Goal: Task Accomplishment & Management: Manage account settings

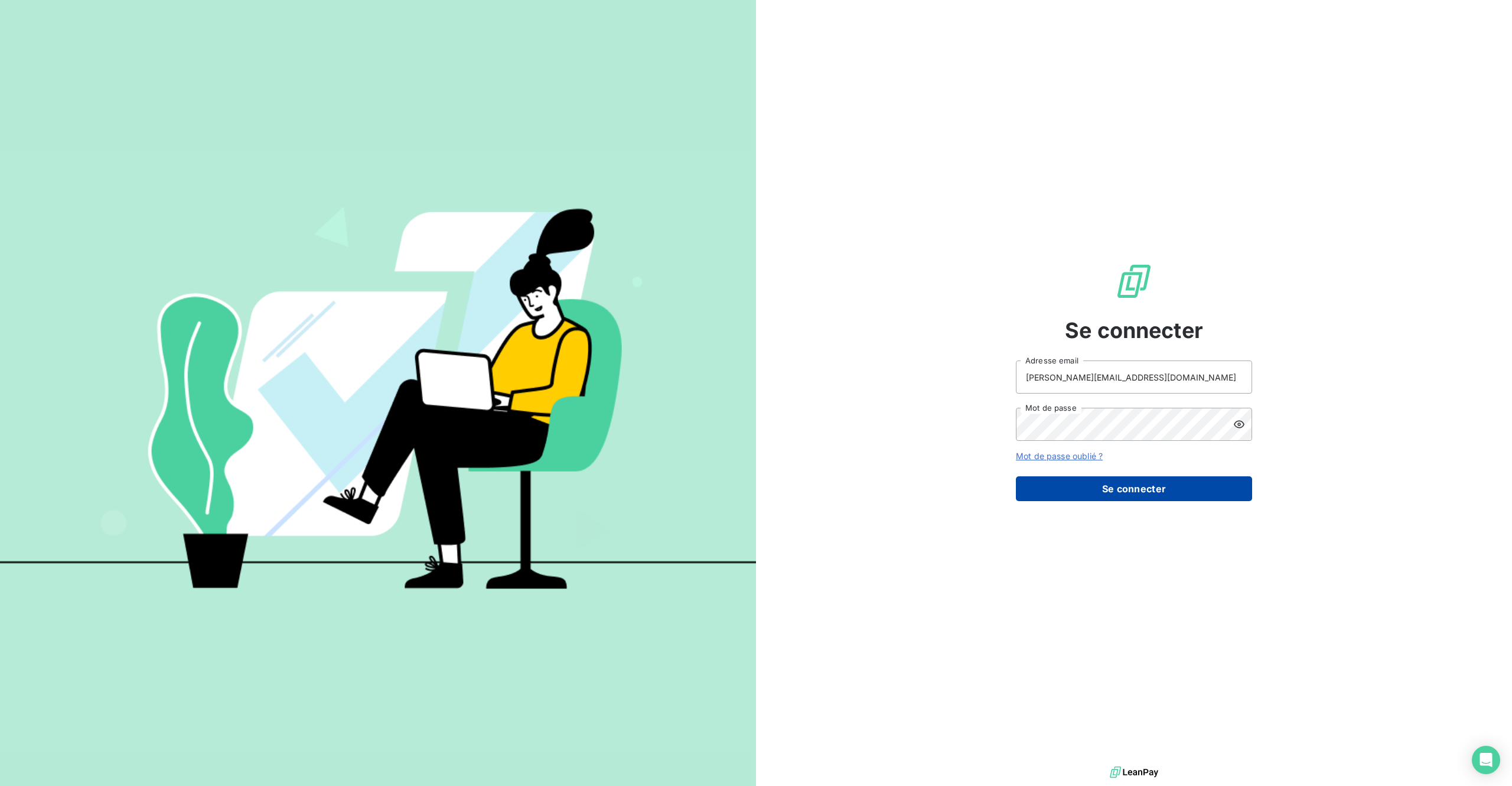
click at [1087, 494] on button "Se connecter" at bounding box center [1134, 489] width 237 height 25
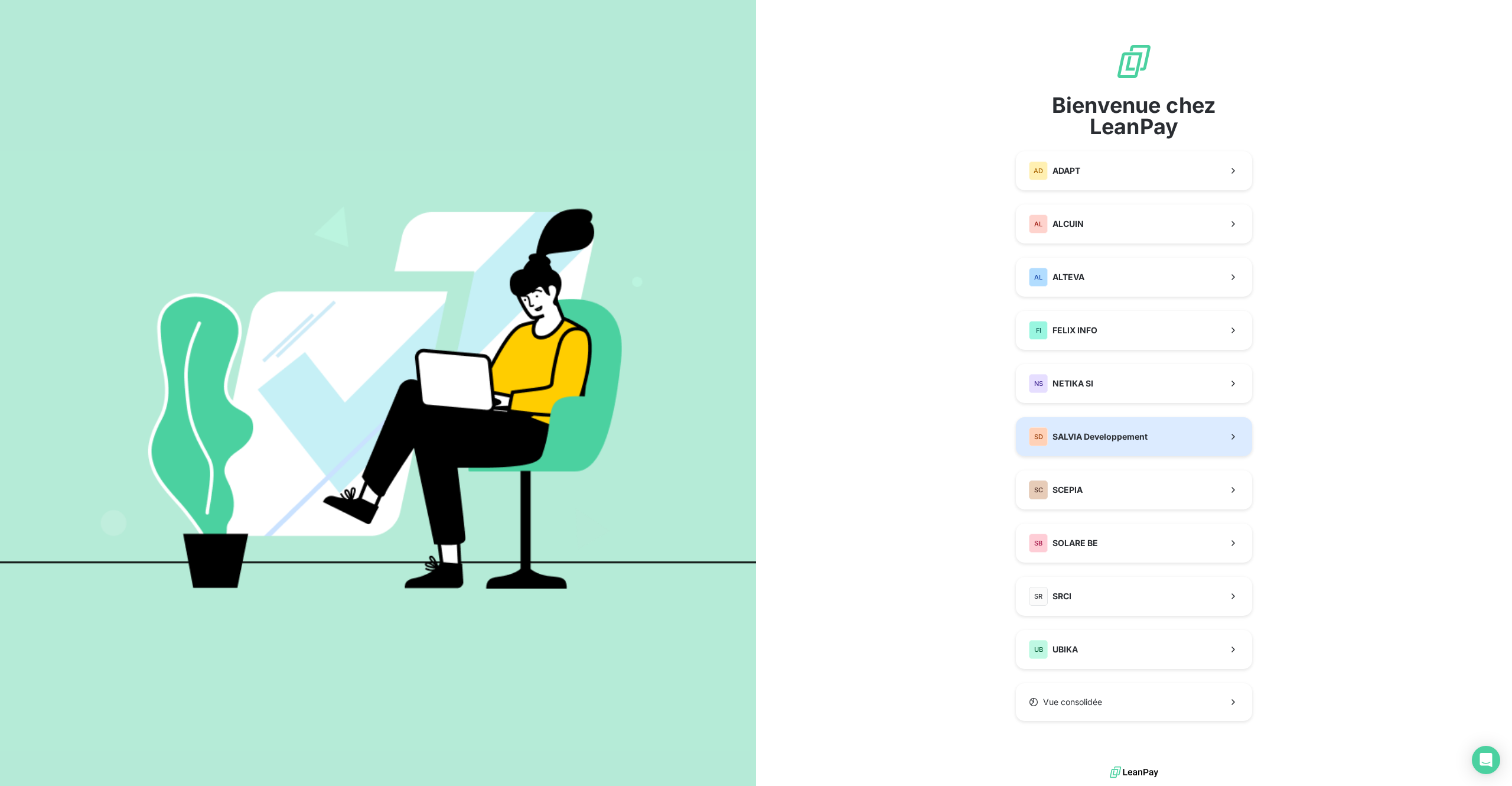
click at [1090, 432] on span "SALVIA Developpement" at bounding box center [1100, 436] width 95 height 12
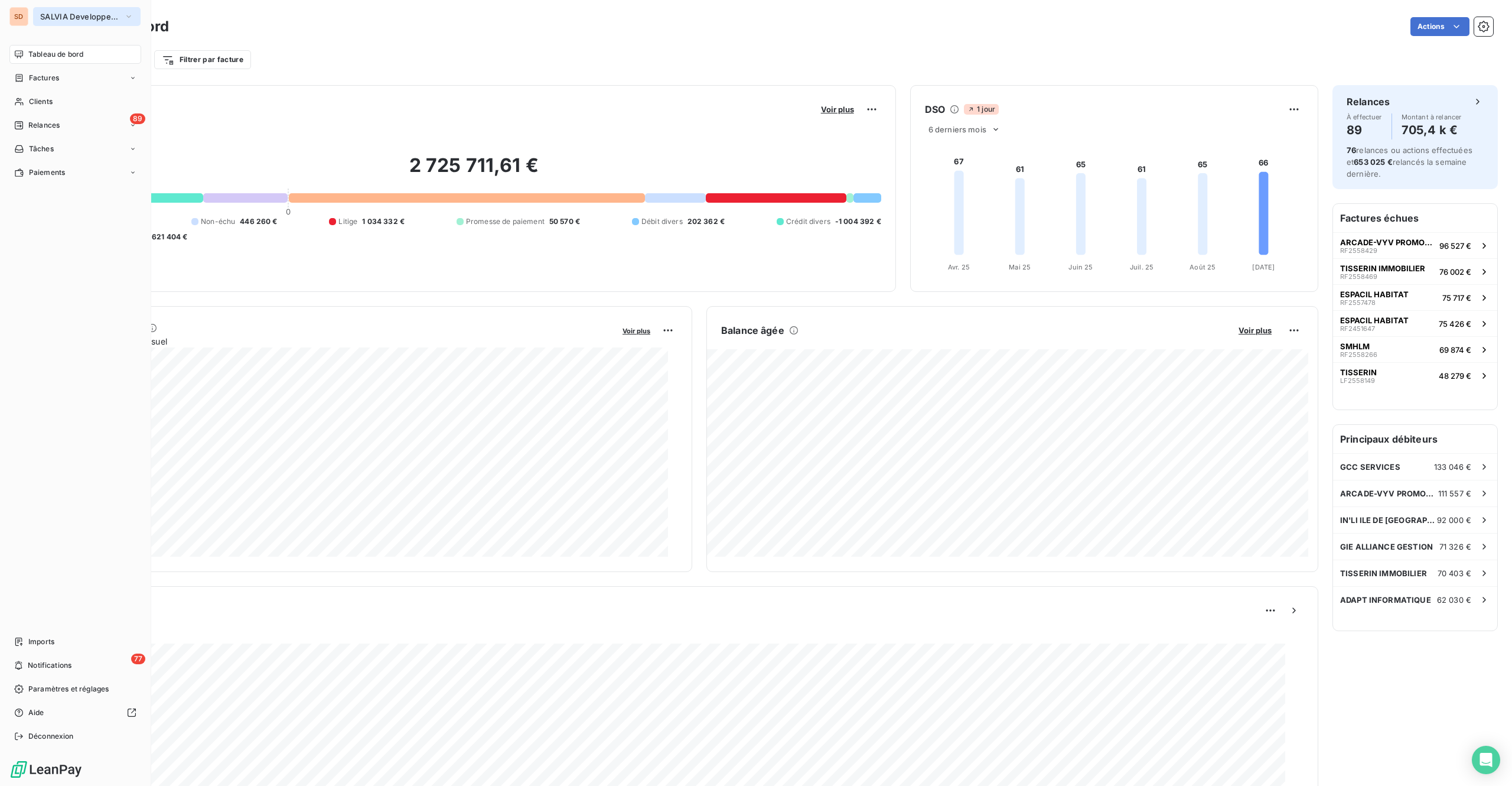
click at [51, 11] on button "SALVIA Developpement" at bounding box center [87, 17] width 108 height 19
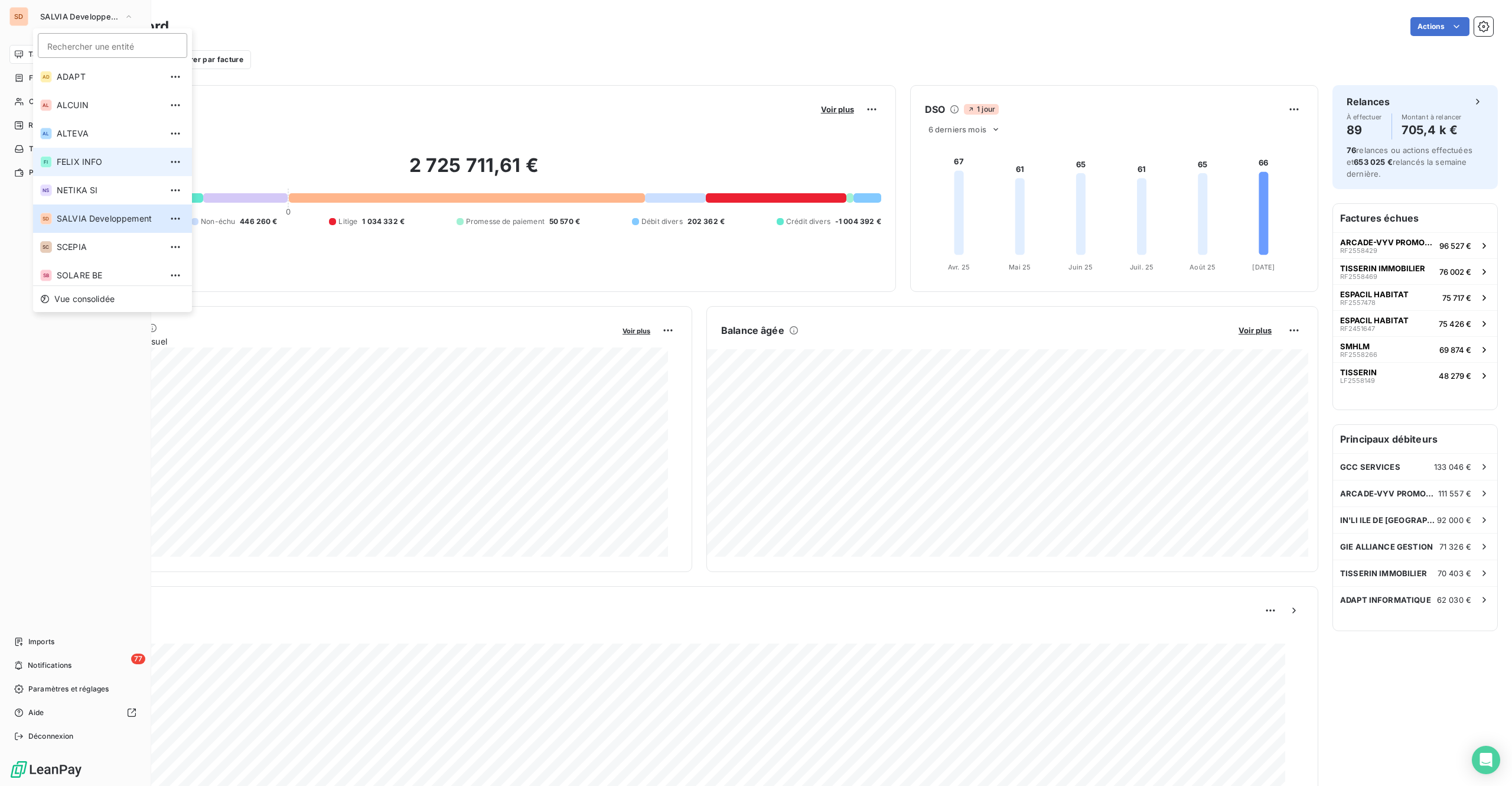
click at [99, 159] on span "FELIX INFO" at bounding box center [109, 162] width 105 height 12
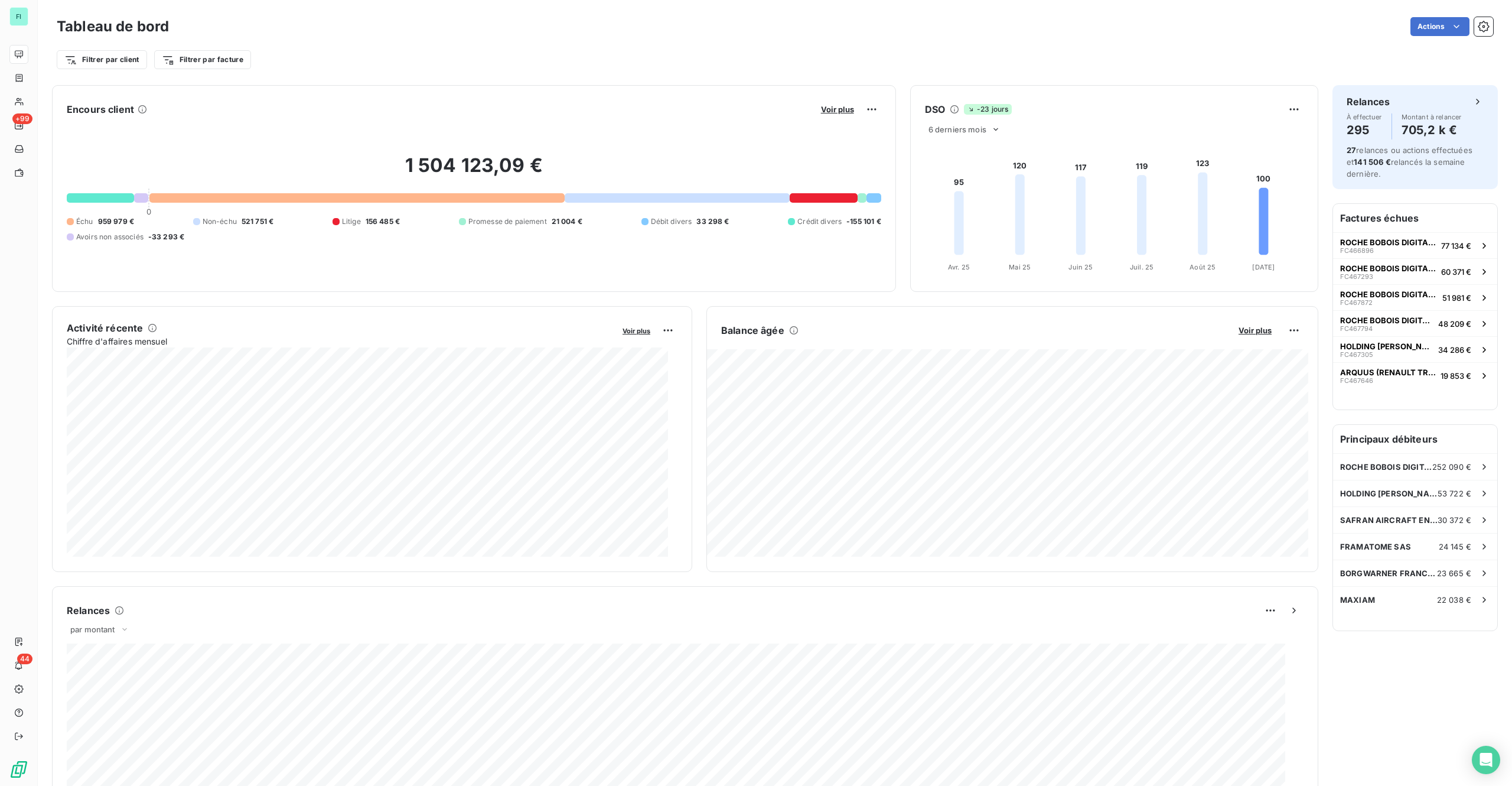
click at [655, 54] on div "Filtrer par client Filtrer par facture" at bounding box center [775, 59] width 1437 height 22
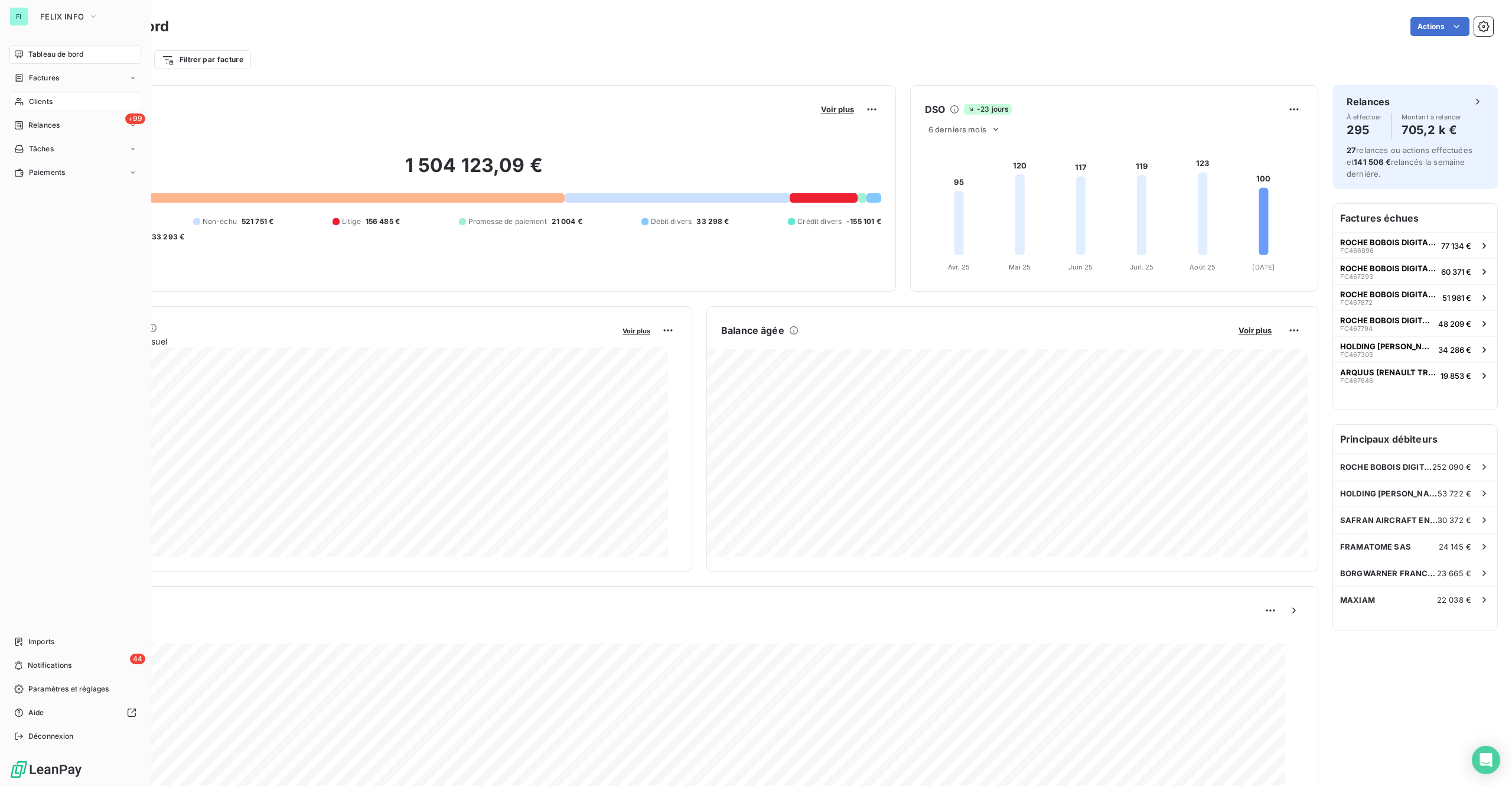
click at [46, 98] on span "Clients" at bounding box center [41, 101] width 24 height 11
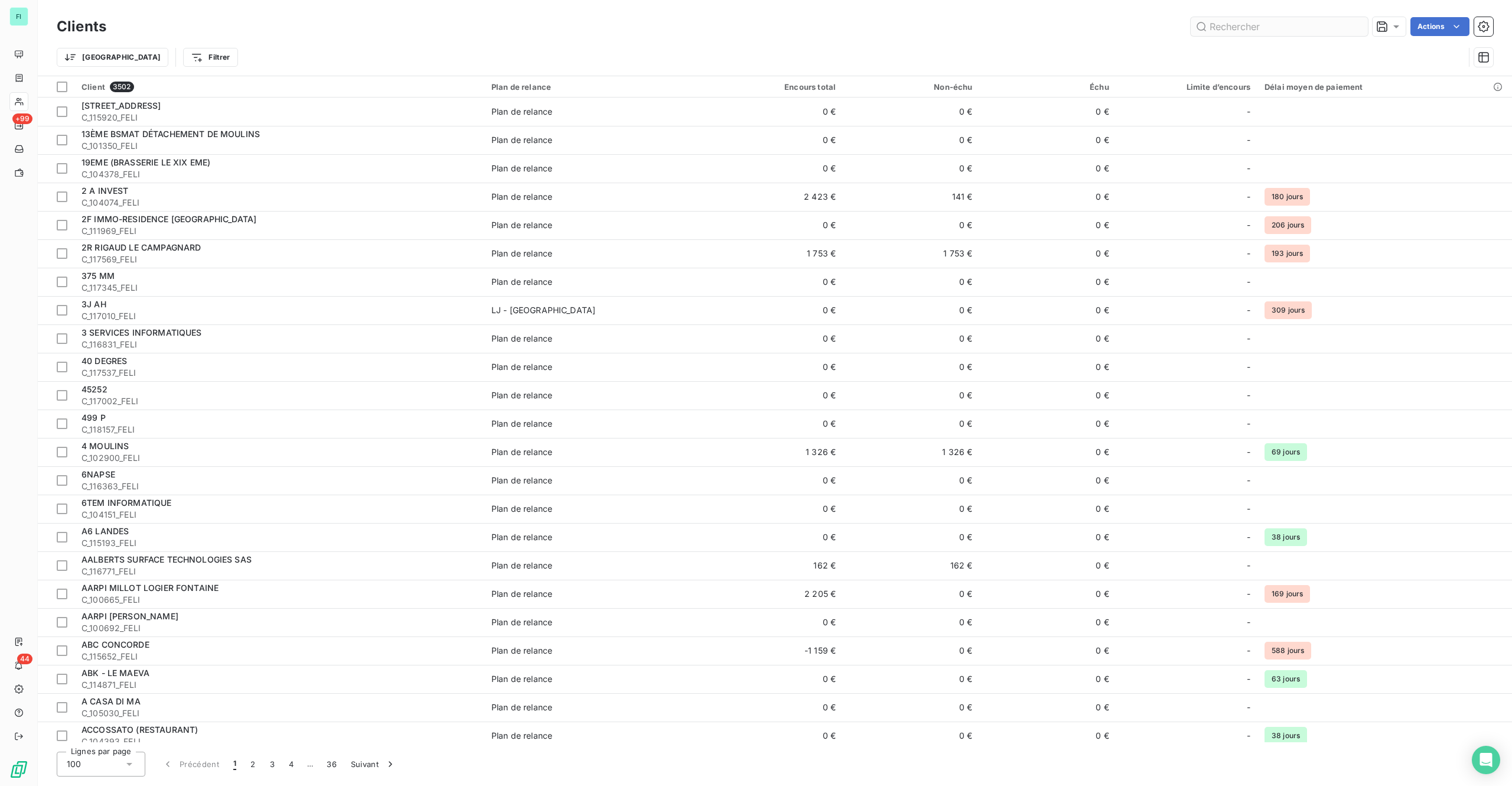
click at [1222, 28] on input "text" at bounding box center [1279, 27] width 177 height 19
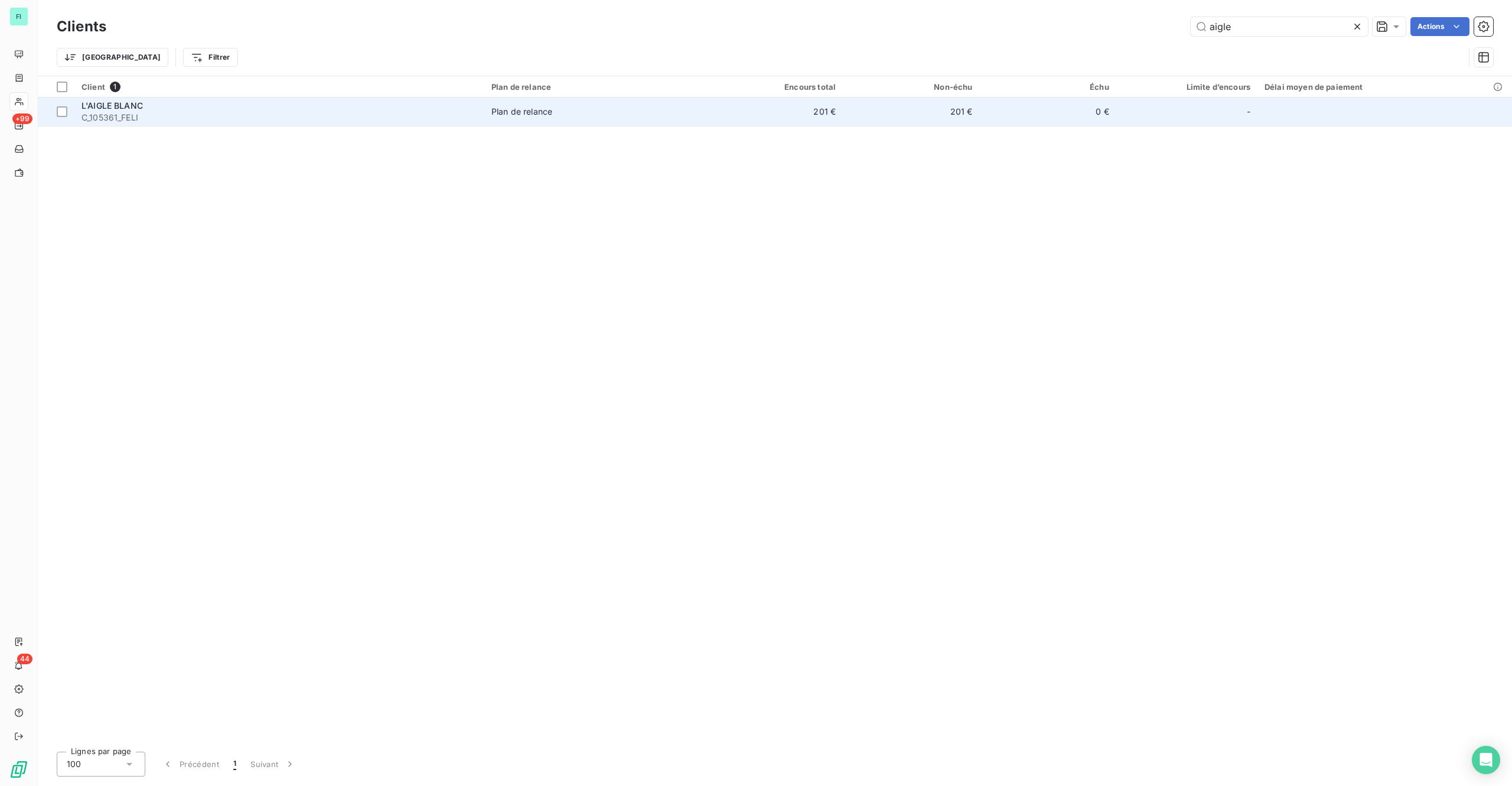
type input "aigle"
click at [171, 106] on div "L'AIGLE BLANC" at bounding box center [279, 106] width 396 height 12
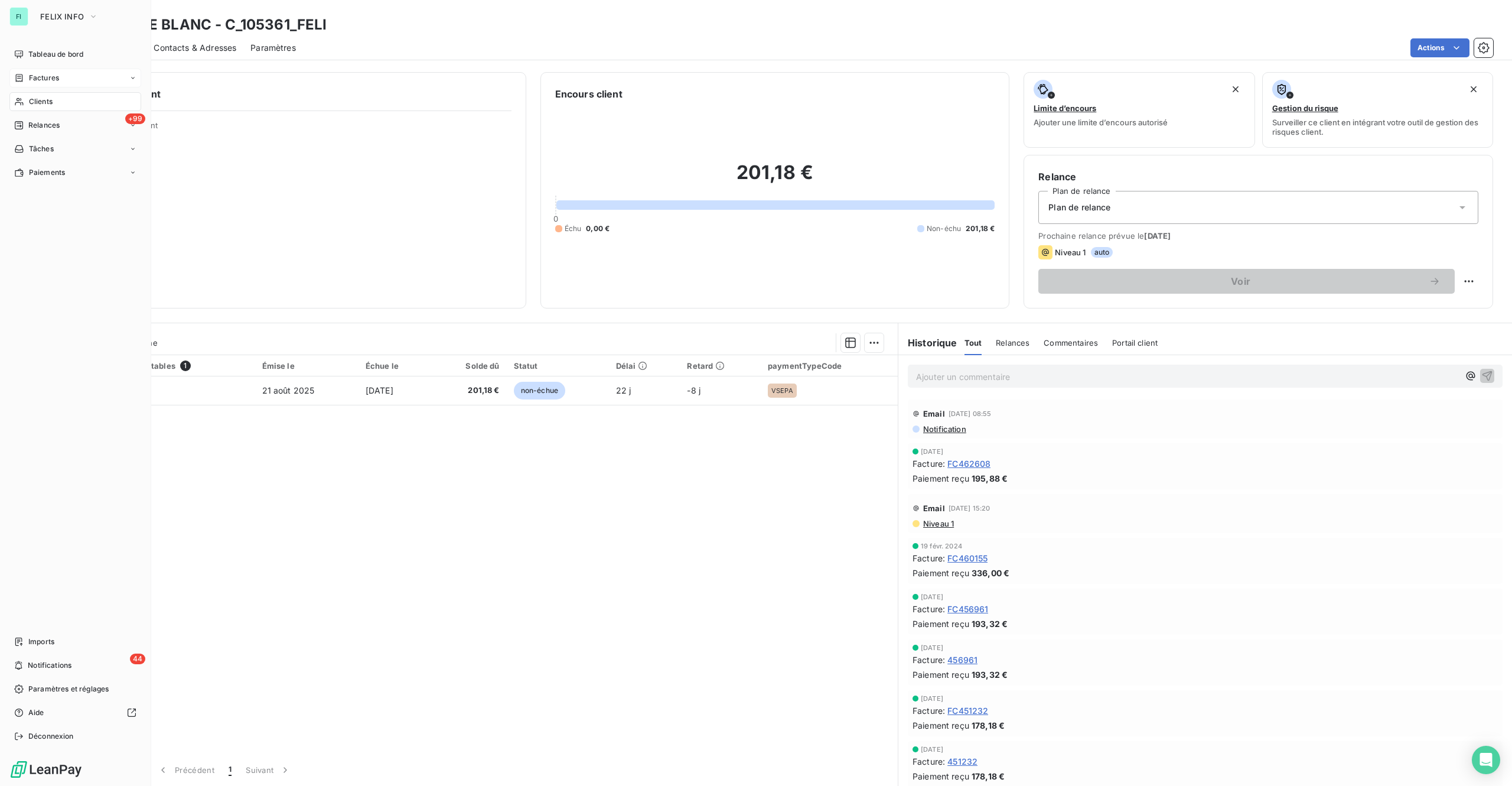
click at [41, 69] on div "Factures" at bounding box center [75, 78] width 132 height 19
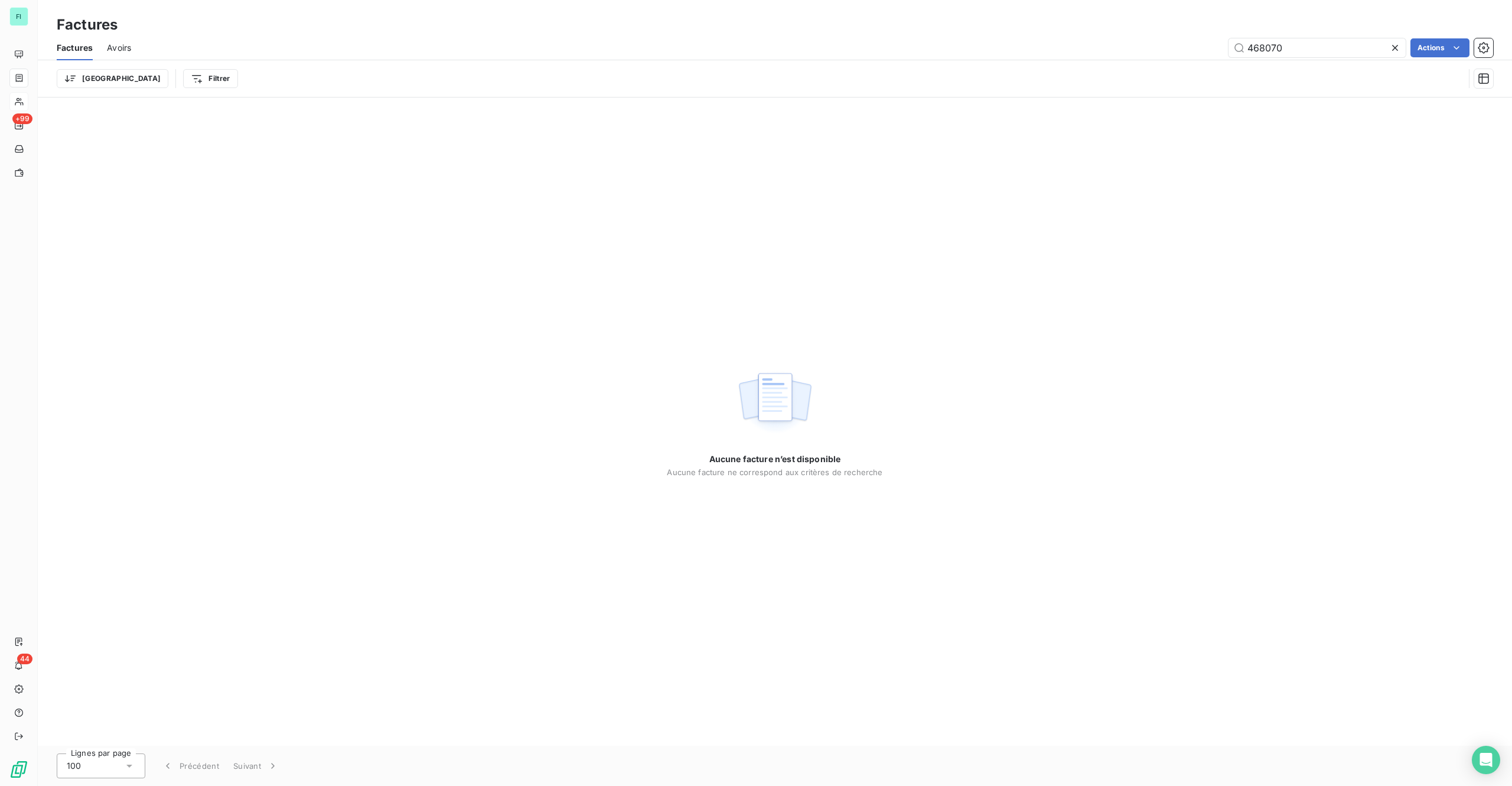
drag, startPoint x: 1315, startPoint y: 49, endPoint x: 778, endPoint y: 47, distance: 537.0
click at [1154, 47] on div "468070 Actions" at bounding box center [819, 48] width 1348 height 19
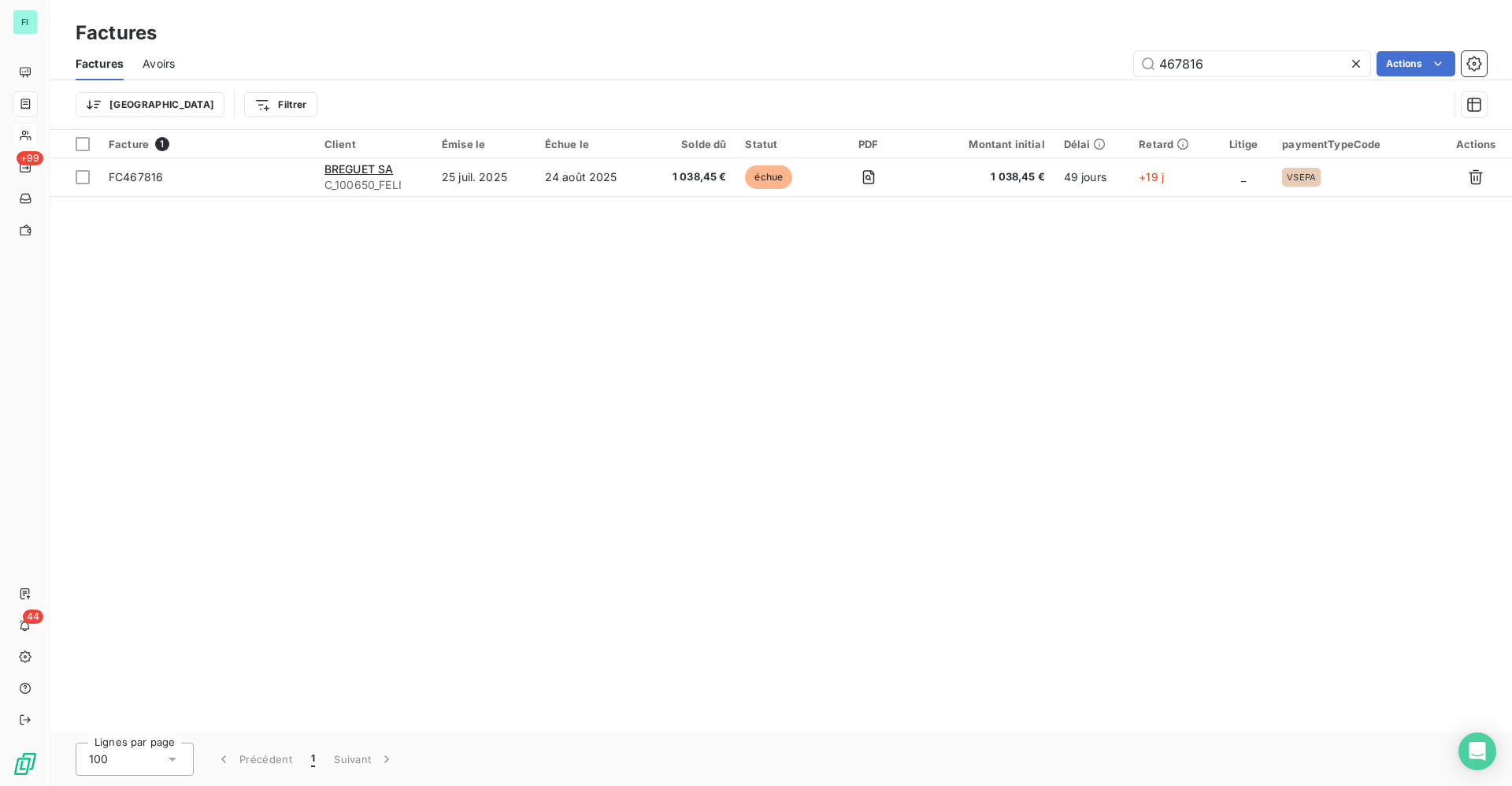
type input "467816"
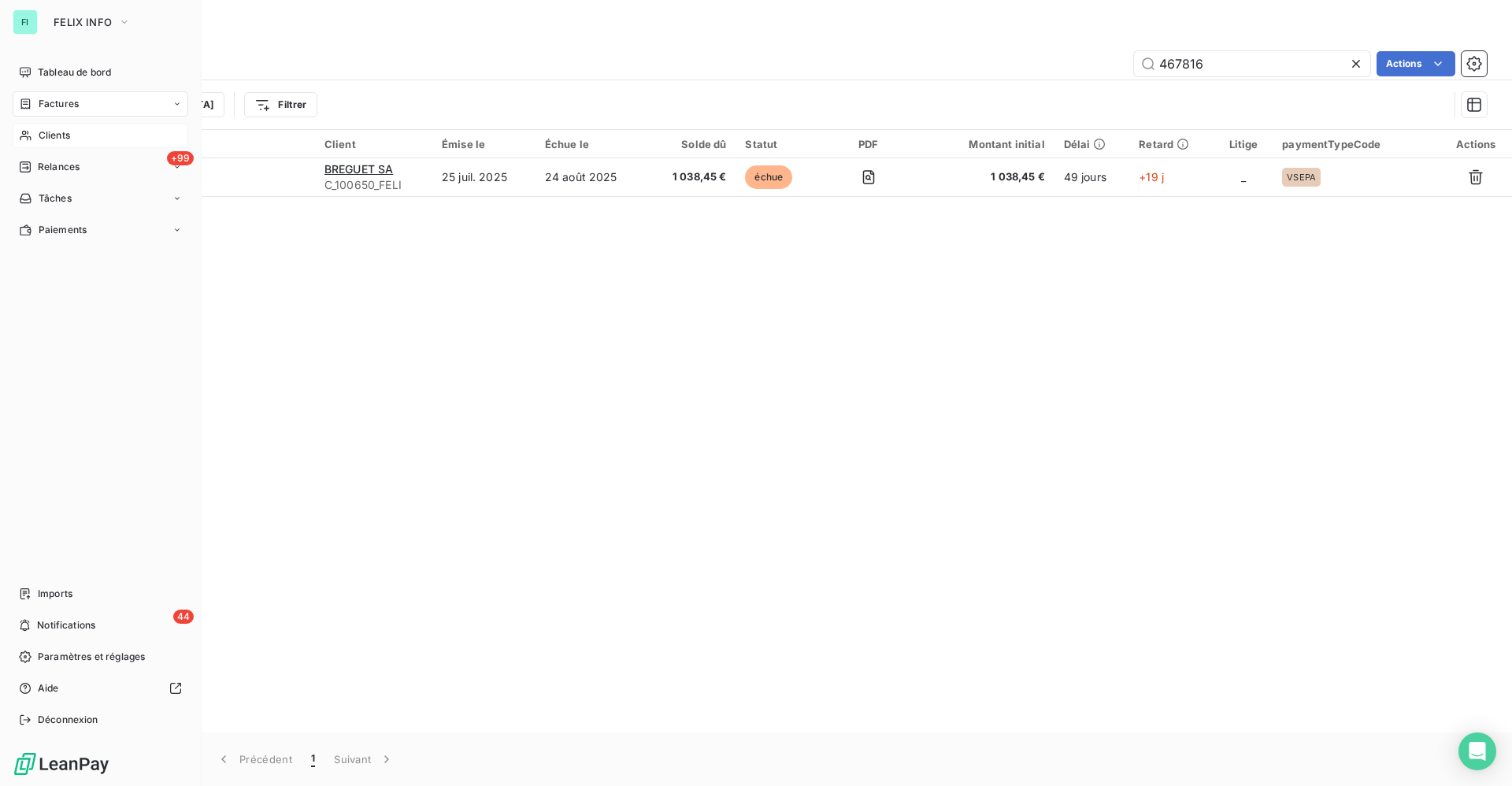
click at [58, 140] on span "Clients" at bounding box center [54, 135] width 32 height 14
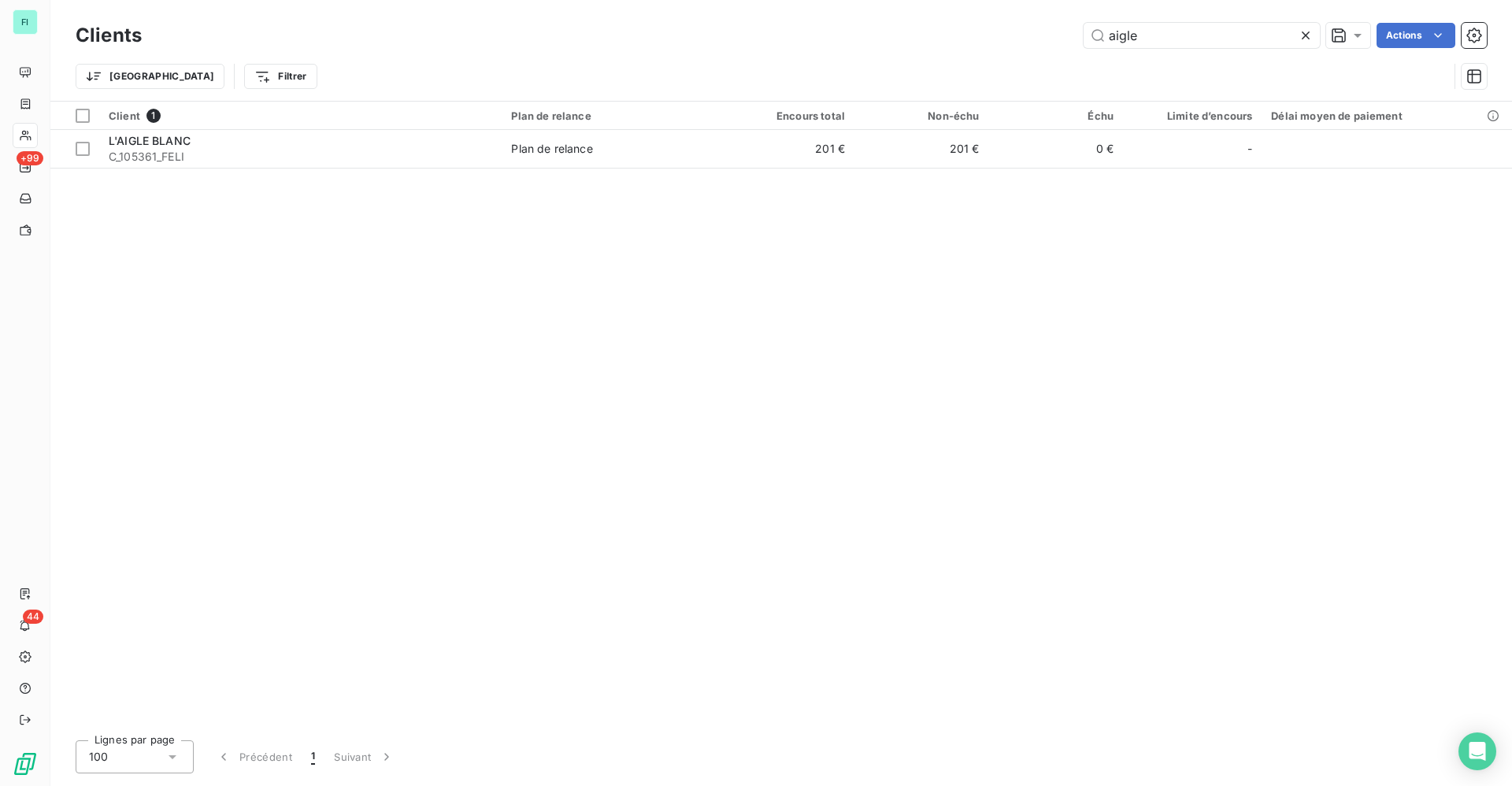
click at [859, 16] on div "Clients aigle Actions Trier Filtrer" at bounding box center [780, 50] width 1461 height 101
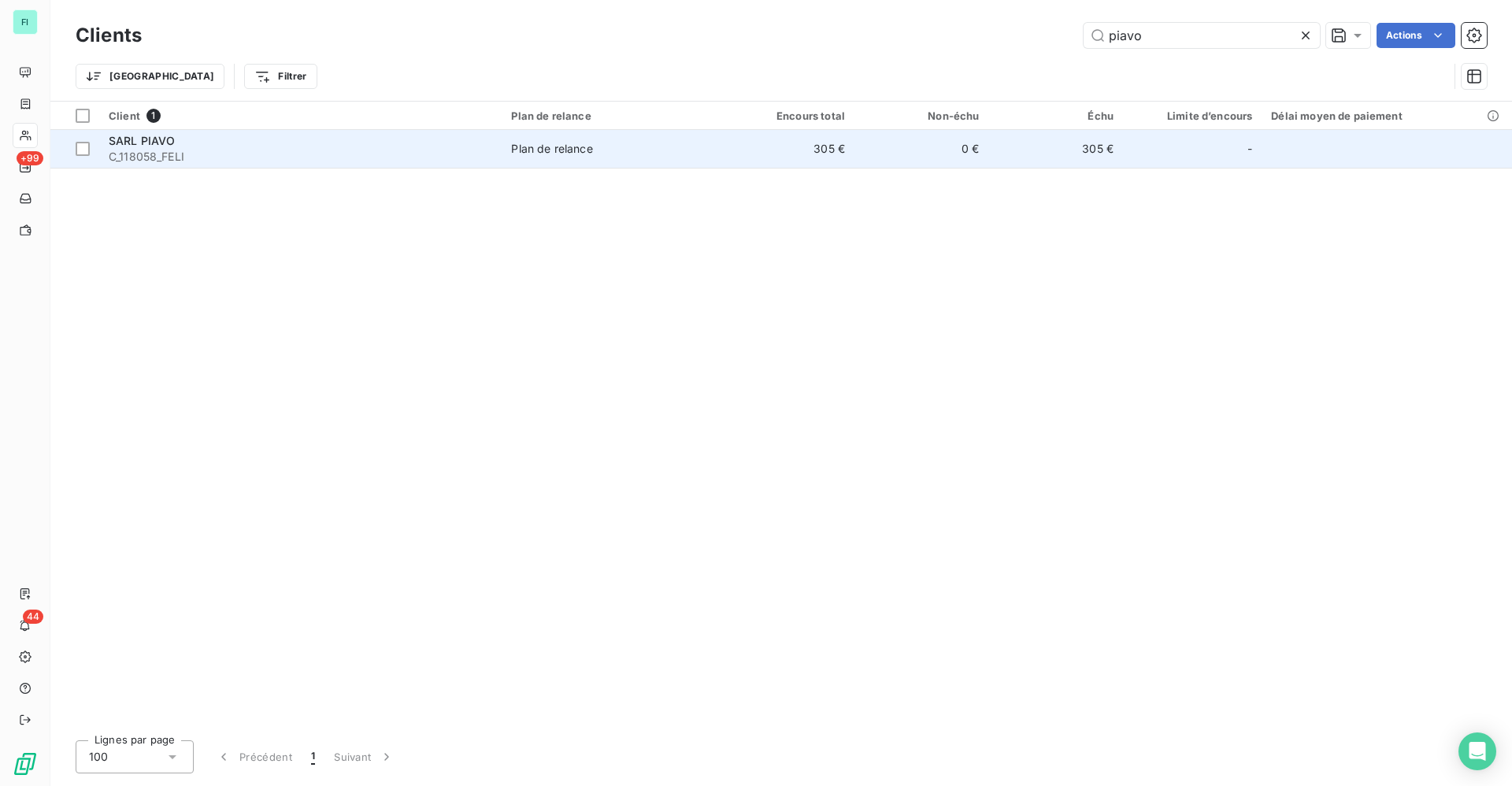
type input "piavo"
click at [224, 149] on span "C_118058_FELI" at bounding box center [301, 156] width 384 height 15
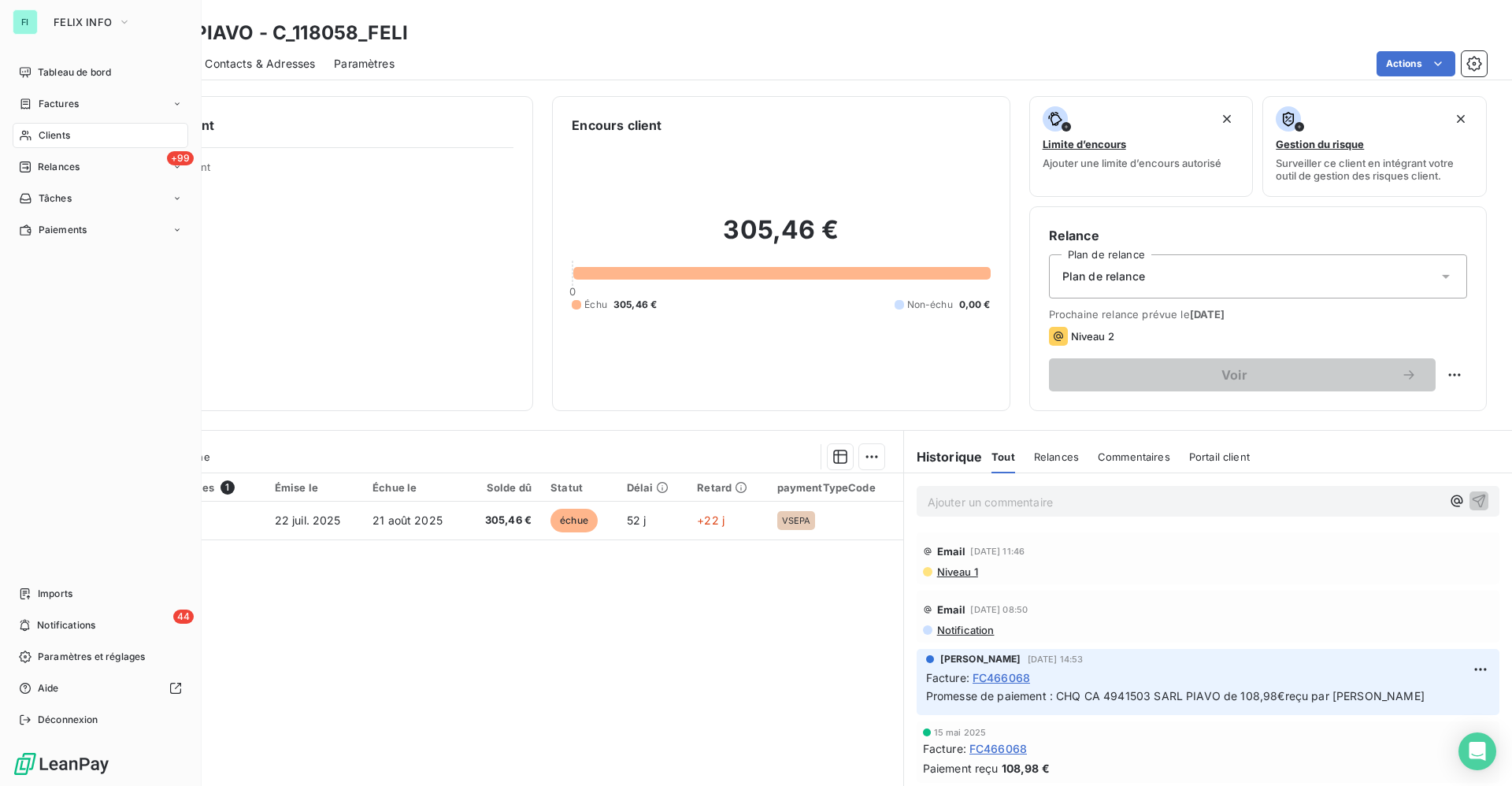
click at [54, 132] on span "Clients" at bounding box center [54, 135] width 32 height 14
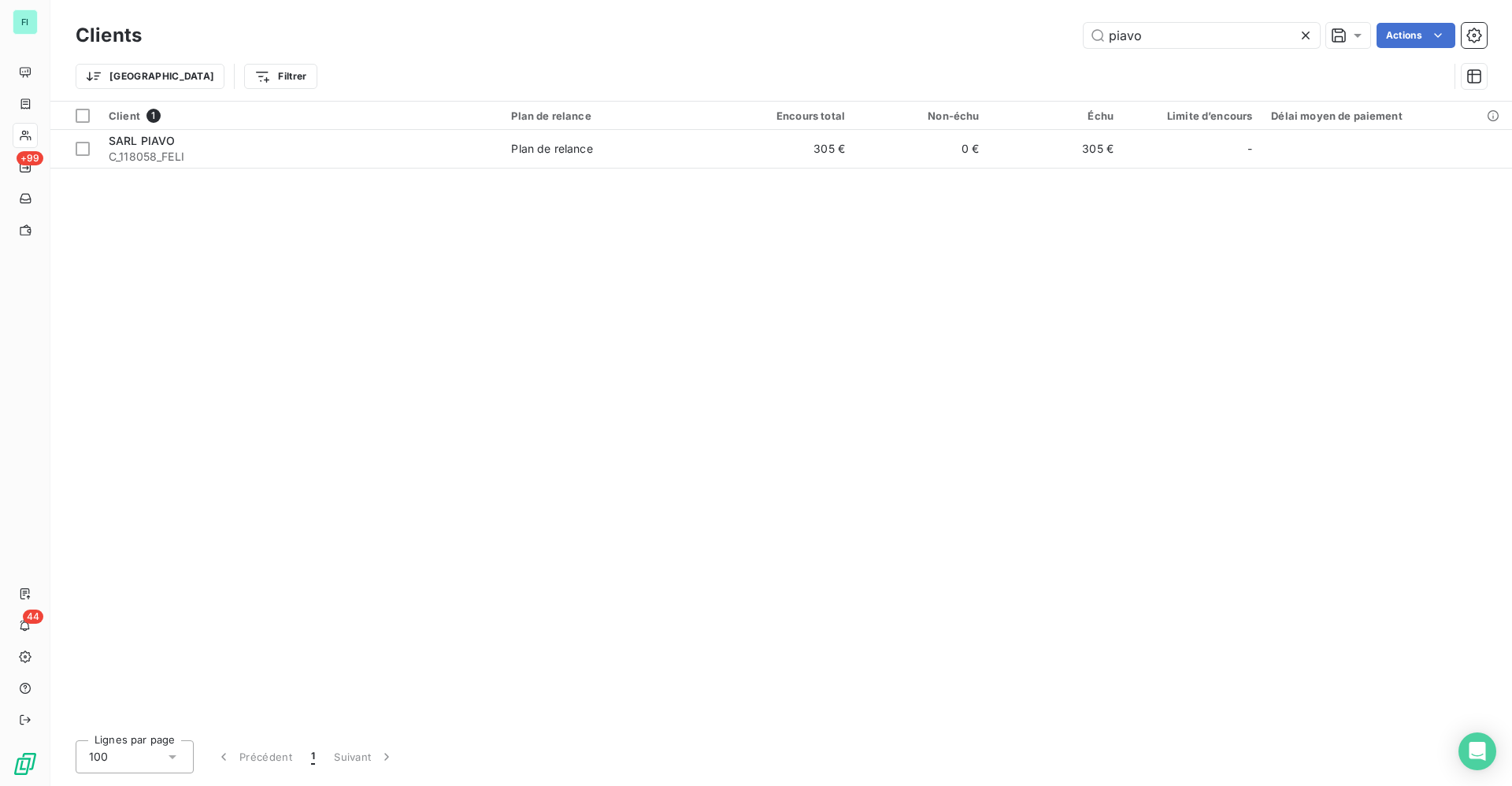
drag, startPoint x: 1158, startPoint y: 34, endPoint x: 951, endPoint y: 35, distance: 207.0
click at [1040, 35] on div "piavo Actions" at bounding box center [824, 36] width 1326 height 25
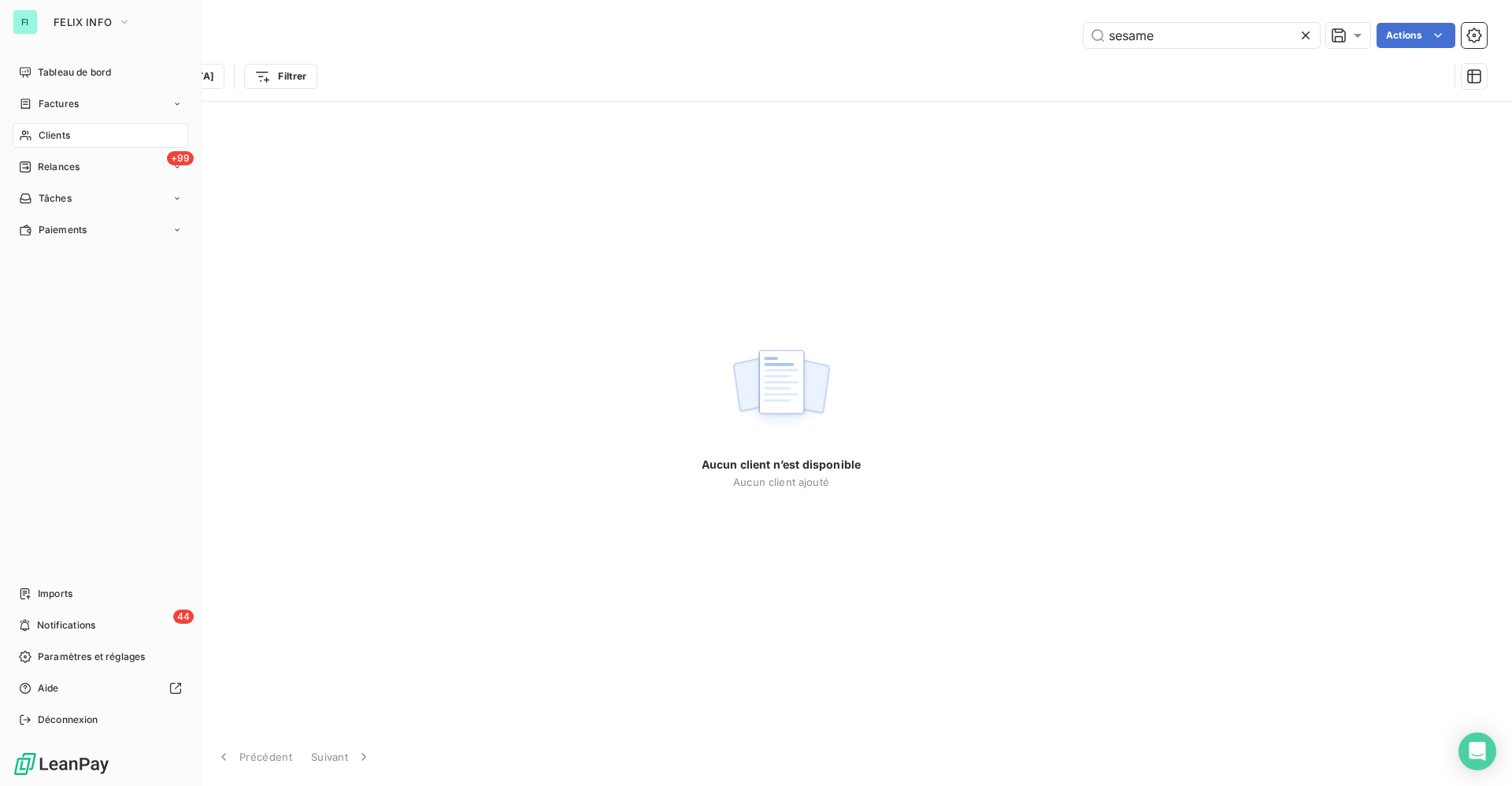
drag, startPoint x: 53, startPoint y: 135, endPoint x: 175, endPoint y: 128, distance: 122.2
click at [54, 135] on span "Clients" at bounding box center [54, 135] width 32 height 14
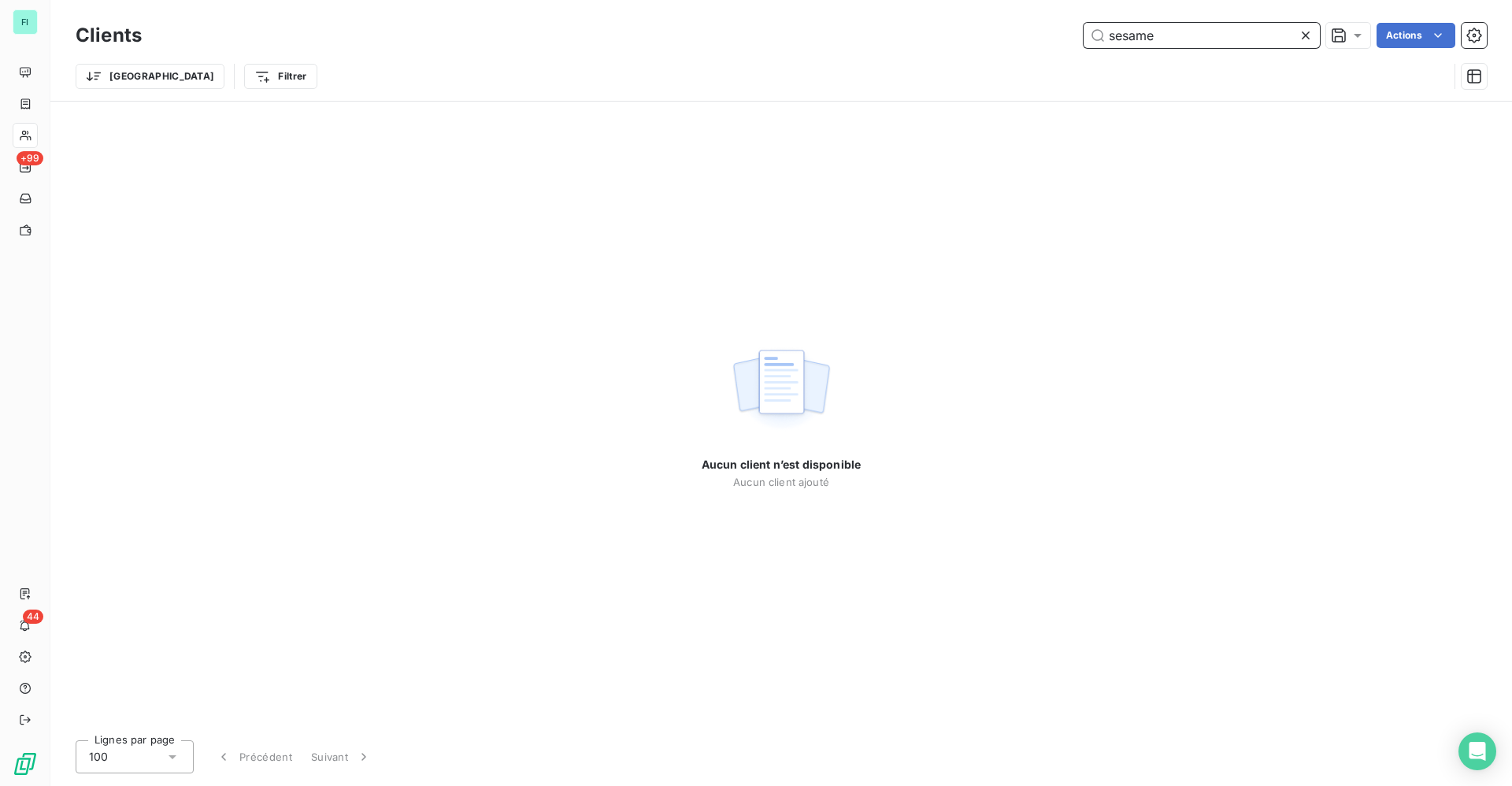
drag, startPoint x: 1177, startPoint y: 31, endPoint x: 744, endPoint y: 32, distance: 433.0
click at [816, 32] on div "sesame Actions" at bounding box center [824, 36] width 1326 height 25
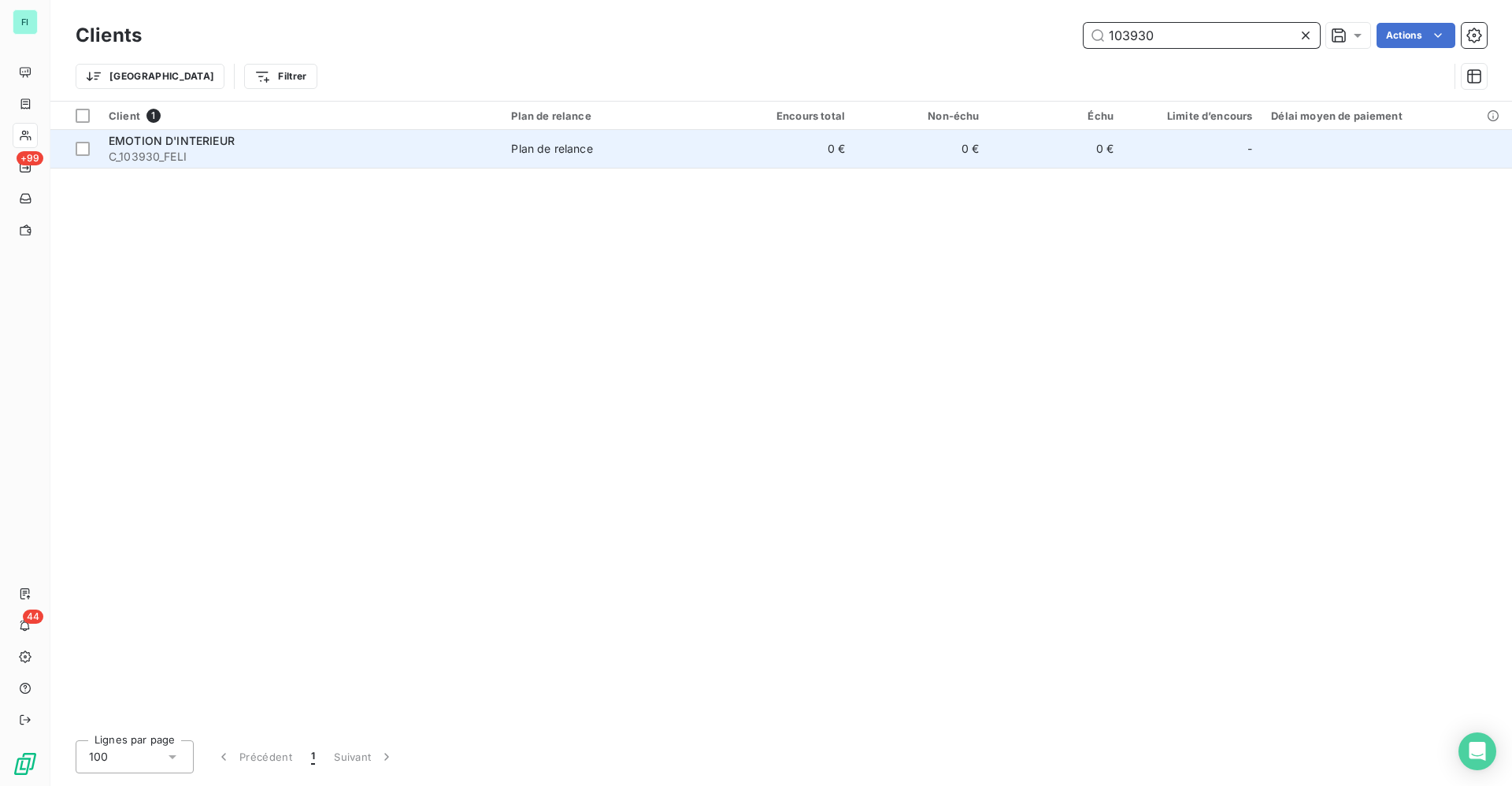
type input "103930"
click at [487, 152] on span "C_103930_FELI" at bounding box center [301, 156] width 384 height 15
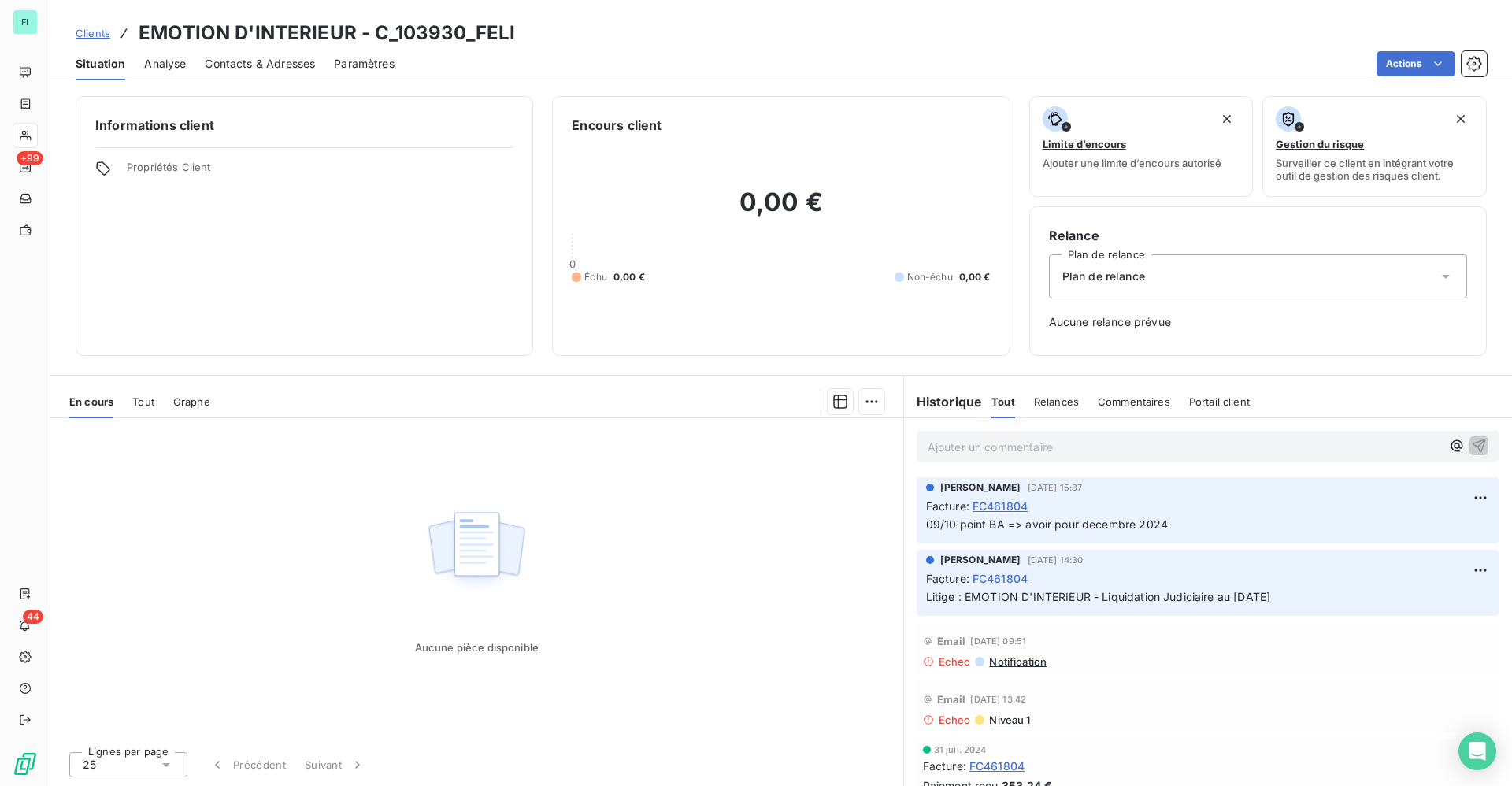
click at [1006, 505] on span "FC461804" at bounding box center [999, 505] width 55 height 16
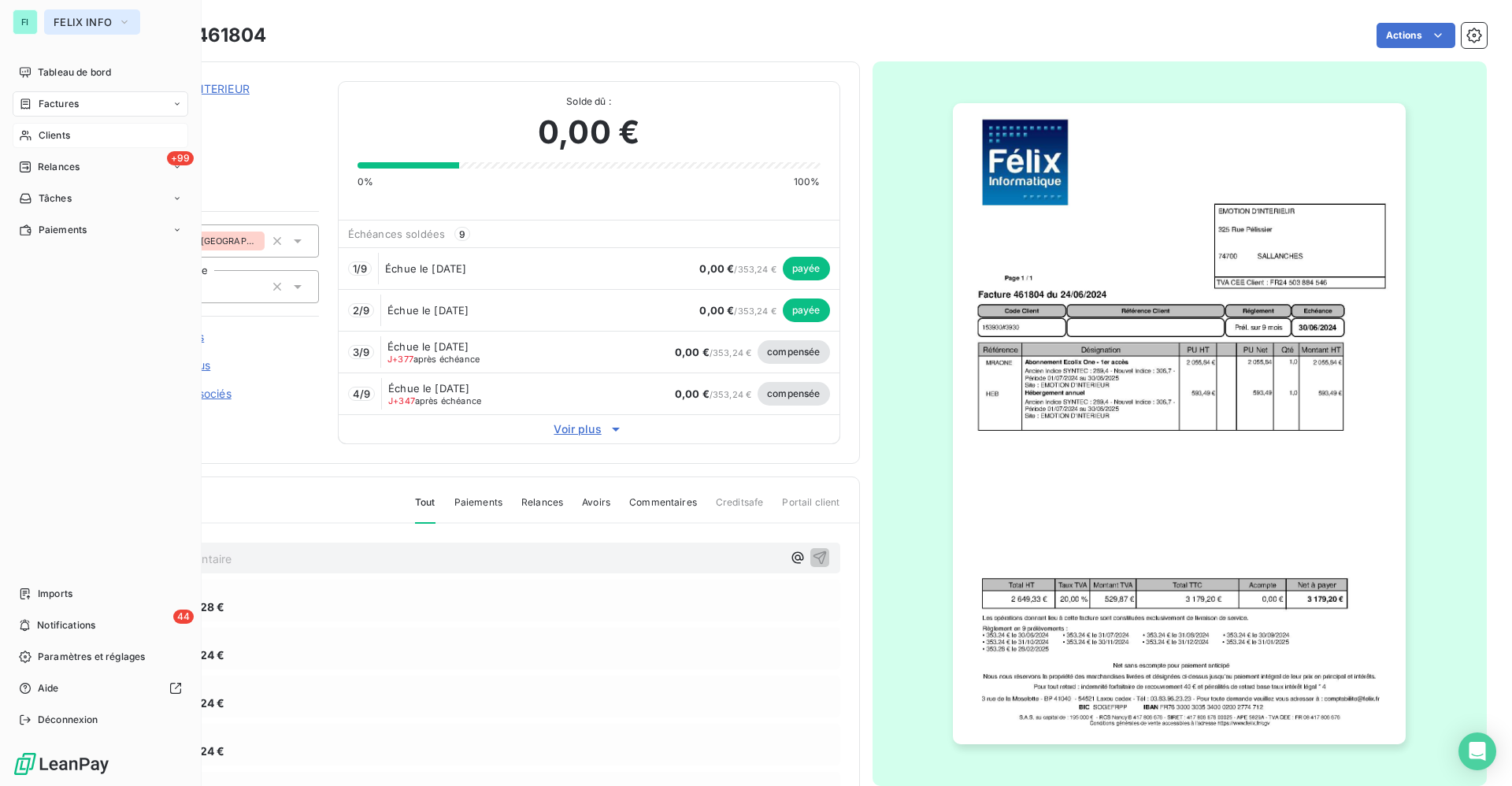
click at [84, 19] on span "FELIX INFO" at bounding box center [83, 21] width 58 height 13
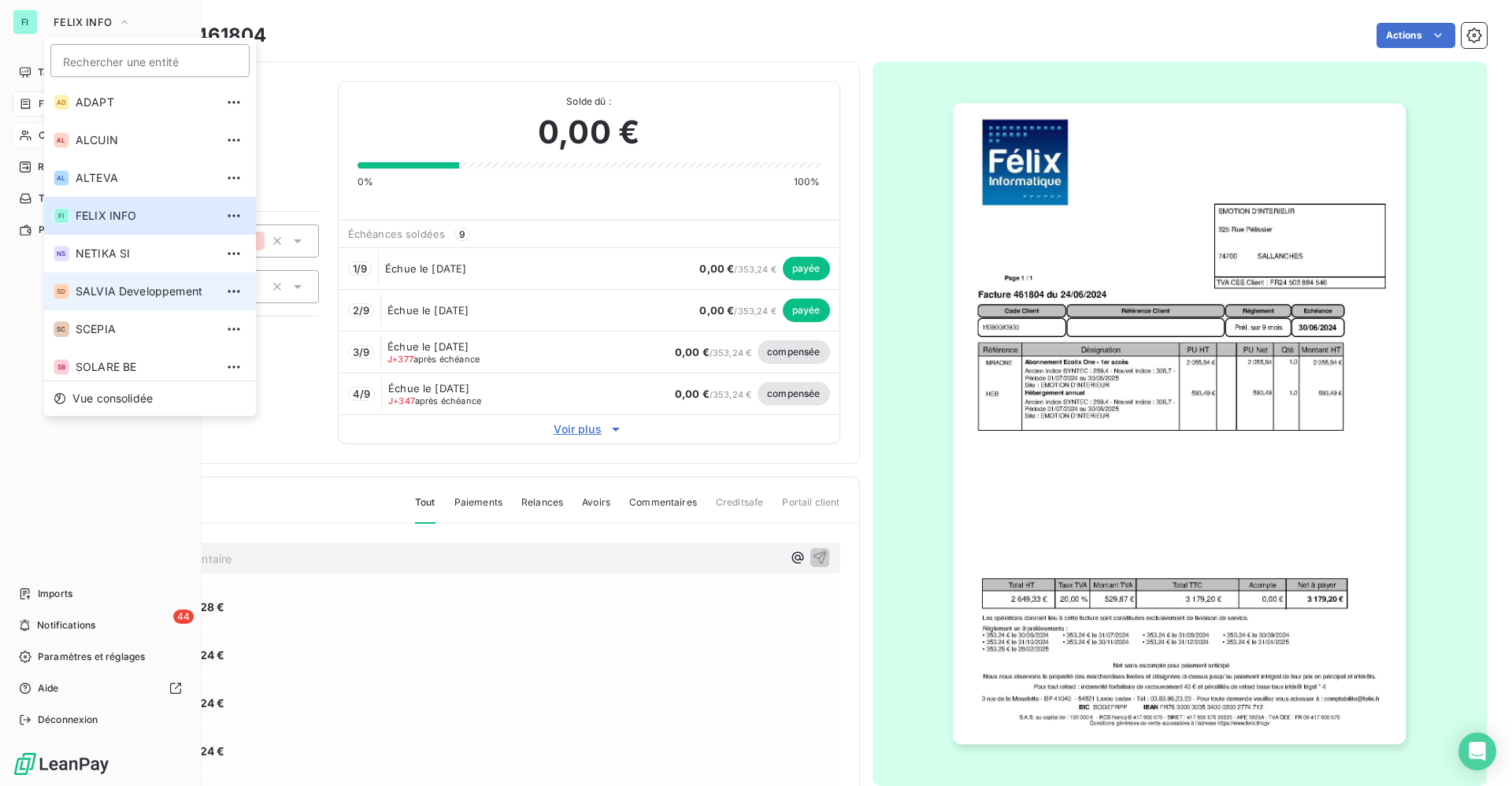
click at [105, 287] on span "SALVIA Developpement" at bounding box center [145, 291] width 140 height 15
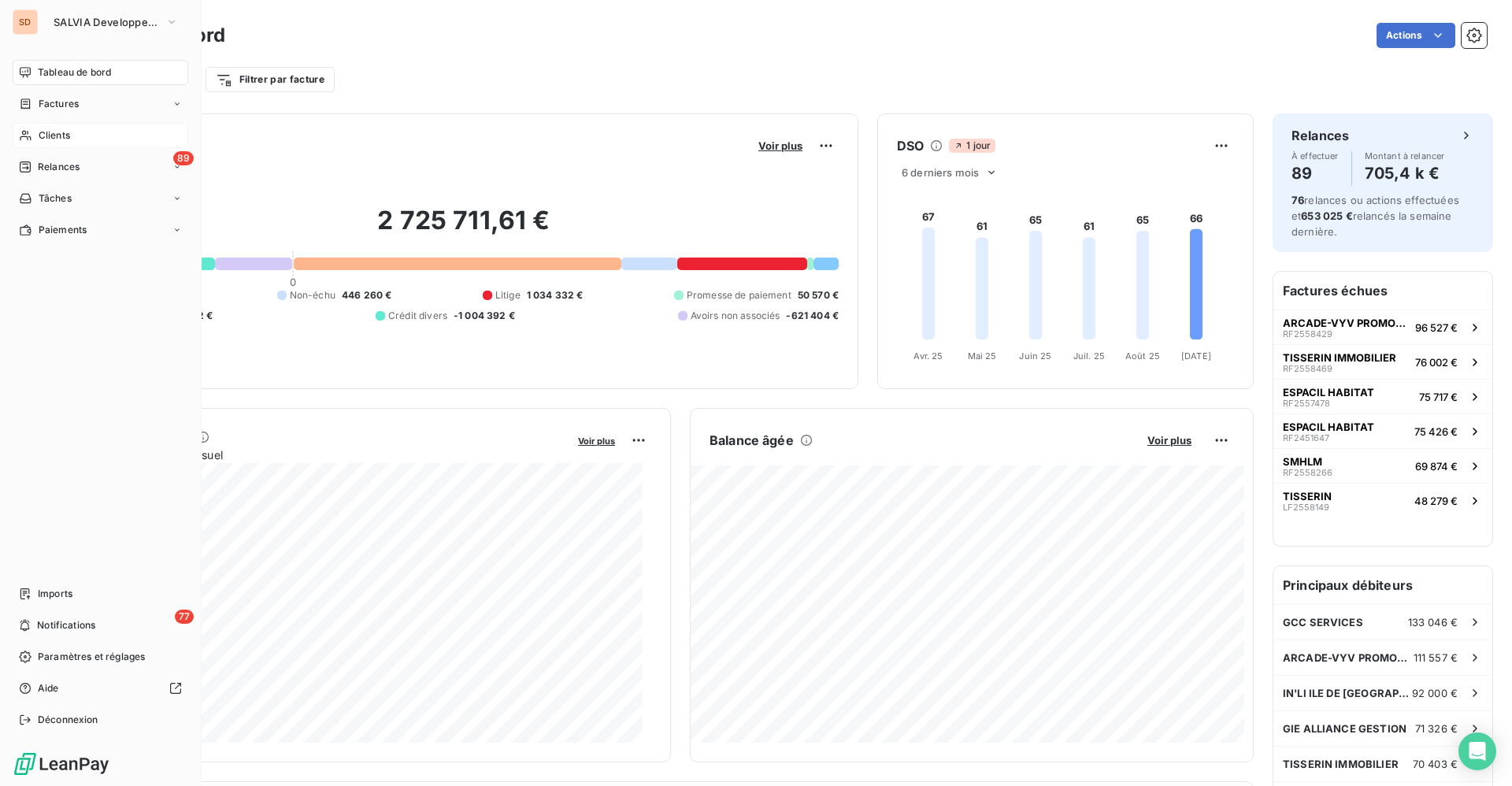
click at [60, 135] on span "Clients" at bounding box center [54, 135] width 32 height 14
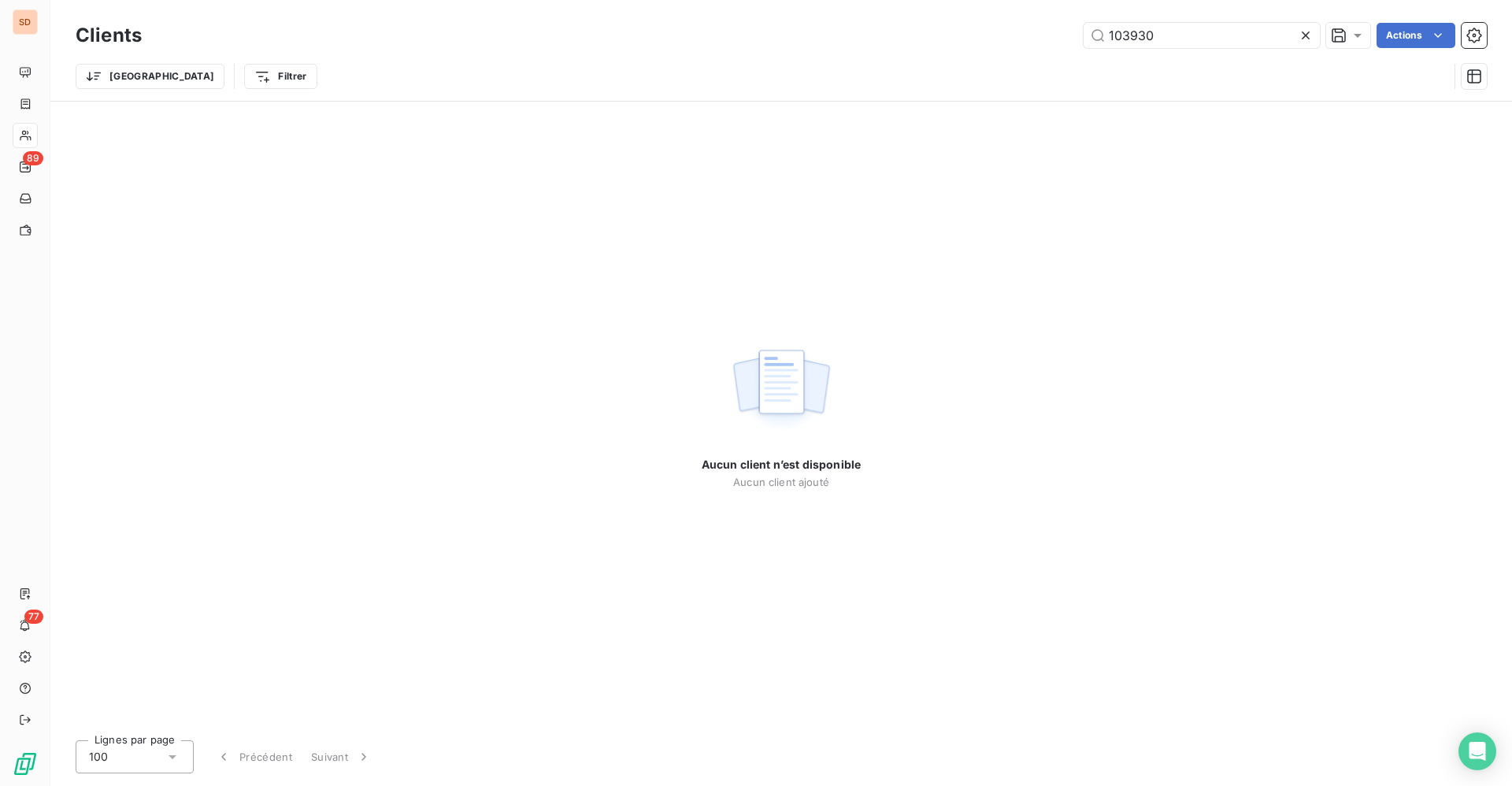
drag, startPoint x: 695, startPoint y: 34, endPoint x: 30, endPoint y: 18, distance: 665.2
click at [529, 34] on div "103930 Actions" at bounding box center [824, 36] width 1326 height 25
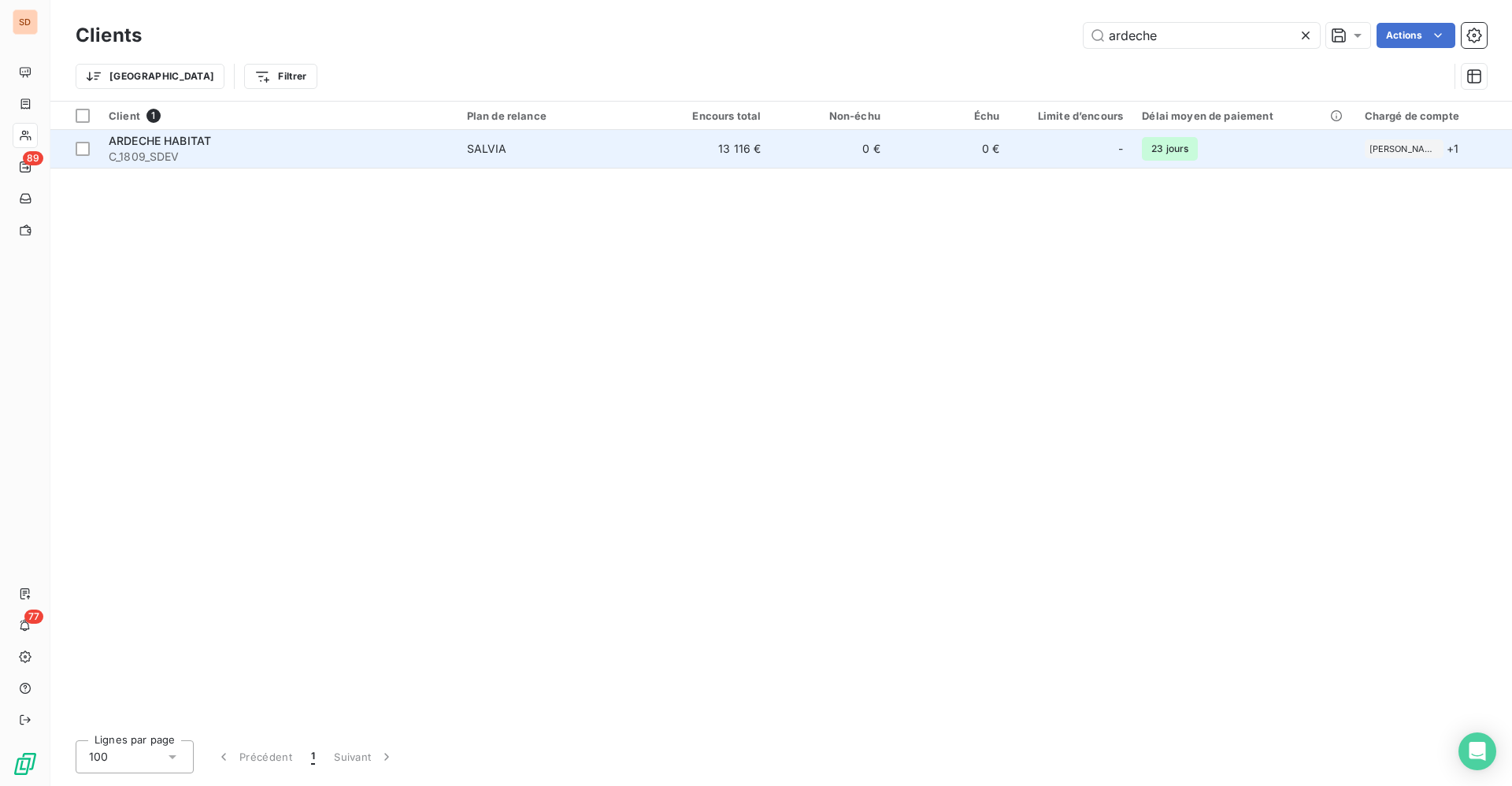
type input "ardeche"
click at [505, 145] on div "SALVIA" at bounding box center [487, 149] width 40 height 15
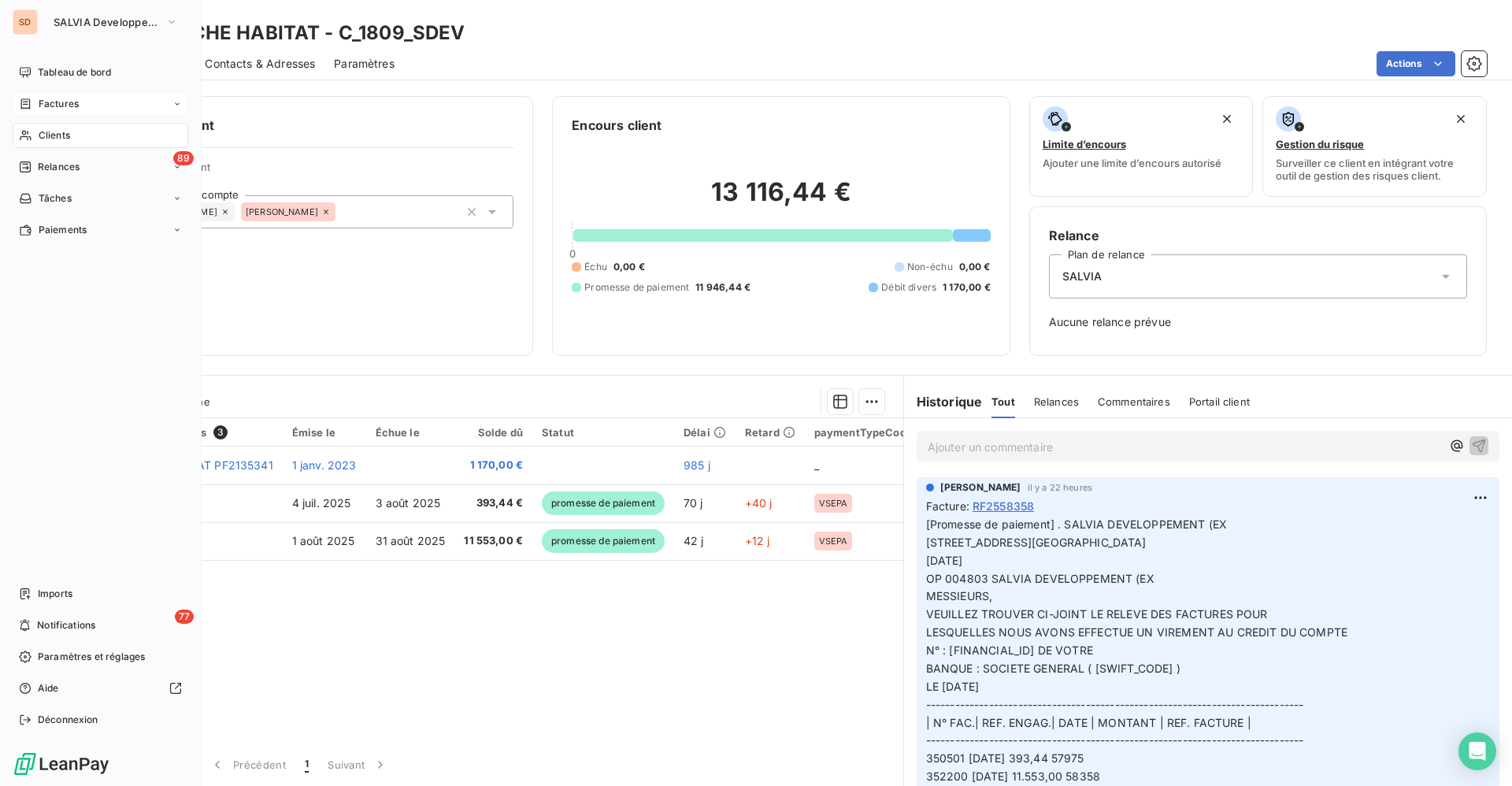
click at [41, 98] on span "Factures" at bounding box center [59, 103] width 40 height 14
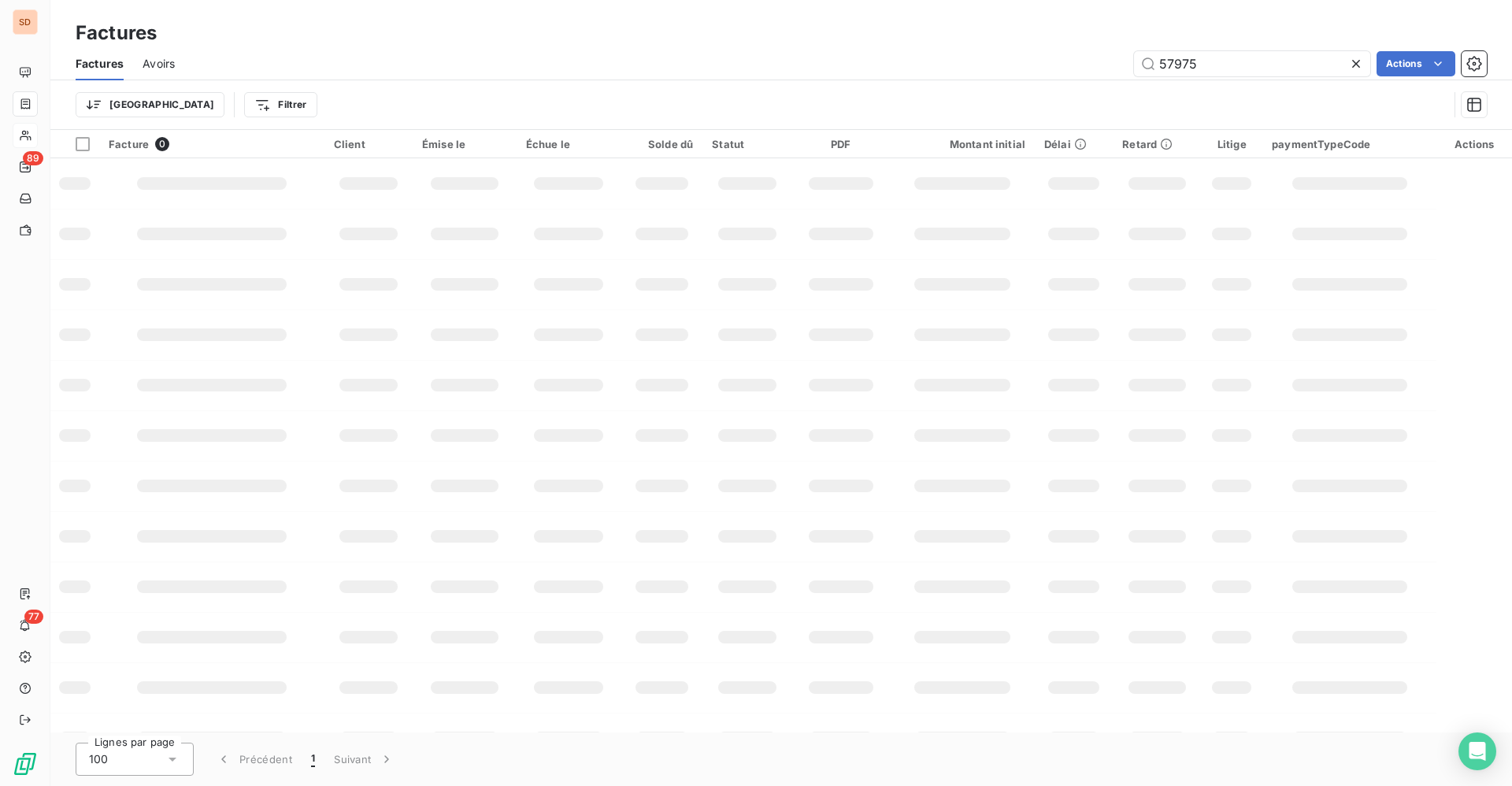
drag, startPoint x: 1242, startPoint y: 62, endPoint x: 887, endPoint y: 56, distance: 355.1
click at [1021, 64] on div "57975 Actions" at bounding box center [840, 64] width 1293 height 25
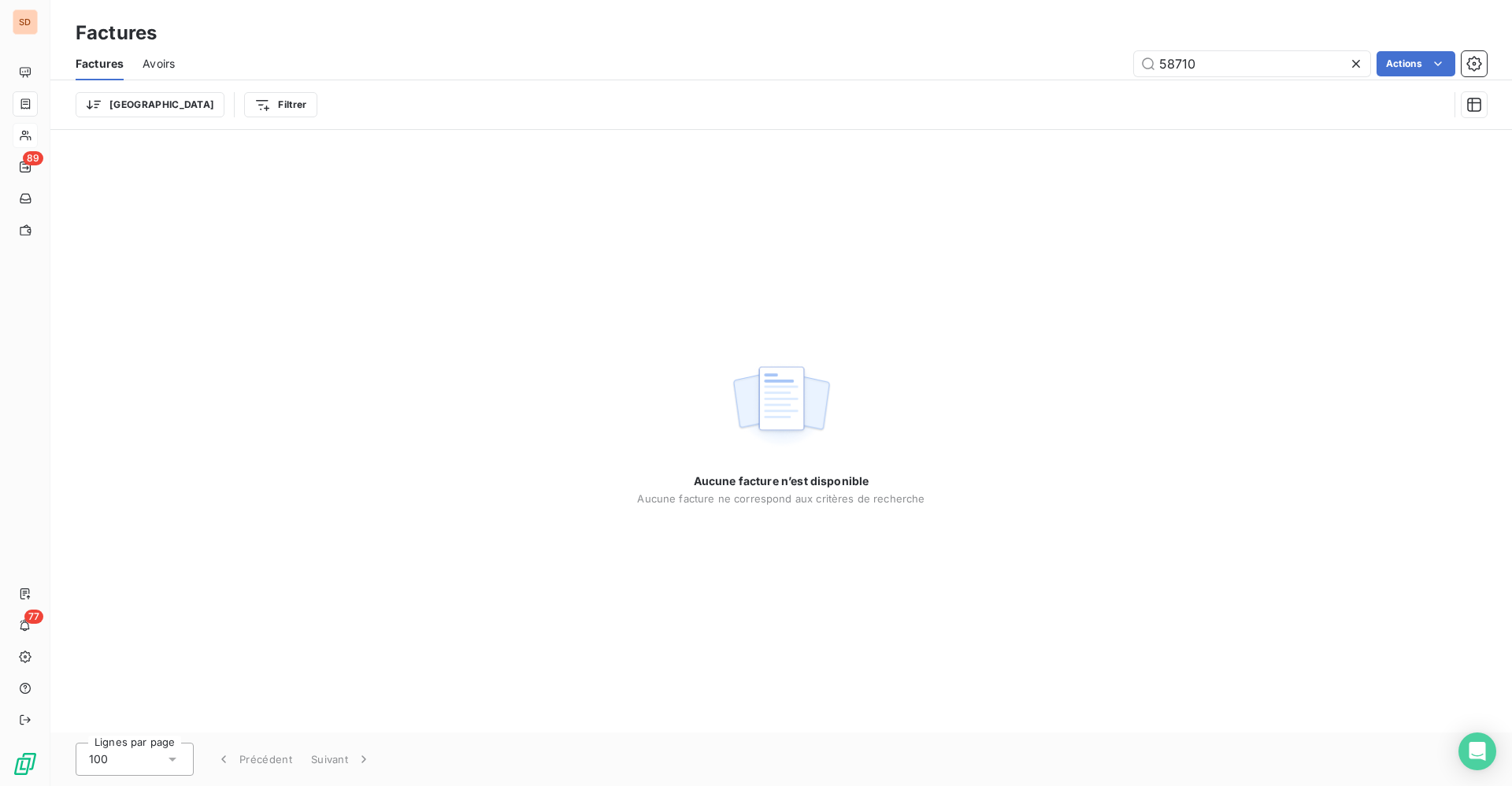
type input "58710"
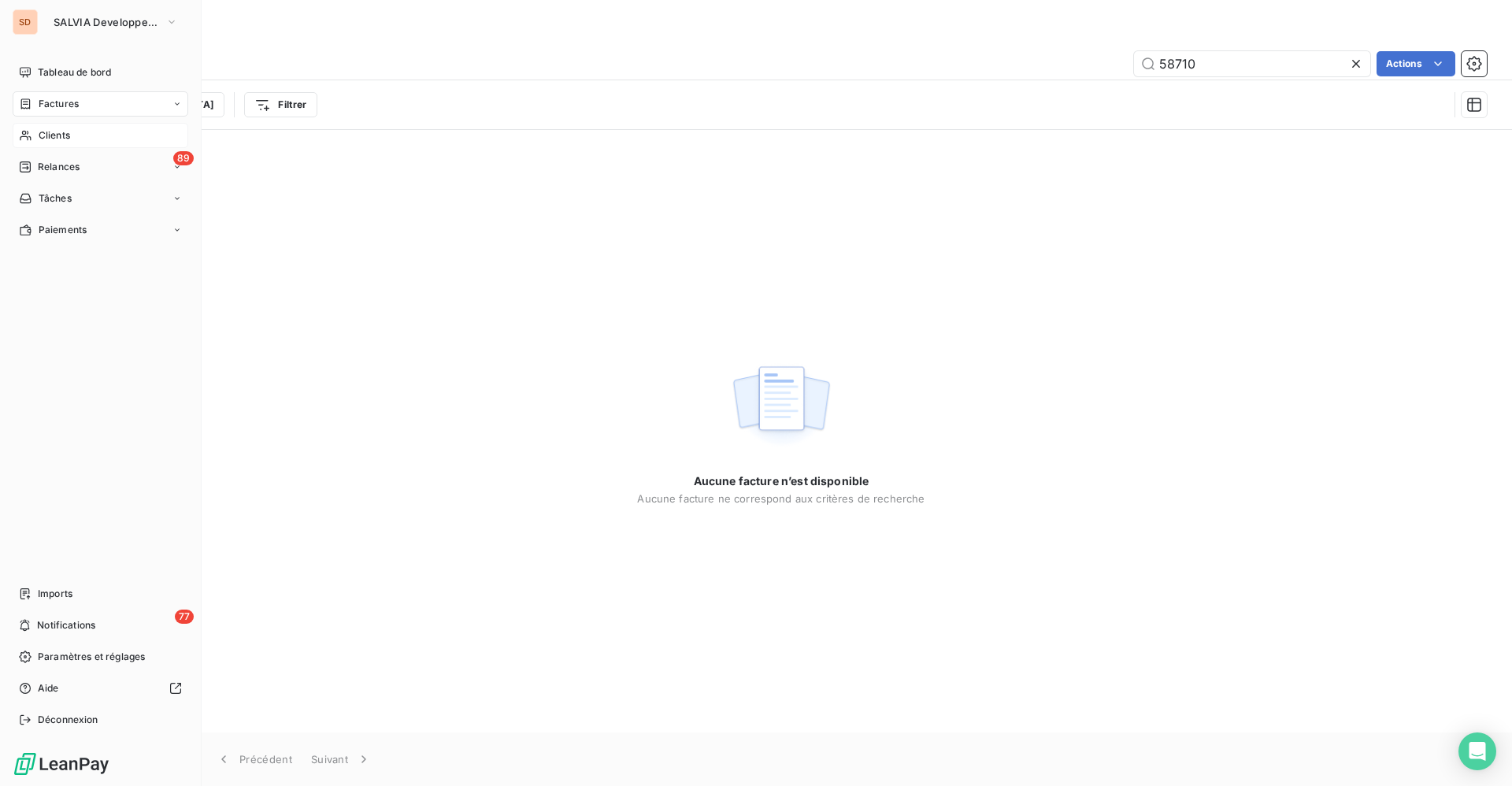
click at [45, 122] on div "Clients" at bounding box center [100, 135] width 176 height 25
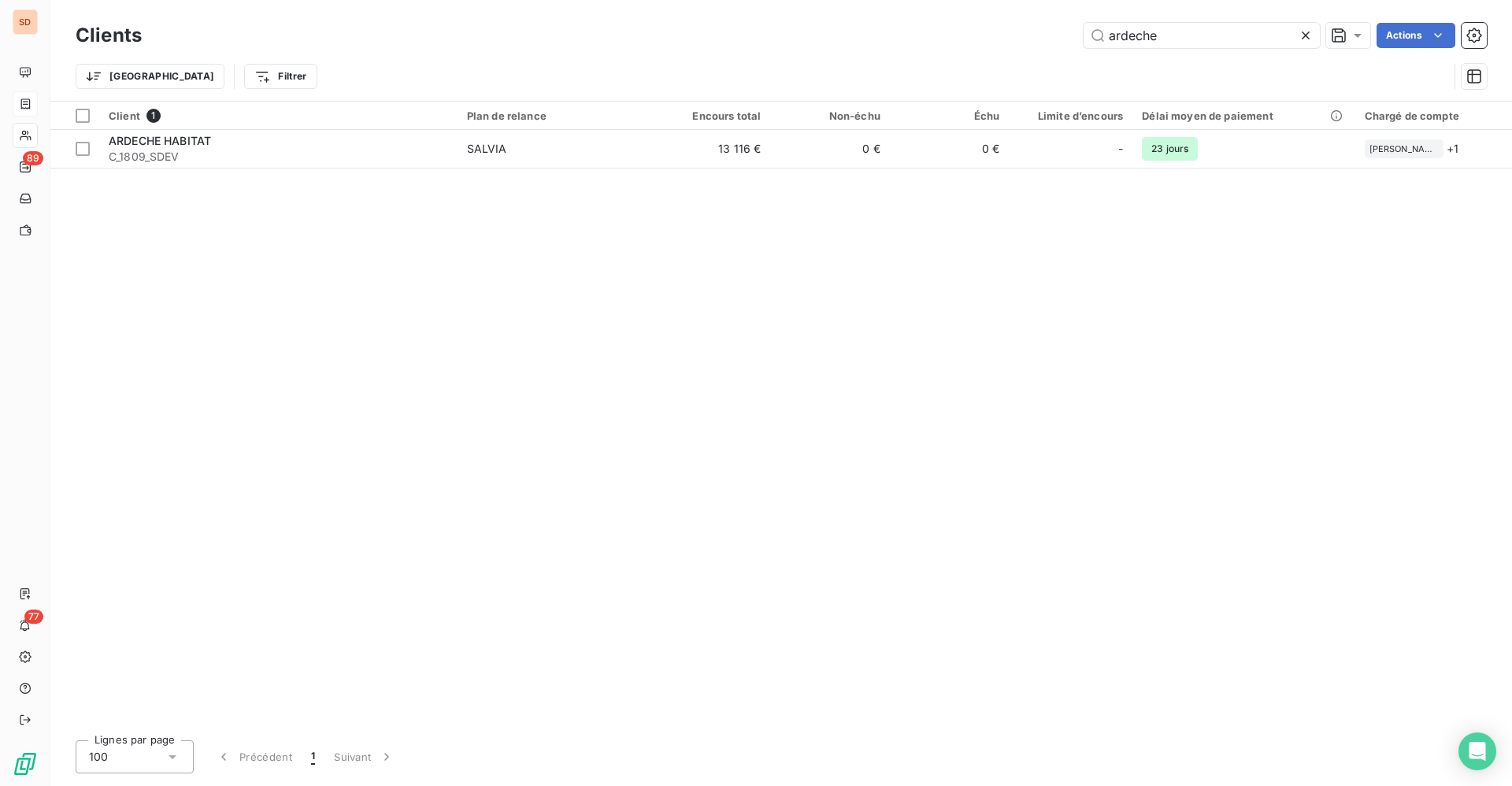
drag, startPoint x: 1180, startPoint y: 35, endPoint x: 790, endPoint y: 33, distance: 390.0
click at [972, 33] on div "ardeche Actions" at bounding box center [824, 36] width 1326 height 25
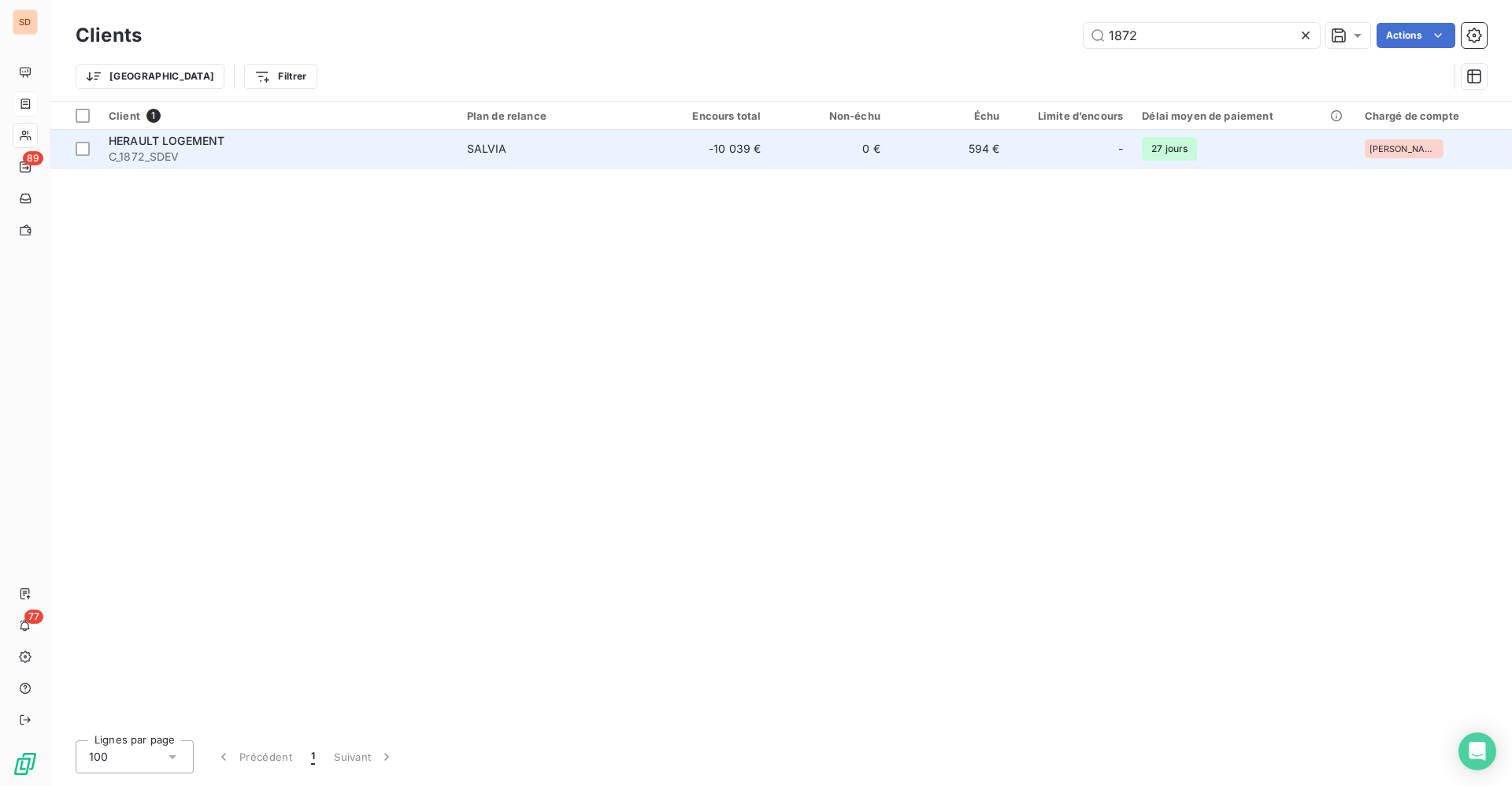
type input "1872"
click at [431, 140] on div "HERAULT LOGEMENT" at bounding box center [279, 141] width 339 height 15
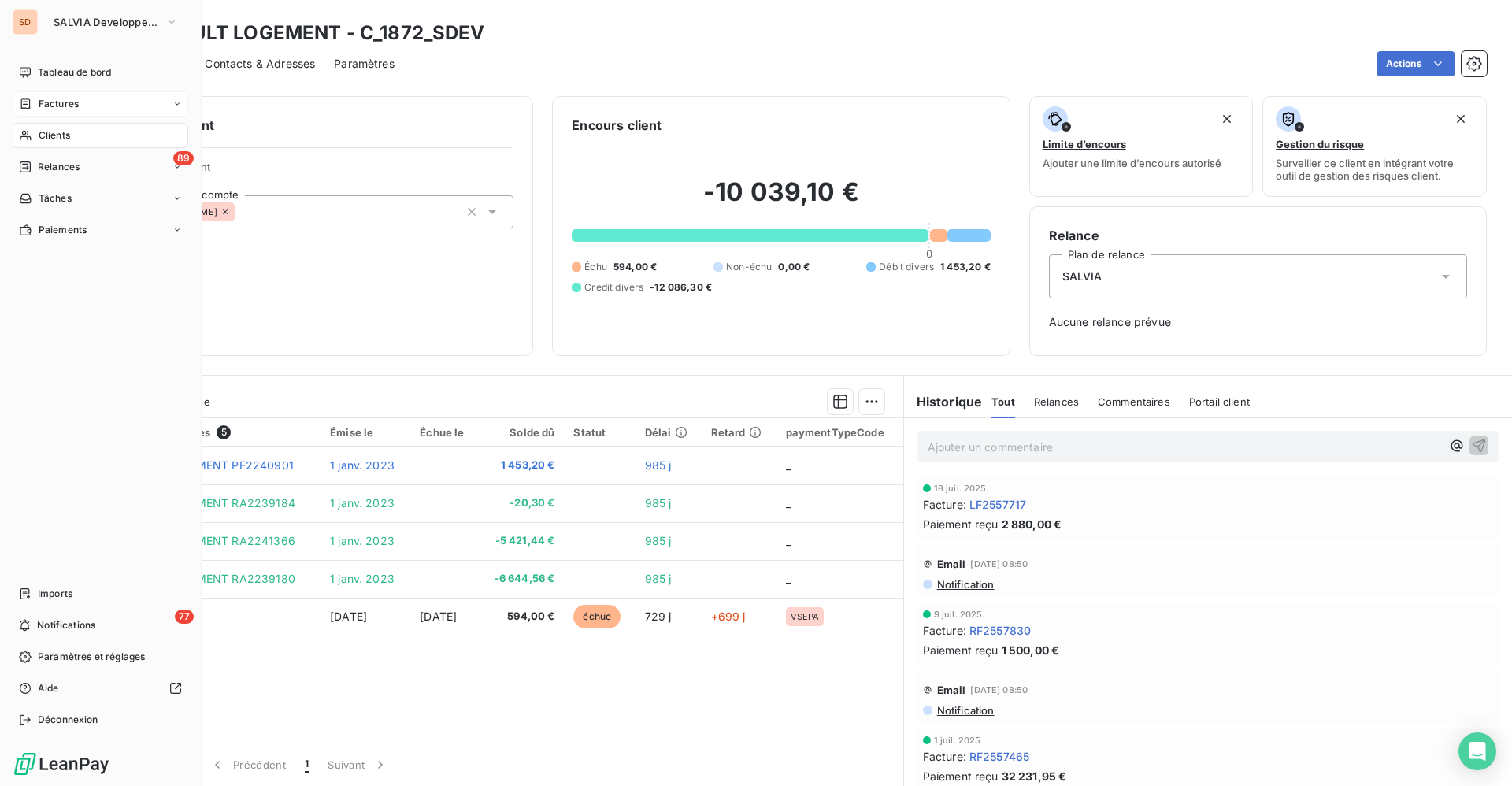
click at [49, 131] on span "Clients" at bounding box center [54, 135] width 32 height 14
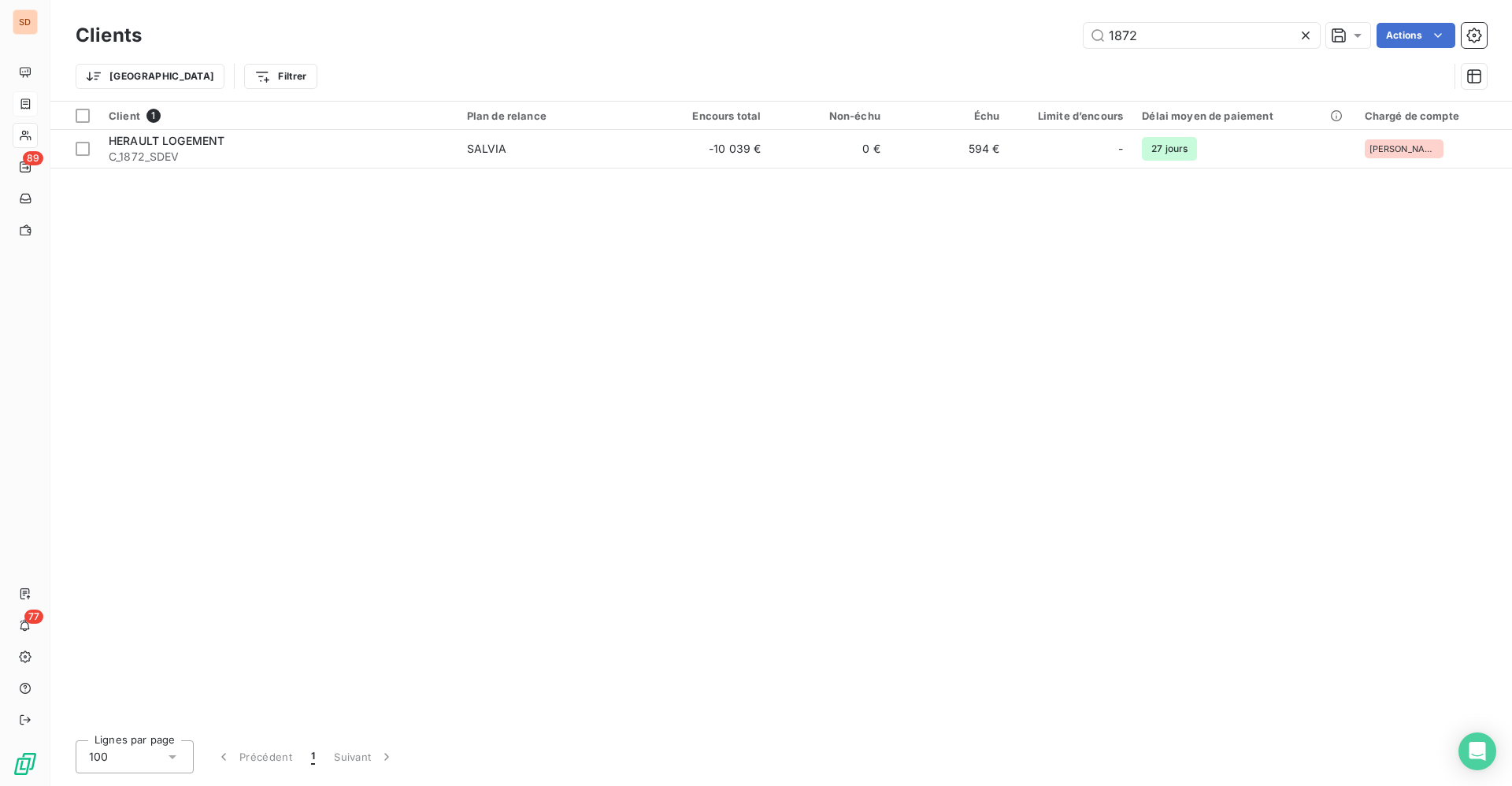
drag, startPoint x: 1171, startPoint y: 25, endPoint x: 959, endPoint y: 33, distance: 212.2
click at [976, 33] on div "1872 Actions" at bounding box center [824, 36] width 1326 height 25
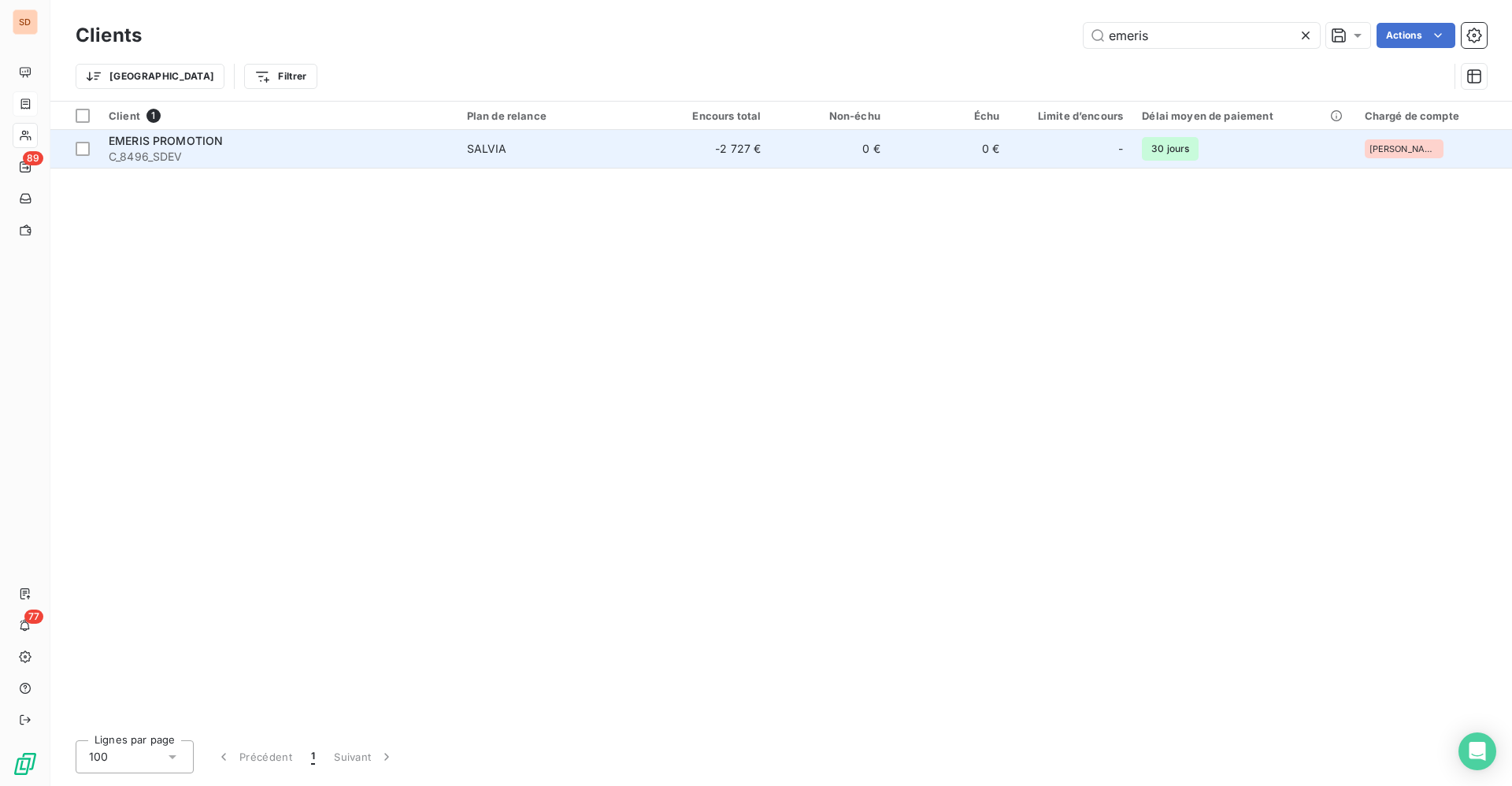
type input "emeris"
click at [462, 153] on td "SALVIA" at bounding box center [554, 149] width 194 height 38
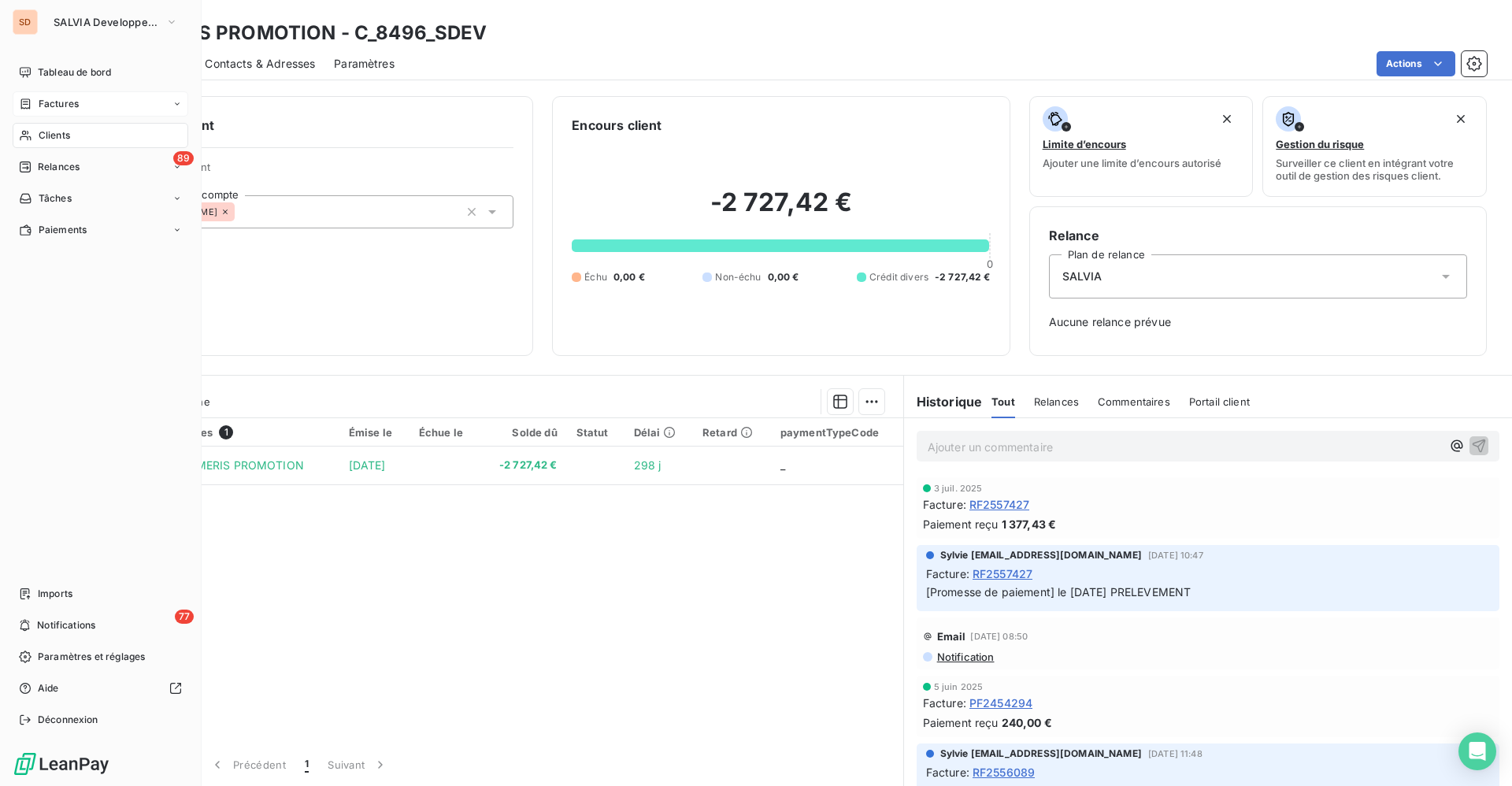
click at [59, 131] on span "Clients" at bounding box center [54, 135] width 32 height 14
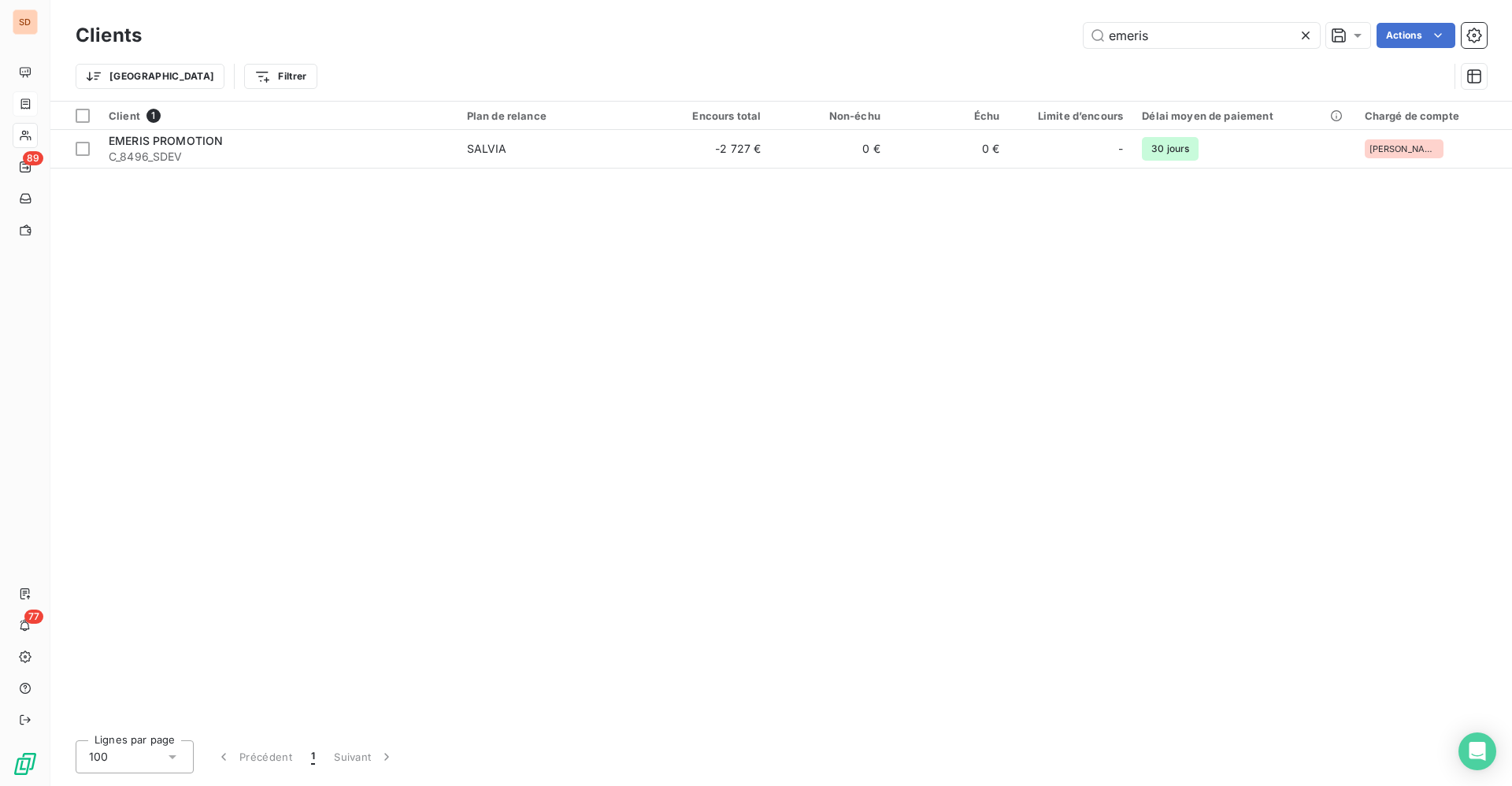
click at [1036, 37] on div "emeris Actions" at bounding box center [824, 36] width 1326 height 25
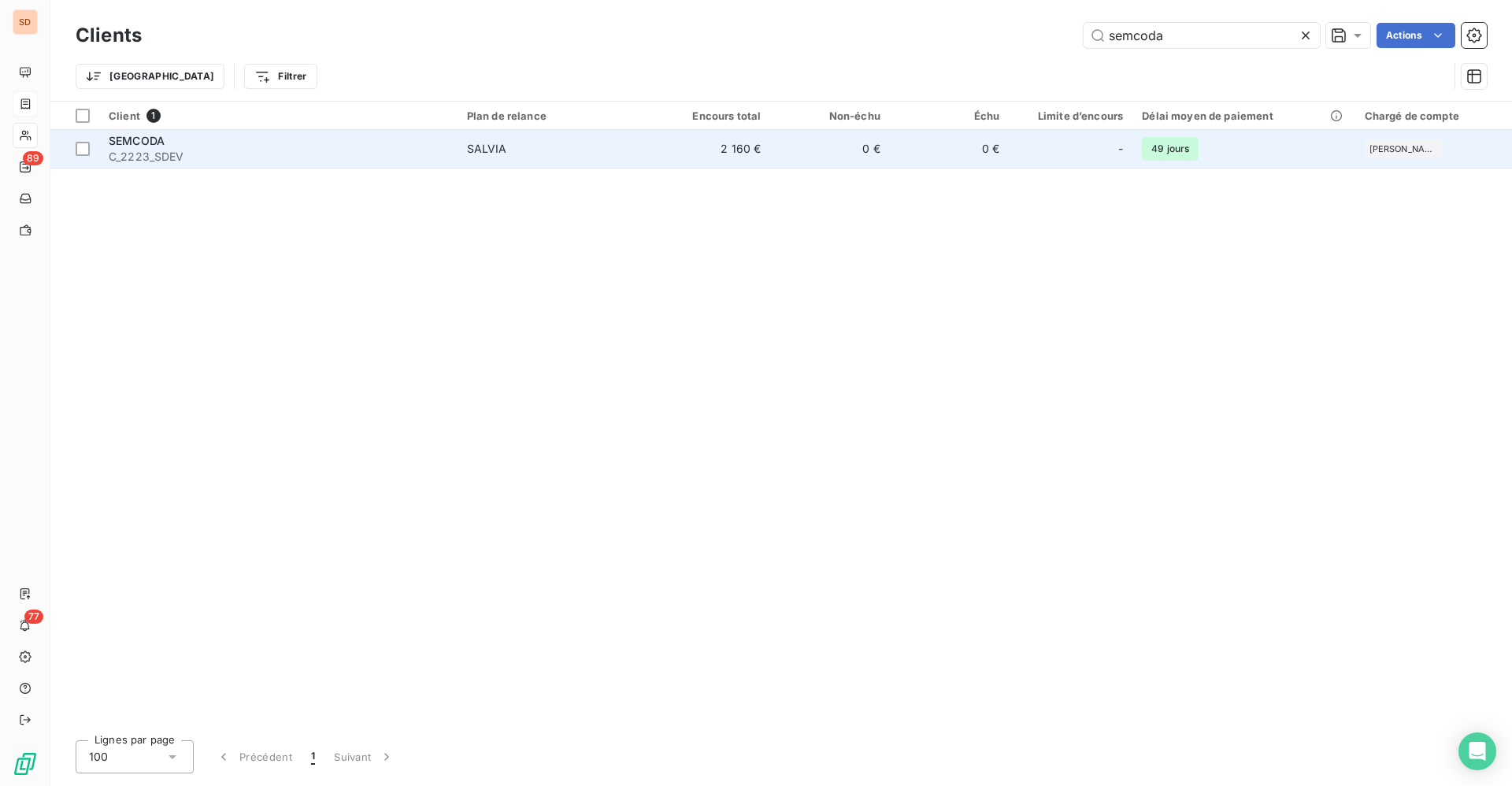
type input "semcoda"
click at [191, 151] on span "C_2223_SDEV" at bounding box center [279, 156] width 339 height 15
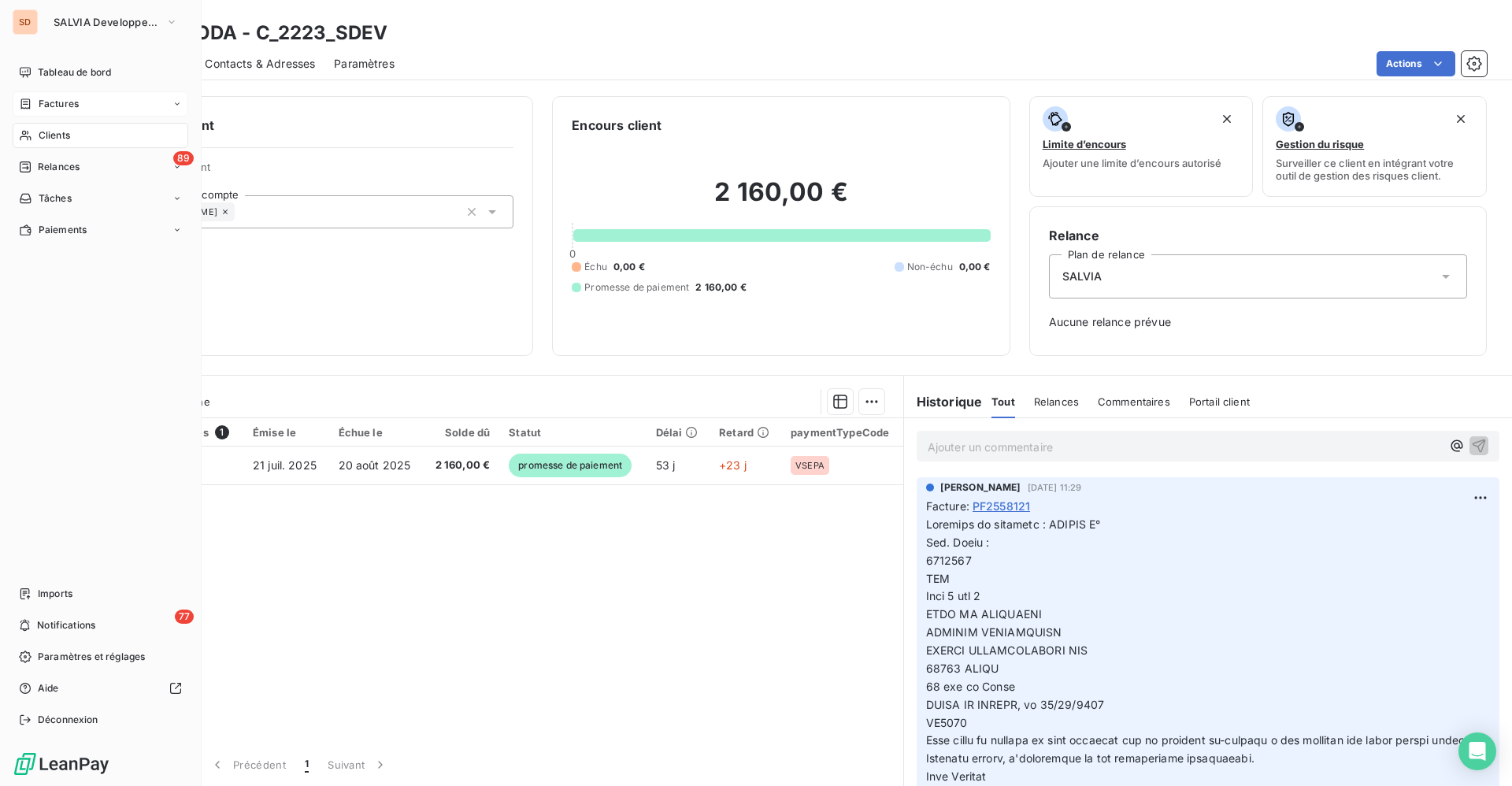
click at [46, 133] on span "Clients" at bounding box center [54, 135] width 32 height 14
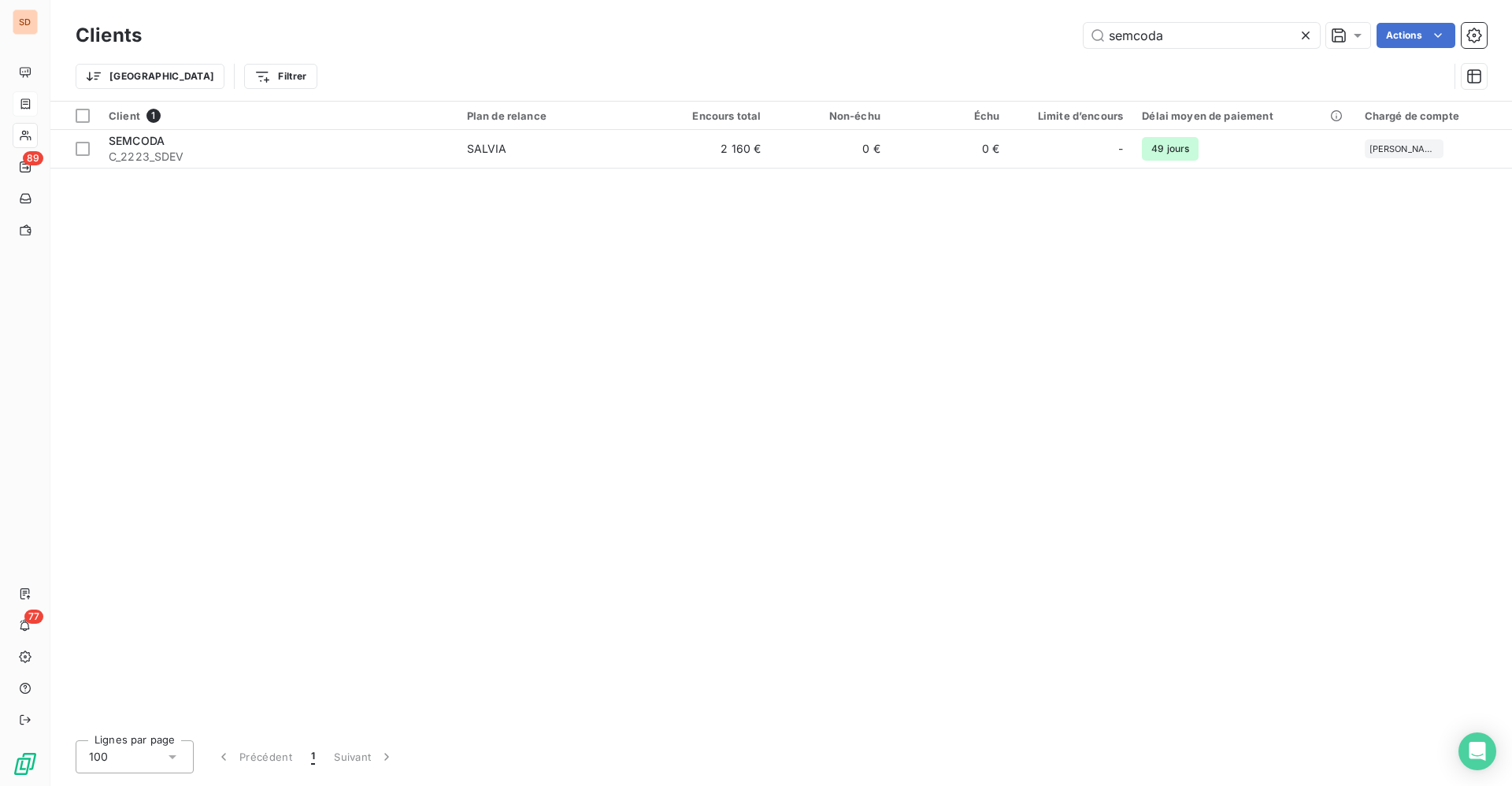
drag, startPoint x: 1203, startPoint y: 41, endPoint x: 731, endPoint y: 41, distance: 472.0
click at [1043, 41] on div "semcoda Actions" at bounding box center [824, 36] width 1326 height 25
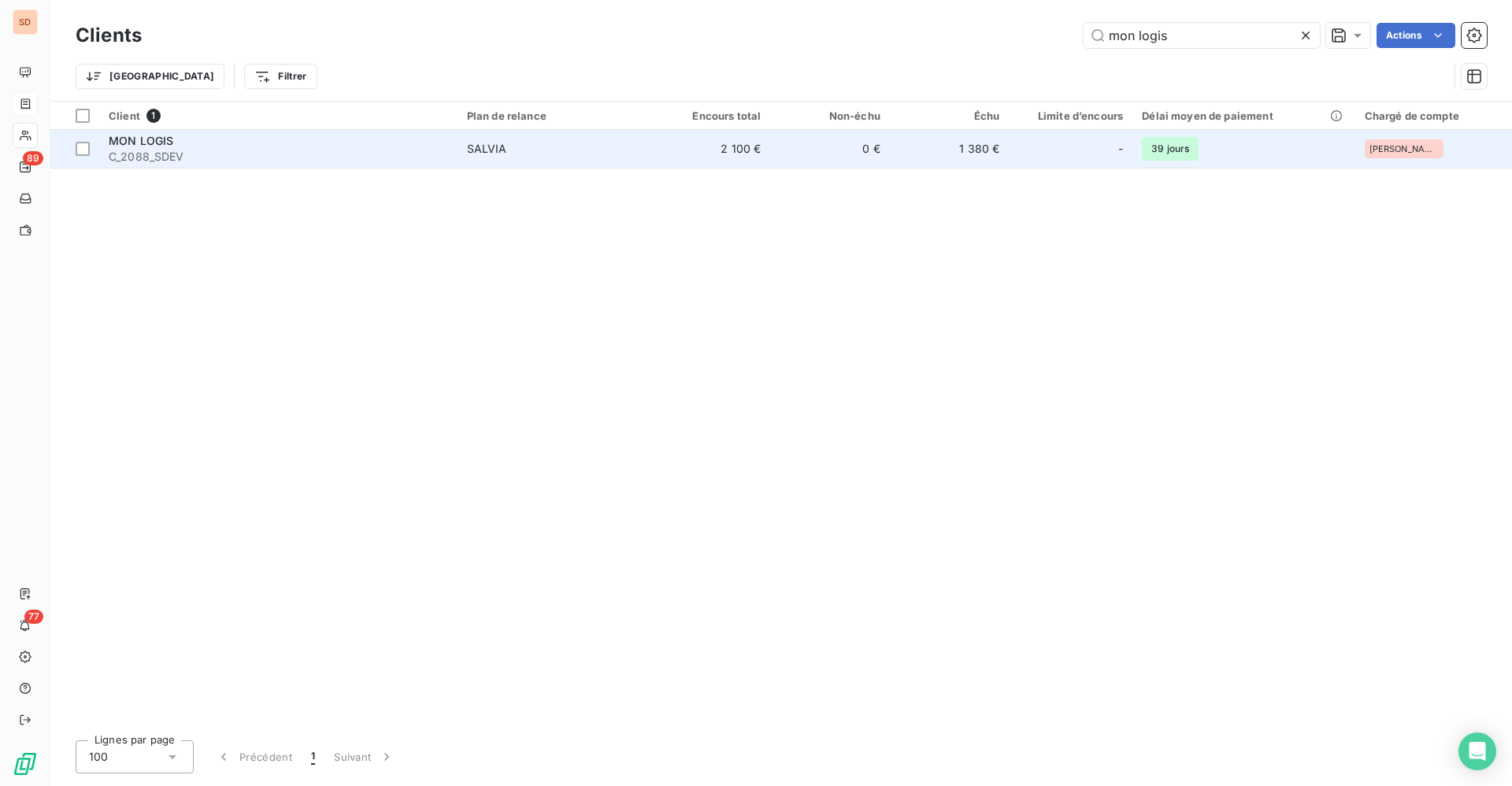
type input "mon logis"
click at [502, 144] on div "SALVIA" at bounding box center [487, 149] width 40 height 15
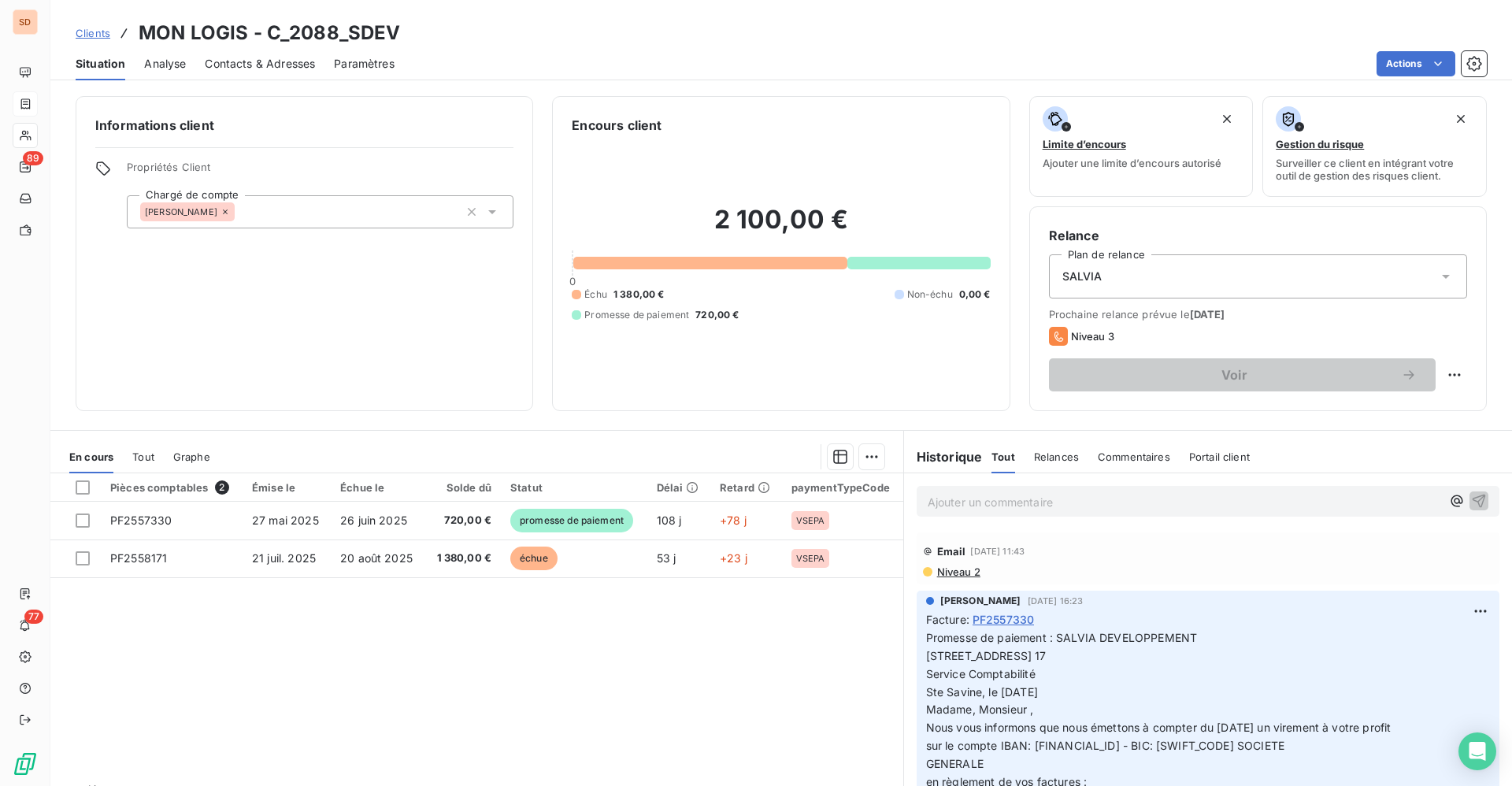
drag, startPoint x: 624, startPoint y: 51, endPoint x: 390, endPoint y: 62, distance: 234.3
click at [624, 52] on div "Actions" at bounding box center [950, 64] width 1073 height 25
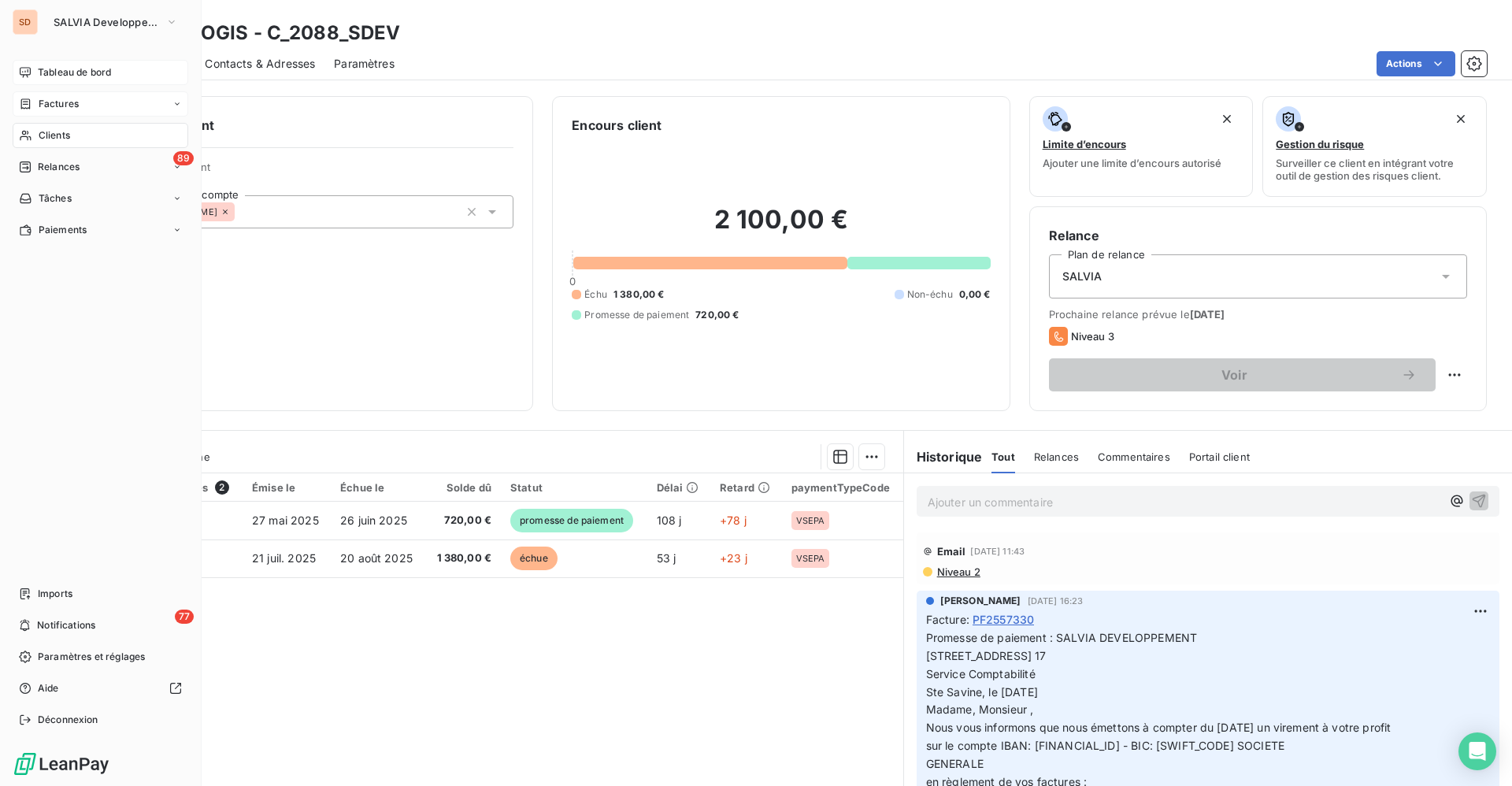
click at [92, 67] on span "Tableau de bord" at bounding box center [74, 72] width 73 height 14
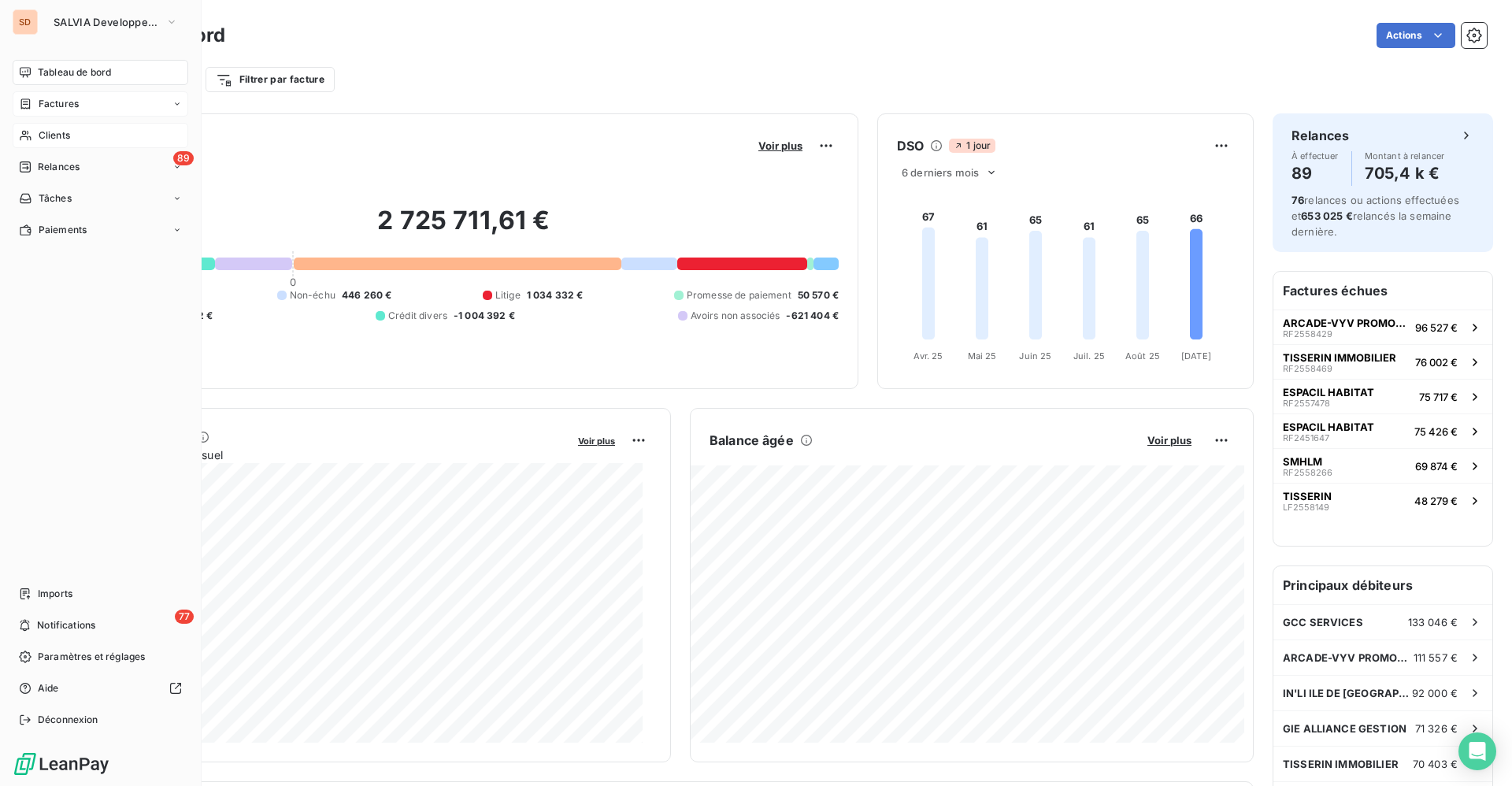
click at [70, 106] on span "Factures" at bounding box center [59, 103] width 40 height 14
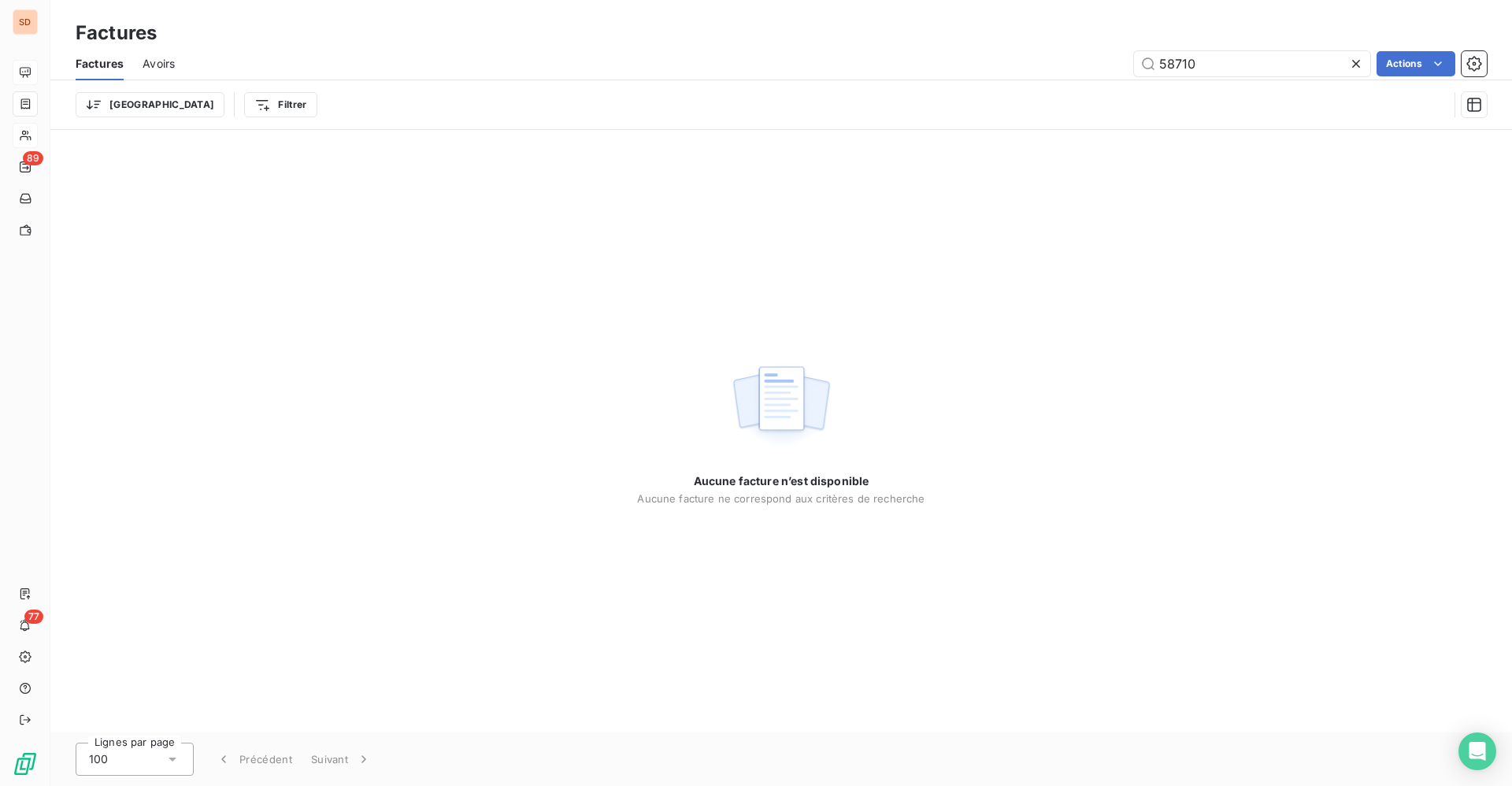
click at [1361, 63] on icon at bounding box center [1356, 64] width 15 height 15
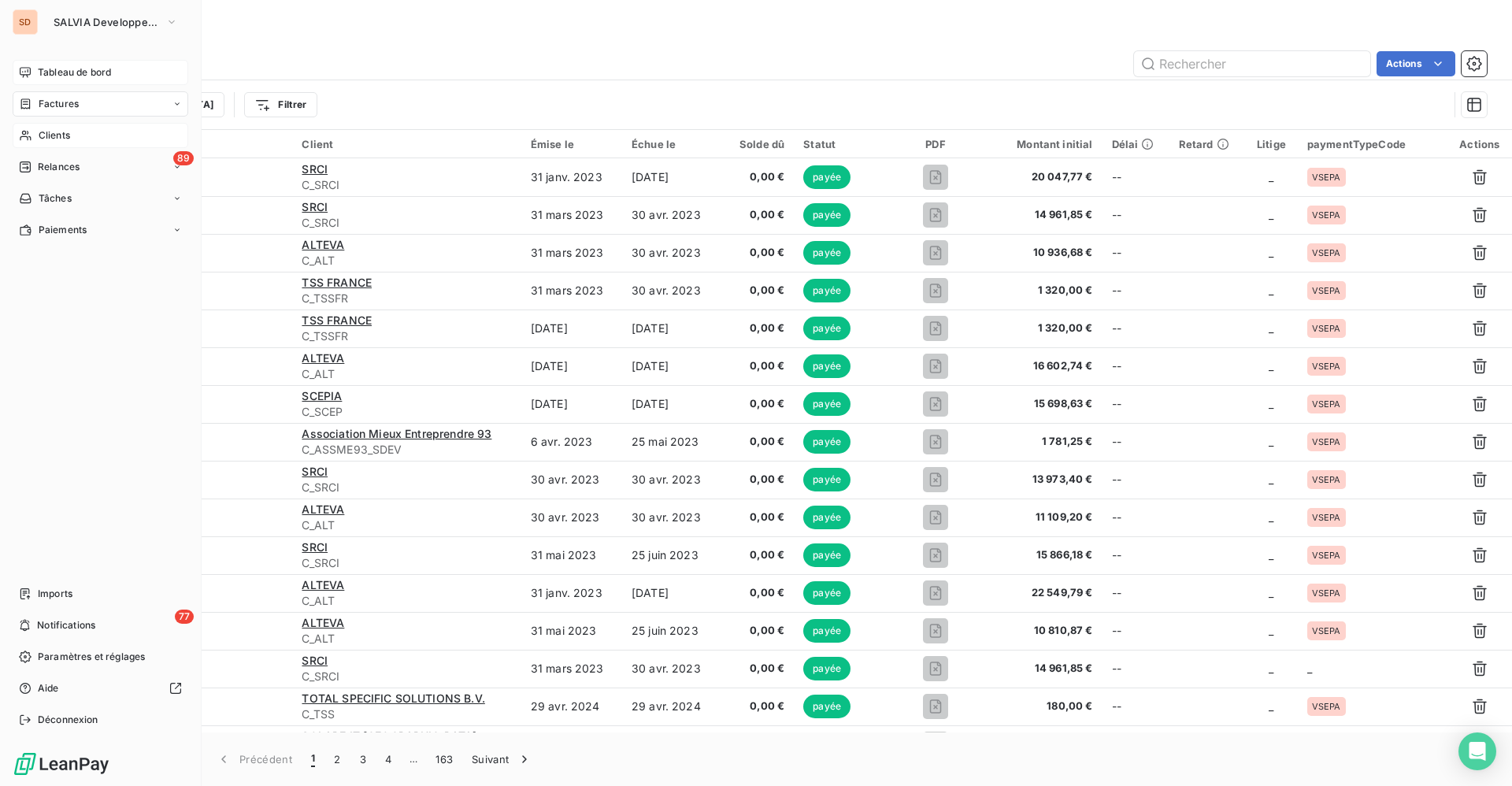
click at [40, 66] on span "Tableau de bord" at bounding box center [74, 72] width 73 height 14
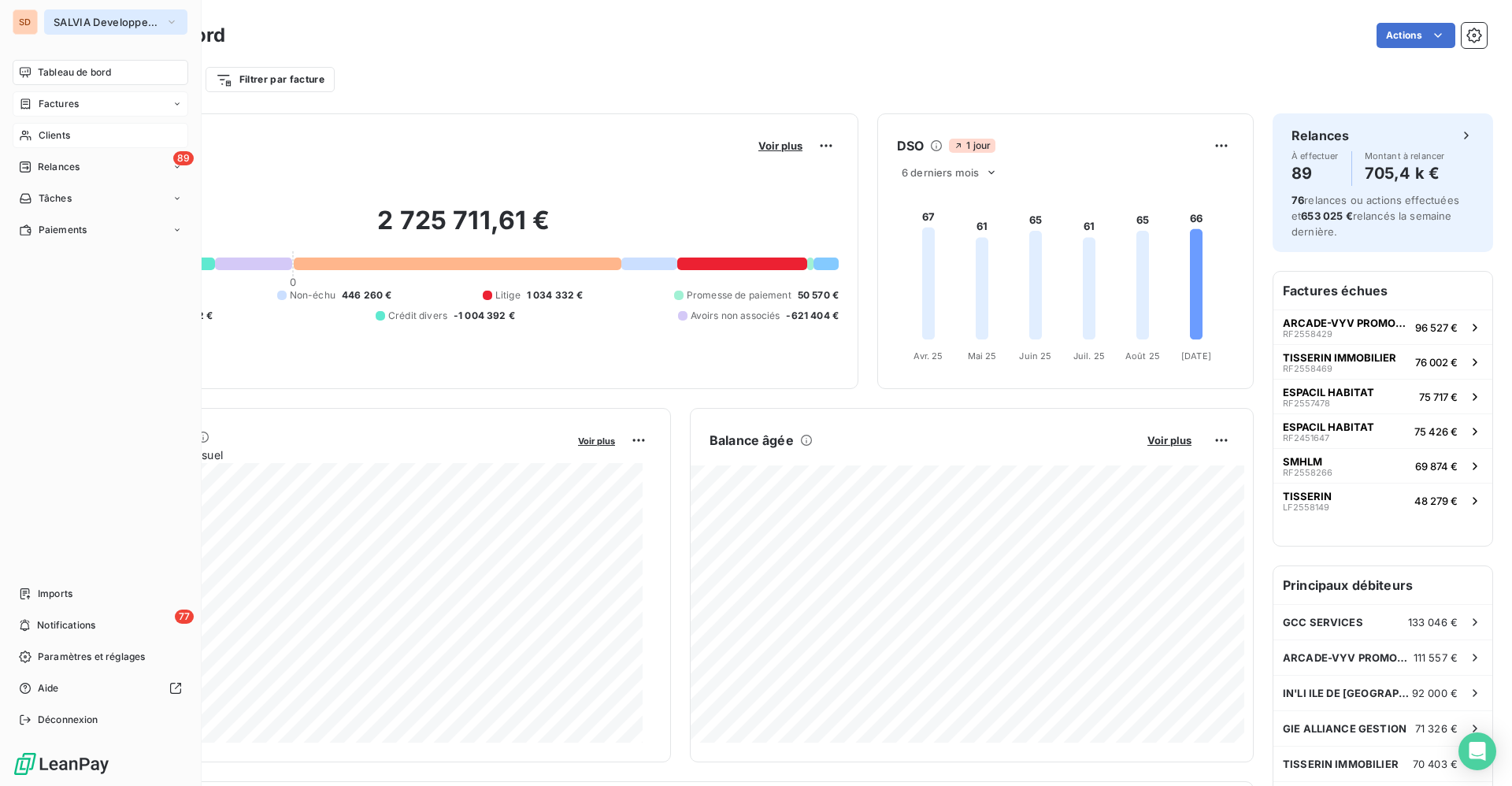
click at [84, 23] on span "SALVIA Developpement" at bounding box center [106, 21] width 105 height 13
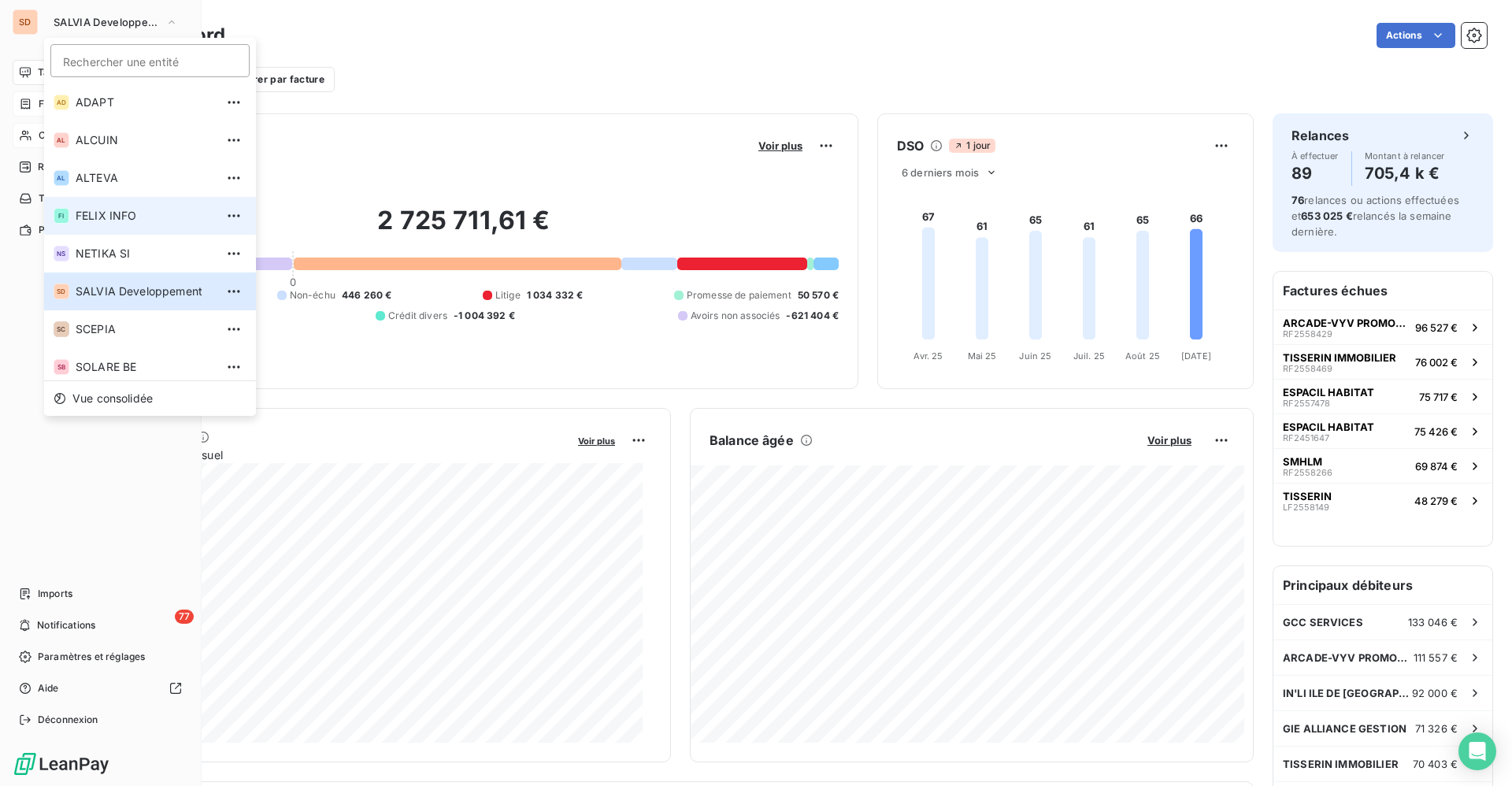
click at [103, 208] on span "FELIX INFO" at bounding box center [145, 216] width 140 height 15
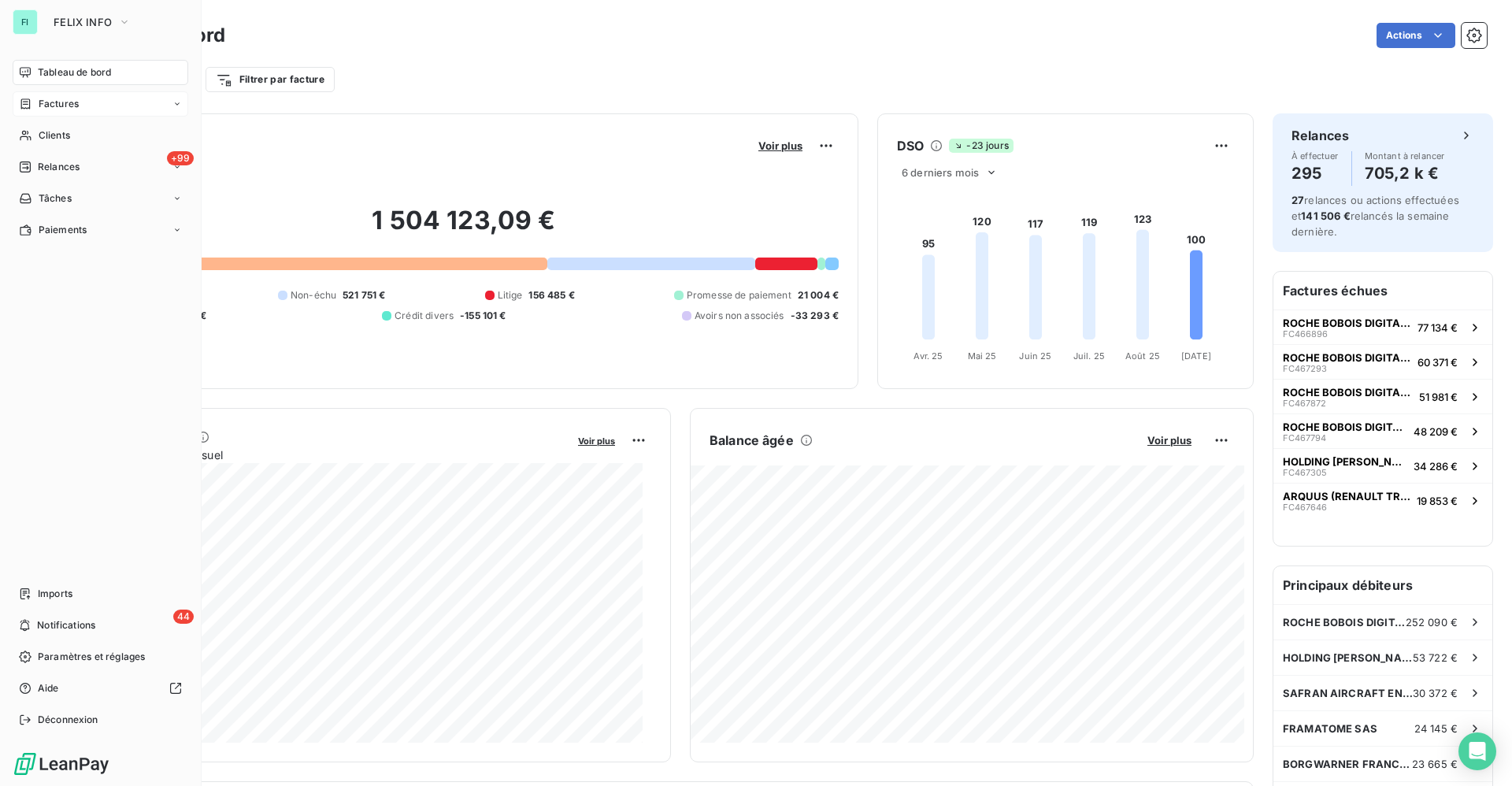
click at [54, 109] on span "Factures" at bounding box center [59, 103] width 40 height 14
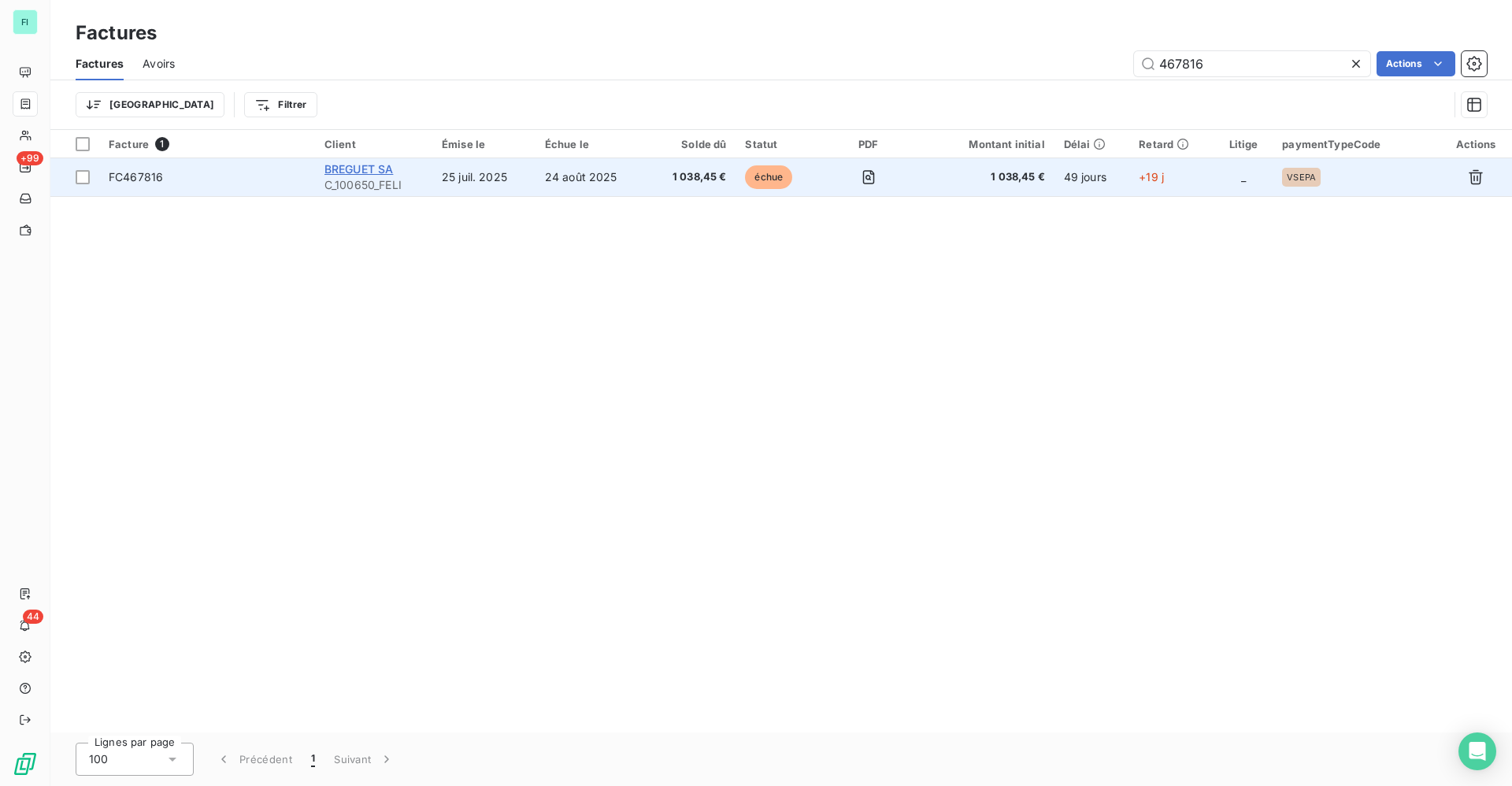
click at [379, 167] on span "BREGUET SA" at bounding box center [359, 169] width 69 height 14
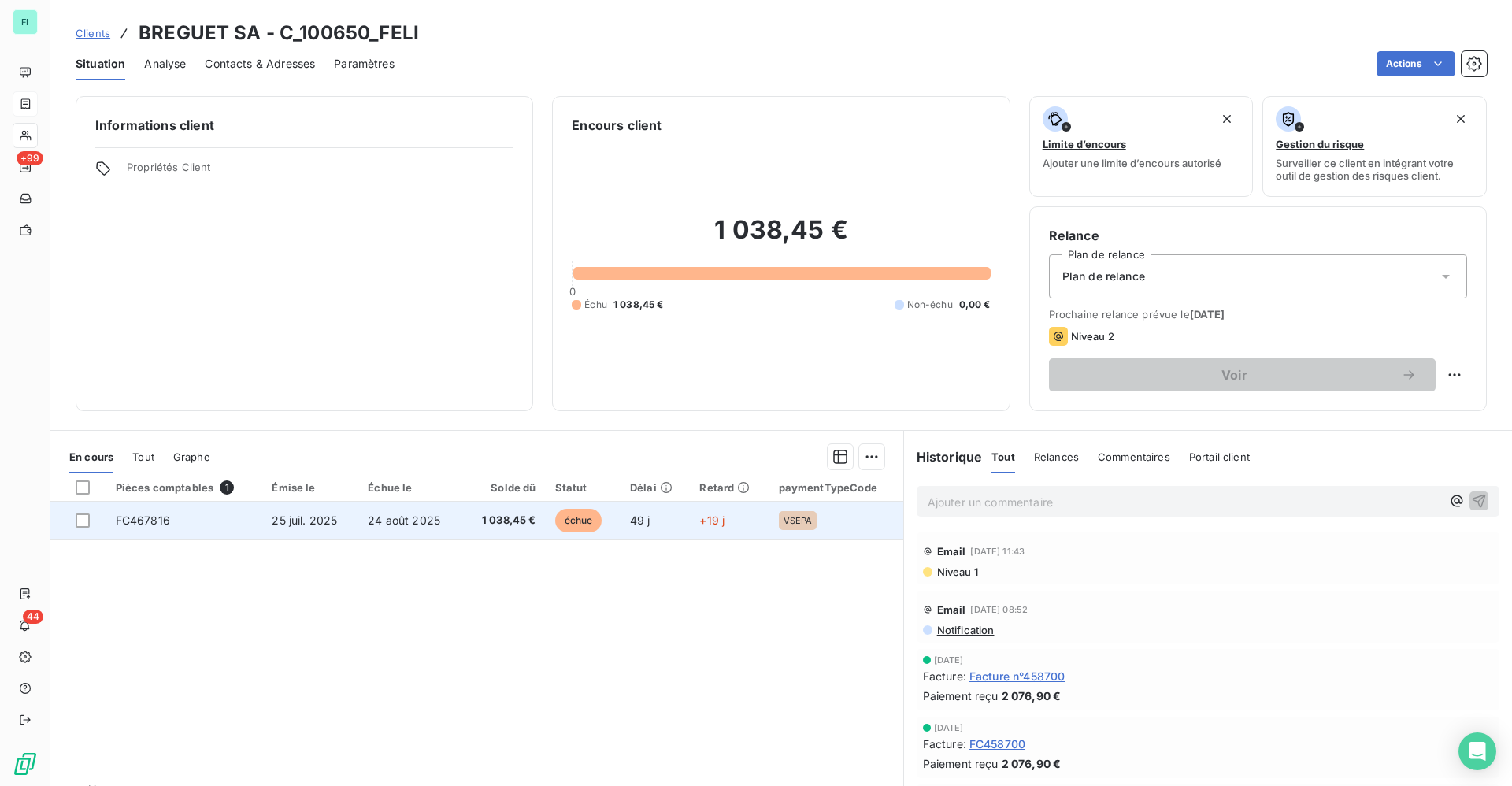
click at [501, 517] on span "1 038,45 €" at bounding box center [503, 521] width 64 height 15
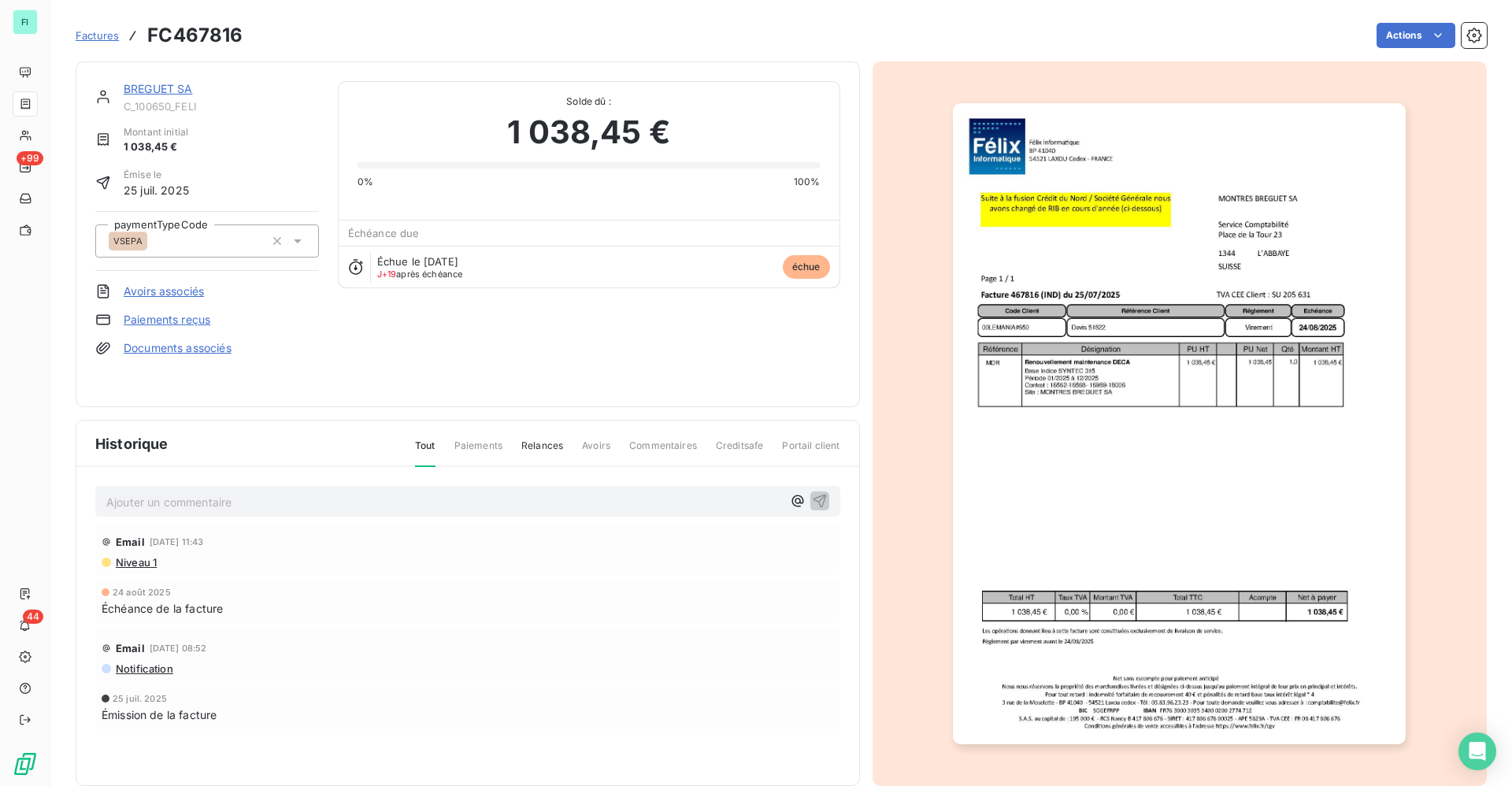
click at [1074, 328] on img "button" at bounding box center [1178, 423] width 452 height 641
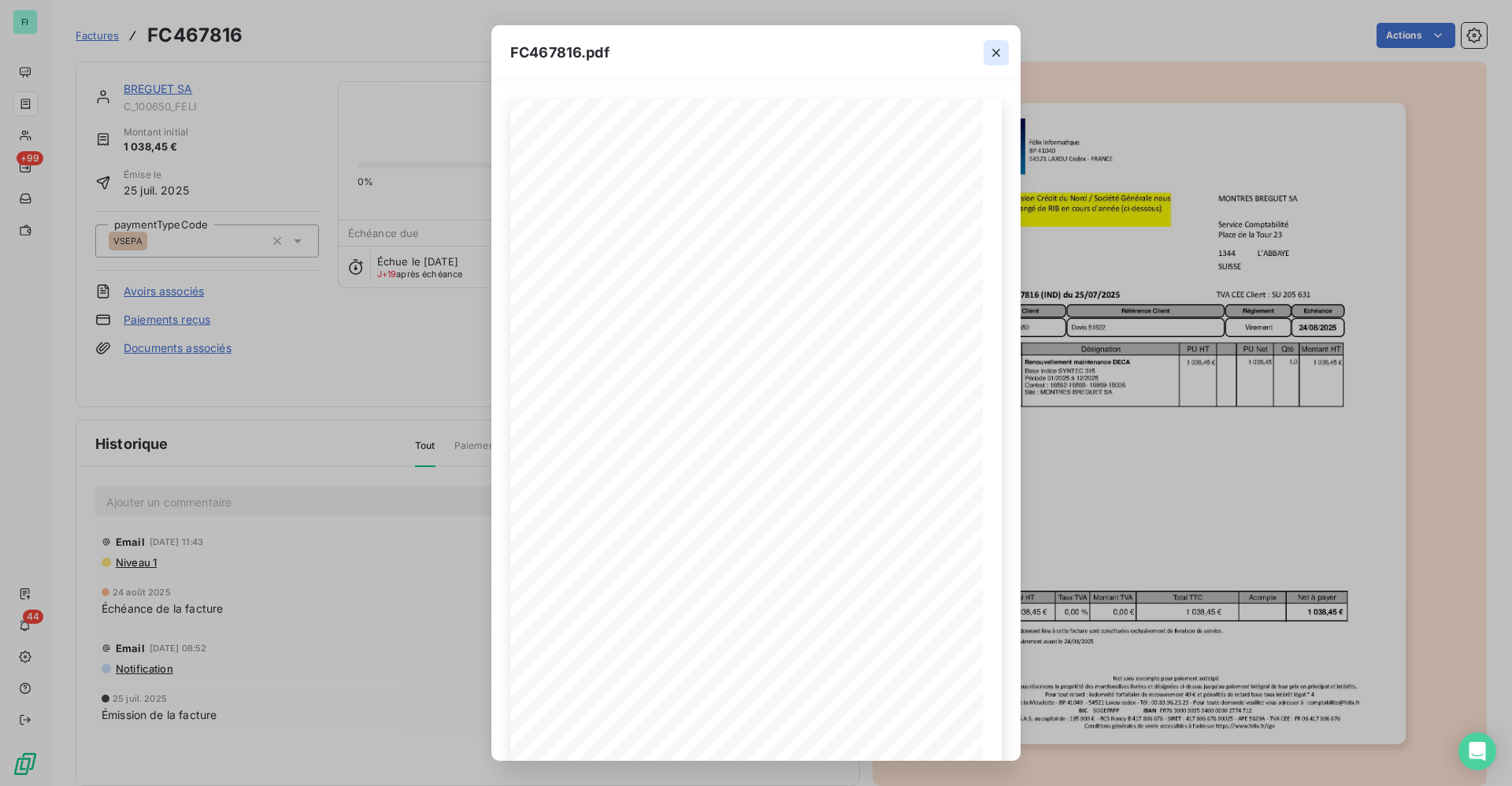
click at [991, 58] on icon "button" at bounding box center [996, 53] width 15 height 15
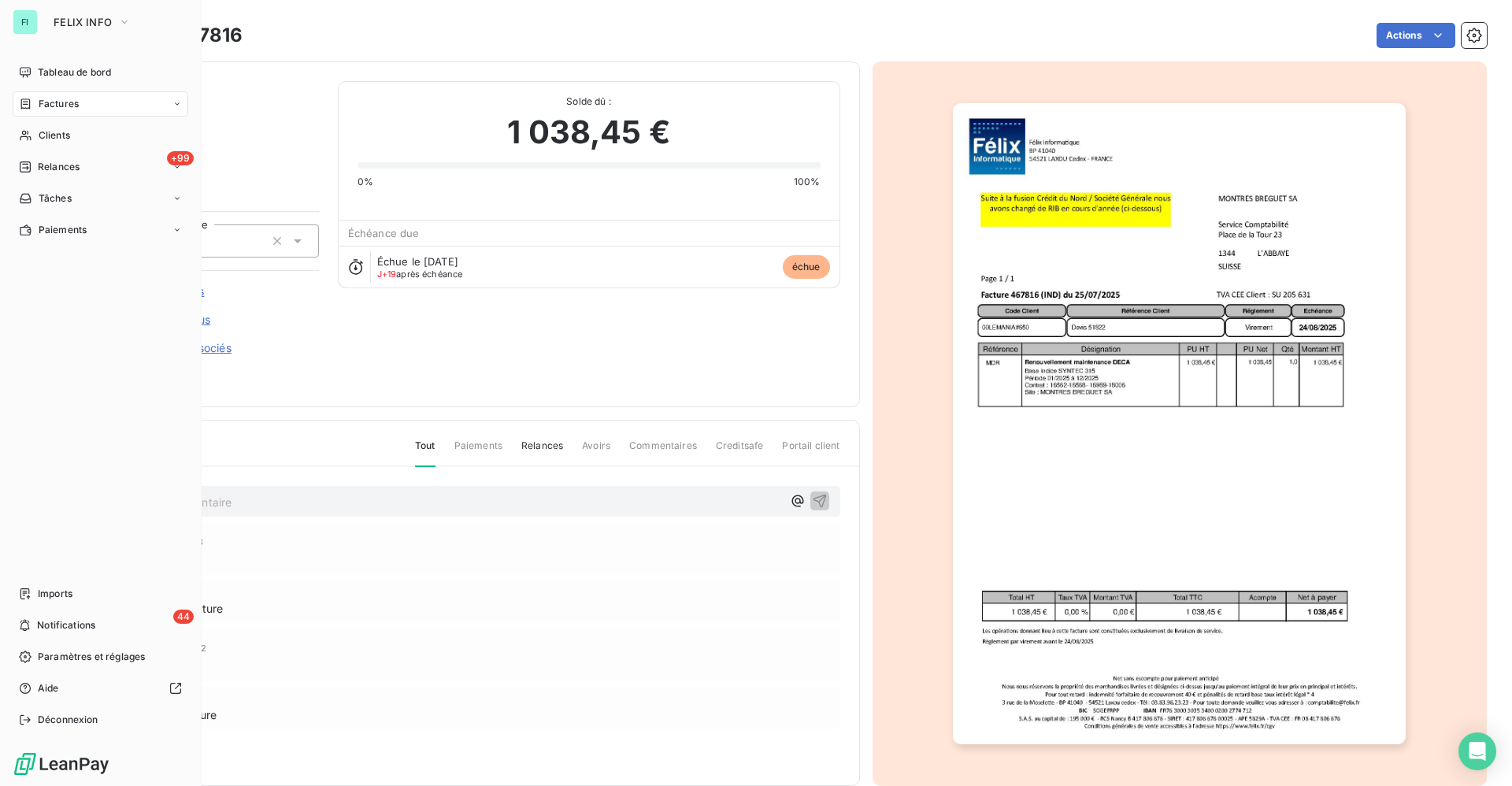
click at [57, 108] on span "Factures" at bounding box center [59, 103] width 40 height 14
click at [70, 140] on span "Factures" at bounding box center [58, 135] width 40 height 14
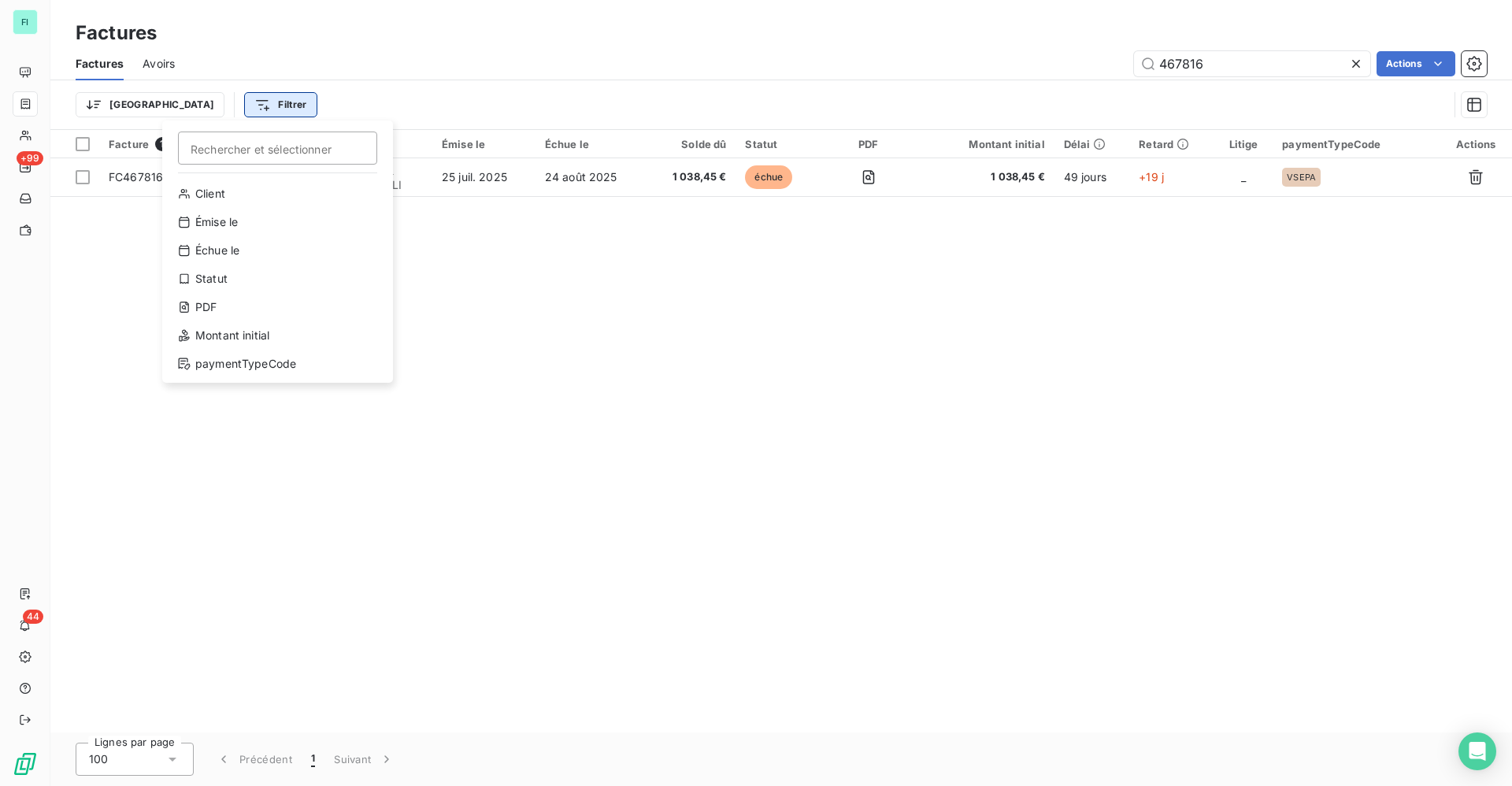
click at [211, 101] on html "FI +99 44 Factures Factures Avoirs 467816 Actions Trier Filtrer Rechercher et s…" at bounding box center [756, 393] width 1512 height 786
click at [685, 362] on html "FI +99 44 Factures Factures Avoirs 467816 Actions Trier Filtrer Rechercher et s…" at bounding box center [756, 393] width 1512 height 786
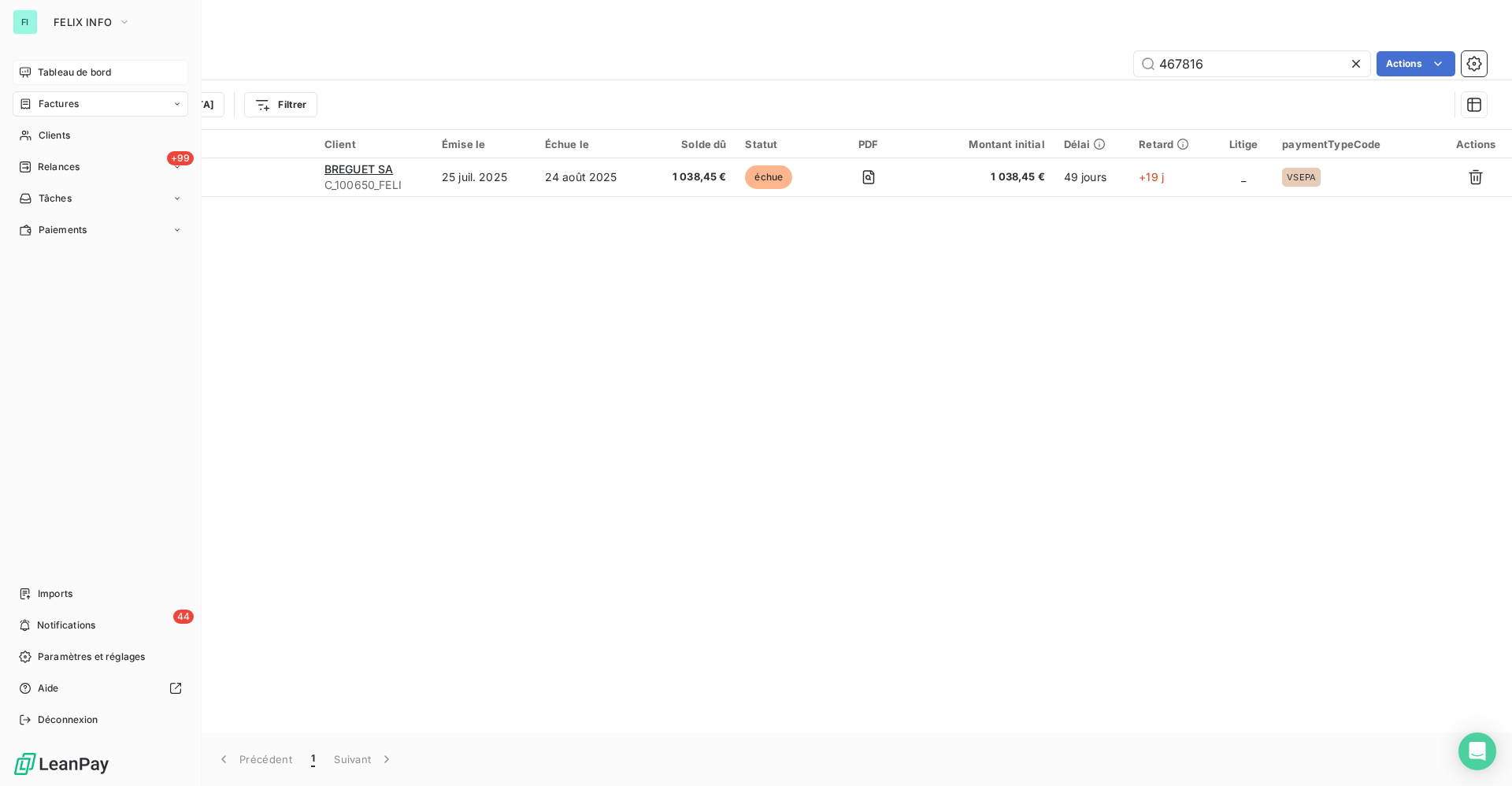
click at [77, 72] on span "Tableau de bord" at bounding box center [74, 72] width 73 height 14
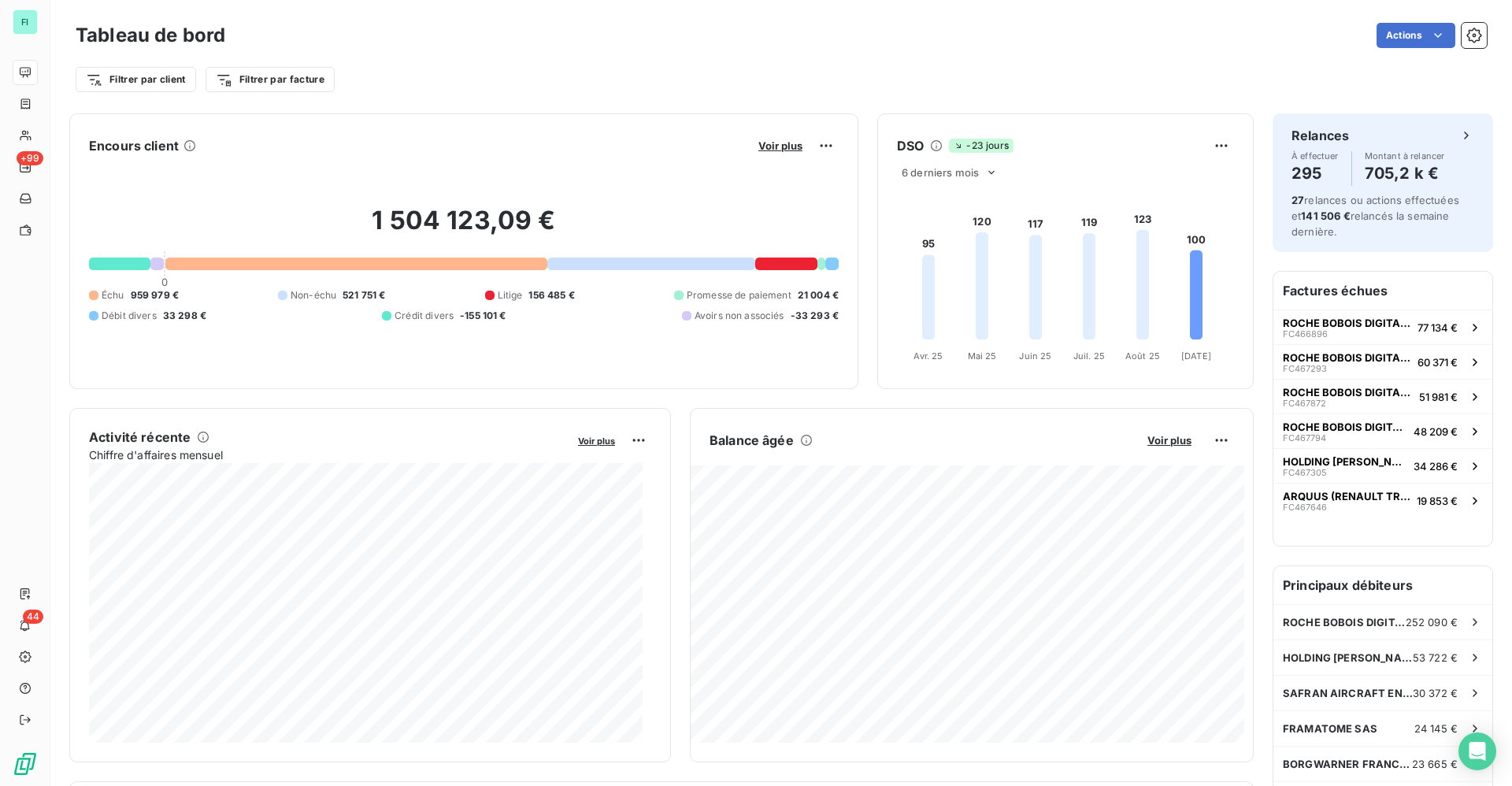
drag, startPoint x: 457, startPoint y: 38, endPoint x: 586, endPoint y: 211, distance: 215.8
click at [1016, 42] on div "Actions" at bounding box center [865, 36] width 1242 height 25
drag, startPoint x: 381, startPoint y: 218, endPoint x: 547, endPoint y: 218, distance: 166.0
click at [547, 218] on h2 "1 504 123,09 €" at bounding box center [463, 228] width 749 height 47
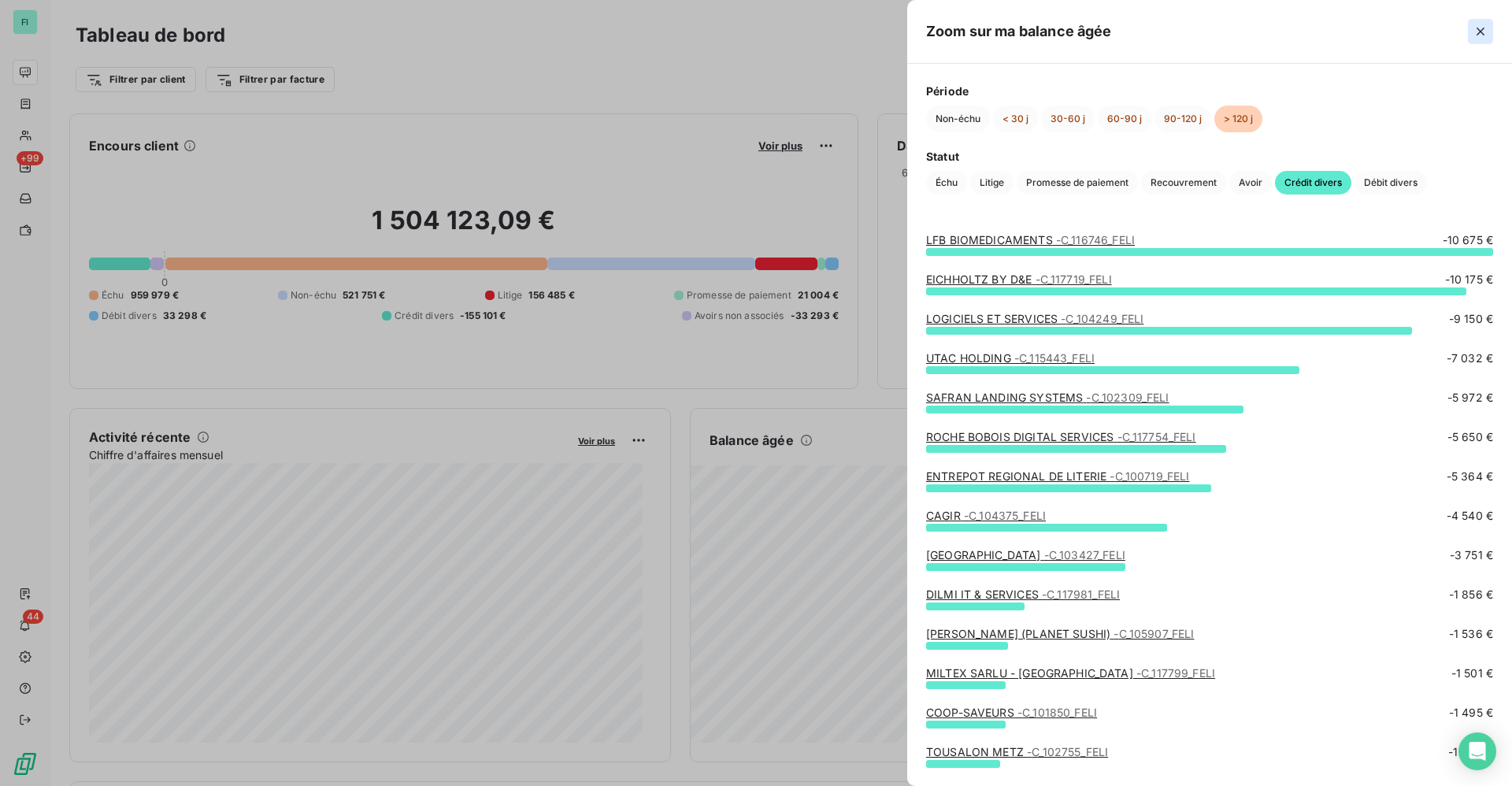
click at [1478, 31] on icon "button" at bounding box center [1480, 31] width 15 height 15
click at [1485, 34] on icon "button" at bounding box center [1480, 31] width 15 height 15
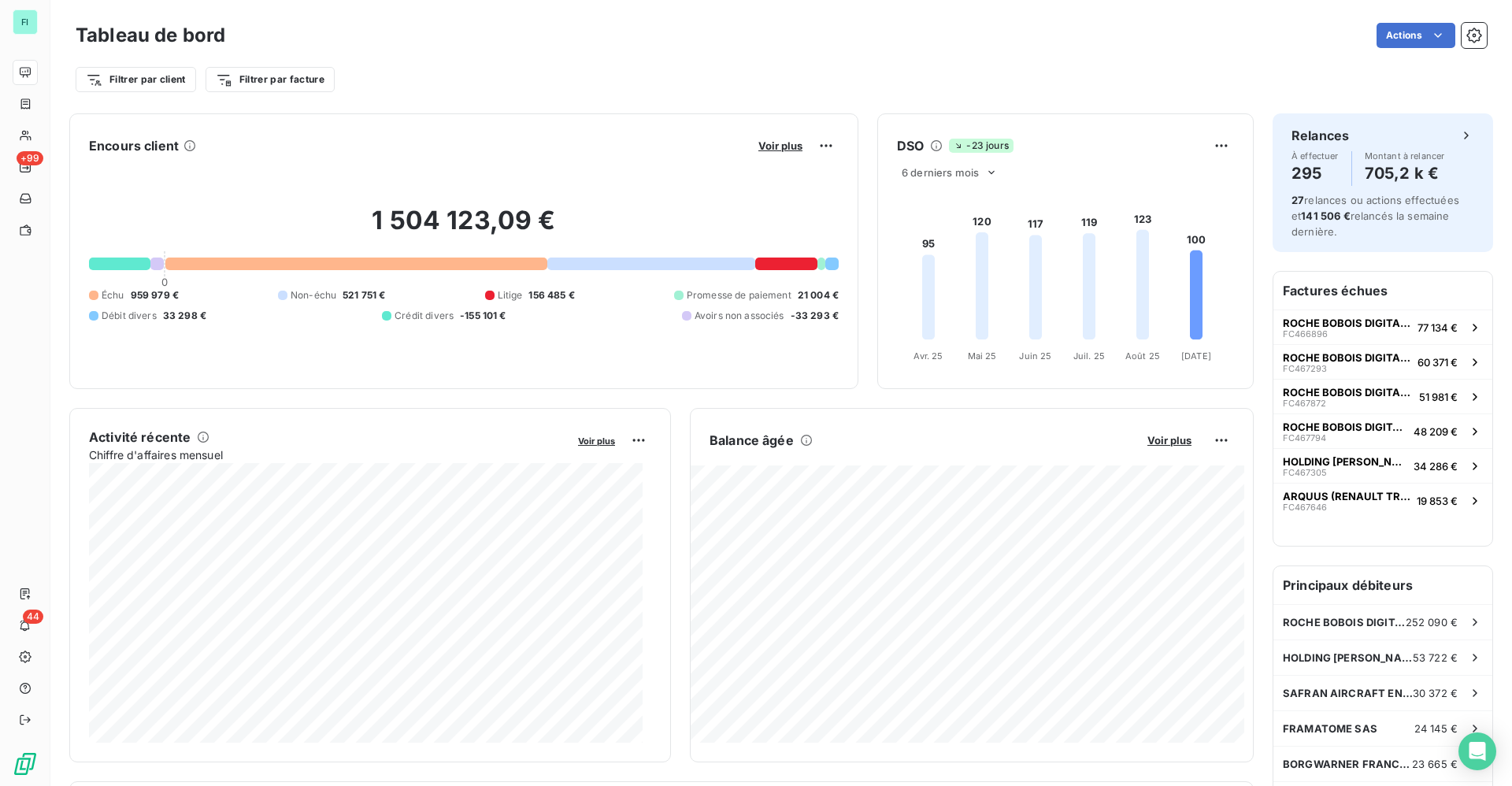
click at [543, 86] on div "Filtrer par client Filtrer par facture" at bounding box center [780, 79] width 1411 height 30
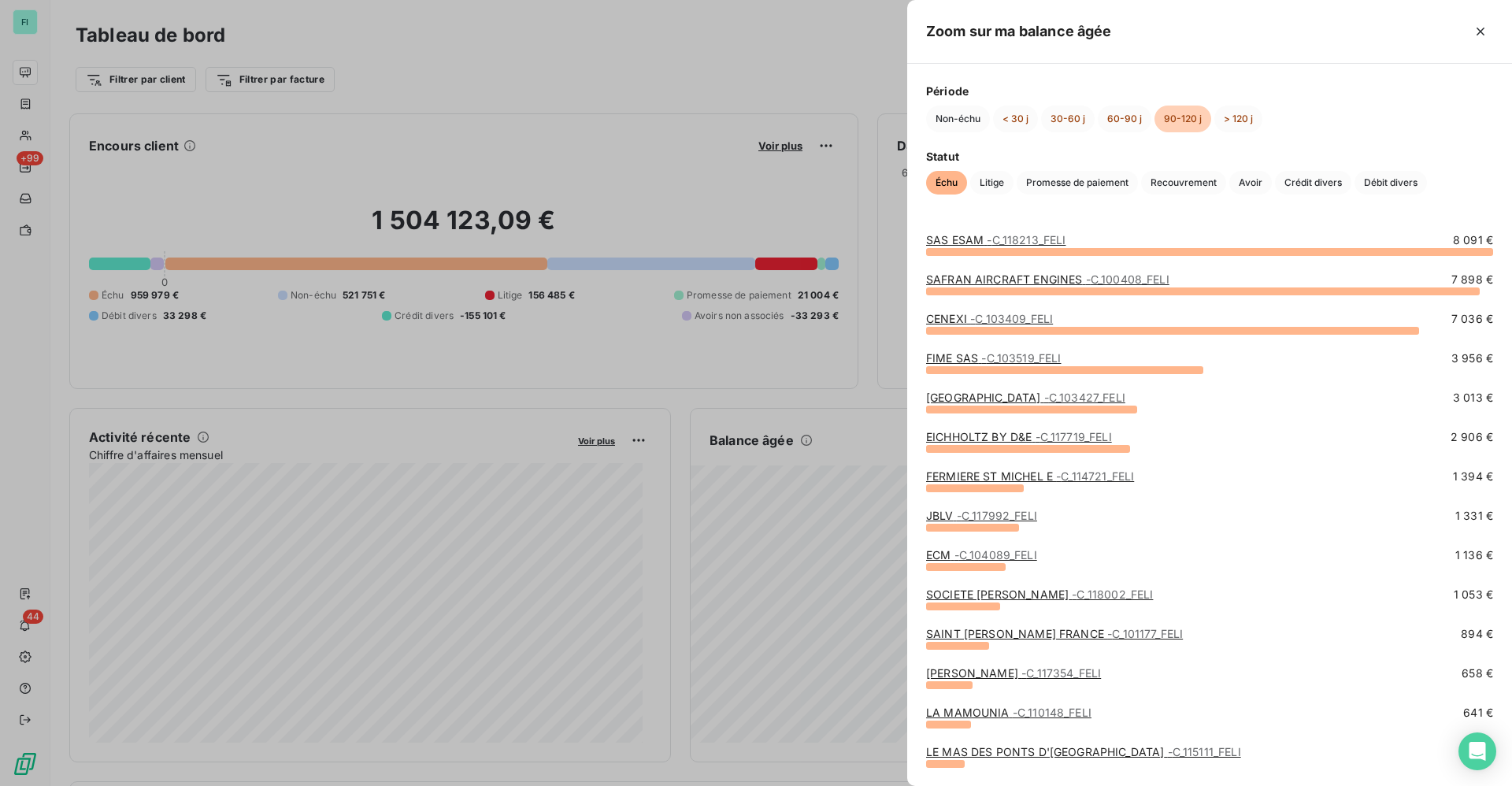
click at [1032, 240] on span "- C_118213_FELI" at bounding box center [1026, 240] width 79 height 14
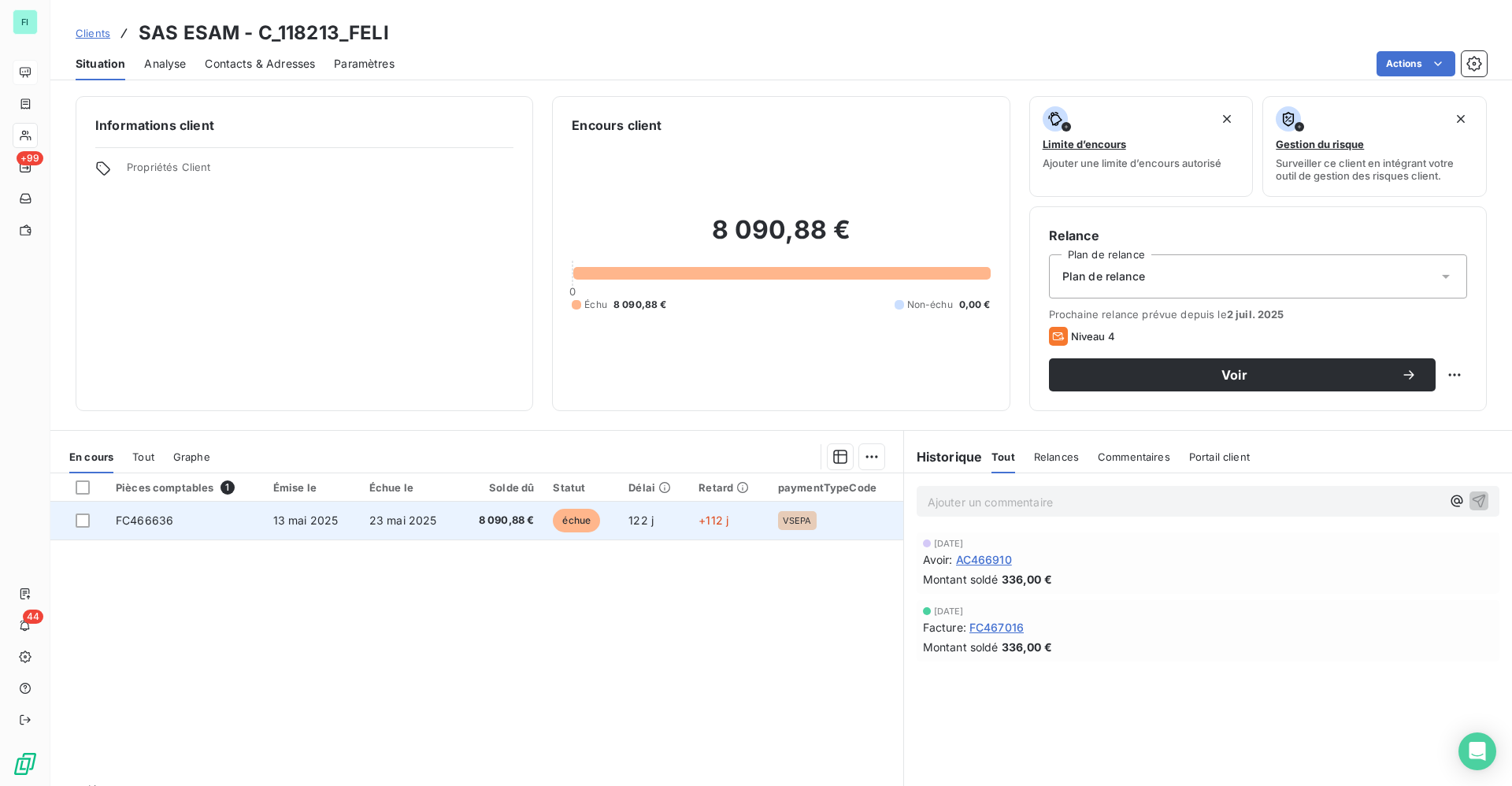
click at [523, 522] on span "8 090,88 €" at bounding box center [500, 521] width 67 height 15
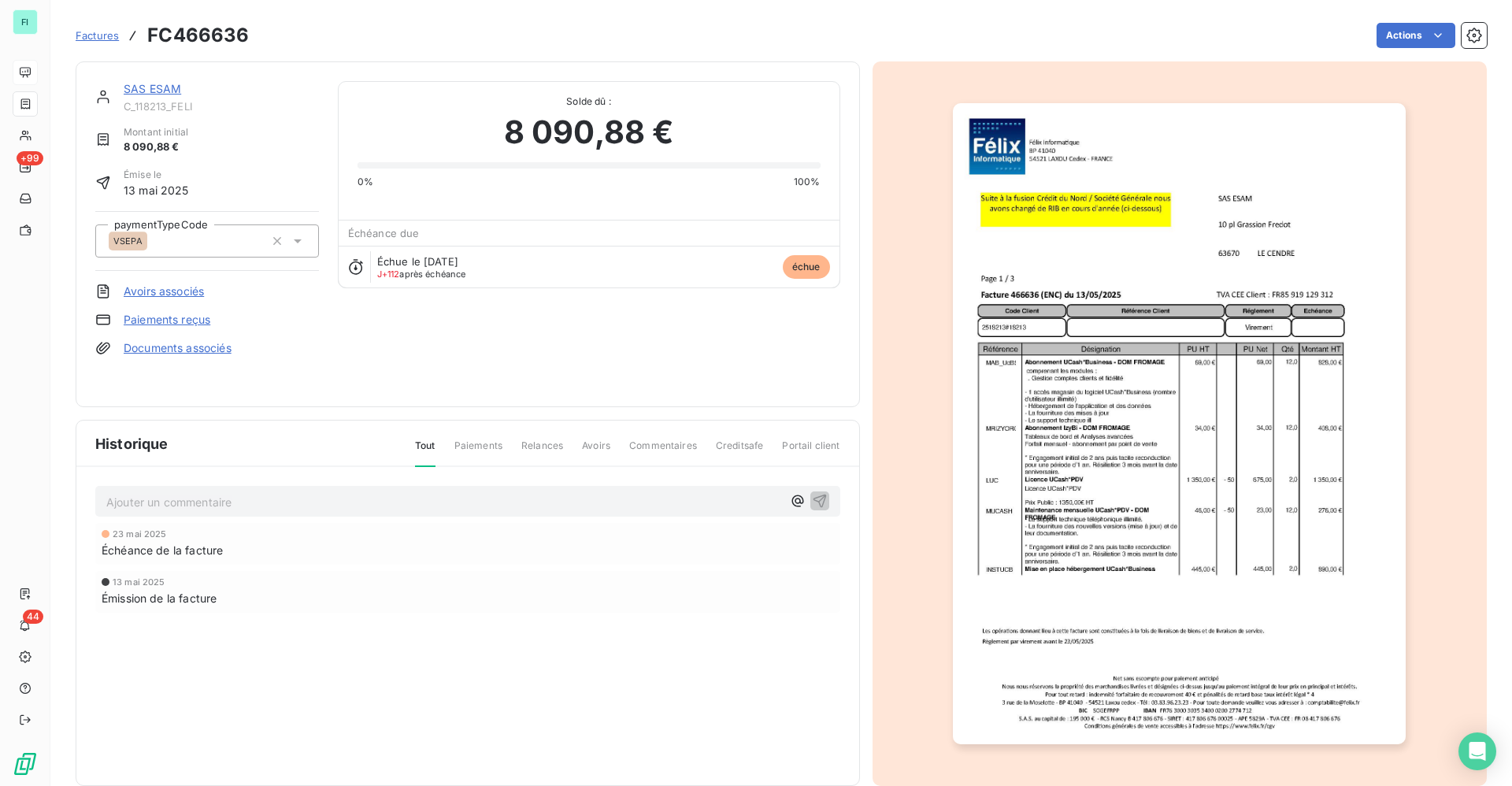
click at [153, 88] on link "SAS ESAM" at bounding box center [152, 89] width 58 height 14
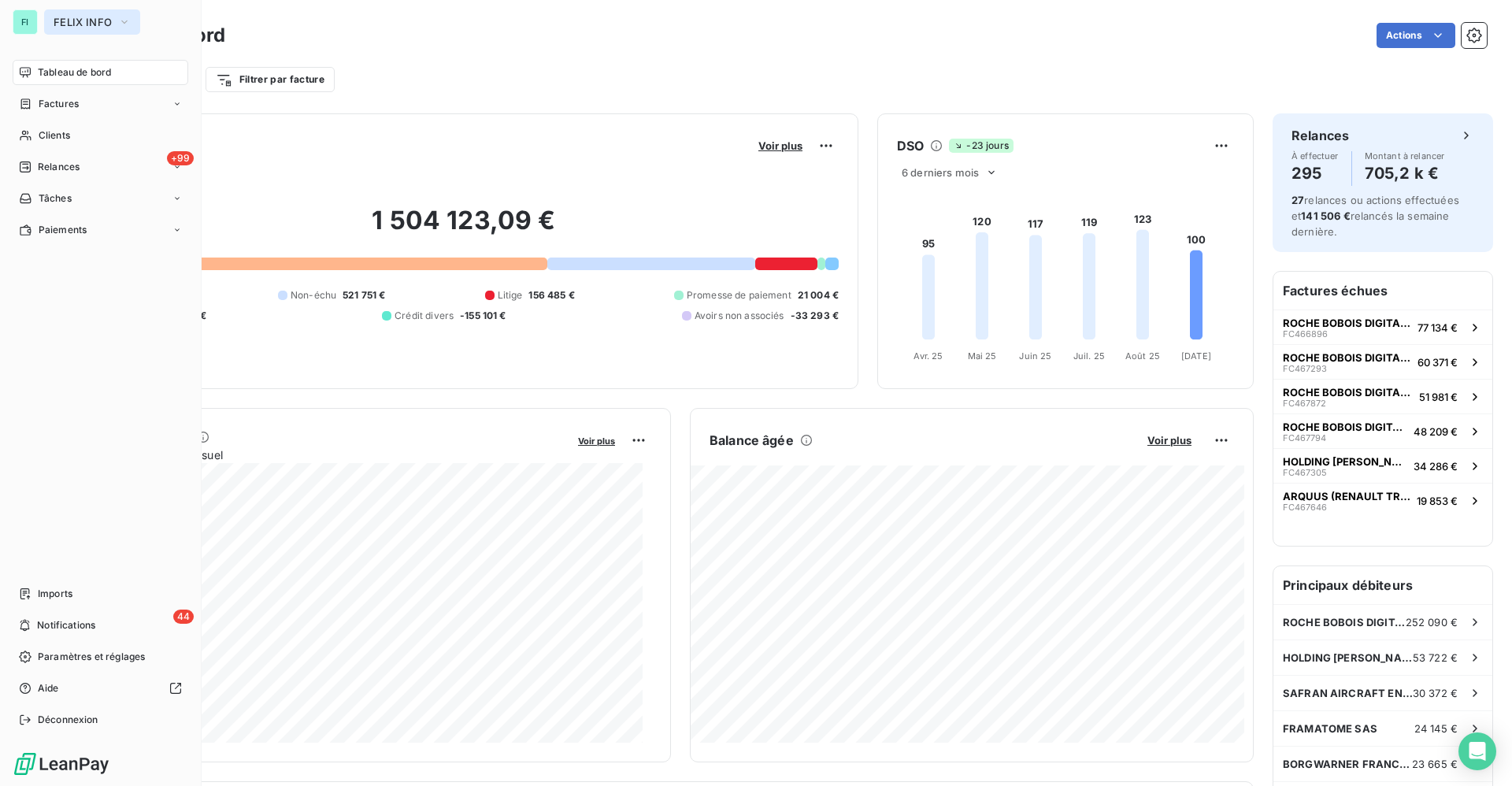
click at [68, 24] on span "FELIX INFO" at bounding box center [83, 21] width 58 height 13
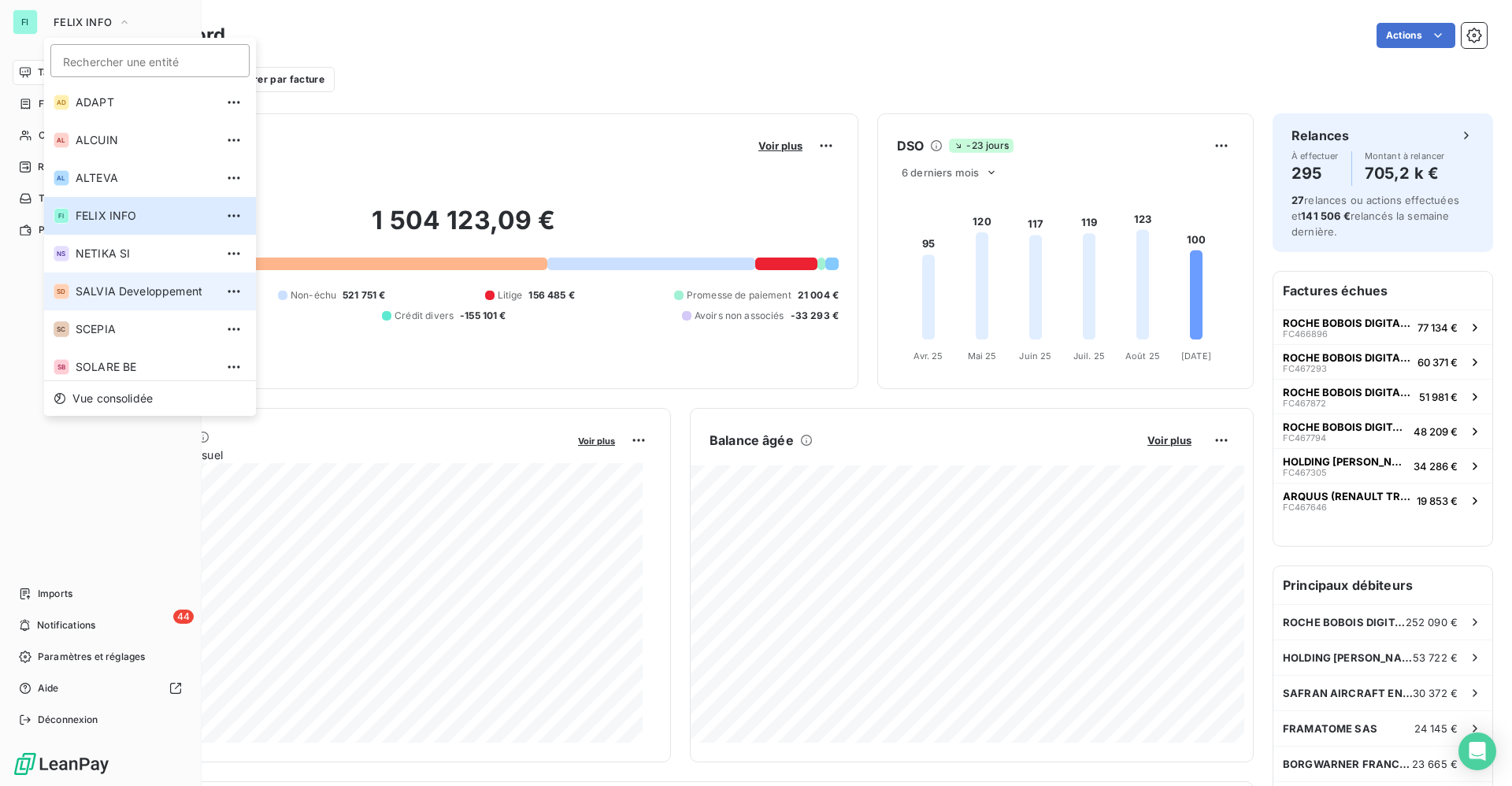
click at [96, 288] on span "SALVIA Developpement" at bounding box center [145, 291] width 140 height 15
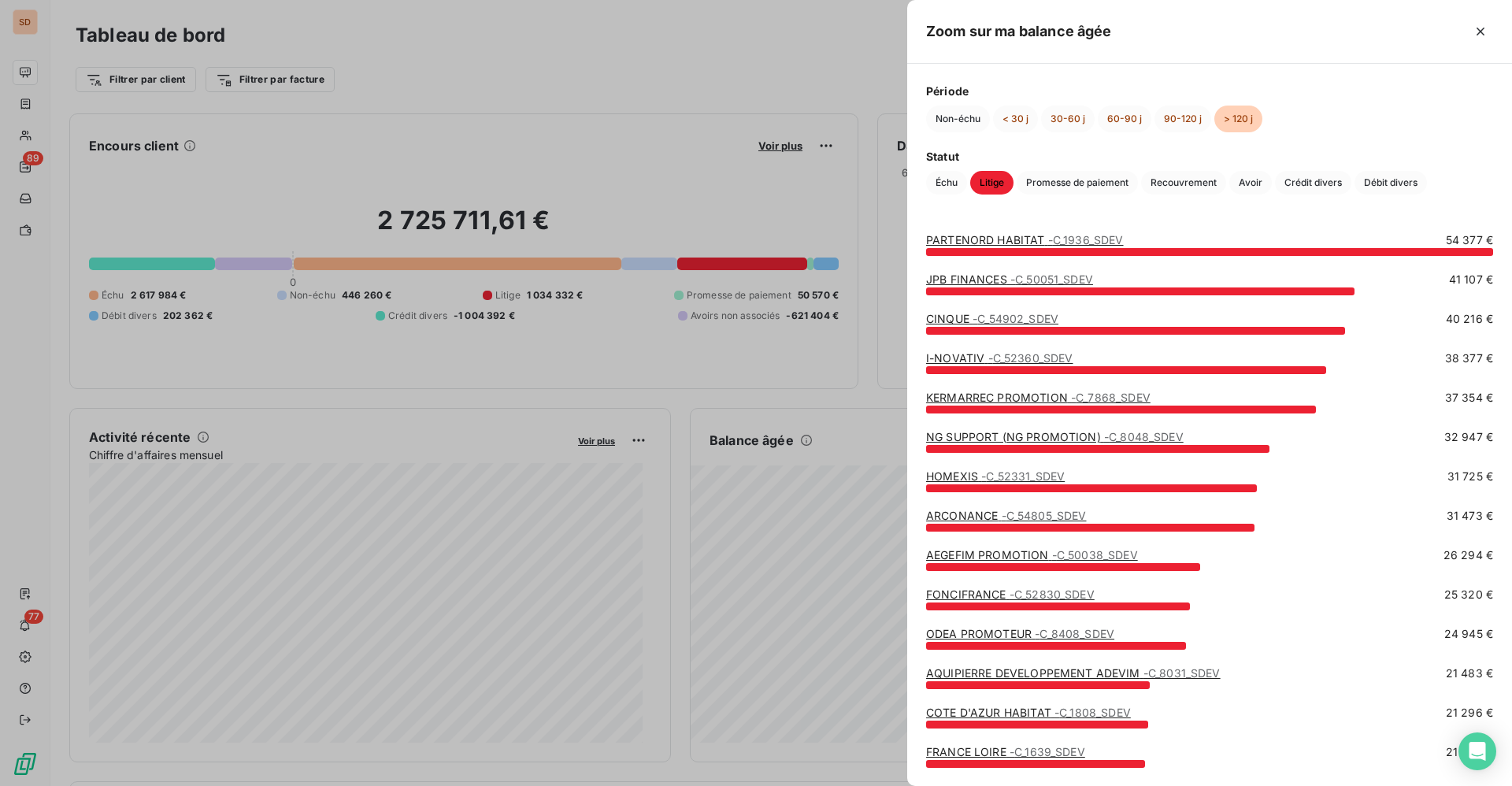
click at [998, 354] on span "- C_52360_SDEV" at bounding box center [1031, 358] width 85 height 14
click at [993, 363] on span "- C_52360_SDEV" at bounding box center [1031, 358] width 85 height 14
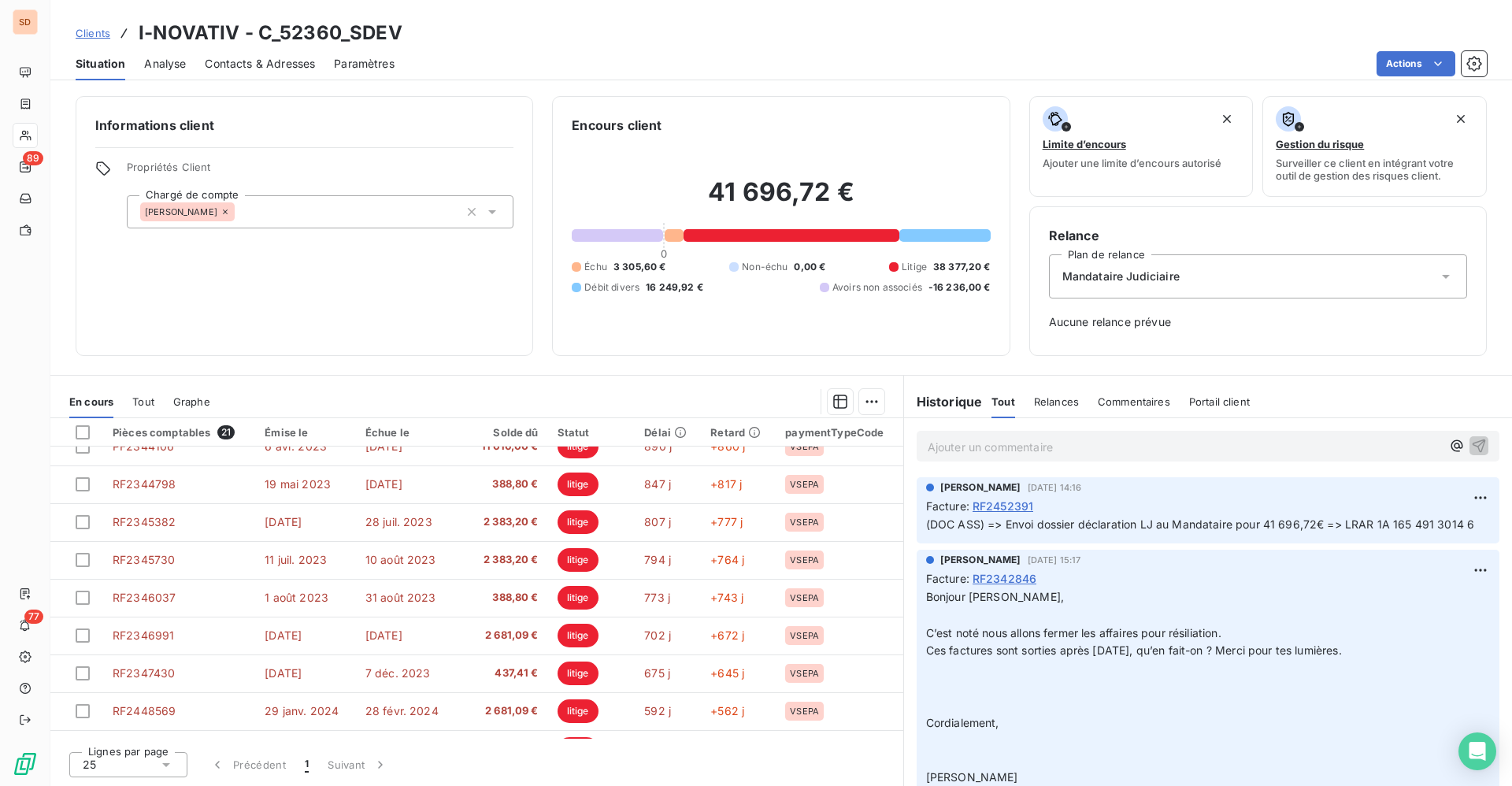
scroll to position [502, 0]
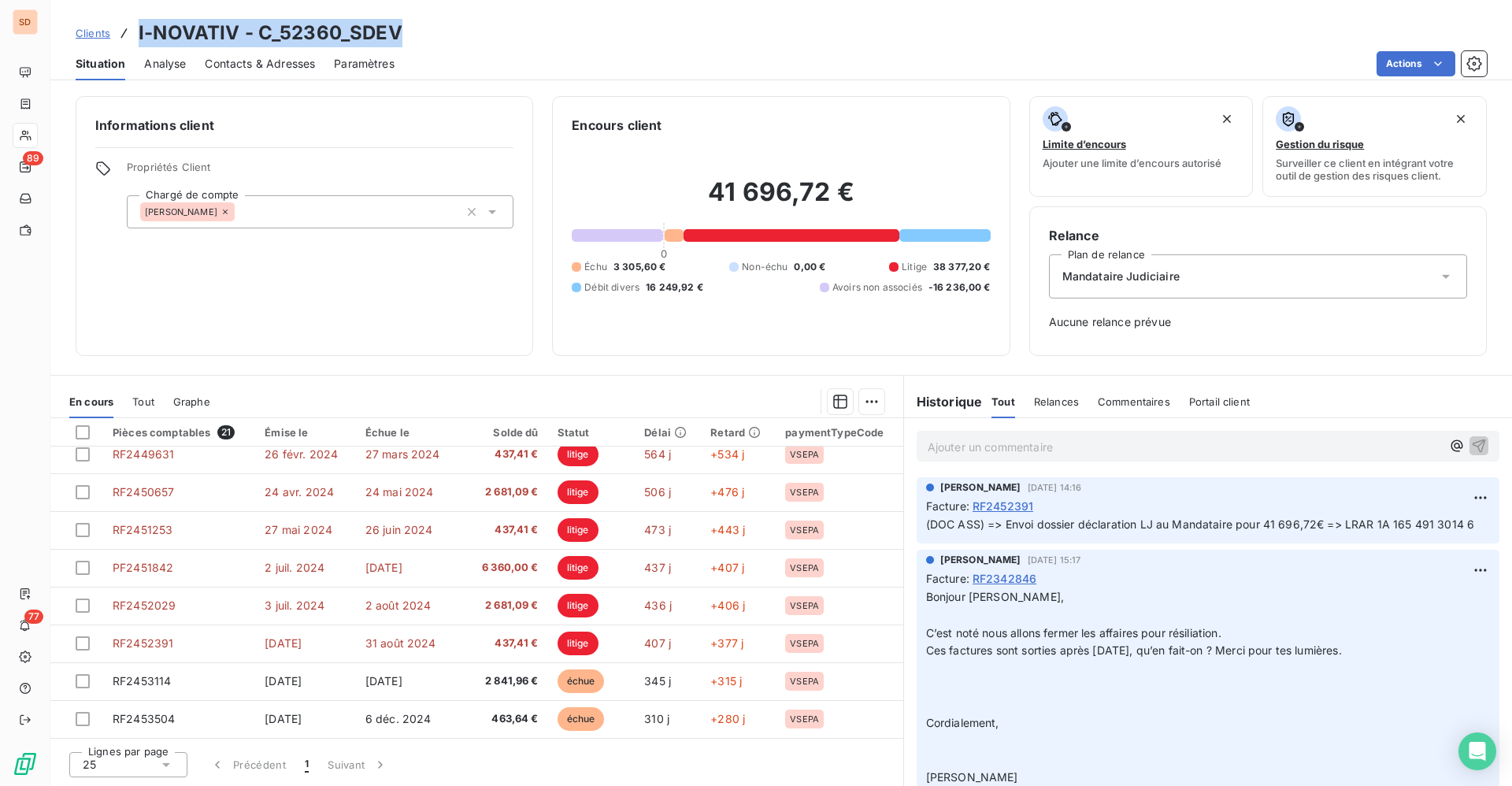
drag, startPoint x: 134, startPoint y: 30, endPoint x: 418, endPoint y: 30, distance: 284.0
click at [418, 30] on div "Clients I-NOVATIV - C_52360_SDEV" at bounding box center [780, 33] width 1461 height 28
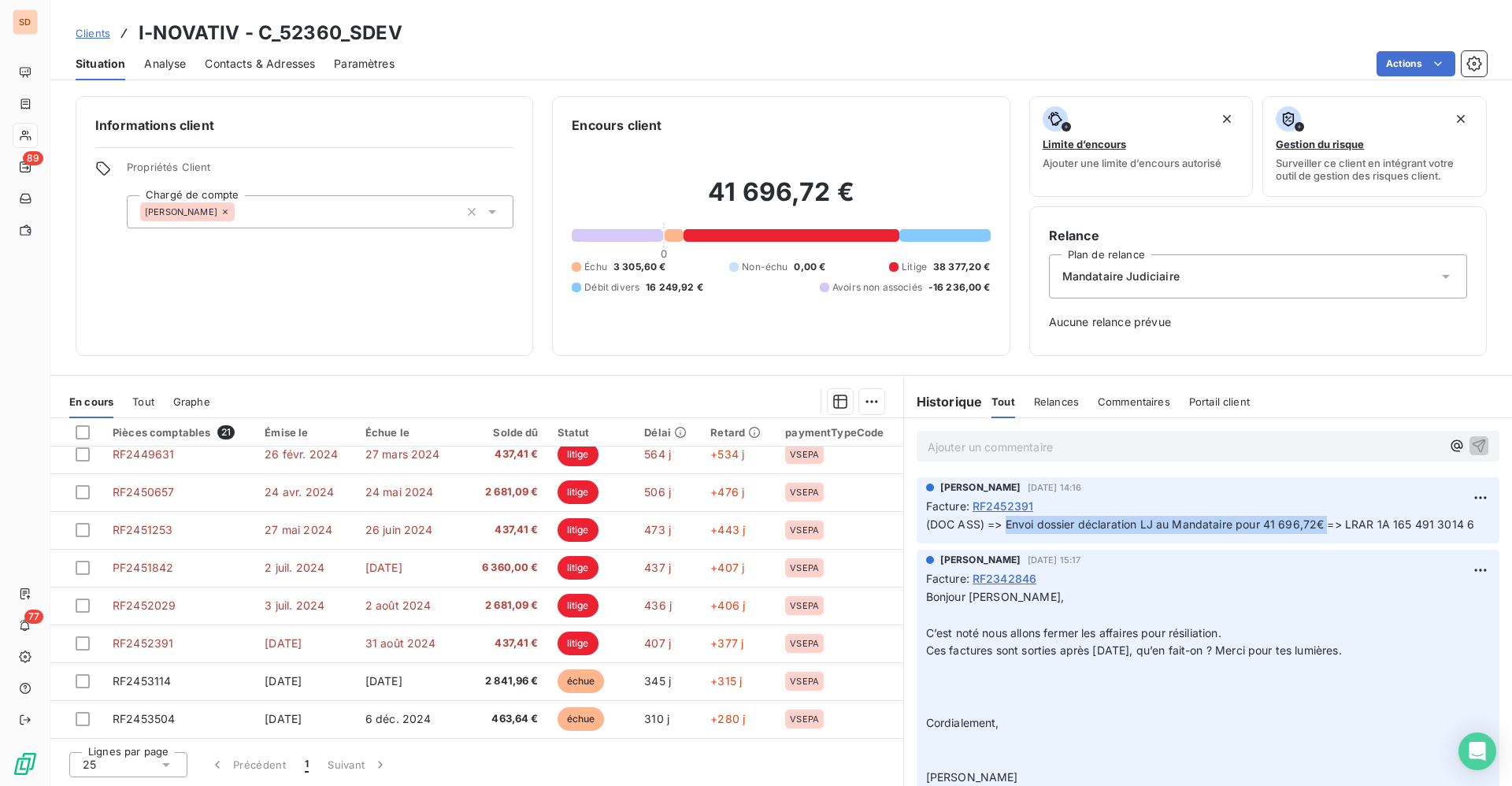
drag, startPoint x: 1005, startPoint y: 523, endPoint x: 1331, endPoint y: 524, distance: 326.0
click at [1329, 524] on span "(DOC ASS) => Envoi dossier déclaration LJ au Mandataire pour 41 696,72€ => LRAR…" at bounding box center [1200, 524] width 549 height 14
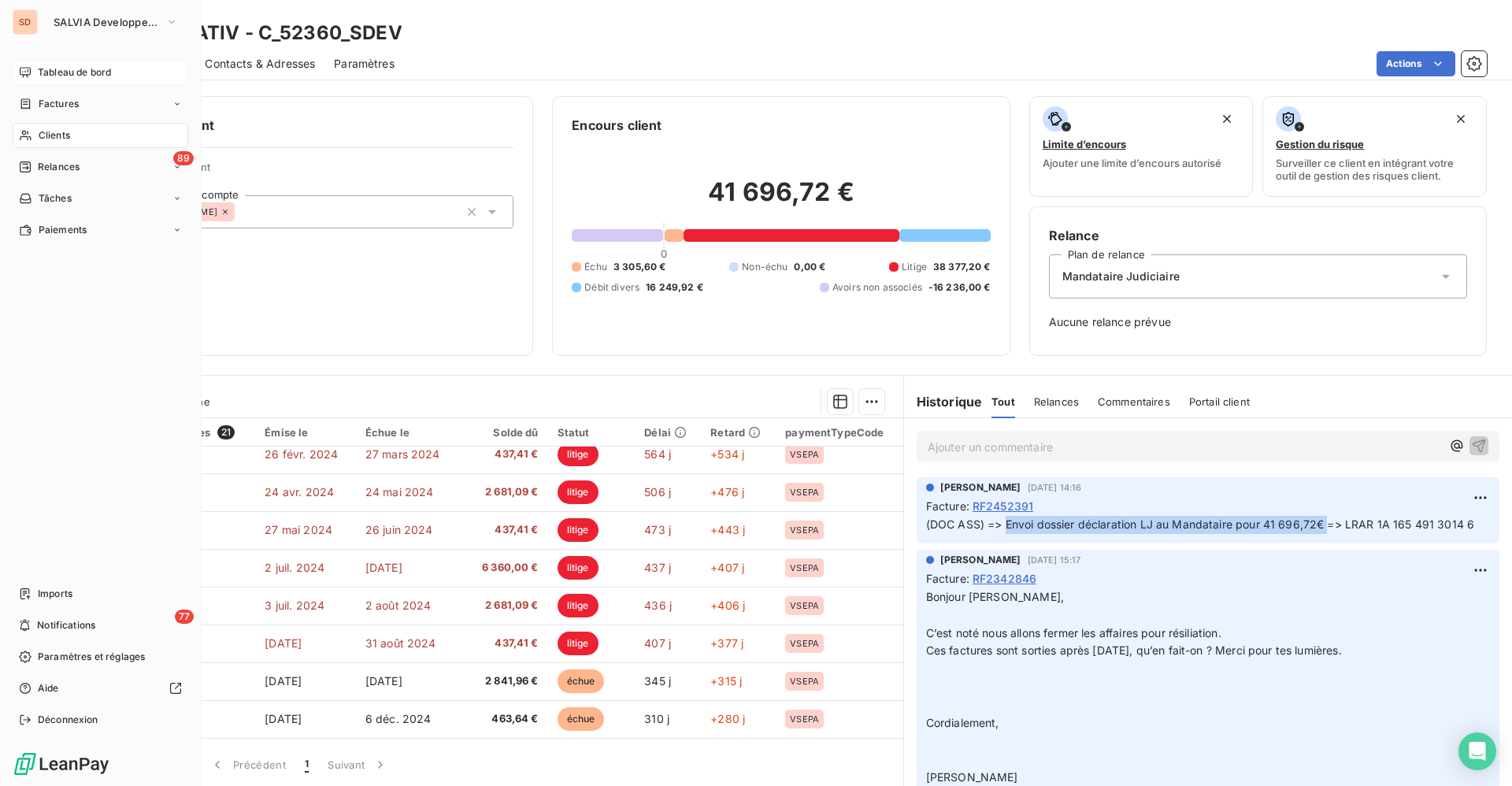
click at [74, 66] on span "Tableau de bord" at bounding box center [74, 72] width 73 height 14
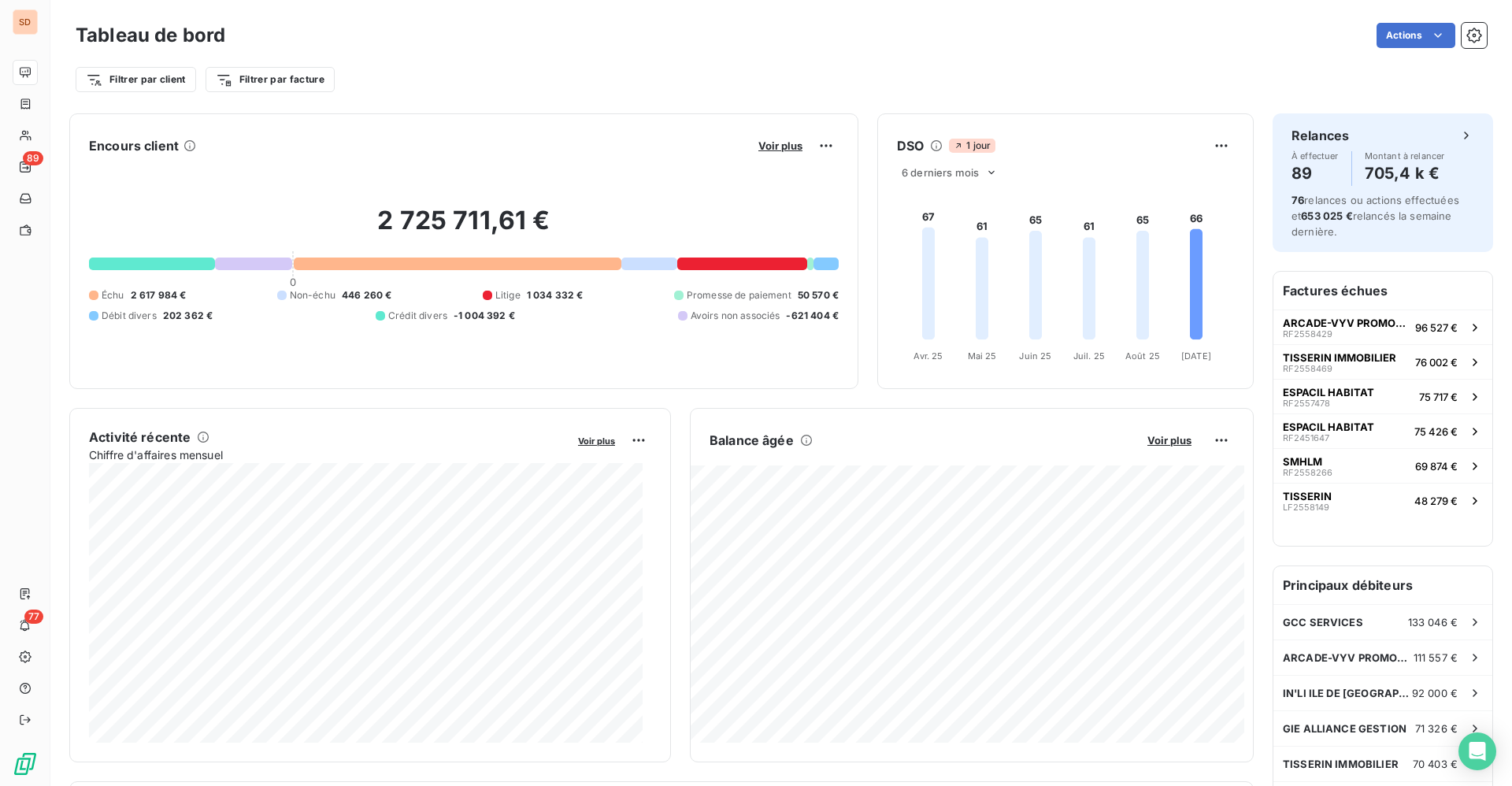
click at [374, 41] on div "Actions" at bounding box center [865, 36] width 1242 height 25
click at [545, 46] on div "Actions" at bounding box center [865, 36] width 1242 height 25
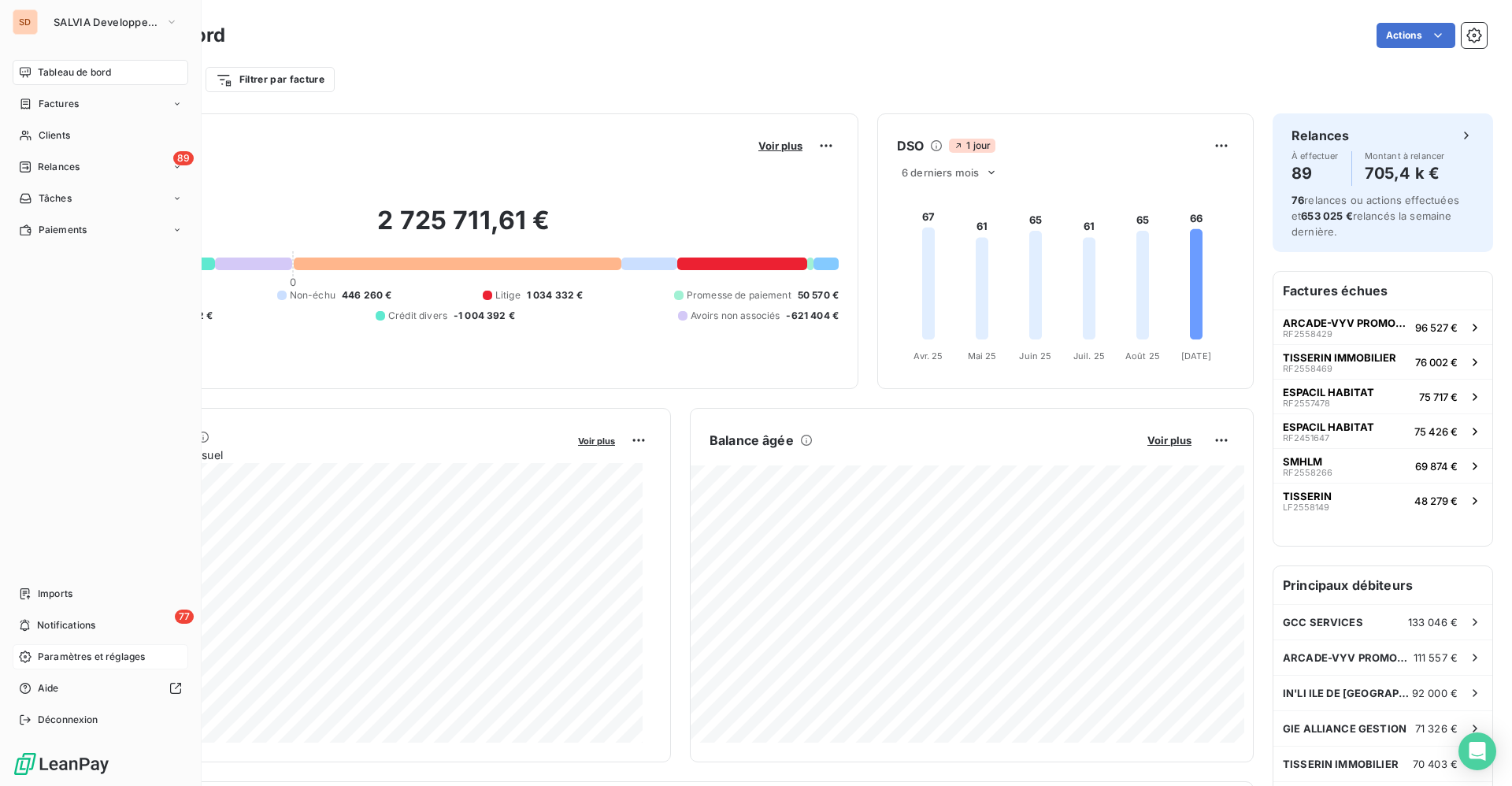
click at [67, 650] on span "Paramètres et réglages" at bounding box center [91, 657] width 107 height 14
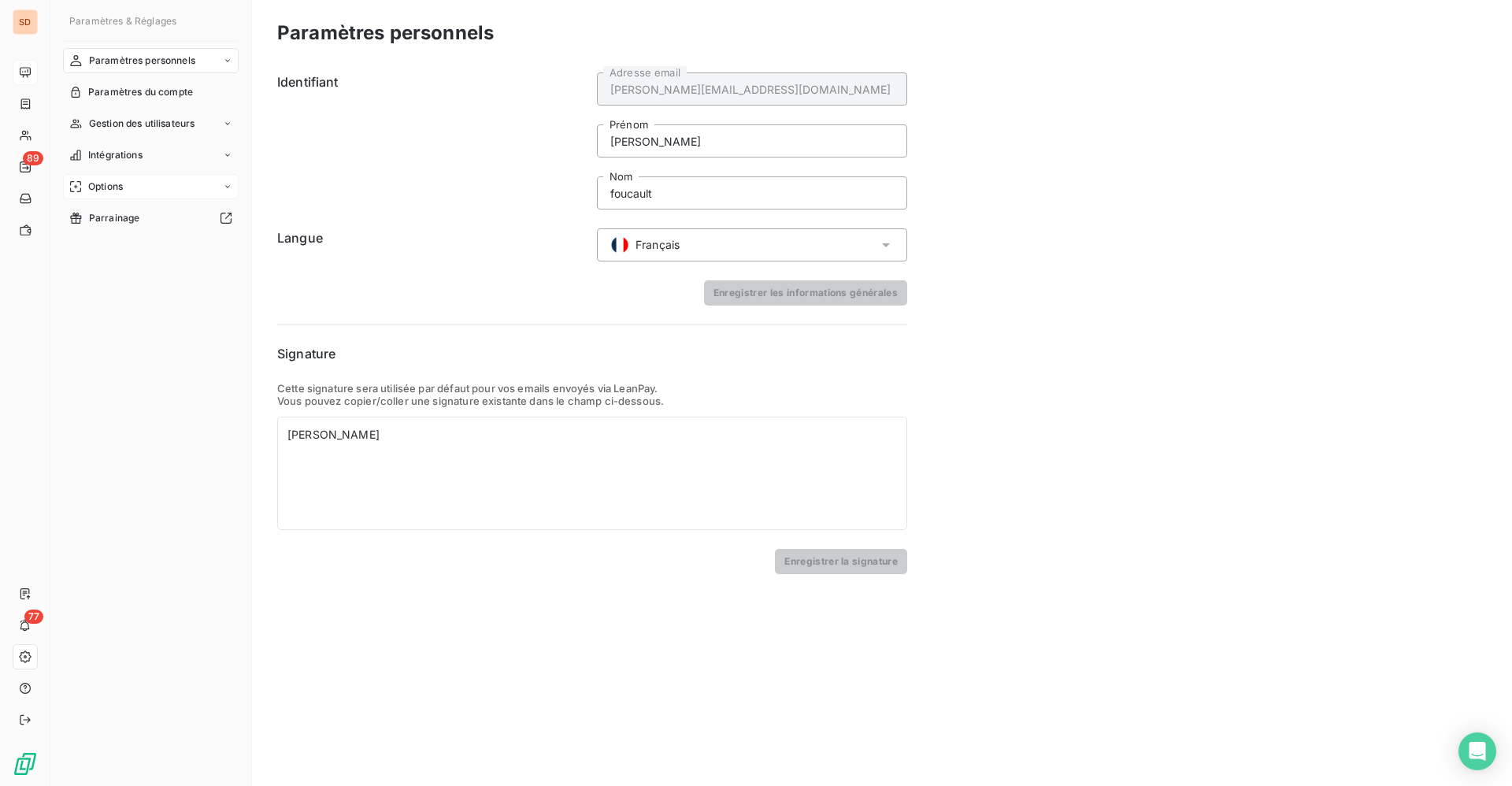
click at [114, 180] on span "Options" at bounding box center [105, 186] width 35 height 14
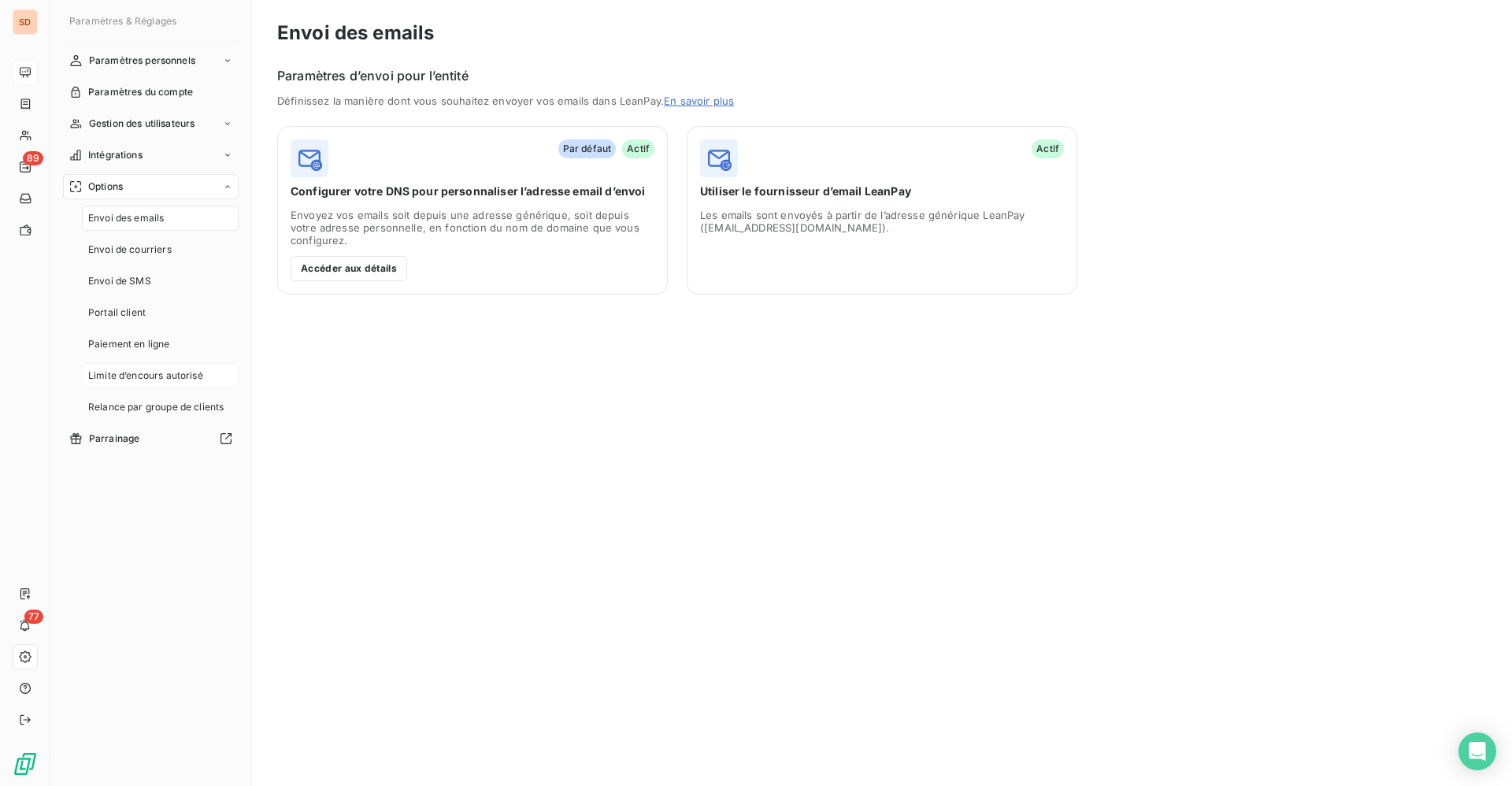
click at [136, 375] on span "Limite d’encours autorisé" at bounding box center [145, 375] width 115 height 14
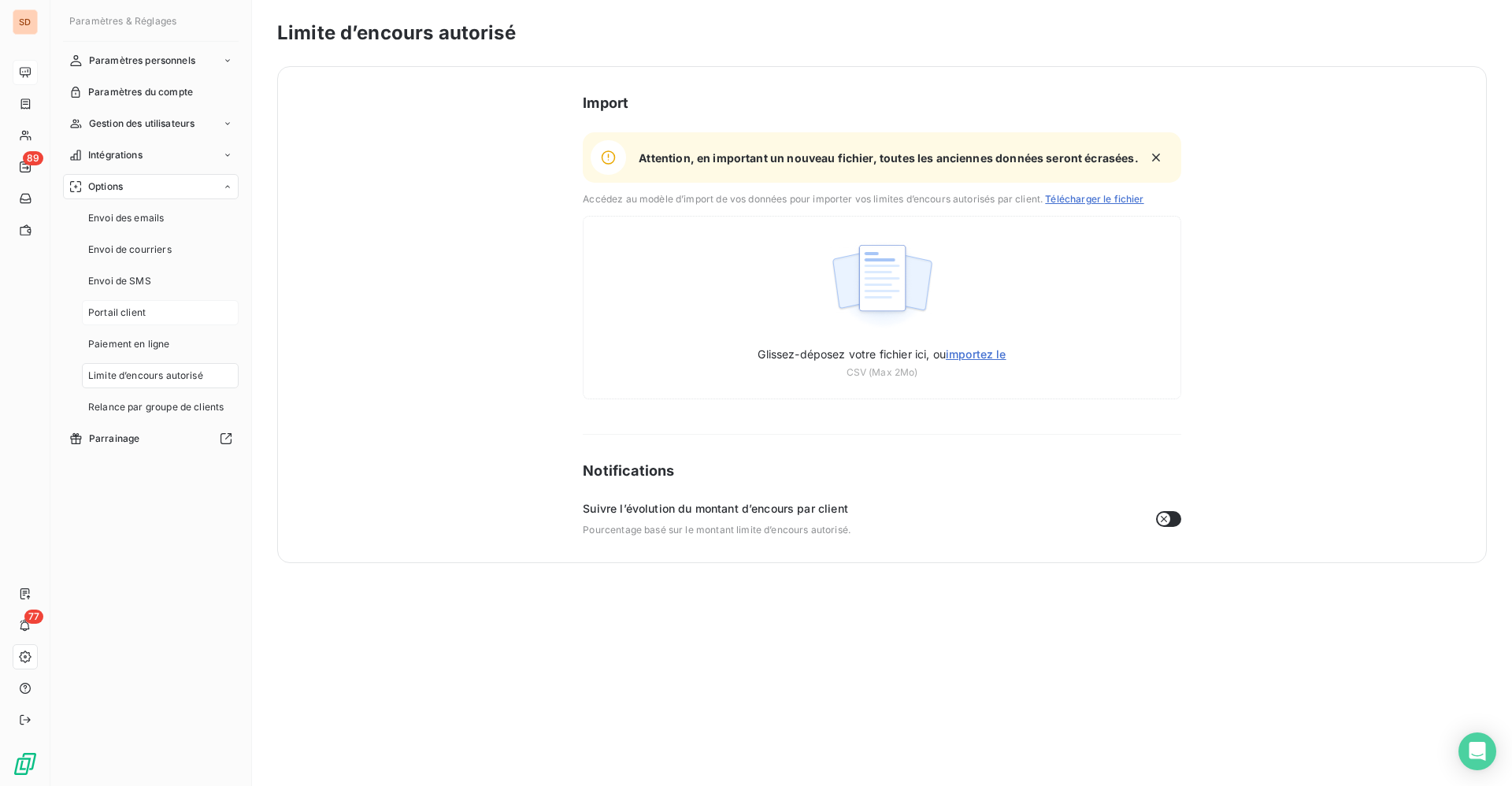
click at [117, 312] on span "Portail client" at bounding box center [117, 312] width 58 height 14
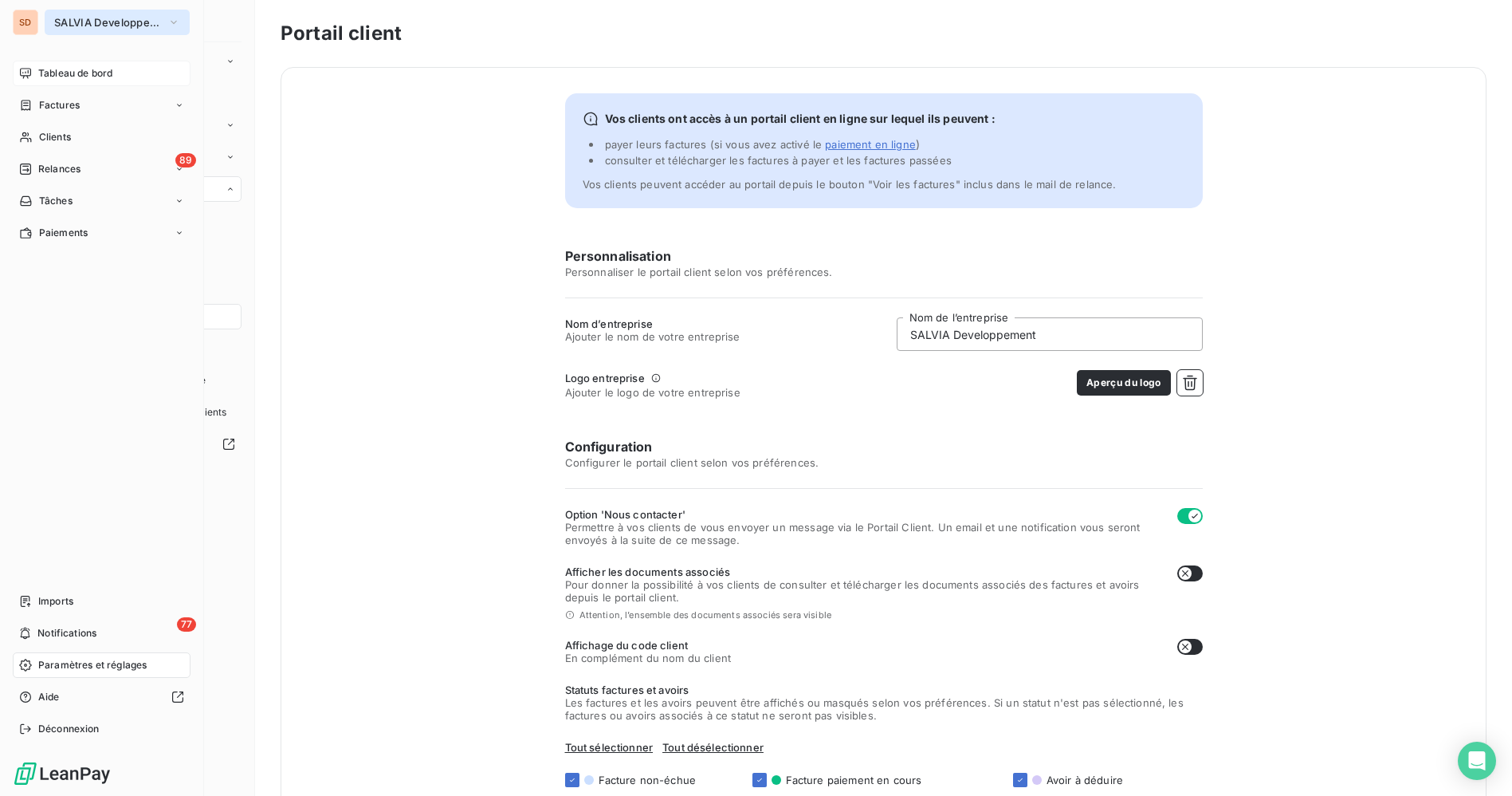
click at [138, 23] on span "SALVIA Developpement" at bounding box center [107, 21] width 106 height 13
click at [67, 663] on span "Paramètres et réglages" at bounding box center [92, 665] width 108 height 15
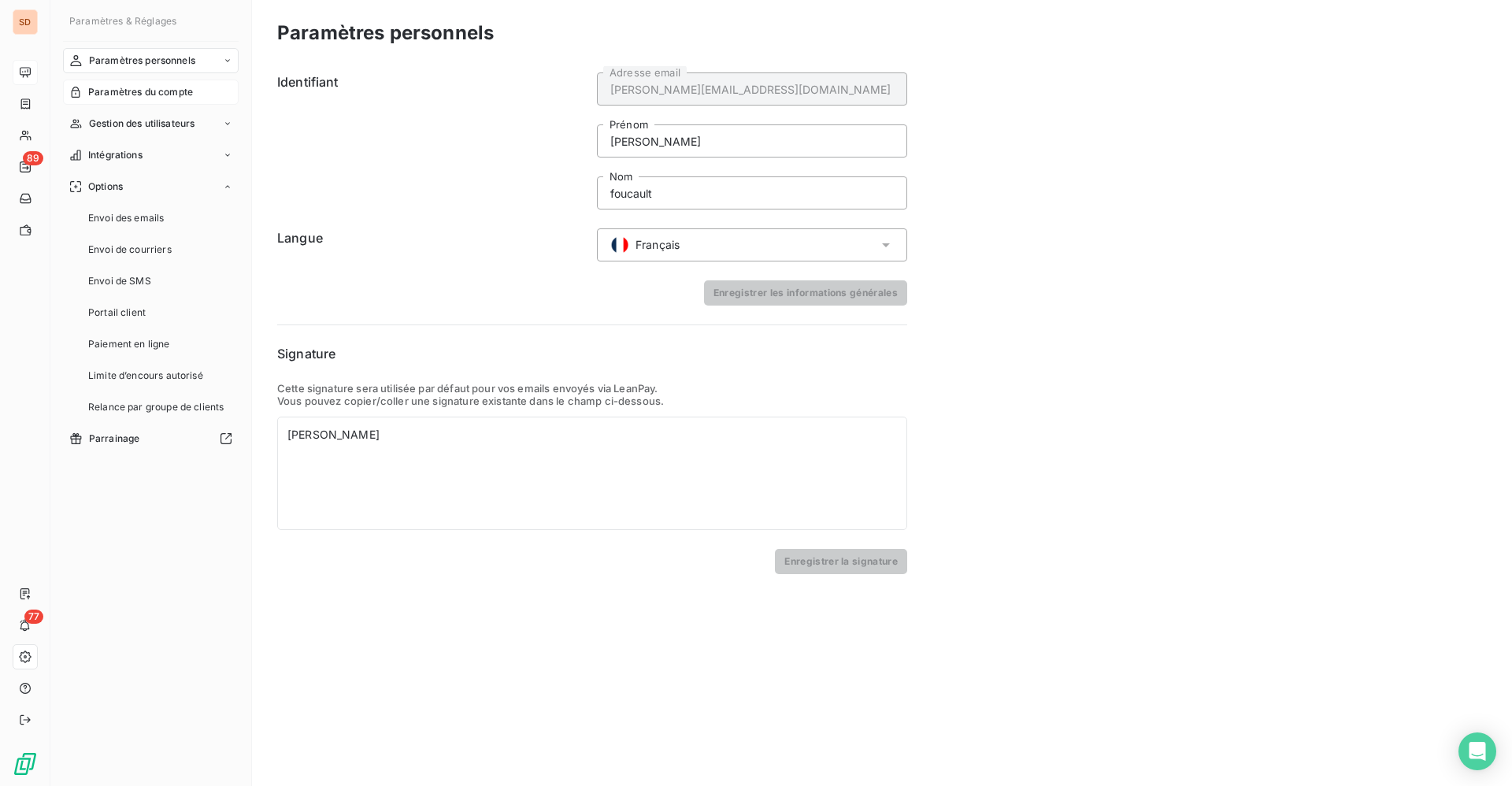
click at [144, 95] on span "Paramètres du compte" at bounding box center [140, 92] width 105 height 14
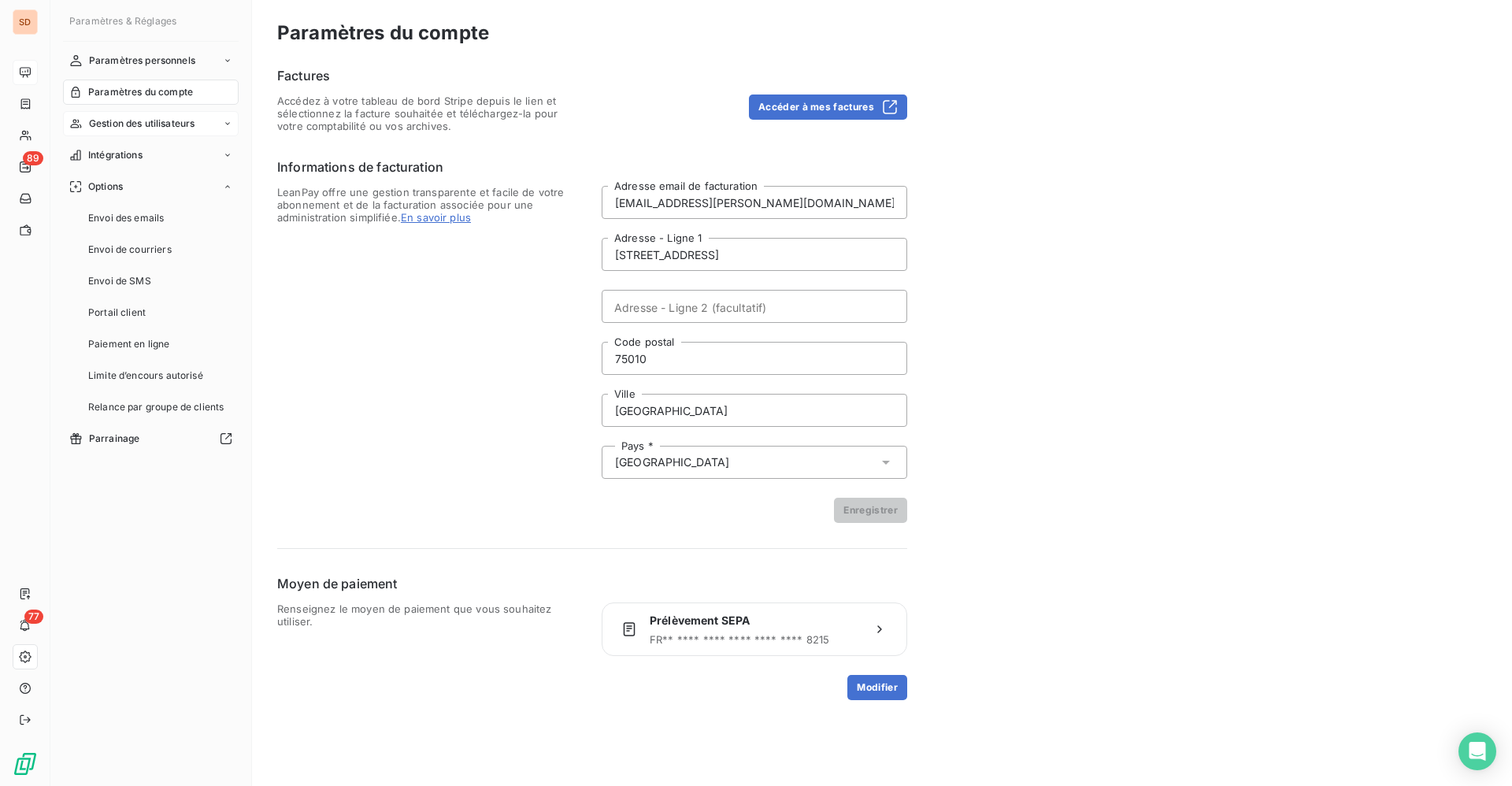
click at [150, 120] on span "Gestion des utilisateurs" at bounding box center [142, 123] width 106 height 14
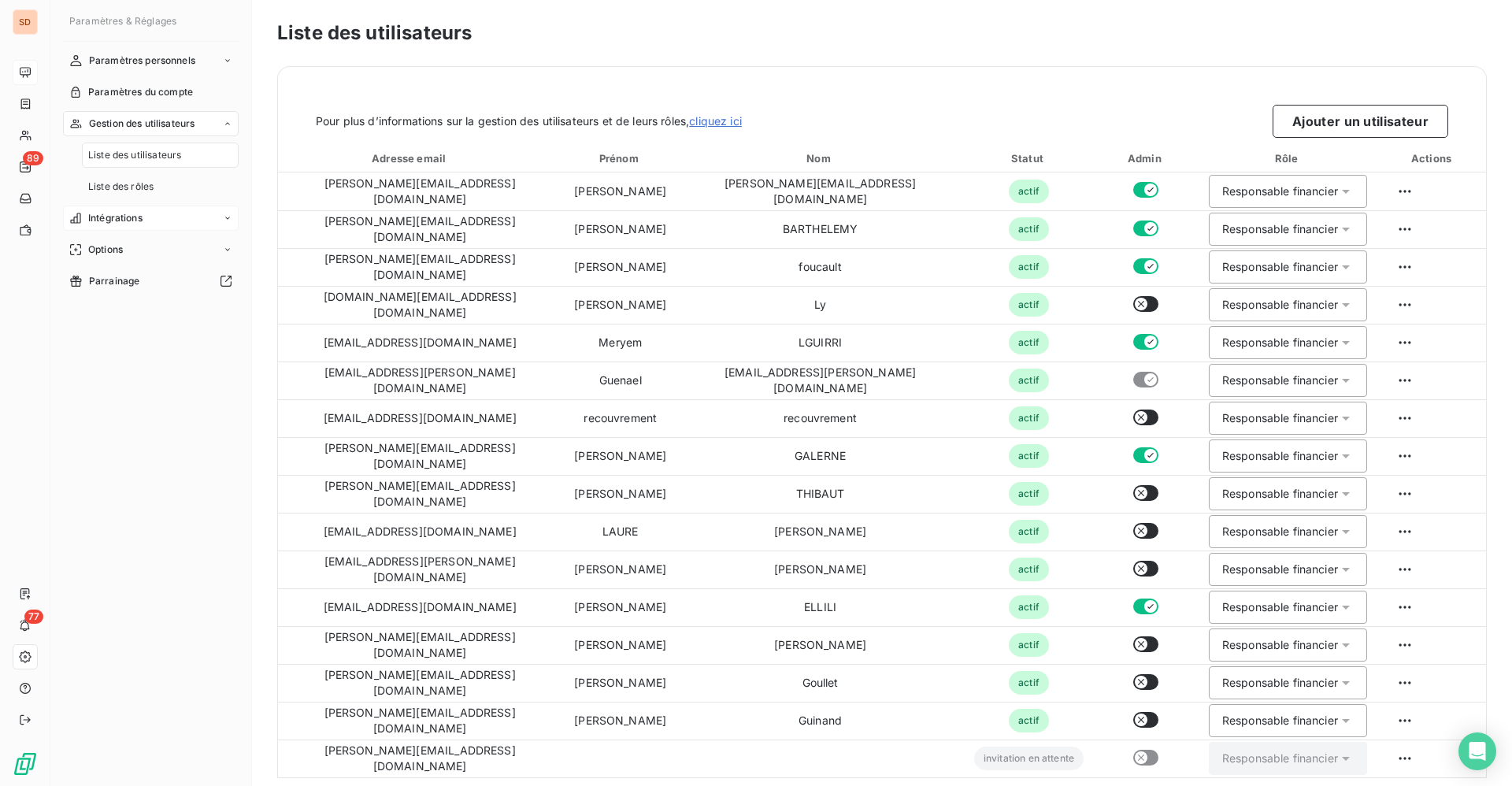
click at [120, 225] on span "Intégrations" at bounding box center [115, 218] width 54 height 14
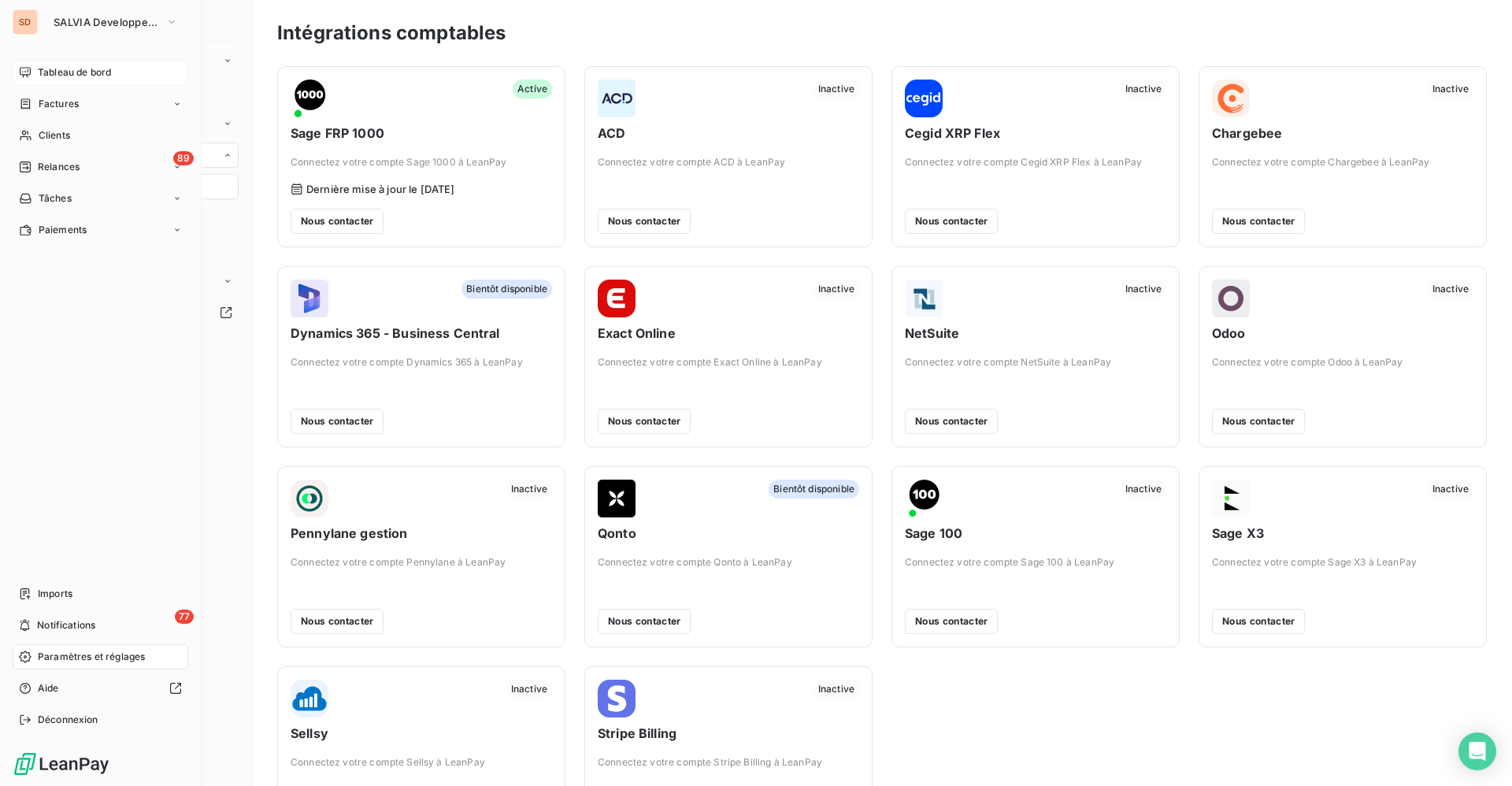
drag, startPoint x: 81, startPoint y: 73, endPoint x: 90, endPoint y: 75, distance: 9.2
click at [81, 73] on span "Tableau de bord" at bounding box center [74, 72] width 73 height 14
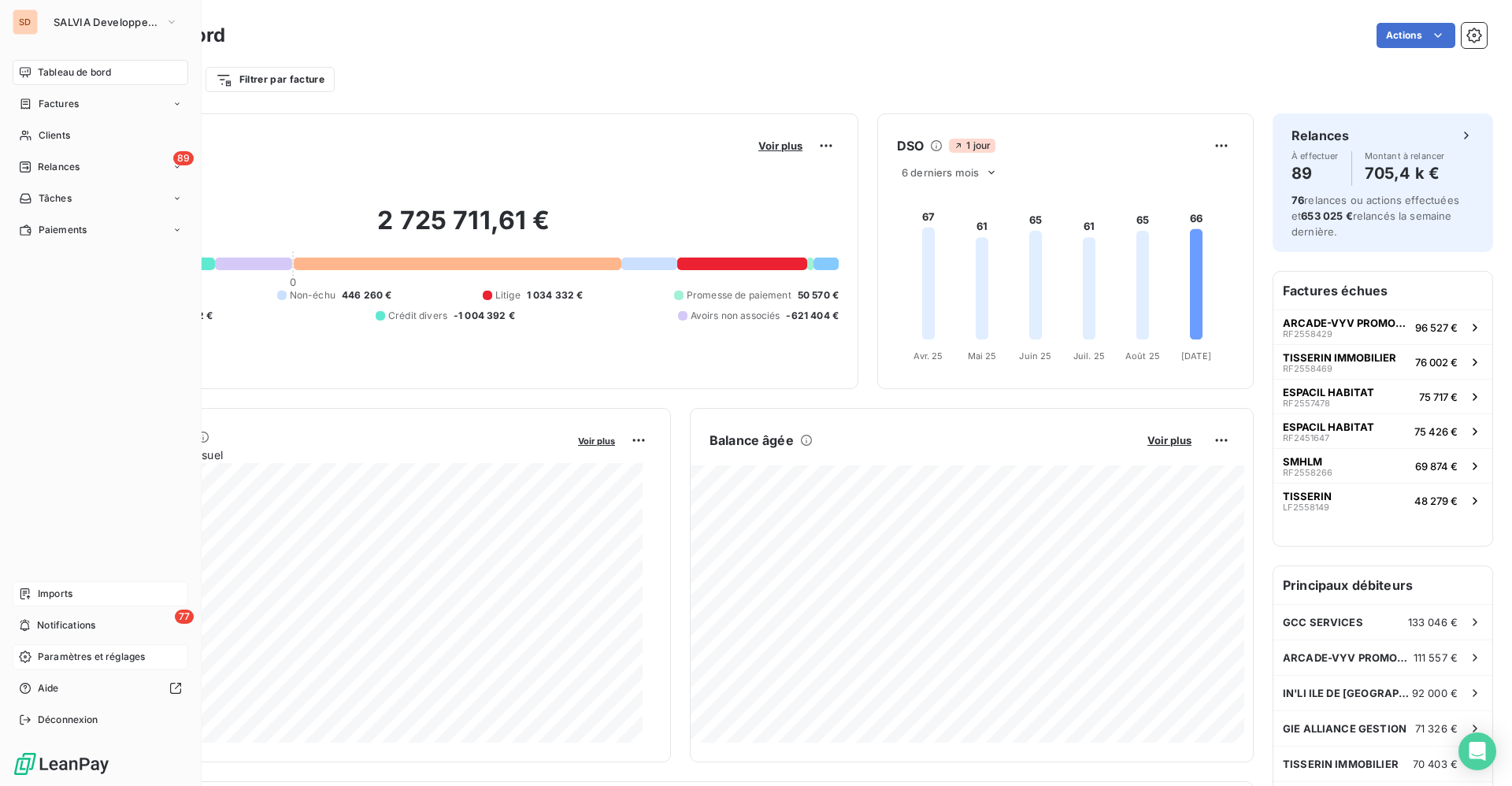
click at [59, 602] on div "Imports" at bounding box center [100, 594] width 176 height 25
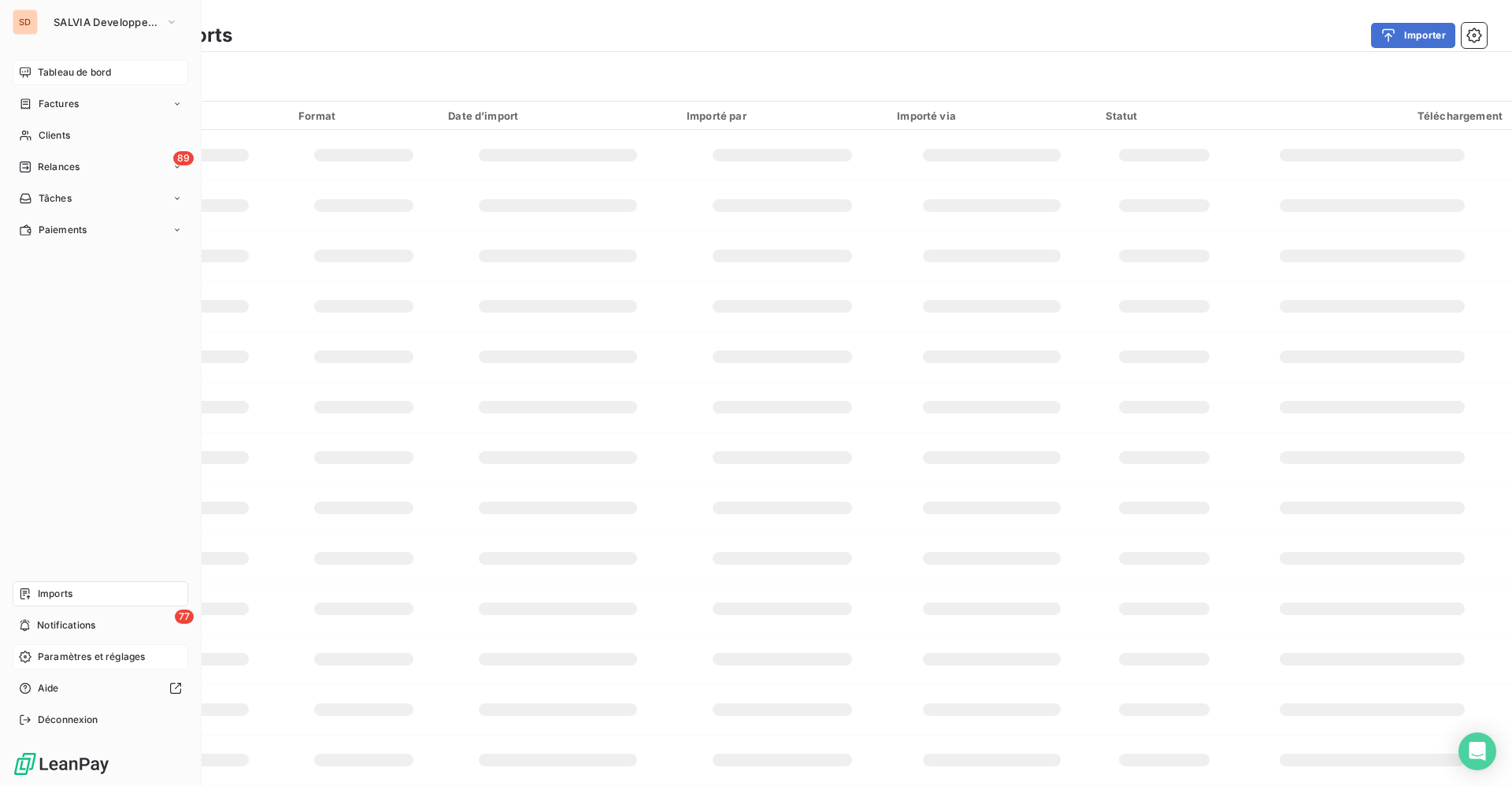
click at [74, 654] on span "Paramètres et réglages" at bounding box center [91, 657] width 107 height 14
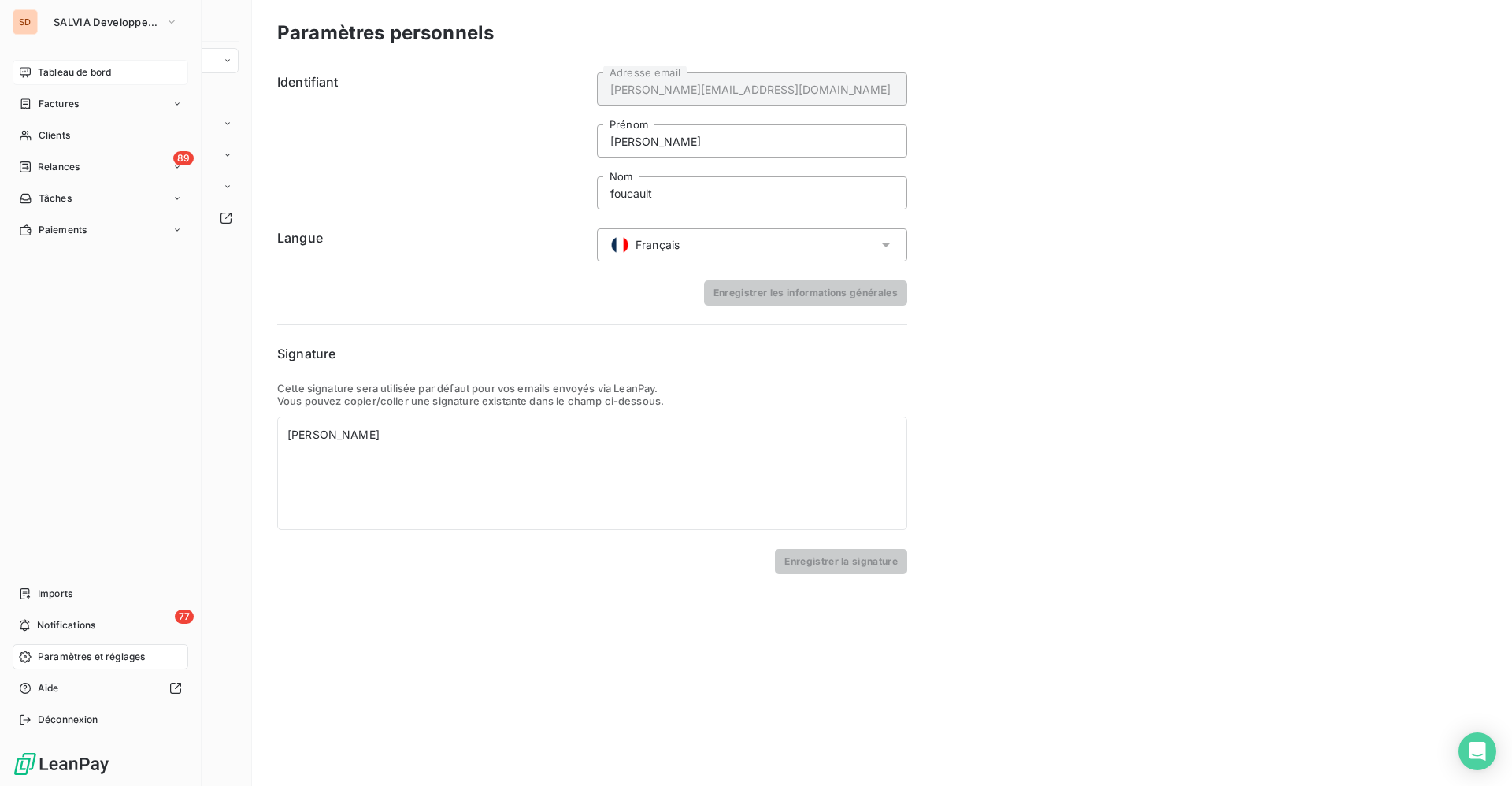
click at [75, 654] on span "Paramètres et réglages" at bounding box center [91, 657] width 107 height 14
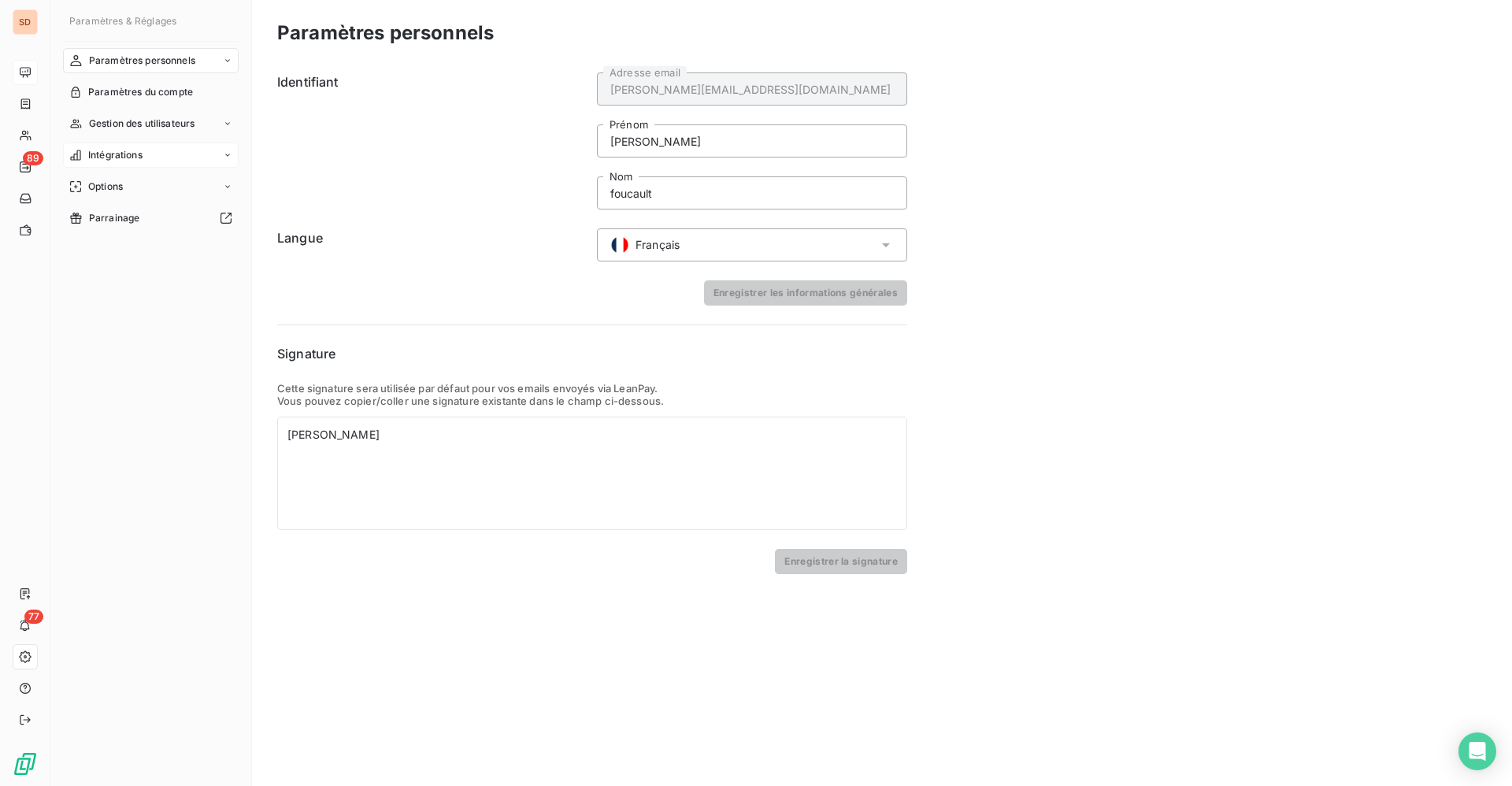
click at [125, 154] on span "Intégrations" at bounding box center [115, 155] width 54 height 14
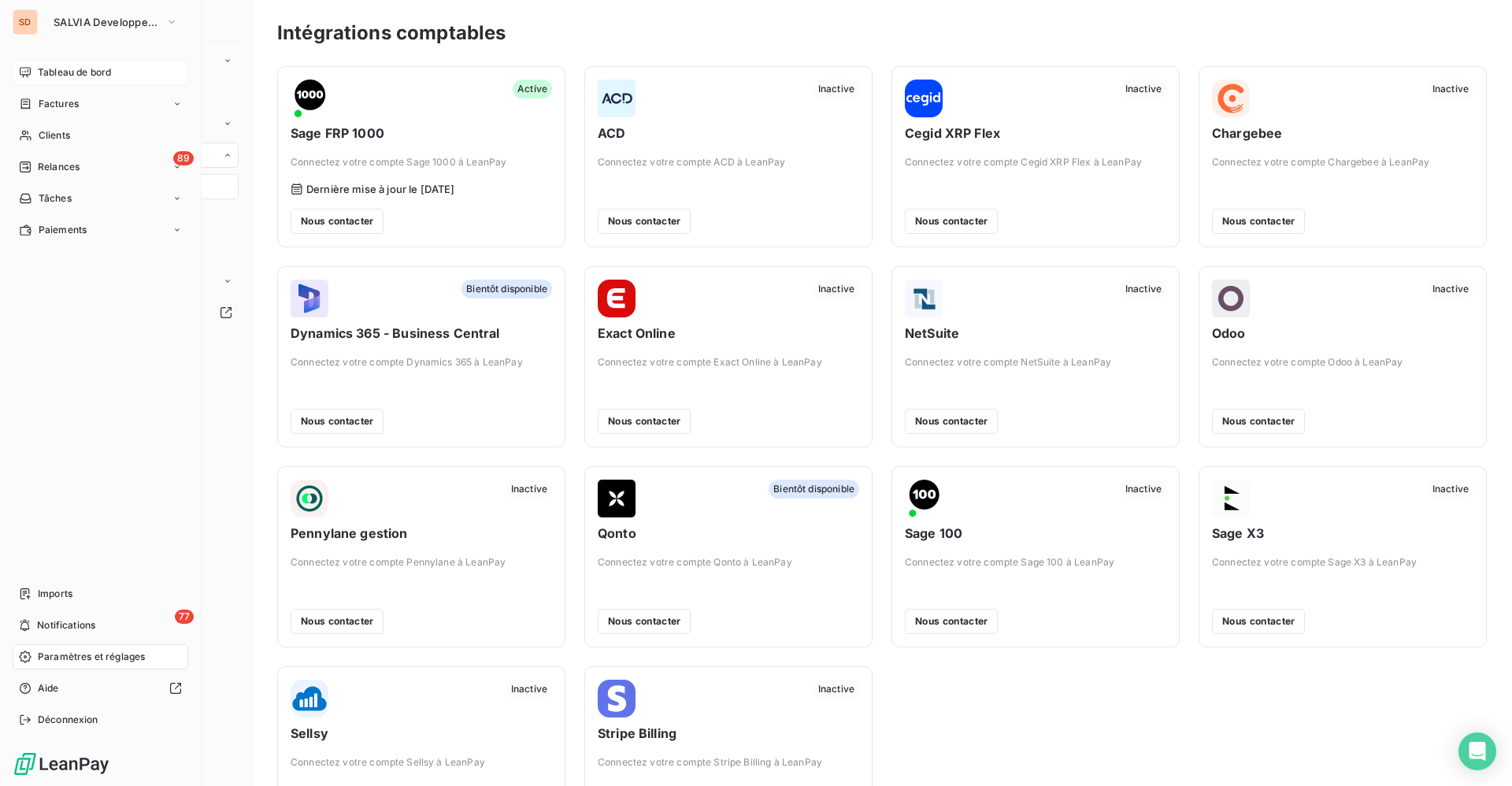
click at [67, 64] on div "Tableau de bord" at bounding box center [100, 72] width 176 height 25
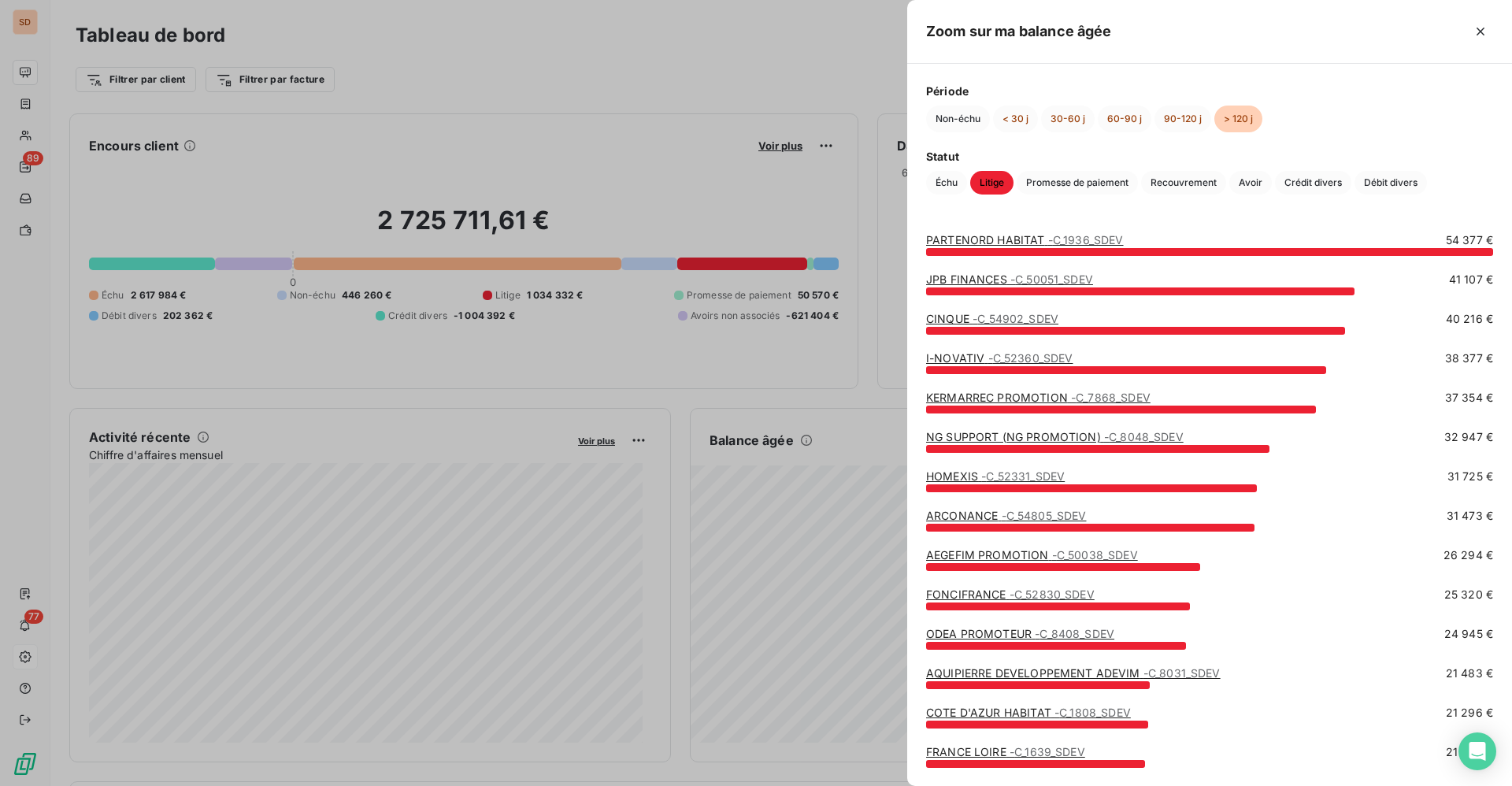
click at [667, 107] on div at bounding box center [756, 393] width 1512 height 786
click at [972, 667] on link "AQUIPIERRE DEVELOPPEMENT ADEVIM - C_8031_SDEV" at bounding box center [1072, 673] width 294 height 14
click at [965, 480] on link "HOMEXIS - C_52331_SDEV" at bounding box center [995, 476] width 139 height 14
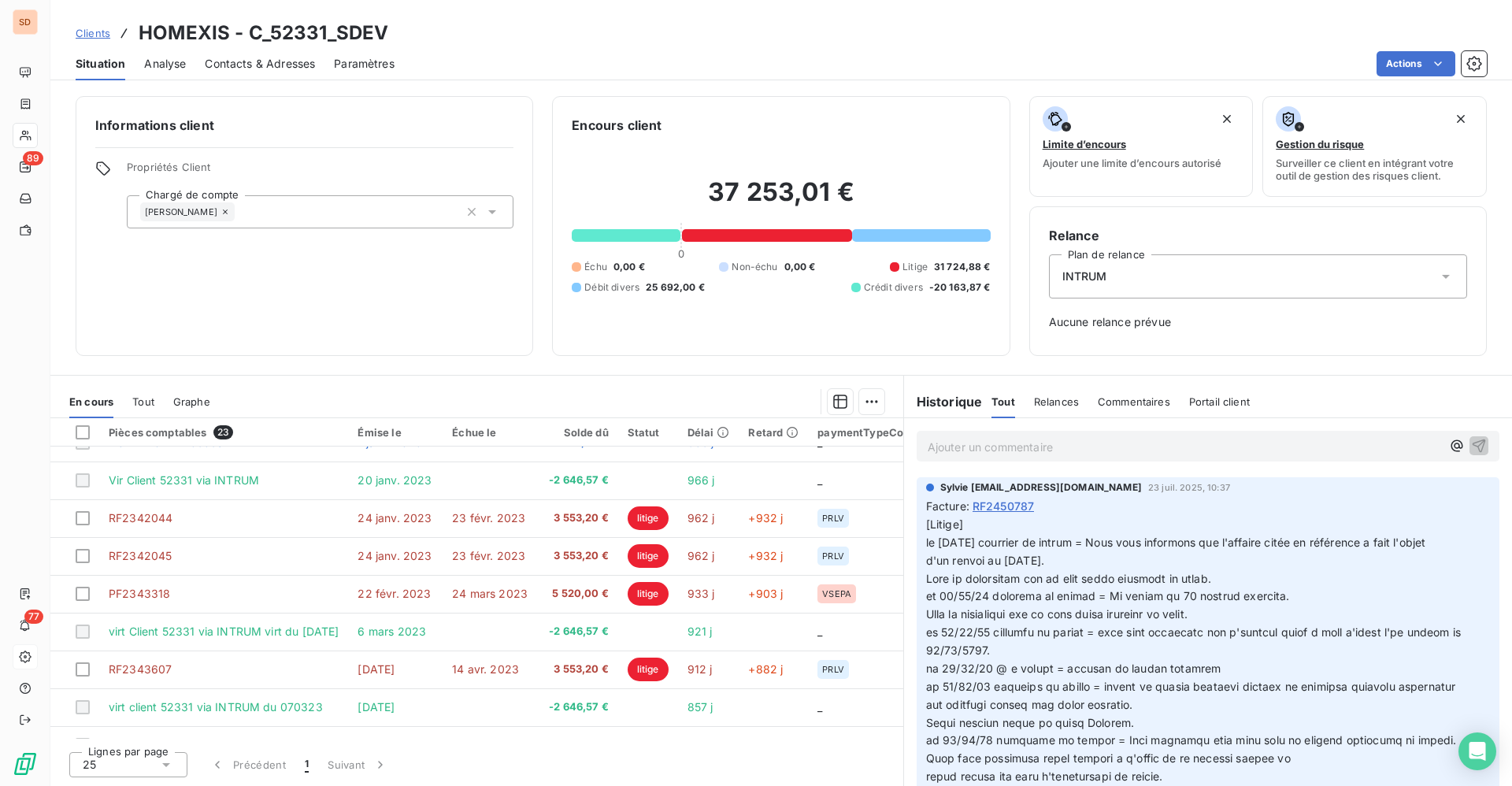
scroll to position [584, 0]
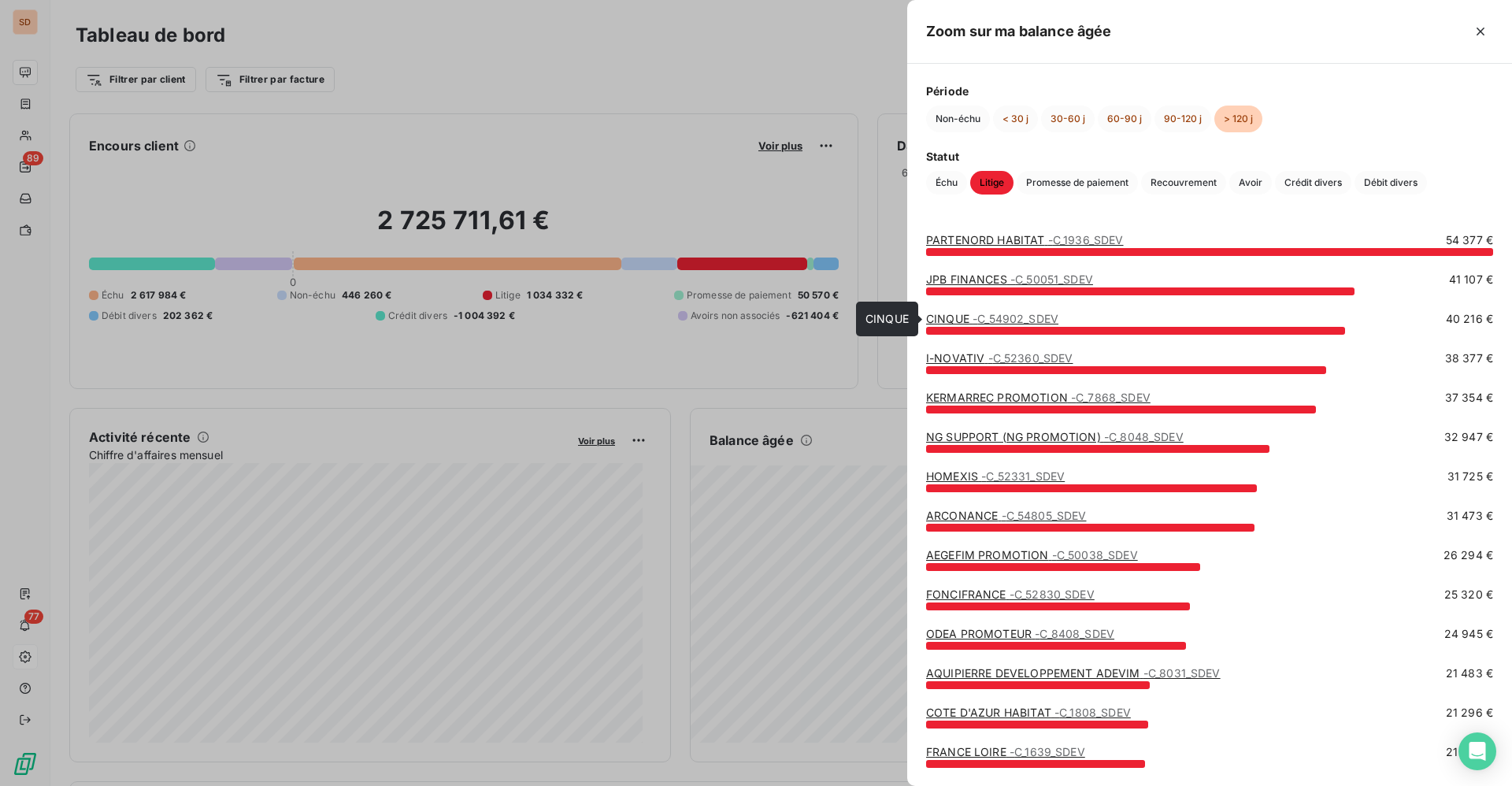
click at [989, 322] on span "- C_54902_SDEV" at bounding box center [1014, 318] width 86 height 14
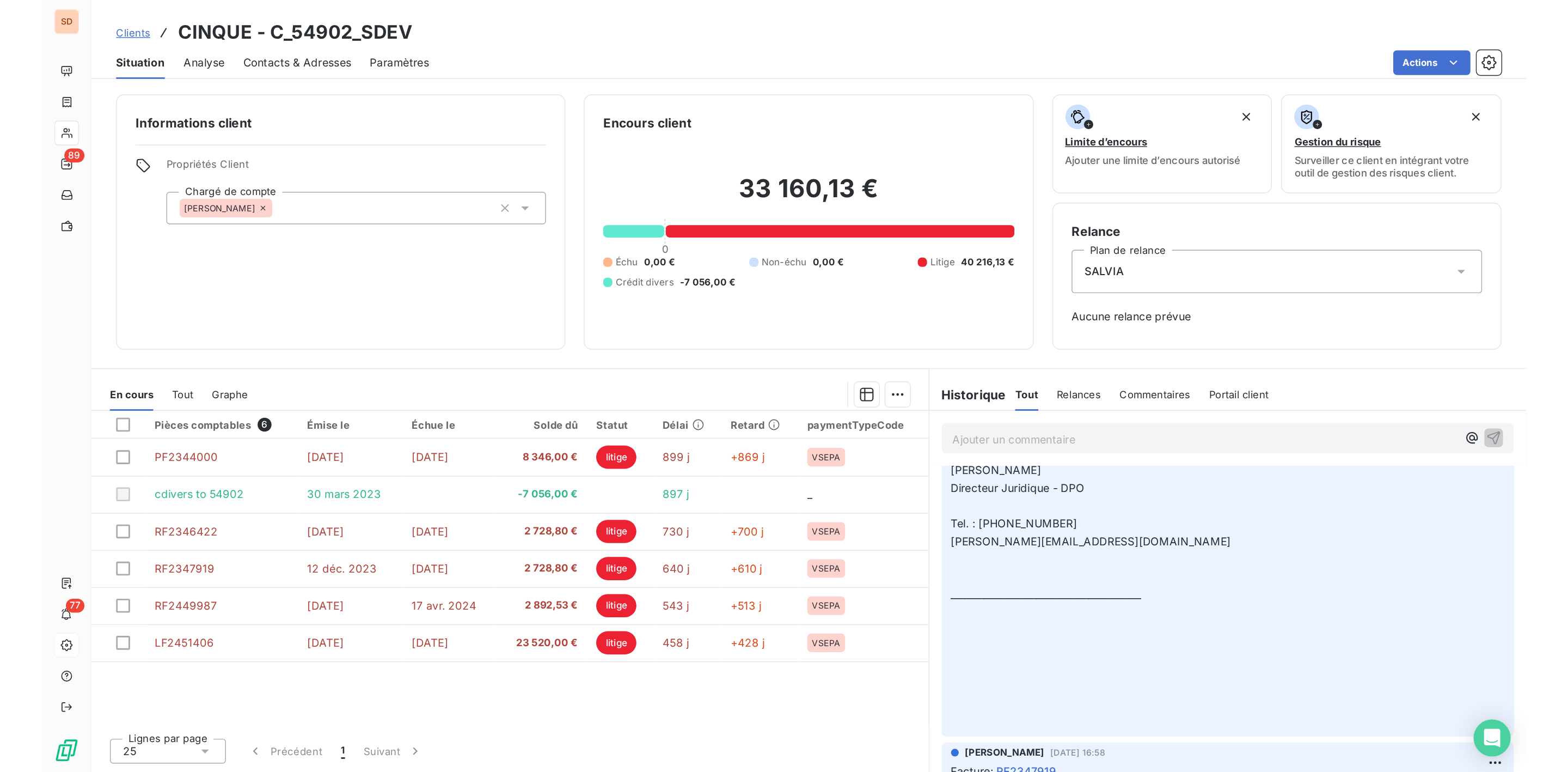
scroll to position [163, 0]
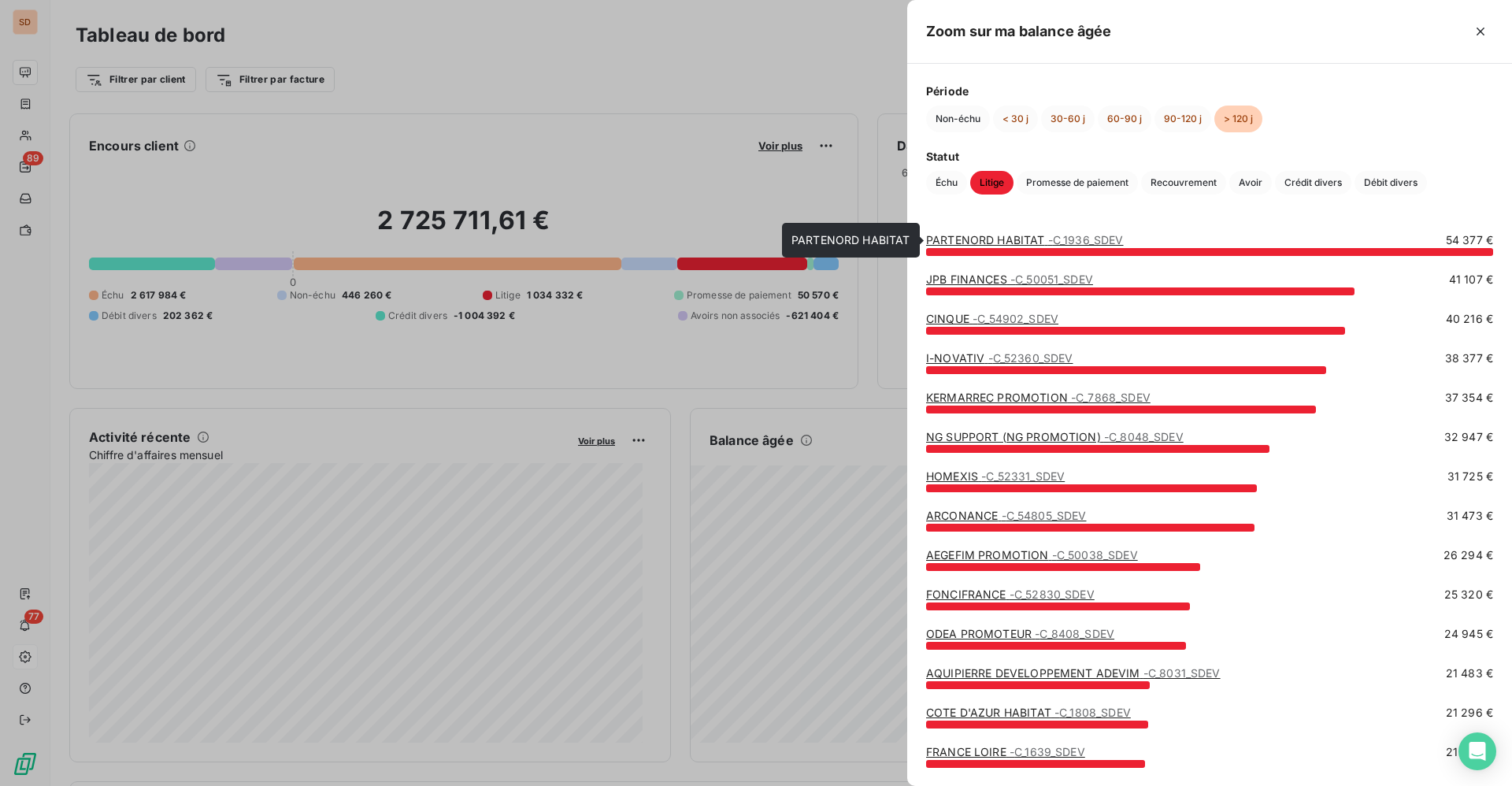
click at [1039, 242] on link "PARTENORD HABITAT - C_1936_SDEV" at bounding box center [1024, 240] width 198 height 14
drag, startPoint x: 1479, startPoint y: 23, endPoint x: 1448, endPoint y: 53, distance: 43.1
click at [1480, 24] on icon "button" at bounding box center [1480, 31] width 15 height 15
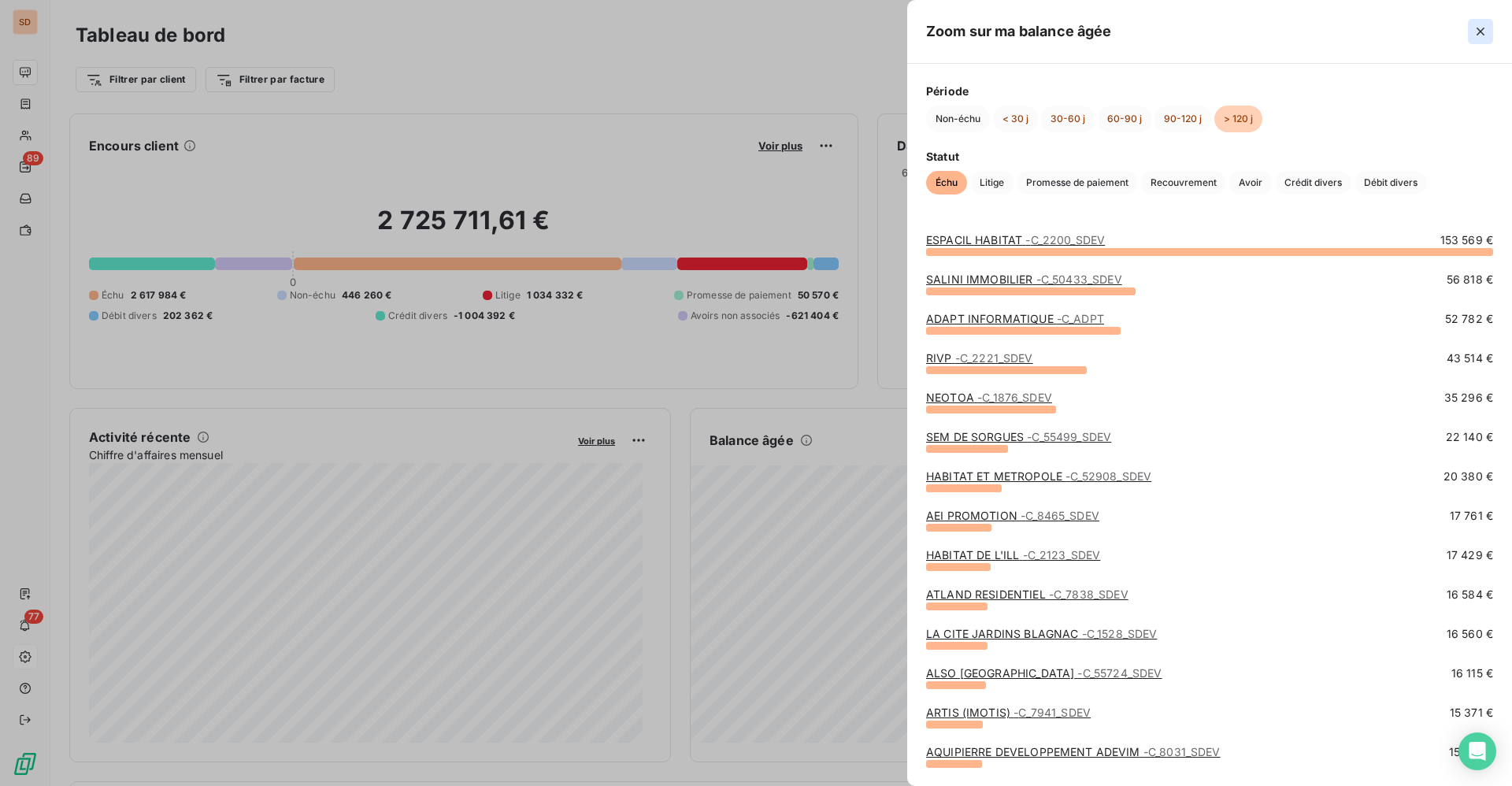
click at [1483, 29] on icon "button" at bounding box center [1480, 31] width 15 height 15
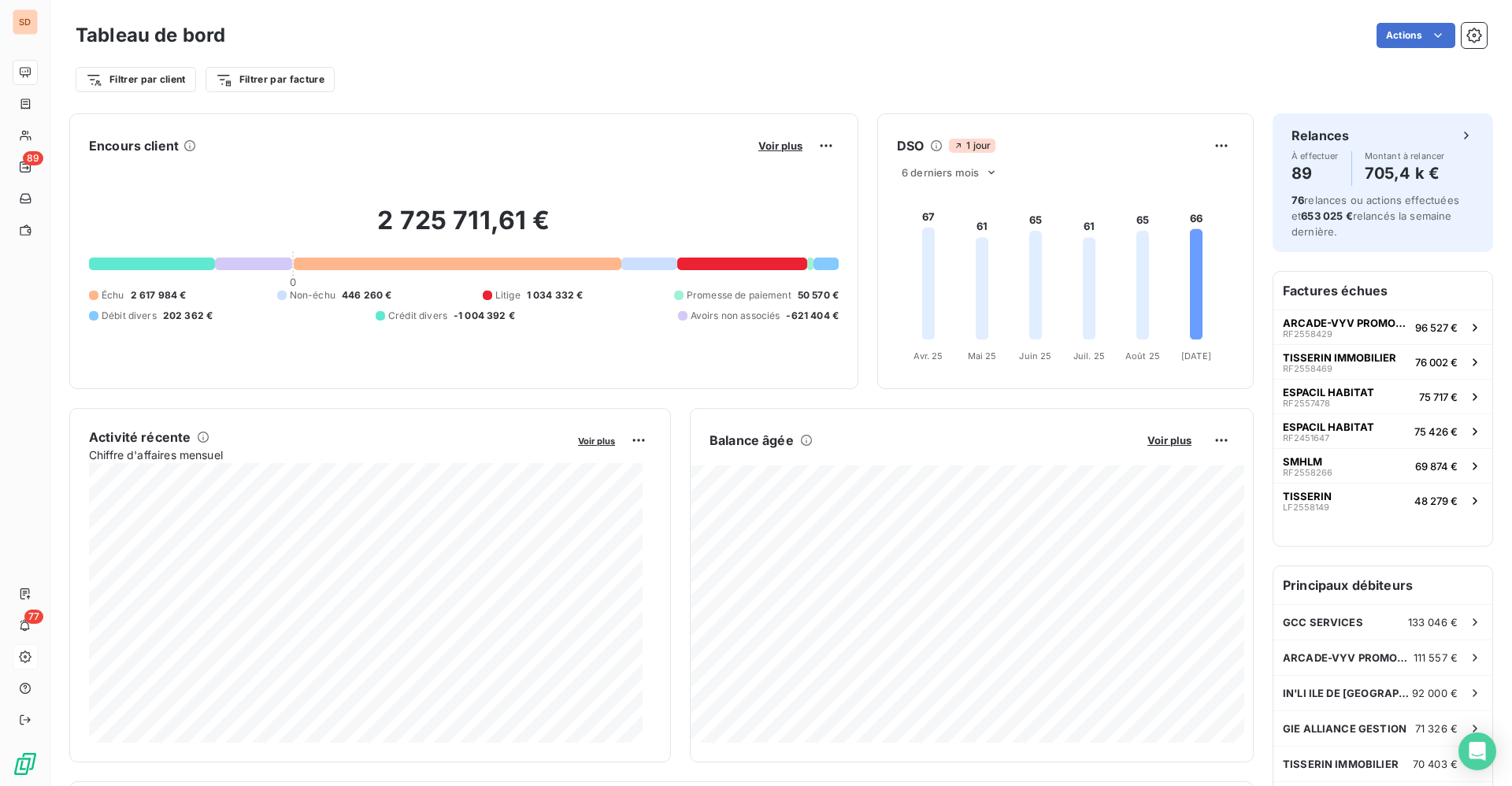
click at [636, 56] on div "Filtrer par client Filtrer par facture" at bounding box center [780, 73] width 1411 height 42
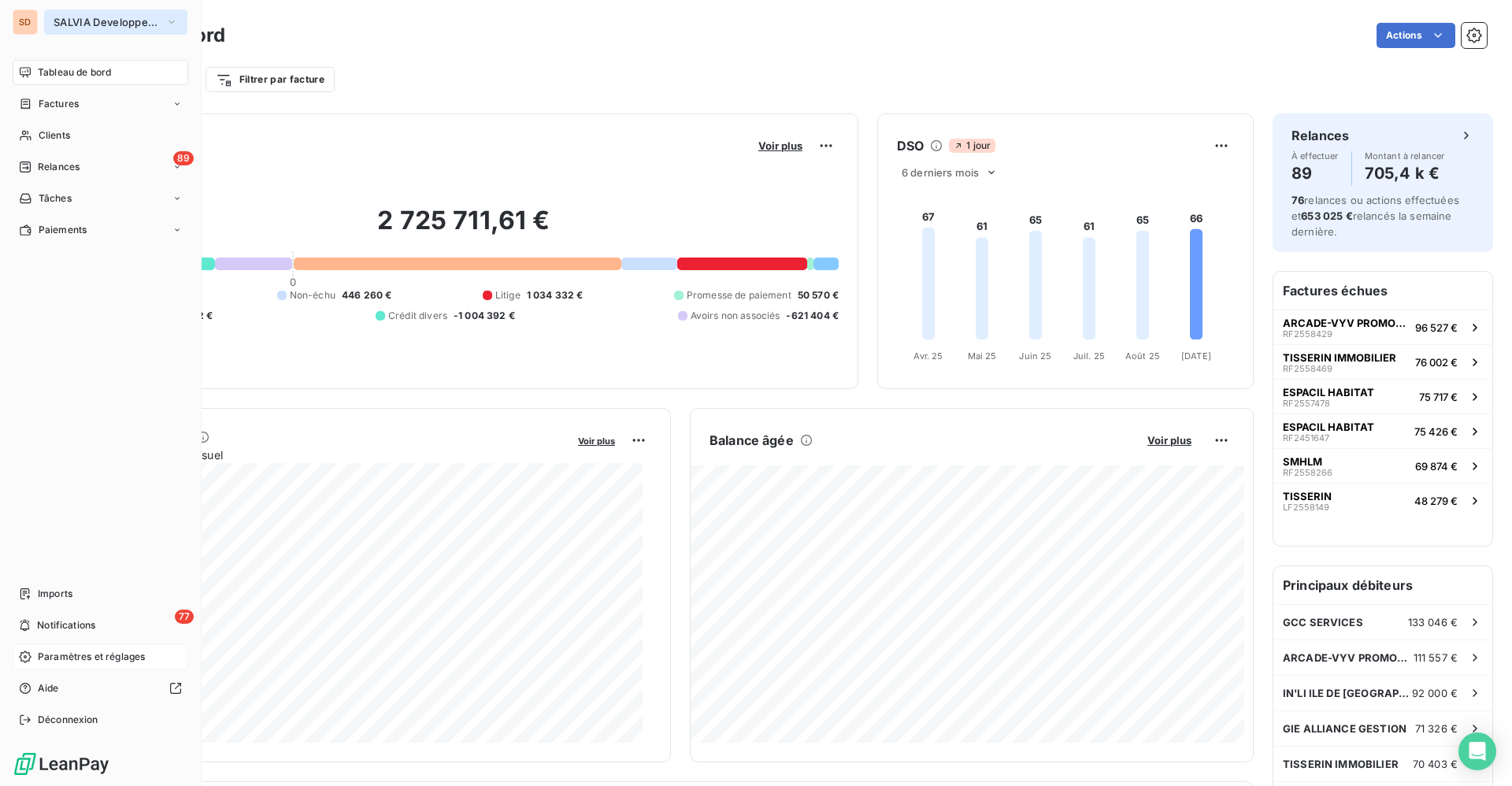
click at [78, 23] on span "SALVIA Developpement" at bounding box center [106, 21] width 105 height 13
click at [78, 19] on span "SALVIA Developpement" at bounding box center [106, 21] width 105 height 13
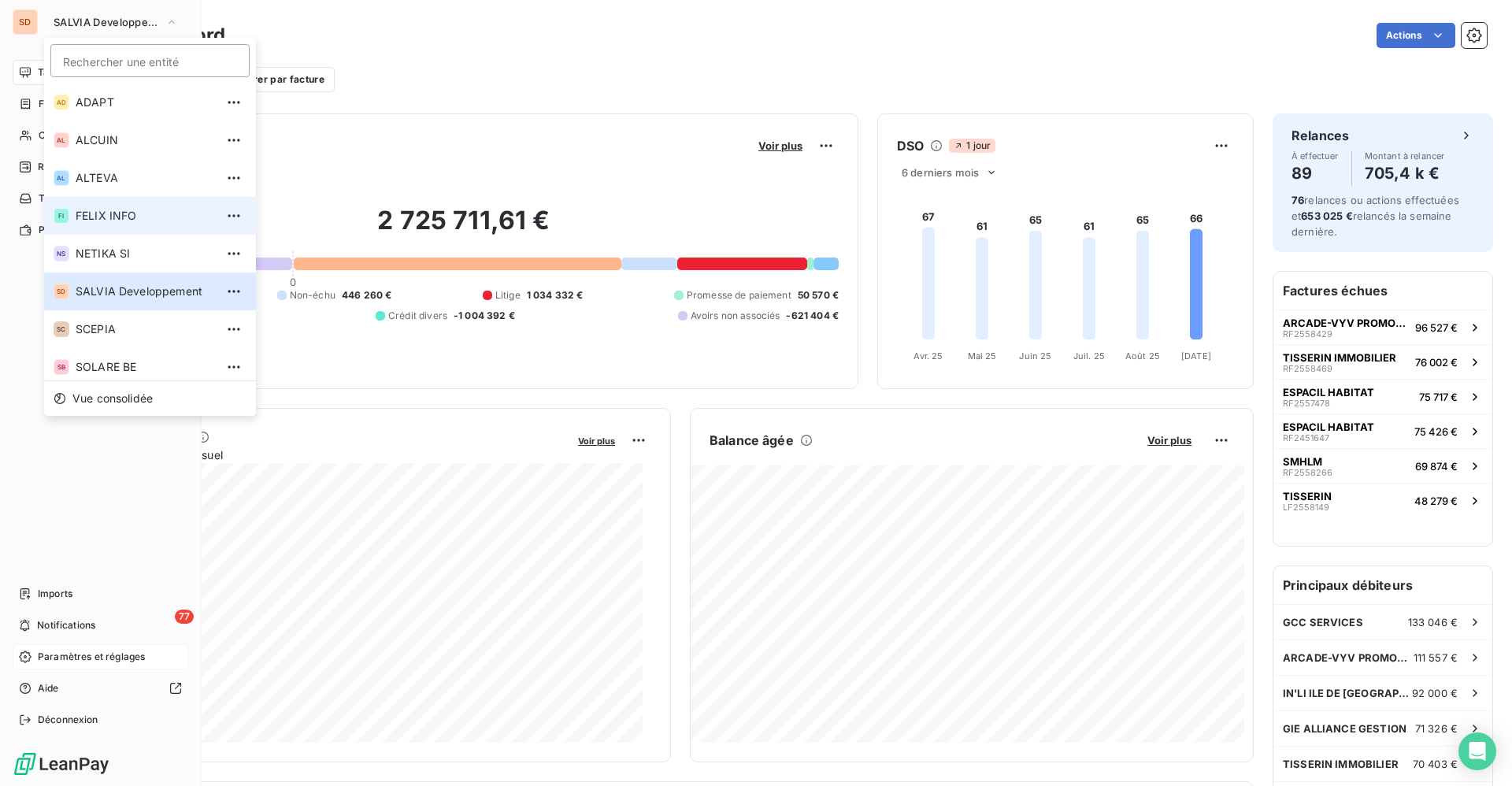
click at [101, 213] on span "FELIX INFO" at bounding box center [145, 216] width 140 height 15
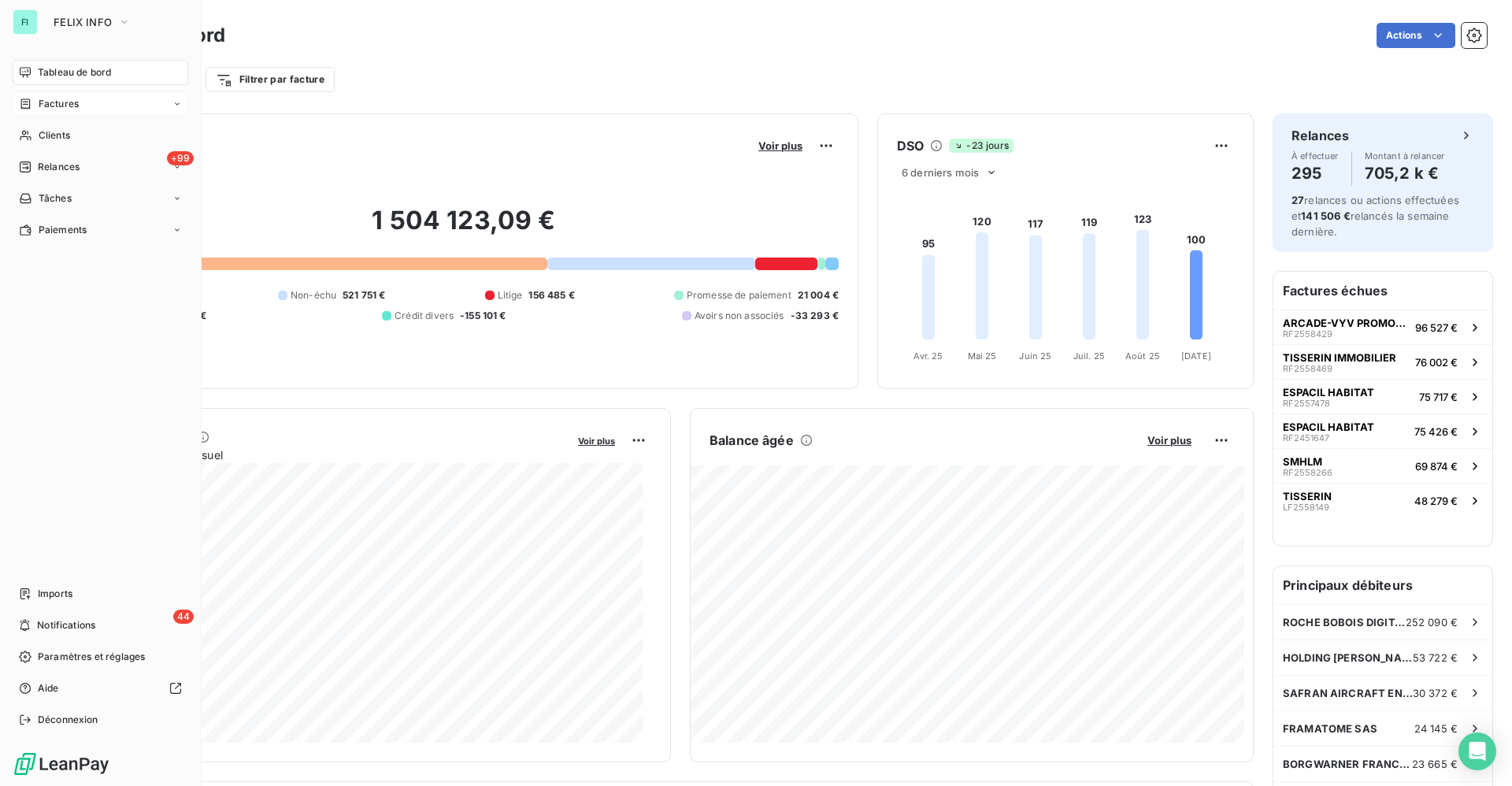
click at [71, 101] on span "Factures" at bounding box center [59, 103] width 40 height 14
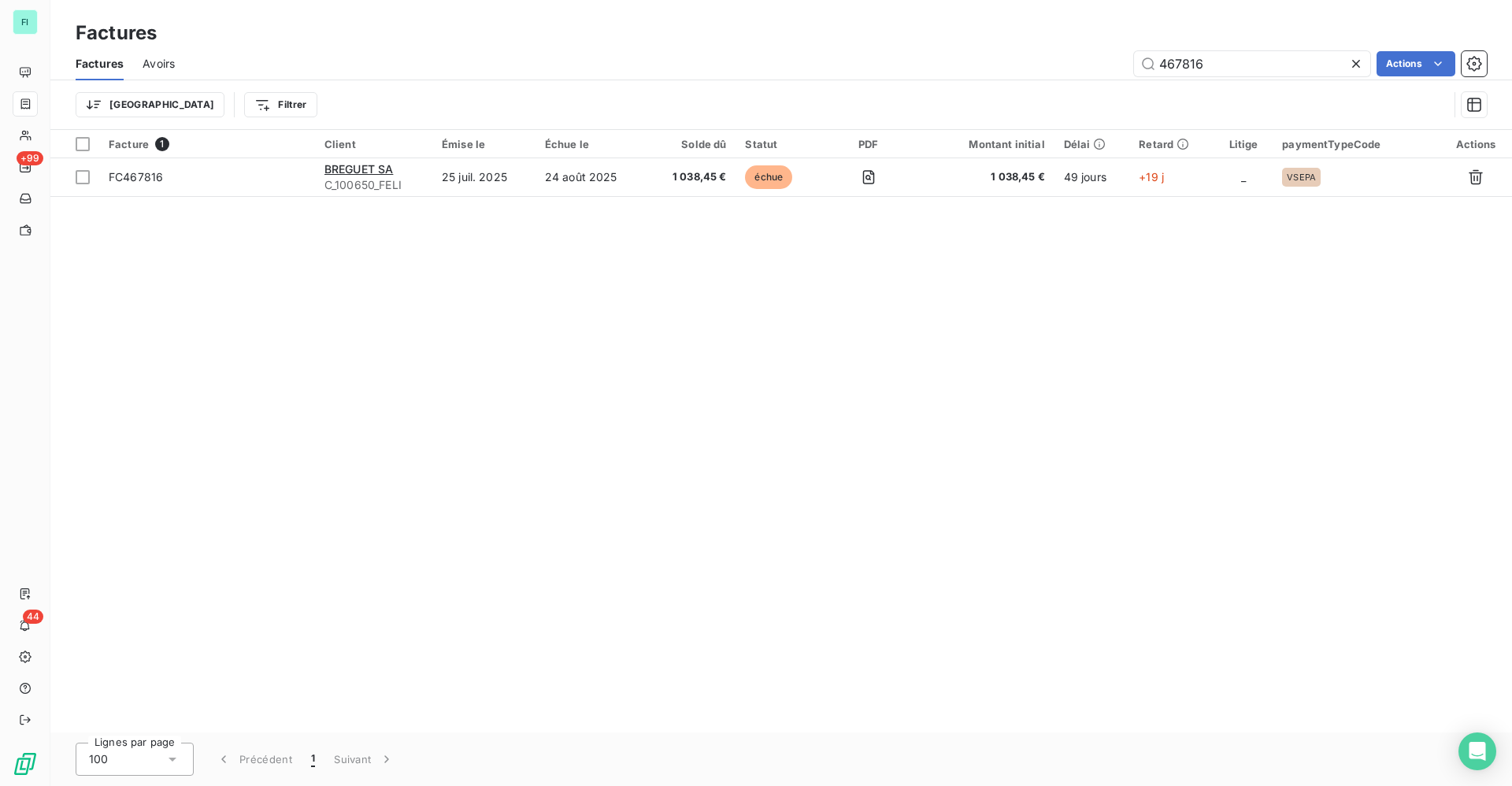
click at [1352, 65] on icon at bounding box center [1356, 64] width 15 height 15
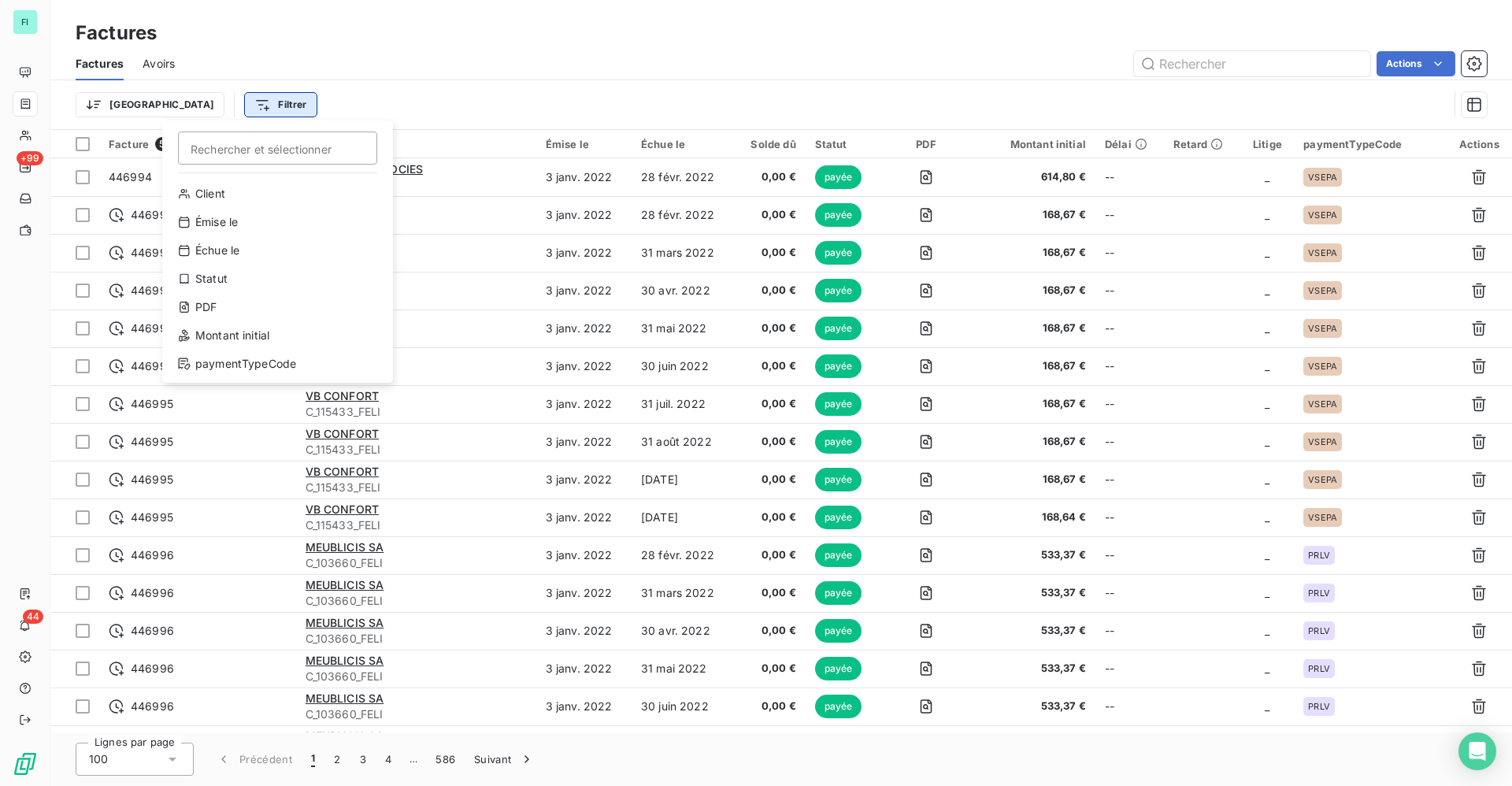
click at [208, 105] on html "FI +99 44 Factures Factures Avoirs Actions Trier Filtrer Rechercher et sélectio…" at bounding box center [756, 393] width 1512 height 786
click at [240, 281] on div "Statut" at bounding box center [278, 279] width 218 height 25
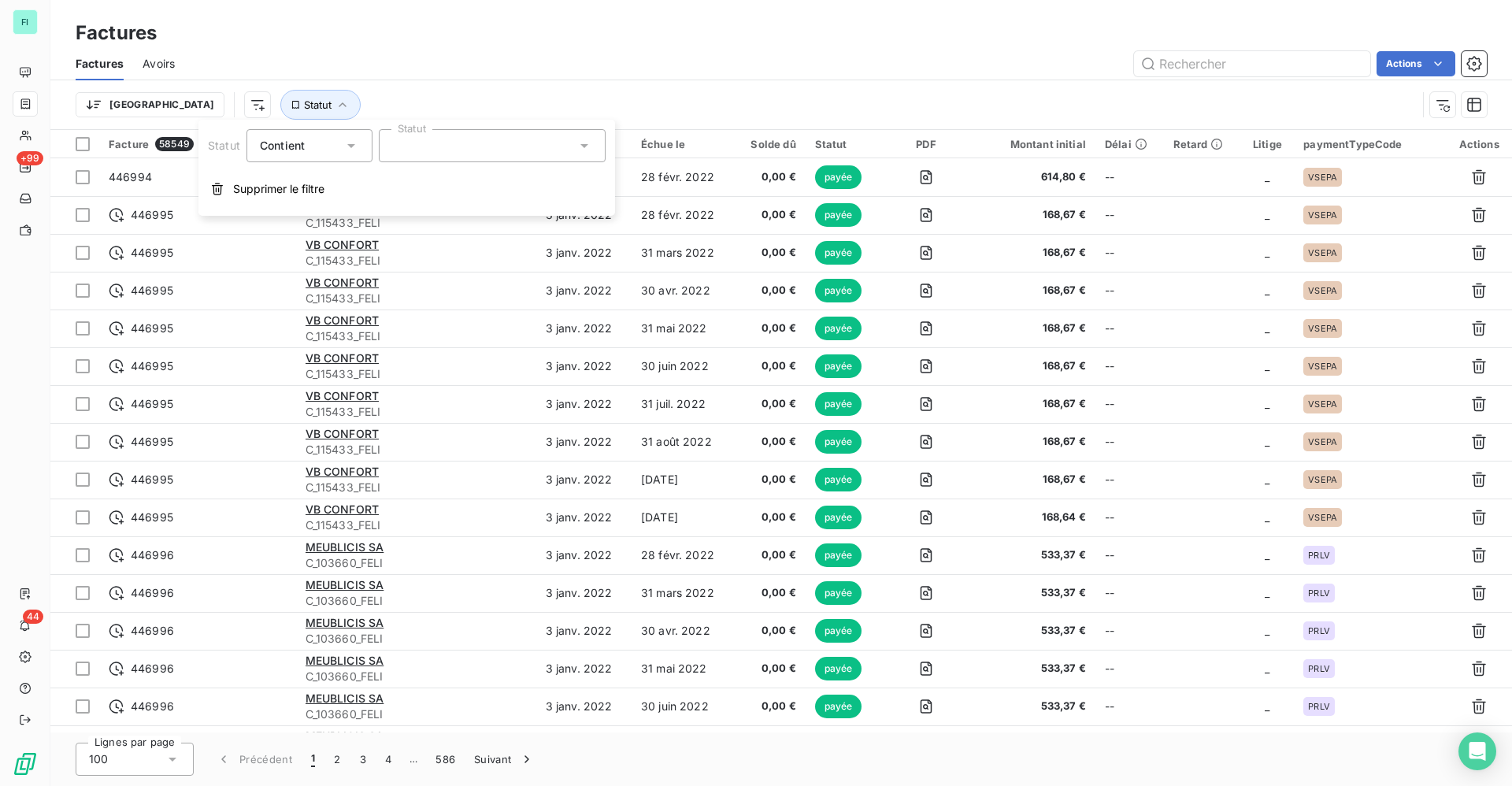
click at [585, 148] on icon at bounding box center [584, 146] width 15 height 15
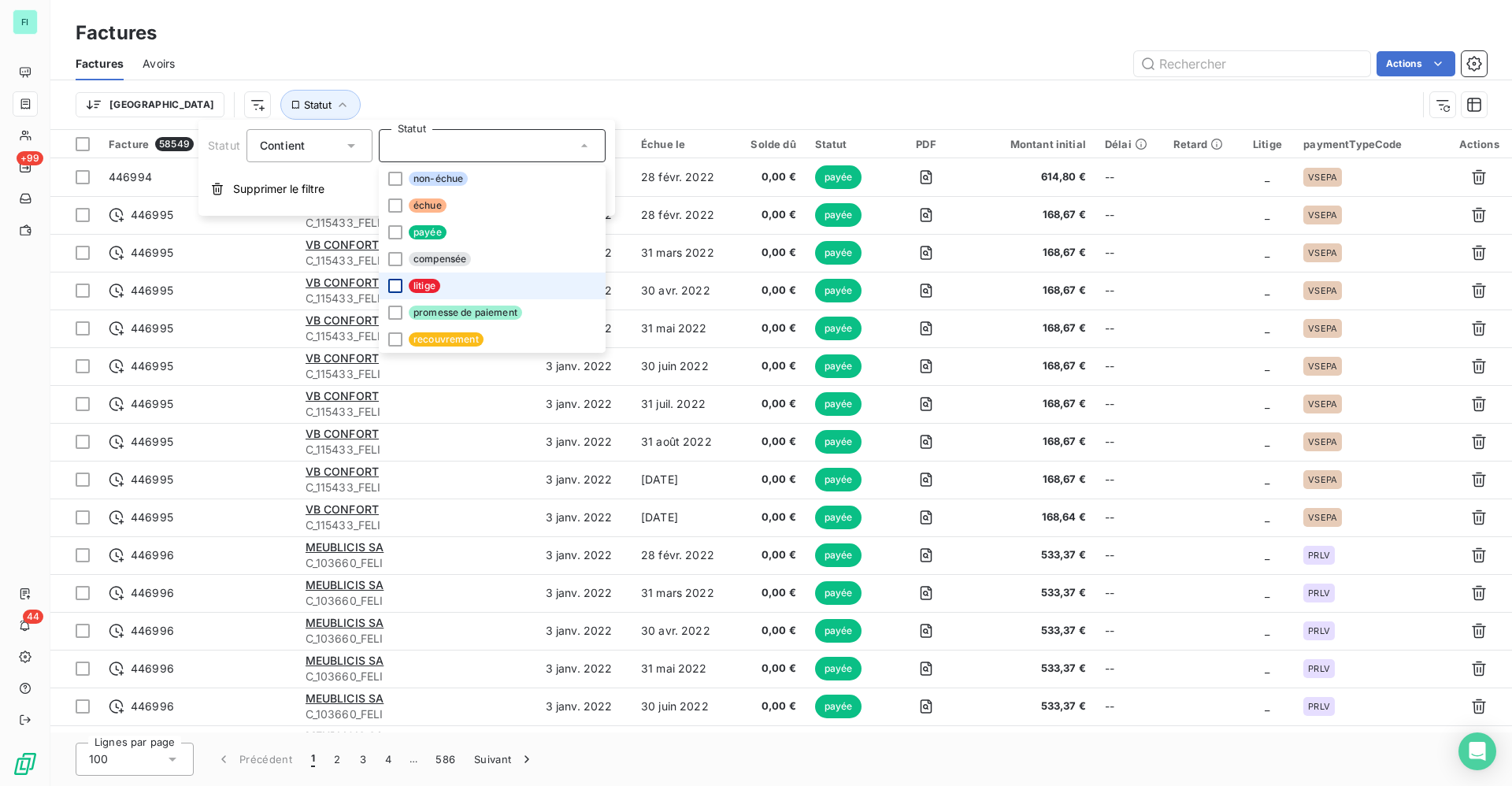
click at [393, 282] on div at bounding box center [395, 285] width 14 height 14
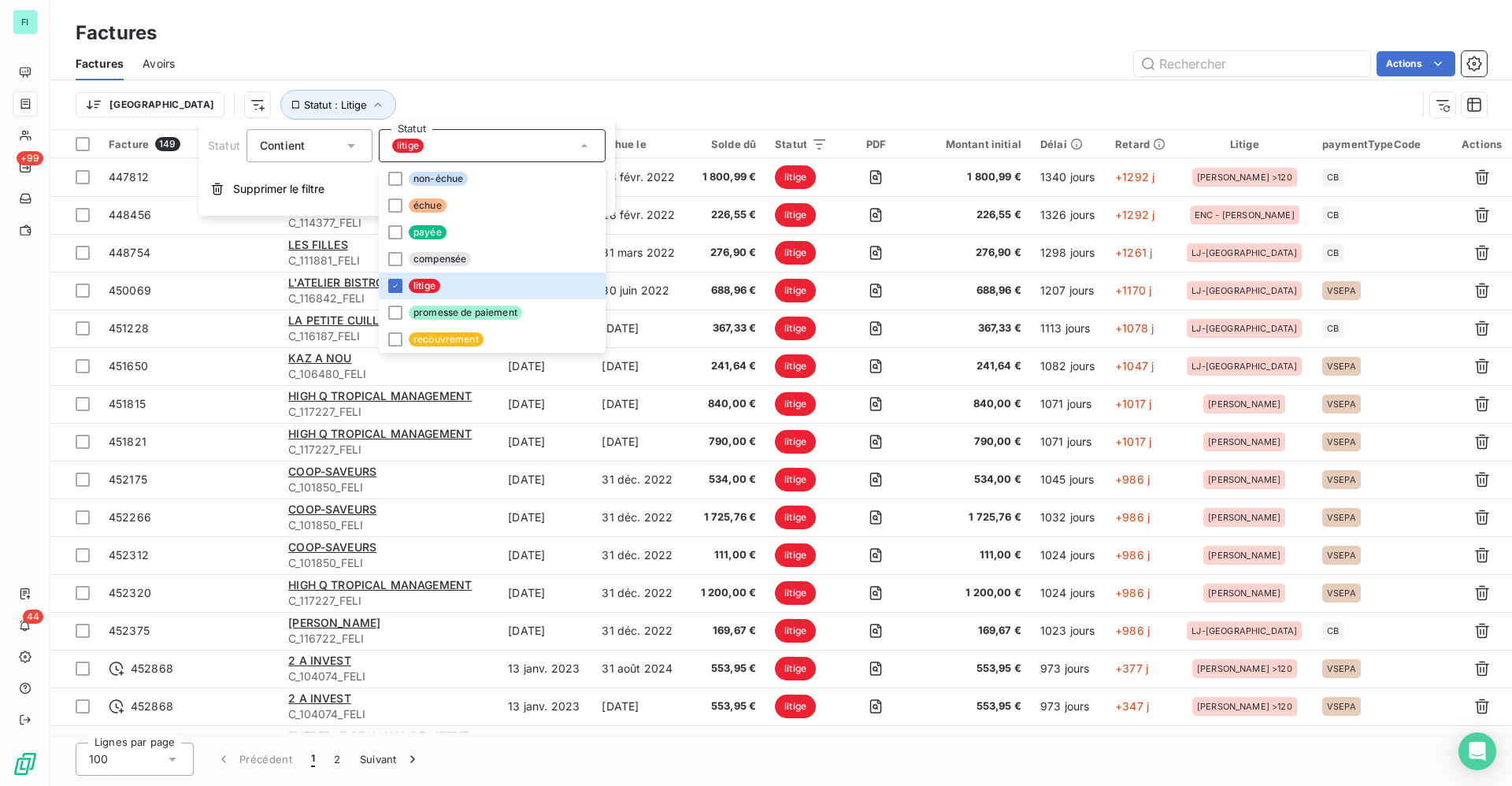
click at [677, 29] on div "Factures" at bounding box center [780, 33] width 1461 height 28
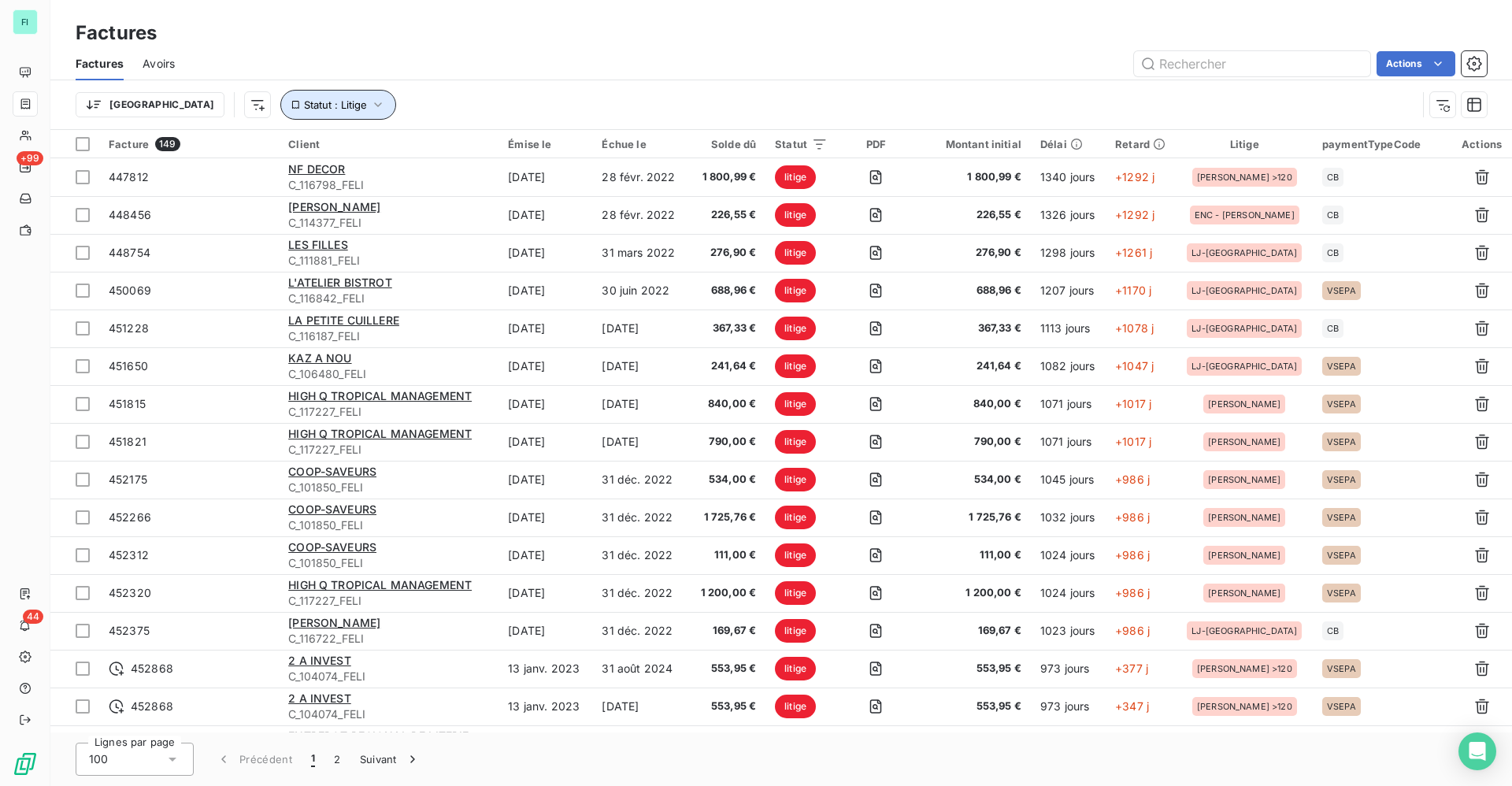
click at [370, 105] on icon "button" at bounding box center [378, 104] width 15 height 15
click at [570, 28] on div "Factures" at bounding box center [780, 33] width 1461 height 28
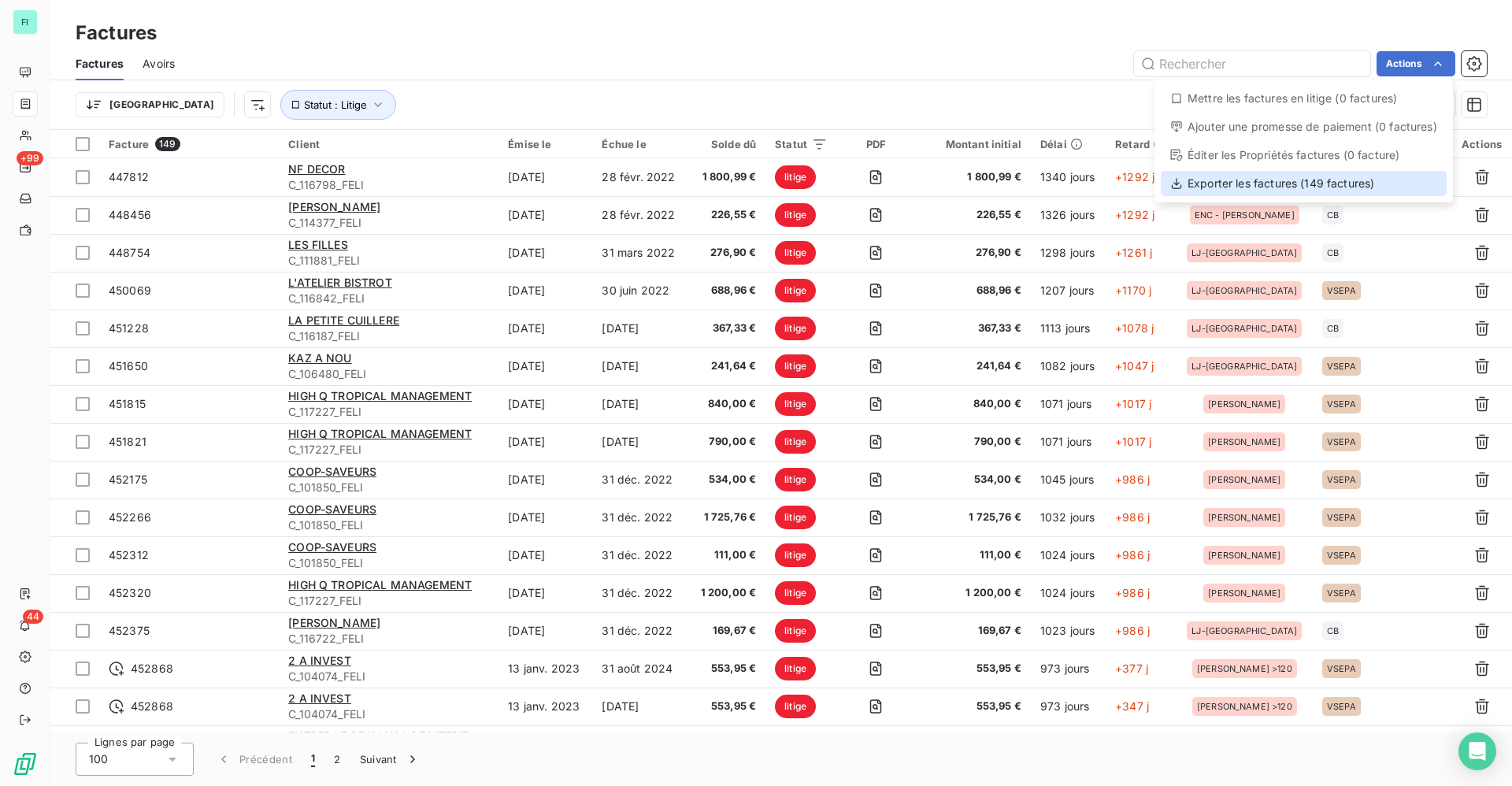
click at [1272, 179] on div "Exporter les factures (149 factures)" at bounding box center [1304, 183] width 285 height 25
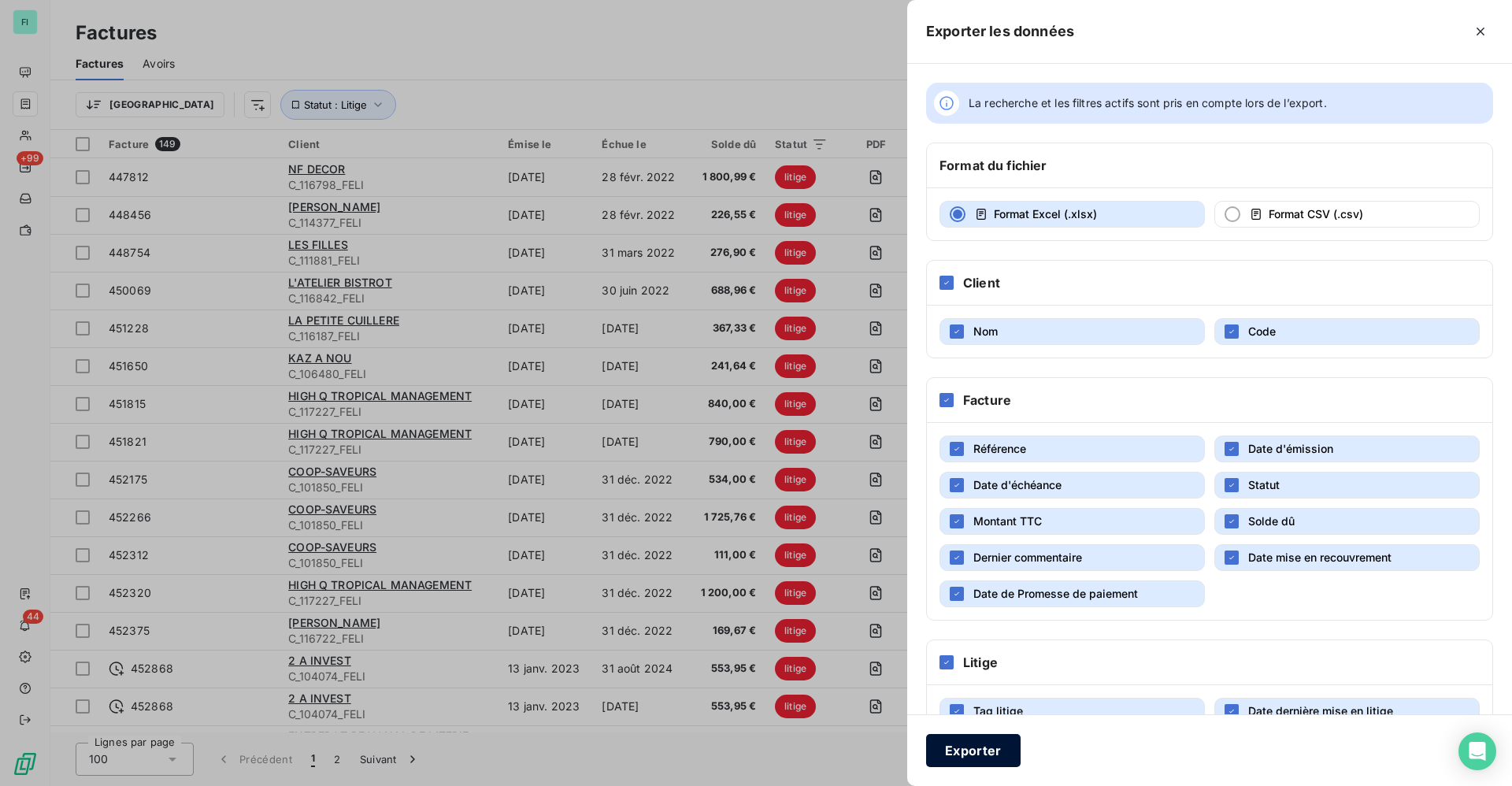
click at [981, 753] on button "Exporter" at bounding box center [973, 750] width 94 height 33
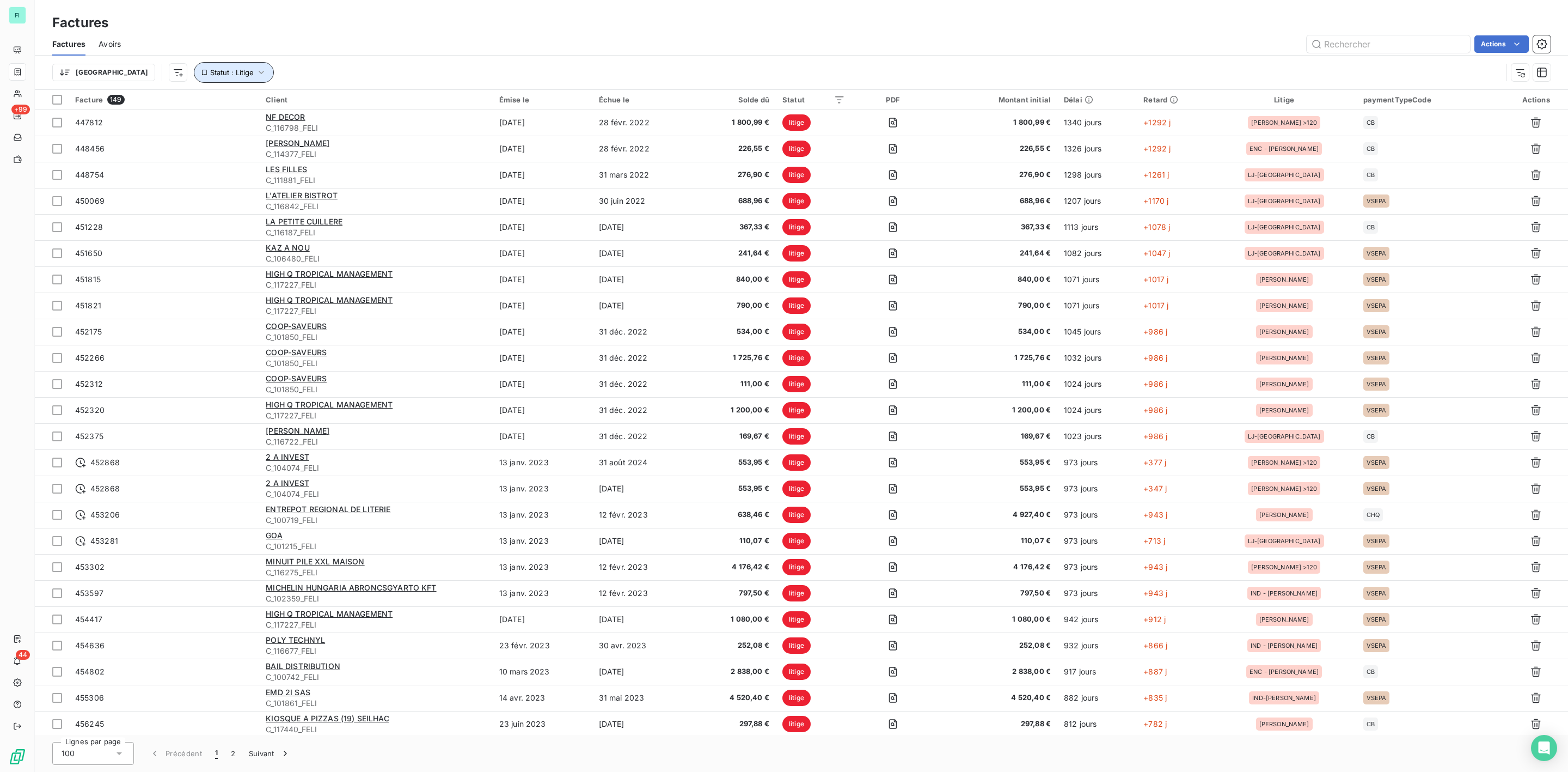
click at [256, 69] on icon "button" at bounding box center [261, 72] width 11 height 11
click at [179, 129] on span "Supprimer le filtre" at bounding box center [193, 131] width 63 height 11
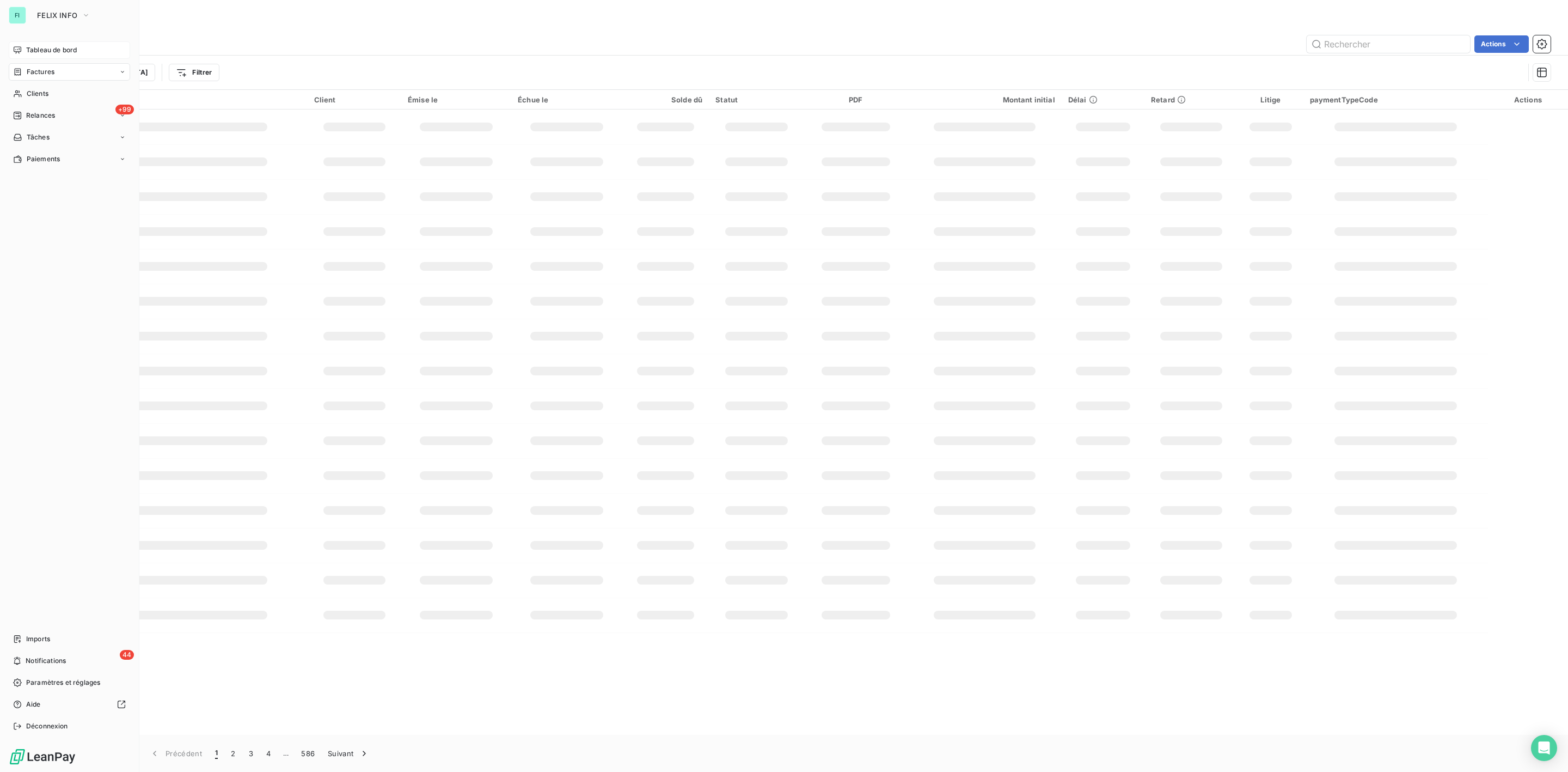
click at [47, 46] on span "Tableau de bord" at bounding box center [51, 50] width 51 height 10
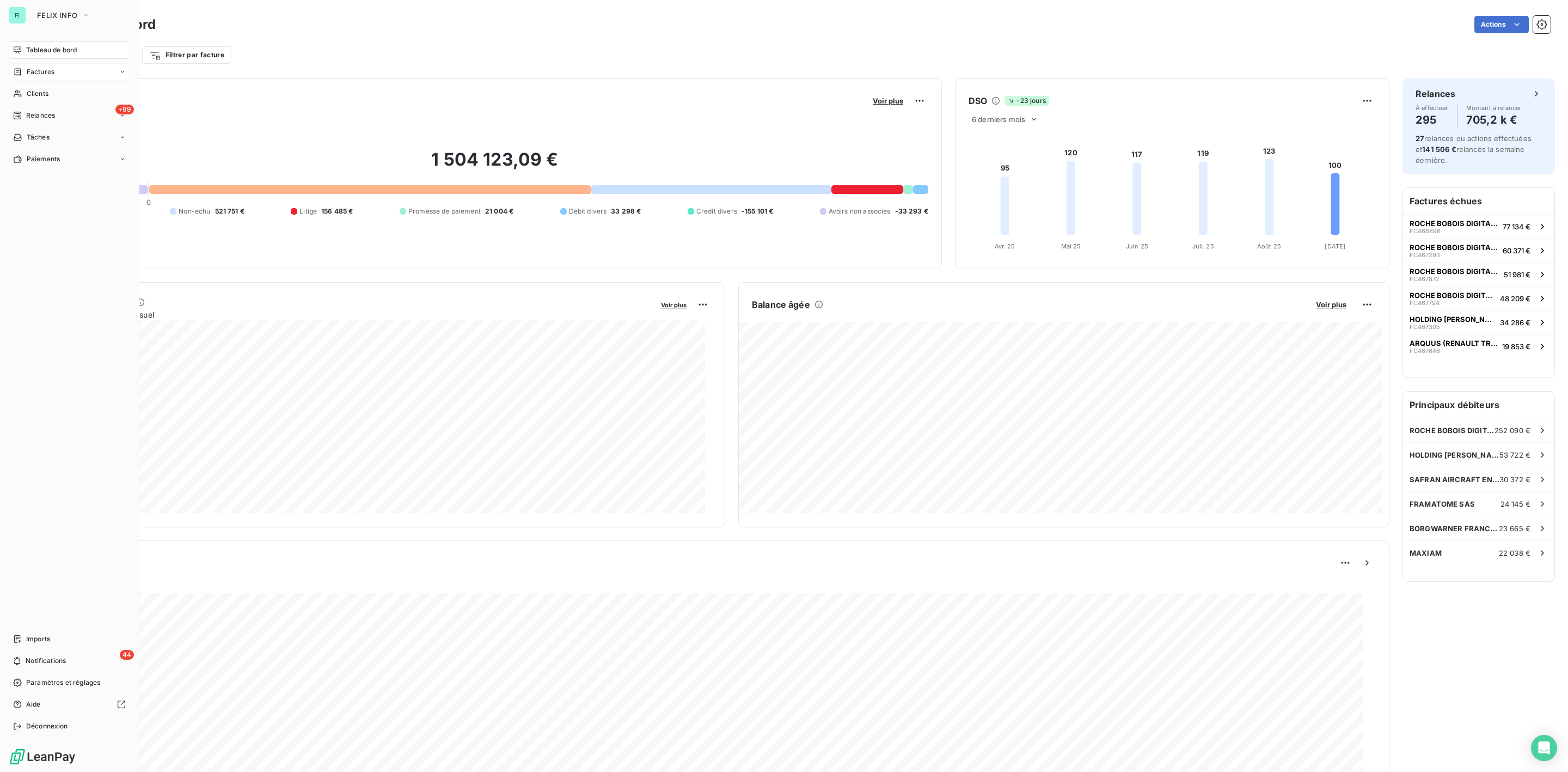
drag, startPoint x: 39, startPoint y: 88, endPoint x: 82, endPoint y: 79, distance: 43.9
click at [39, 89] on span "Clients" at bounding box center [37, 93] width 22 height 10
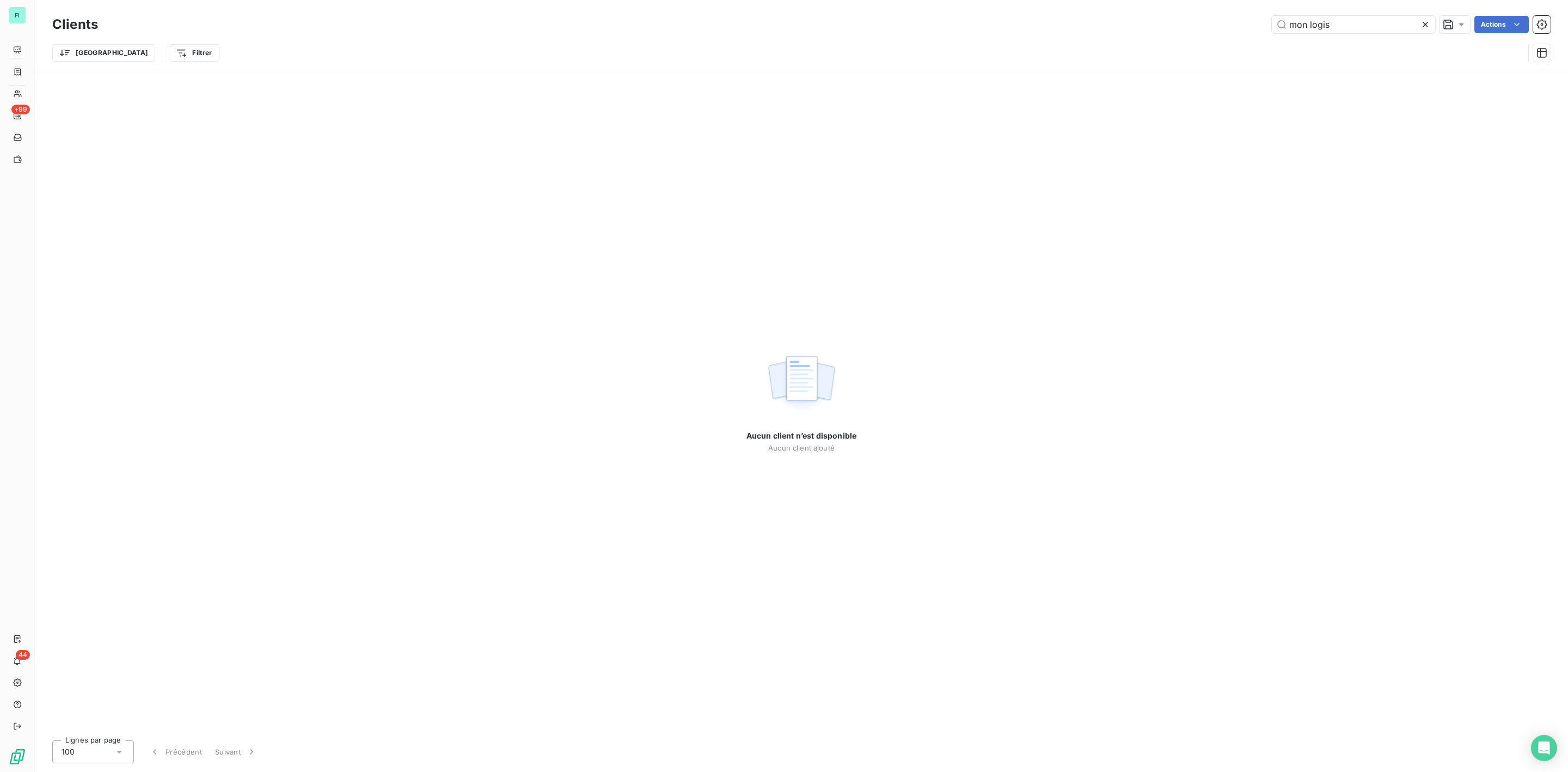
drag, startPoint x: 1343, startPoint y: 21, endPoint x: 1193, endPoint y: 26, distance: 150.1
click at [1201, 26] on div "mon logis Actions" at bounding box center [831, 25] width 1440 height 17
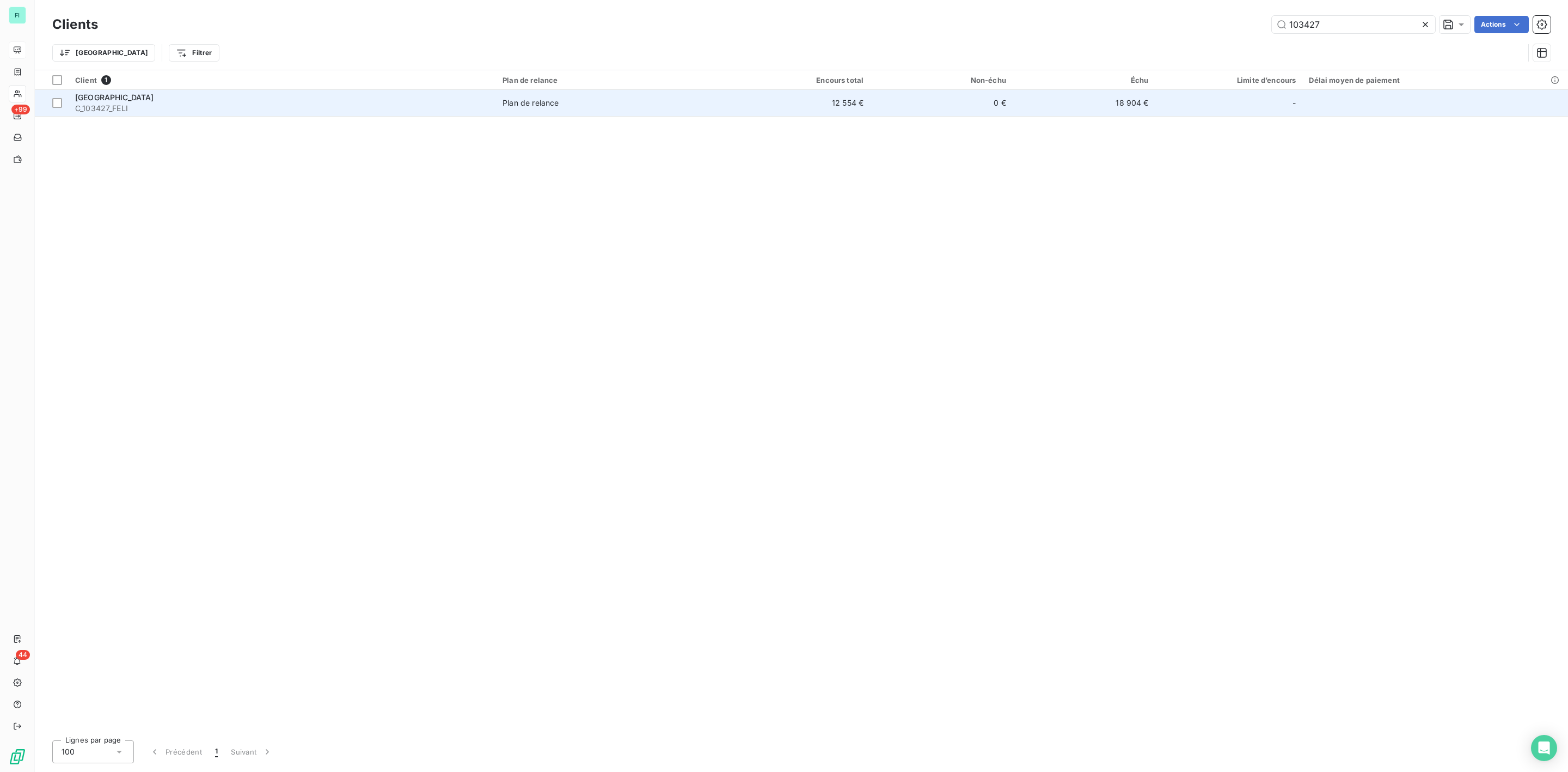
type input "103427"
click at [165, 99] on div "[GEOGRAPHIC_DATA]" at bounding box center [282, 97] width 414 height 11
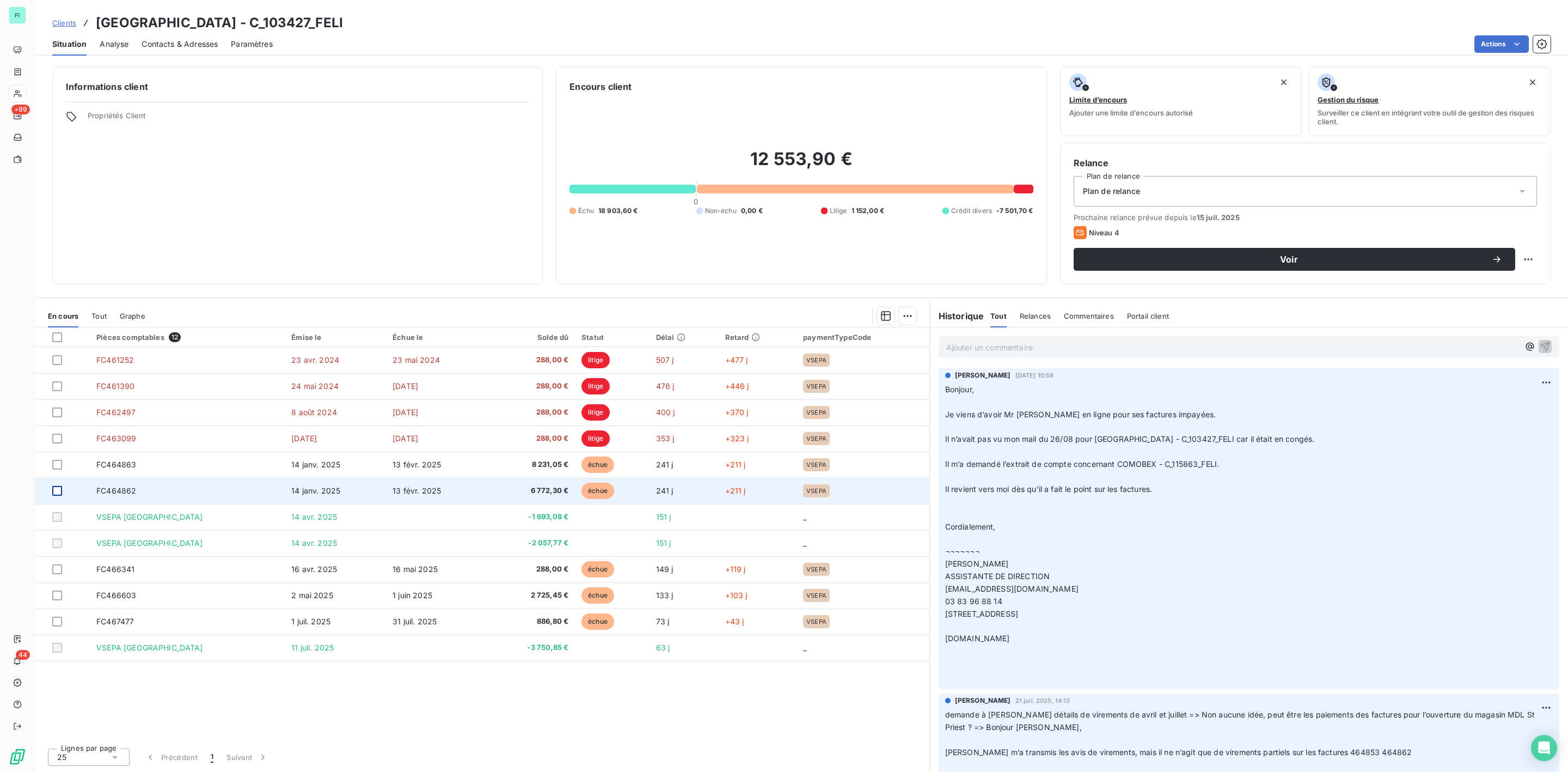
click at [55, 492] on div at bounding box center [57, 490] width 10 height 10
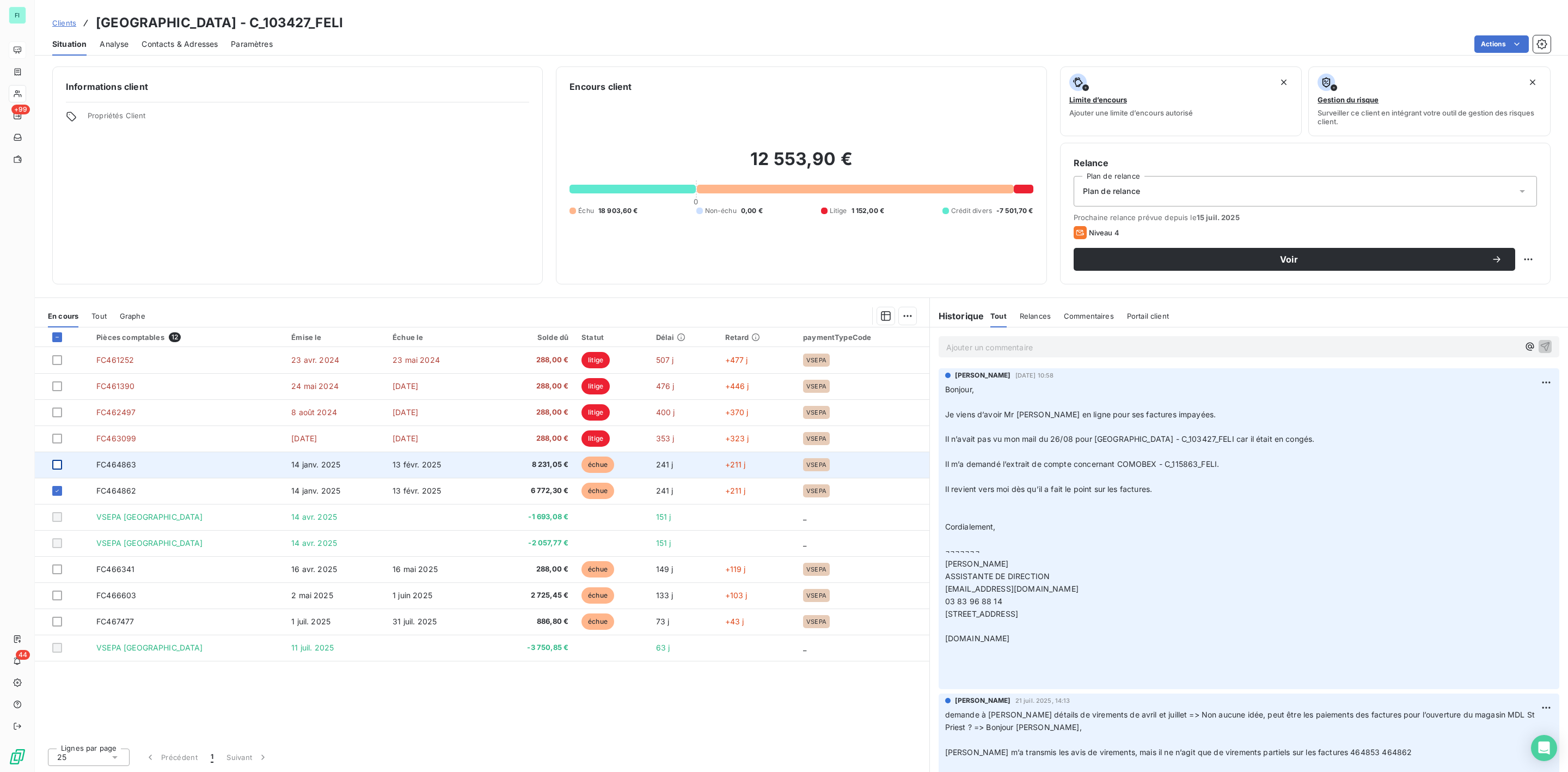
click at [55, 464] on div at bounding box center [57, 464] width 10 height 10
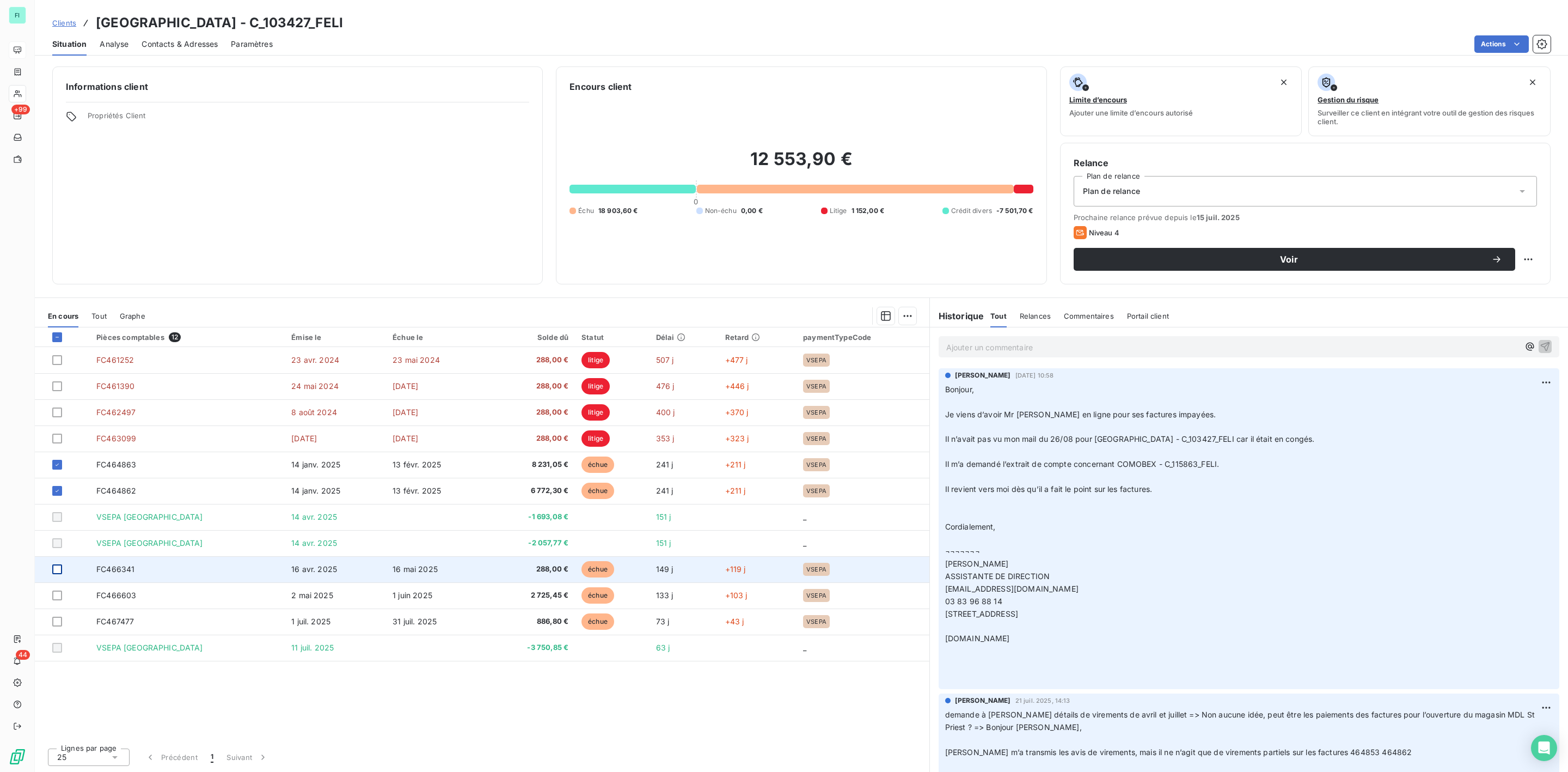
click at [55, 570] on div at bounding box center [57, 569] width 10 height 10
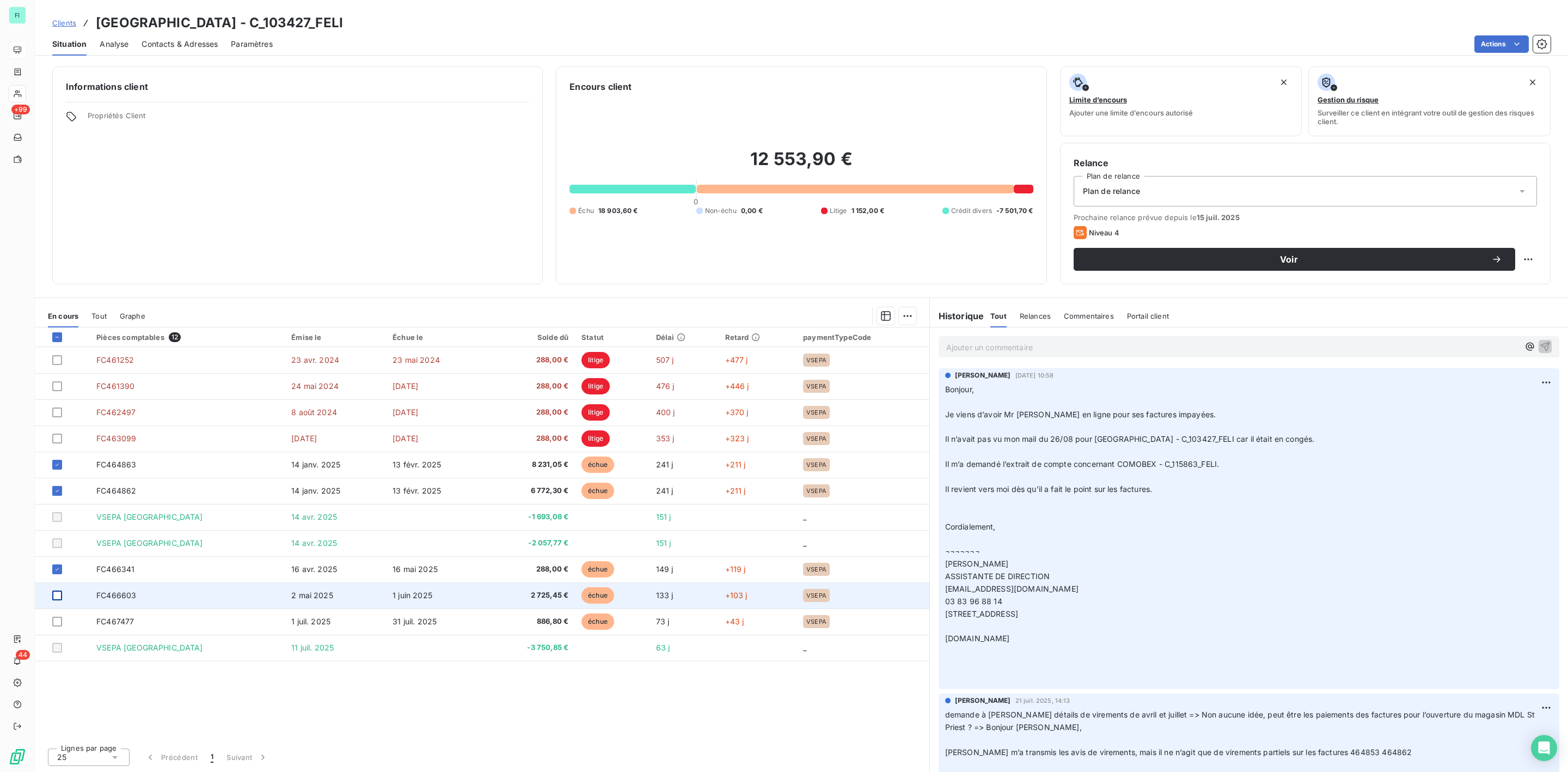
click at [56, 594] on div at bounding box center [57, 595] width 10 height 10
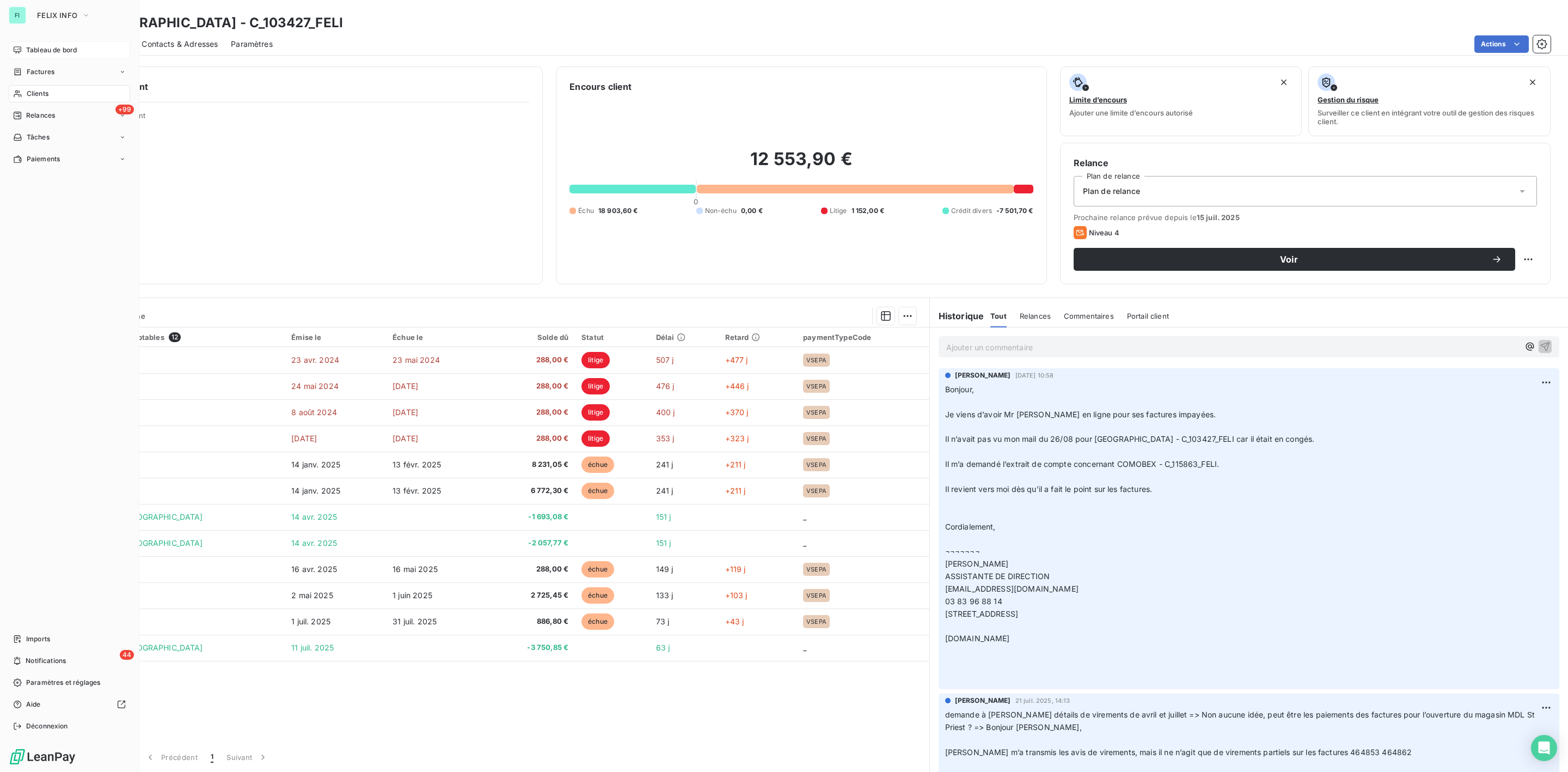
click at [40, 91] on span "Clients" at bounding box center [37, 93] width 22 height 10
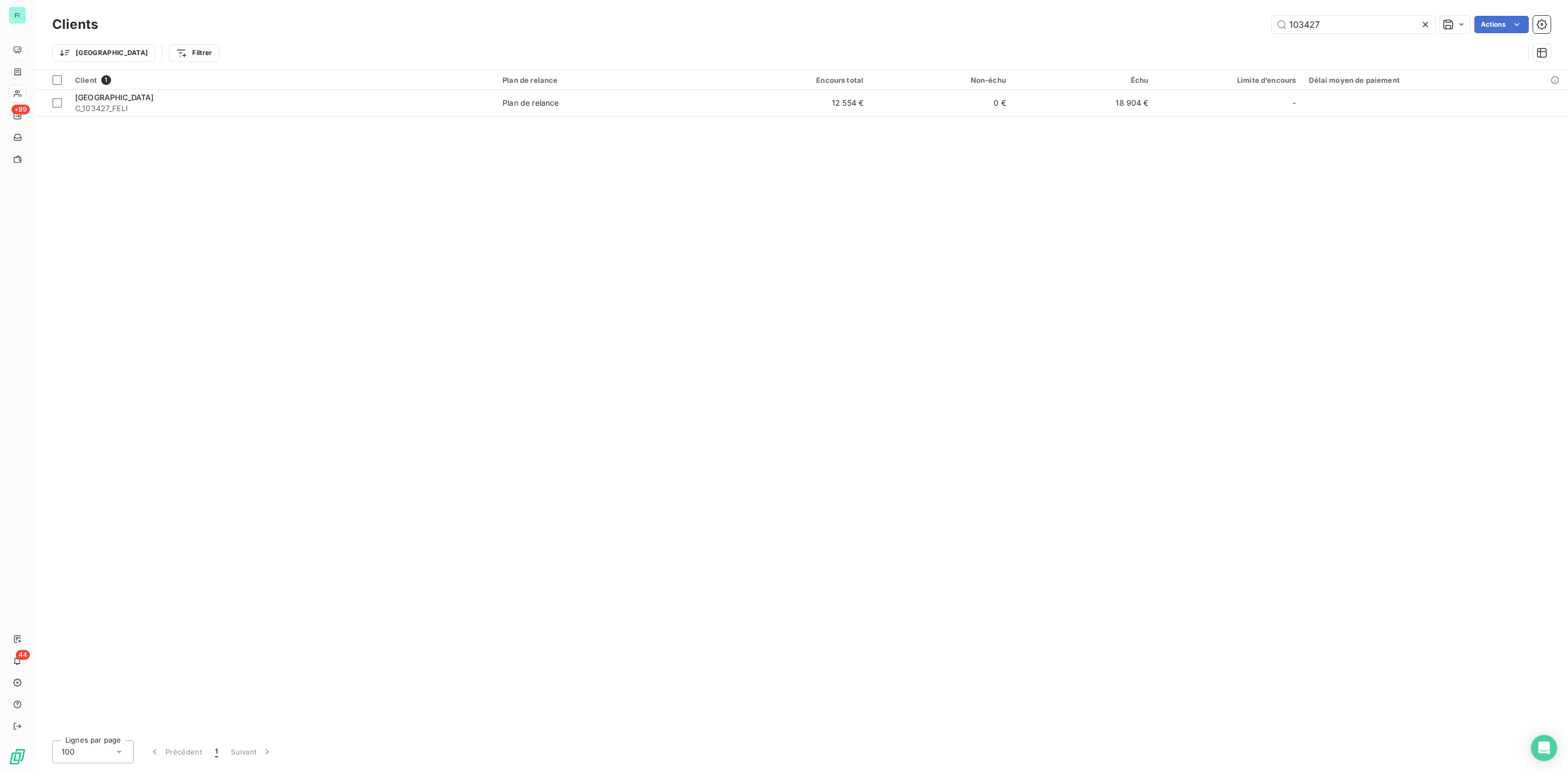
drag, startPoint x: 1350, startPoint y: 15, endPoint x: 1230, endPoint y: 28, distance: 120.7
click at [1231, 28] on div "103427 Actions" at bounding box center [831, 25] width 1440 height 17
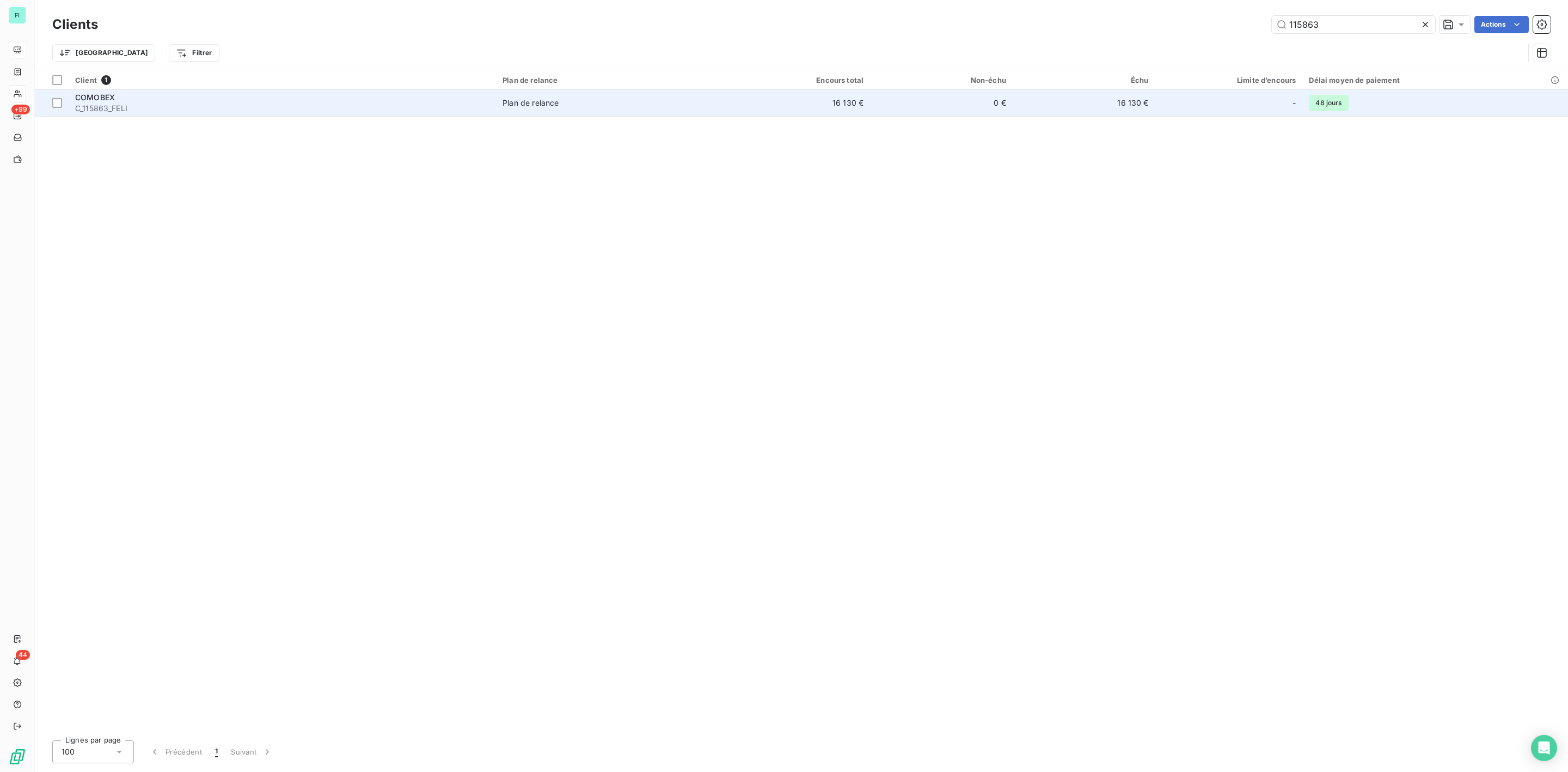
type input "115863"
click at [134, 101] on div "COMOBEX" at bounding box center [282, 97] width 414 height 11
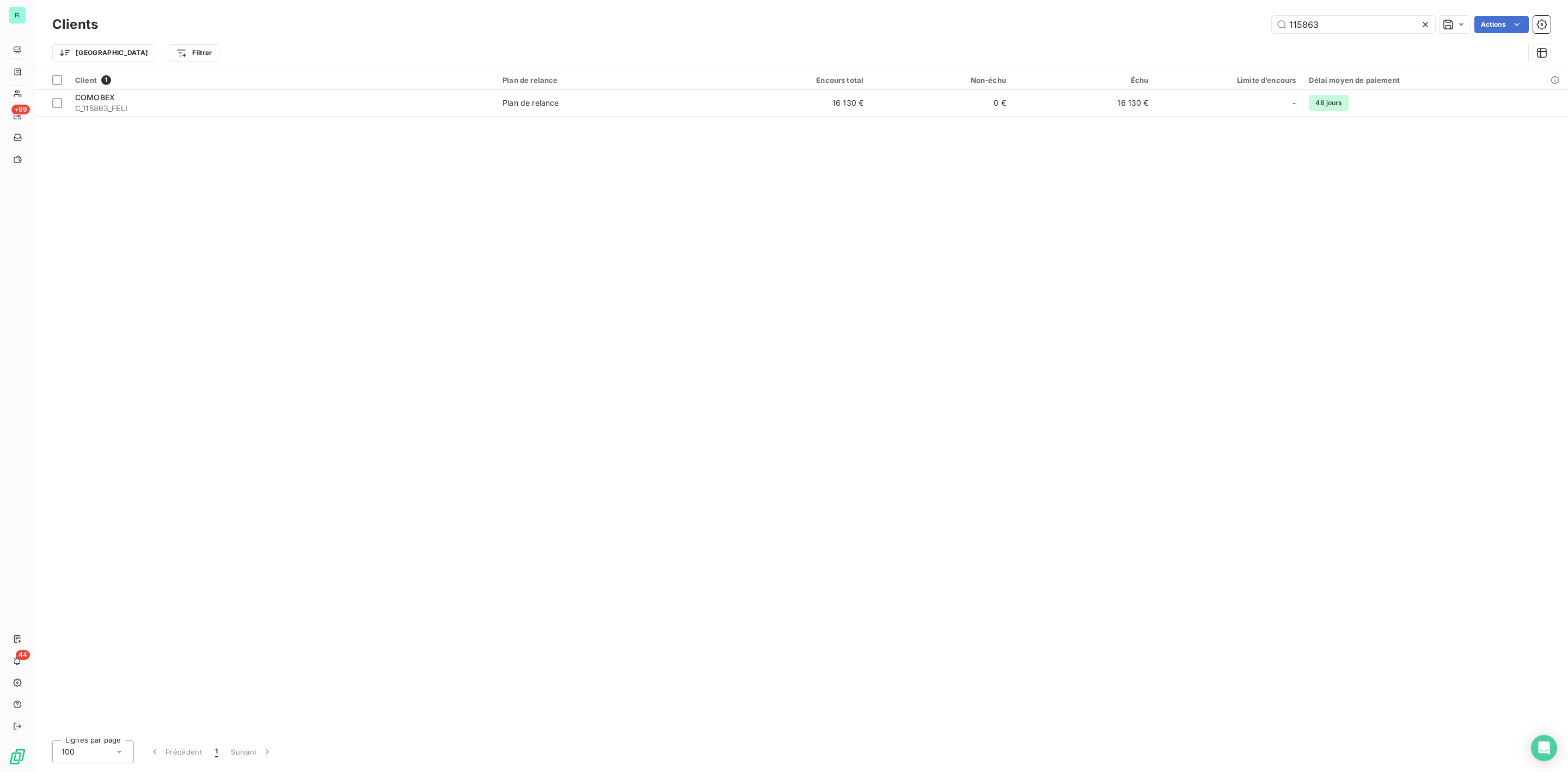
drag, startPoint x: 1345, startPoint y: 28, endPoint x: 1189, endPoint y: 25, distance: 156.0
click at [1189, 25] on div "115863 Actions" at bounding box center [831, 25] width 1440 height 17
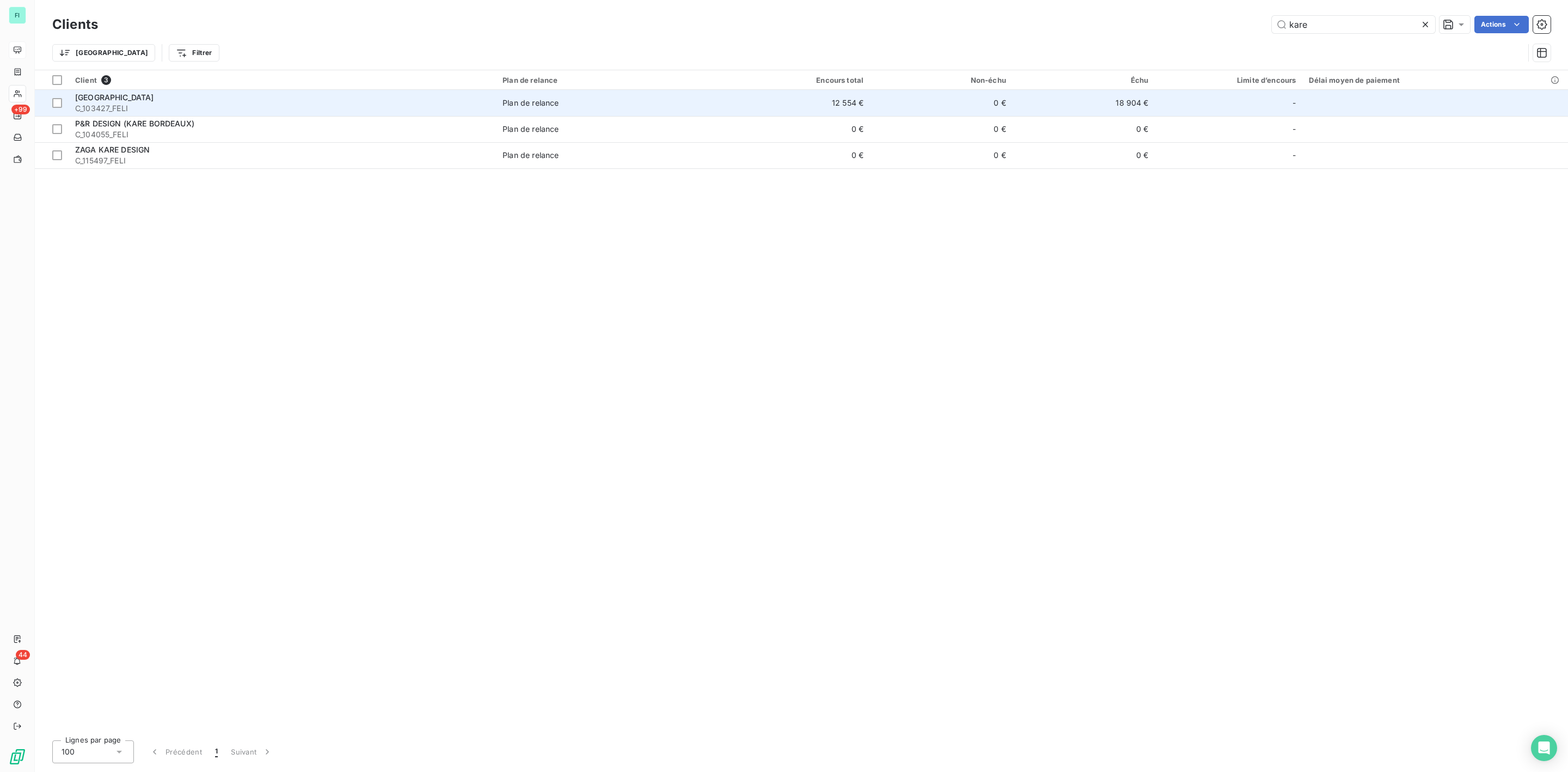
type input "kare"
click at [149, 102] on div "[GEOGRAPHIC_DATA]" at bounding box center [282, 97] width 414 height 11
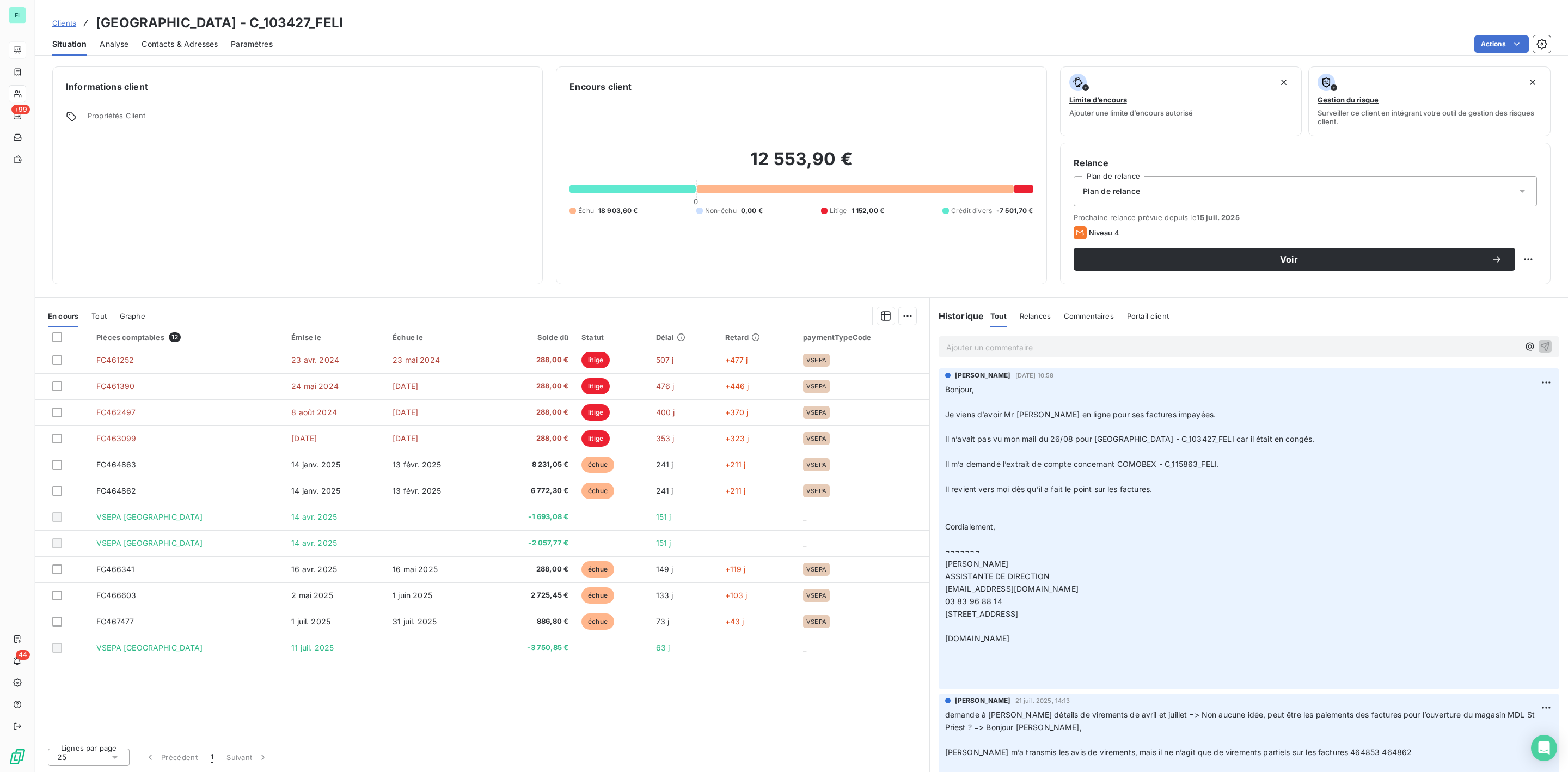
click at [100, 319] on span "Tout" at bounding box center [99, 316] width 15 height 9
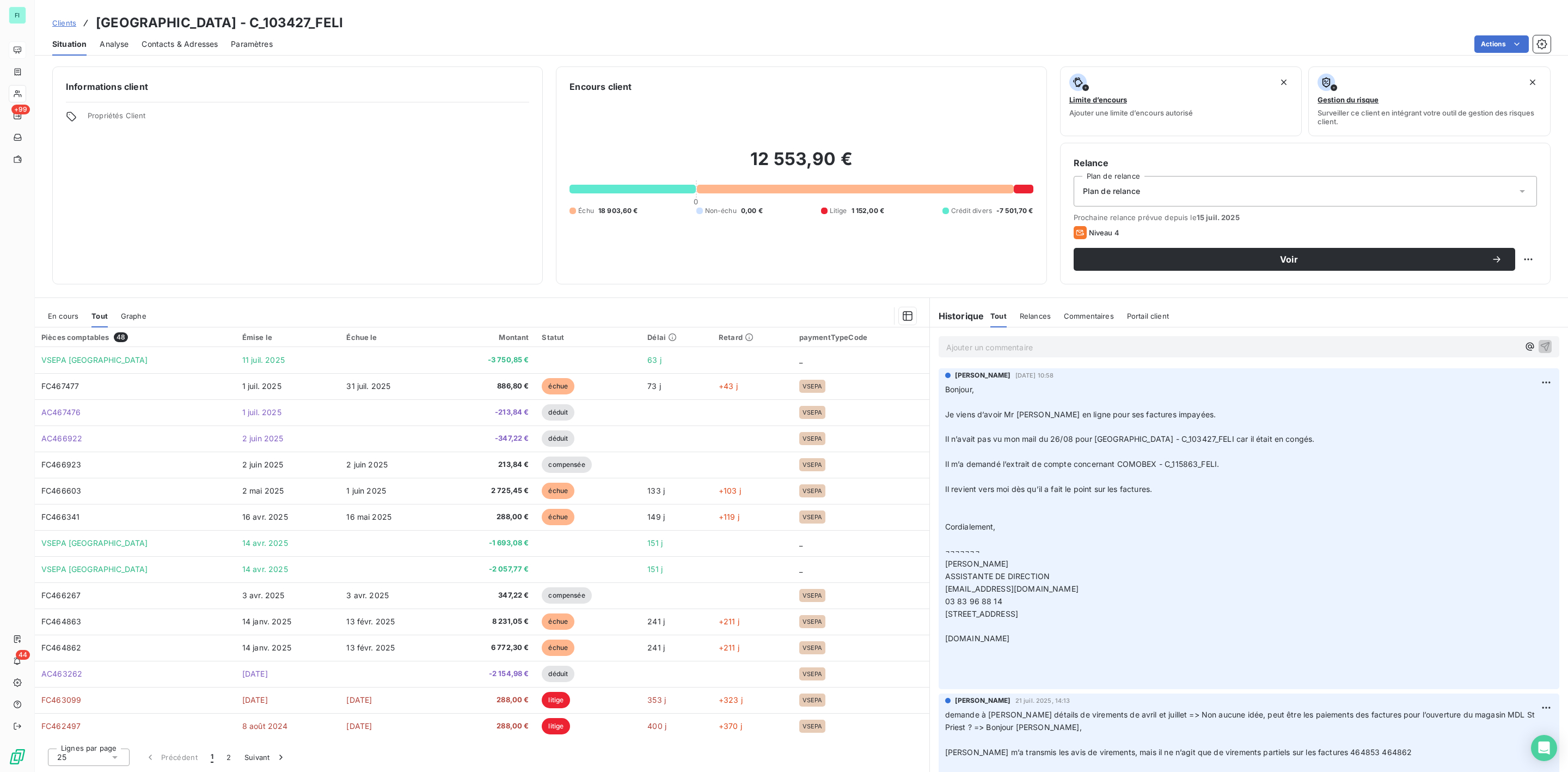
click at [59, 316] on span "En cours" at bounding box center [63, 316] width 31 height 9
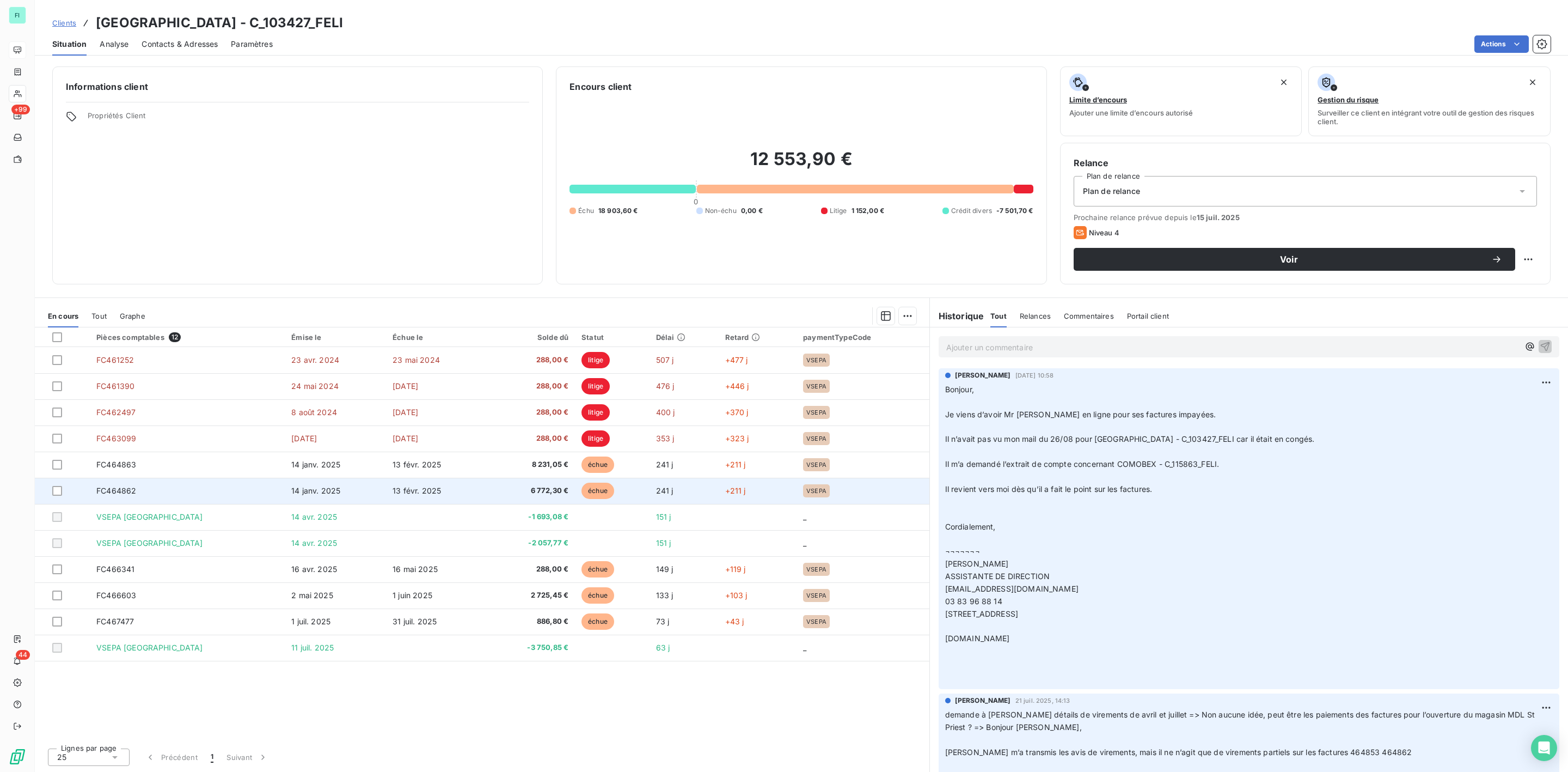
click at [57, 497] on td at bounding box center [62, 490] width 55 height 26
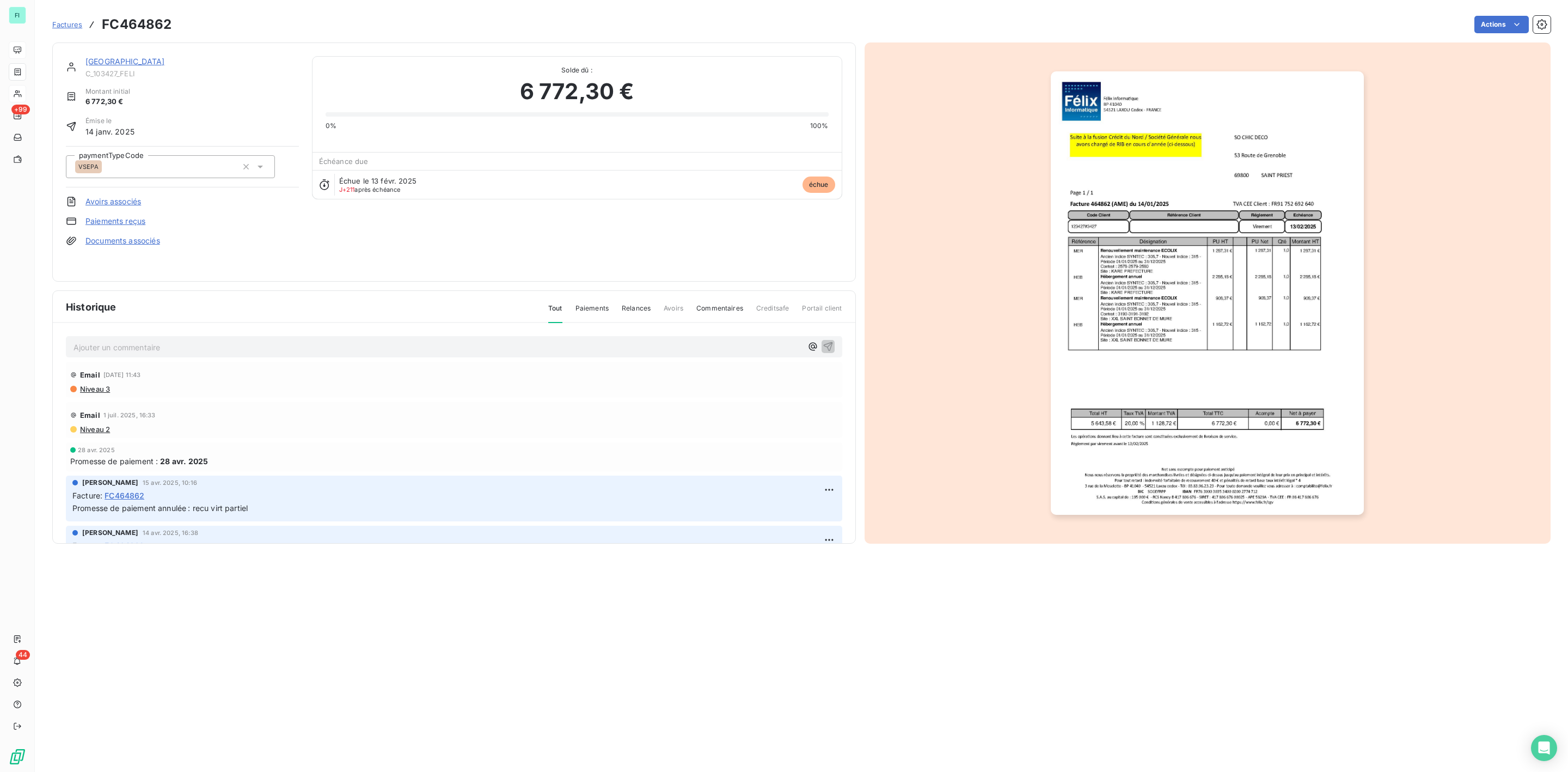
click at [121, 59] on link "[GEOGRAPHIC_DATA]" at bounding box center [125, 61] width 79 height 9
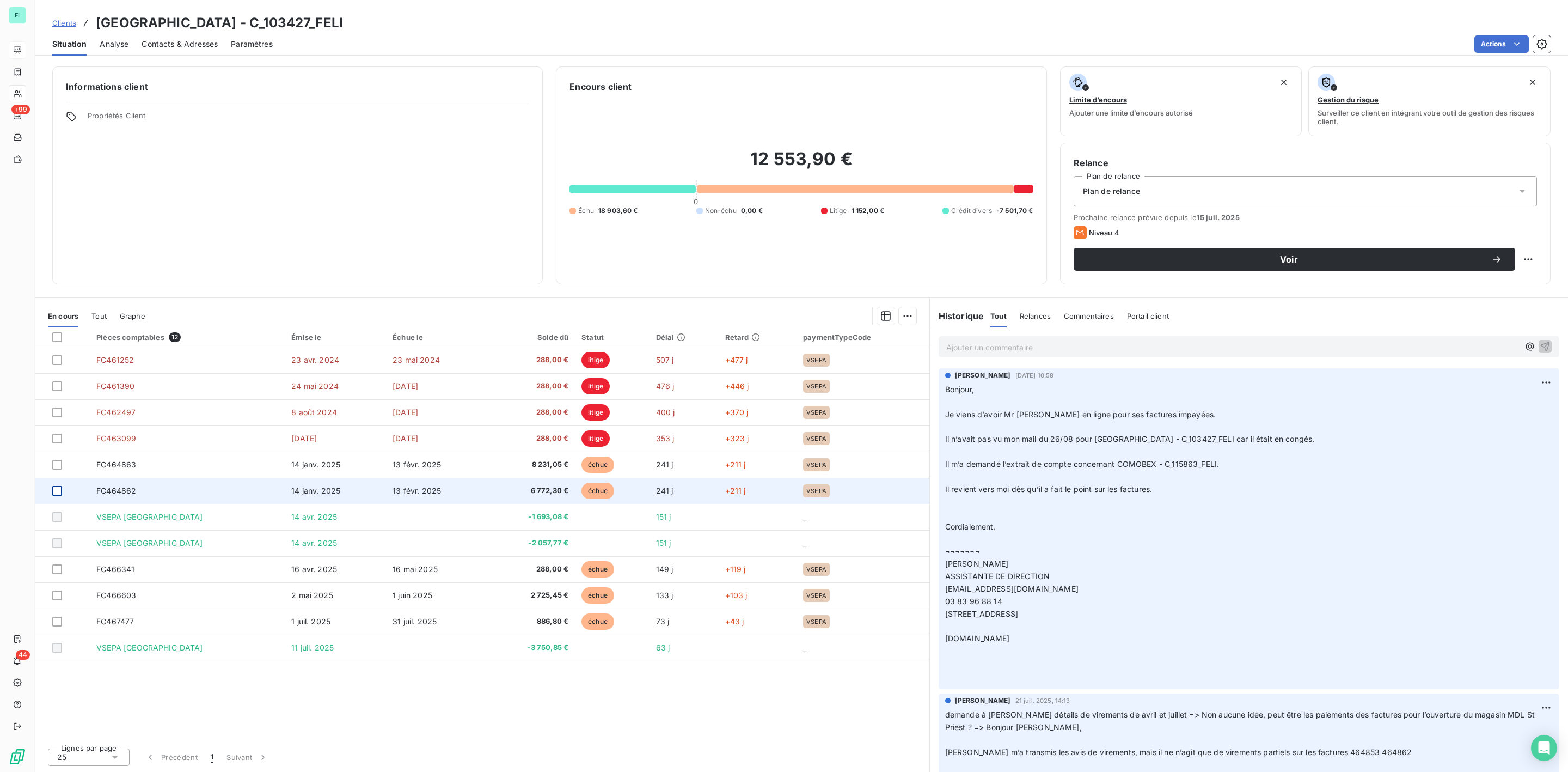
click at [56, 490] on div at bounding box center [57, 490] width 10 height 10
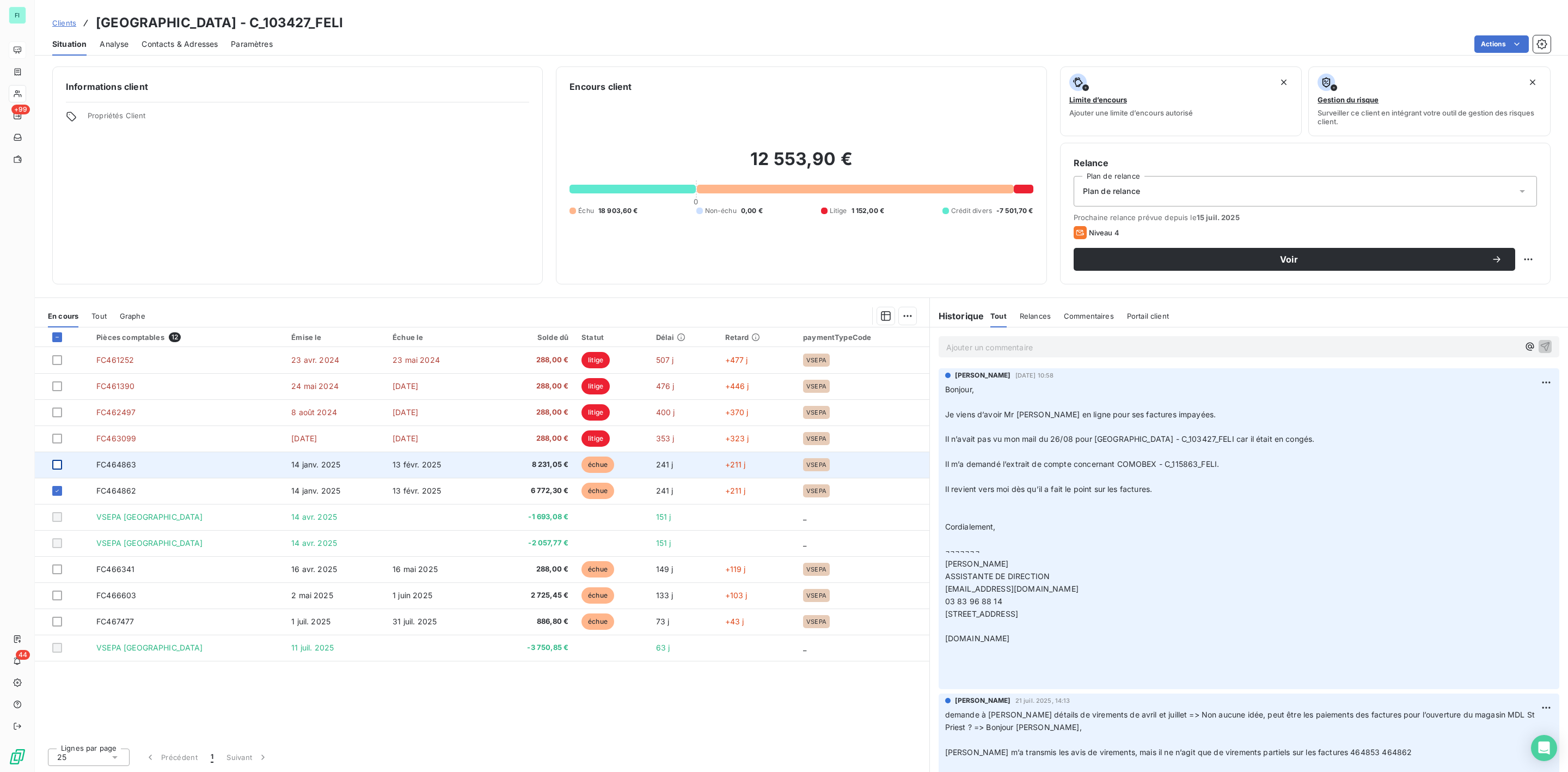
click at [57, 466] on div at bounding box center [57, 464] width 10 height 10
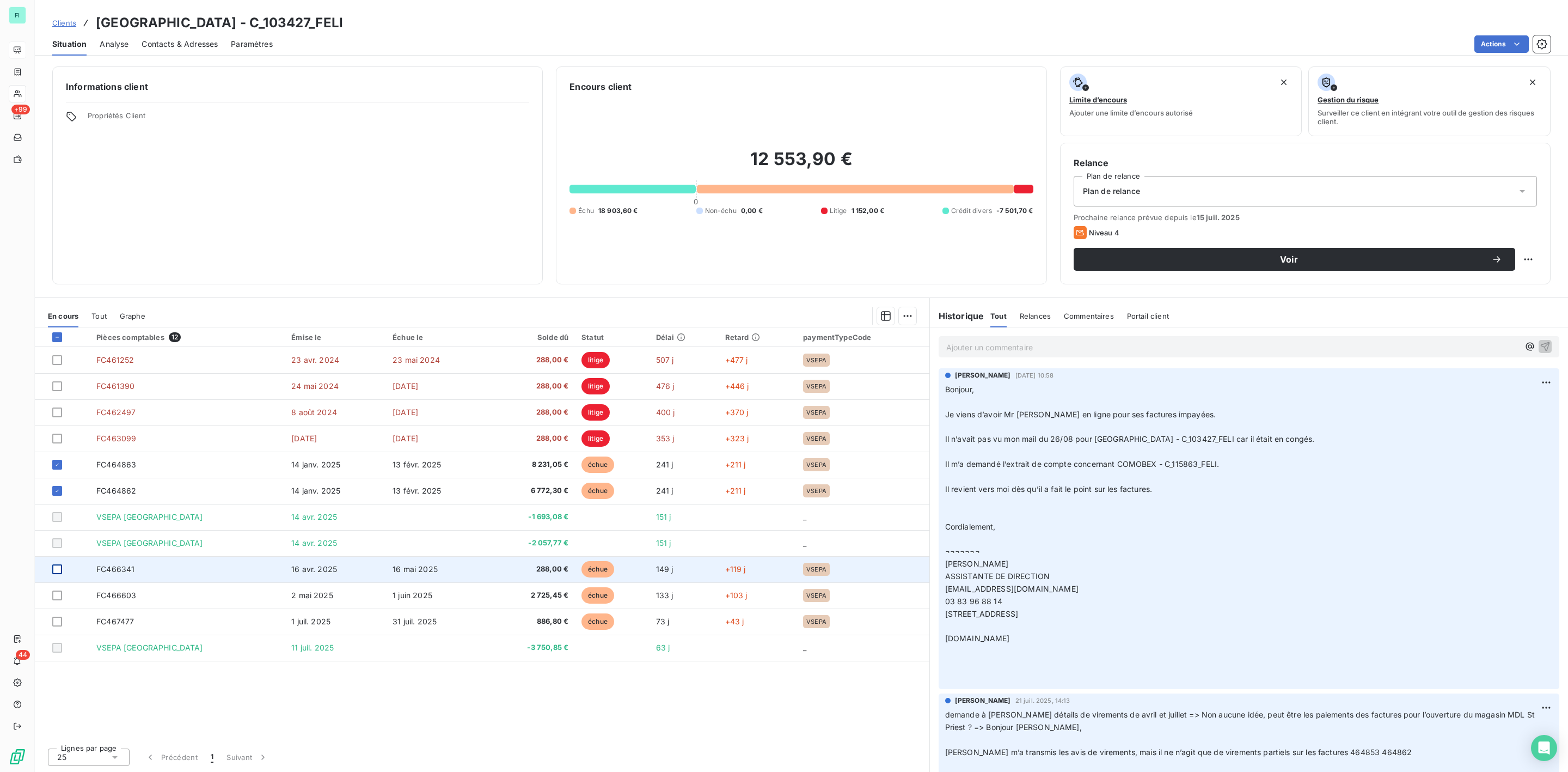
click at [59, 570] on div at bounding box center [57, 569] width 10 height 10
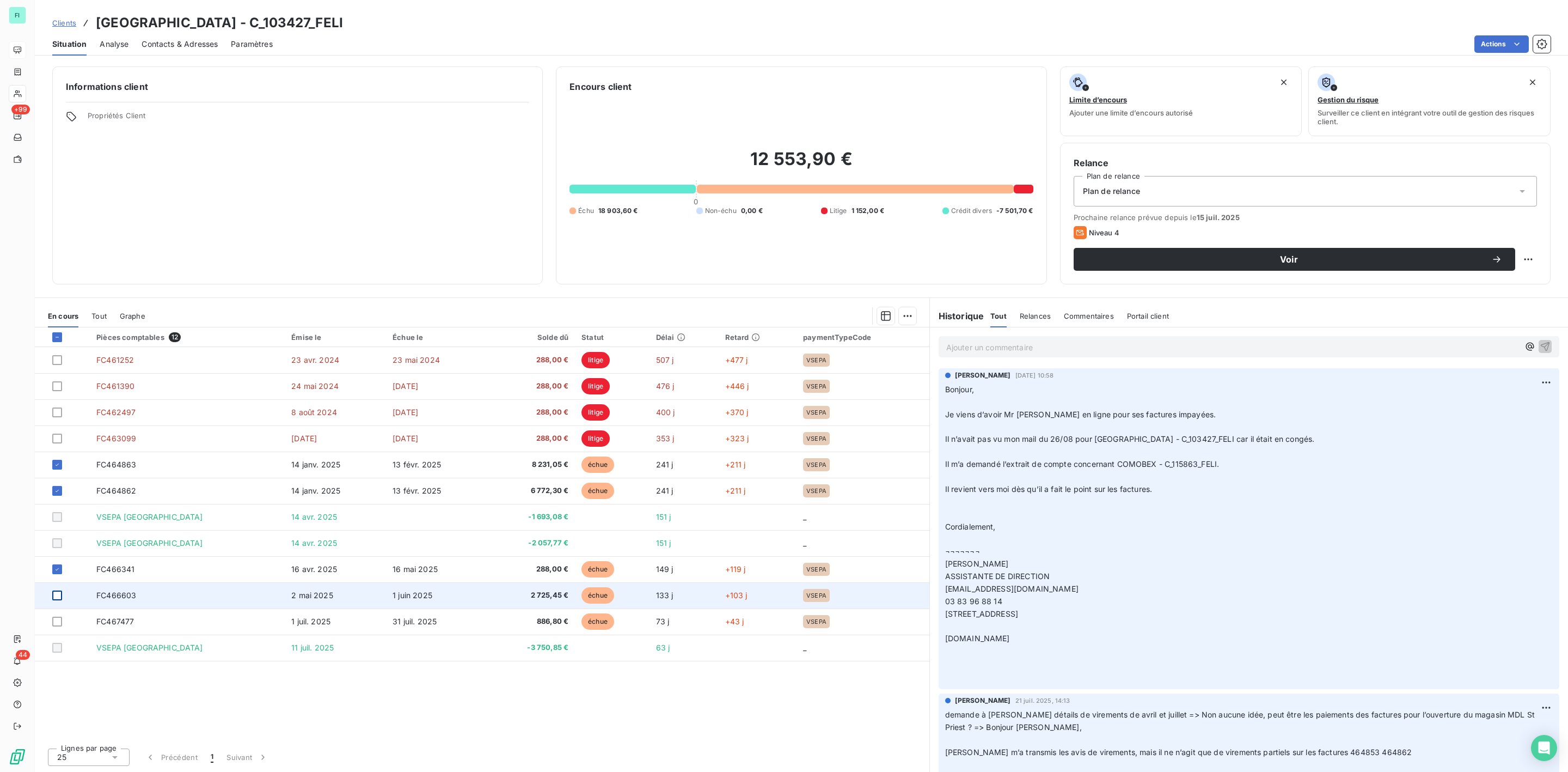
click at [56, 597] on div at bounding box center [57, 595] width 10 height 10
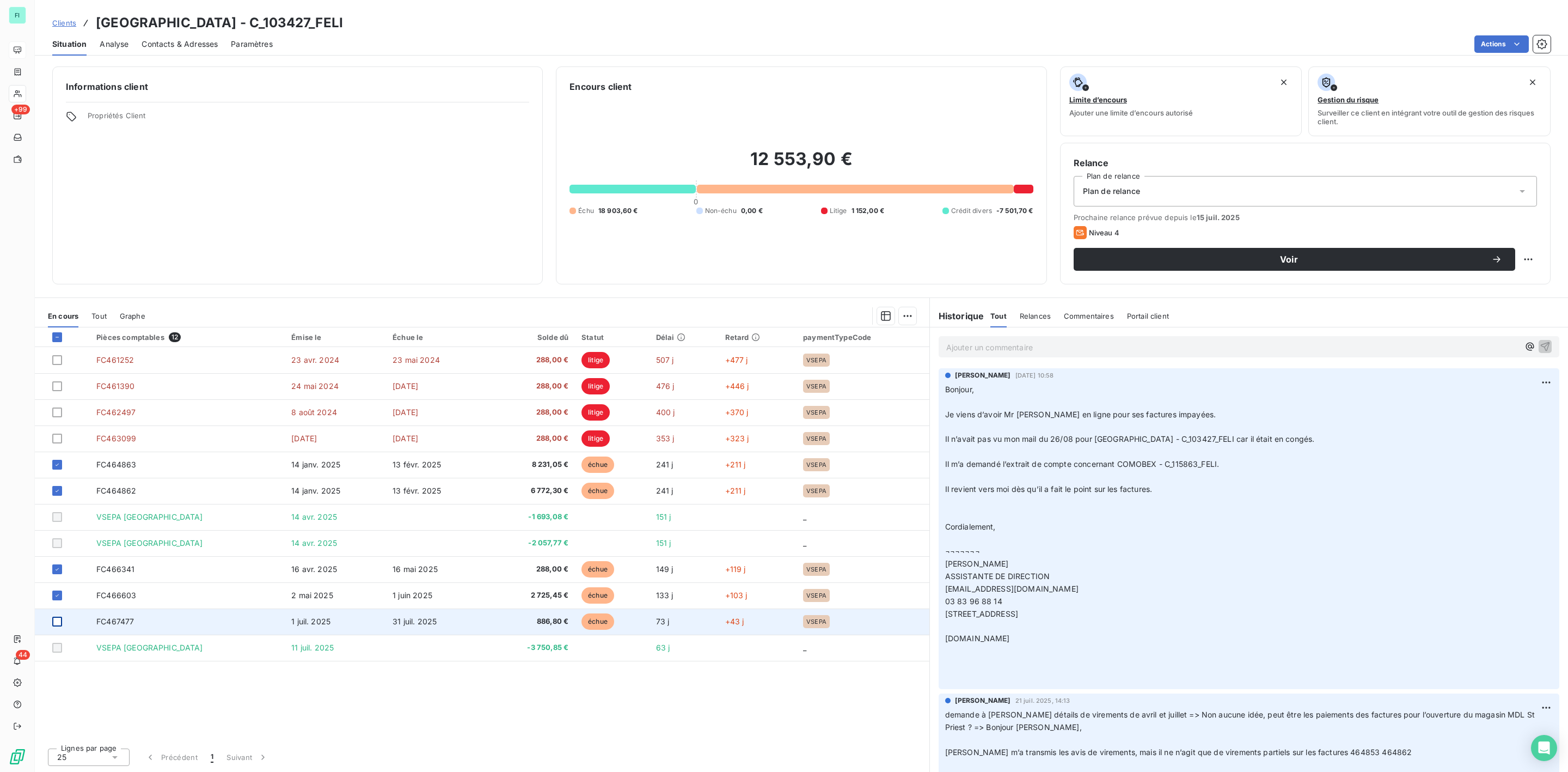
click at [59, 620] on div at bounding box center [57, 621] width 10 height 10
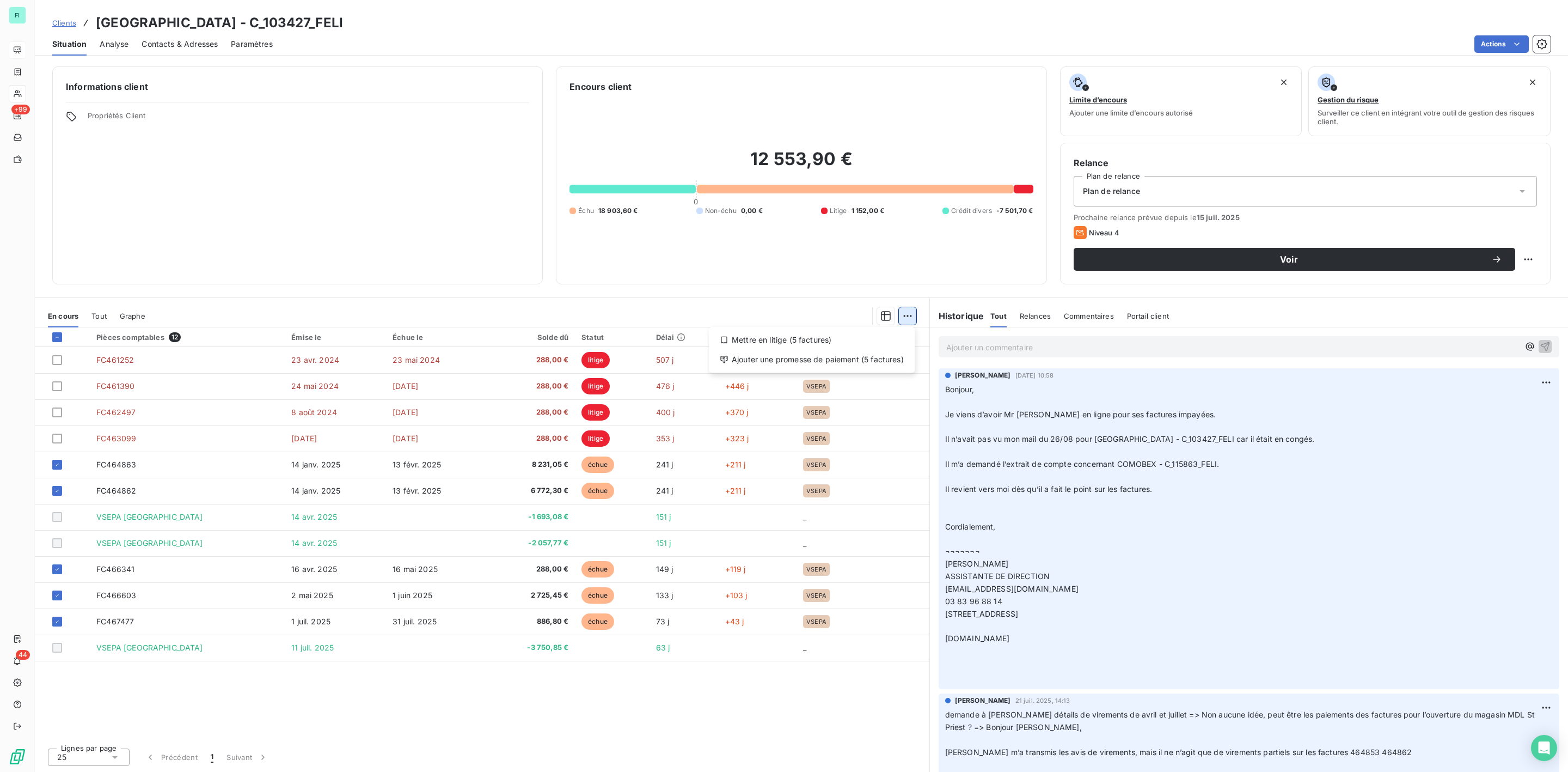
click at [910, 317] on html "FI +99 44 Clients KARE PREFECTURE - C_103427_FELI Situation Analyse Contacts & …" at bounding box center [784, 386] width 1568 height 772
click at [772, 361] on div "Ajouter une promesse de paiement (5 factures)" at bounding box center [812, 360] width 197 height 17
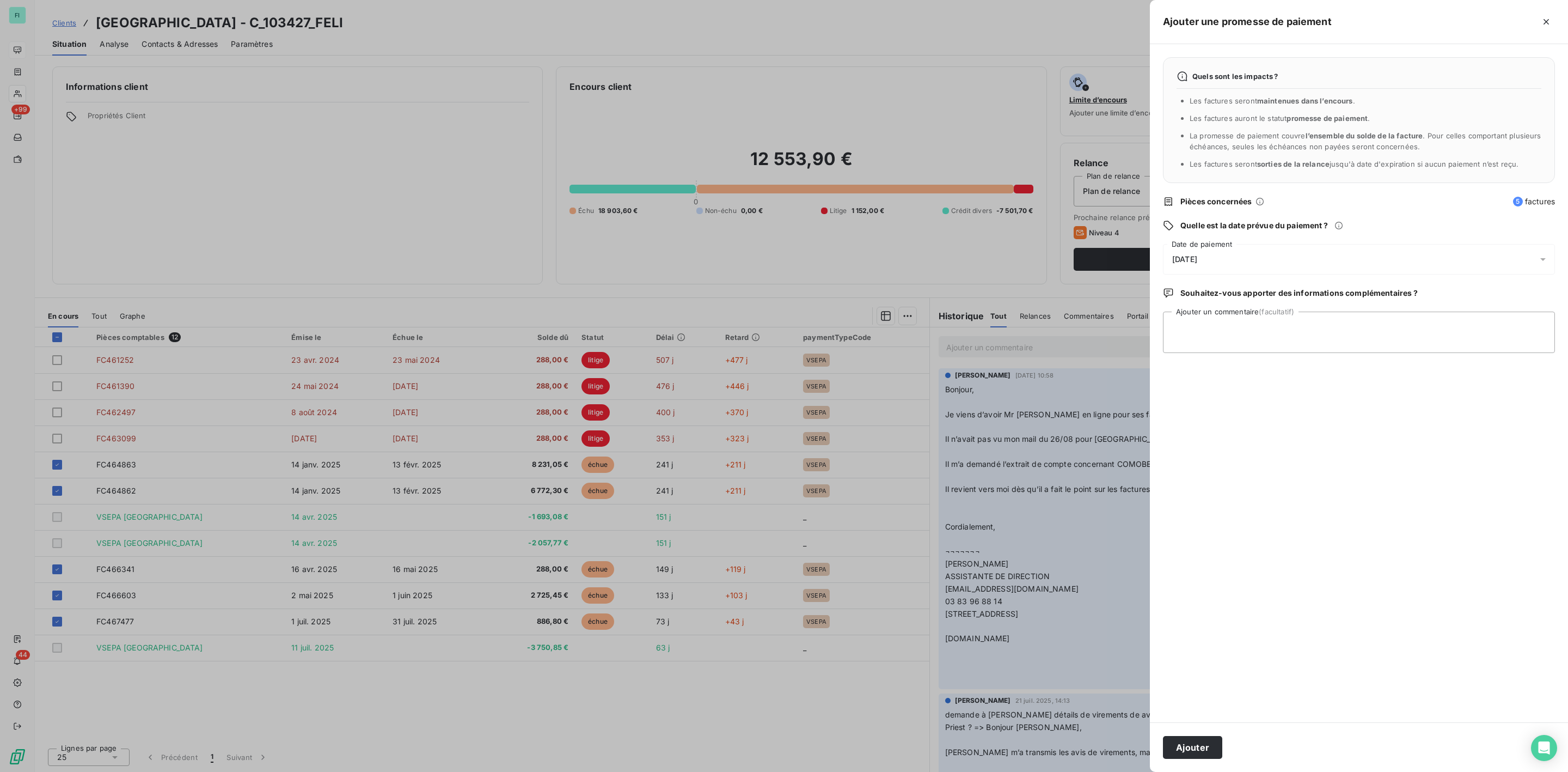
click at [1191, 260] on span "[DATE]" at bounding box center [1185, 259] width 25 height 9
click at [1304, 410] on button "27" at bounding box center [1303, 416] width 22 height 22
click at [1377, 328] on textarea "Ajouter un commentaire (facultatif)" at bounding box center [1359, 332] width 392 height 41
click at [1239, 332] on textarea "Ajouter un commentaire (facultatif)" at bounding box center [1359, 332] width 392 height 41
paste textarea "LOREMI DOLO 83, Sitam co Adipisci 01373 ELITS DOEIUS Temporinc Utlaboree DOLOR …"
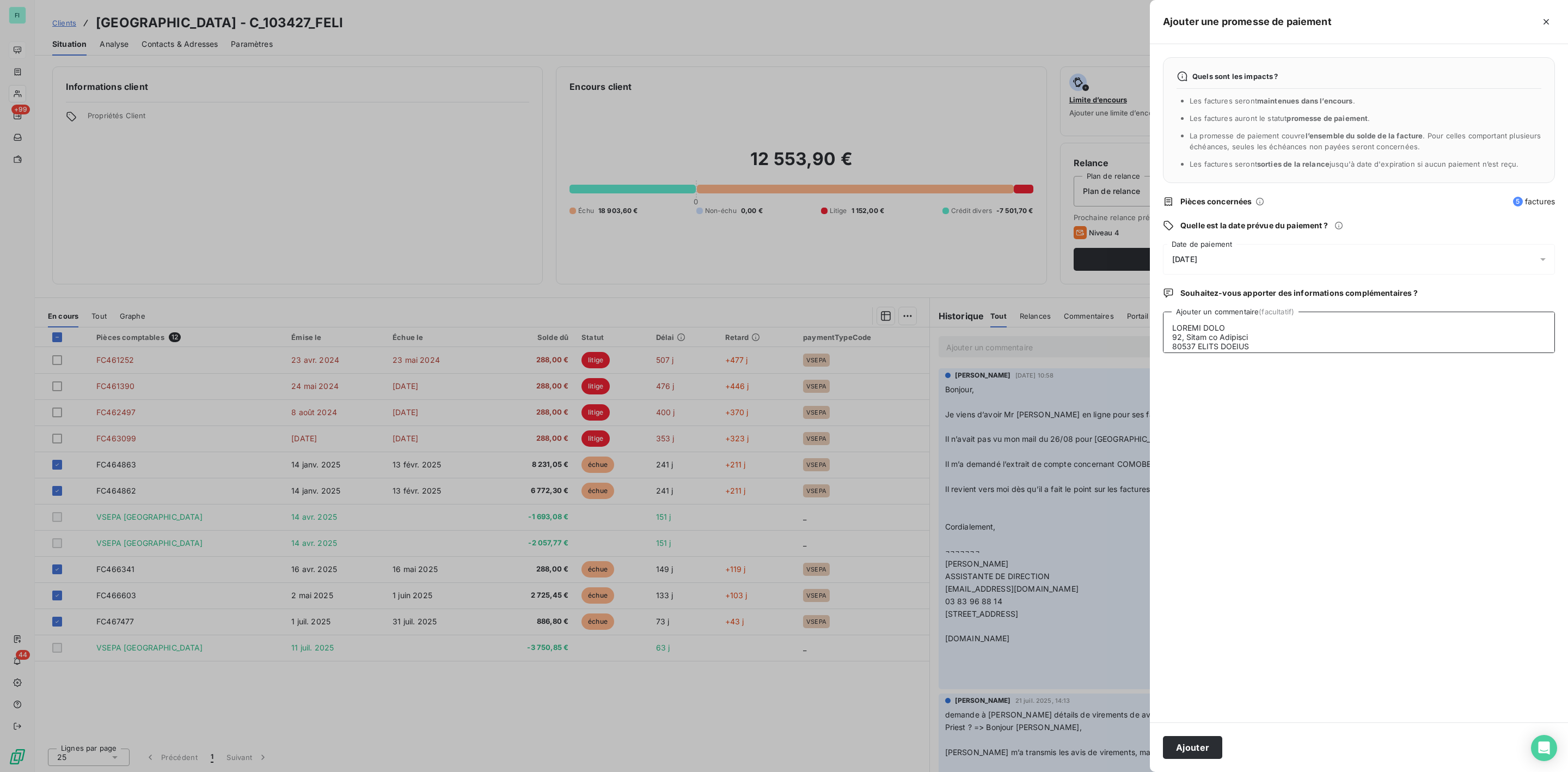
scroll to position [241, 0]
type textarea "LOREMI DOLO 83, Sitam co Adipisci 01373 ELITS DOEIUS Temporinc Utlaboree DOLOR …"
click at [1193, 724] on button "Ajouter" at bounding box center [1193, 747] width 59 height 23
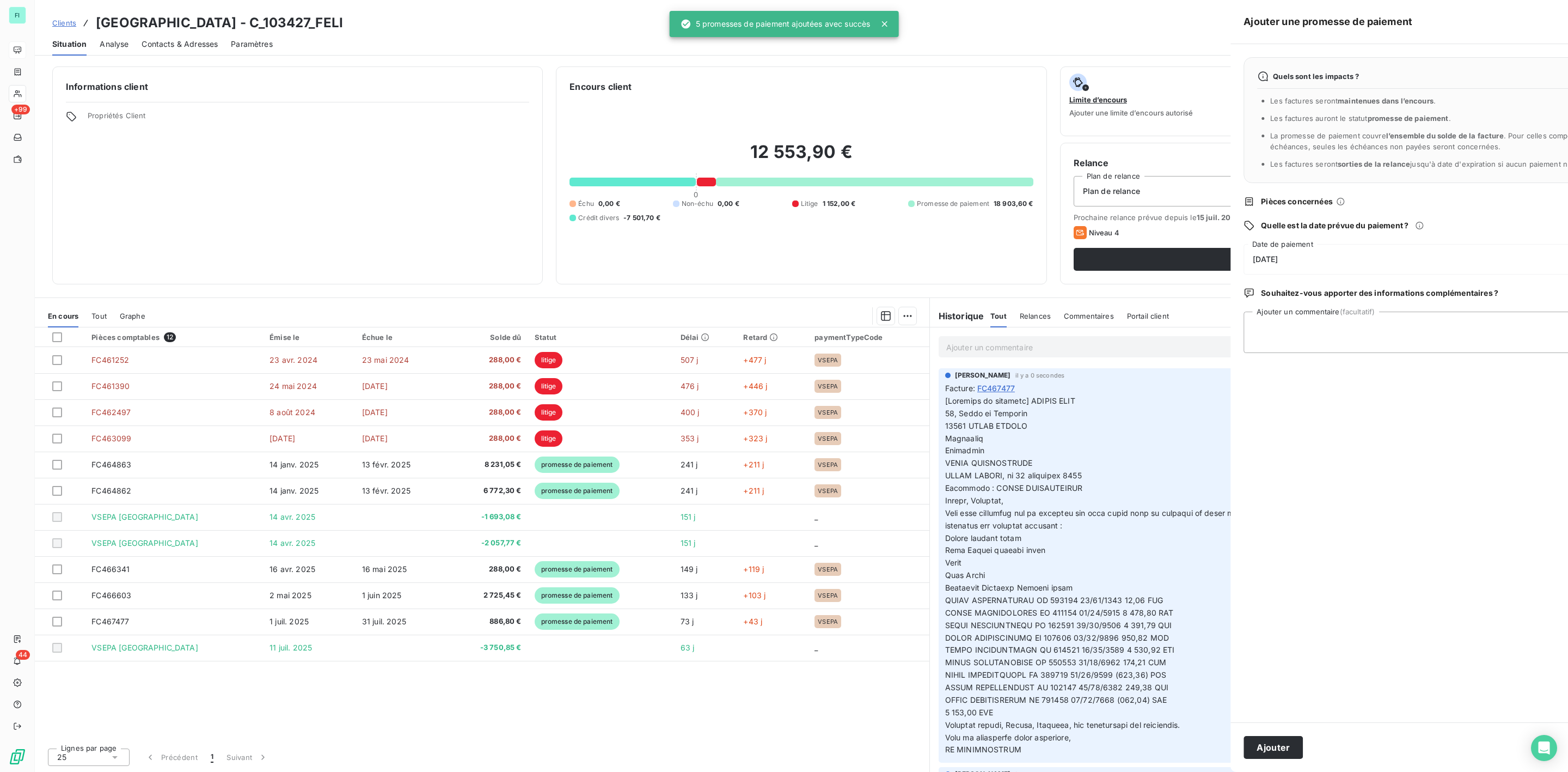
scroll to position [0, 0]
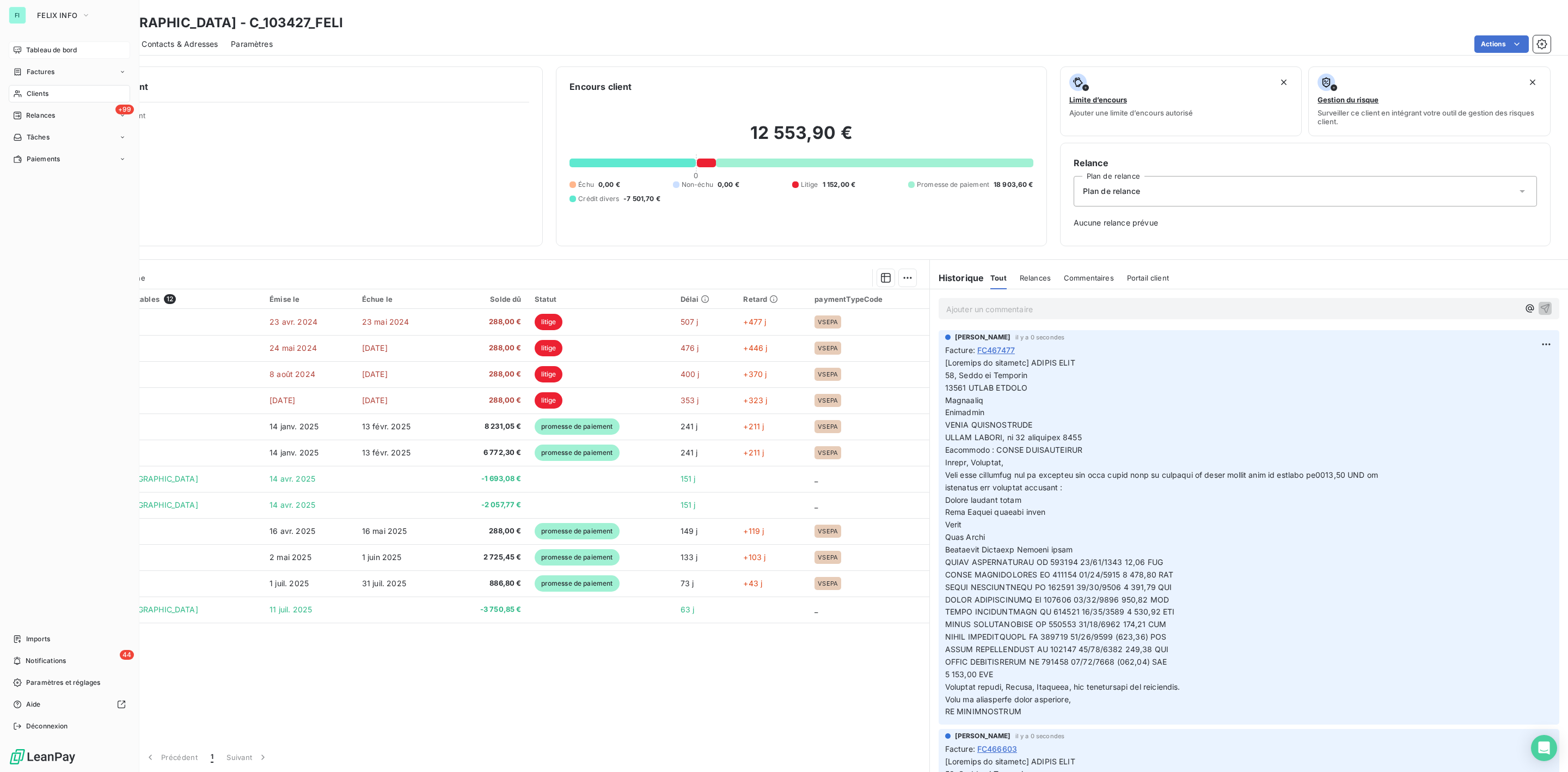
click at [35, 72] on span "Factures" at bounding box center [41, 71] width 28 height 10
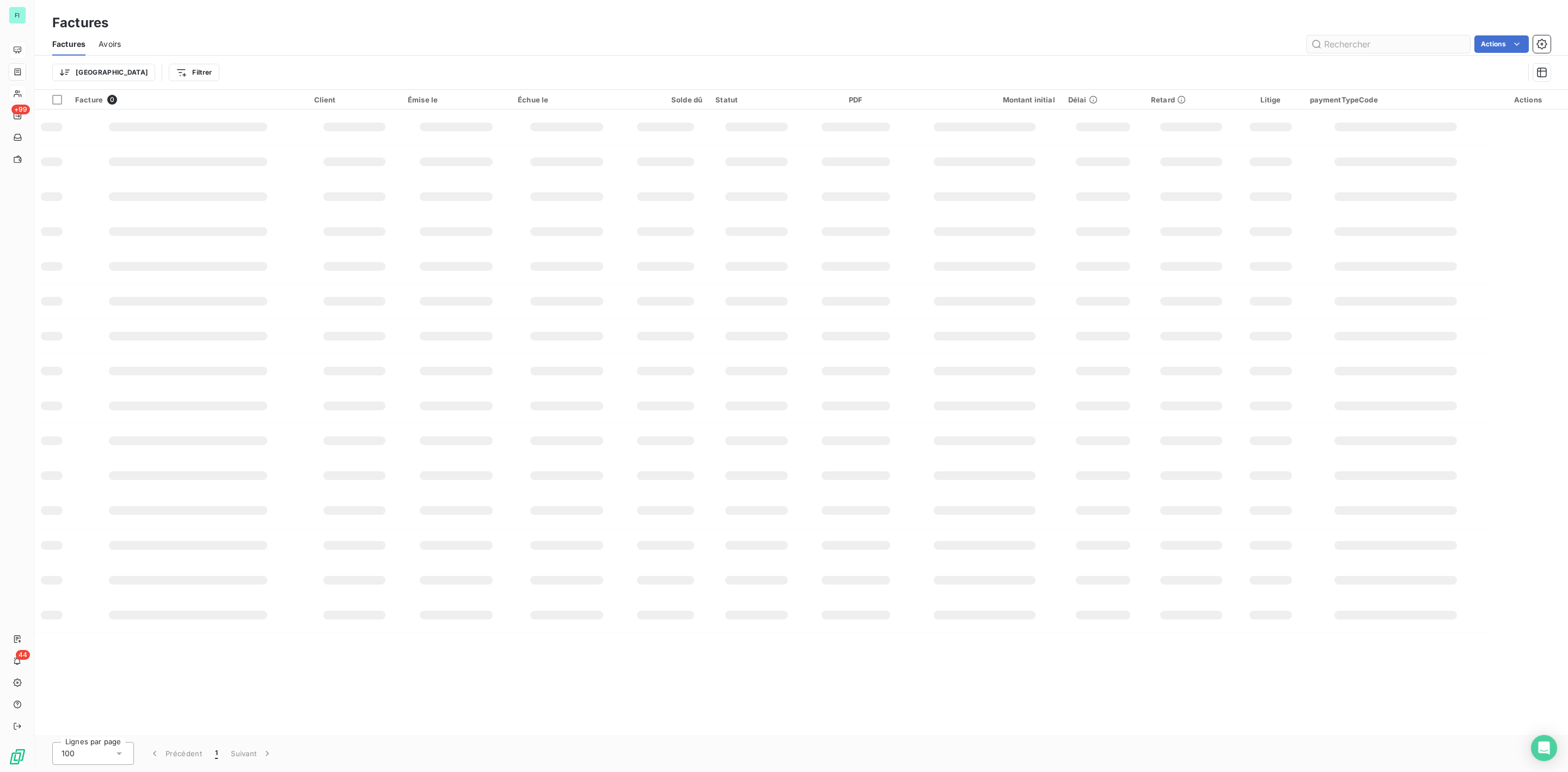
click at [1361, 46] on input "text" at bounding box center [1389, 44] width 163 height 17
click at [1393, 41] on input "466922" at bounding box center [1389, 44] width 163 height 17
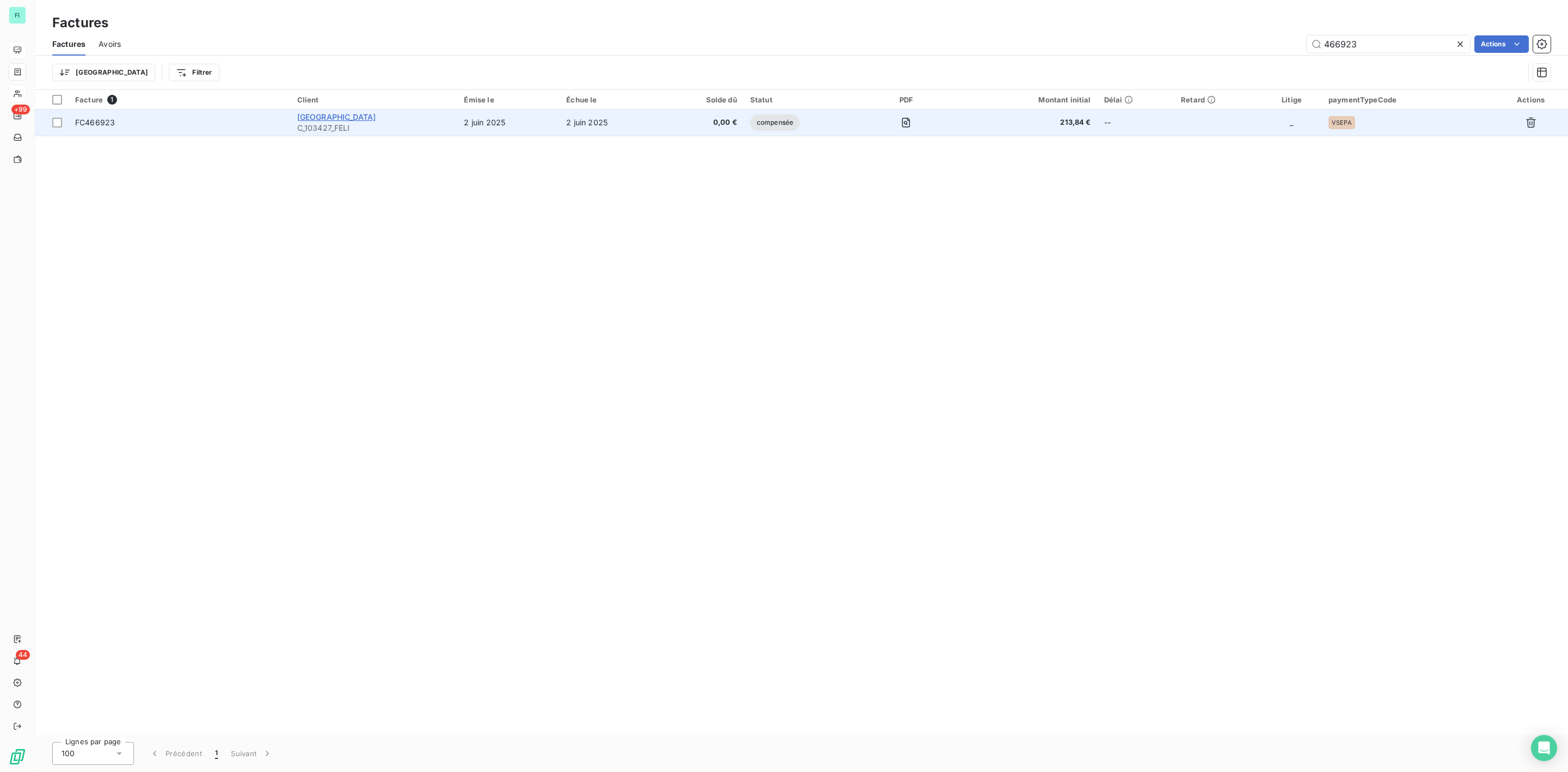
type input "466923"
click at [351, 116] on span "[GEOGRAPHIC_DATA]" at bounding box center [337, 117] width 79 height 9
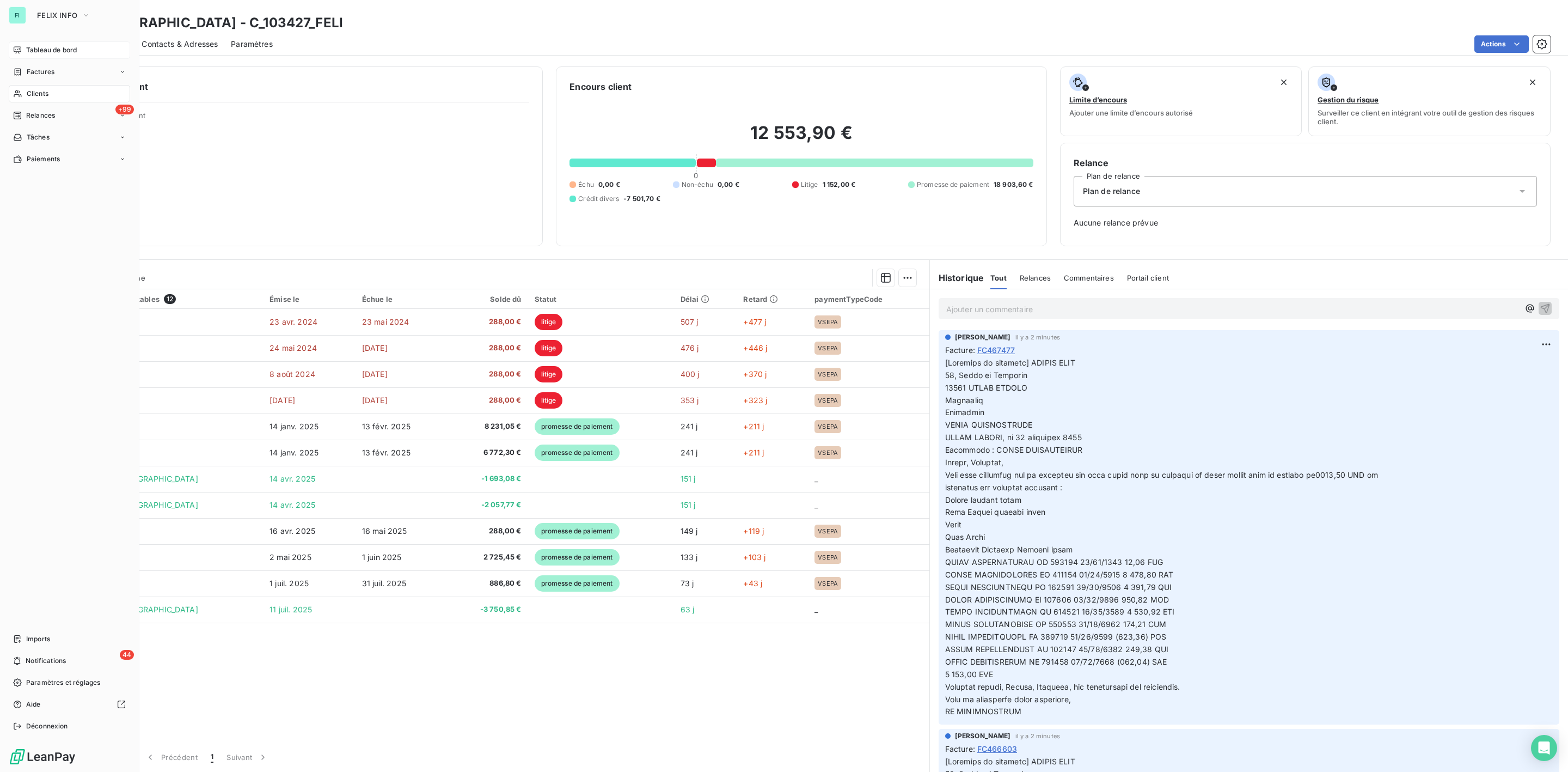
click at [40, 71] on span "Factures" at bounding box center [41, 71] width 28 height 10
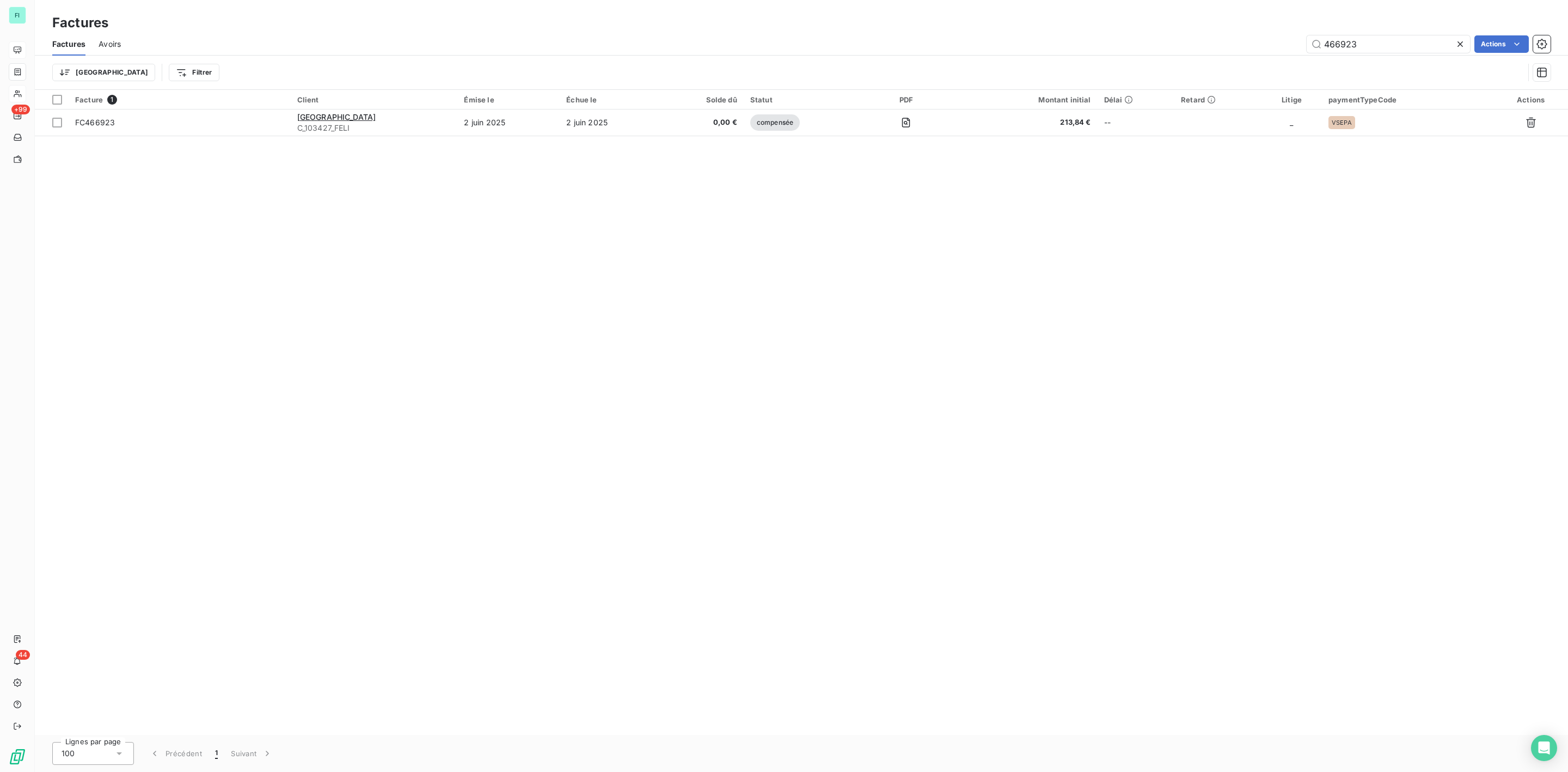
drag, startPoint x: 1359, startPoint y: 46, endPoint x: 1127, endPoint y: 55, distance: 232.2
click at [1183, 52] on div "466923 Actions" at bounding box center [842, 44] width 1417 height 17
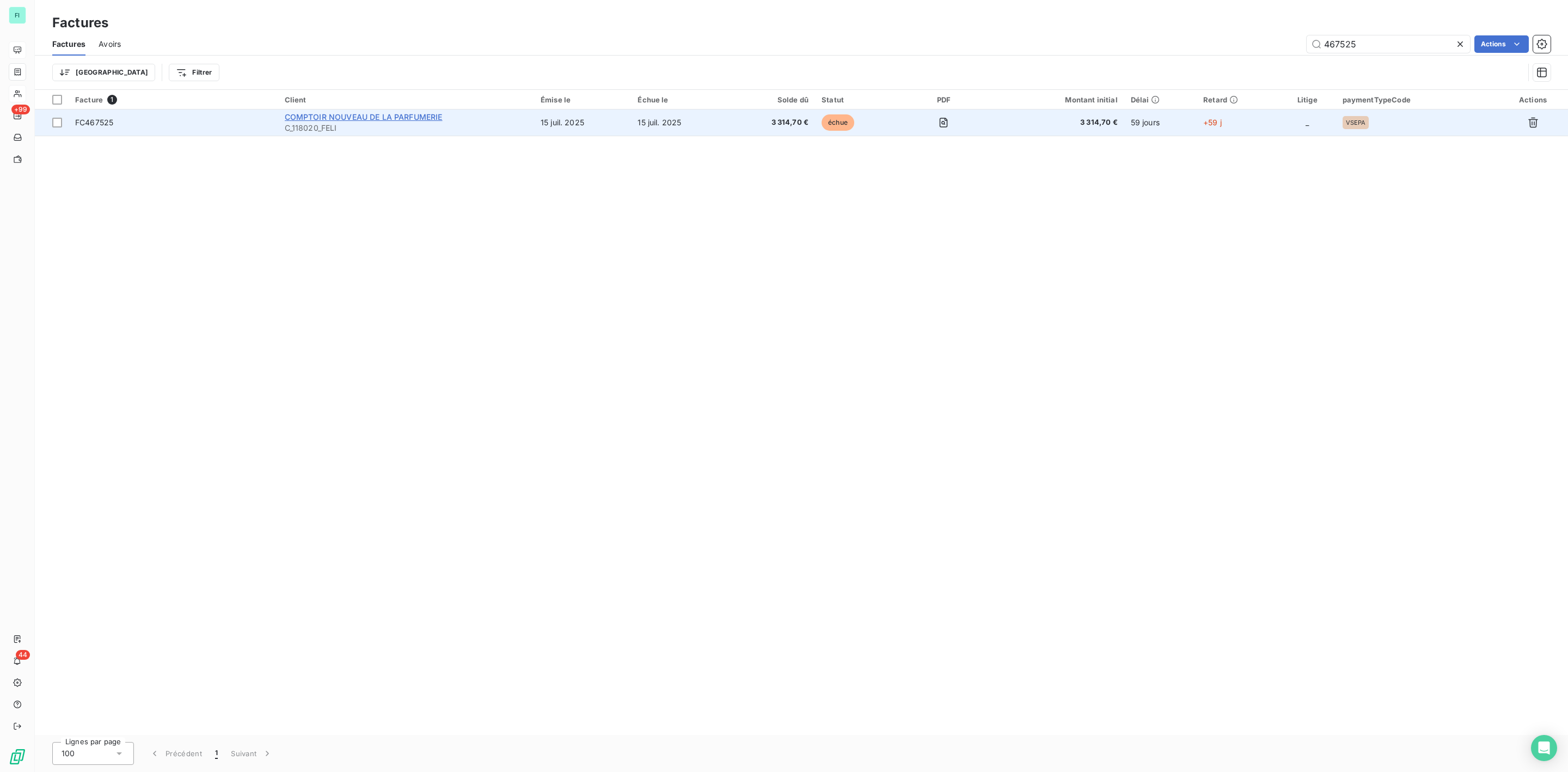
type input "467525"
click at [331, 115] on span "COMPTOIR NOUVEAU DE LA PARFUMERIE" at bounding box center [363, 117] width 158 height 9
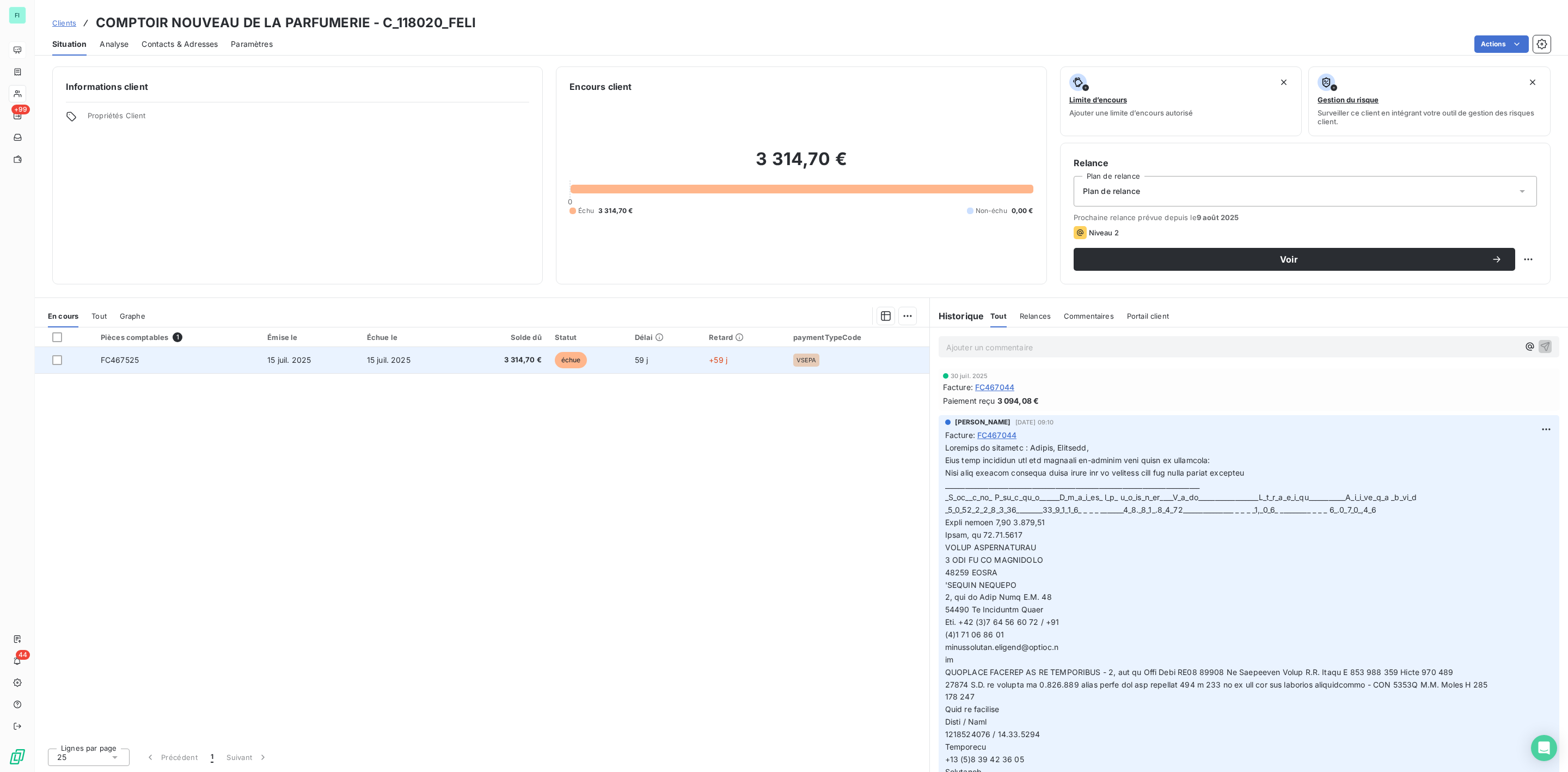
click at [506, 358] on span "3 314,70 €" at bounding box center [504, 360] width 75 height 11
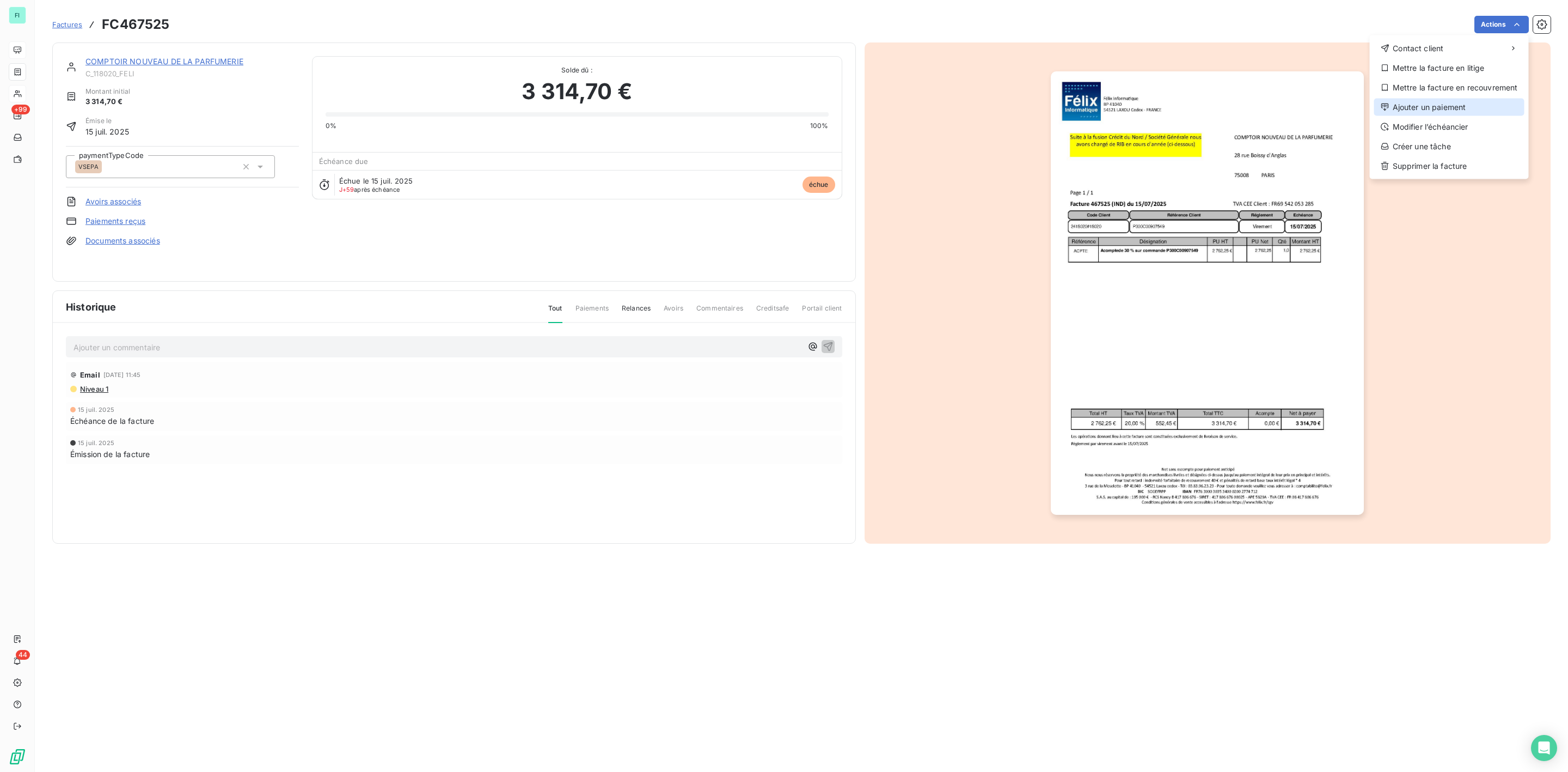
click at [1393, 99] on div "Ajouter un paiement" at bounding box center [1449, 107] width 150 height 17
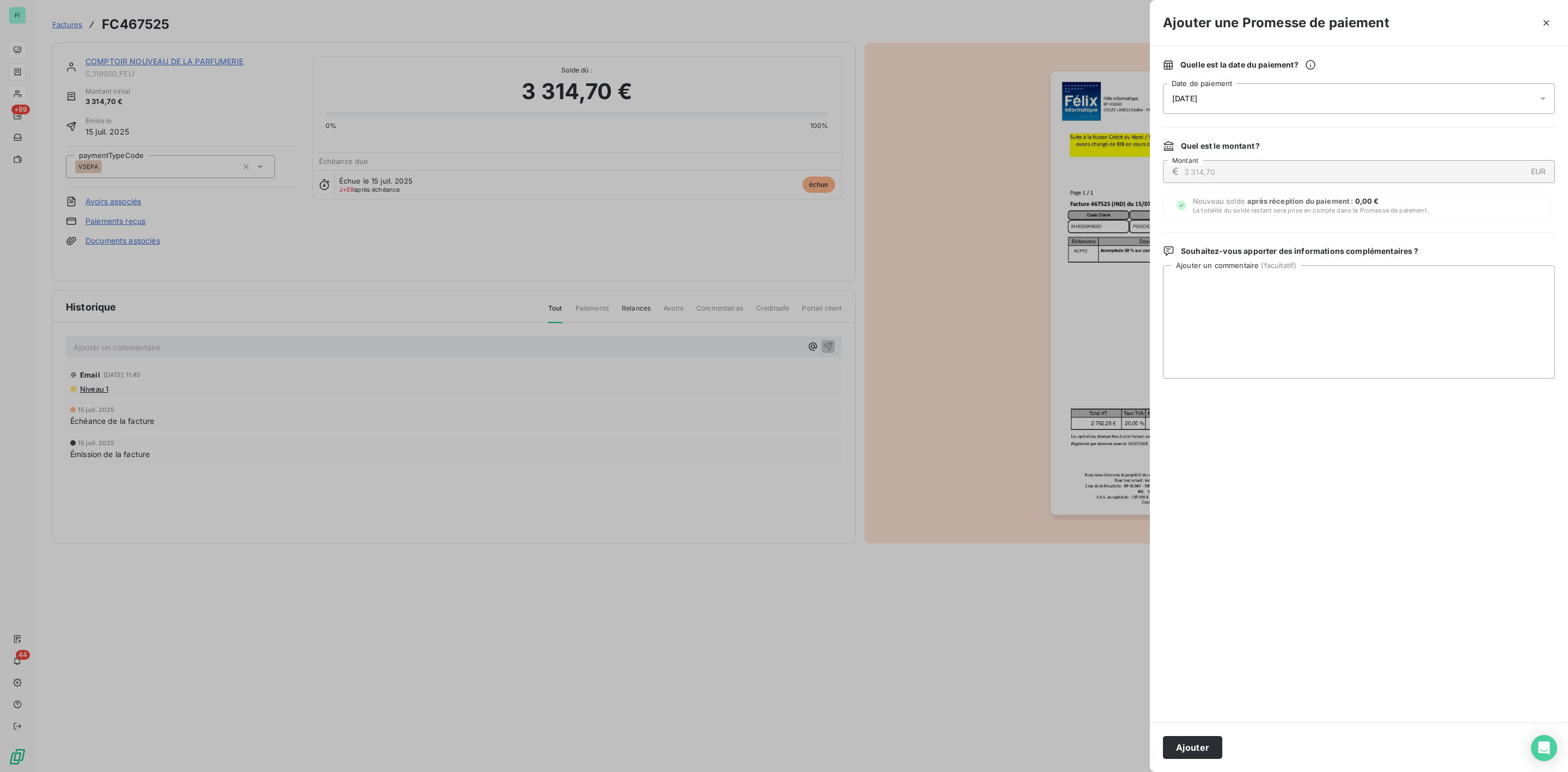
click at [1197, 99] on span "[DATE]" at bounding box center [1185, 98] width 25 height 9
click at [1302, 228] on button "20" at bounding box center [1303, 233] width 22 height 22
click at [1385, 302] on textarea "Ajouter un commentaire ( facultatif )" at bounding box center [1359, 322] width 392 height 113
type textarea "a"
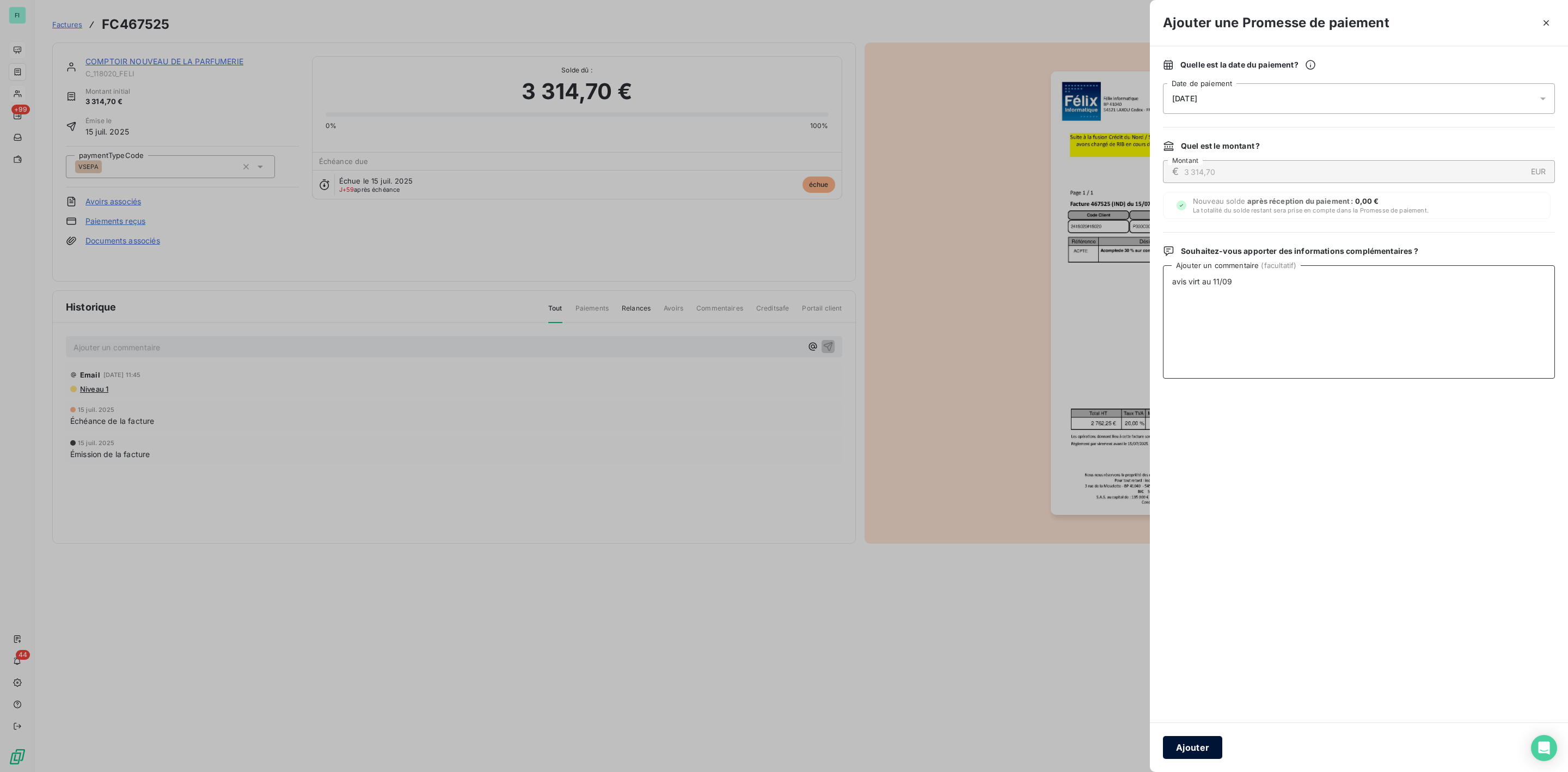
type textarea "avis virt au 11/09"
click at [1208, 724] on button "Ajouter" at bounding box center [1193, 747] width 59 height 23
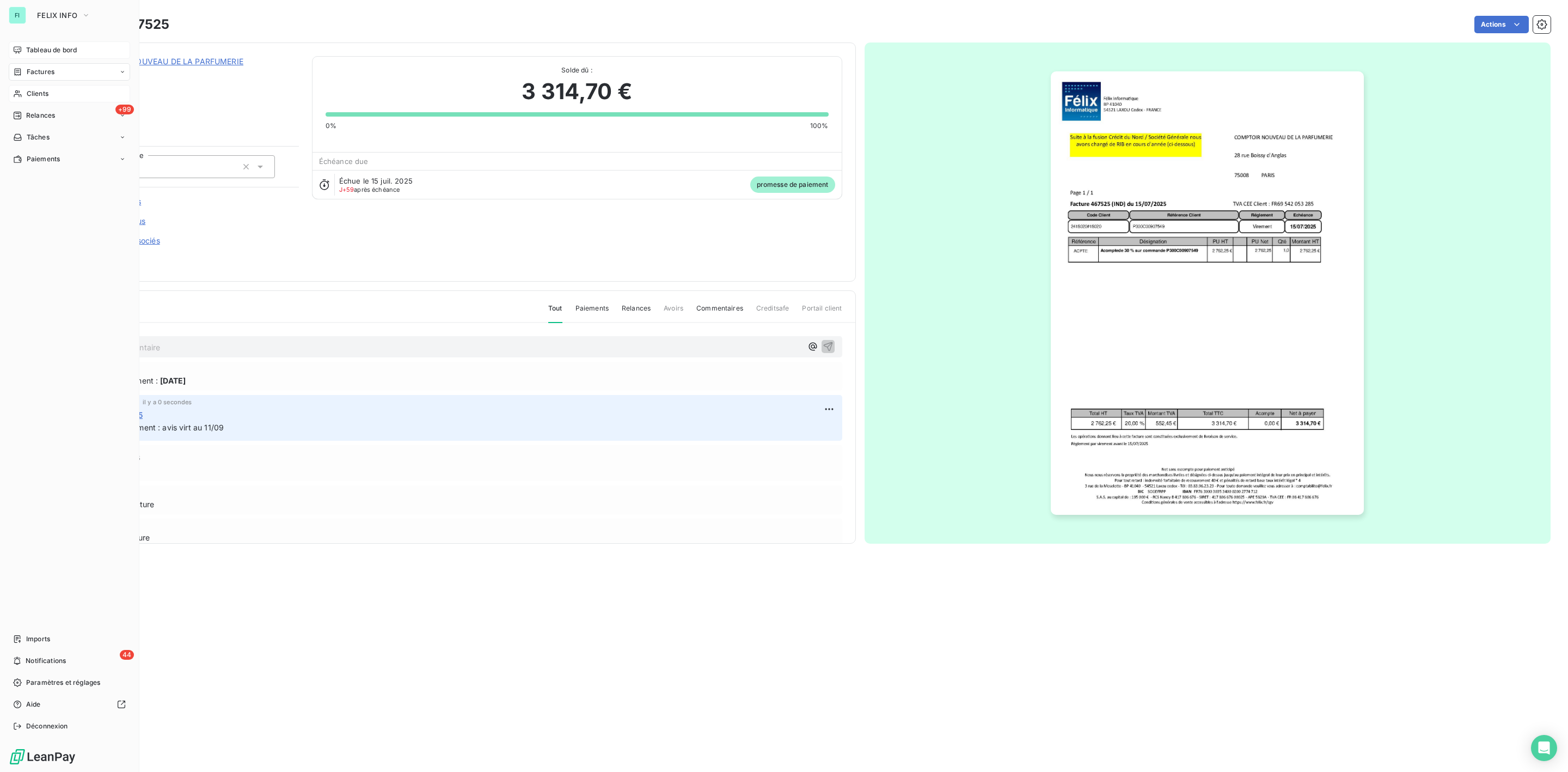
drag, startPoint x: 39, startPoint y: 92, endPoint x: 121, endPoint y: 91, distance: 82.0
click at [39, 92] on span "Clients" at bounding box center [37, 93] width 22 height 10
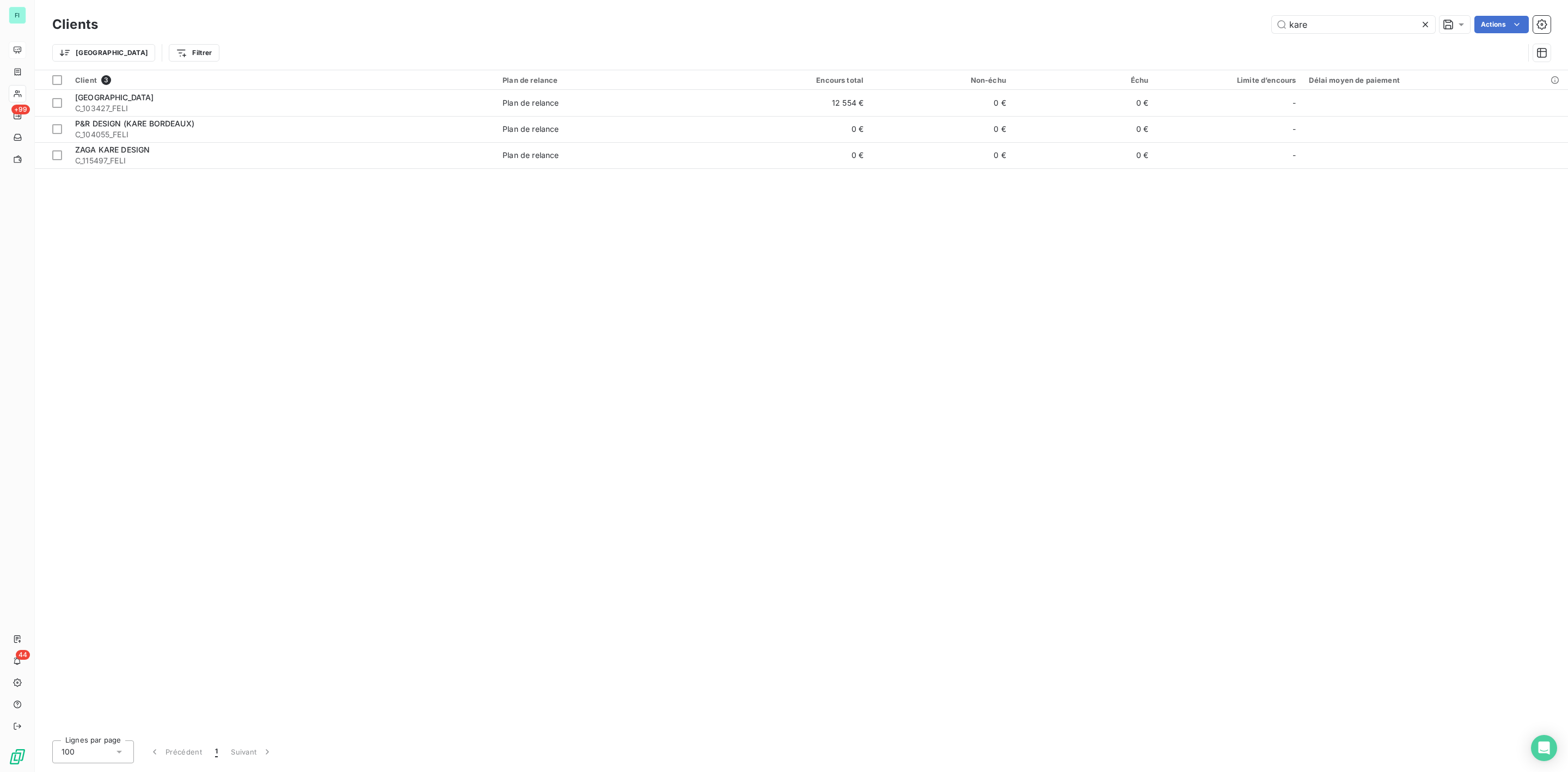
drag, startPoint x: 1329, startPoint y: 16, endPoint x: 1120, endPoint y: 20, distance: 209.0
click at [1142, 19] on div "kare Actions" at bounding box center [831, 25] width 1440 height 17
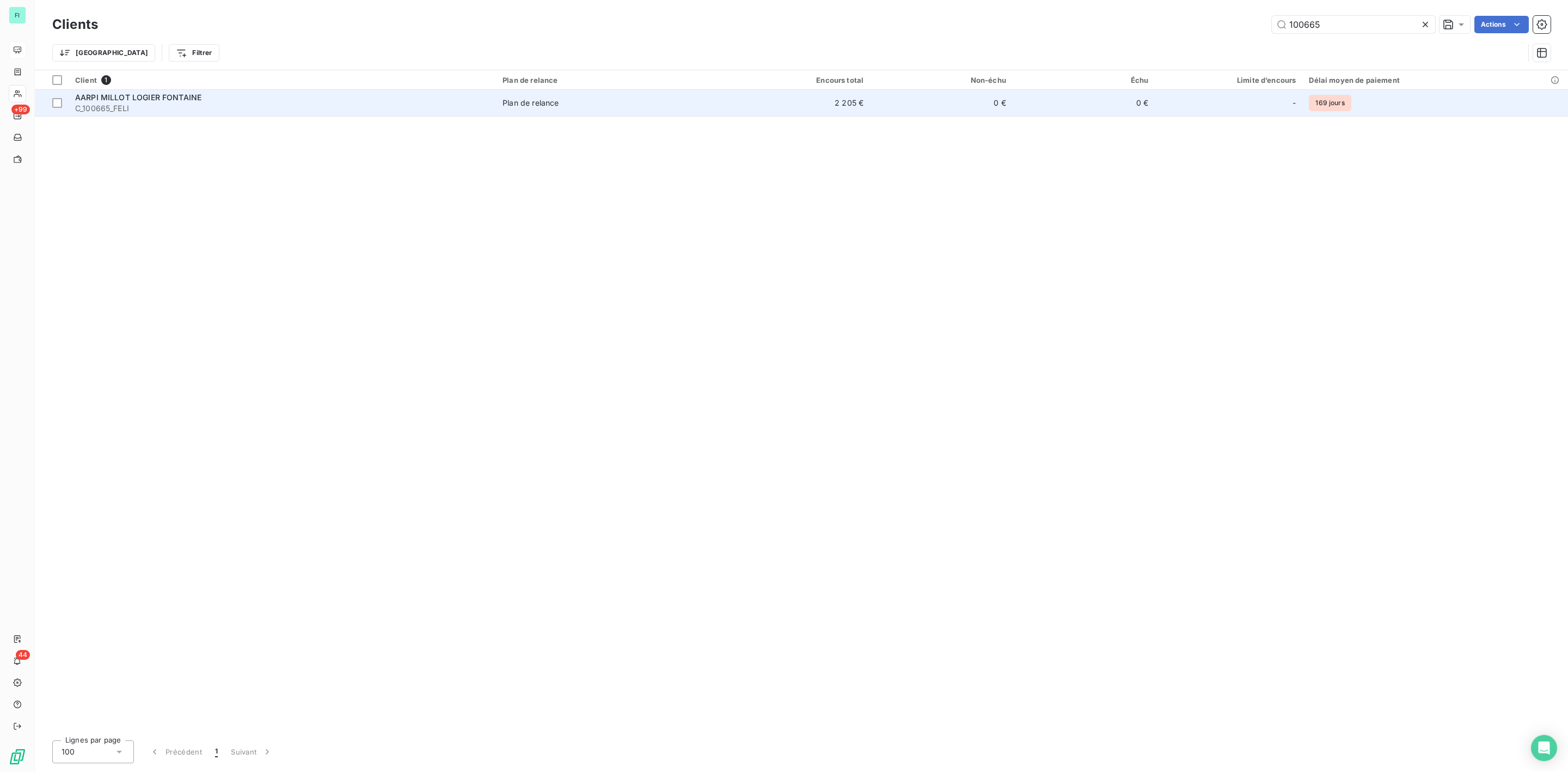
type input "100665"
click at [124, 106] on span "C_100665_FELI" at bounding box center [282, 108] width 414 height 11
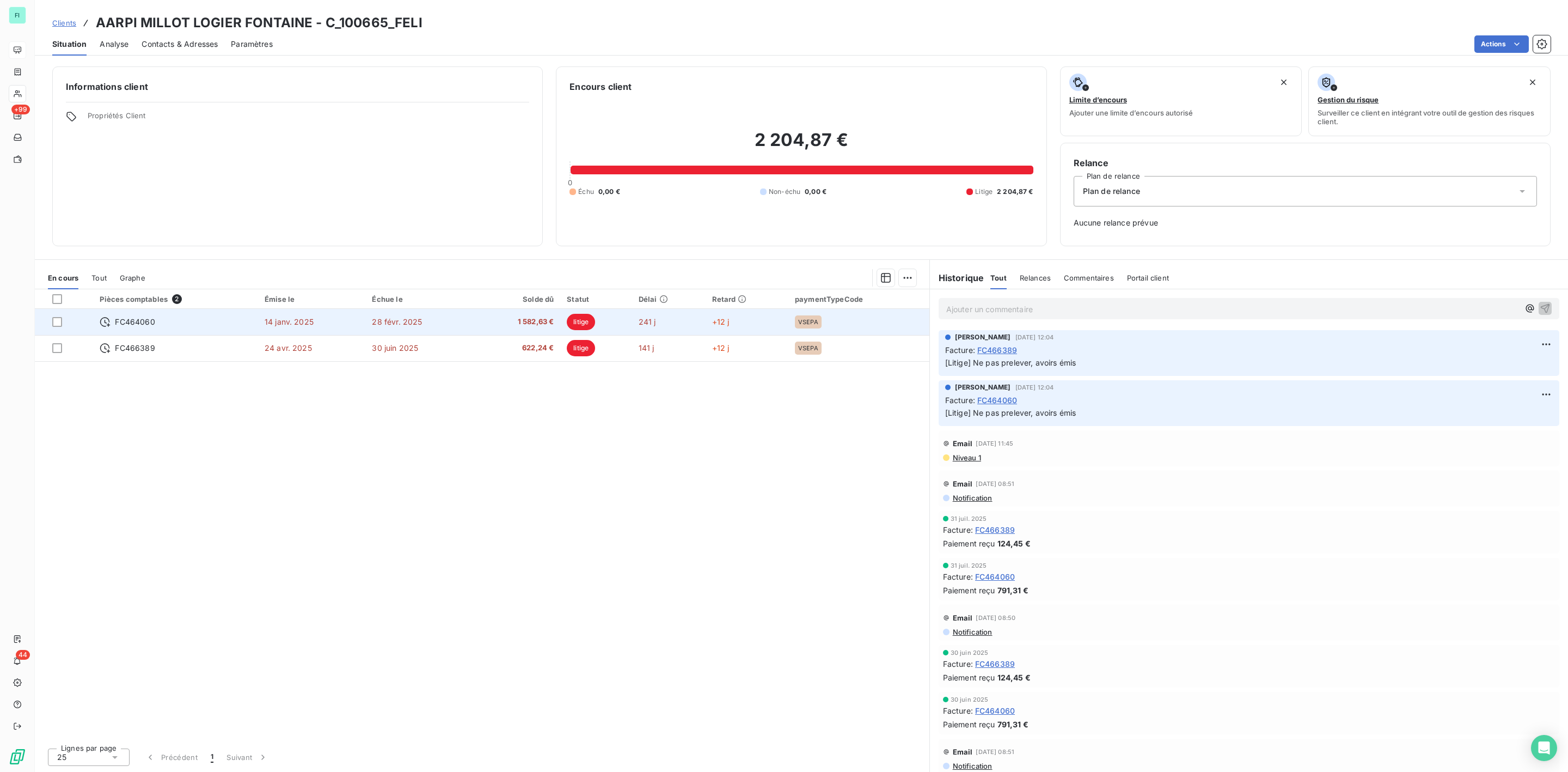
click at [541, 324] on span "1 582,63 €" at bounding box center [518, 322] width 73 height 11
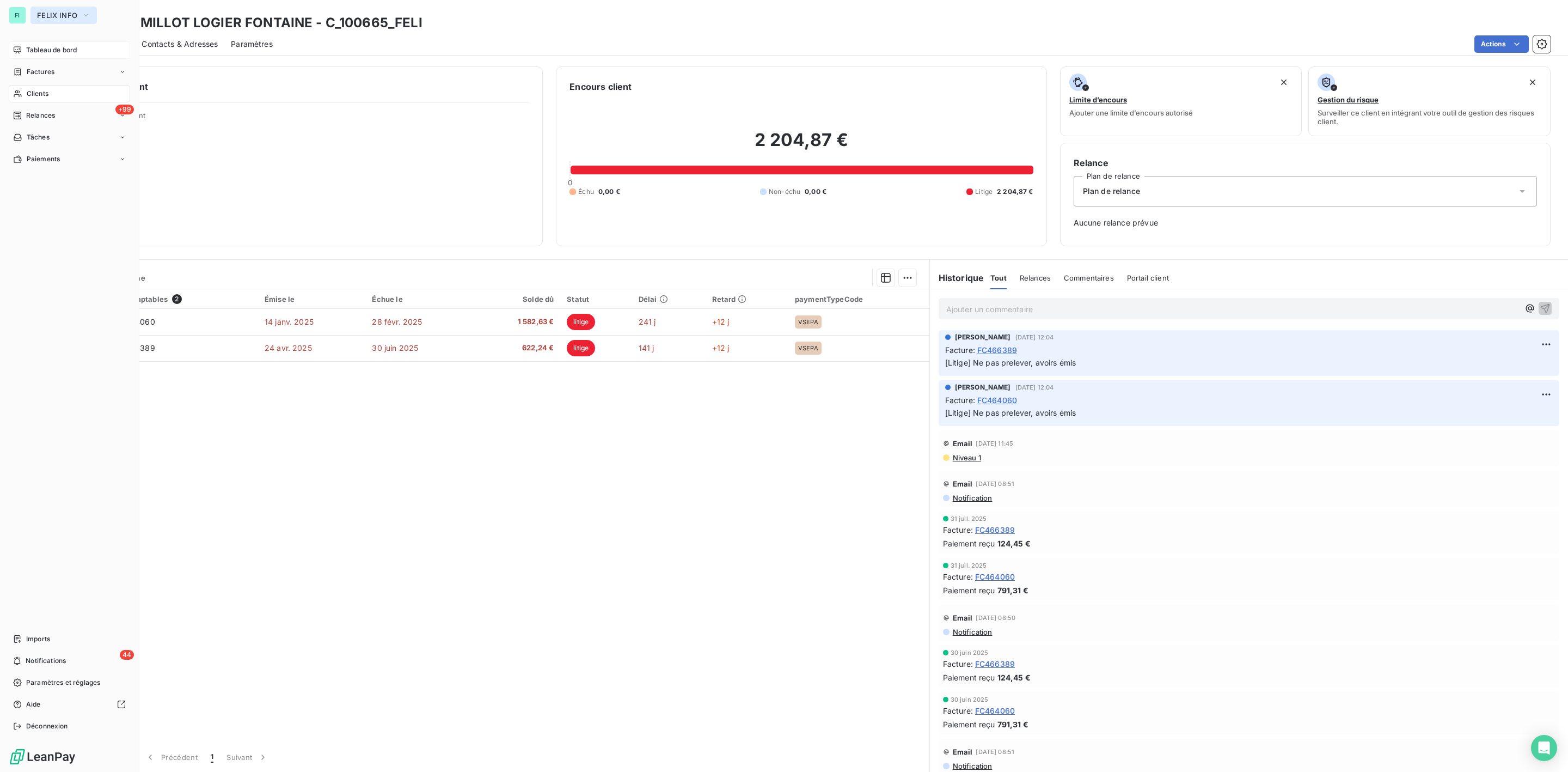
click at [41, 11] on span "FELIX INFO" at bounding box center [57, 15] width 40 height 9
click at [82, 120] on span "ALTEVA" at bounding box center [100, 123] width 97 height 11
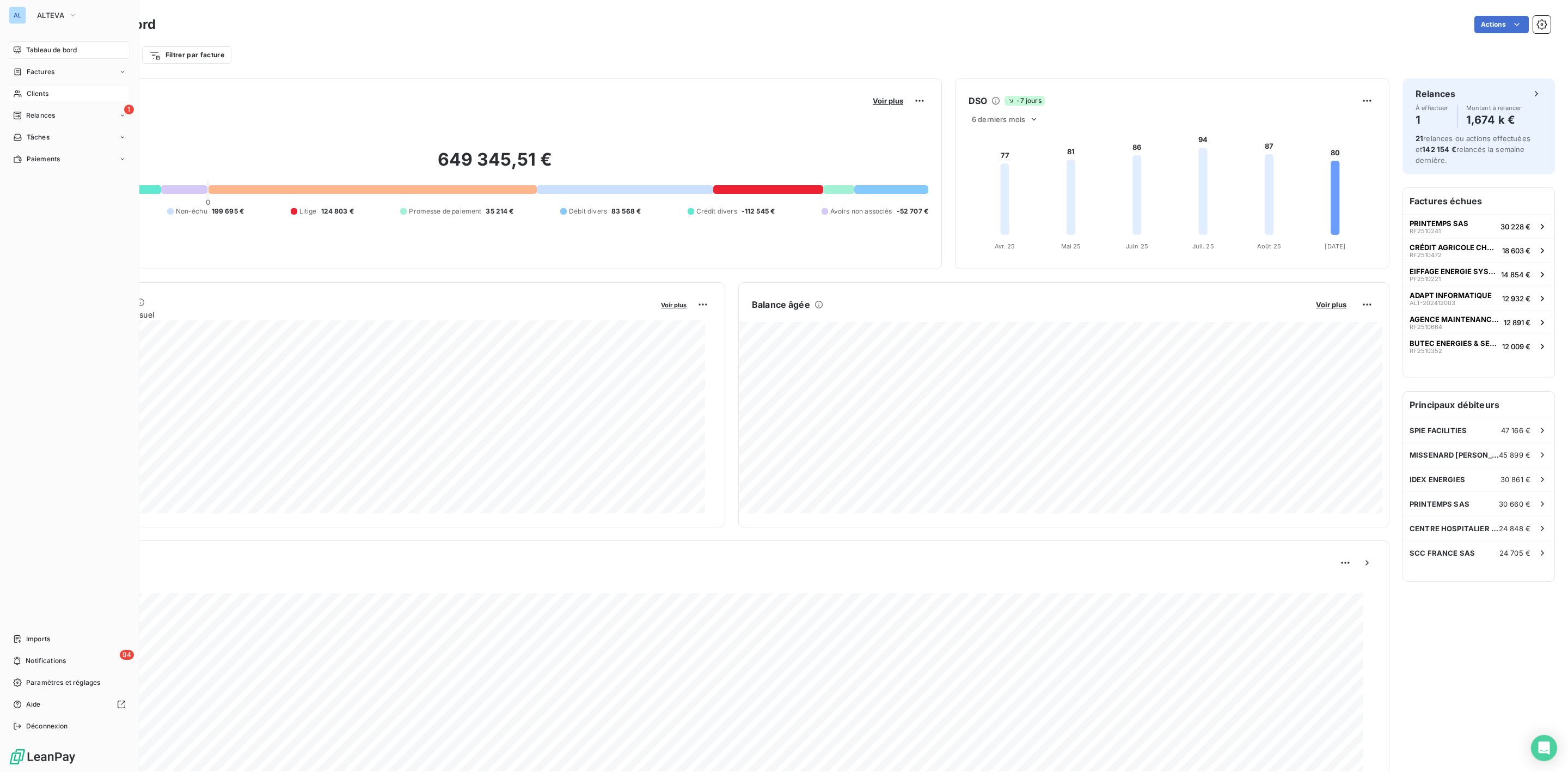
click at [39, 91] on span "Clients" at bounding box center [37, 93] width 22 height 10
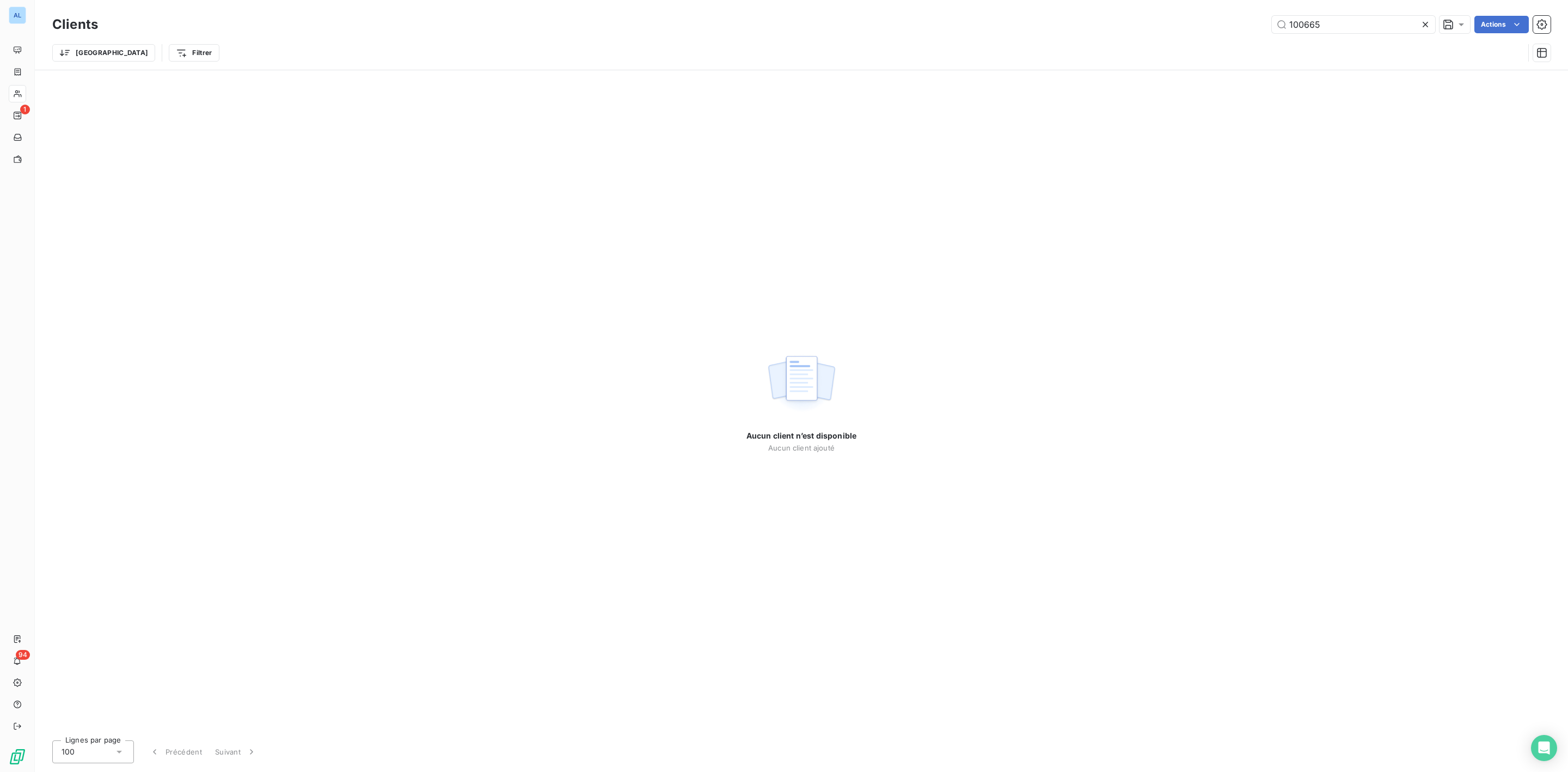
drag, startPoint x: 1376, startPoint y: 27, endPoint x: 862, endPoint y: 27, distance: 514.0
click at [988, 27] on div "100665 Actions" at bounding box center [831, 25] width 1440 height 17
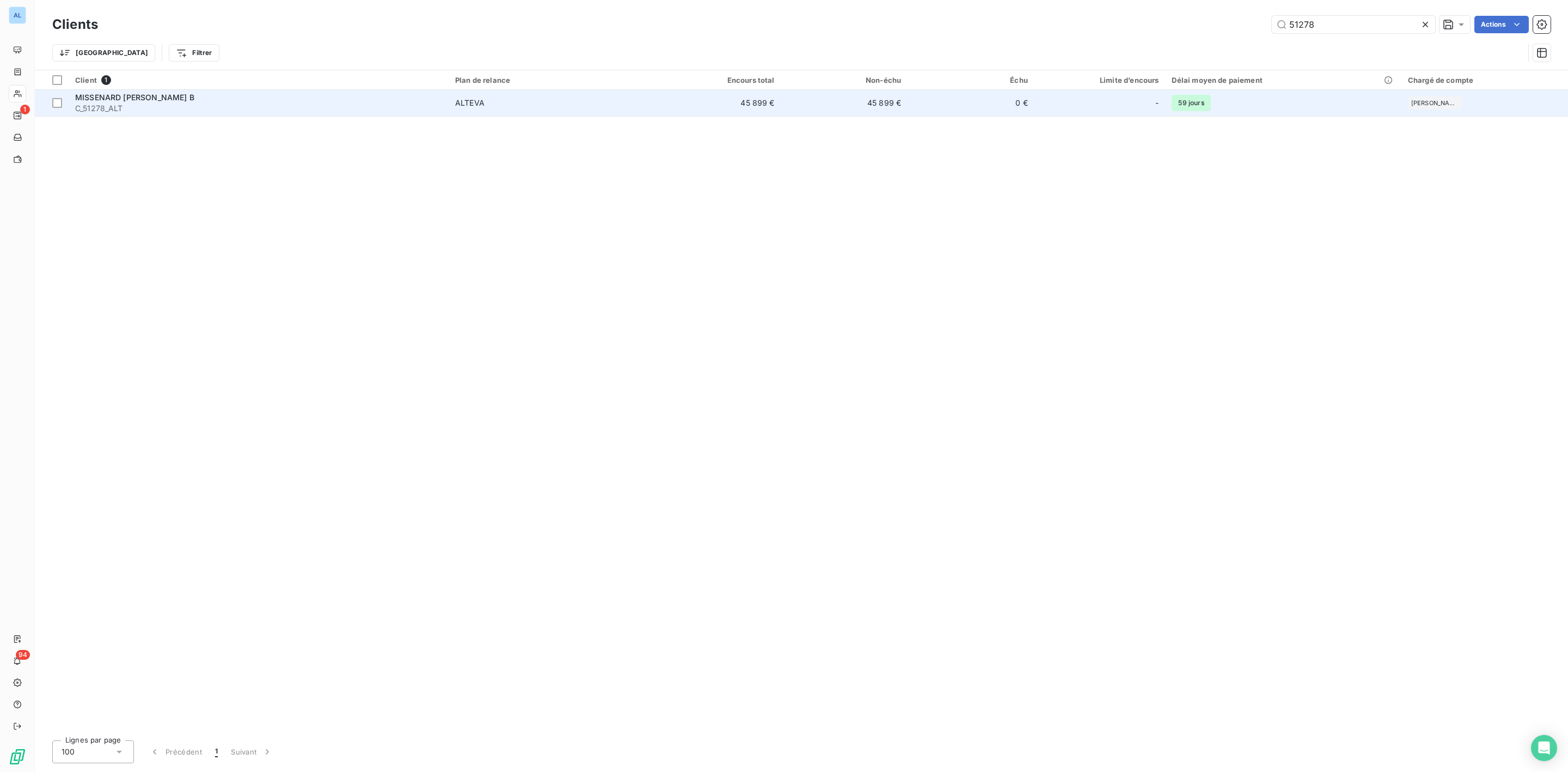
type input "51278"
click at [170, 105] on span "C_51278_ALT" at bounding box center [259, 108] width 367 height 11
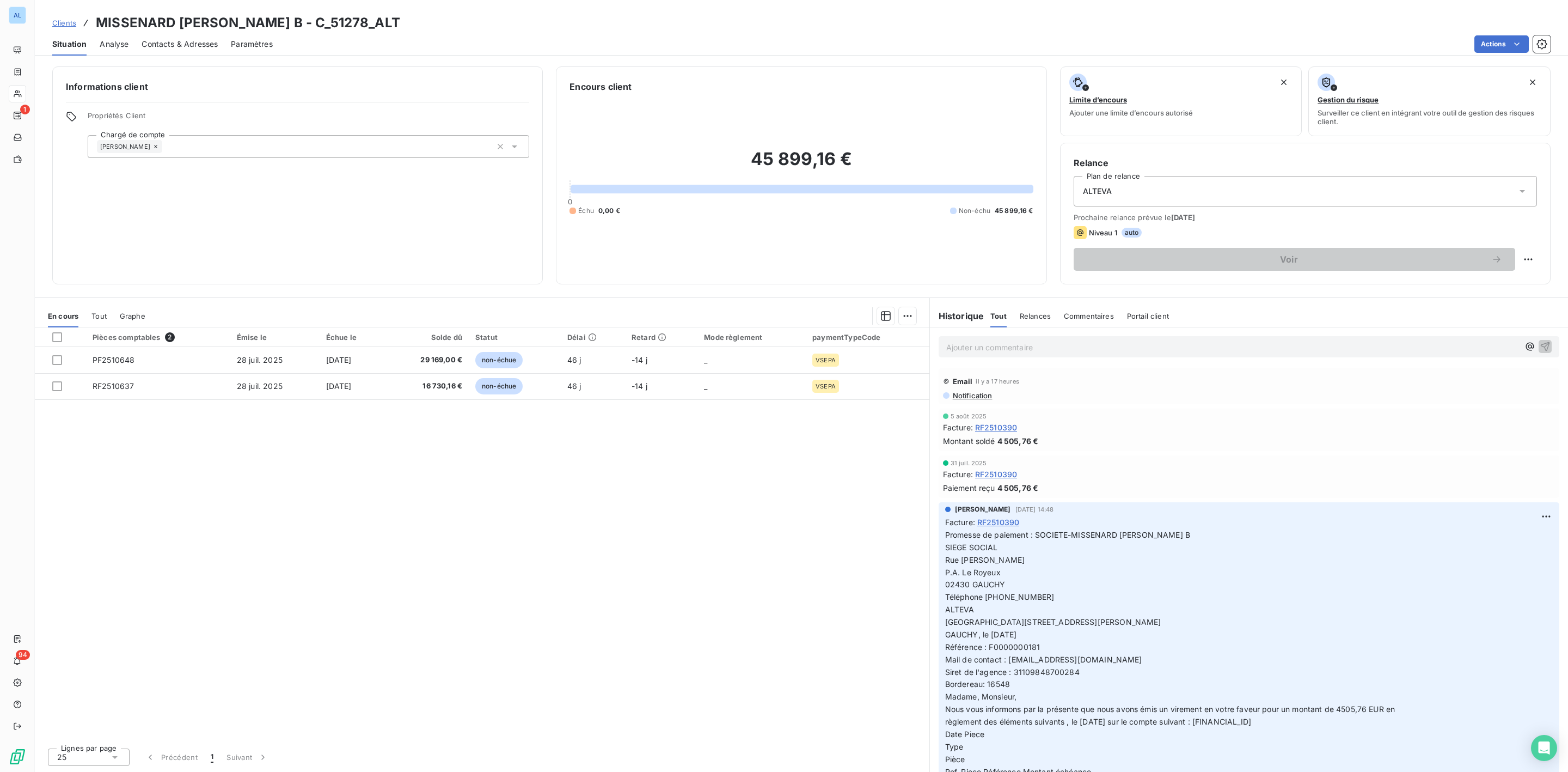
click at [170, 48] on span "Contacts & Adresses" at bounding box center [179, 44] width 76 height 11
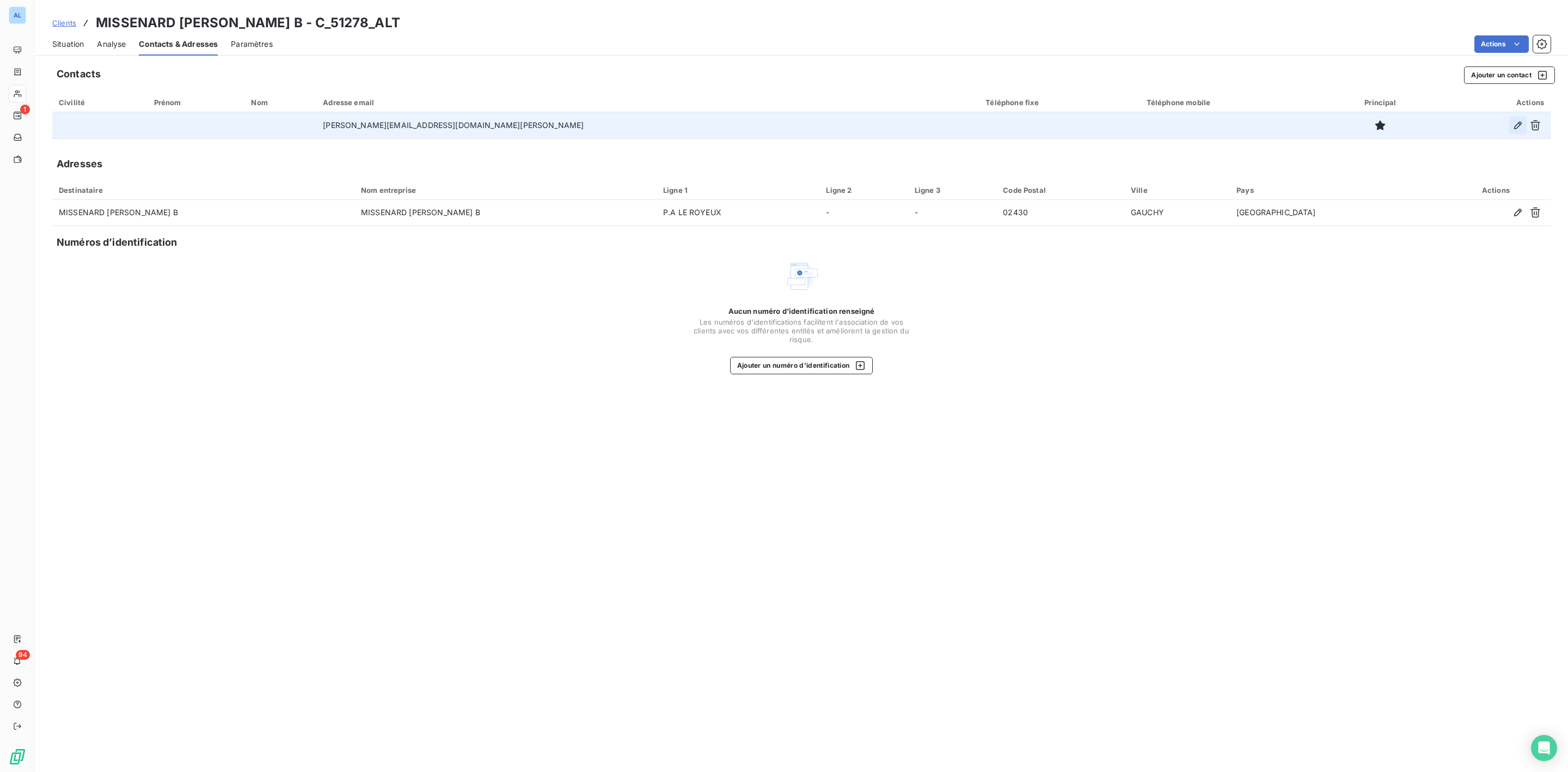
click at [1393, 123] on icon "button" at bounding box center [1518, 125] width 7 height 7
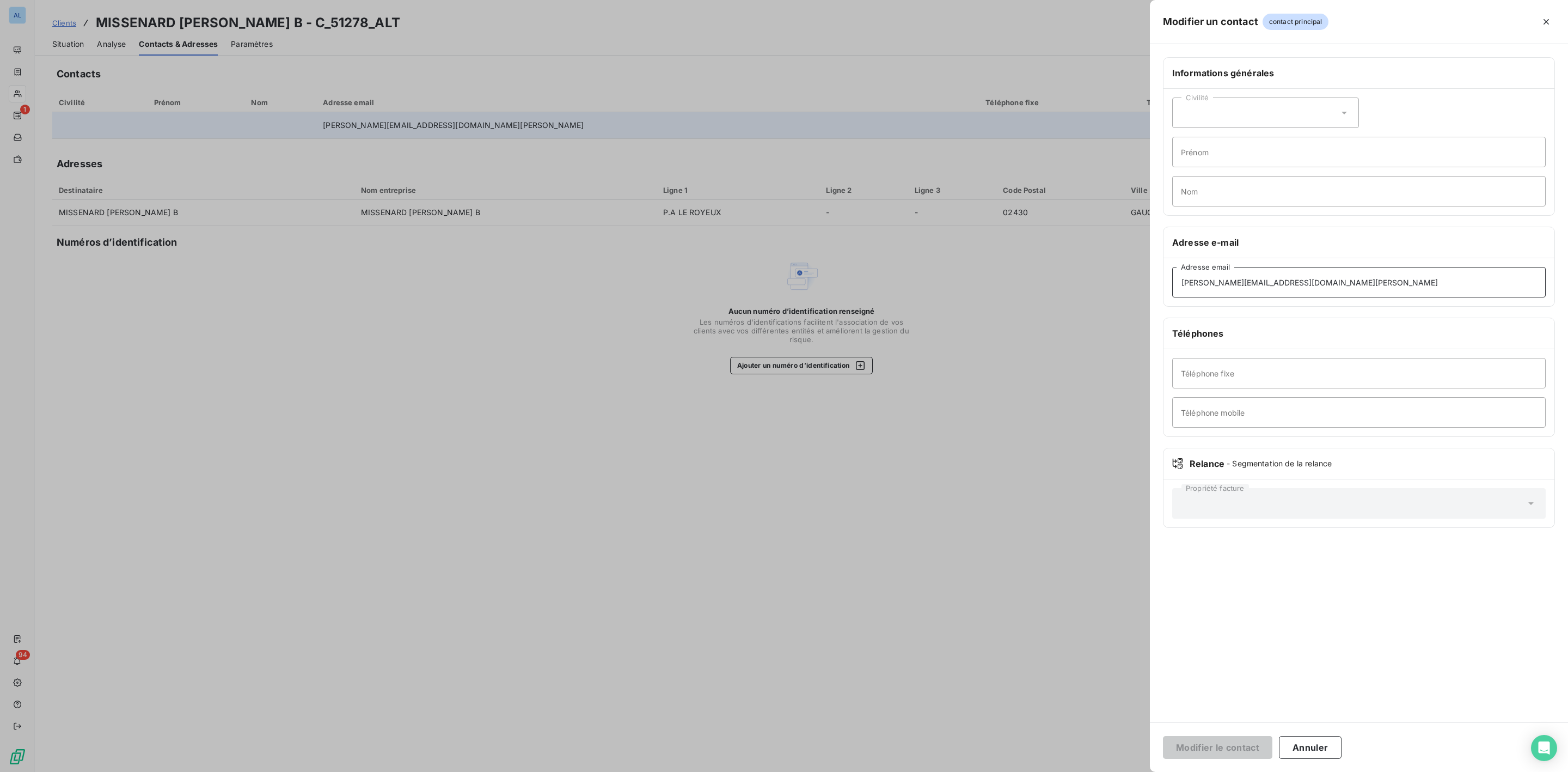
drag, startPoint x: 1322, startPoint y: 285, endPoint x: 1095, endPoint y: 285, distance: 227.0
click at [1108, 724] on div "Modifier un contact contact principal Informations générales Civilité Prénom No…" at bounding box center [784, 772] width 1568 height 0
paste input "[PERSON_NAME]"
type input "[PERSON_NAME][EMAIL_ADDRESS][DOMAIN_NAME][PERSON_NAME]"
click at [1221, 724] on button "Modifier le contact" at bounding box center [1218, 747] width 109 height 23
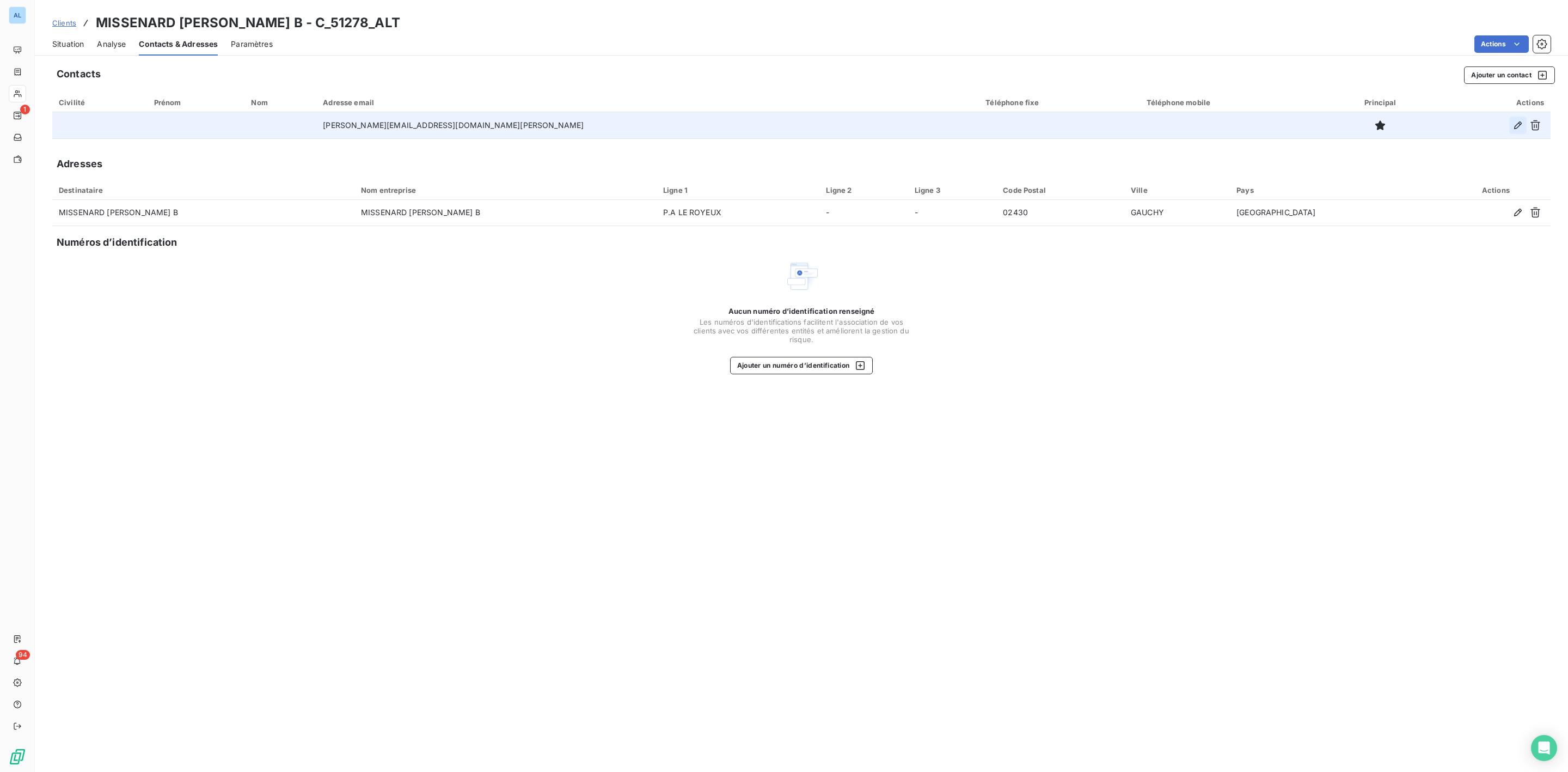
click at [1393, 126] on icon "button" at bounding box center [1518, 125] width 7 height 7
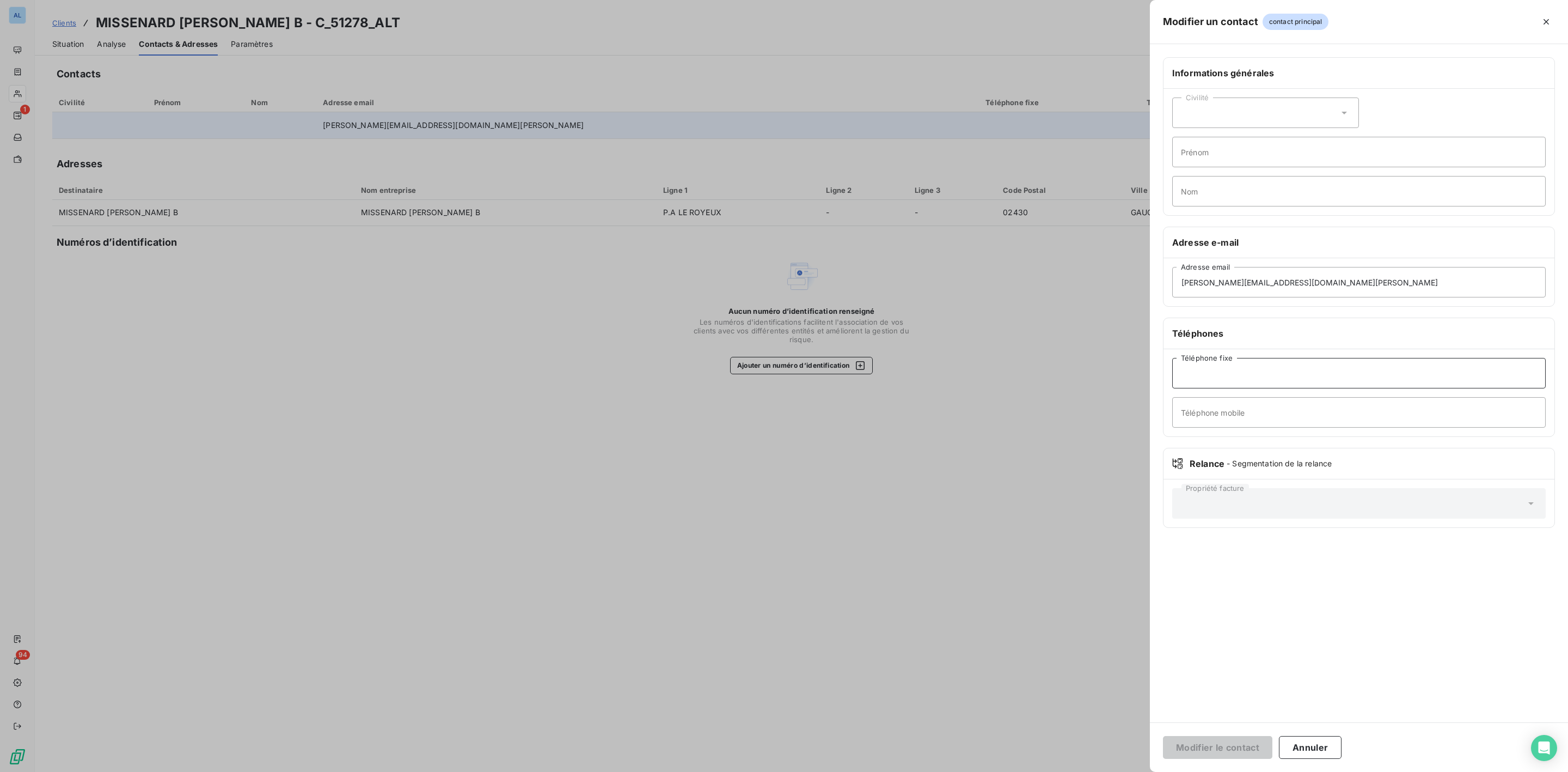
click at [1227, 371] on input "Téléphone fixe" at bounding box center [1359, 373] width 373 height 31
paste input "03 23 62 93 67"
type input "03 23 62 93 67"
click at [1219, 724] on button "Modifier le contact" at bounding box center [1218, 747] width 109 height 23
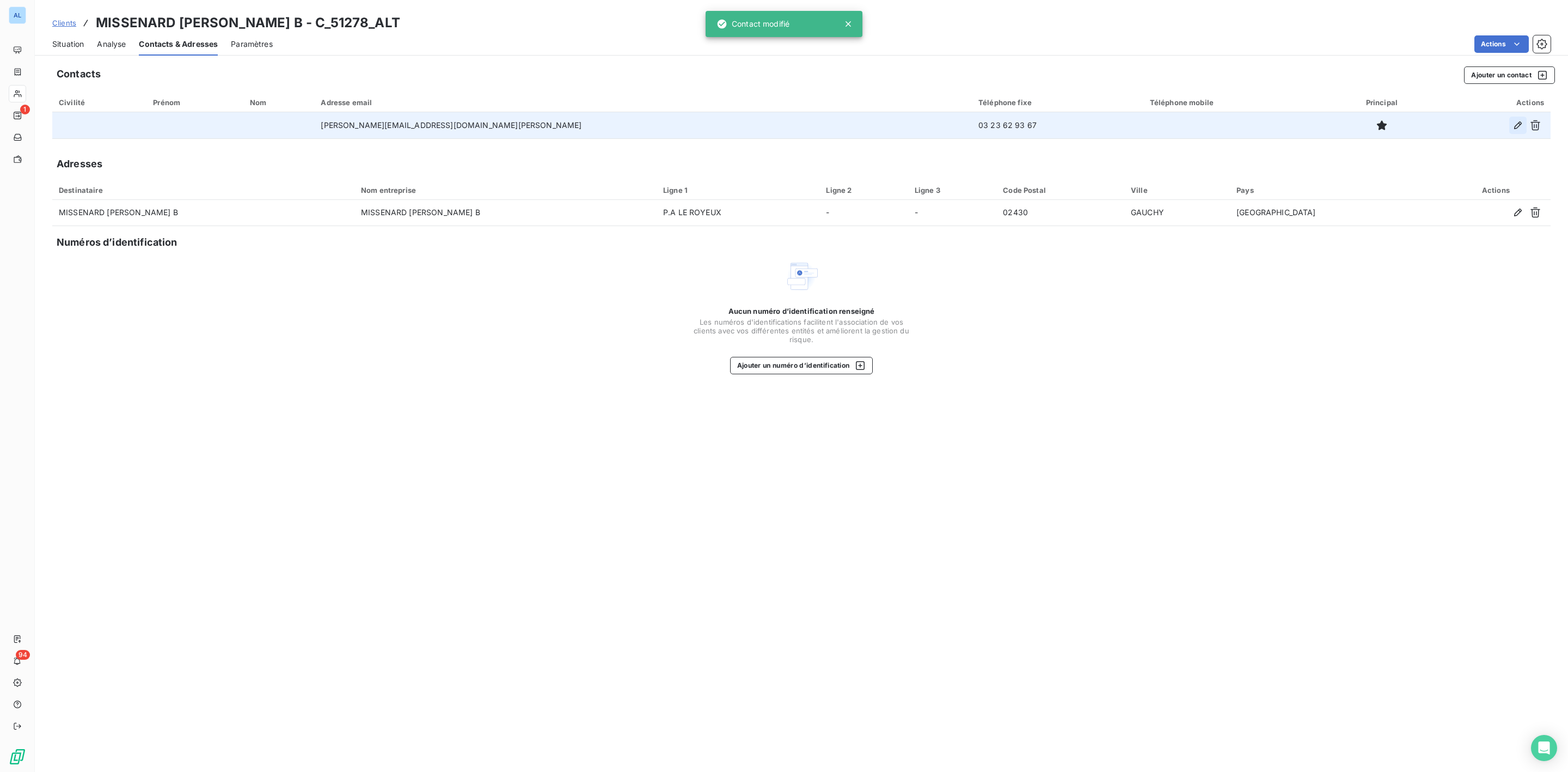
click at [1393, 121] on icon "button" at bounding box center [1518, 125] width 11 height 11
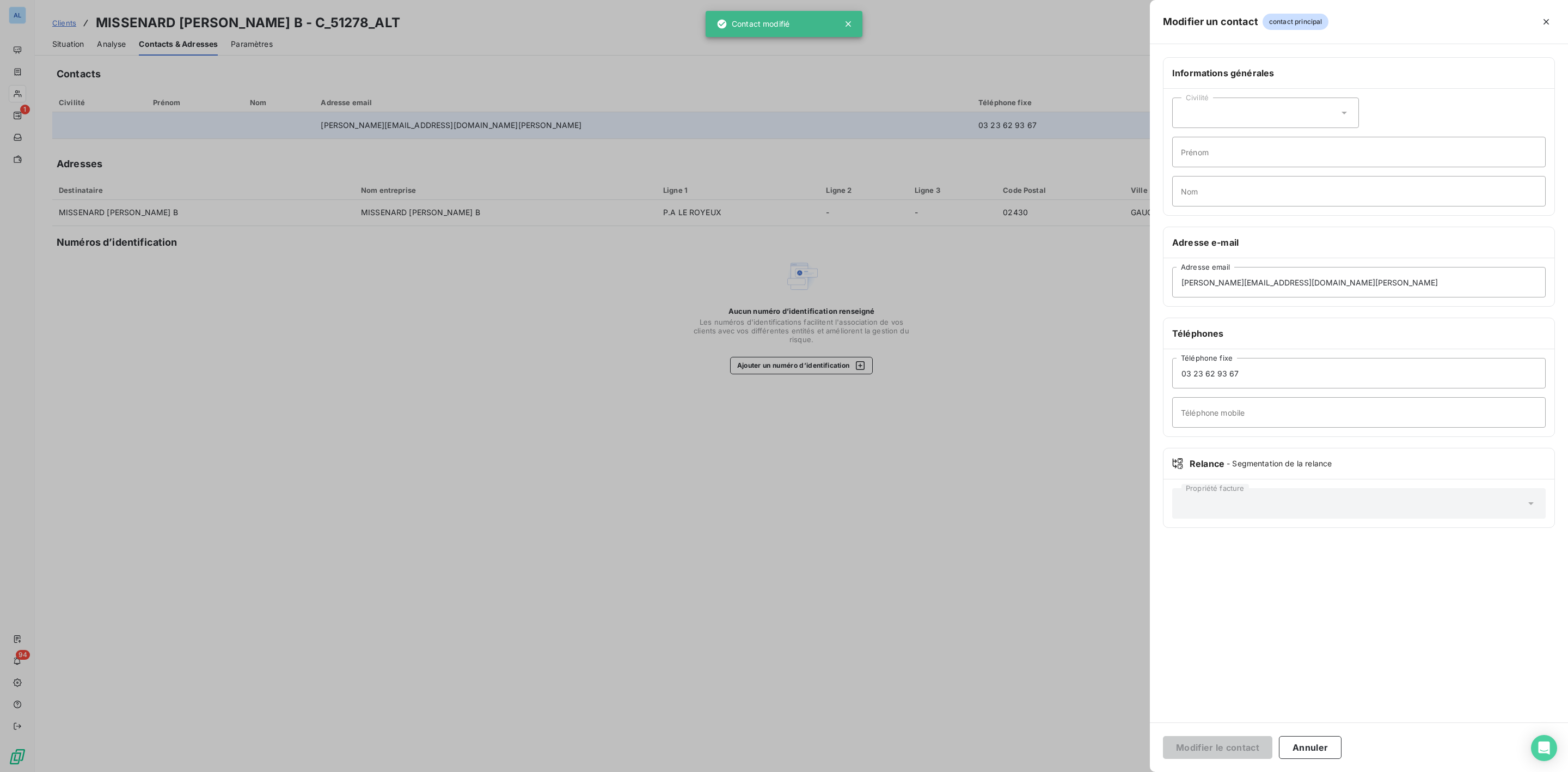
click at [1346, 117] on icon at bounding box center [1345, 113] width 11 height 11
click at [1224, 153] on li "Monsieur" at bounding box center [1266, 159] width 187 height 19
click at [1221, 189] on input "Nom" at bounding box center [1359, 191] width 373 height 31
paste input "VANDENBERGUE"
type input "VANDENBERGUE"
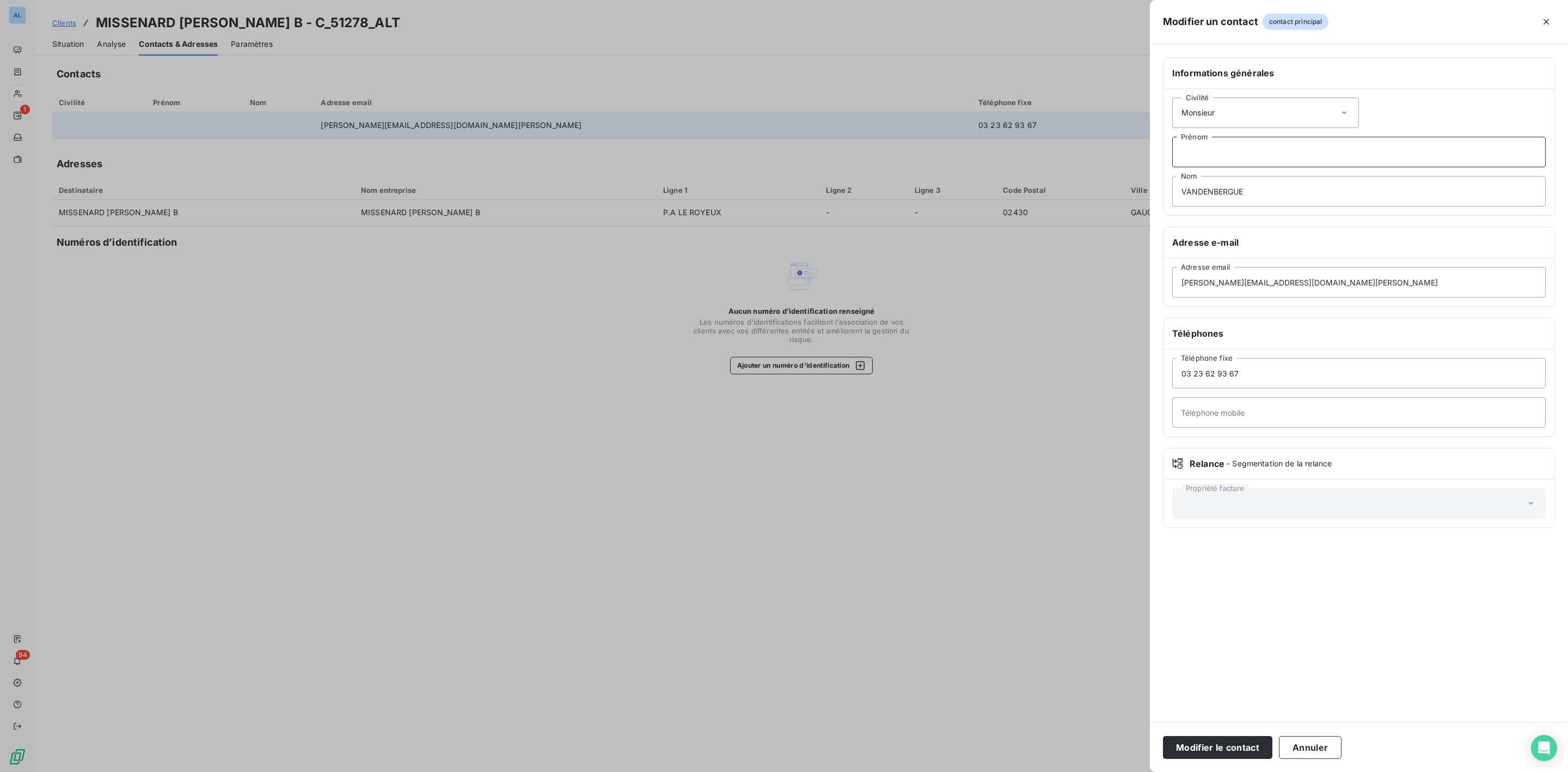
click at [1217, 154] on input "Prénom" at bounding box center [1359, 152] width 373 height 31
type input "[PERSON_NAME]"
click at [1219, 724] on button "Modifier le contact" at bounding box center [1218, 747] width 109 height 23
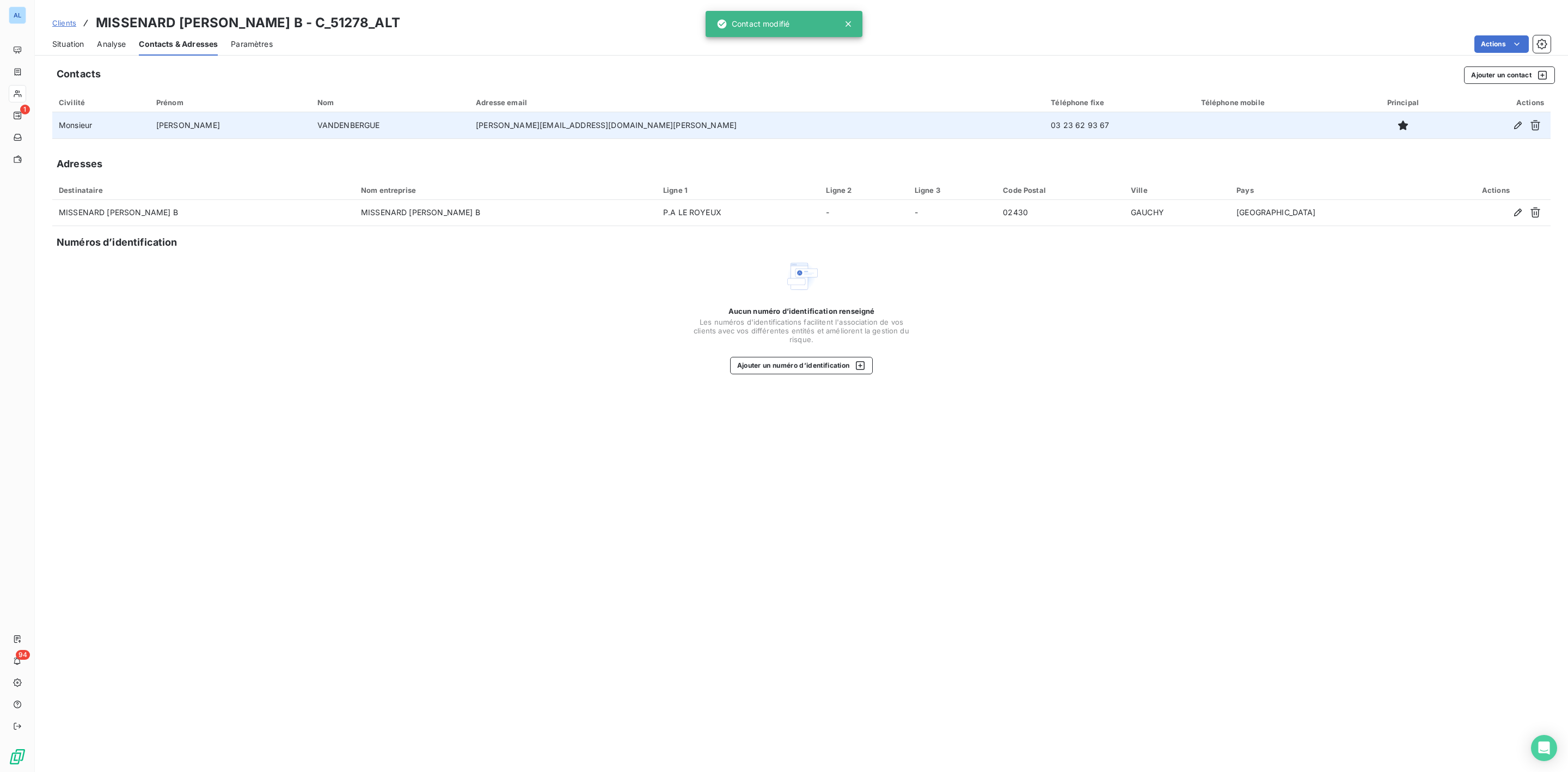
click at [69, 48] on span "Situation" at bounding box center [67, 44] width 31 height 11
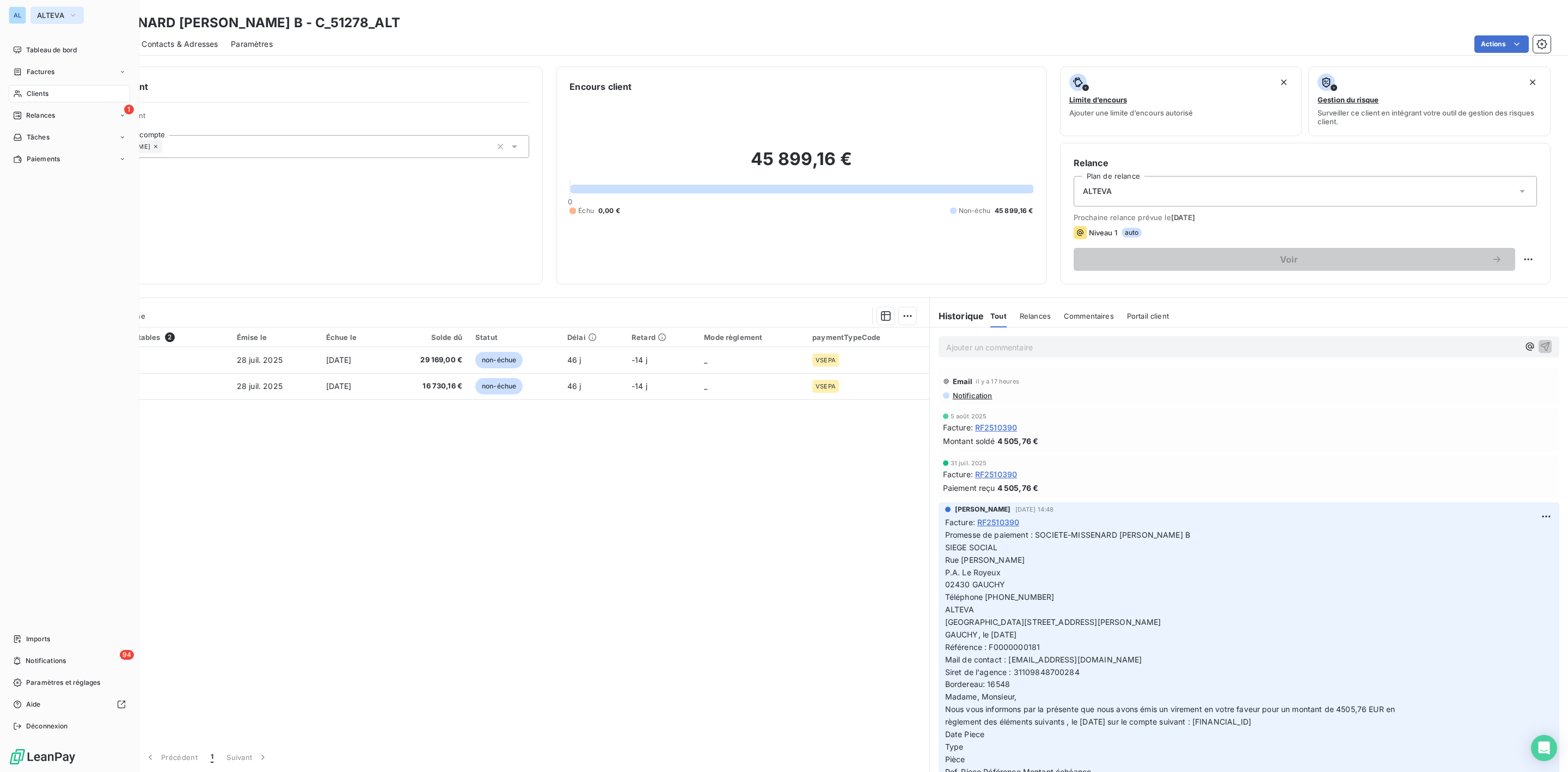
click at [63, 15] on span "ALTEVA" at bounding box center [51, 15] width 27 height 9
click at [72, 149] on span "FELIX INFO" at bounding box center [100, 149] width 97 height 11
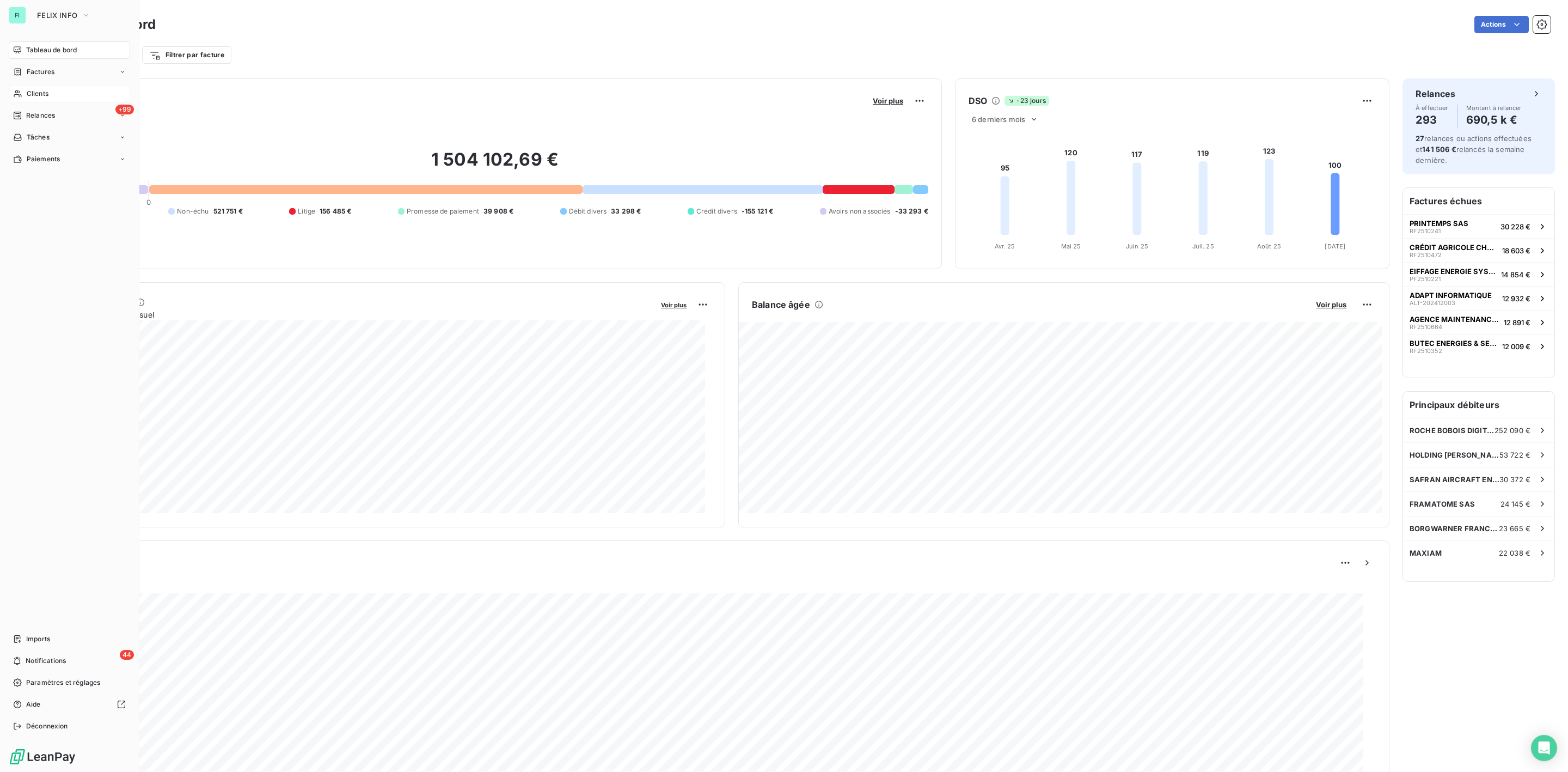
click at [40, 93] on span "Clients" at bounding box center [37, 93] width 22 height 10
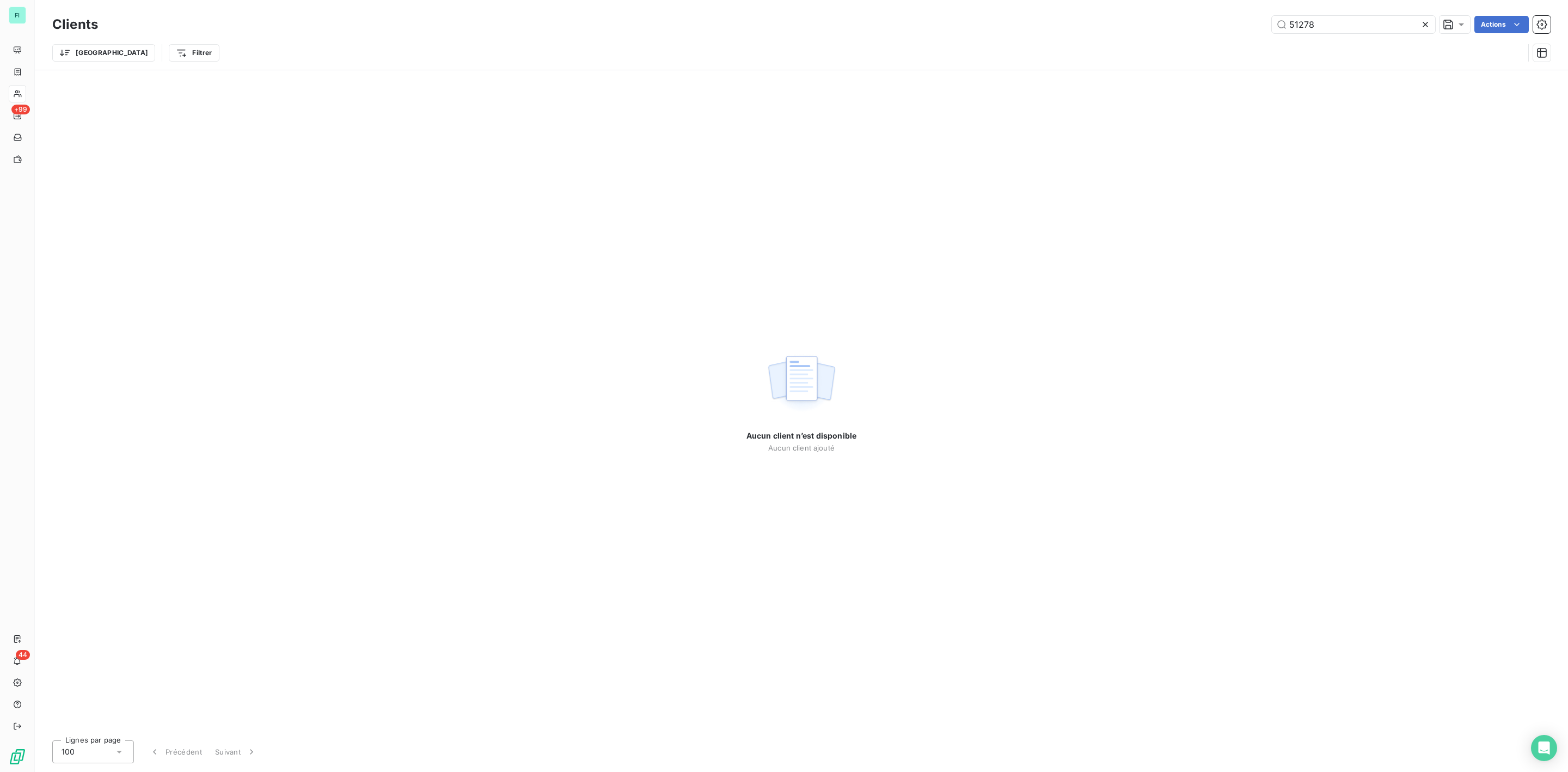
click at [1177, 21] on div "51278 Actions" at bounding box center [831, 25] width 1440 height 17
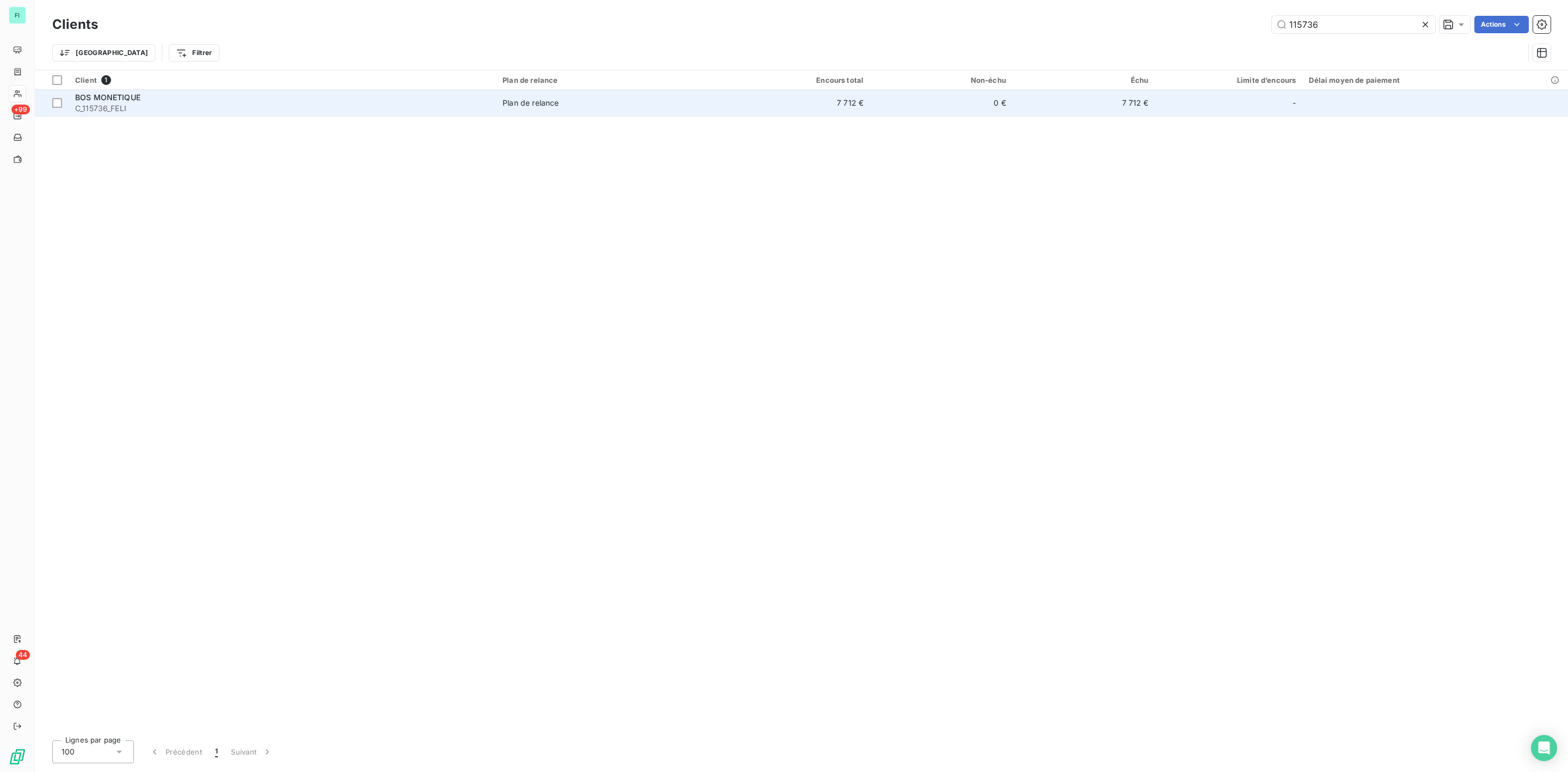
type input "115736"
click at [181, 110] on span "C_115736_FELI" at bounding box center [282, 108] width 414 height 11
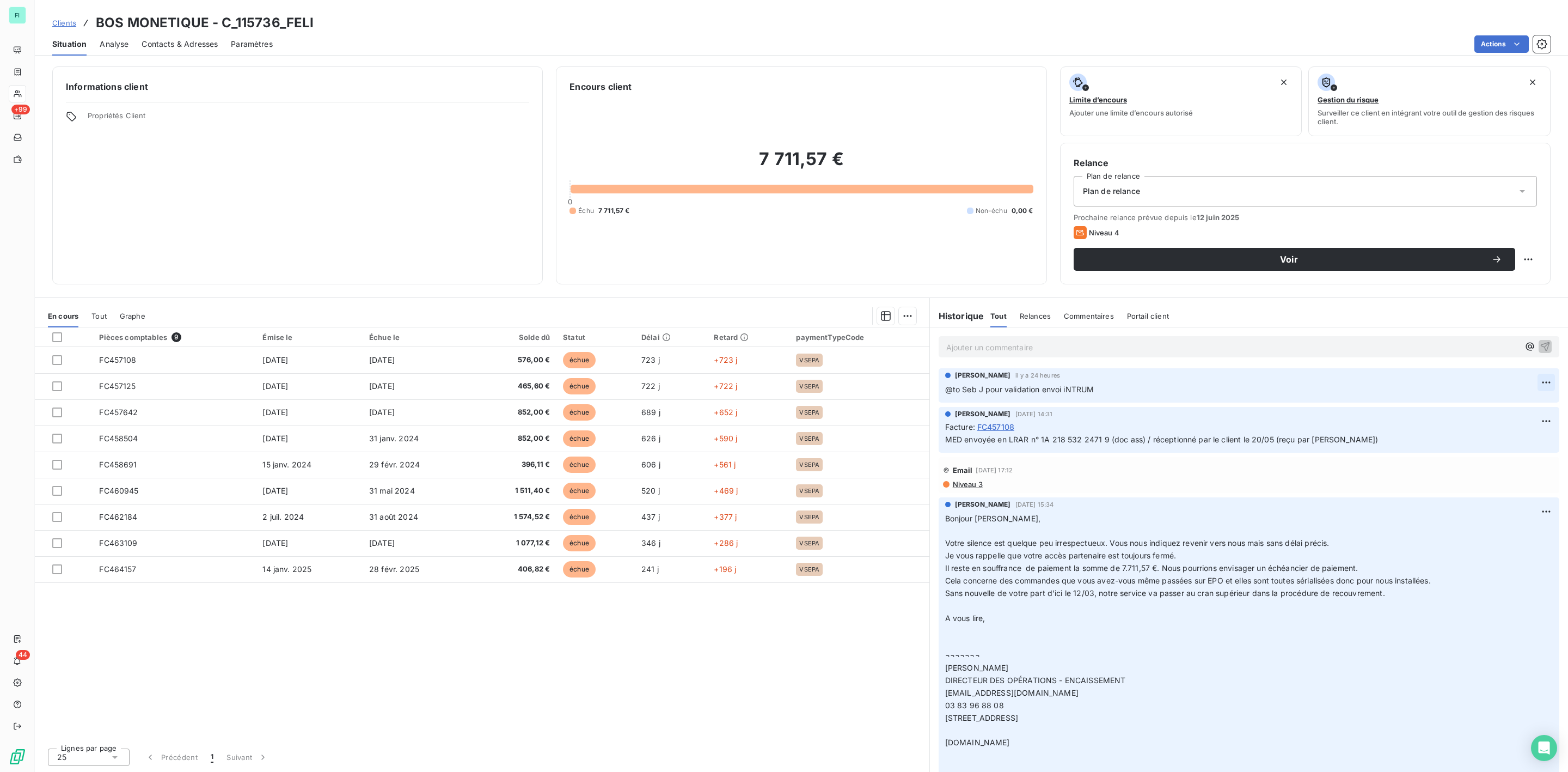
click at [1393, 378] on html "FI +99 44 Clients BOS MONETIQUE - C_115736_FELI Situation Analyse Contacts & Ad…" at bounding box center [784, 386] width 1568 height 772
click at [1393, 406] on div "Editer" at bounding box center [1508, 408] width 61 height 17
click at [1119, 392] on p "@to Seb J pour validation envoi iNTRUM" at bounding box center [1241, 390] width 592 height 13
click at [1148, 386] on p "@to Seb J pour validation envoi iNTRUM =>" at bounding box center [1241, 390] width 592 height 13
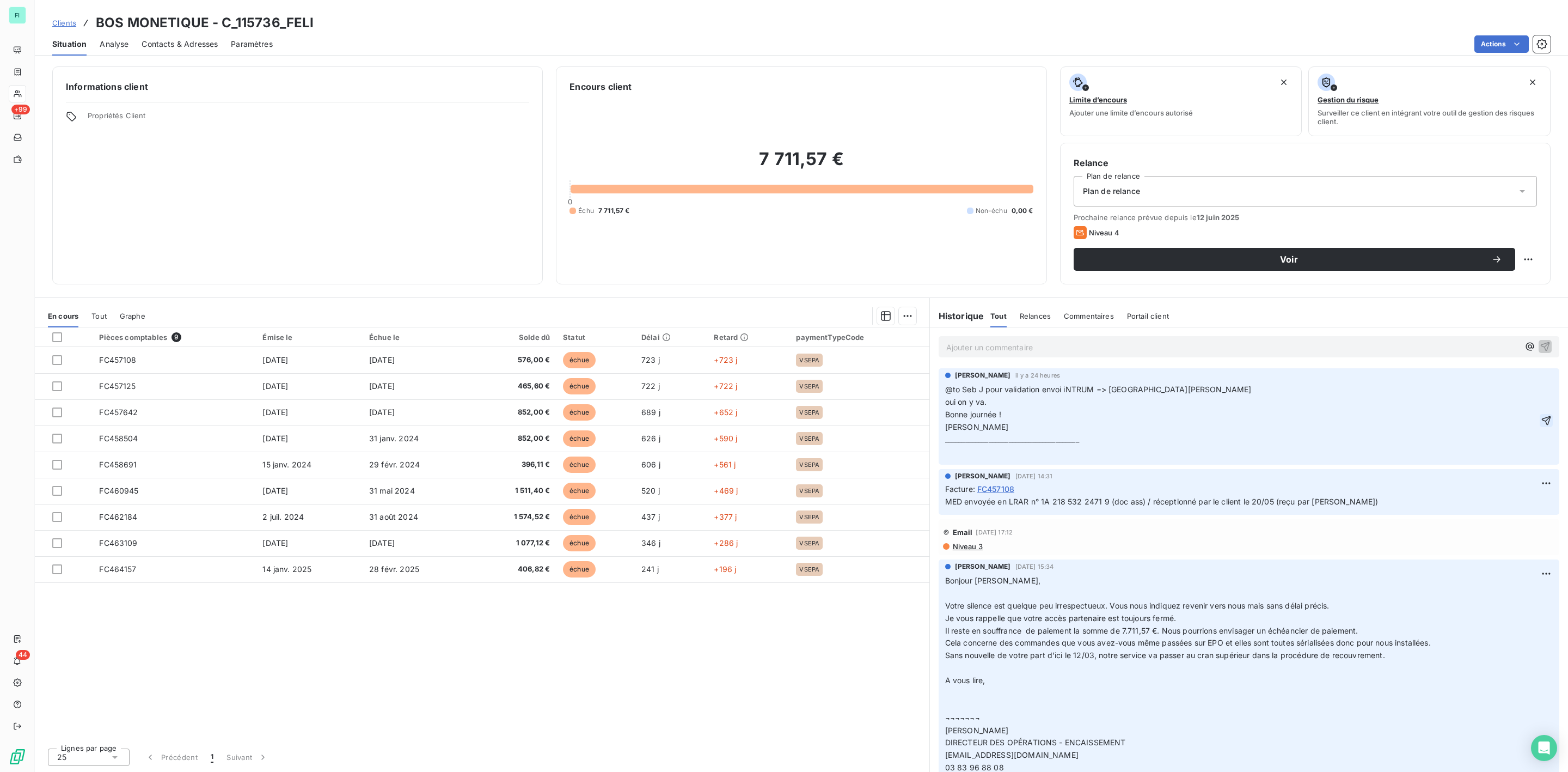
click at [1393, 416] on icon "button" at bounding box center [1547, 420] width 11 height 11
click at [55, 336] on div at bounding box center [57, 337] width 10 height 10
click at [910, 320] on html "FI +99 44 Clients BOS MONETIQUE - C_115736_FELI Situation Analyse Contacts & Ad…" at bounding box center [784, 386] width 1568 height 772
click at [809, 342] on div "Mettre en litige (9 factures)" at bounding box center [812, 340] width 197 height 17
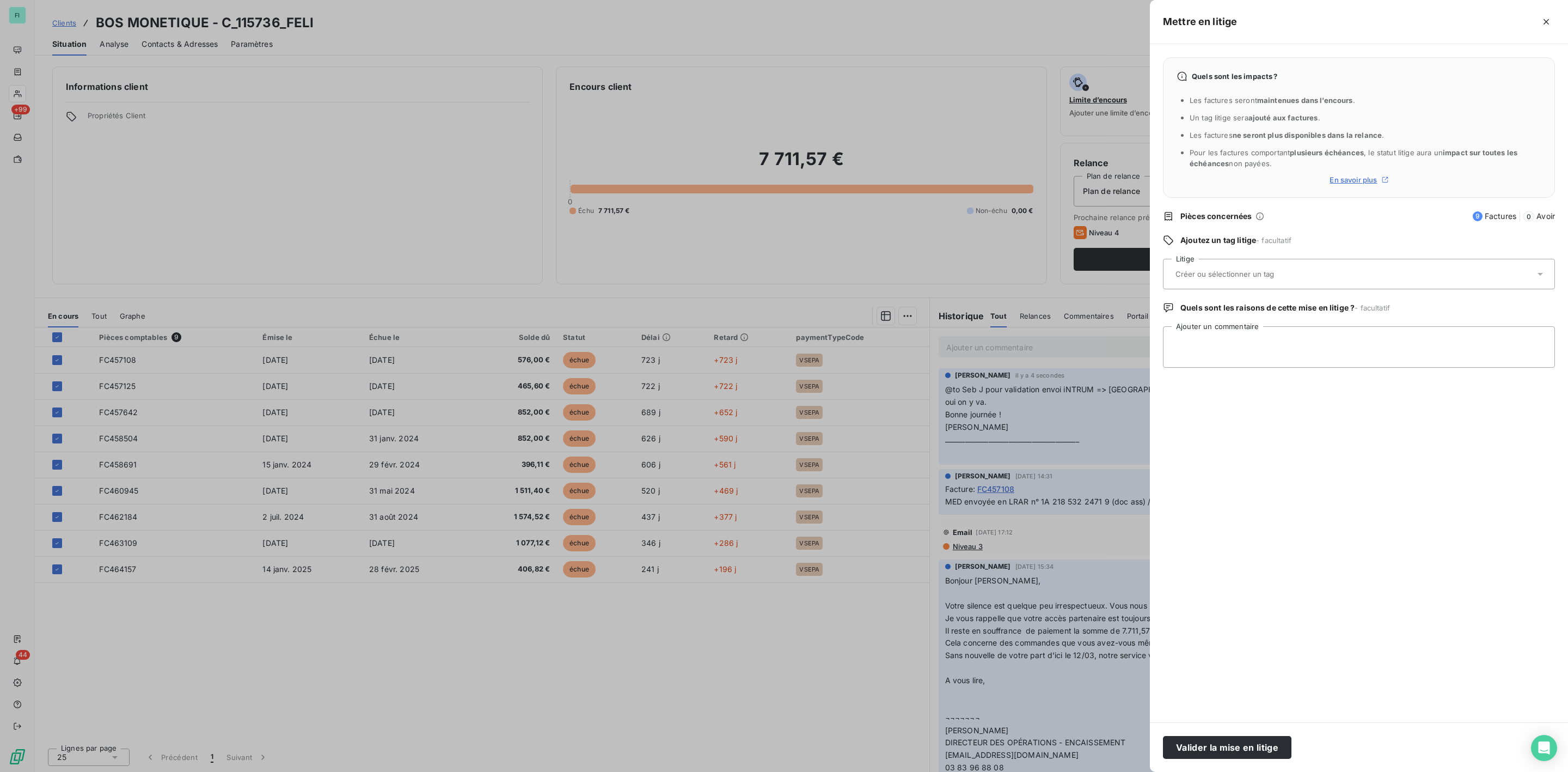
click at [1244, 277] on input "text" at bounding box center [1254, 274] width 159 height 10
type input "INTR"
click at [1209, 327] on span "INTRUM" at bounding box center [1201, 328] width 24 height 7
click at [1209, 342] on textarea "Ajouter un commentaire" at bounding box center [1359, 347] width 392 height 41
drag, startPoint x: 1280, startPoint y: 344, endPoint x: 1150, endPoint y: 347, distance: 130.0
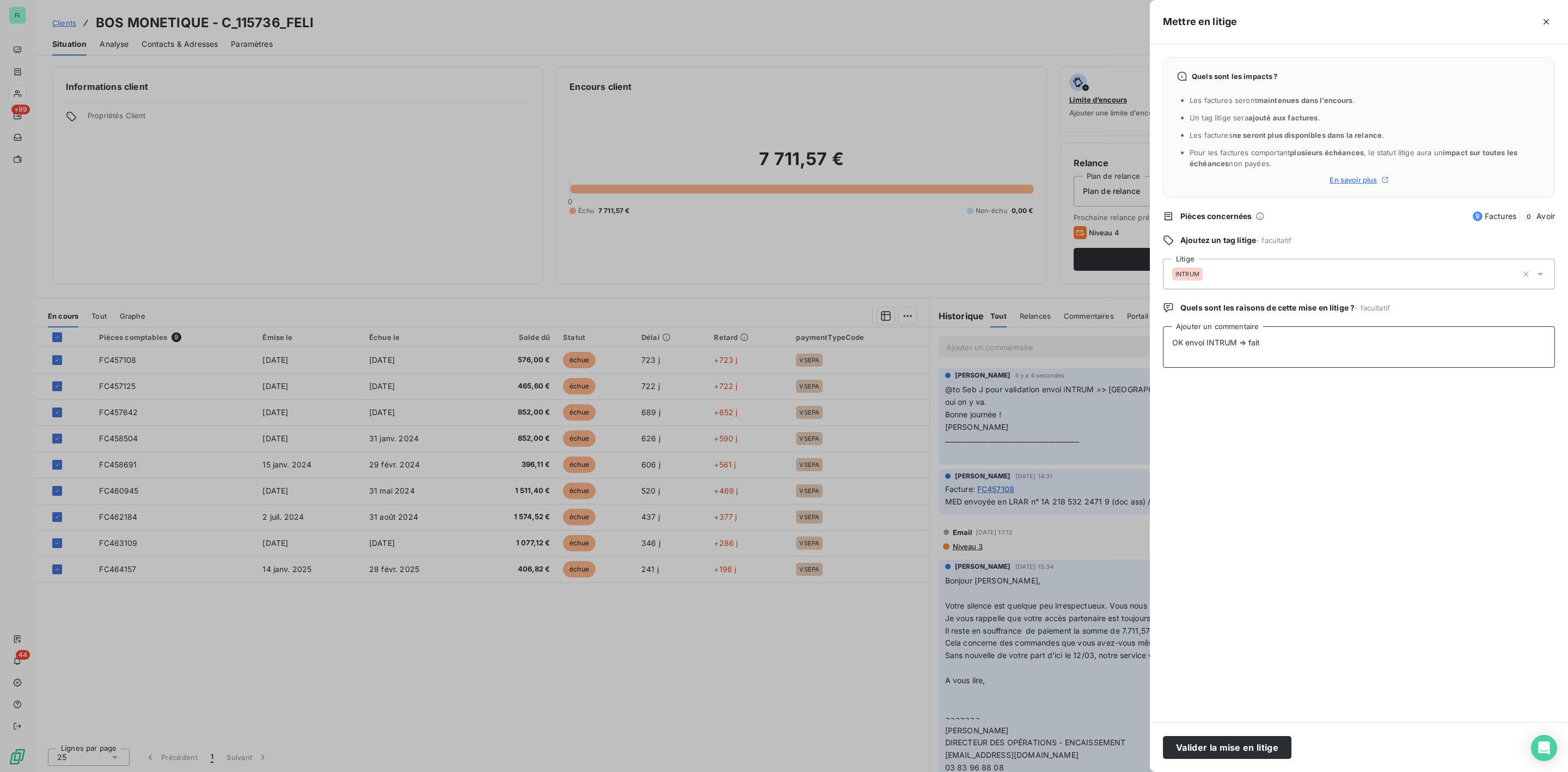
click at [1150, 347] on div "Quels sont les impacts ? Les factures seront maintenues dans l’encours . Un tag…" at bounding box center [1359, 383] width 418 height 679
type textarea "Envoi INTRUM fait"
click at [1222, 724] on button "Valider la mise en litige" at bounding box center [1227, 747] width 129 height 23
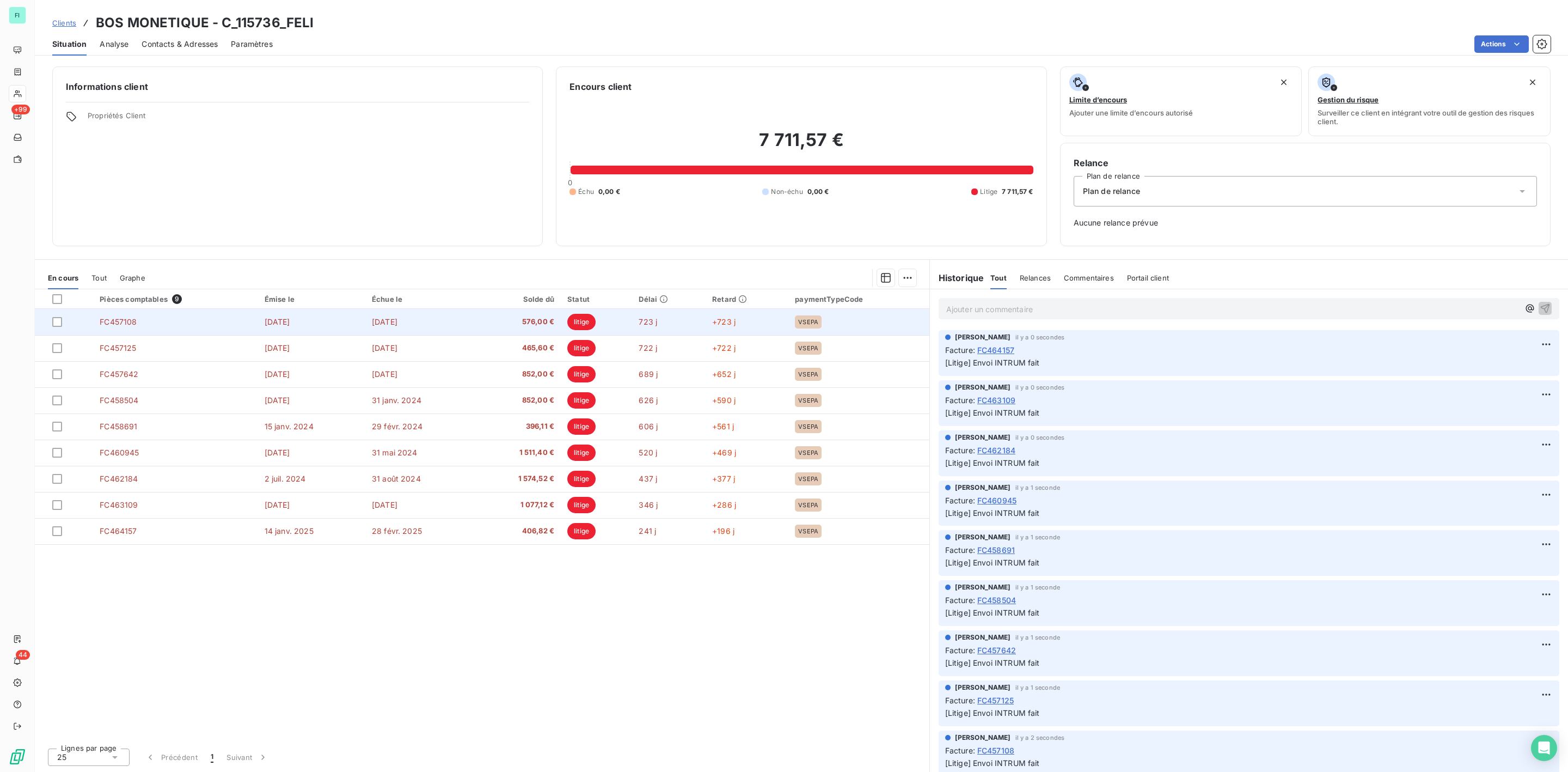
click at [515, 324] on span "576,00 €" at bounding box center [518, 322] width 73 height 11
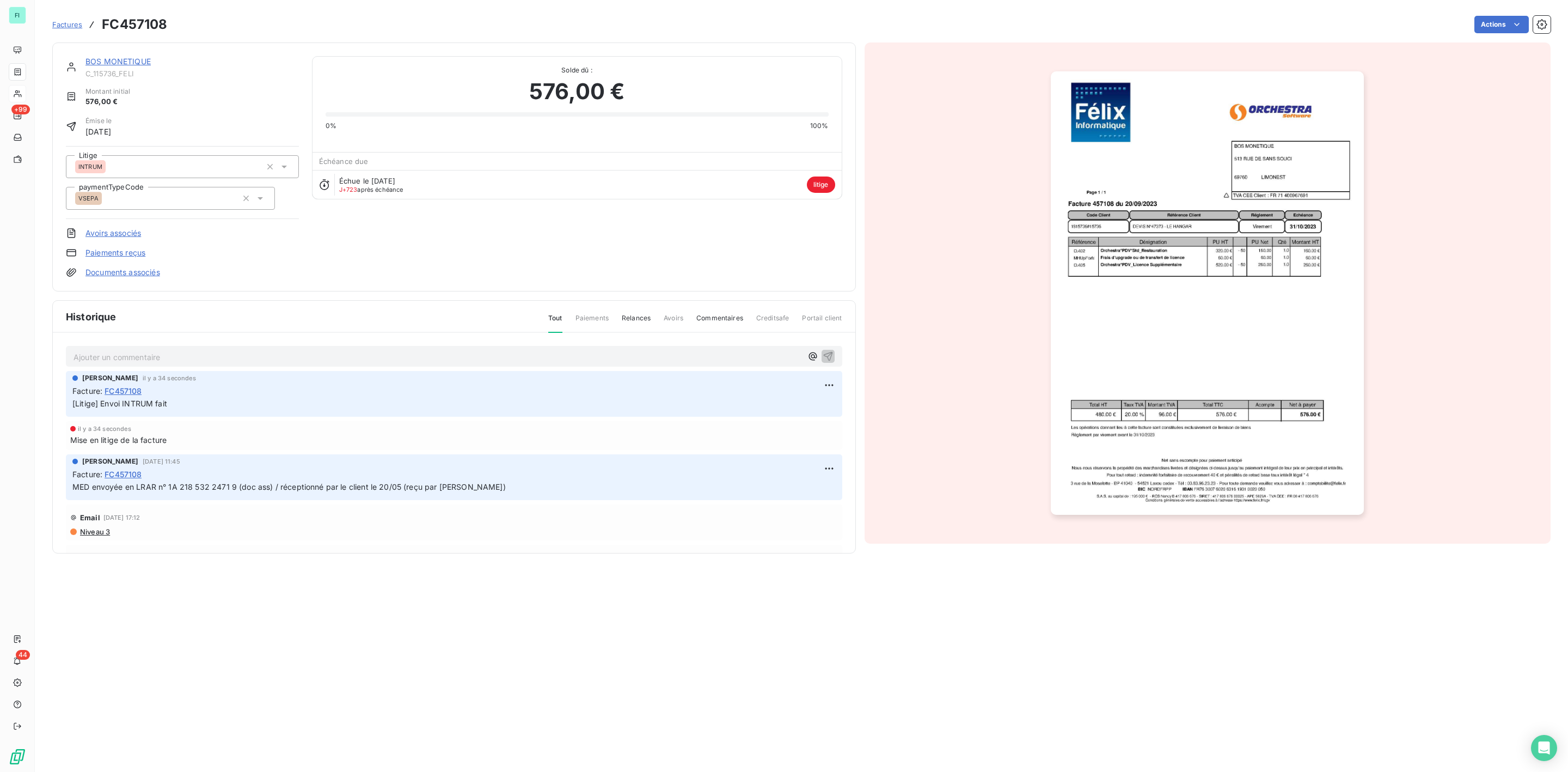
click at [1247, 222] on img "button" at bounding box center [1207, 293] width 313 height 444
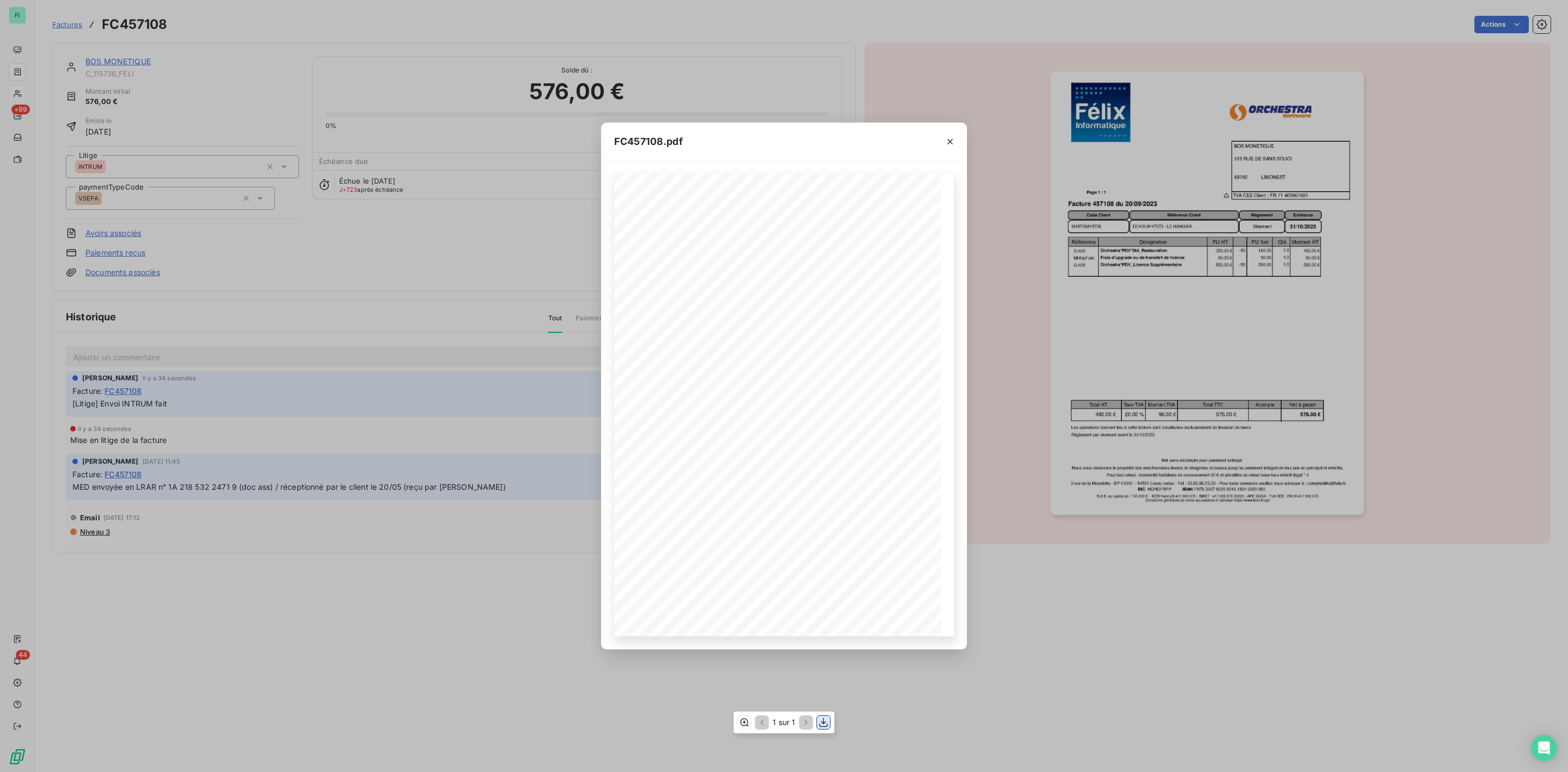
click at [822, 724] on icon "button" at bounding box center [824, 723] width 11 height 11
drag, startPoint x: 949, startPoint y: 138, endPoint x: 920, endPoint y: 136, distance: 29.1
click at [949, 138] on icon "button" at bounding box center [950, 141] width 11 height 11
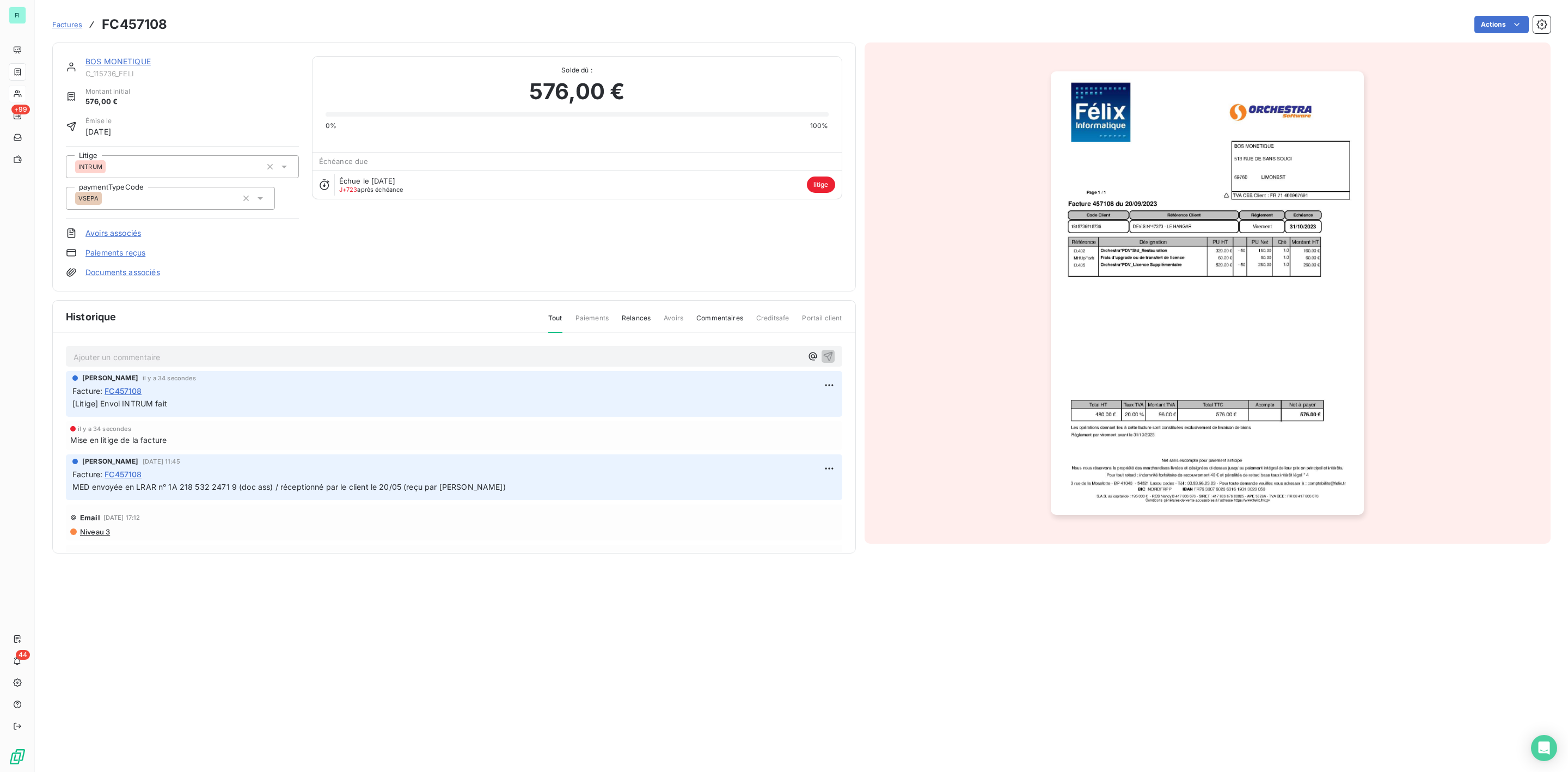
click at [135, 59] on link "BOS MONETIQUE" at bounding box center [118, 61] width 65 height 9
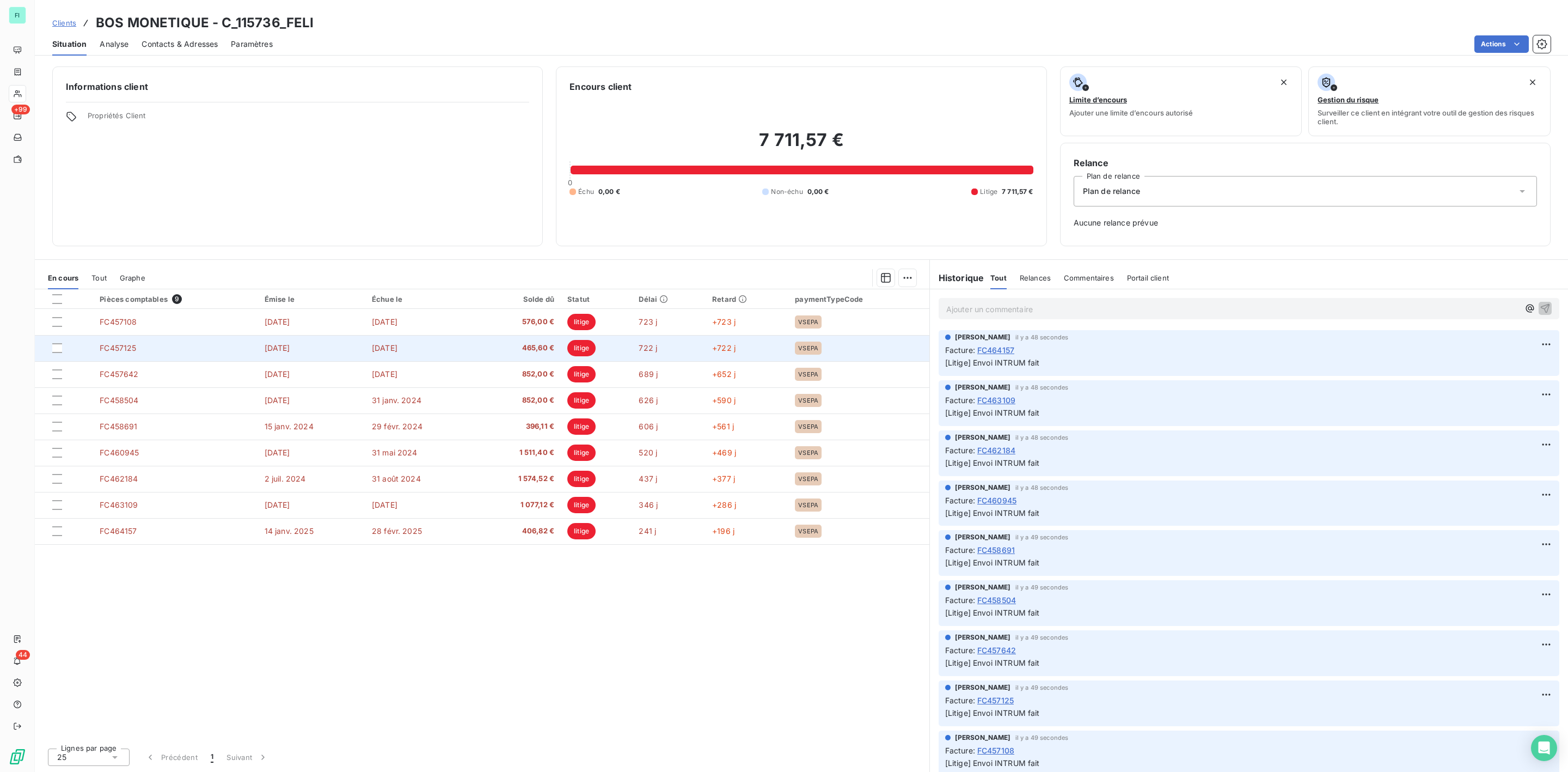
click at [582, 348] on span "litige" at bounding box center [582, 348] width 28 height 16
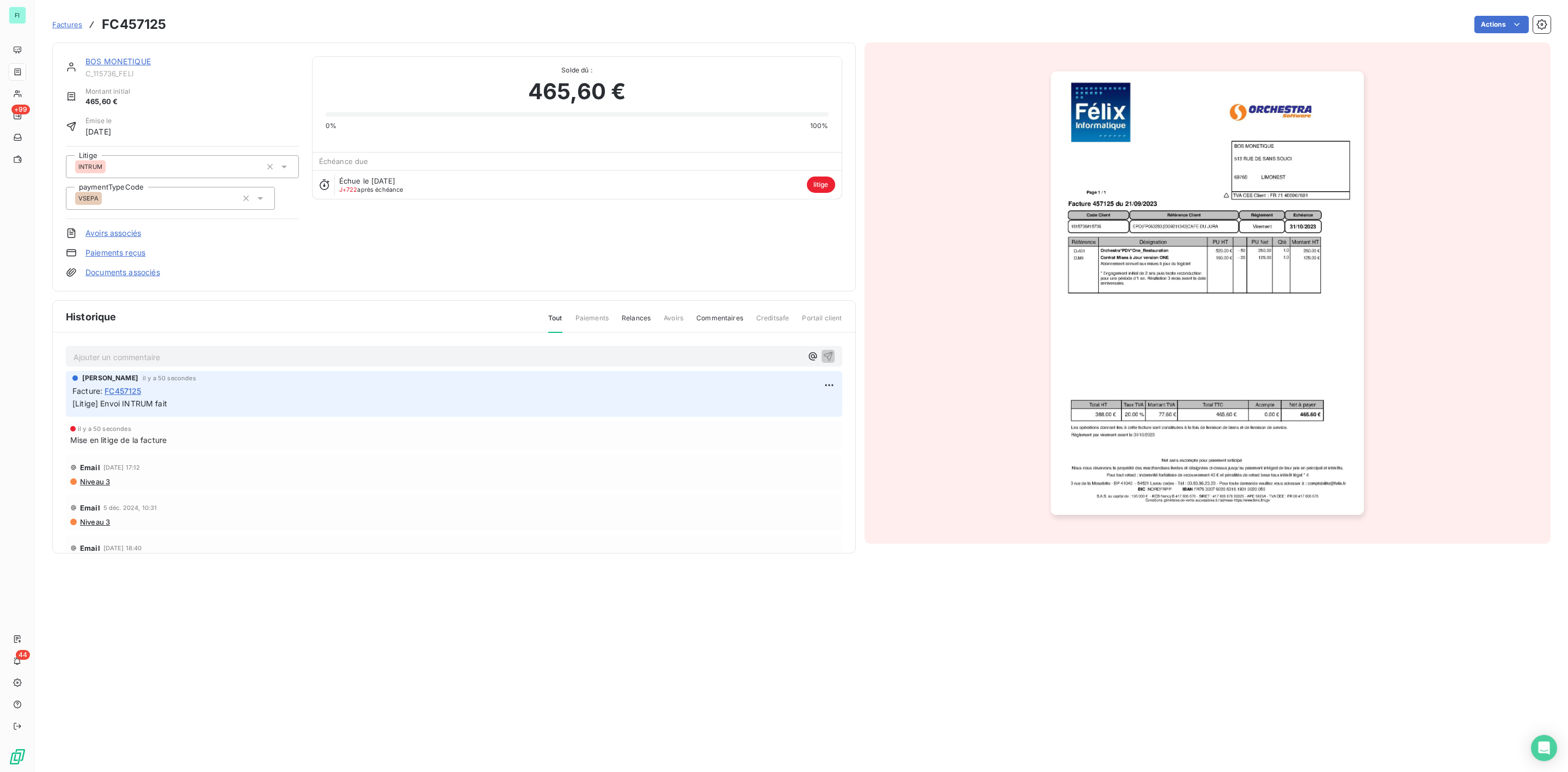
click at [1235, 214] on img "button" at bounding box center [1207, 293] width 313 height 444
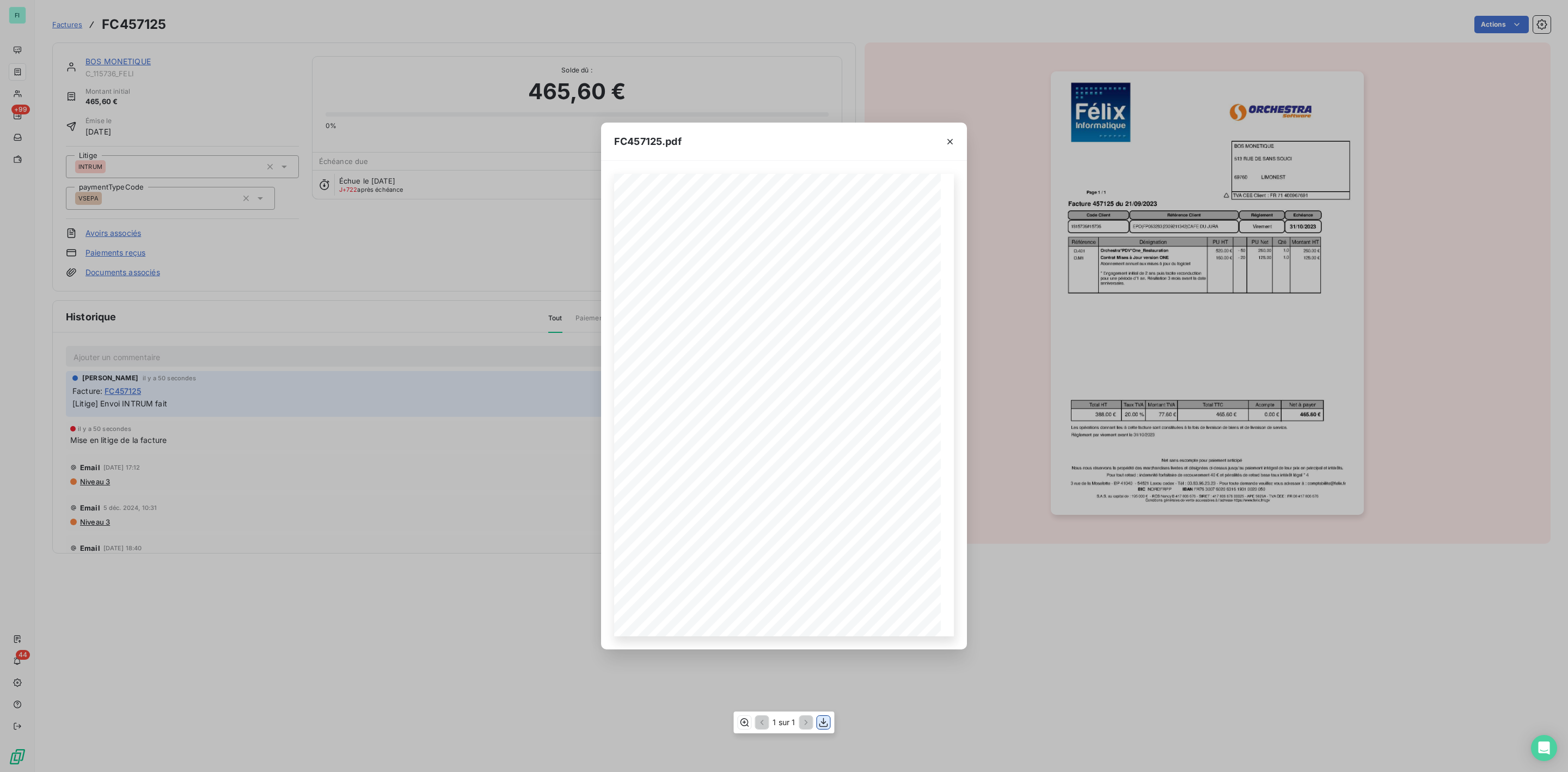
click at [824, 727] on icon "button" at bounding box center [824, 723] width 11 height 11
click at [951, 139] on icon "button" at bounding box center [950, 141] width 11 height 11
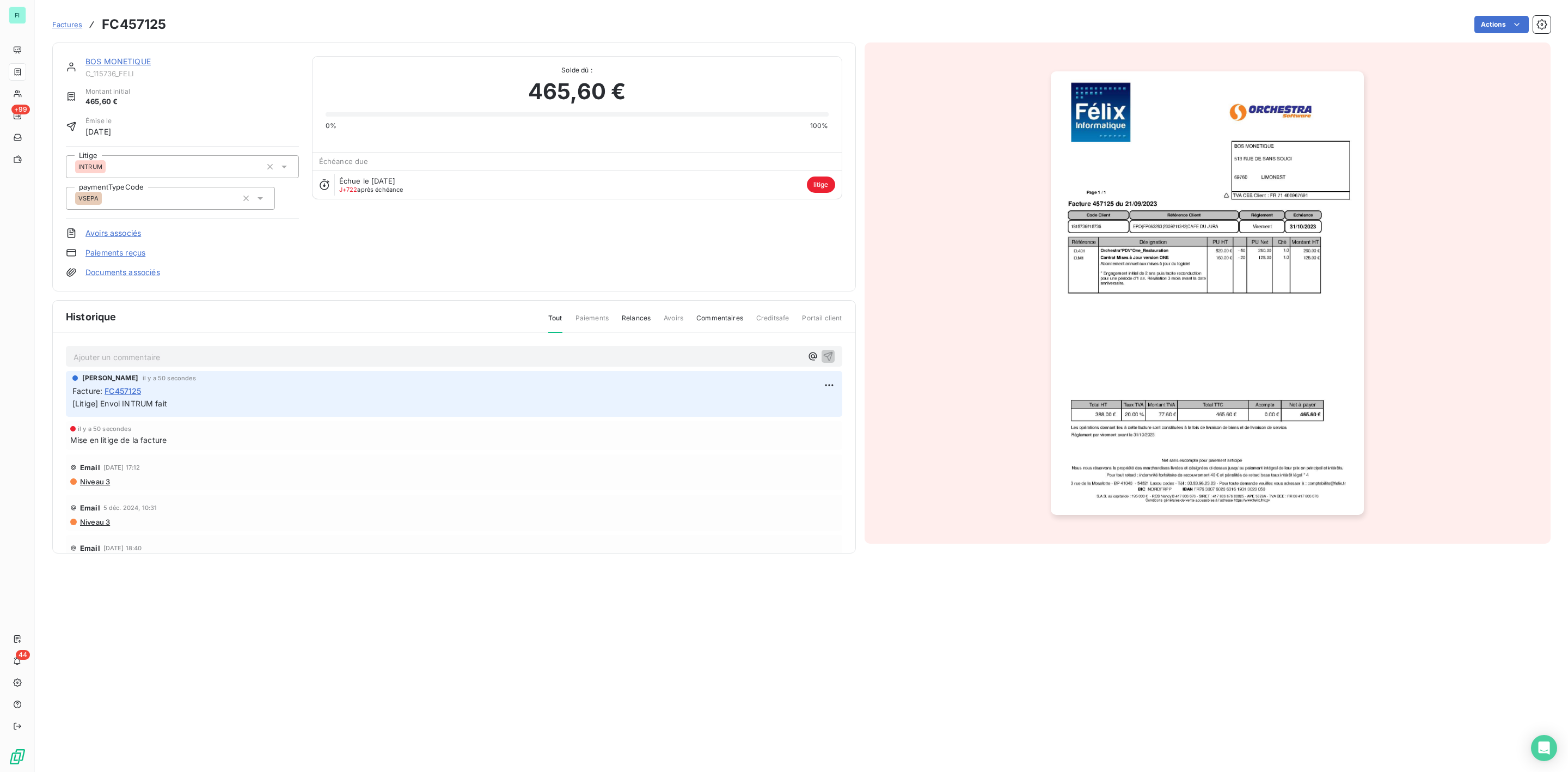
click at [121, 65] on link "BOS MONETIQUE" at bounding box center [118, 61] width 65 height 9
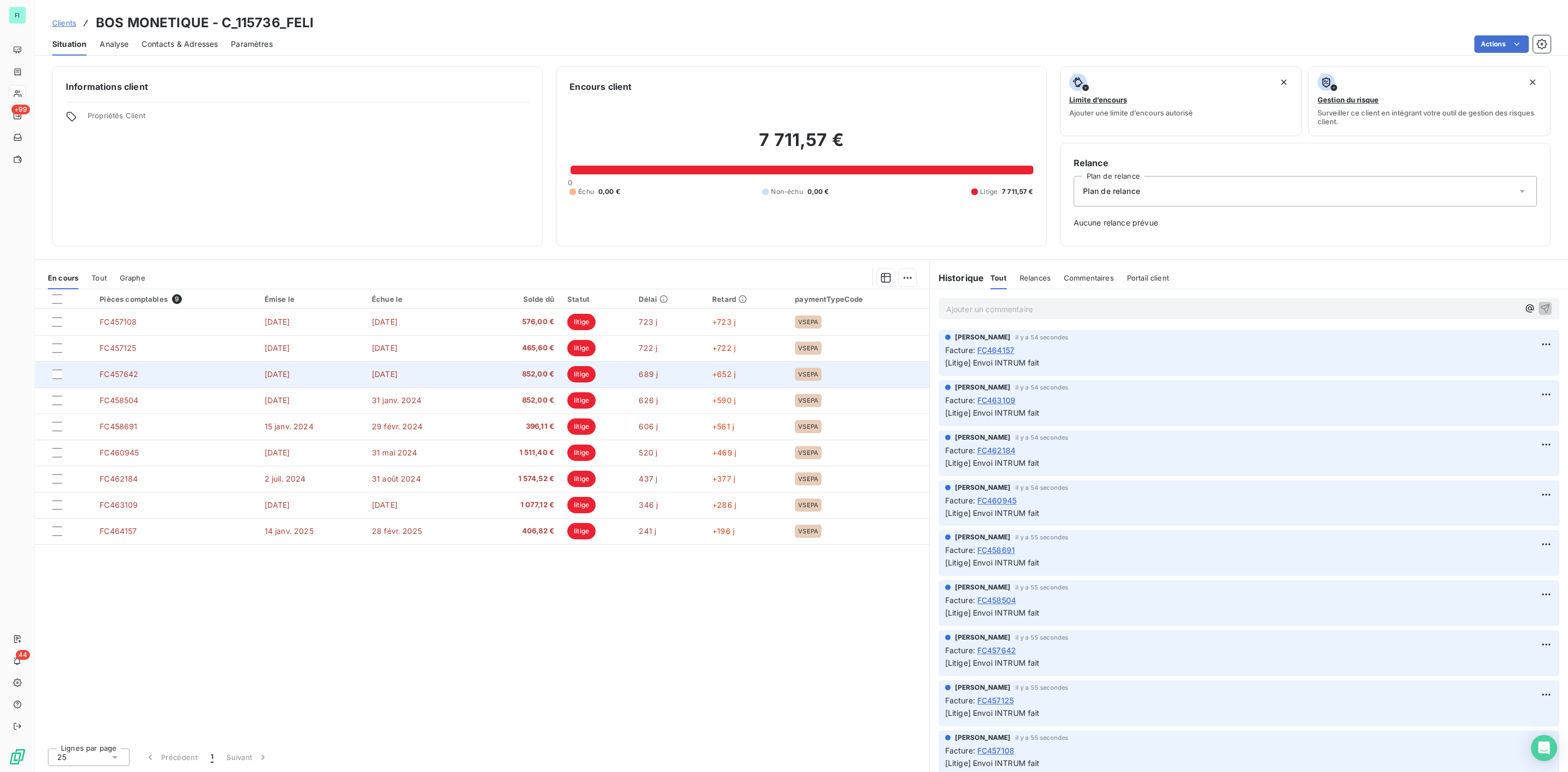
click at [542, 379] on span "852,00 €" at bounding box center [518, 374] width 73 height 11
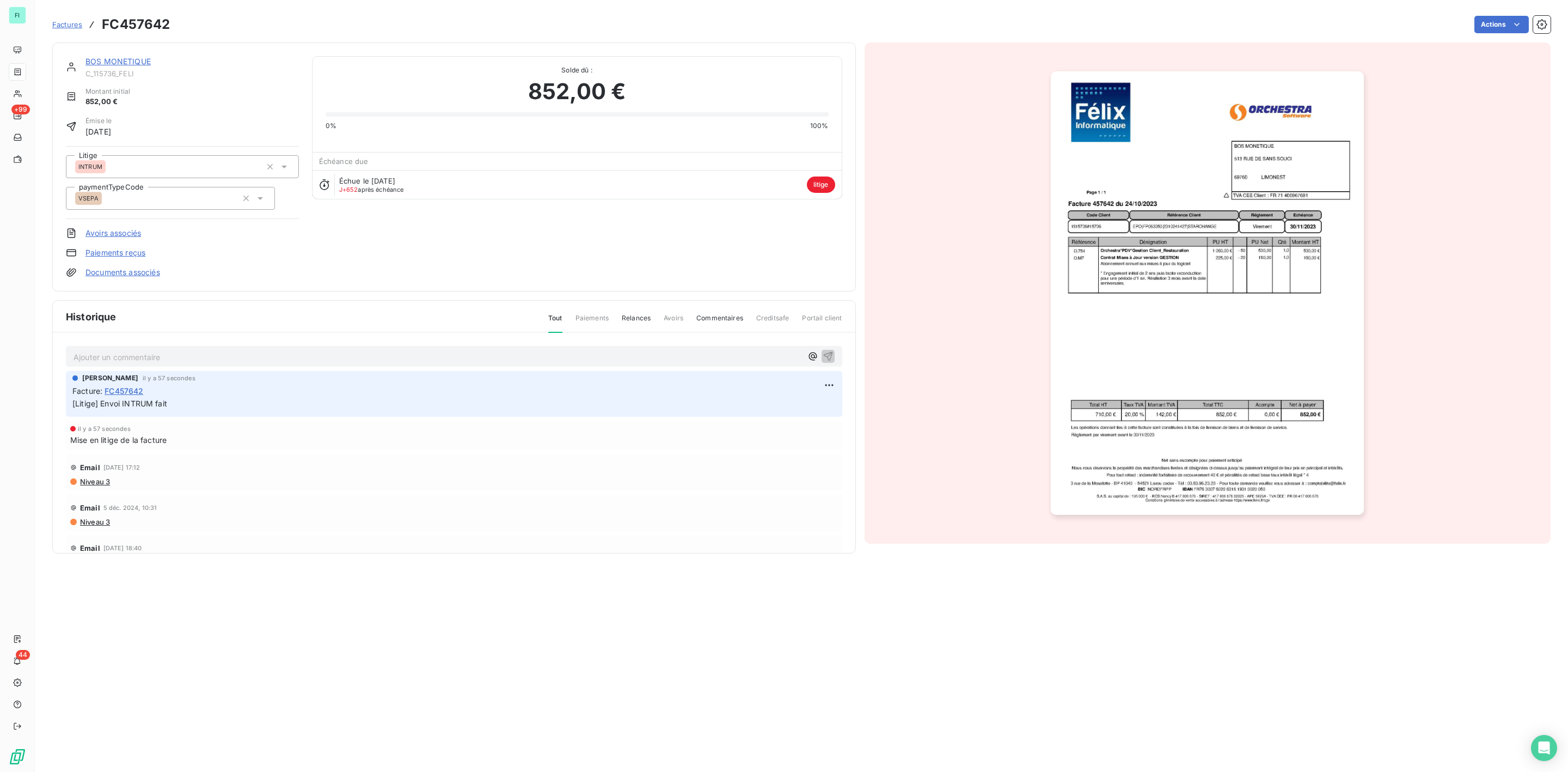
click at [1152, 332] on img "button" at bounding box center [1207, 293] width 313 height 444
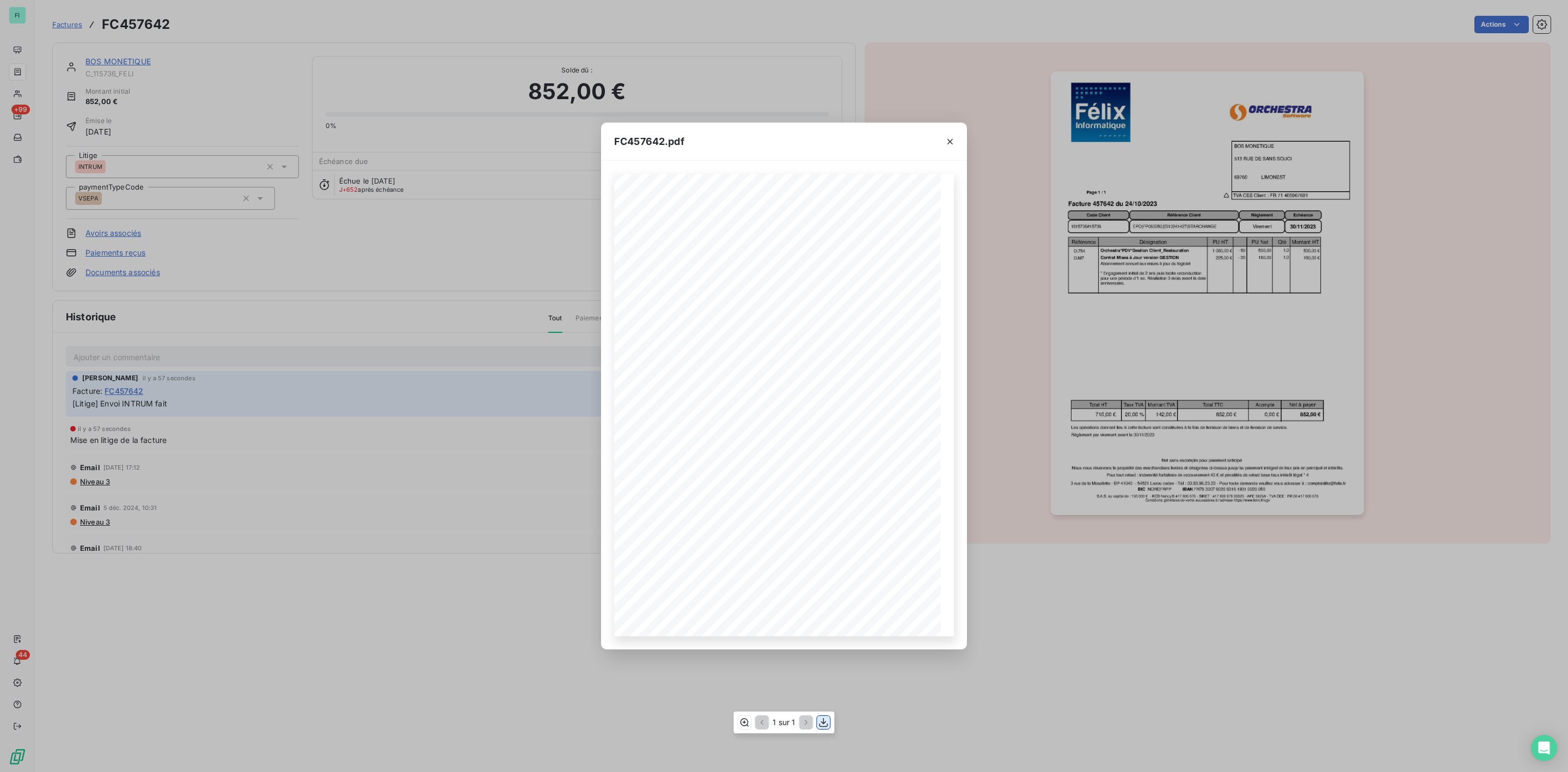
click at [822, 723] on icon "button" at bounding box center [824, 723] width 11 height 11
drag, startPoint x: 946, startPoint y: 141, endPoint x: 794, endPoint y: 117, distance: 153.9
click at [946, 141] on icon "button" at bounding box center [950, 141] width 11 height 11
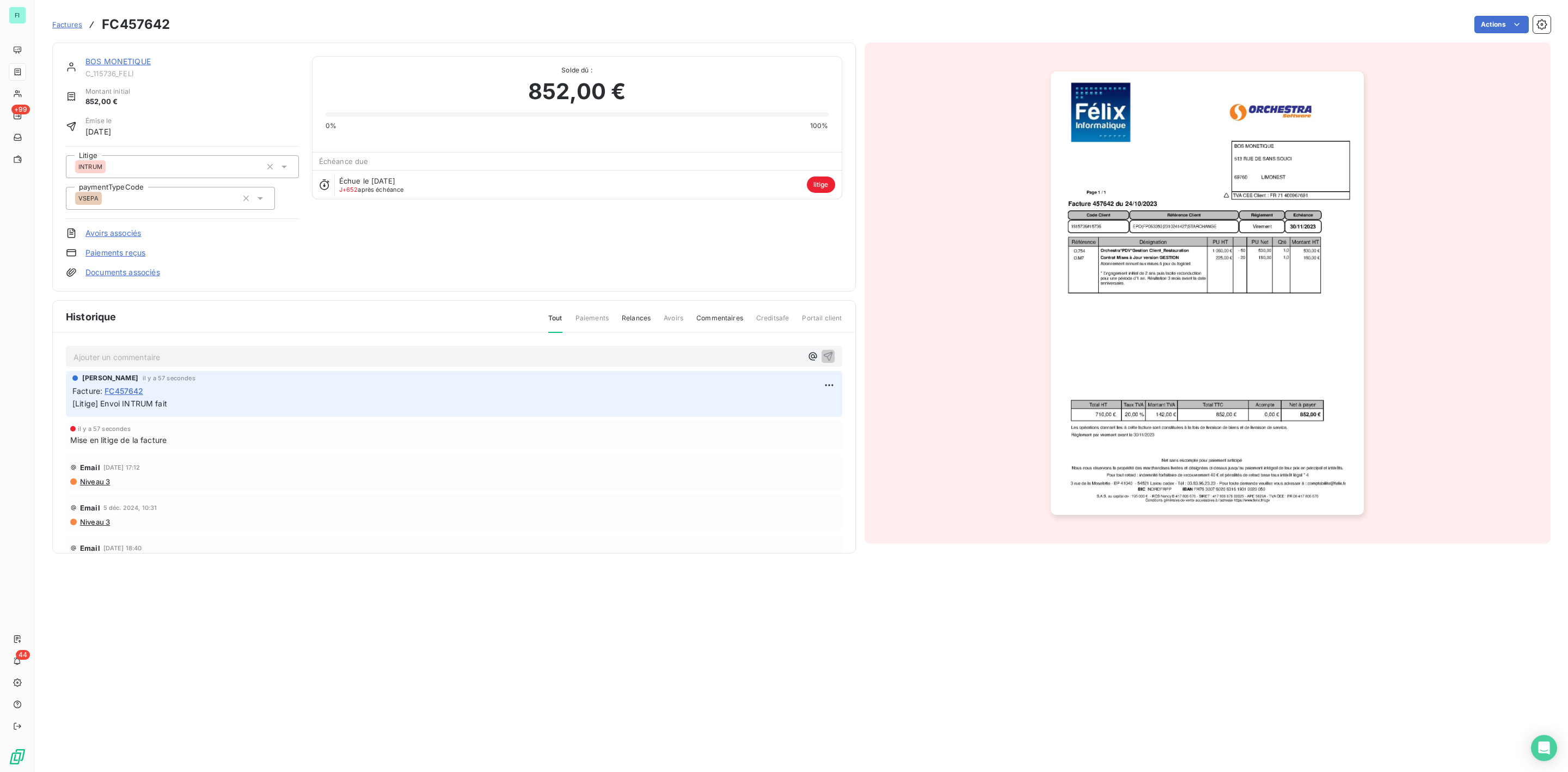
click at [129, 59] on link "BOS MONETIQUE" at bounding box center [118, 61] width 65 height 9
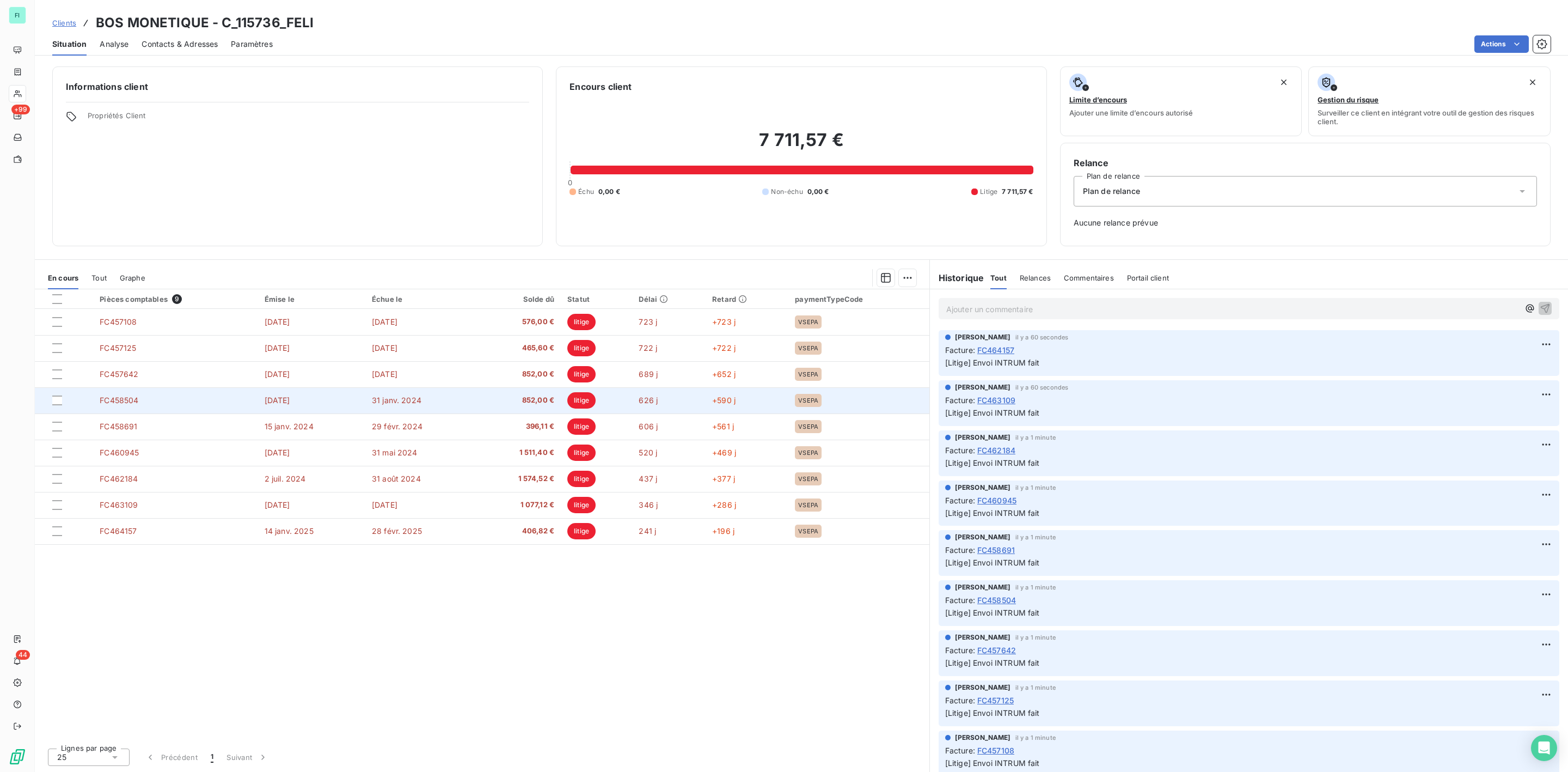
click at [538, 399] on span "852,00 €" at bounding box center [518, 400] width 73 height 11
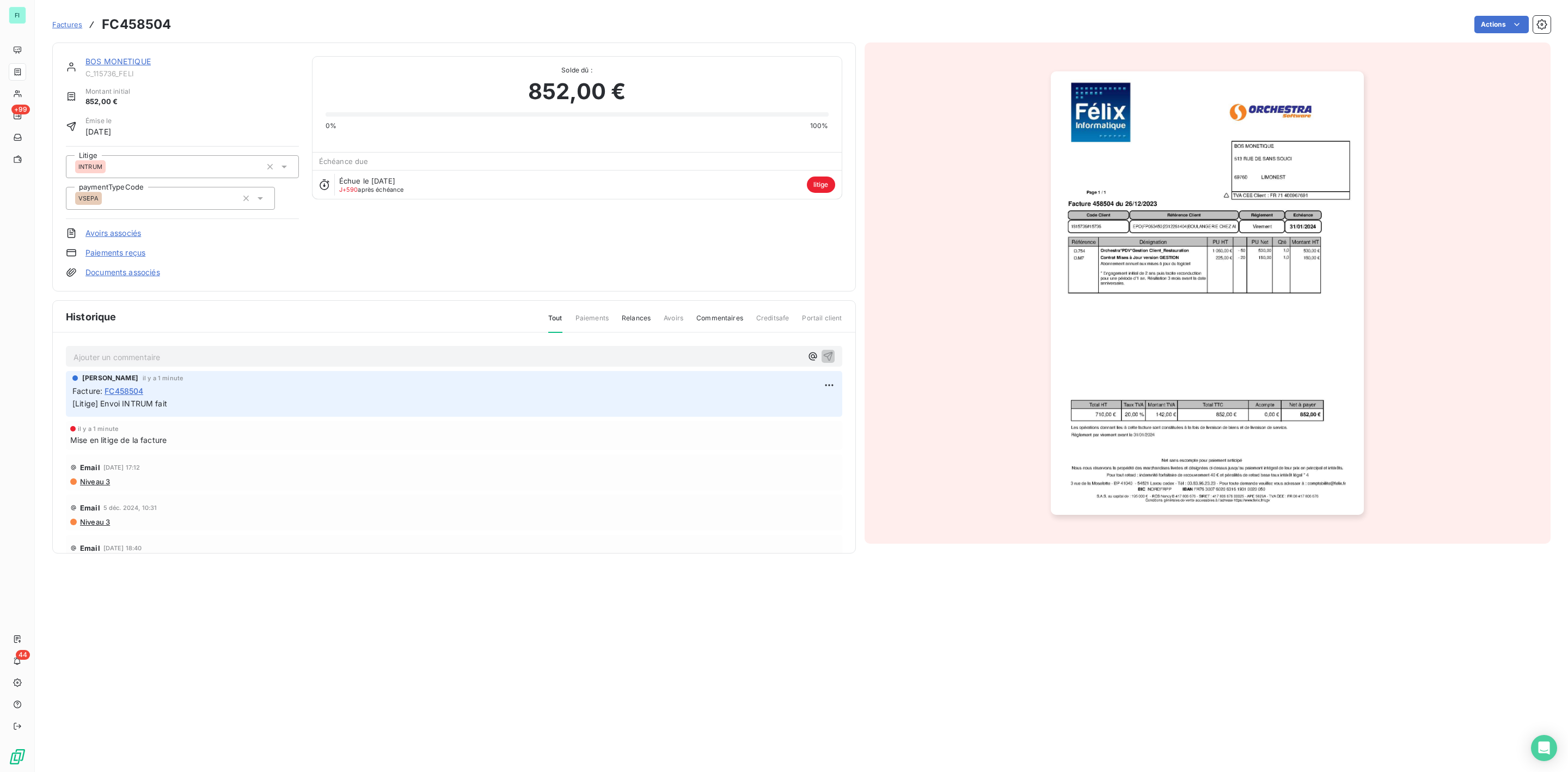
click at [1156, 337] on img "button" at bounding box center [1207, 293] width 313 height 444
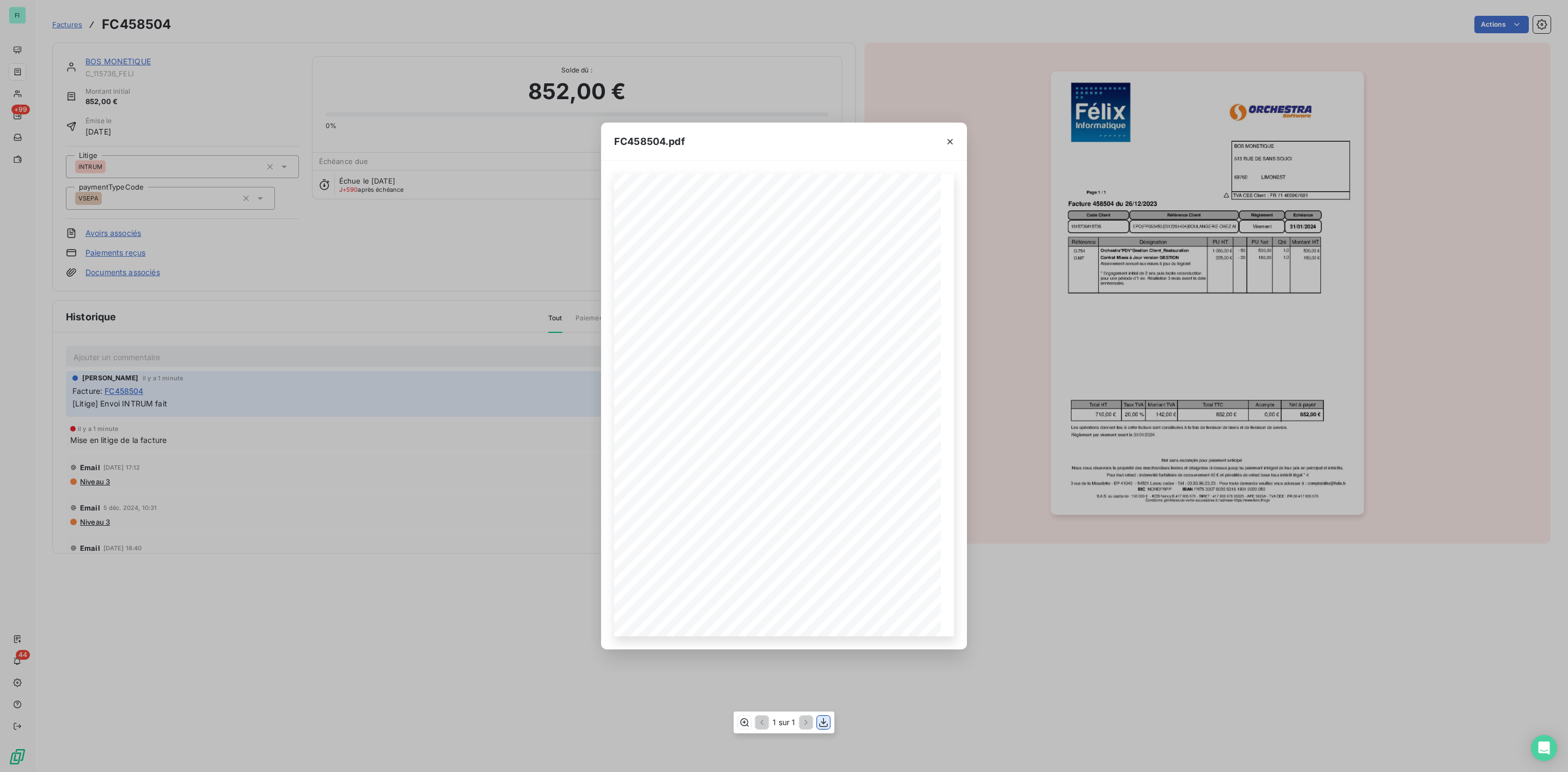
click at [820, 724] on icon "button" at bounding box center [824, 723] width 9 height 9
click at [946, 135] on button "button" at bounding box center [950, 141] width 17 height 17
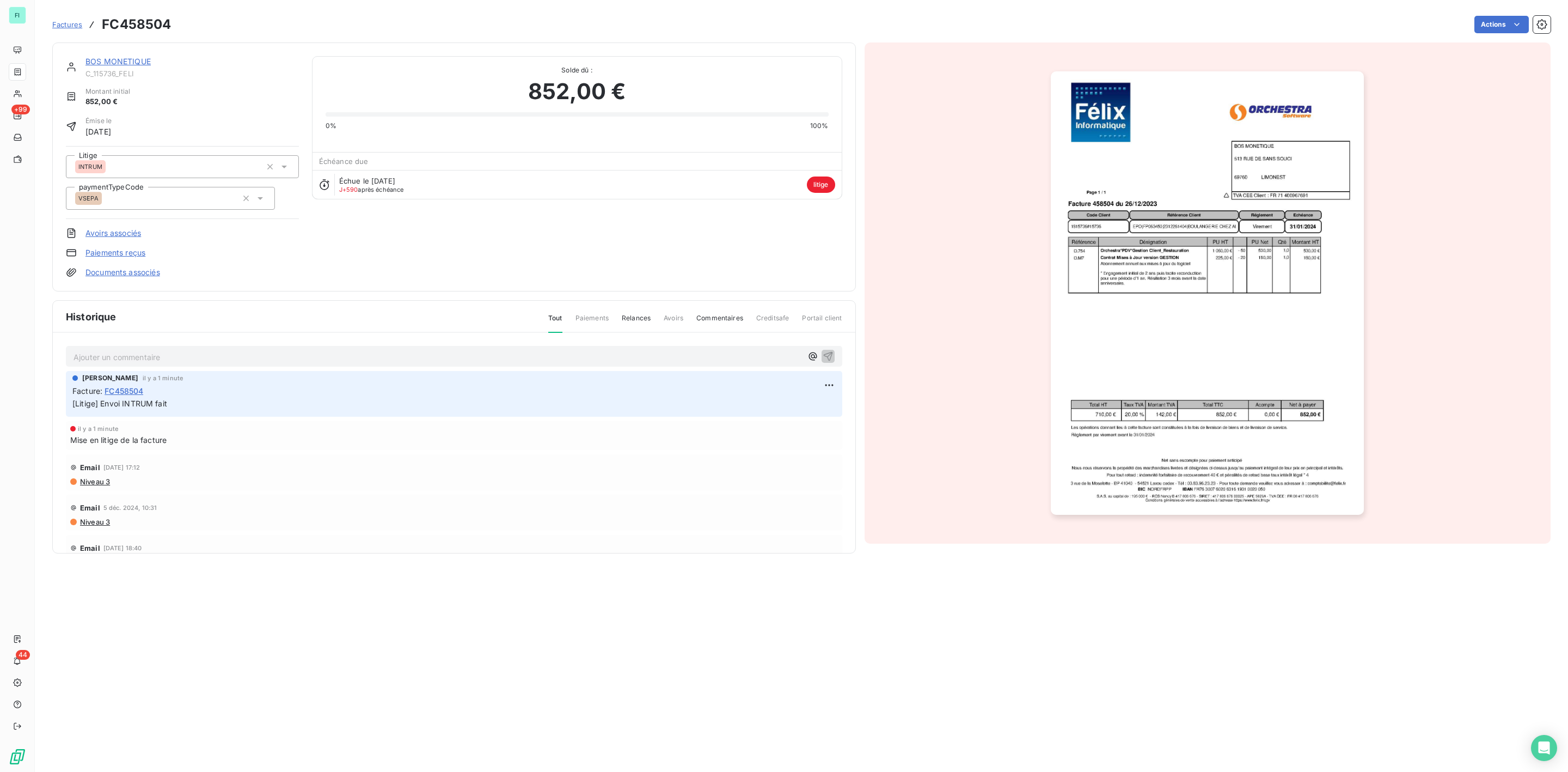
click at [118, 61] on link "BOS MONETIQUE" at bounding box center [118, 61] width 65 height 9
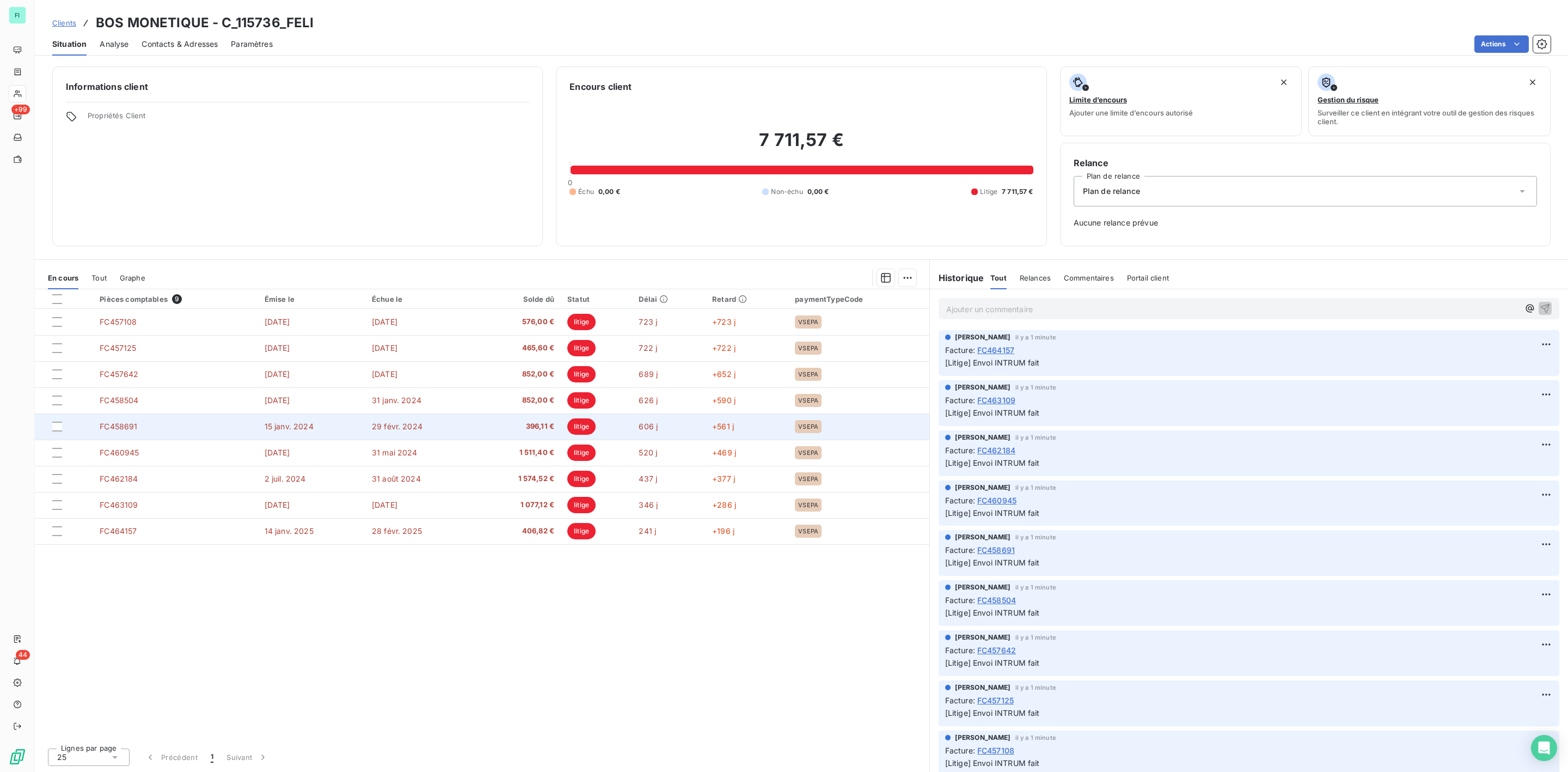
click at [542, 422] on span "396,11 €" at bounding box center [518, 426] width 73 height 11
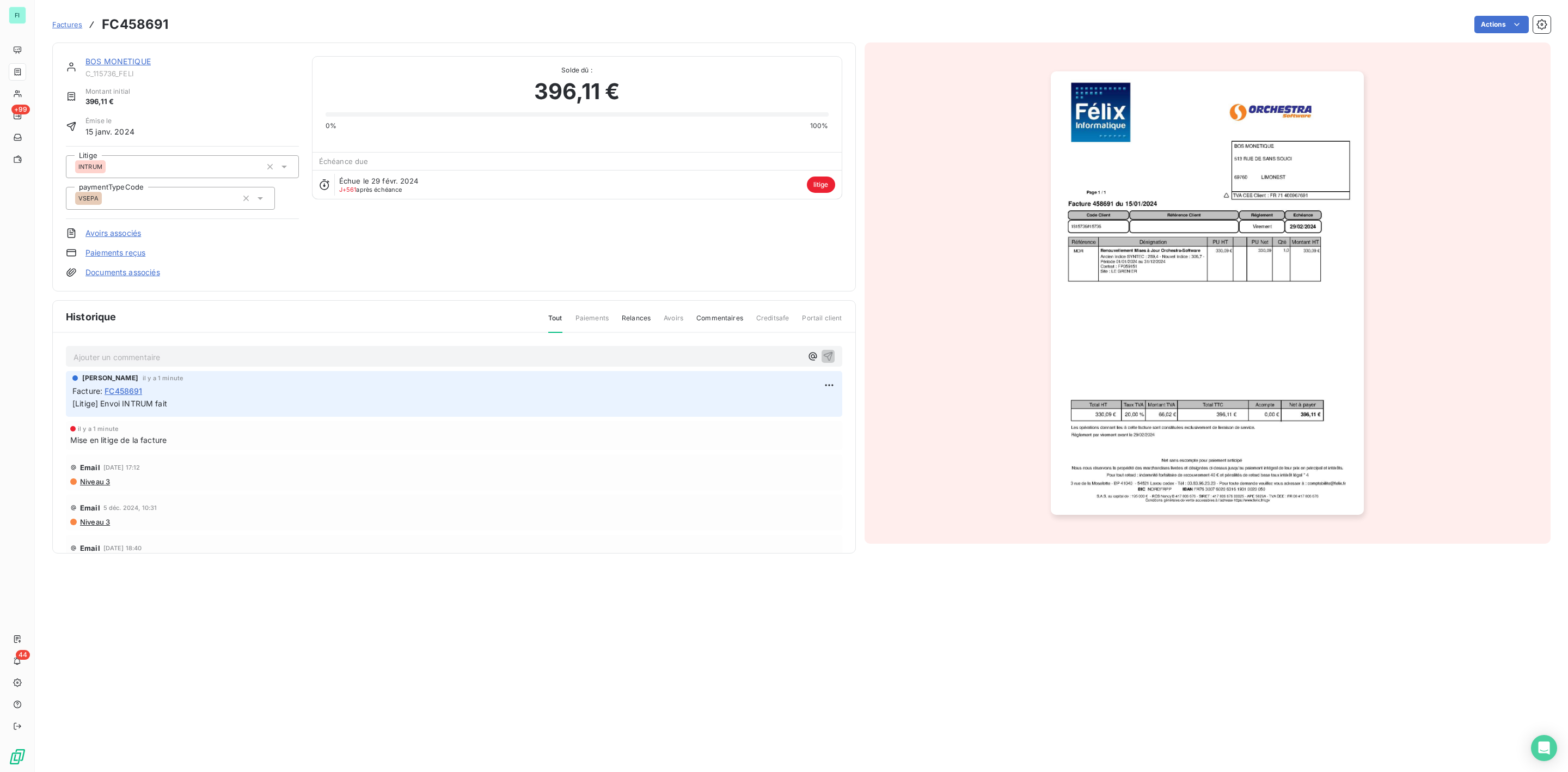
click at [1179, 296] on img "button" at bounding box center [1207, 293] width 313 height 444
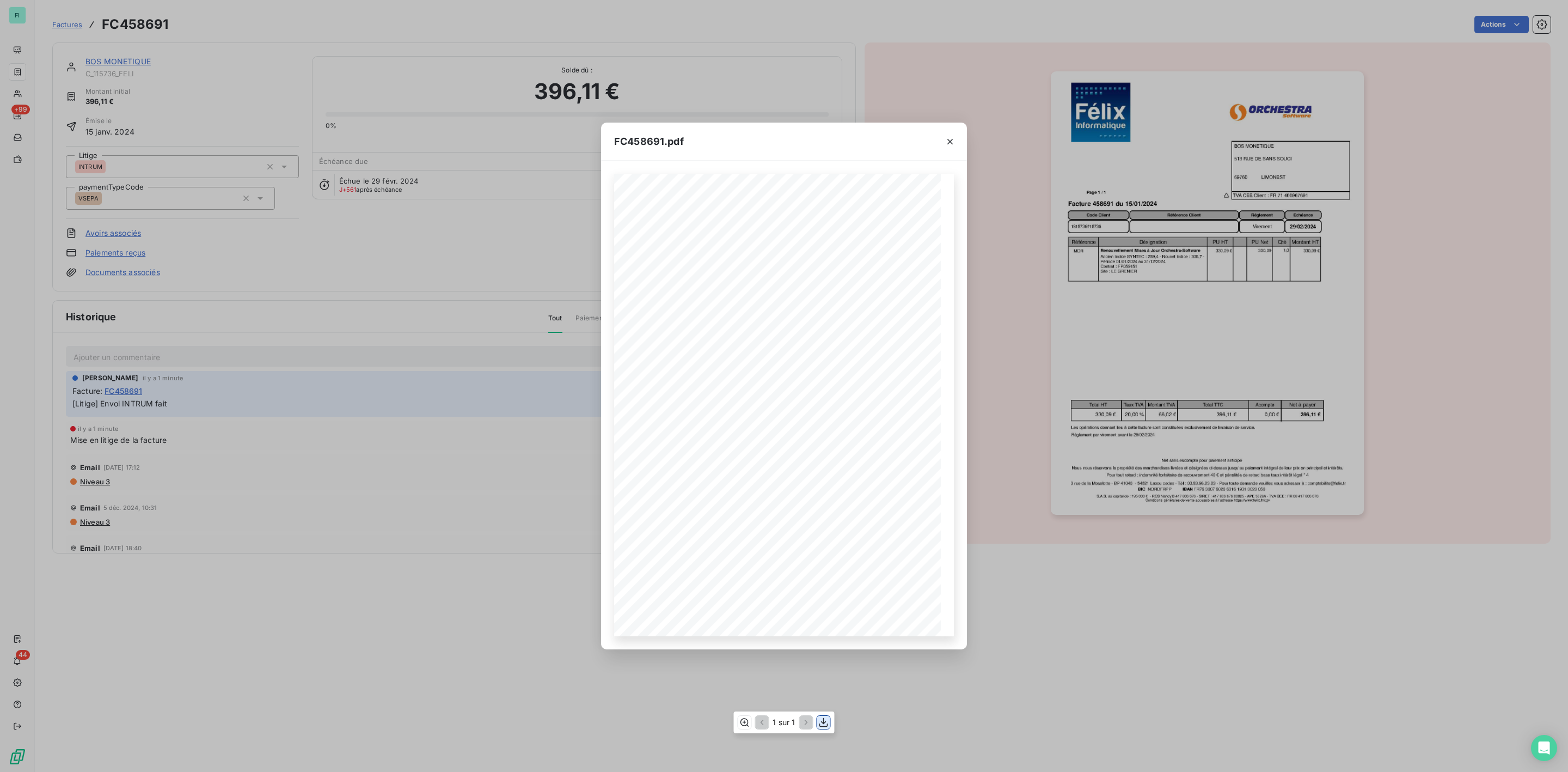
click at [826, 724] on icon "button" at bounding box center [824, 723] width 11 height 11
click at [950, 136] on icon "button" at bounding box center [950, 141] width 11 height 11
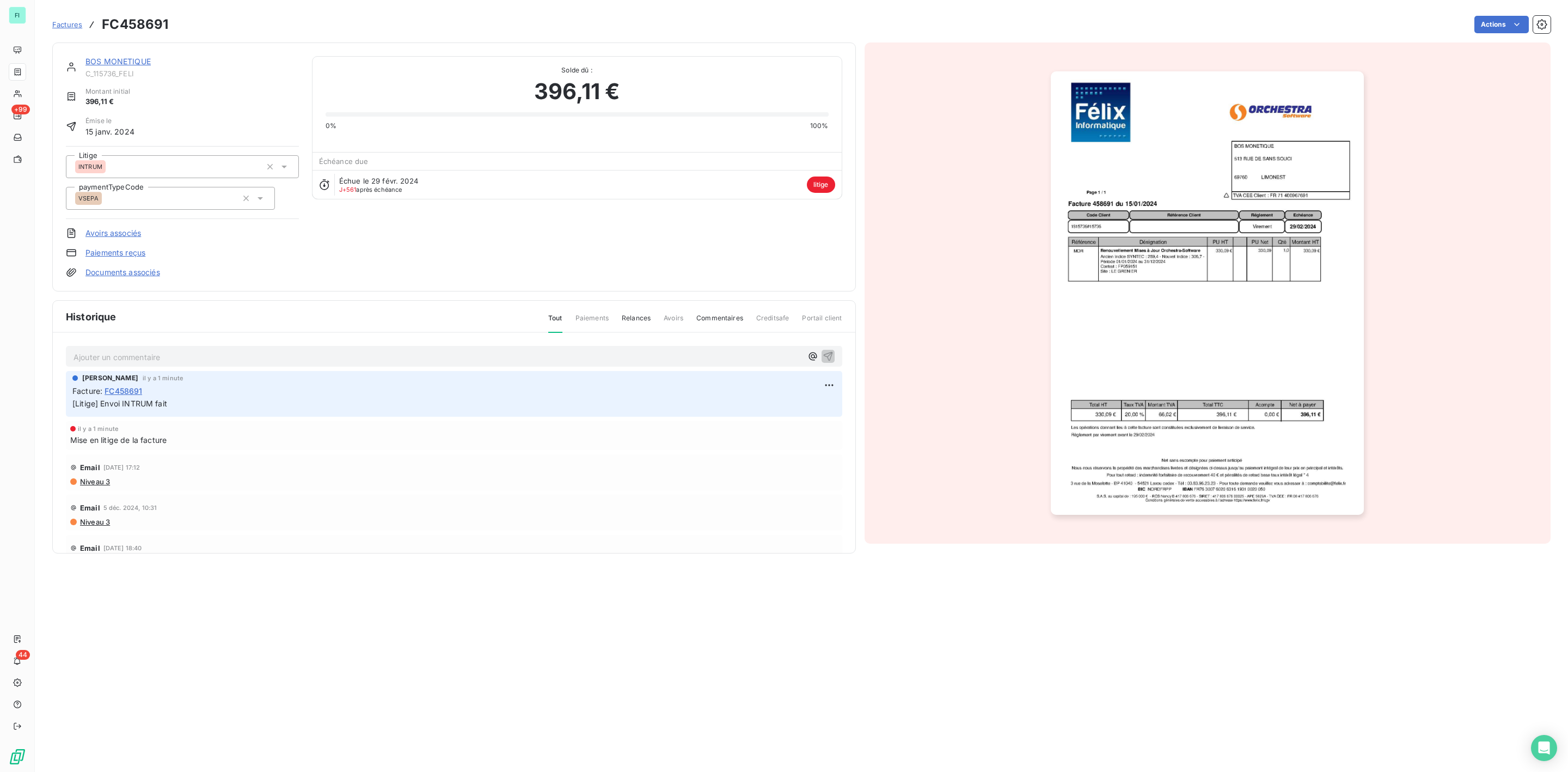
click at [129, 62] on link "BOS MONETIQUE" at bounding box center [118, 61] width 65 height 9
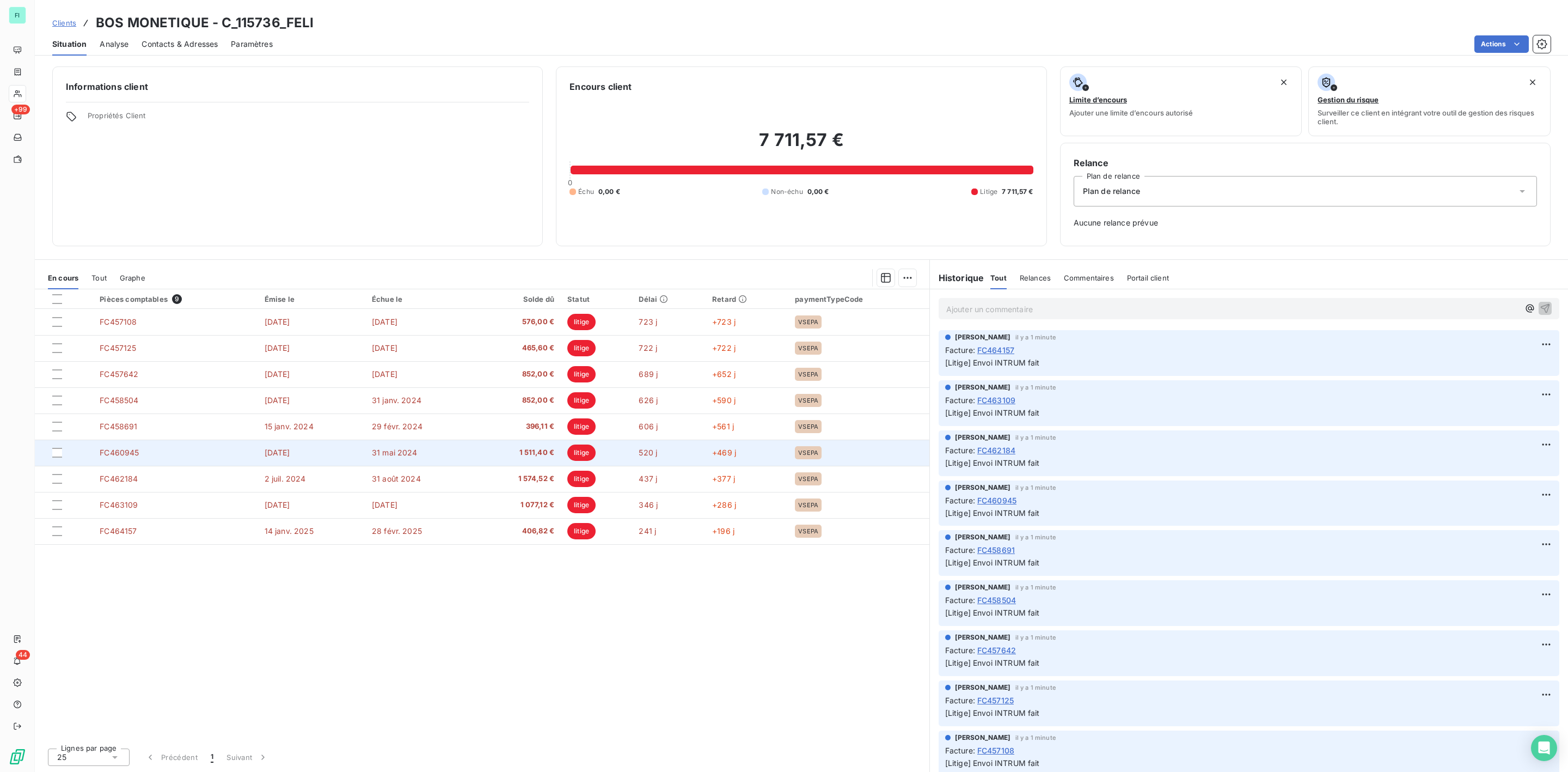
click at [534, 451] on span "1 511,40 €" at bounding box center [518, 452] width 73 height 11
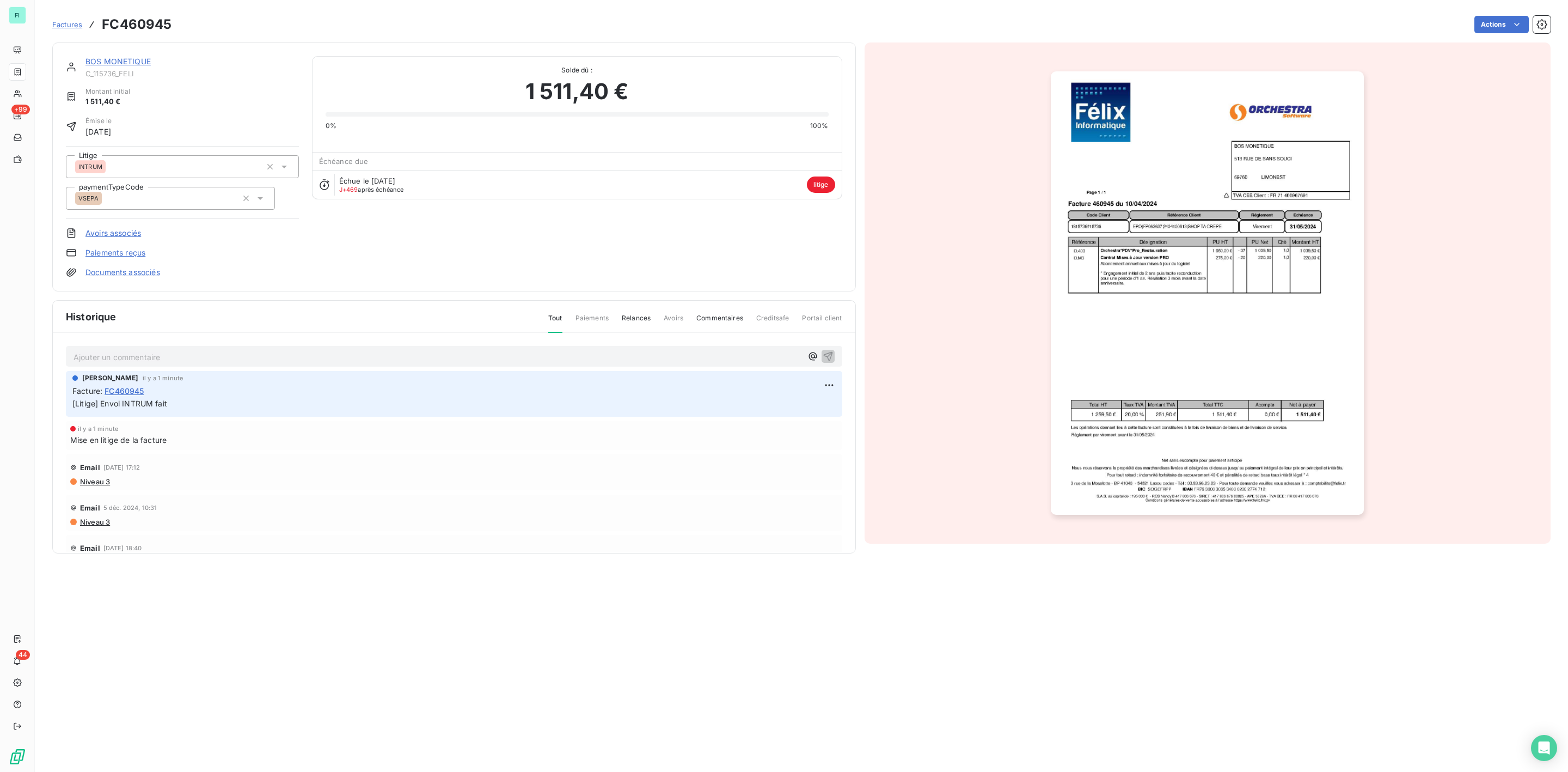
click at [1186, 314] on img "button" at bounding box center [1207, 293] width 313 height 444
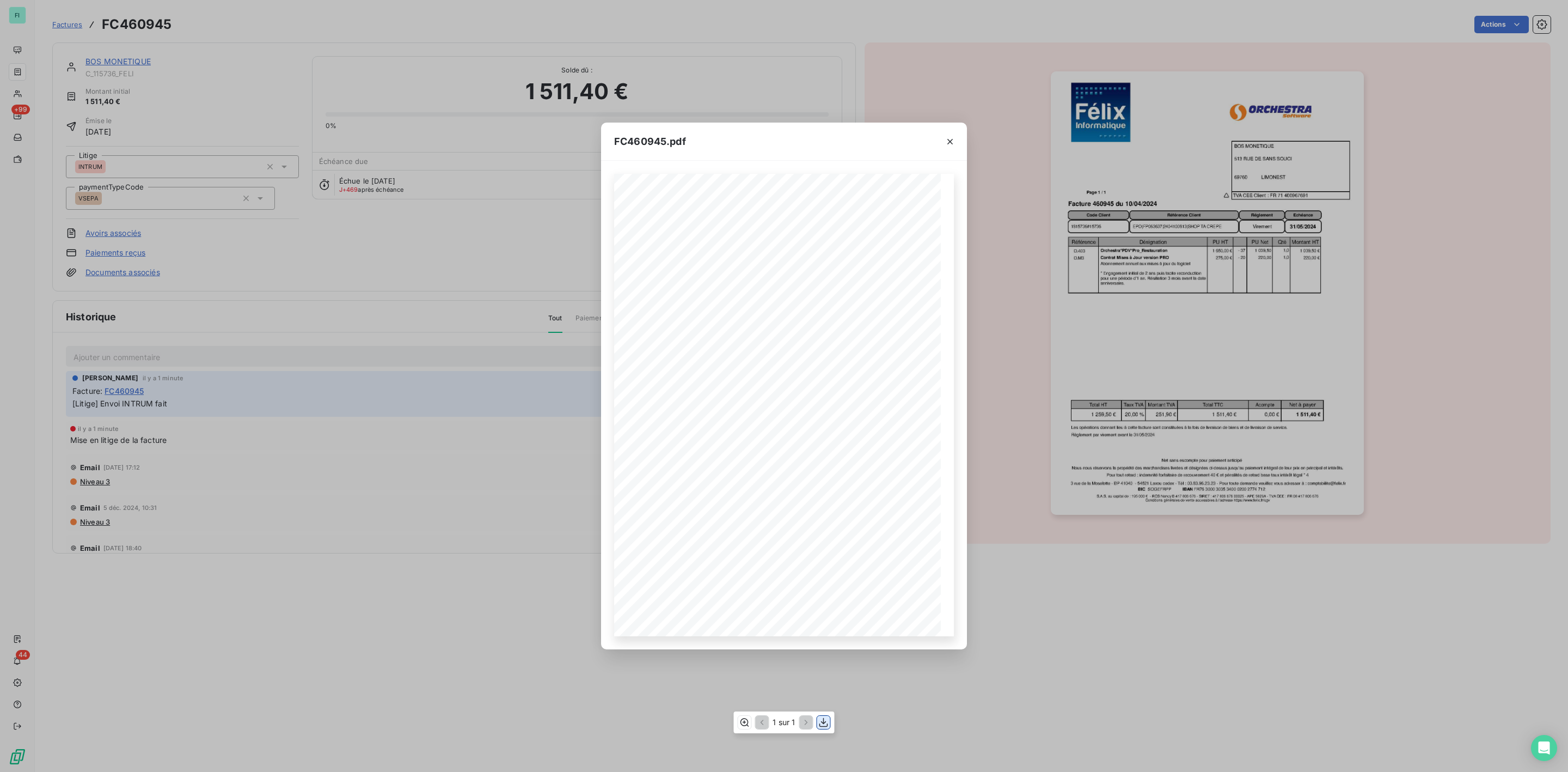
click at [822, 721] on icon "button" at bounding box center [824, 723] width 11 height 11
click at [948, 136] on icon "button" at bounding box center [950, 141] width 11 height 11
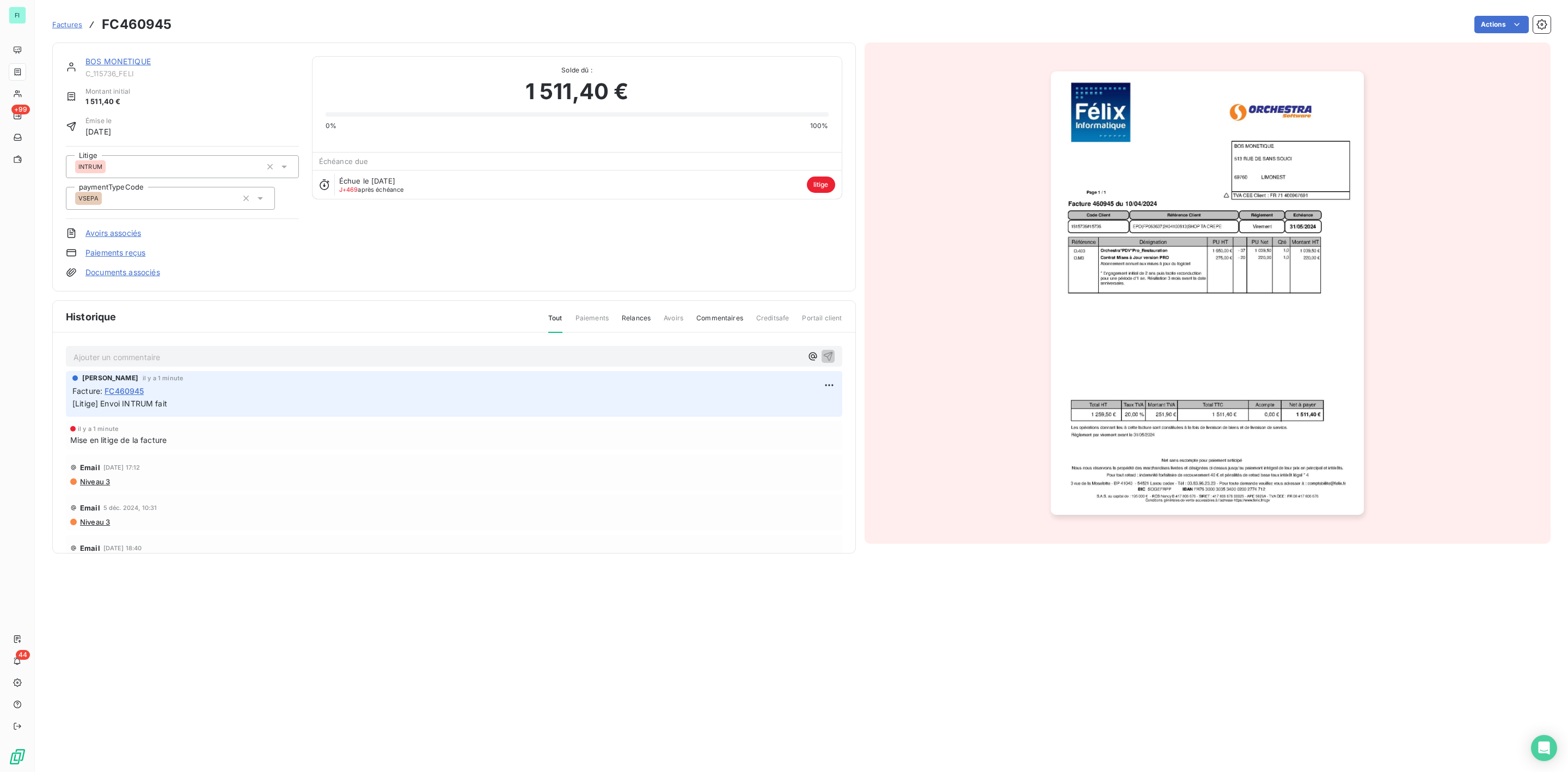
click at [123, 59] on link "BOS MONETIQUE" at bounding box center [118, 61] width 65 height 9
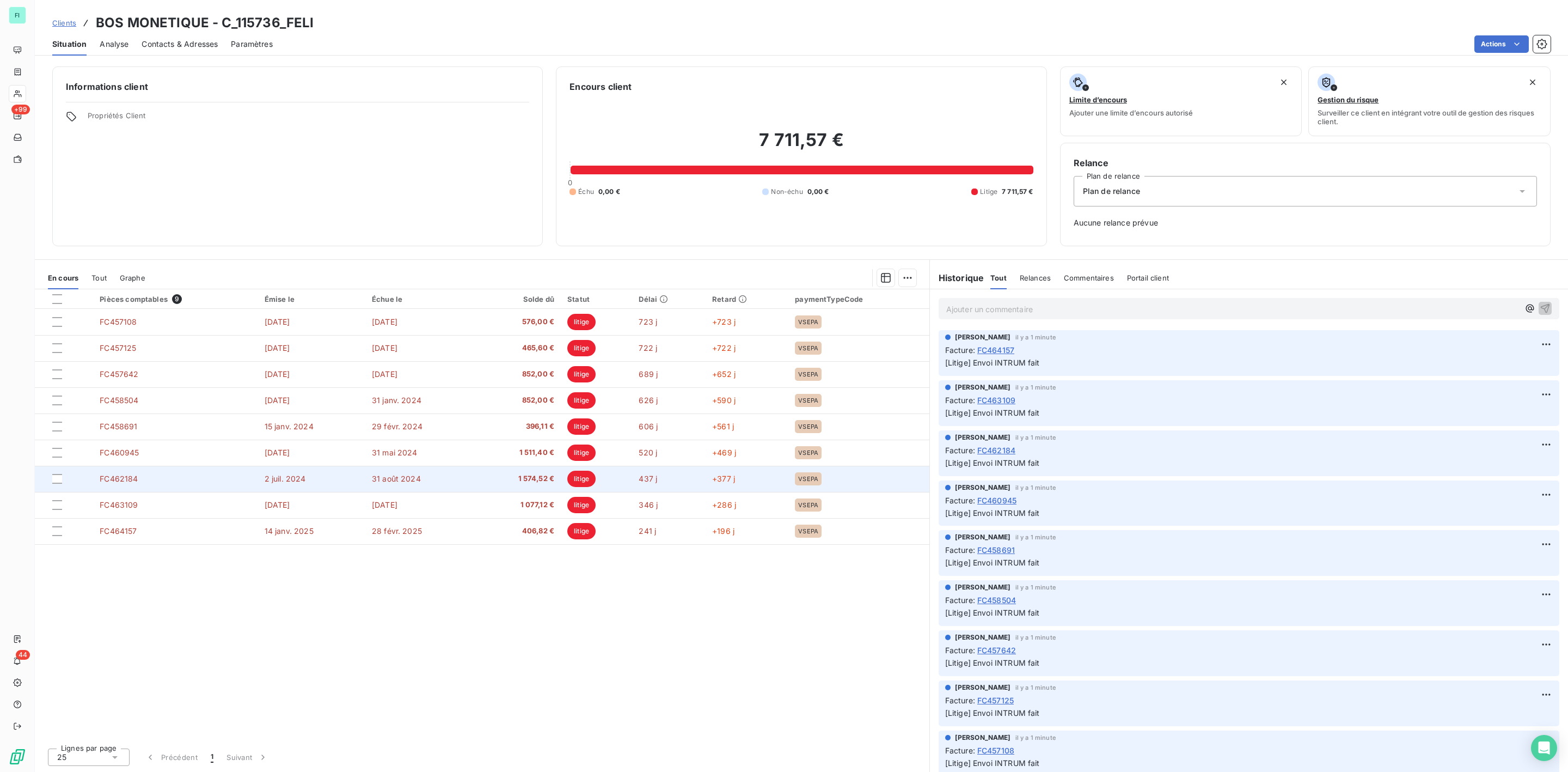
click at [539, 478] on span "1 574,52 €" at bounding box center [518, 479] width 73 height 11
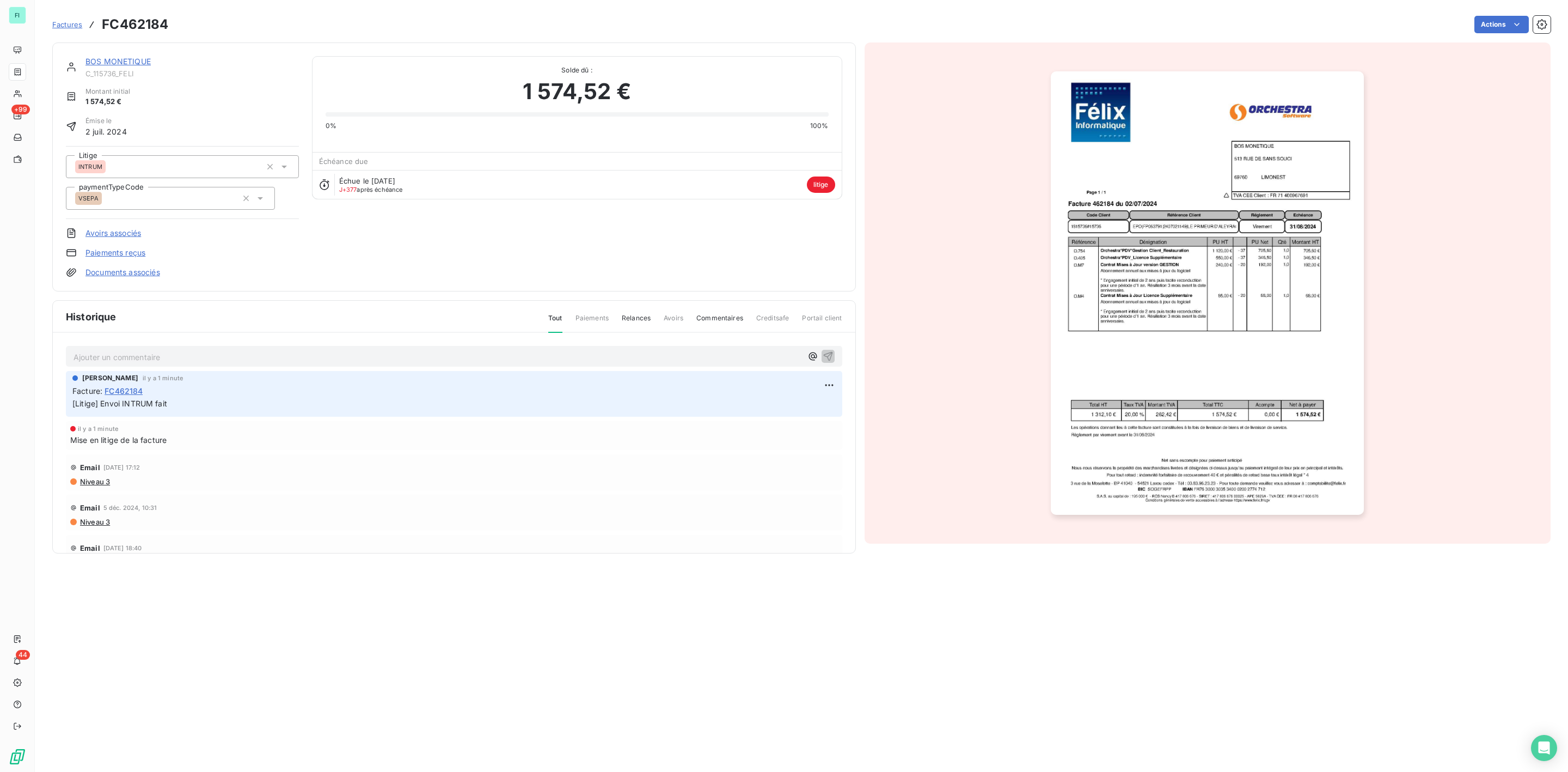
click at [1165, 275] on img "button" at bounding box center [1207, 293] width 313 height 444
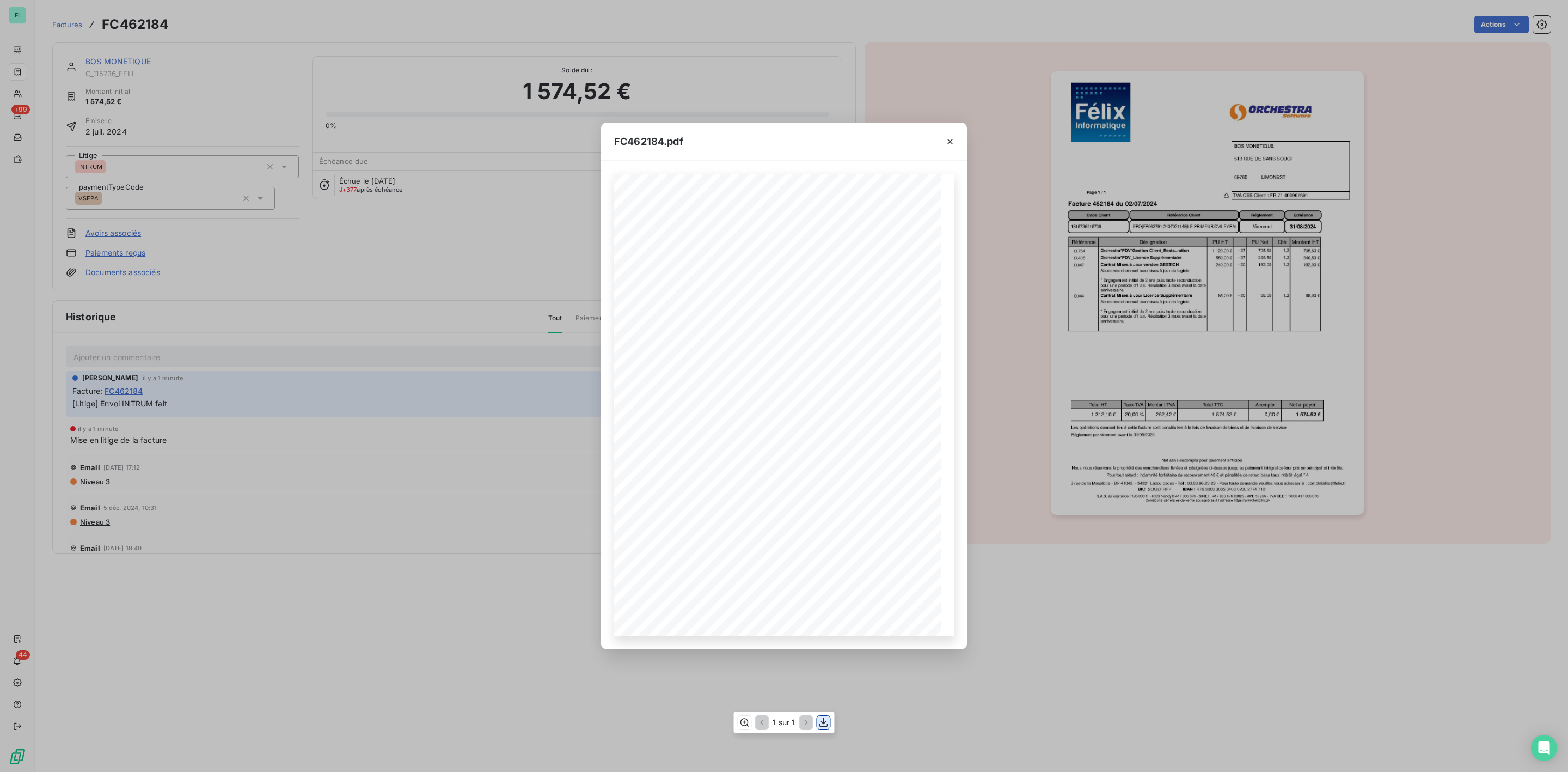
click at [826, 723] on icon "button" at bounding box center [824, 723] width 11 height 11
click at [946, 141] on icon "button" at bounding box center [950, 141] width 11 height 11
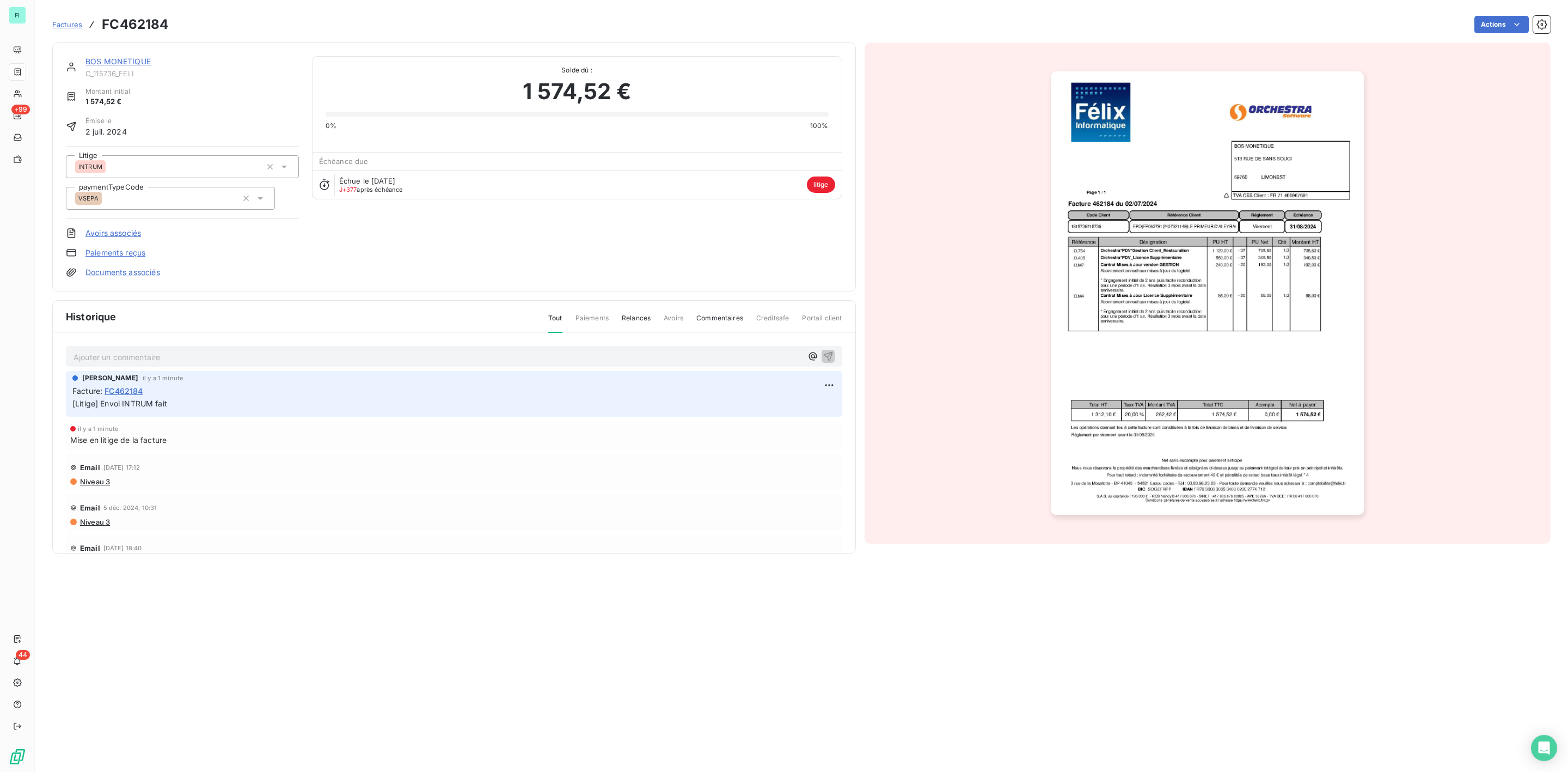
click at [123, 61] on link "BOS MONETIQUE" at bounding box center [118, 61] width 65 height 9
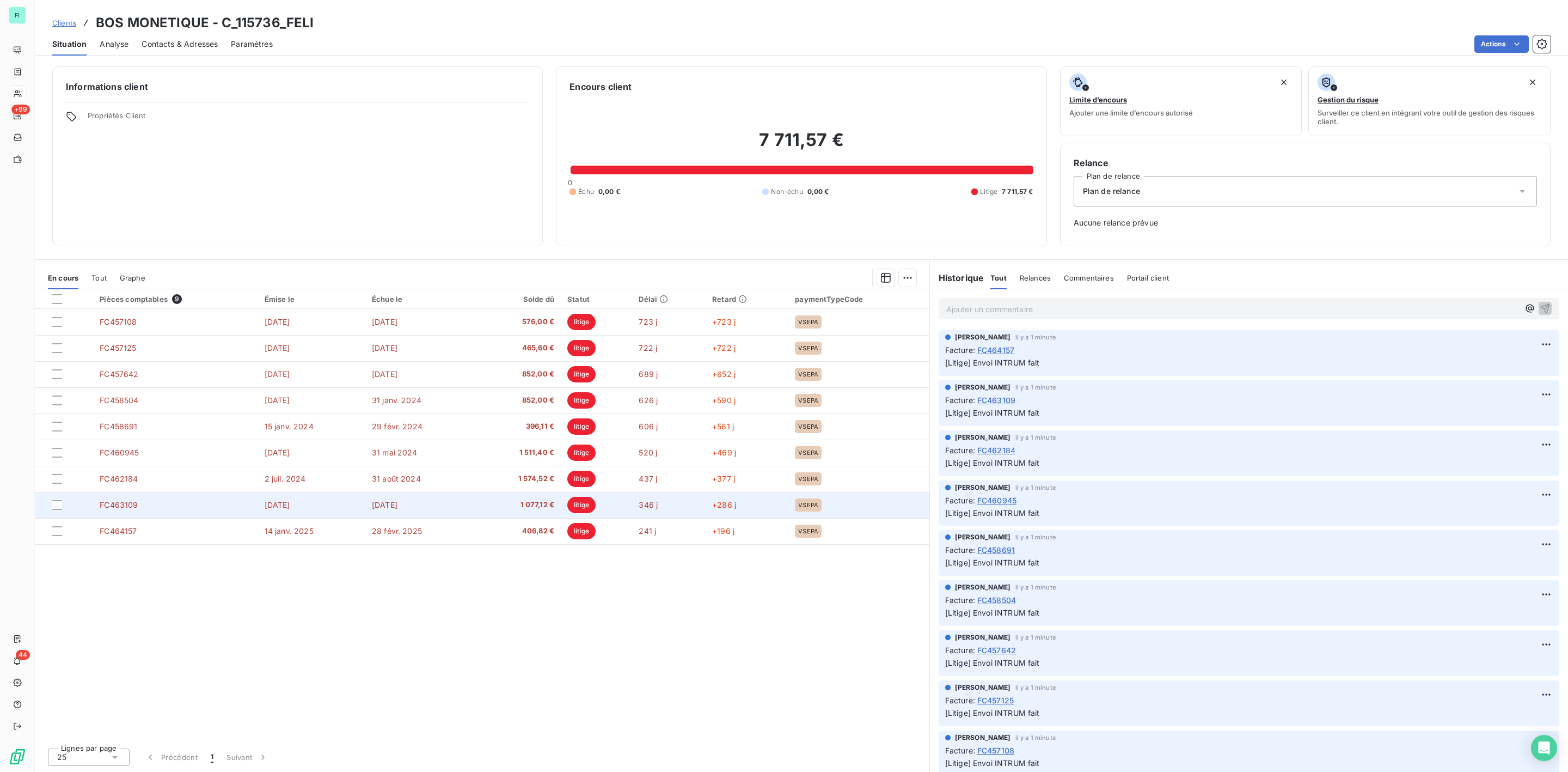
click at [524, 506] on span "1 077,12 €" at bounding box center [518, 505] width 73 height 11
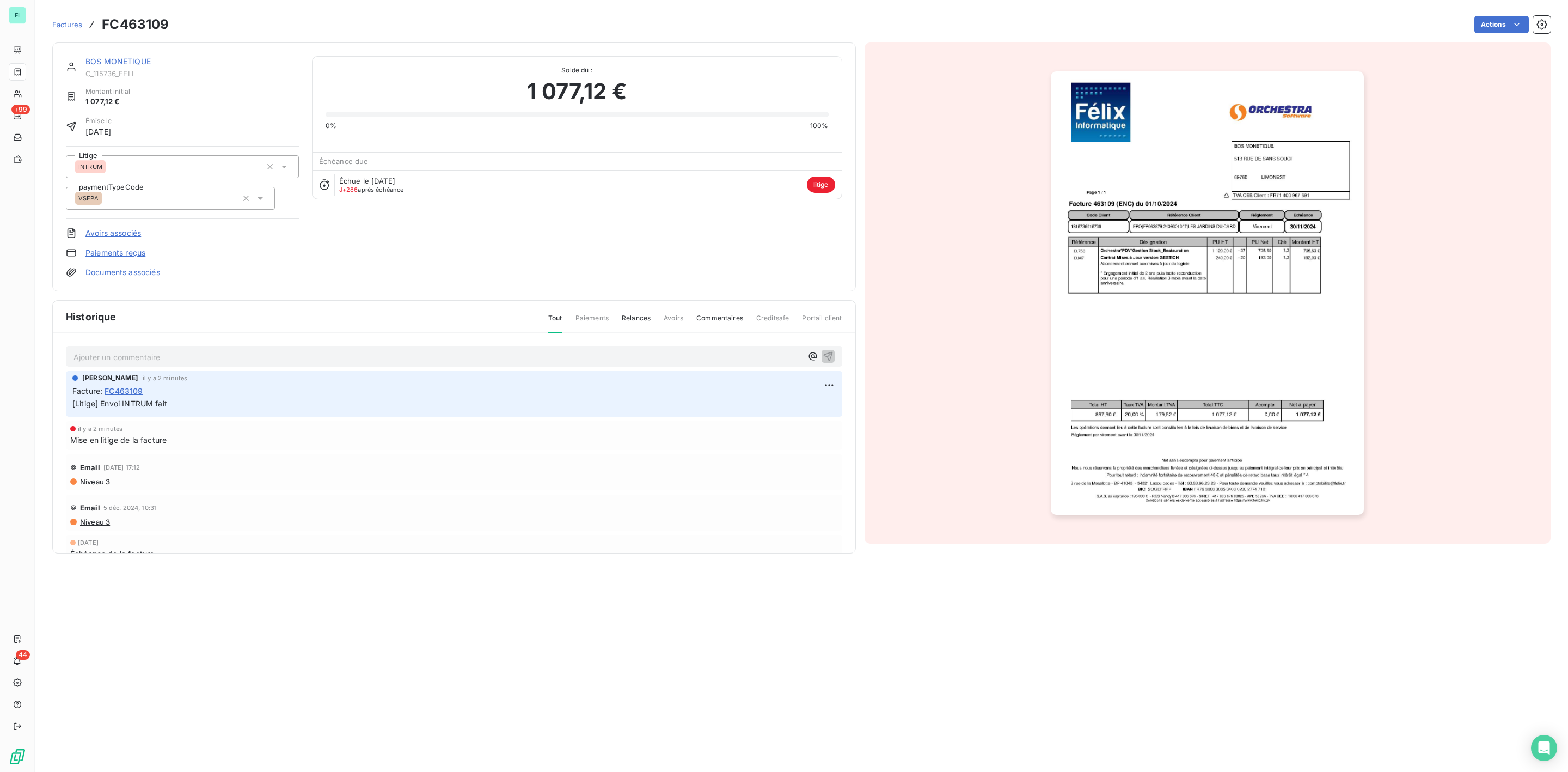
click at [1162, 328] on img "button" at bounding box center [1207, 293] width 313 height 444
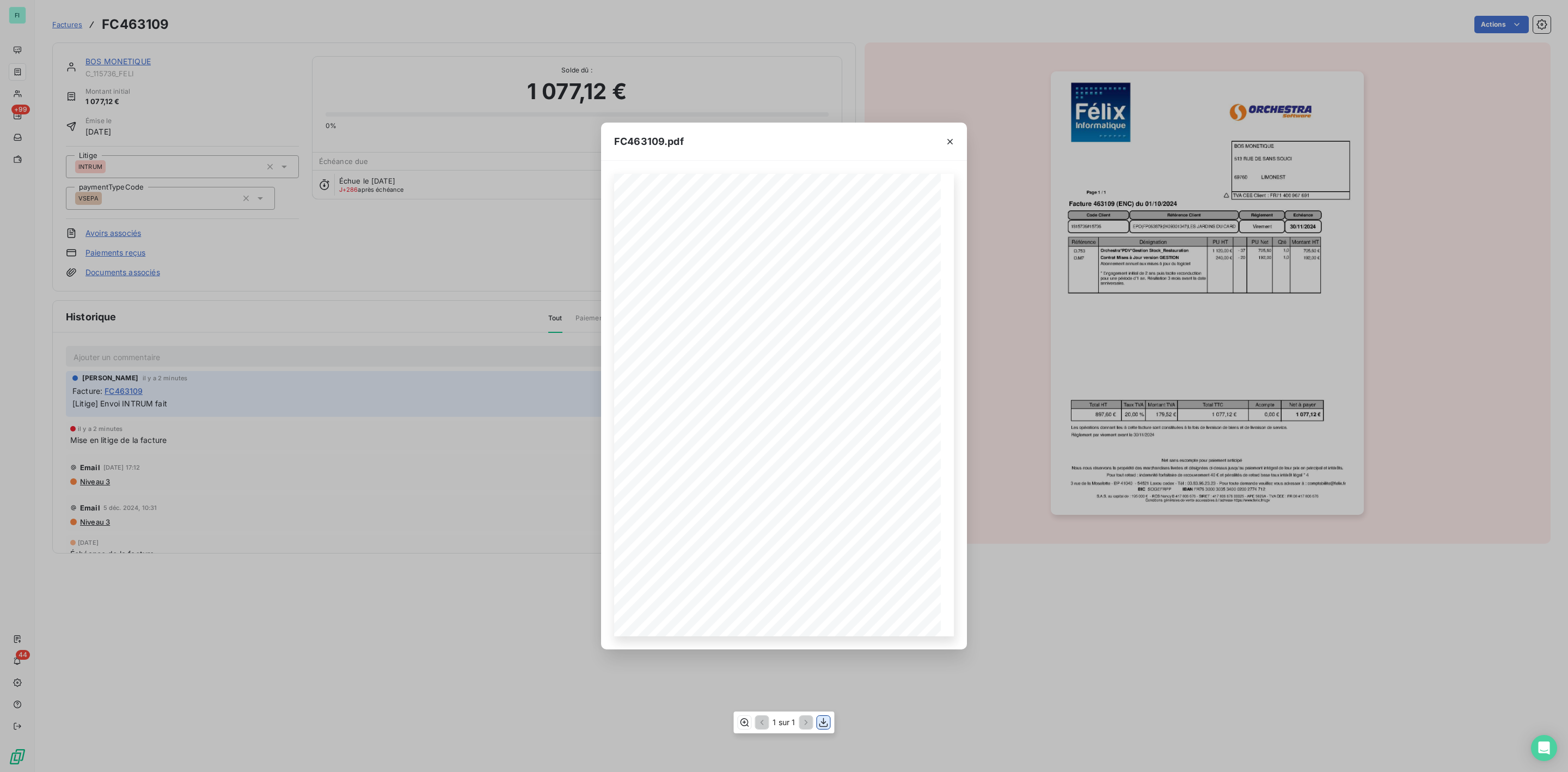
click at [825, 724] on icon "button" at bounding box center [824, 723] width 11 height 11
click at [950, 139] on icon "button" at bounding box center [950, 141] width 11 height 11
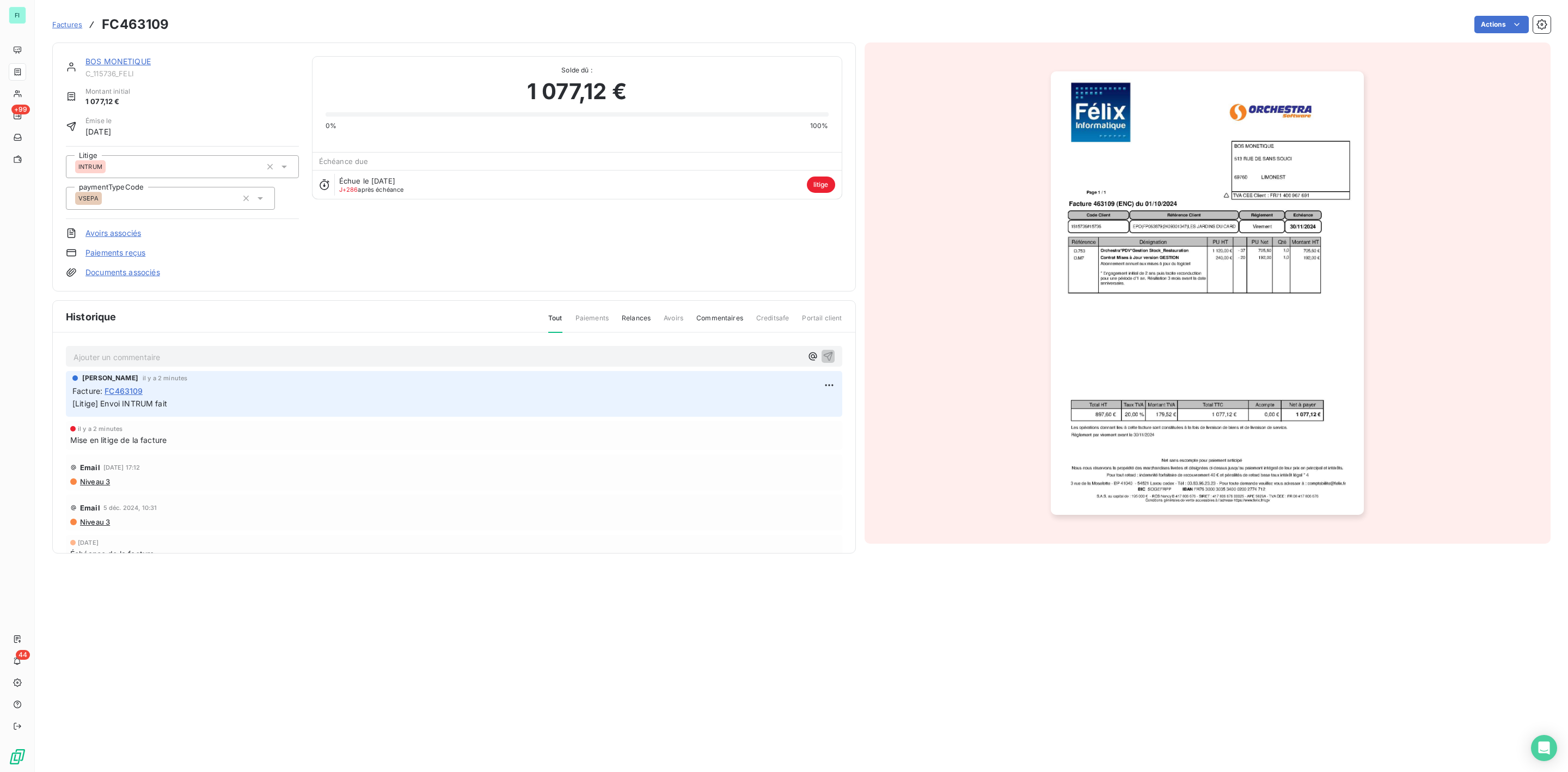
click at [111, 57] on link "BOS MONETIQUE" at bounding box center [118, 61] width 65 height 9
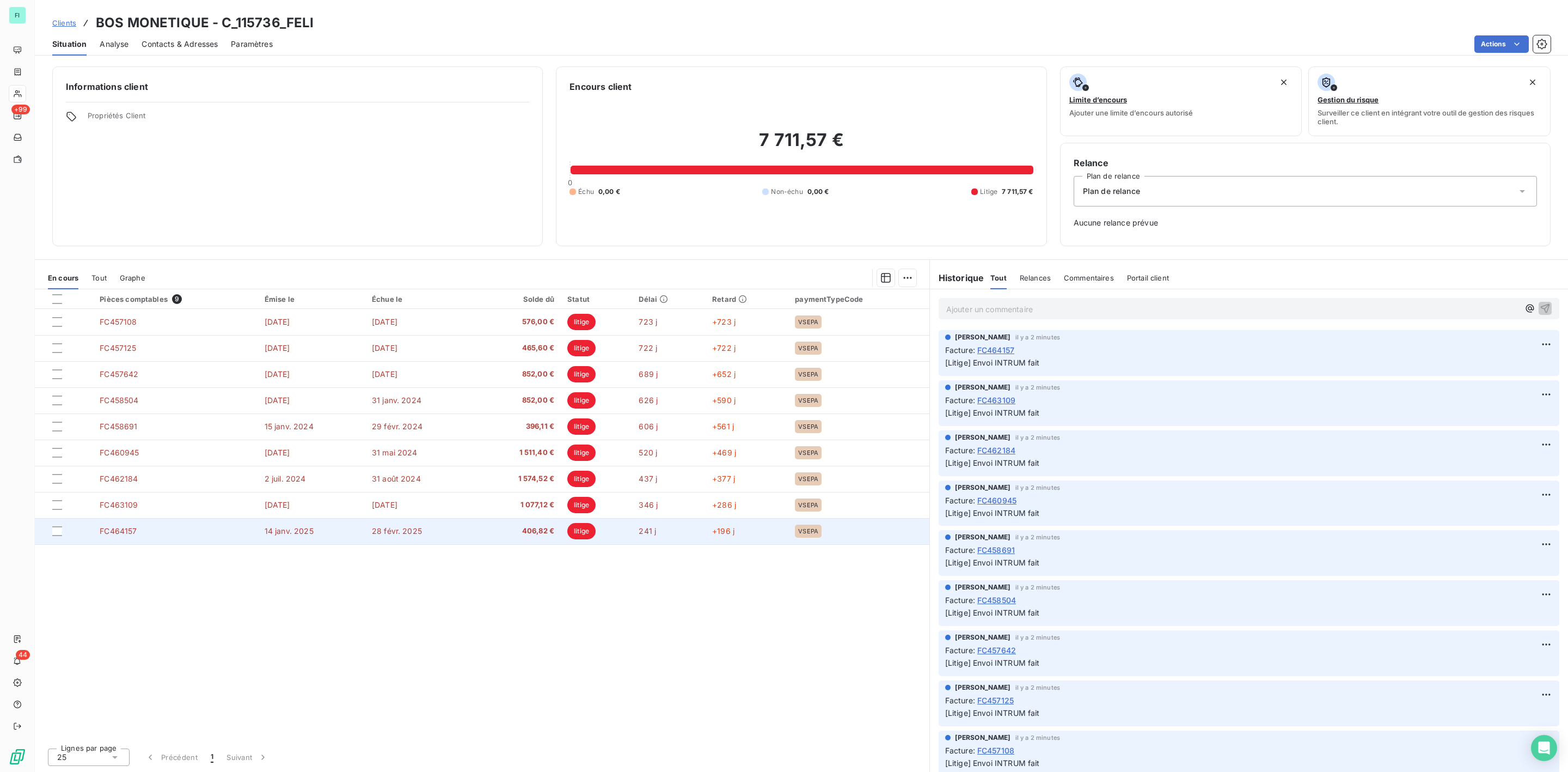
click at [527, 532] on span "406,82 €" at bounding box center [518, 531] width 73 height 11
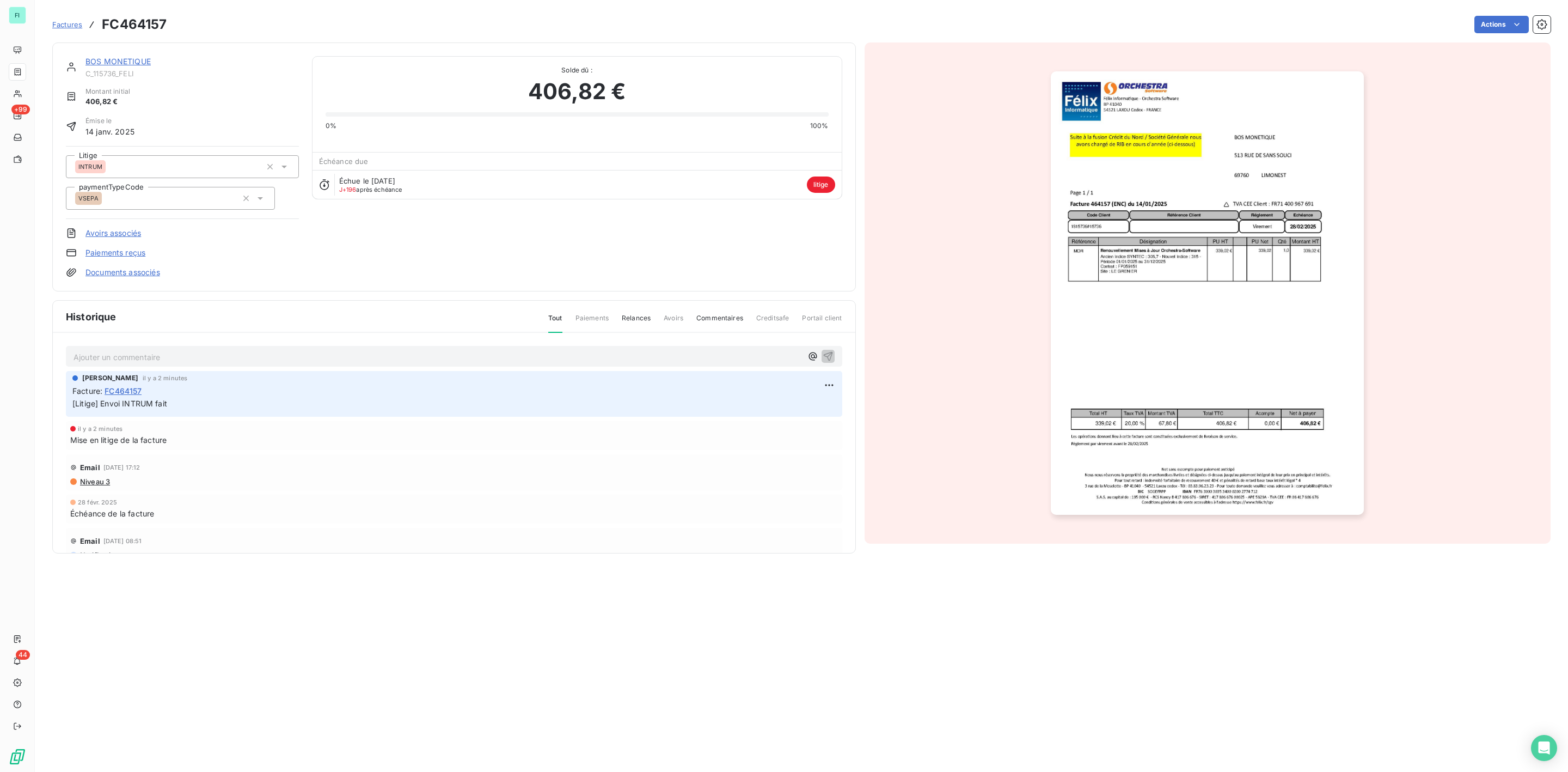
click at [1183, 290] on img "button" at bounding box center [1207, 293] width 313 height 444
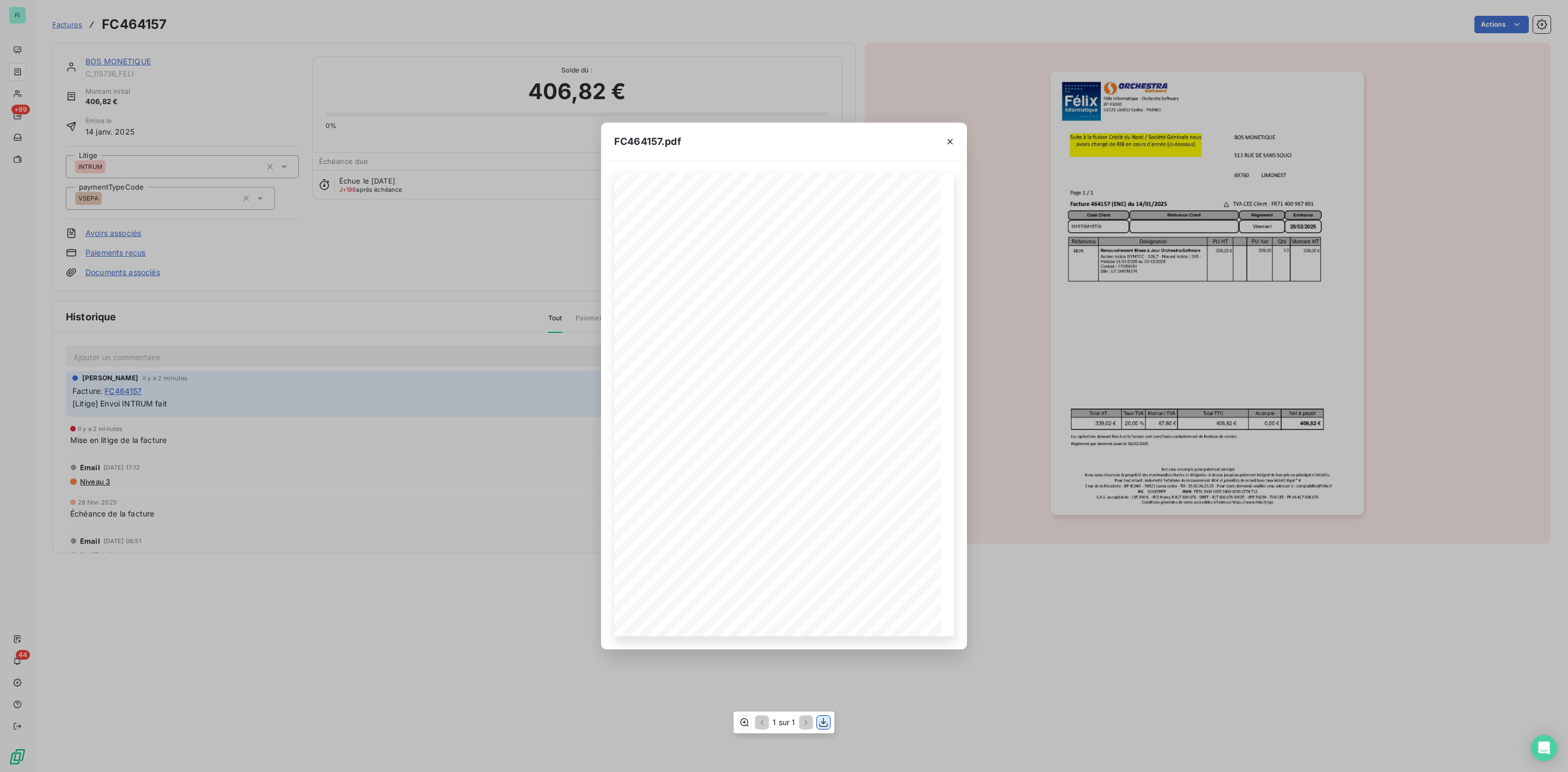
click at [825, 726] on icon "button" at bounding box center [824, 723] width 9 height 9
click at [951, 138] on icon "button" at bounding box center [950, 141] width 11 height 11
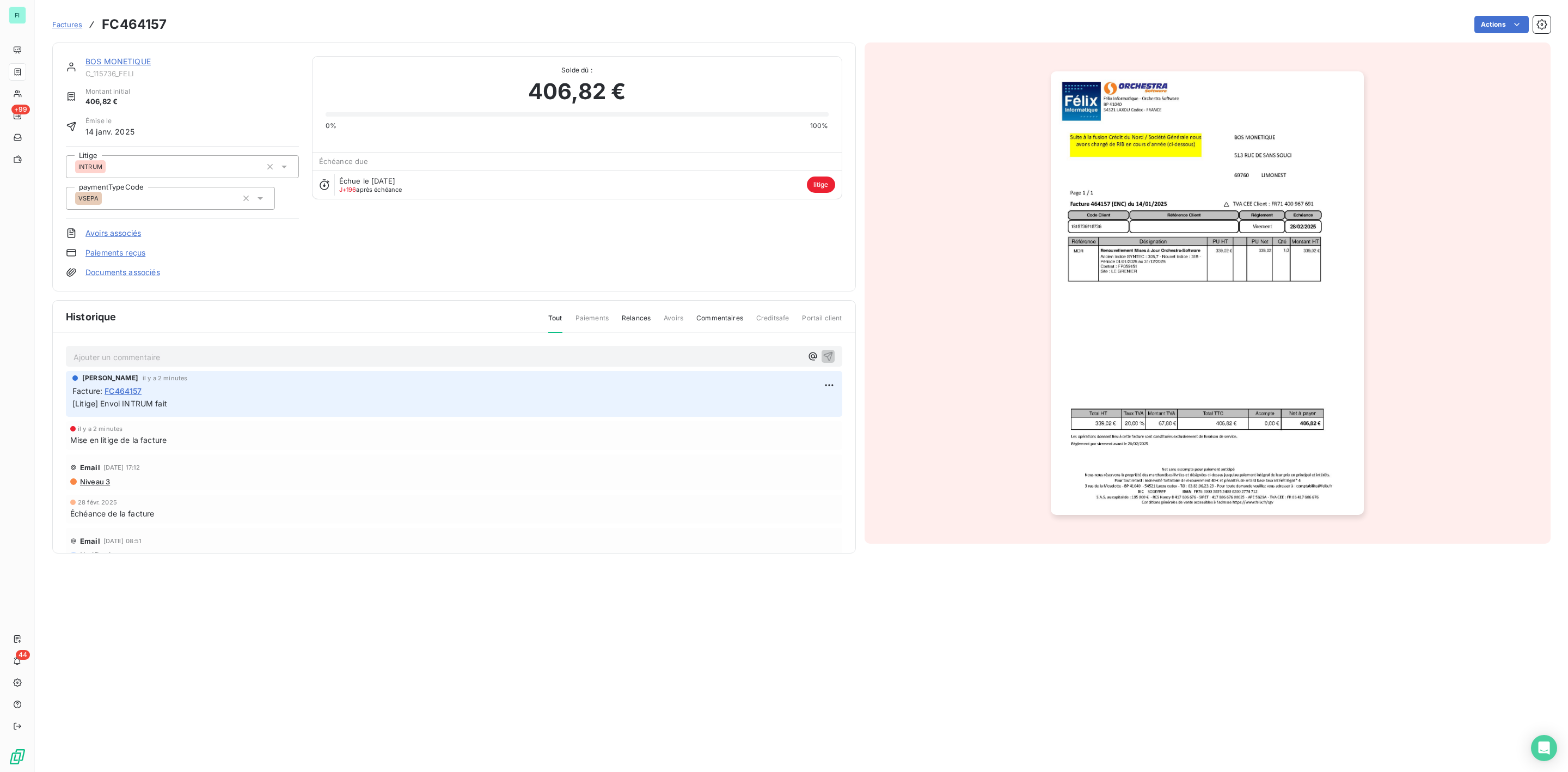
click at [144, 59] on link "BOS MONETIQUE" at bounding box center [118, 61] width 65 height 9
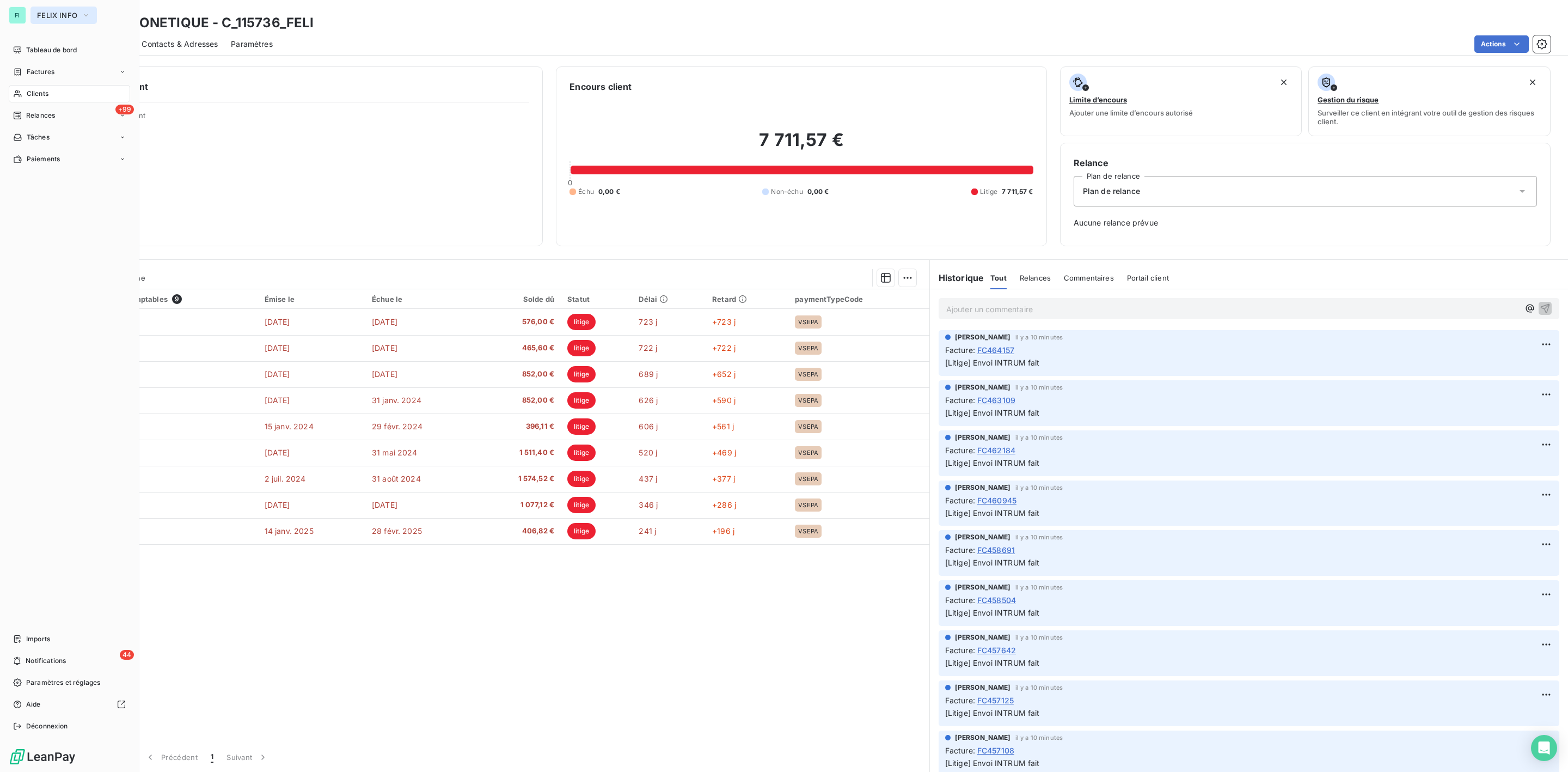
click at [49, 7] on button "FELIX INFO" at bounding box center [64, 15] width 67 height 17
click at [75, 150] on span "FELIX INFO" at bounding box center [100, 149] width 97 height 11
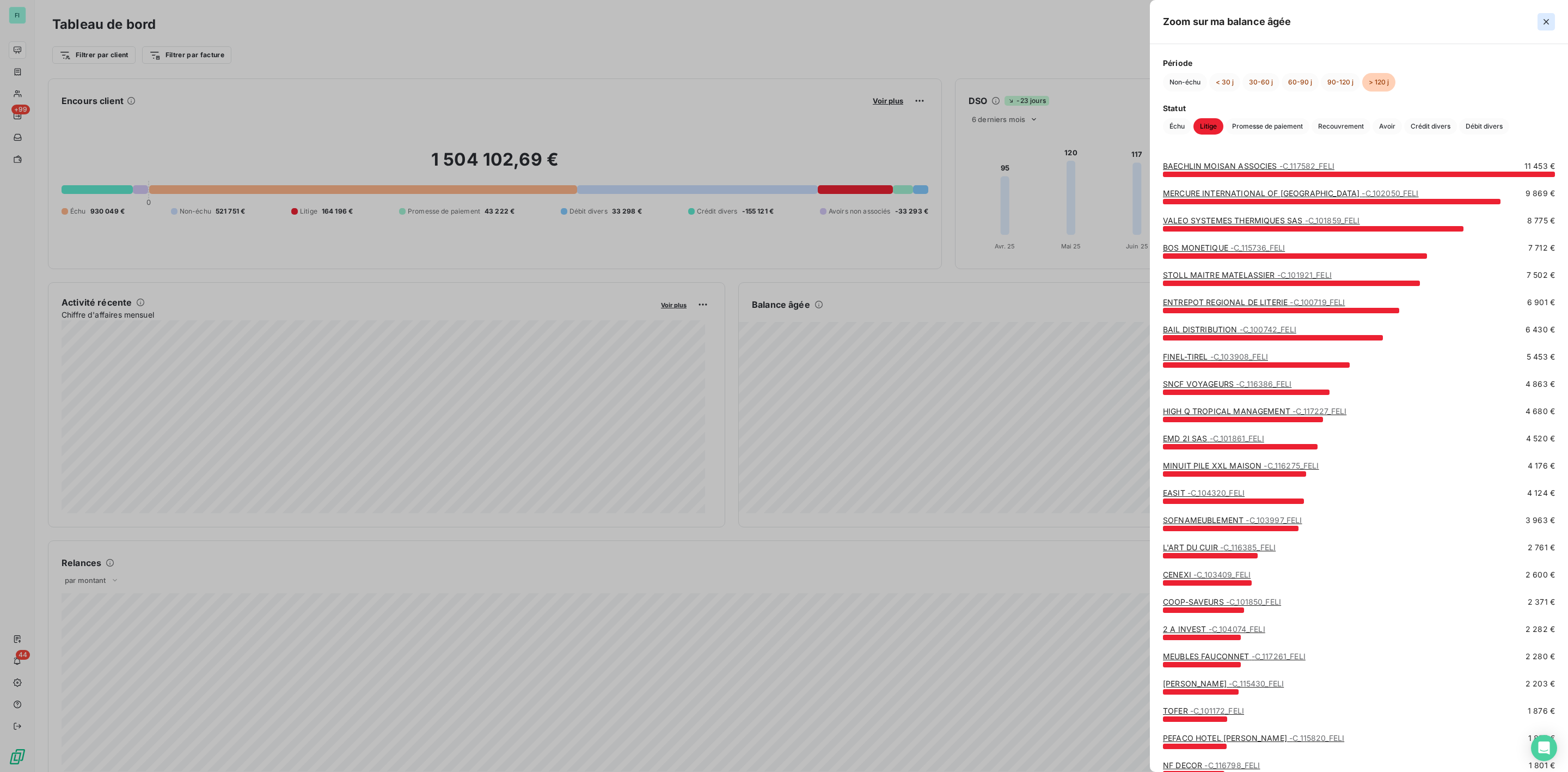
click at [1547, 19] on icon "button" at bounding box center [1547, 21] width 11 height 11
click at [1337, 83] on button "90-120 j" at bounding box center [1341, 82] width 39 height 19
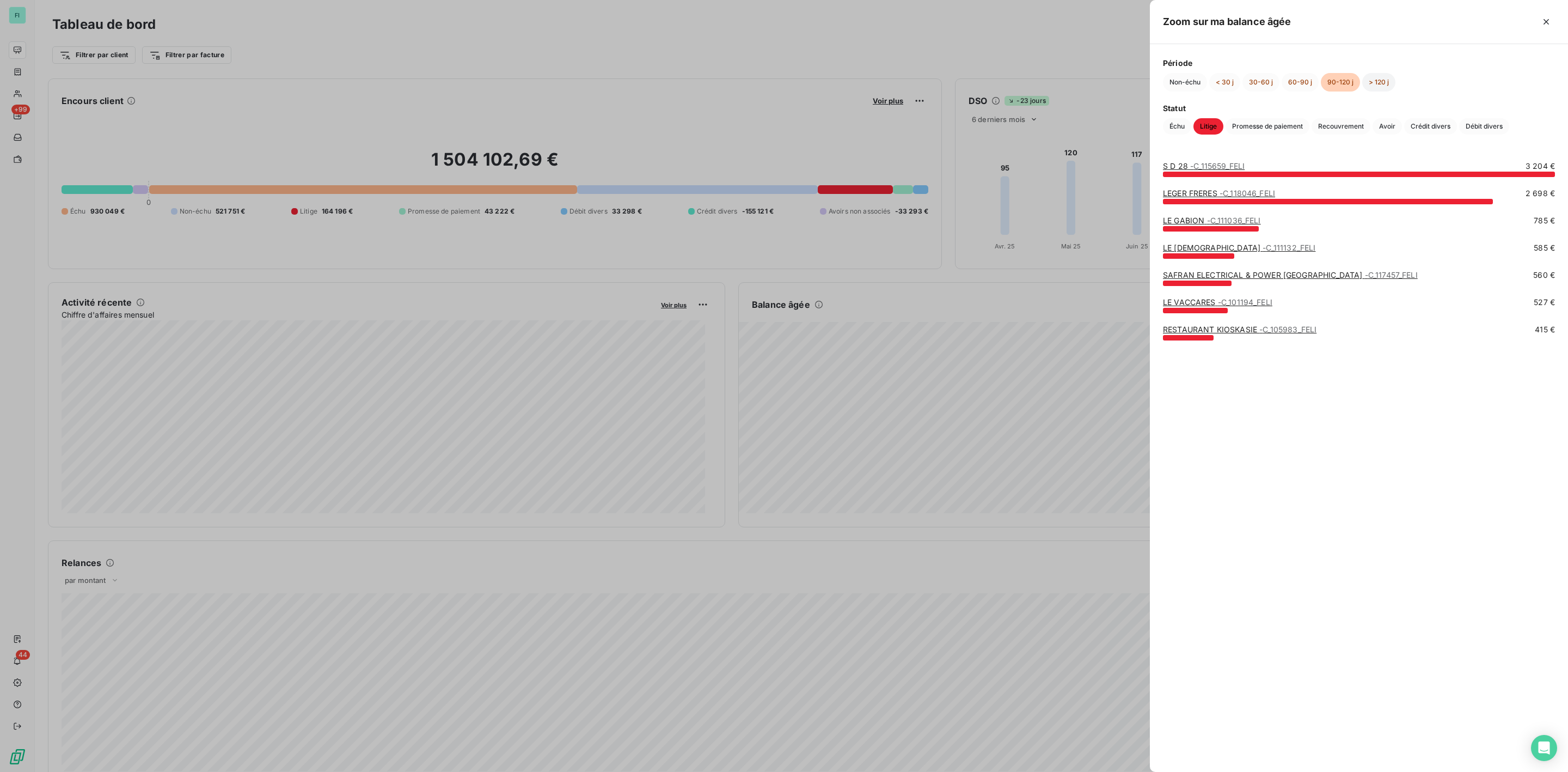
click at [1373, 83] on button "> 120 j" at bounding box center [1379, 82] width 33 height 19
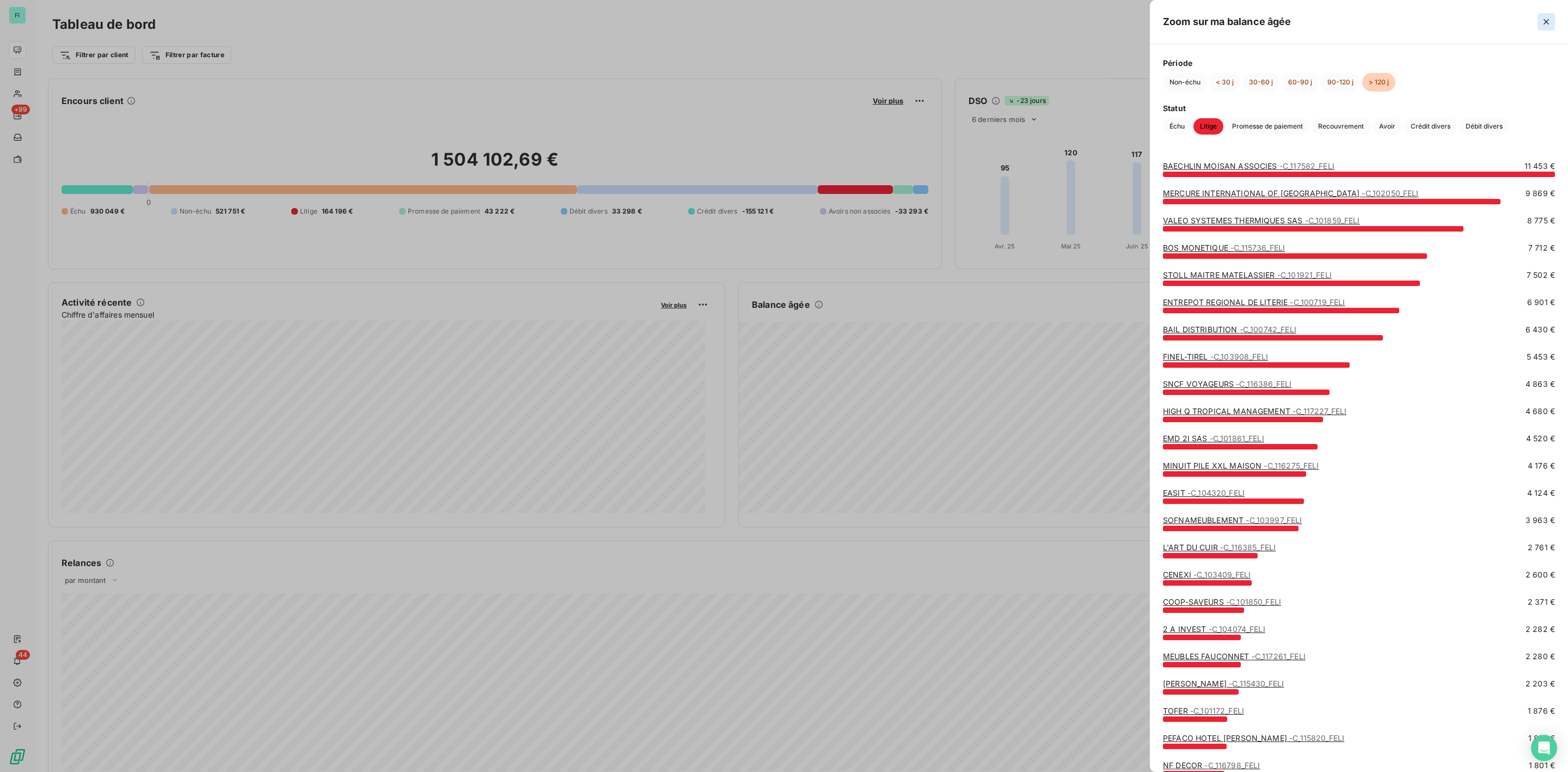
click at [1546, 20] on icon "button" at bounding box center [1547, 21] width 11 height 11
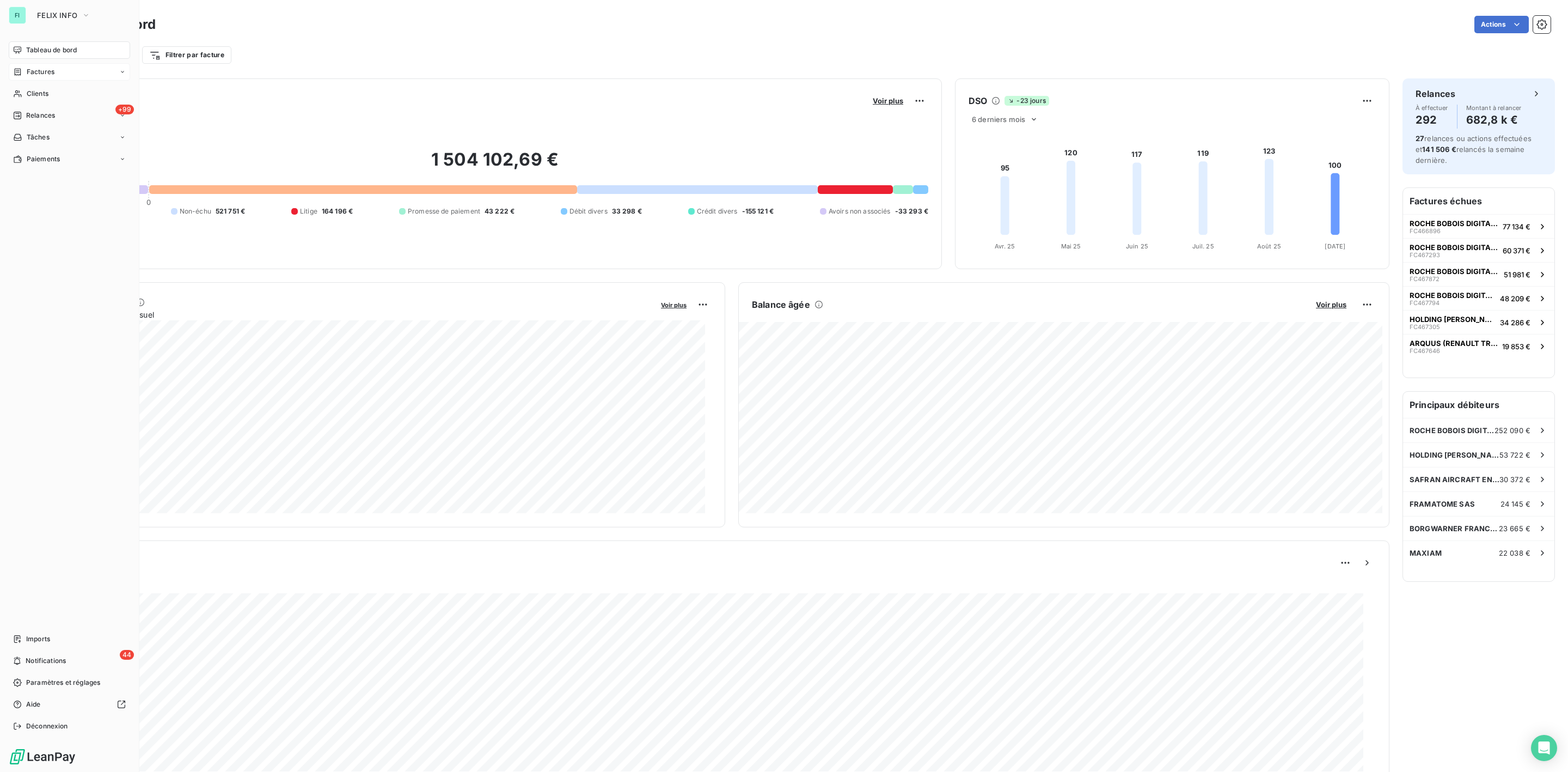
click at [36, 73] on span "Factures" at bounding box center [41, 71] width 28 height 10
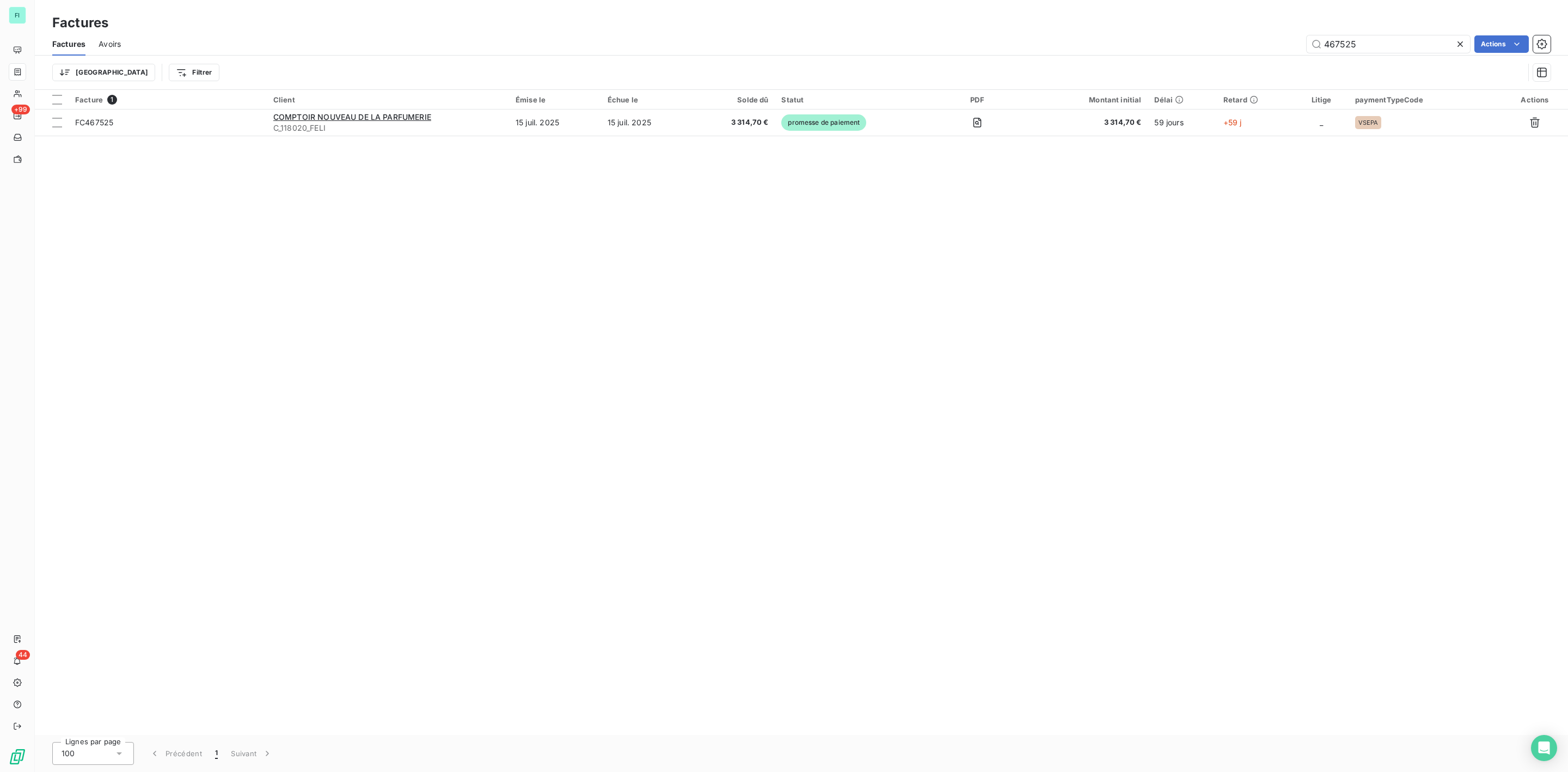
click at [1459, 45] on icon at bounding box center [1461, 44] width 11 height 11
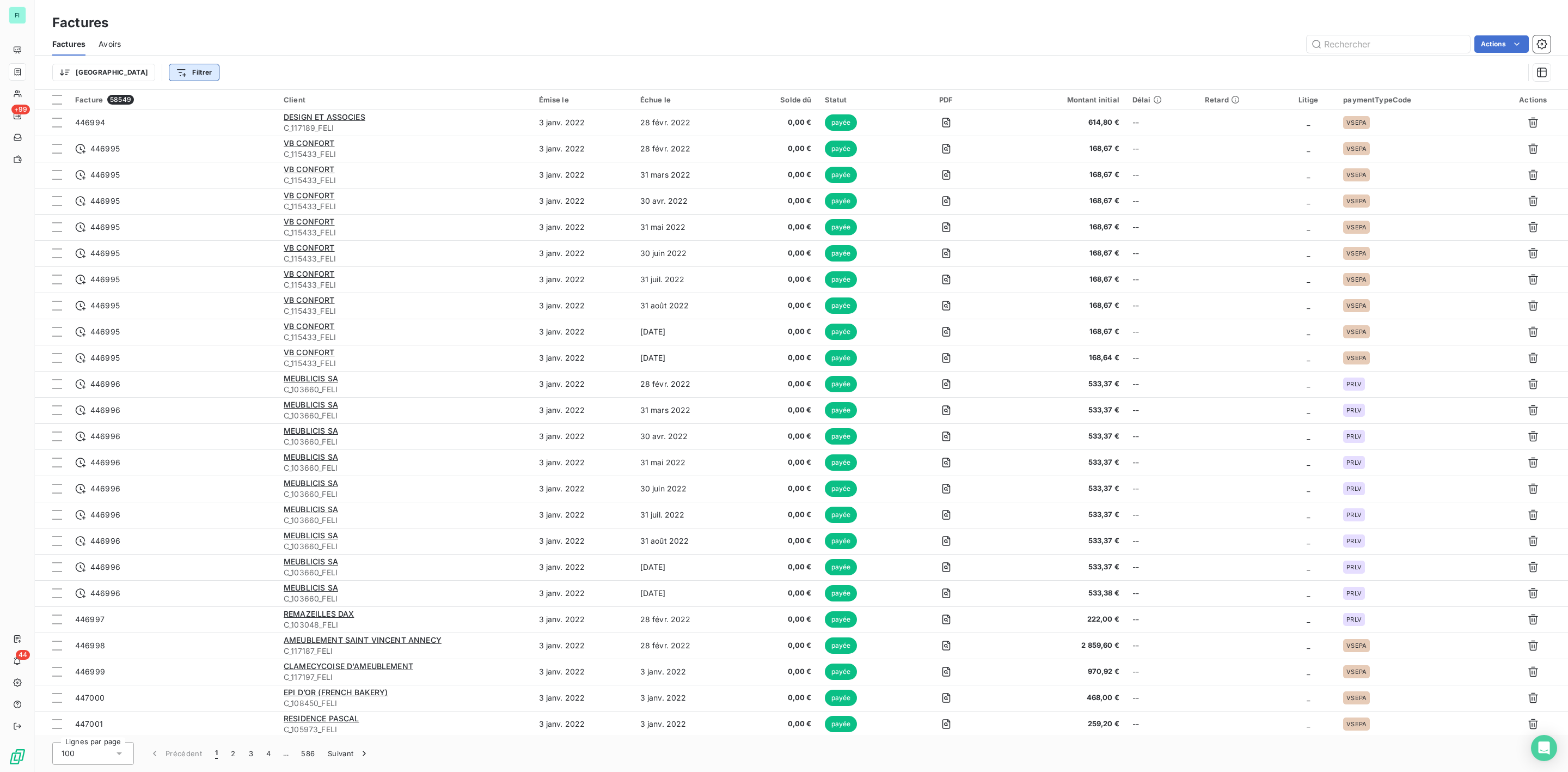
click at [142, 69] on html "FI +99 44 Factures Factures Avoirs Actions Trier Filtrer Facture 58549 Client É…" at bounding box center [784, 386] width 1568 height 772
click at [151, 193] on div "Statut" at bounding box center [193, 193] width 151 height 17
click at [401, 99] on icon at bounding box center [404, 101] width 11 height 11
click at [294, 194] on span "litige" at bounding box center [294, 198] width 22 height 10
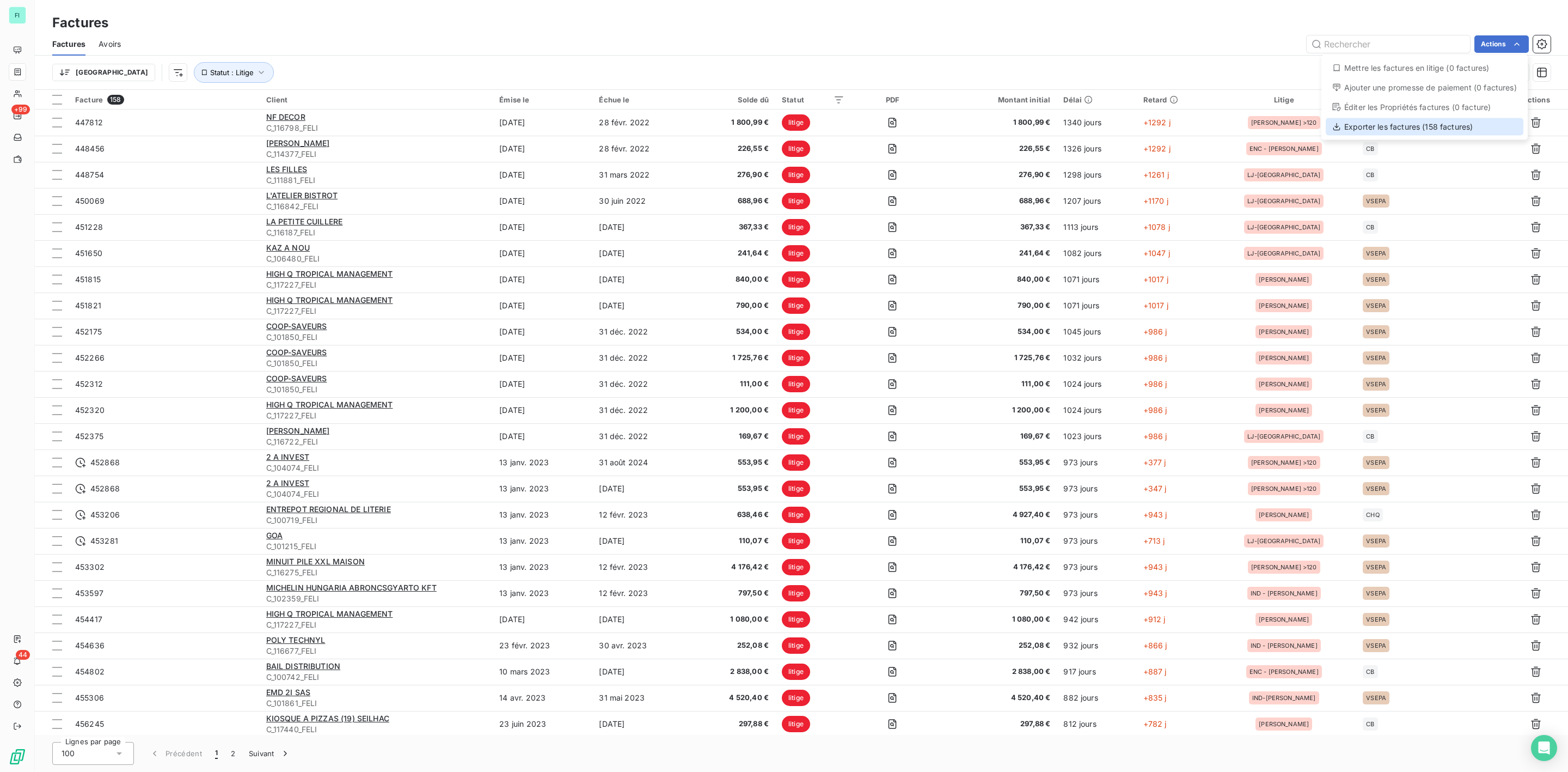
click at [1409, 126] on div "Exporter les factures (158 factures)" at bounding box center [1425, 127] width 197 height 17
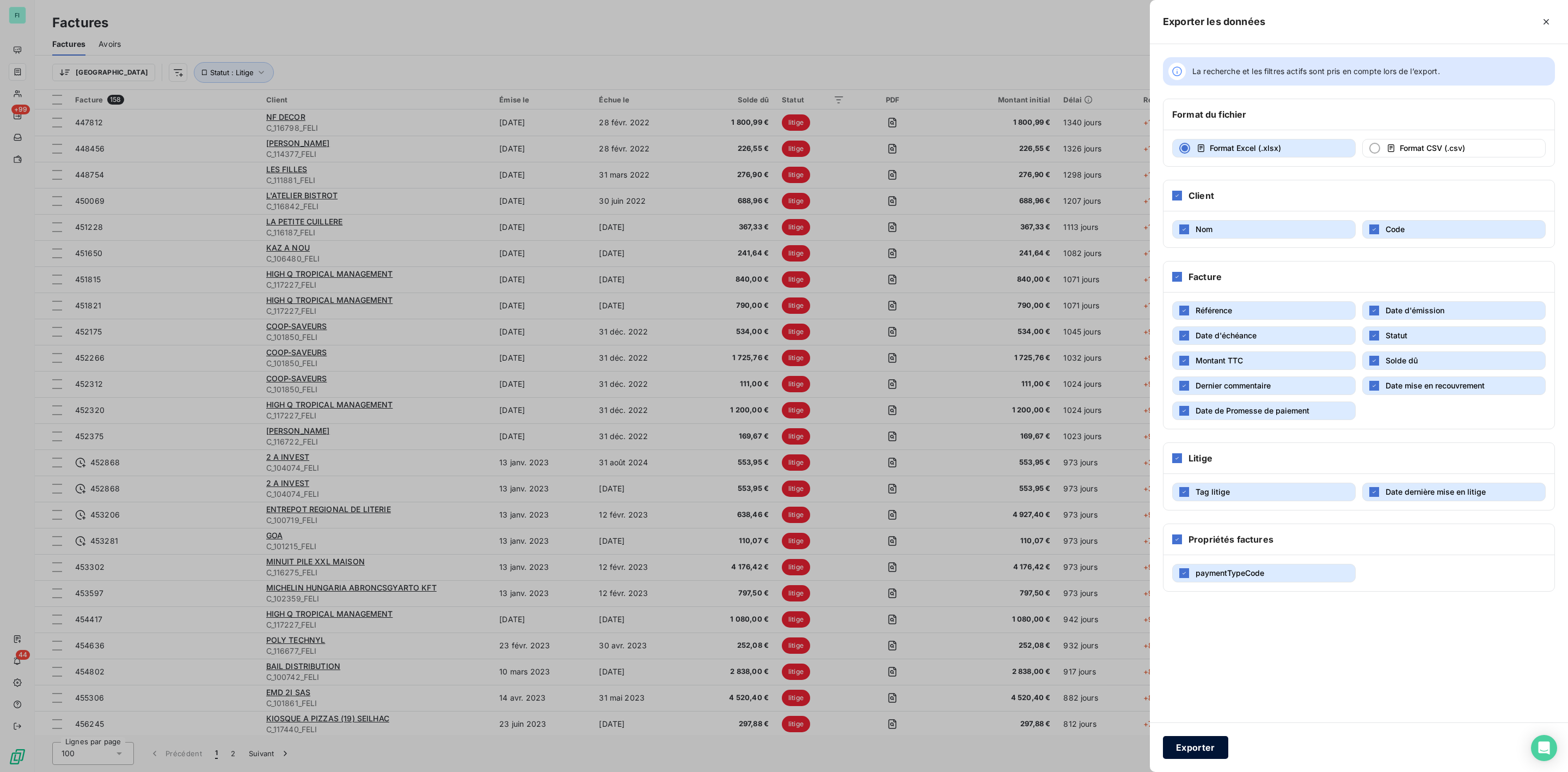
click at [1196, 749] on button "Exporter" at bounding box center [1196, 747] width 65 height 23
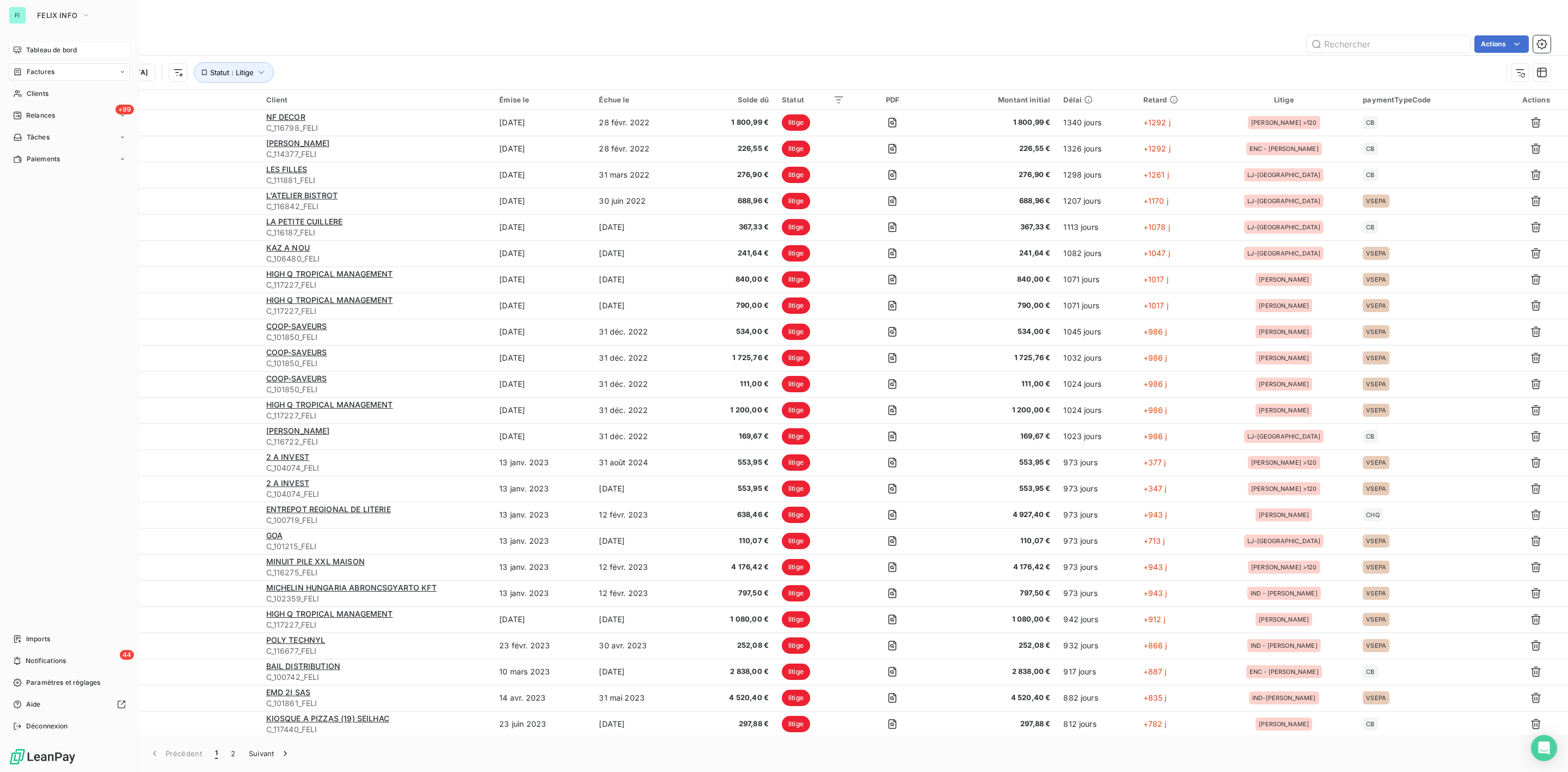
click at [34, 46] on span "Tableau de bord" at bounding box center [51, 50] width 51 height 10
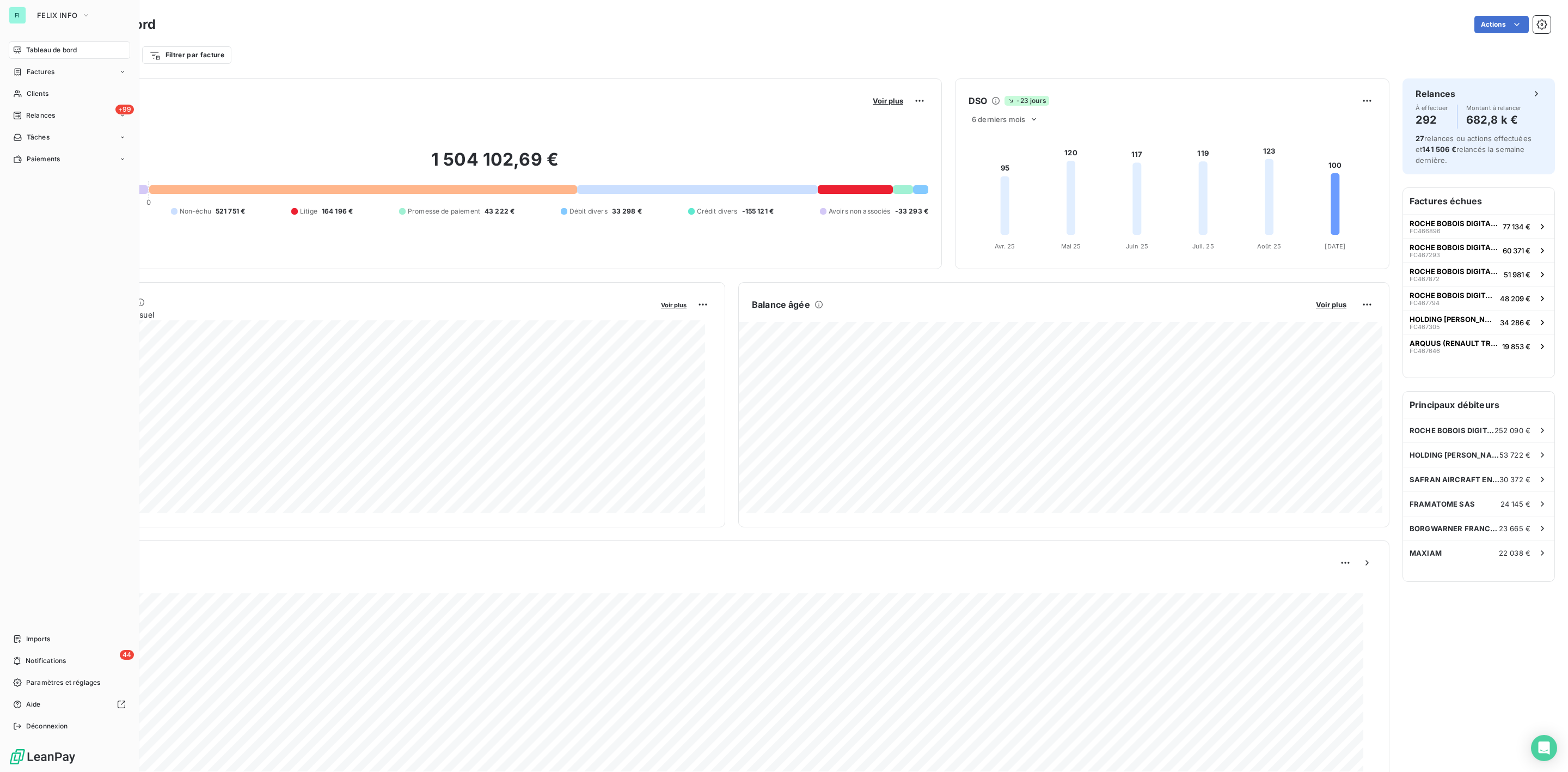
drag, startPoint x: 40, startPoint y: 72, endPoint x: 389, endPoint y: 69, distance: 349.0
click at [40, 72] on span "Factures" at bounding box center [41, 71] width 28 height 10
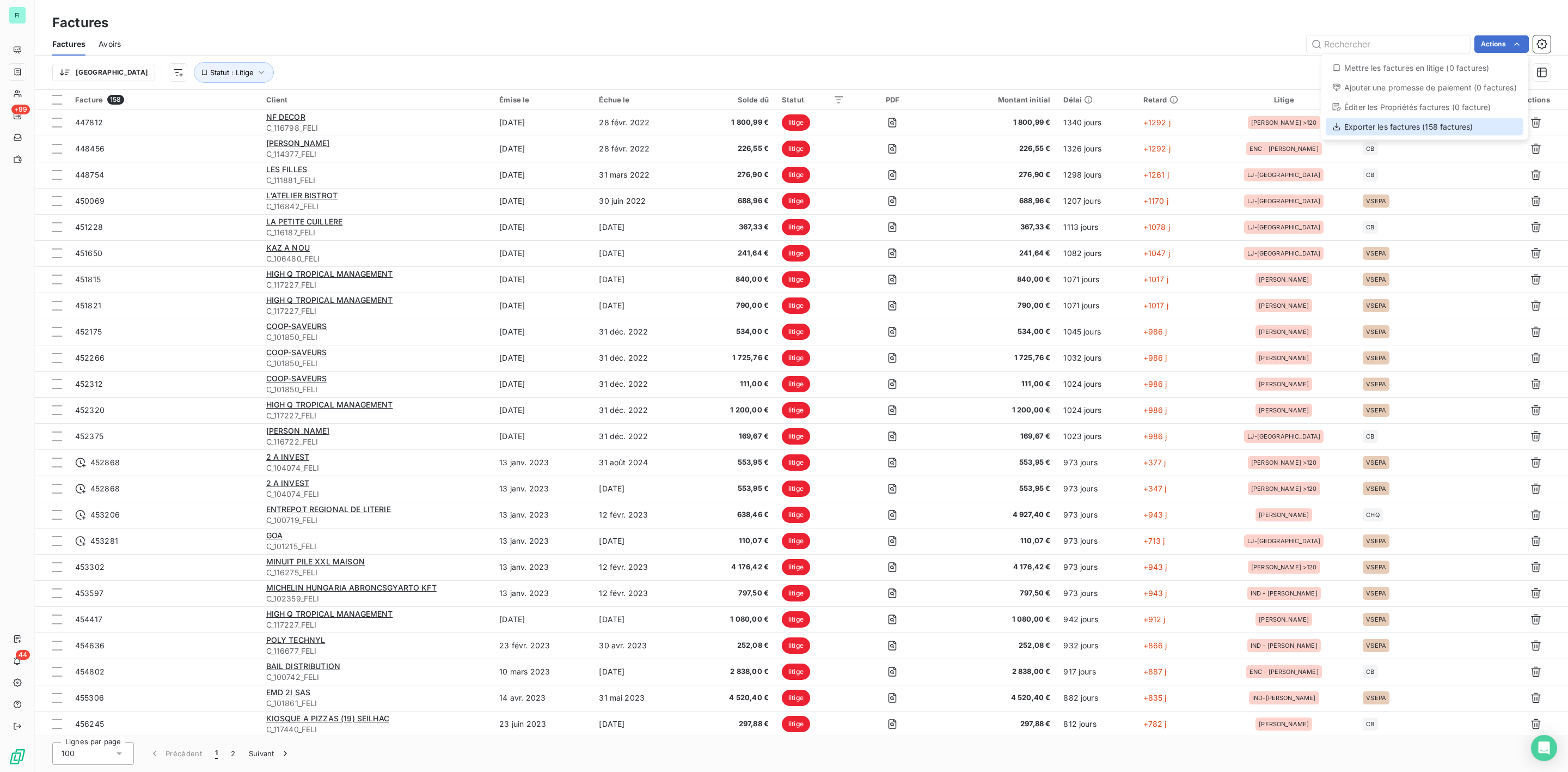
click at [1397, 123] on div "Exporter les factures (158 factures)" at bounding box center [1425, 127] width 197 height 17
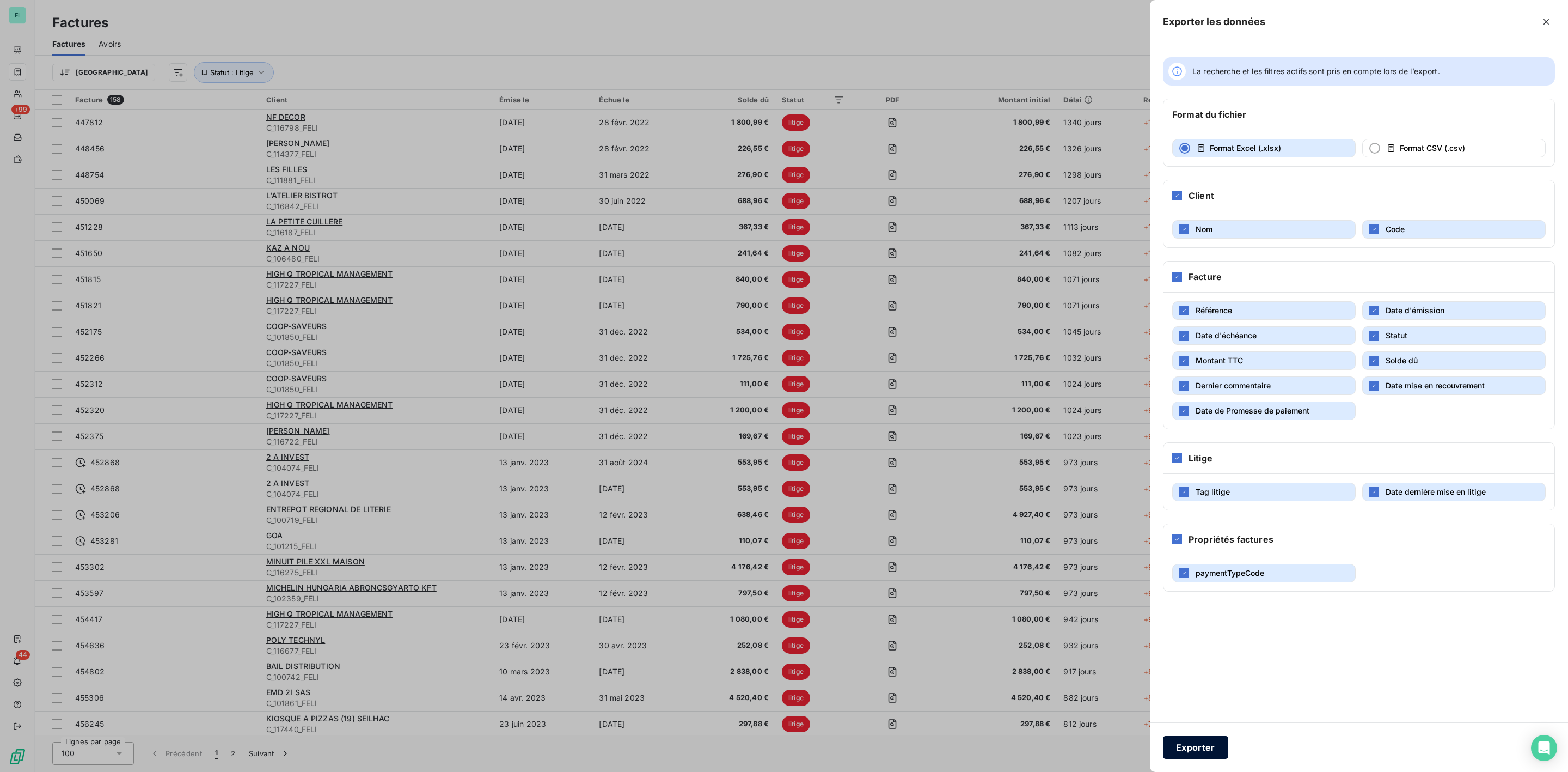
click at [1197, 751] on button "Exporter" at bounding box center [1196, 747] width 65 height 23
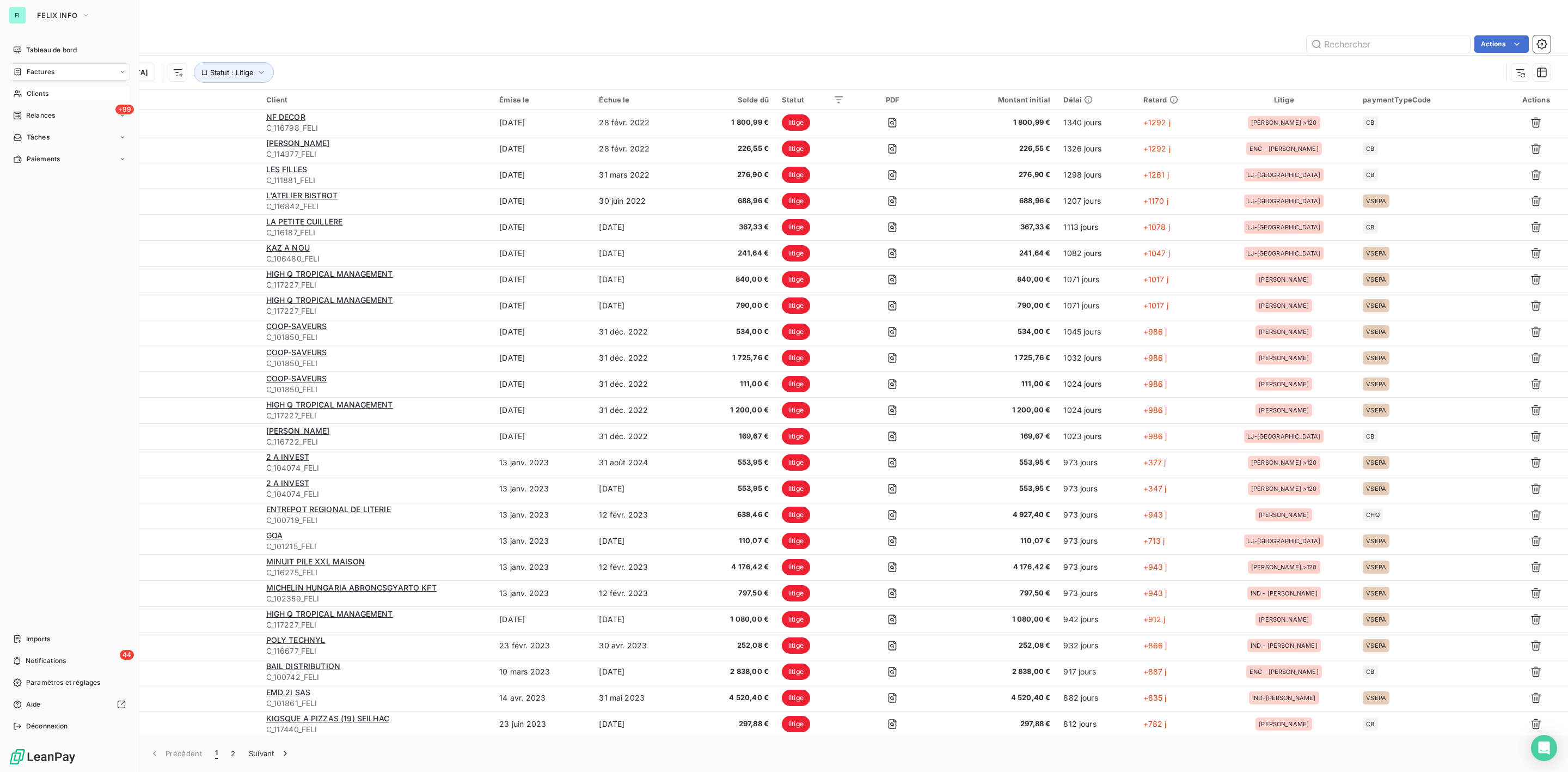
click at [31, 97] on span "Clients" at bounding box center [37, 93] width 22 height 10
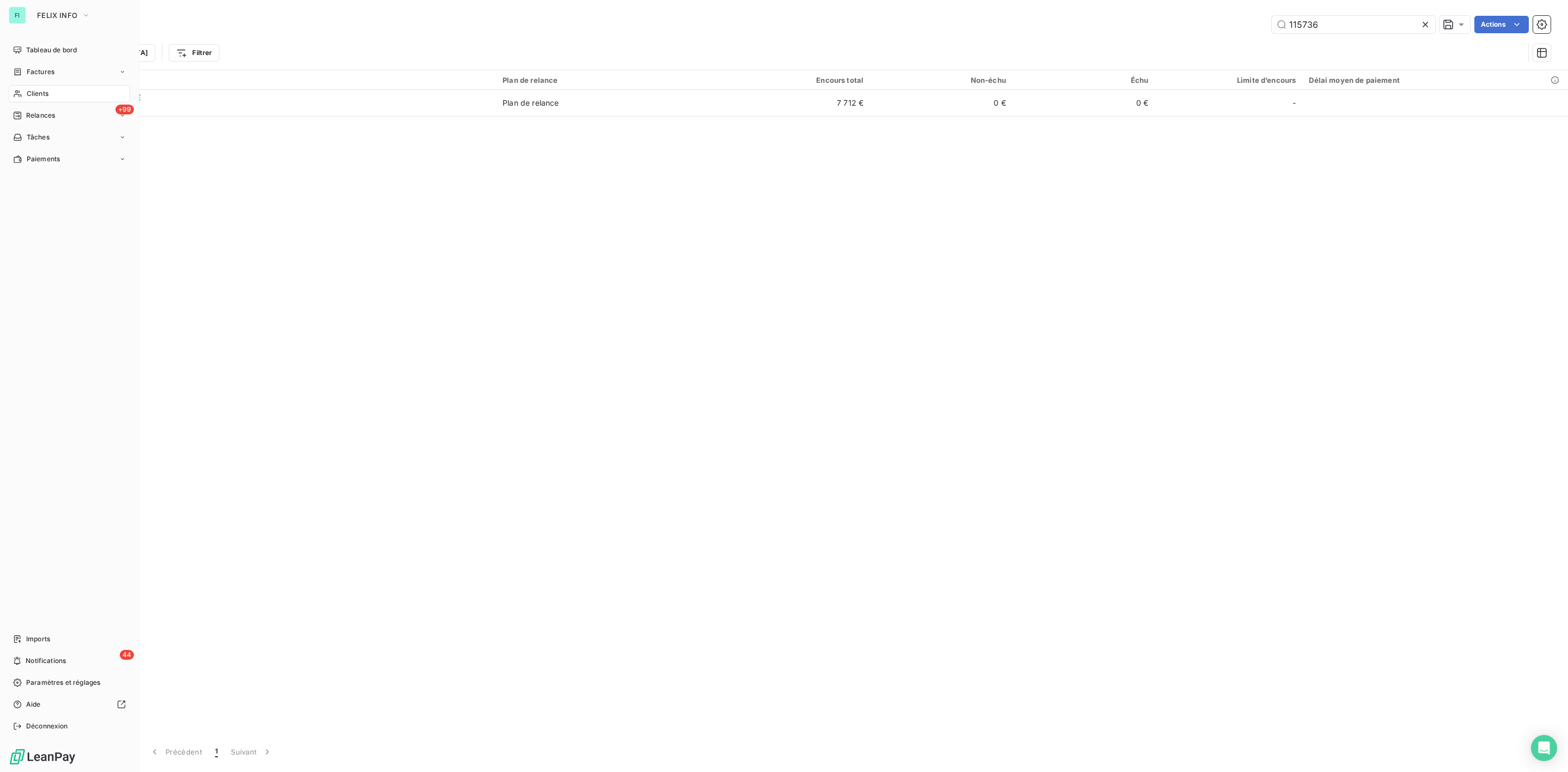
click at [23, 92] on div "Clients" at bounding box center [69, 93] width 121 height 17
drag, startPoint x: 1335, startPoint y: 19, endPoint x: 1144, endPoint y: 25, distance: 191.1
click at [1204, 25] on div "115736 Actions" at bounding box center [831, 25] width 1440 height 17
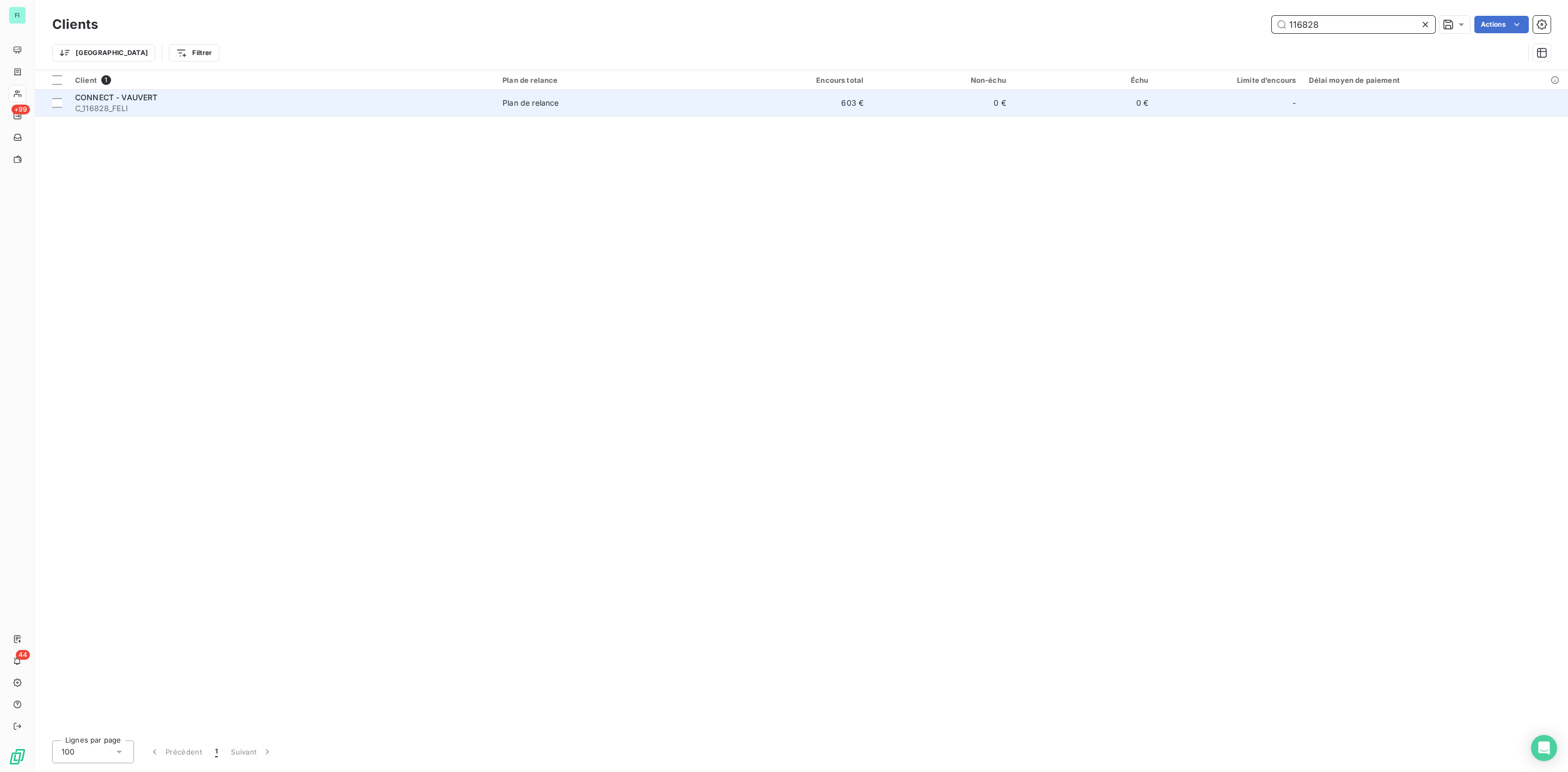
type input "116828"
click at [213, 111] on span "C_116828_FELI" at bounding box center [282, 108] width 414 height 11
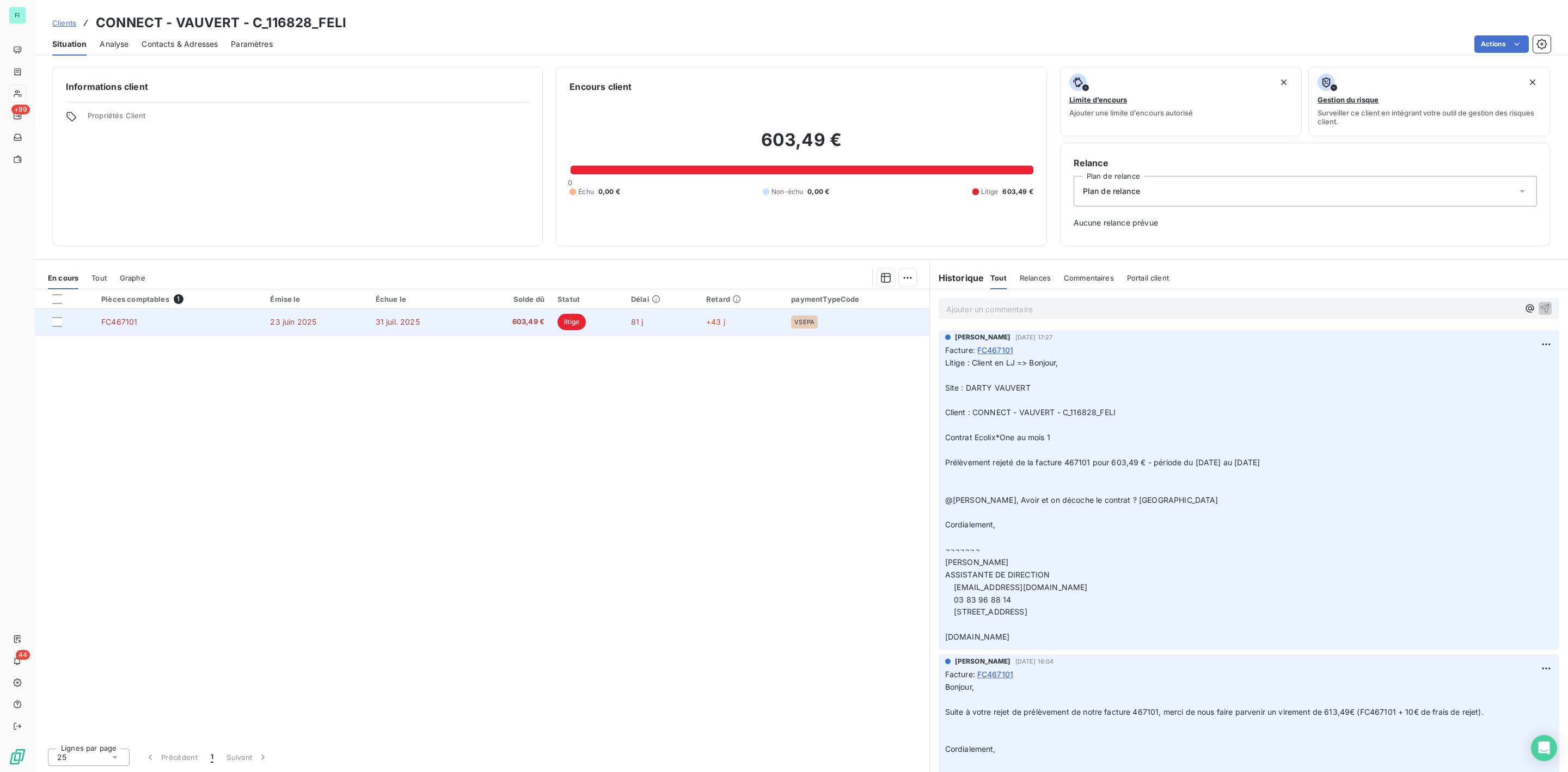
click at [577, 317] on span "litige" at bounding box center [572, 322] width 28 height 16
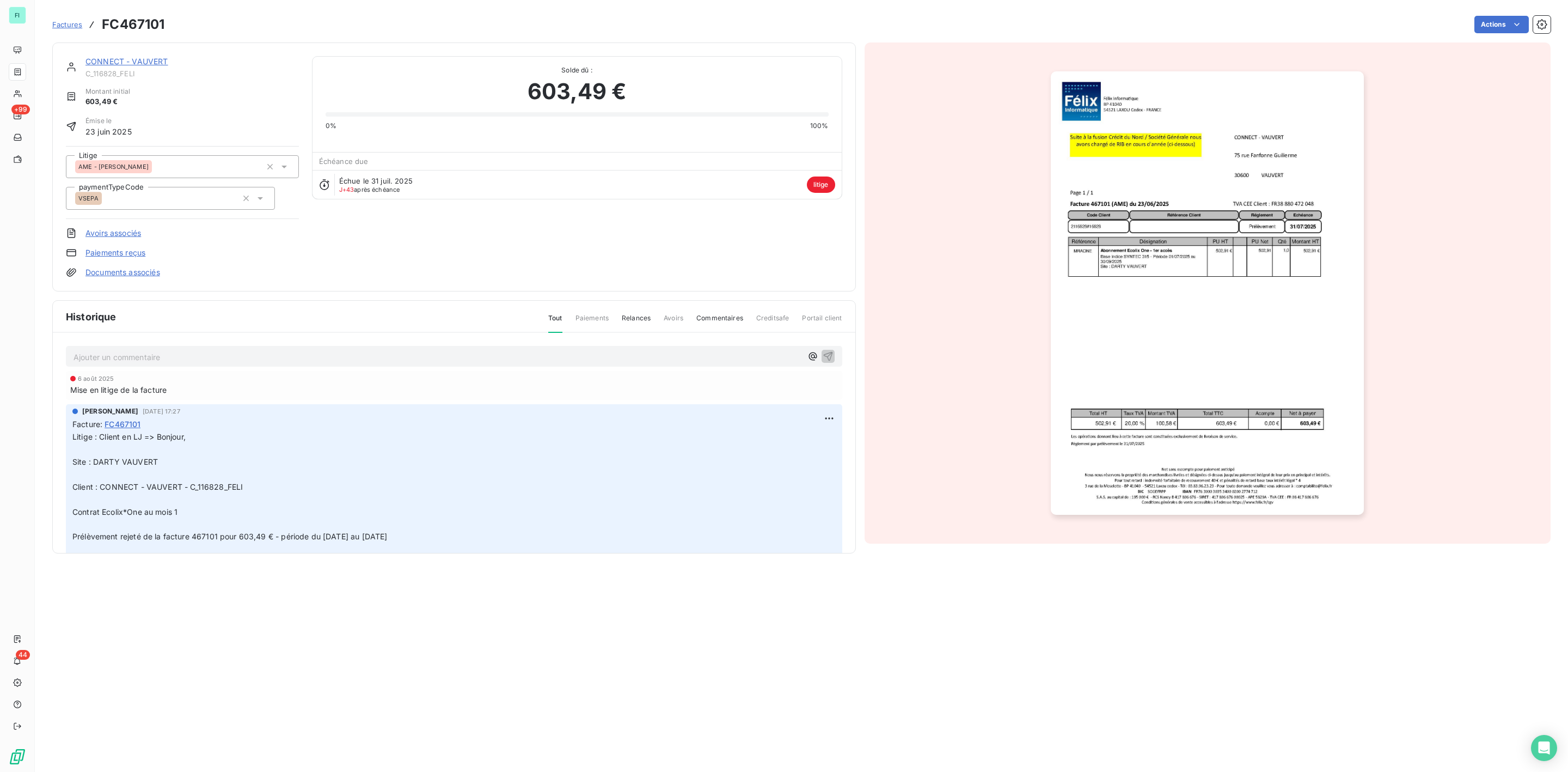
click at [149, 273] on link "Documents associés" at bounding box center [123, 272] width 75 height 11
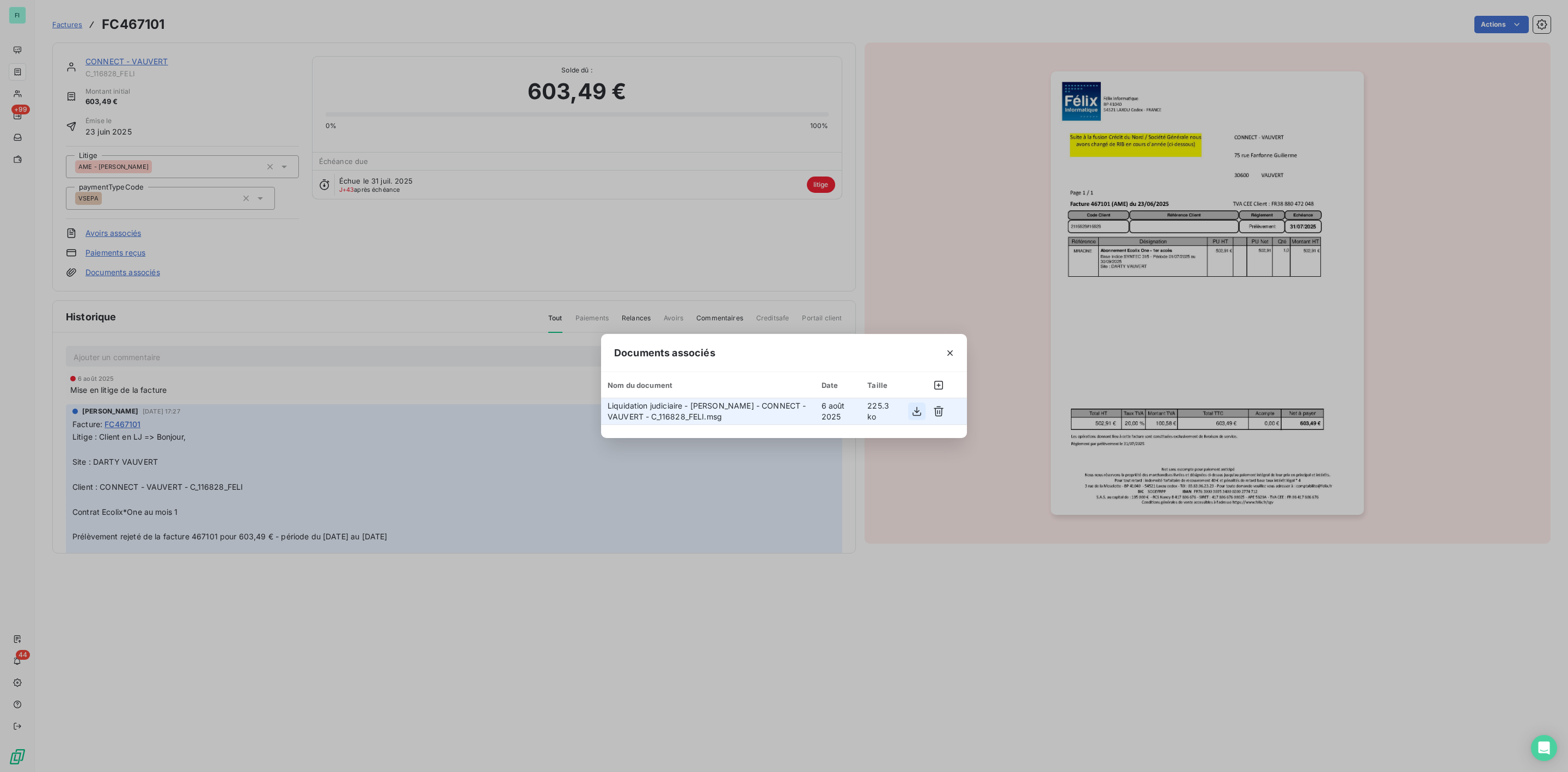
click at [917, 414] on icon "button" at bounding box center [917, 411] width 11 height 11
click at [951, 355] on icon "button" at bounding box center [950, 353] width 11 height 11
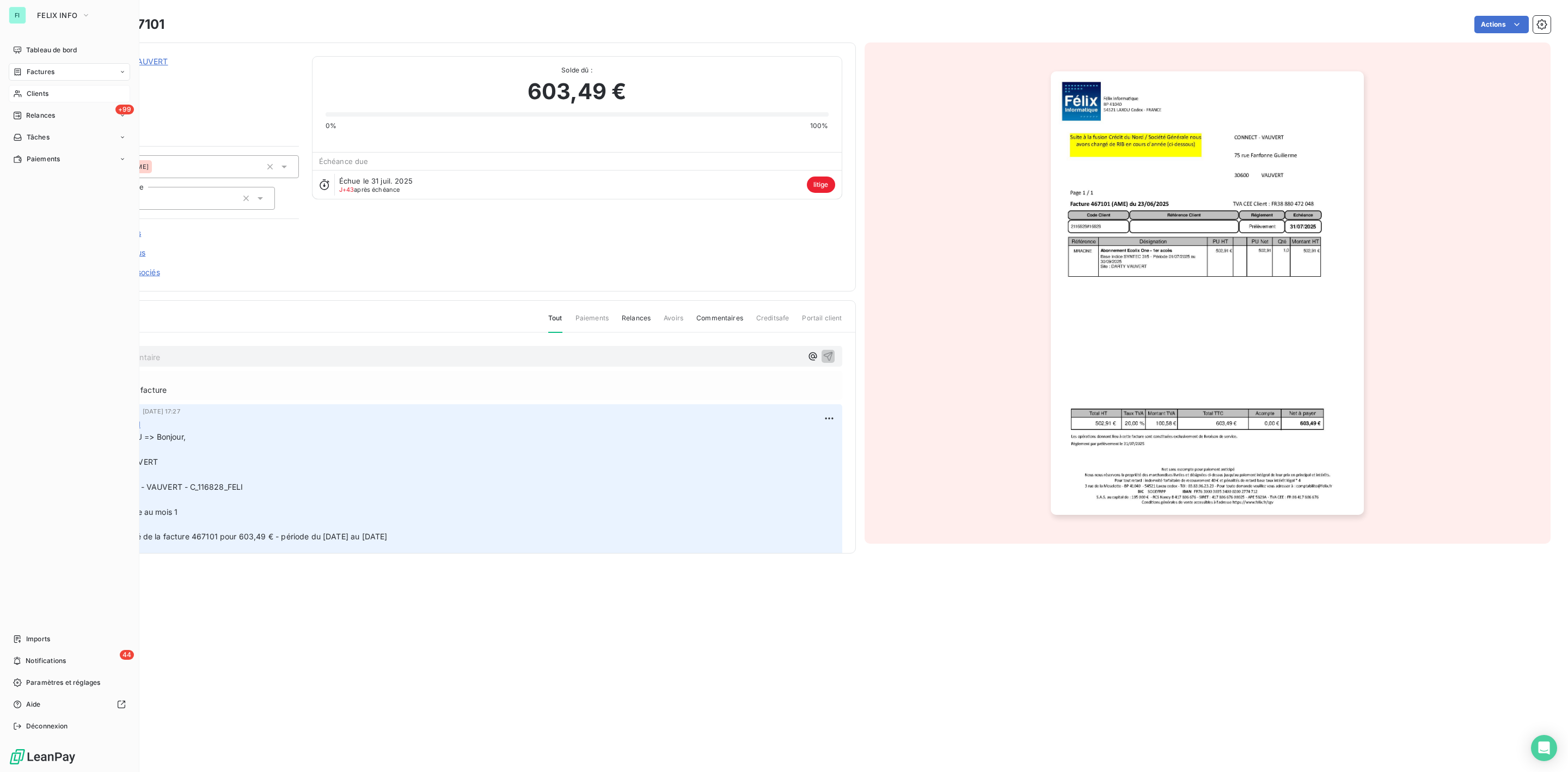
click at [29, 93] on span "Clients" at bounding box center [37, 93] width 22 height 10
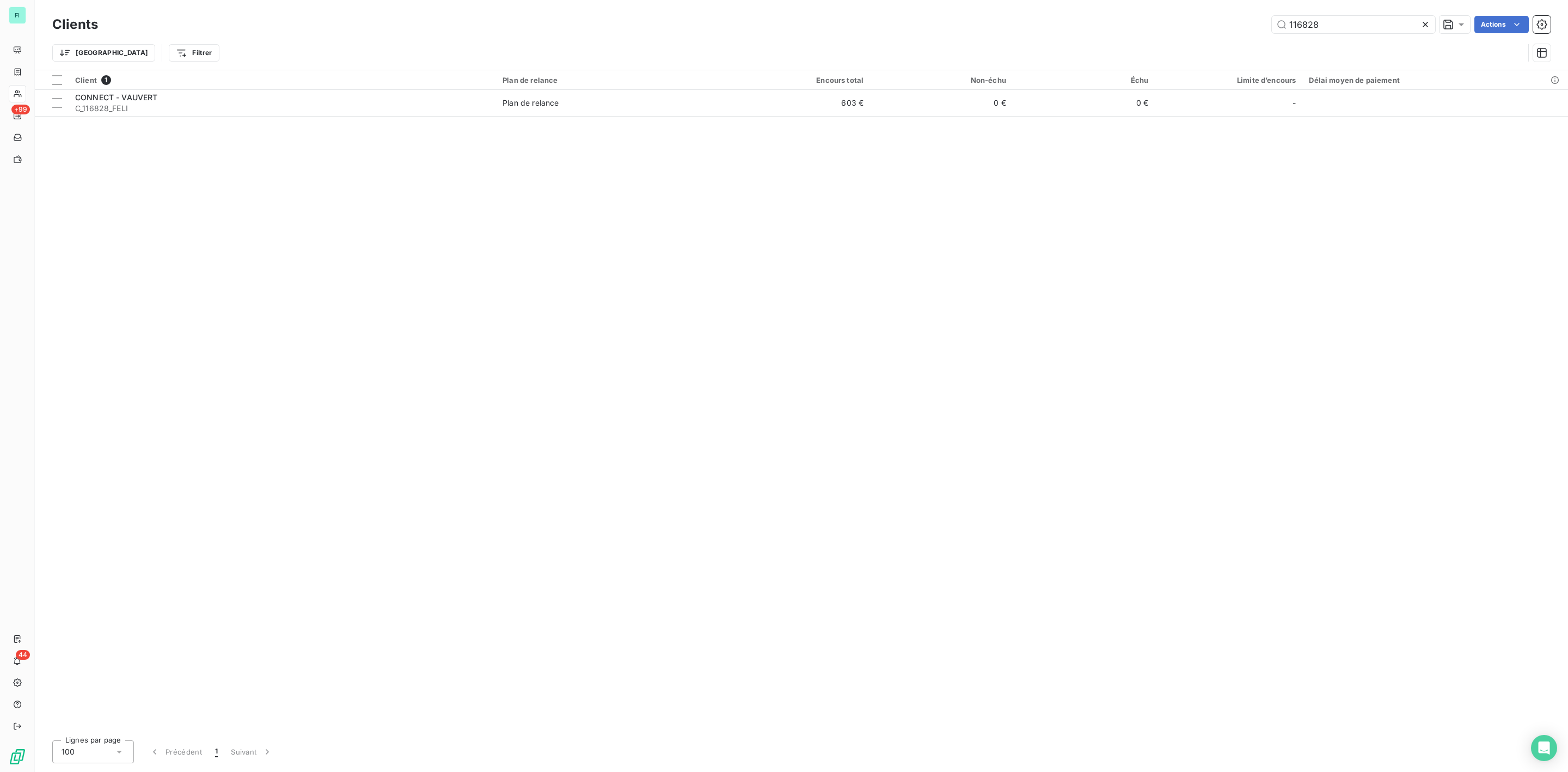
drag, startPoint x: 1376, startPoint y: 20, endPoint x: 951, endPoint y: 28, distance: 425.1
click at [1012, 25] on div "116828 Actions" at bounding box center [831, 25] width 1440 height 17
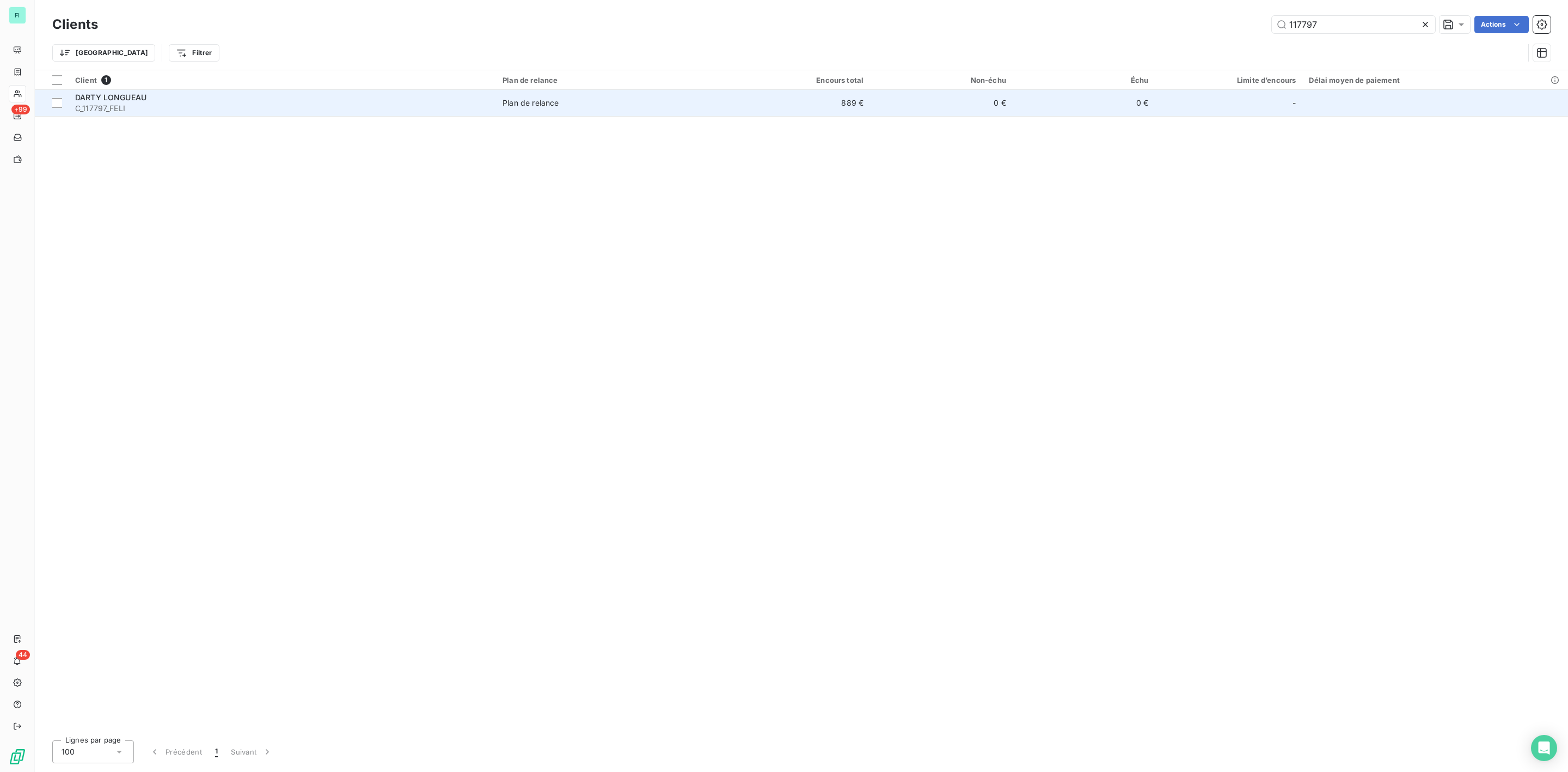
type input "117797"
click at [142, 99] on span "DARTY LONGUEAU" at bounding box center [111, 97] width 71 height 9
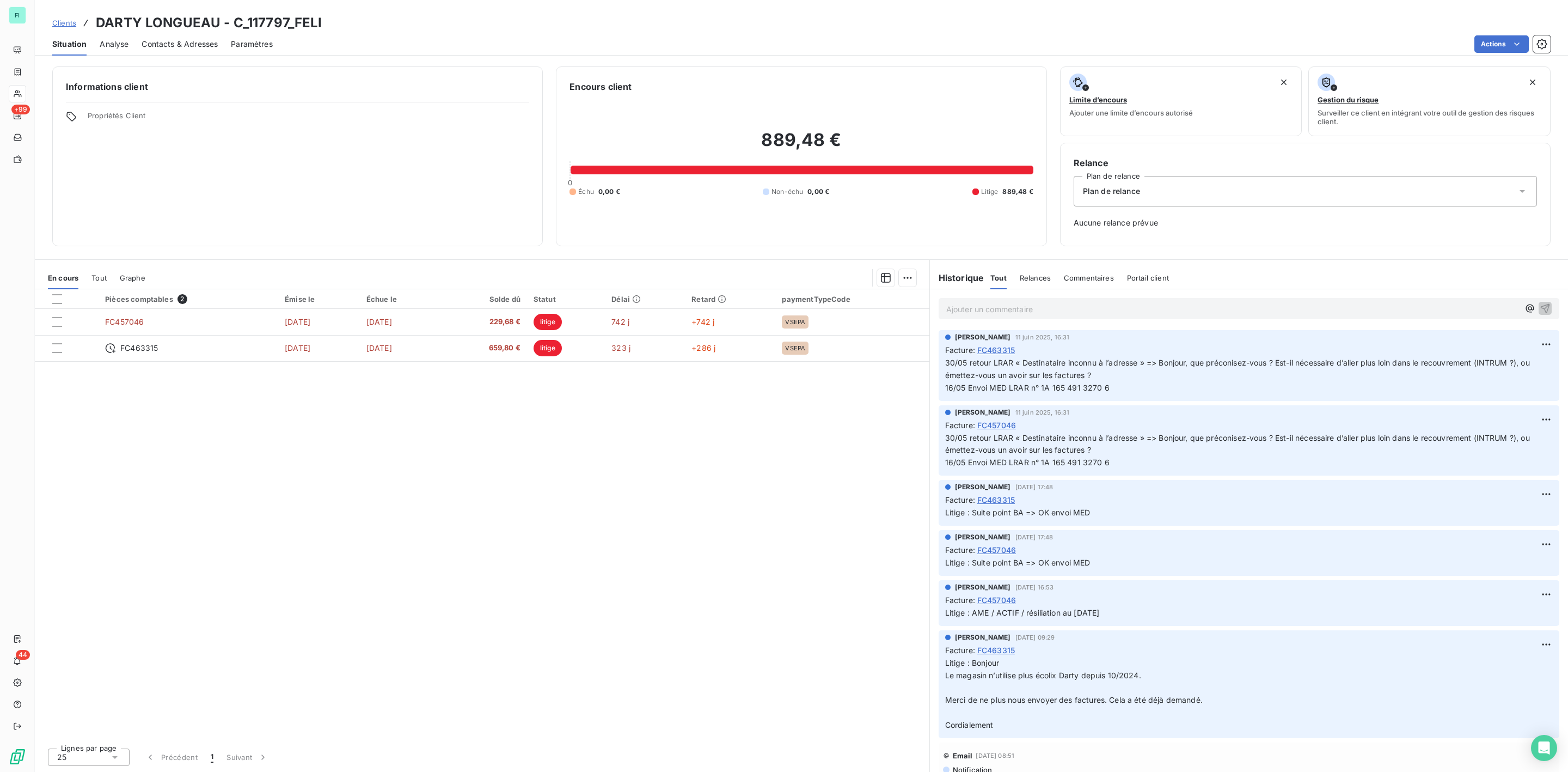
click at [608, 506] on div "Pièces comptables 2 Émise le Échue le Solde dû Statut Délai Retard paymentTypeC…" at bounding box center [482, 514] width 894 height 450
click at [99, 283] on div "Tout" at bounding box center [99, 278] width 15 height 23
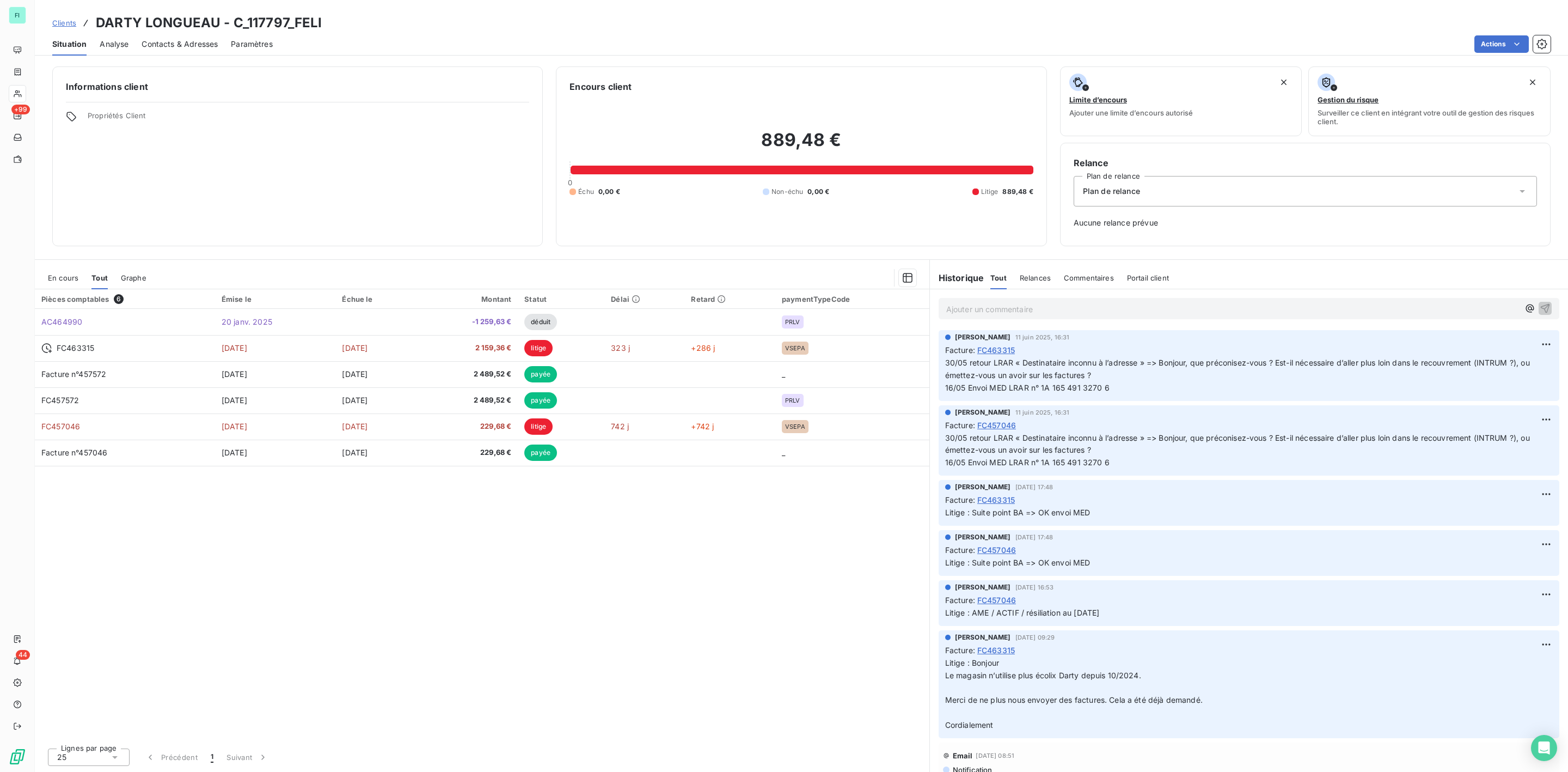
click at [54, 278] on span "En cours" at bounding box center [63, 278] width 31 height 9
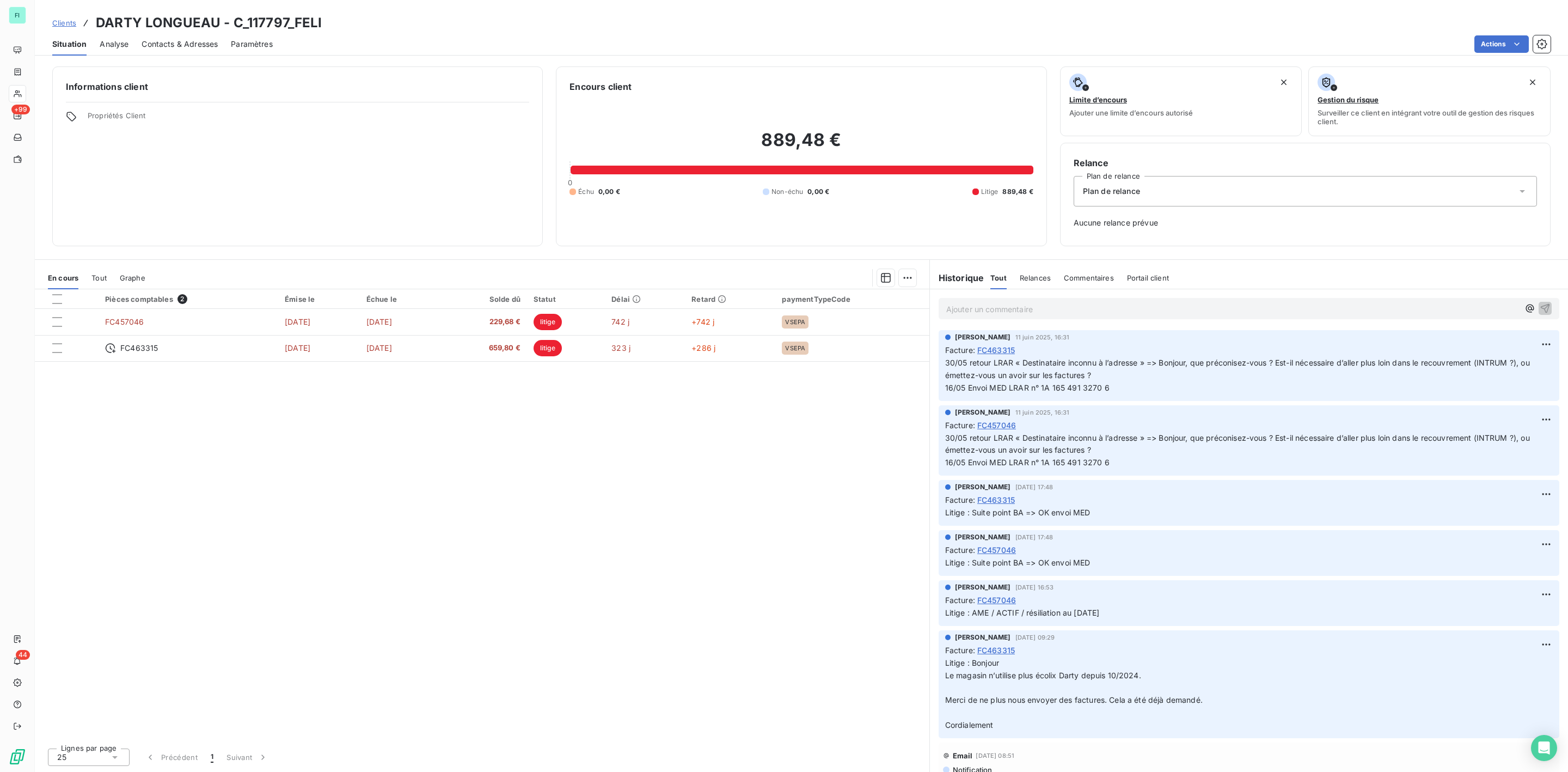
click at [98, 275] on span "Tout" at bounding box center [99, 278] width 15 height 9
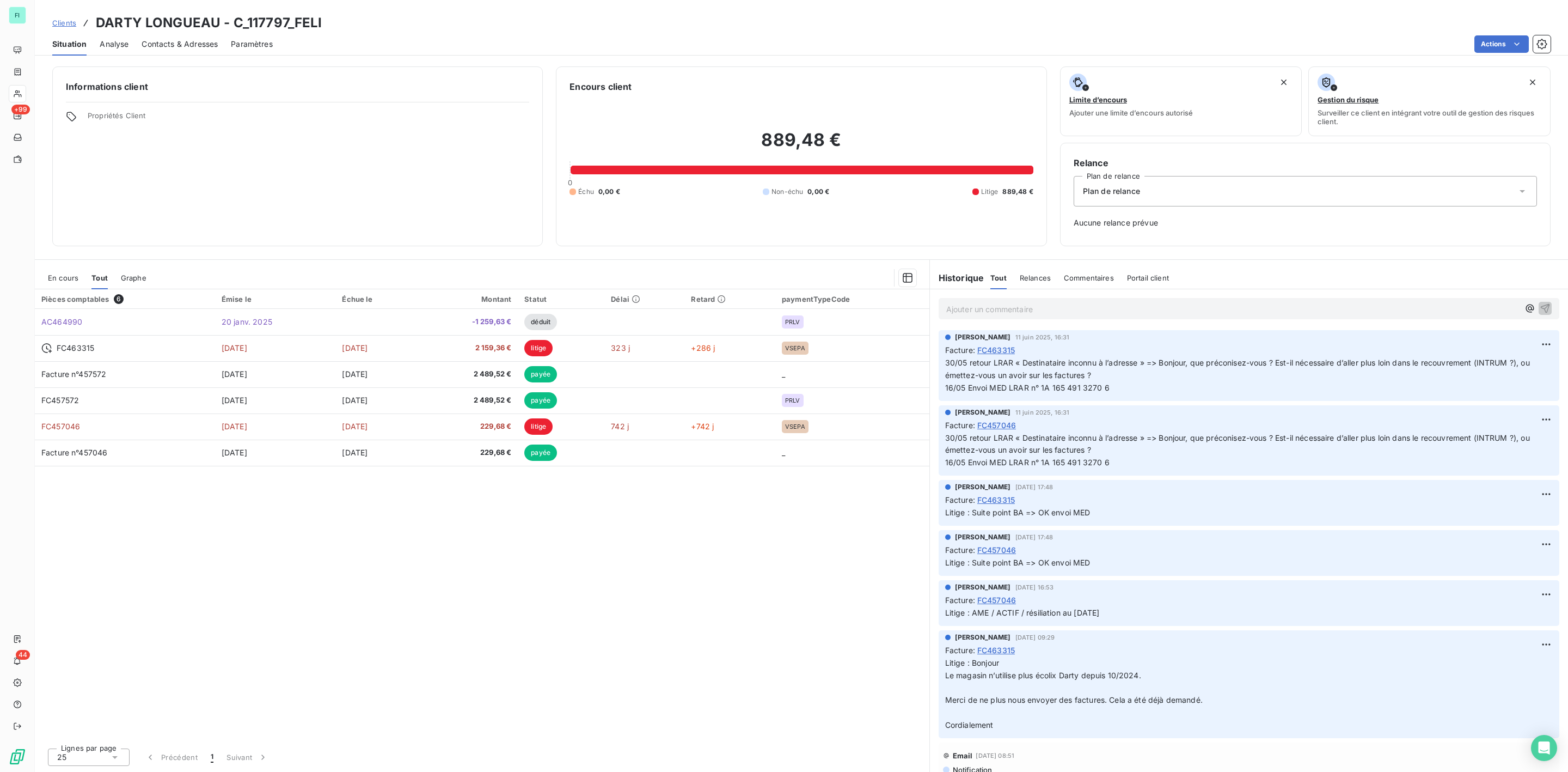
click at [62, 278] on span "En cours" at bounding box center [63, 278] width 31 height 9
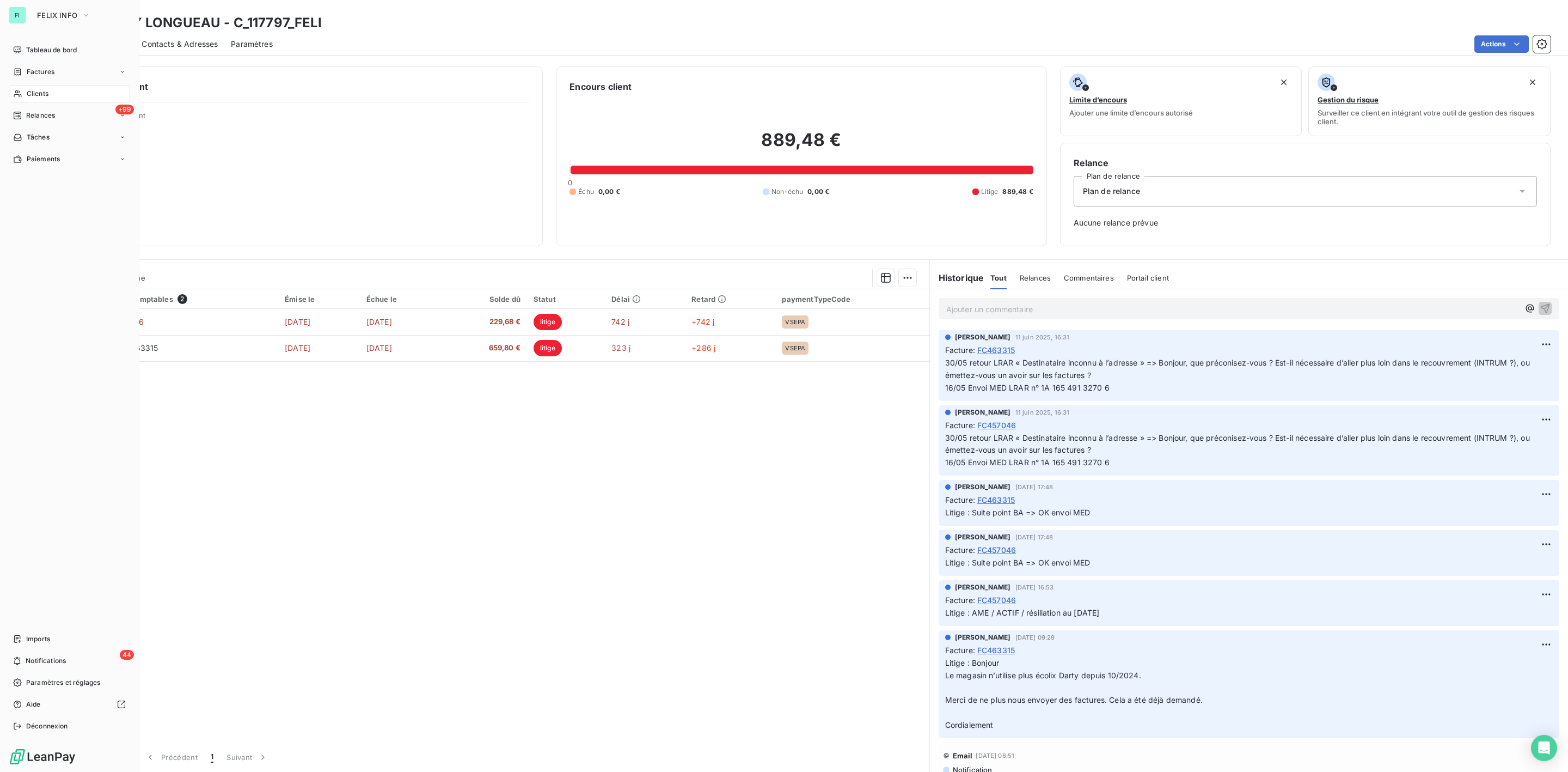
click at [34, 95] on span "Clients" at bounding box center [37, 93] width 22 height 10
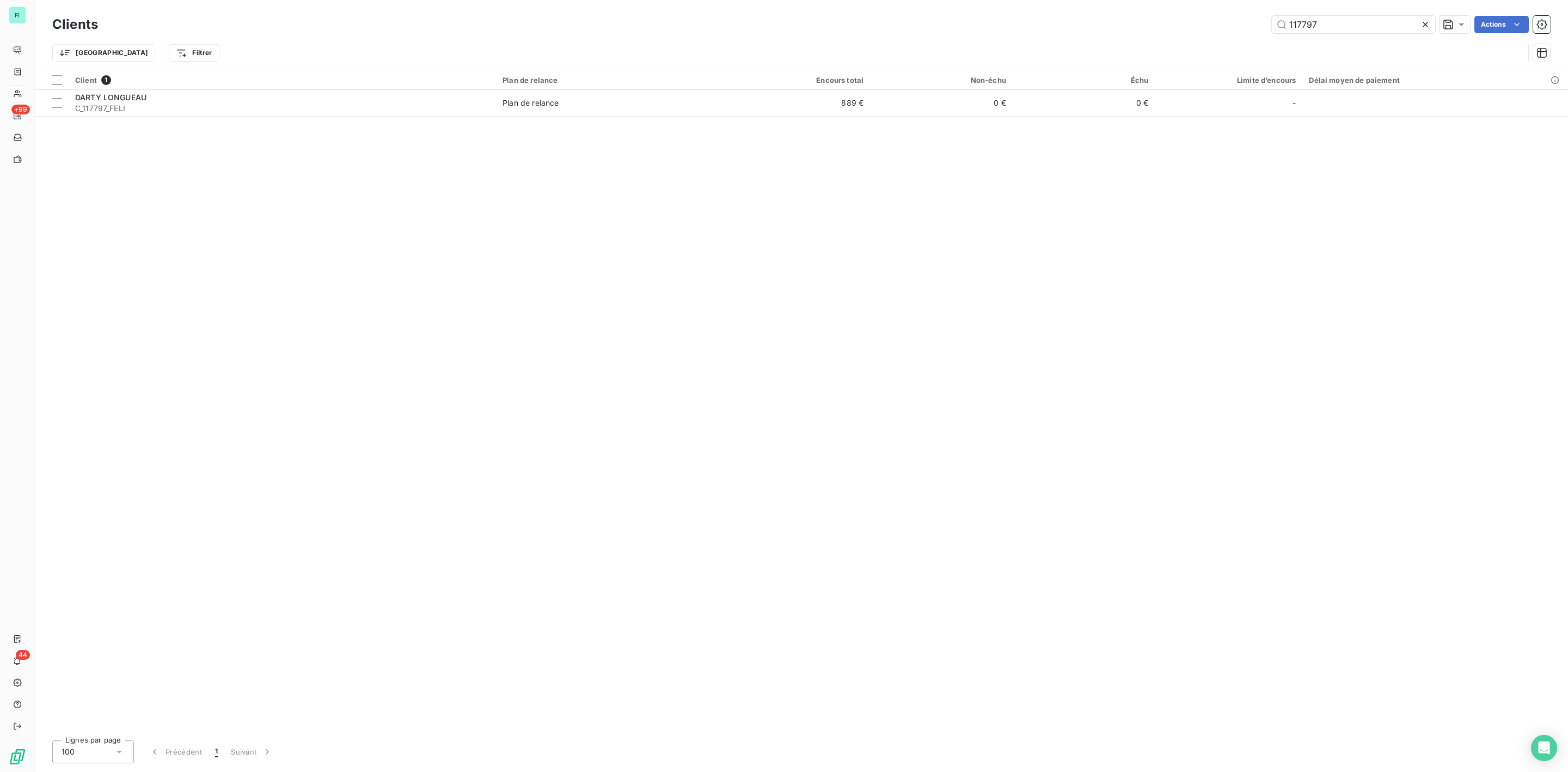
drag, startPoint x: 1348, startPoint y: 26, endPoint x: 1013, endPoint y: 11, distance: 335.3
click at [1100, 26] on div "117797 Actions" at bounding box center [831, 25] width 1440 height 17
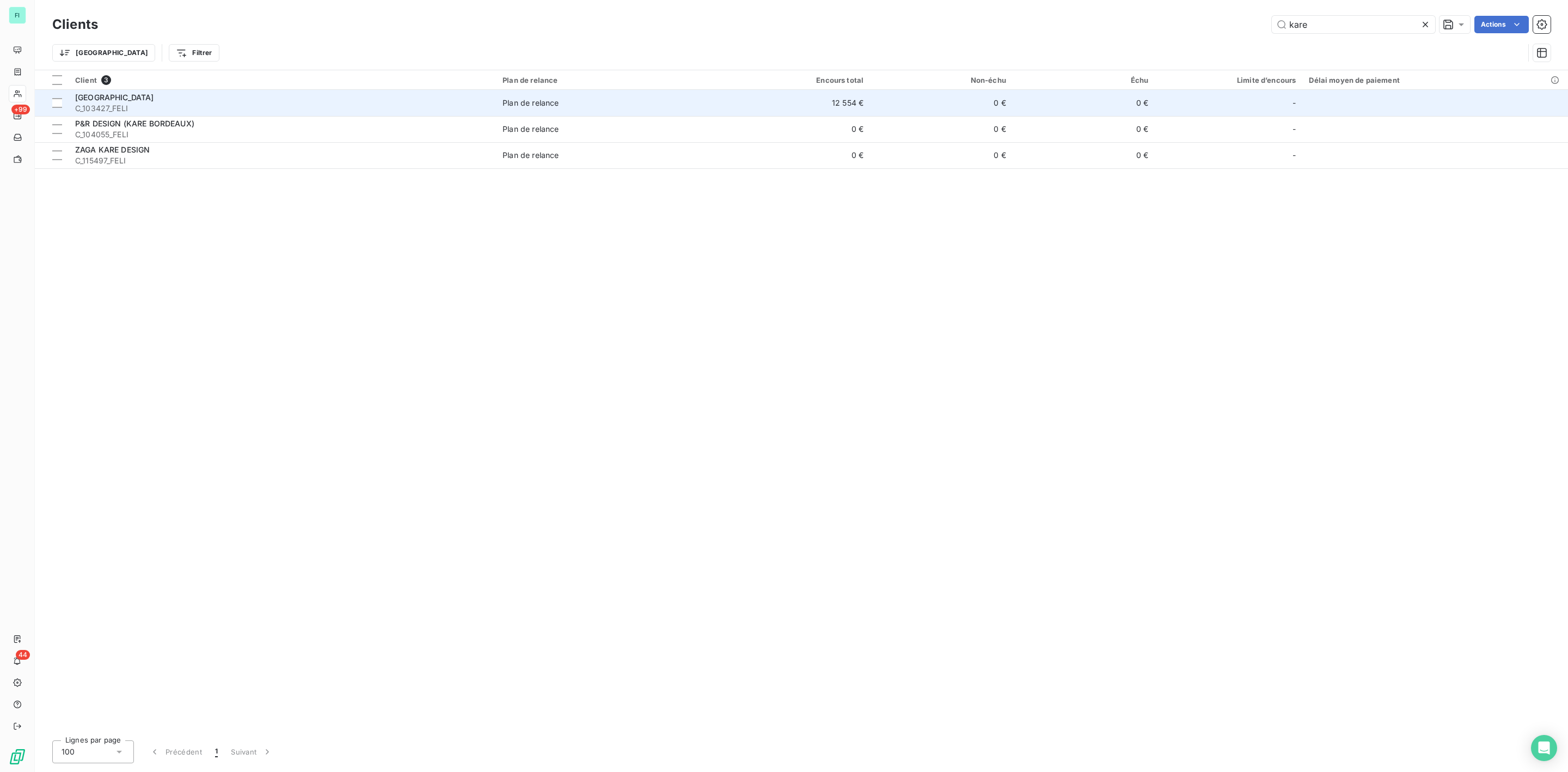
type input "kare"
click at [120, 101] on span "[GEOGRAPHIC_DATA]" at bounding box center [115, 97] width 79 height 9
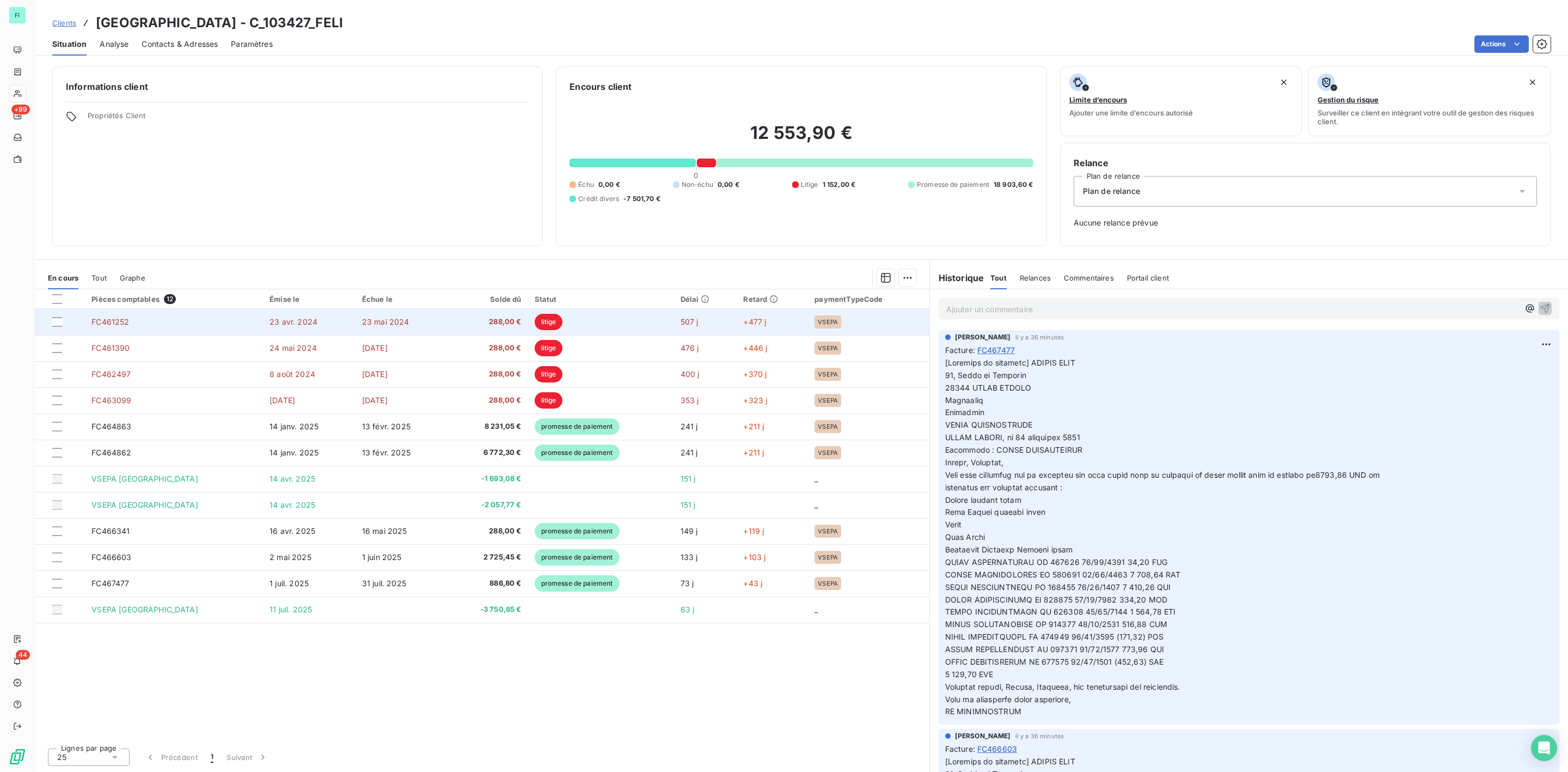
click at [515, 326] on span "288,00 €" at bounding box center [487, 322] width 67 height 11
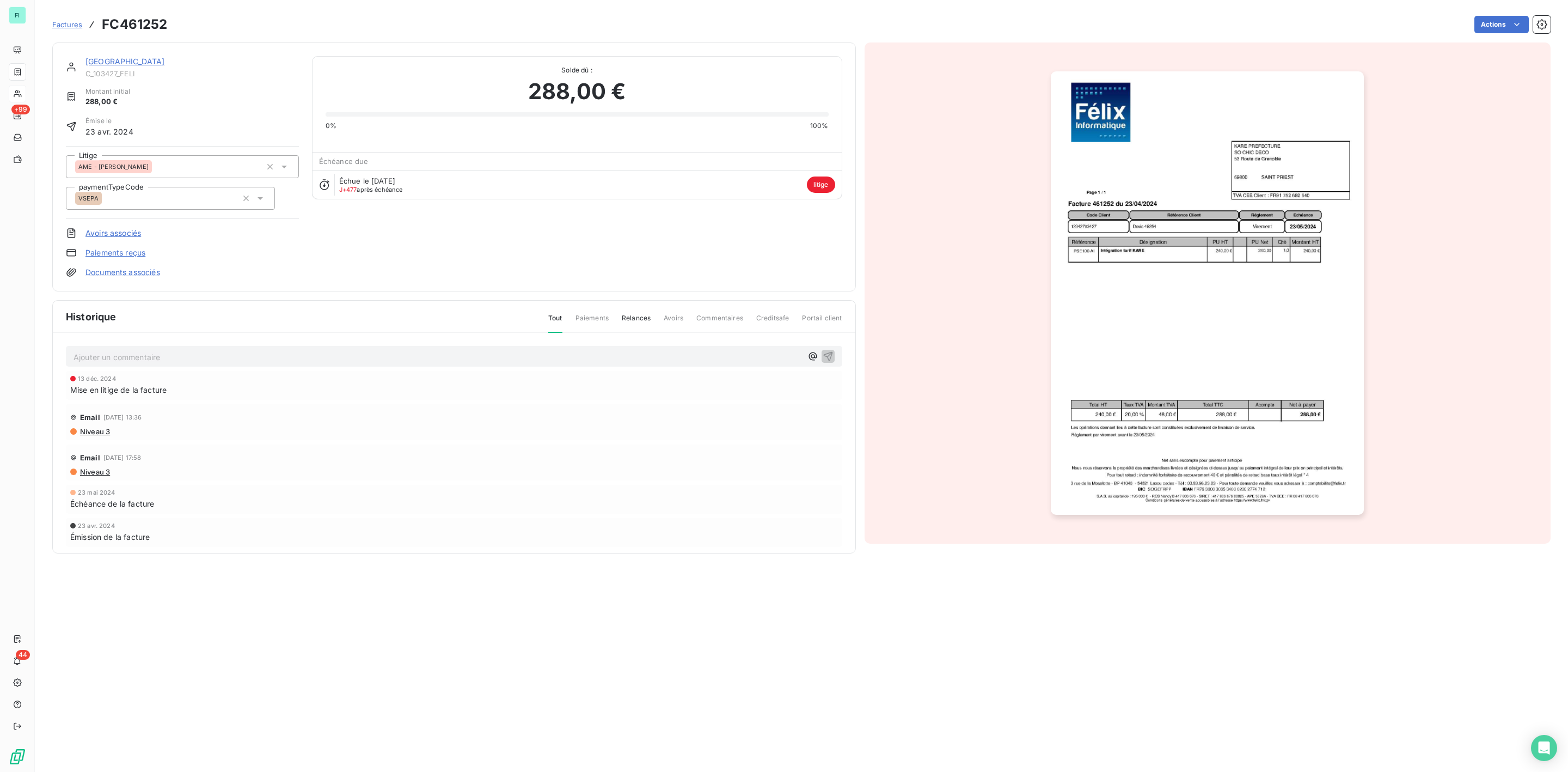
click at [1087, 295] on img "button" at bounding box center [1207, 293] width 313 height 444
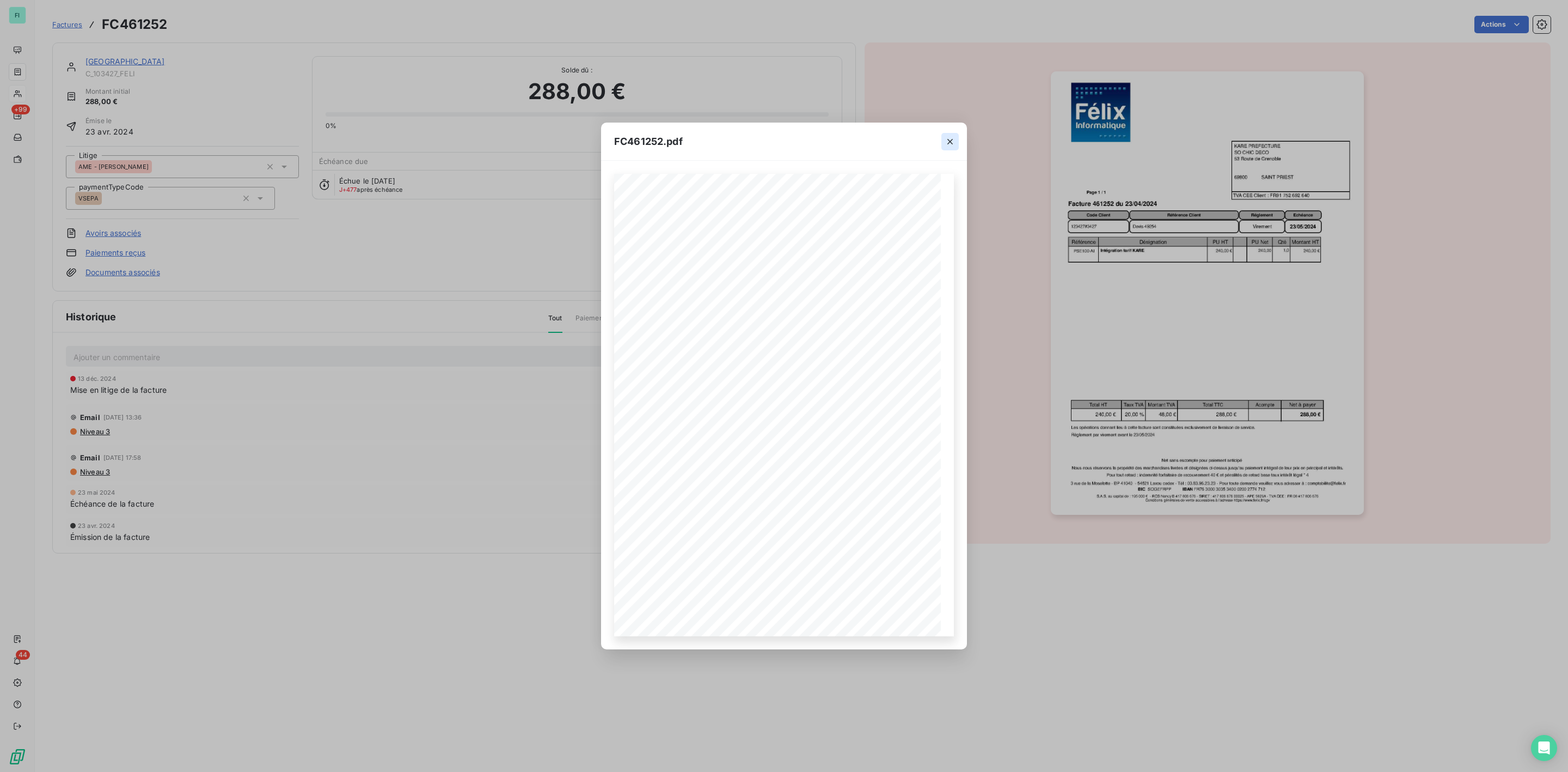
click at [946, 141] on icon "button" at bounding box center [950, 141] width 11 height 11
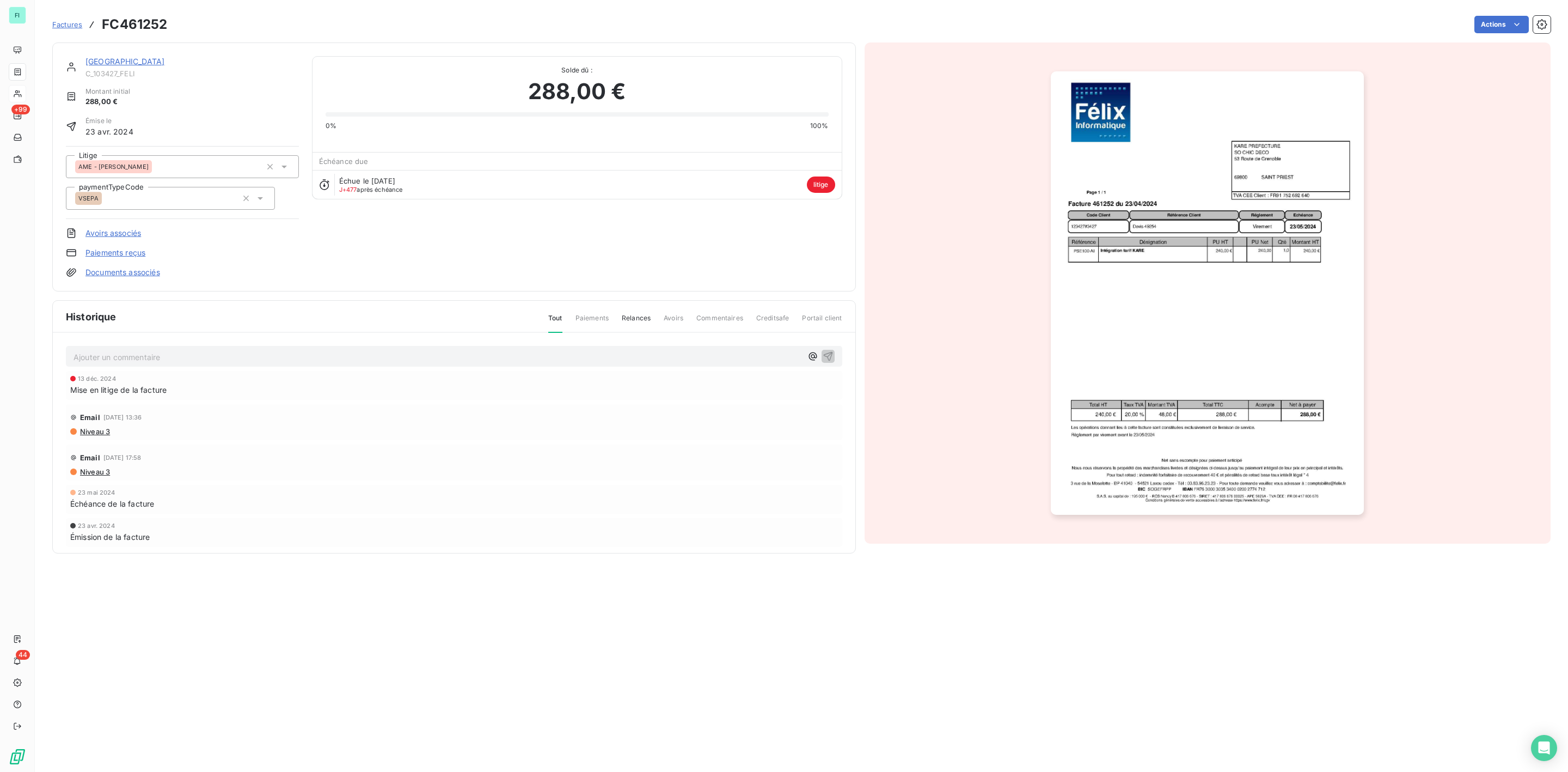
click at [120, 62] on link "[GEOGRAPHIC_DATA]" at bounding box center [125, 61] width 79 height 9
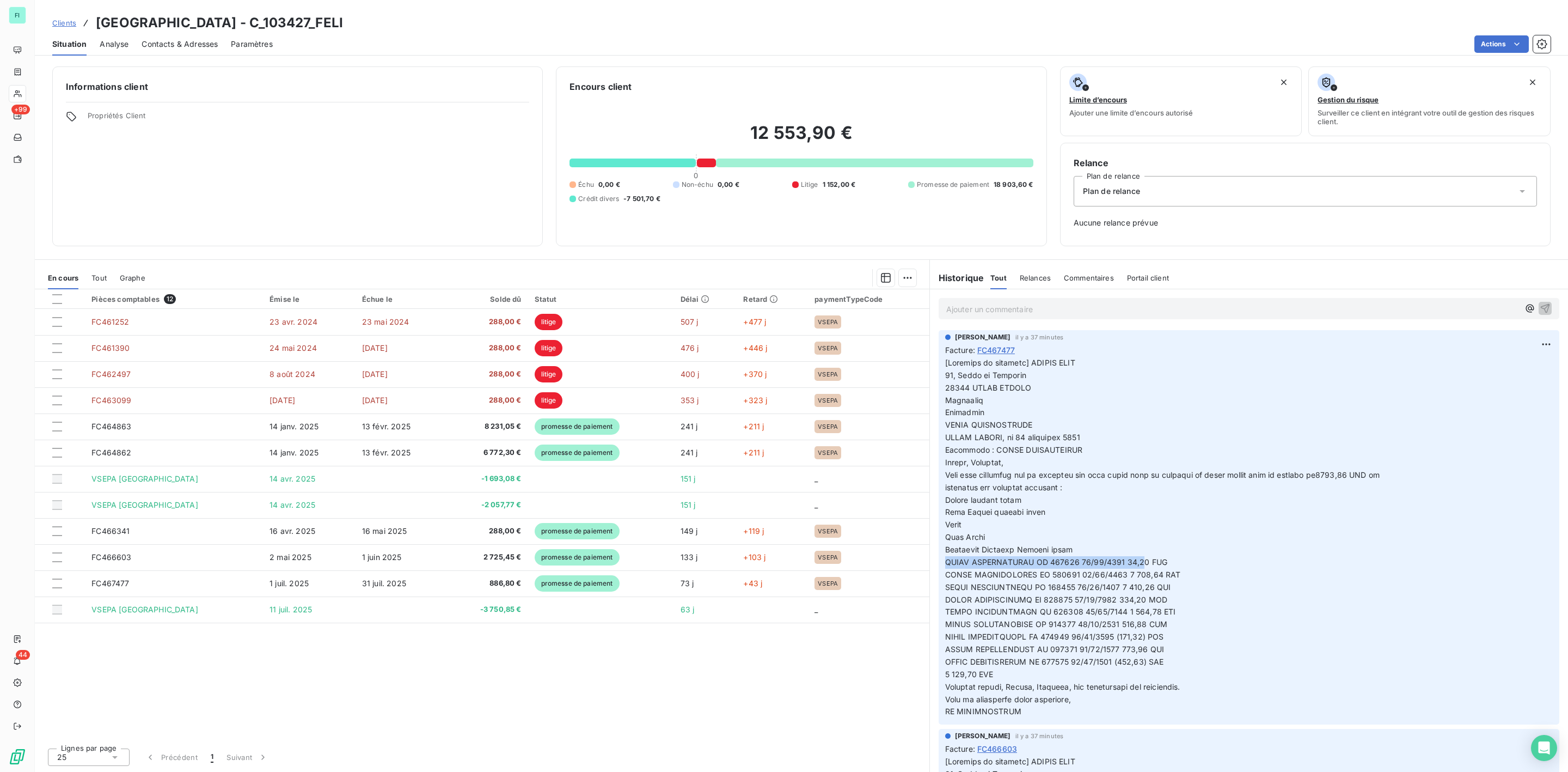
drag, startPoint x: 946, startPoint y: 559, endPoint x: 1137, endPoint y: 560, distance: 191.0
click at [1137, 560] on span at bounding box center [1162, 536] width 435 height 358
click at [1092, 581] on span at bounding box center [1162, 536] width 435 height 358
drag, startPoint x: 945, startPoint y: 562, endPoint x: 1160, endPoint y: 564, distance: 215.0
click at [1160, 564] on p at bounding box center [1249, 537] width 608 height 361
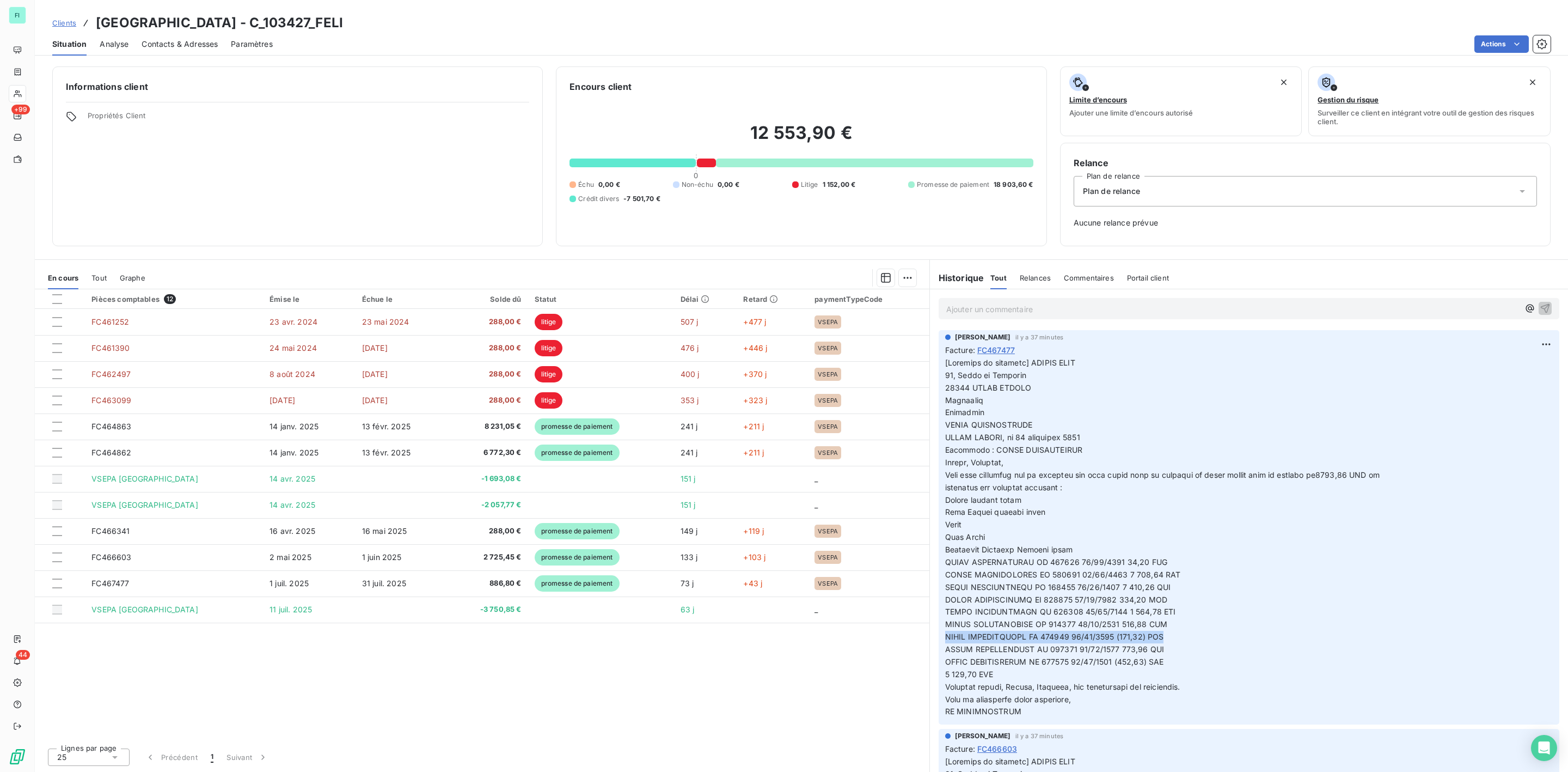
drag, startPoint x: 946, startPoint y: 636, endPoint x: 1182, endPoint y: 636, distance: 236.0
click at [1182, 636] on p at bounding box center [1249, 537] width 608 height 361
drag, startPoint x: 953, startPoint y: 663, endPoint x: 1203, endPoint y: 666, distance: 250.0
click at [1203, 666] on p at bounding box center [1249, 537] width 608 height 361
drag, startPoint x: 746, startPoint y: 133, endPoint x: 868, endPoint y: 133, distance: 122.0
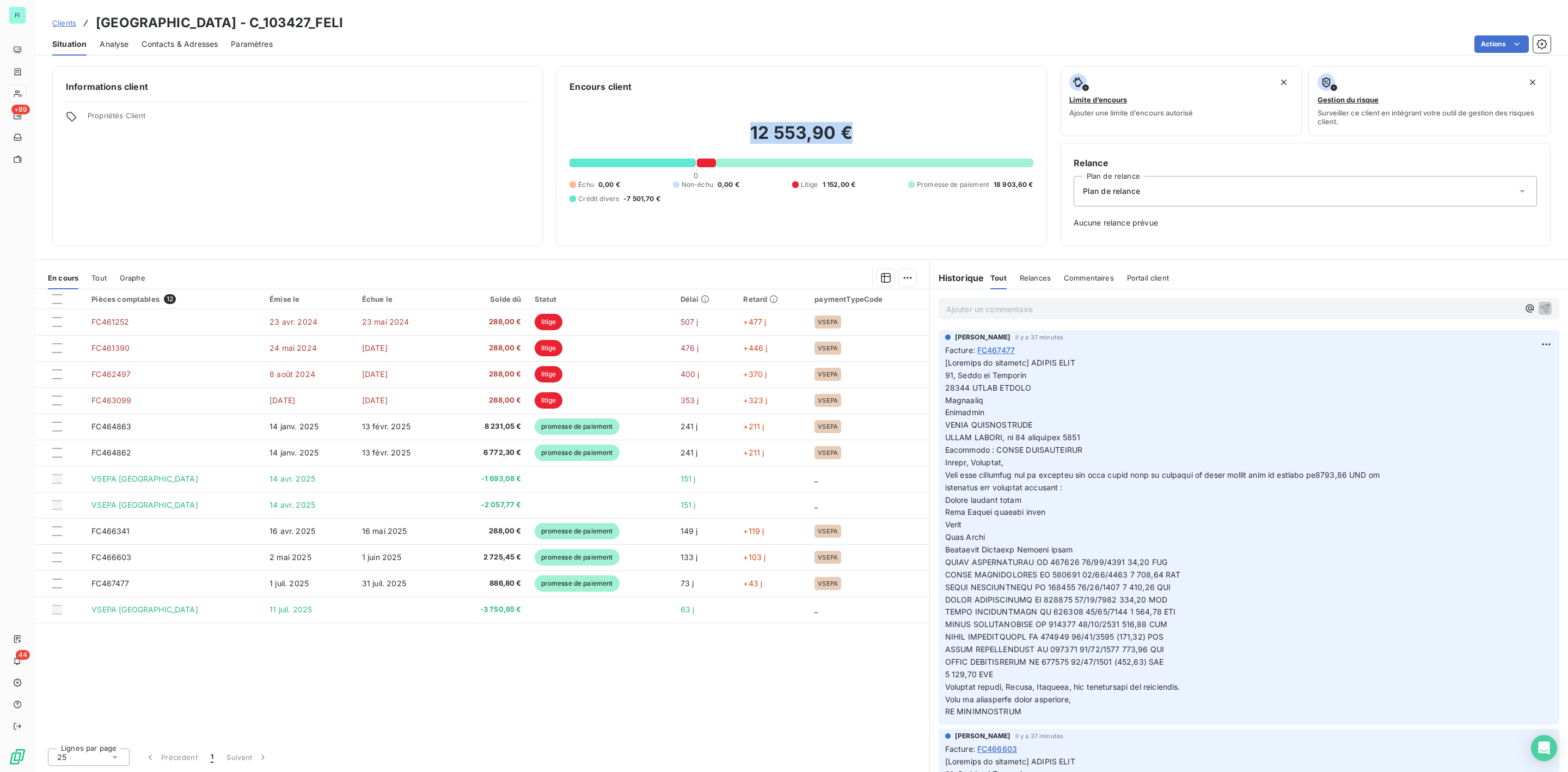
click at [868, 133] on h2 "12 553,90 €" at bounding box center [801, 138] width 464 height 33
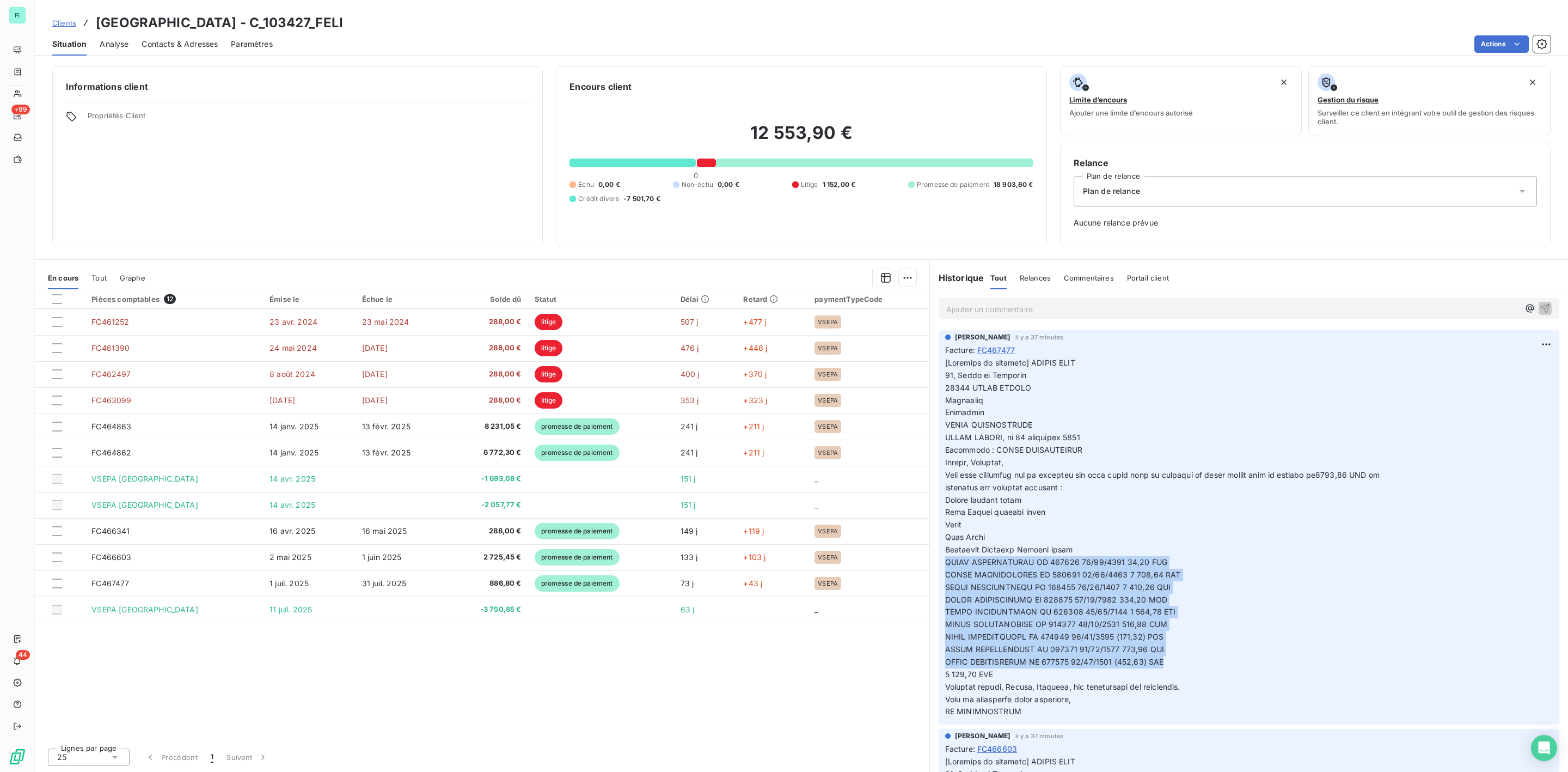
drag, startPoint x: 944, startPoint y: 564, endPoint x: 1163, endPoint y: 663, distance: 240.3
click at [1163, 663] on div "Sébastien foucault il y a 37 minutes Facture : FC467477" at bounding box center [1249, 527] width 621 height 394
click at [1263, 604] on p at bounding box center [1249, 537] width 608 height 361
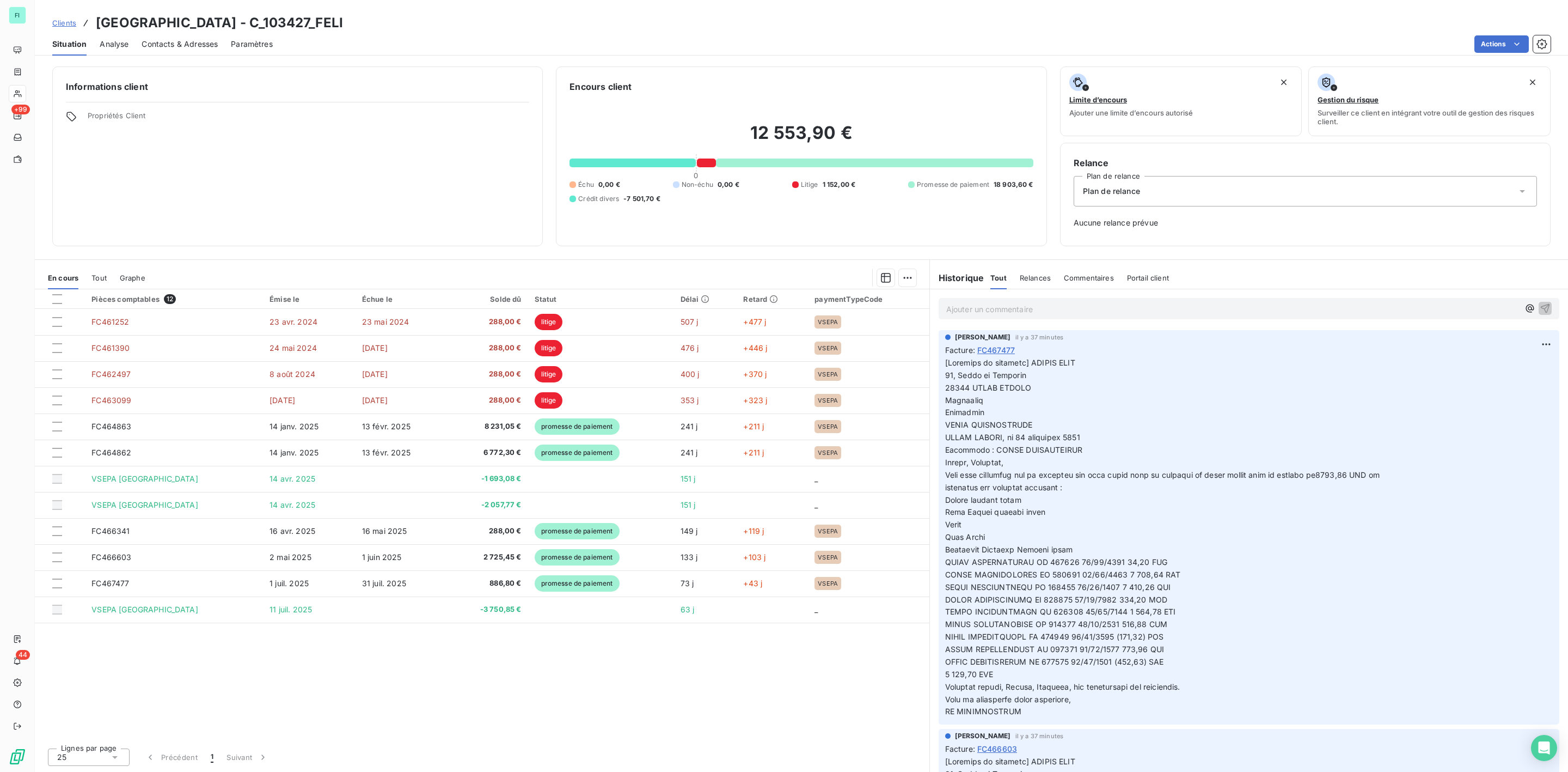
click at [942, 562] on div "Sébastien foucault il y a 37 minutes Facture : FC467477" at bounding box center [1249, 527] width 621 height 394
drag, startPoint x: 942, startPoint y: 562, endPoint x: 1168, endPoint y: 562, distance: 226.0
click at [1168, 562] on div "Sébastien foucault il y a 37 minutes Facture : FC467477" at bounding box center [1249, 527] width 621 height 394
drag, startPoint x: 938, startPoint y: 637, endPoint x: 1177, endPoint y: 641, distance: 239.0
click at [1177, 641] on div "Sébastien foucault il y a 37 minutes Facture : FC467477" at bounding box center [1249, 527] width 621 height 394
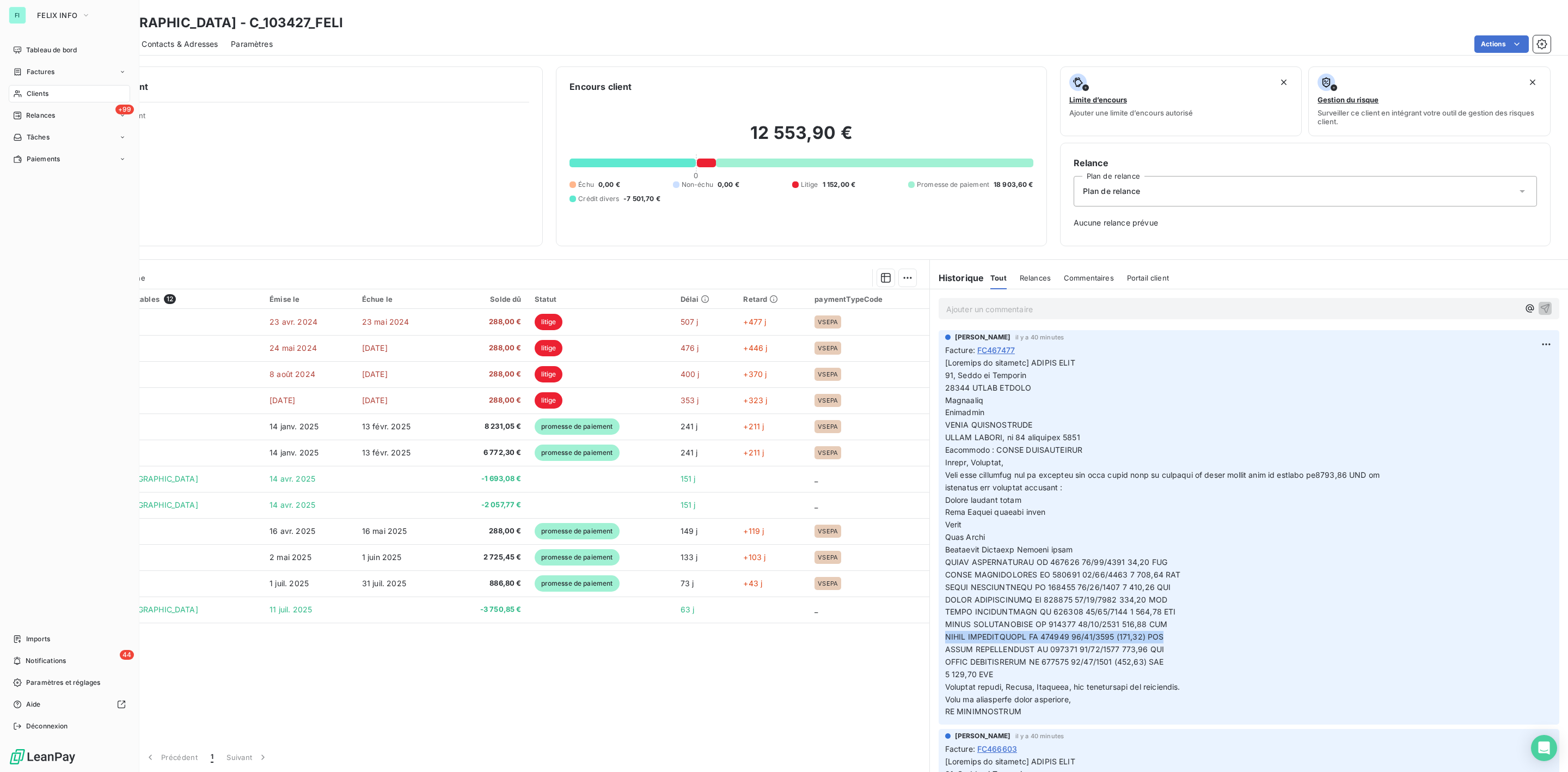
drag, startPoint x: 25, startPoint y: 91, endPoint x: 945, endPoint y: 74, distance: 920.2
click at [25, 91] on div "Clients" at bounding box center [69, 93] width 121 height 17
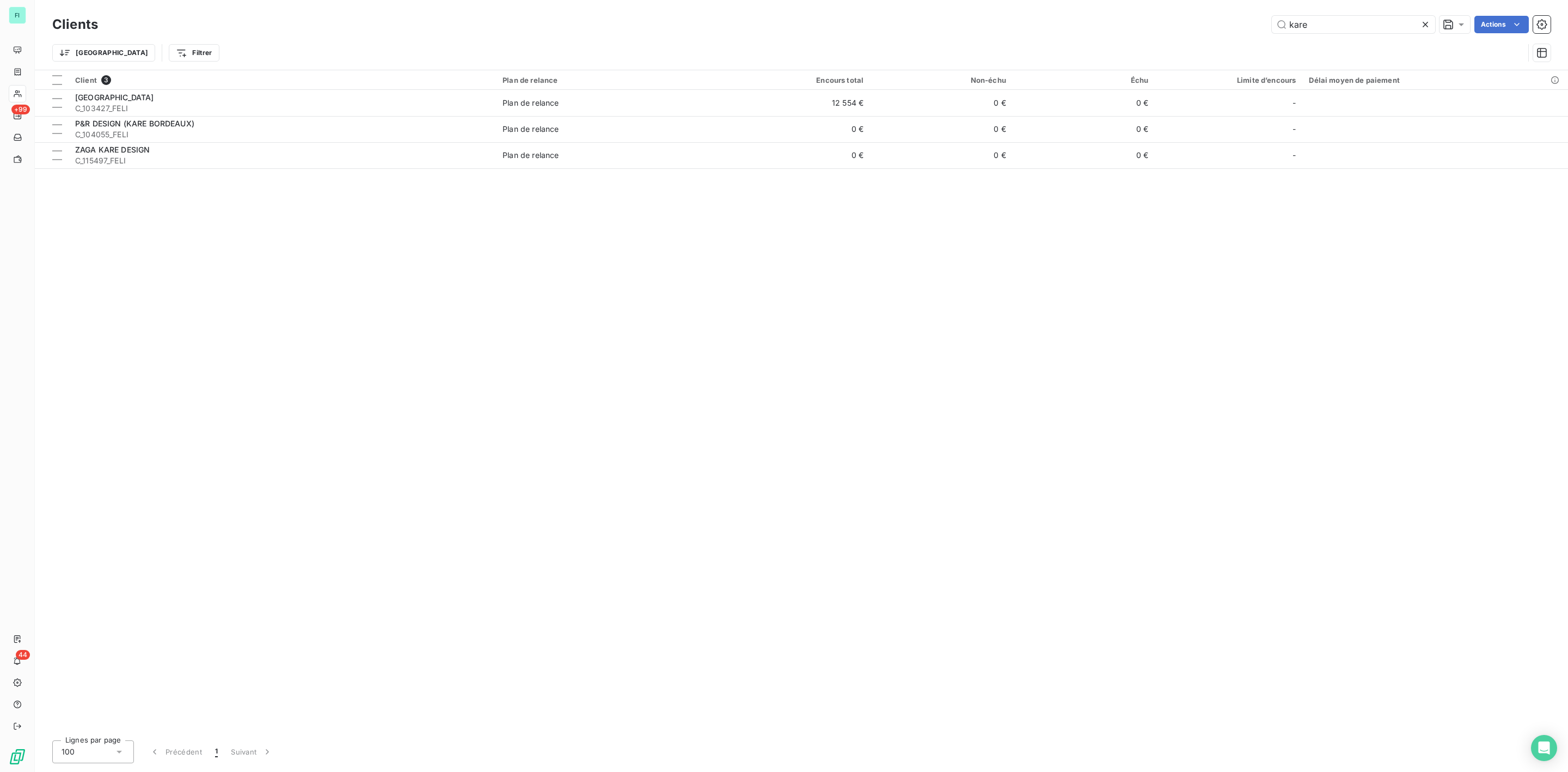
drag, startPoint x: 1333, startPoint y: 22, endPoint x: 610, endPoint y: 34, distance: 723.1
click at [740, 25] on div "kare Actions" at bounding box center [831, 25] width 1440 height 17
type input "comobex"
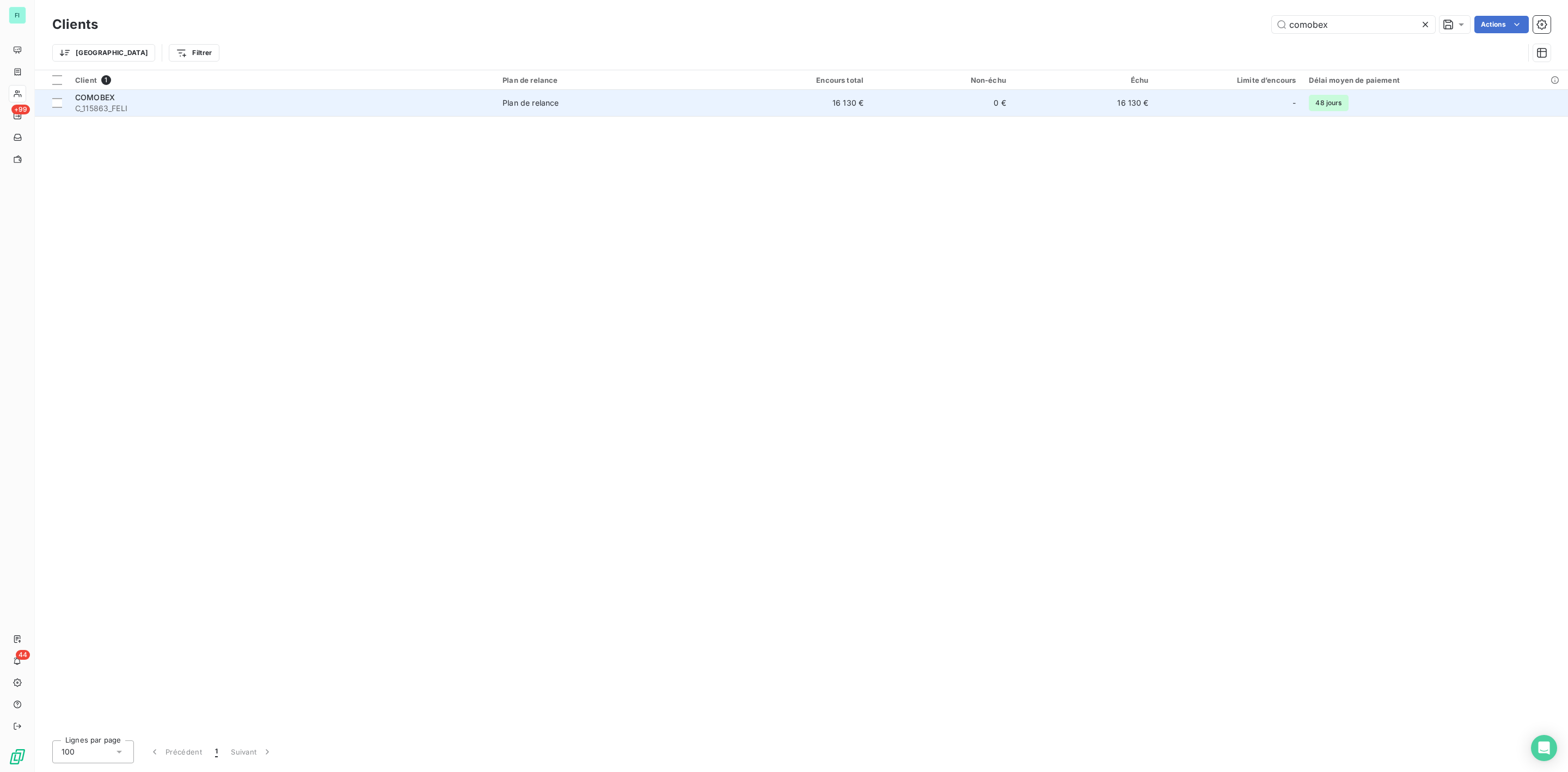
click at [271, 105] on span "C_115863_FELI" at bounding box center [282, 108] width 414 height 11
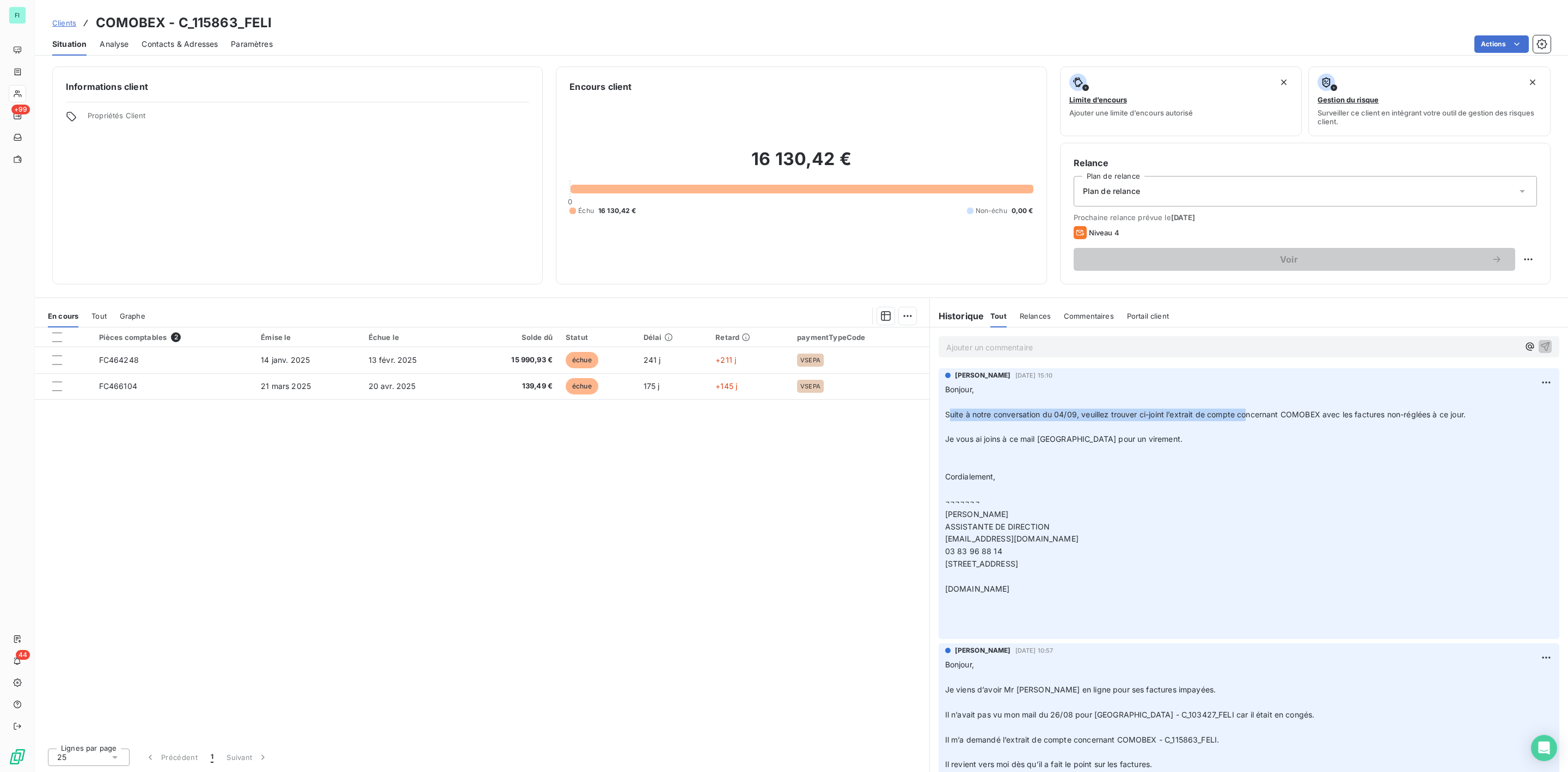
drag, startPoint x: 949, startPoint y: 415, endPoint x: 1250, endPoint y: 417, distance: 301.0
click at [1250, 417] on span "Suite à notre conversation du 04/09, veuillez trouver ci-joint l’extrait de com…" at bounding box center [1205, 414] width 521 height 9
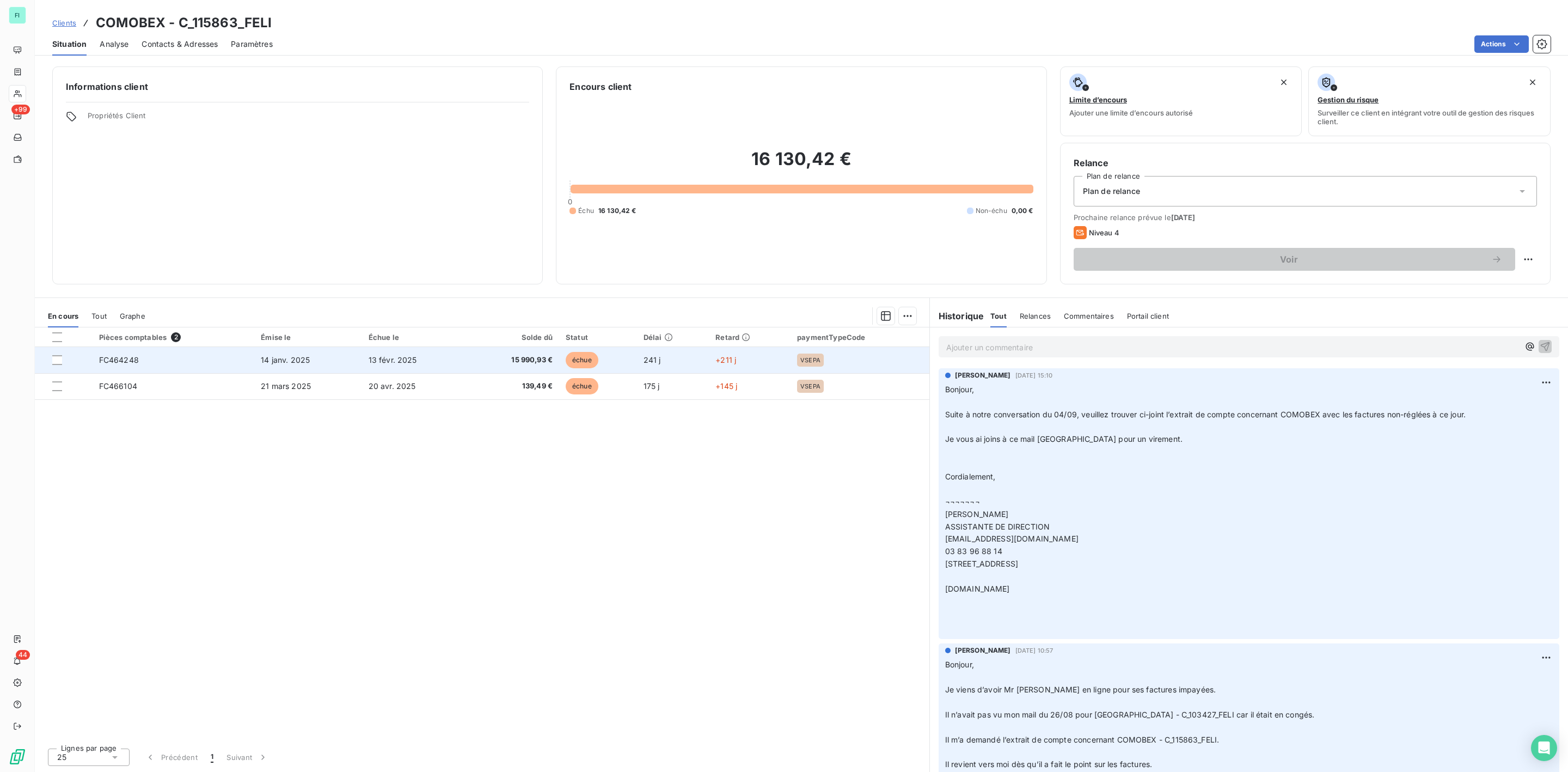
click at [484, 355] on span "15 990,93 €" at bounding box center [513, 360] width 79 height 11
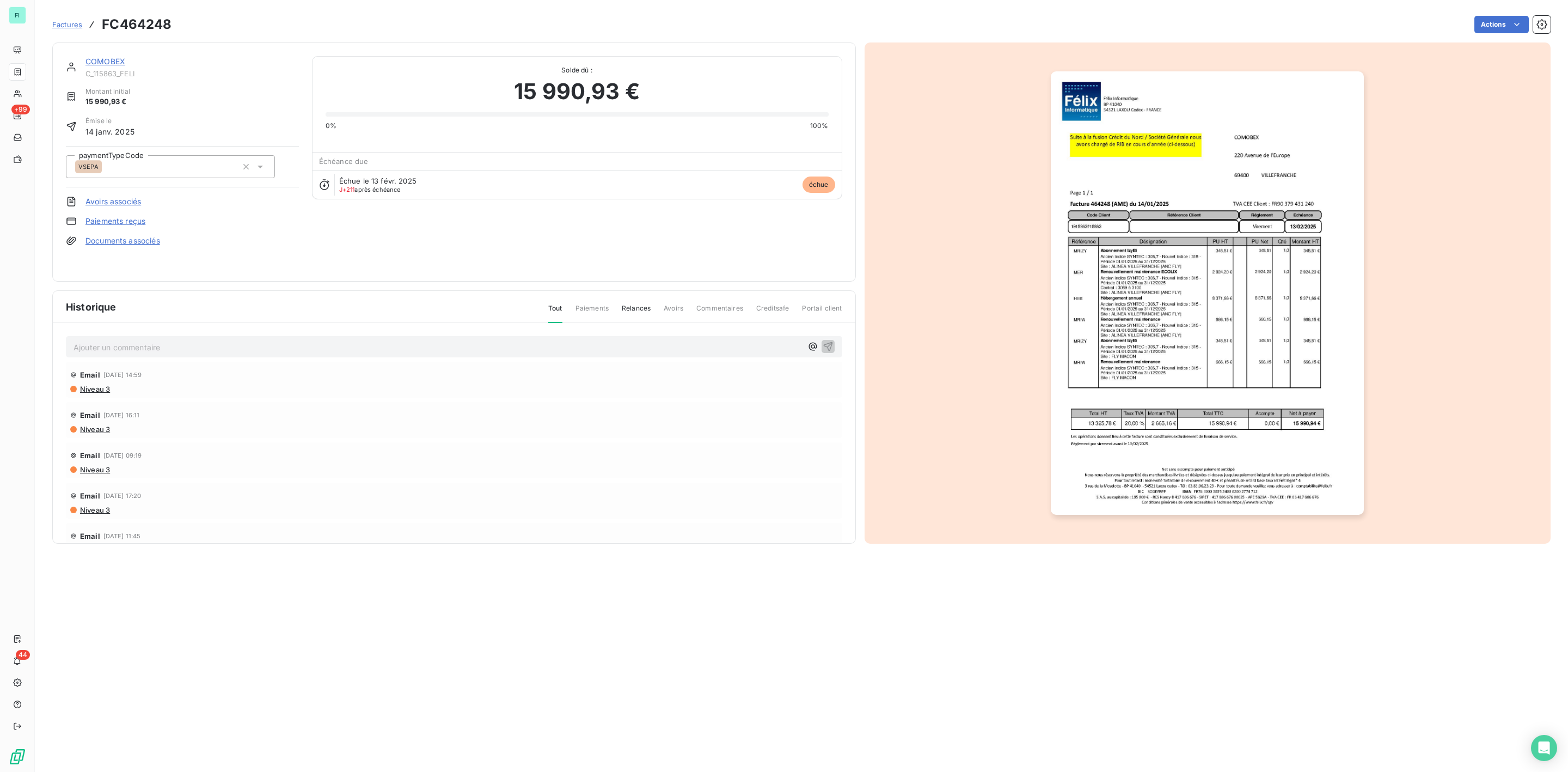
click at [1189, 272] on img "button" at bounding box center [1207, 293] width 313 height 444
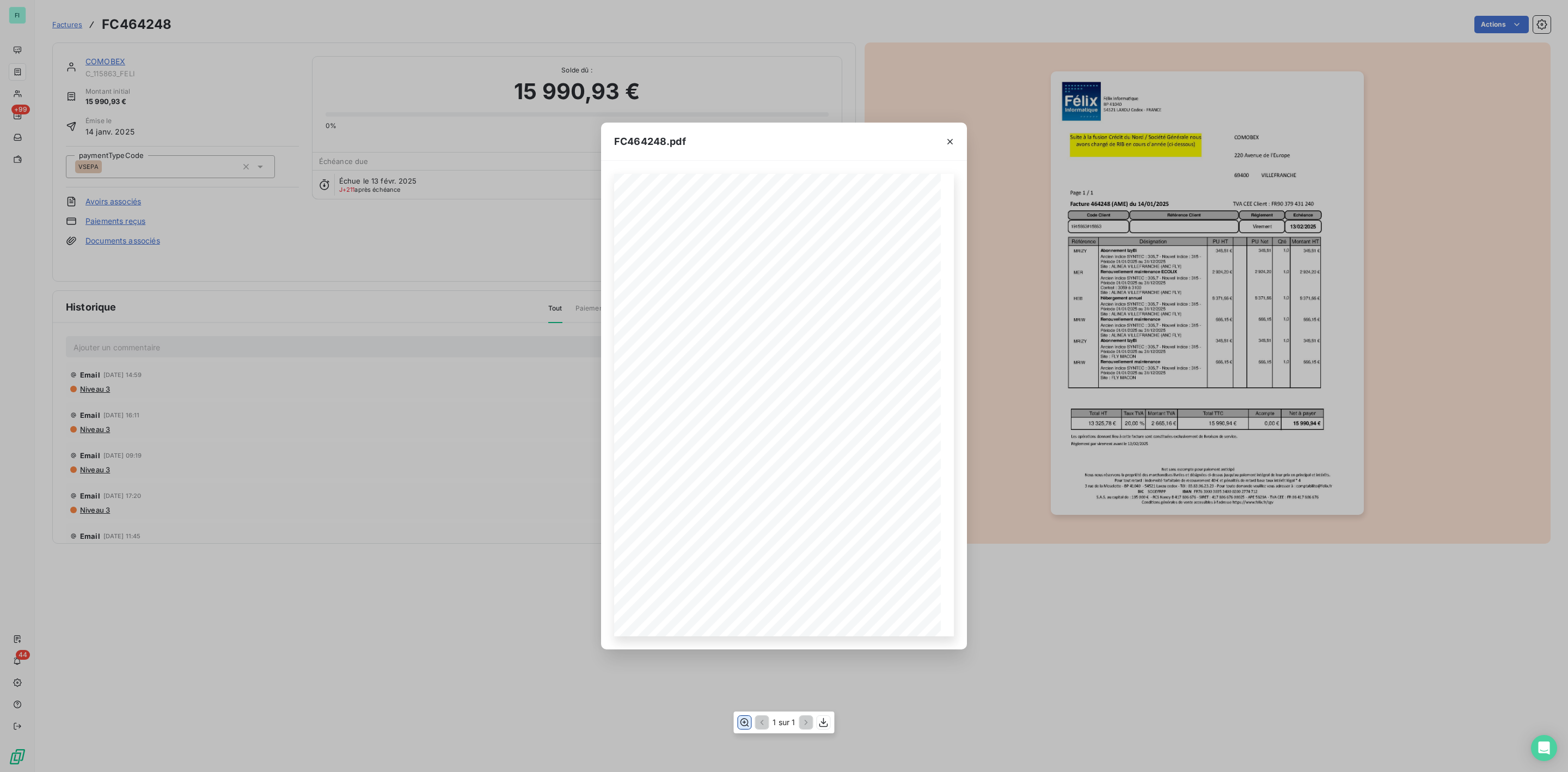
click at [739, 723] on icon "button" at bounding box center [744, 723] width 11 height 11
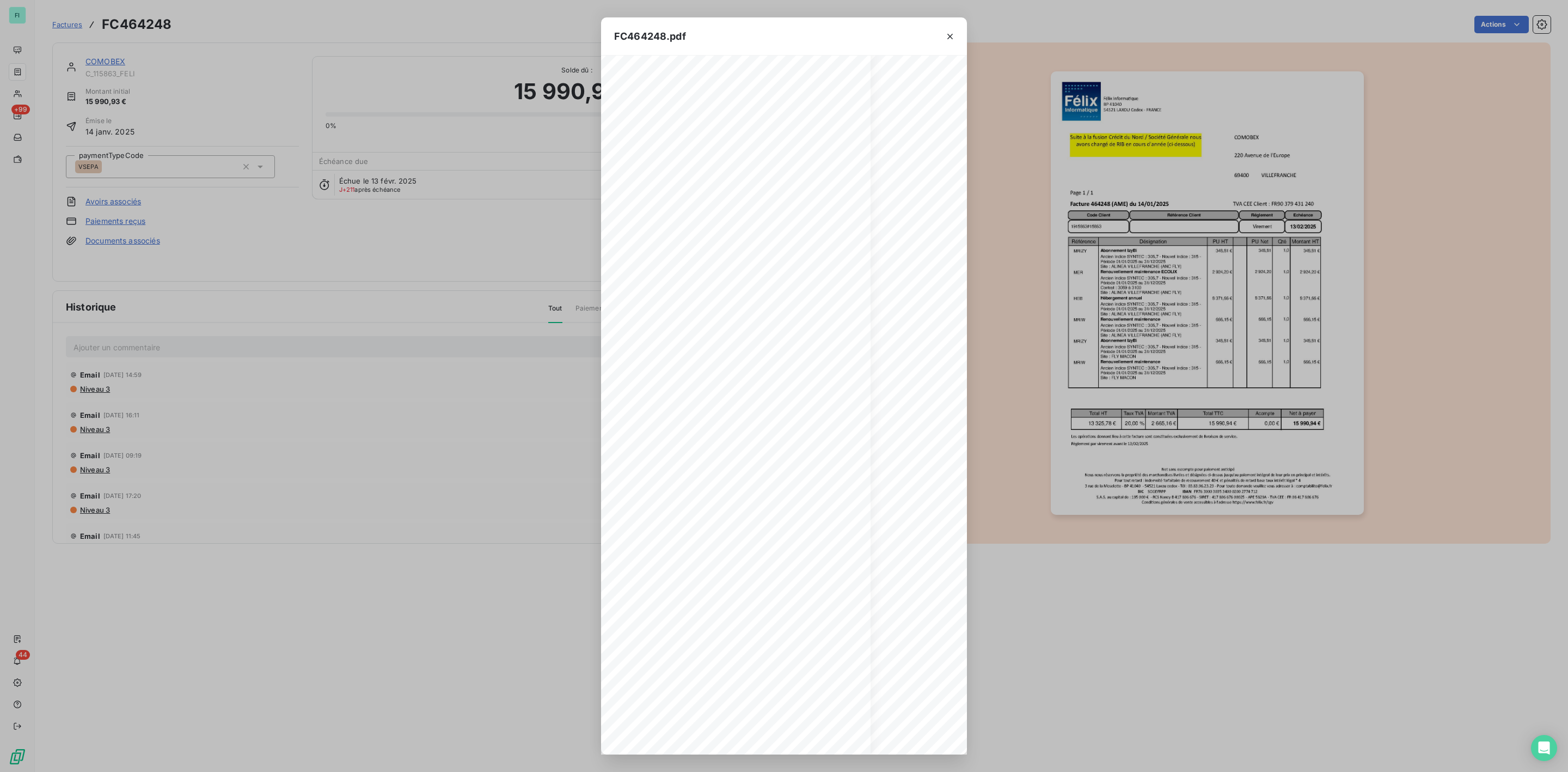
scroll to position [81, 70]
click at [946, 35] on icon "button" at bounding box center [950, 37] width 11 height 11
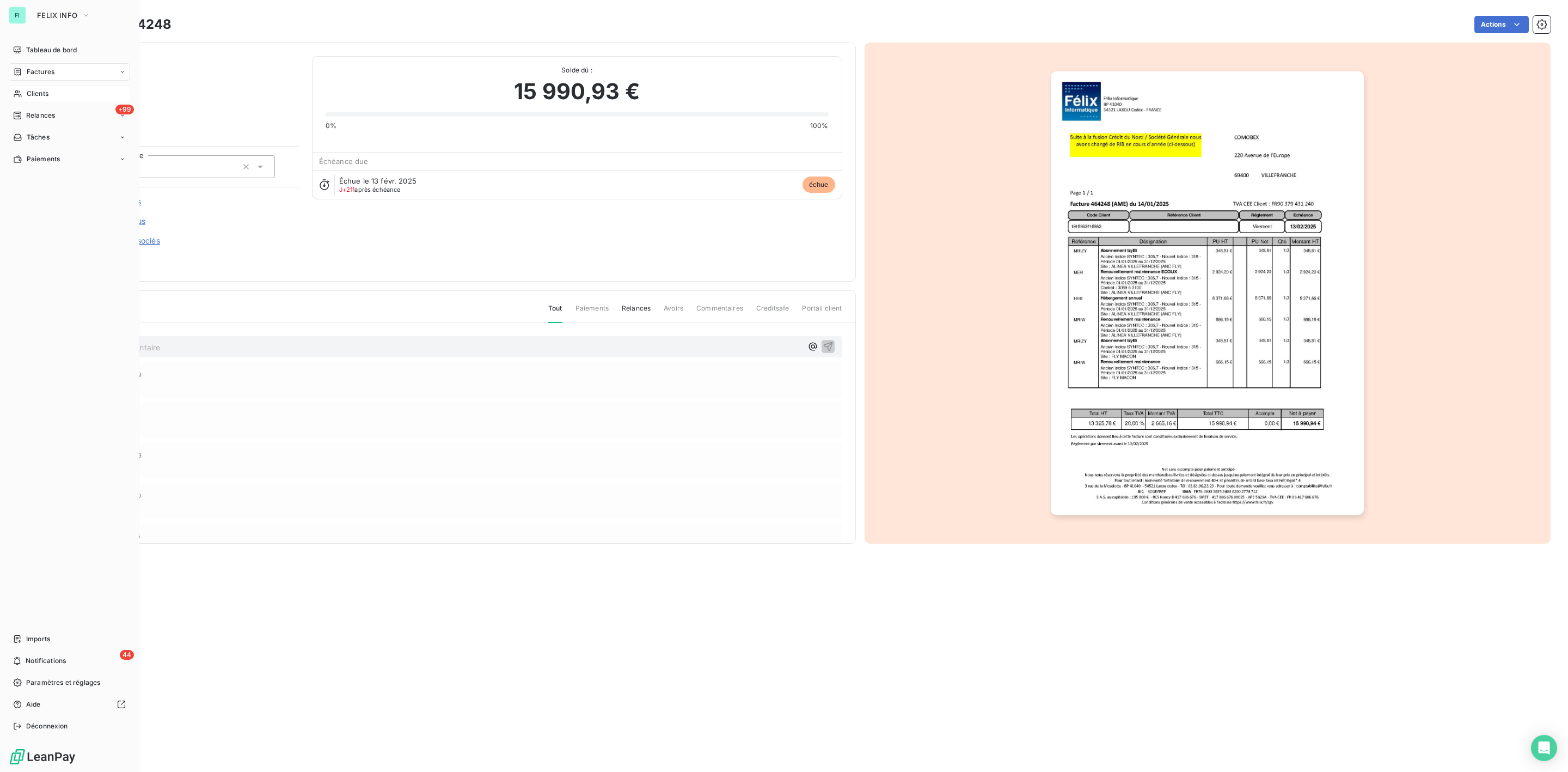
click at [28, 91] on span "Clients" at bounding box center [37, 93] width 22 height 10
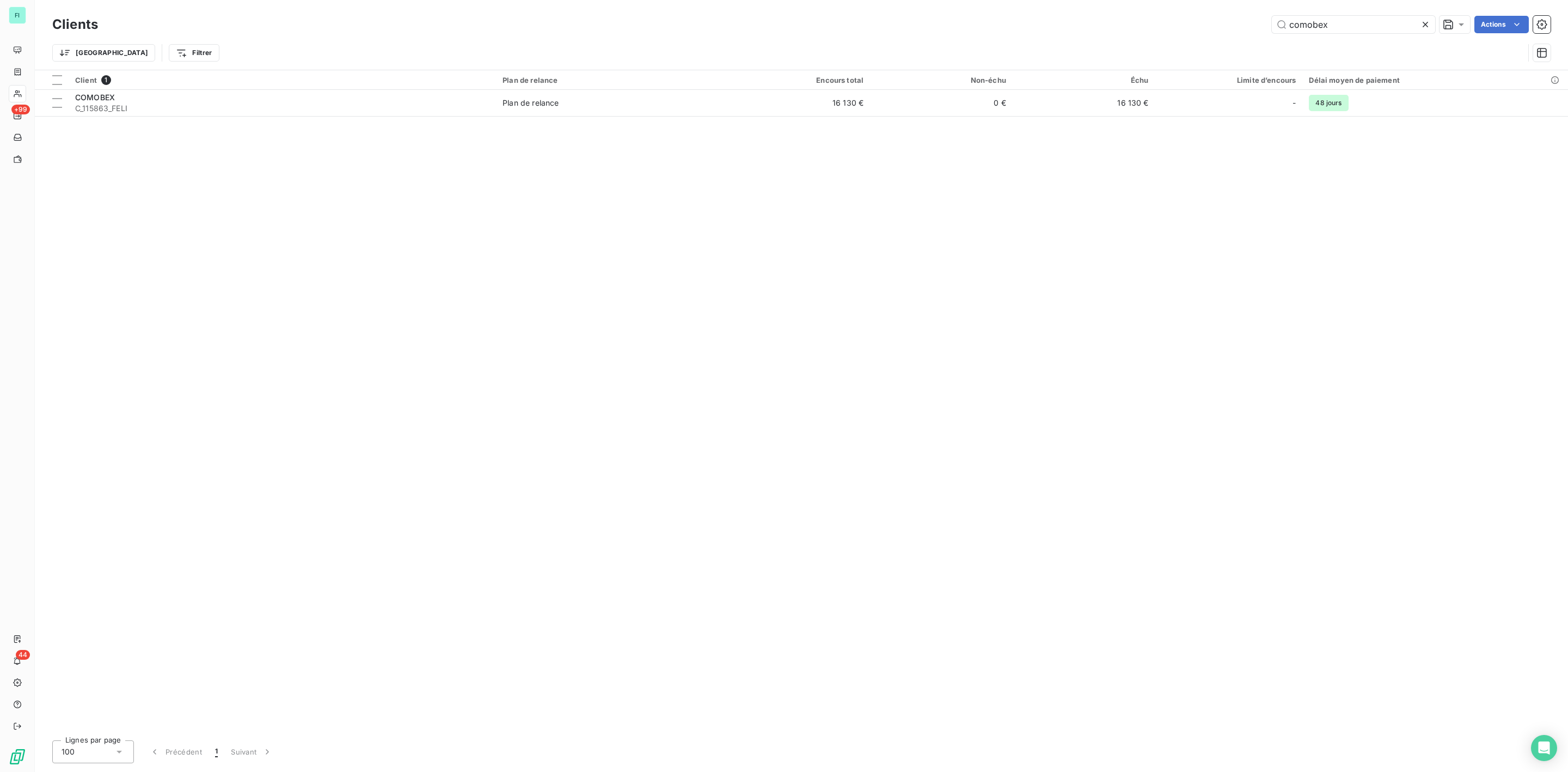
drag, startPoint x: 1351, startPoint y: 26, endPoint x: 942, endPoint y: 29, distance: 409.0
click at [1000, 29] on div "comobex Actions" at bounding box center [831, 25] width 1440 height 17
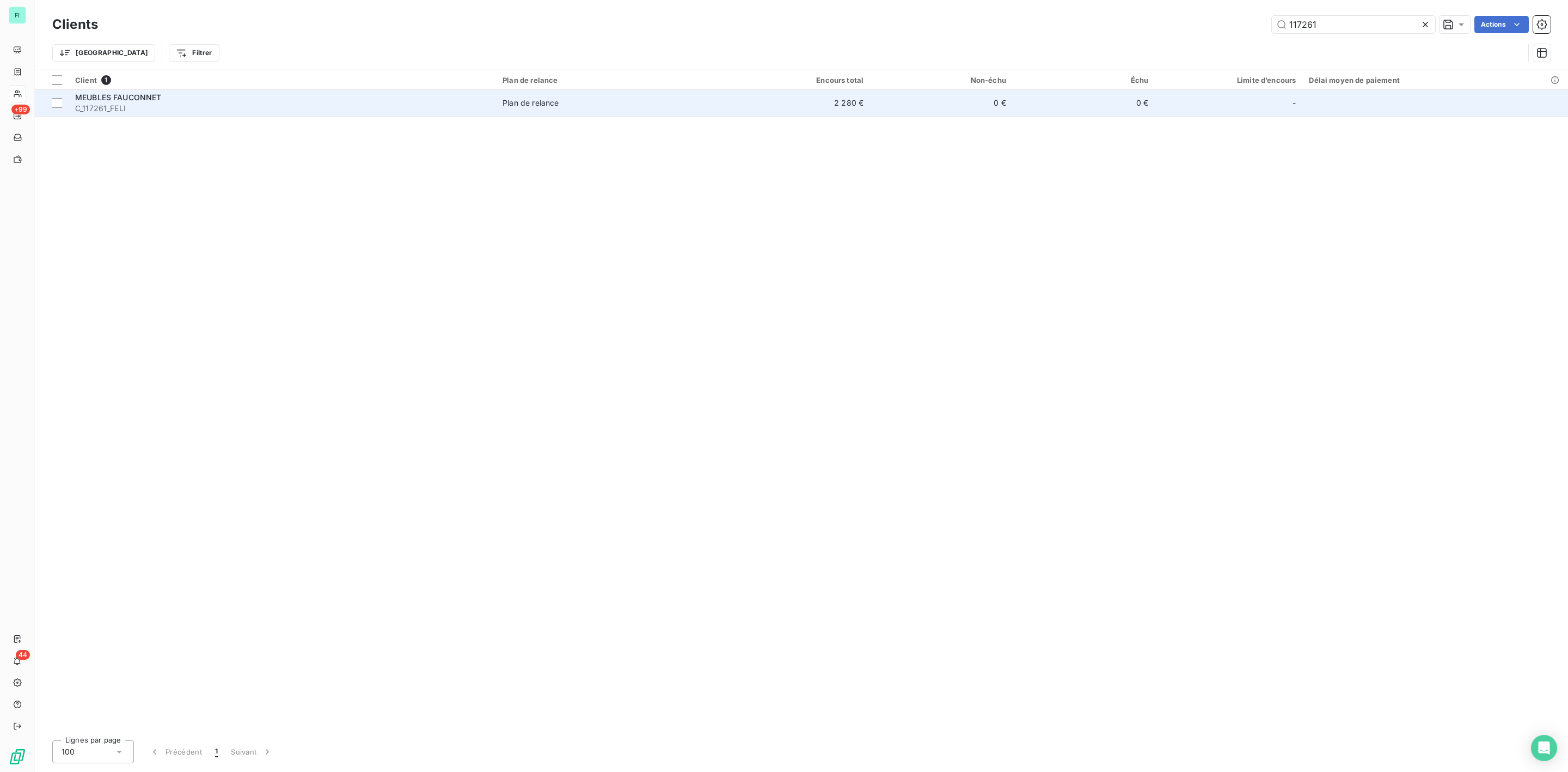
type input "117261"
click at [149, 105] on span "C_117261_FELI" at bounding box center [282, 108] width 414 height 11
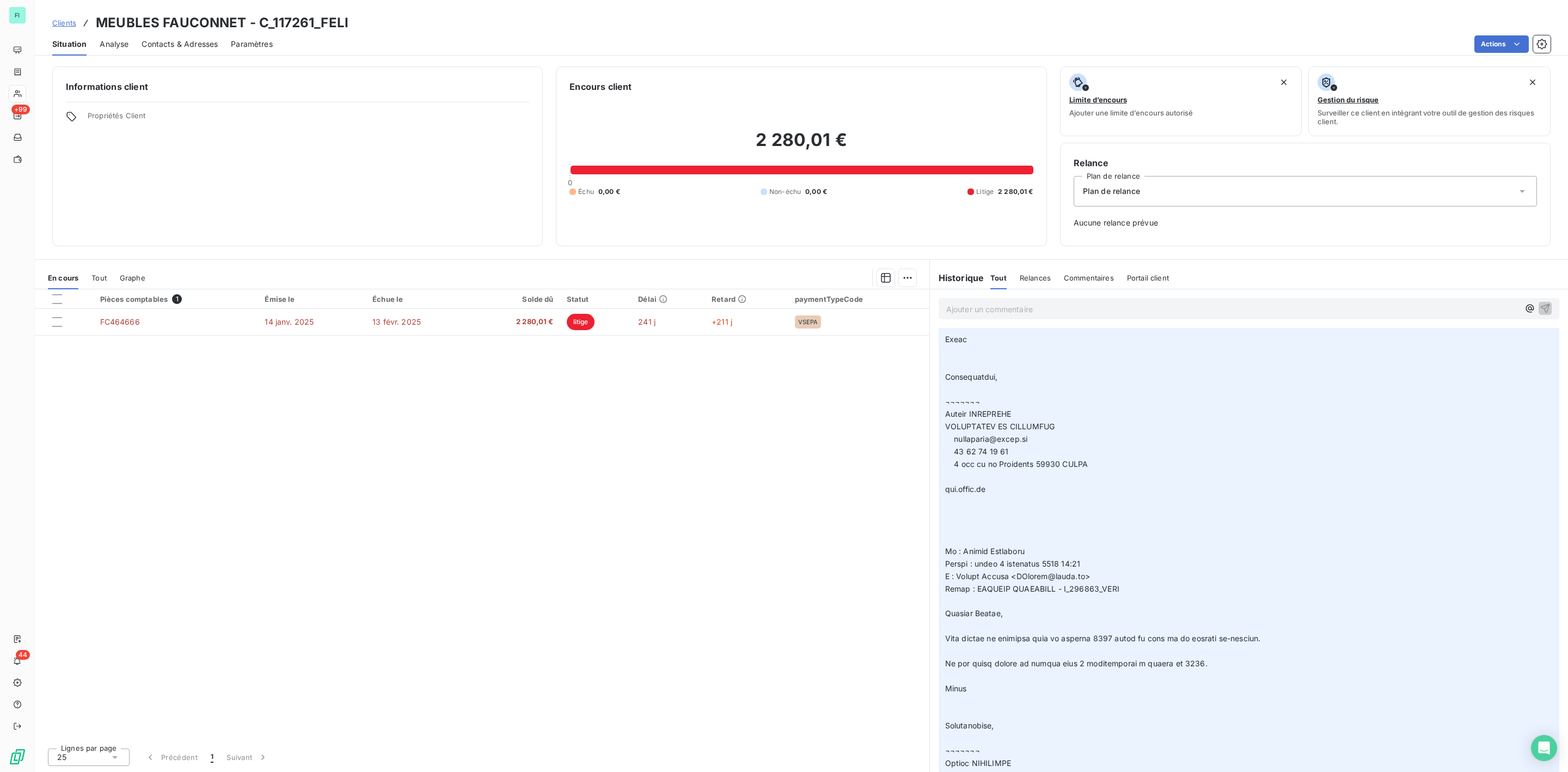
scroll to position [245, 0]
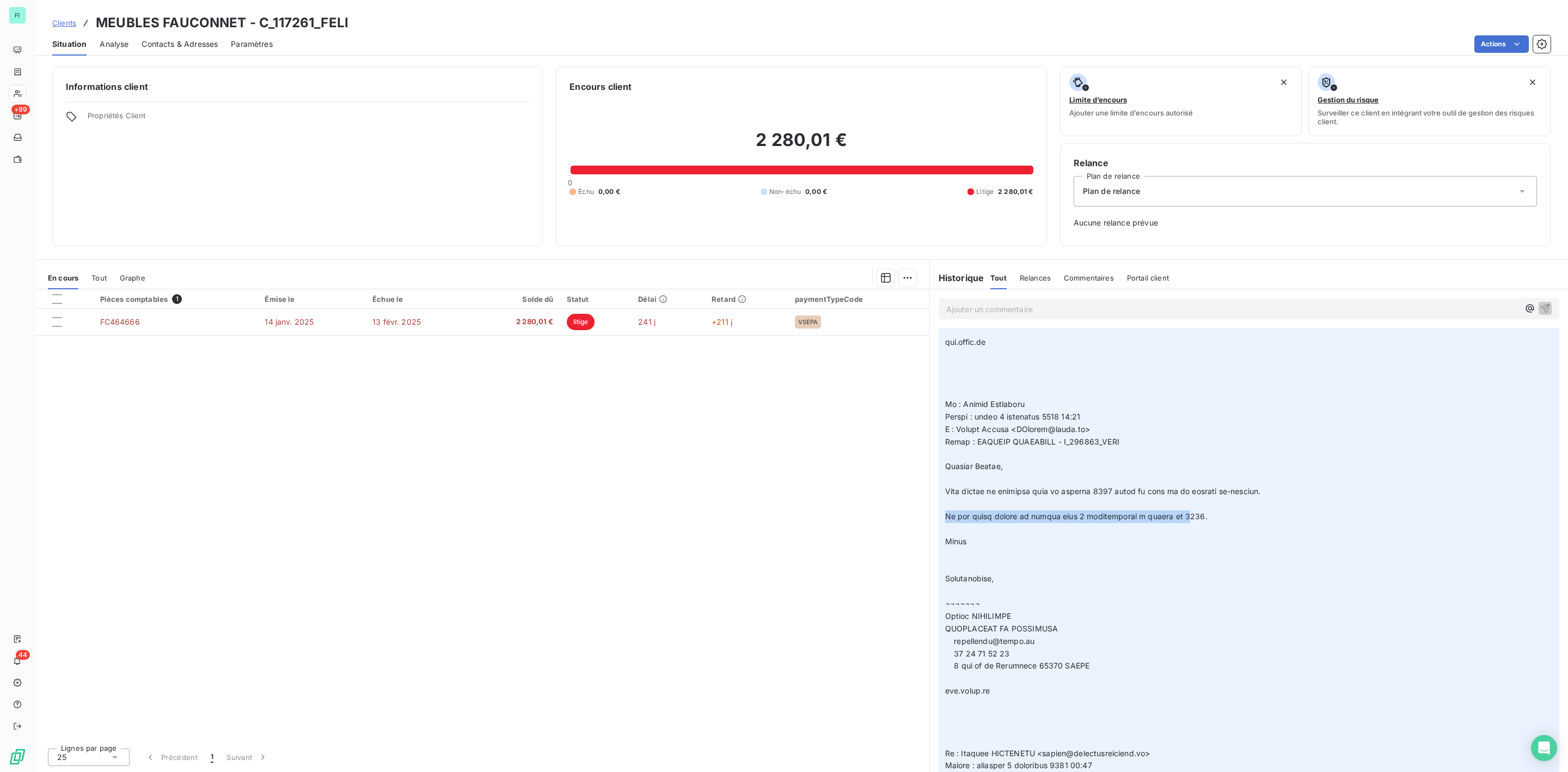
drag, startPoint x: 945, startPoint y: 518, endPoint x: 1175, endPoint y: 518, distance: 230.0
click at [1175, 518] on span at bounding box center [1198, 691] width 506 height 1156
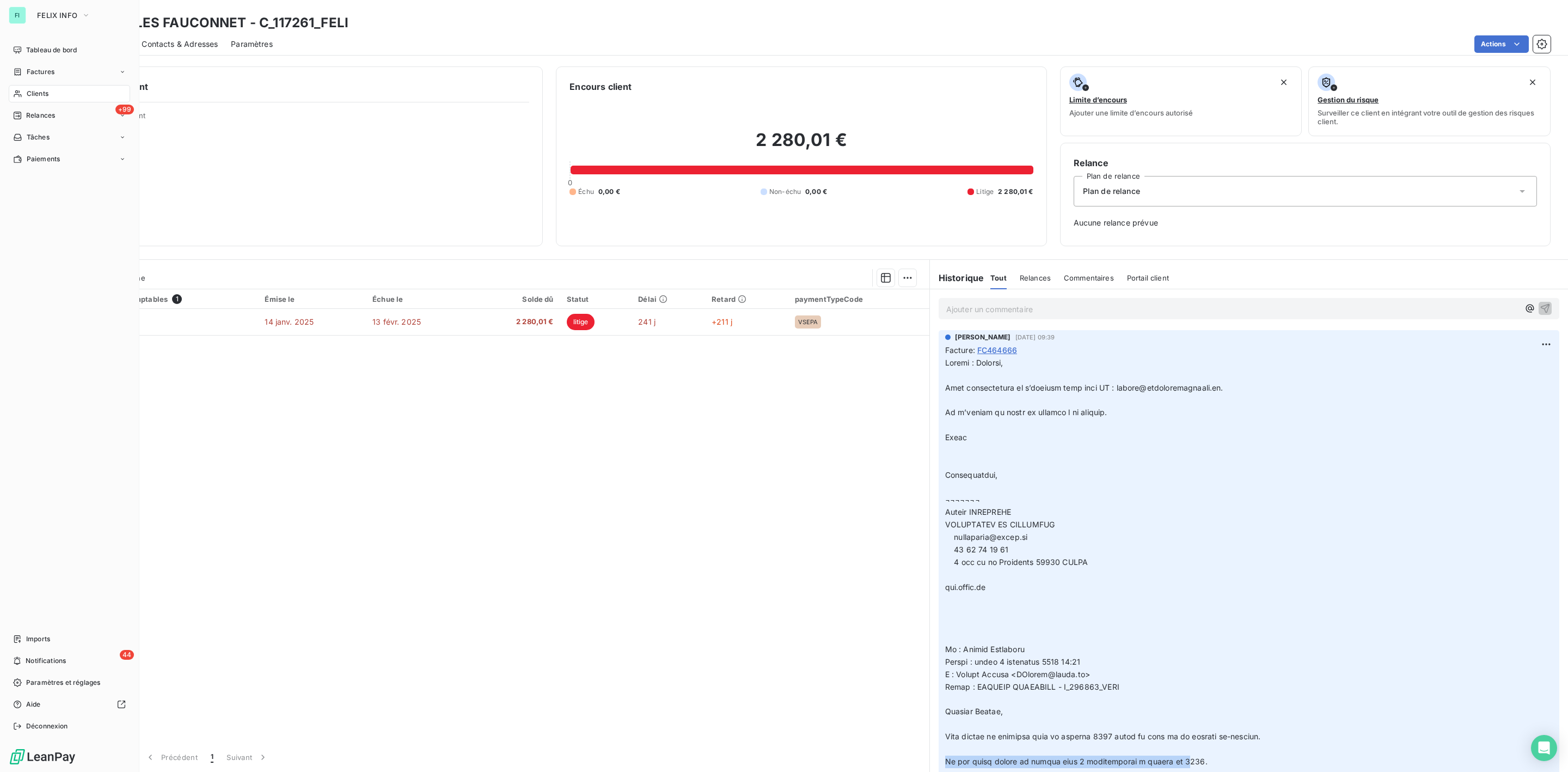
click at [27, 97] on span "Clients" at bounding box center [37, 93] width 22 height 10
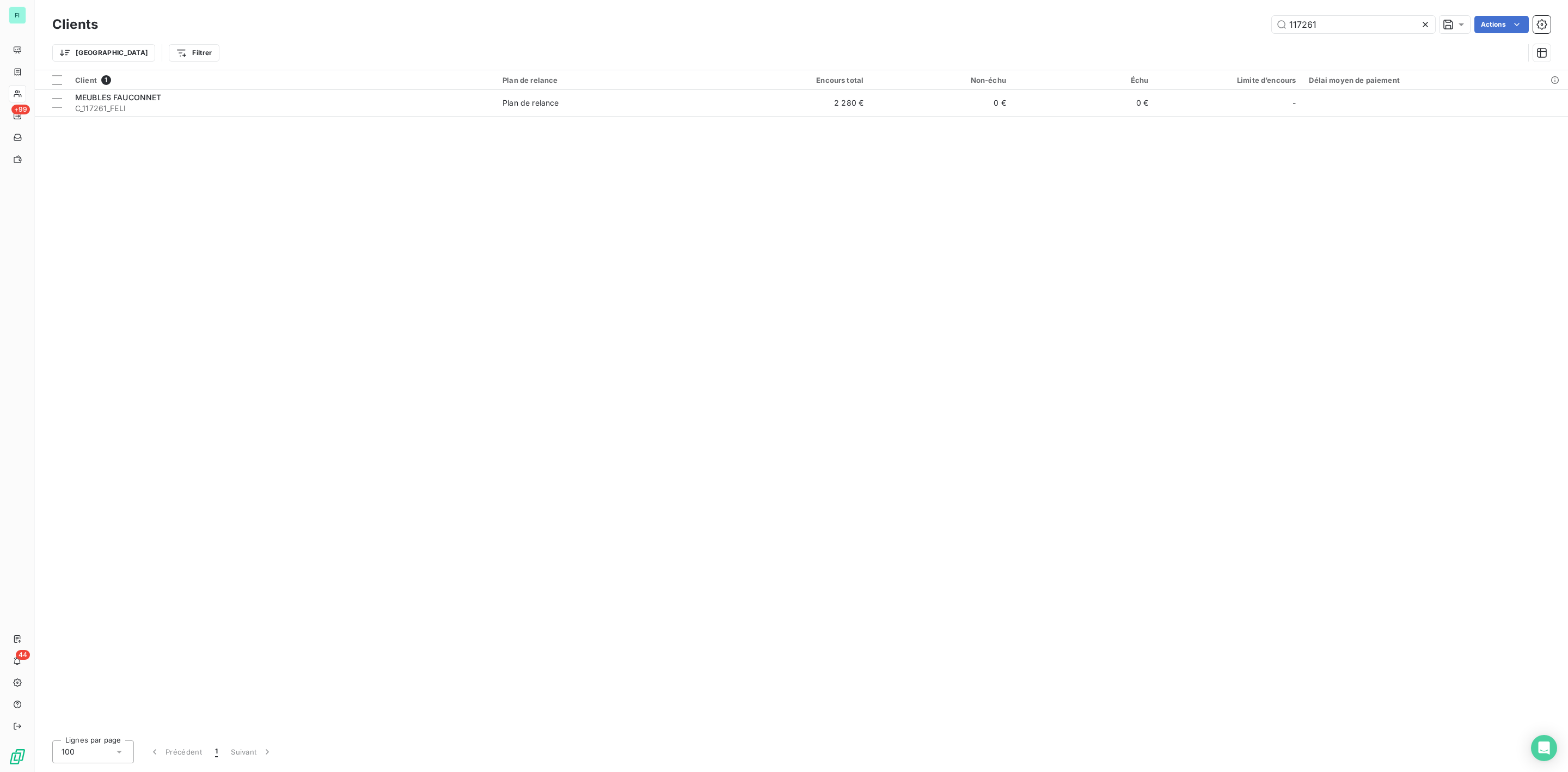
drag, startPoint x: 1343, startPoint y: 23, endPoint x: 1004, endPoint y: 28, distance: 339.0
click at [1036, 28] on div "117261 Actions" at bounding box center [831, 25] width 1440 height 17
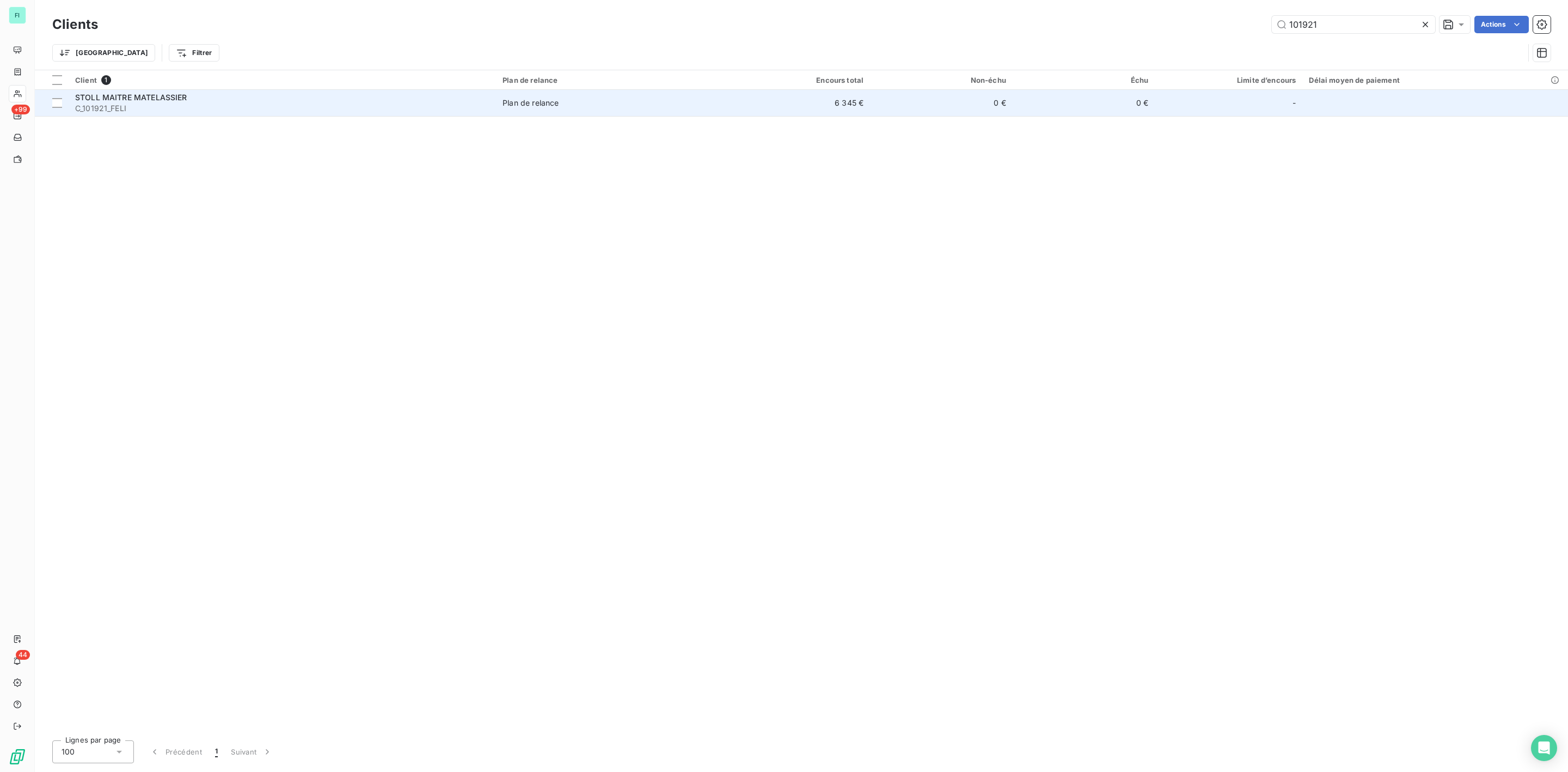
type input "101921"
click at [198, 103] on span "C_101921_FELI" at bounding box center [282, 108] width 414 height 11
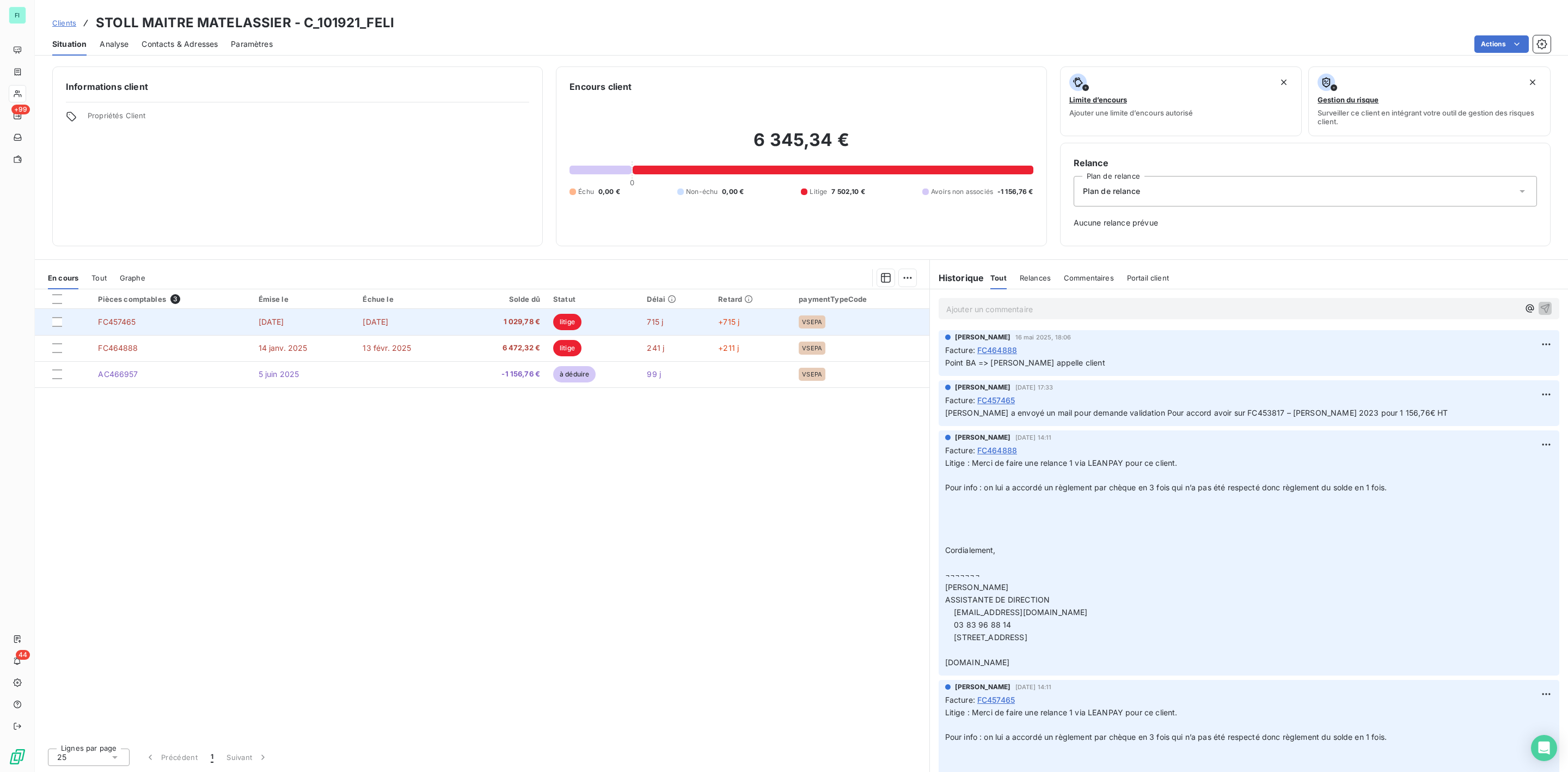
click at [533, 325] on span "1 029,78 €" at bounding box center [504, 322] width 73 height 11
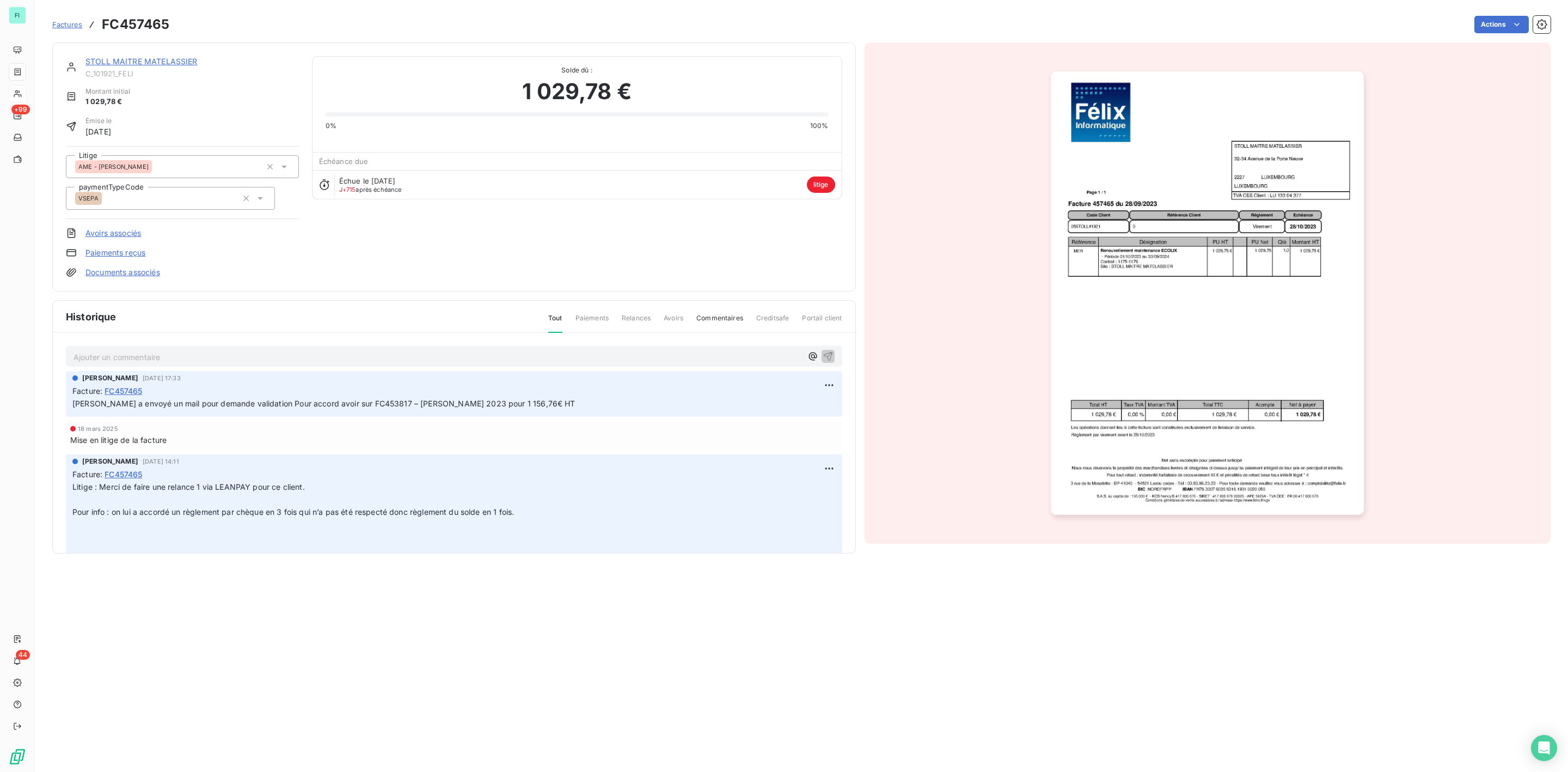
click at [1150, 340] on img "button" at bounding box center [1207, 293] width 313 height 444
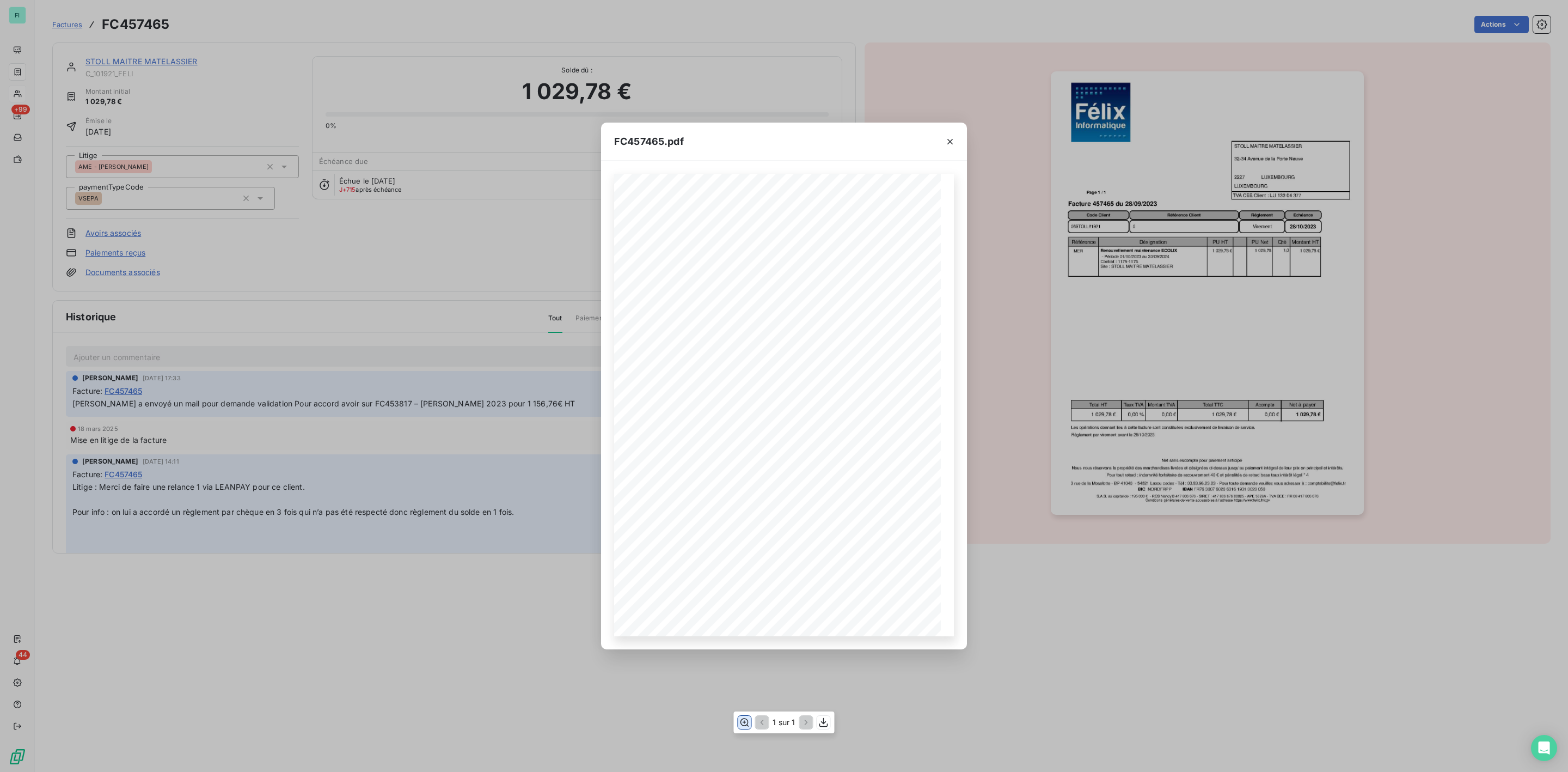
click at [747, 724] on icon "button" at bounding box center [744, 722] width 9 height 8
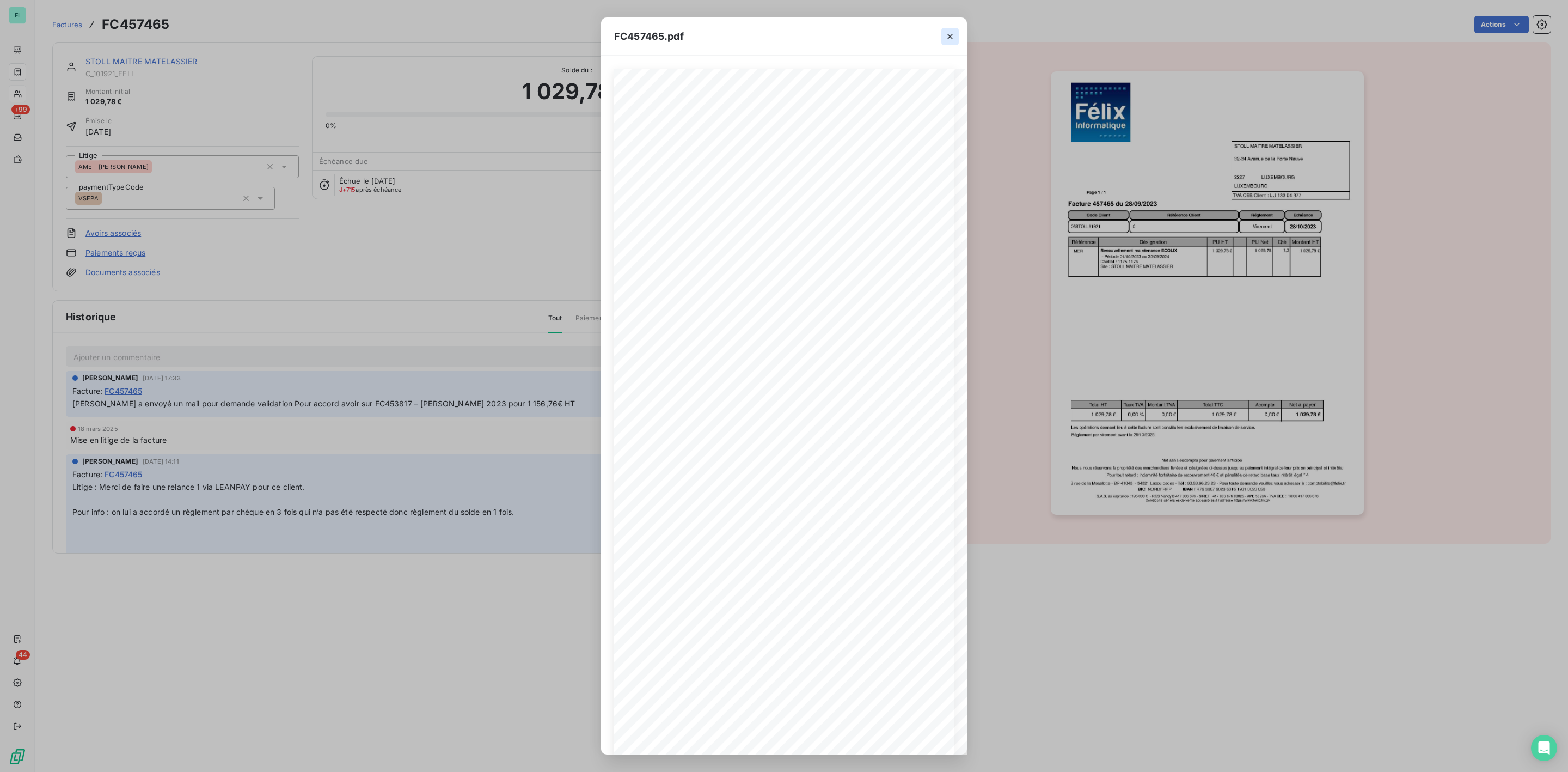
click at [950, 36] on icon "button" at bounding box center [950, 37] width 5 height 5
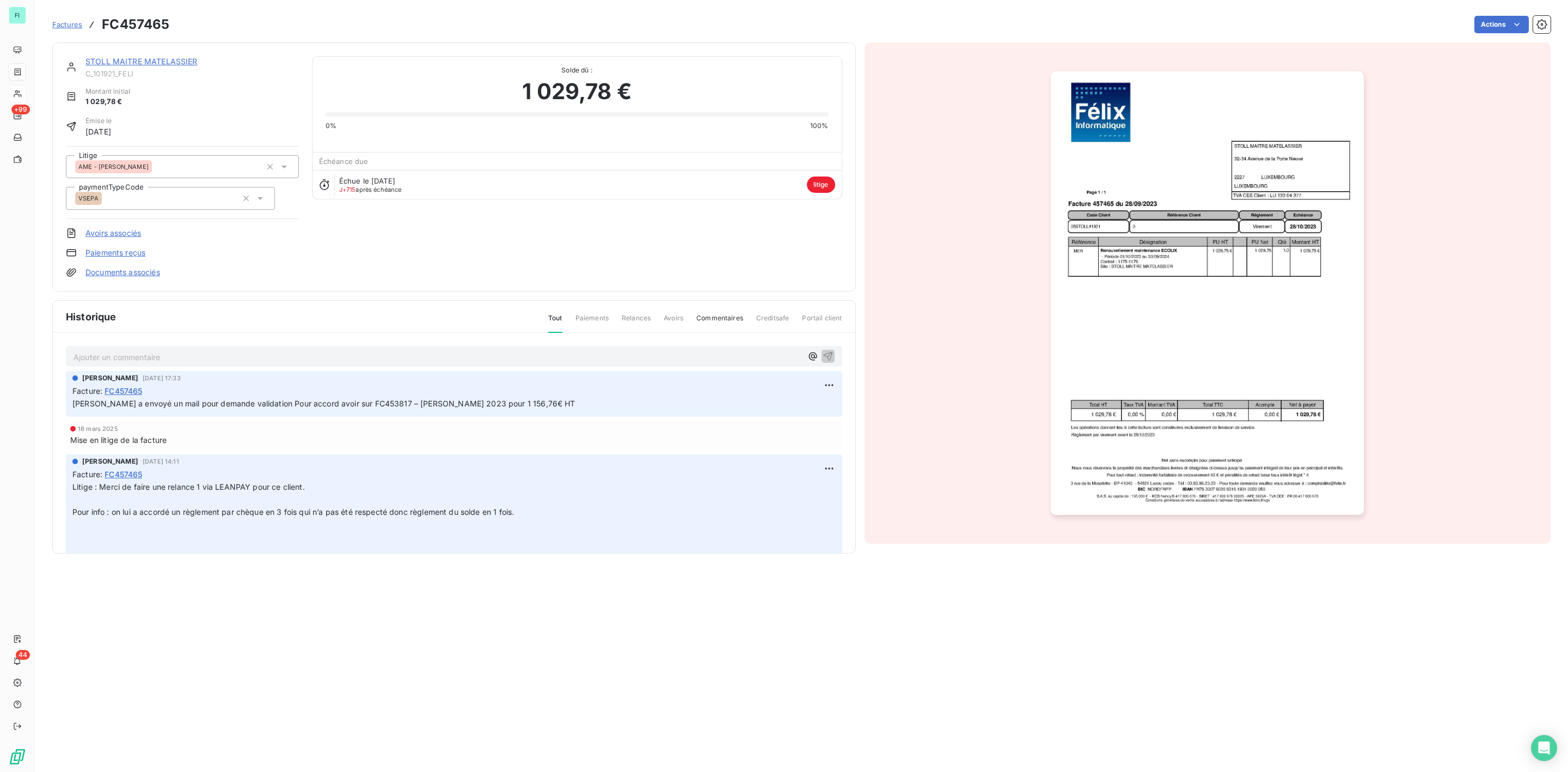
click at [103, 67] on div "STOLL MAITRE MATELASSIER C_101921_FELI" at bounding box center [192, 67] width 213 height 22
click at [170, 64] on link "STOLL MAITRE MATELASSIER" at bounding box center [141, 61] width 112 height 9
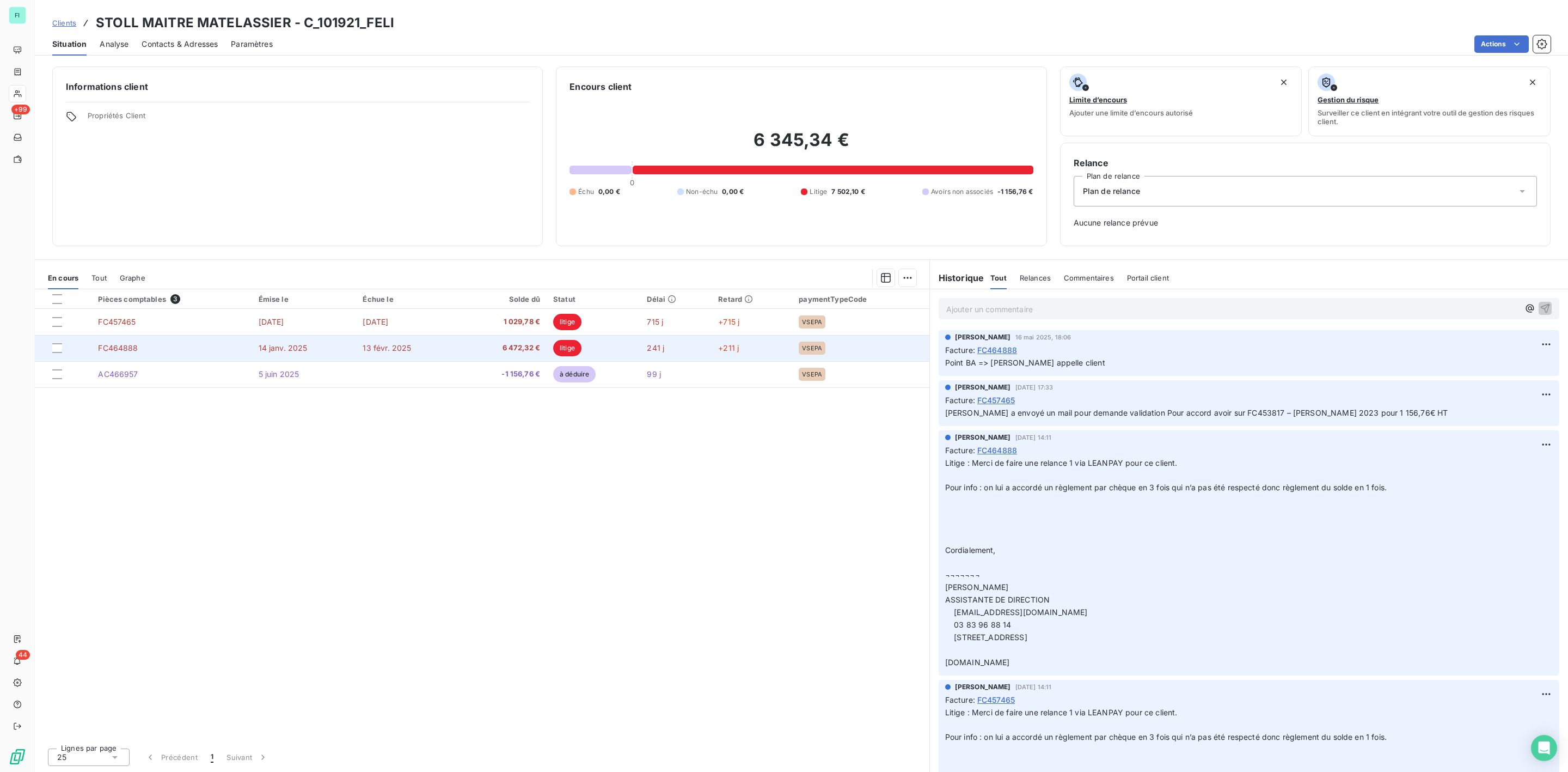
click at [533, 342] on td "6 472,32 €" at bounding box center [504, 348] width 87 height 26
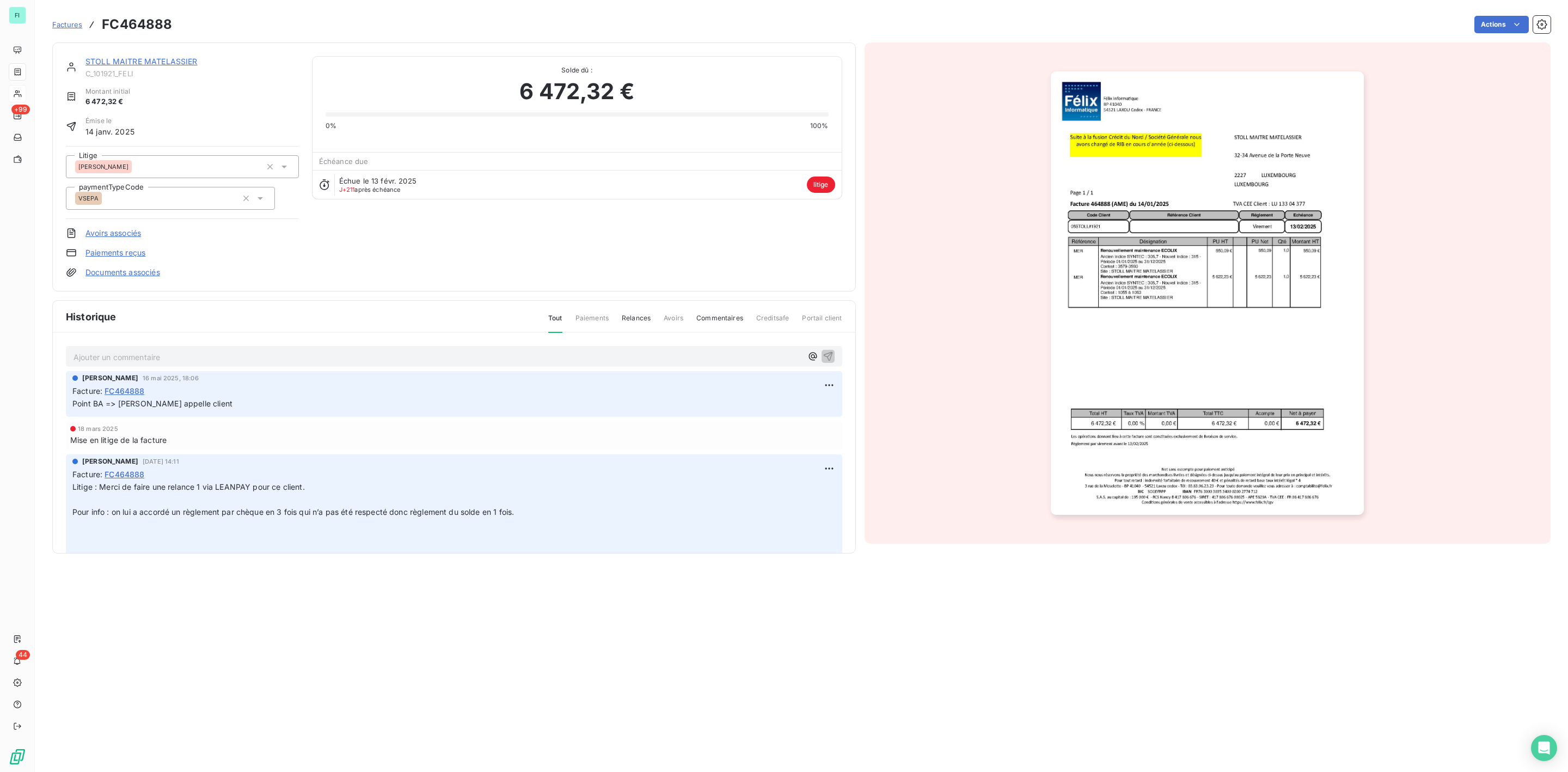
click at [1168, 277] on img "button" at bounding box center [1207, 293] width 313 height 444
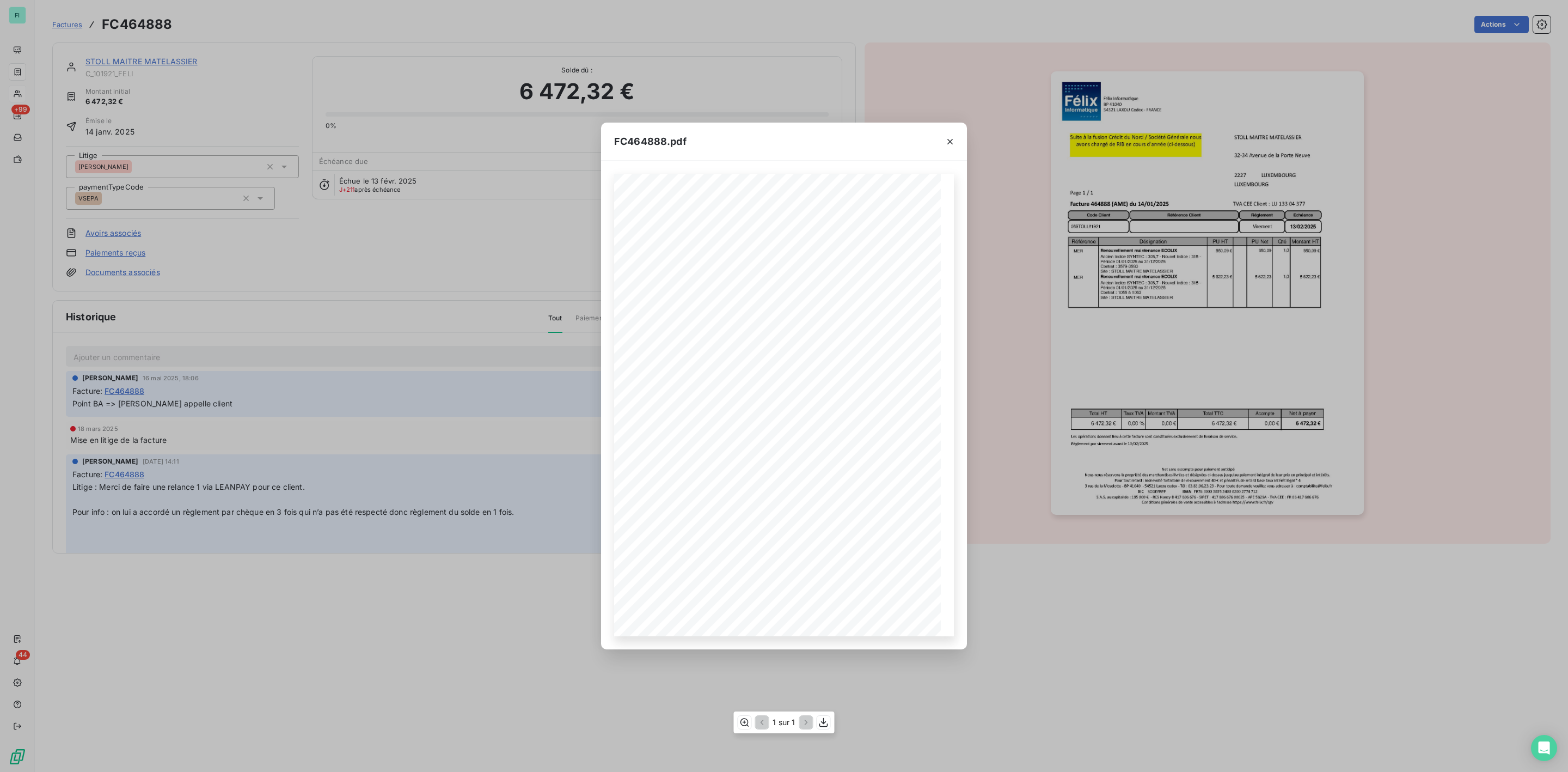
click at [698, 399] on span "Période 01/01/2025 au 31/12/2025" at bounding box center [700, 398] width 57 height 5
click at [740, 723] on icon "button" at bounding box center [744, 722] width 9 height 8
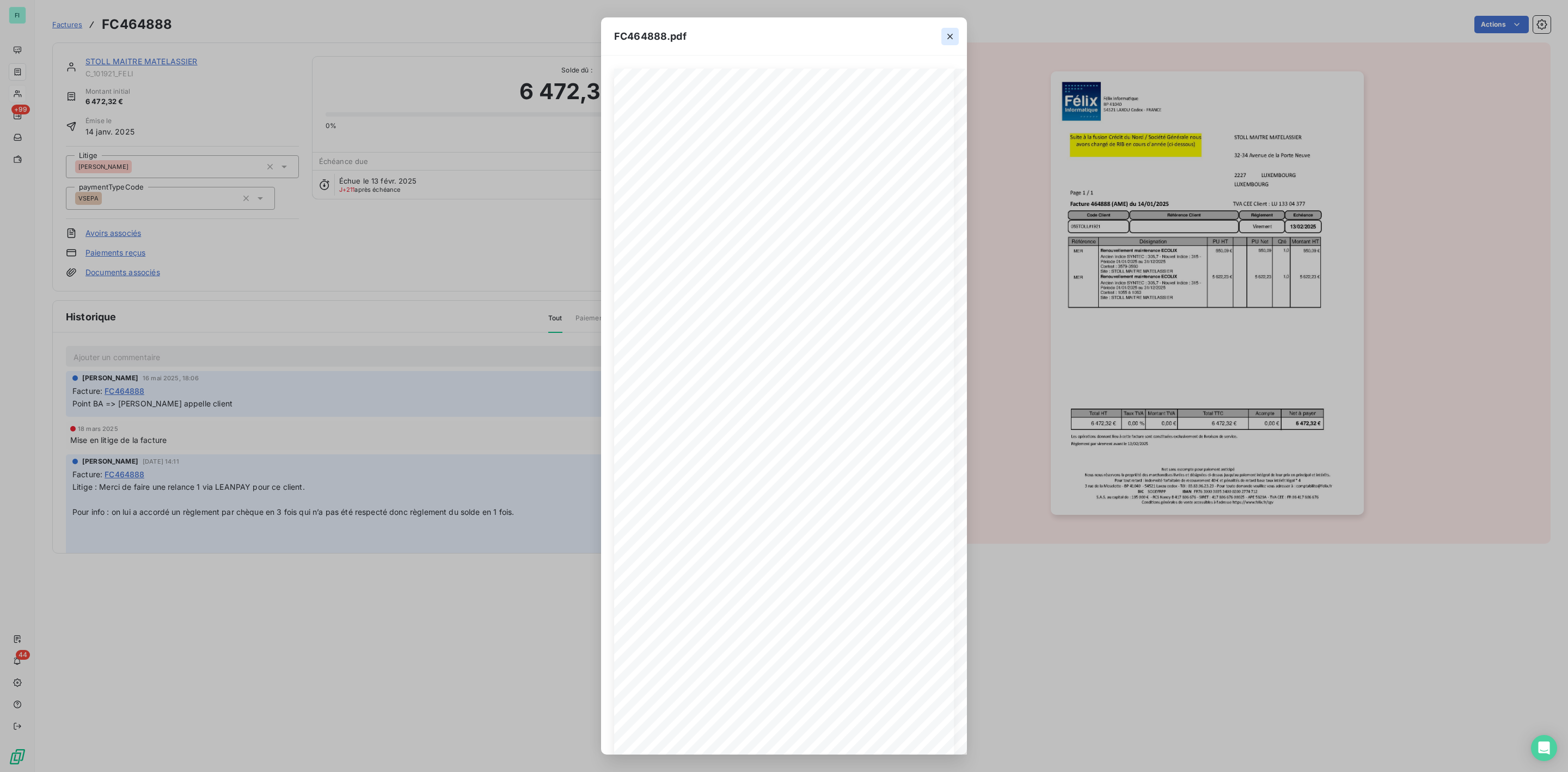
click at [951, 41] on icon "button" at bounding box center [950, 37] width 11 height 11
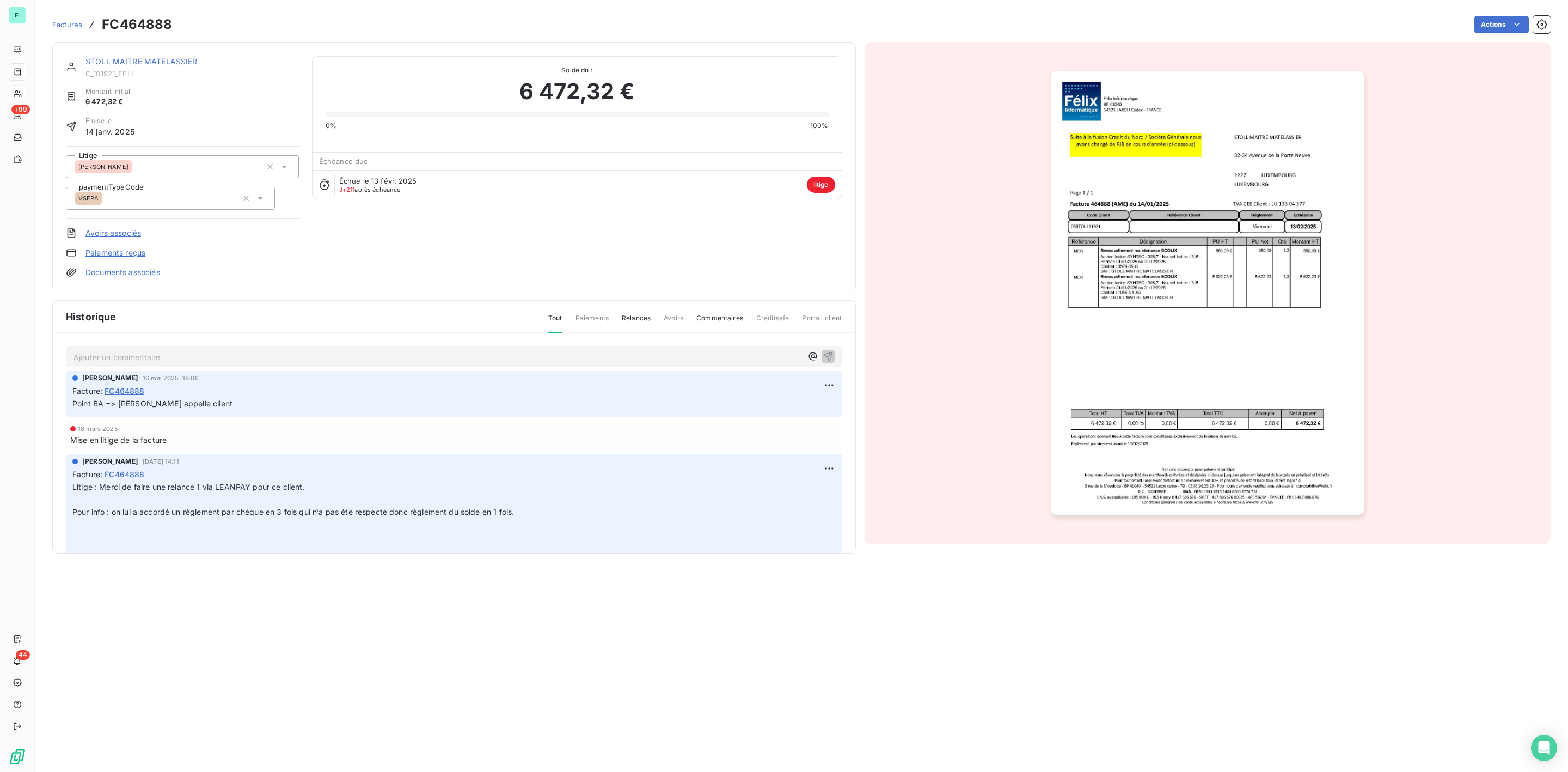
click at [163, 55] on div "STOLL MAITRE MATELASSIER C_101921_FELI Montant initial 6 472,32 € Émise le 14 j…" at bounding box center [454, 167] width 804 height 249
click at [167, 64] on link "STOLL MAITRE MATELASSIER" at bounding box center [141, 61] width 112 height 9
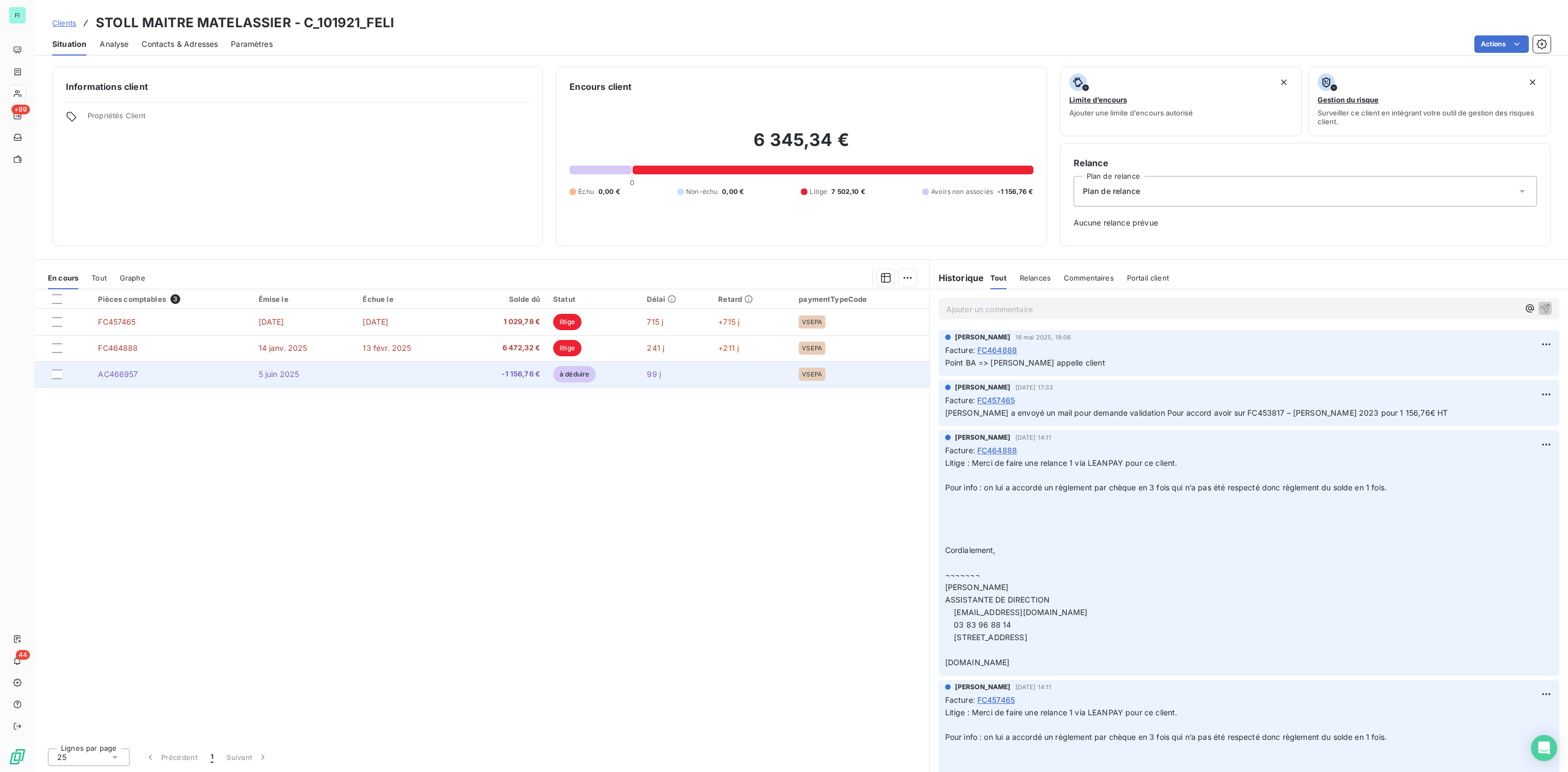
click at [295, 372] on span "5 juin 2025" at bounding box center [279, 374] width 41 height 9
click at [157, 376] on td "AC466957" at bounding box center [171, 374] width 160 height 26
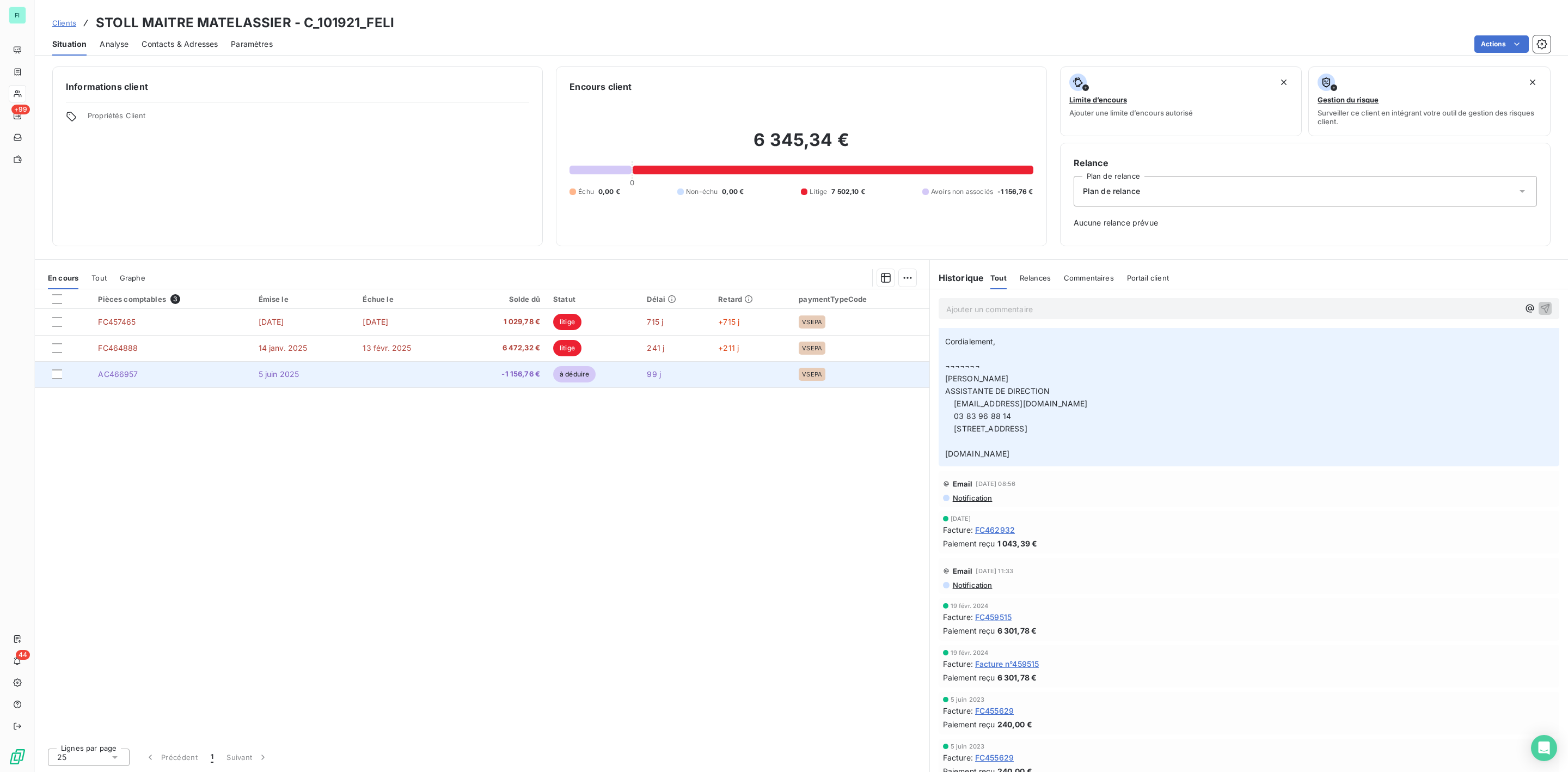
scroll to position [490, 0]
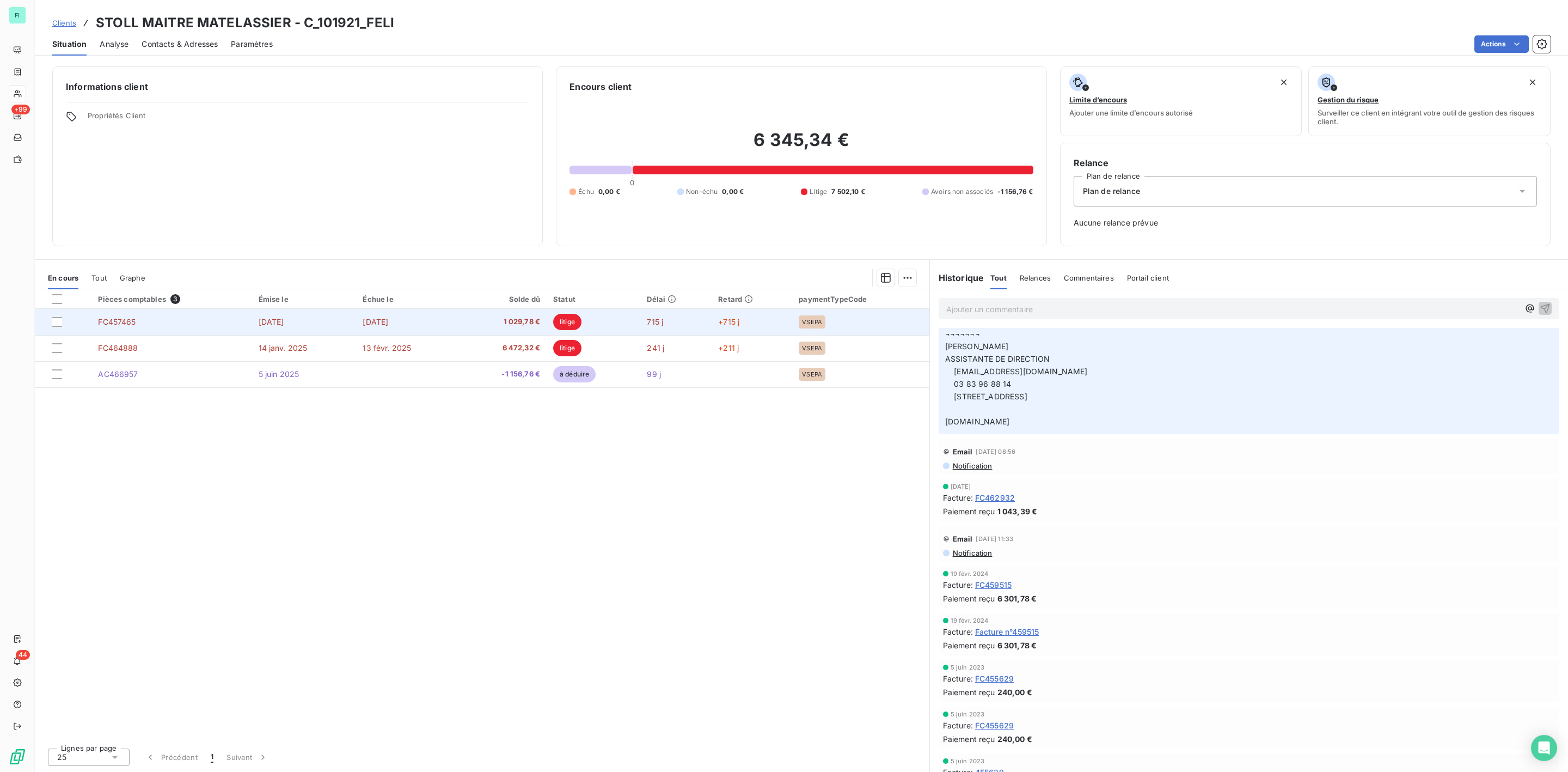
click at [126, 324] on span "FC457465" at bounding box center [117, 322] width 37 height 9
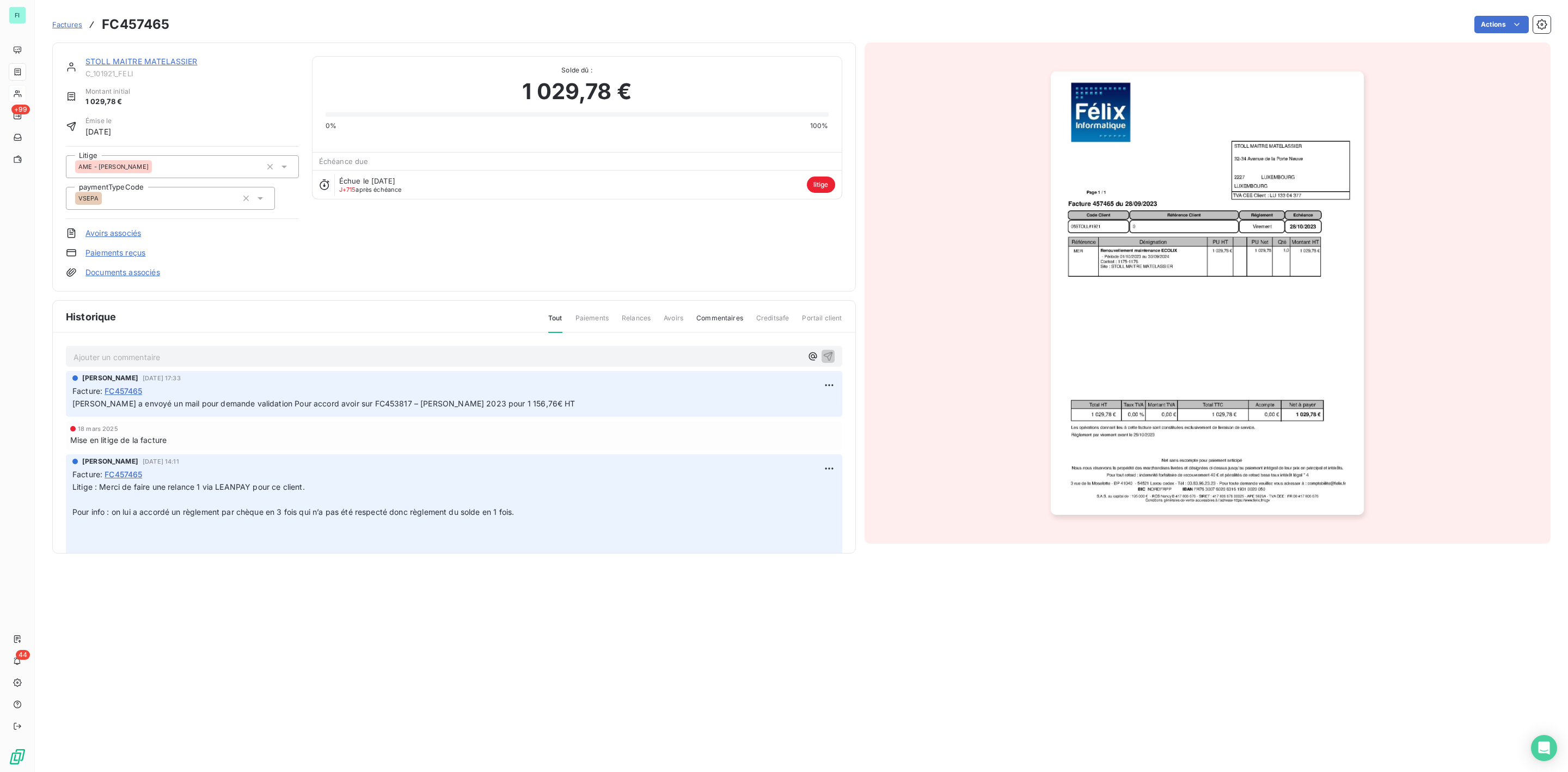
click at [110, 270] on link "Documents associés" at bounding box center [123, 272] width 75 height 11
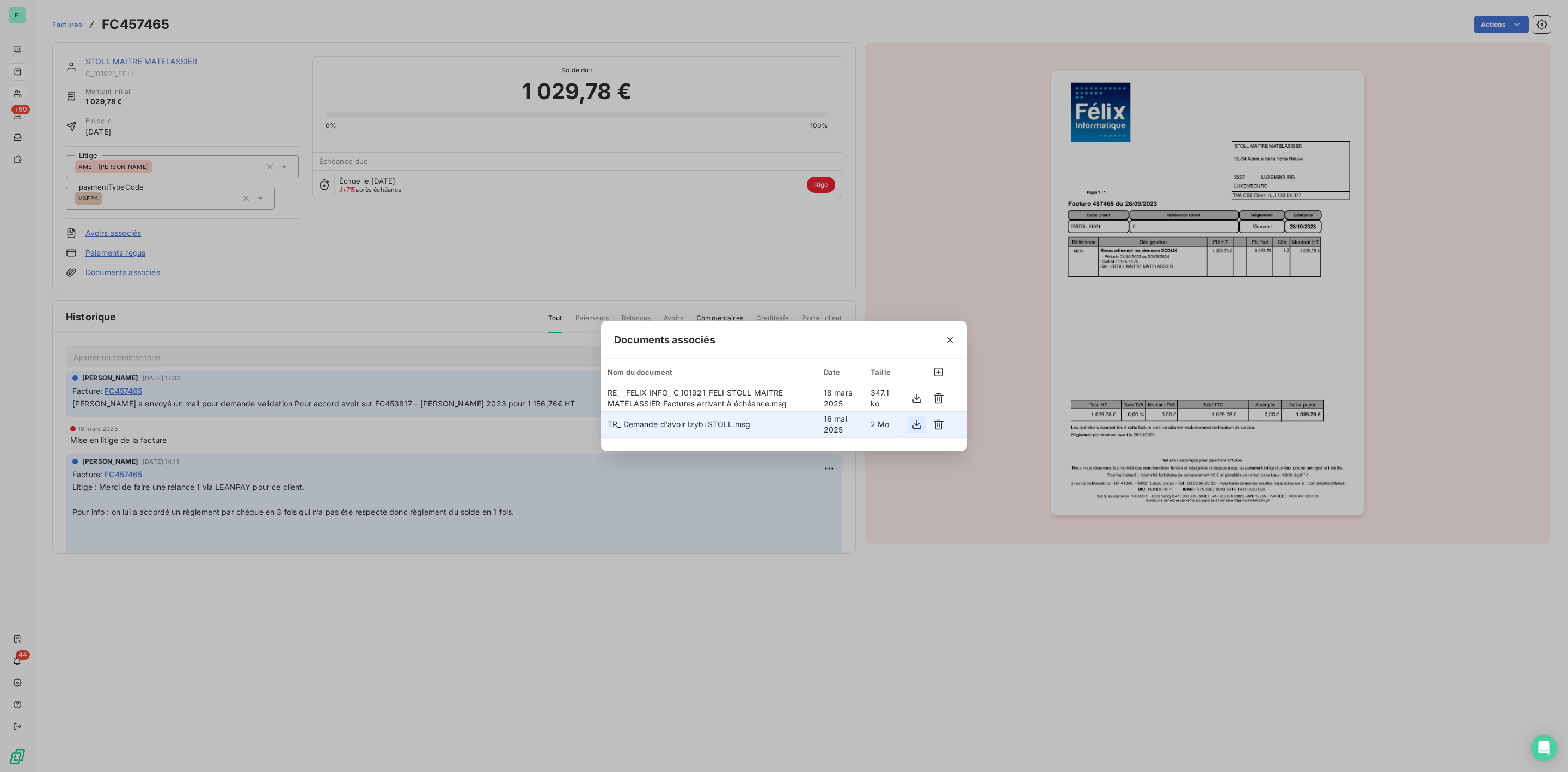
click at [918, 423] on icon "button" at bounding box center [917, 424] width 11 height 11
click at [948, 337] on icon "button" at bounding box center [950, 340] width 5 height 5
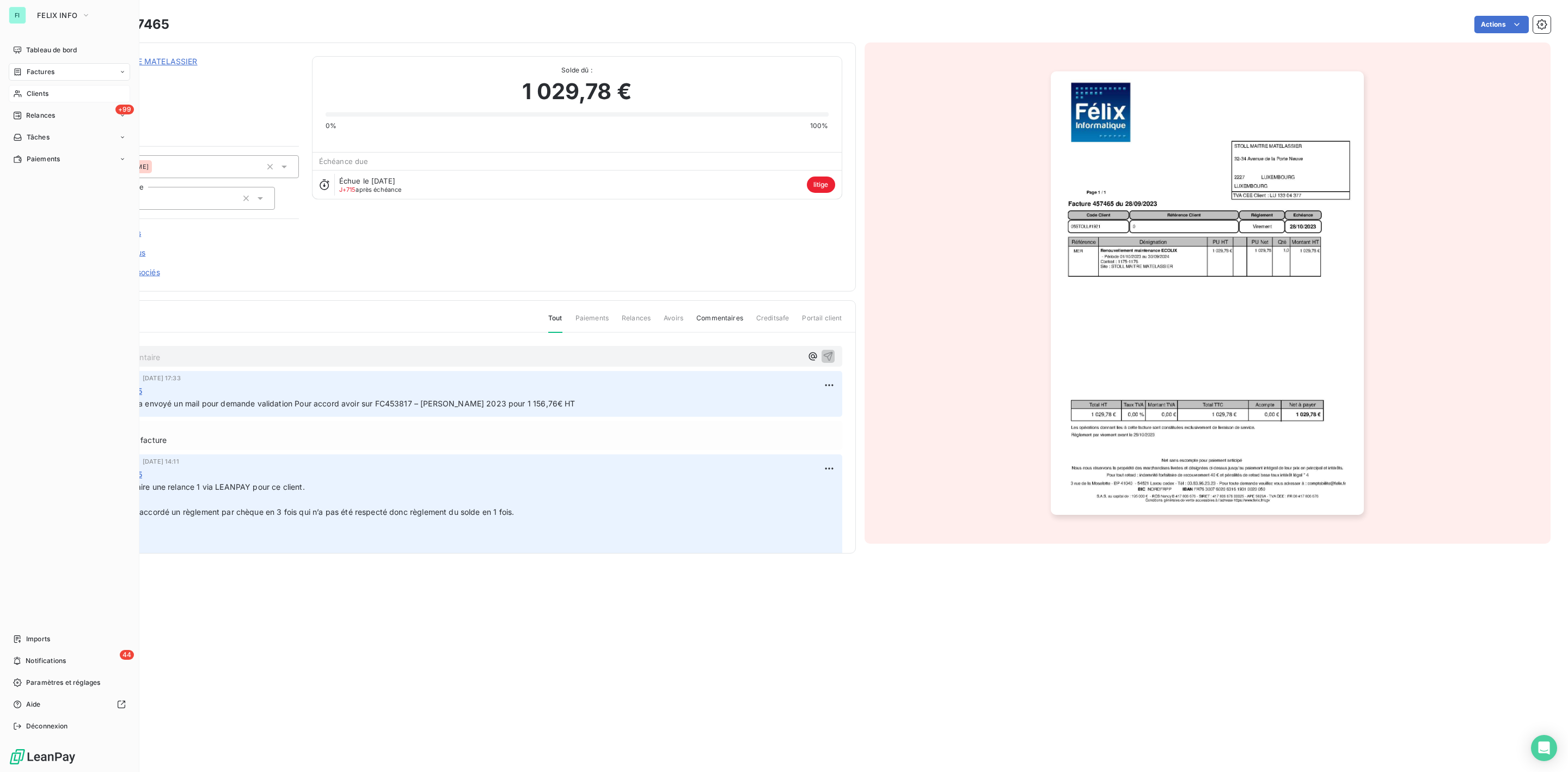
click at [31, 89] on span "Clients" at bounding box center [37, 93] width 22 height 10
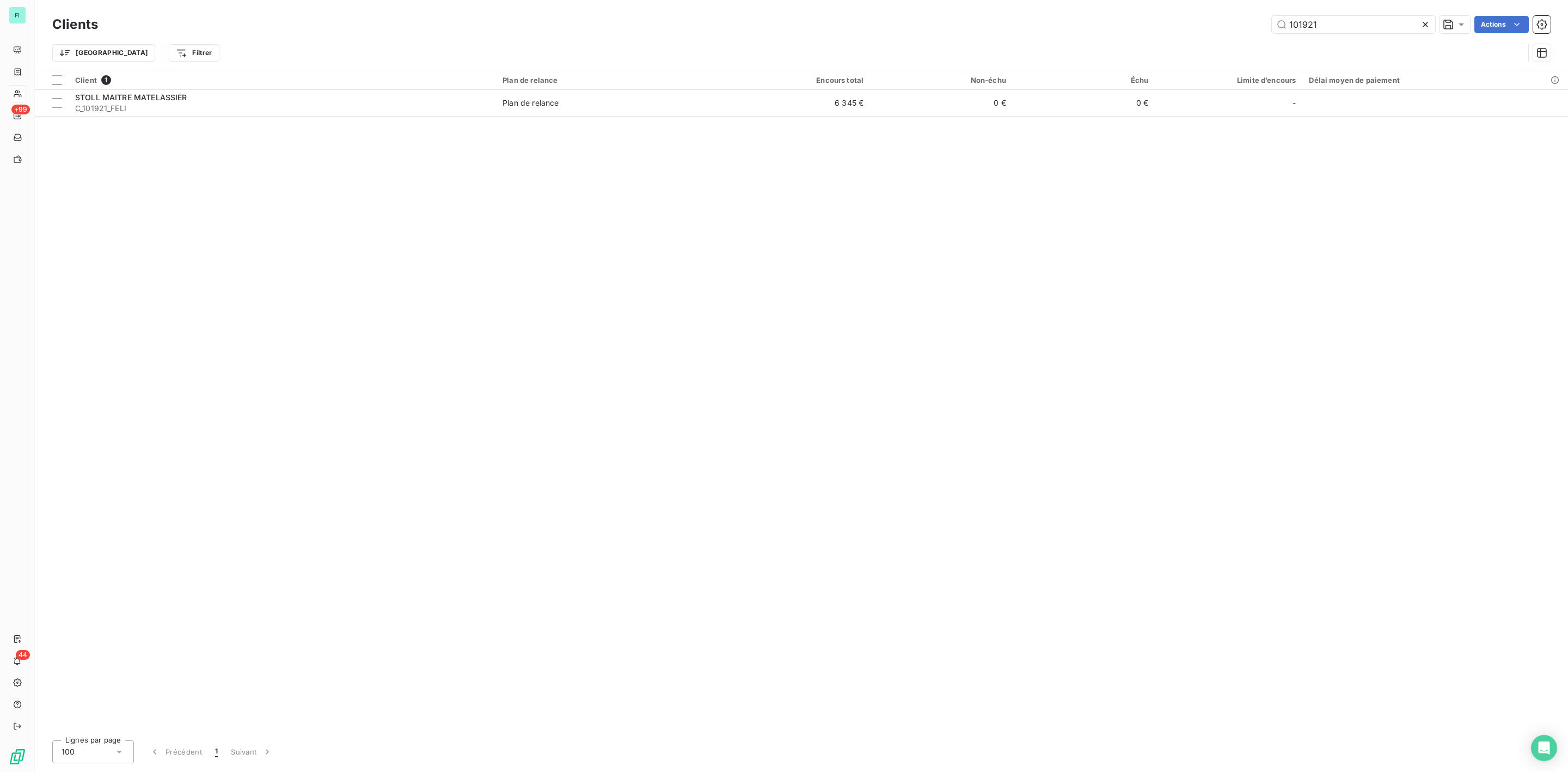
drag, startPoint x: 1353, startPoint y: 17, endPoint x: 979, endPoint y: 34, distance: 374.4
click at [1044, 34] on div "Clients 101921 Actions" at bounding box center [801, 25] width 1499 height 23
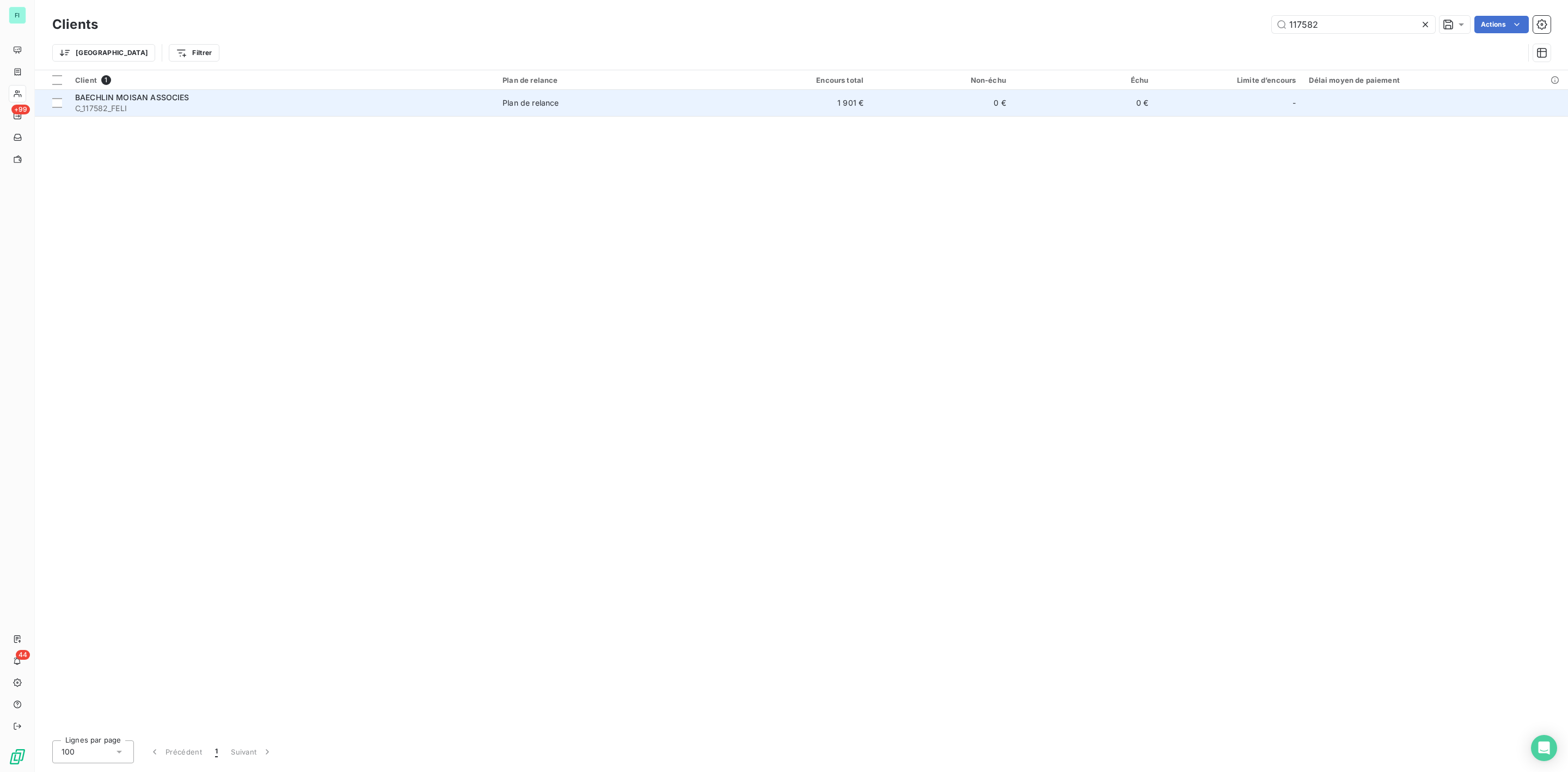
type input "117582"
click at [126, 97] on span "BAECHLIN MOISAN ASSOCIES" at bounding box center [132, 97] width 114 height 9
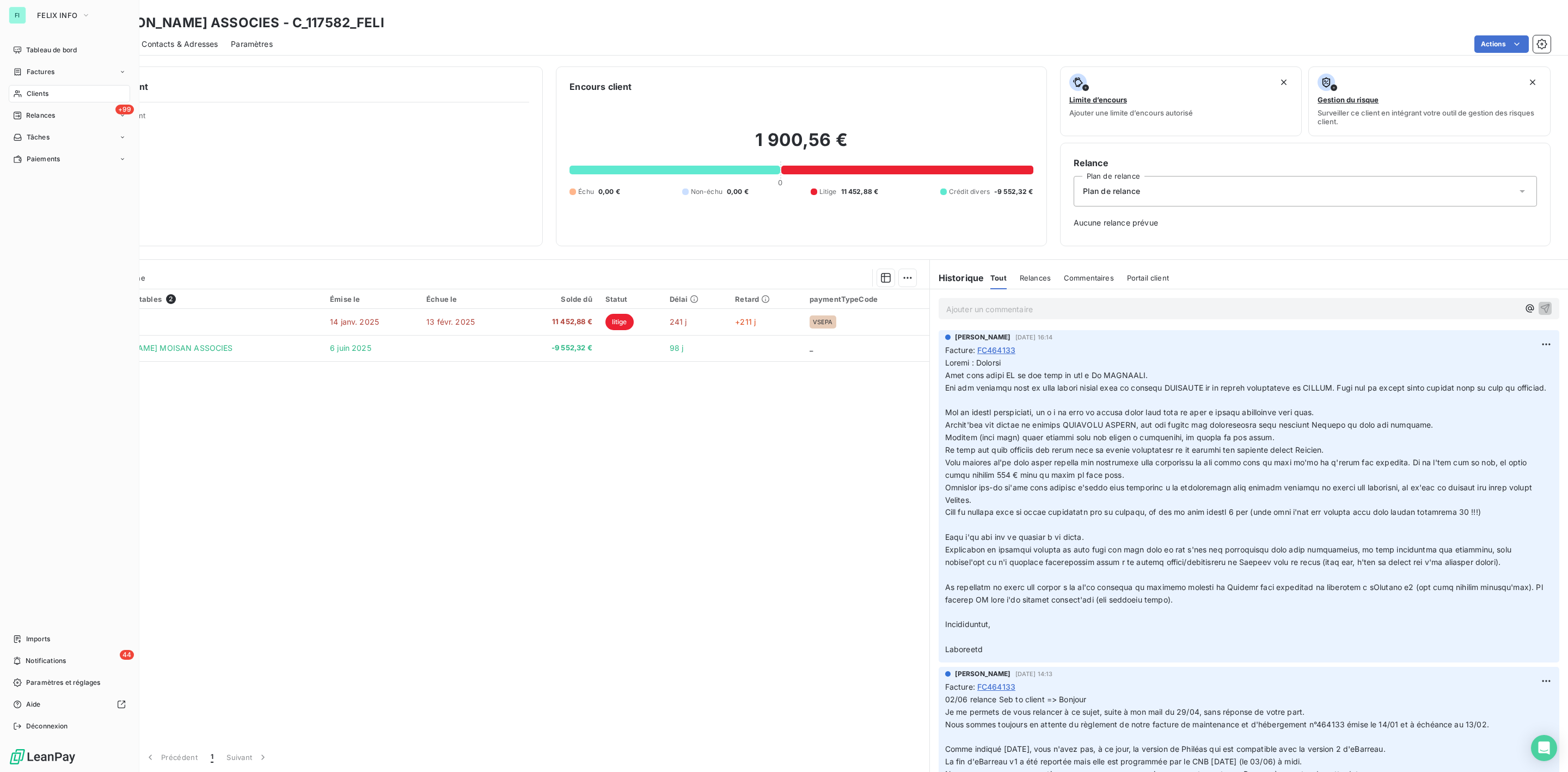
click at [41, 92] on span "Clients" at bounding box center [37, 93] width 22 height 10
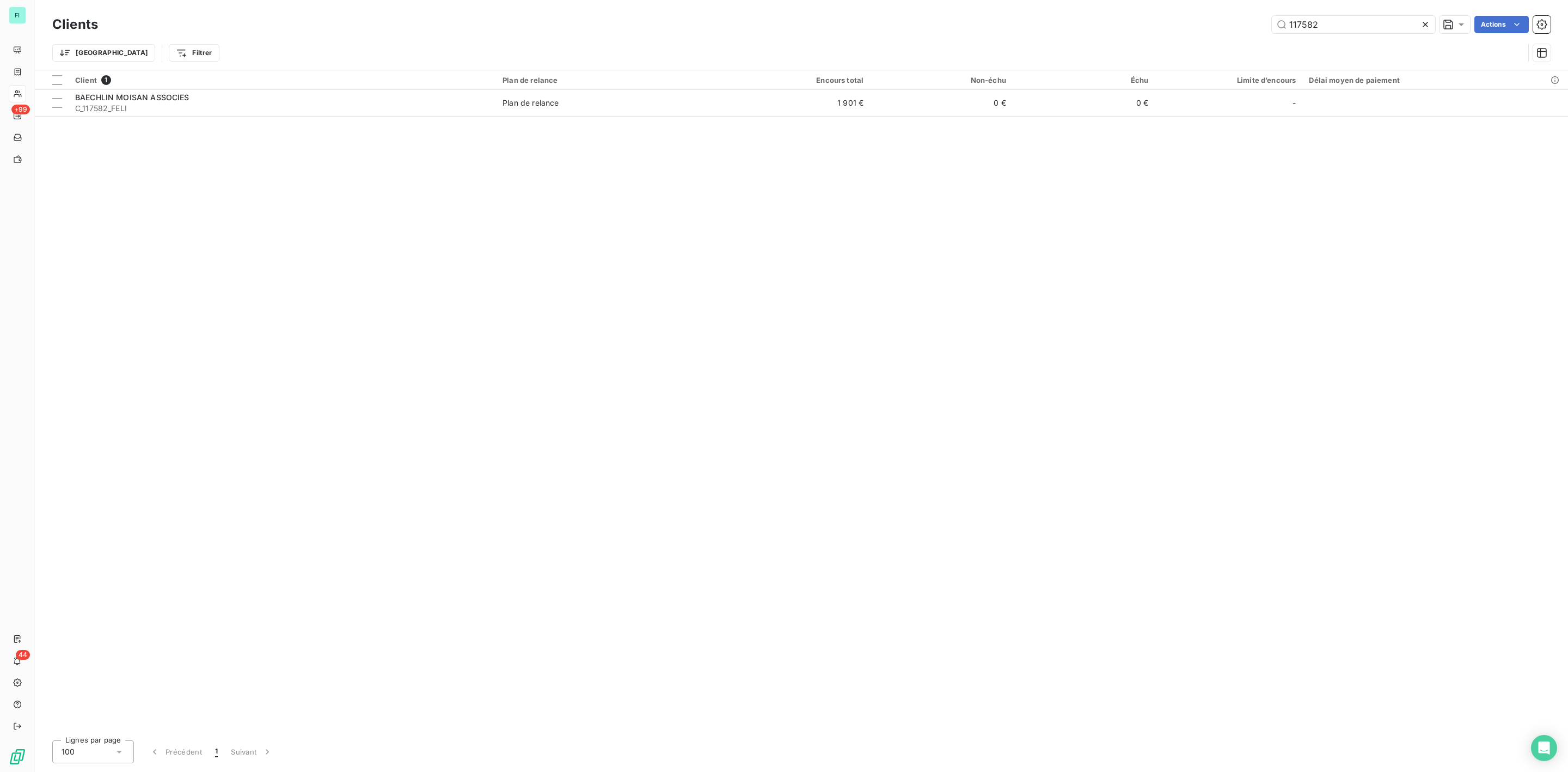
drag, startPoint x: 1275, startPoint y: 25, endPoint x: 889, endPoint y: 38, distance: 386.2
click at [1000, 28] on div "117582 Actions" at bounding box center [831, 25] width 1440 height 17
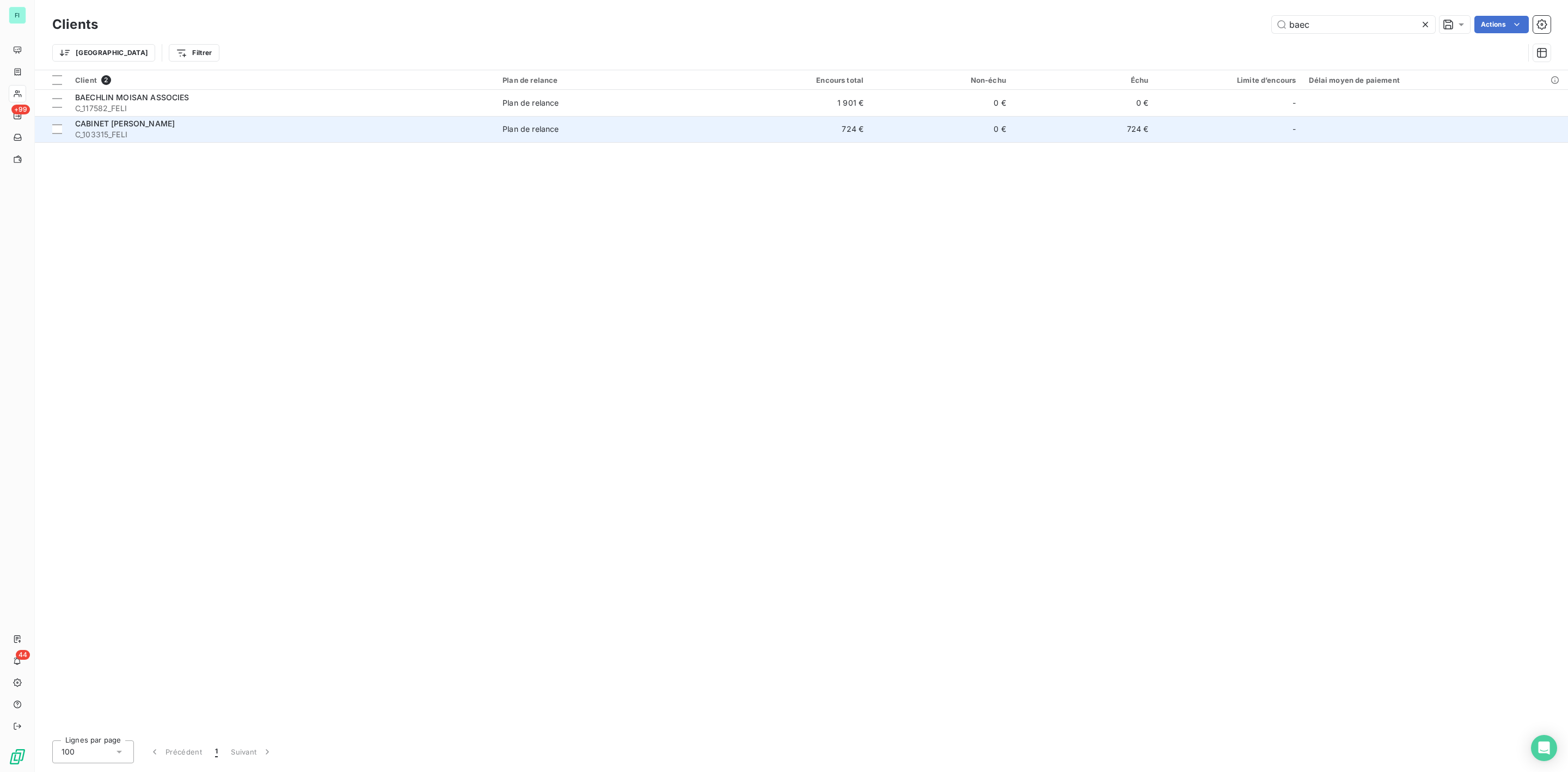
type input "baec"
click at [193, 126] on div "CABINET BAECHLIN JEANNE" at bounding box center [282, 123] width 414 height 11
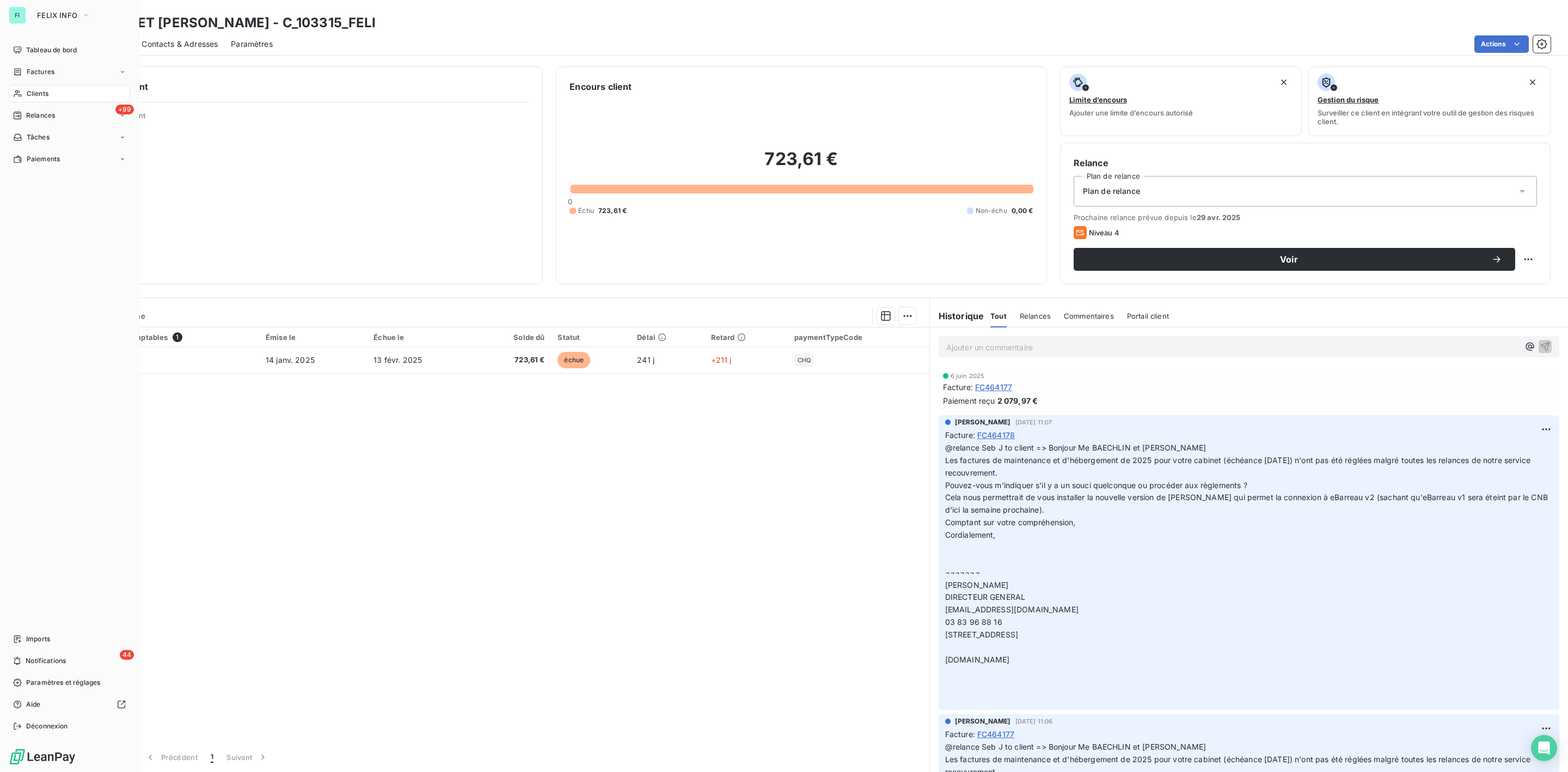
click at [34, 91] on span "Clients" at bounding box center [37, 93] width 22 height 10
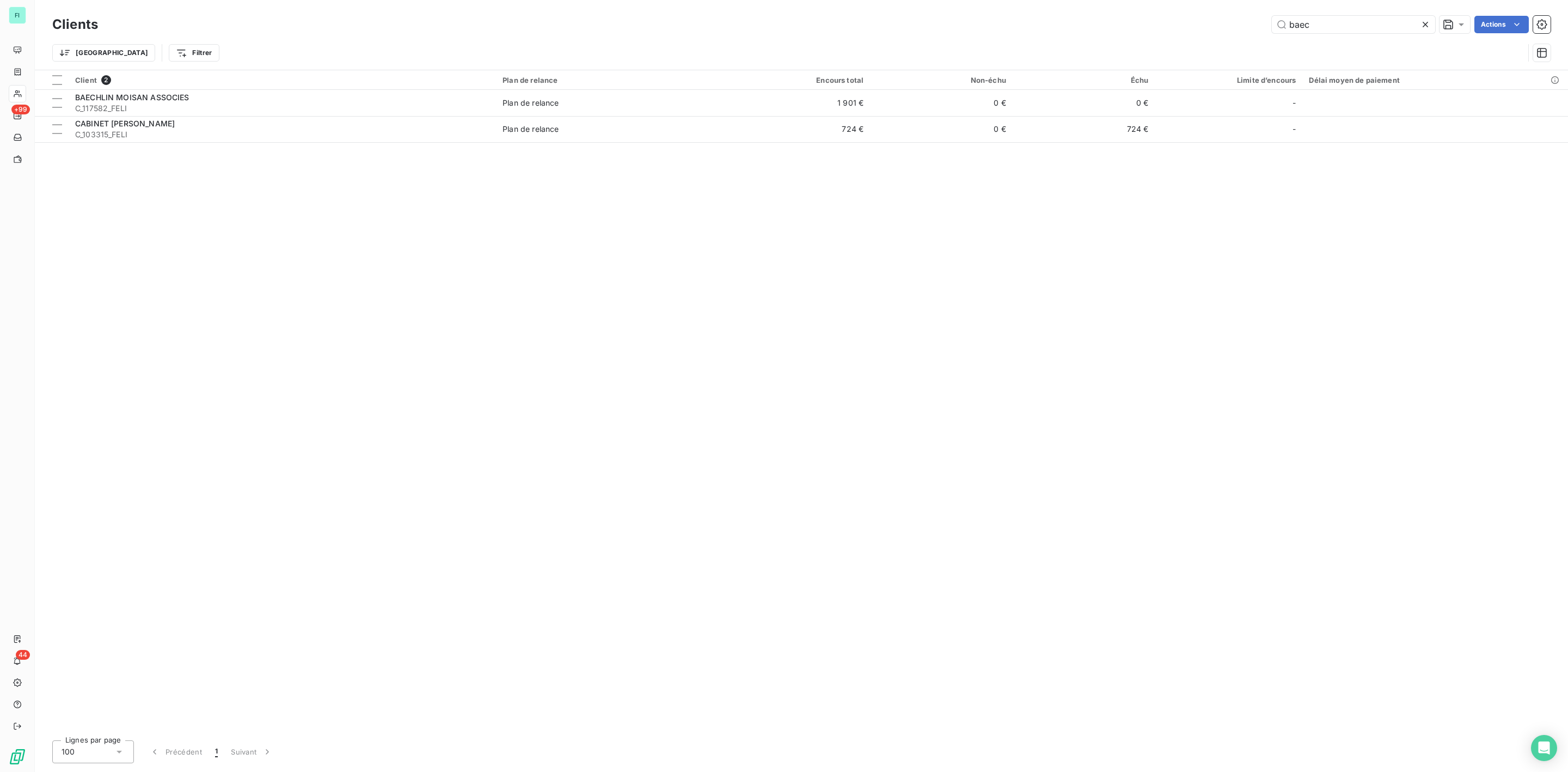
drag, startPoint x: 1337, startPoint y: 19, endPoint x: 1106, endPoint y: 30, distance: 231.3
click at [1124, 30] on div "baec Actions" at bounding box center [831, 25] width 1440 height 17
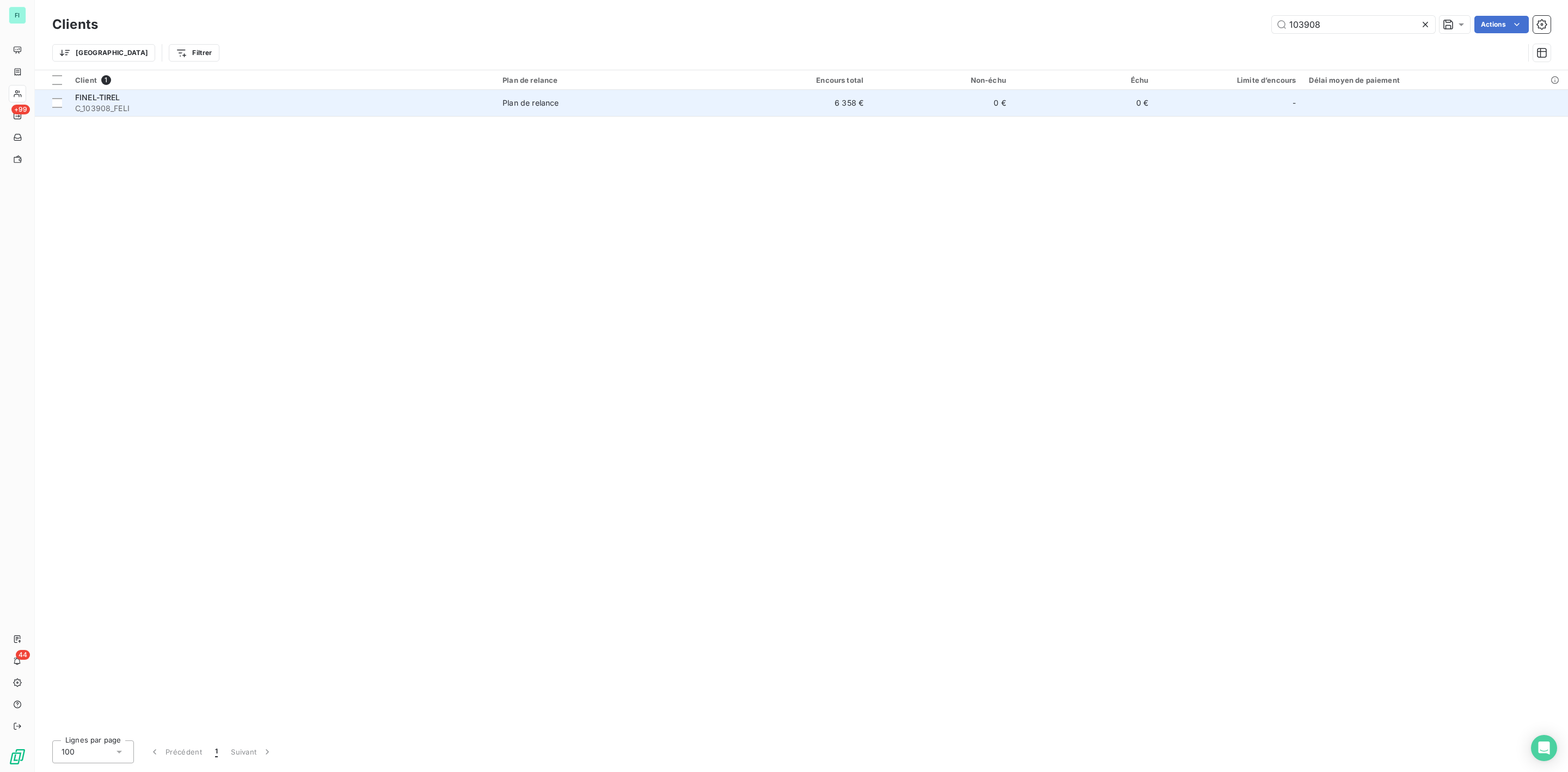
type input "103908"
click at [169, 103] on span "C_103908_FELI" at bounding box center [282, 108] width 414 height 11
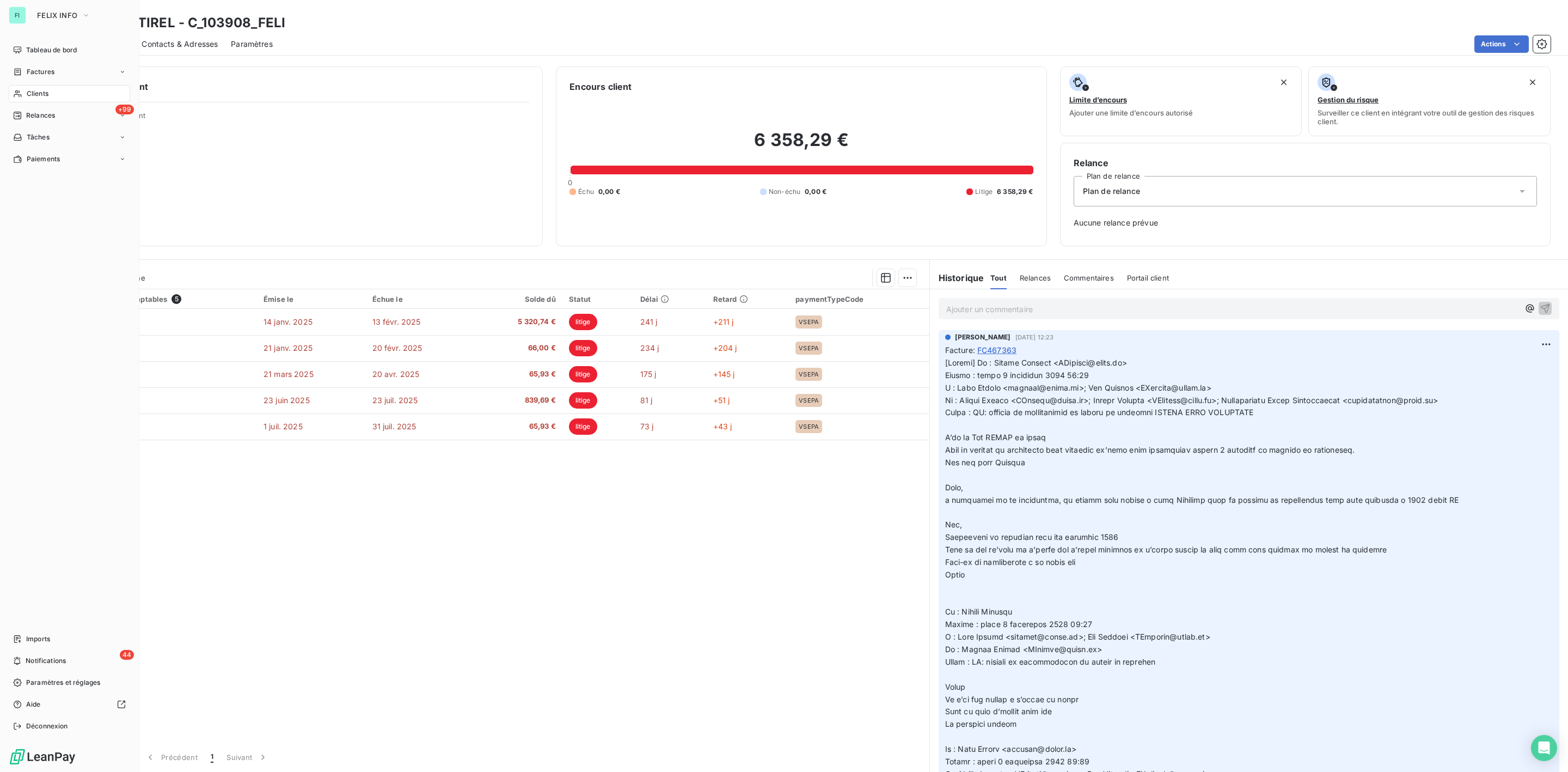
click at [28, 93] on span "Clients" at bounding box center [37, 93] width 22 height 10
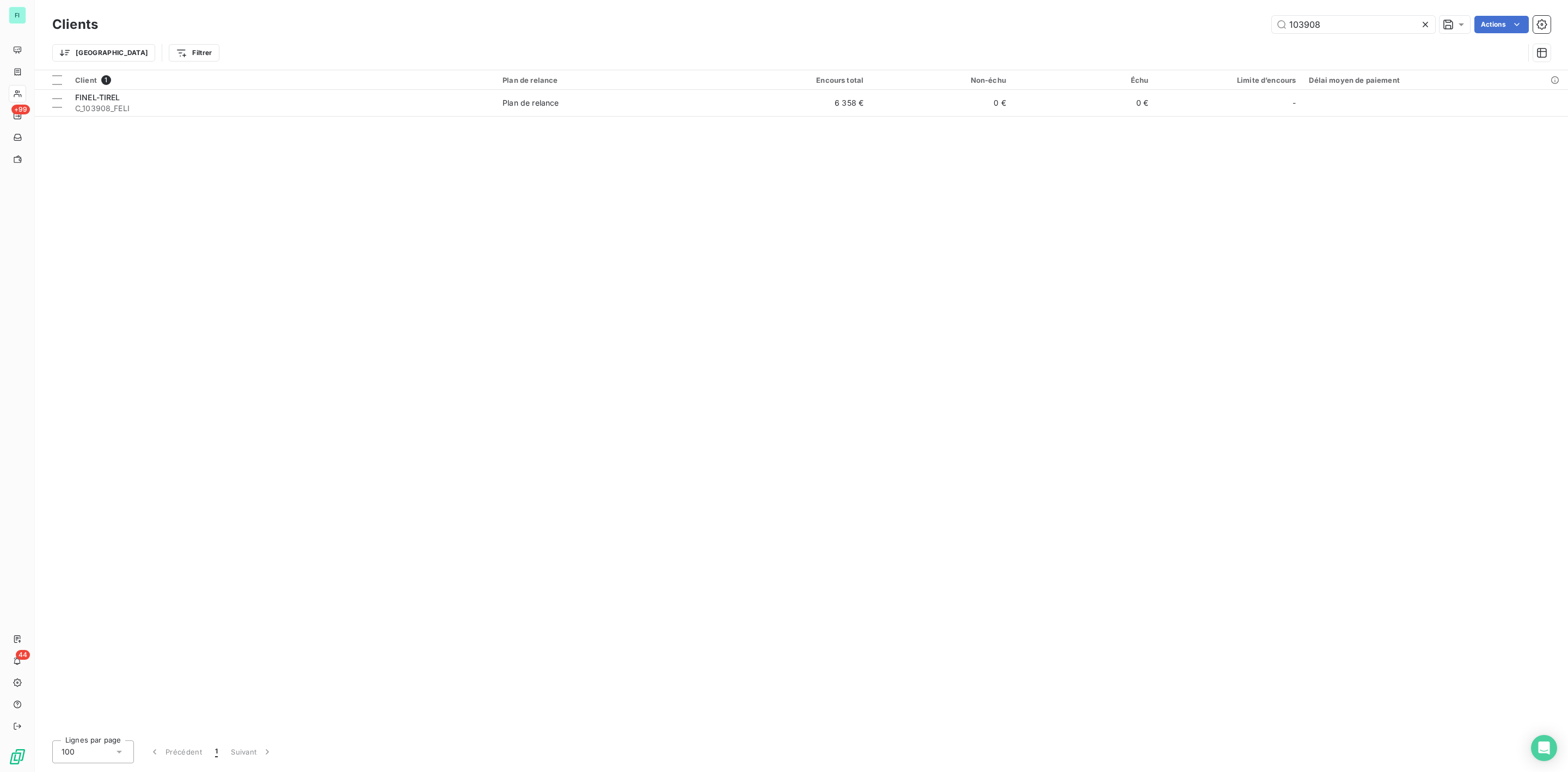
drag, startPoint x: 1351, startPoint y: 21, endPoint x: 1180, endPoint y: 36, distance: 171.7
click at [1221, 33] on div "Clients 103908 Actions" at bounding box center [801, 25] width 1499 height 23
type input "101921"
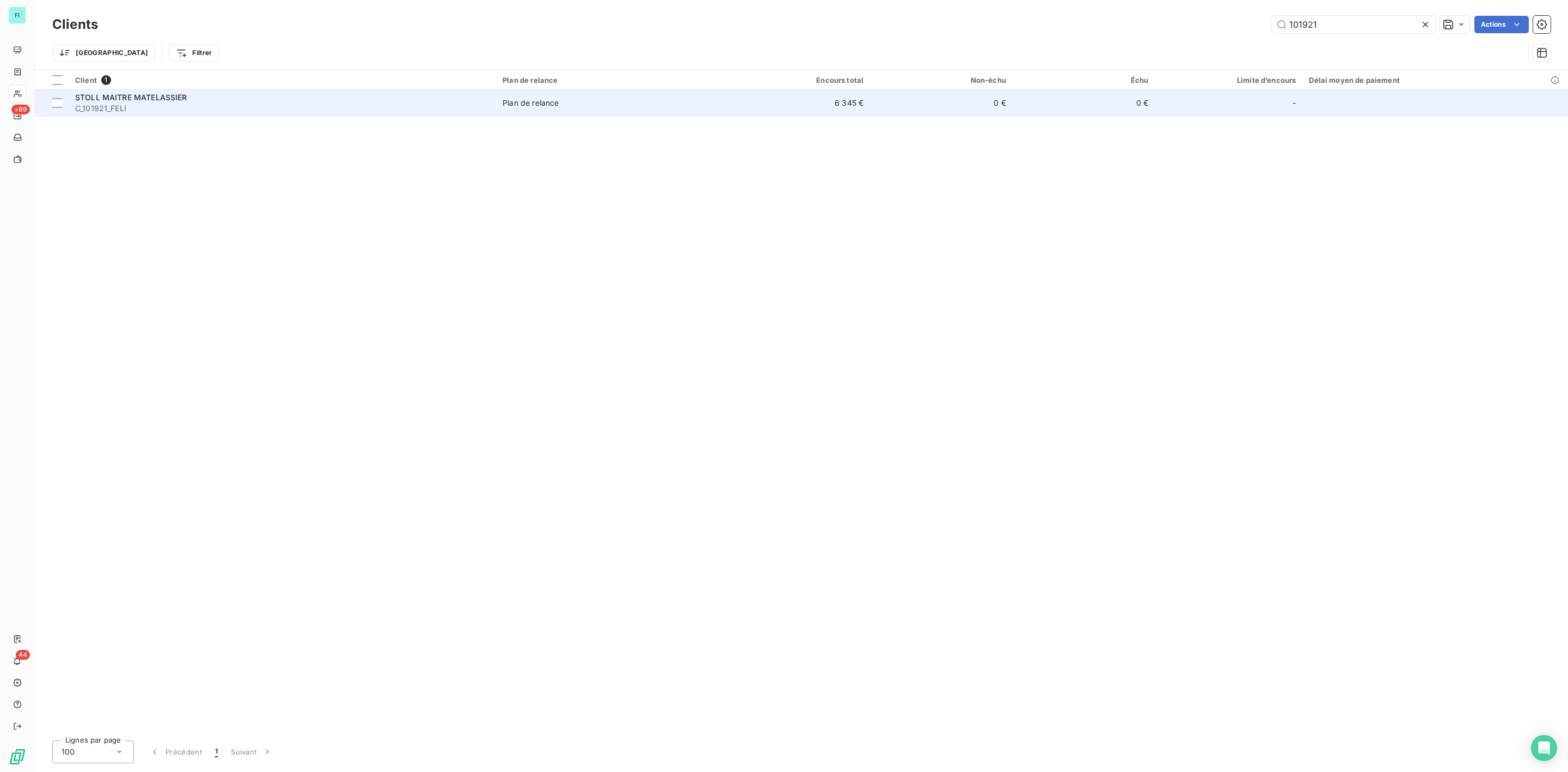
click at [212, 91] on td "STOLL MAITRE MATELASSIER C_101921_FELI" at bounding box center [282, 103] width 428 height 26
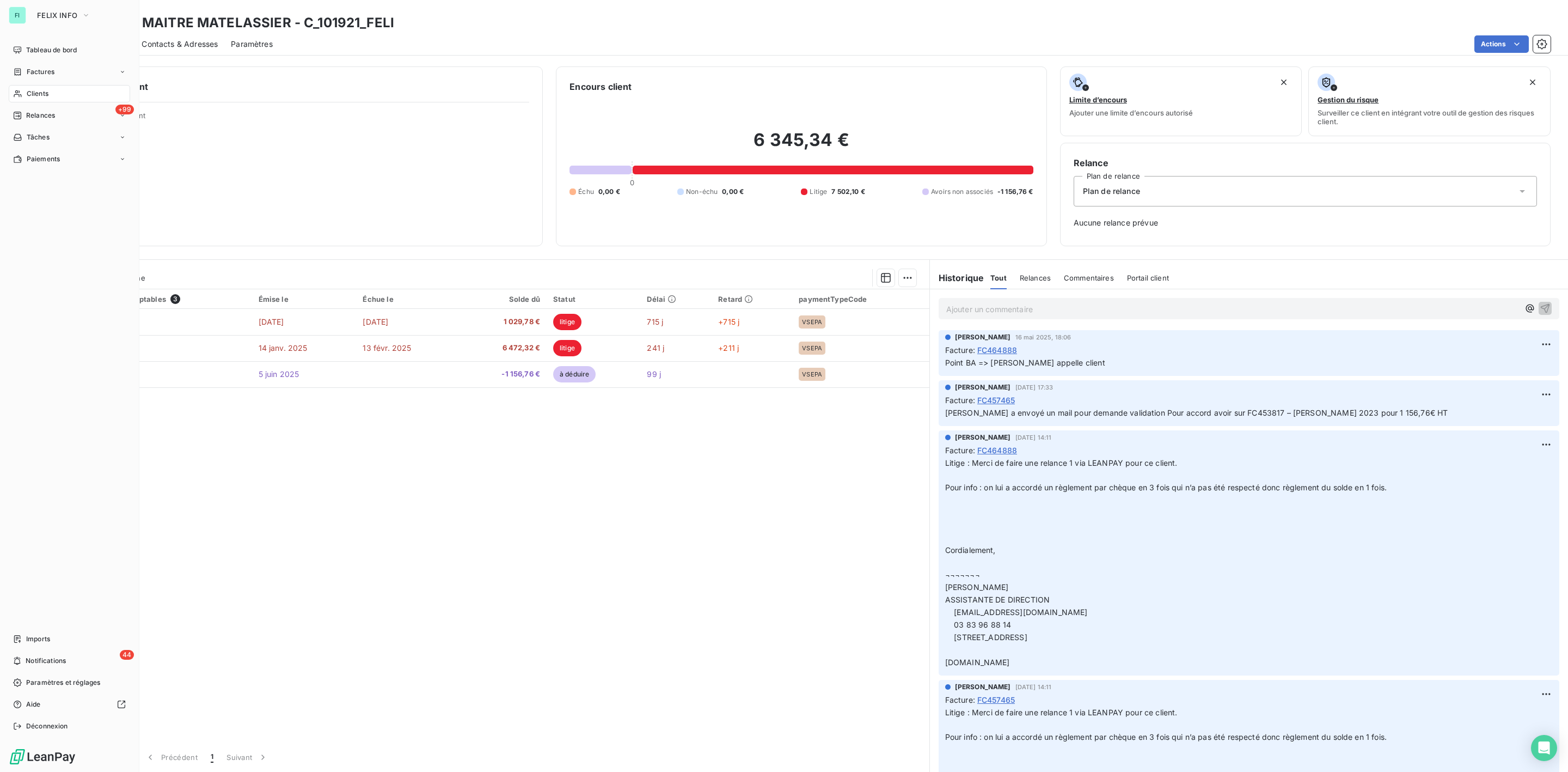
click at [44, 92] on span "Clients" at bounding box center [37, 93] width 22 height 10
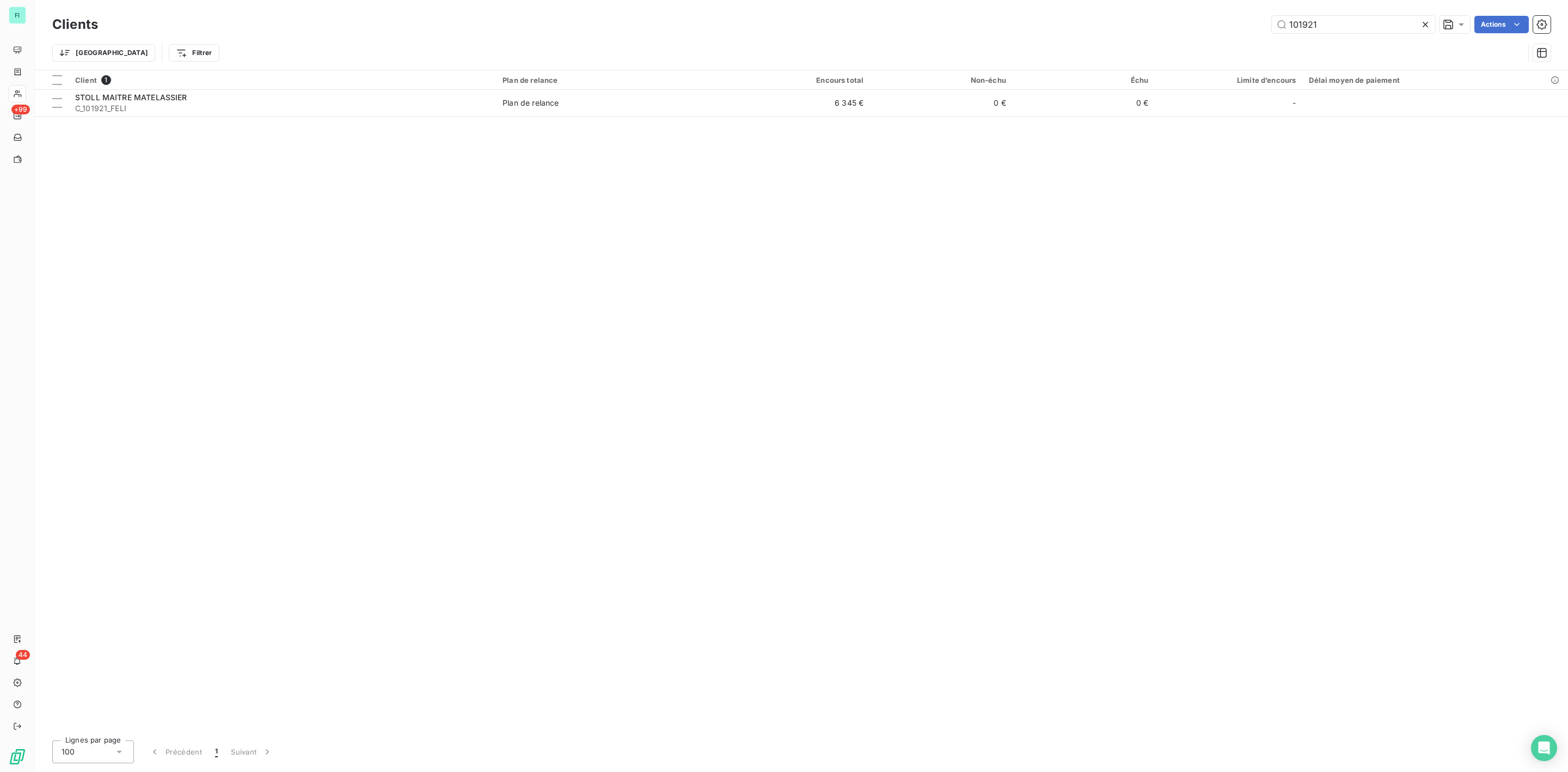
drag, startPoint x: 1331, startPoint y: 23, endPoint x: 1023, endPoint y: 33, distance: 308.2
click at [1085, 33] on div "Clients 101921 Actions" at bounding box center [801, 25] width 1499 height 23
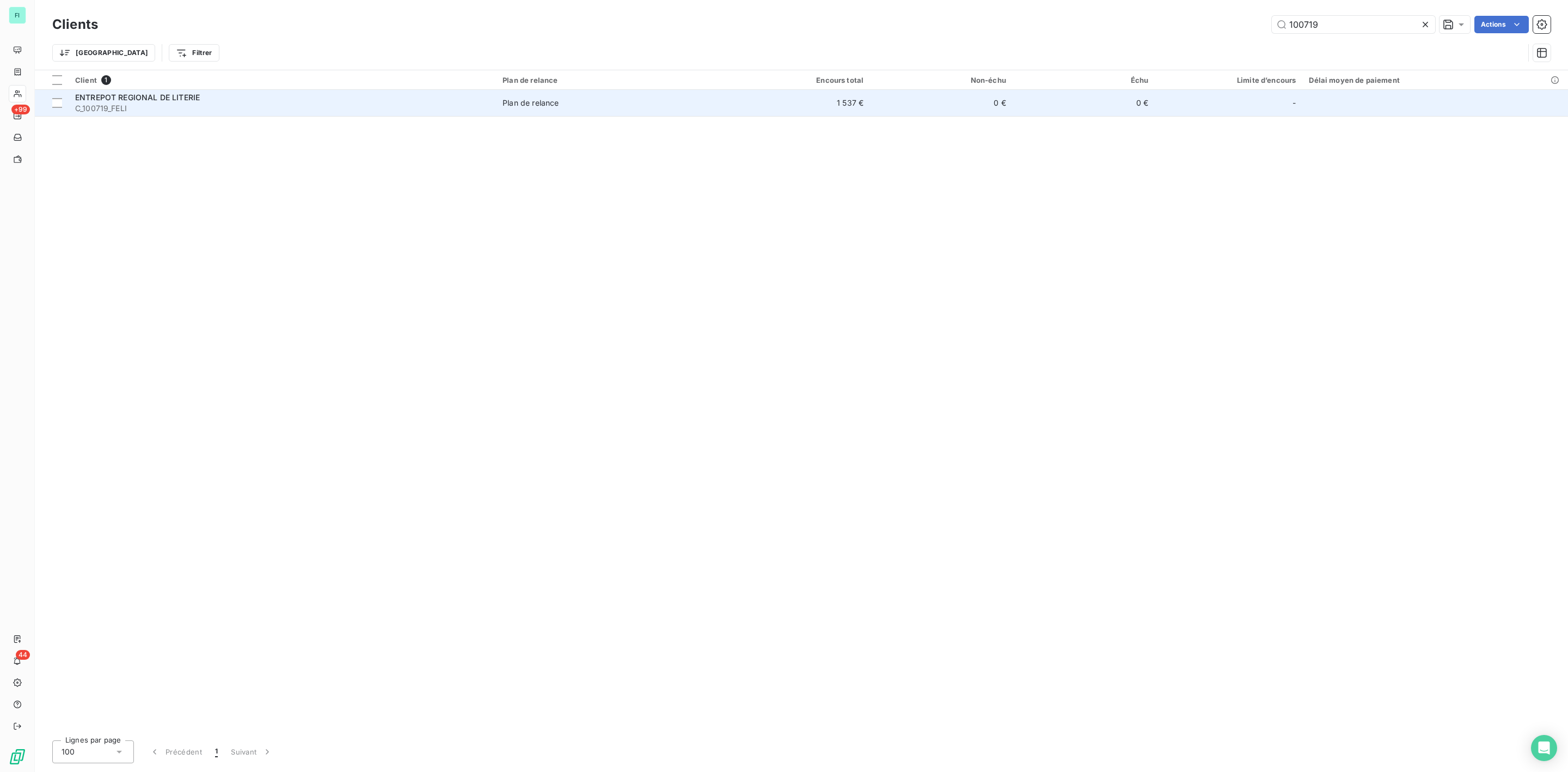
type input "100719"
click at [209, 111] on span "C_100719_FELI" at bounding box center [282, 108] width 414 height 11
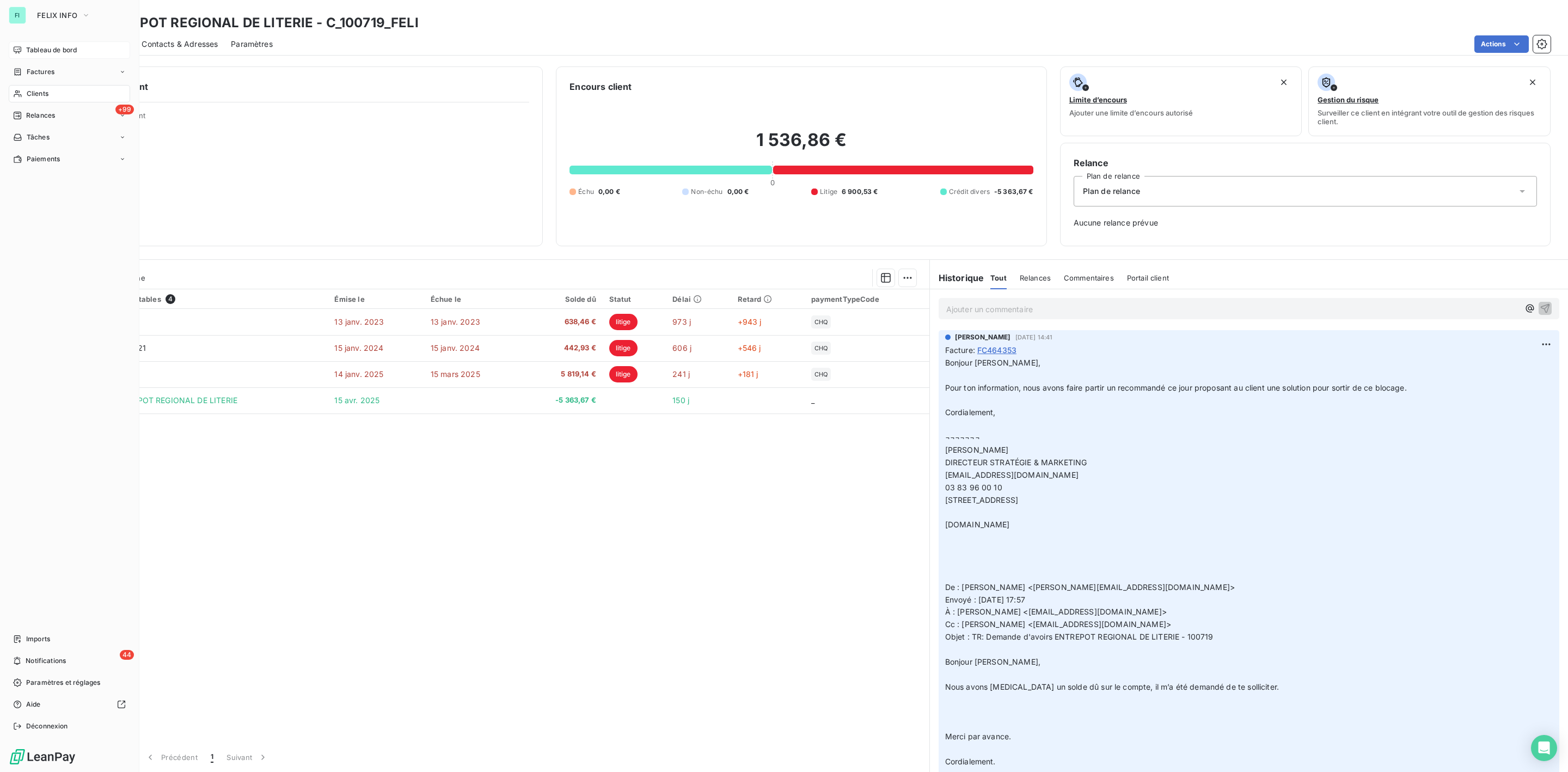
click at [43, 46] on span "Tableau de bord" at bounding box center [51, 50] width 51 height 10
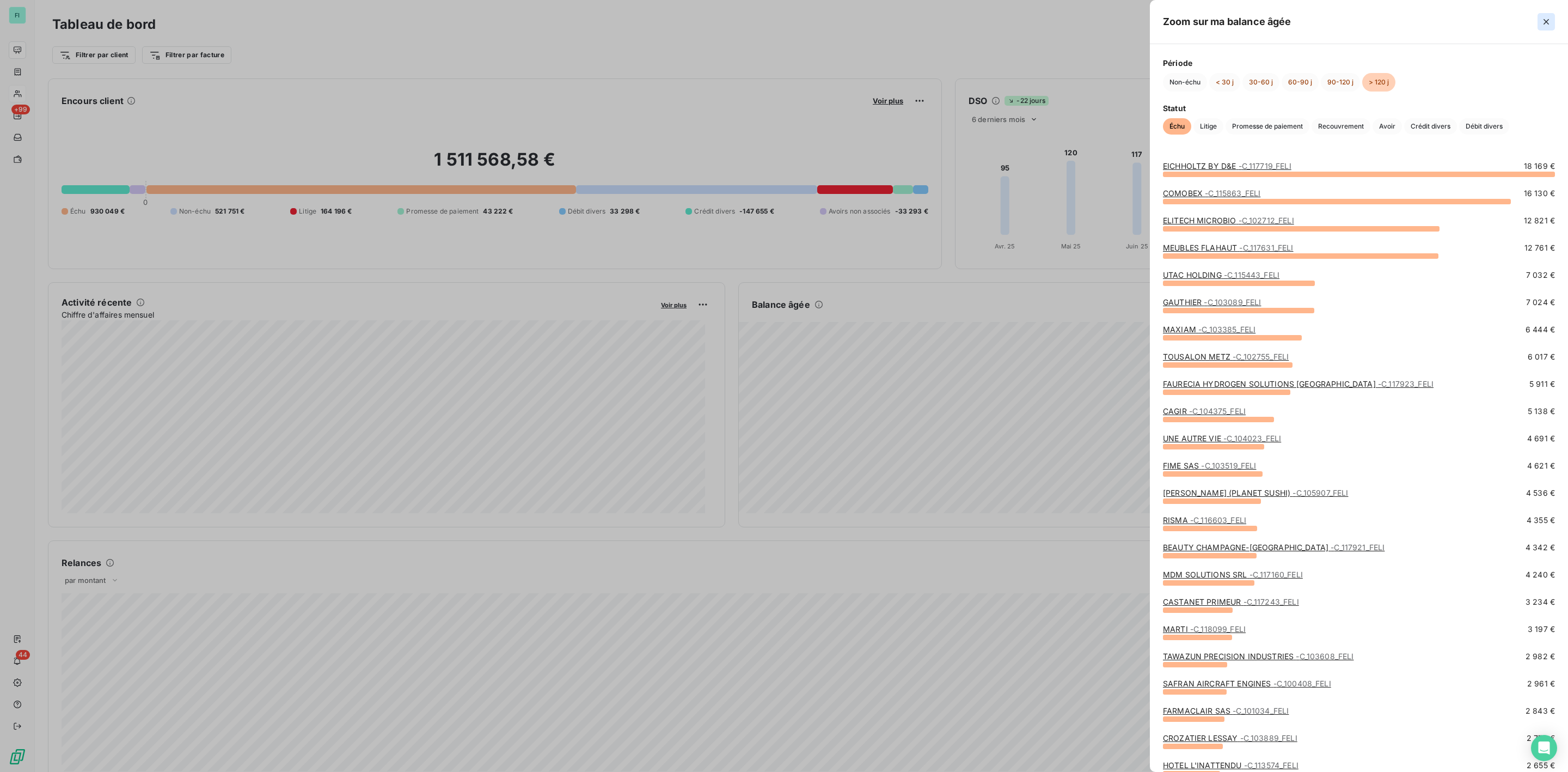
click at [1545, 21] on icon "button" at bounding box center [1547, 21] width 11 height 11
click at [1248, 164] on span "- C_117719_FELI" at bounding box center [1265, 166] width 53 height 9
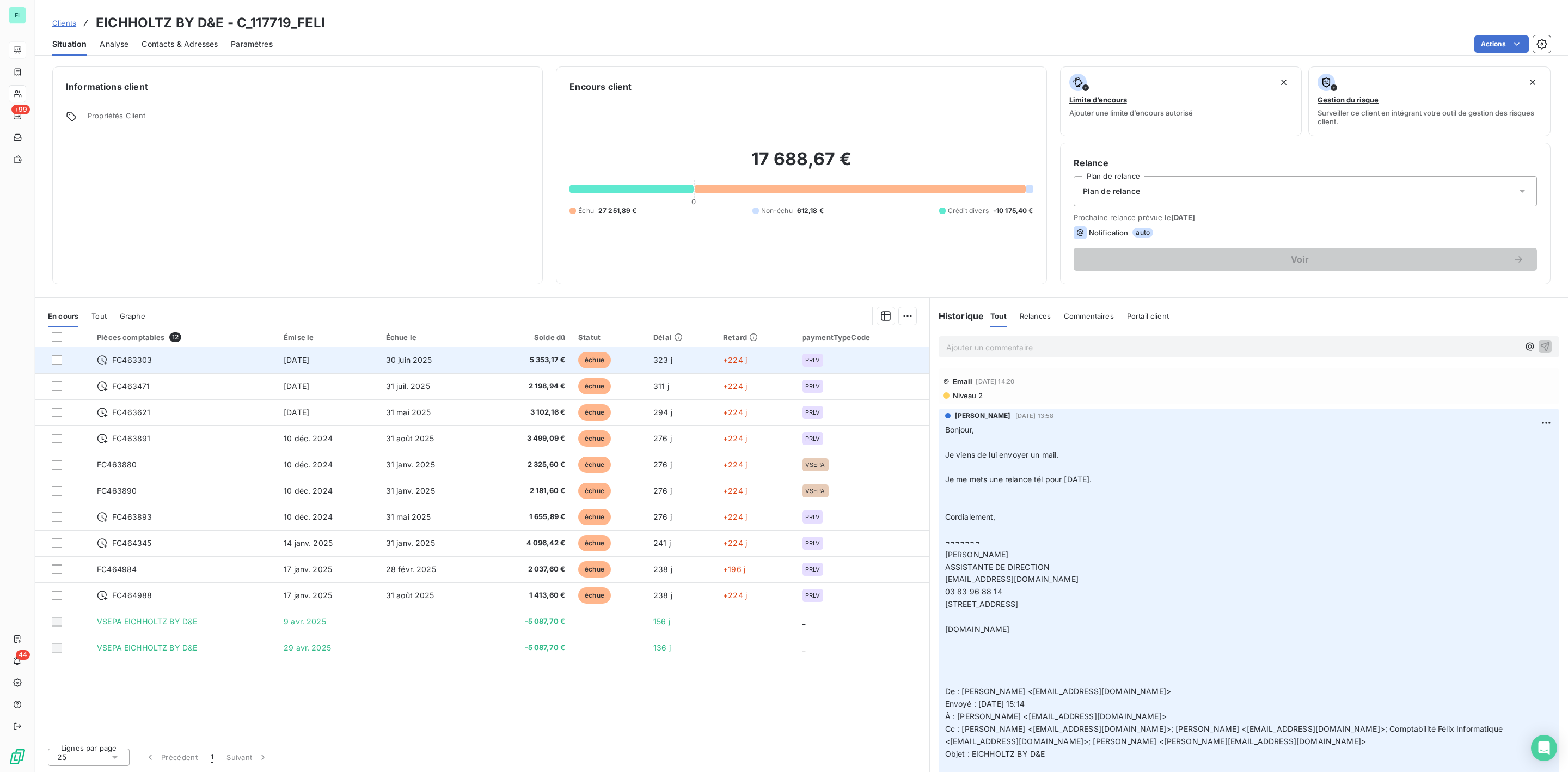
click at [494, 360] on span "5 353,17 €" at bounding box center [528, 360] width 75 height 11
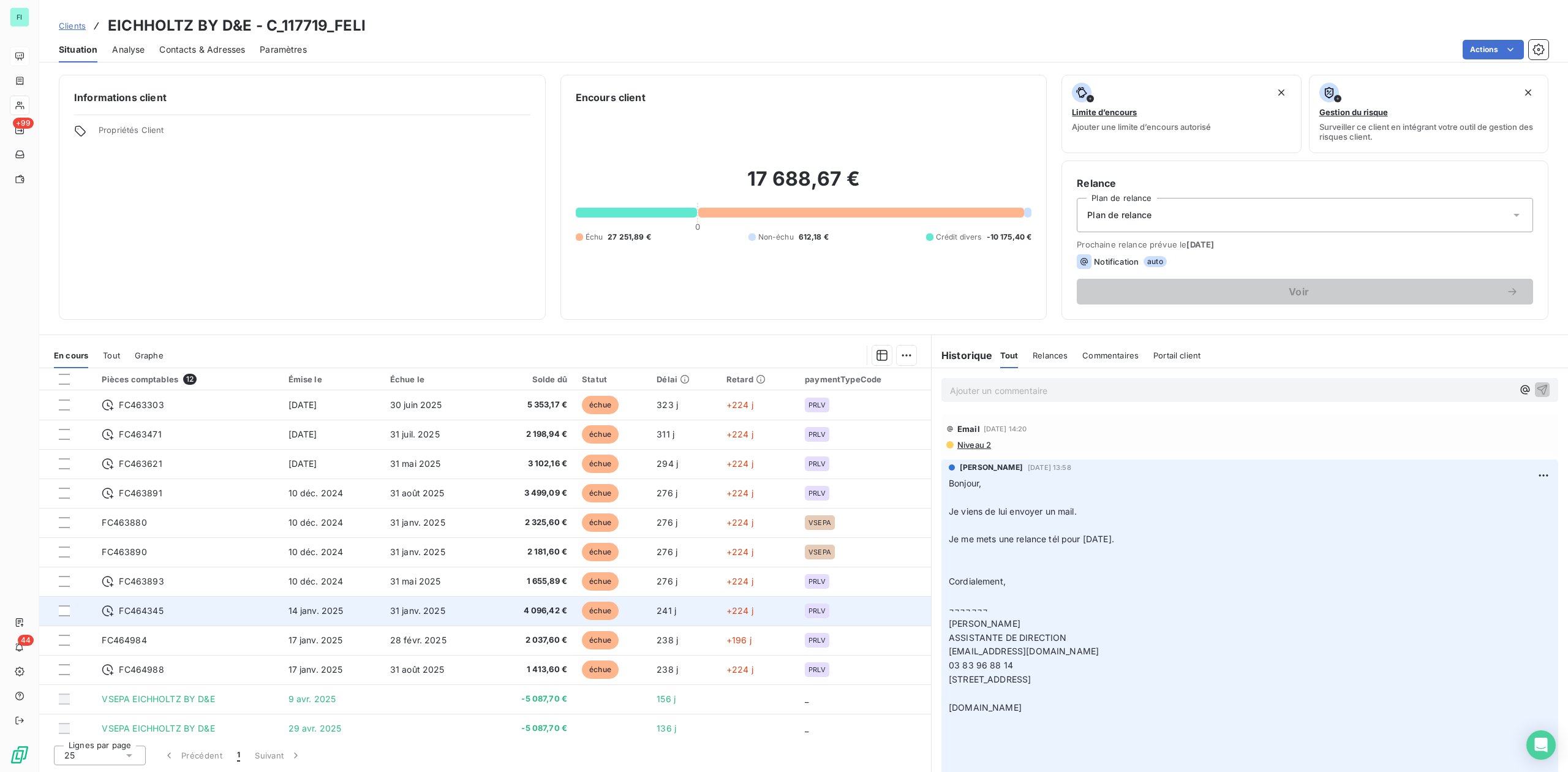
scroll to position [8, 0]
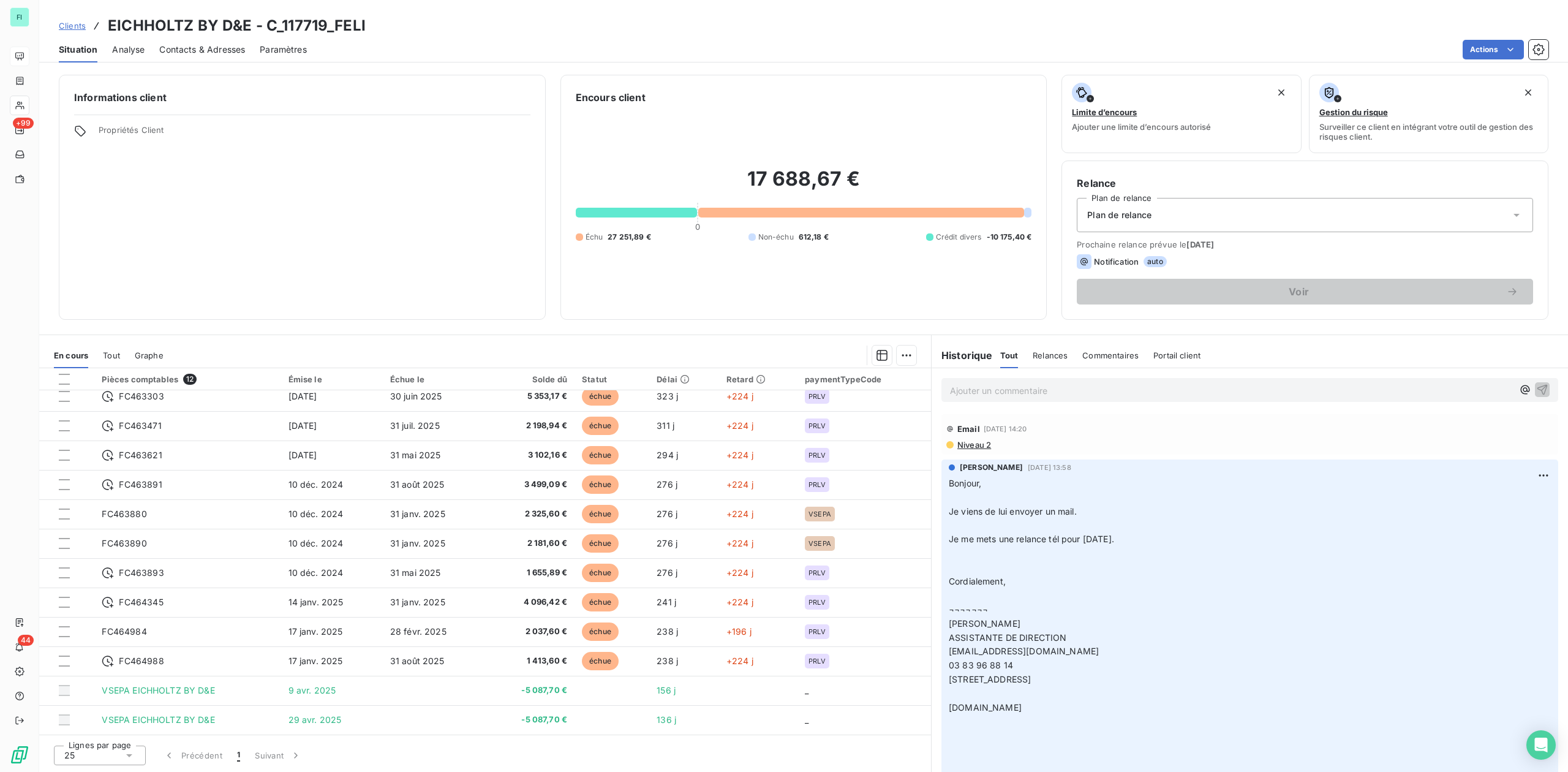
drag, startPoint x: 947, startPoint y: 483, endPoint x: 1212, endPoint y: 679, distance: 329.6
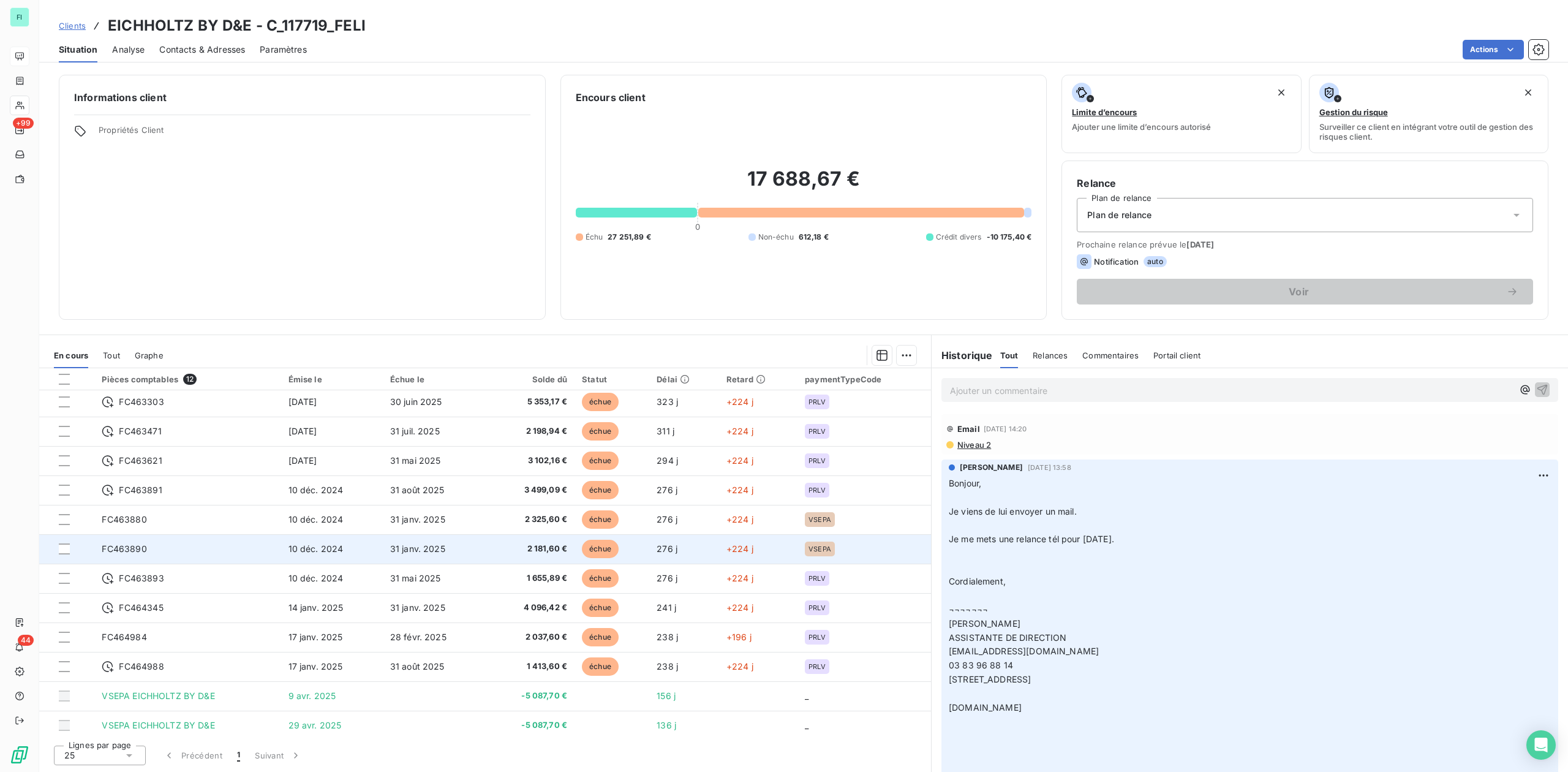
scroll to position [0, 0]
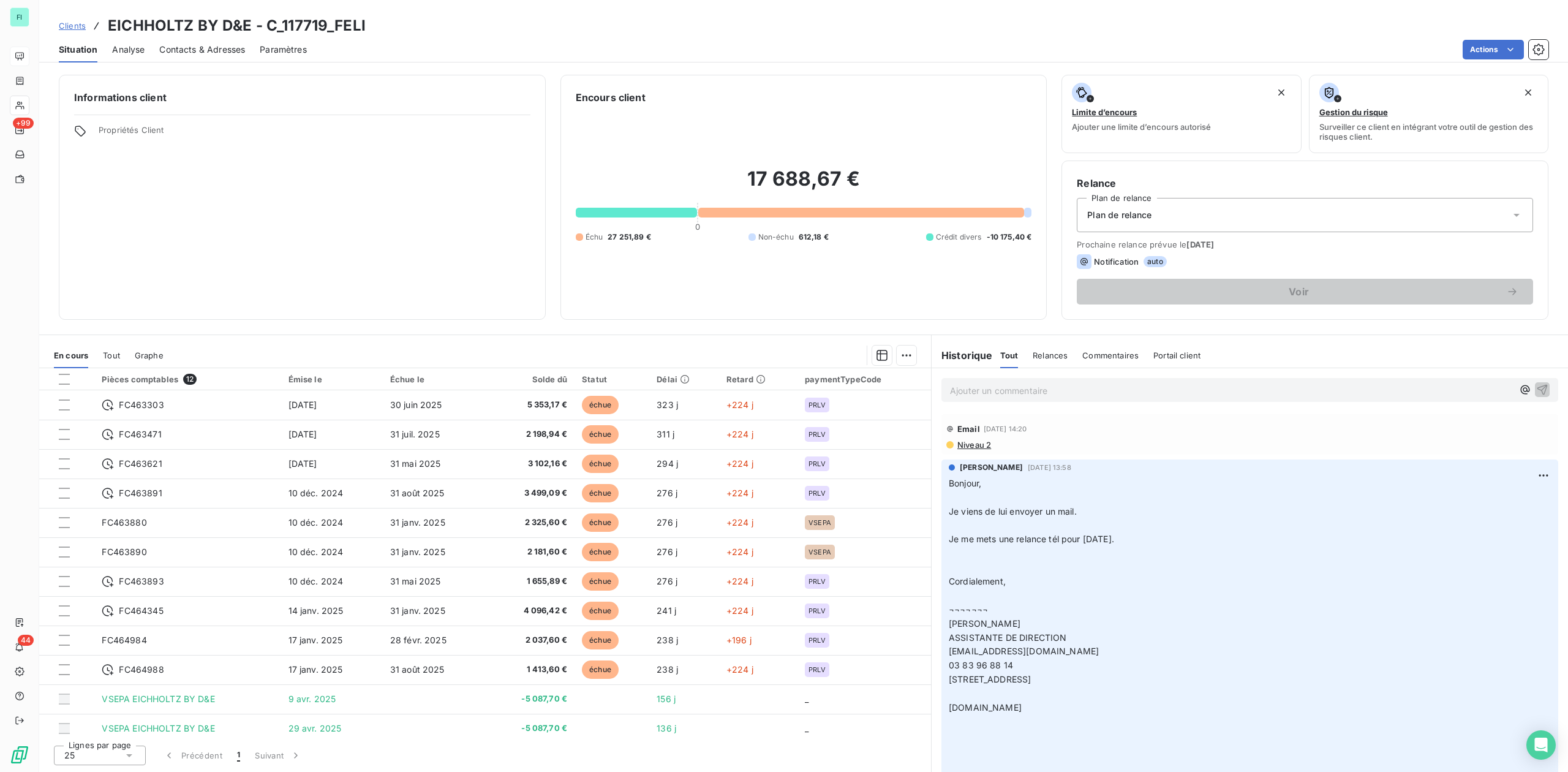
click at [1107, 432] on div "Email 8 sept. 2025, 14:20" at bounding box center [1249, 428] width 607 height 20
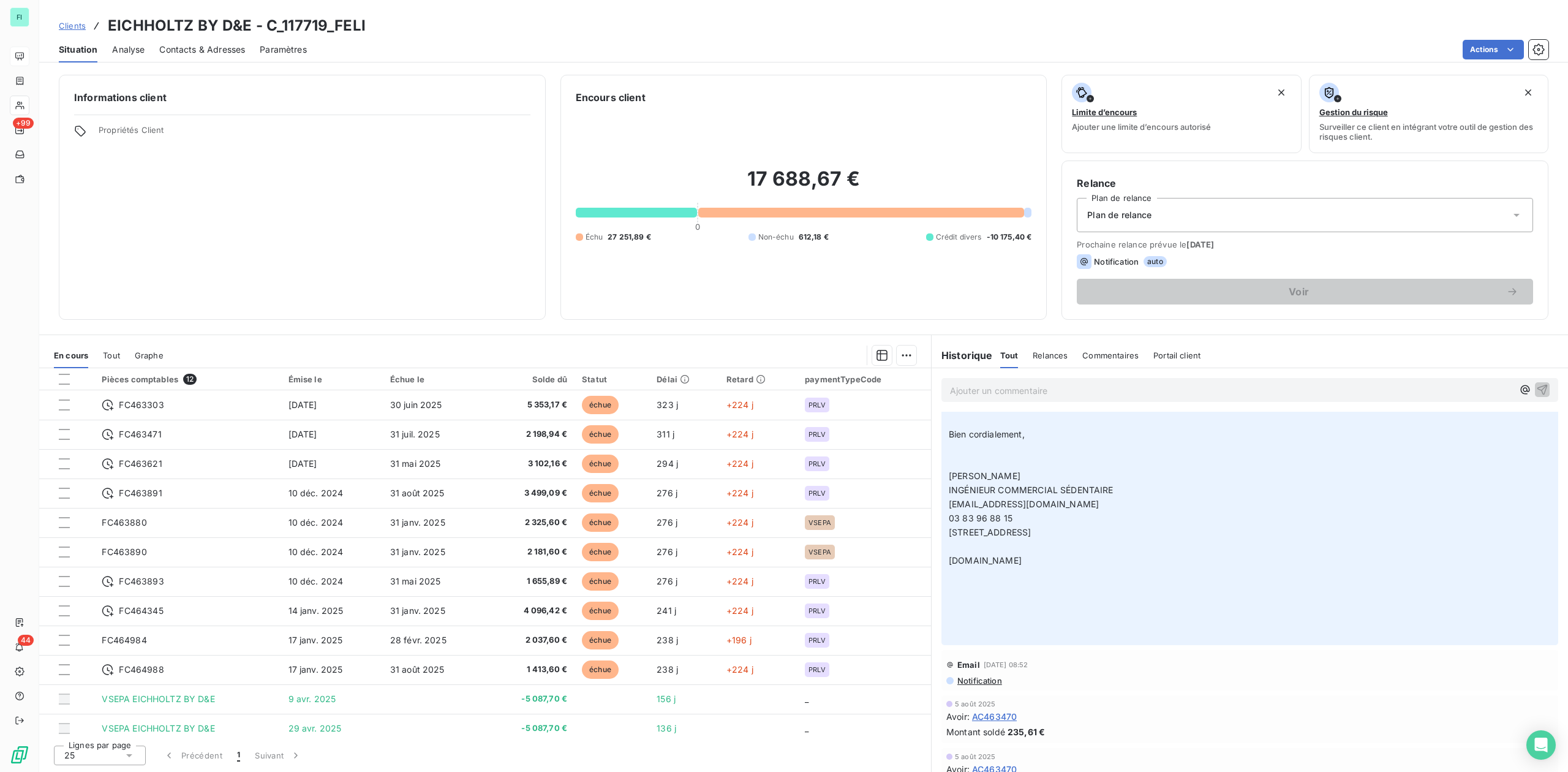
scroll to position [408, 0]
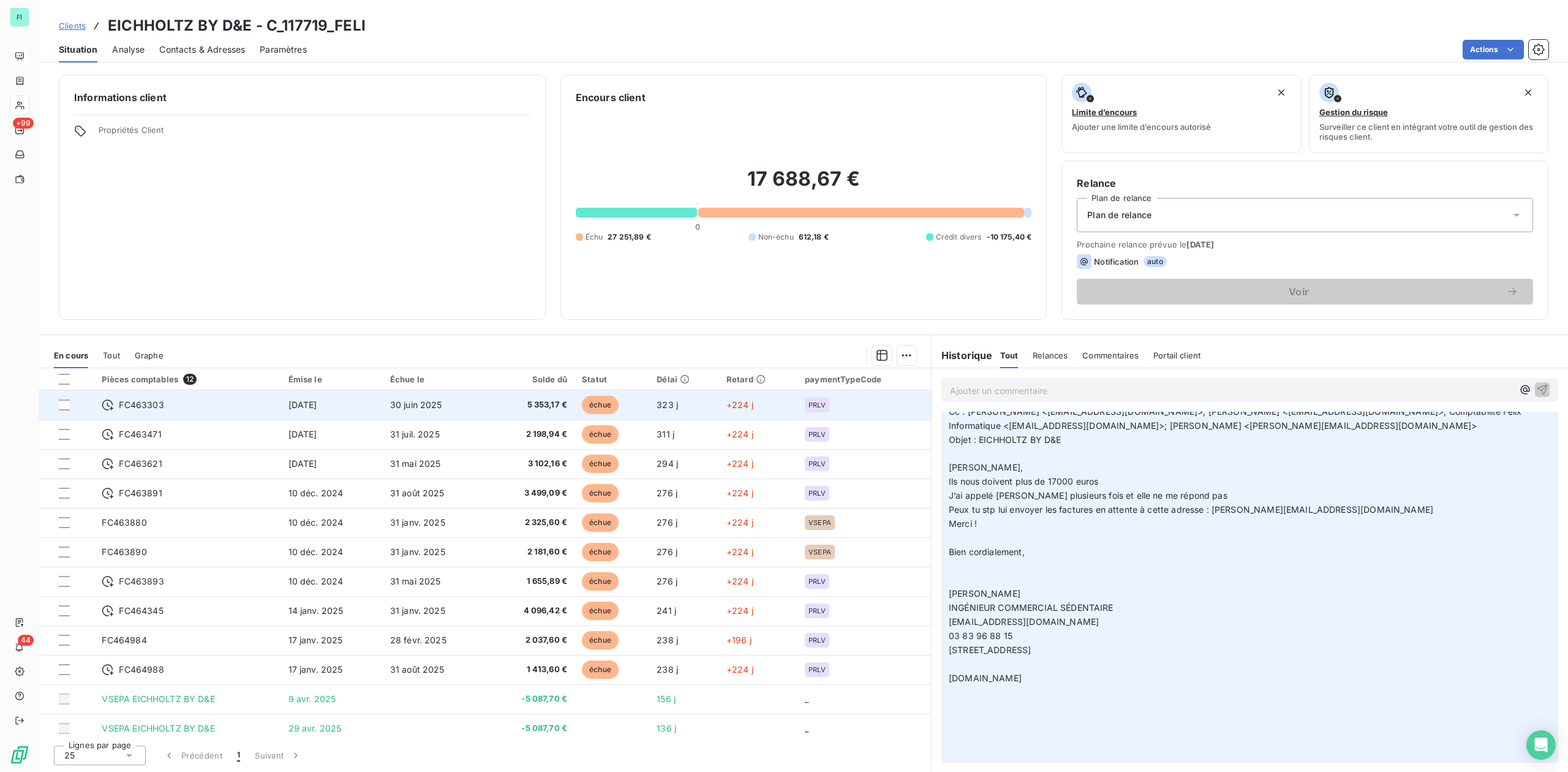
click at [422, 410] on span "30 juin 2025" at bounding box center [416, 404] width 52 height 11
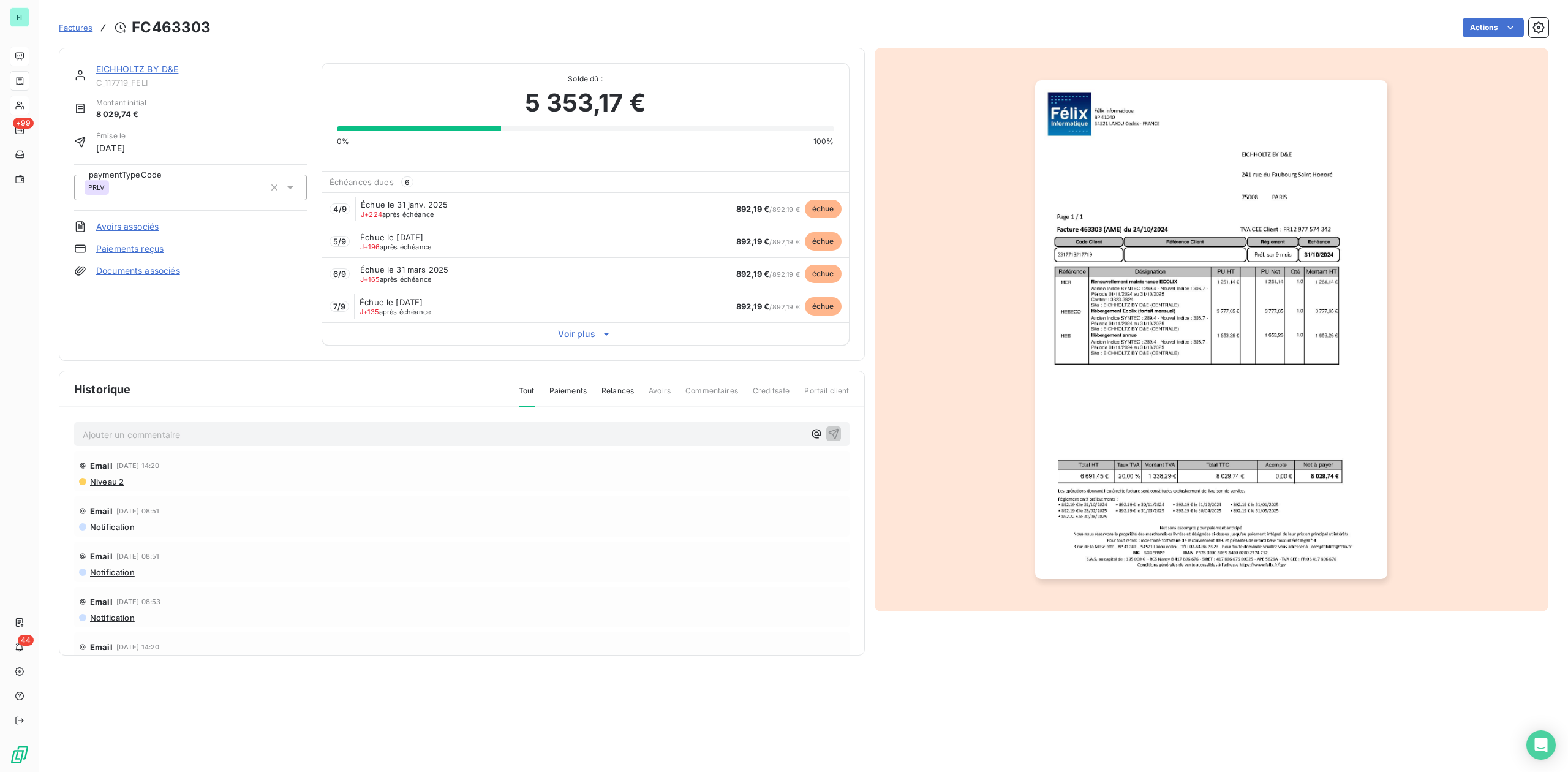
click at [143, 268] on link "Documents associés" at bounding box center [138, 271] width 84 height 12
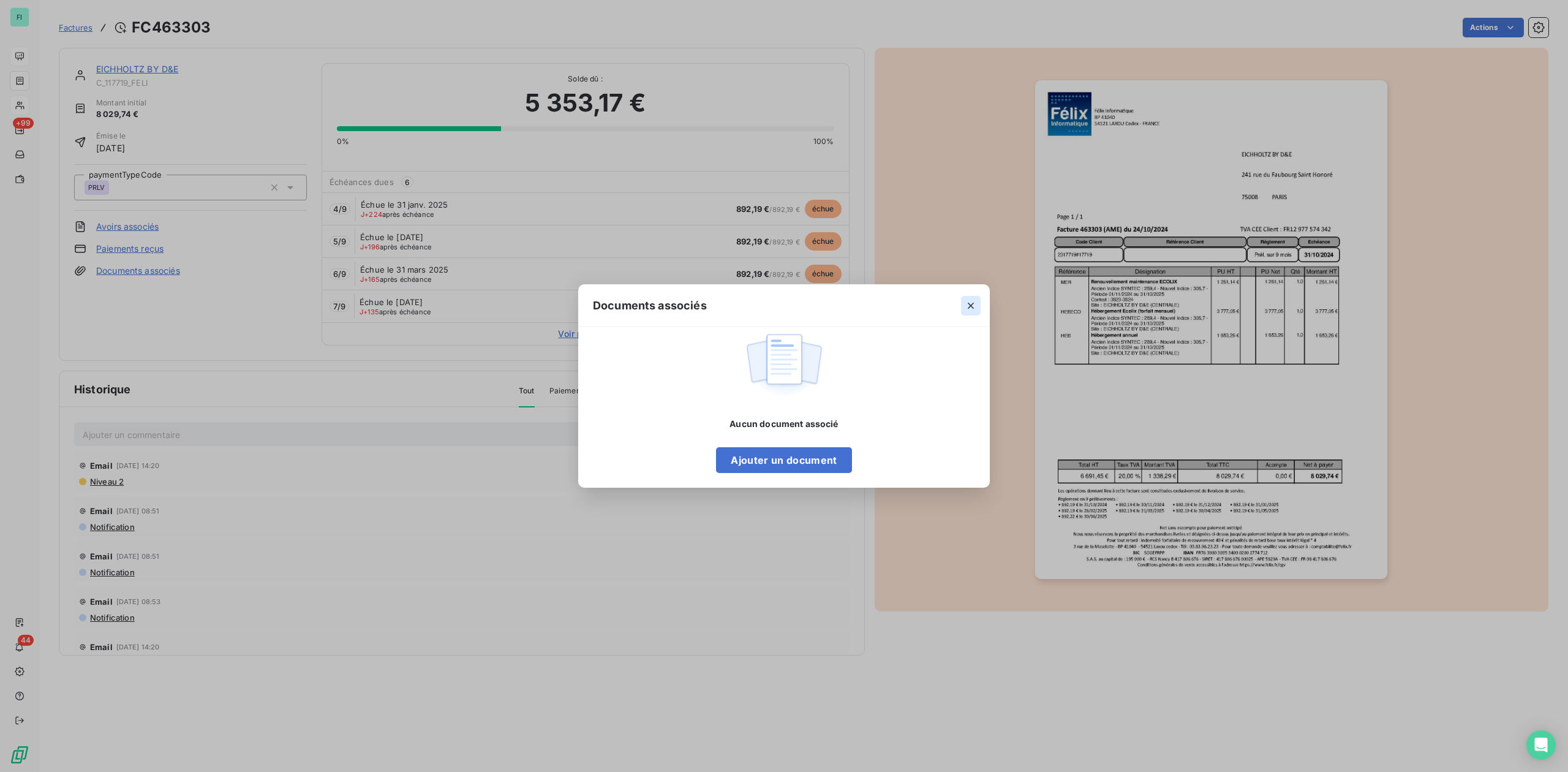
click at [970, 304] on icon "button" at bounding box center [971, 305] width 12 height 12
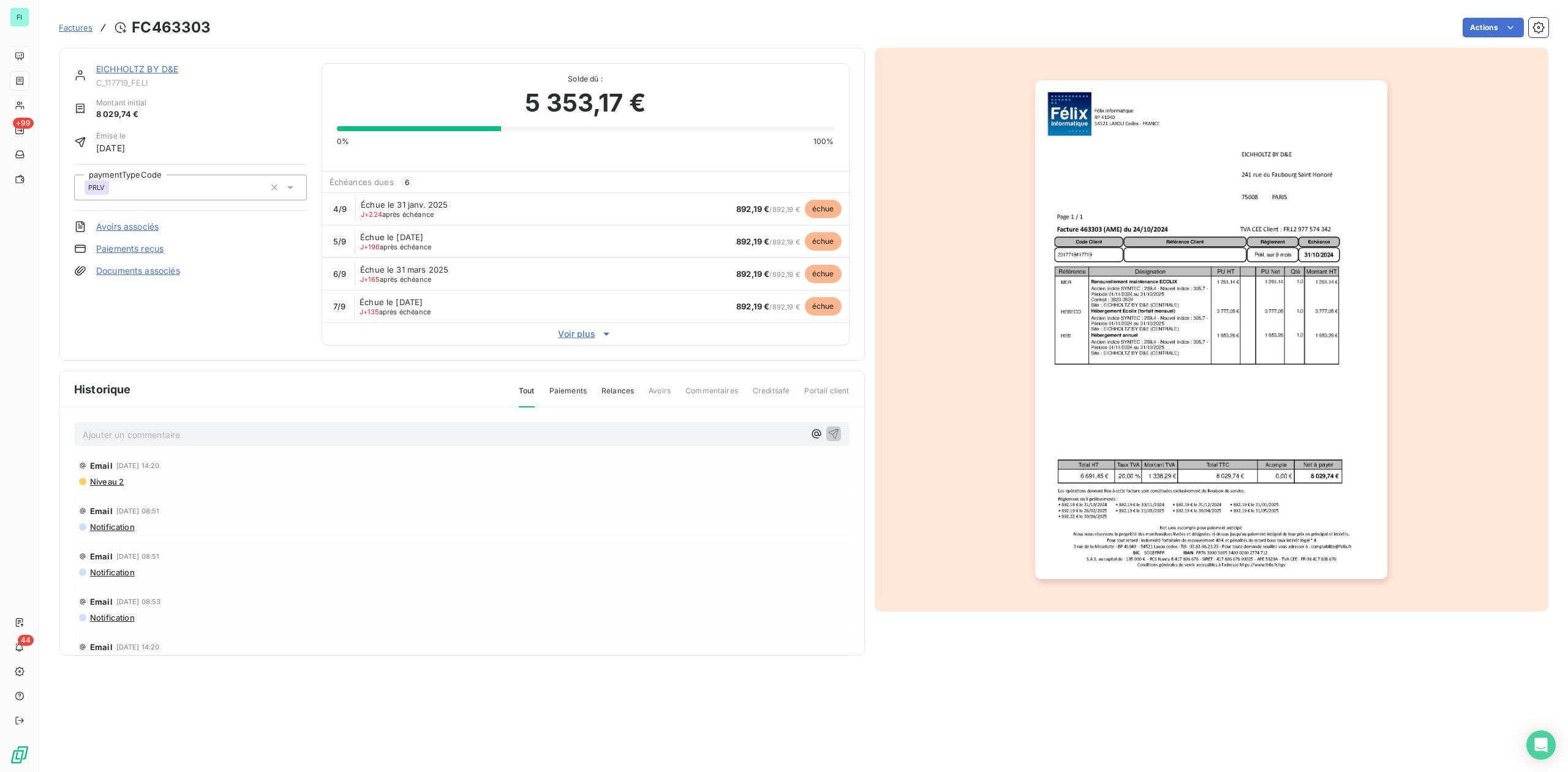
click at [155, 72] on link "EICHHOLTZ BY D&E" at bounding box center [137, 69] width 82 height 11
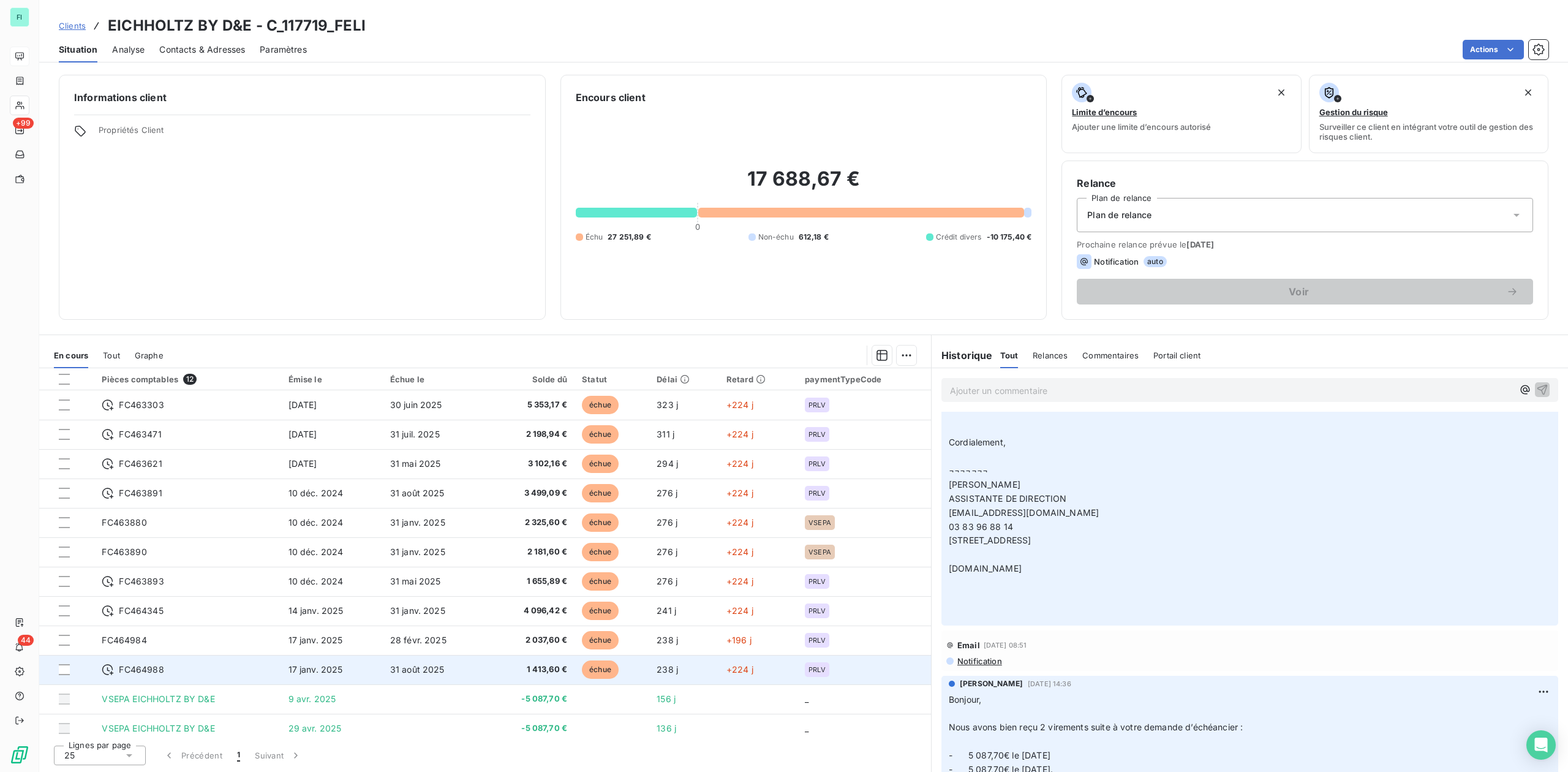
click at [408, 667] on span "31 août 2025" at bounding box center [417, 669] width 55 height 11
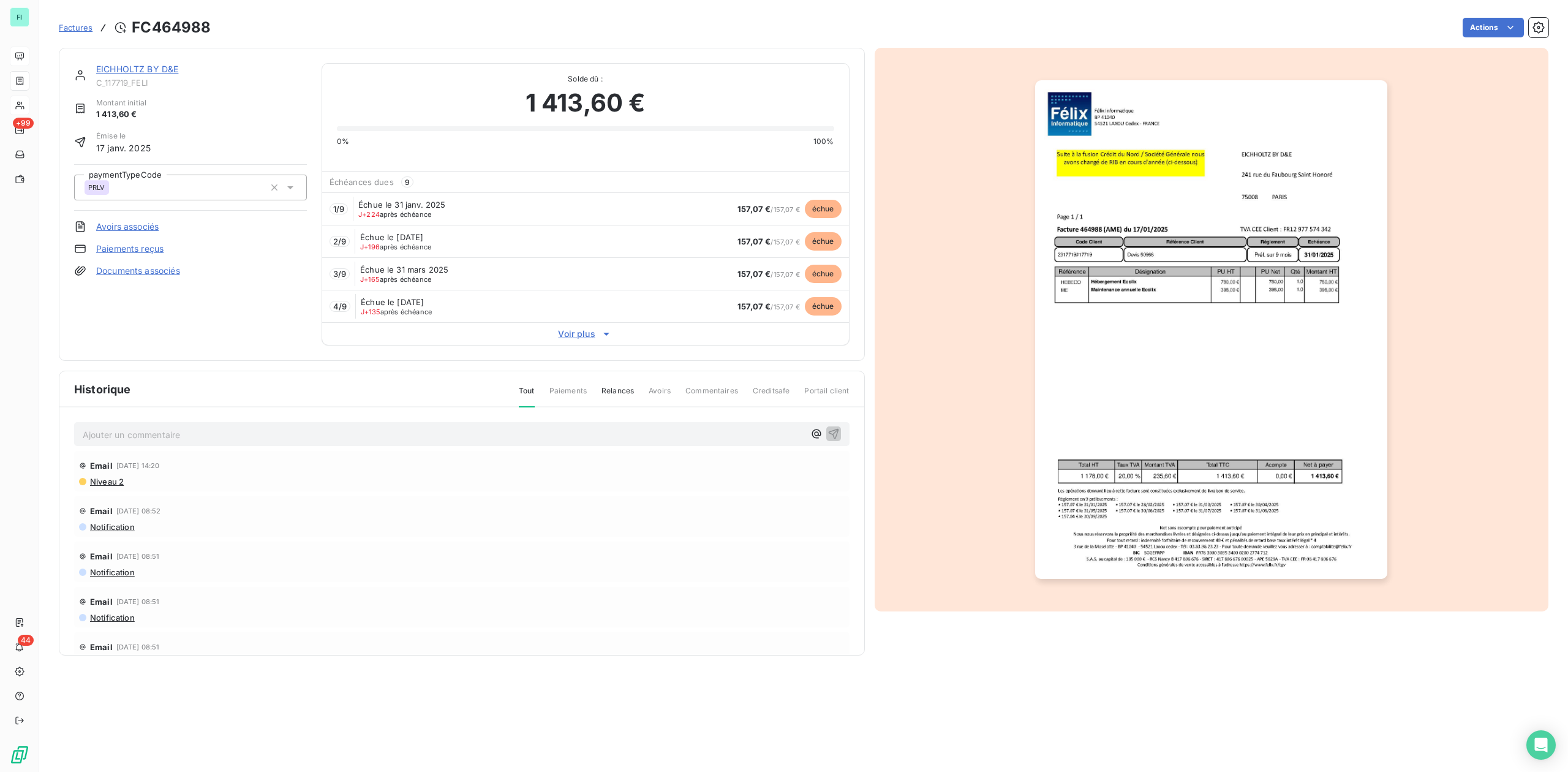
click at [581, 338] on span "Voir plus" at bounding box center [585, 334] width 527 height 12
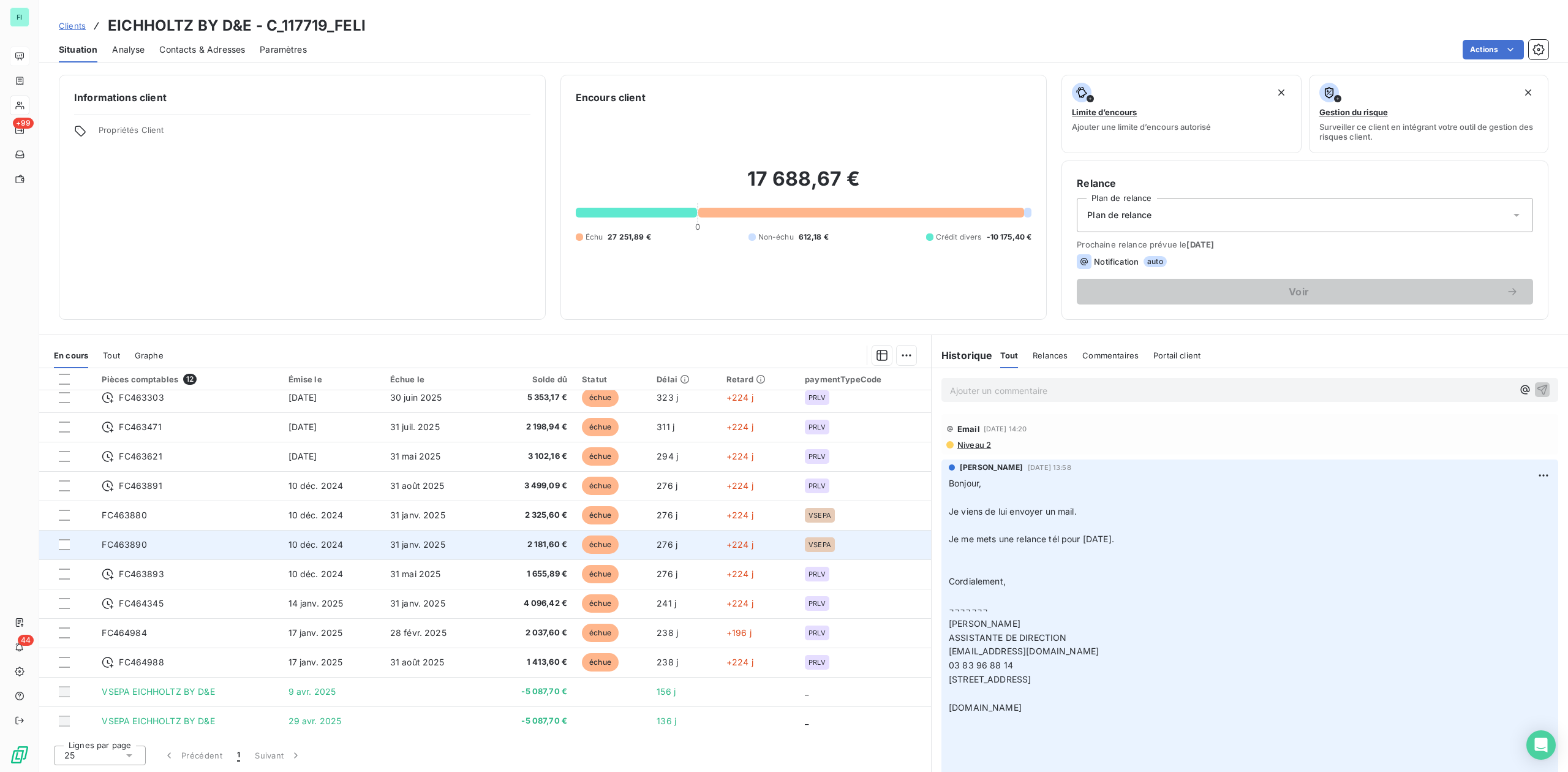
scroll to position [8, 0]
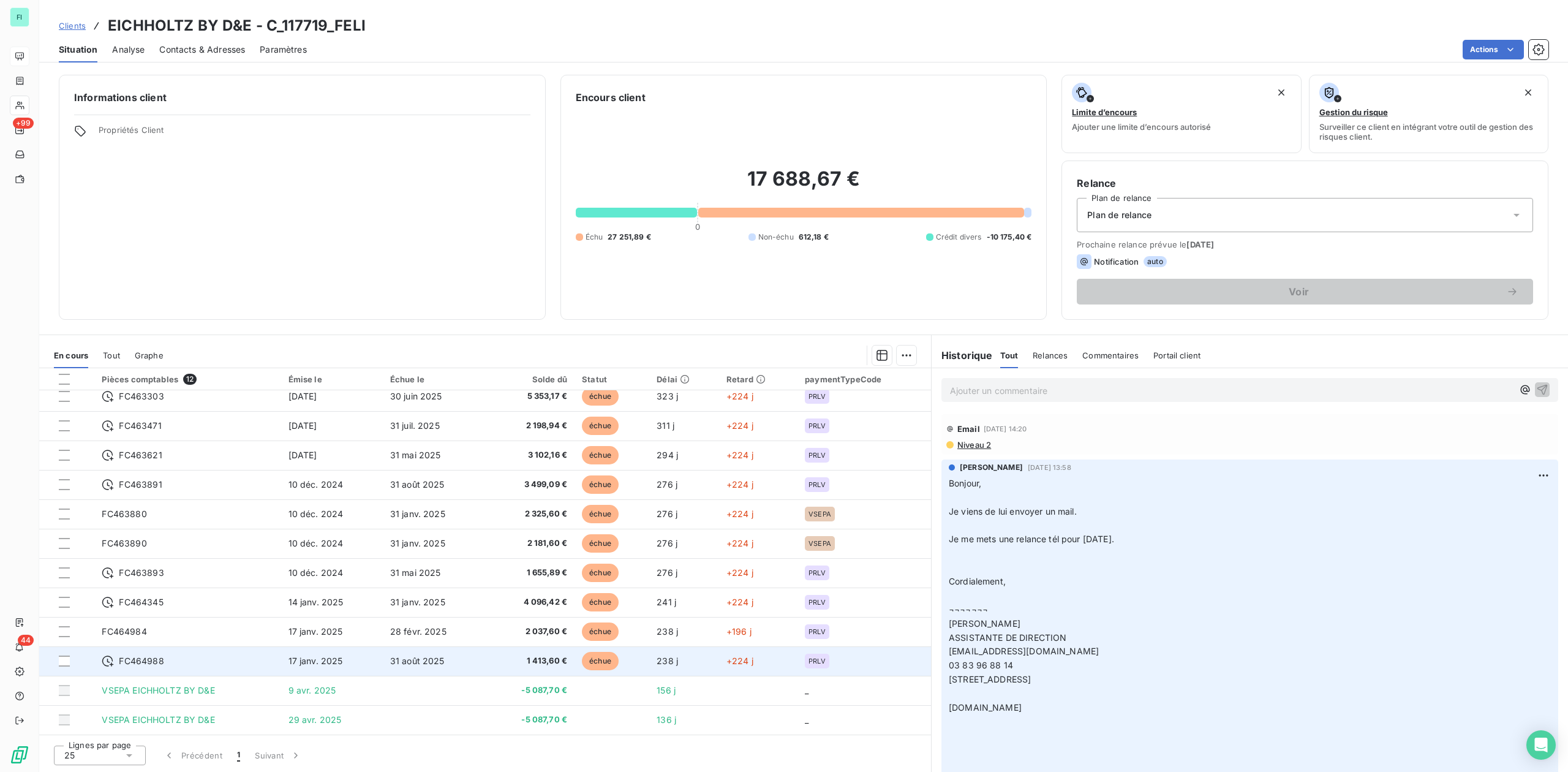
click at [498, 659] on span "1 413,60 €" at bounding box center [530, 661] width 74 height 12
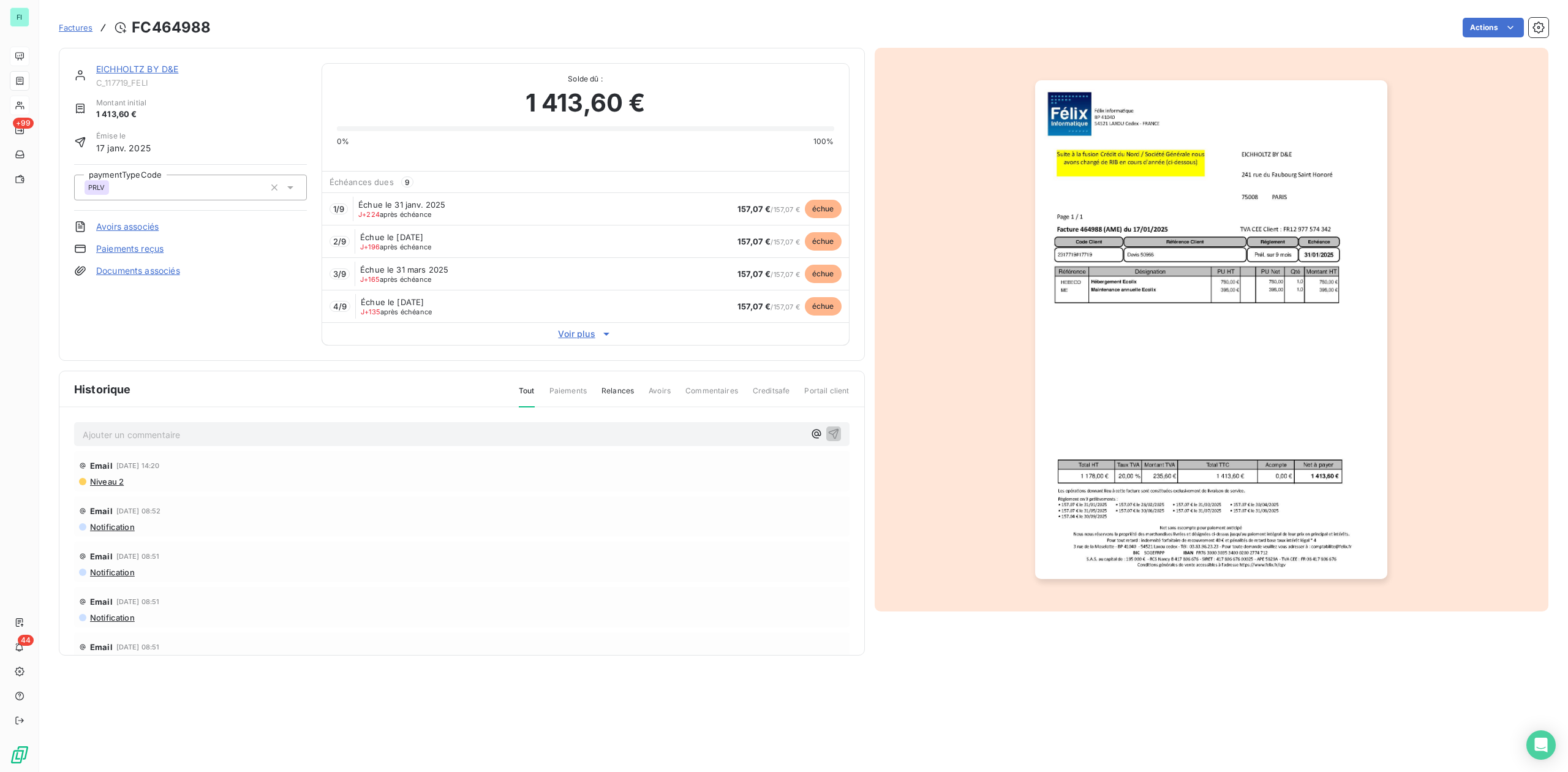
click at [600, 336] on icon at bounding box center [606, 334] width 12 height 12
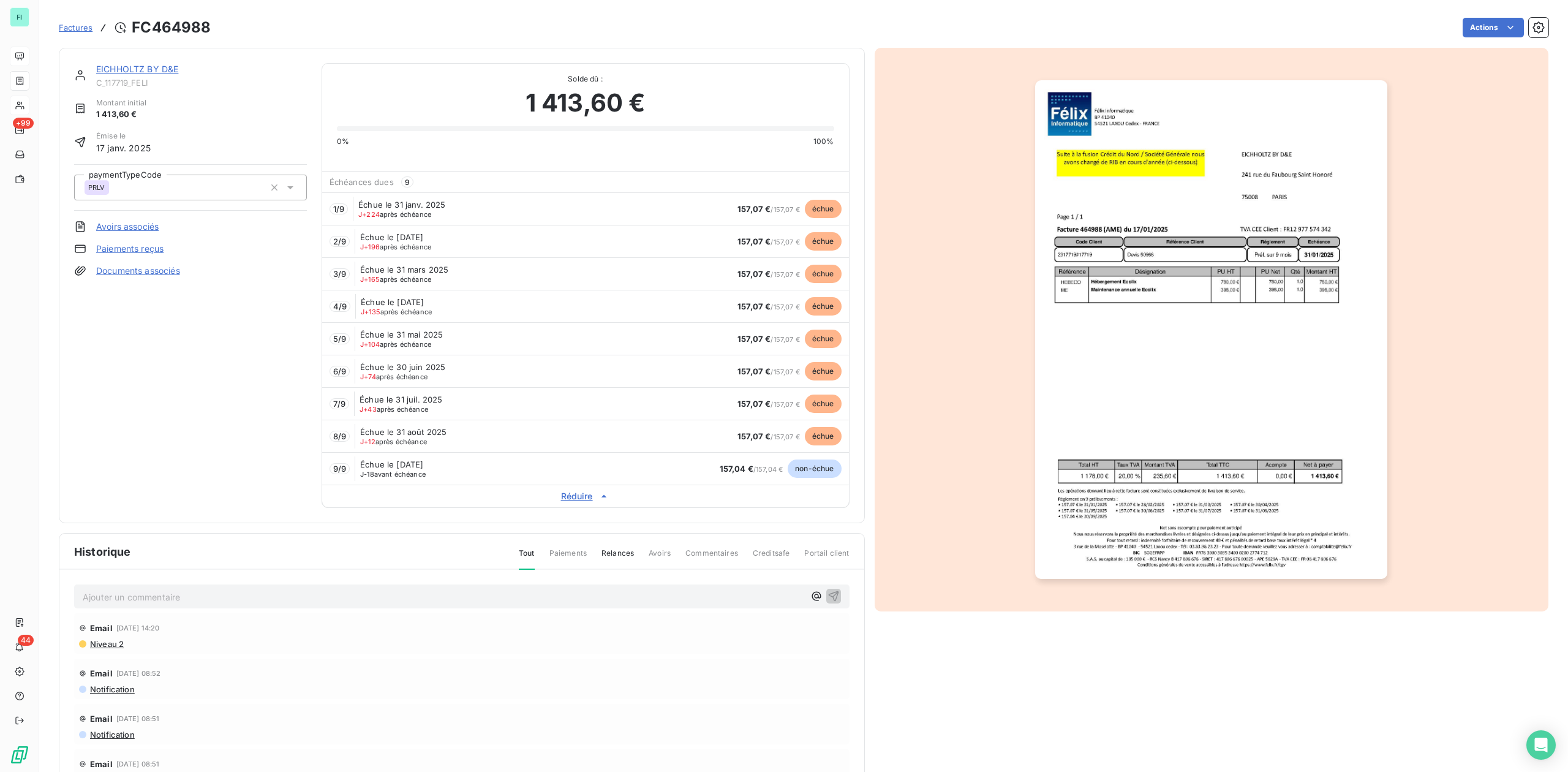
click at [122, 68] on link "EICHHOLTZ BY D&E" at bounding box center [137, 69] width 82 height 11
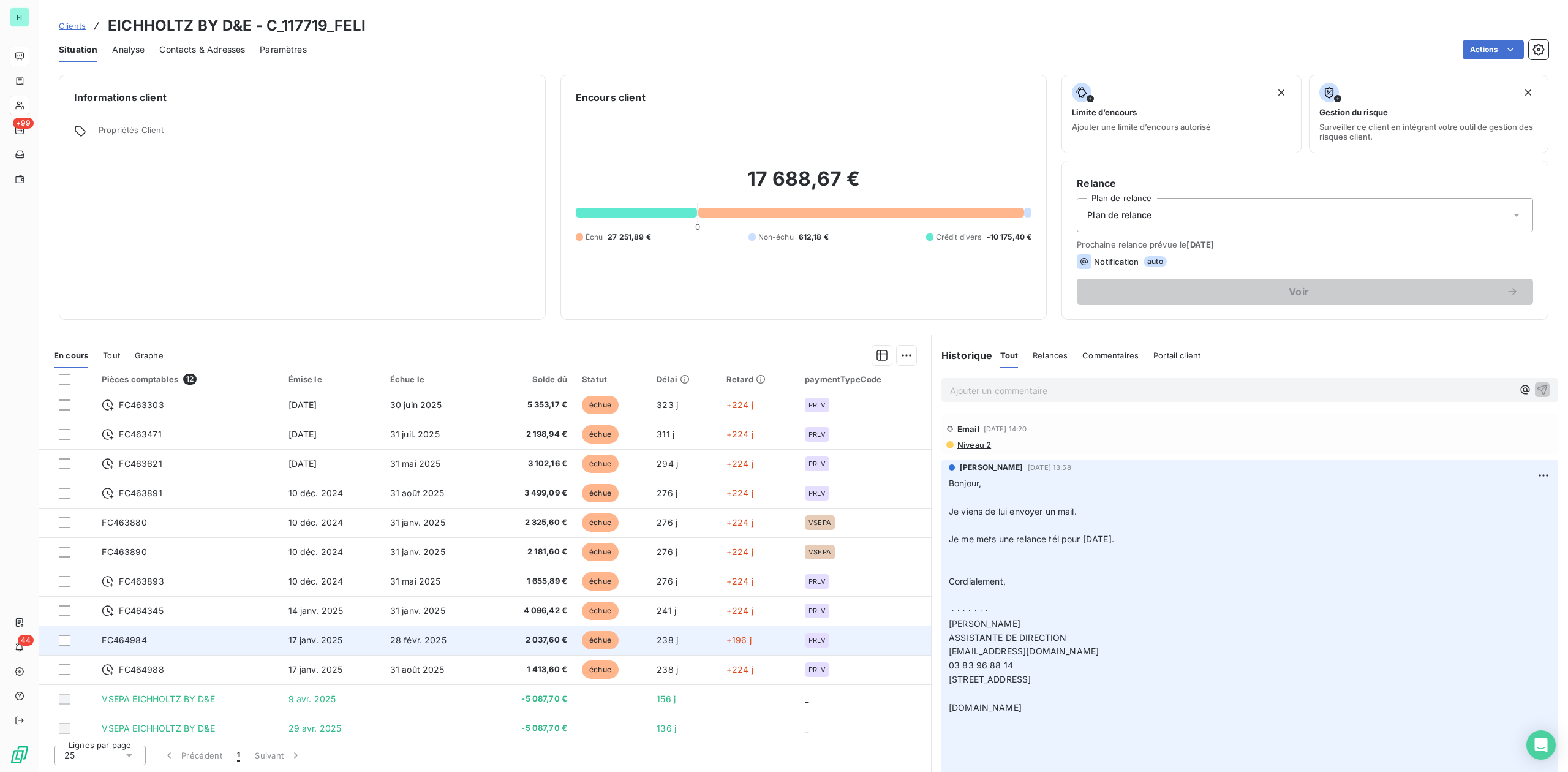
click at [422, 638] on span "28 févr. 2025" at bounding box center [418, 640] width 56 height 11
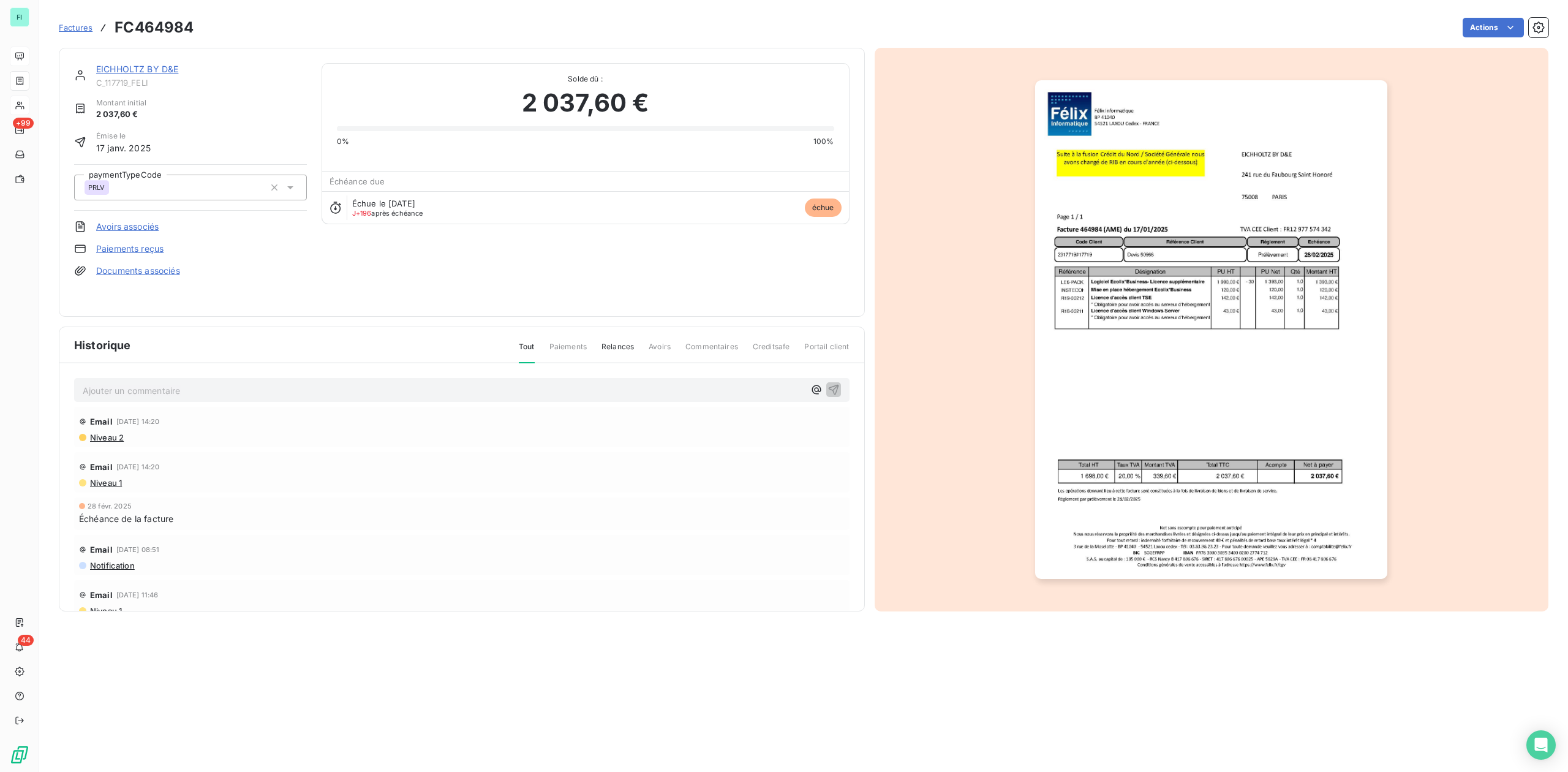
click at [139, 59] on div "EICHHOLTZ BY D&E C_117719_FELI Montant initial 2 037,60 € Émise le 17 janv. 202…" at bounding box center [461, 182] width 807 height 269
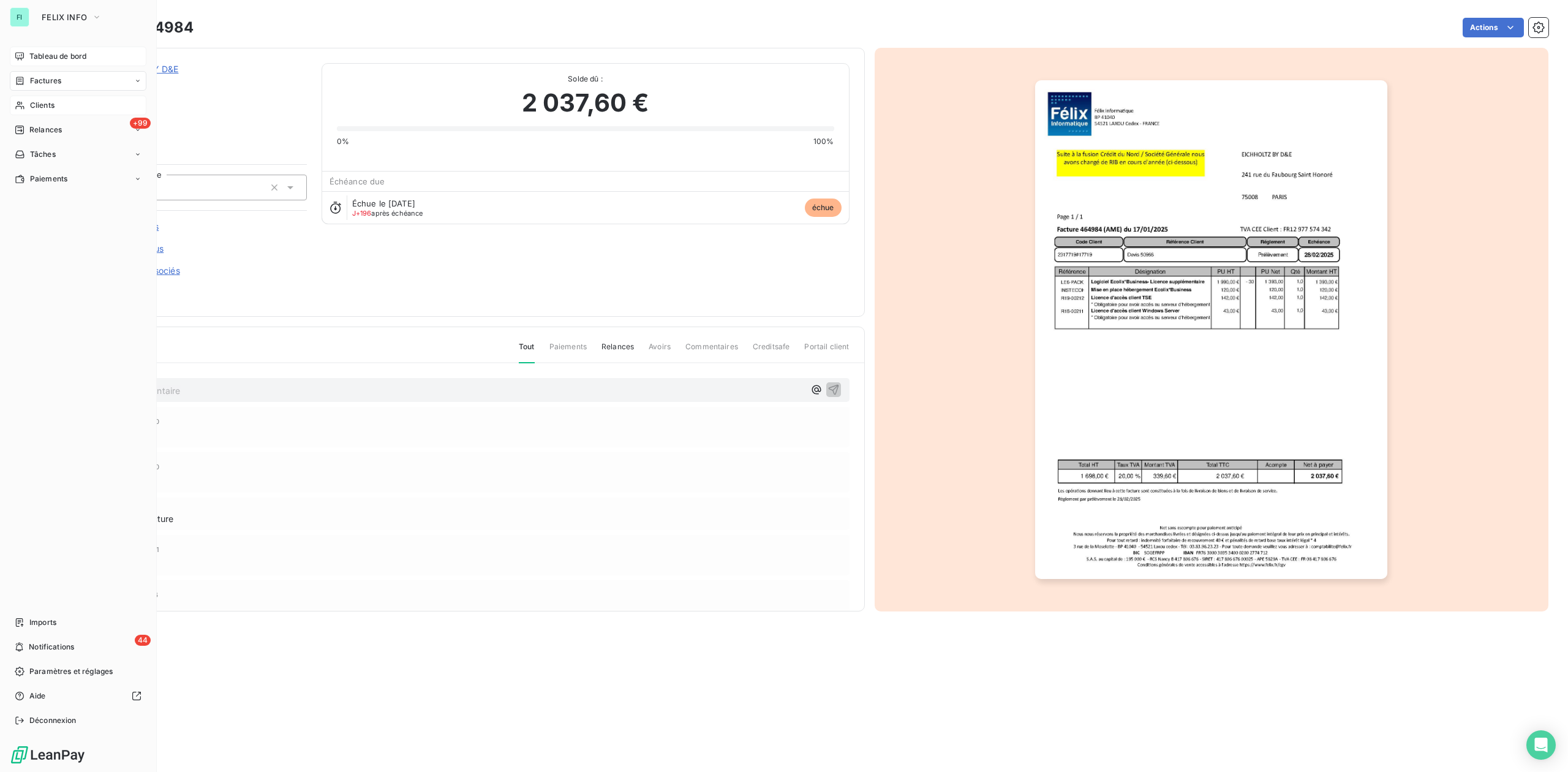
click at [38, 48] on div "Tableau de bord" at bounding box center [78, 56] width 137 height 20
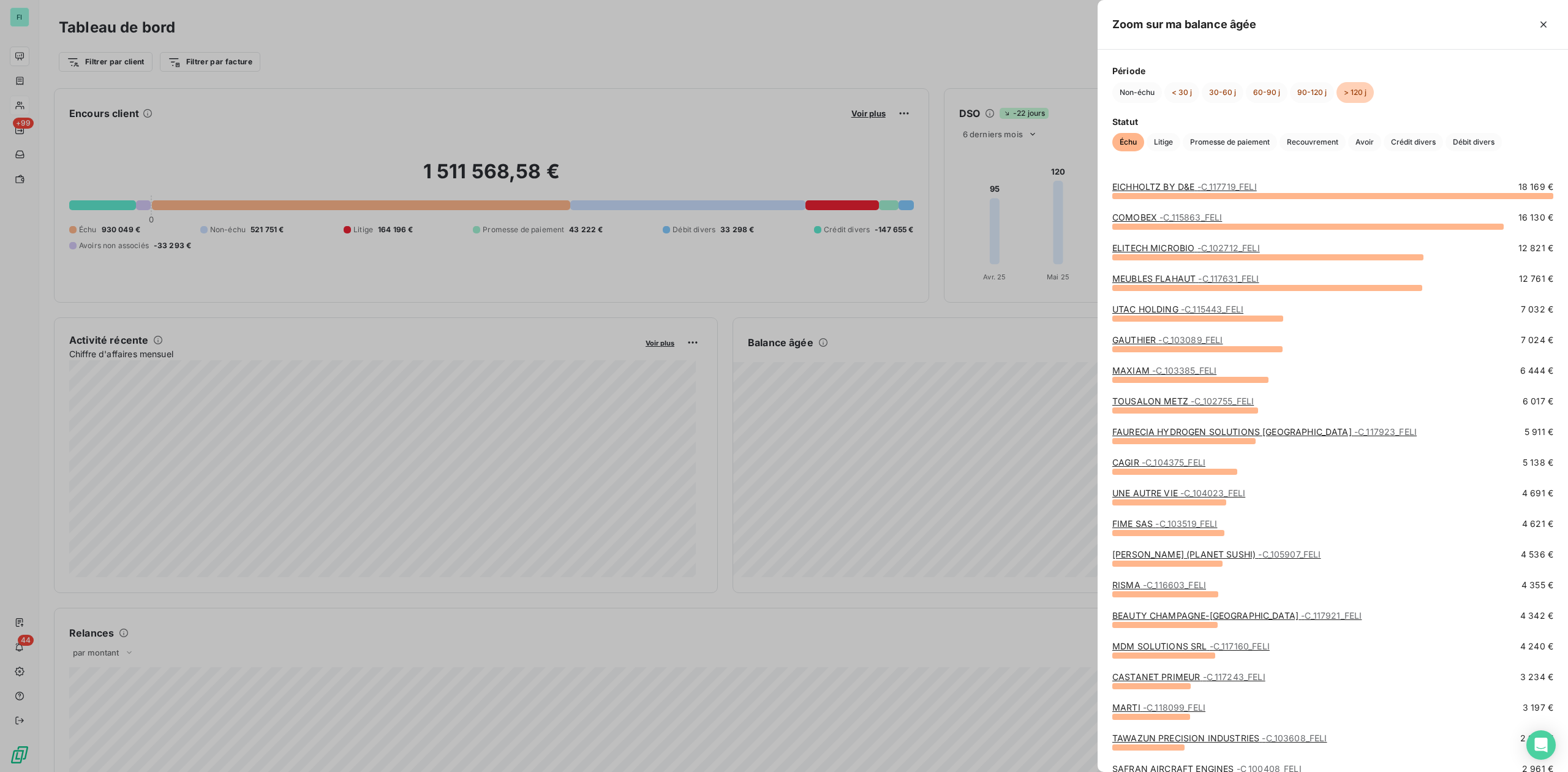
click at [1159, 246] on link "ELITECH MICROBIO - C_102712_FELI" at bounding box center [1186, 248] width 148 height 11
click at [1171, 310] on link "UTAC HOLDING - C_115443_FELI" at bounding box center [1178, 309] width 131 height 11
click at [1161, 278] on link "MEUBLES FLAHAUT - C_117631_FELI" at bounding box center [1186, 278] width 147 height 11
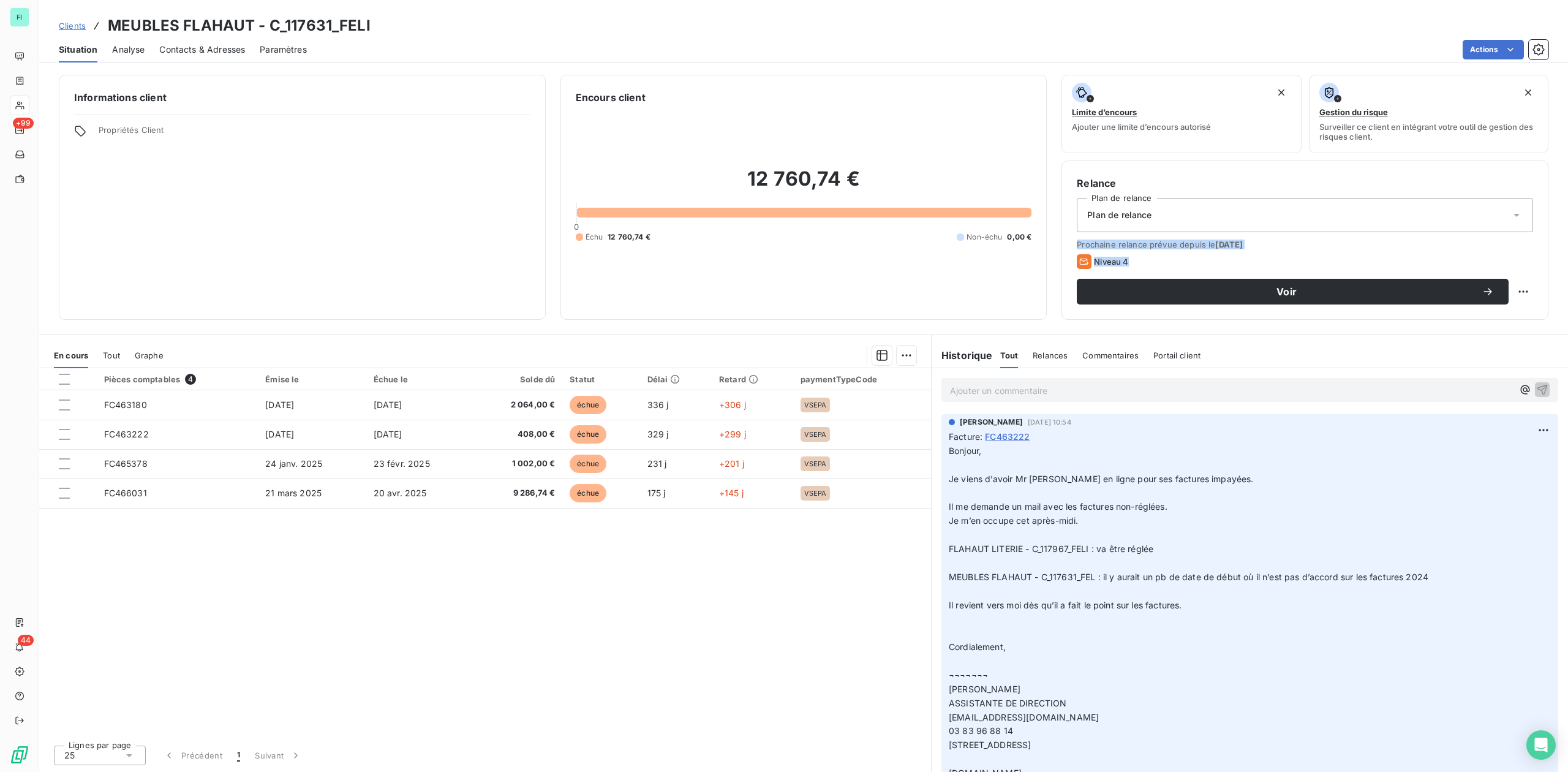
drag, startPoint x: 1062, startPoint y: 236, endPoint x: 1496, endPoint y: 263, distance: 434.8
click at [1496, 263] on div "Relance Plan de relance Plan de relance Prochaine relance prévue depuis le 8 se…" at bounding box center [1305, 240] width 487 height 159
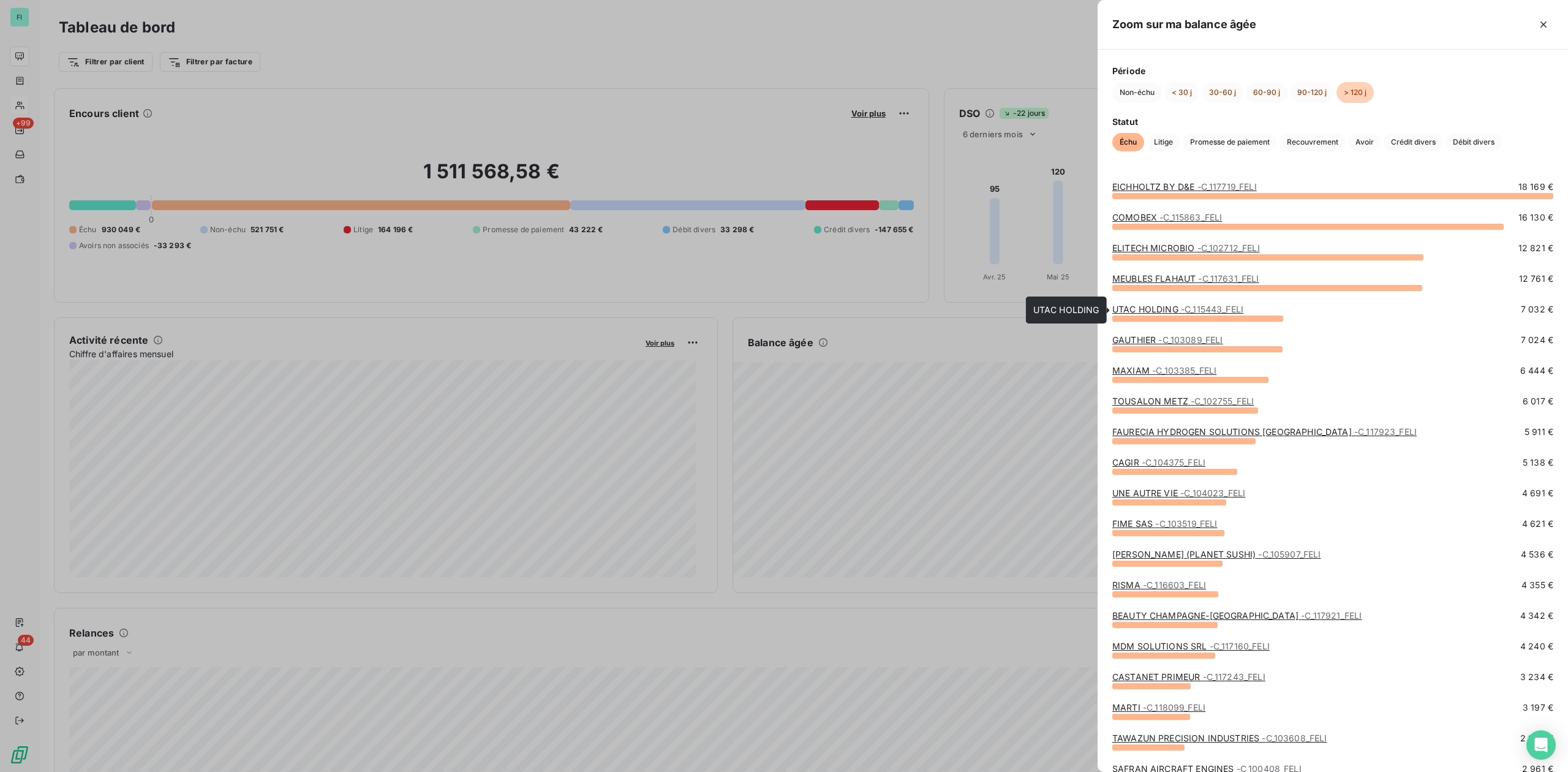
click at [1170, 310] on link "UTAC HOLDING - C_115443_FELI" at bounding box center [1178, 309] width 131 height 11
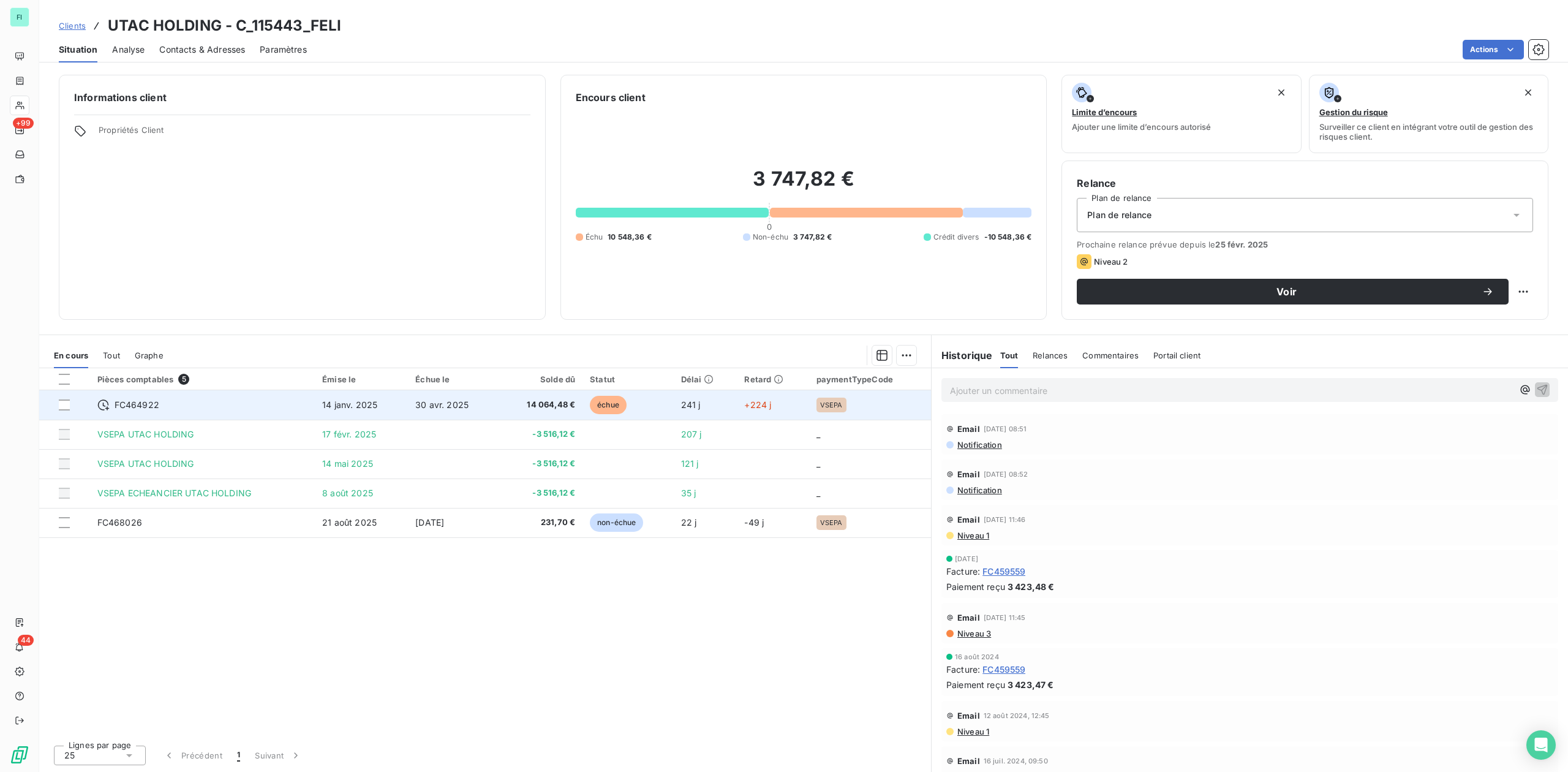
click at [338, 408] on span "14 janv. 2025" at bounding box center [349, 404] width 55 height 11
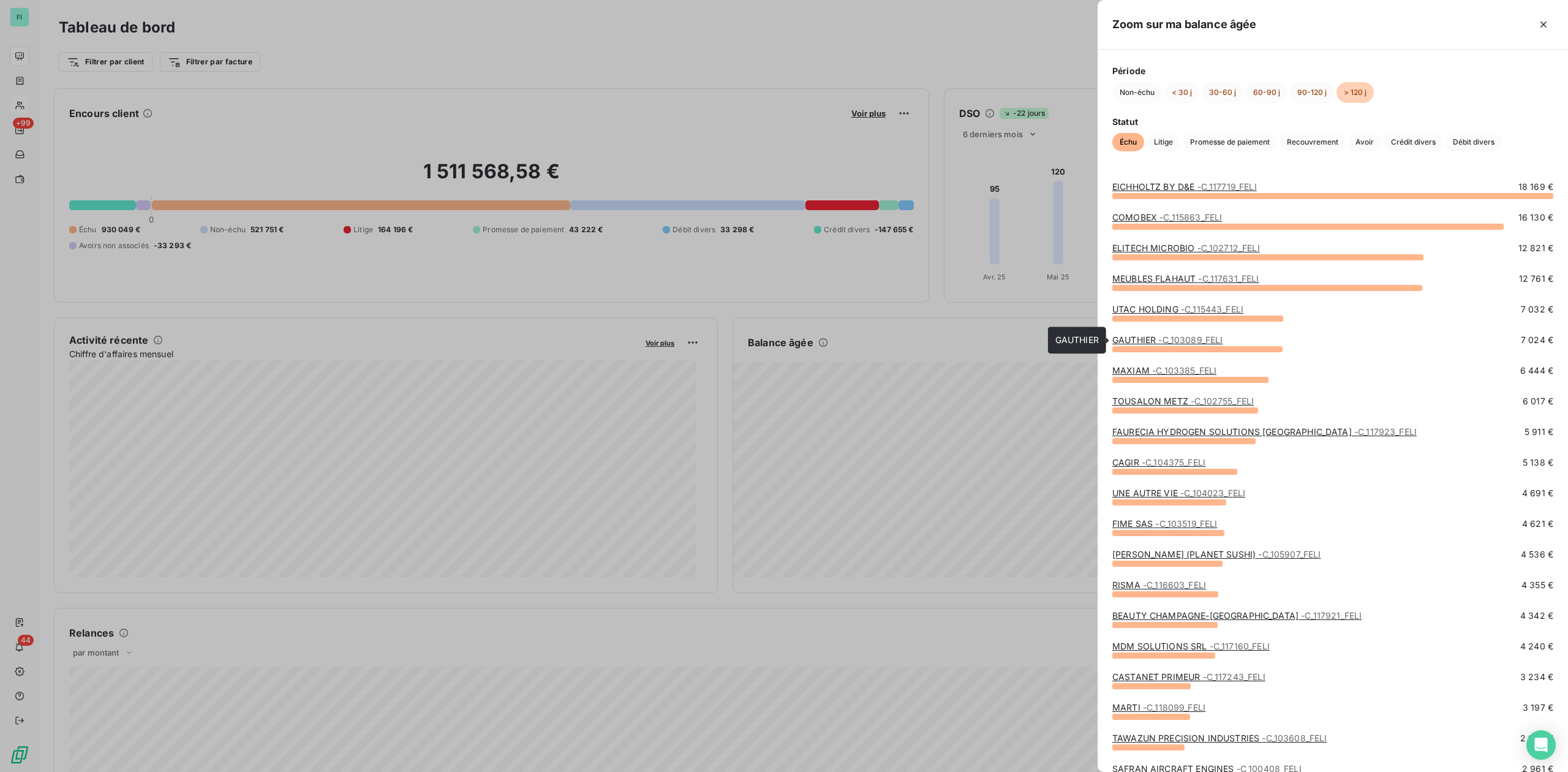
click at [1157, 339] on link "GAUTHIER - C_103089_FELI" at bounding box center [1167, 340] width 110 height 11
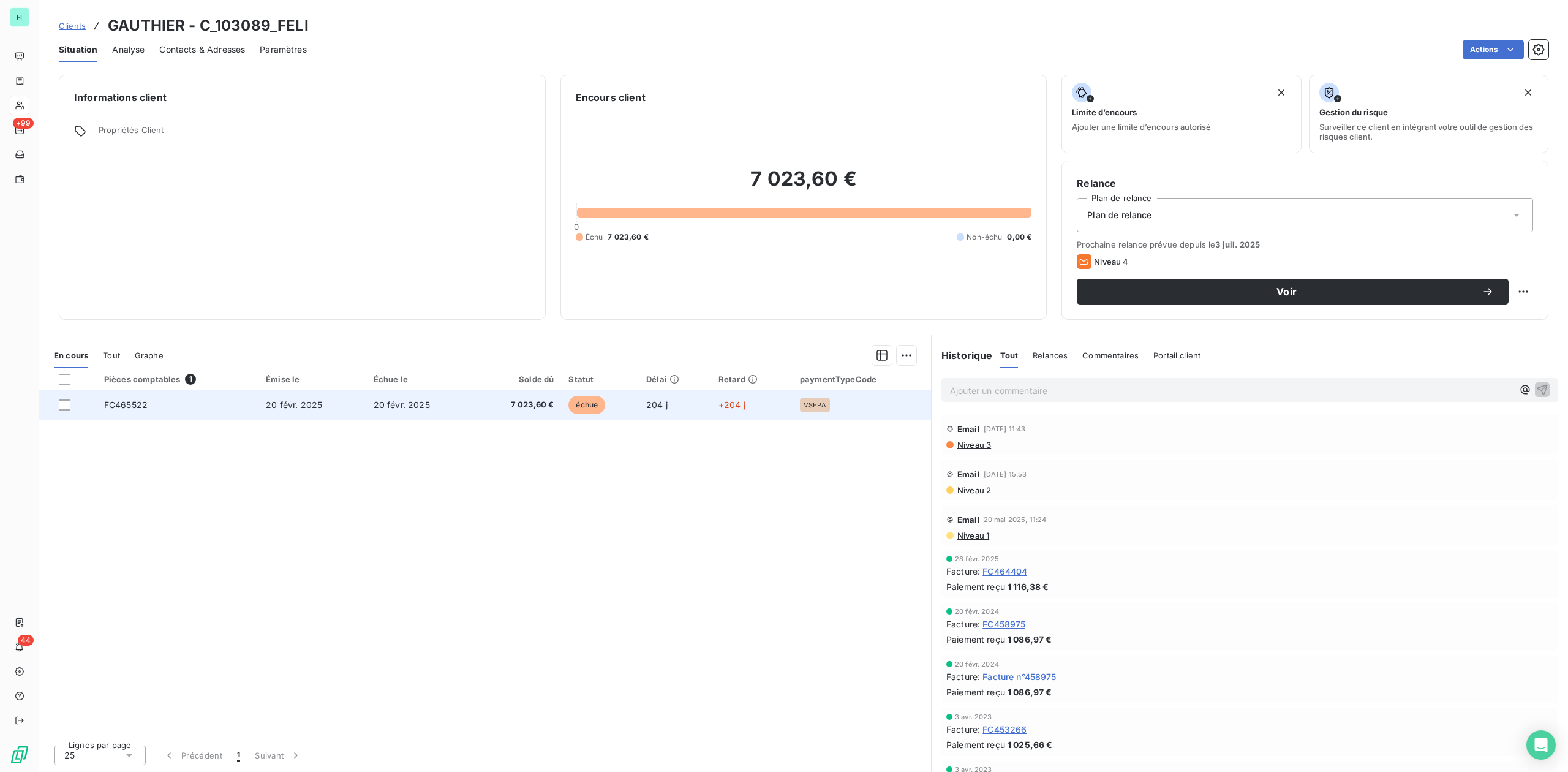
click at [511, 407] on span "7 023,60 €" at bounding box center [517, 405] width 73 height 12
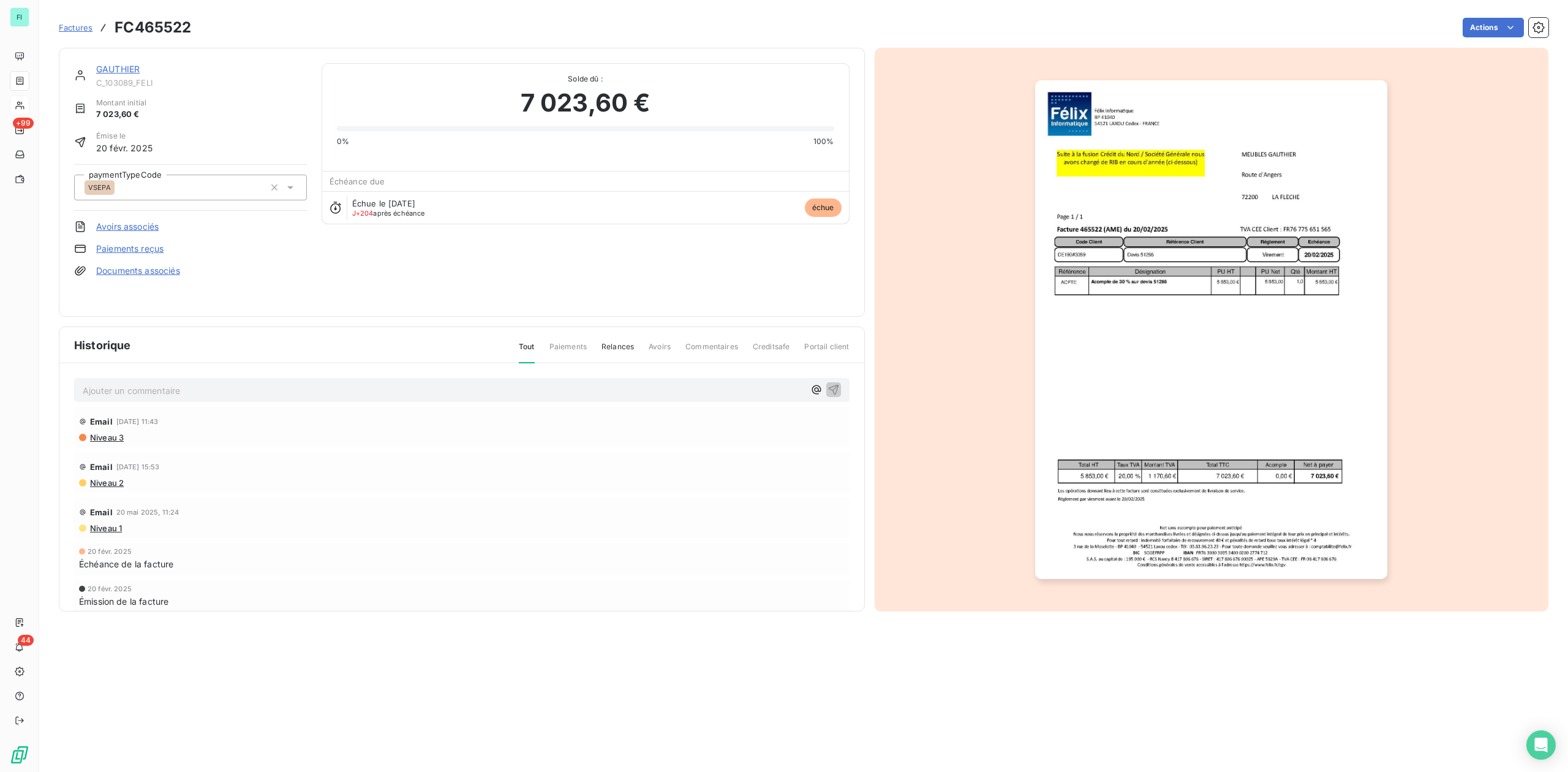
click at [1145, 269] on img "button" at bounding box center [1211, 329] width 352 height 499
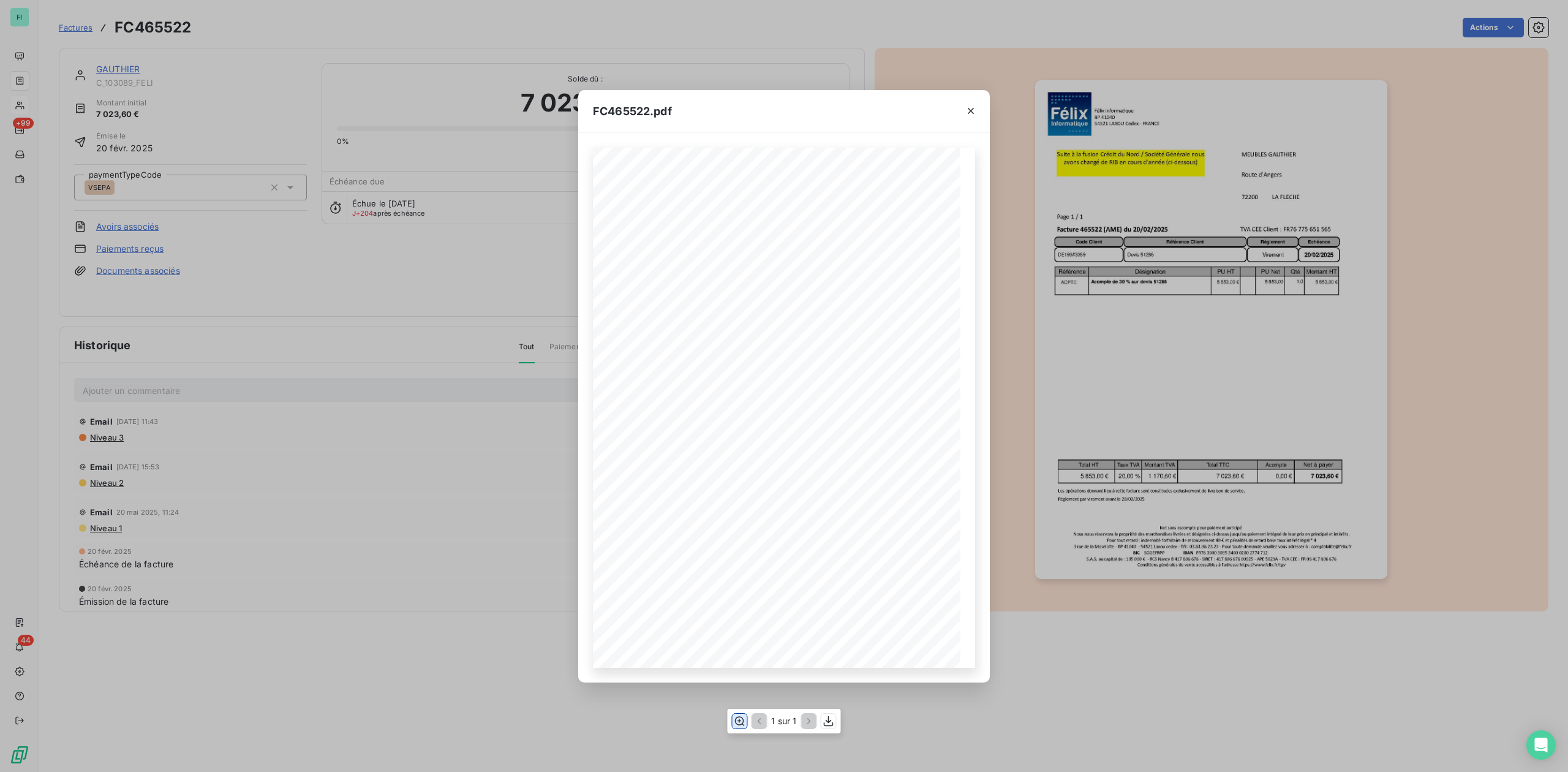
click at [738, 716] on icon "button" at bounding box center [739, 721] width 12 height 12
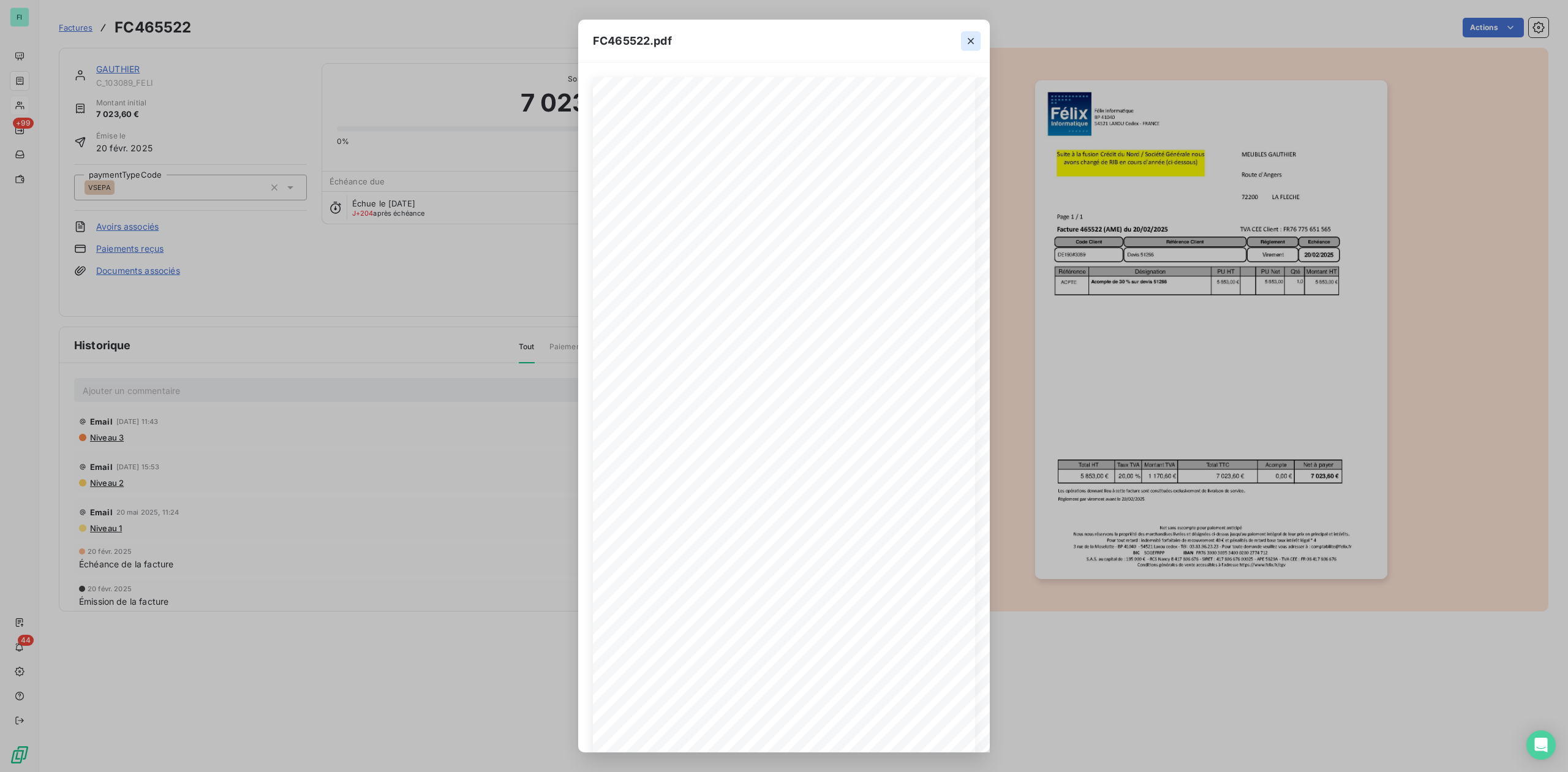
click at [973, 38] on icon "button" at bounding box center [971, 41] width 12 height 12
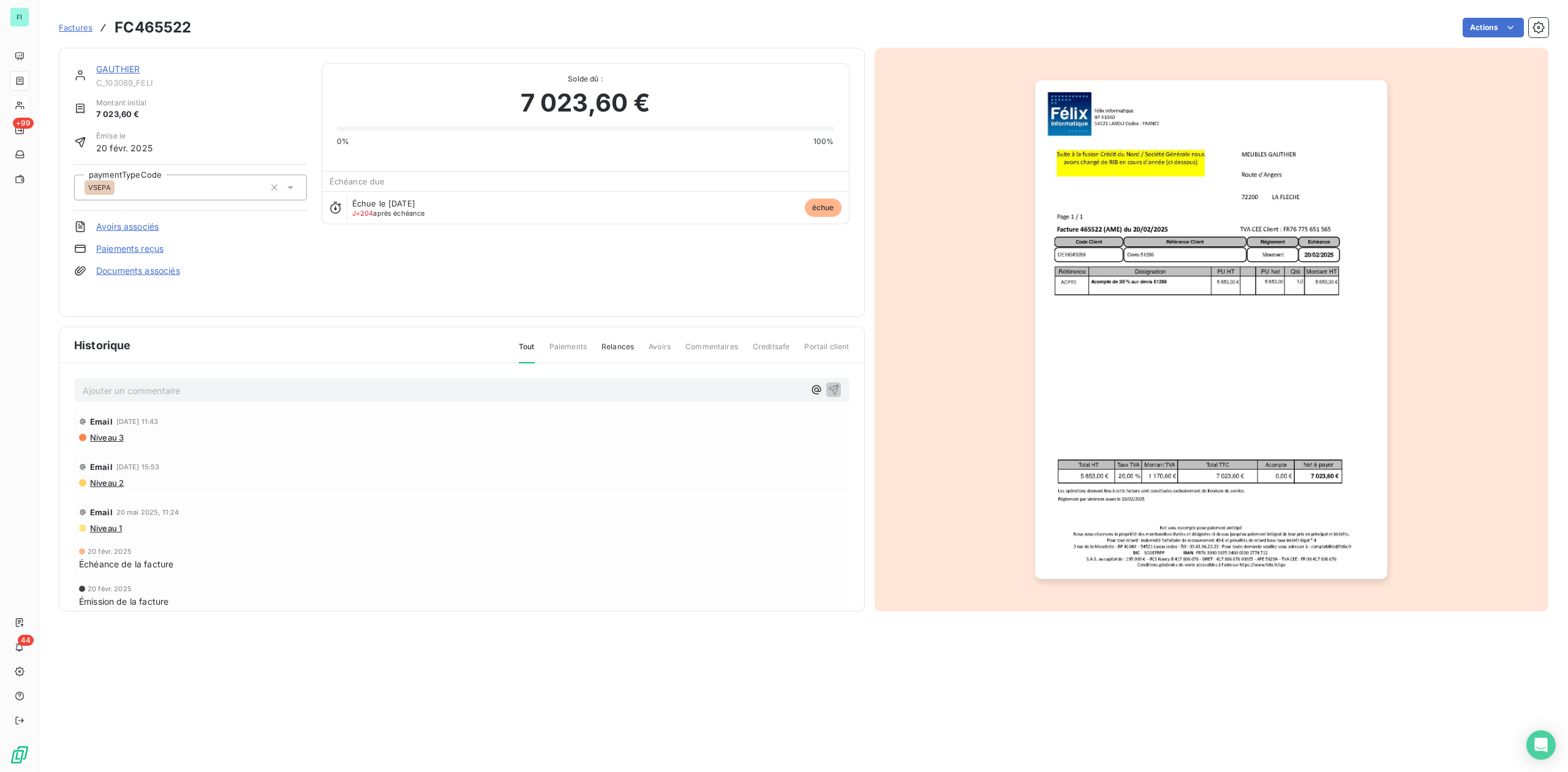
click at [1152, 312] on img "button" at bounding box center [1211, 329] width 352 height 499
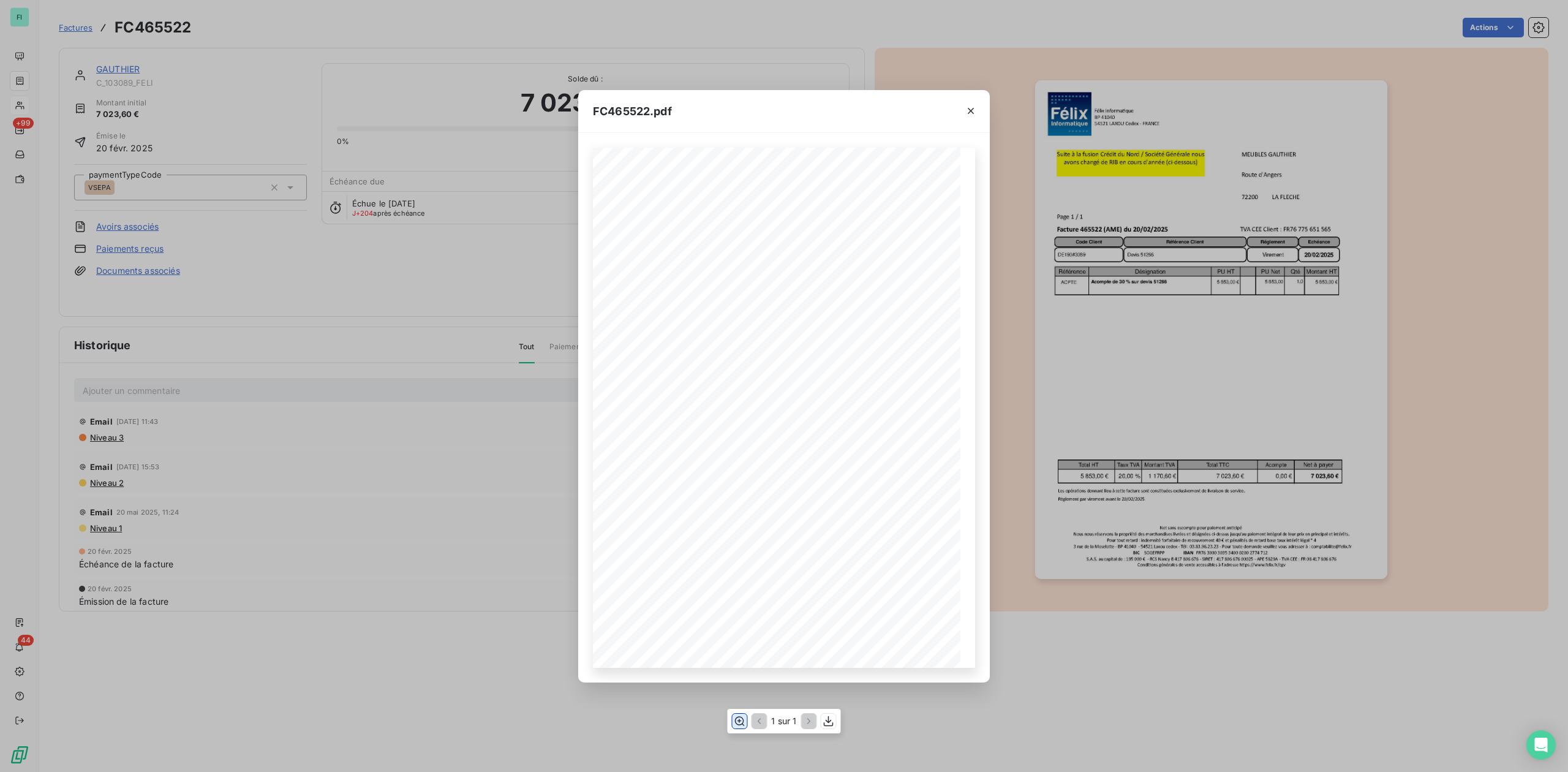
click at [739, 716] on icon "button" at bounding box center [740, 720] width 10 height 9
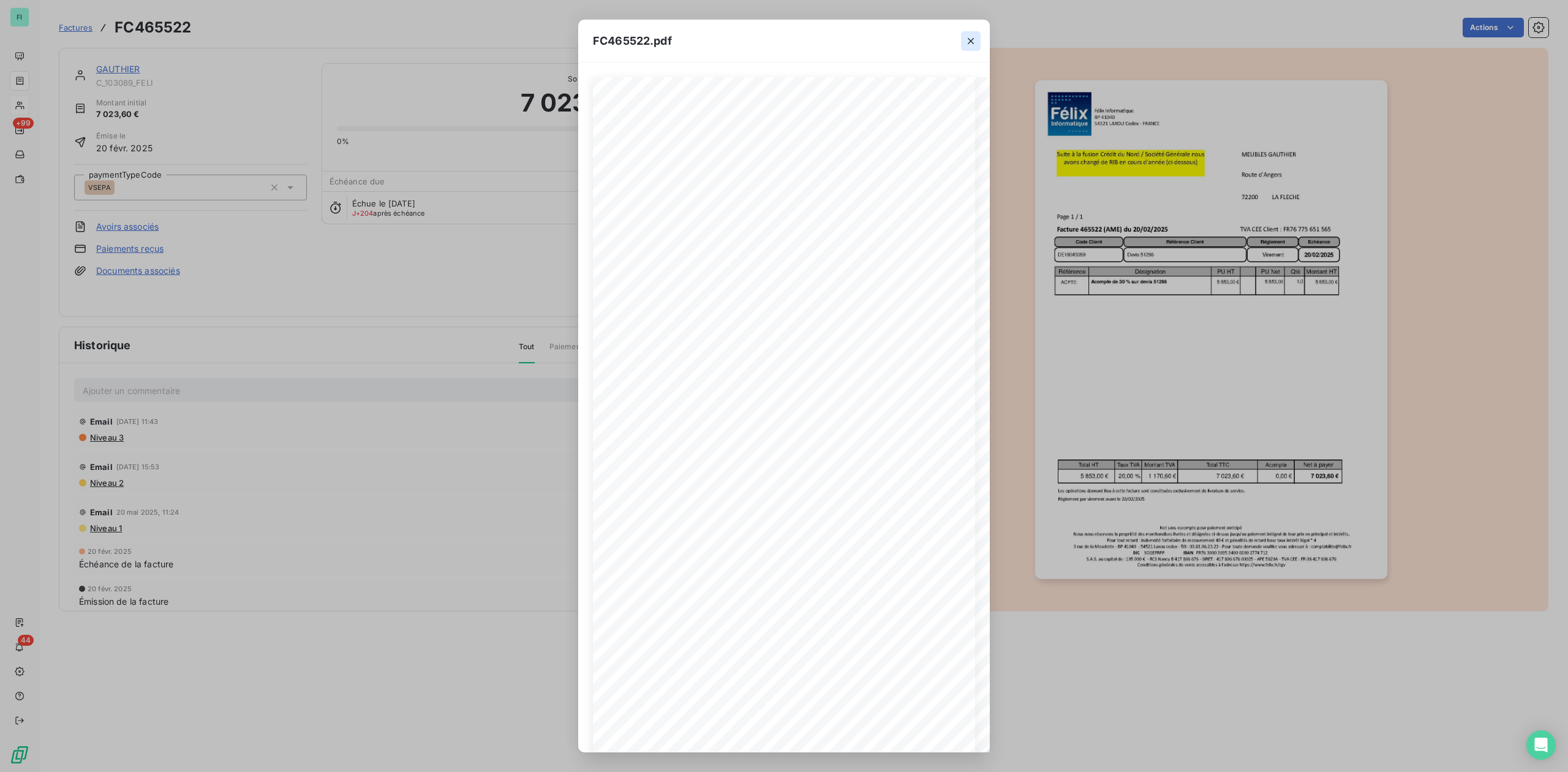
click at [966, 39] on icon "button" at bounding box center [971, 41] width 12 height 12
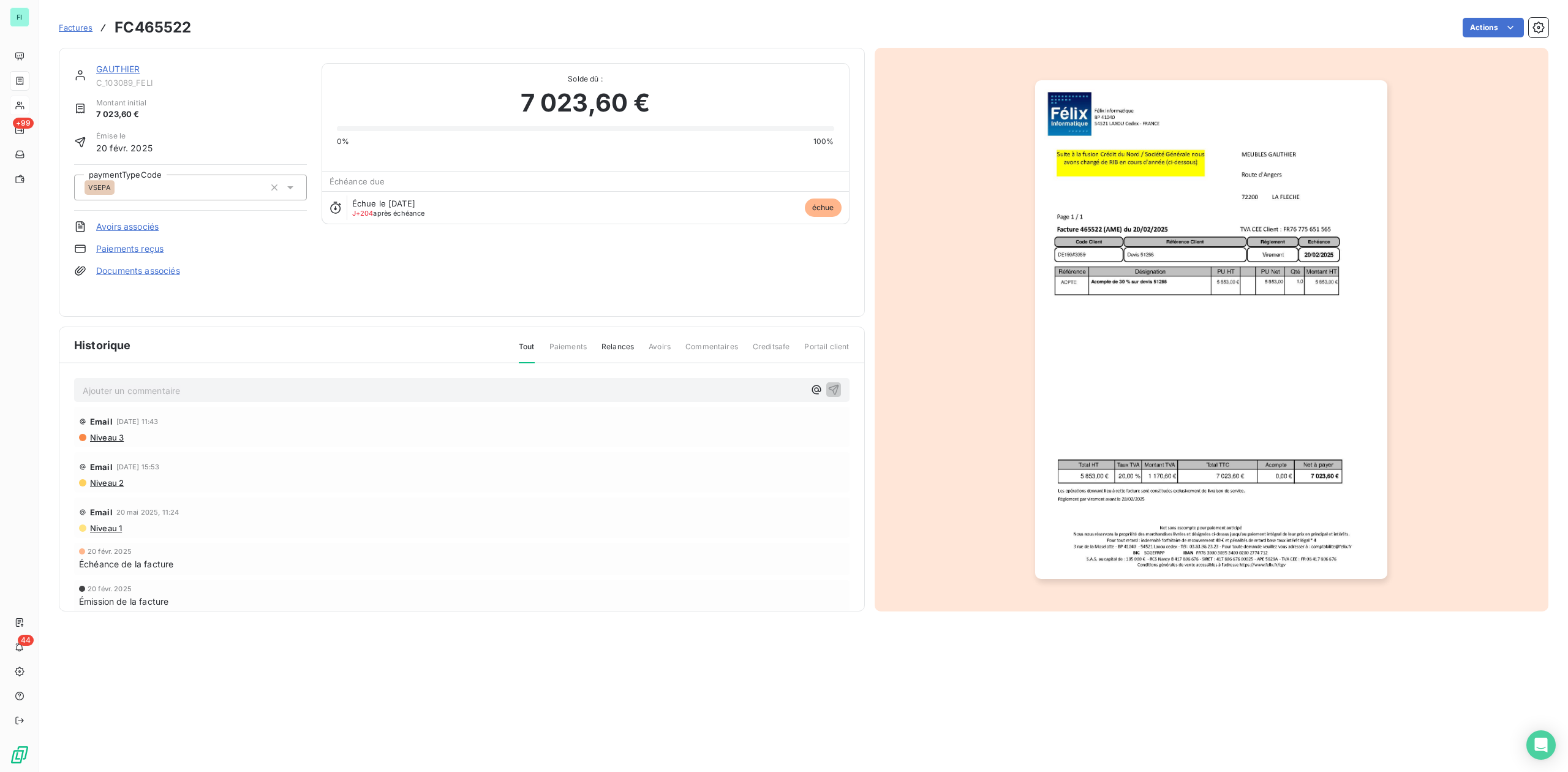
click at [116, 65] on link "GAUTHIER" at bounding box center [118, 69] width 44 height 11
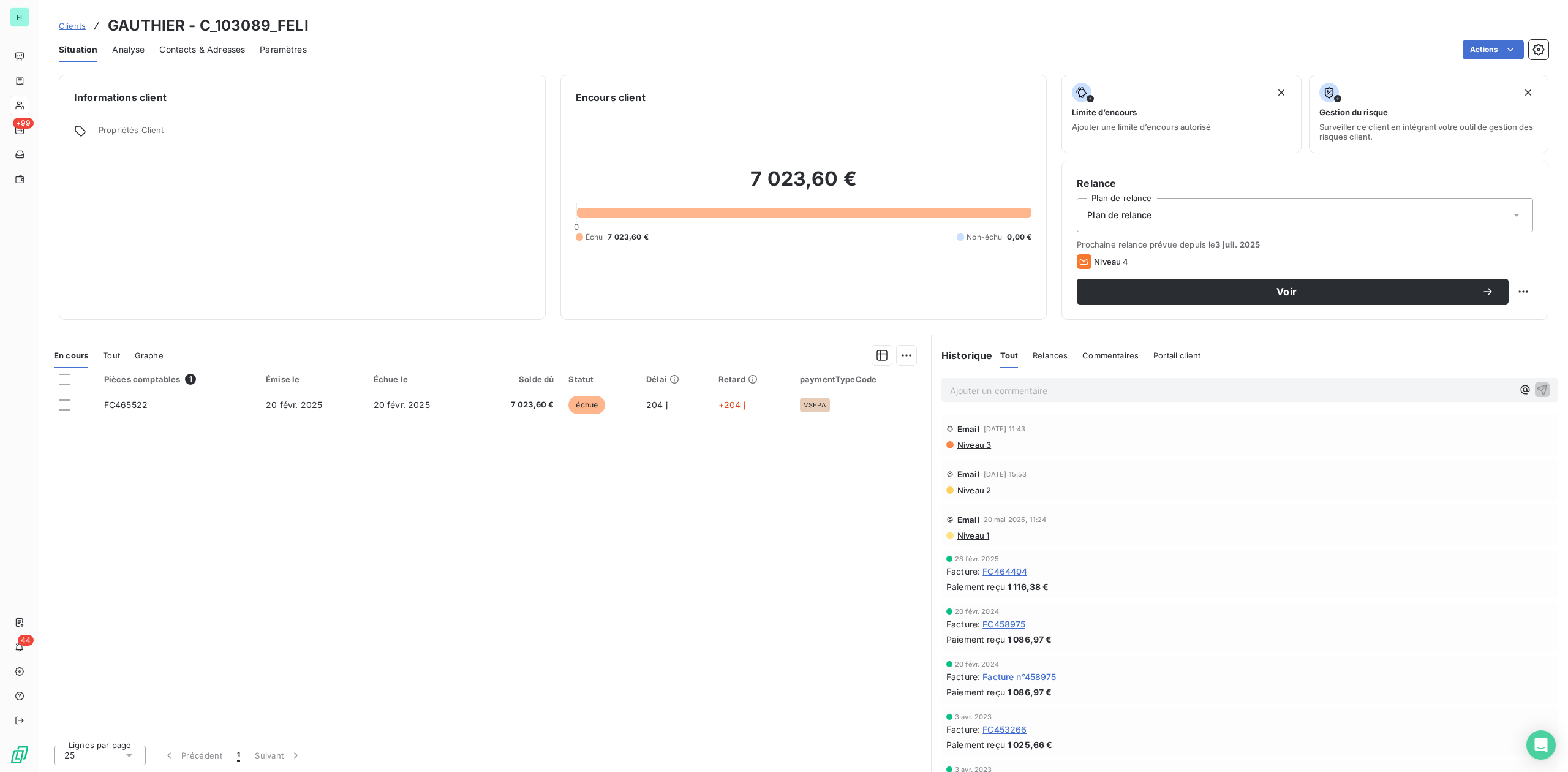
click at [190, 52] on span "Contacts & Adresses" at bounding box center [202, 50] width 86 height 12
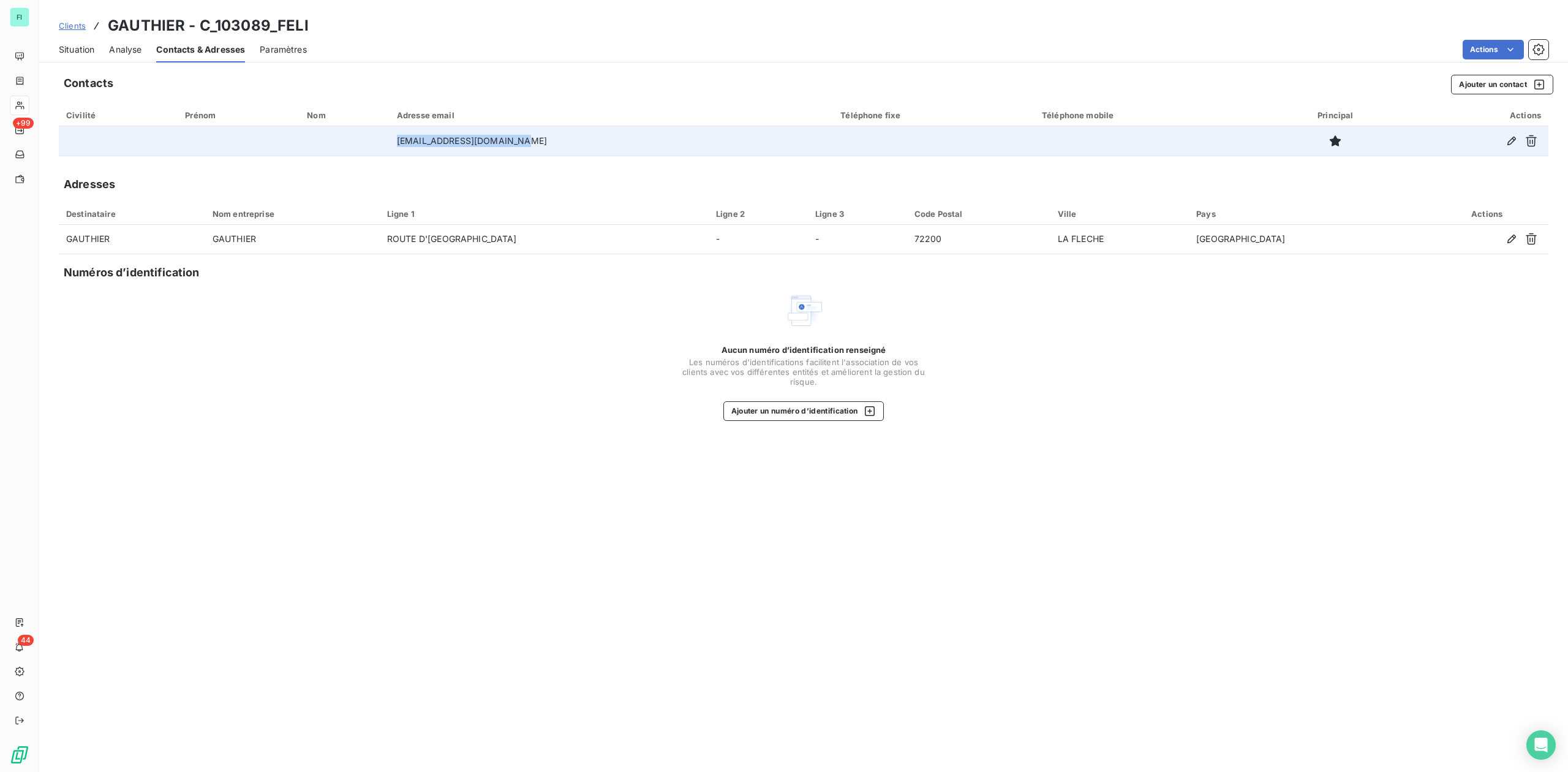
drag, startPoint x: 413, startPoint y: 139, endPoint x: 606, endPoint y: 146, distance: 193.1
click at [606, 146] on td "admin@meubles-gauthier.fr" at bounding box center [611, 140] width 444 height 29
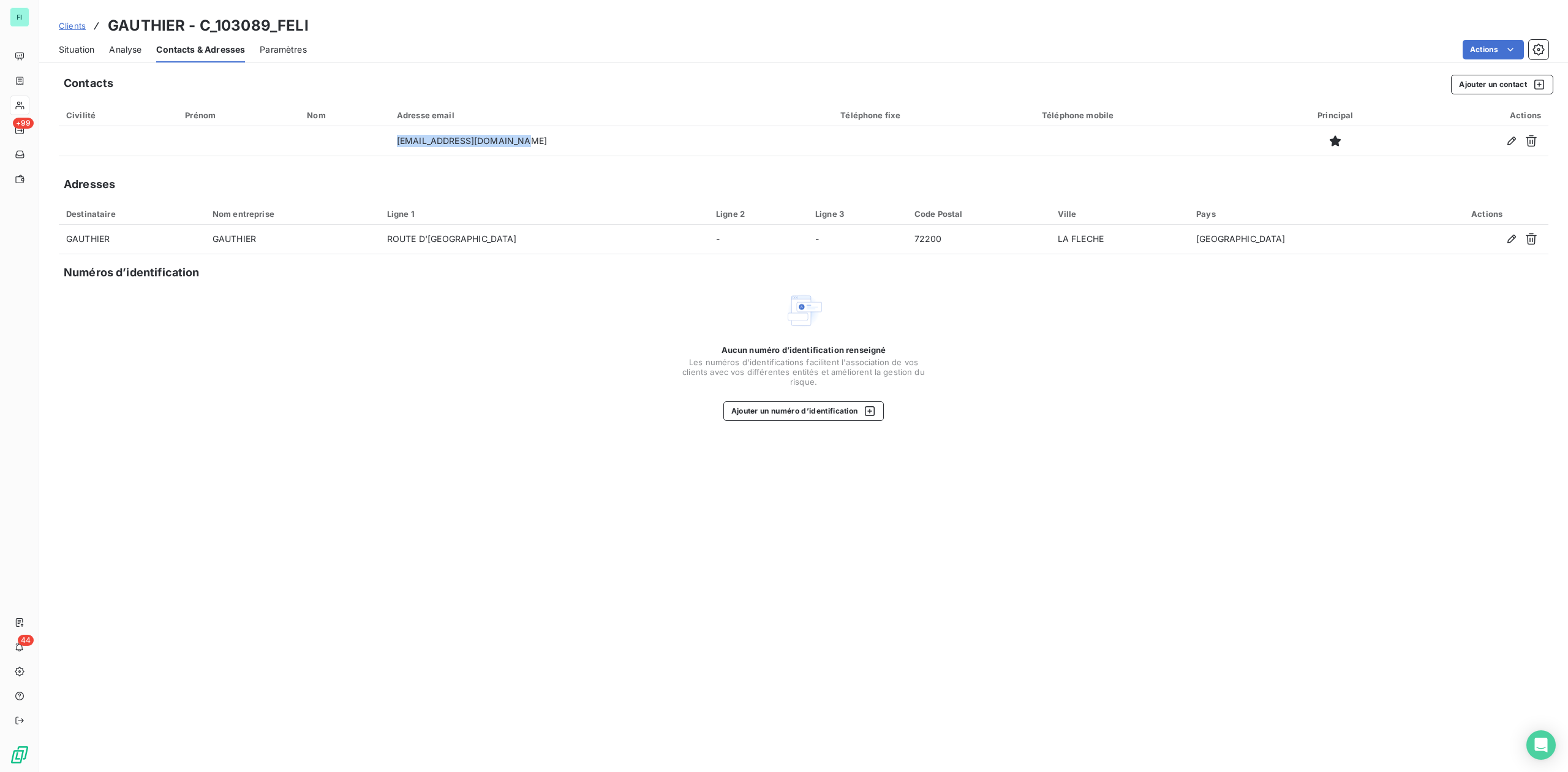
click at [72, 49] on span "Situation" at bounding box center [76, 50] width 35 height 12
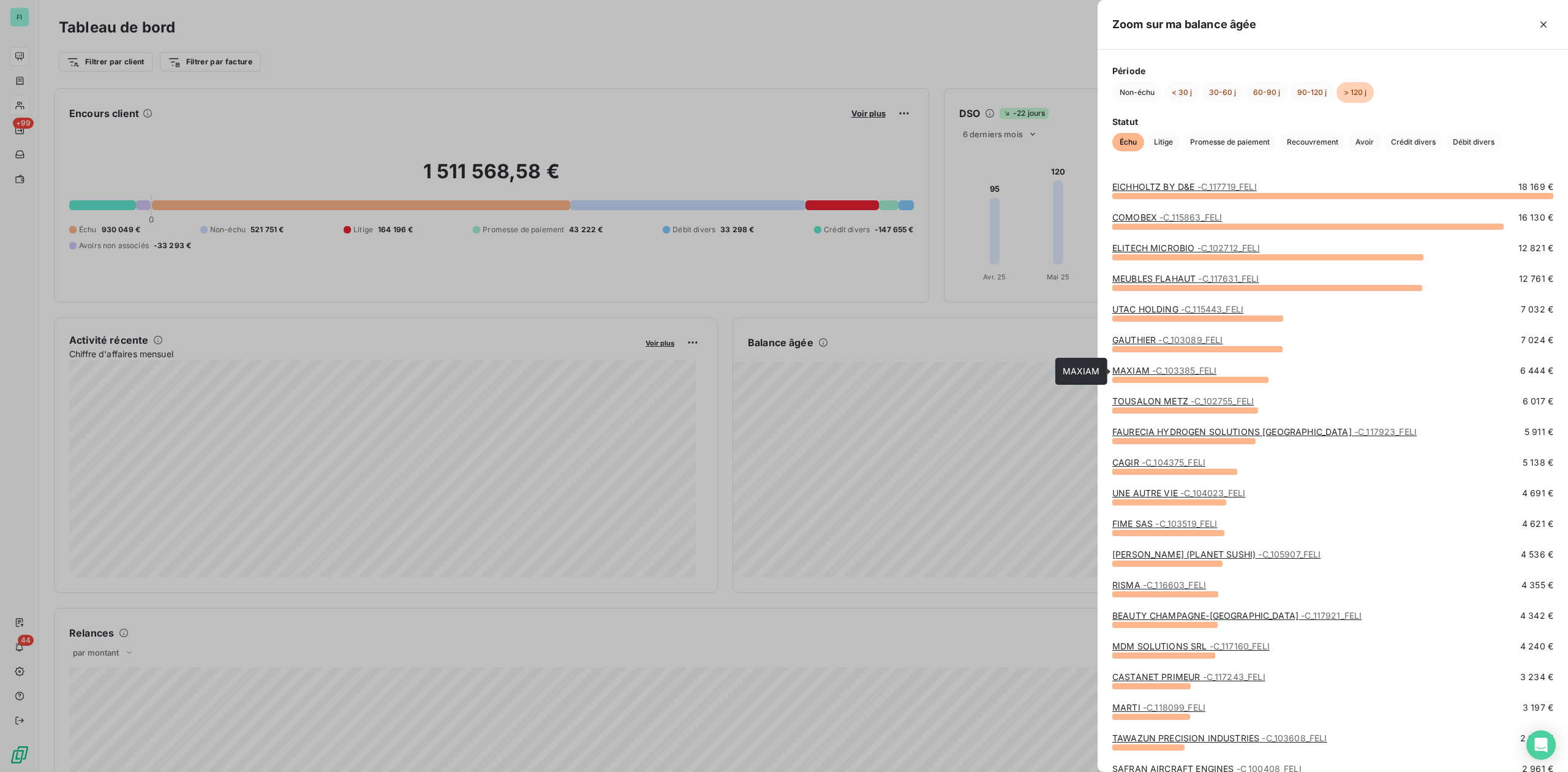
click at [1143, 373] on link "MAXIAM - C_103385_FELI" at bounding box center [1164, 371] width 104 height 11
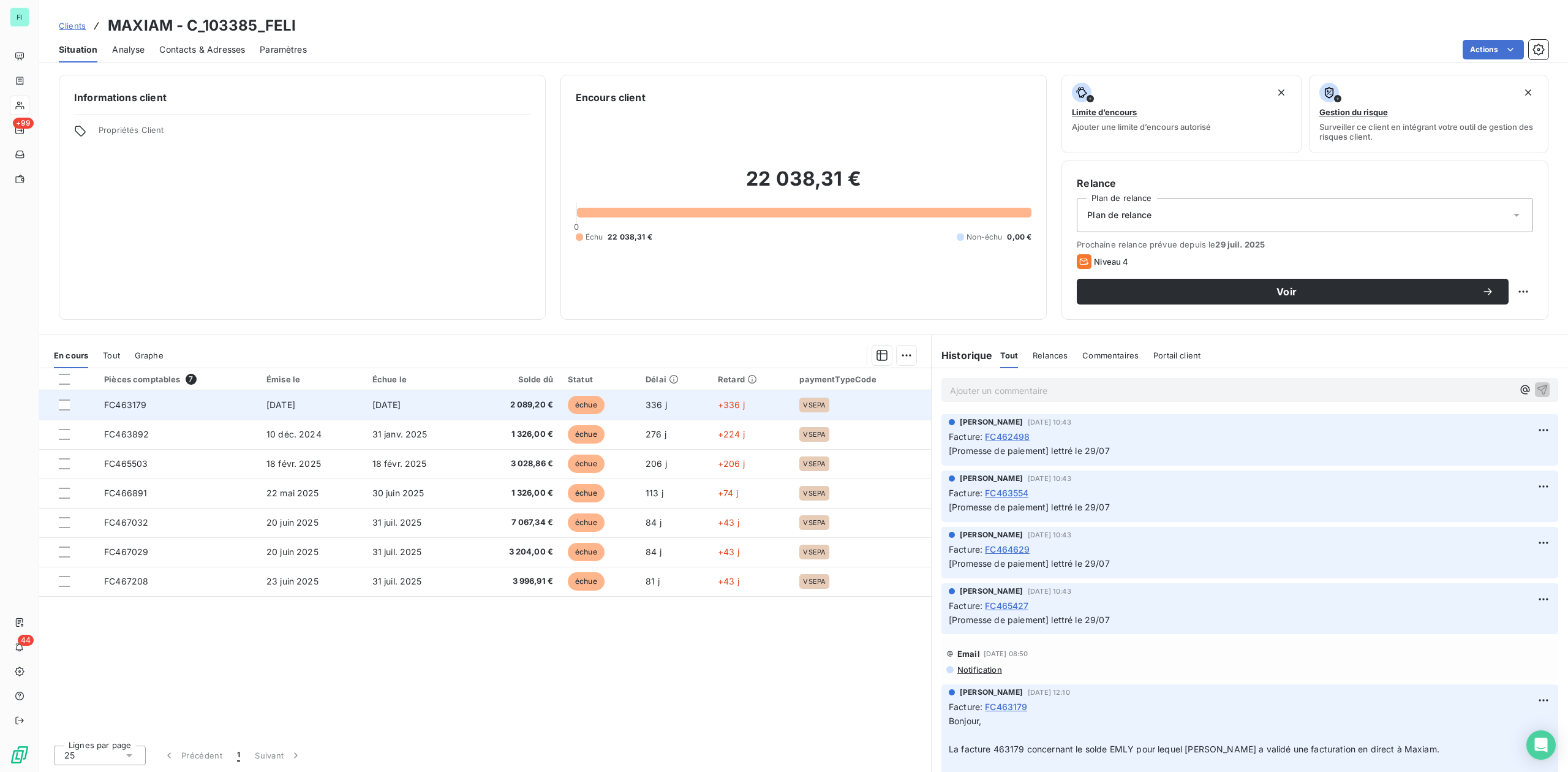
click at [476, 399] on td "2 089,20 €" at bounding box center [515, 404] width 89 height 29
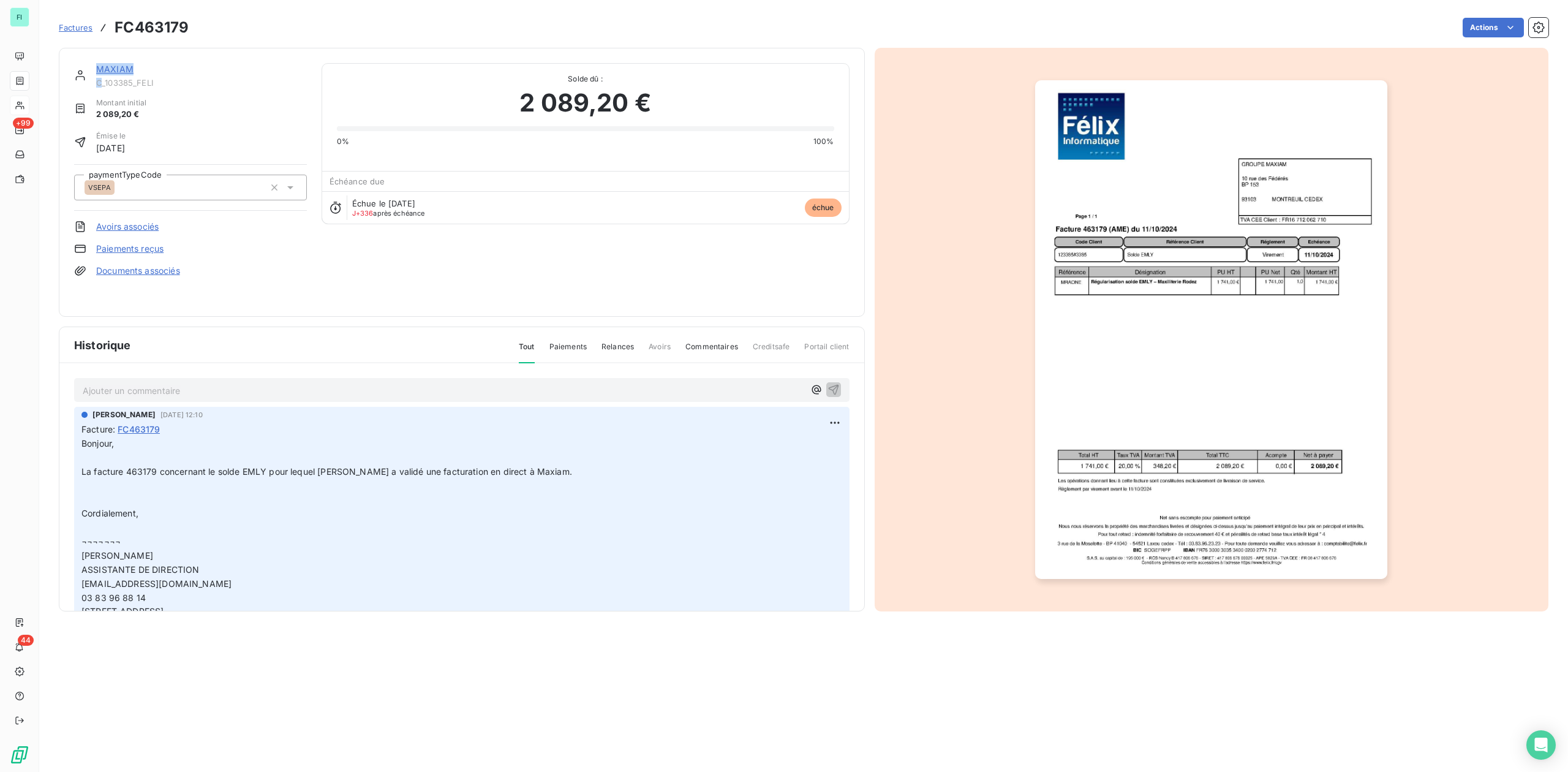
click at [99, 77] on div "MAXIAM C_103385_FELI" at bounding box center [201, 75] width 211 height 25
click at [106, 69] on link "MAXIAM" at bounding box center [115, 69] width 38 height 11
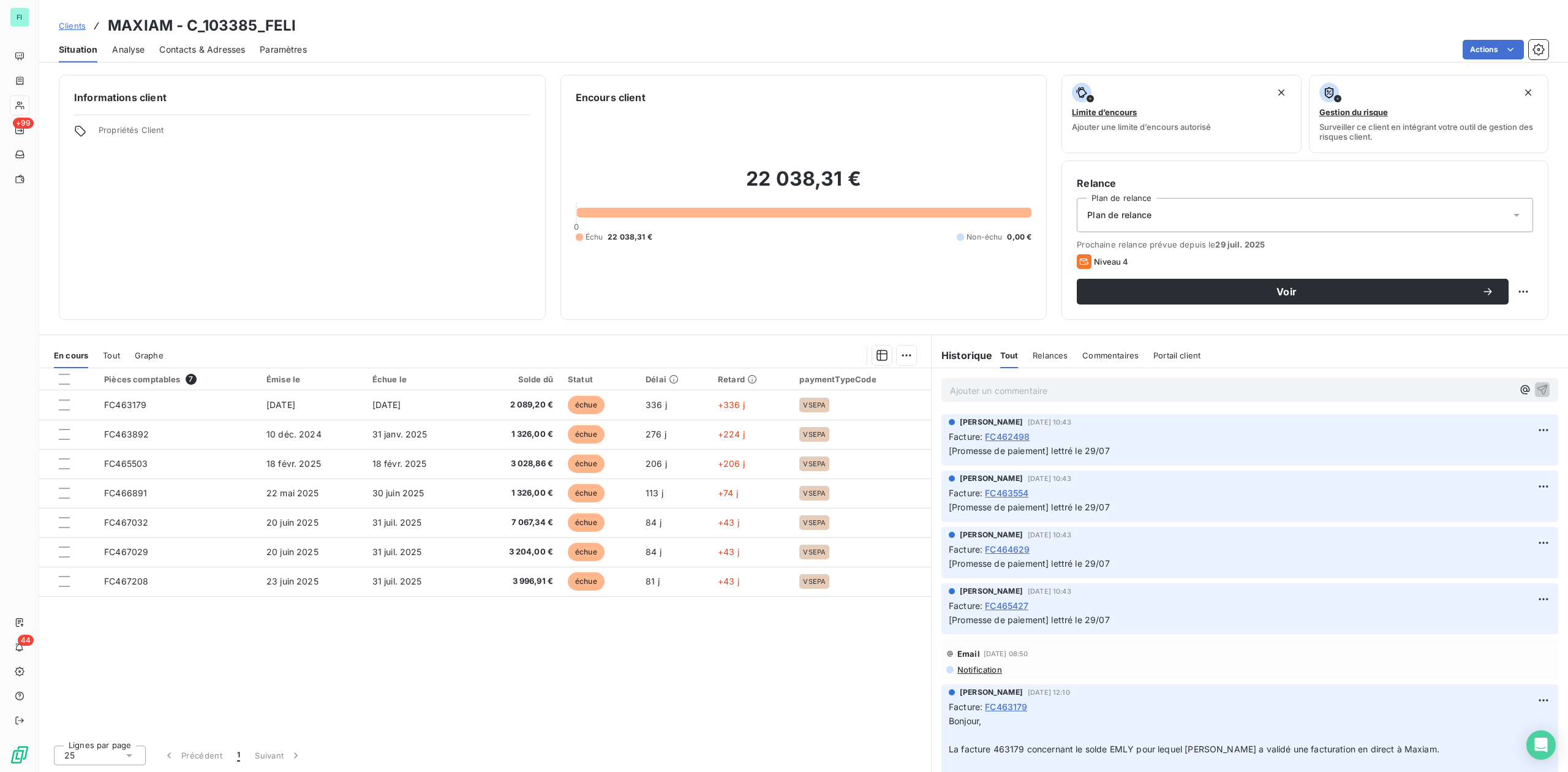
click at [107, 356] on span "Tout" at bounding box center [111, 355] width 17 height 10
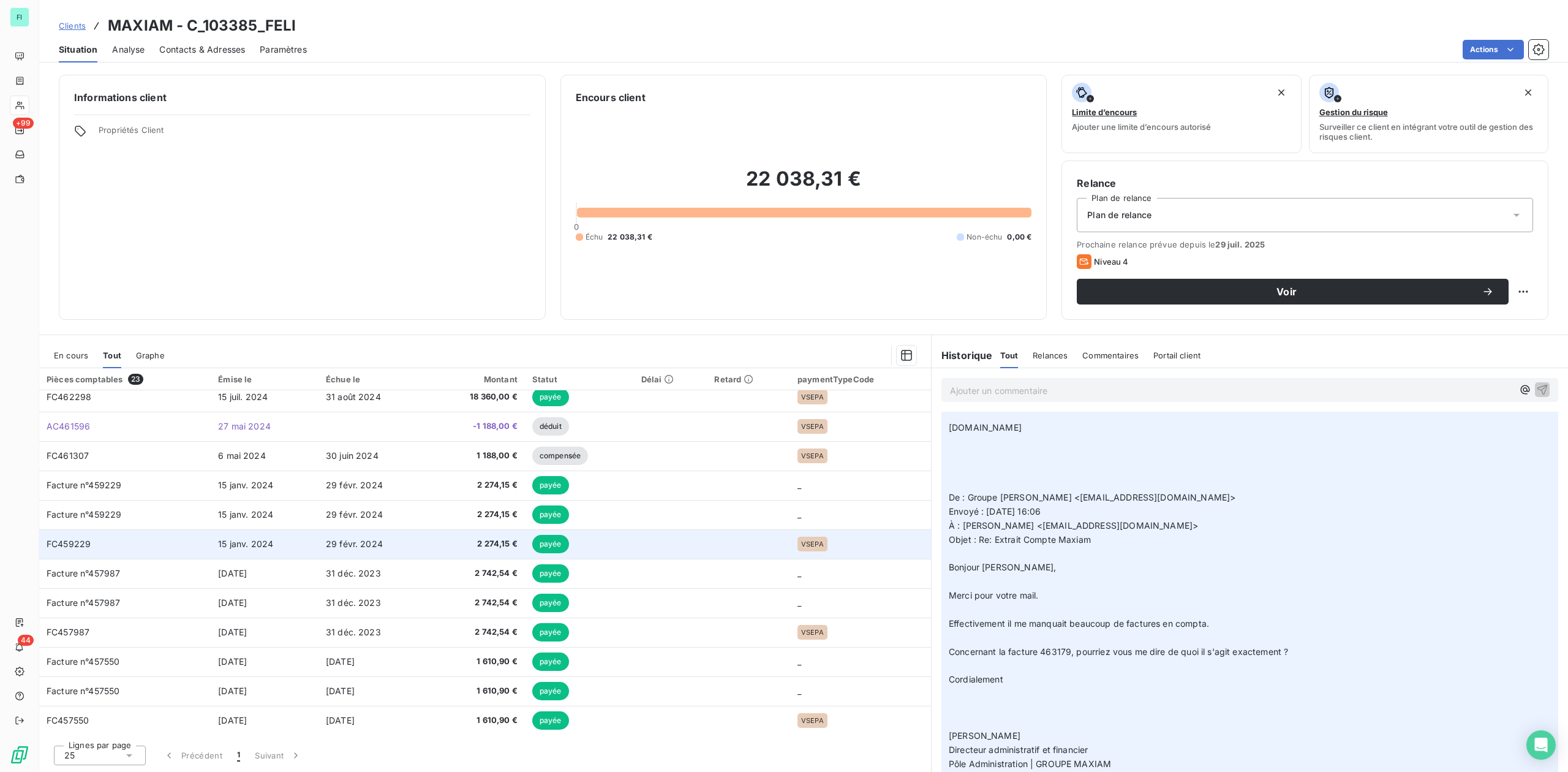
scroll to position [332, 0]
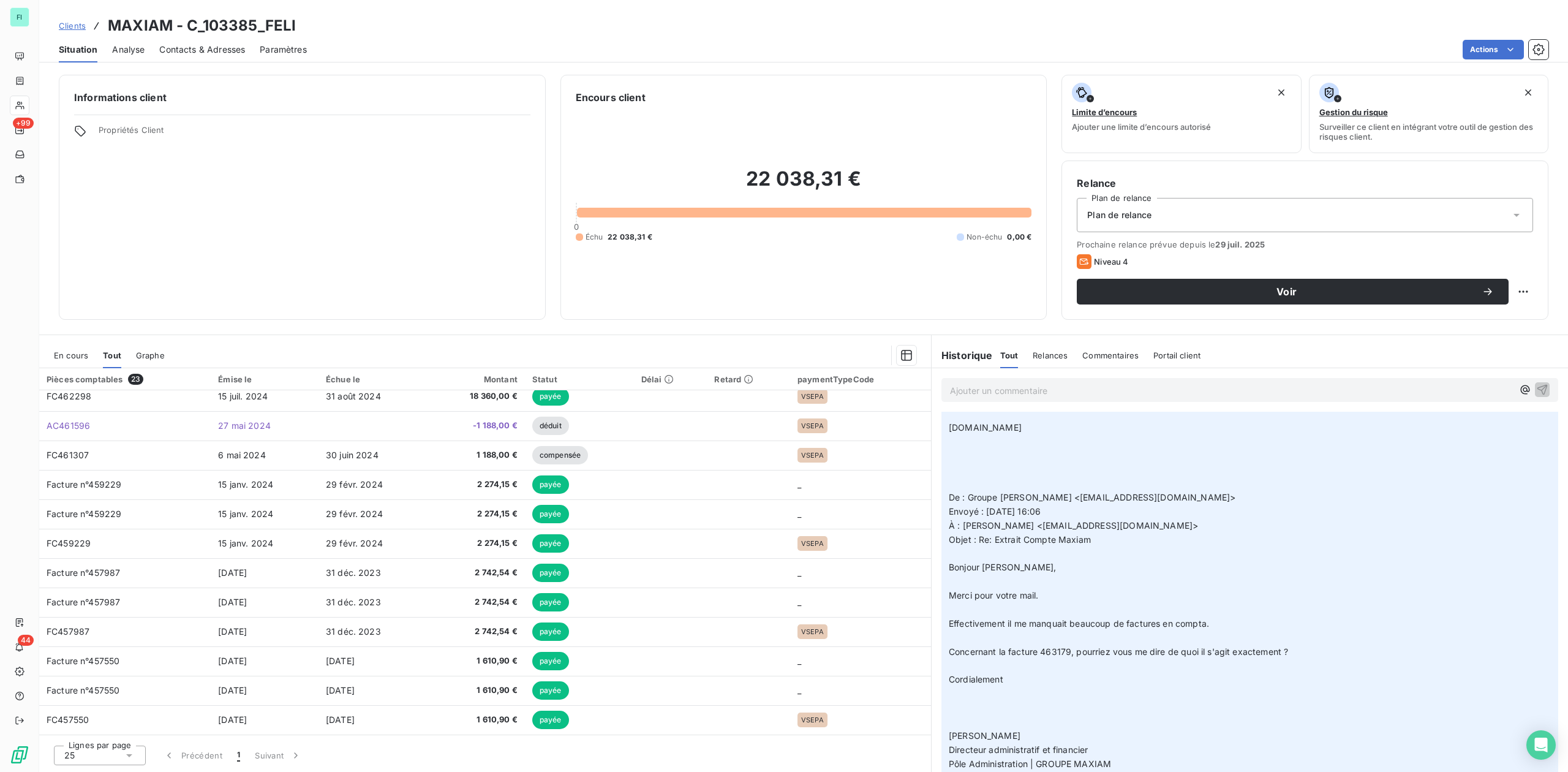
click at [65, 354] on span "En cours" at bounding box center [71, 355] width 35 height 10
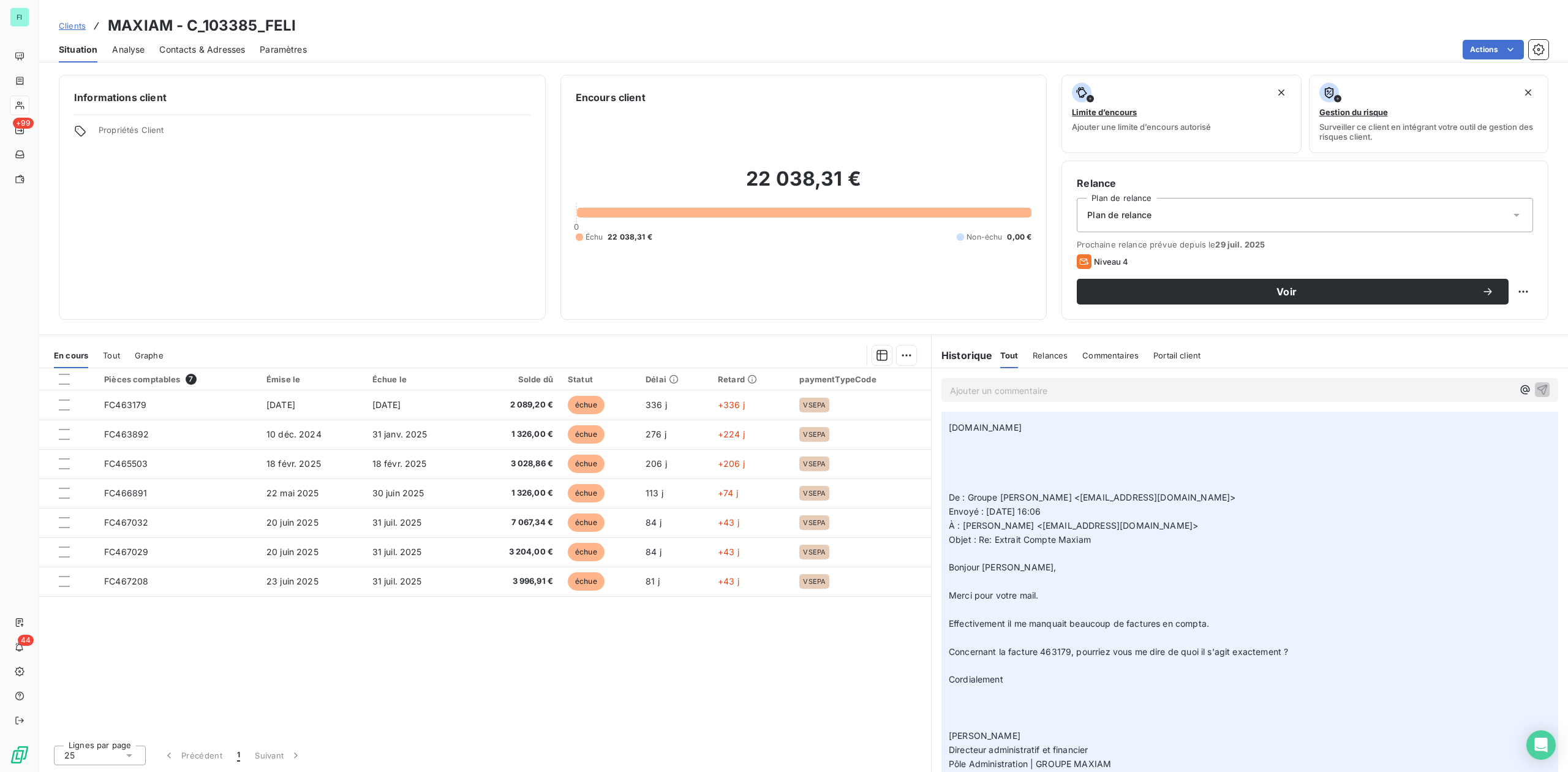
scroll to position [0, 0]
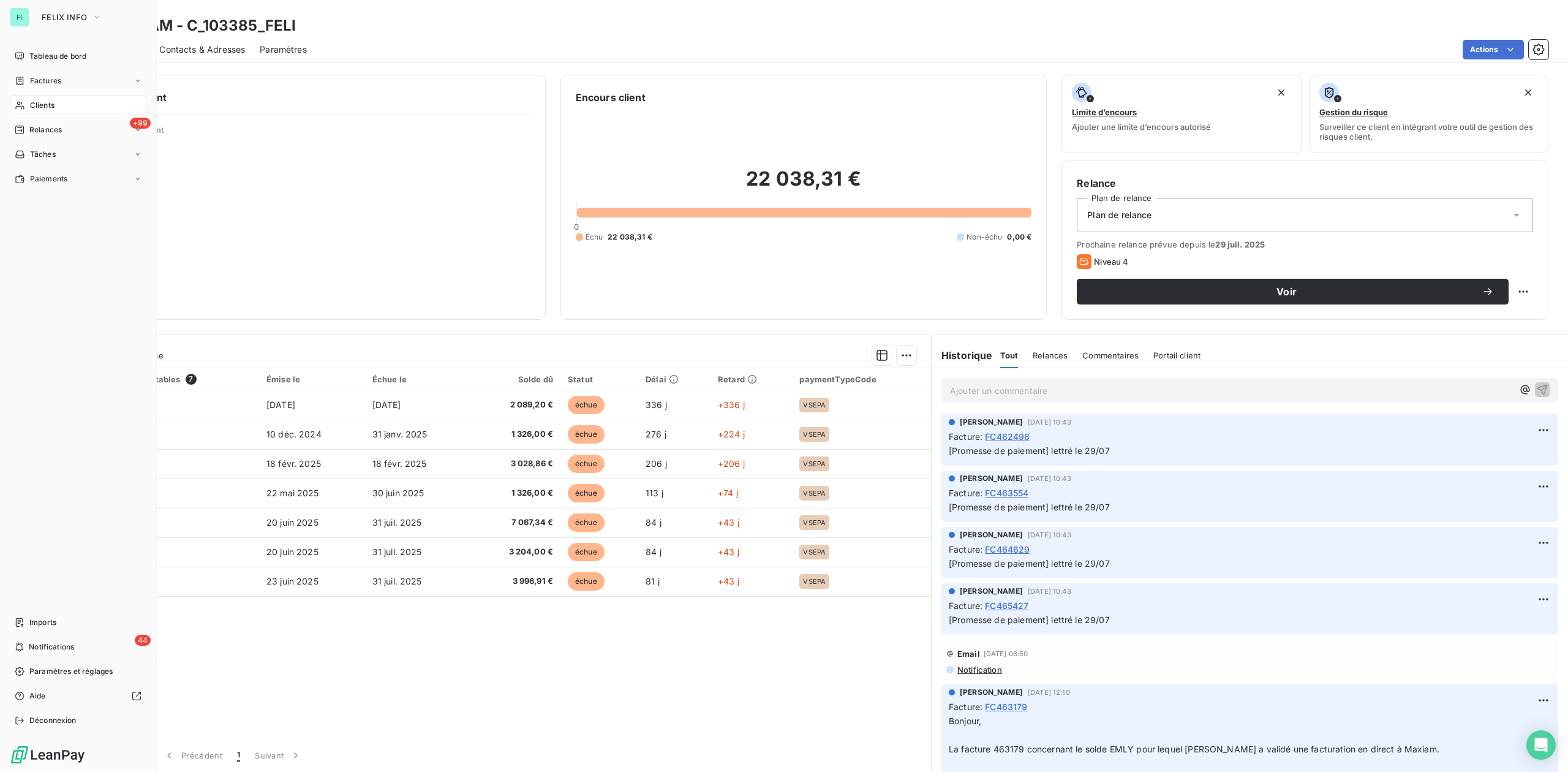
drag, startPoint x: 32, startPoint y: 97, endPoint x: 79, endPoint y: 99, distance: 47.0
click at [32, 97] on div "Clients" at bounding box center [78, 105] width 137 height 20
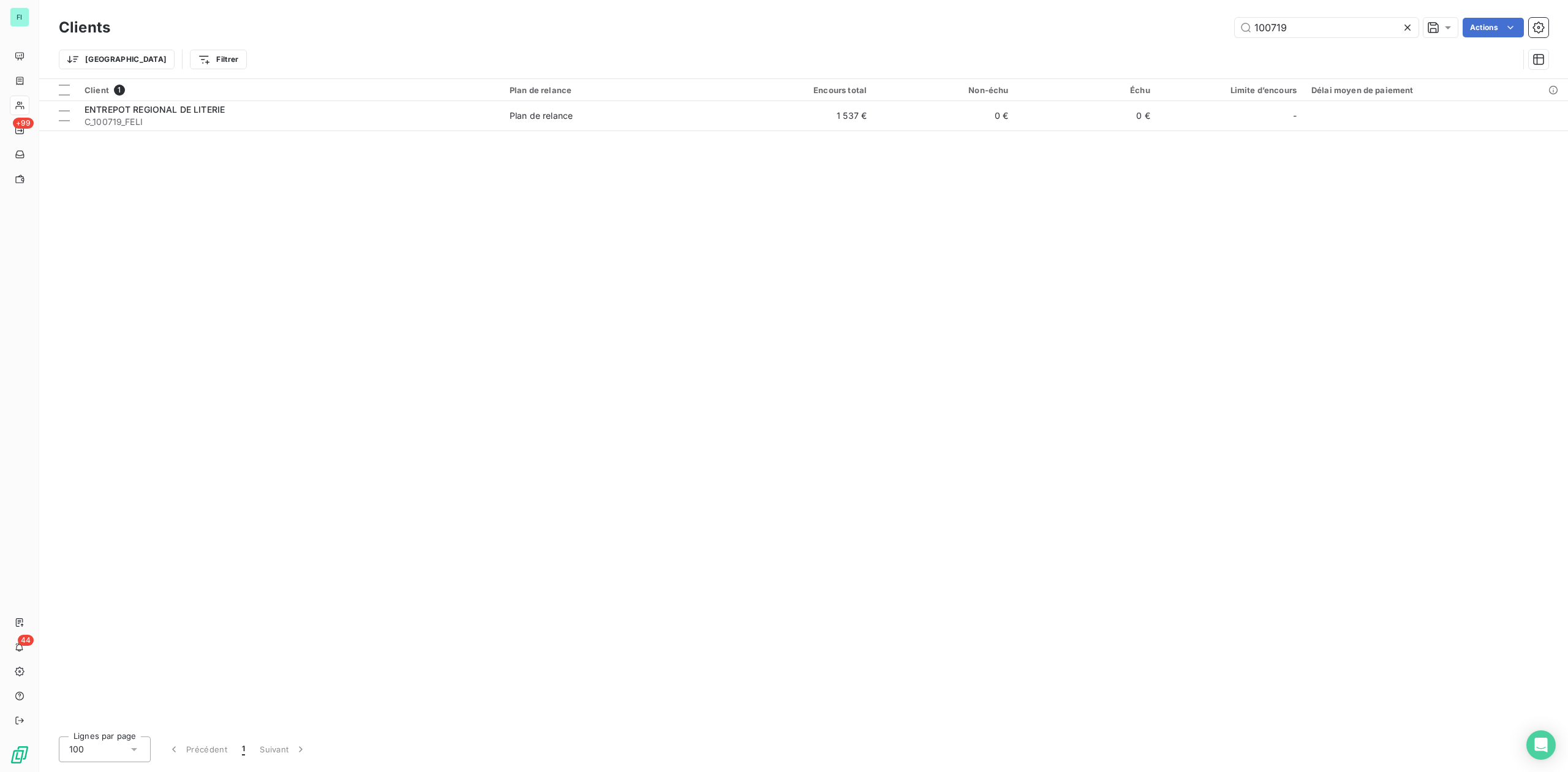
drag, startPoint x: 1317, startPoint y: 23, endPoint x: 689, endPoint y: 28, distance: 628.0
click at [883, 18] on div "100719 Actions" at bounding box center [837, 28] width 1424 height 20
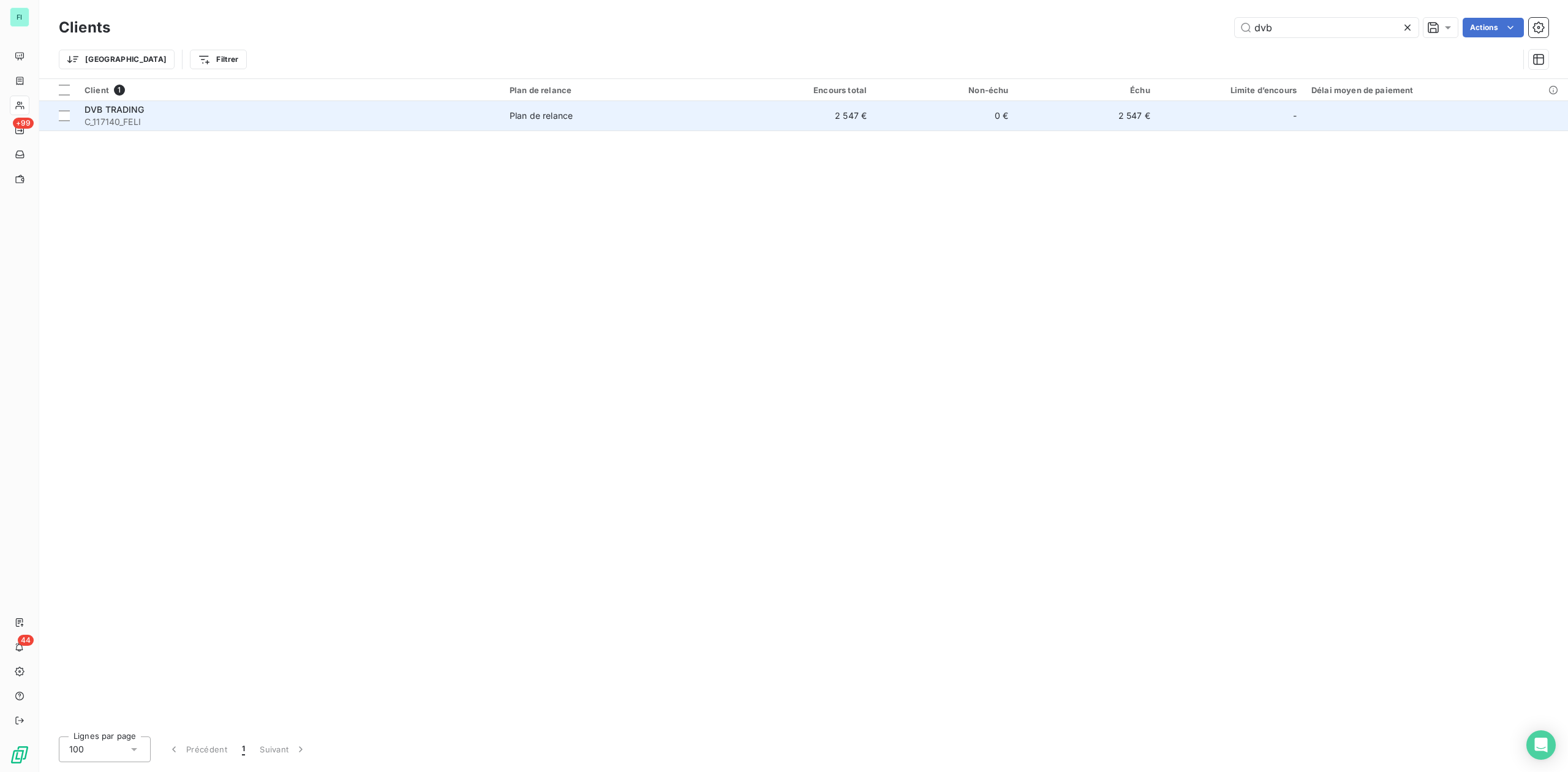
type input "dvb"
click at [212, 112] on div "DVB TRADING" at bounding box center [290, 110] width 410 height 12
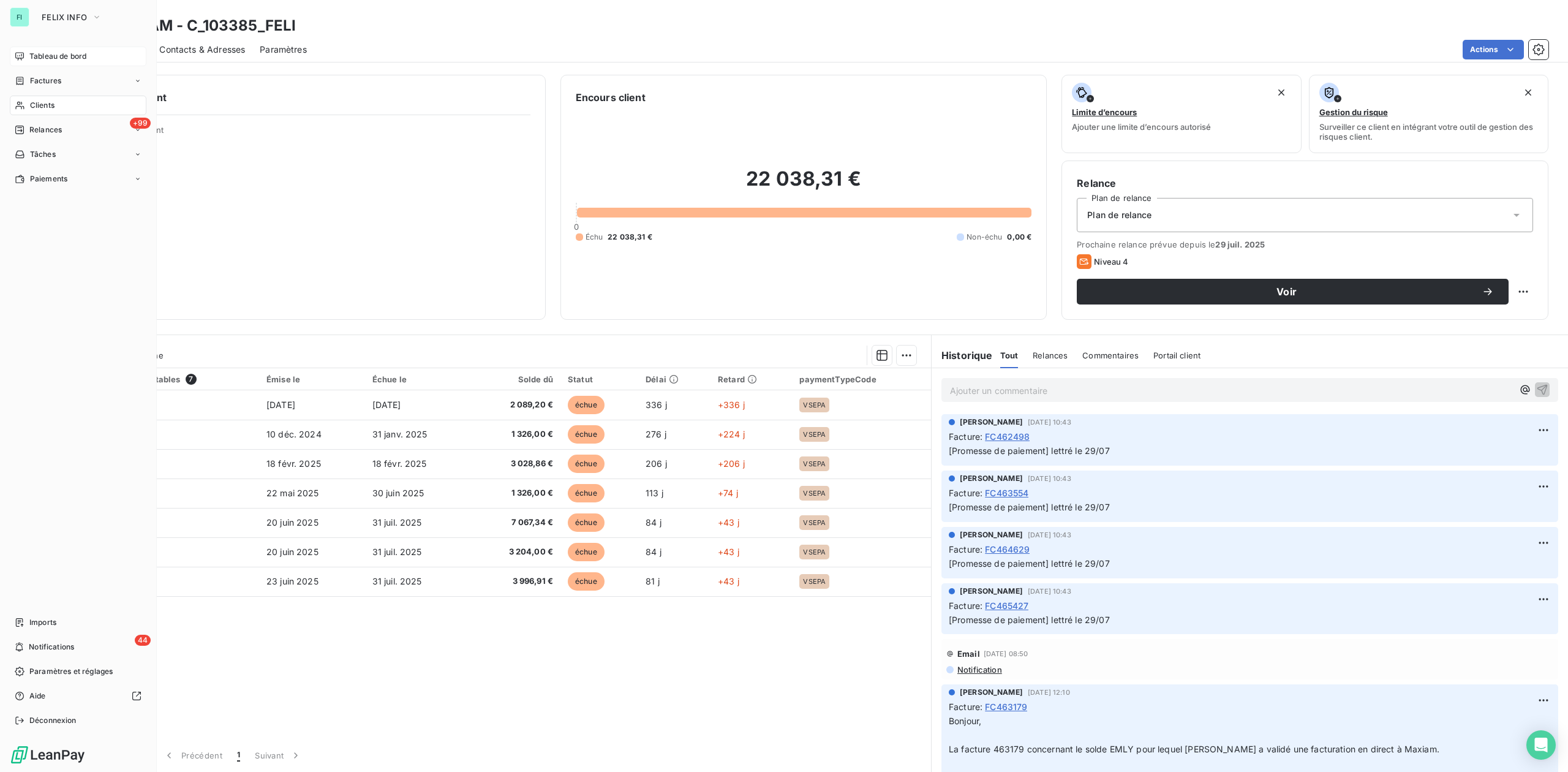
click at [39, 60] on span "Tableau de bord" at bounding box center [58, 56] width 57 height 11
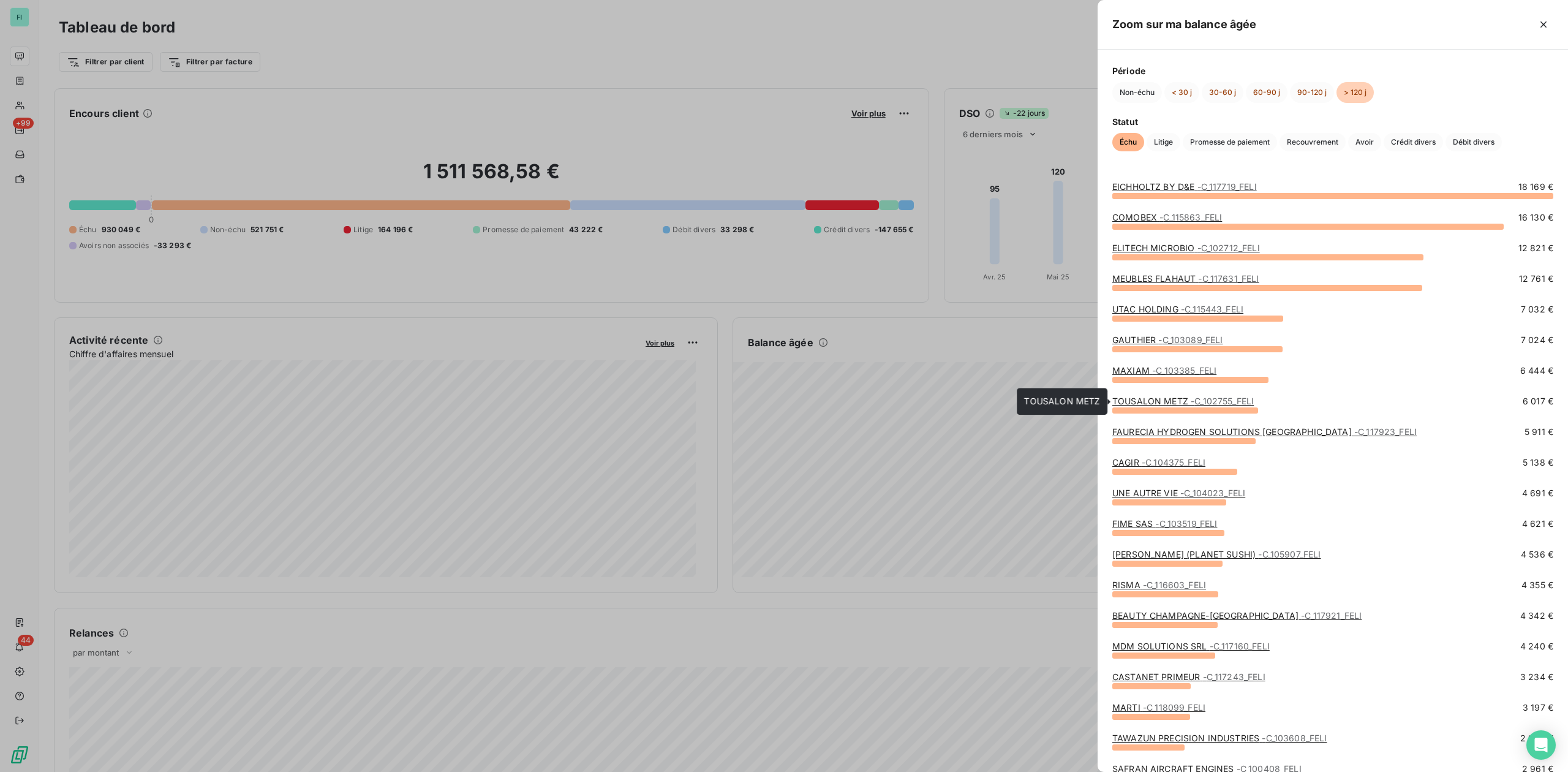
click at [1153, 405] on link "TOUSALON METZ - C_102755_FELI" at bounding box center [1183, 401] width 142 height 11
click at [1145, 431] on link "FAURECIA HYDROGEN SOLUTIONS FRANCE - C_117923_FELI" at bounding box center [1265, 431] width 305 height 11
click at [1183, 466] on span "- C_104375_FELI" at bounding box center [1173, 462] width 64 height 11
click at [1147, 492] on link "UNE AUTRE VIE - C_104023_FELI" at bounding box center [1179, 493] width 133 height 11
click at [1160, 402] on link "TOUSALON METZ - C_102755_FELI" at bounding box center [1183, 401] width 142 height 11
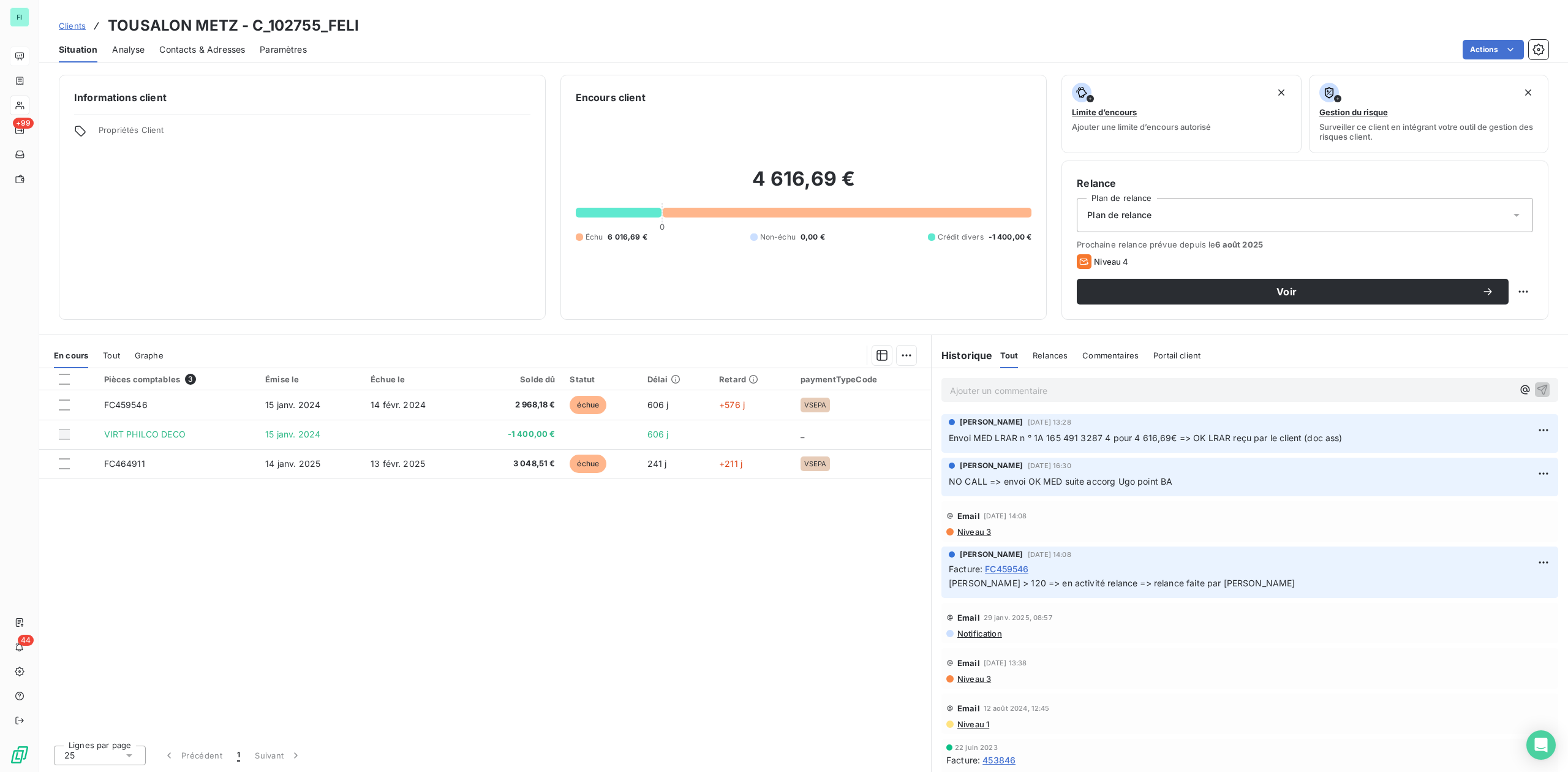
drag, startPoint x: 951, startPoint y: 482, endPoint x: 1128, endPoint y: 472, distance: 177.3
click at [1128, 472] on div "Sébastien foucault 15 juil. 2025, 16:30 NO CALL => envoi OK MED suite accorg Ug…" at bounding box center [1250, 474] width 602 height 29
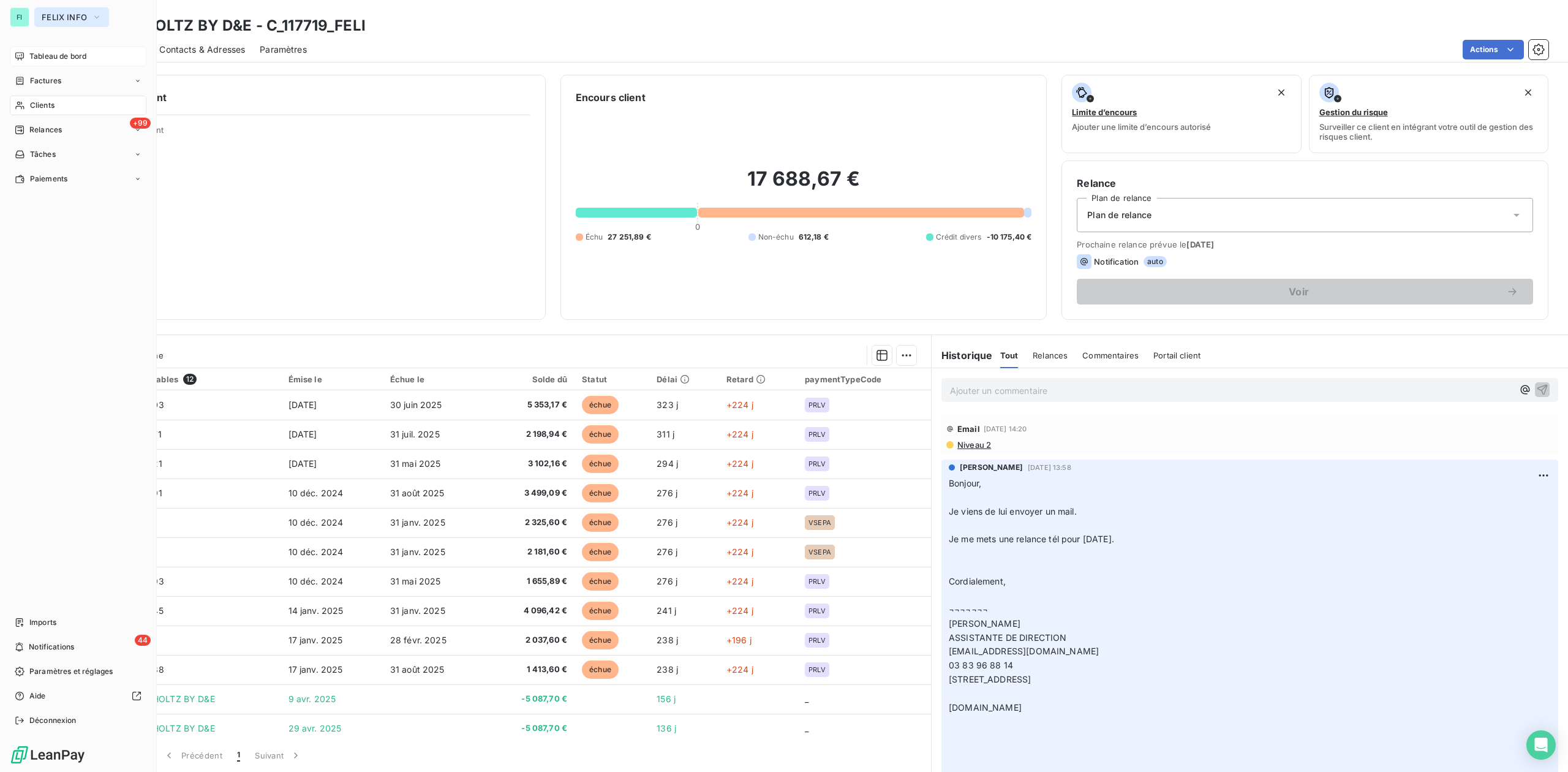
click at [47, 11] on button "FELIX INFO" at bounding box center [72, 17] width 75 height 20
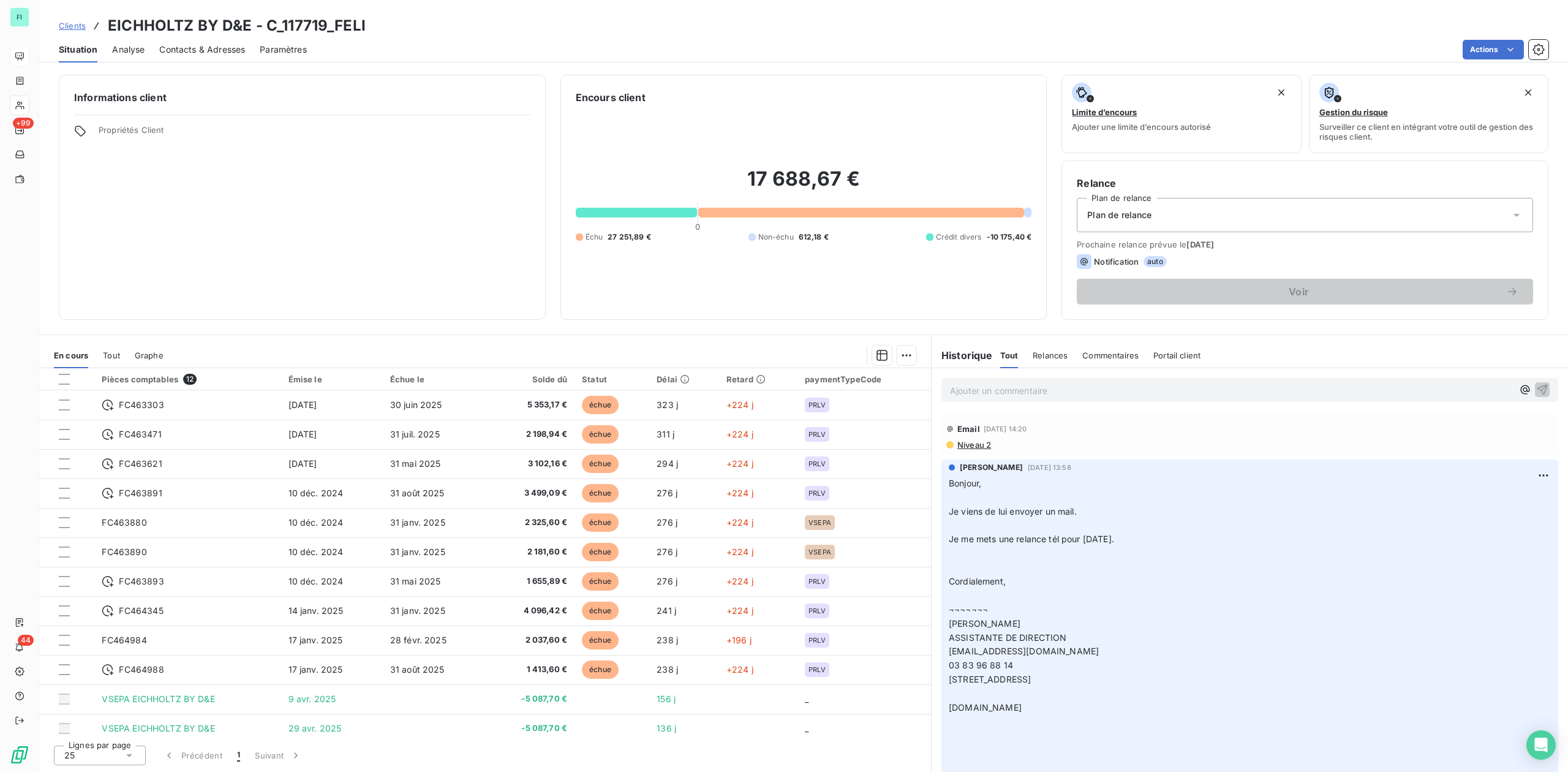
click at [480, 136] on span "Propriétés Client" at bounding box center [314, 134] width 432 height 17
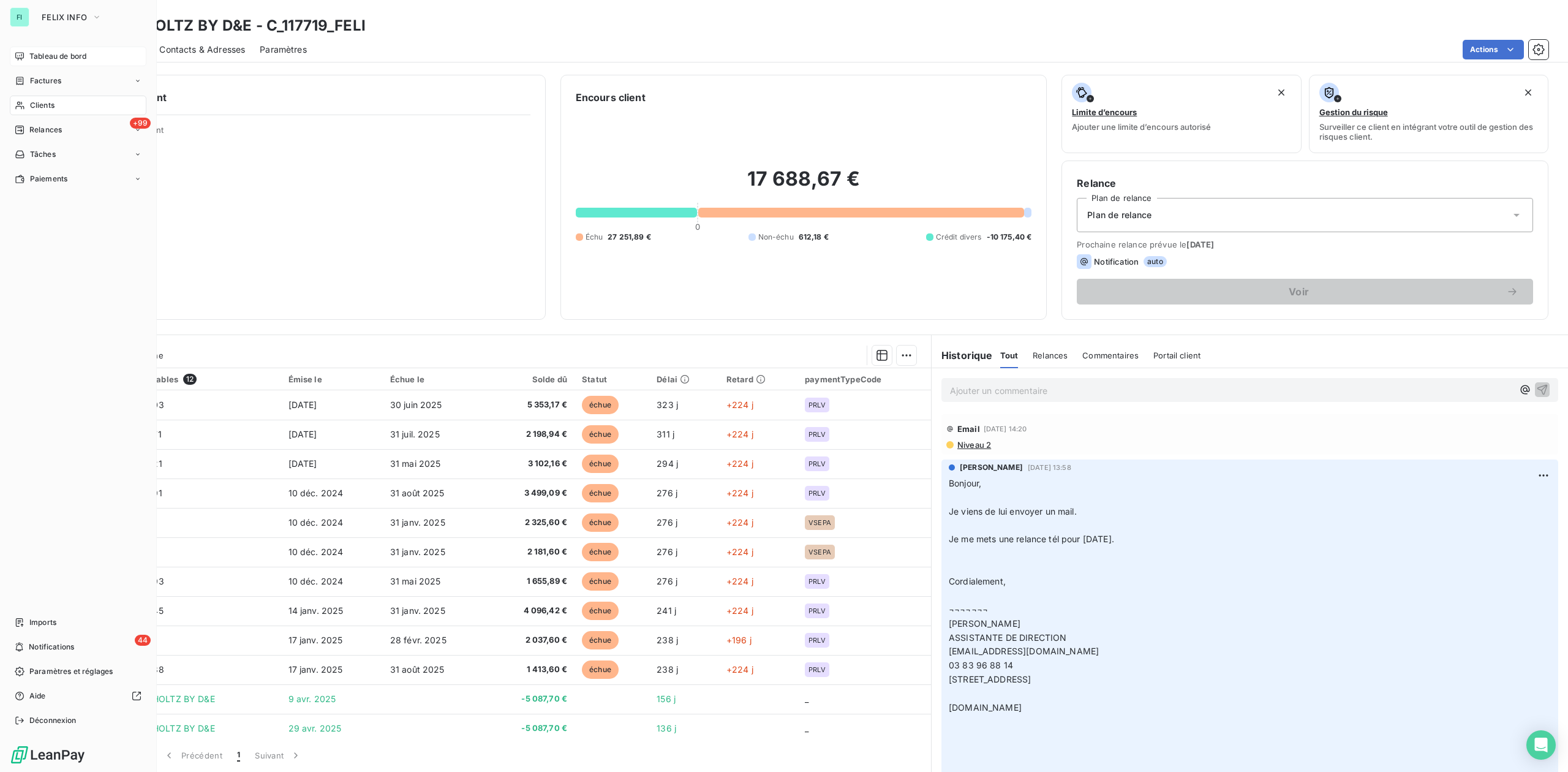
click at [39, 57] on span "Tableau de bord" at bounding box center [58, 56] width 57 height 11
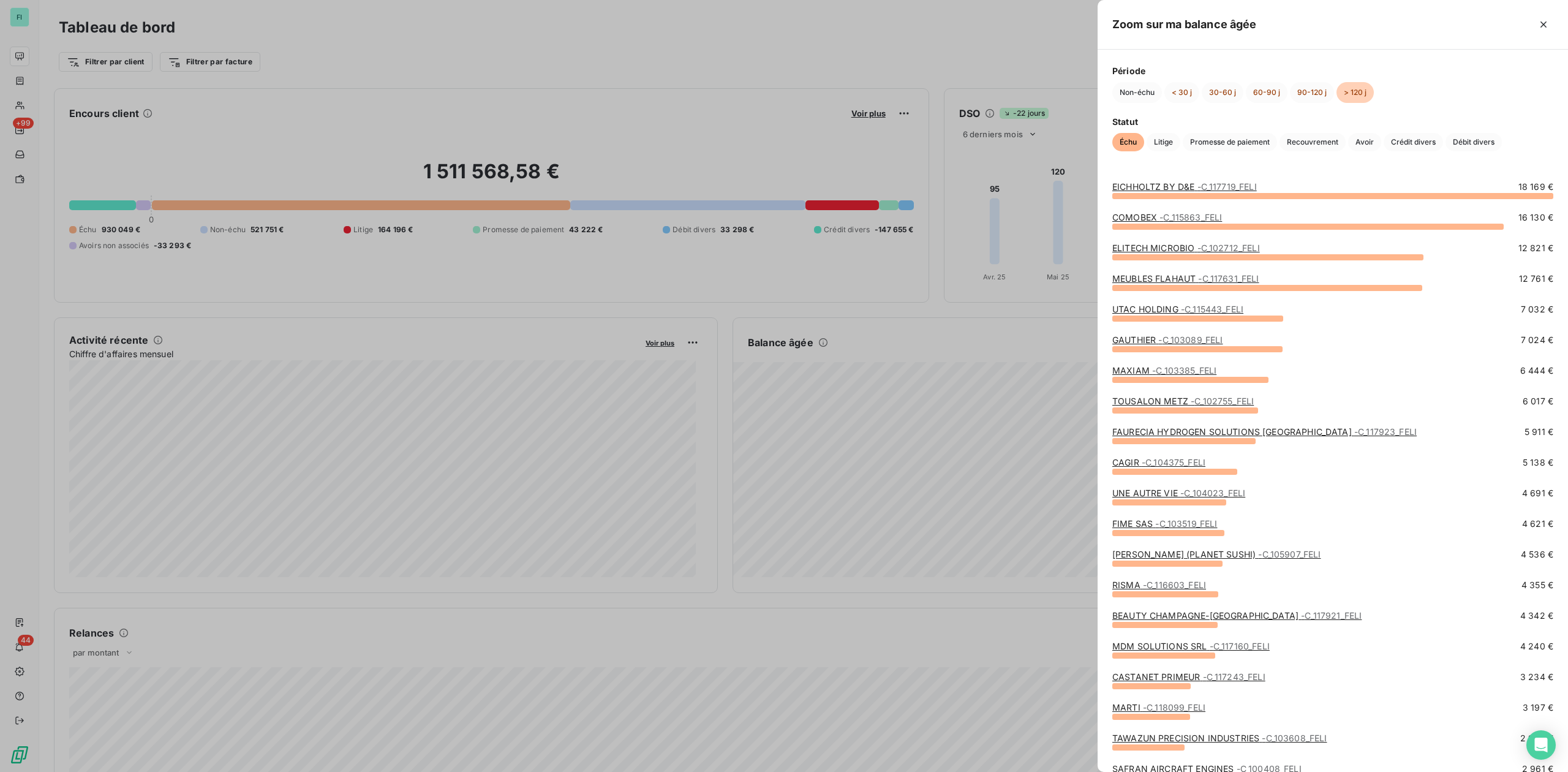
click at [1149, 491] on link "UNE AUTRE VIE - C_104023_FELI" at bounding box center [1179, 493] width 133 height 11
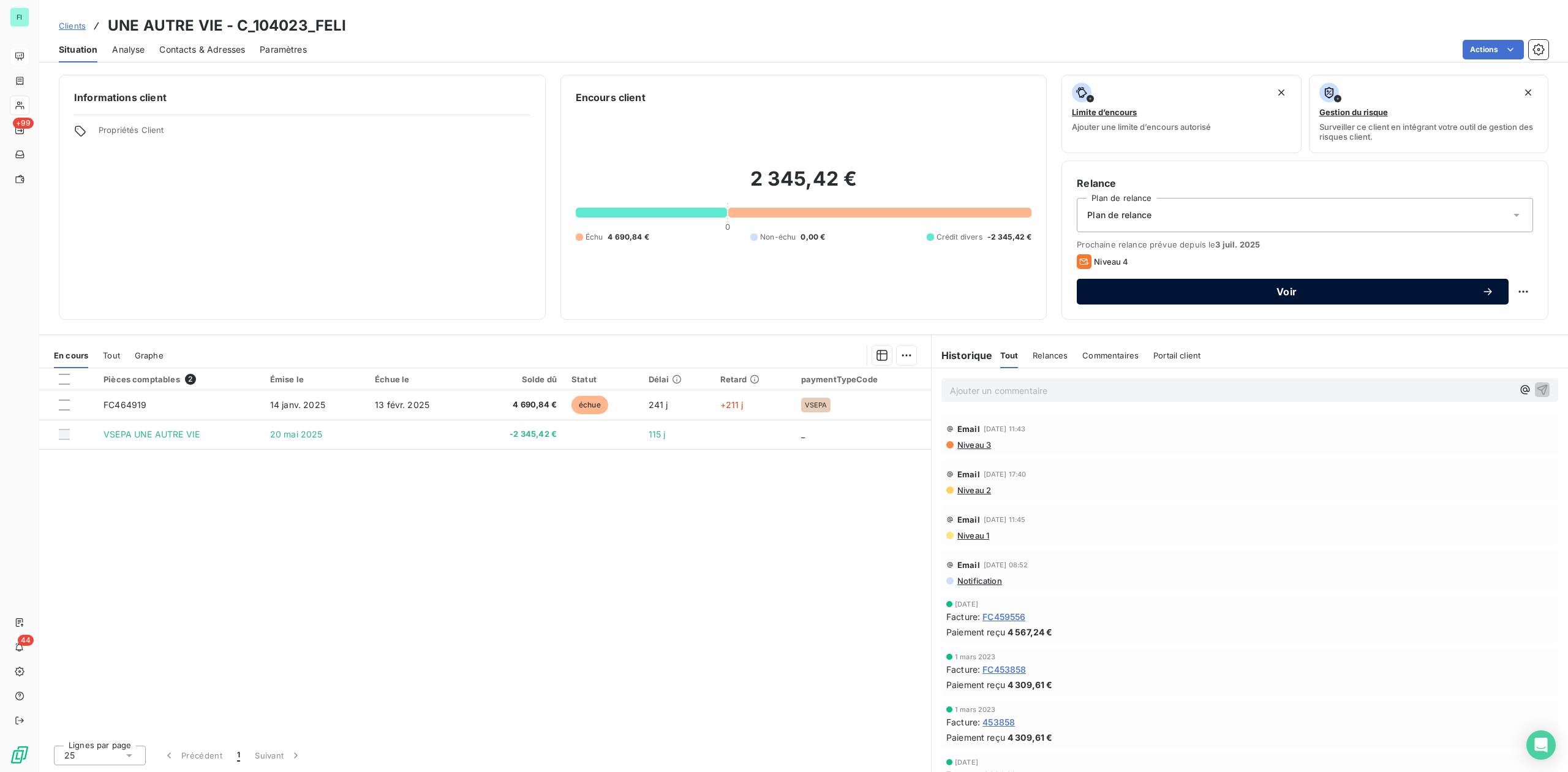
click at [1282, 295] on span "Voir" at bounding box center [1287, 291] width 390 height 10
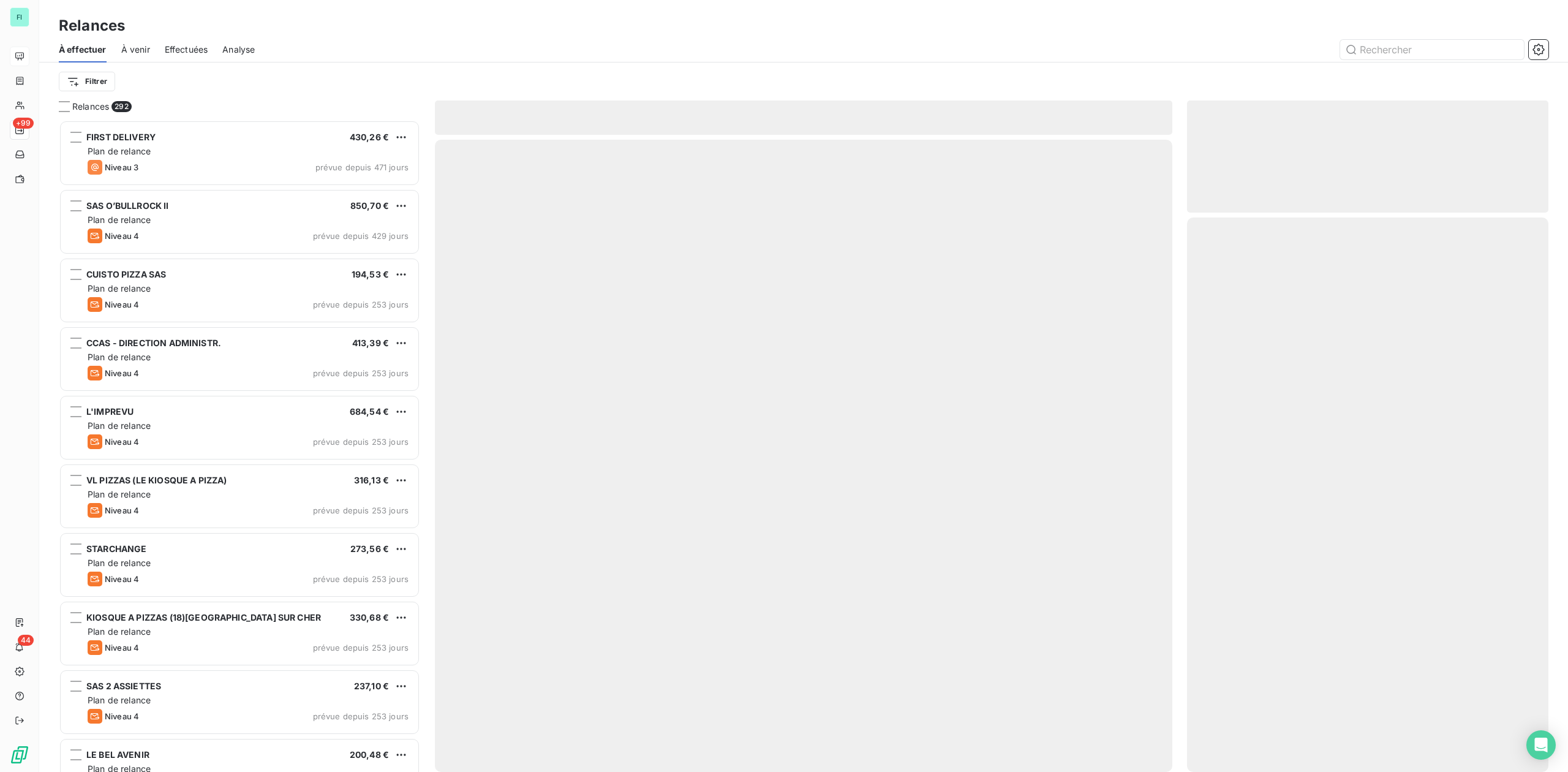
scroll to position [639, 349]
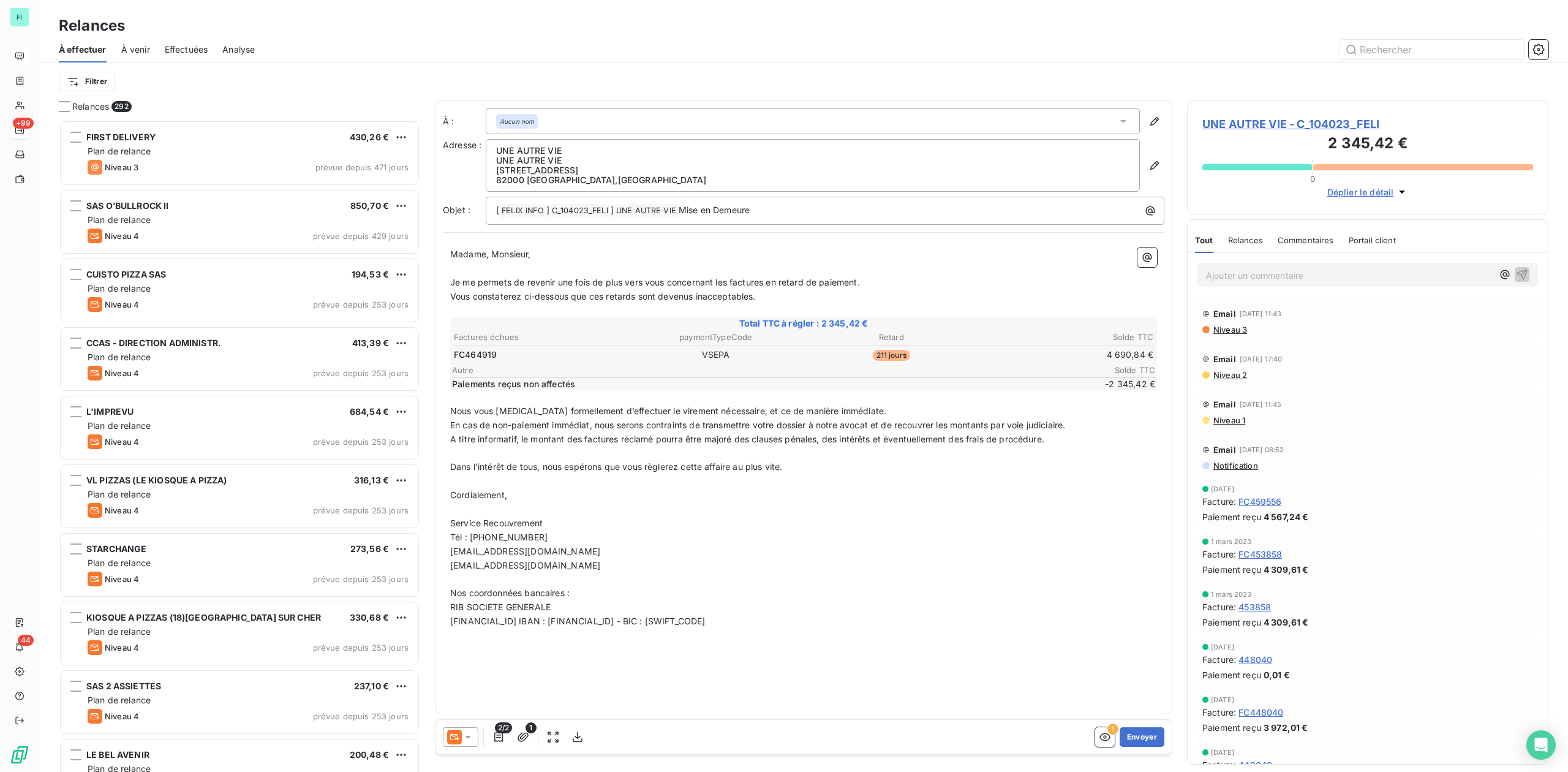
click at [472, 739] on icon at bounding box center [468, 737] width 12 height 12
click at [469, 691] on span "Niveau 3" at bounding box center [485, 688] width 37 height 12
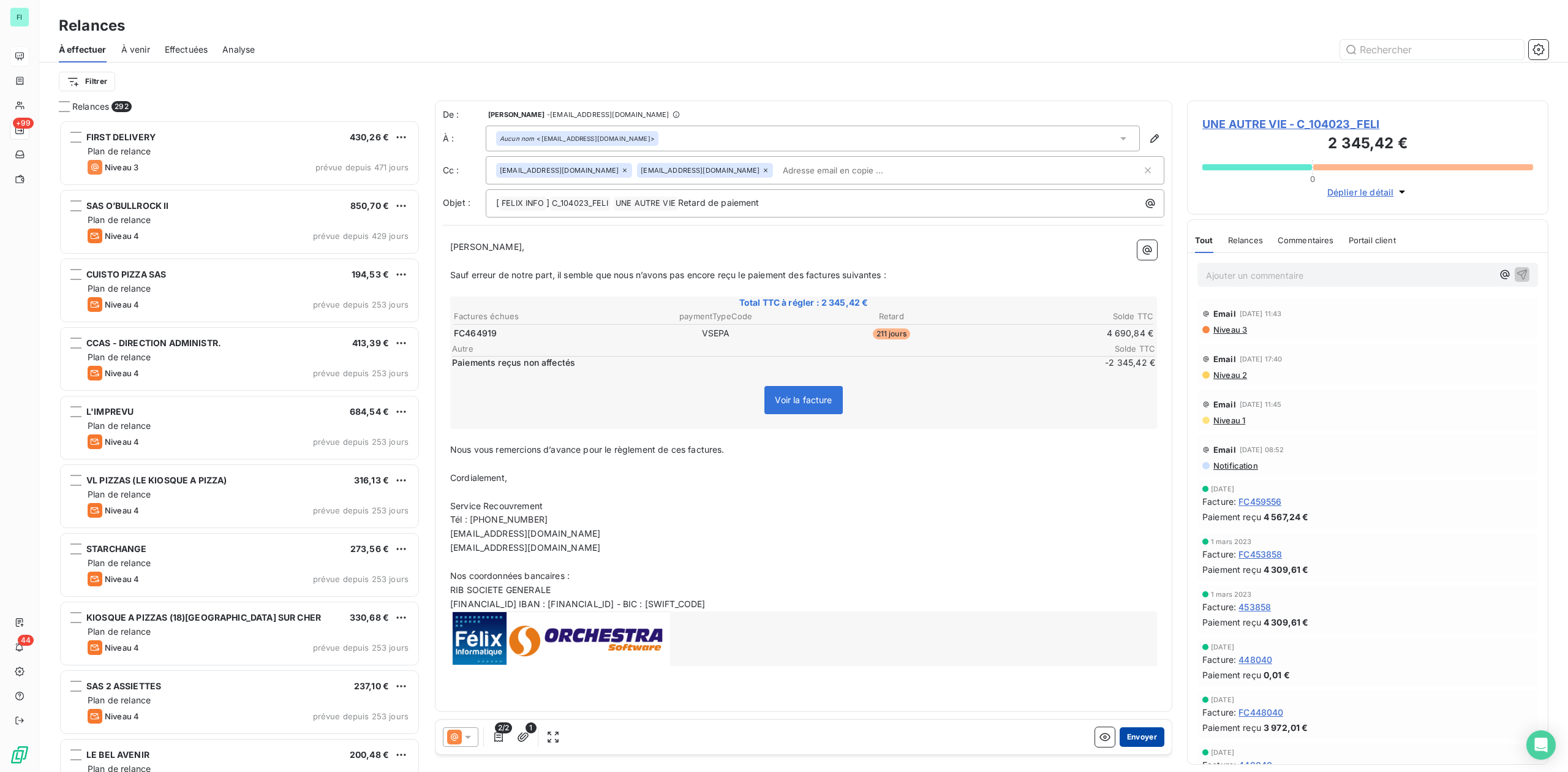
click at [1146, 738] on button "Envoyer" at bounding box center [1143, 737] width 45 height 20
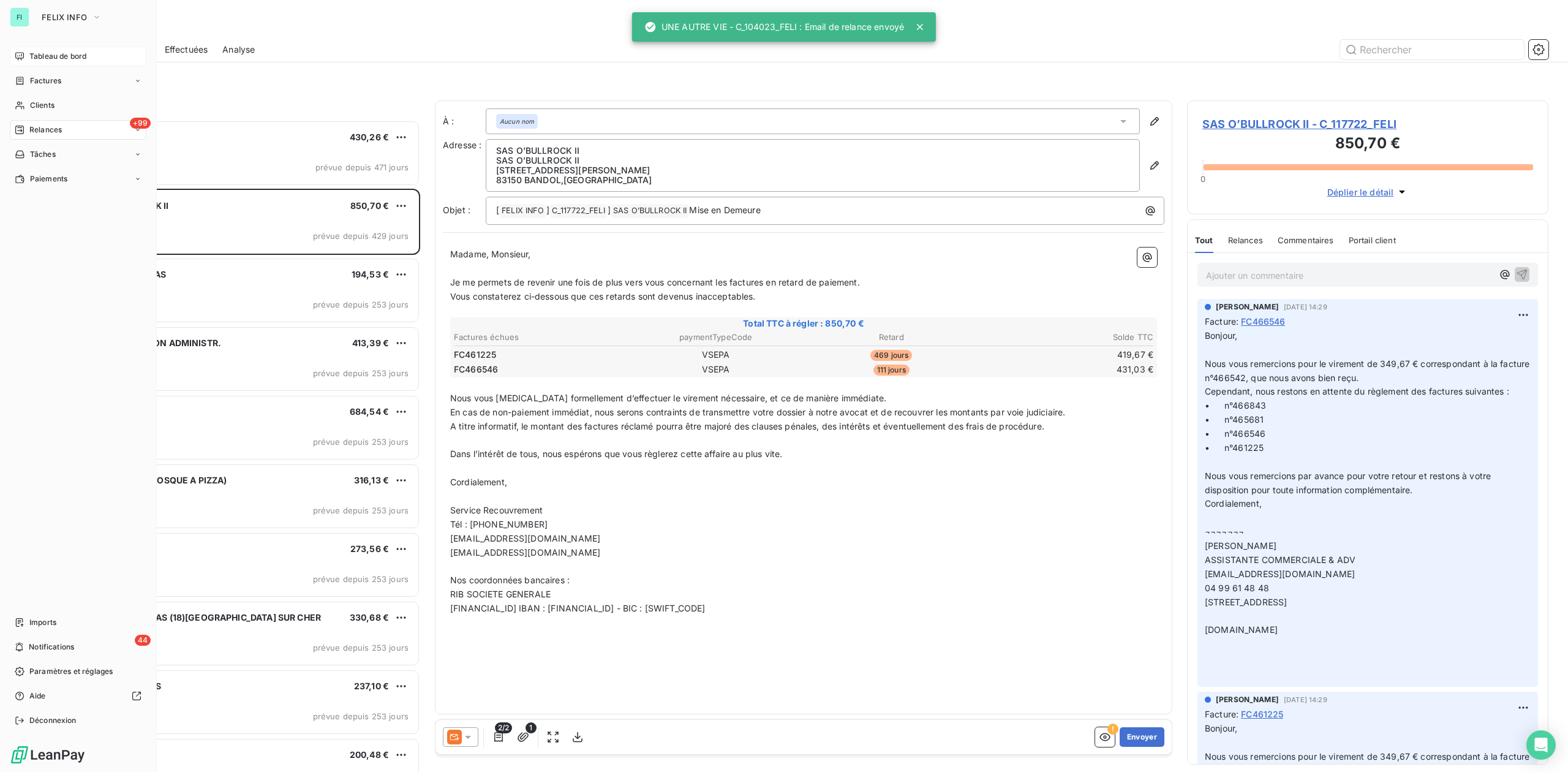
click at [59, 59] on span "Tableau de bord" at bounding box center [58, 56] width 57 height 11
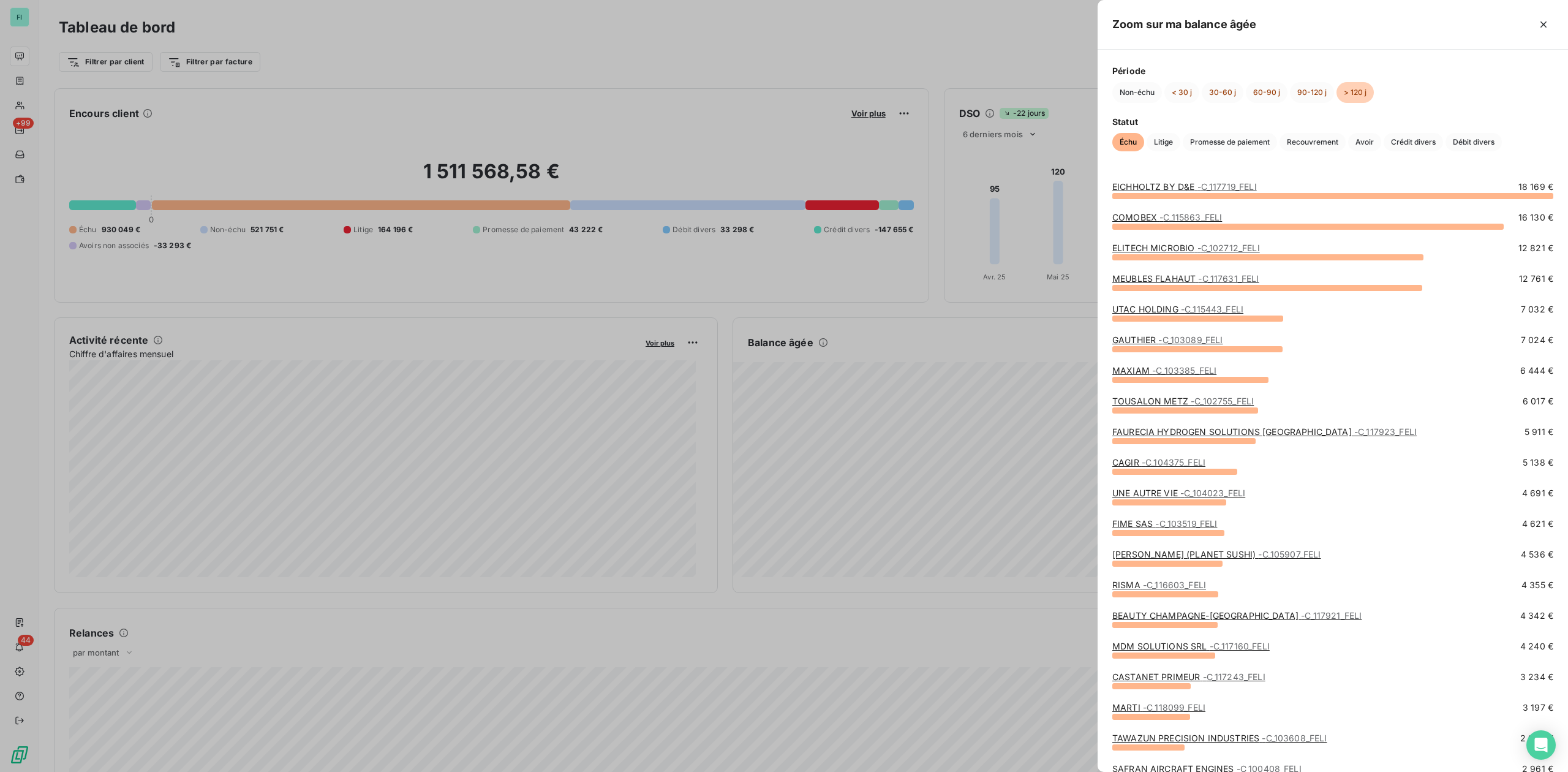
click at [1144, 493] on link "UNE AUTRE VIE - C_104023_FELI" at bounding box center [1179, 493] width 133 height 11
click at [1148, 520] on link "FIME SAS - C_103519_FELI" at bounding box center [1165, 524] width 105 height 11
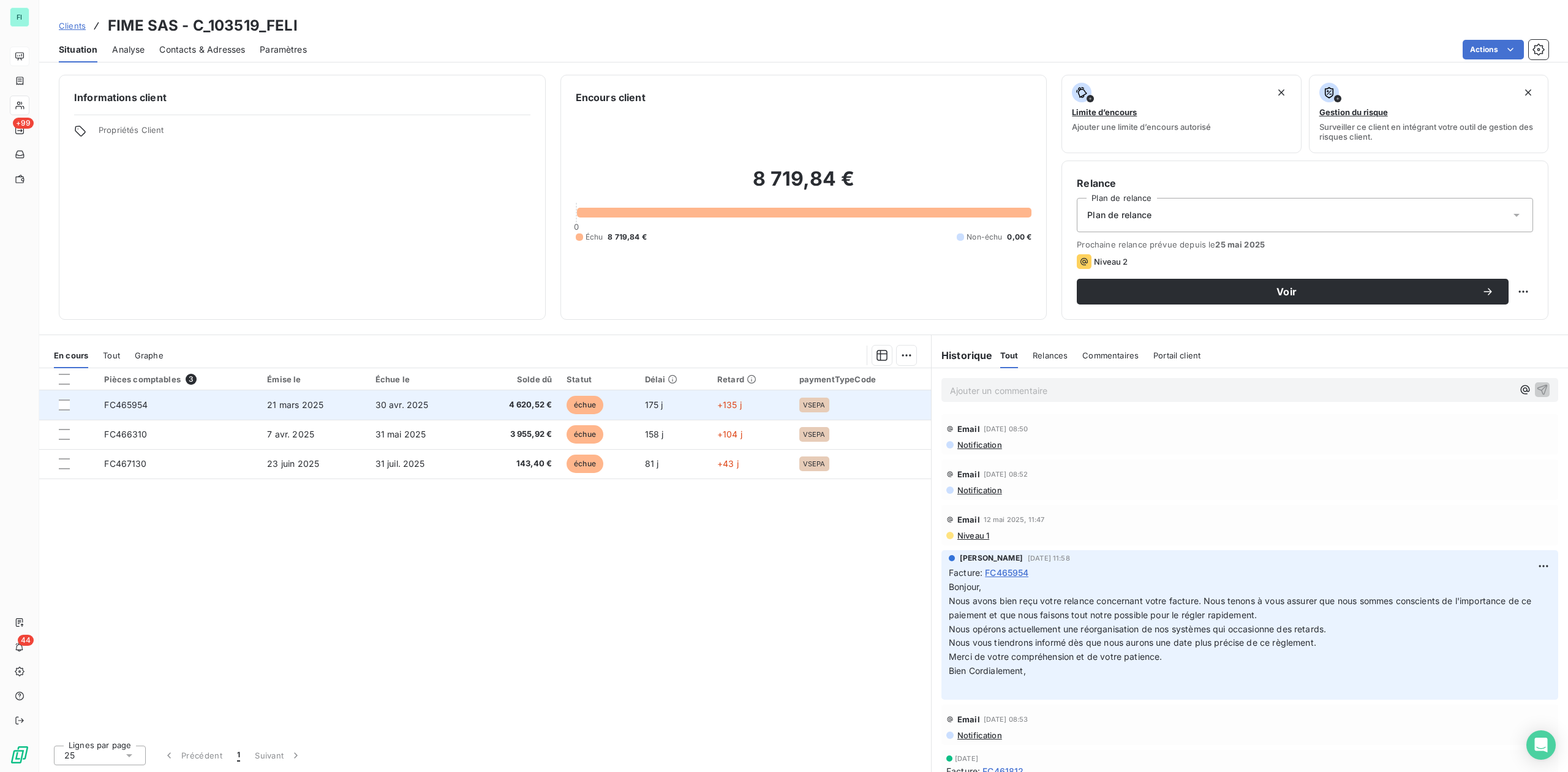
click at [458, 419] on td "30 avr. 2025" at bounding box center [420, 404] width 104 height 29
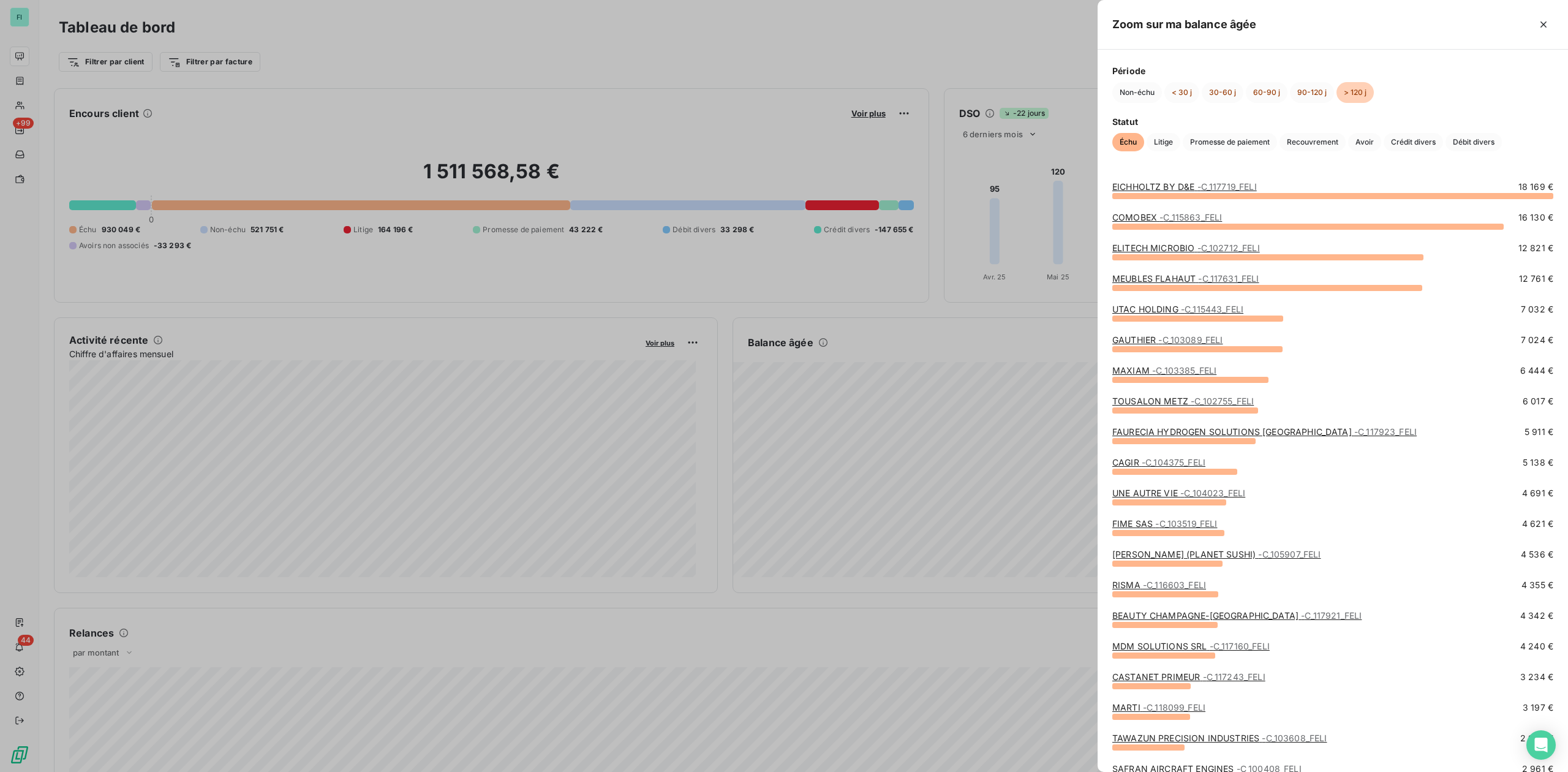
click at [1155, 646] on link "MDM SOLUTIONS SRL - C_117160_FELI" at bounding box center [1191, 646] width 158 height 11
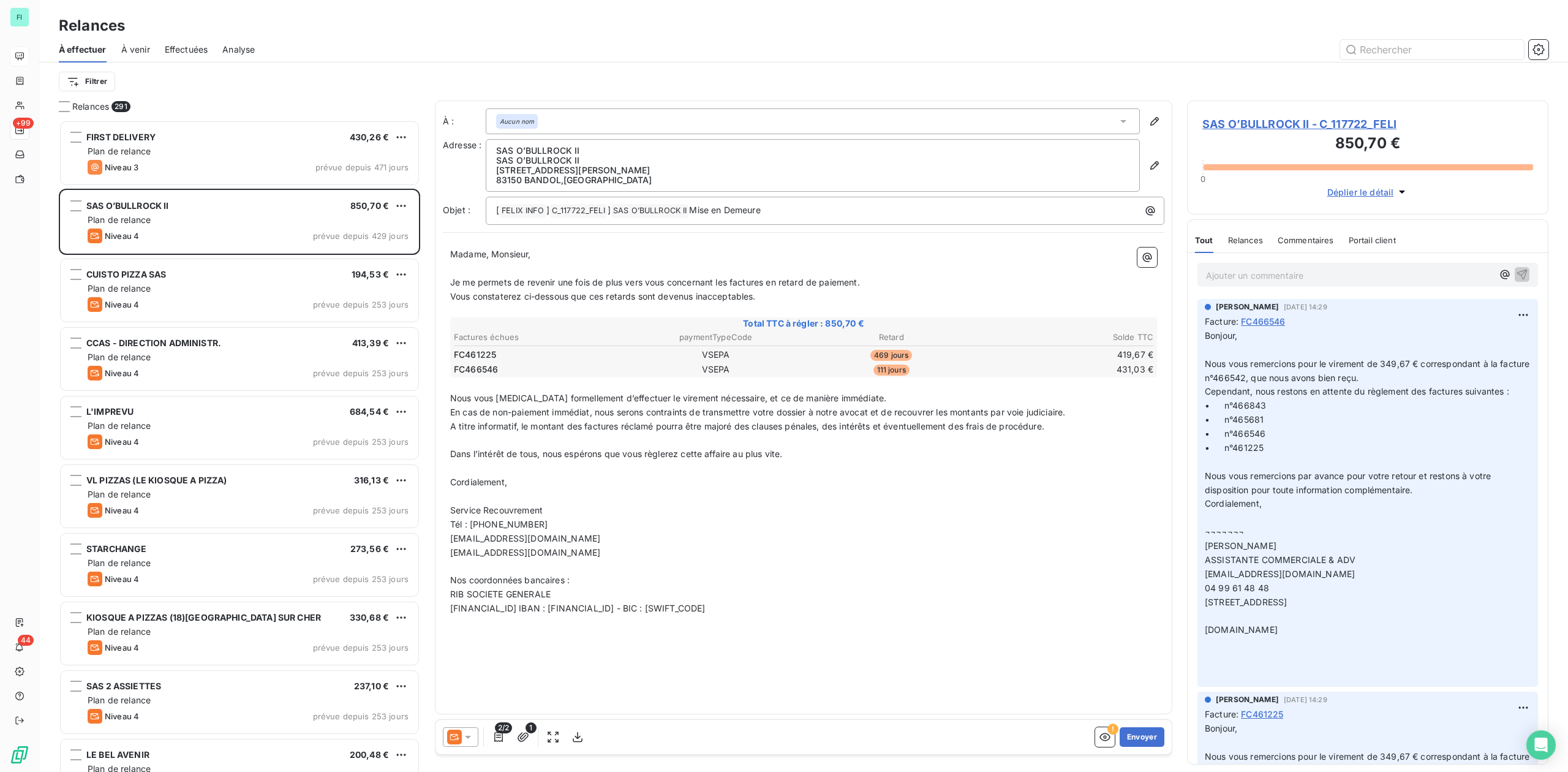
scroll to position [639, 349]
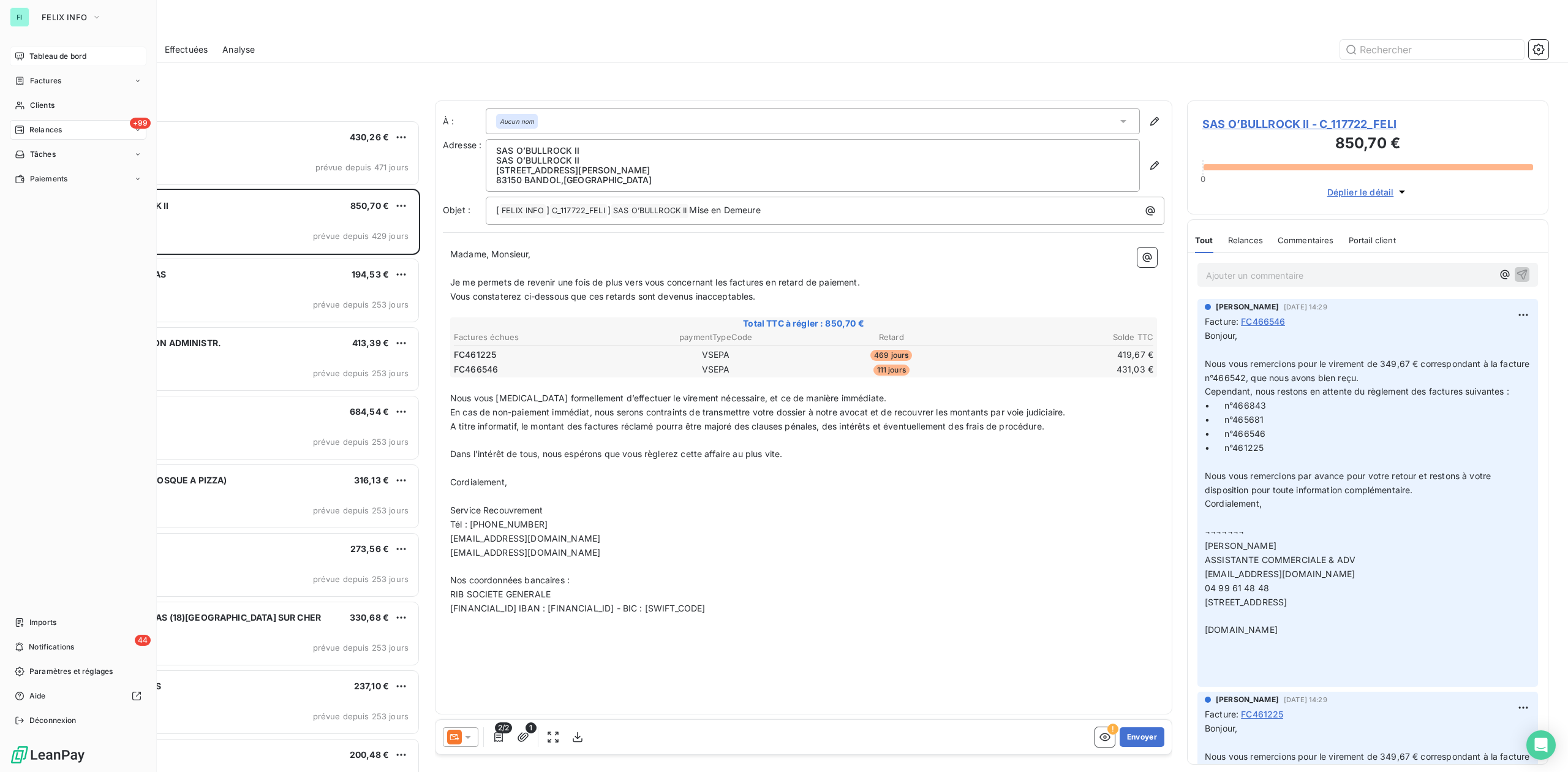
click at [55, 58] on span "Tableau de bord" at bounding box center [58, 56] width 57 height 11
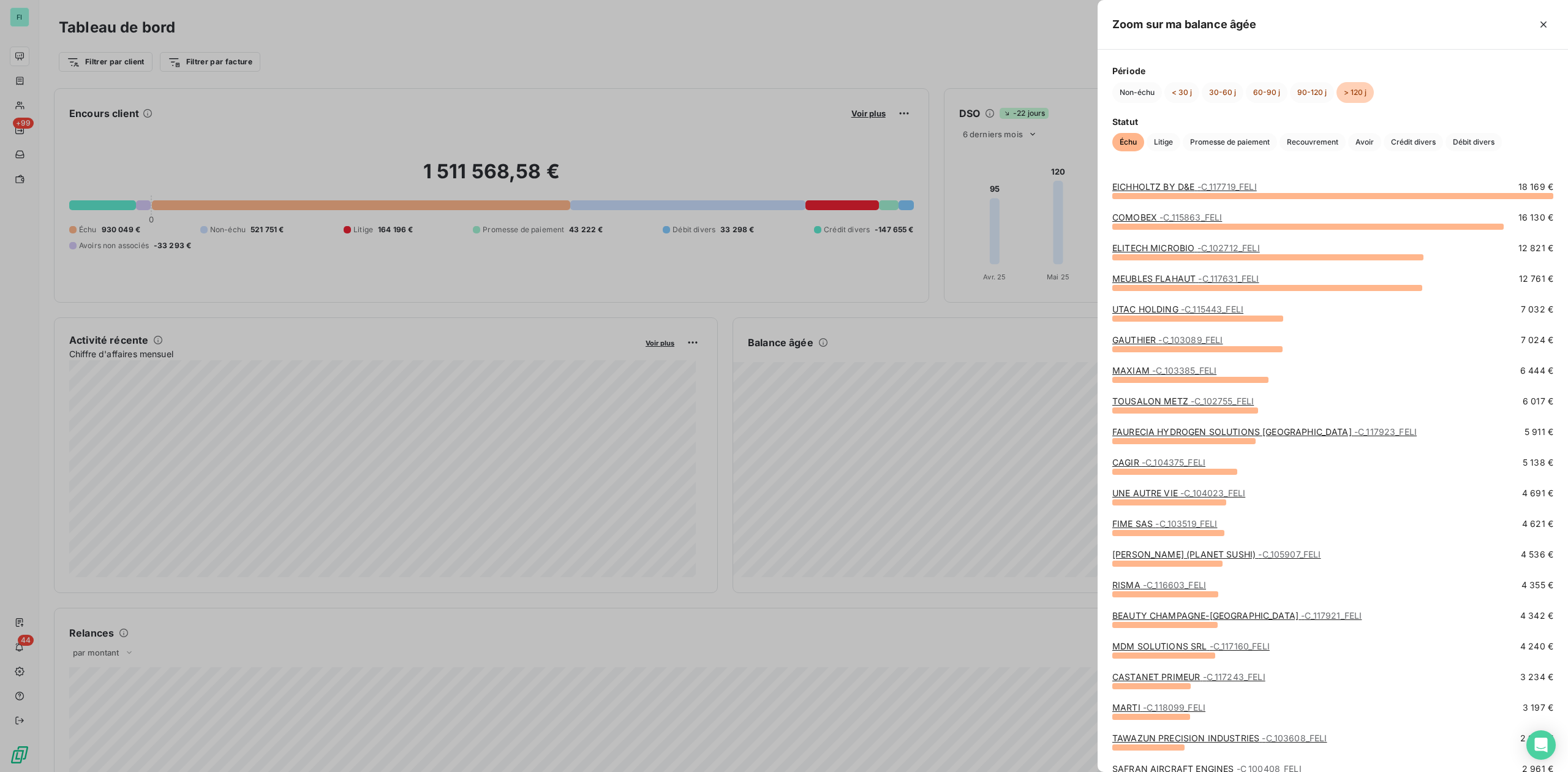
click at [1143, 582] on span "- C_116603_FELI" at bounding box center [1175, 584] width 63 height 11
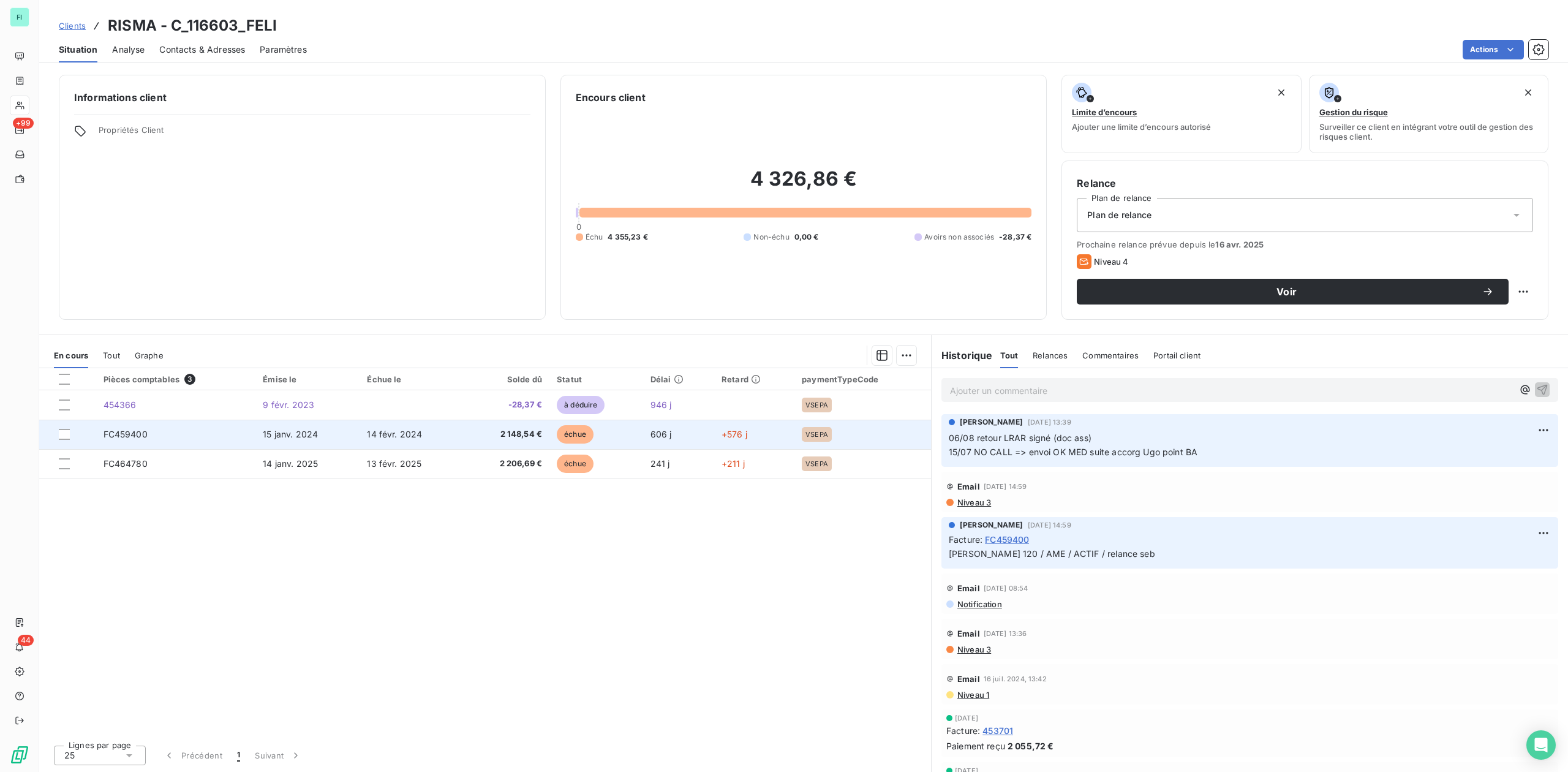
click at [515, 430] on span "2 148,54 €" at bounding box center [507, 434] width 71 height 12
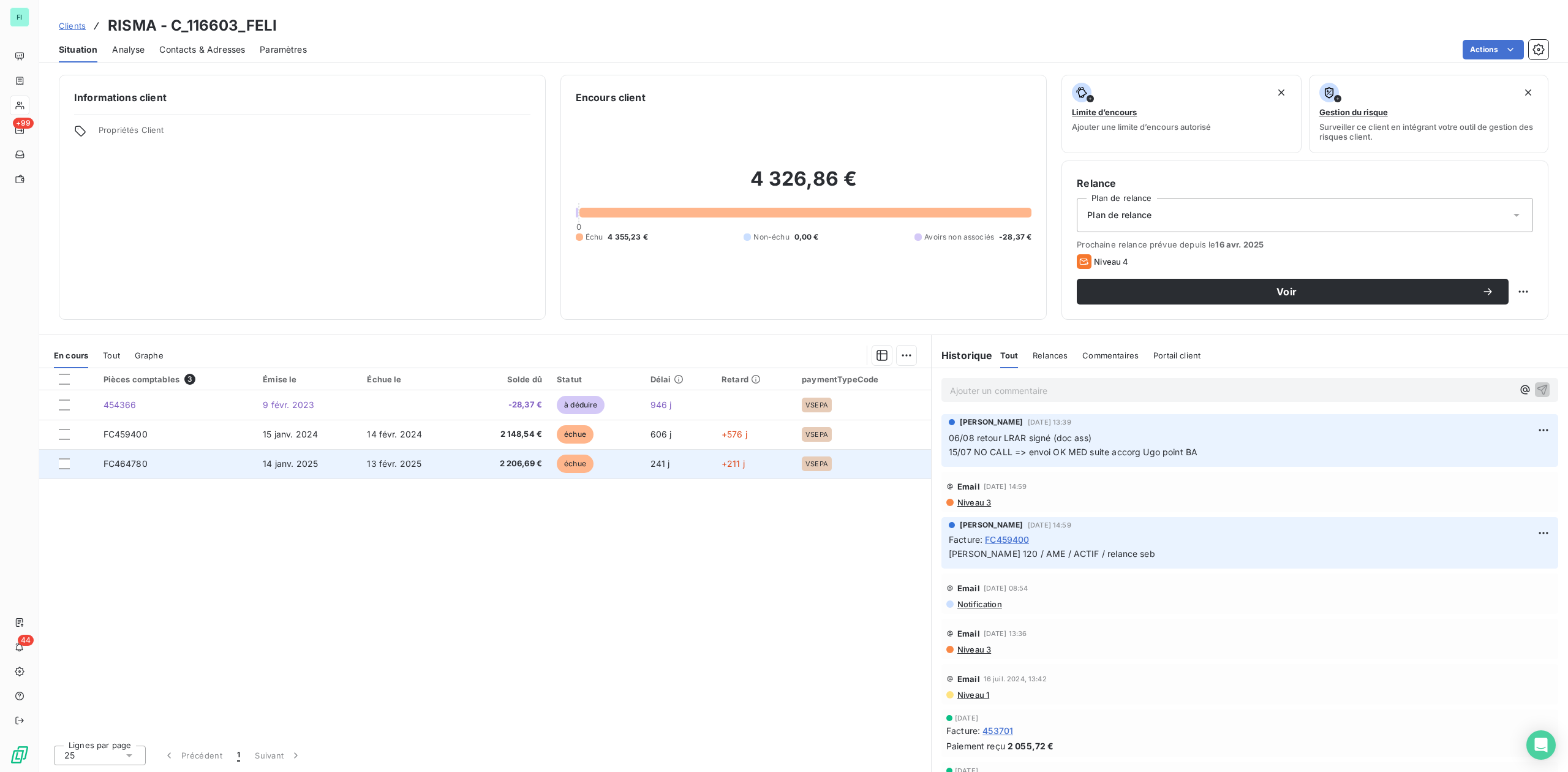
click at [281, 455] on td "14 janv. 2025" at bounding box center [307, 463] width 104 height 29
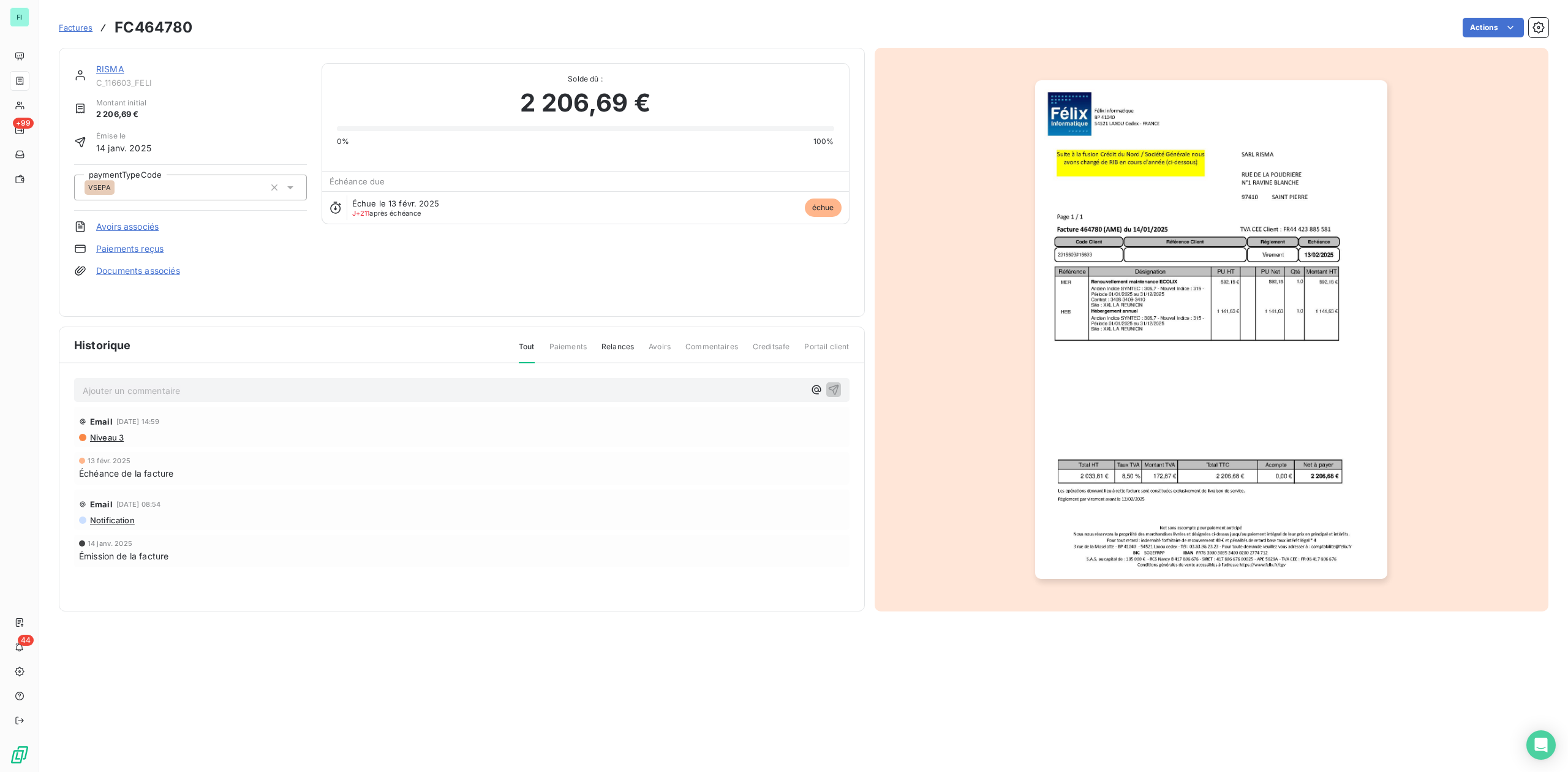
click at [114, 74] on link "RISMA" at bounding box center [110, 69] width 29 height 11
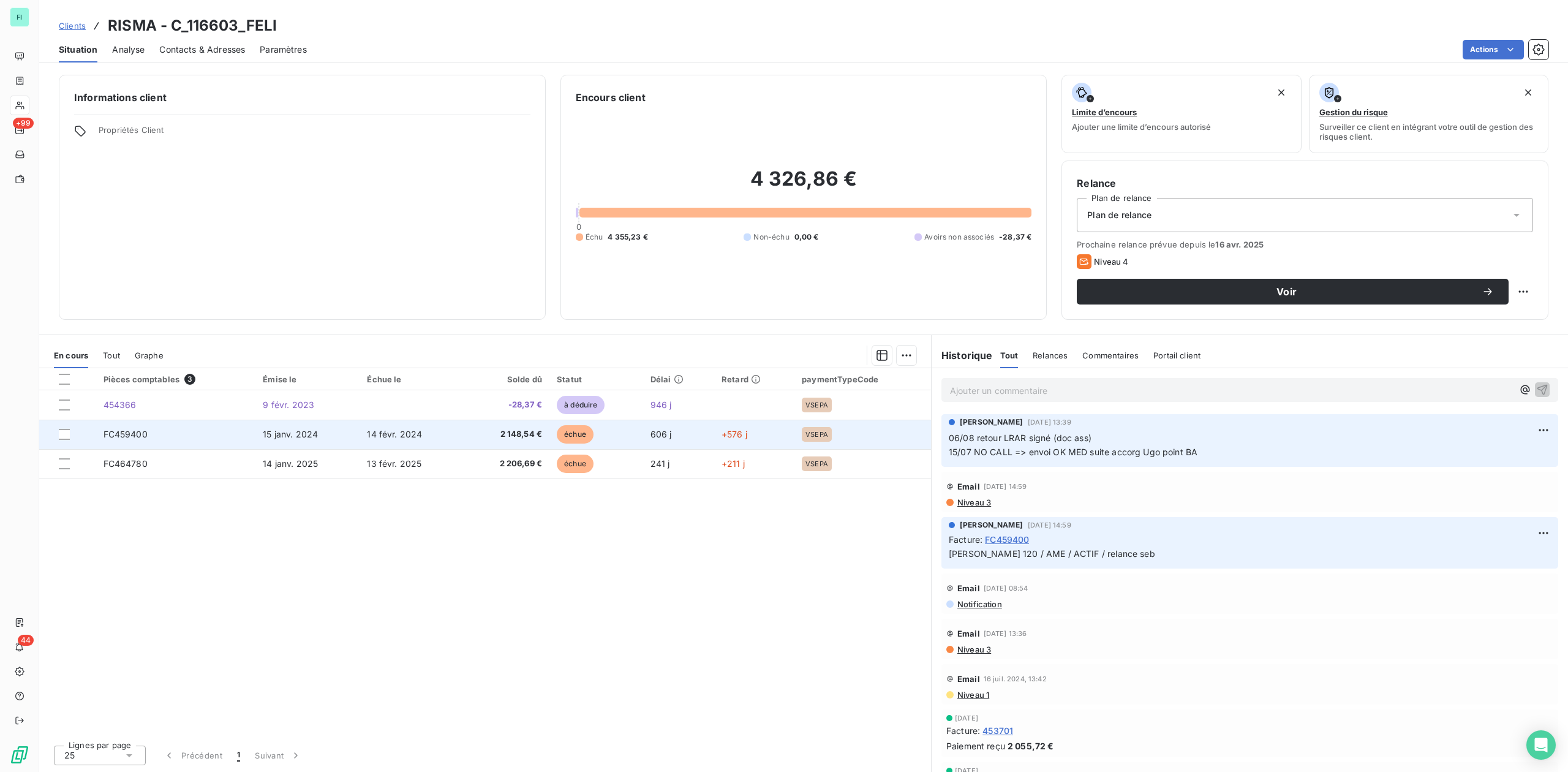
click at [212, 434] on td "FC459400" at bounding box center [176, 434] width 160 height 29
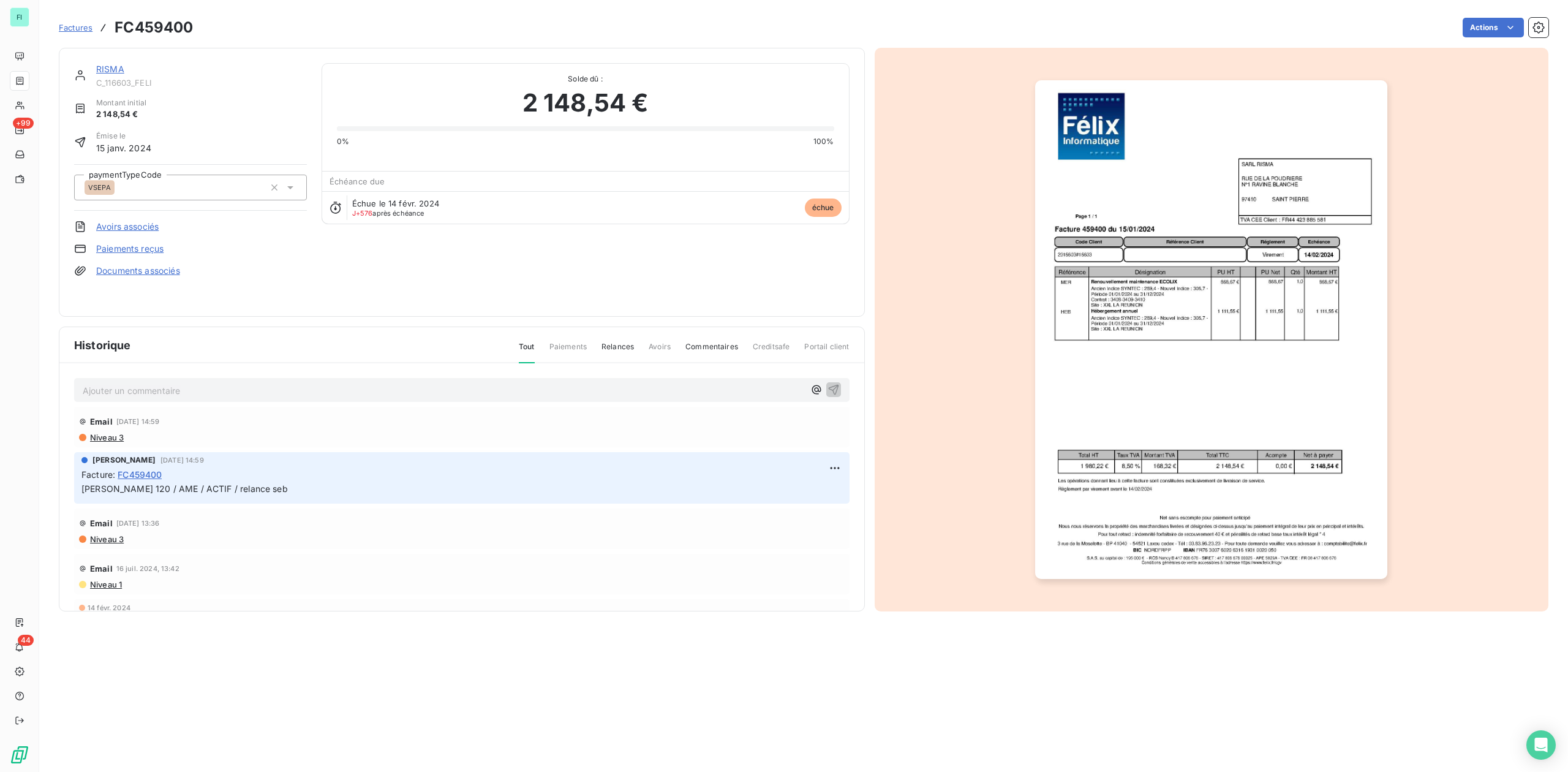
click at [135, 272] on link "Documents associés" at bounding box center [138, 271] width 84 height 12
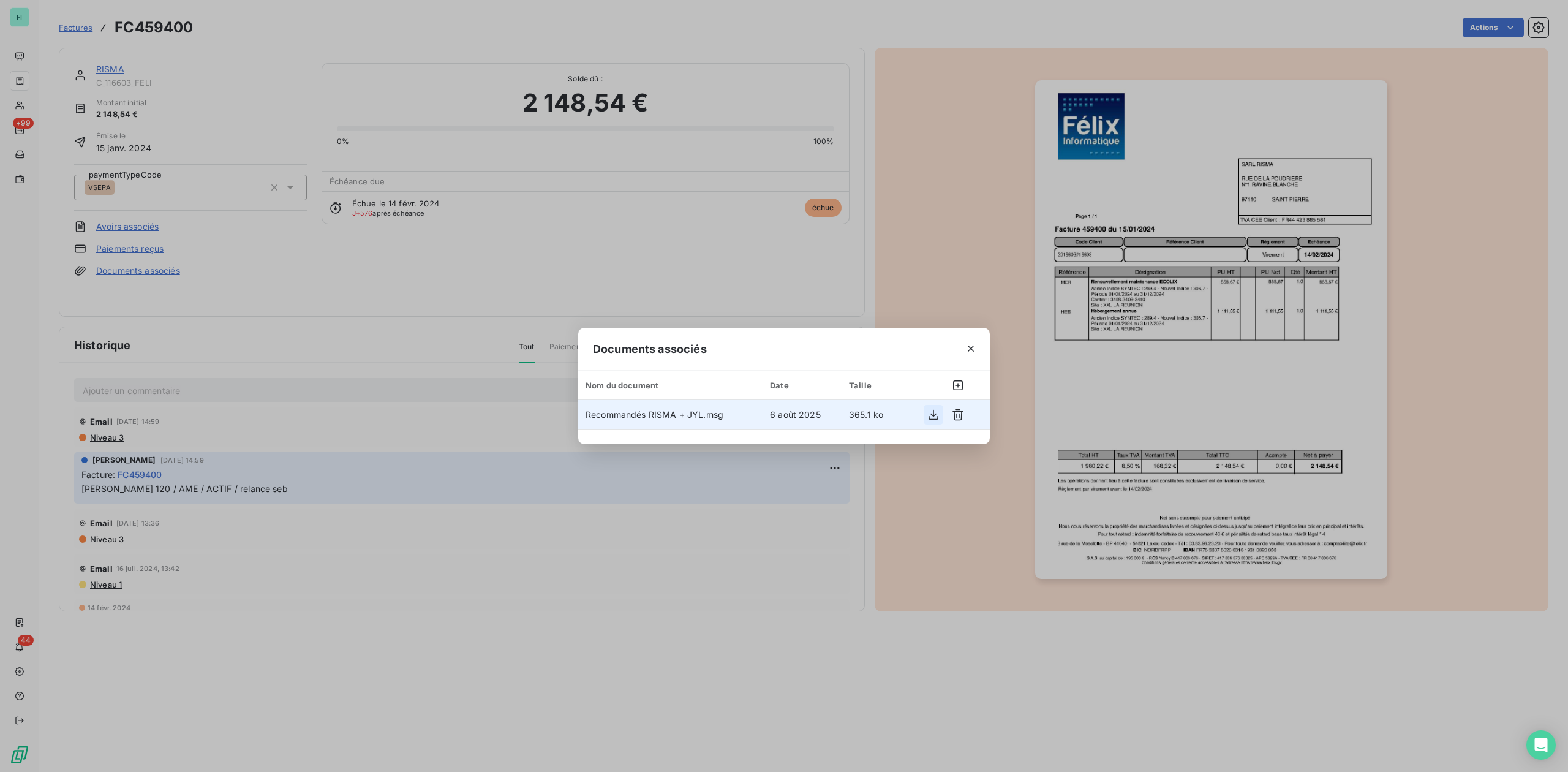
click at [937, 414] on icon "button" at bounding box center [933, 415] width 12 height 12
click at [973, 352] on icon "button" at bounding box center [971, 348] width 12 height 12
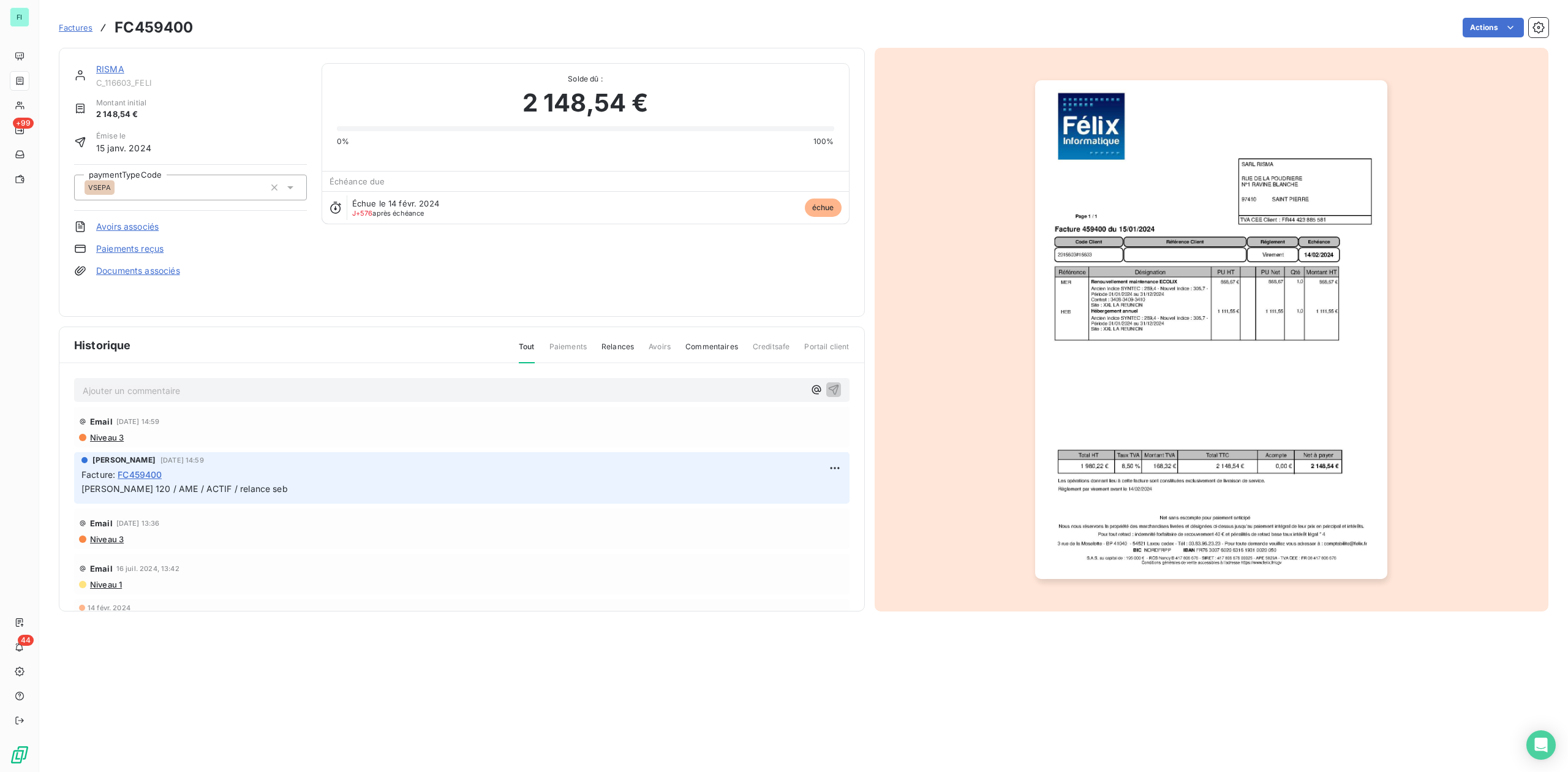
click at [116, 71] on link "RISMA" at bounding box center [110, 69] width 29 height 11
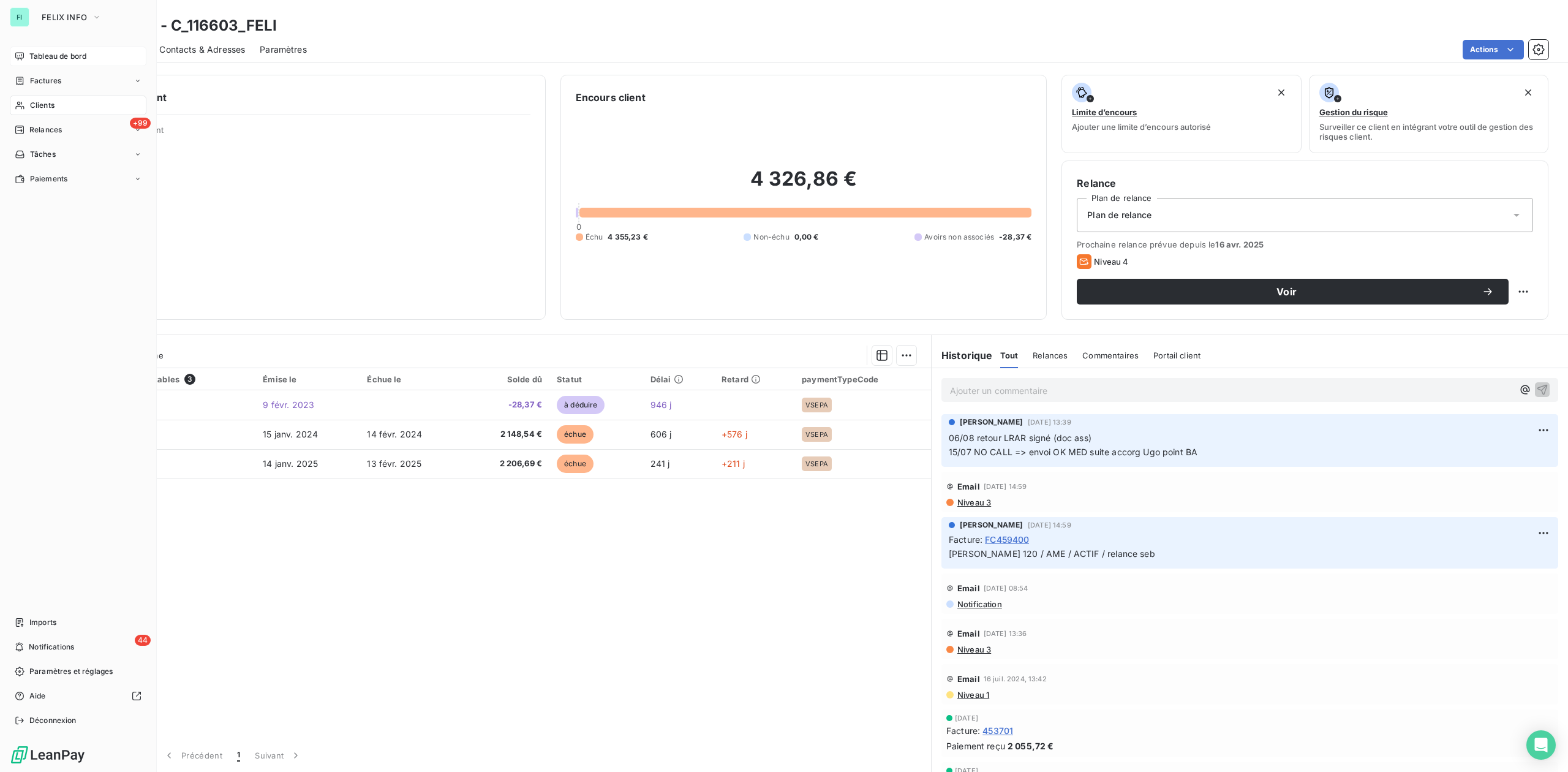
click at [45, 55] on span "Tableau de bord" at bounding box center [58, 56] width 57 height 11
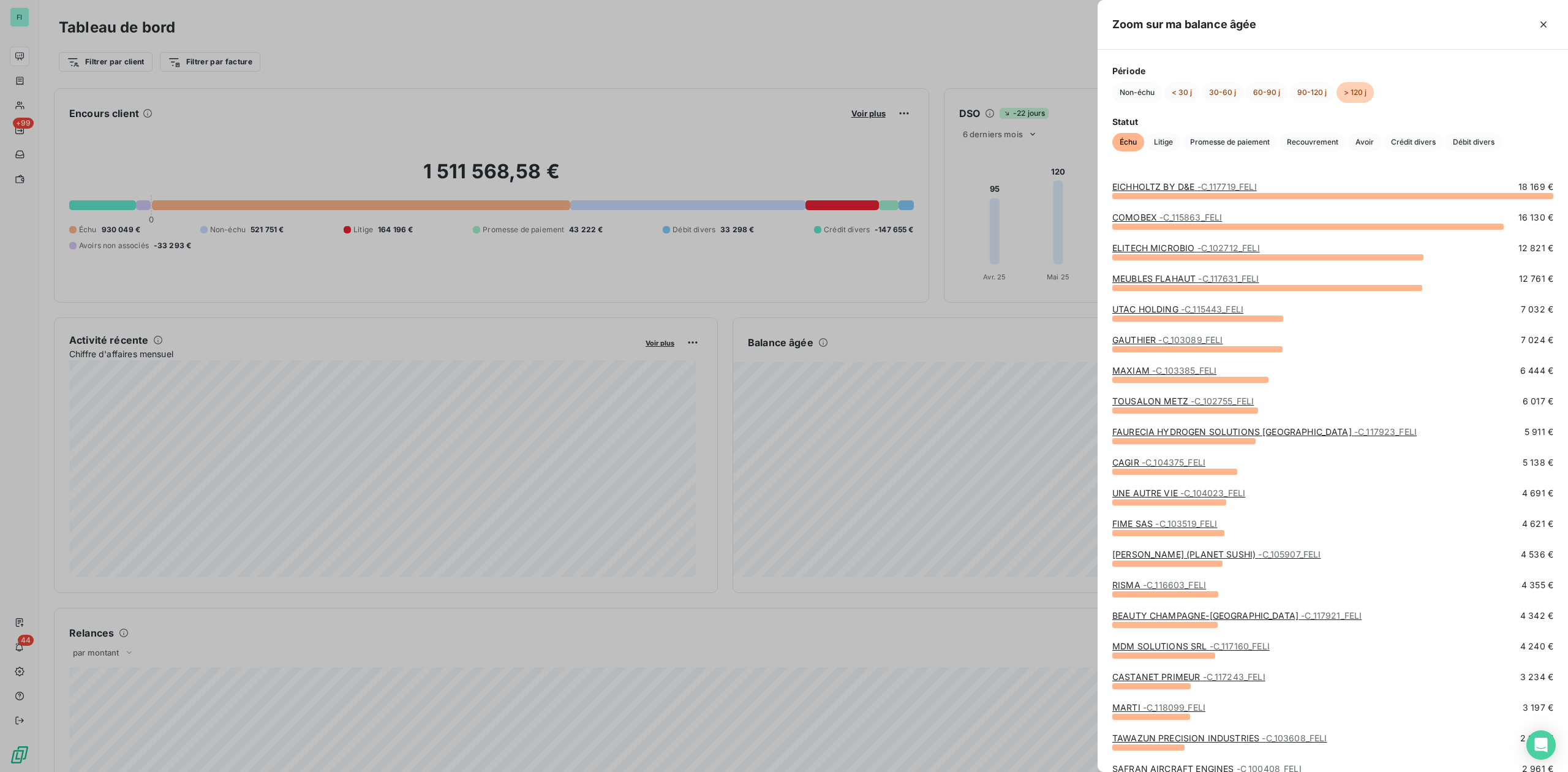
click at [1167, 644] on link "MDM SOLUTIONS SRL - C_117160_FELI" at bounding box center [1191, 646] width 158 height 11
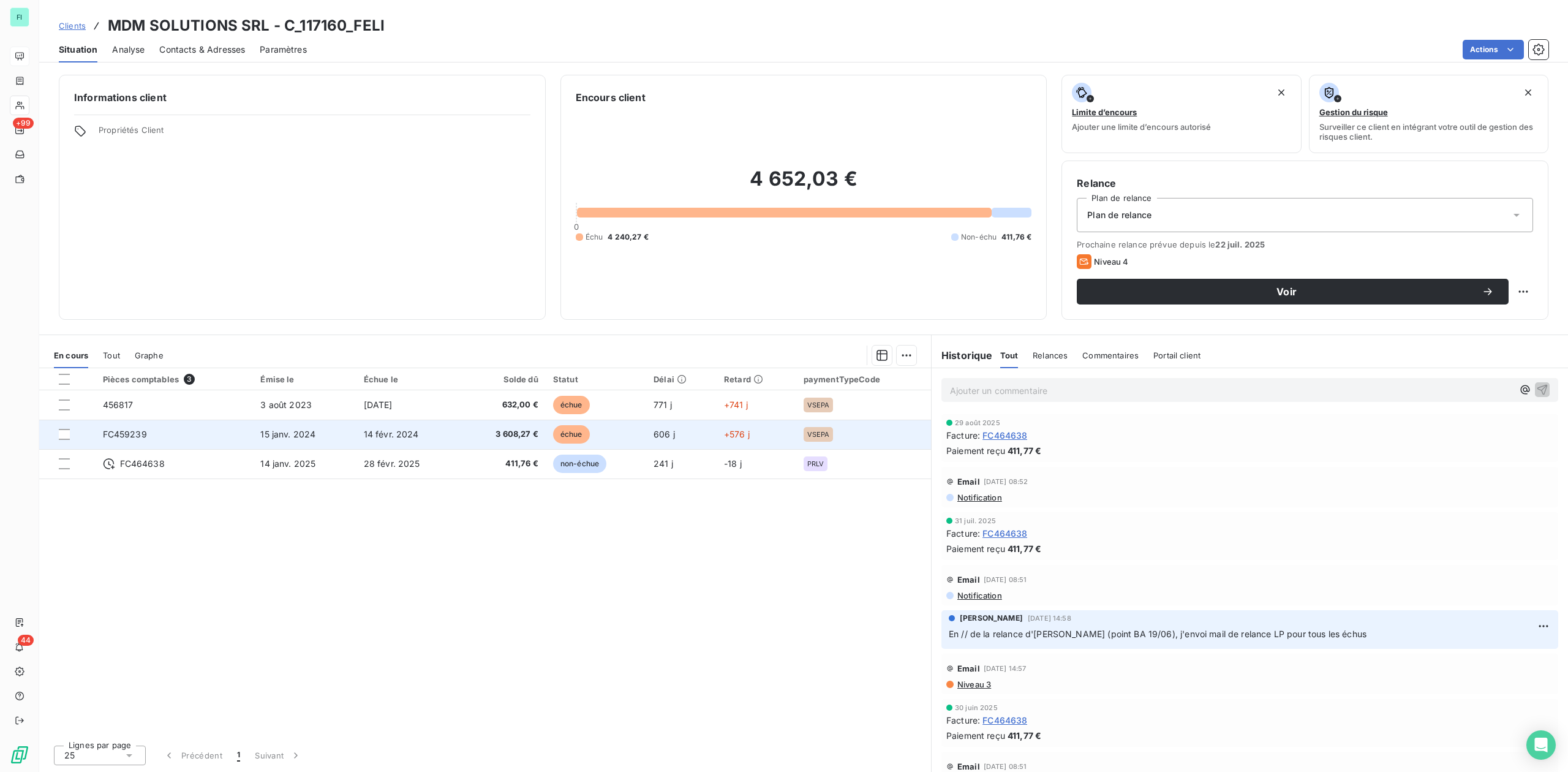
click at [498, 429] on span "3 608,27 €" at bounding box center [503, 434] width 70 height 12
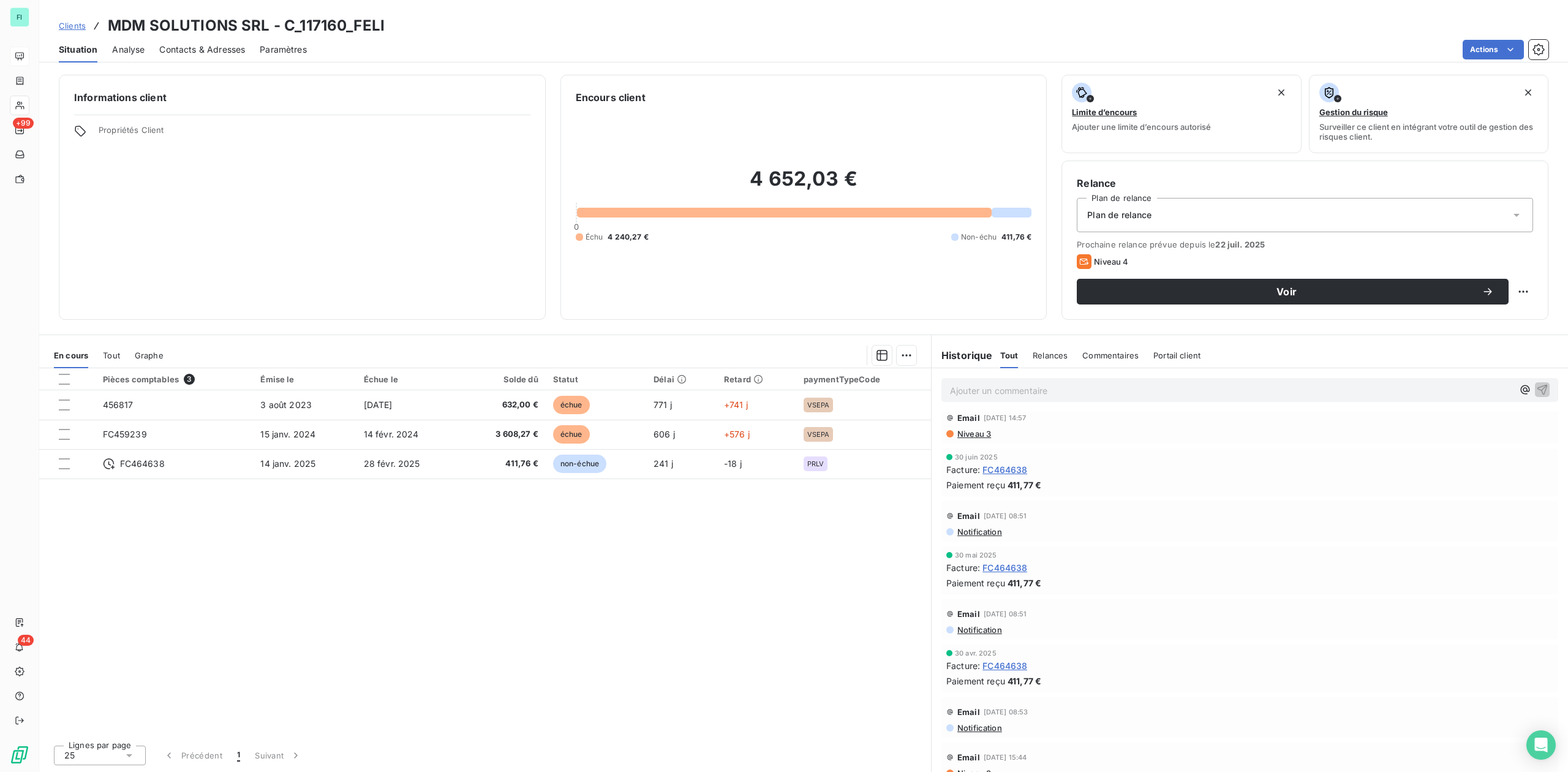
scroll to position [163, 0]
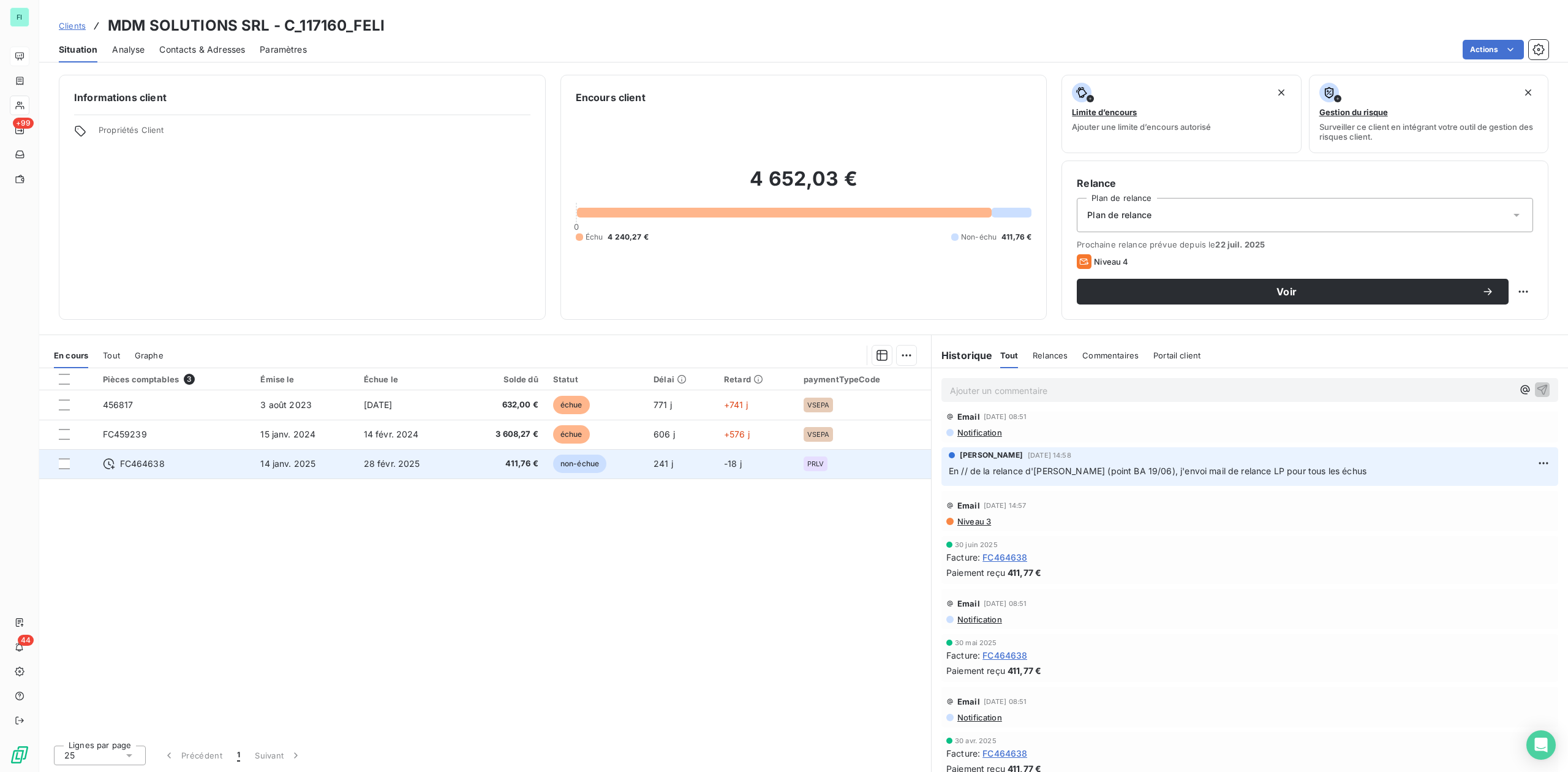
click at [437, 464] on td "28 févr. 2025" at bounding box center [409, 463] width 105 height 29
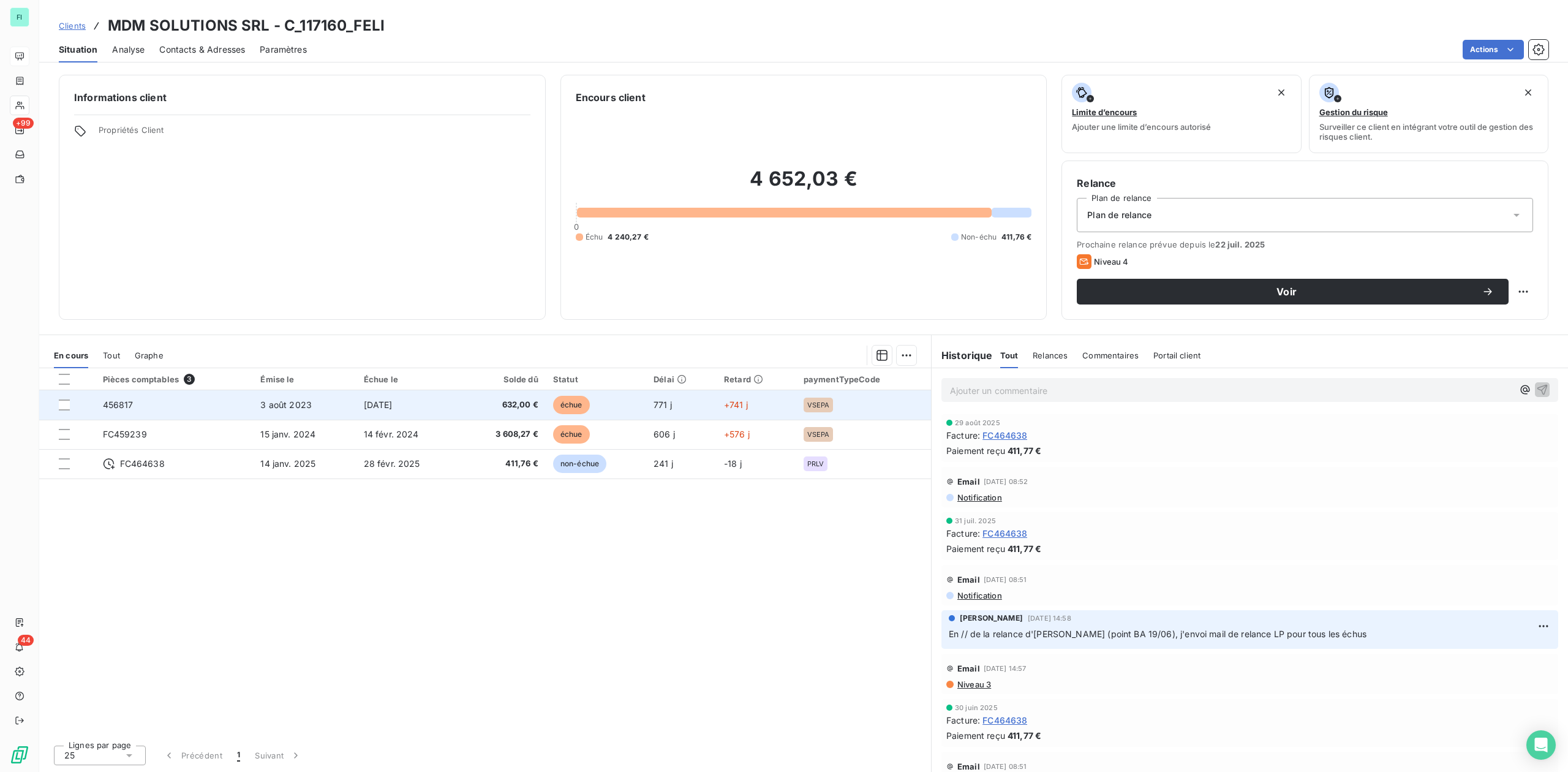
click at [335, 407] on td "3 août 2023" at bounding box center [304, 404] width 103 height 29
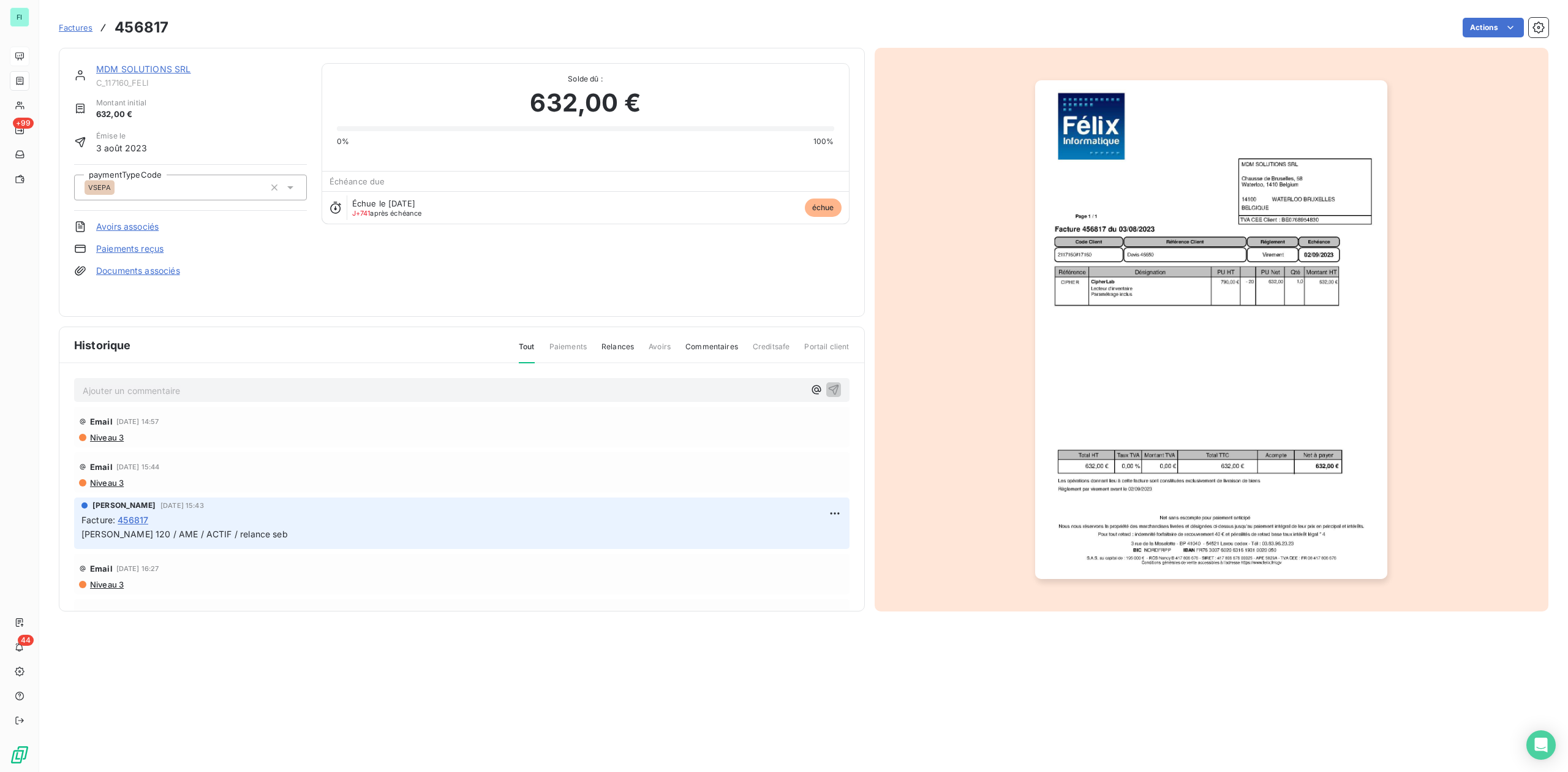
click at [131, 267] on link "Documents associés" at bounding box center [138, 271] width 84 height 12
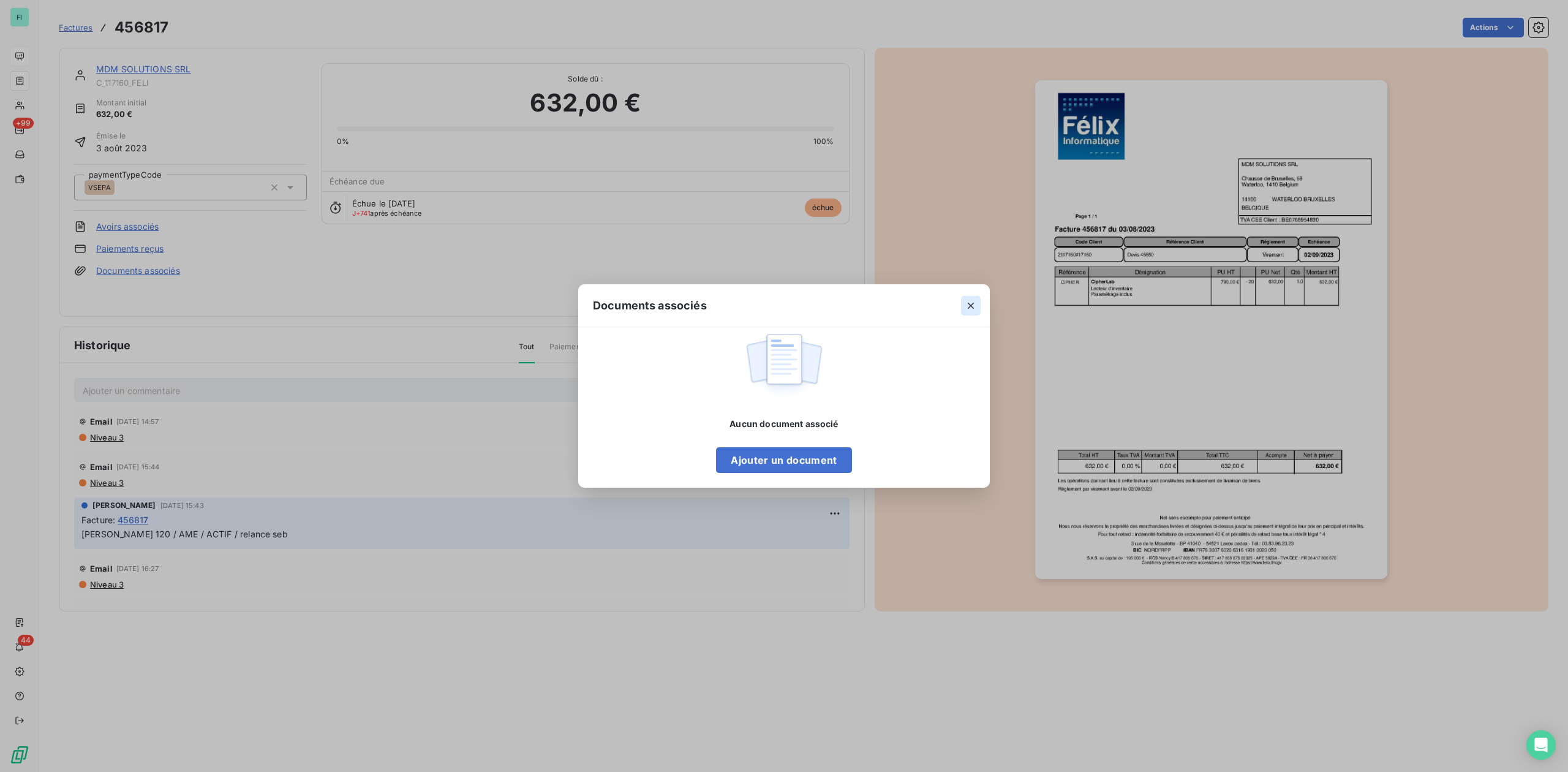
click at [961, 304] on button "button" at bounding box center [971, 305] width 20 height 20
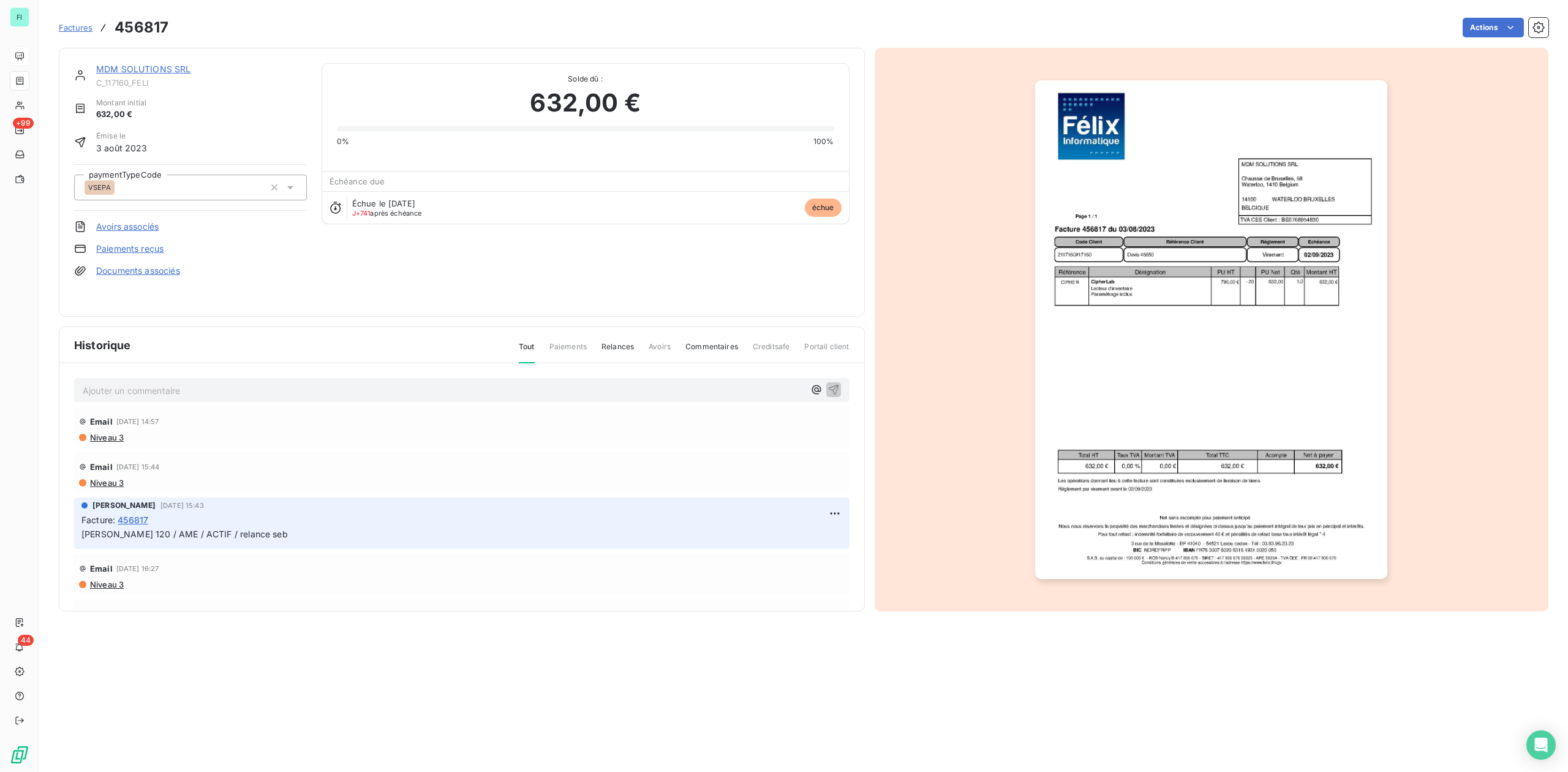
click at [132, 65] on link "MDM SOLUTIONS SRL" at bounding box center [143, 69] width 95 height 11
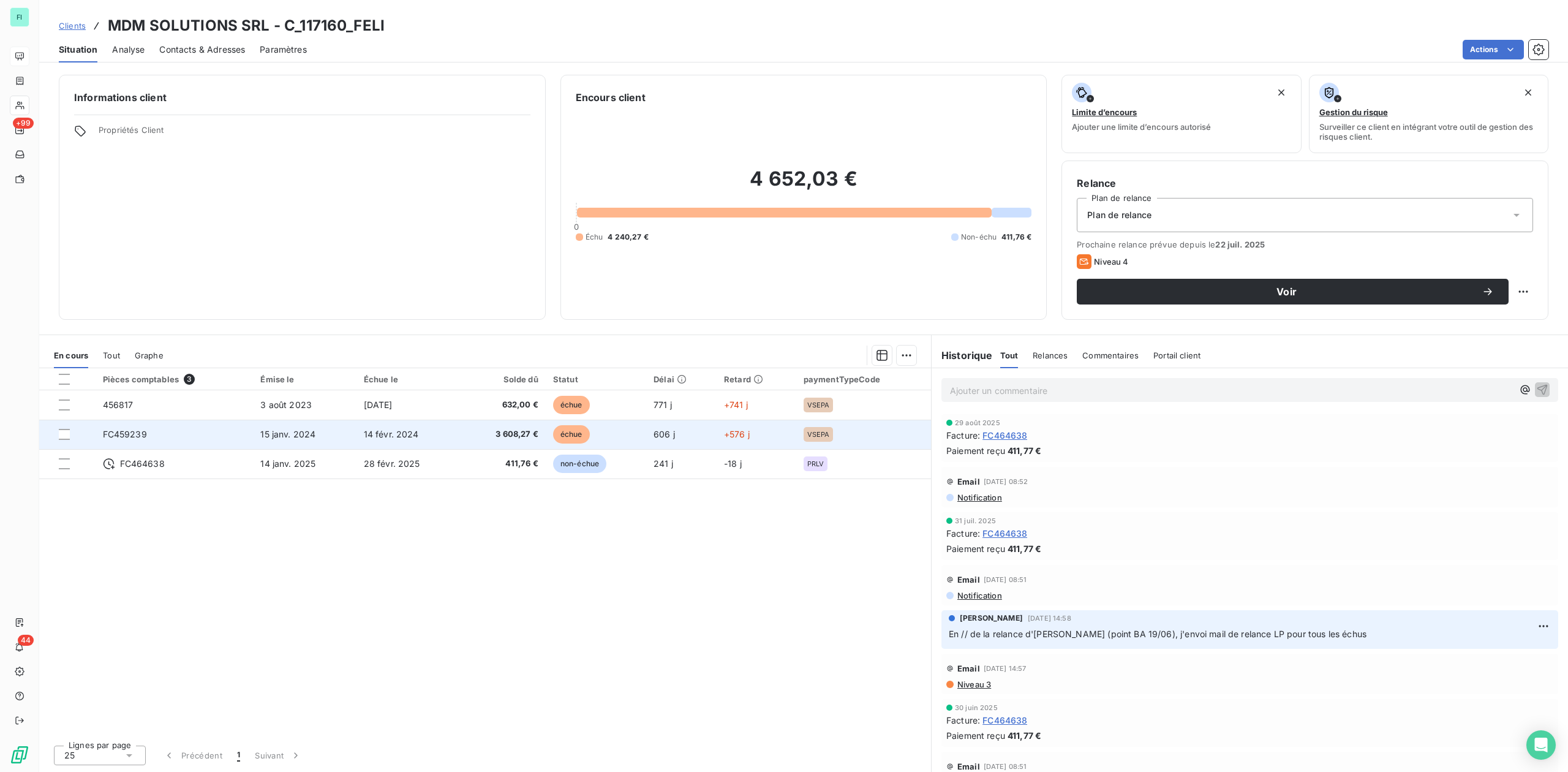
click at [155, 431] on td "FC459239" at bounding box center [174, 434] width 158 height 29
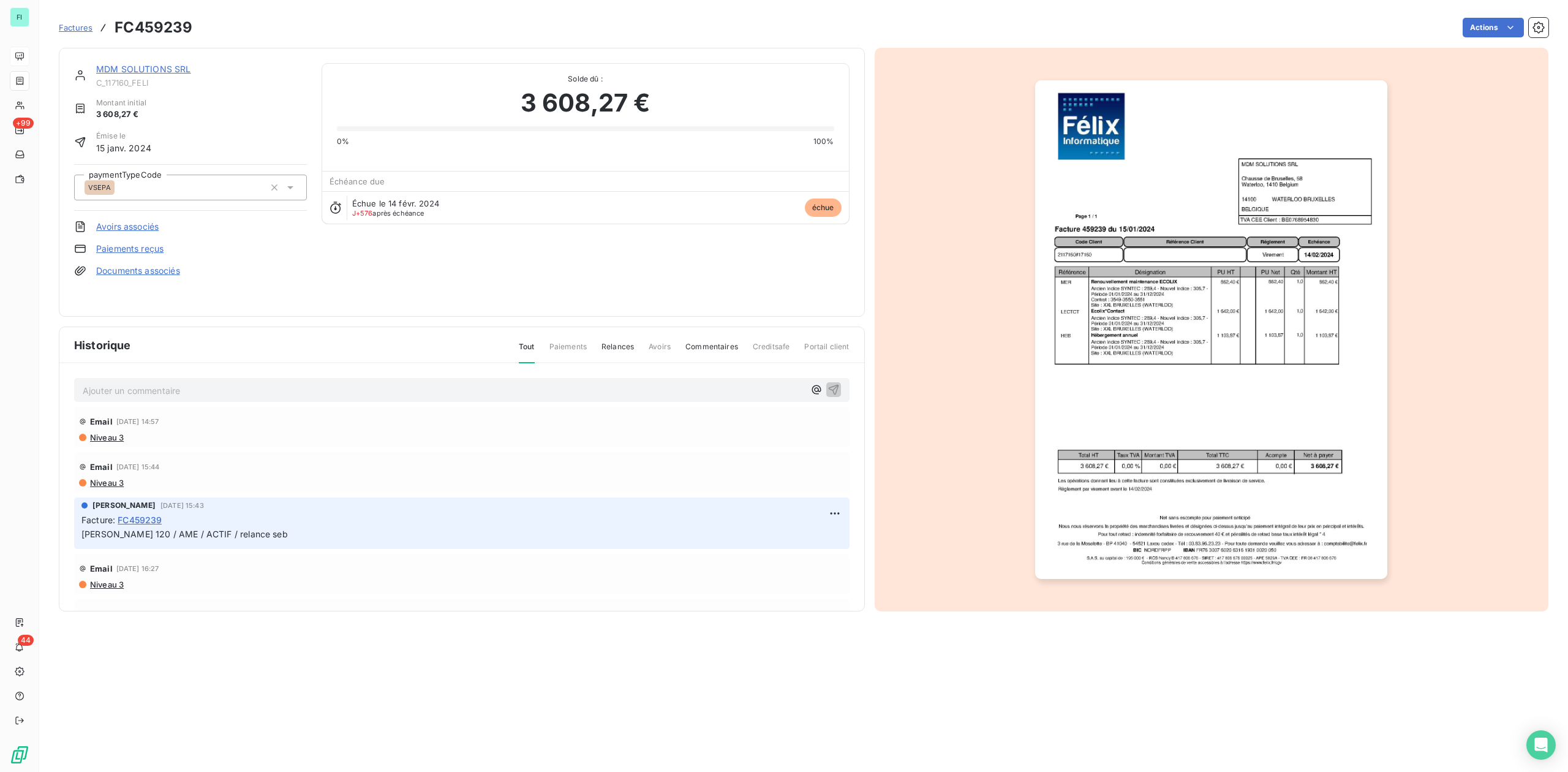
click at [128, 267] on link "Documents associés" at bounding box center [138, 271] width 84 height 12
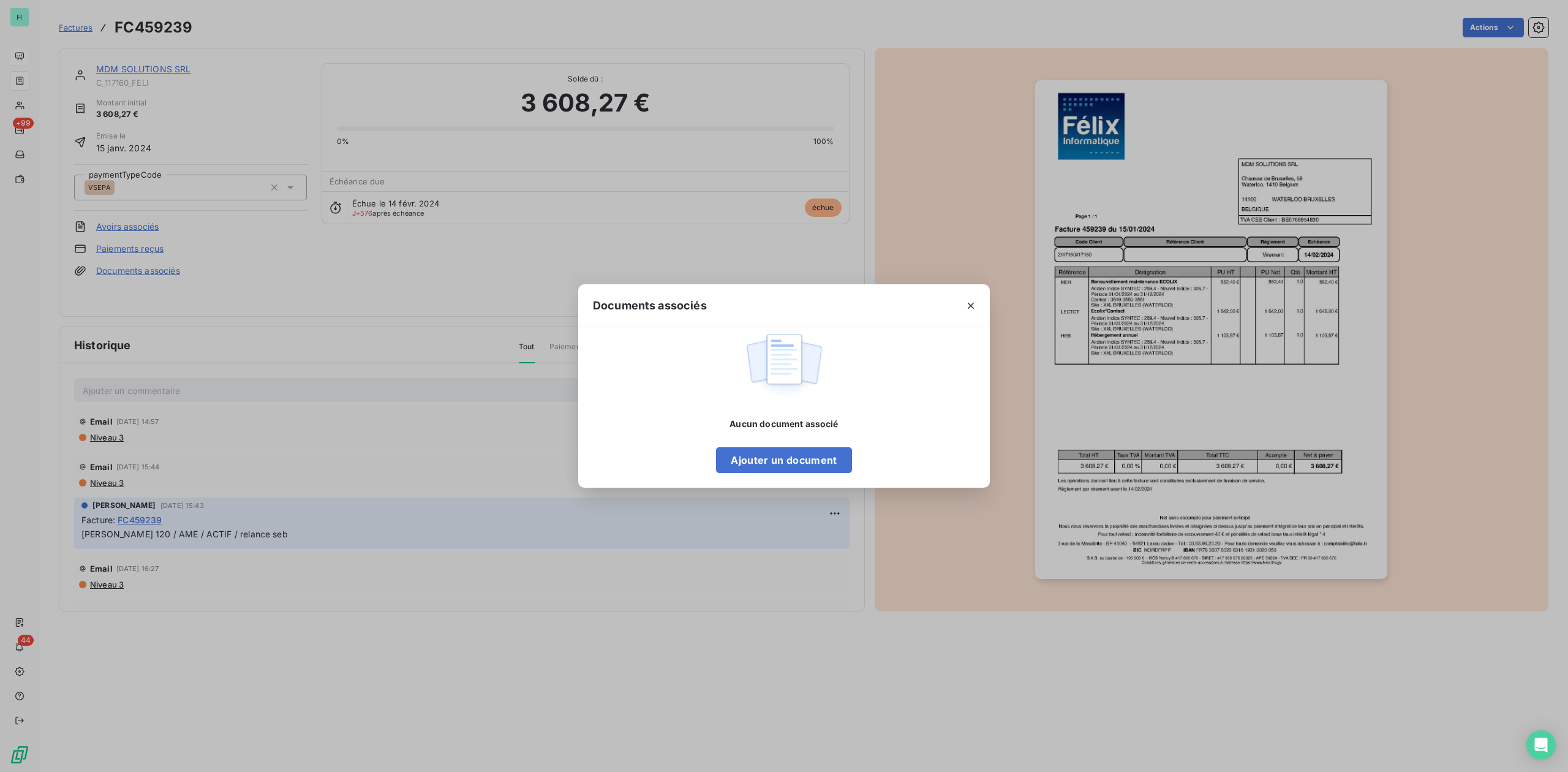
click at [976, 302] on icon "button" at bounding box center [971, 305] width 12 height 12
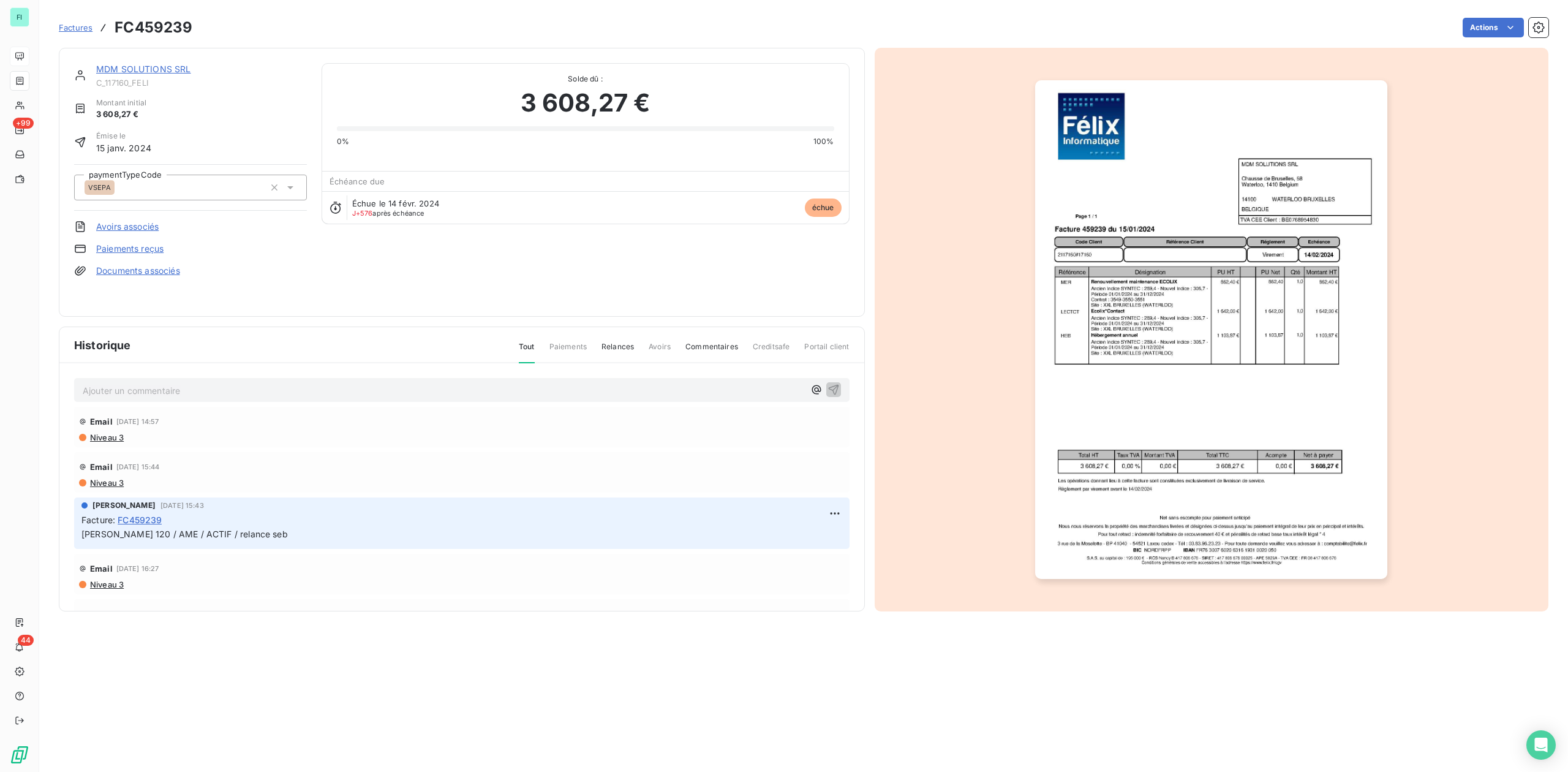
click at [132, 64] on link "MDM SOLUTIONS SRL" at bounding box center [143, 69] width 95 height 11
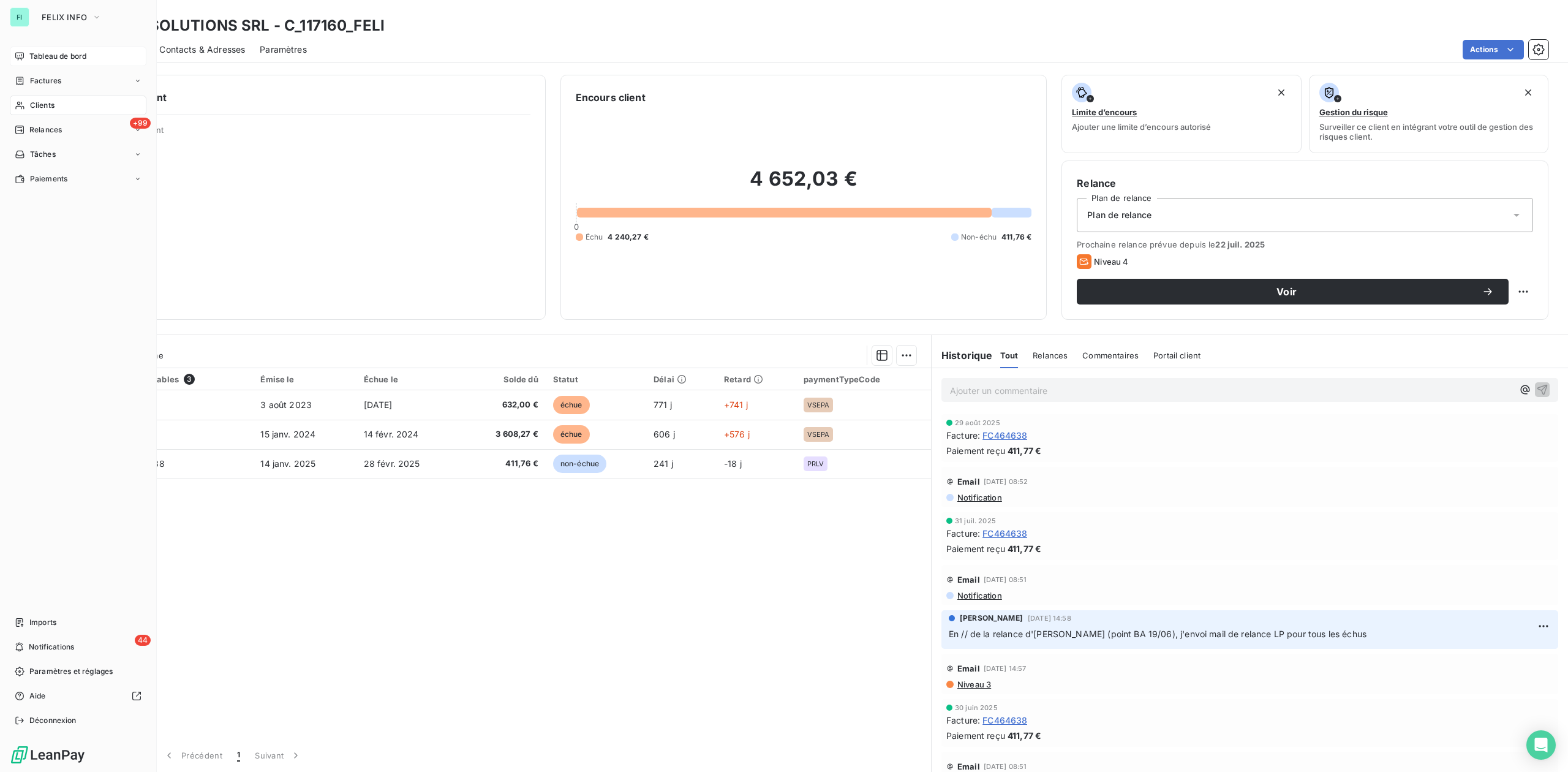
click at [37, 51] on span "Tableau de bord" at bounding box center [58, 56] width 57 height 11
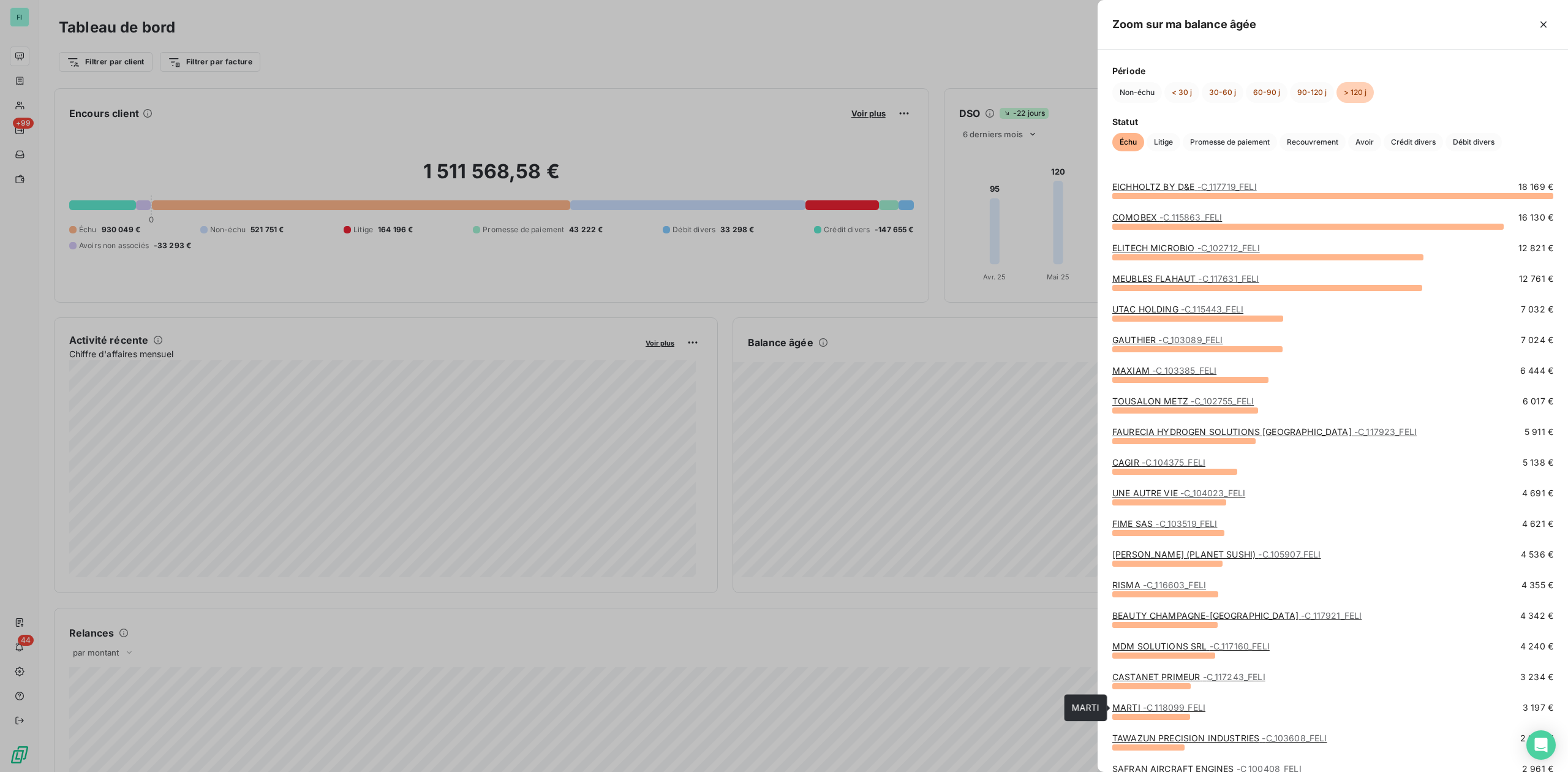
click at [1150, 704] on span "- C_118099_FELI" at bounding box center [1174, 707] width 62 height 11
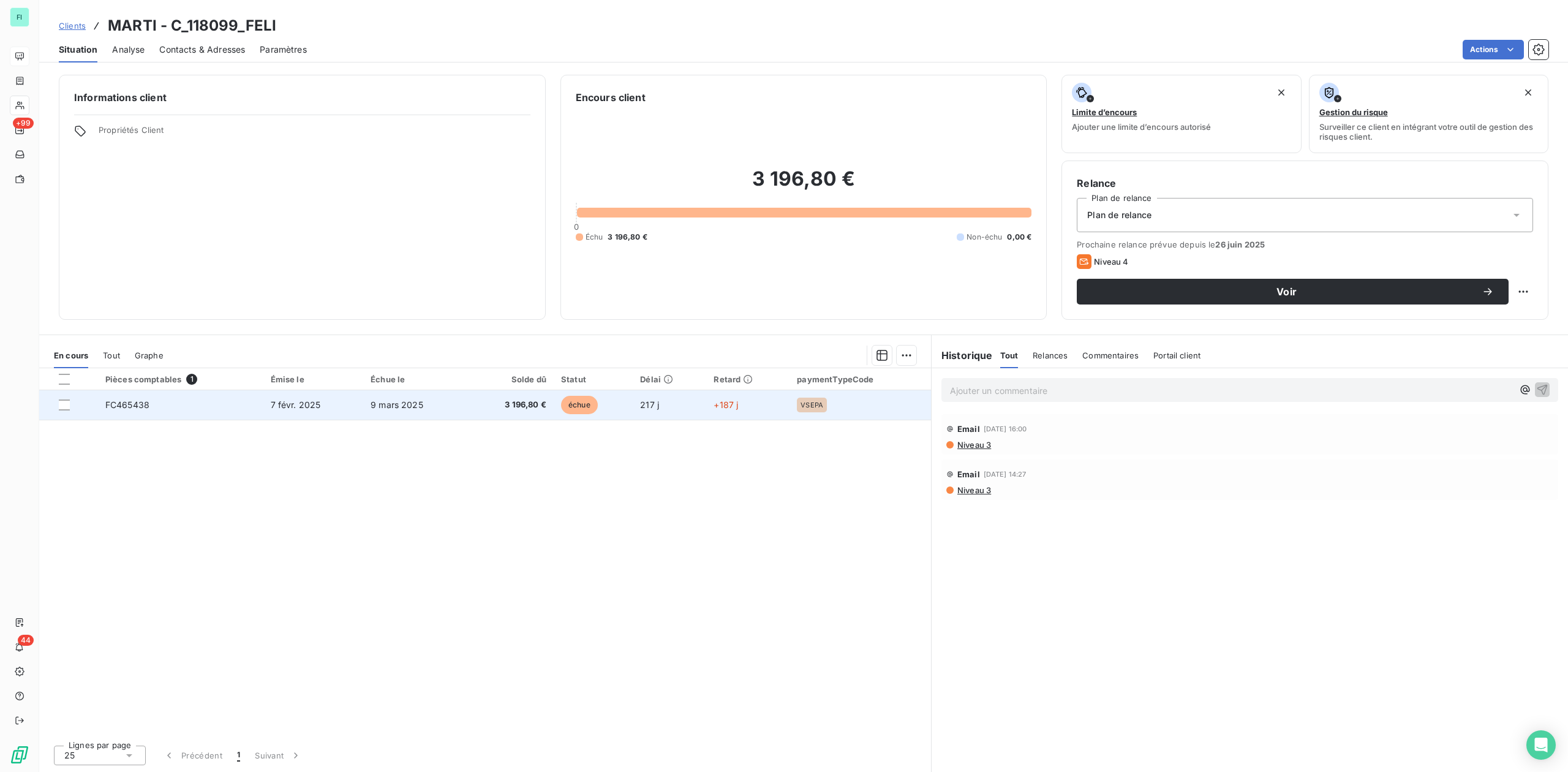
click at [481, 404] on span "3 196,80 €" at bounding box center [511, 405] width 72 height 12
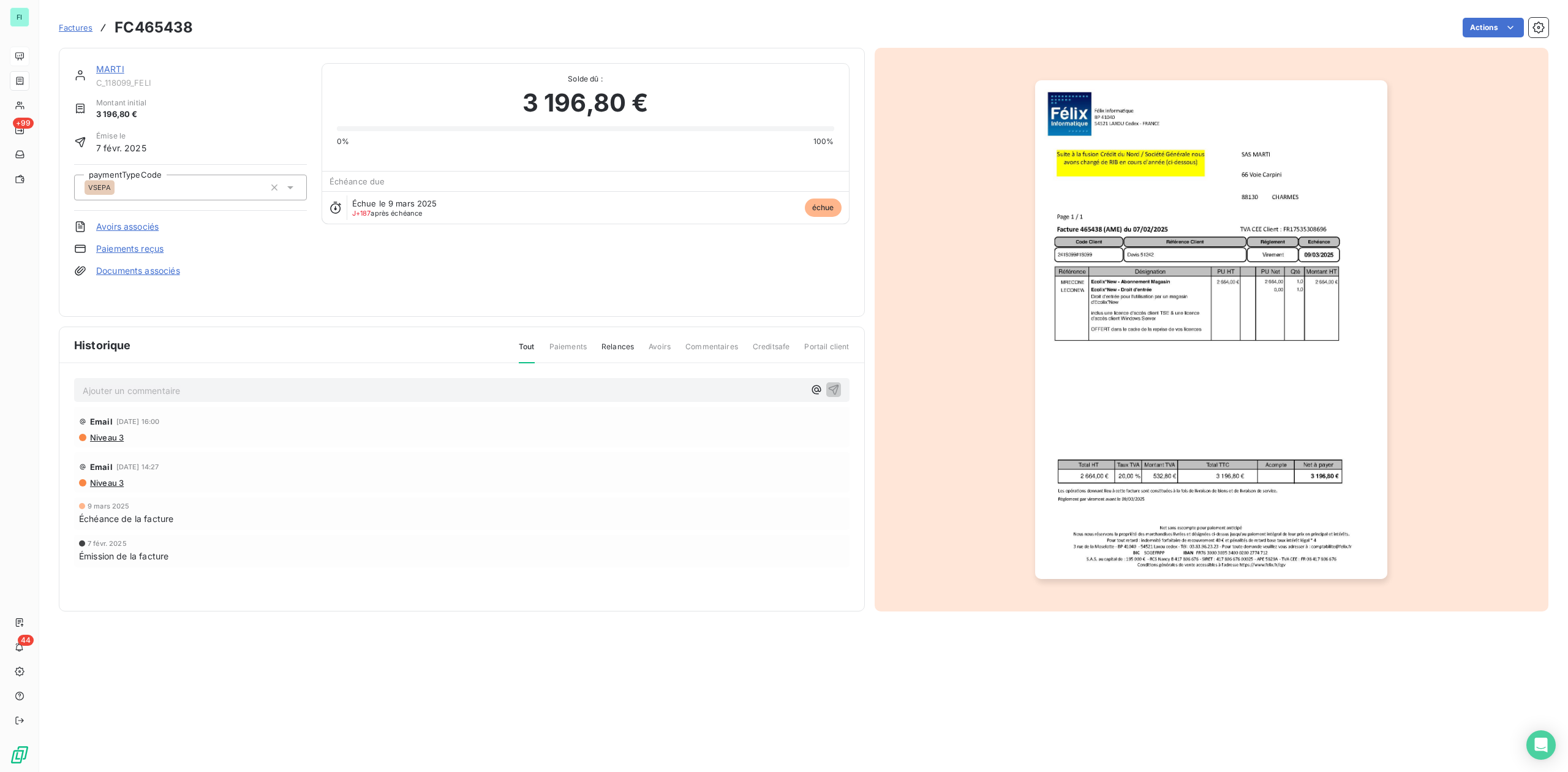
click at [1152, 259] on img "button" at bounding box center [1211, 329] width 352 height 499
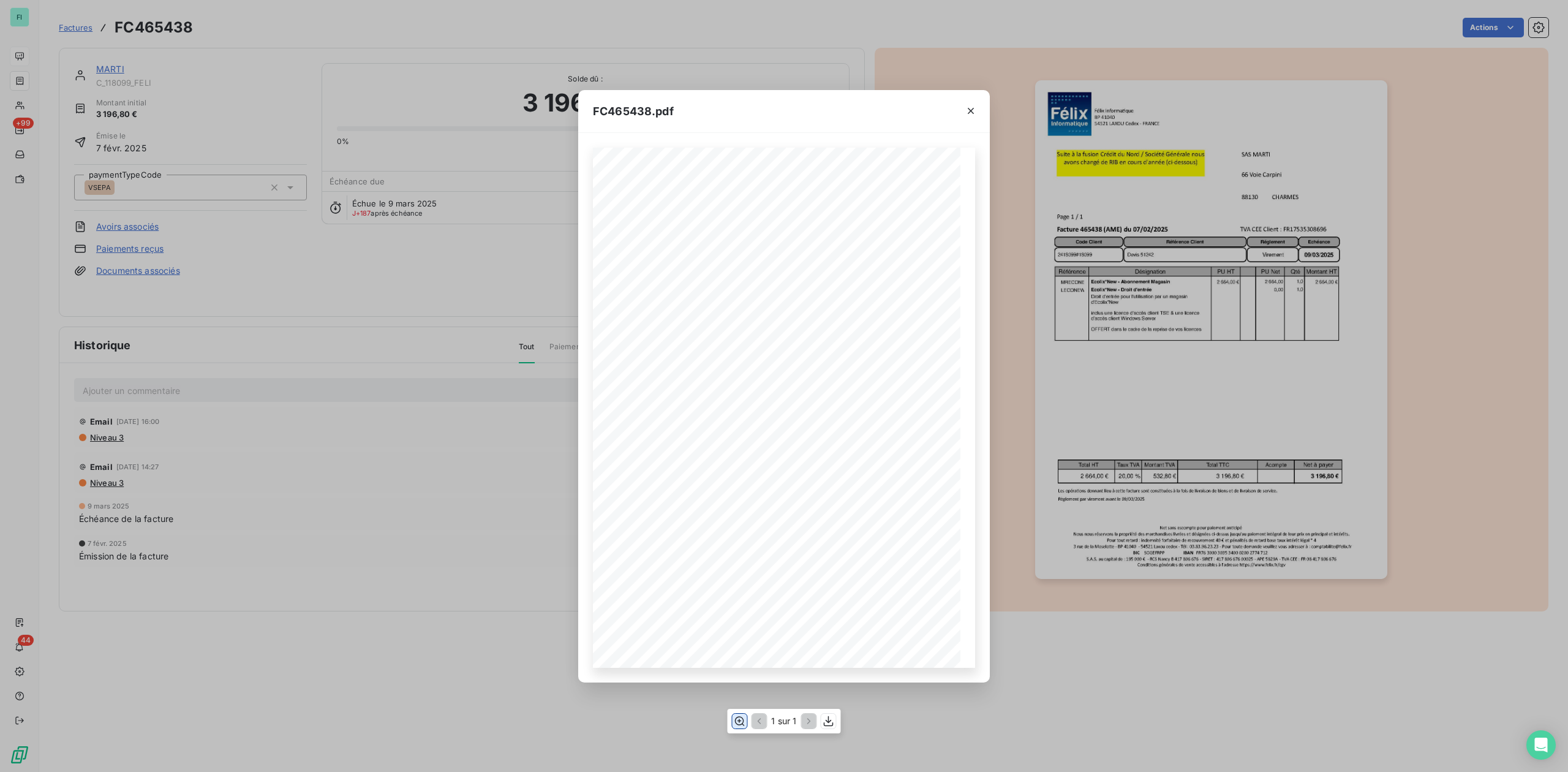
click at [736, 721] on icon "button" at bounding box center [739, 721] width 12 height 12
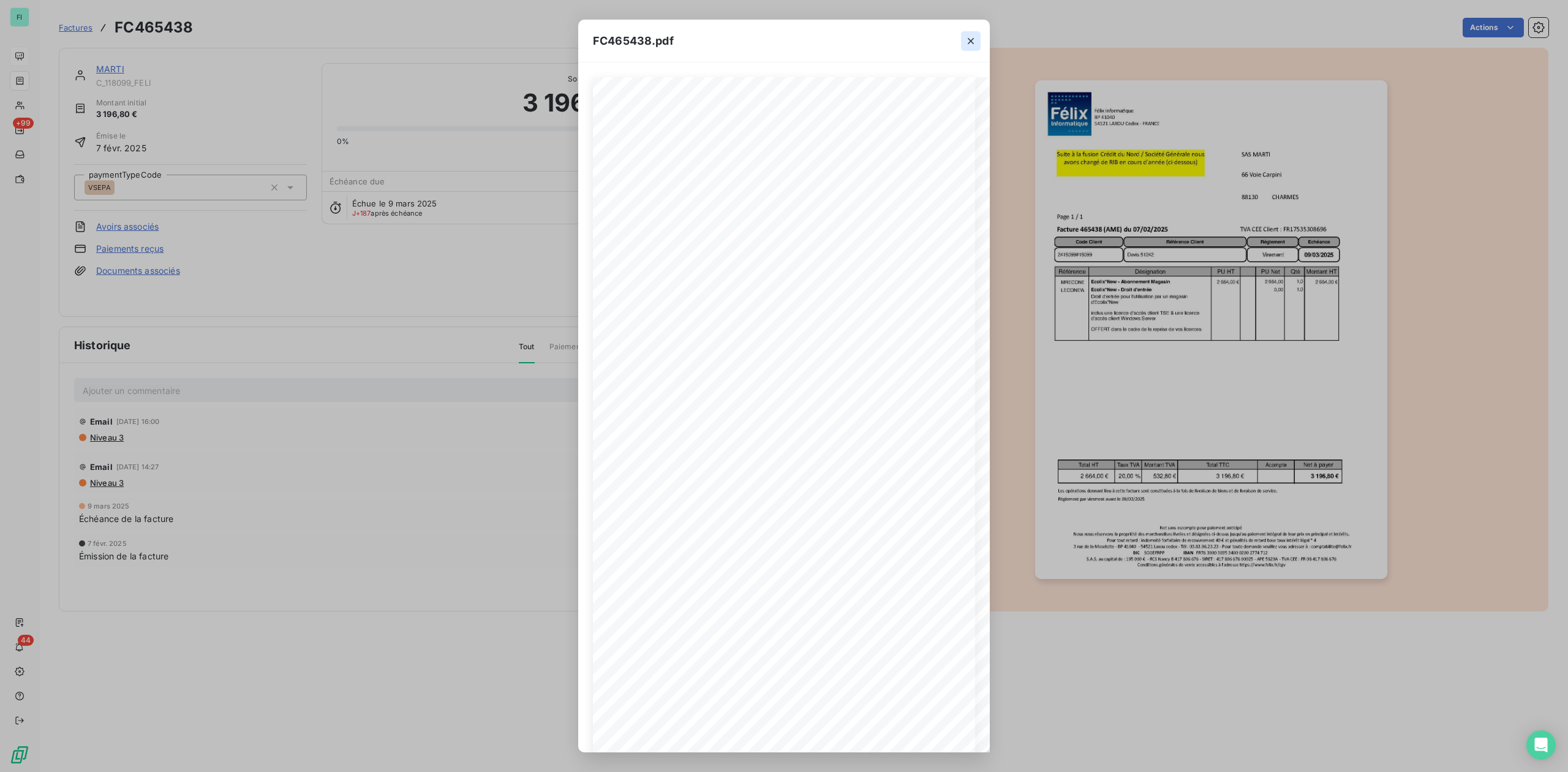
click at [969, 42] on icon "button" at bounding box center [971, 41] width 12 height 12
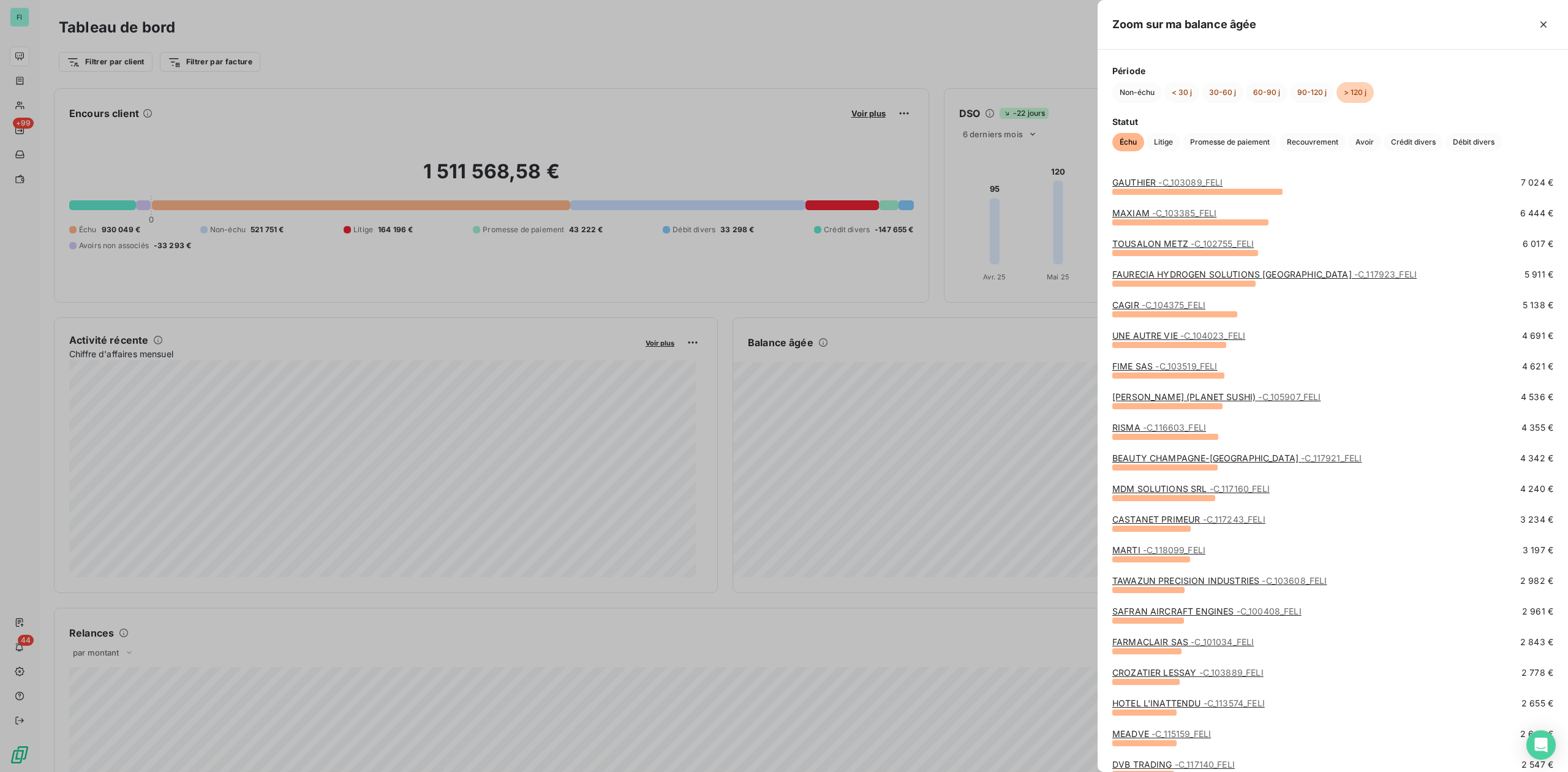
scroll to position [163, 0]
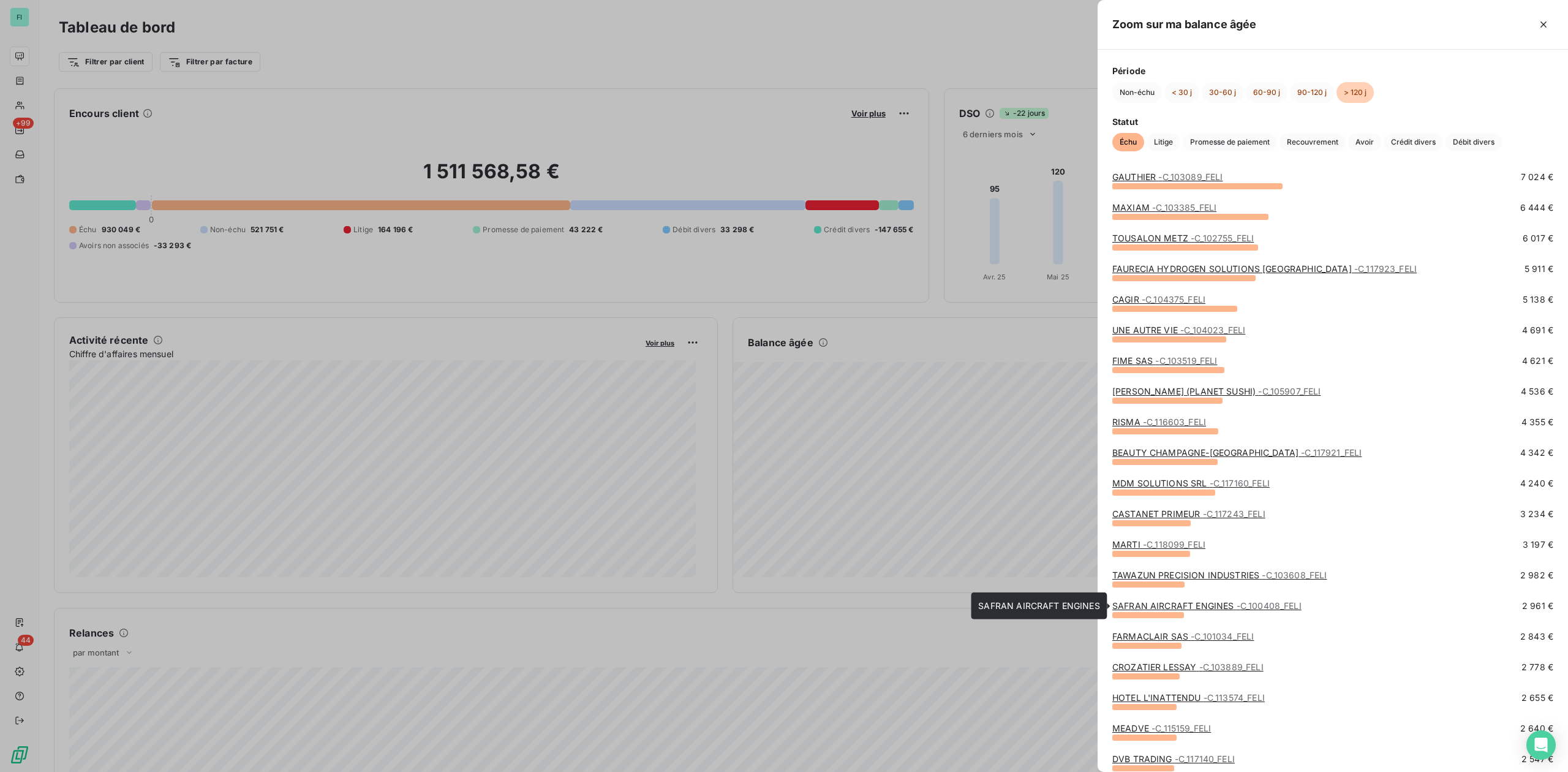
click at [1170, 603] on link "SAFRAN AIRCRAFT ENGINES - C_100408_FELI" at bounding box center [1207, 605] width 189 height 11
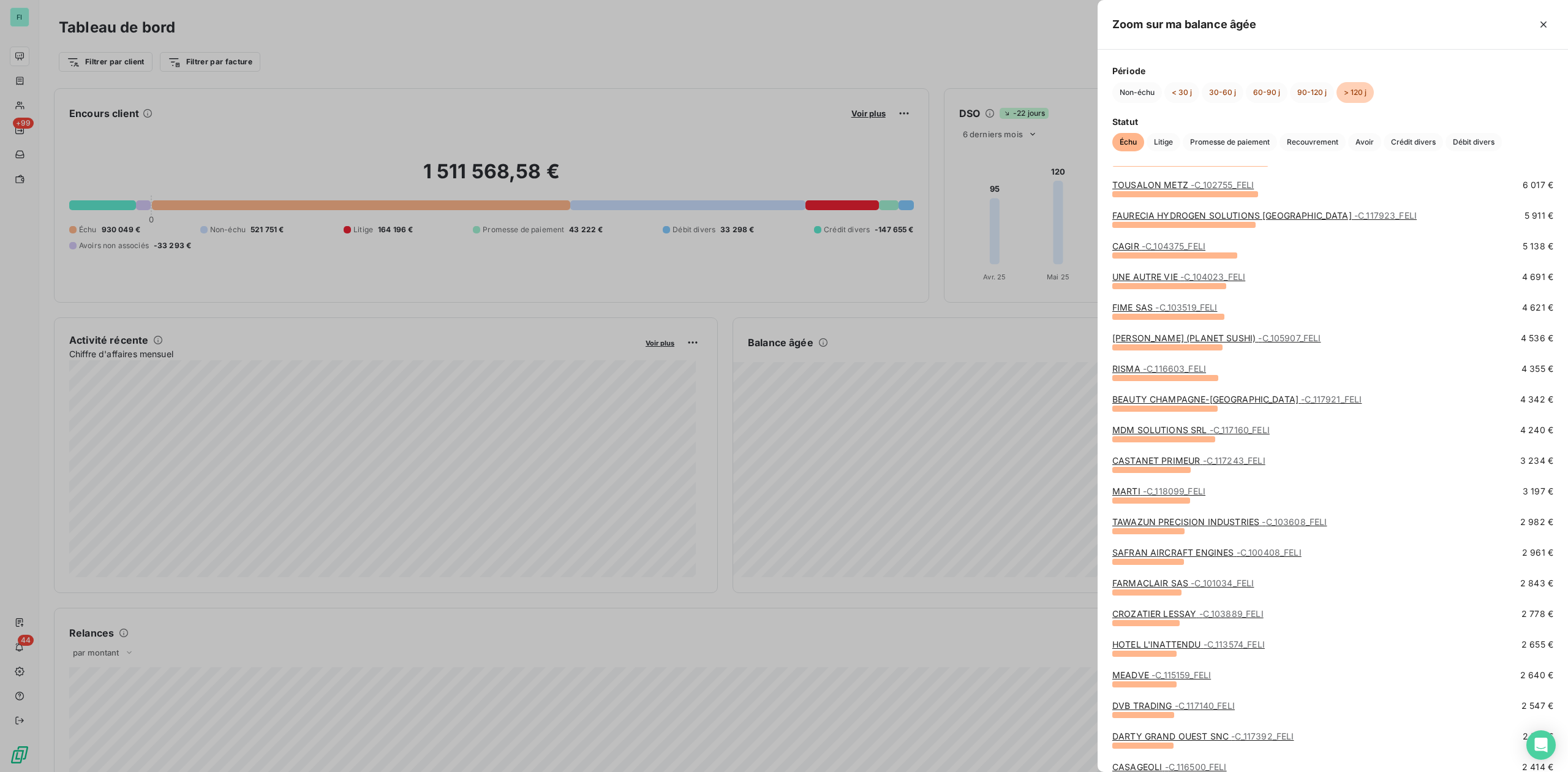
scroll to position [245, 0]
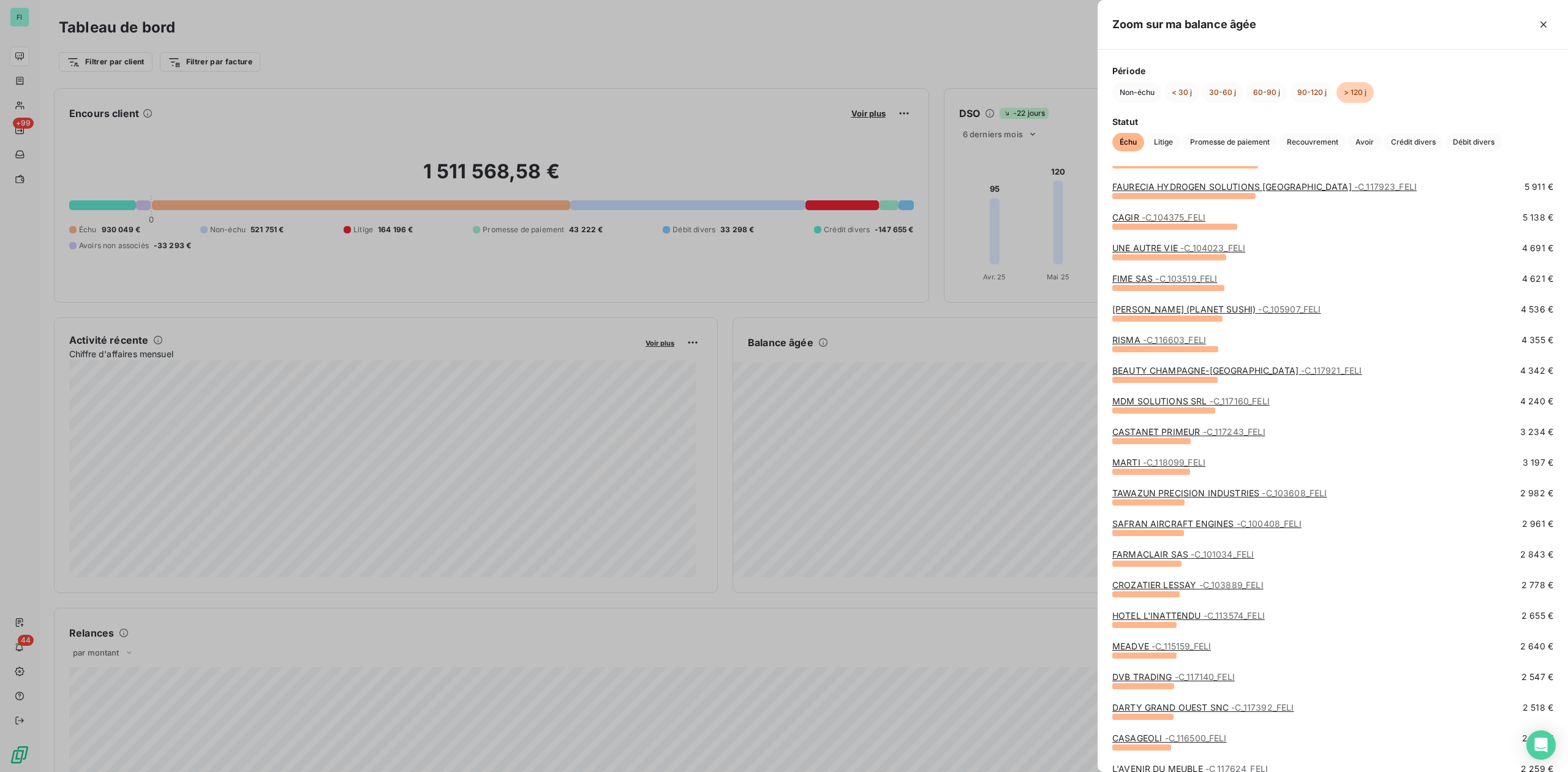
click at [1155, 616] on link "HOTEL L'INATTENDU - C_113574_FELI" at bounding box center [1188, 615] width 152 height 11
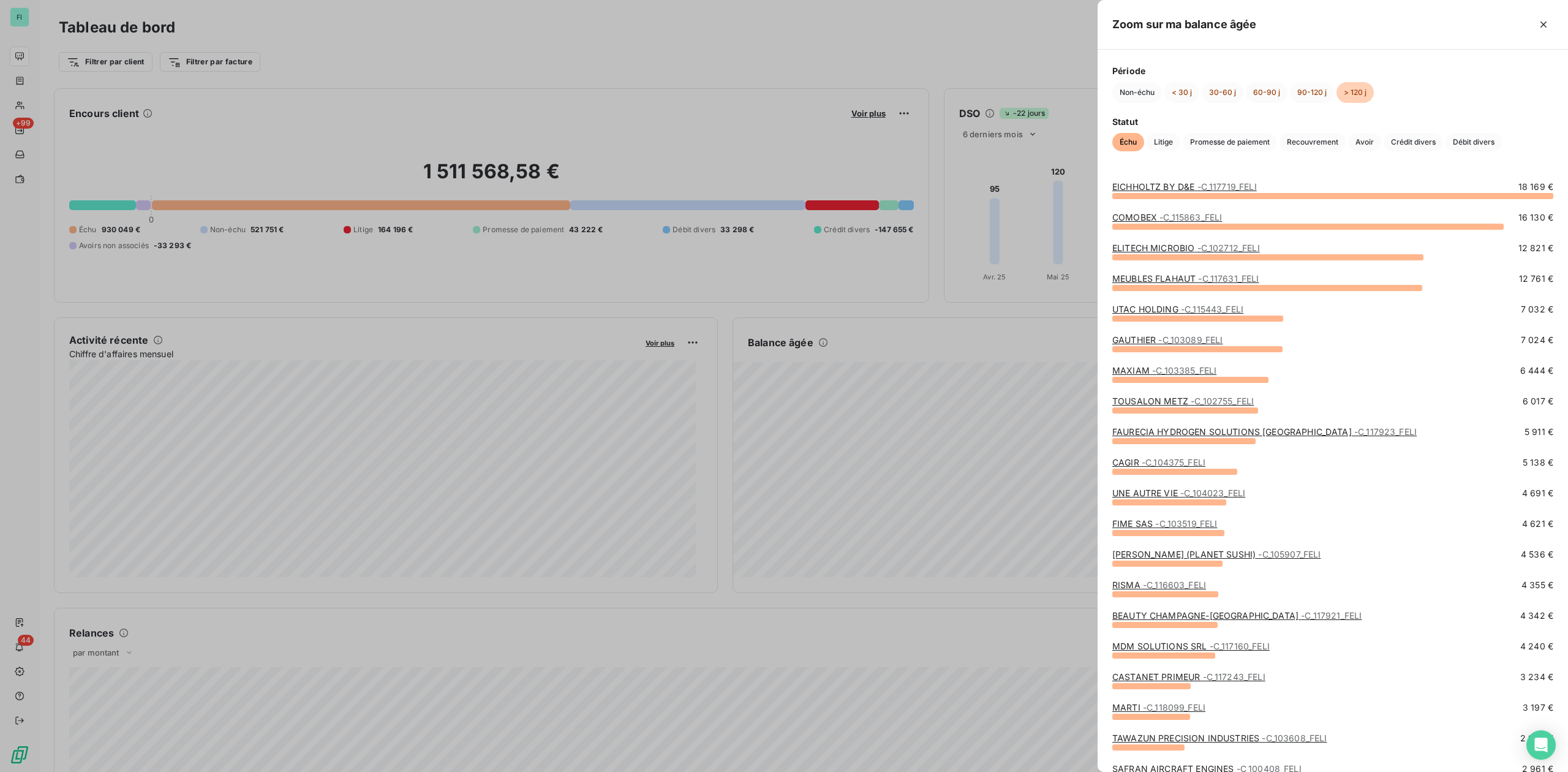
scroll to position [163, 0]
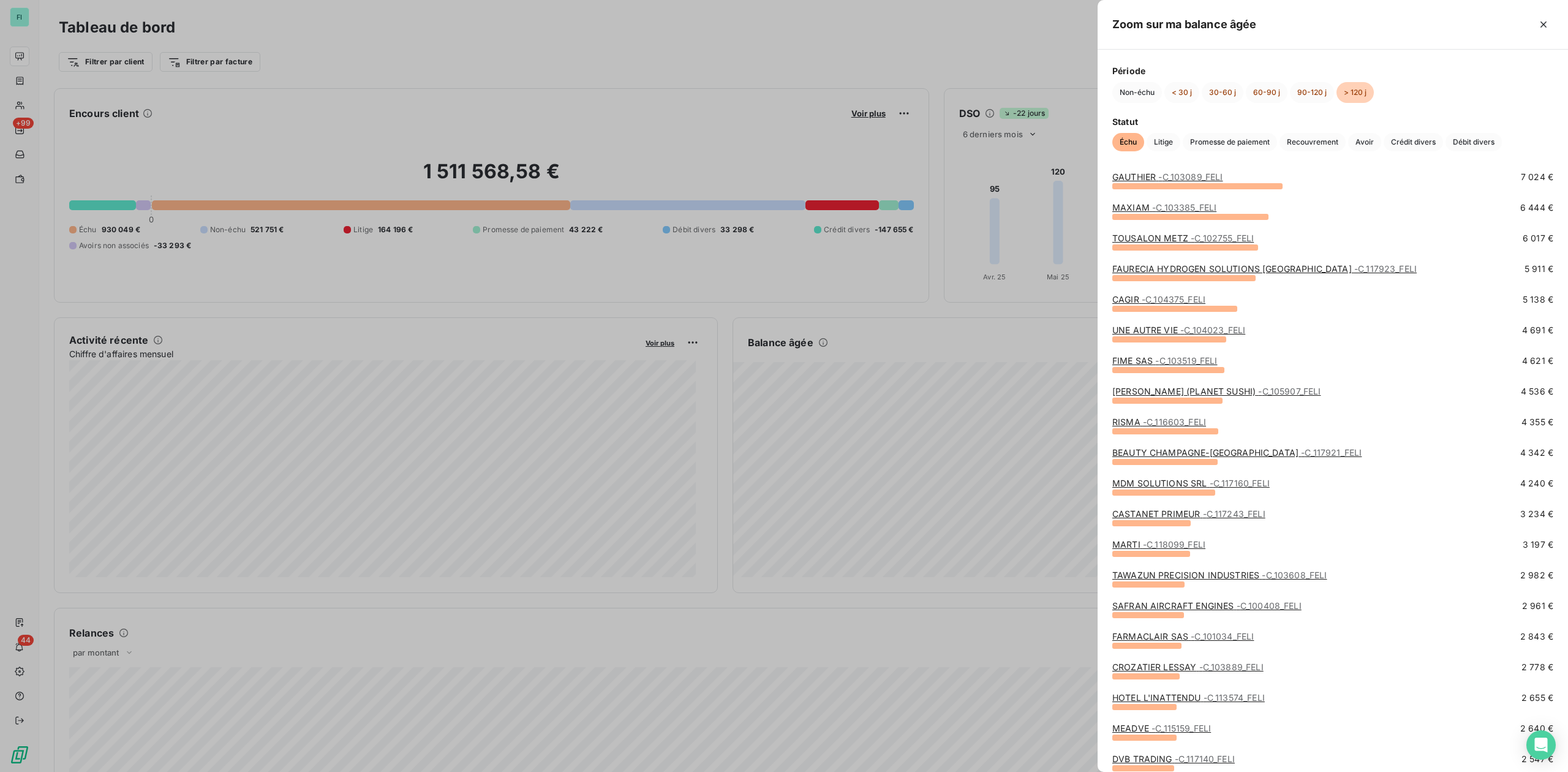
click at [1150, 670] on link "CROZATIER LESSAY - C_103889_FELI" at bounding box center [1188, 667] width 152 height 11
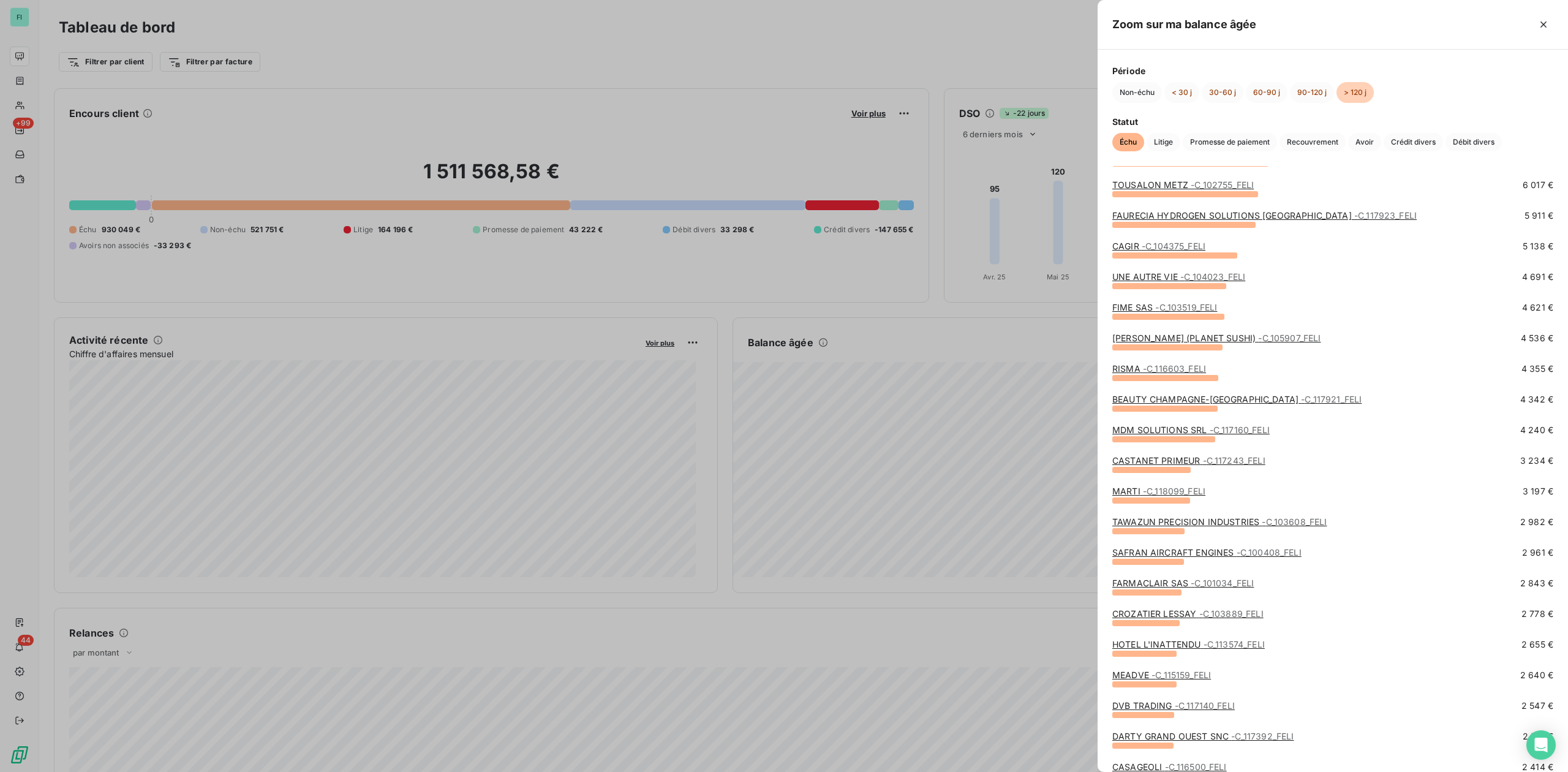
scroll to position [245, 0]
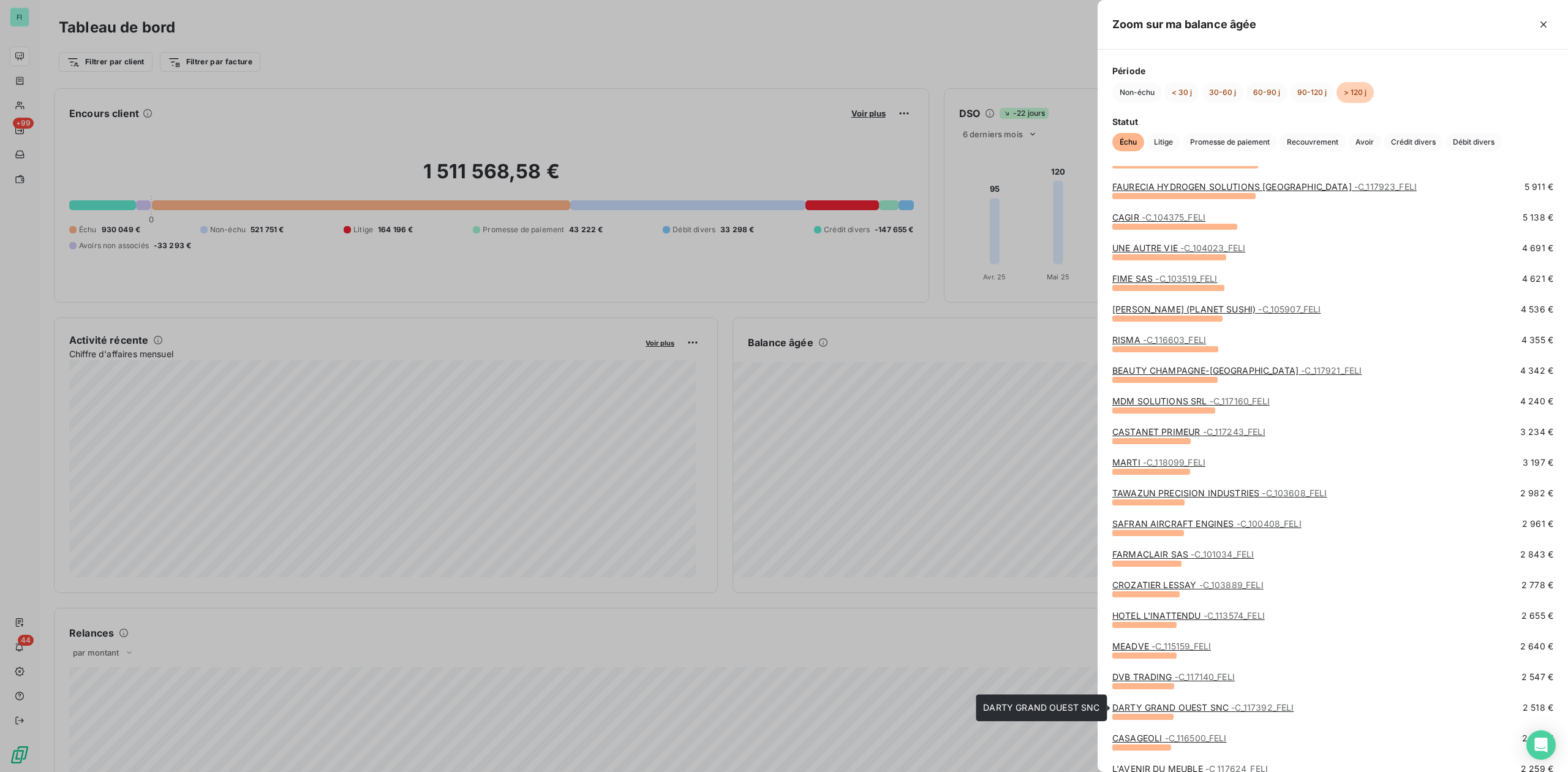
click at [1155, 704] on link "DARTY GRAND OUEST SNC - C_117392_FELI" at bounding box center [1203, 707] width 182 height 11
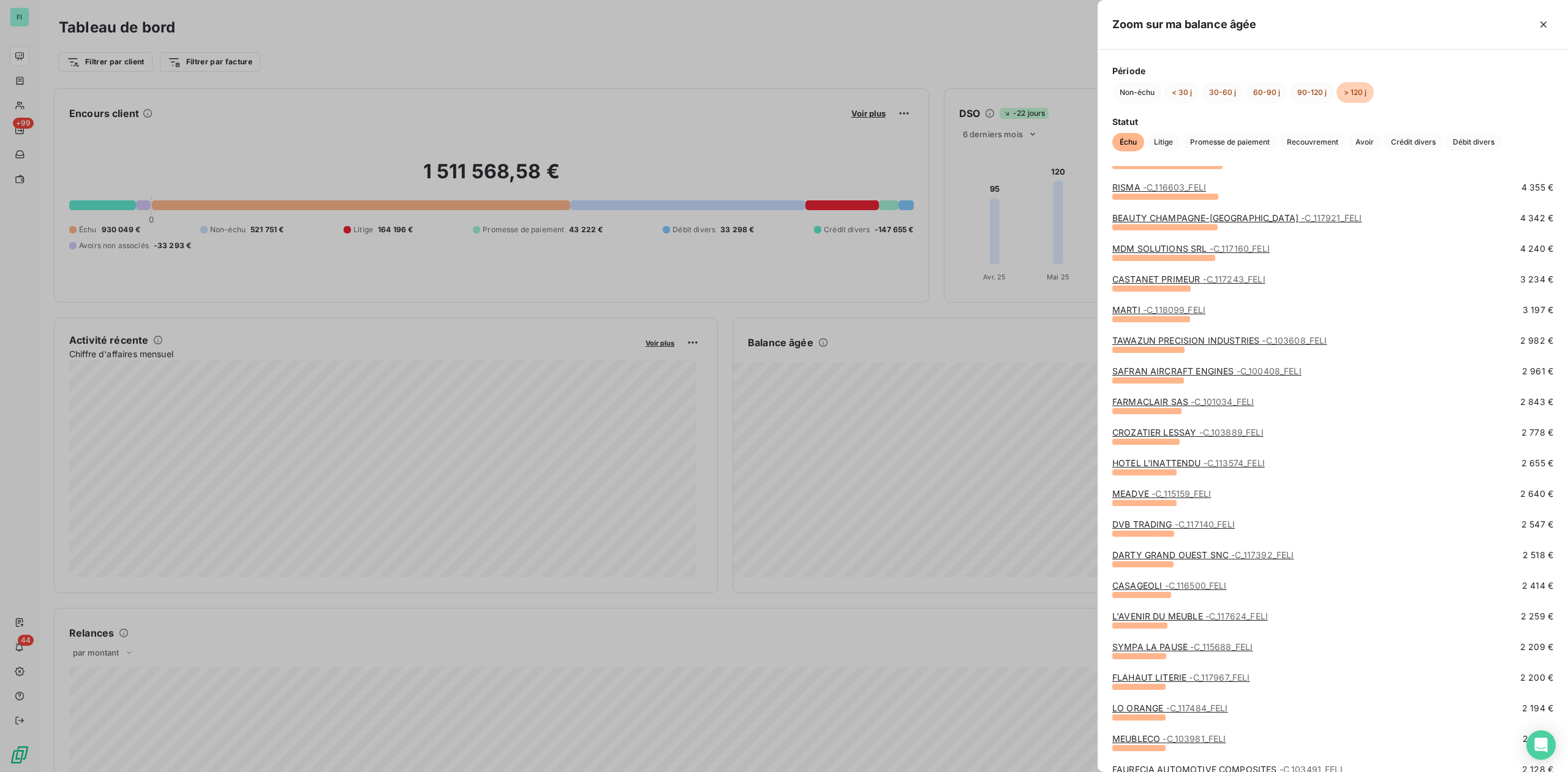
scroll to position [408, 0]
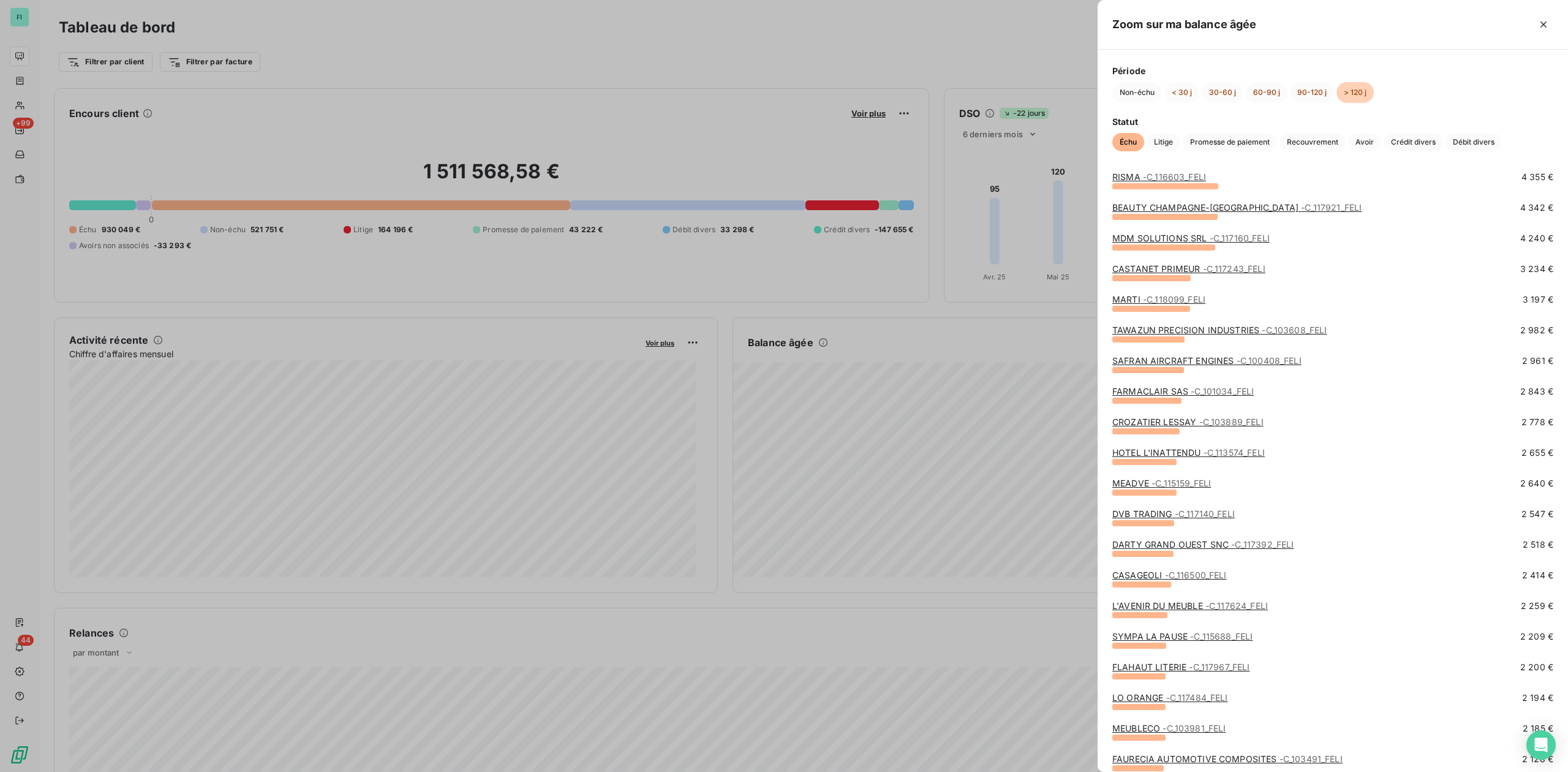
click at [1135, 517] on link "DVB TRADING - C_117140_FELI" at bounding box center [1173, 514] width 122 height 11
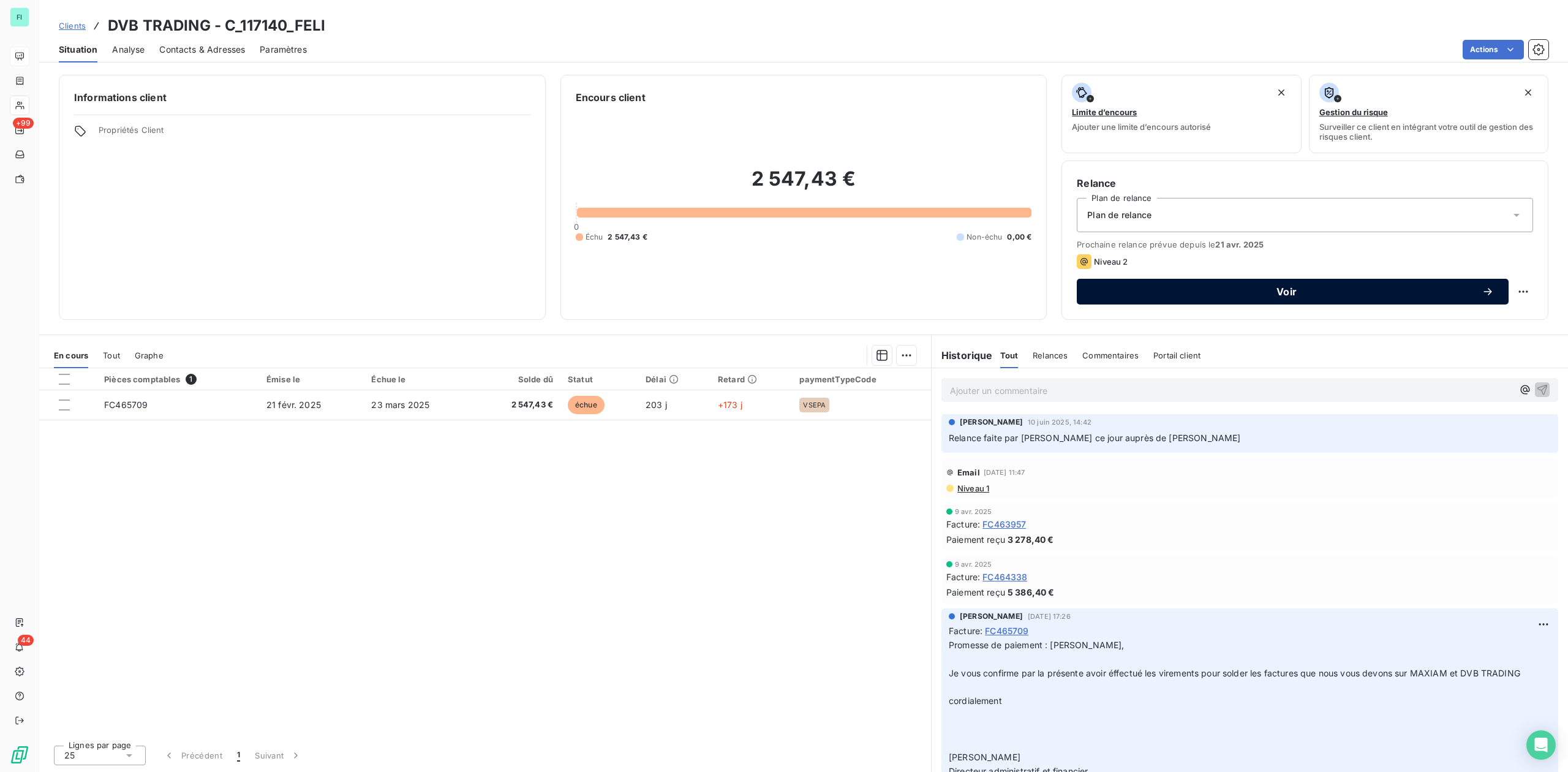
click at [1257, 290] on span "Voir" at bounding box center [1287, 291] width 390 height 10
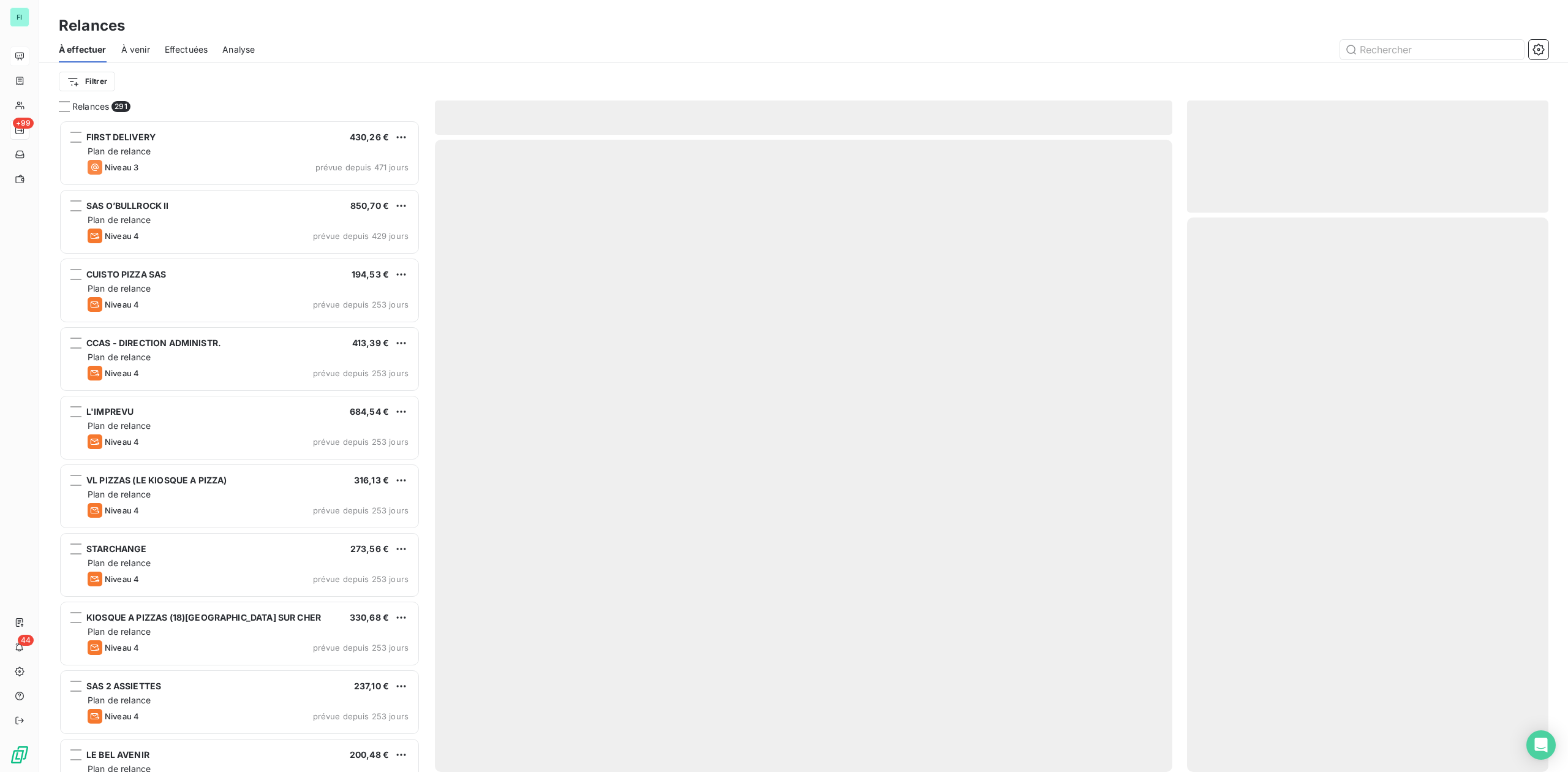
scroll to position [639, 349]
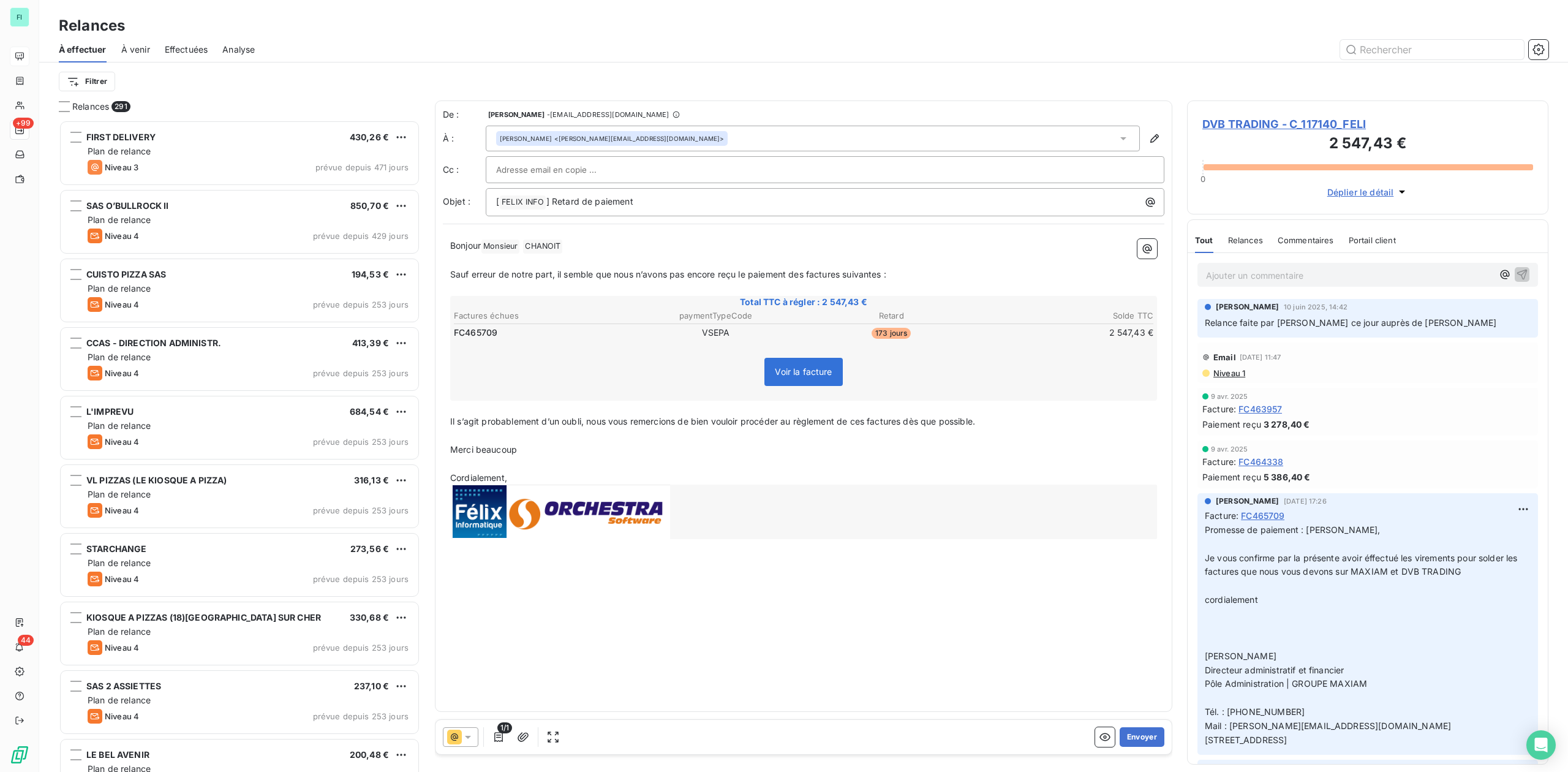
click at [466, 733] on icon at bounding box center [468, 737] width 12 height 12
click at [476, 662] on span "Niveau 2" at bounding box center [485, 663] width 37 height 12
click at [1159, 737] on button "Envoyer" at bounding box center [1143, 737] width 45 height 20
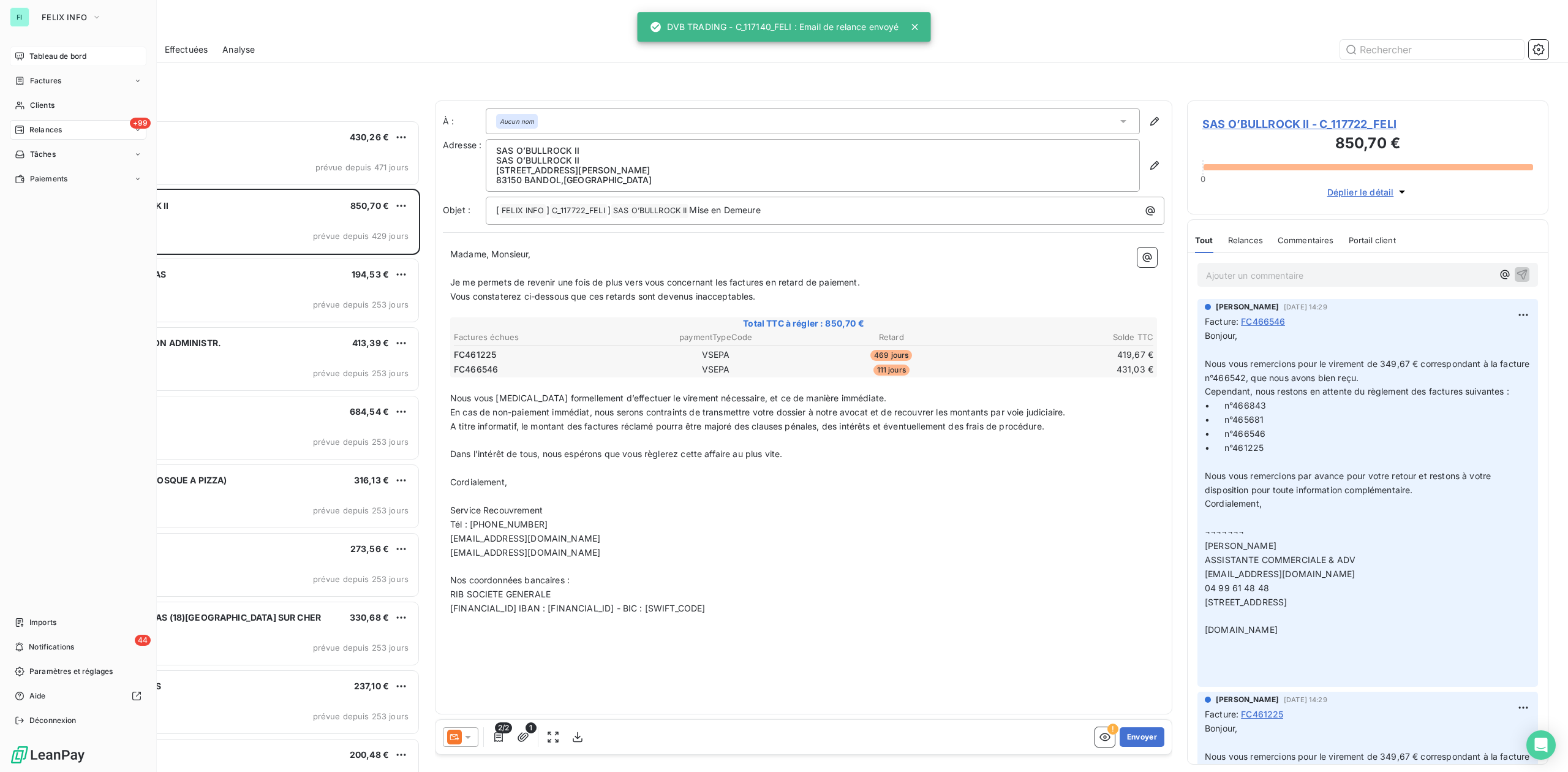
click at [30, 52] on span "Tableau de bord" at bounding box center [58, 56] width 57 height 11
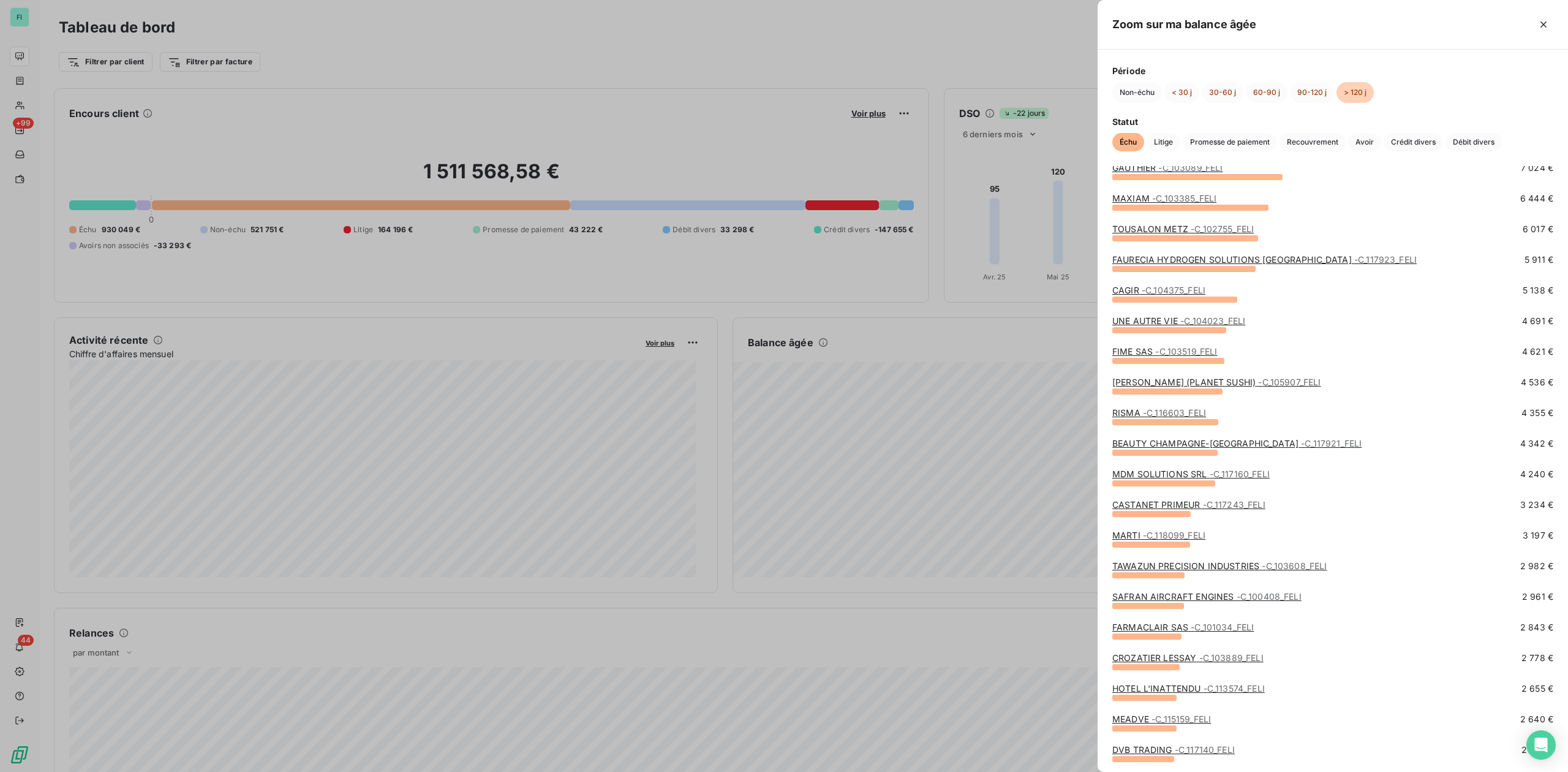
scroll to position [326, 0]
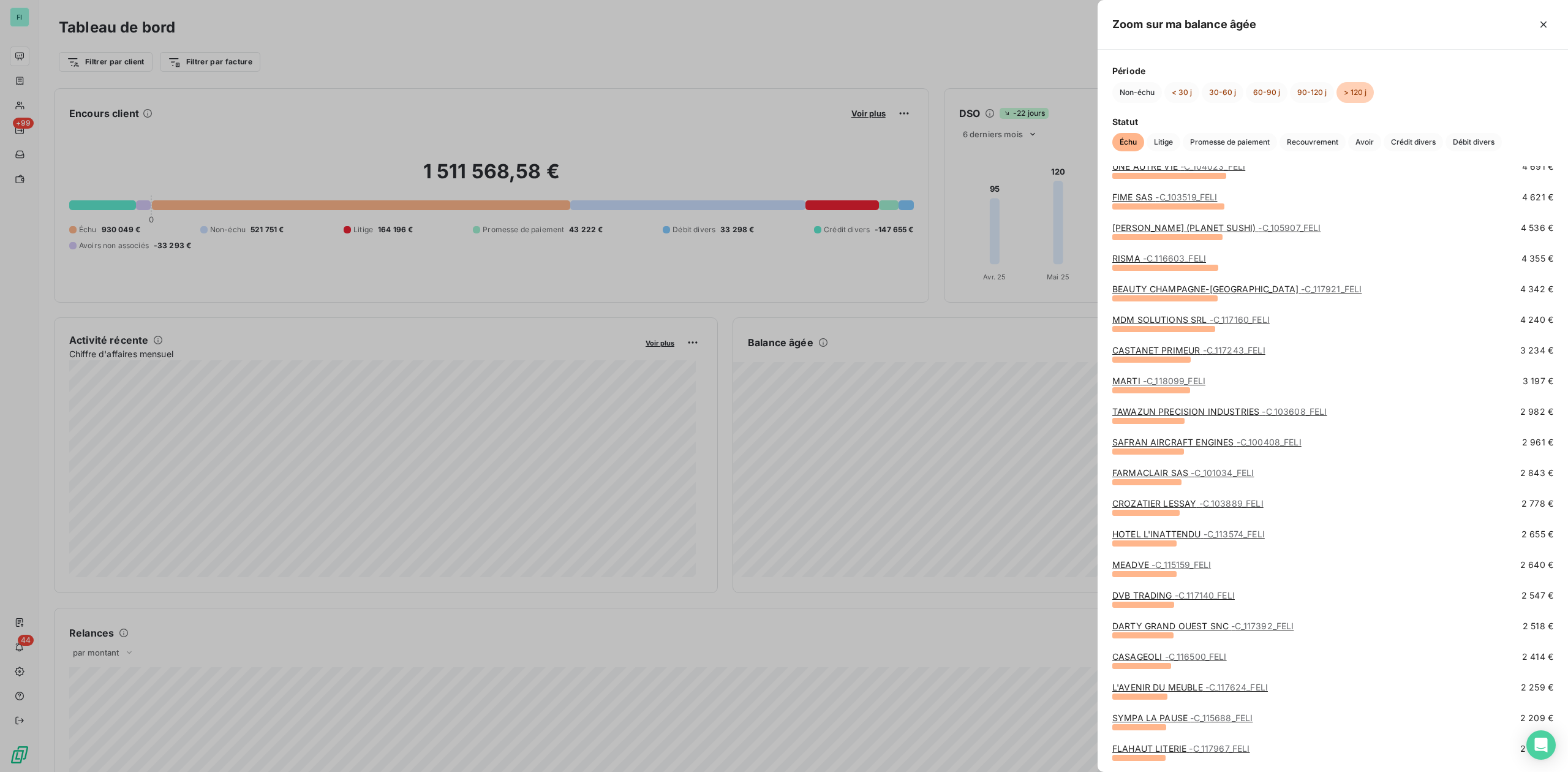
click at [1176, 623] on link "DARTY GRAND OUEST SNC - C_117392_FELI" at bounding box center [1203, 626] width 182 height 11
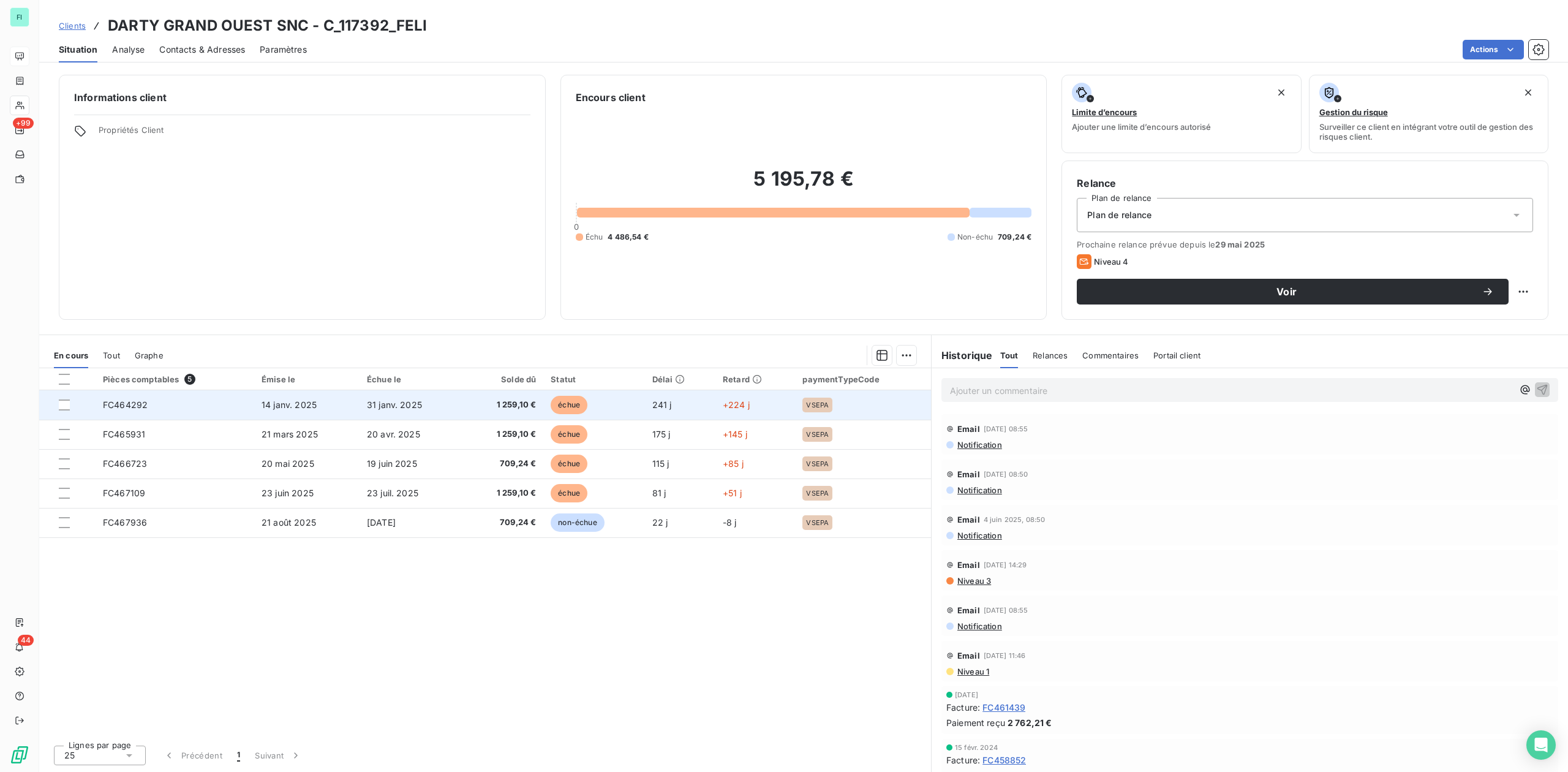
click at [416, 403] on span "31 janv. 2025" at bounding box center [394, 404] width 55 height 11
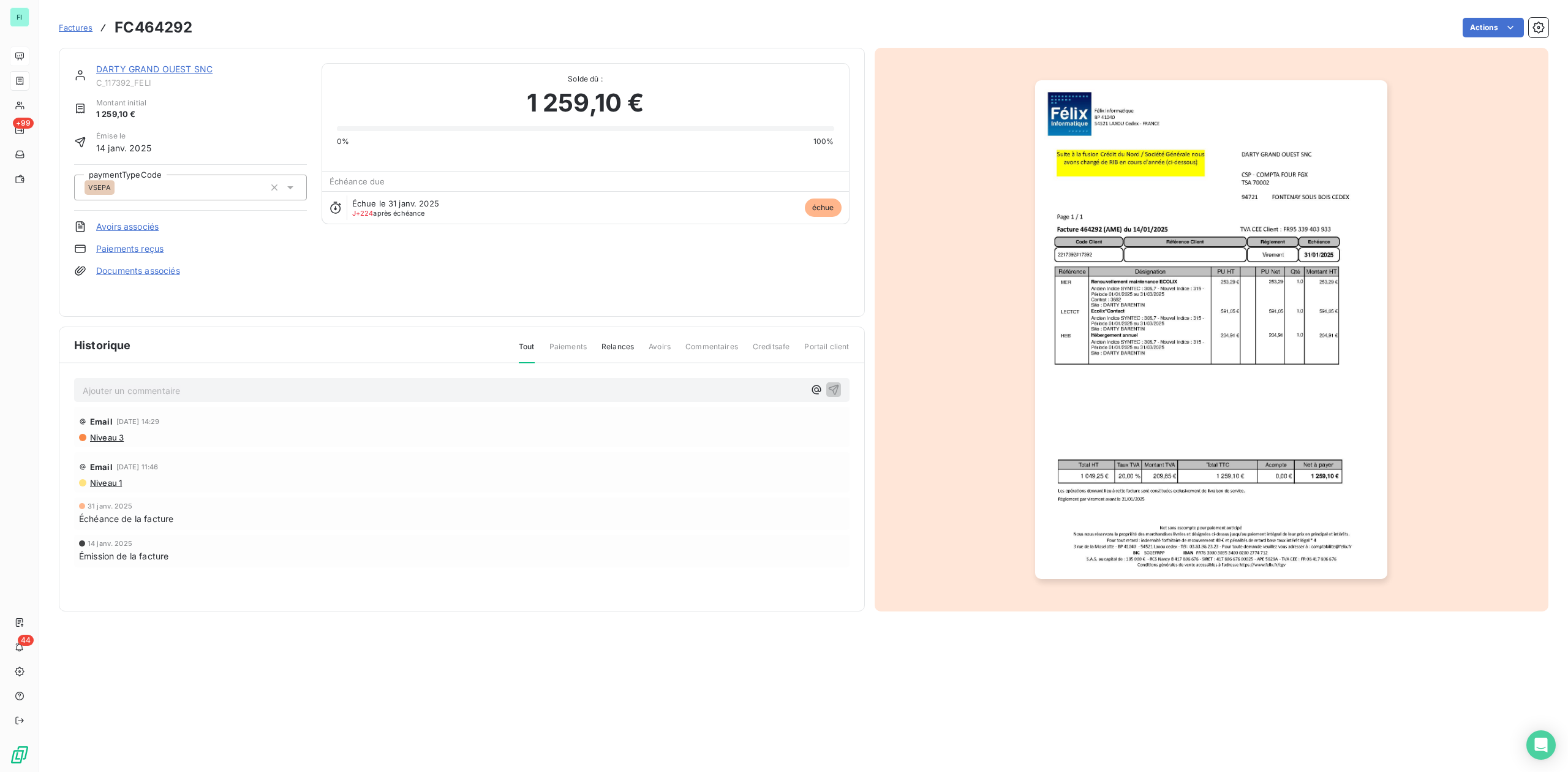
click at [1148, 329] on img "button" at bounding box center [1211, 329] width 352 height 499
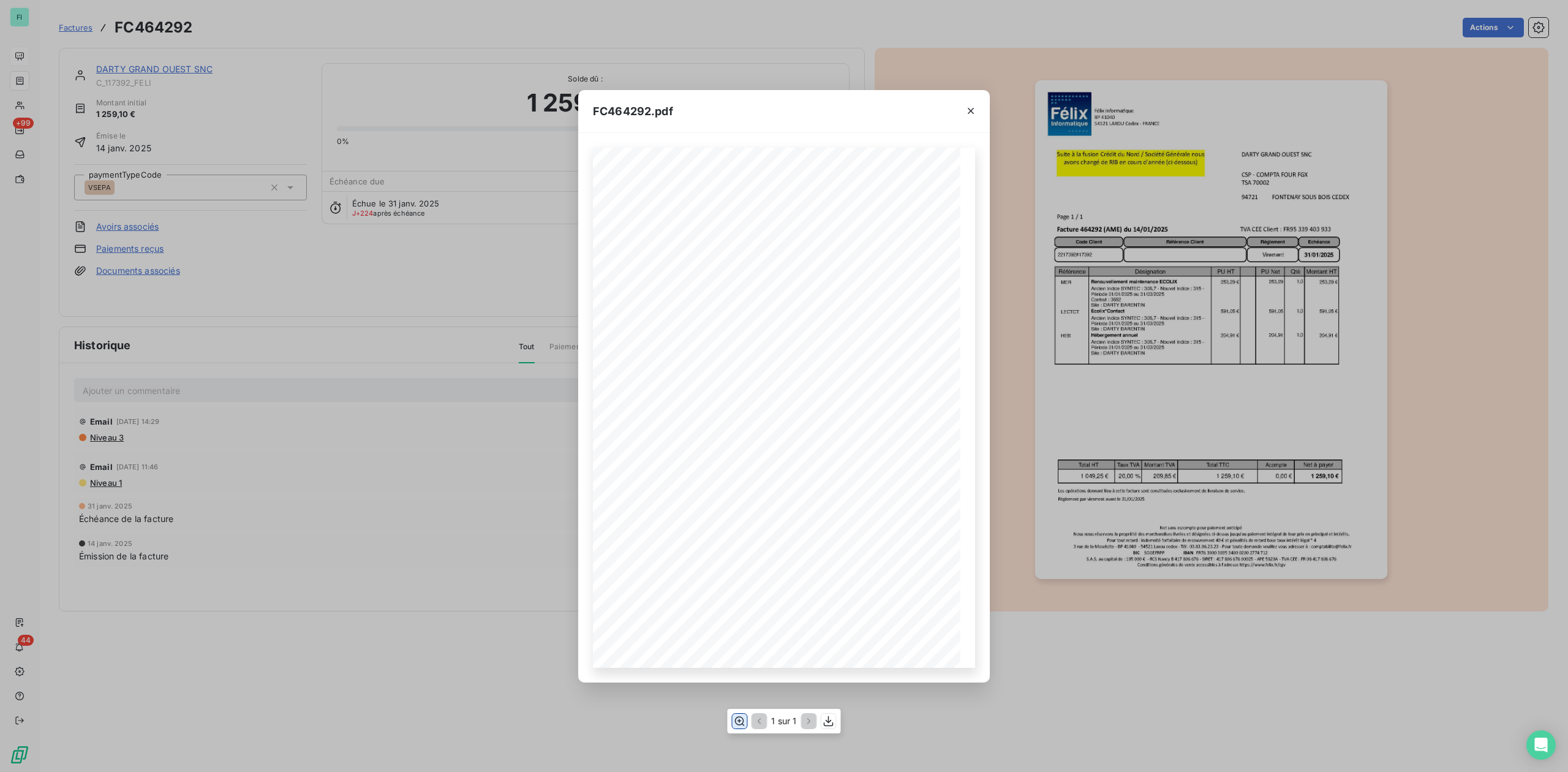
click at [743, 721] on icon "button" at bounding box center [739, 721] width 12 height 12
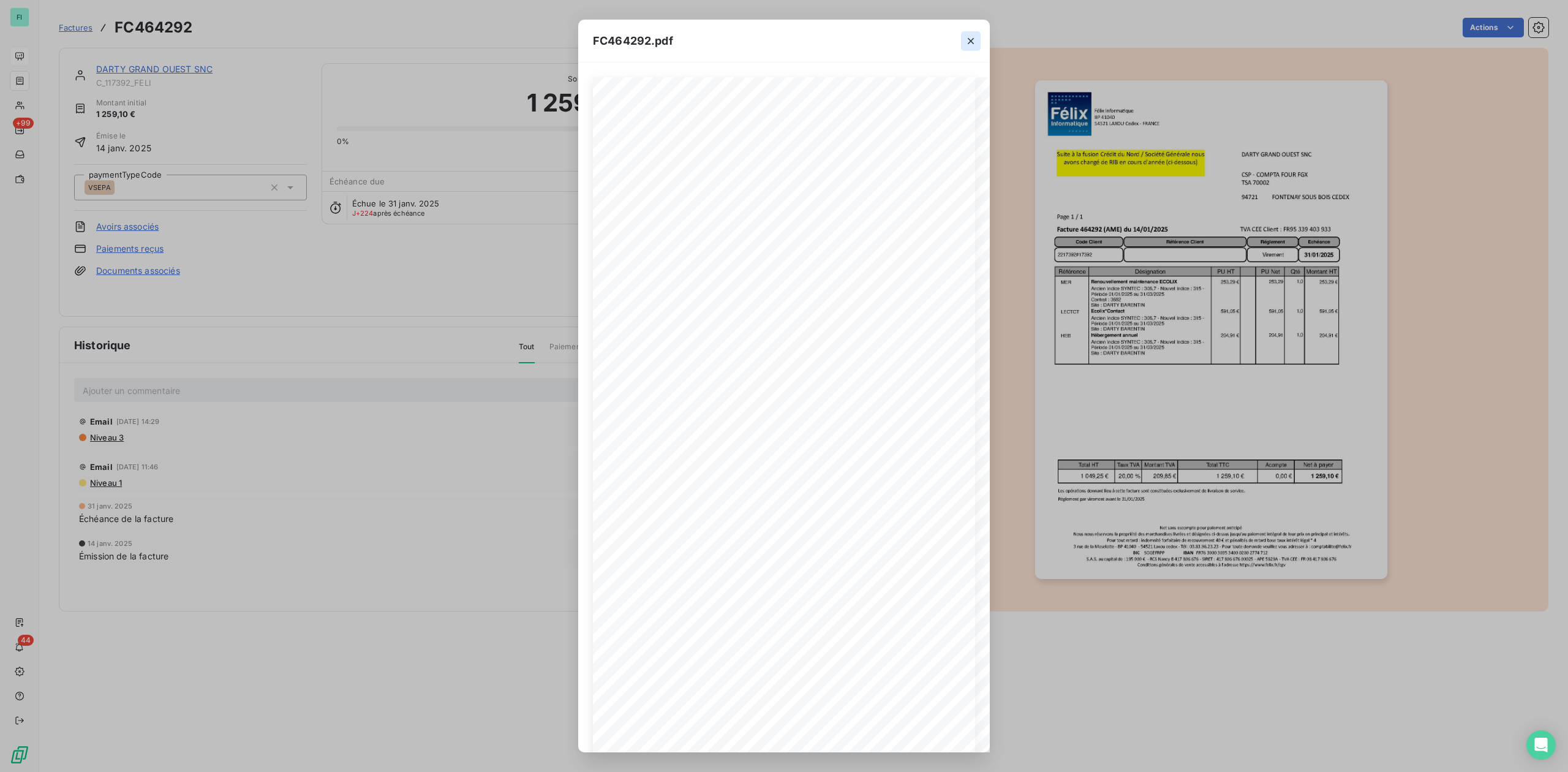
click at [969, 42] on icon "button" at bounding box center [971, 41] width 12 height 12
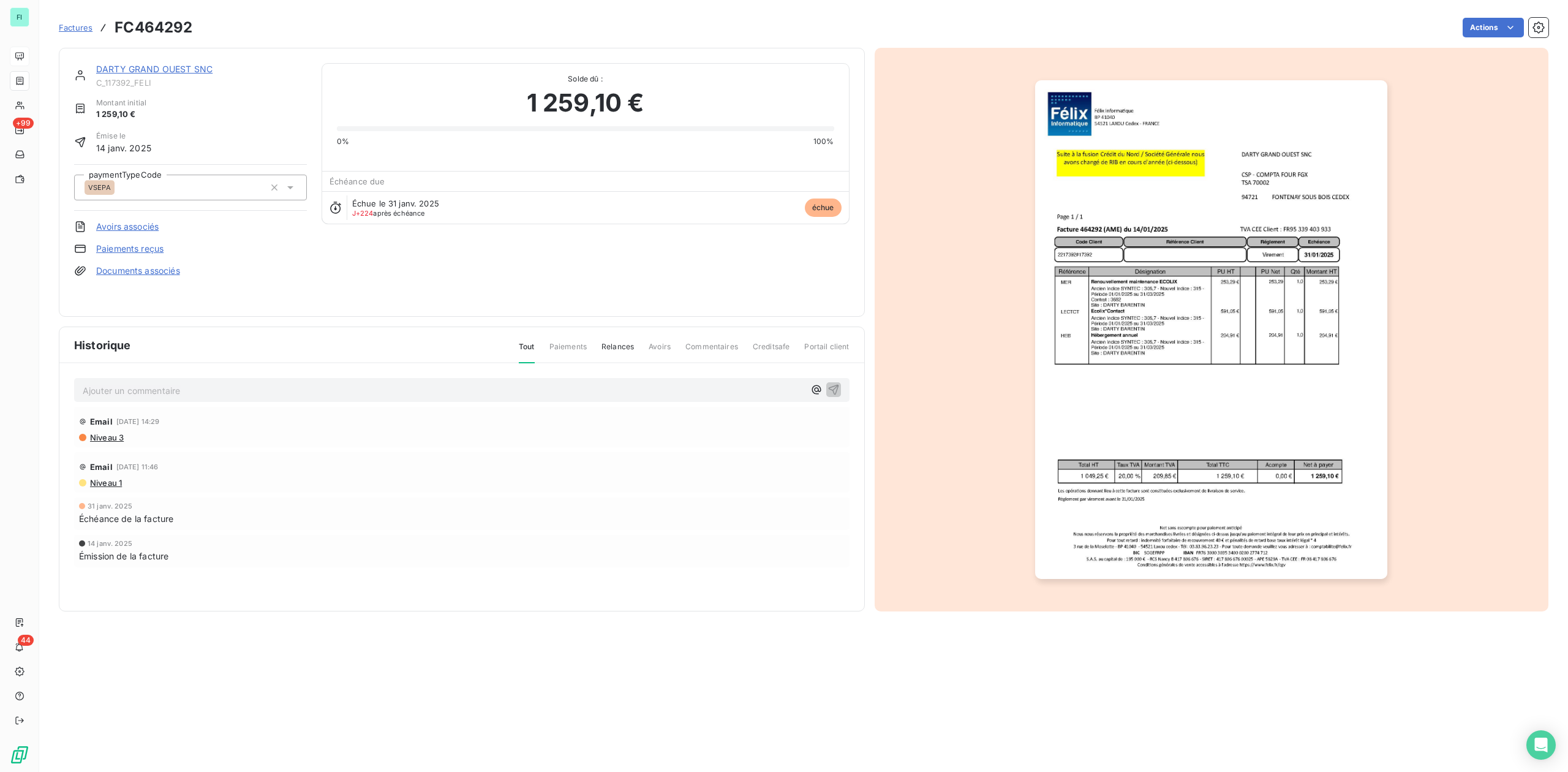
click at [184, 71] on link "DARTY GRAND OUEST SNC" at bounding box center [154, 69] width 116 height 11
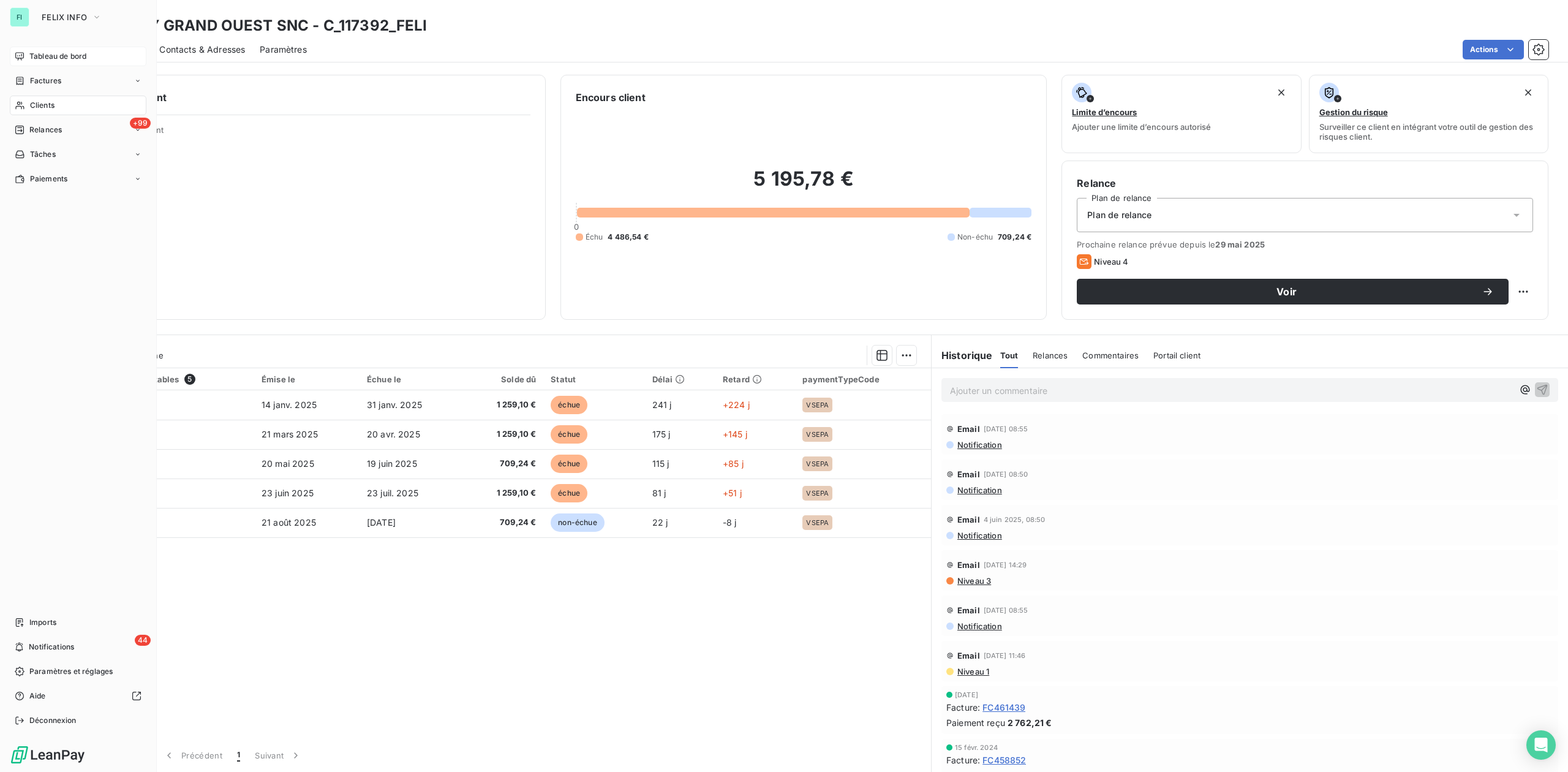
click at [39, 57] on span "Tableau de bord" at bounding box center [58, 56] width 57 height 11
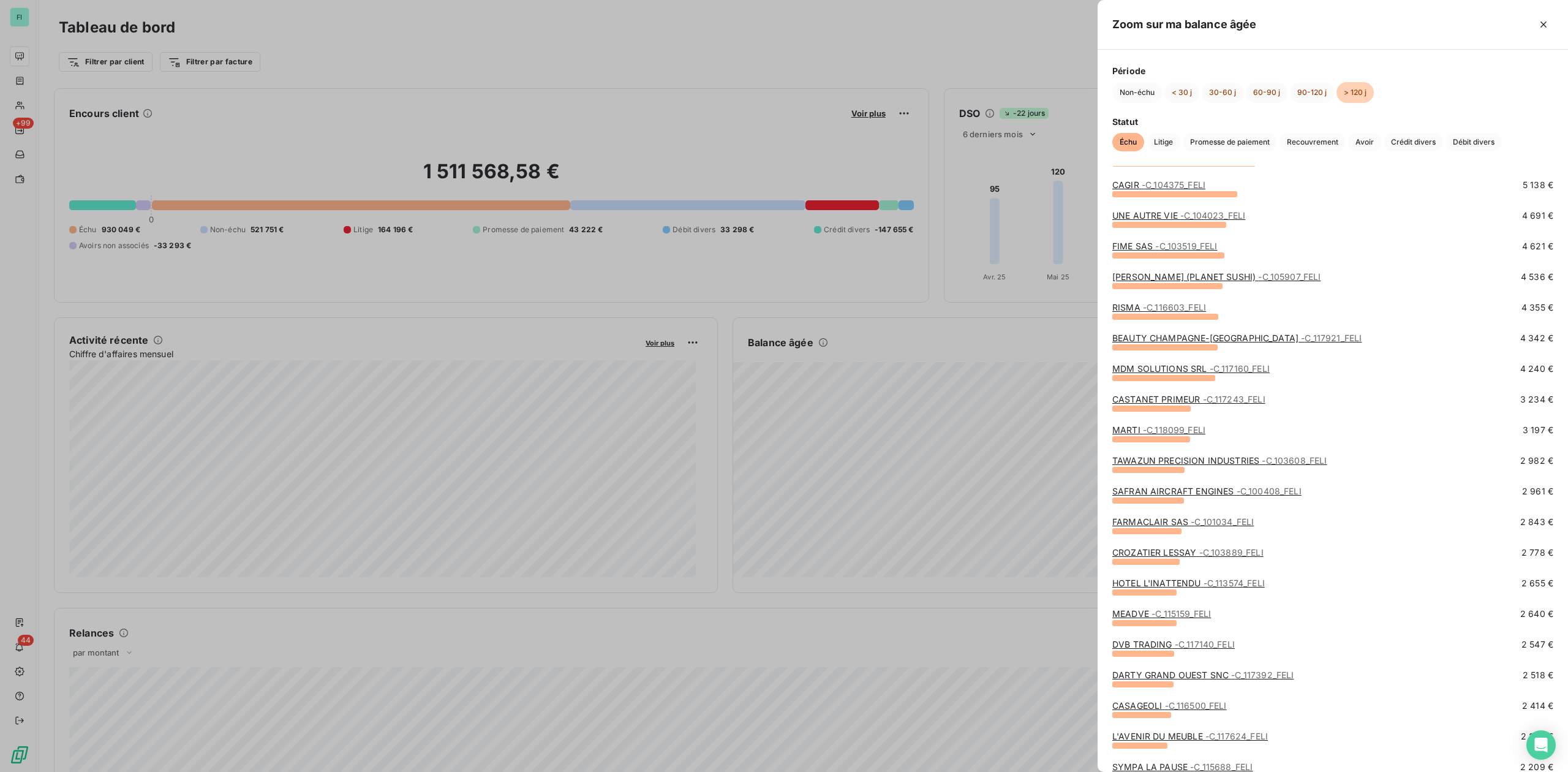
scroll to position [326, 0]
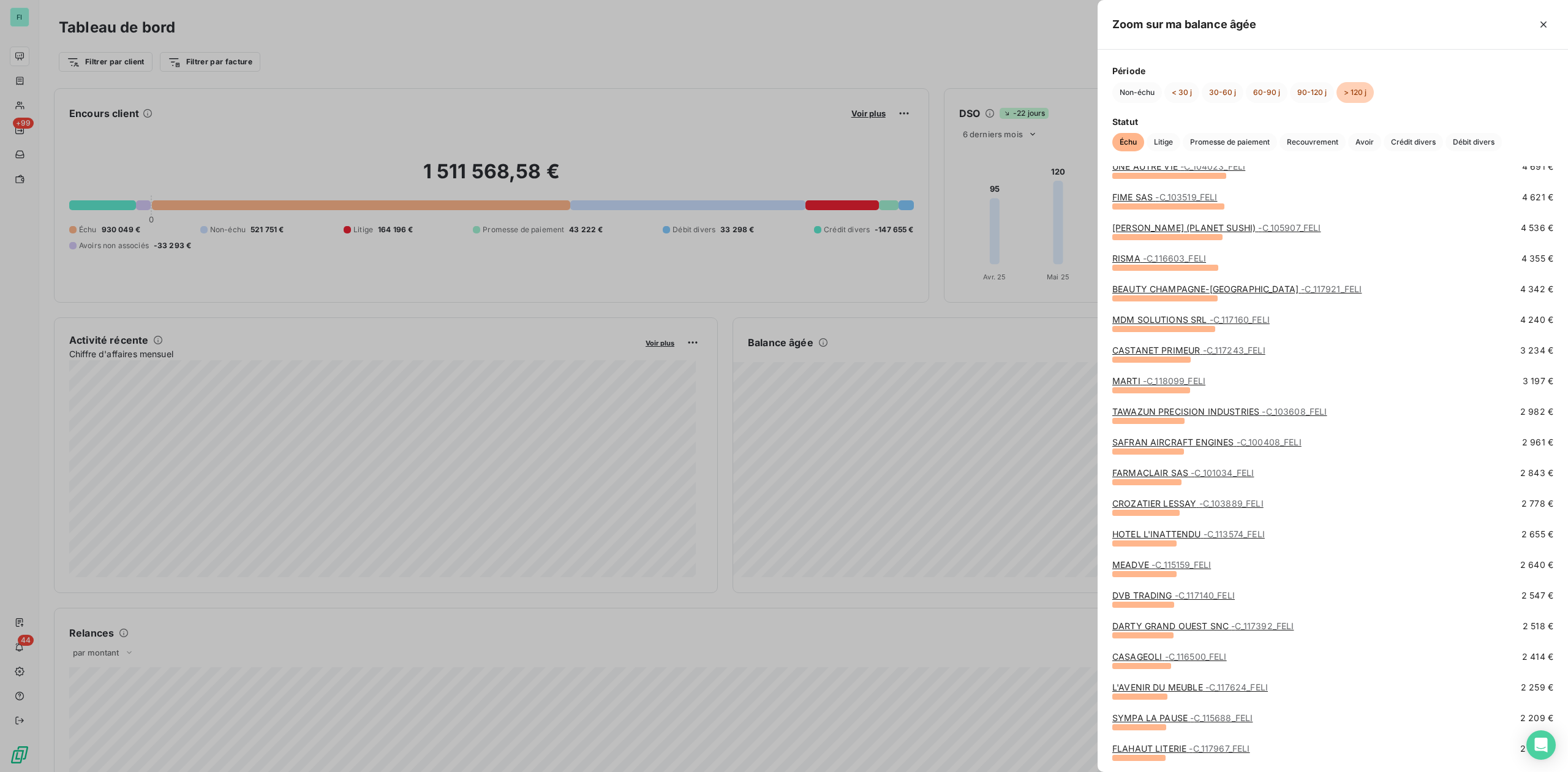
click at [1175, 625] on link "DARTY GRAND OUEST SNC - C_117392_FELI" at bounding box center [1203, 626] width 182 height 11
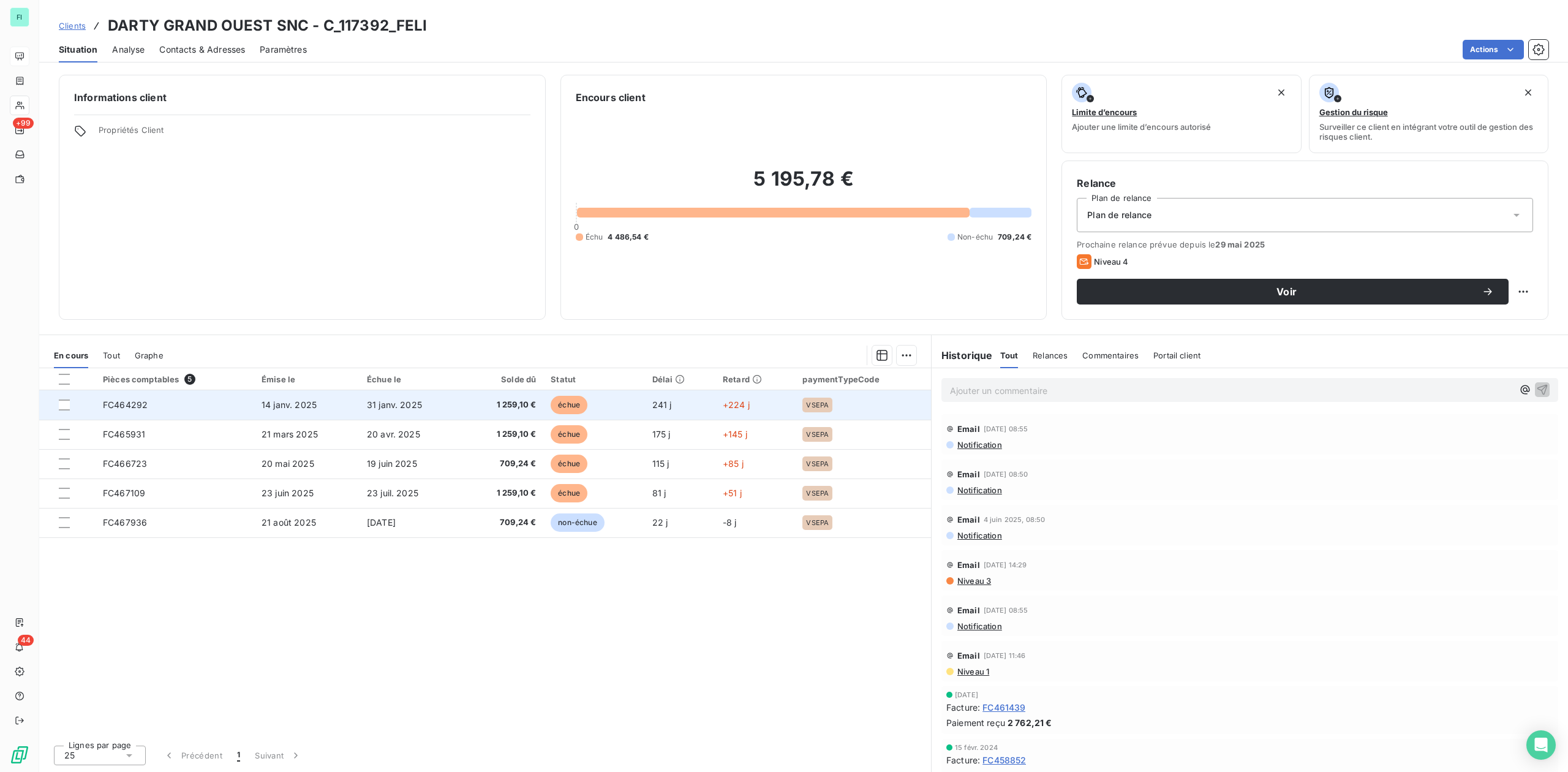
click at [312, 408] on span "14 janv. 2025" at bounding box center [289, 404] width 55 height 11
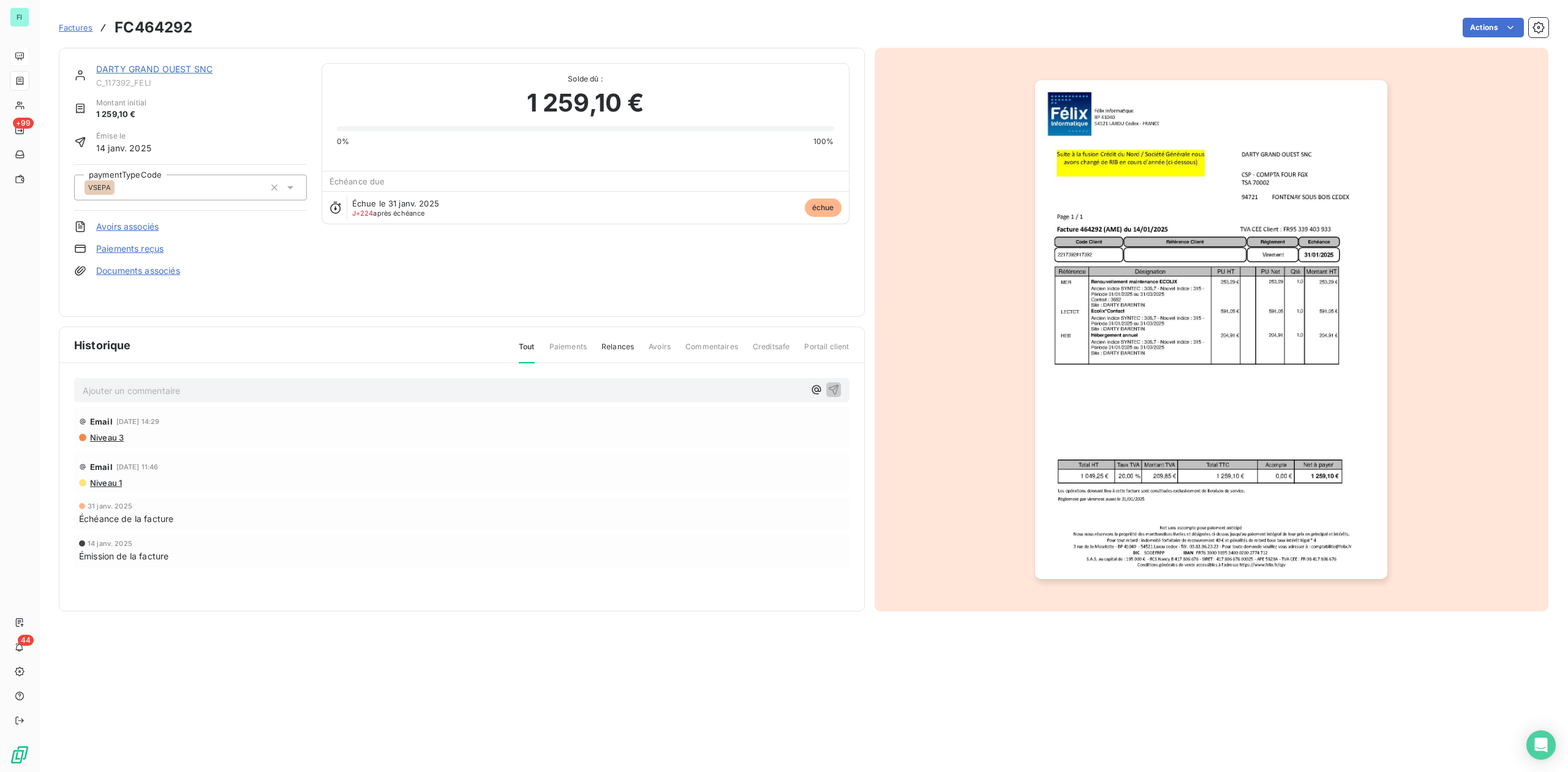
click at [1093, 334] on img "button" at bounding box center [1211, 329] width 352 height 499
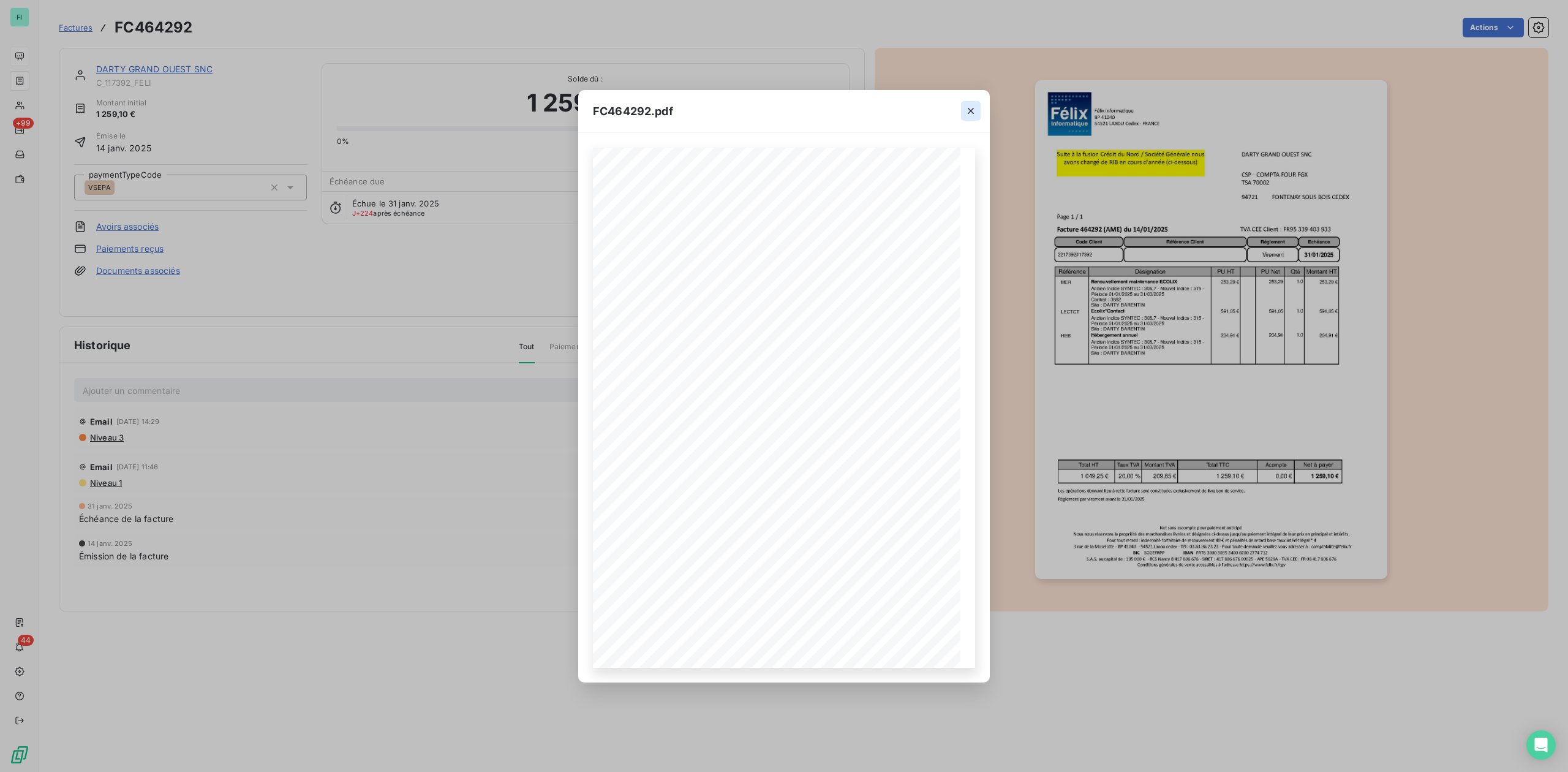
click at [975, 105] on icon "button" at bounding box center [971, 111] width 12 height 12
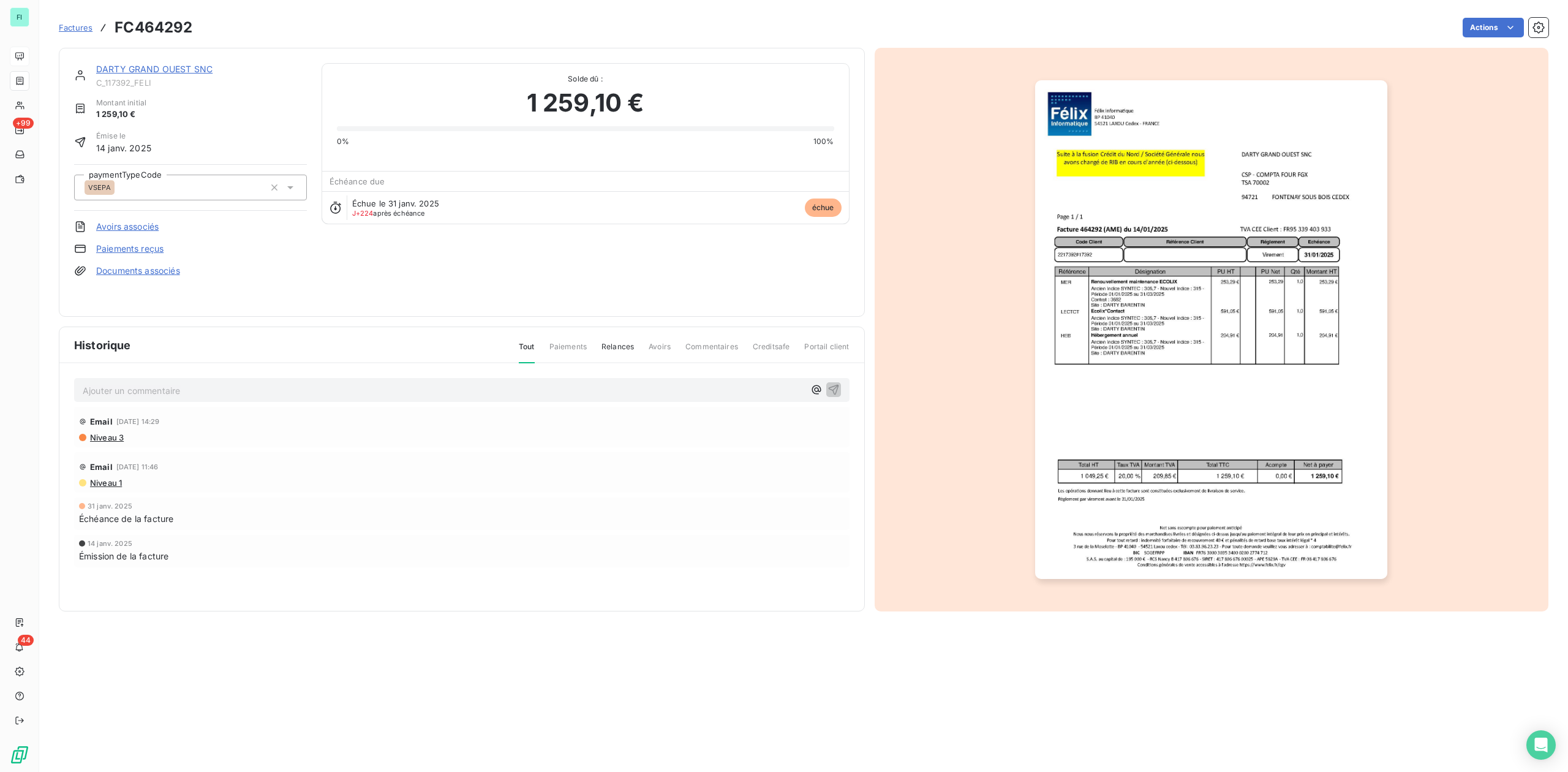
click at [155, 68] on link "DARTY GRAND OUEST SNC" at bounding box center [154, 69] width 116 height 11
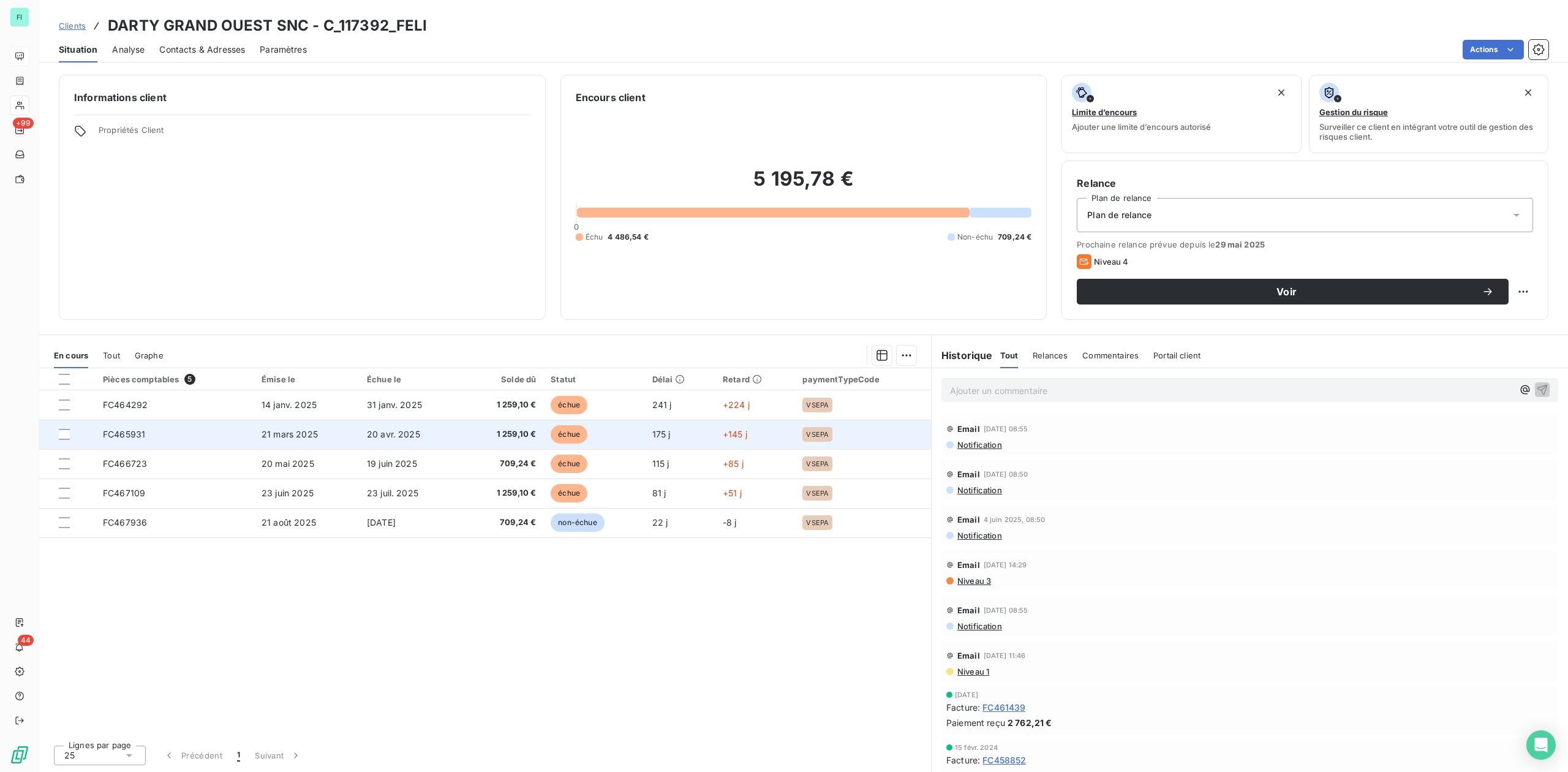
click at [540, 434] on td "1 259,10 €" at bounding box center [503, 434] width 80 height 29
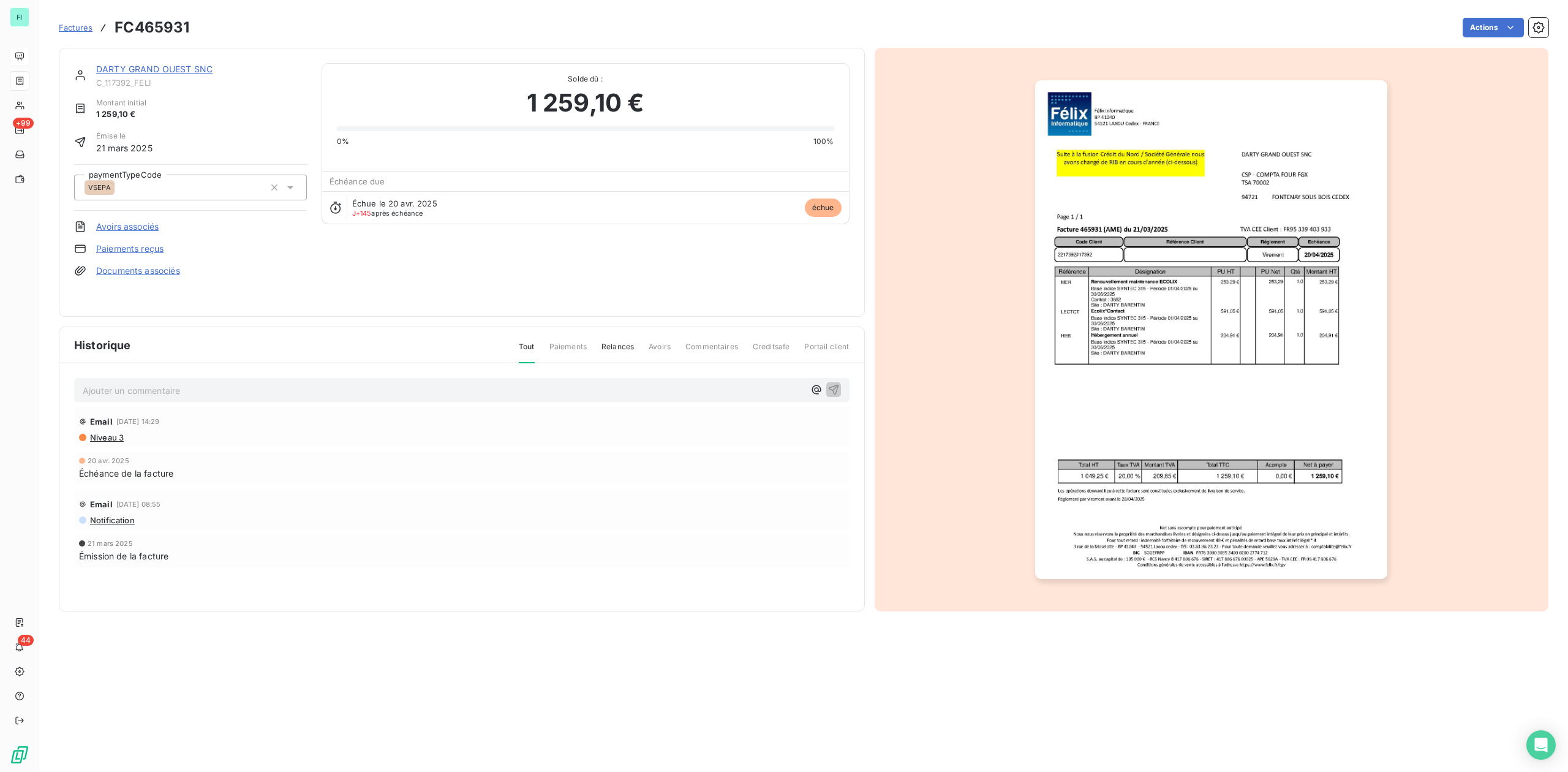
click at [1227, 285] on img "button" at bounding box center [1211, 329] width 352 height 499
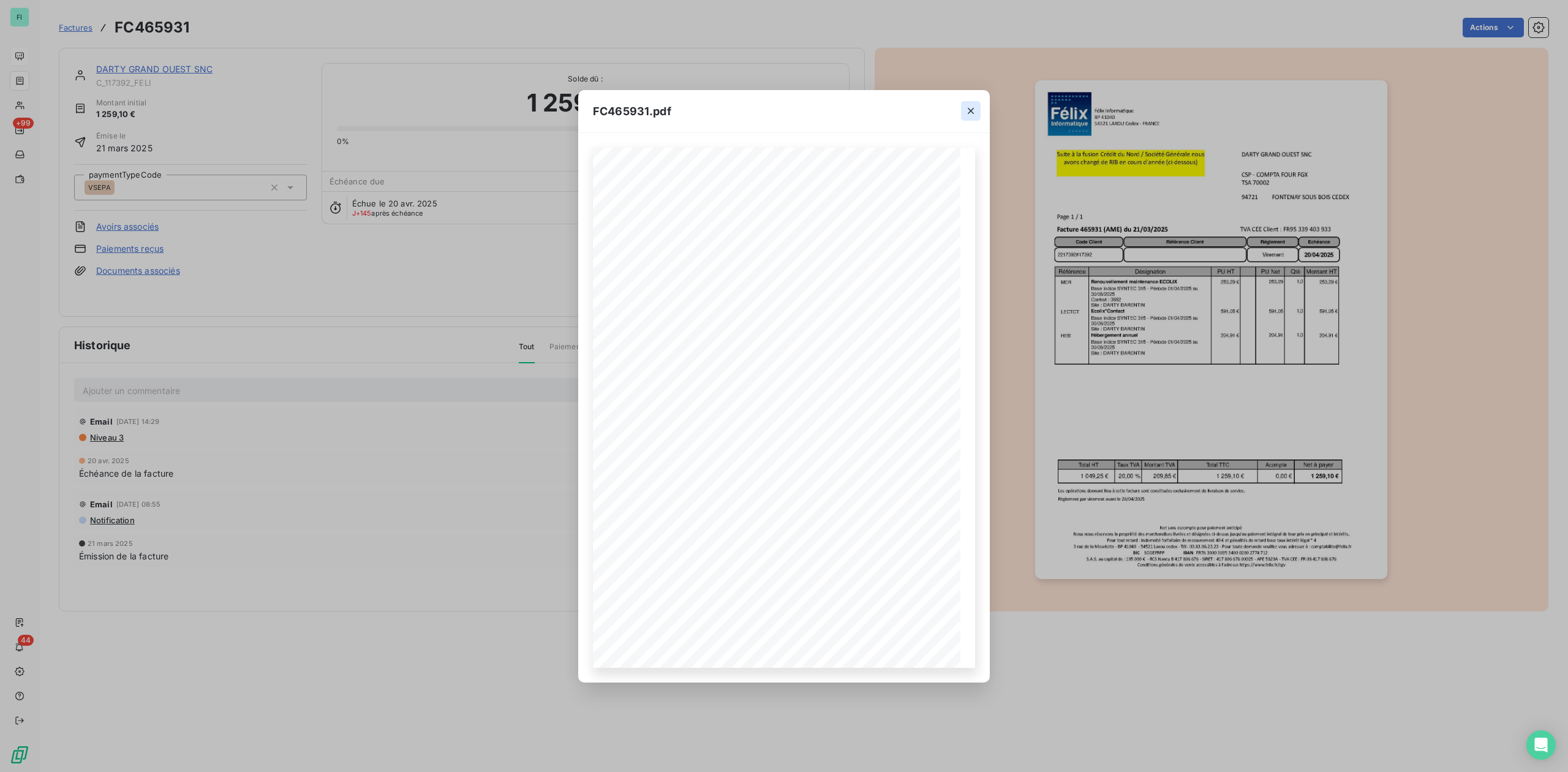
click at [969, 112] on icon "button" at bounding box center [971, 111] width 12 height 12
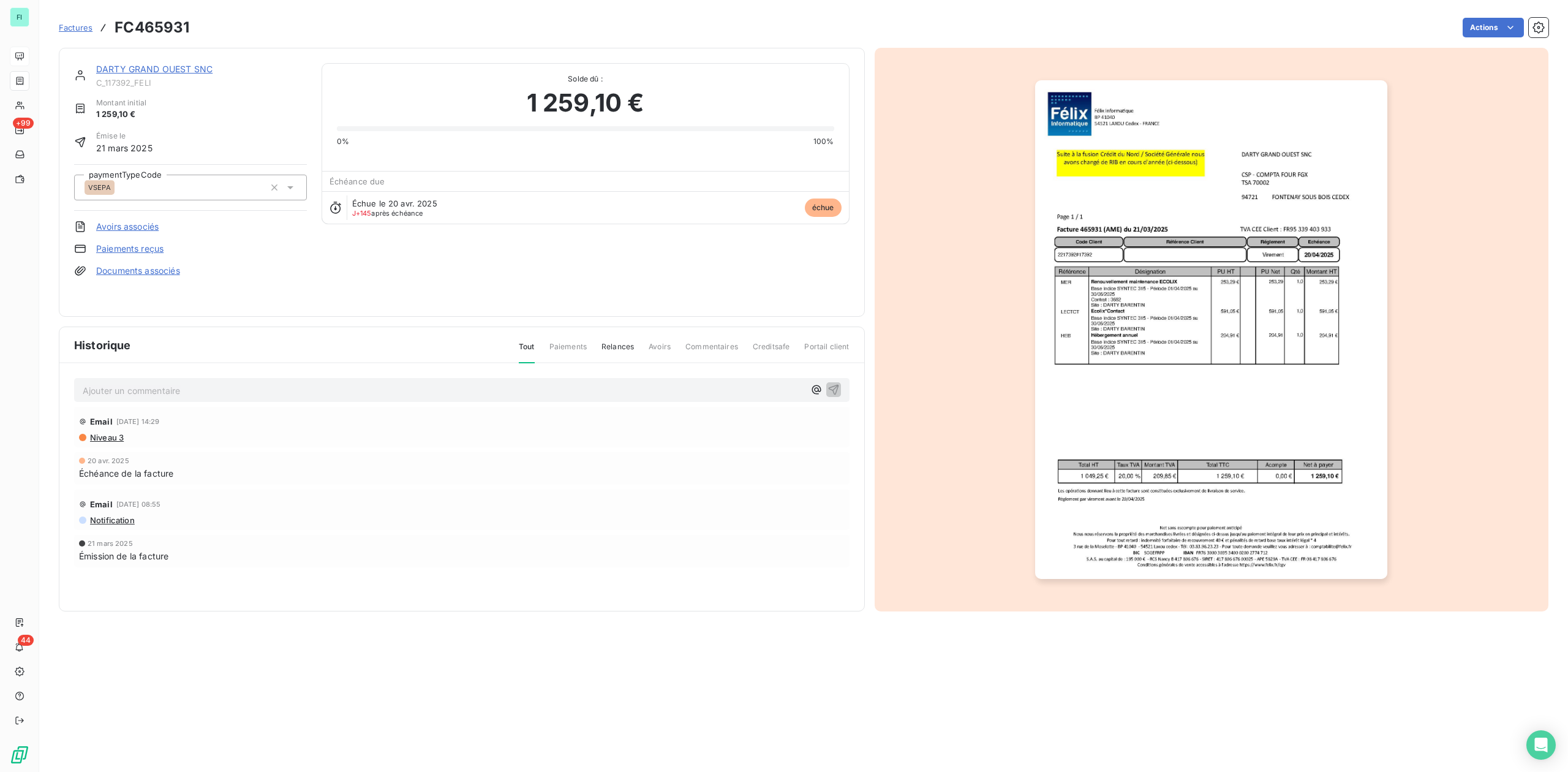
click at [124, 65] on link "DARTY GRAND OUEST SNC" at bounding box center [154, 69] width 116 height 11
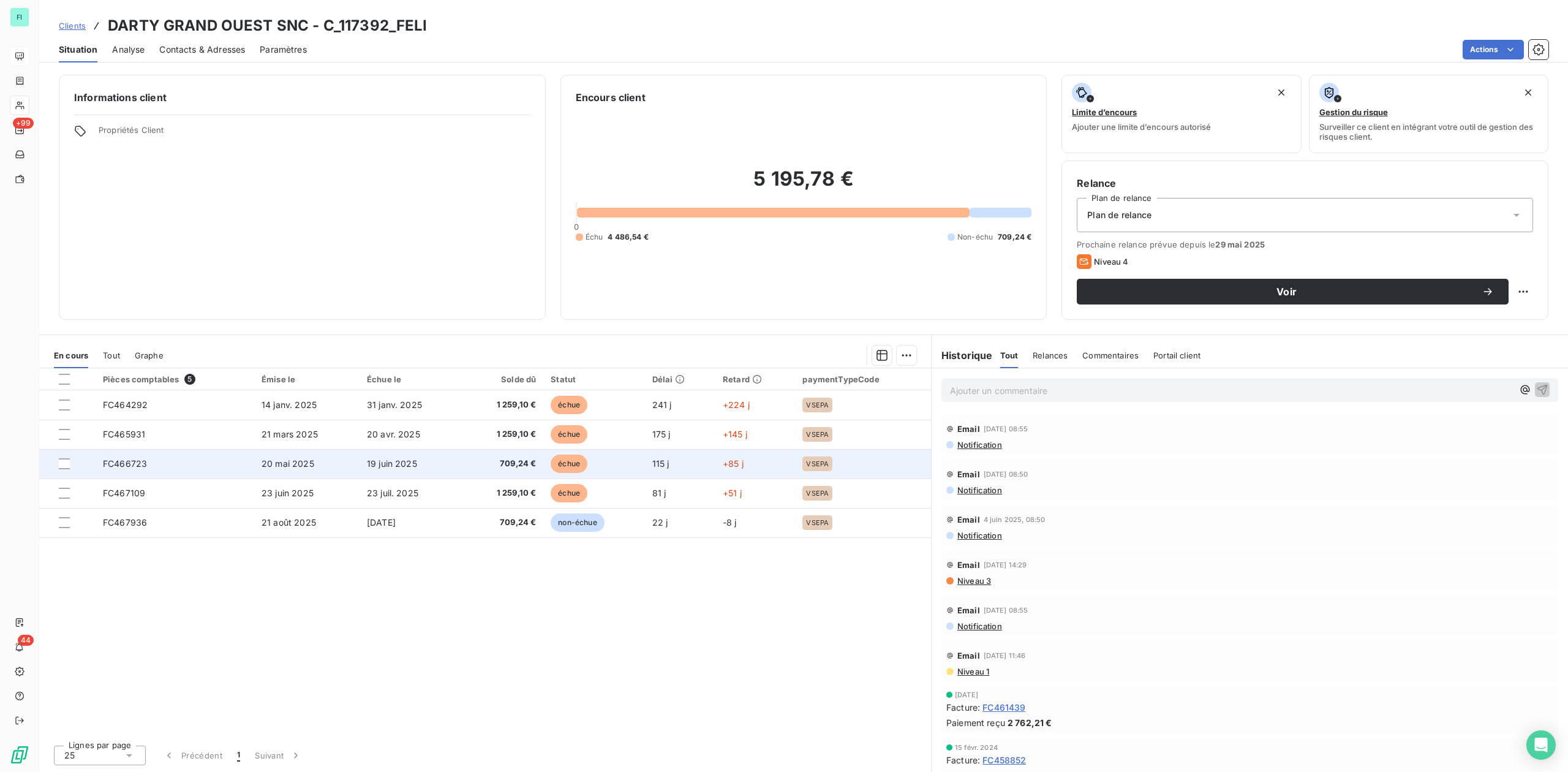
click at [485, 466] on span "709,24 €" at bounding box center [503, 464] width 65 height 12
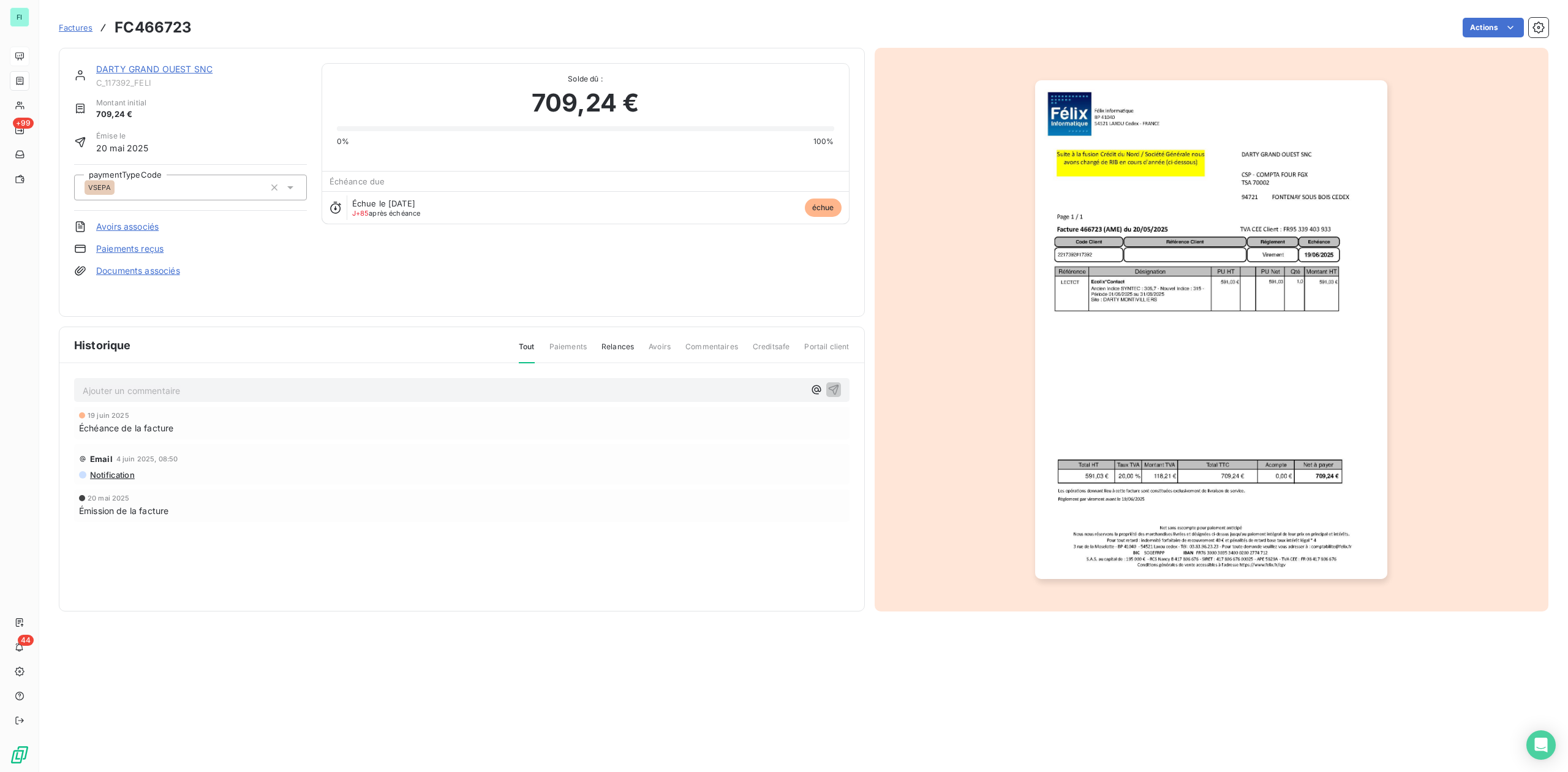
click at [155, 69] on link "DARTY GRAND OUEST SNC" at bounding box center [154, 69] width 116 height 11
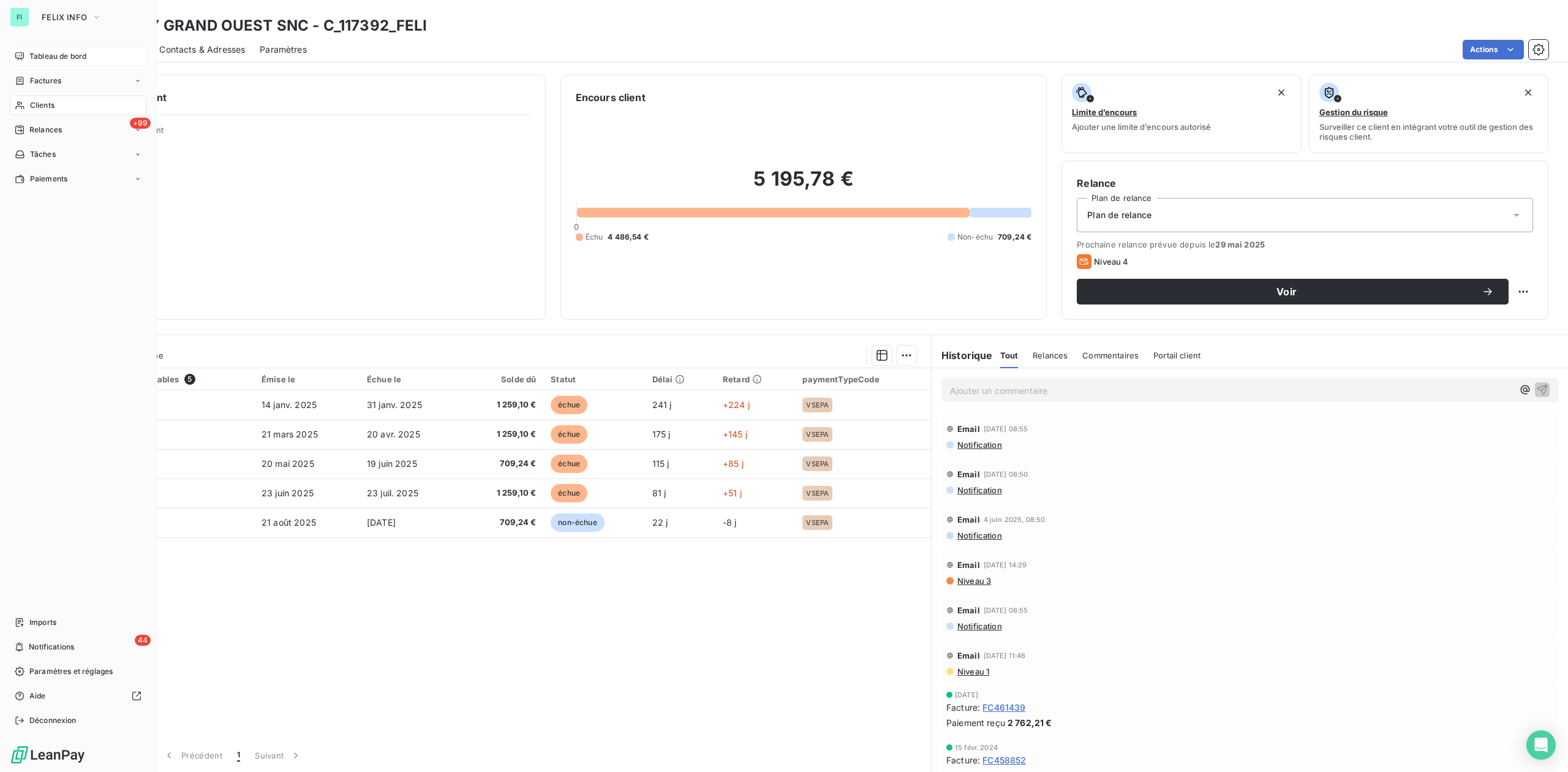
click at [44, 49] on div "Tableau de bord" at bounding box center [78, 56] width 137 height 20
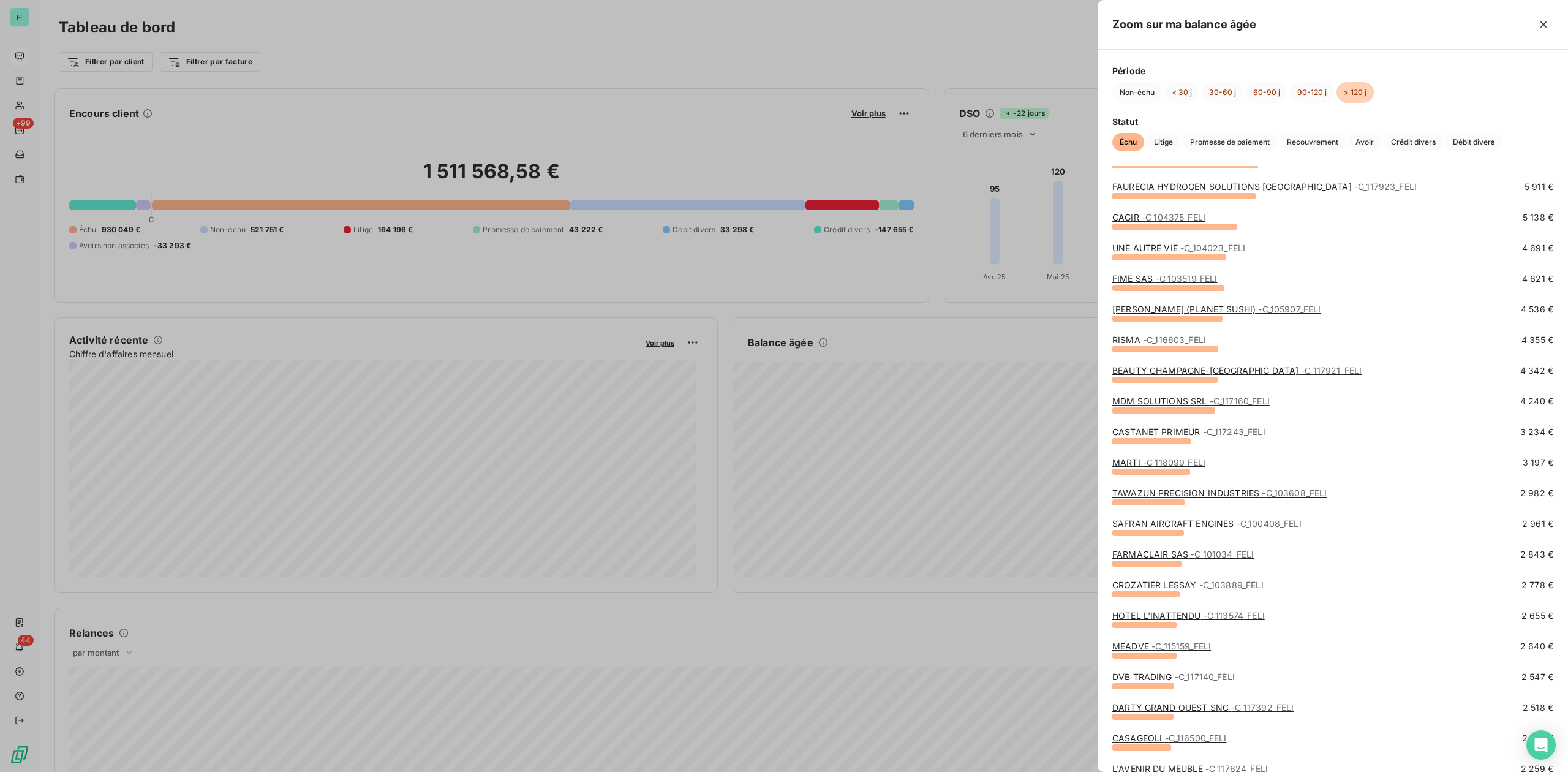
scroll to position [326, 0]
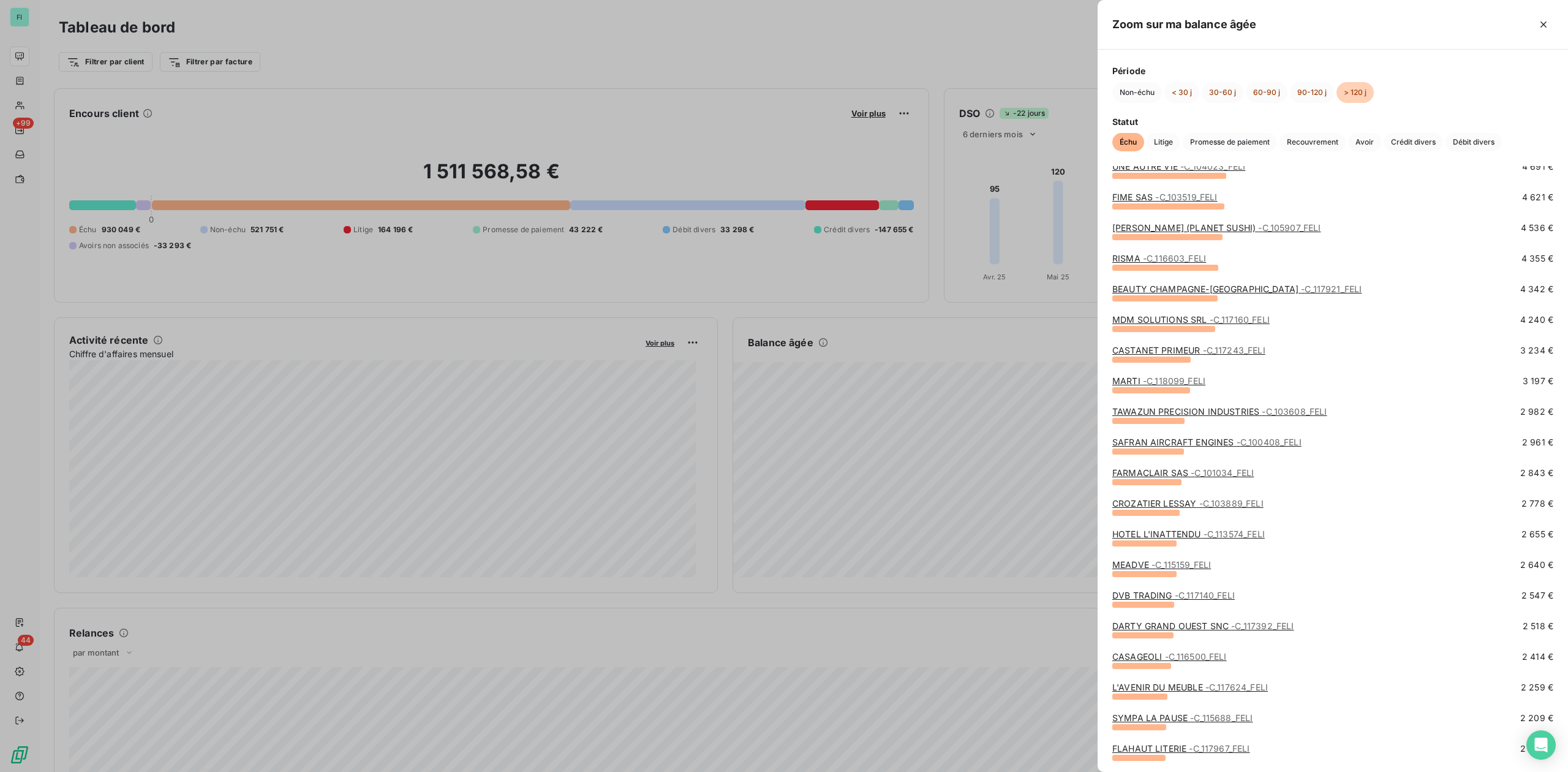
click at [1165, 656] on span "- C_116500_FELI" at bounding box center [1196, 656] width 62 height 11
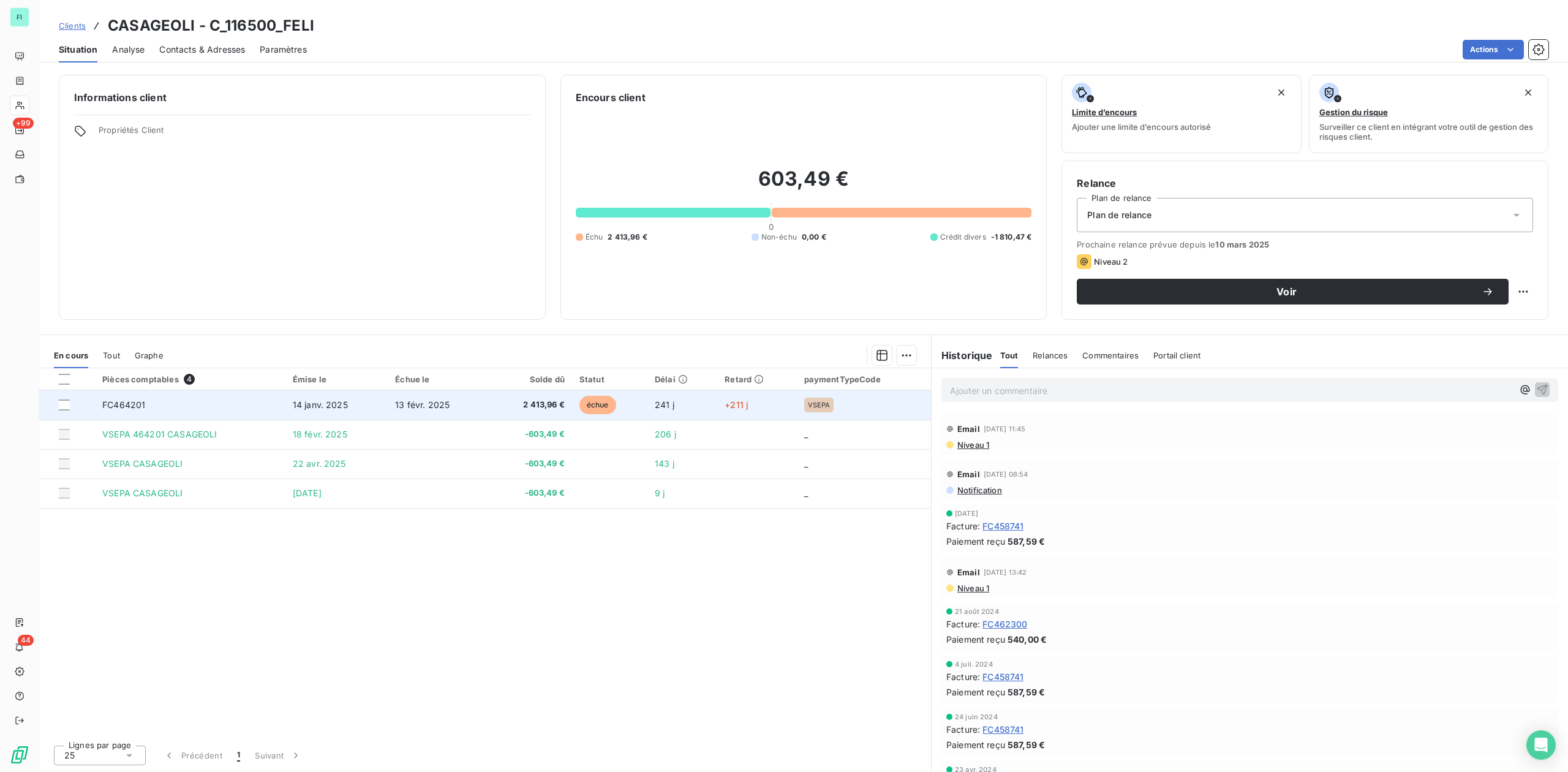
click at [521, 413] on td "2 413,96 €" at bounding box center [530, 404] width 83 height 29
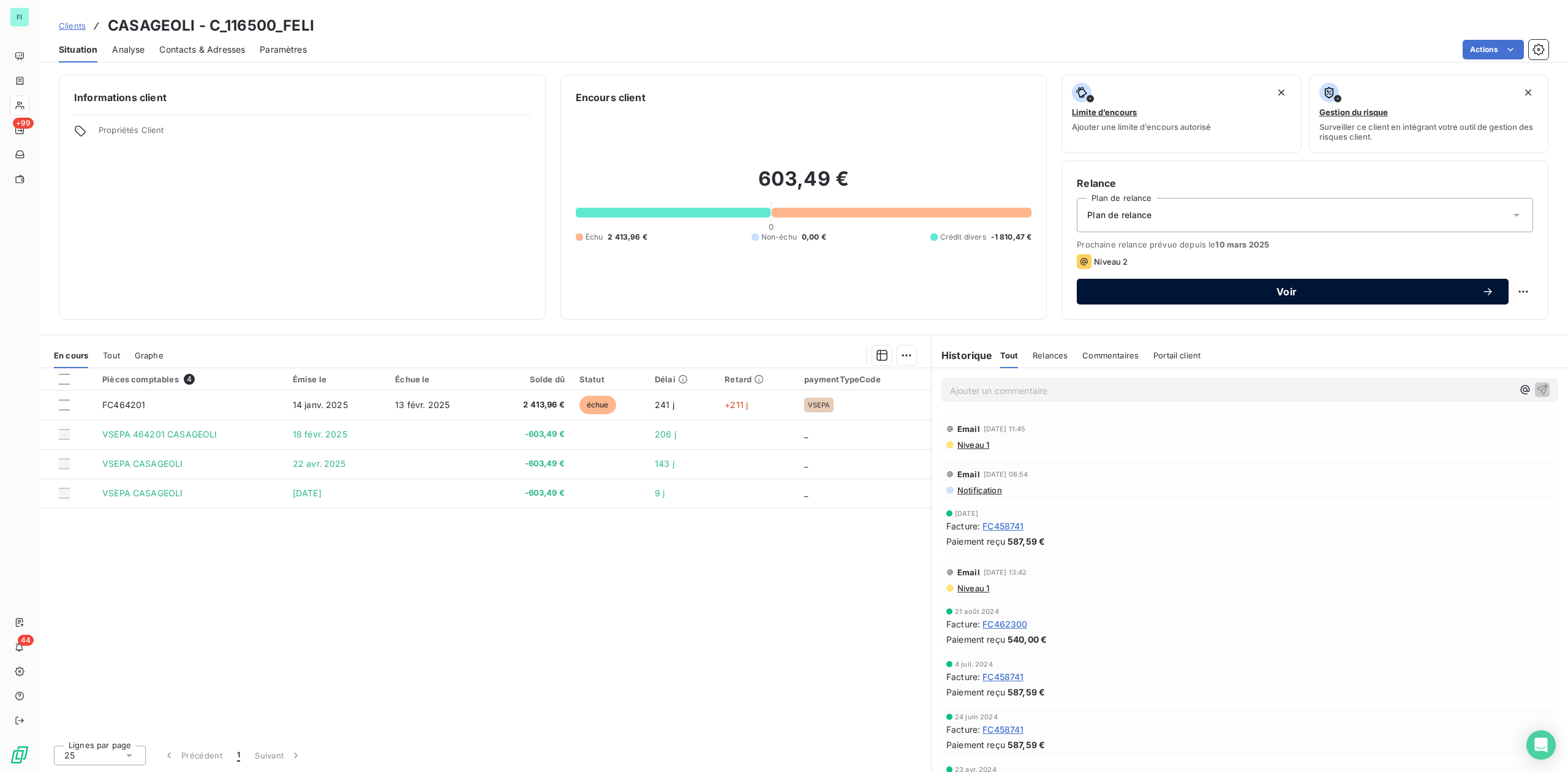
click at [1274, 284] on button "Voir" at bounding box center [1293, 292] width 432 height 26
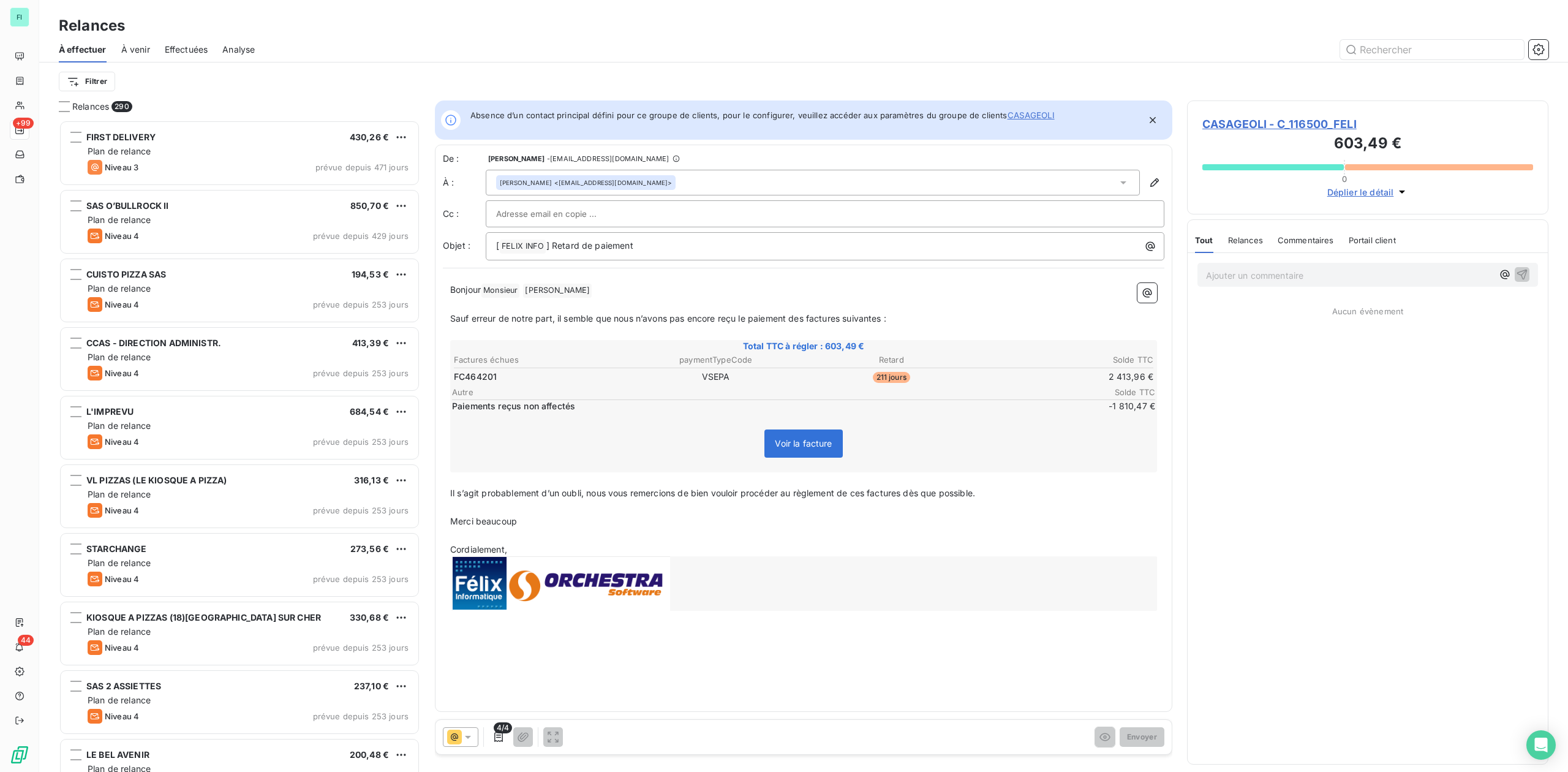
scroll to position [639, 349]
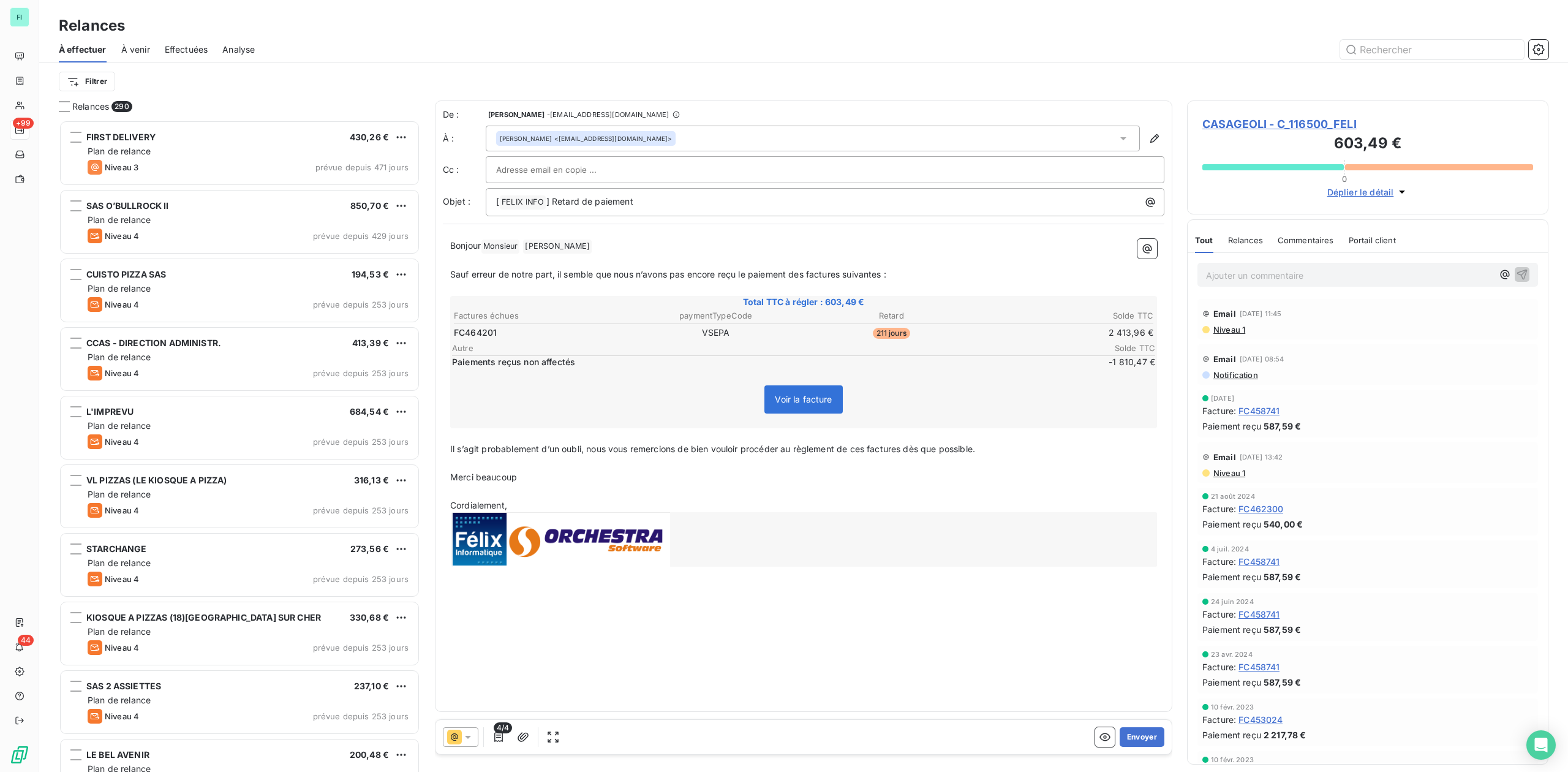
click at [1135, 723] on div "4/4 Envoyer" at bounding box center [804, 737] width 736 height 35
click at [1131, 740] on button "Envoyer" at bounding box center [1143, 737] width 45 height 20
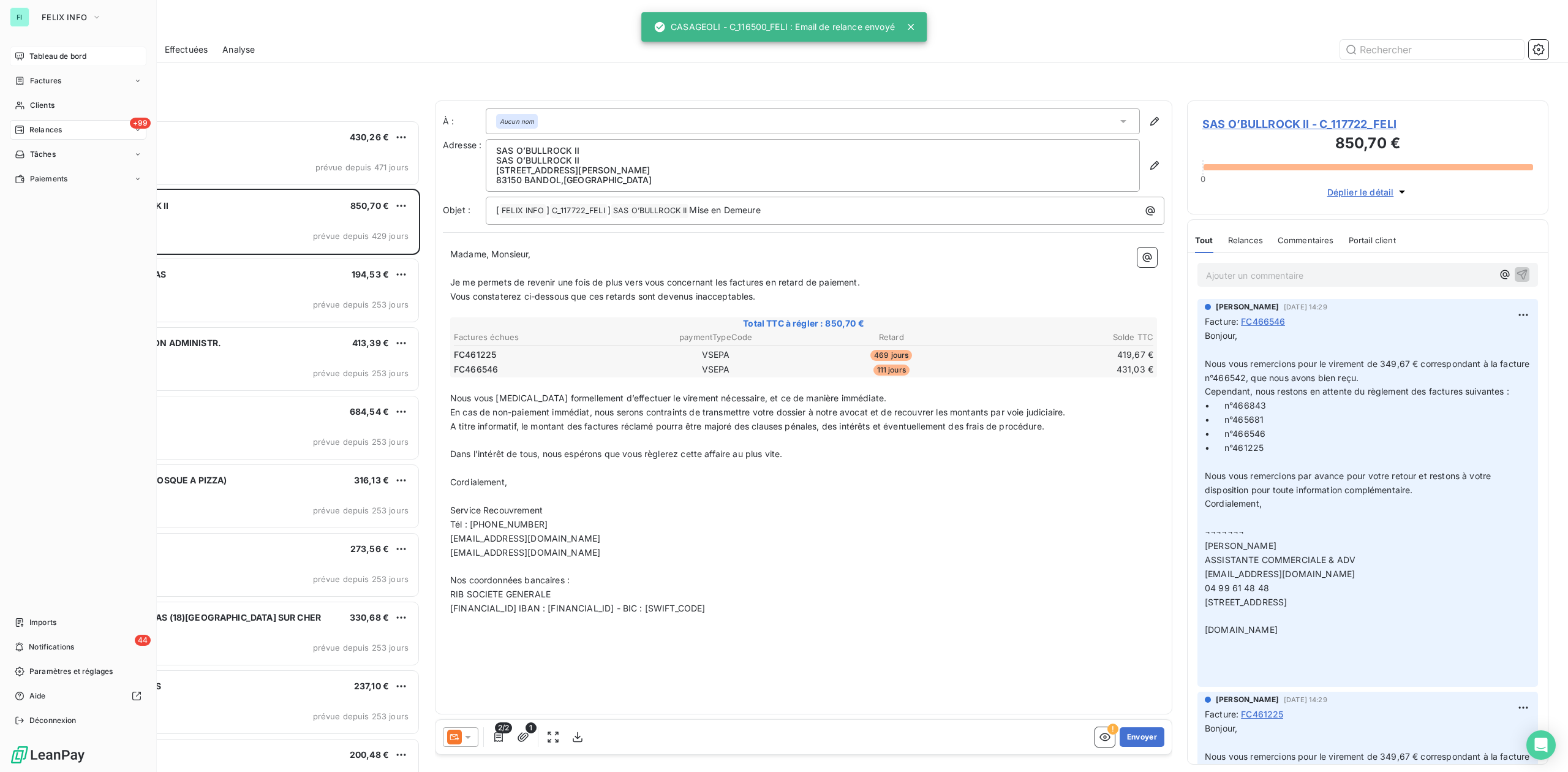
click at [32, 54] on span "Tableau de bord" at bounding box center [58, 56] width 57 height 11
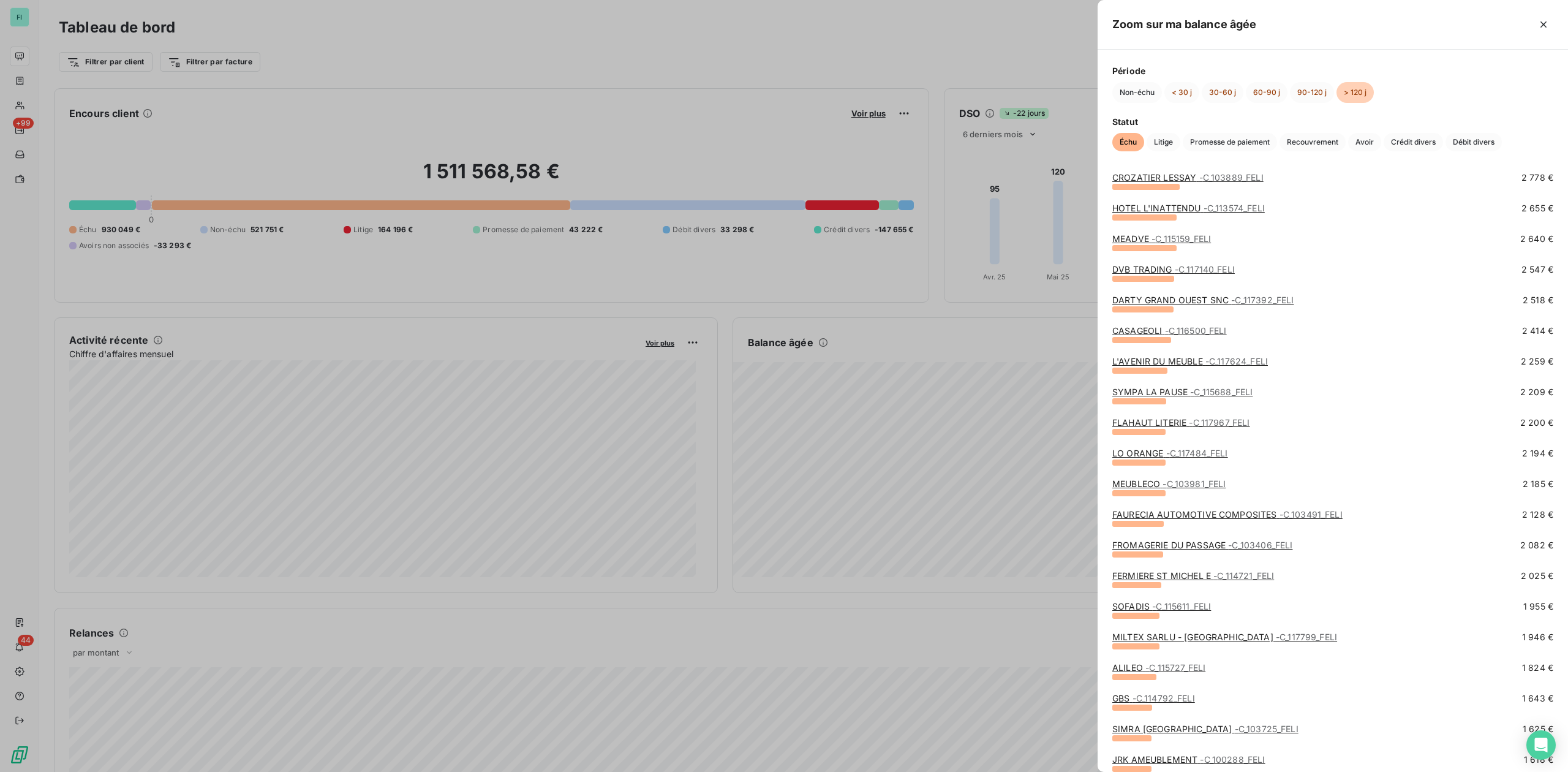
scroll to position [653, 0]
click at [1140, 295] on link "DARTY GRAND OUEST SNC - C_117392_FELI" at bounding box center [1203, 299] width 182 height 11
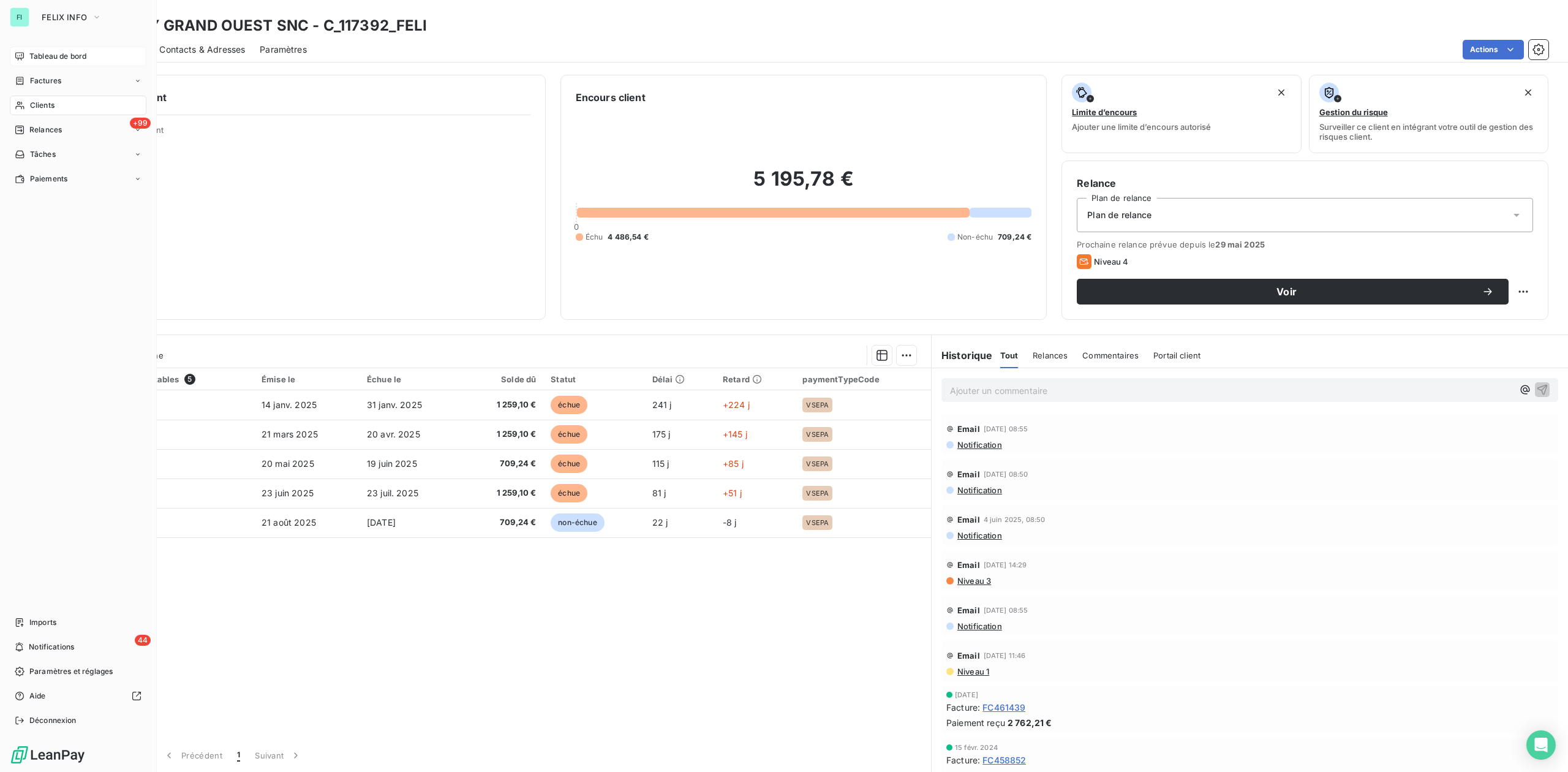
drag, startPoint x: 35, startPoint y: 64, endPoint x: 52, endPoint y: 62, distance: 17.1
click at [35, 52] on span "Tableau de bord" at bounding box center [58, 56] width 57 height 11
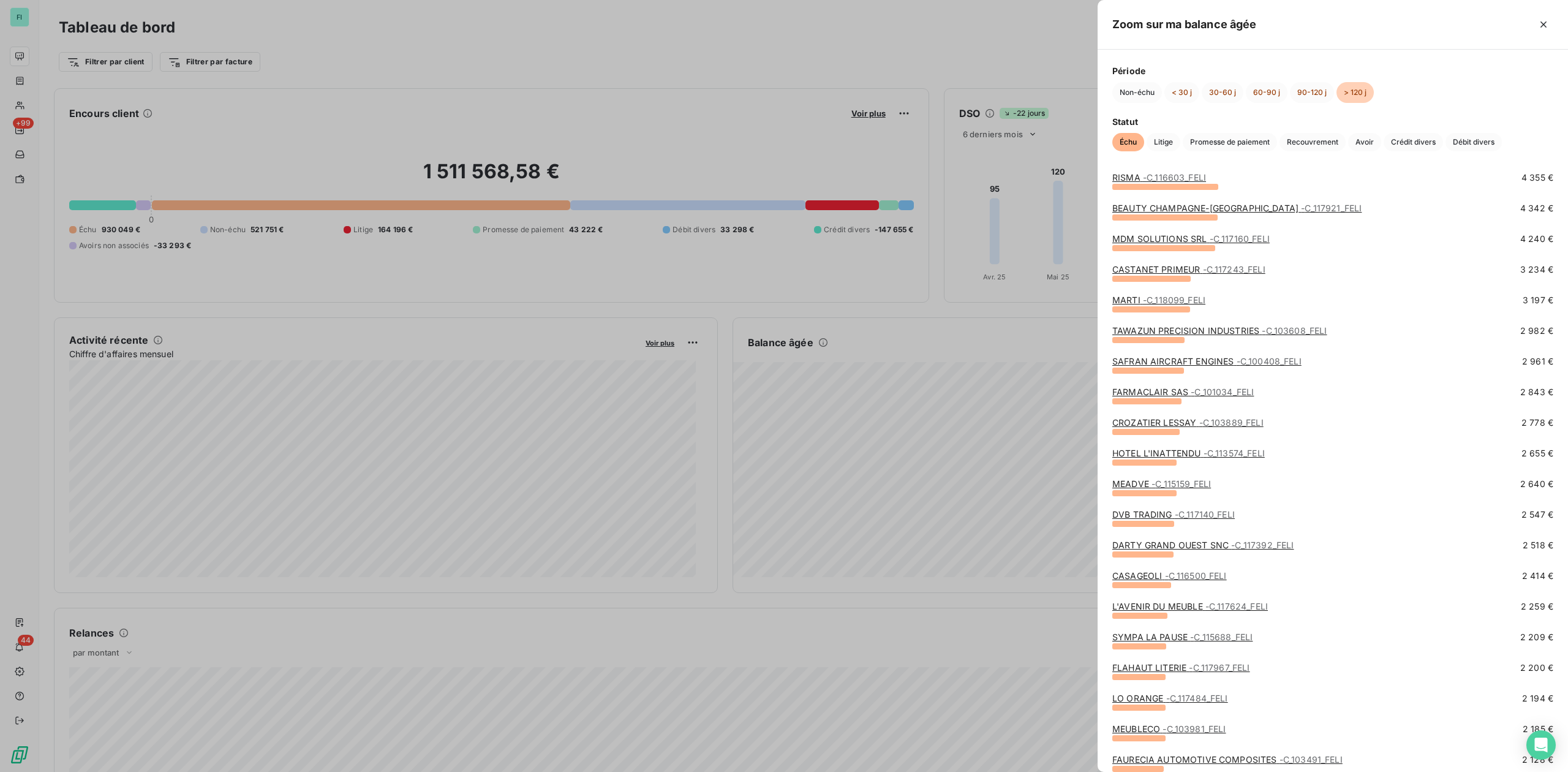
scroll to position [408, 0]
click at [1148, 604] on link "L'AVENIR DU MEUBLE - C_117624_FELI" at bounding box center [1190, 605] width 155 height 11
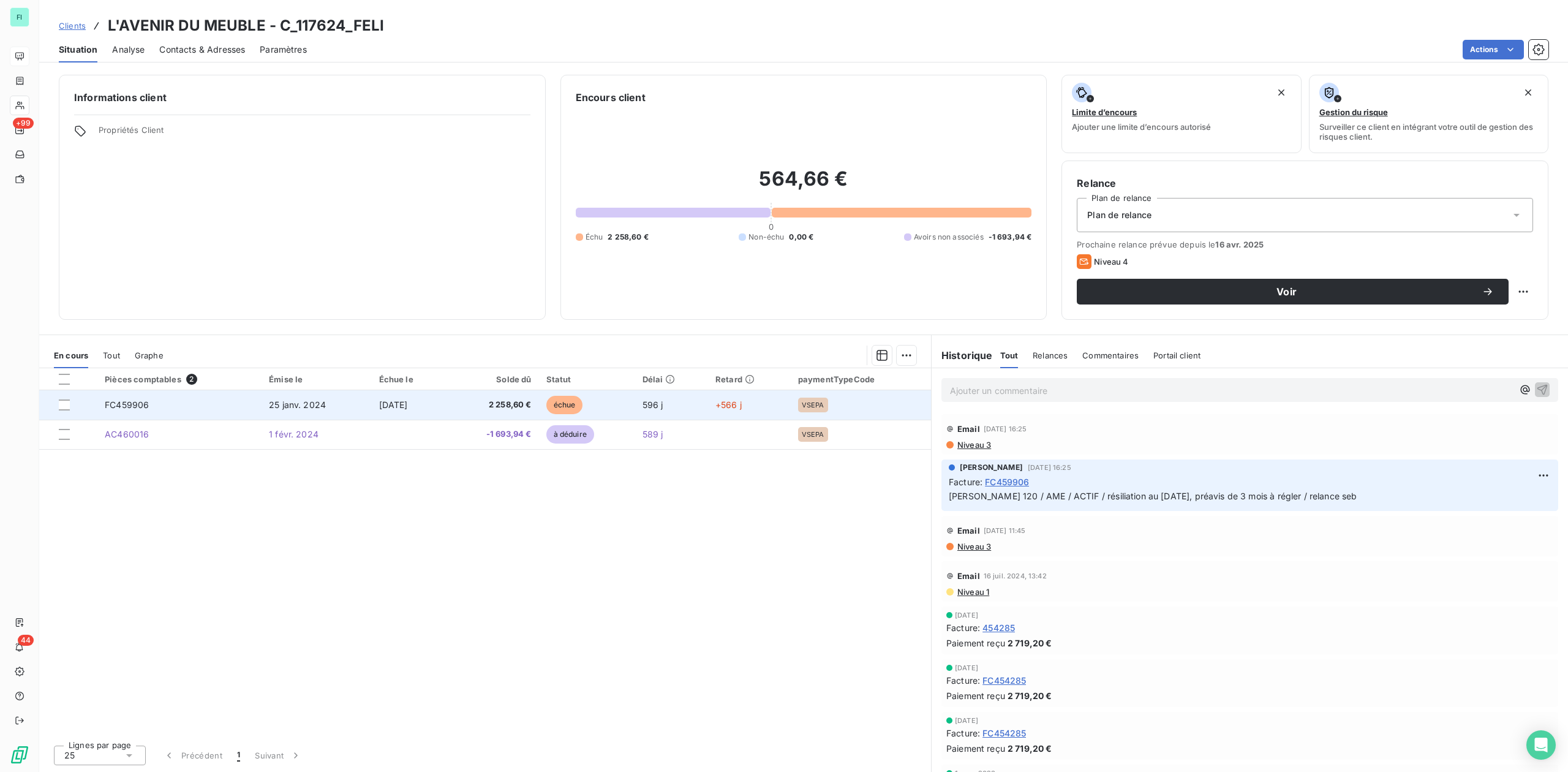
click at [507, 412] on td "2 258,60 €" at bounding box center [493, 404] width 92 height 29
click at [298, 414] on td "25 janv. 2024" at bounding box center [317, 404] width 110 height 29
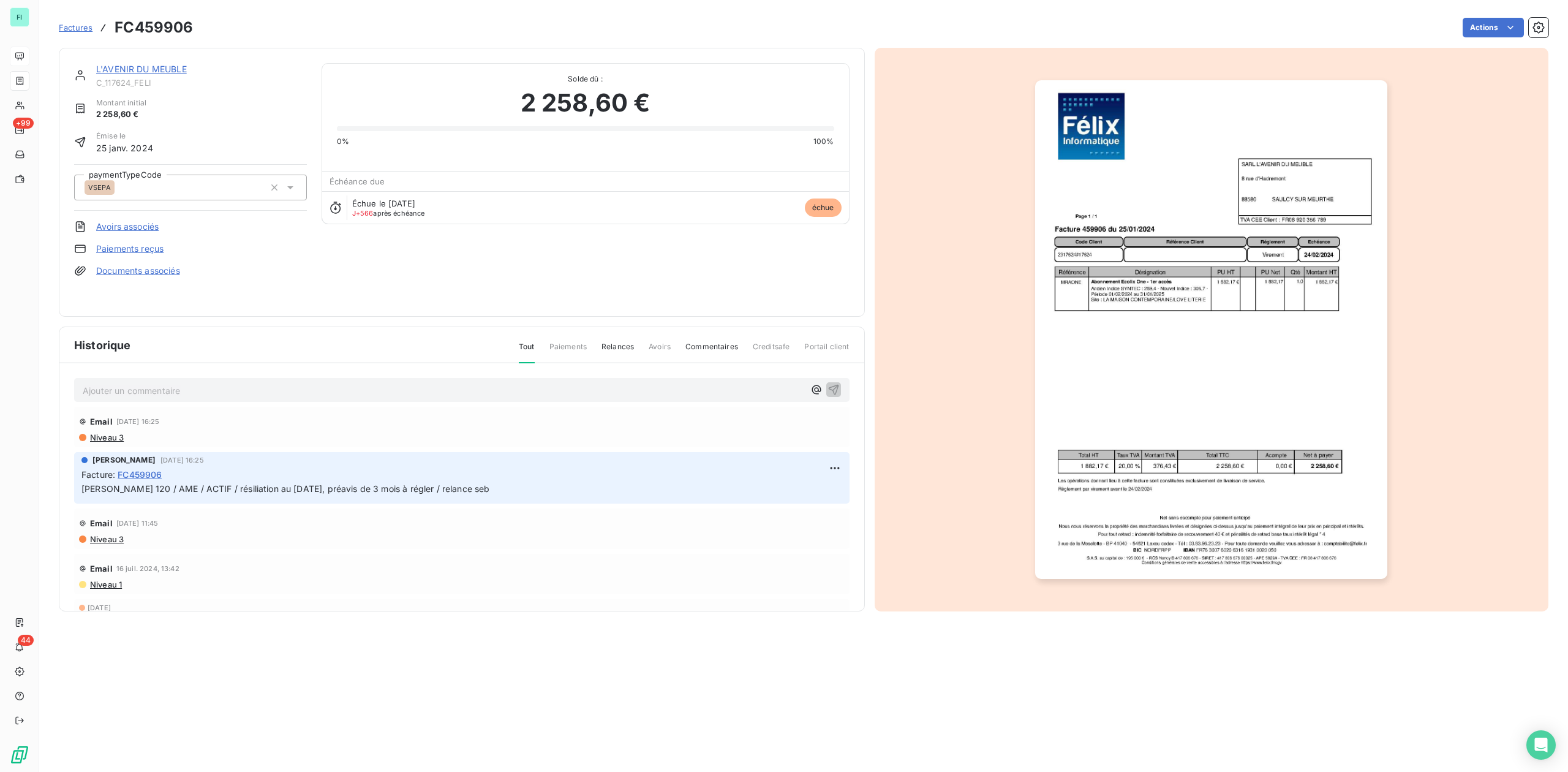
click at [1121, 375] on img "button" at bounding box center [1211, 329] width 352 height 499
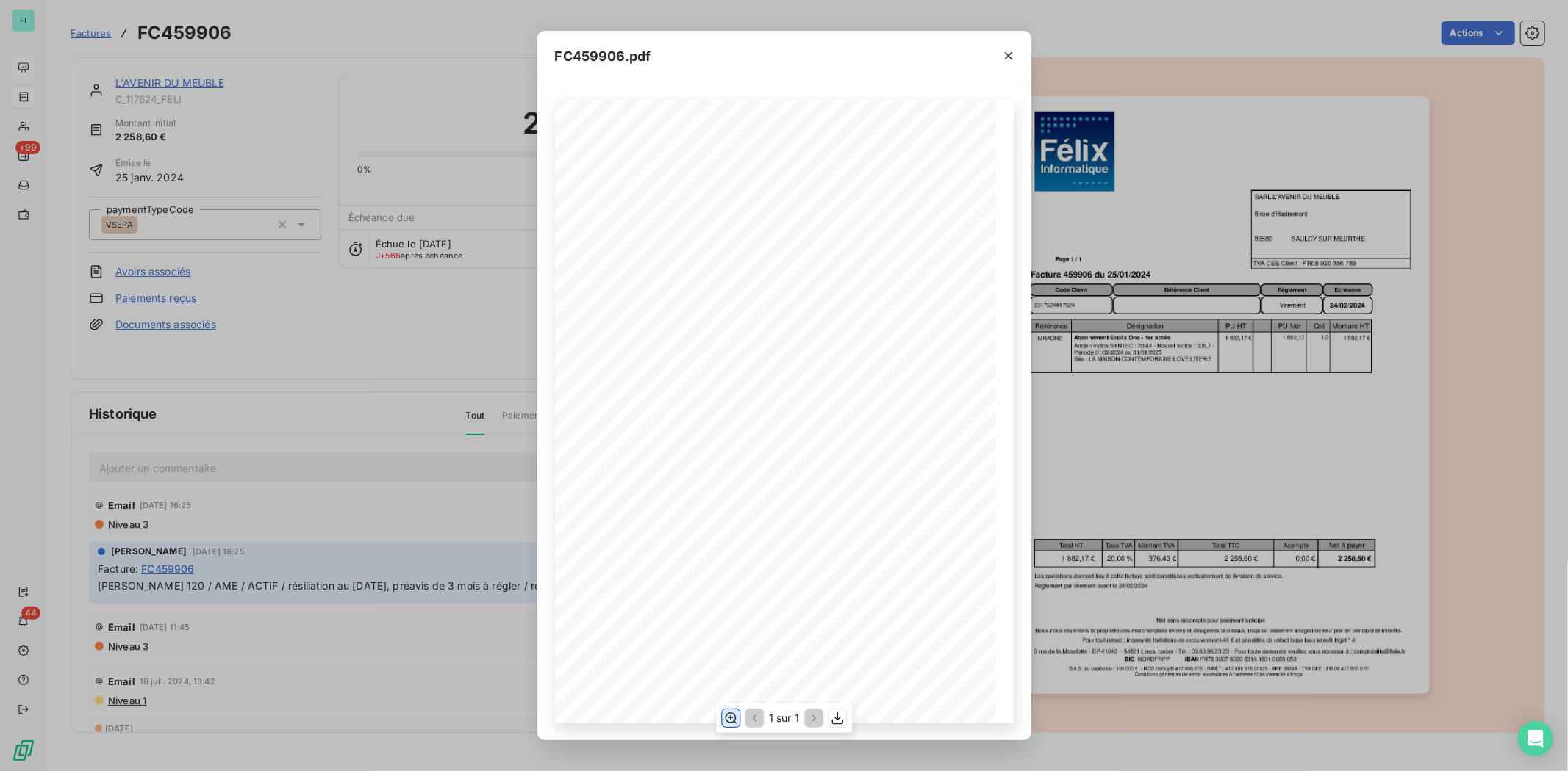
click at [727, 720] on icon "button" at bounding box center [730, 718] width 14 height 14
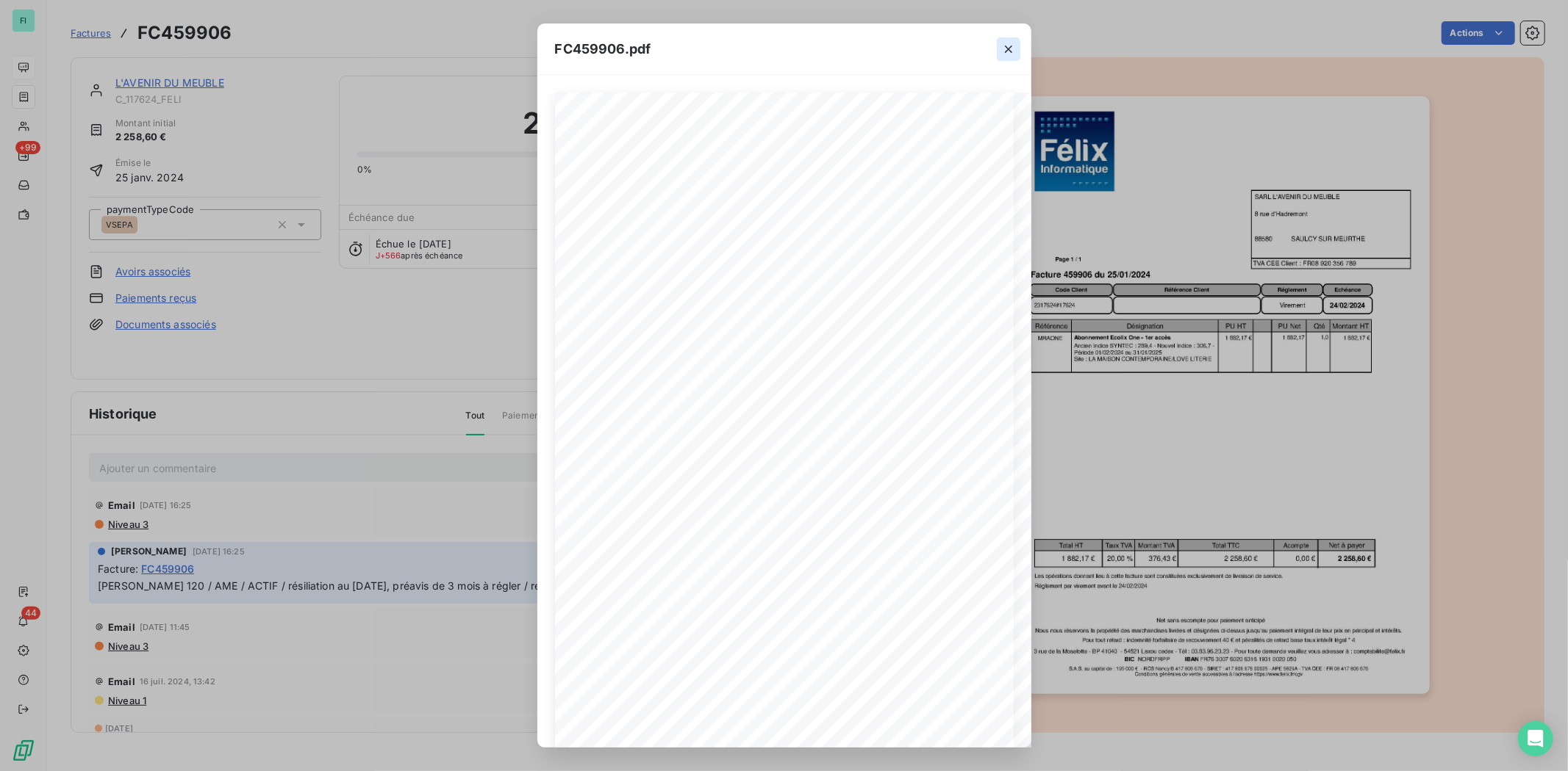
click at [1004, 46] on icon "button" at bounding box center [1008, 49] width 14 height 14
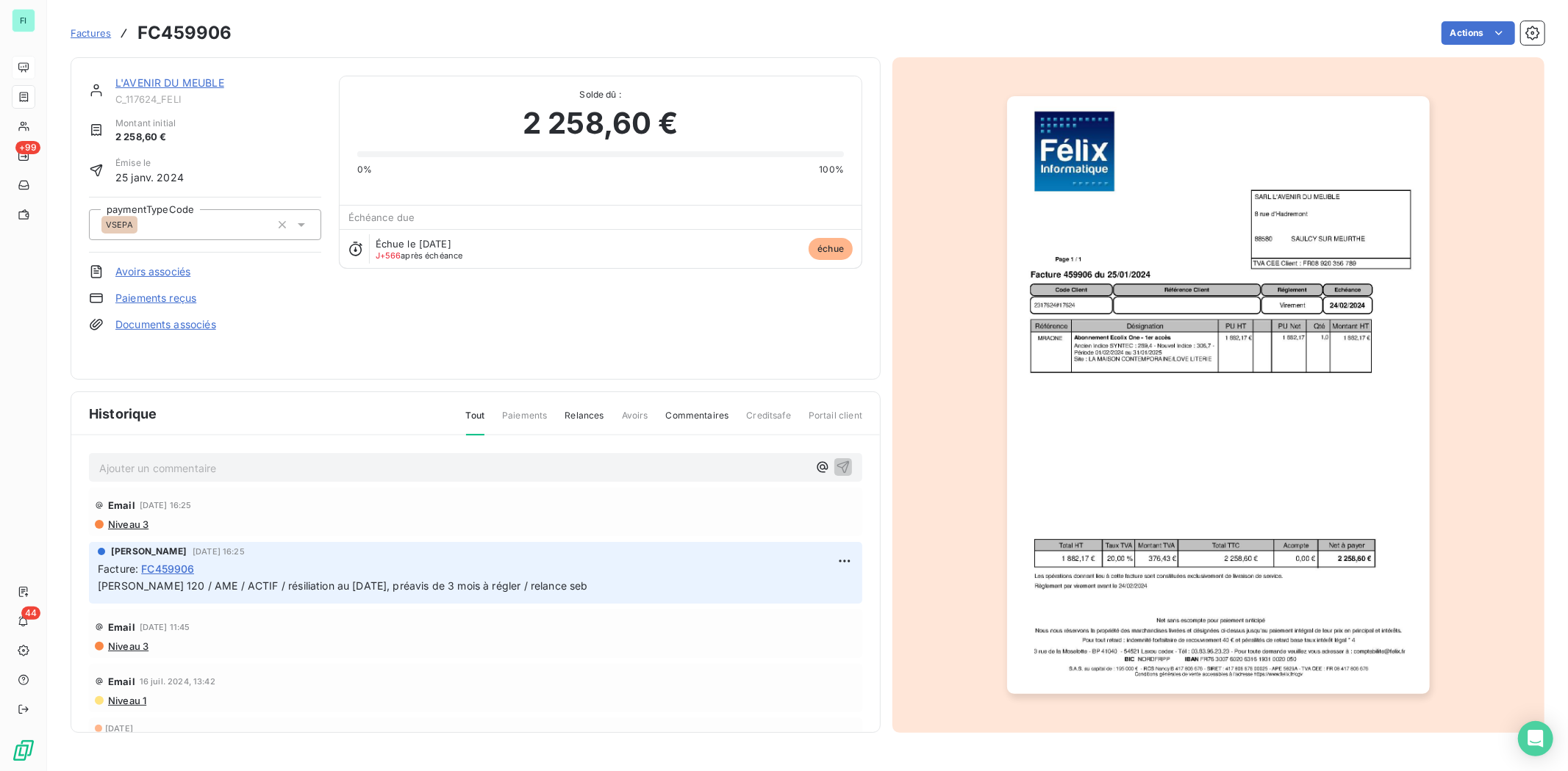
click at [165, 74] on div "L'AVENIR DU MEUBLE C_117624_FELI Montant initial 2 258,60 € Émise le 25 janv. 2…" at bounding box center [475, 219] width 810 height 322
click at [166, 74] on div "L'AVENIR DU MEUBLE C_117624_FELI Montant initial 2 258,60 € Émise le 25 janv. 2…" at bounding box center [475, 219] width 810 height 322
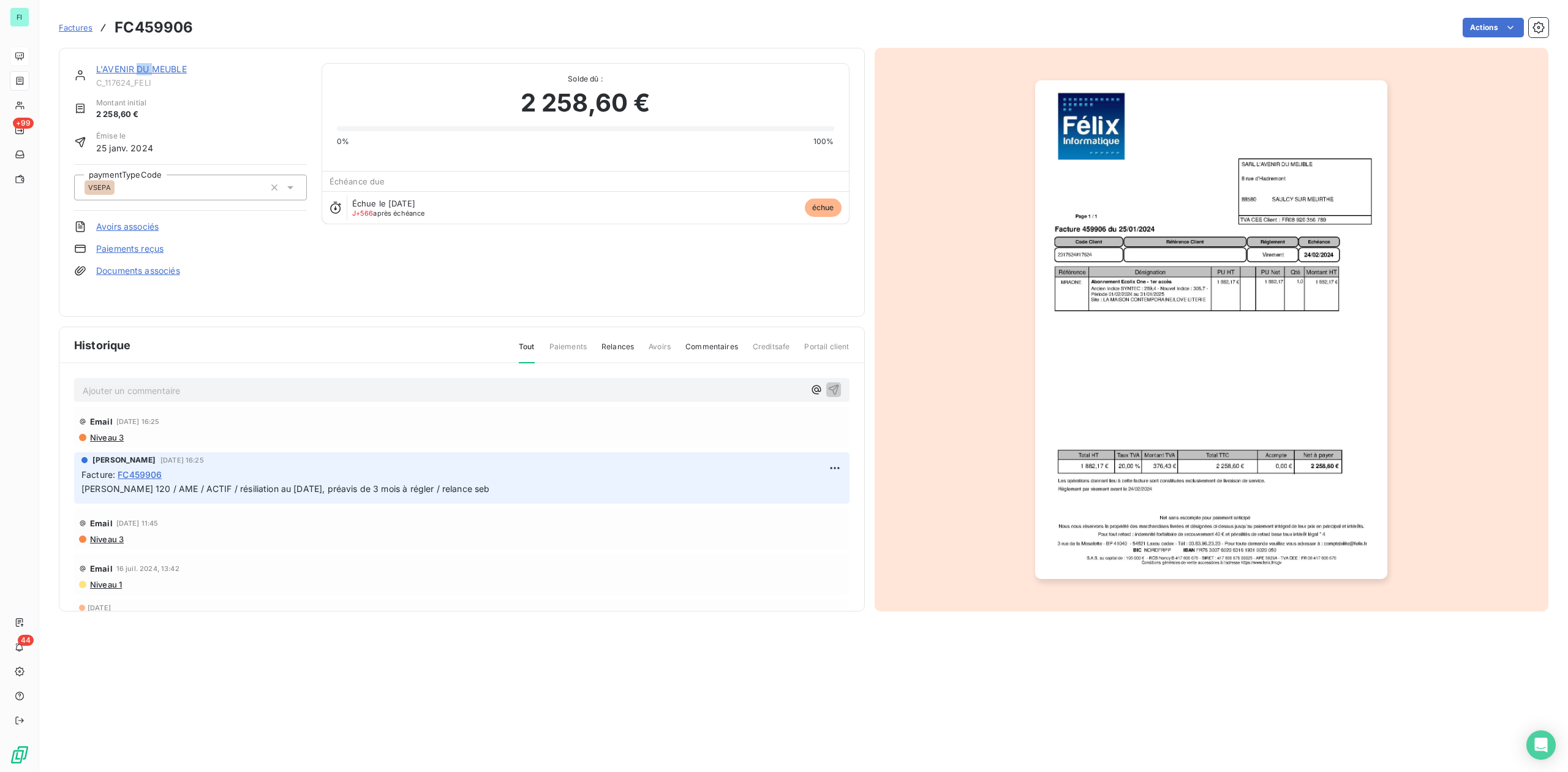
click at [152, 66] on link "L'AVENIR DU MEUBLE" at bounding box center [141, 69] width 91 height 11
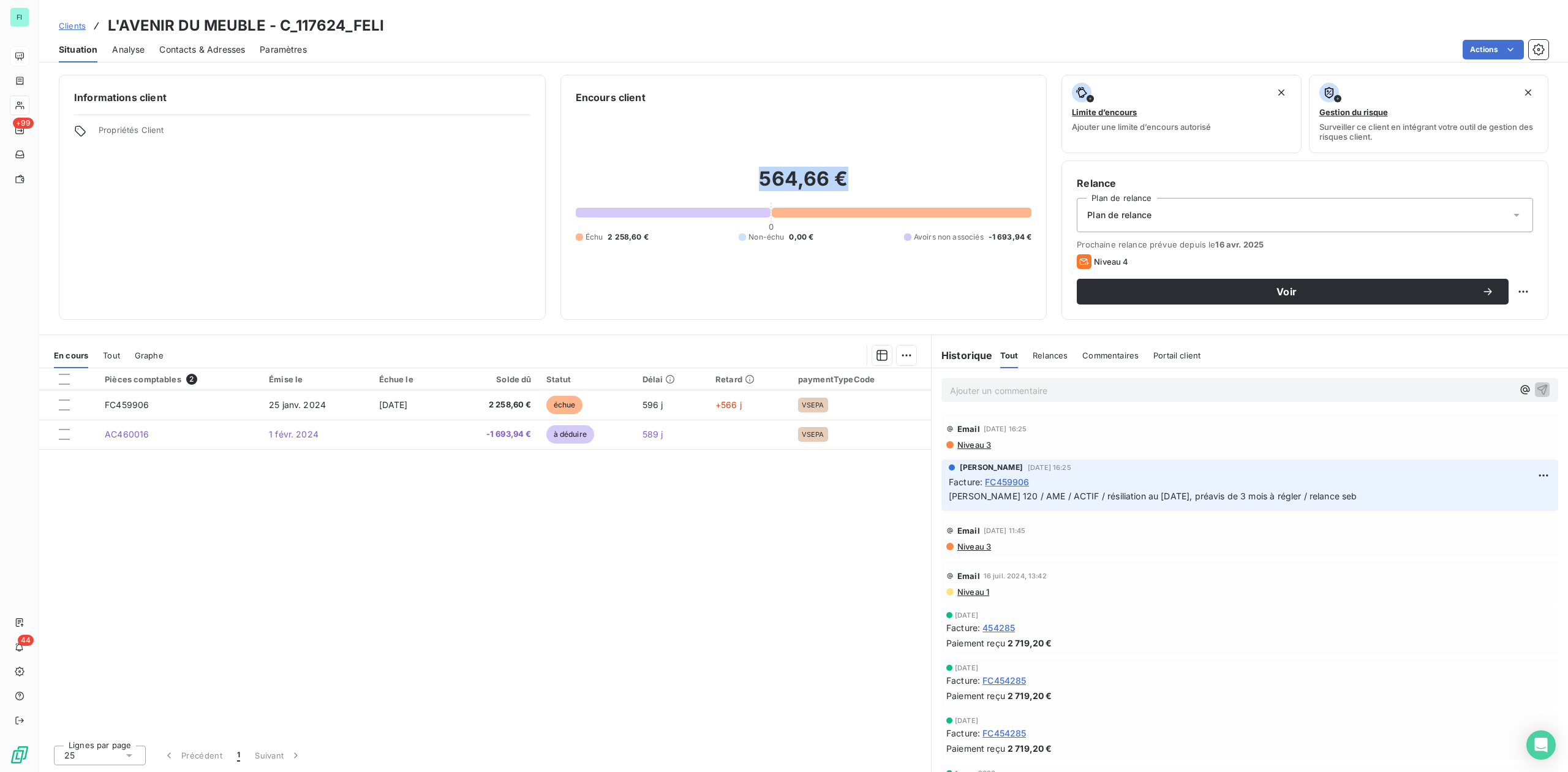
drag, startPoint x: 758, startPoint y: 176, endPoint x: 919, endPoint y: 176, distance: 161.0
click at [919, 176] on h2 "564,66 €" at bounding box center [804, 185] width 456 height 37
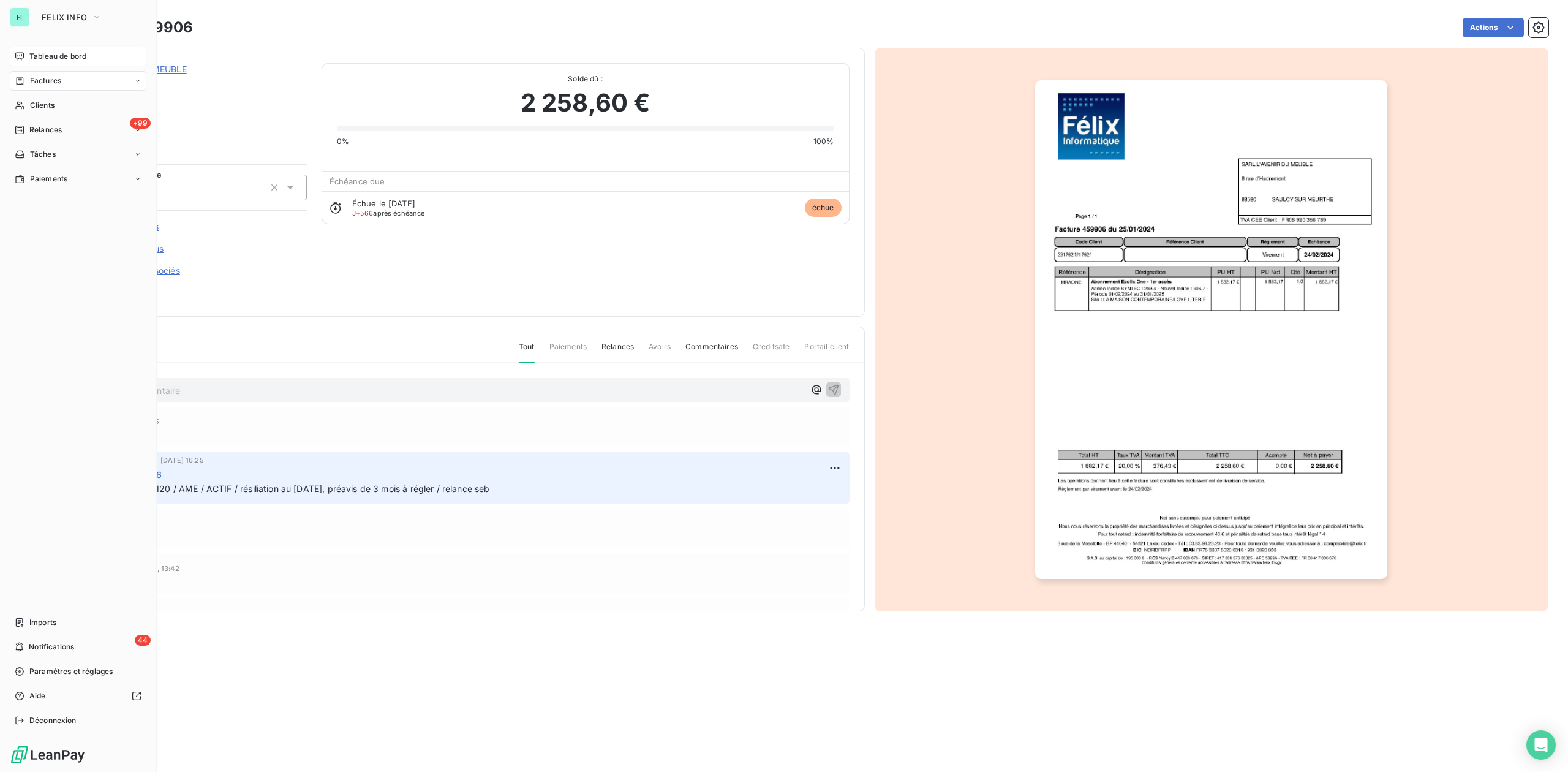
click at [32, 54] on span "Tableau de bord" at bounding box center [58, 56] width 57 height 11
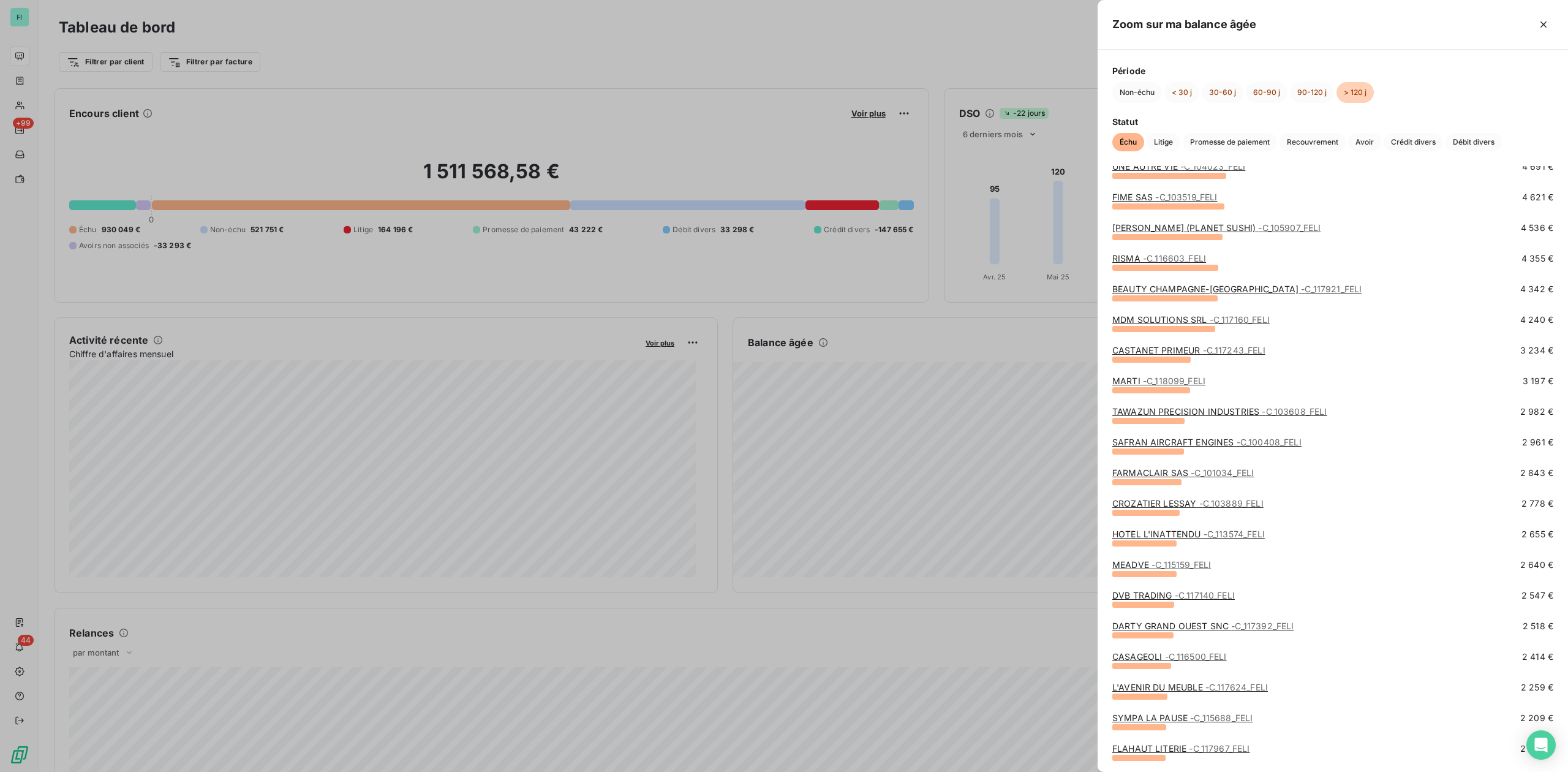
scroll to position [408, 0]
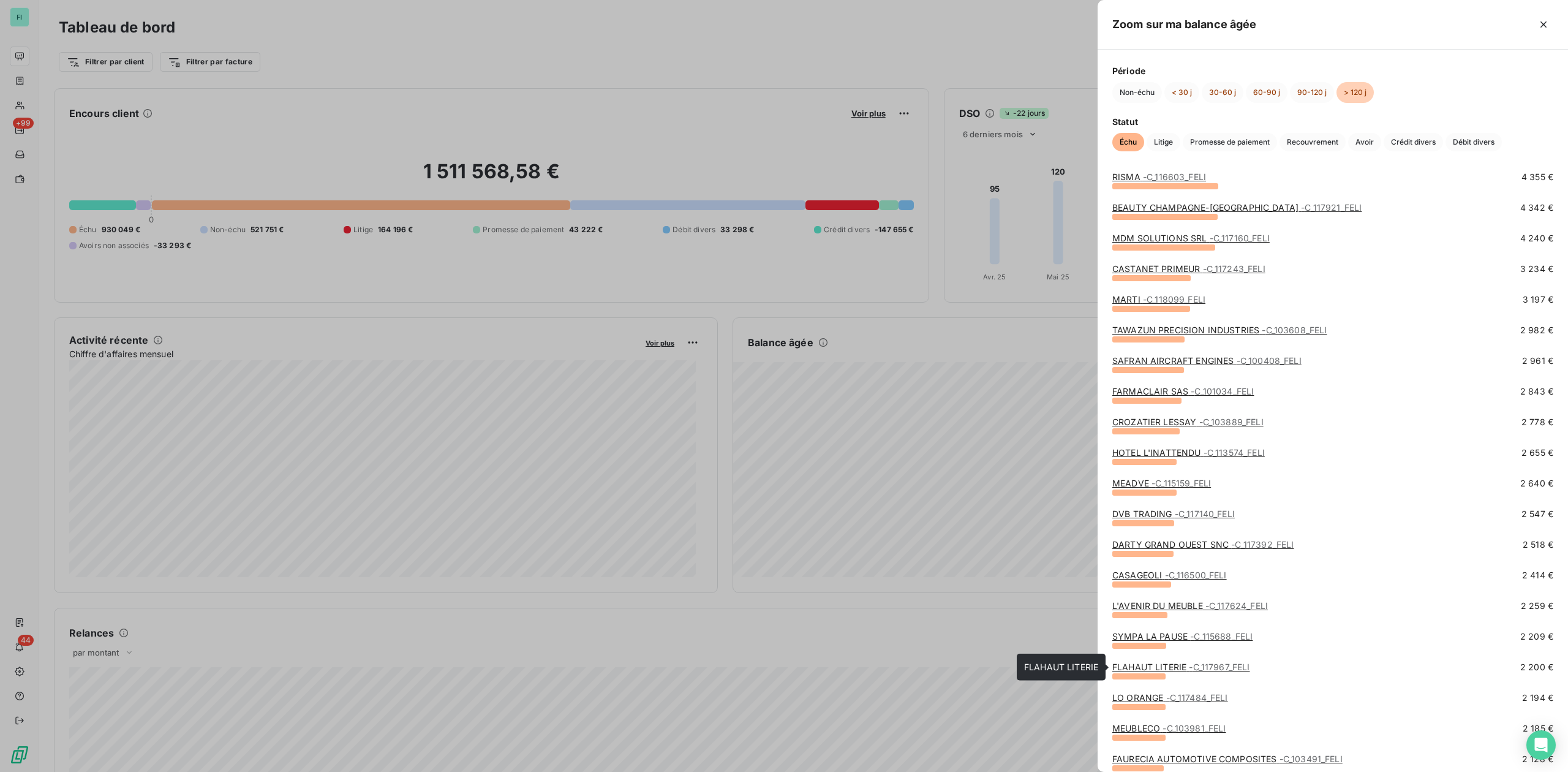
click at [1174, 667] on link "FLAHAUT LITERIE - C_117967_FELI" at bounding box center [1182, 667] width 138 height 11
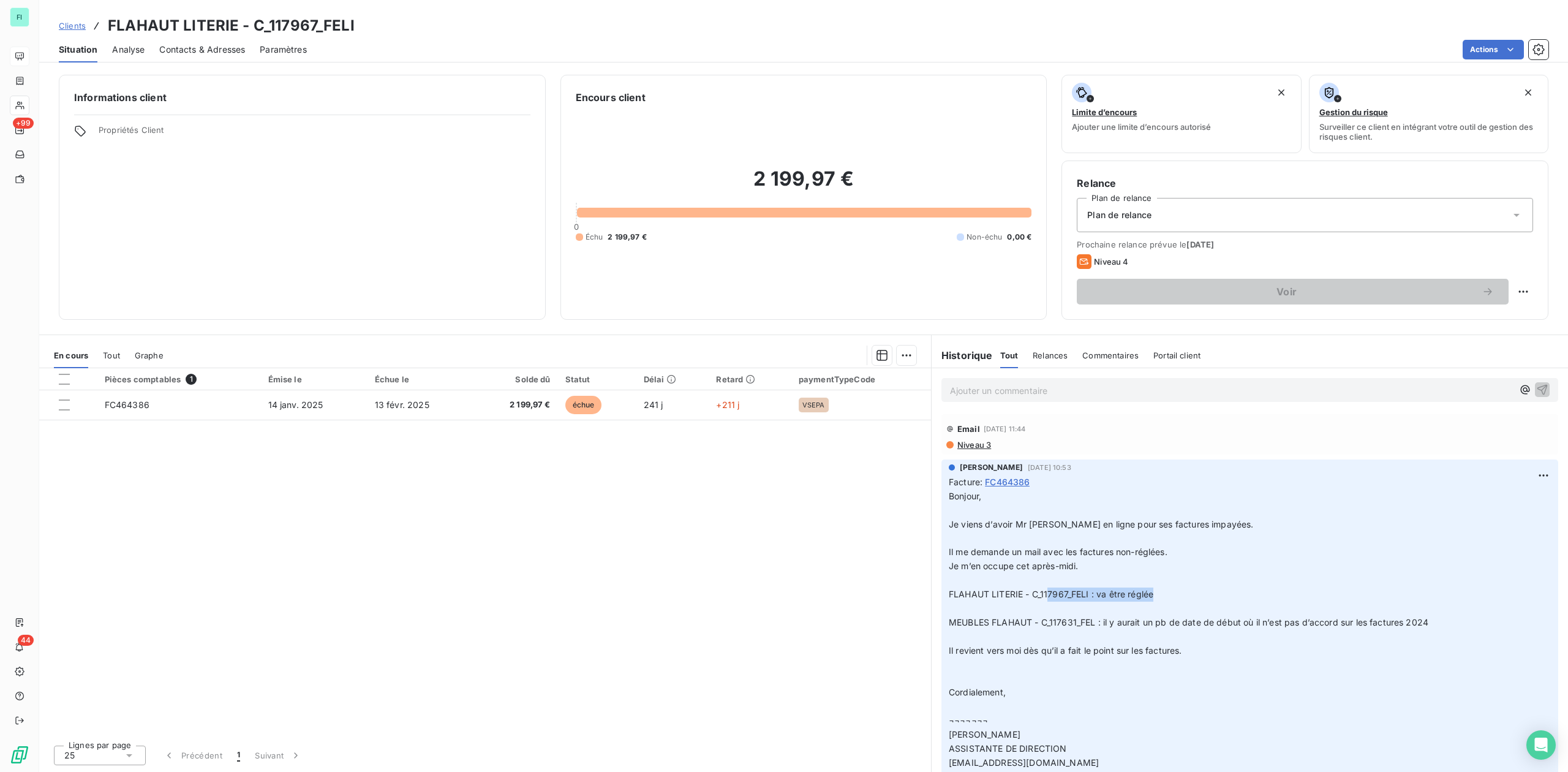
drag, startPoint x: 1050, startPoint y: 596, endPoint x: 1165, endPoint y: 596, distance: 115.0
click at [1165, 596] on p "Bonjour, ﻿ Je viens d’avoir Mr JOLLANT en ligne pour ses factures impayées. ﻿ I…" at bounding box center [1250, 678] width 602 height 379
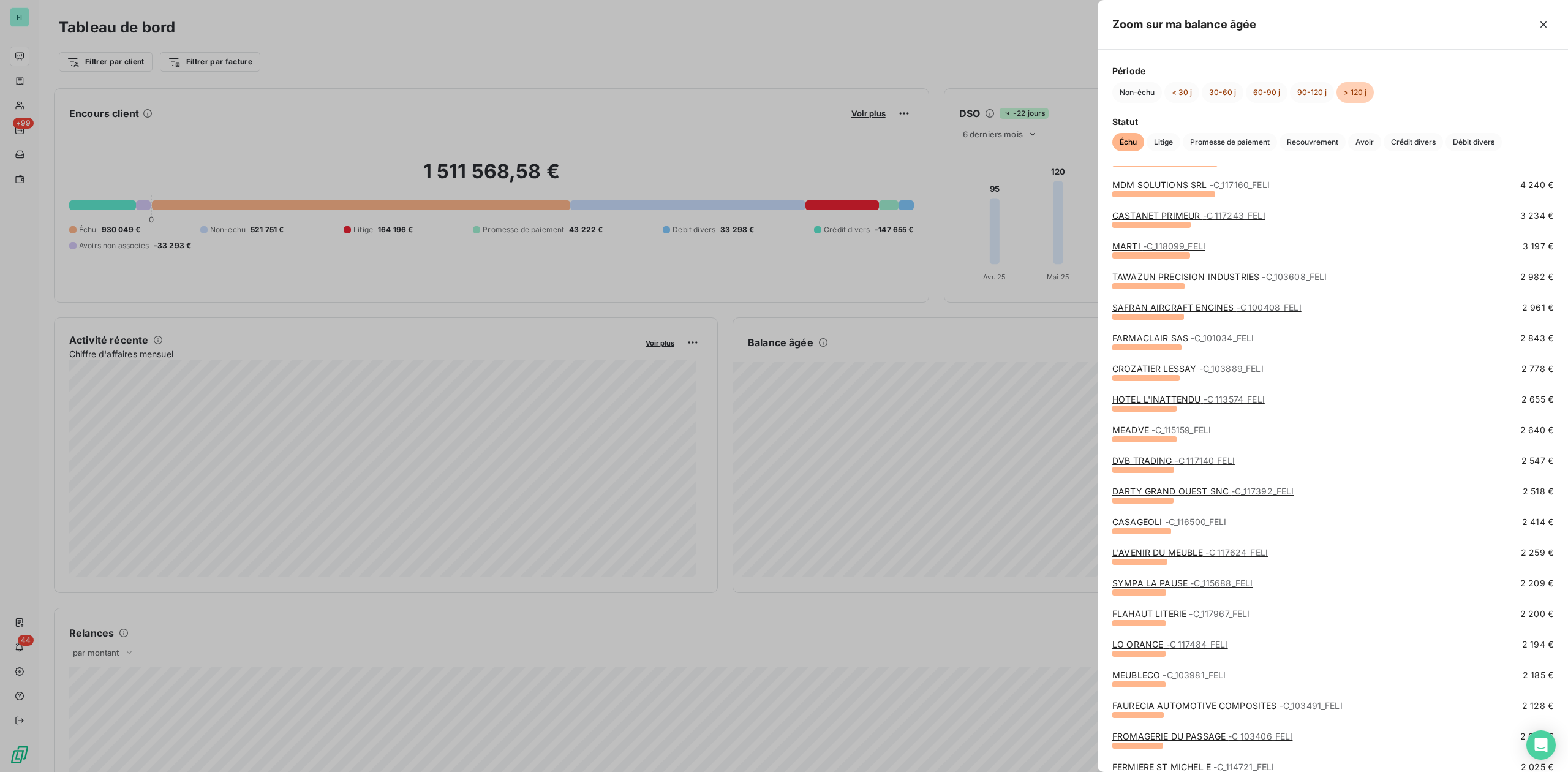
scroll to position [490, 0]
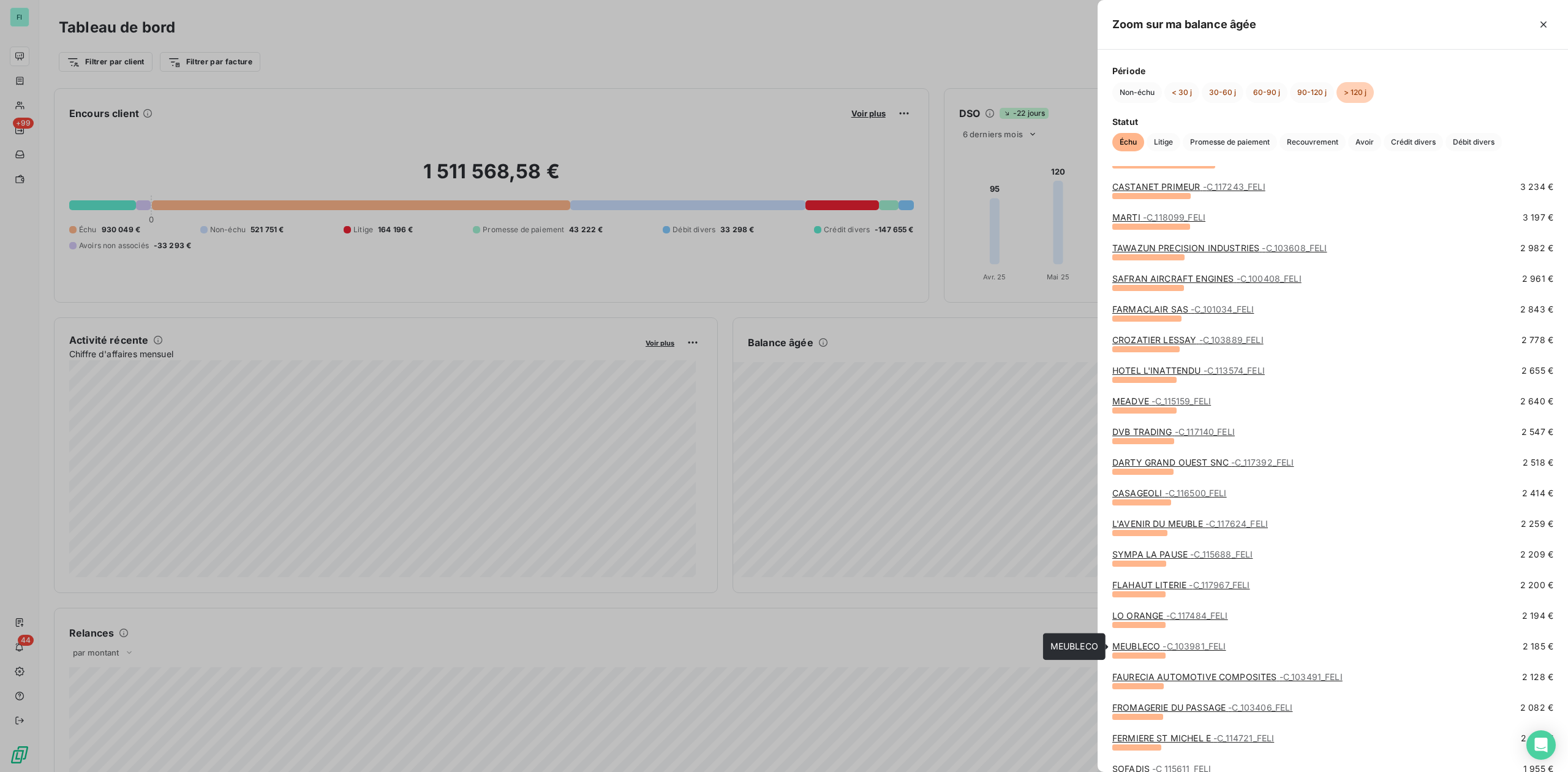
click at [1145, 647] on link "MEUBLECO - C_103981_FELI" at bounding box center [1169, 646] width 113 height 11
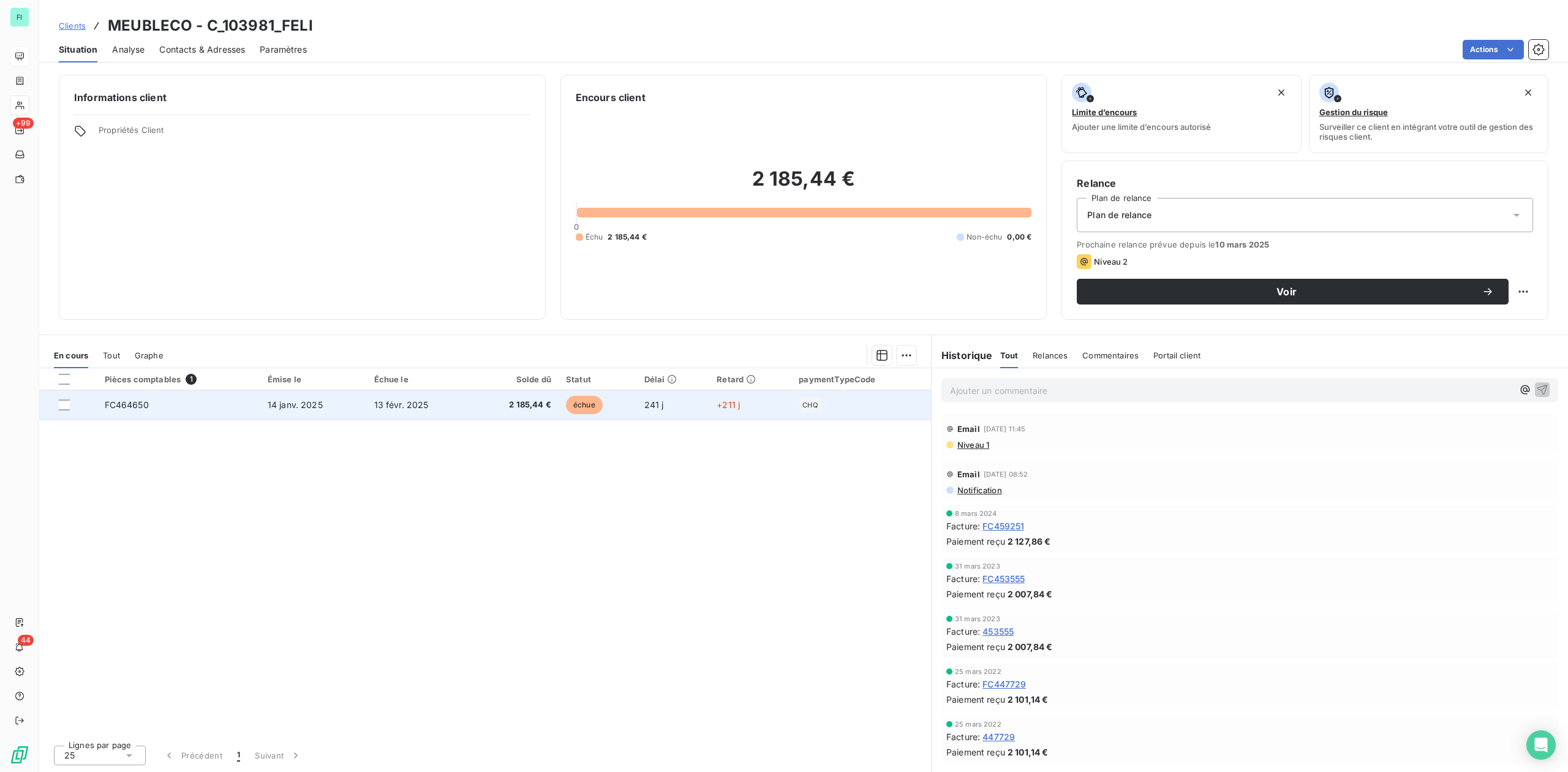
click at [530, 406] on span "2 185,44 €" at bounding box center [515, 405] width 72 height 12
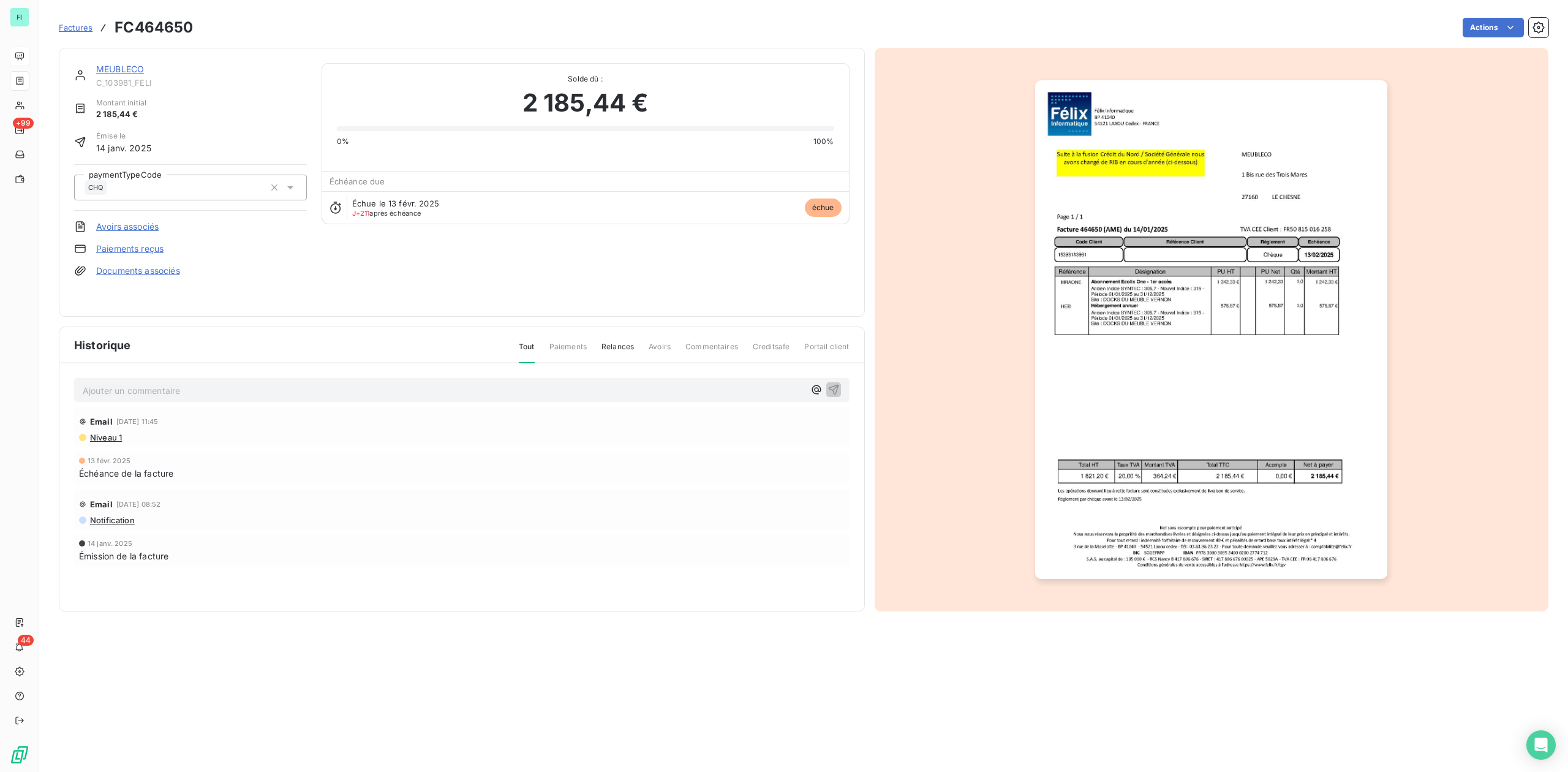
click at [1109, 365] on img "button" at bounding box center [1211, 329] width 352 height 499
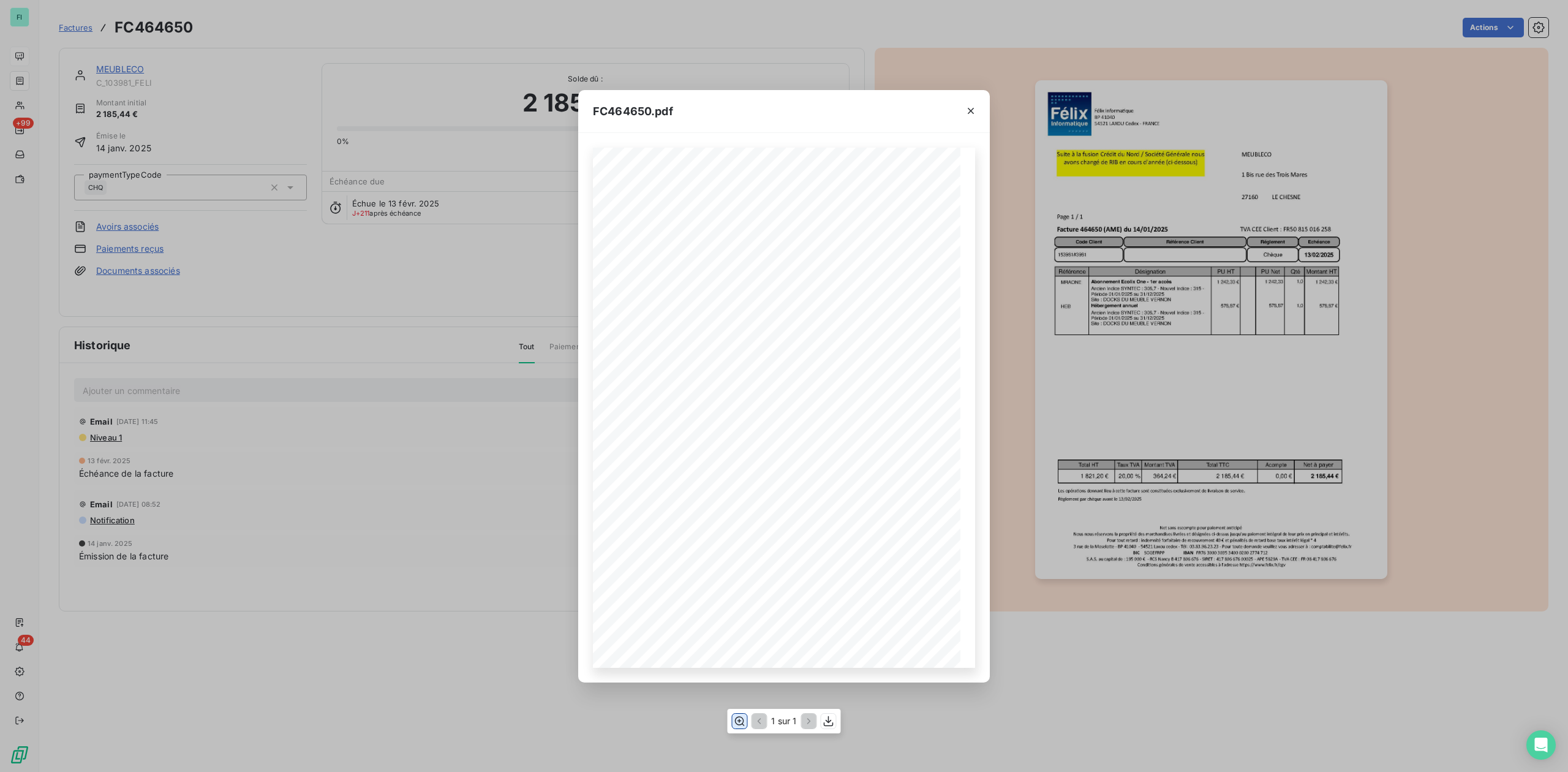
click at [739, 722] on icon "button" at bounding box center [739, 721] width 12 height 12
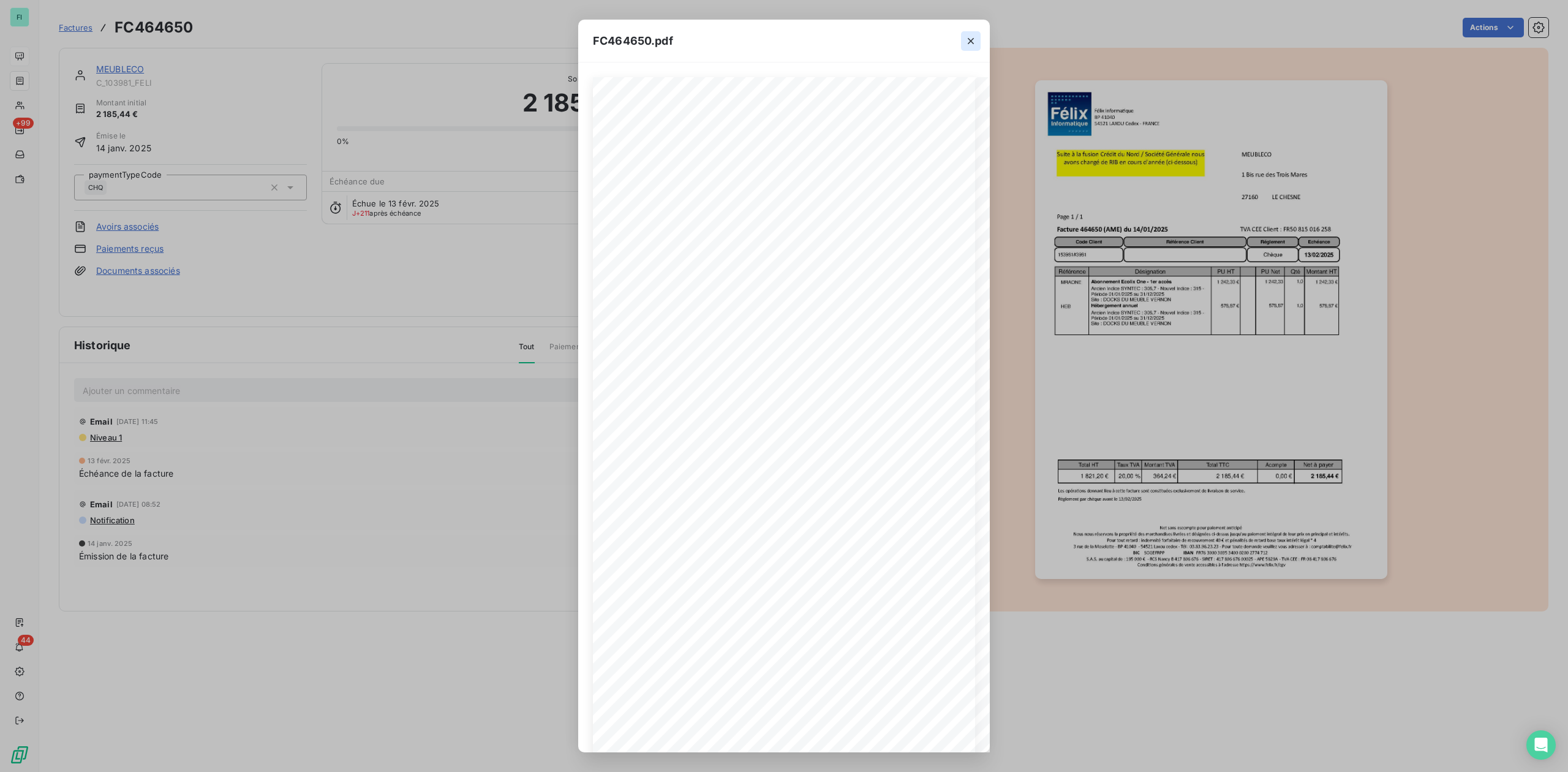
click at [968, 38] on icon "button" at bounding box center [971, 41] width 12 height 12
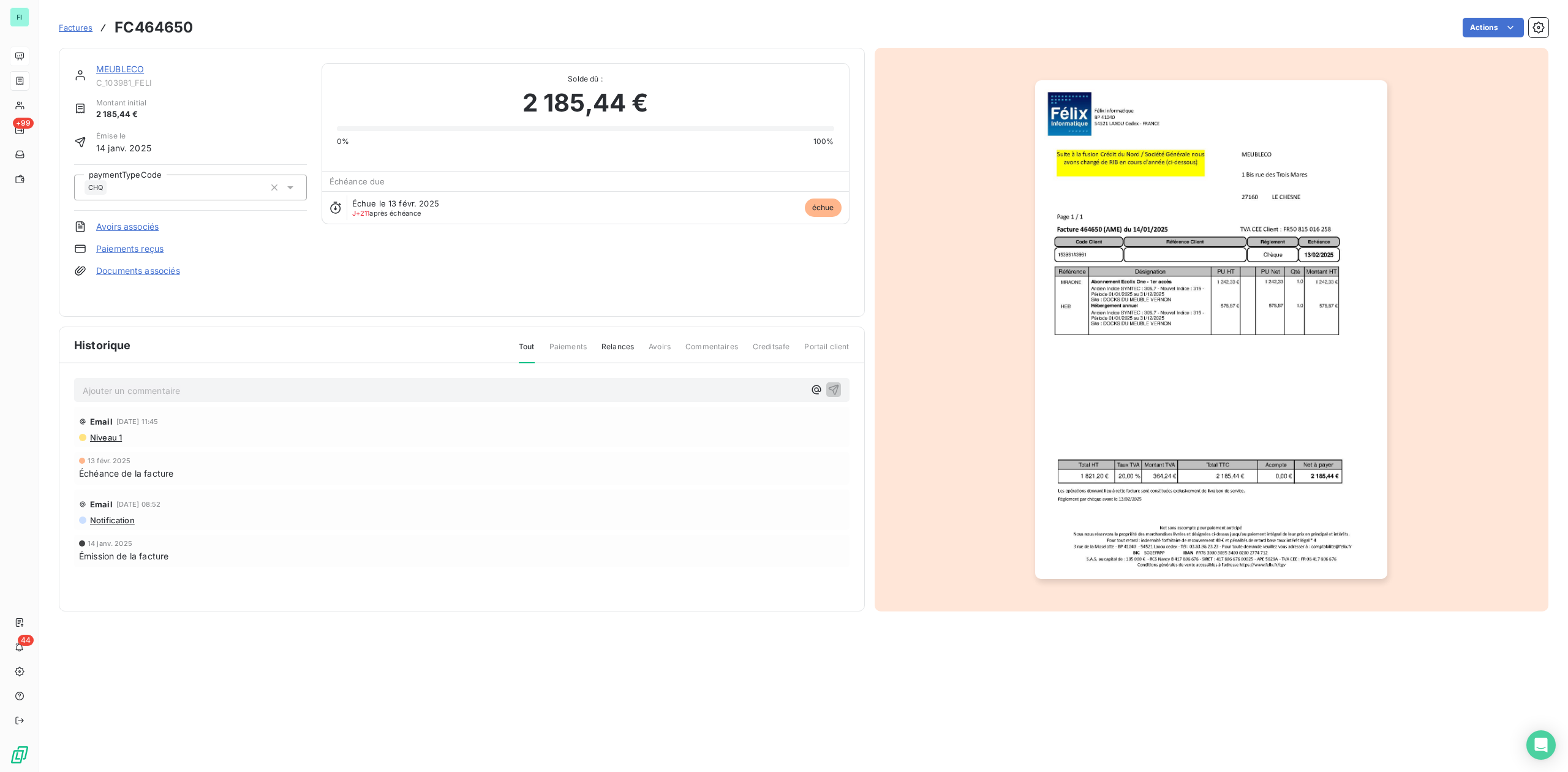
click at [110, 70] on link "MEUBLECO" at bounding box center [120, 69] width 48 height 11
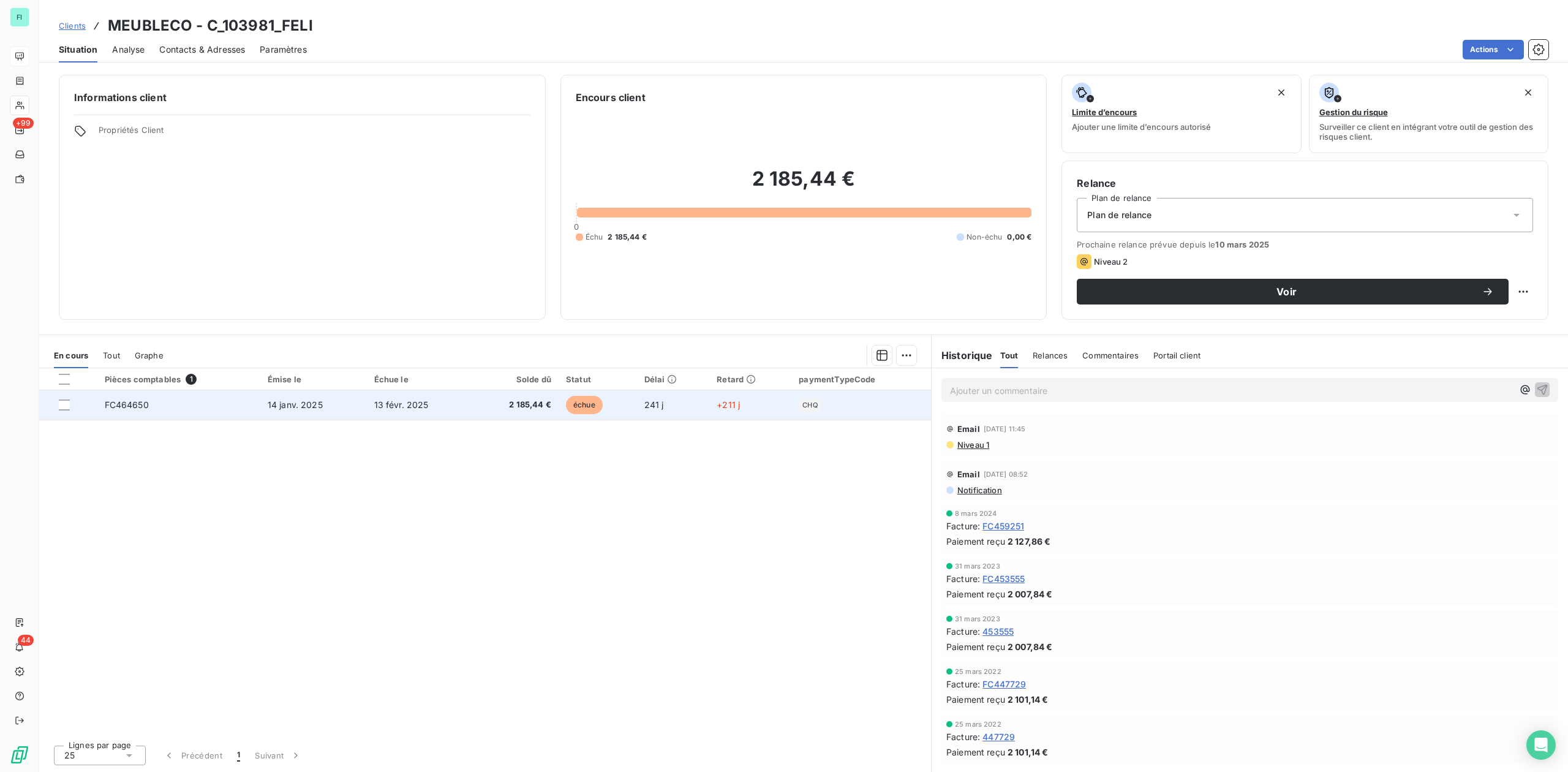
click at [506, 407] on span "2 185,44 €" at bounding box center [515, 405] width 72 height 12
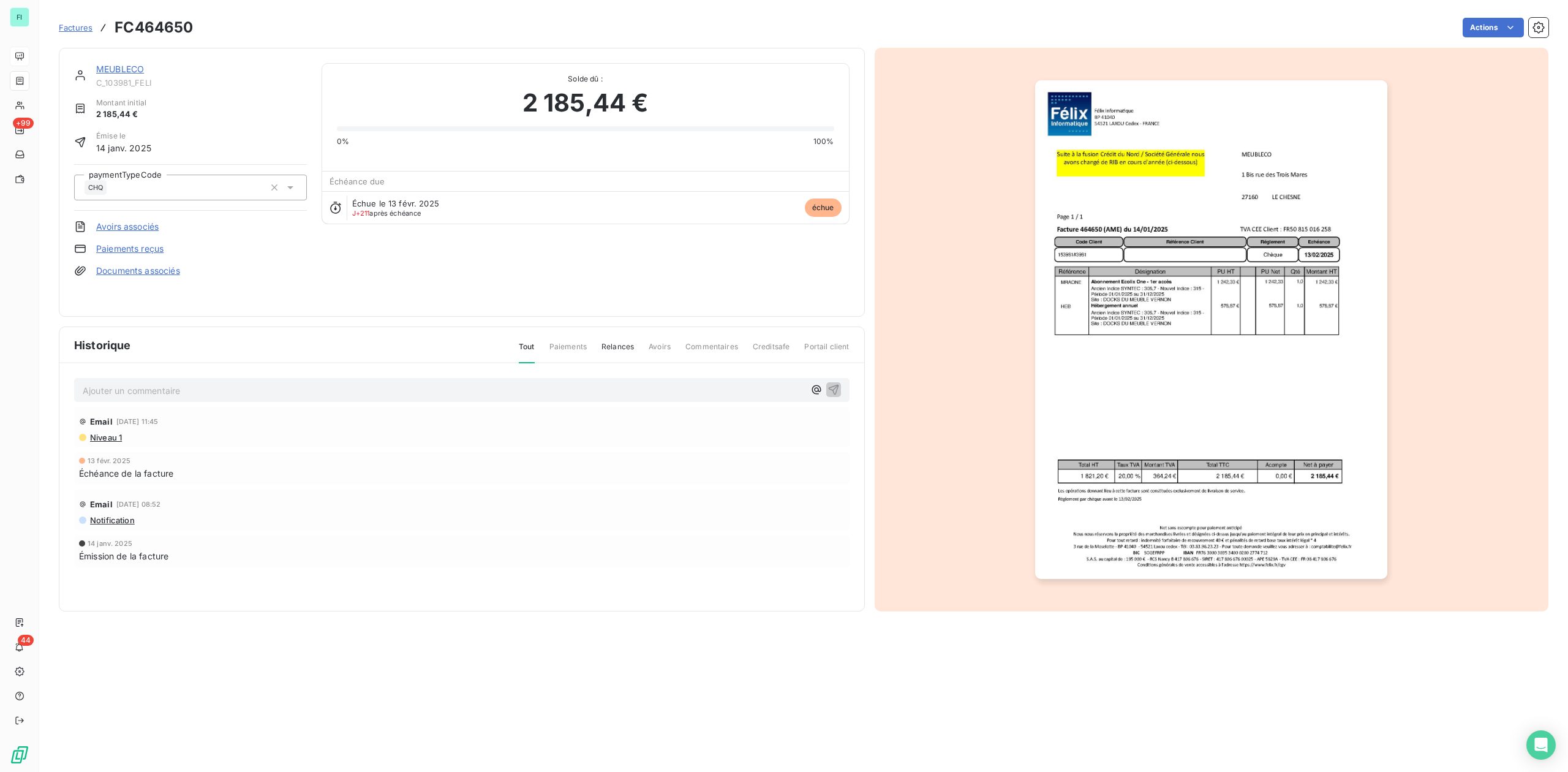
click at [1145, 332] on img "button" at bounding box center [1211, 329] width 352 height 499
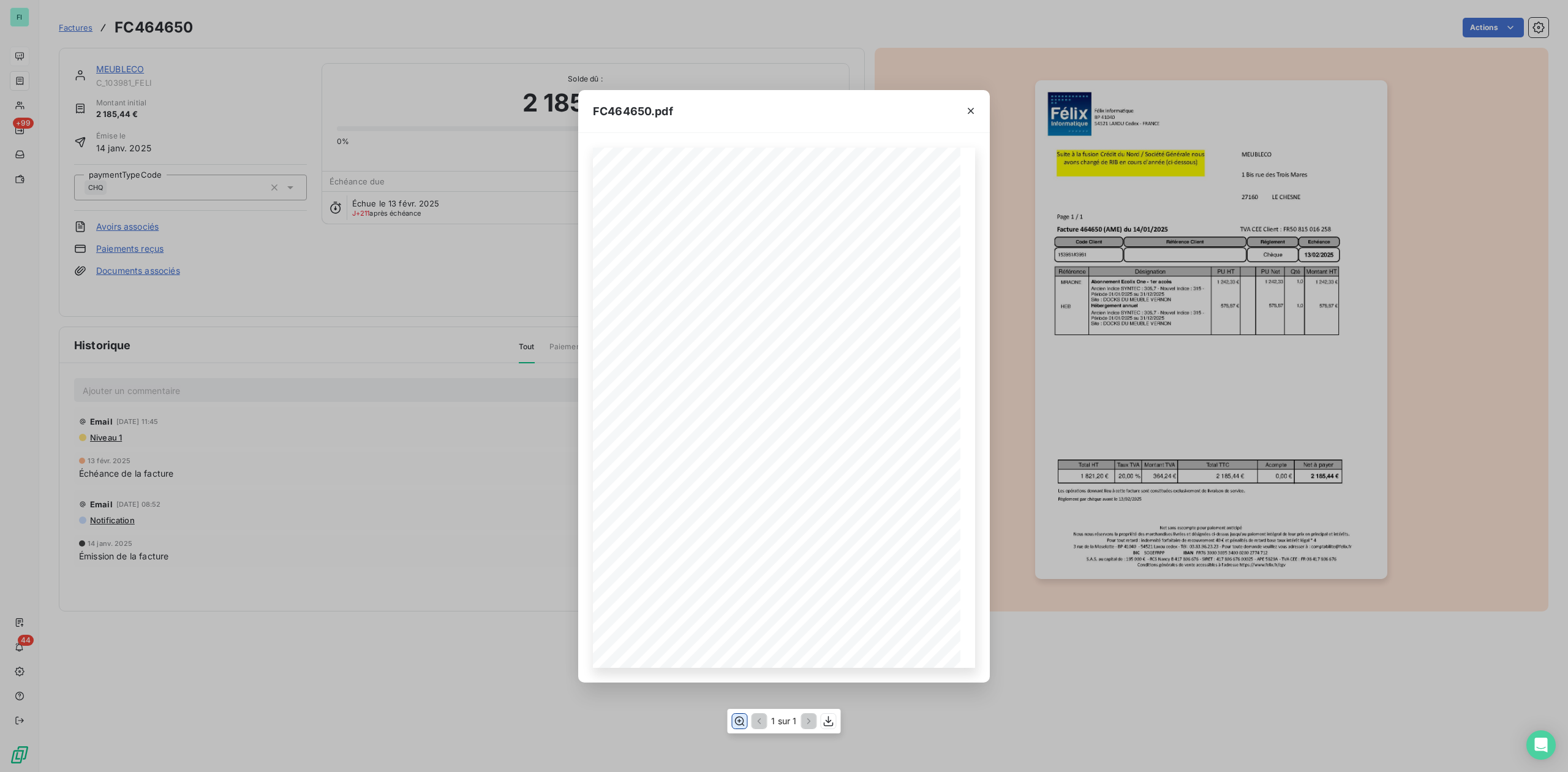
click at [740, 721] on icon "button" at bounding box center [739, 721] width 12 height 12
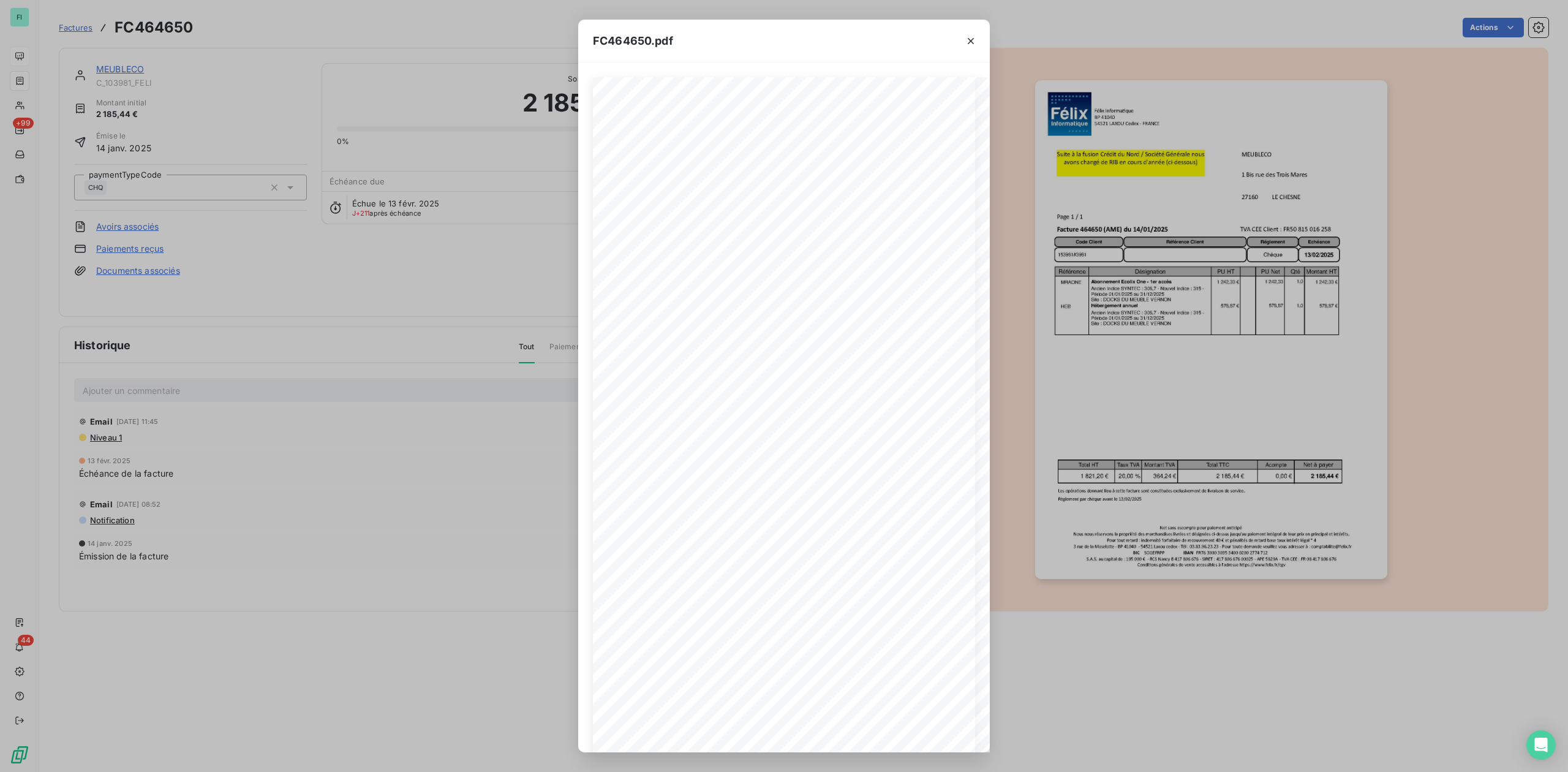
drag, startPoint x: 972, startPoint y: 38, endPoint x: 523, endPoint y: 68, distance: 450.0
click at [971, 38] on icon "button" at bounding box center [971, 41] width 12 height 12
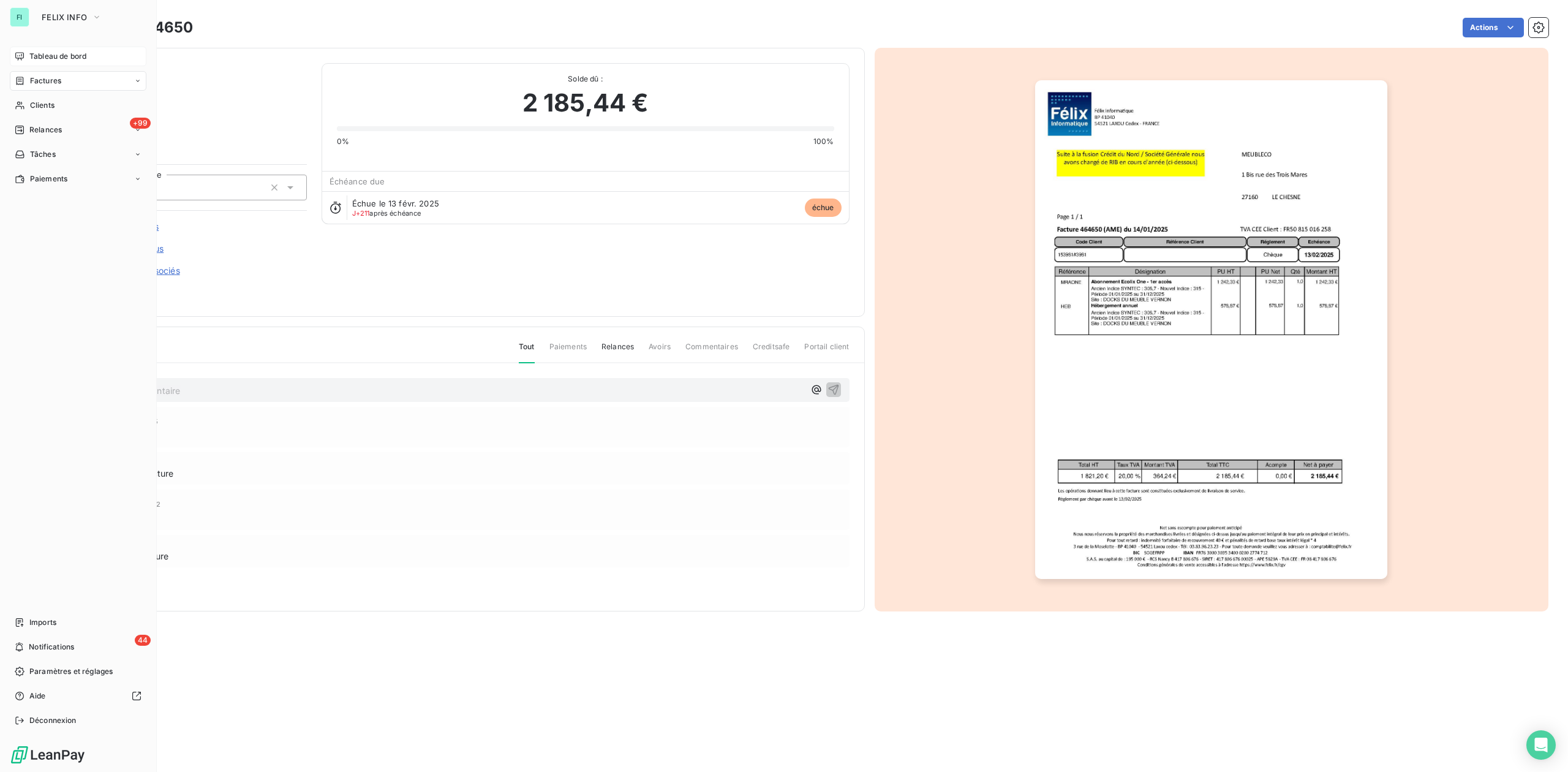
click at [37, 52] on span "Tableau de bord" at bounding box center [58, 56] width 57 height 11
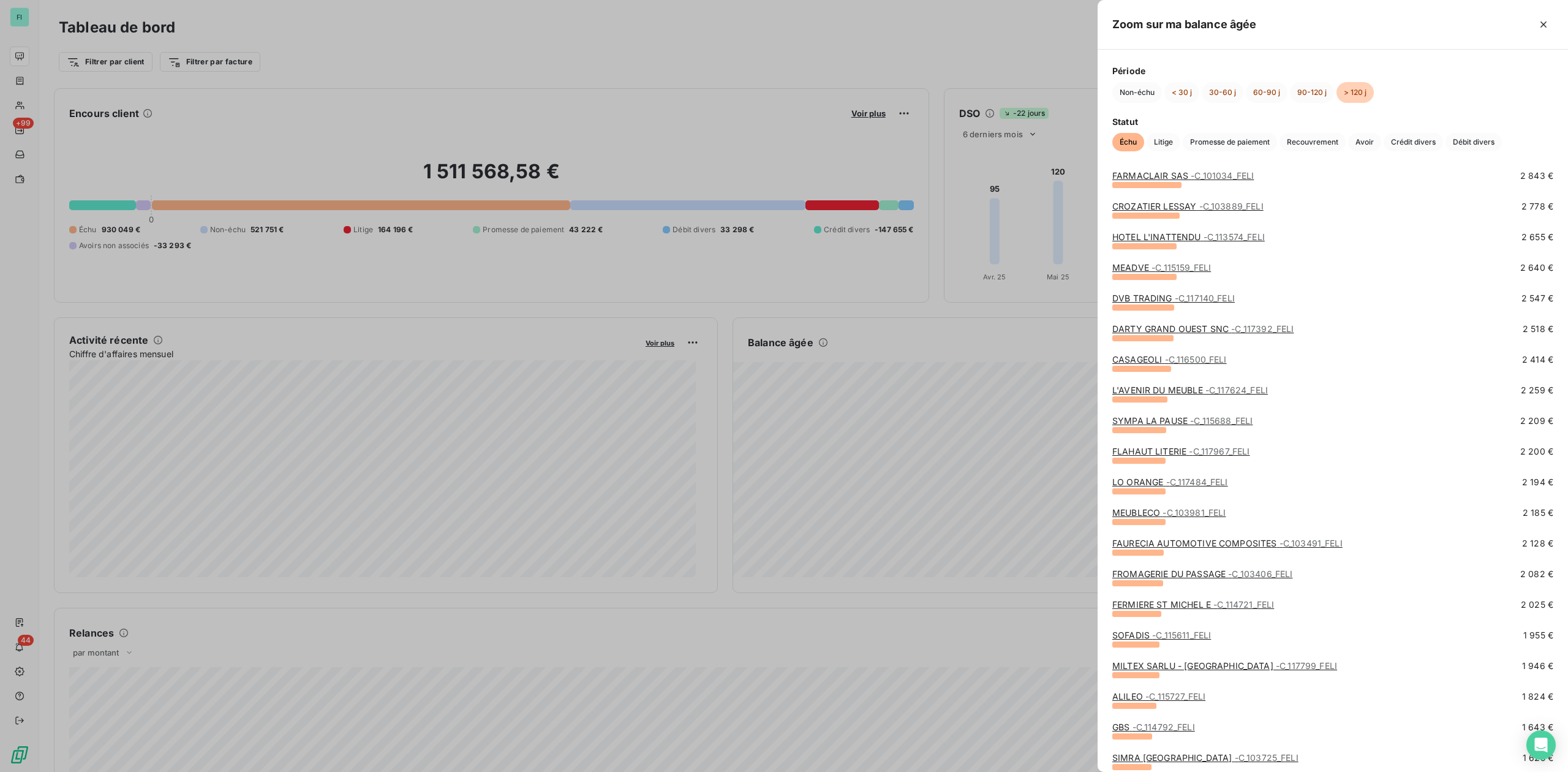
scroll to position [653, 0]
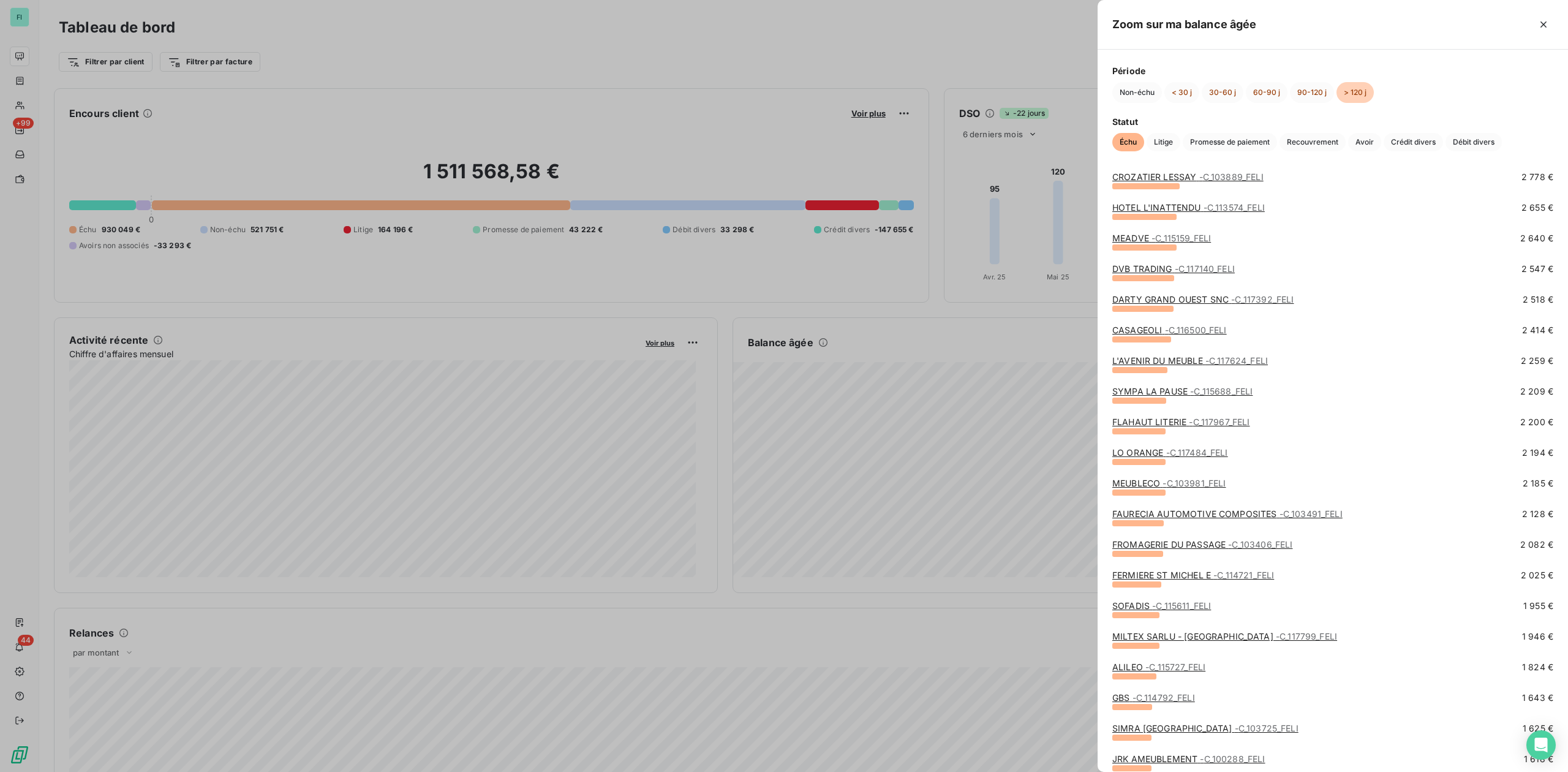
click at [1146, 608] on link "SOFADIS - C_115611_FELI" at bounding box center [1161, 605] width 98 height 11
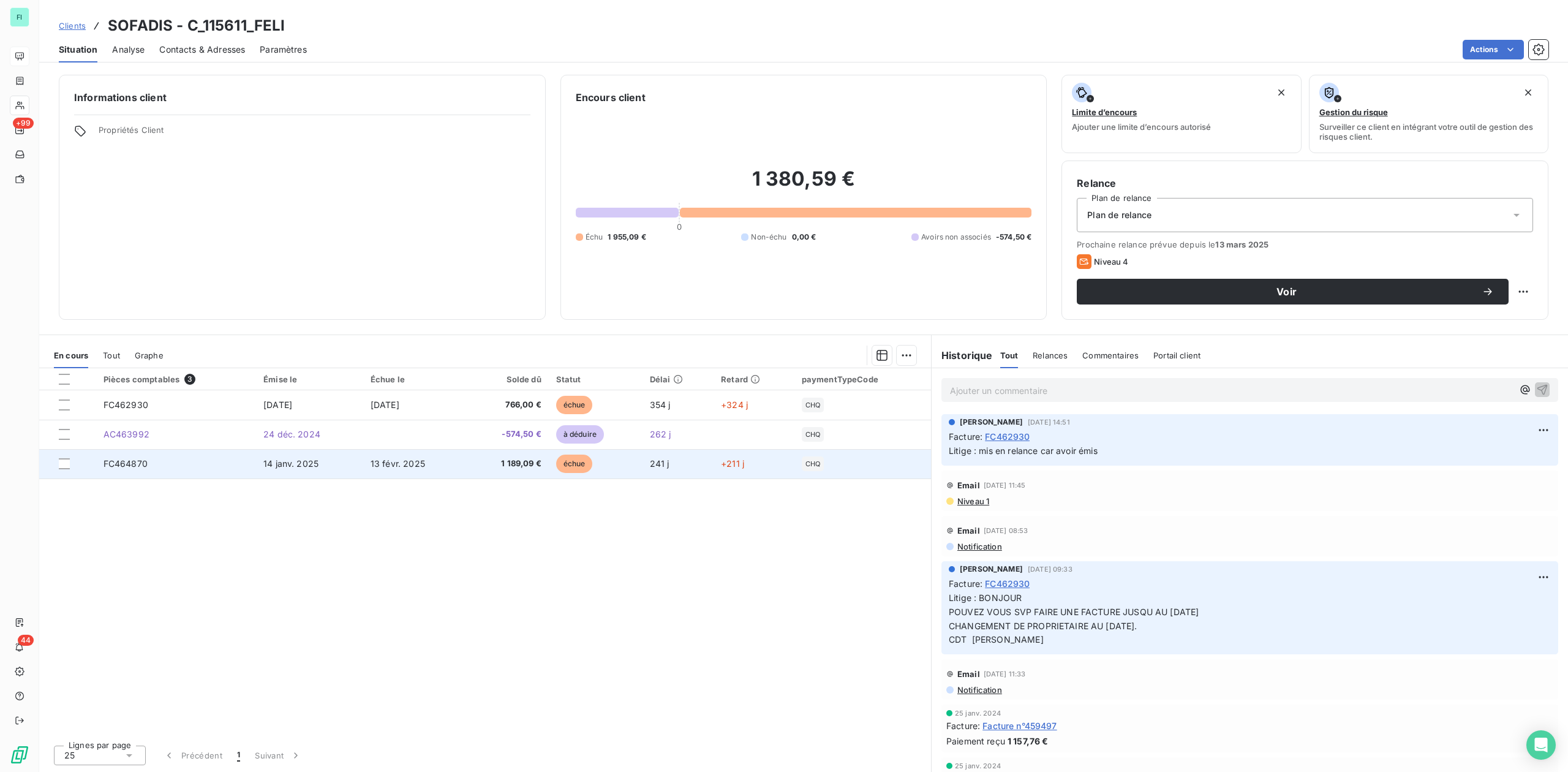
click at [496, 464] on span "1 189,09 €" at bounding box center [508, 464] width 68 height 12
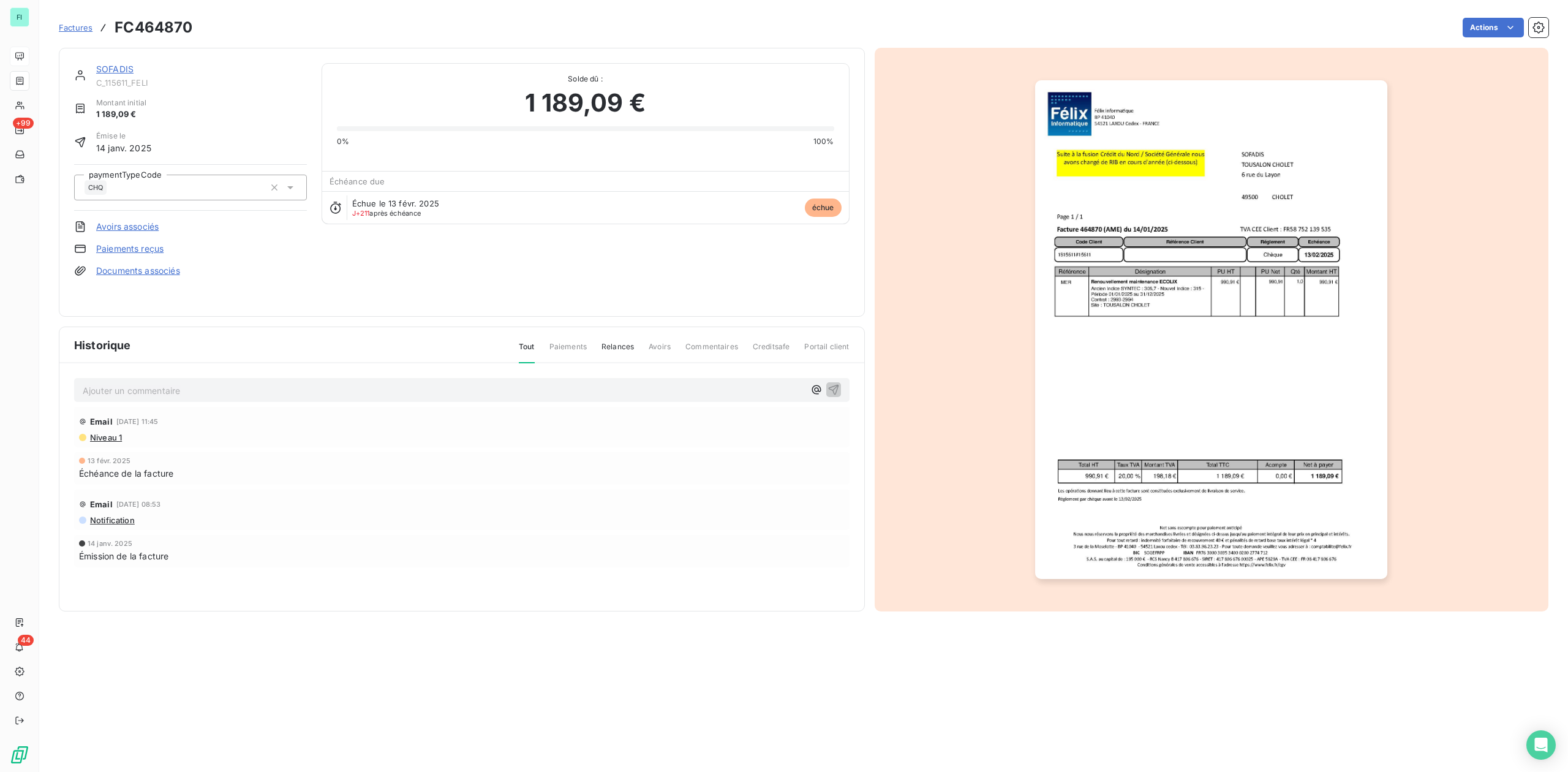
click at [1196, 331] on img "button" at bounding box center [1211, 329] width 352 height 499
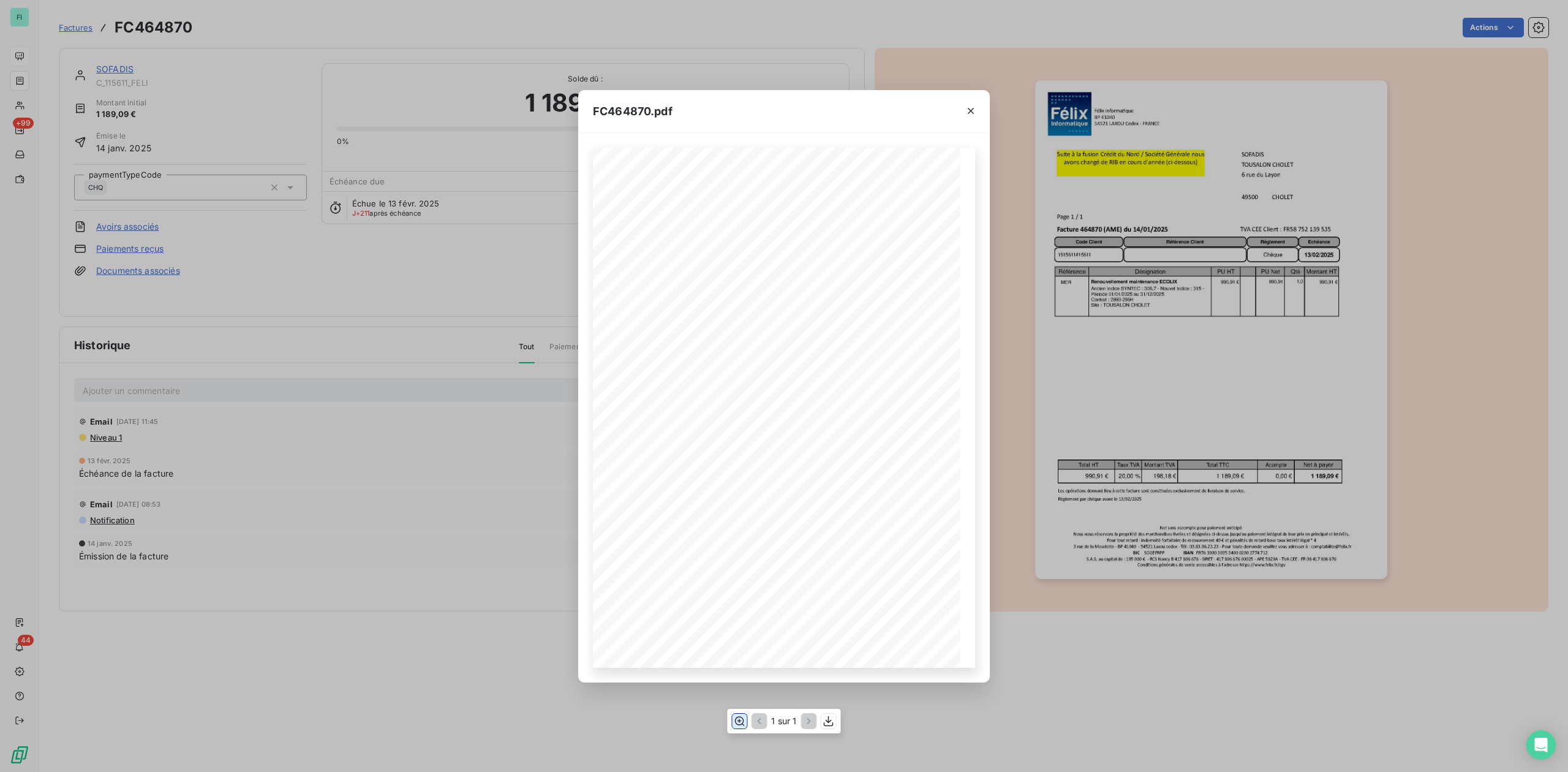
click at [737, 719] on icon "button" at bounding box center [739, 721] width 12 height 12
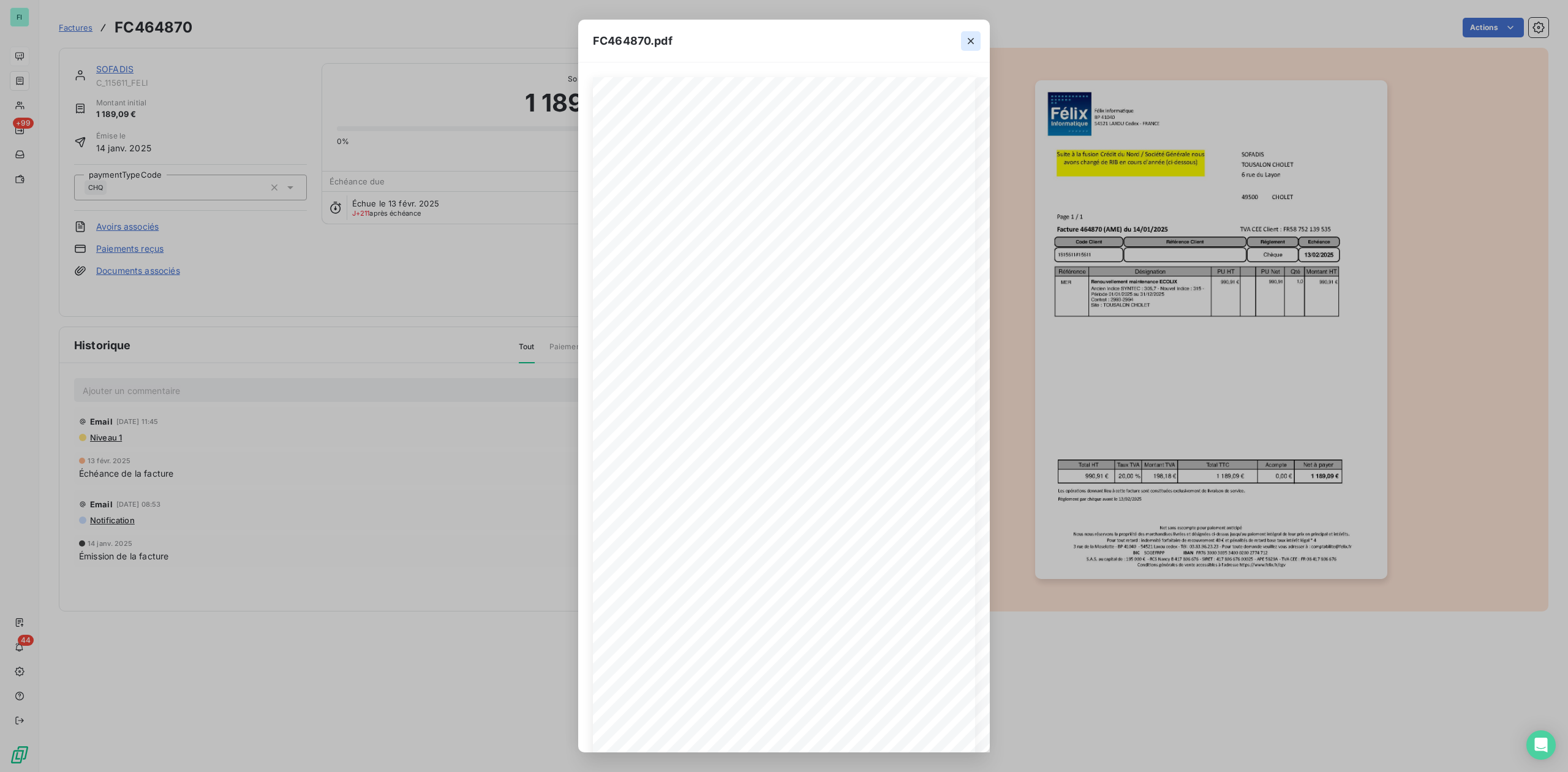
click at [966, 35] on icon "button" at bounding box center [971, 41] width 12 height 12
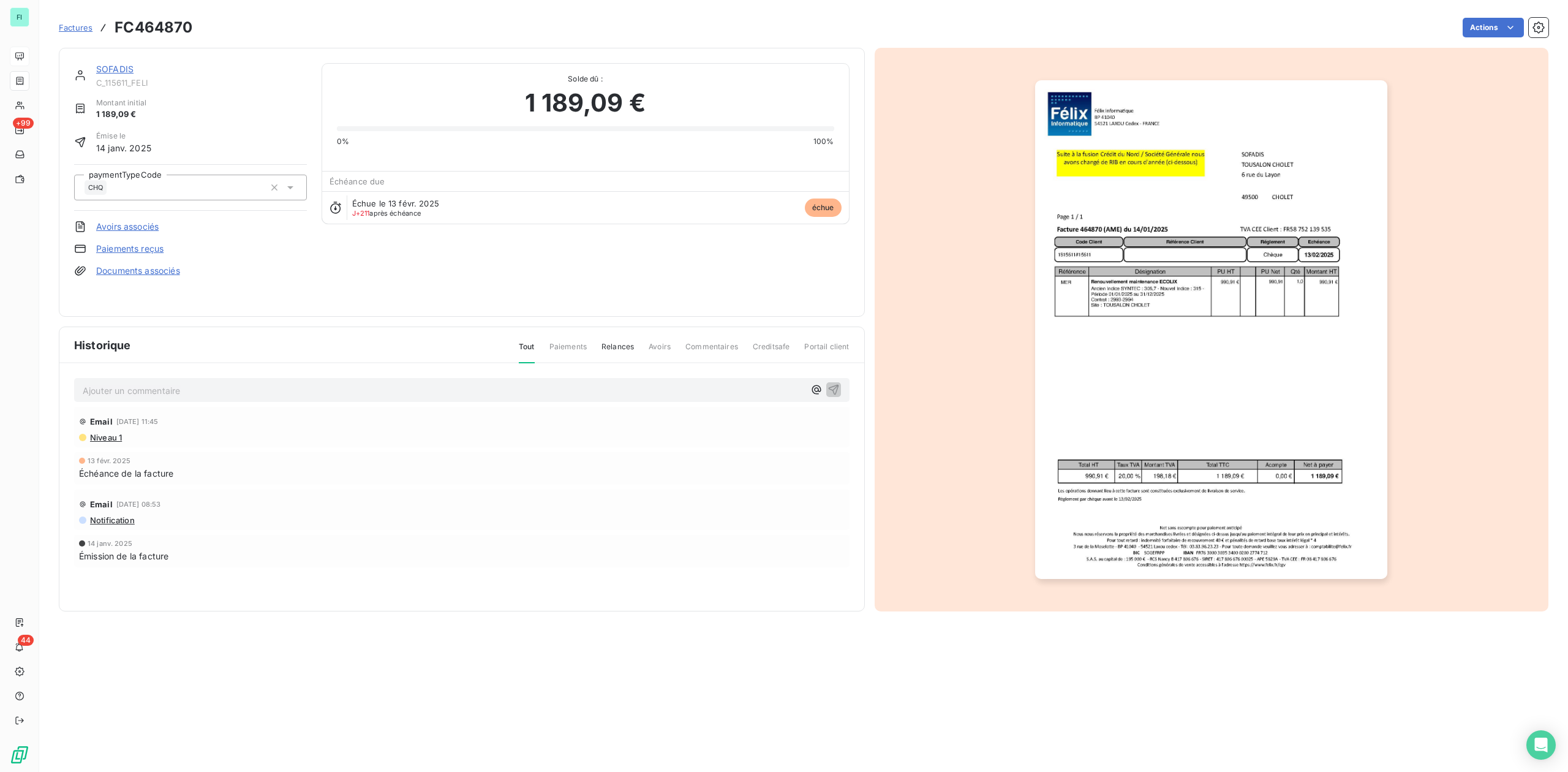
click at [119, 71] on link "SOFADIS" at bounding box center [115, 69] width 38 height 11
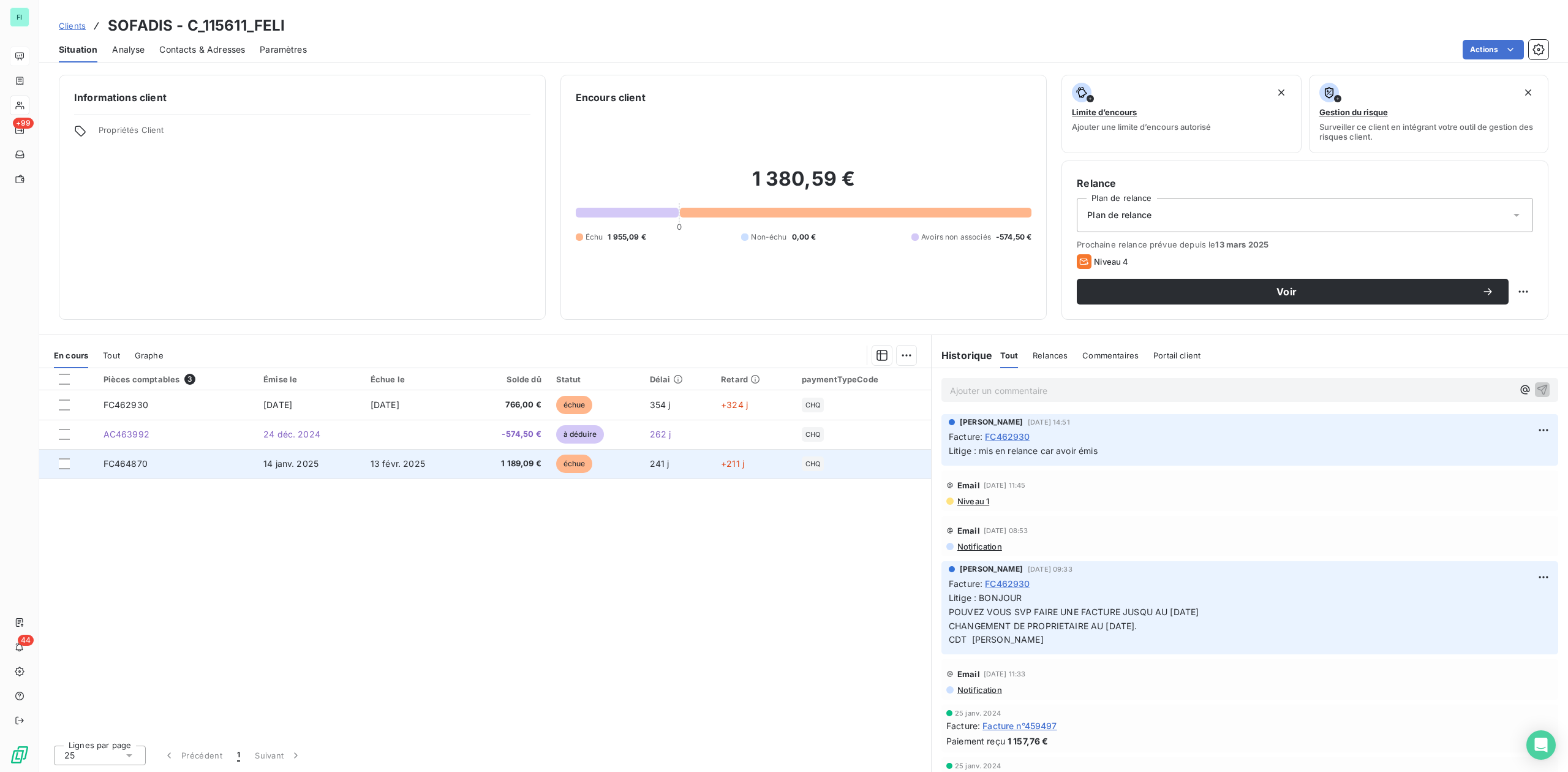
click at [538, 469] on span "1 189,09 €" at bounding box center [508, 464] width 68 height 12
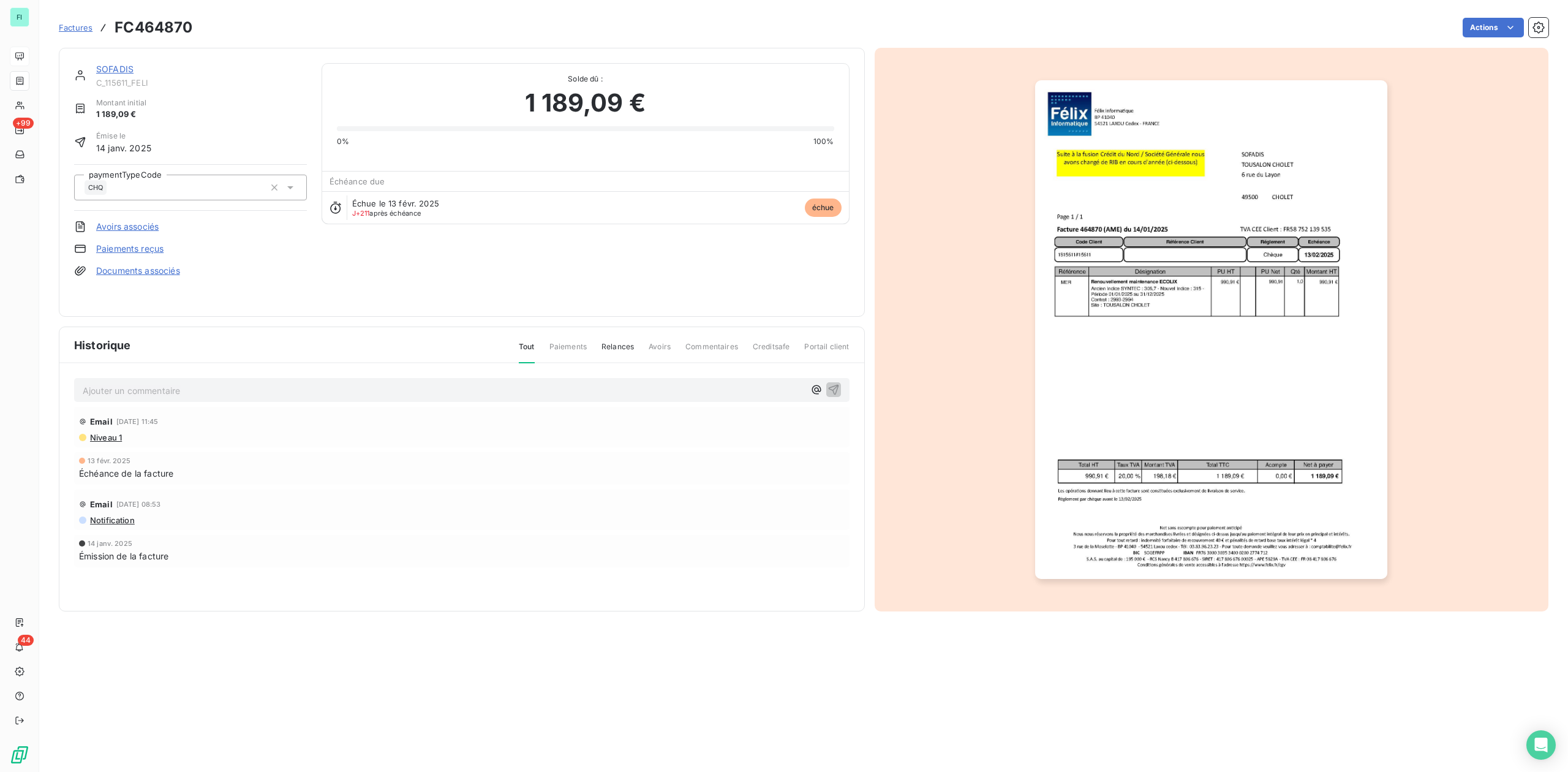
click at [1126, 305] on img "button" at bounding box center [1211, 329] width 352 height 499
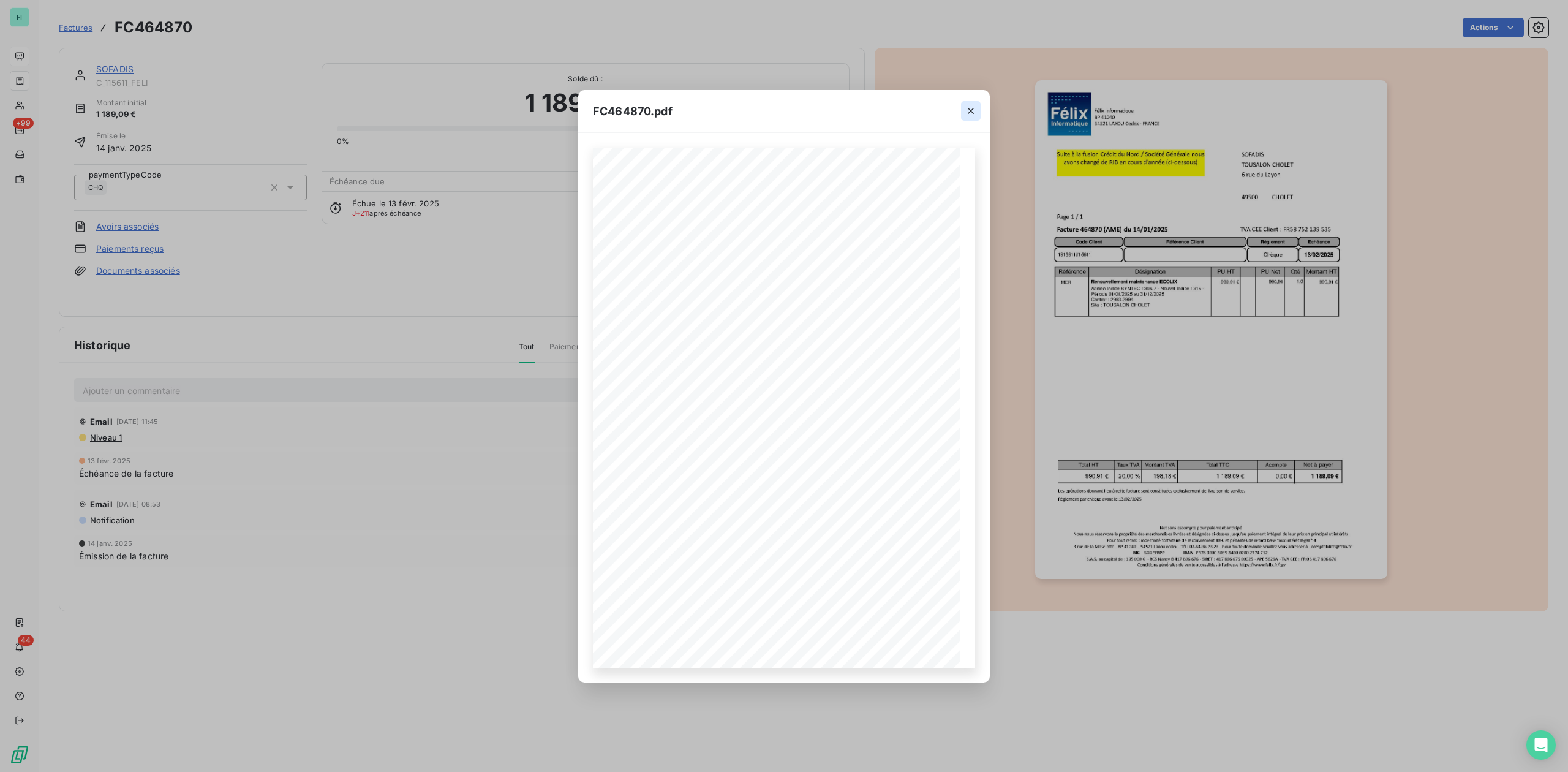
click at [973, 109] on icon "button" at bounding box center [971, 111] width 6 height 6
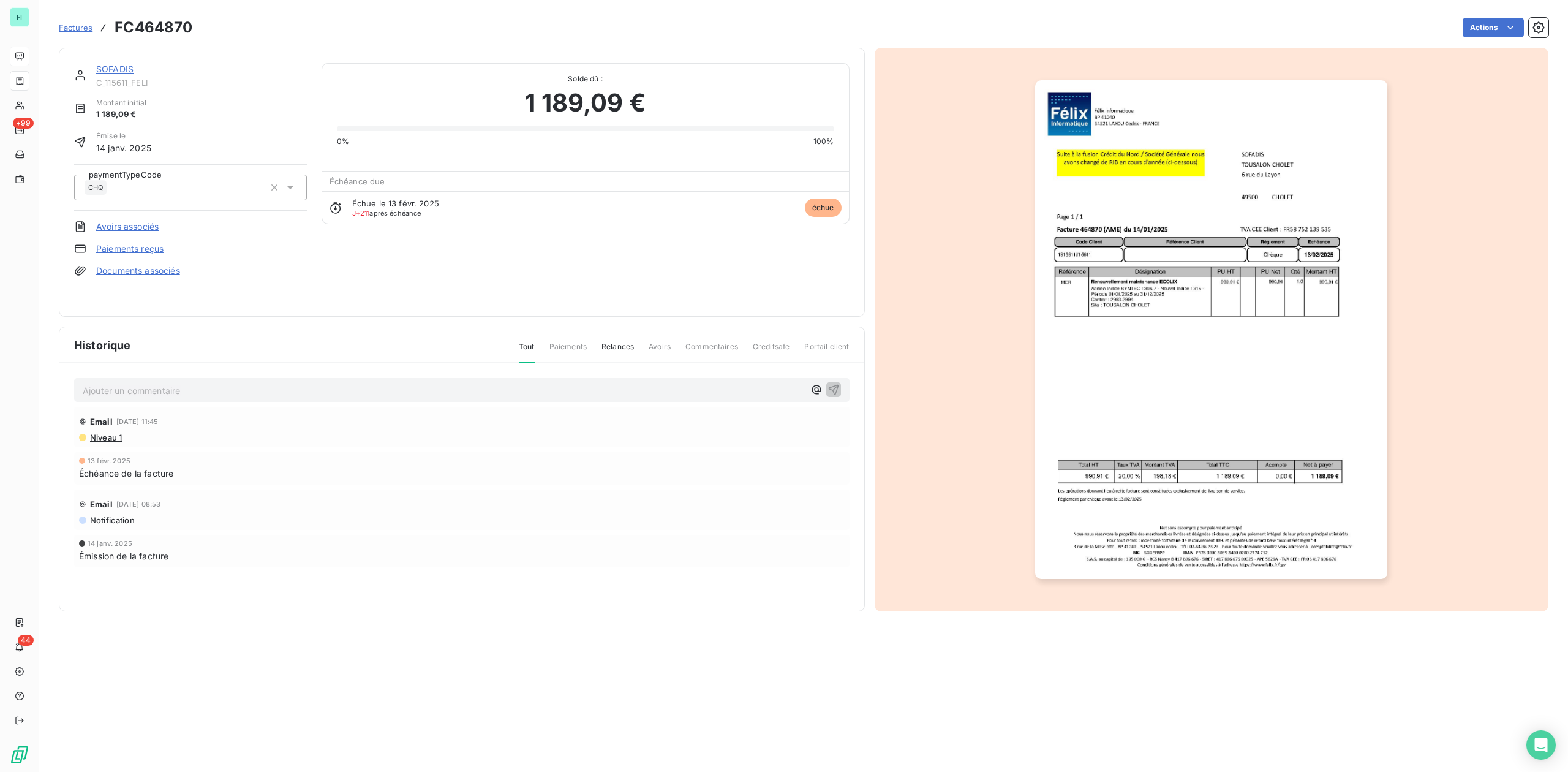
click at [116, 68] on link "SOFADIS" at bounding box center [115, 69] width 38 height 11
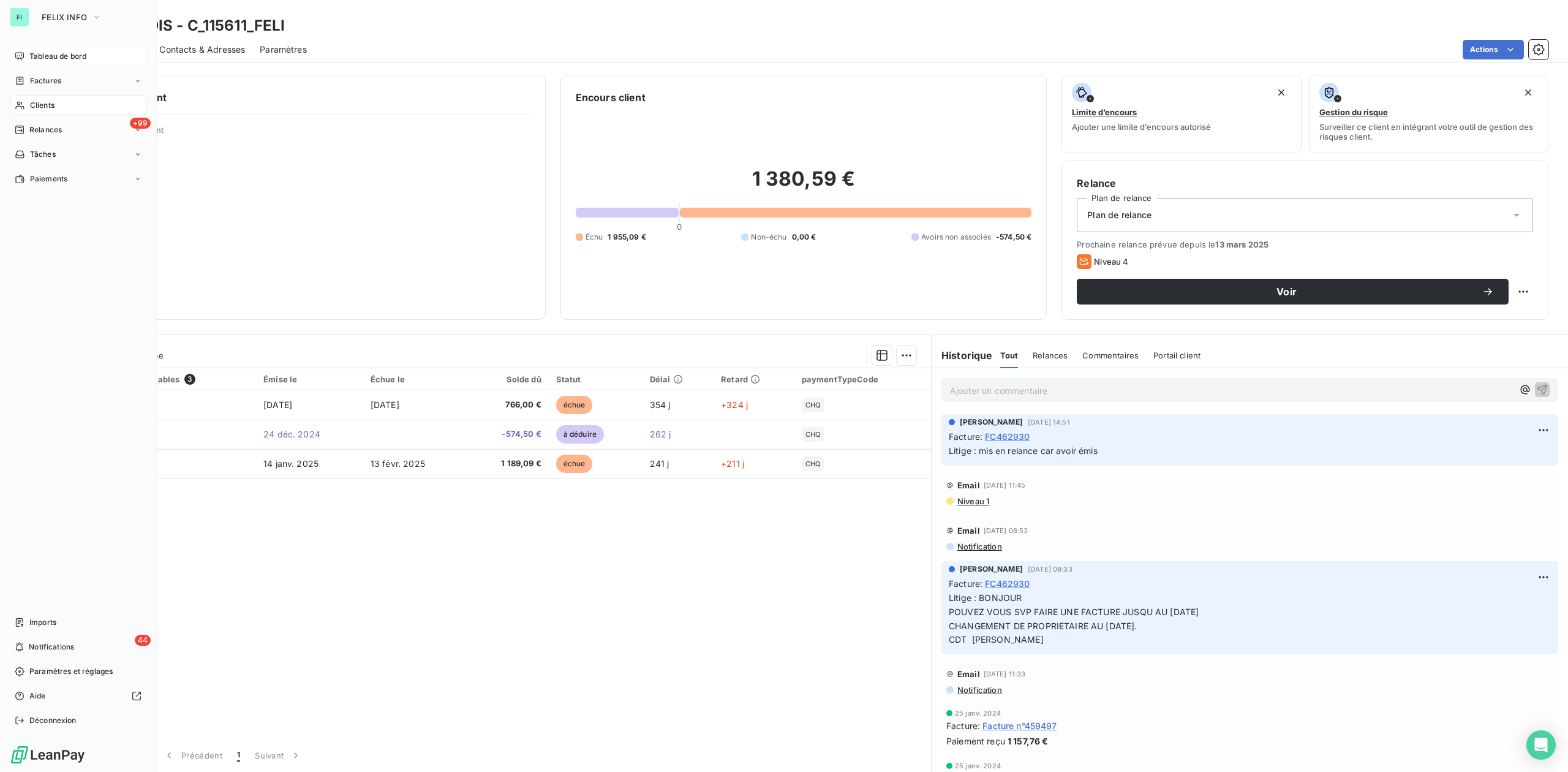
click at [38, 54] on span "Tableau de bord" at bounding box center [58, 56] width 57 height 11
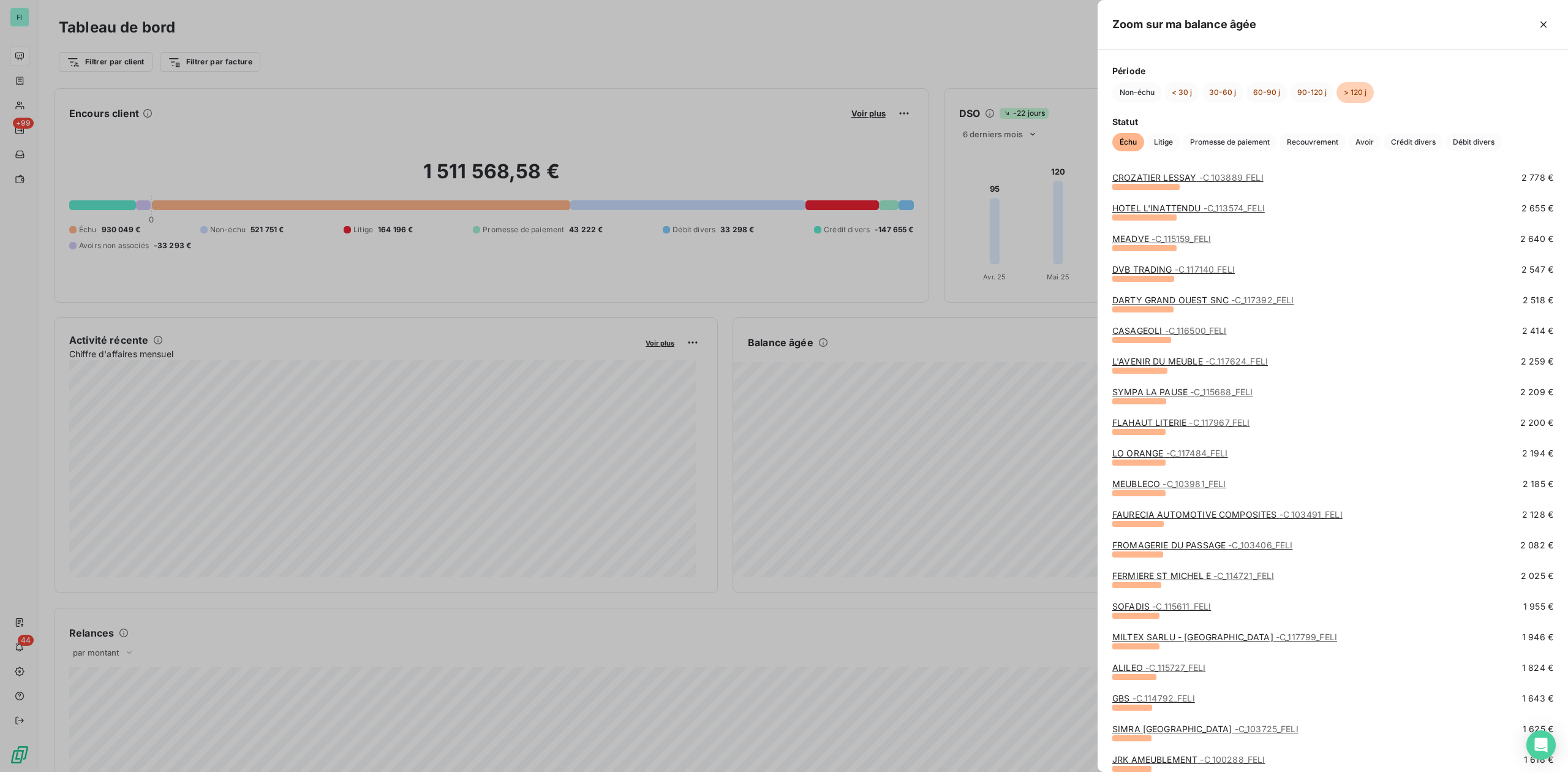
scroll to position [653, 0]
click at [1162, 665] on span "- C_115727_FELI" at bounding box center [1176, 667] width 60 height 11
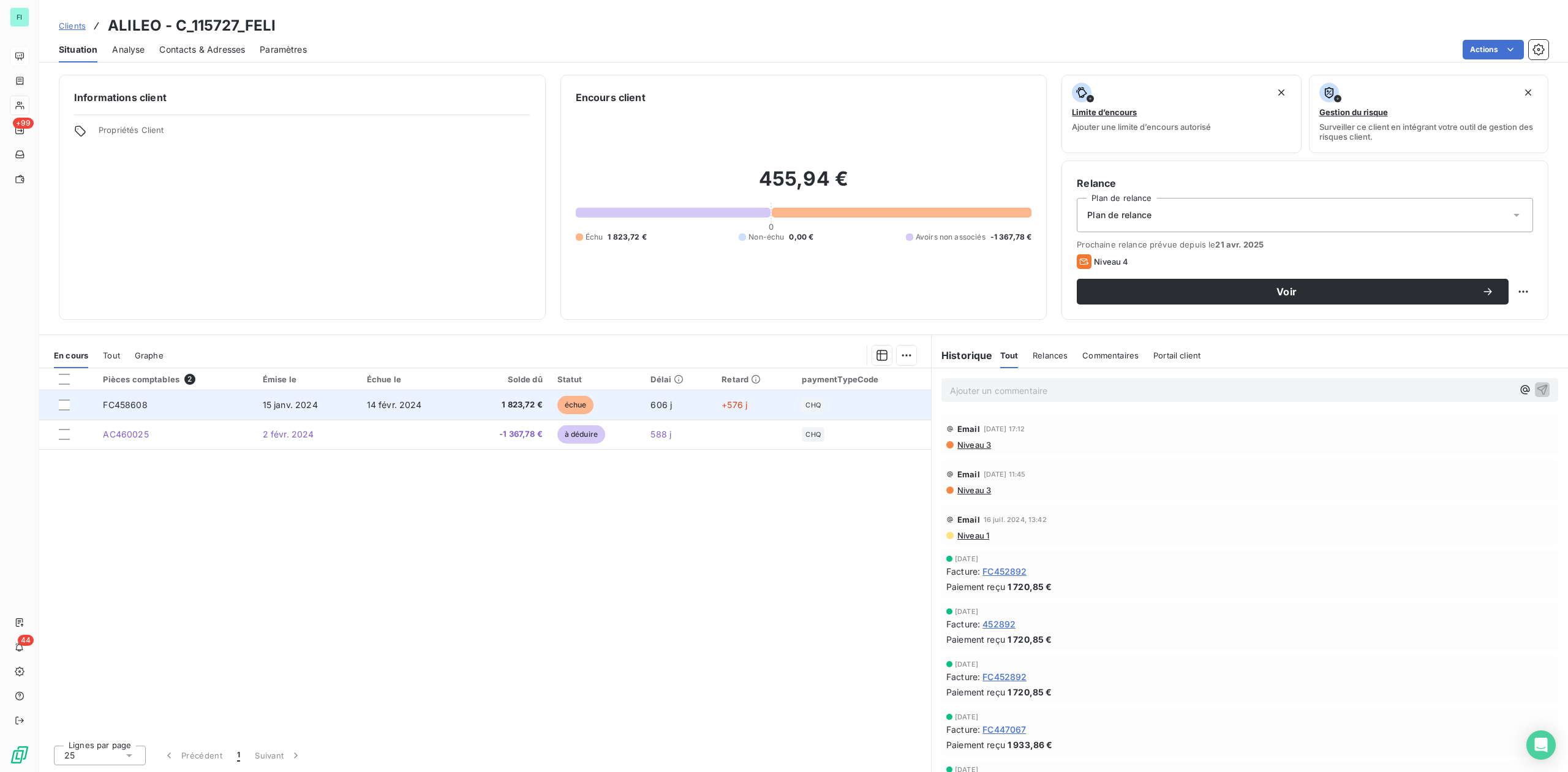
click at [517, 407] on span "1 823,72 €" at bounding box center [507, 405] width 72 height 12
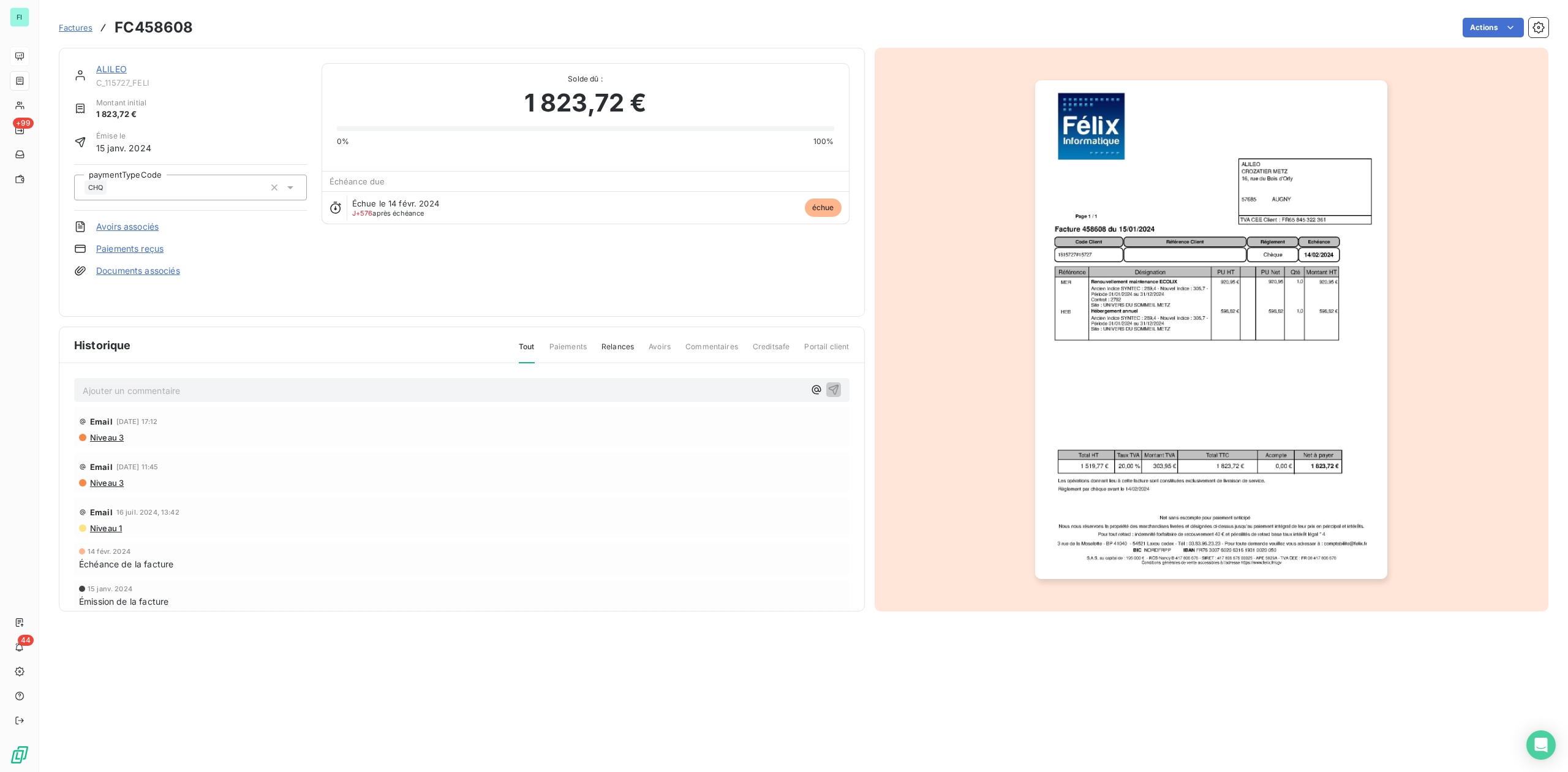
click at [1177, 358] on img "button" at bounding box center [1211, 329] width 352 height 499
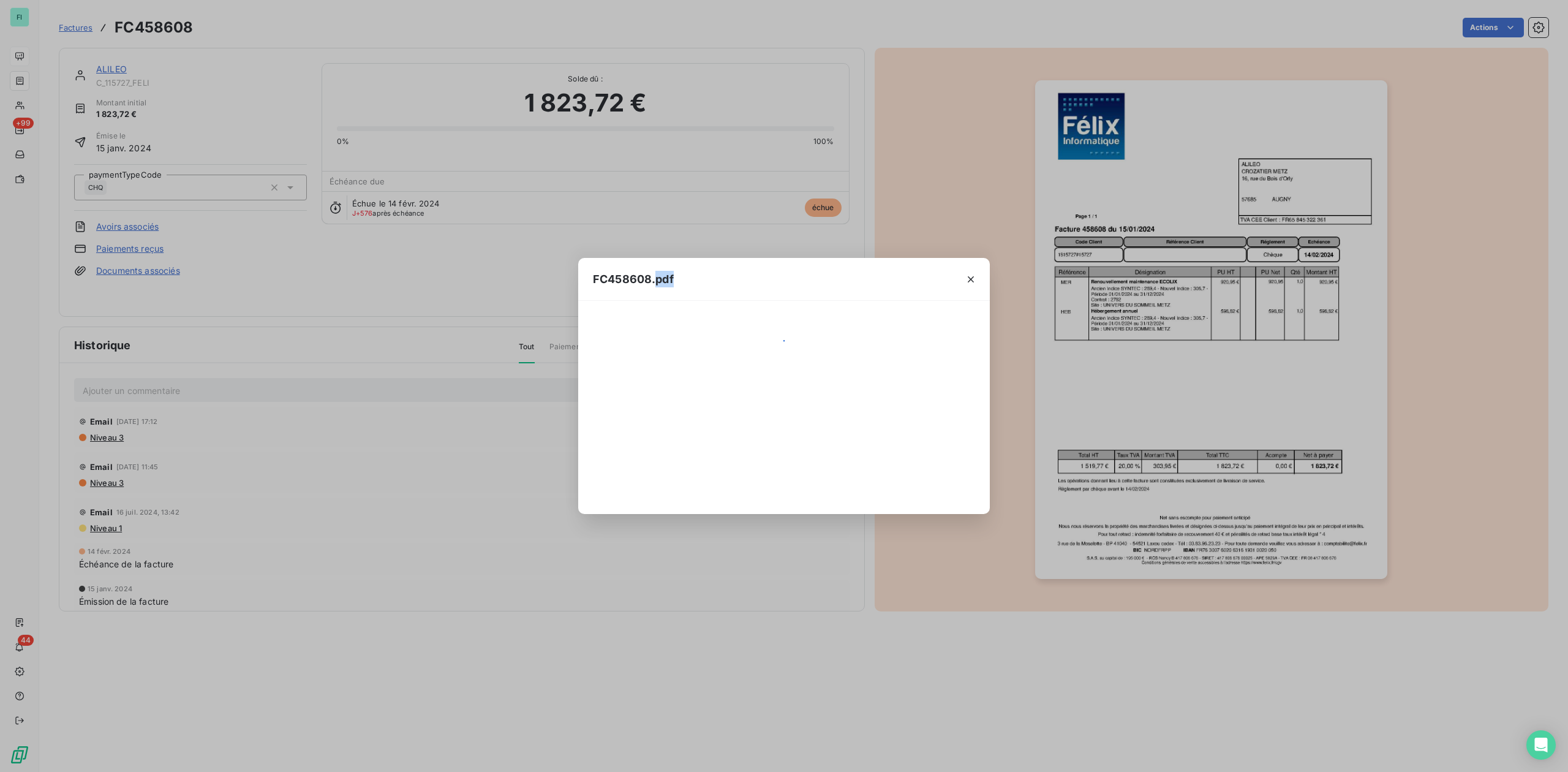
click at [1177, 358] on div "FC458608.pdf" at bounding box center [784, 386] width 1568 height 772
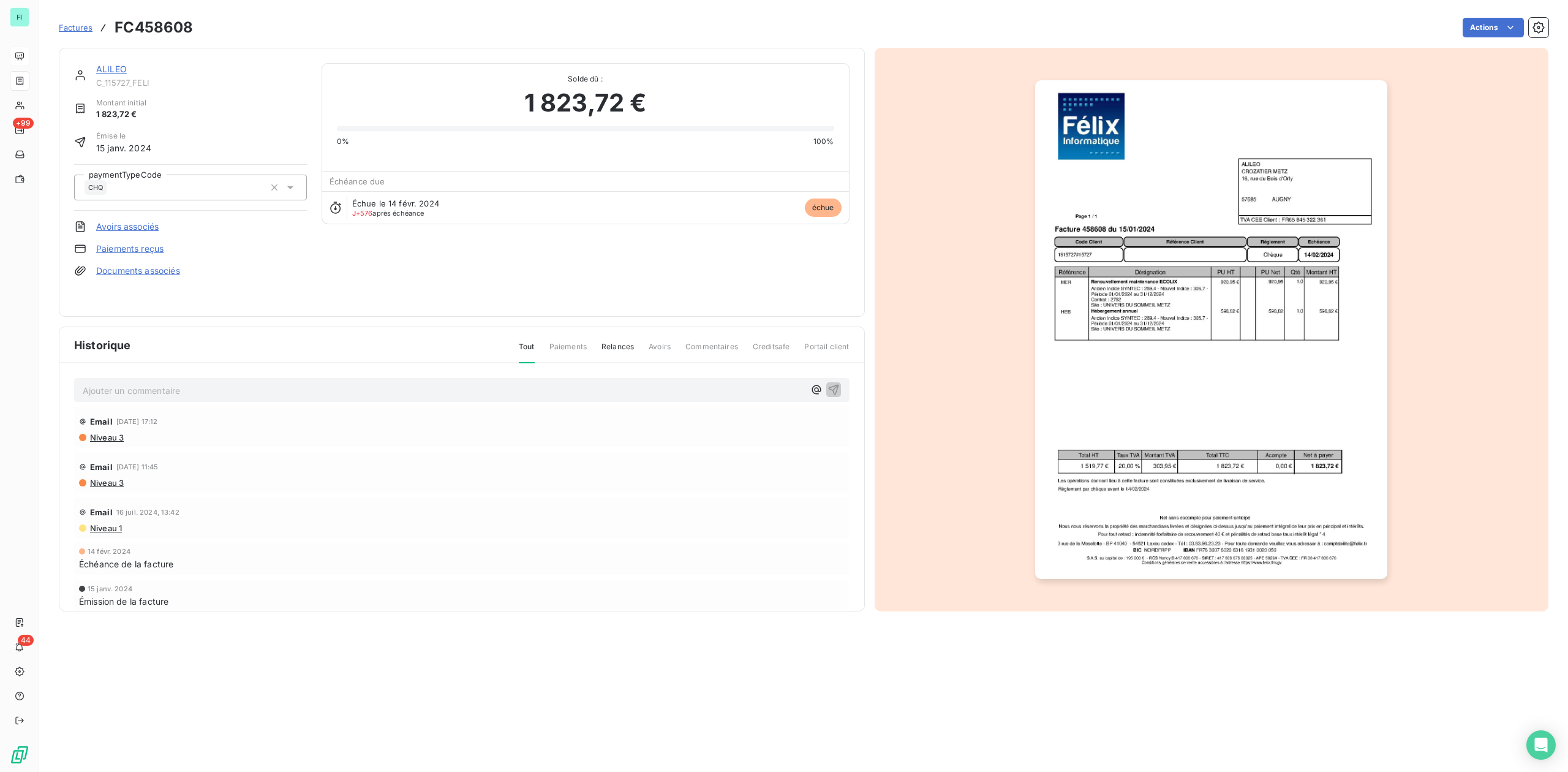
click at [119, 68] on link "ALILEO" at bounding box center [111, 69] width 31 height 11
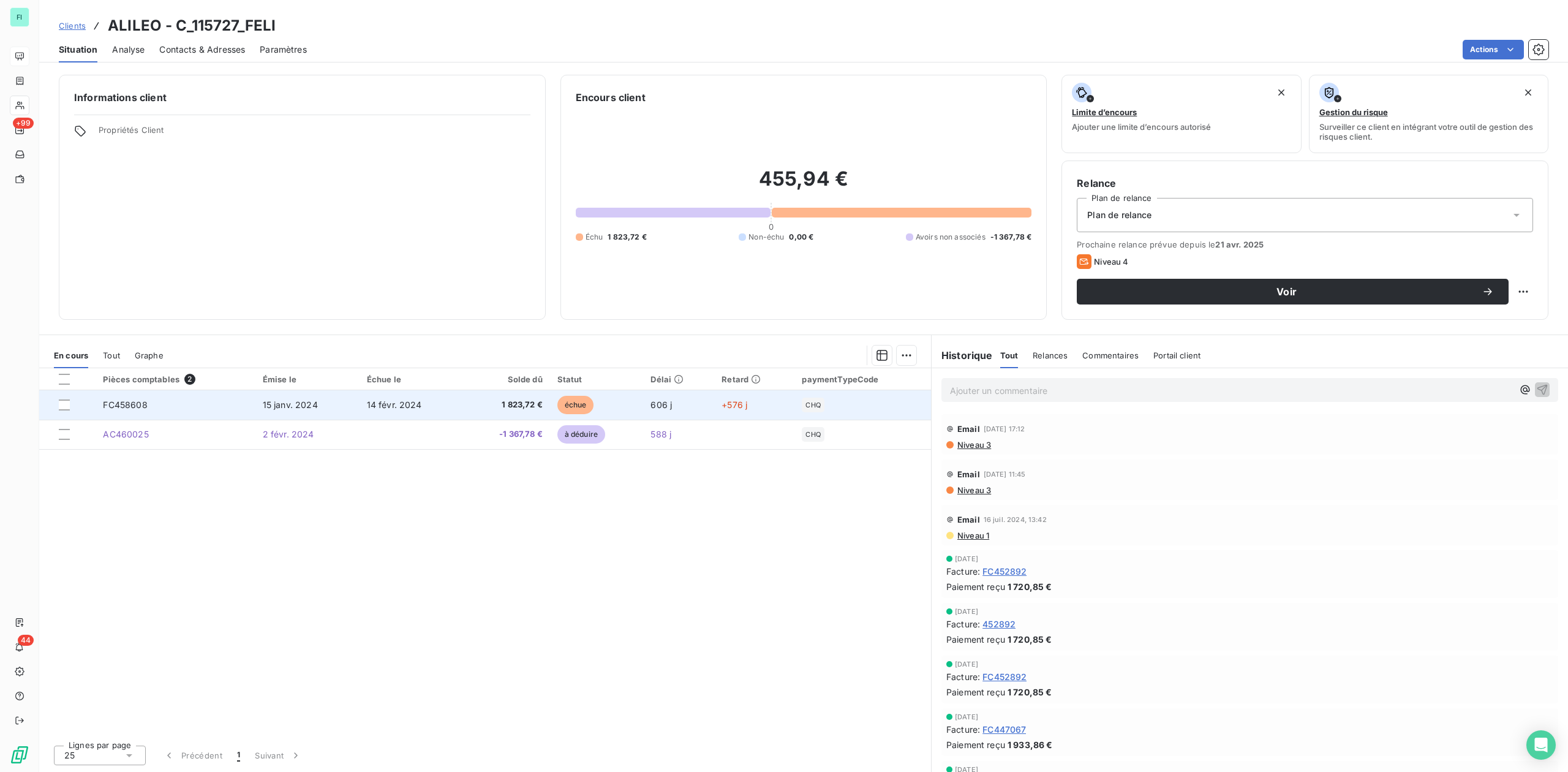
click at [523, 405] on span "1 823,72 €" at bounding box center [507, 405] width 72 height 12
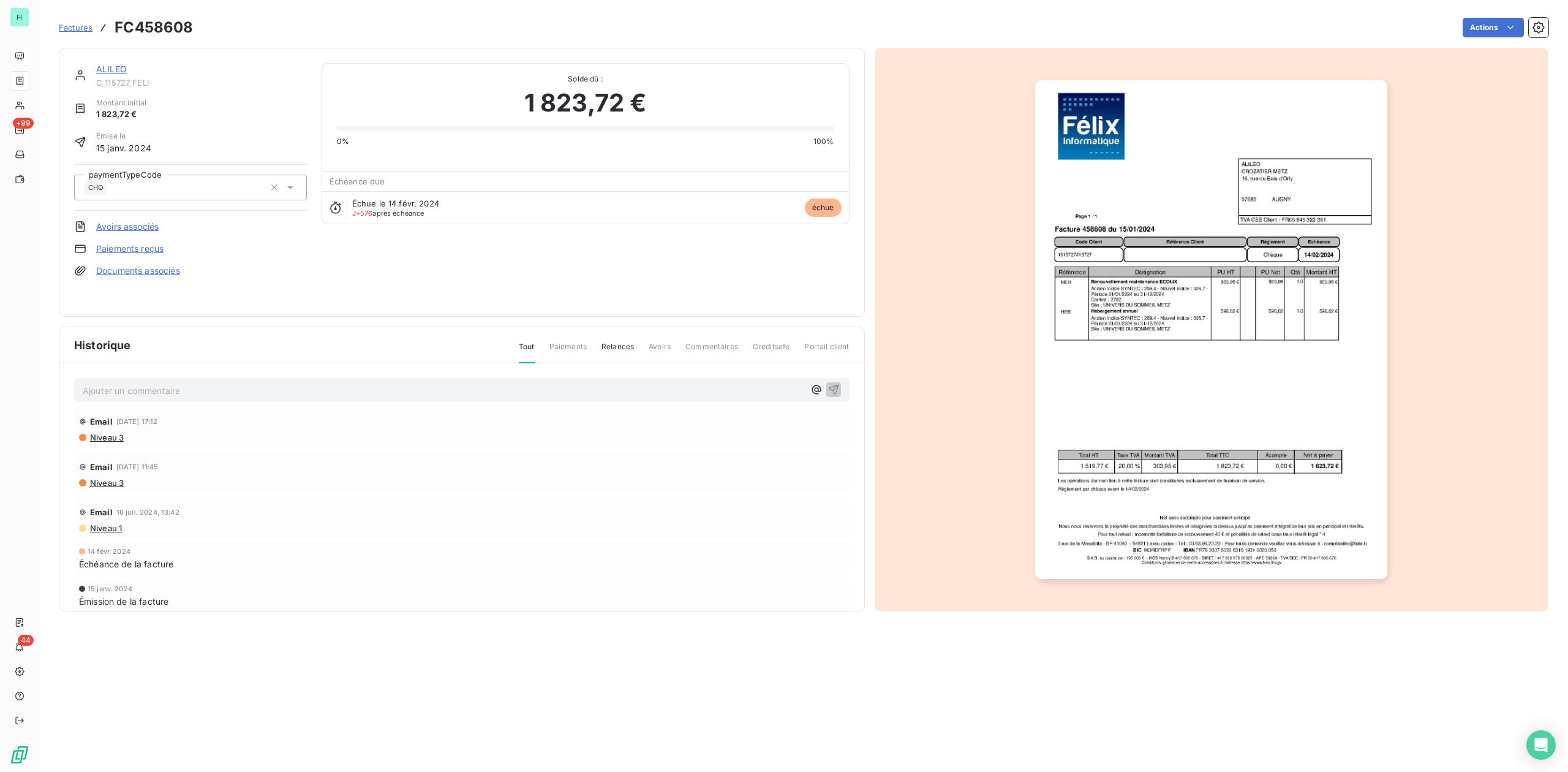
click at [1227, 400] on img "button" at bounding box center [1211, 329] width 352 height 499
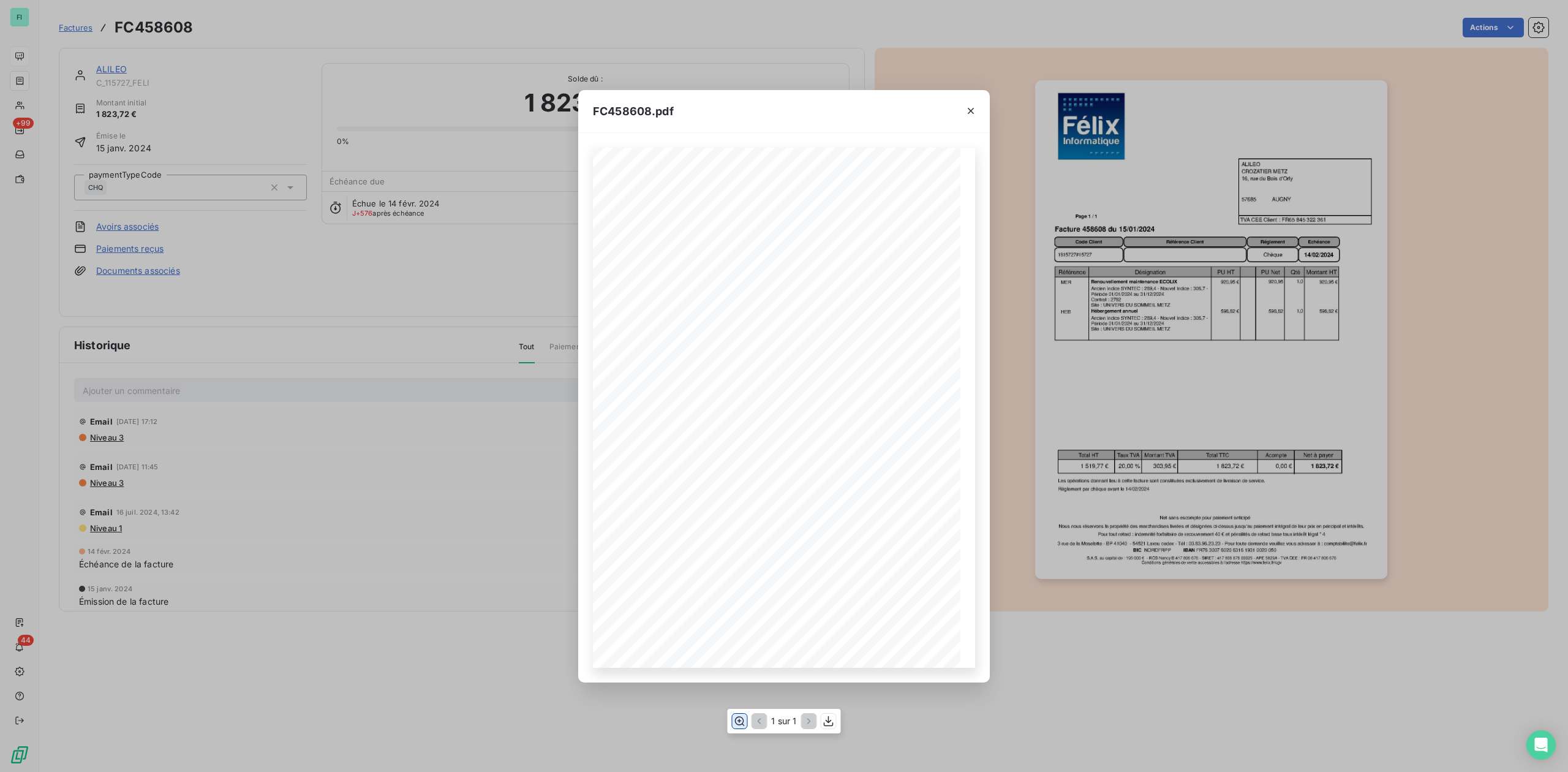
click at [736, 719] on icon "button" at bounding box center [739, 721] width 12 height 12
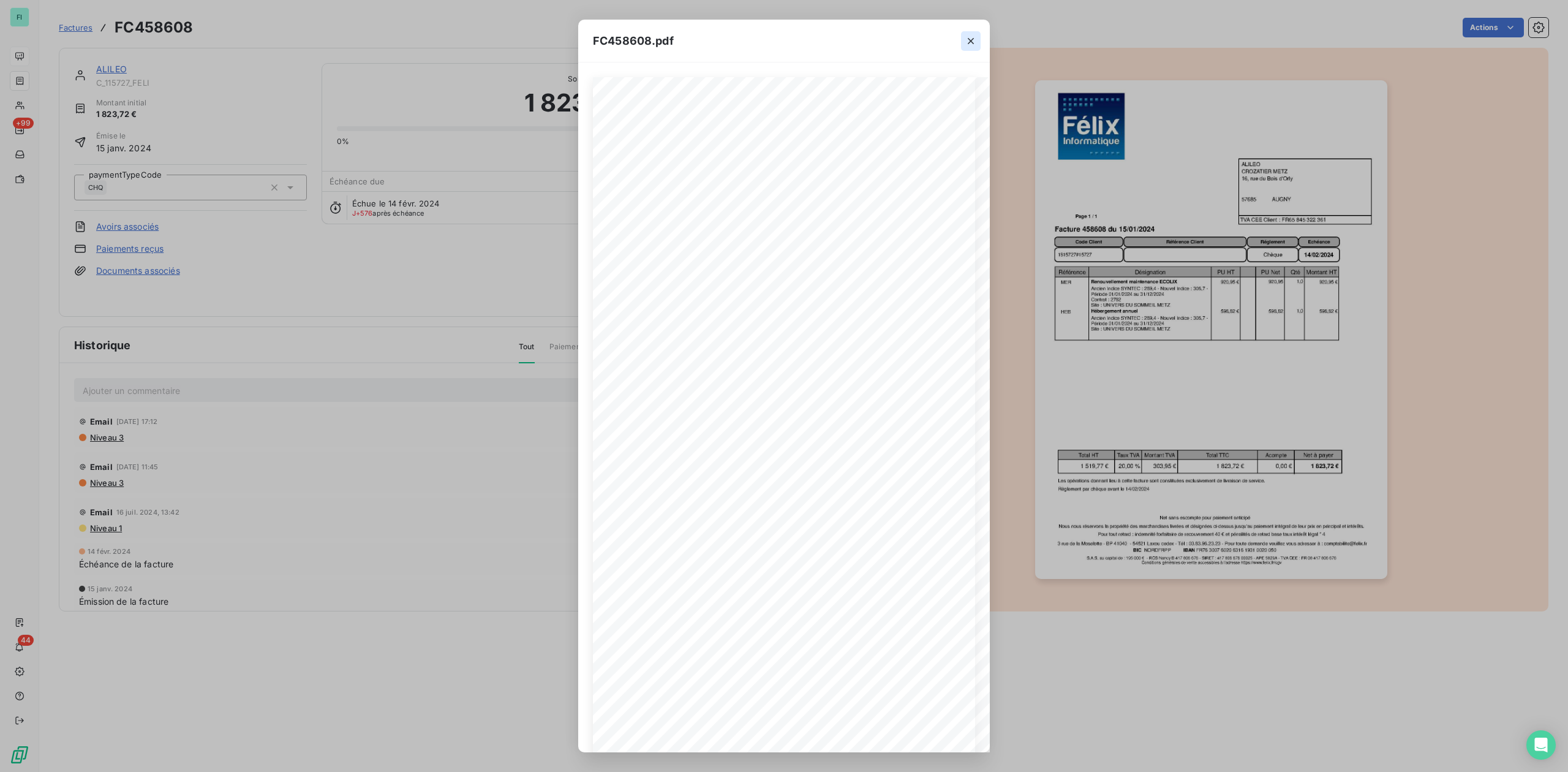
click at [966, 40] on icon "button" at bounding box center [971, 41] width 12 height 12
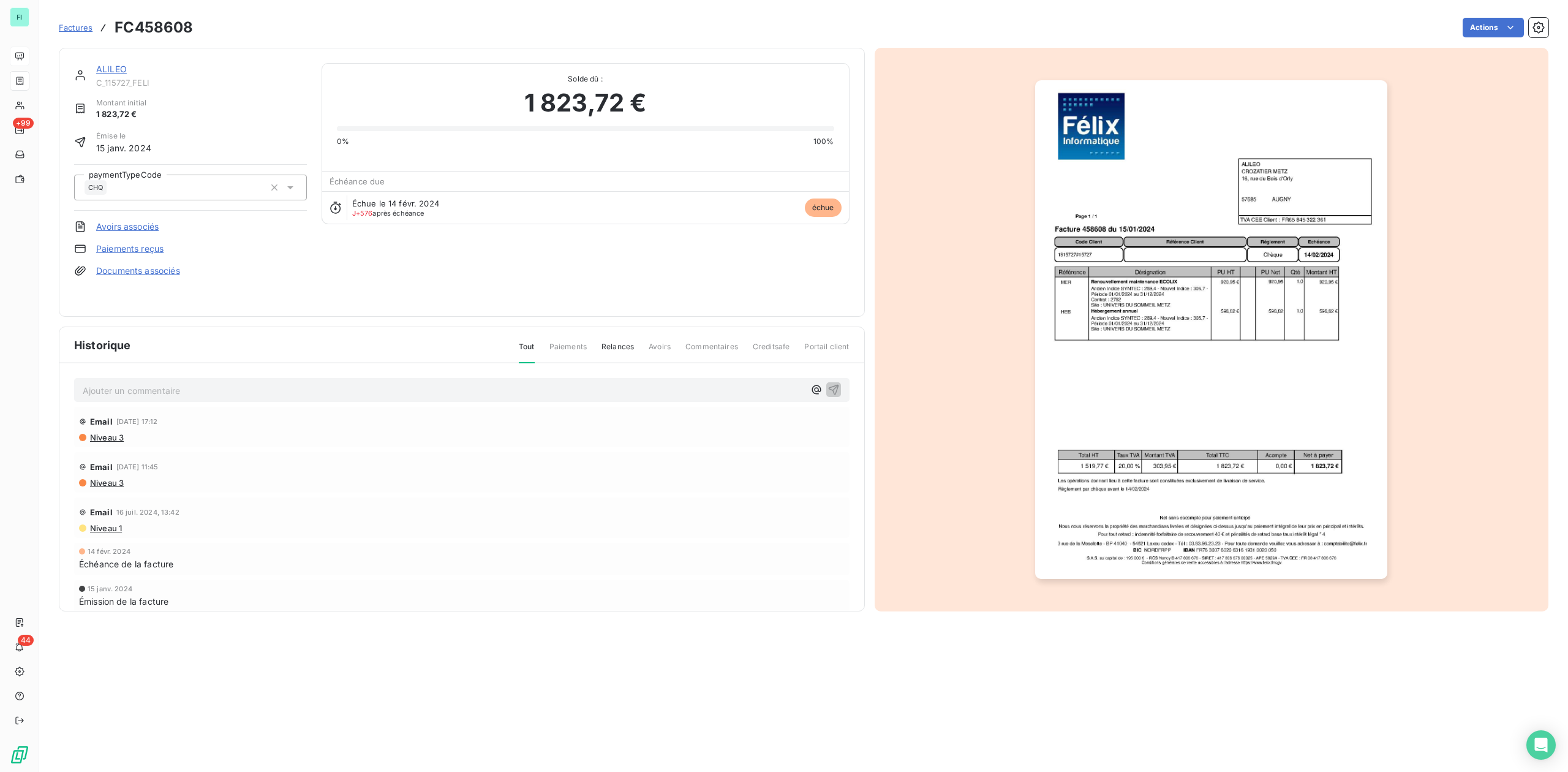
click at [109, 72] on link "ALILEO" at bounding box center [111, 69] width 31 height 11
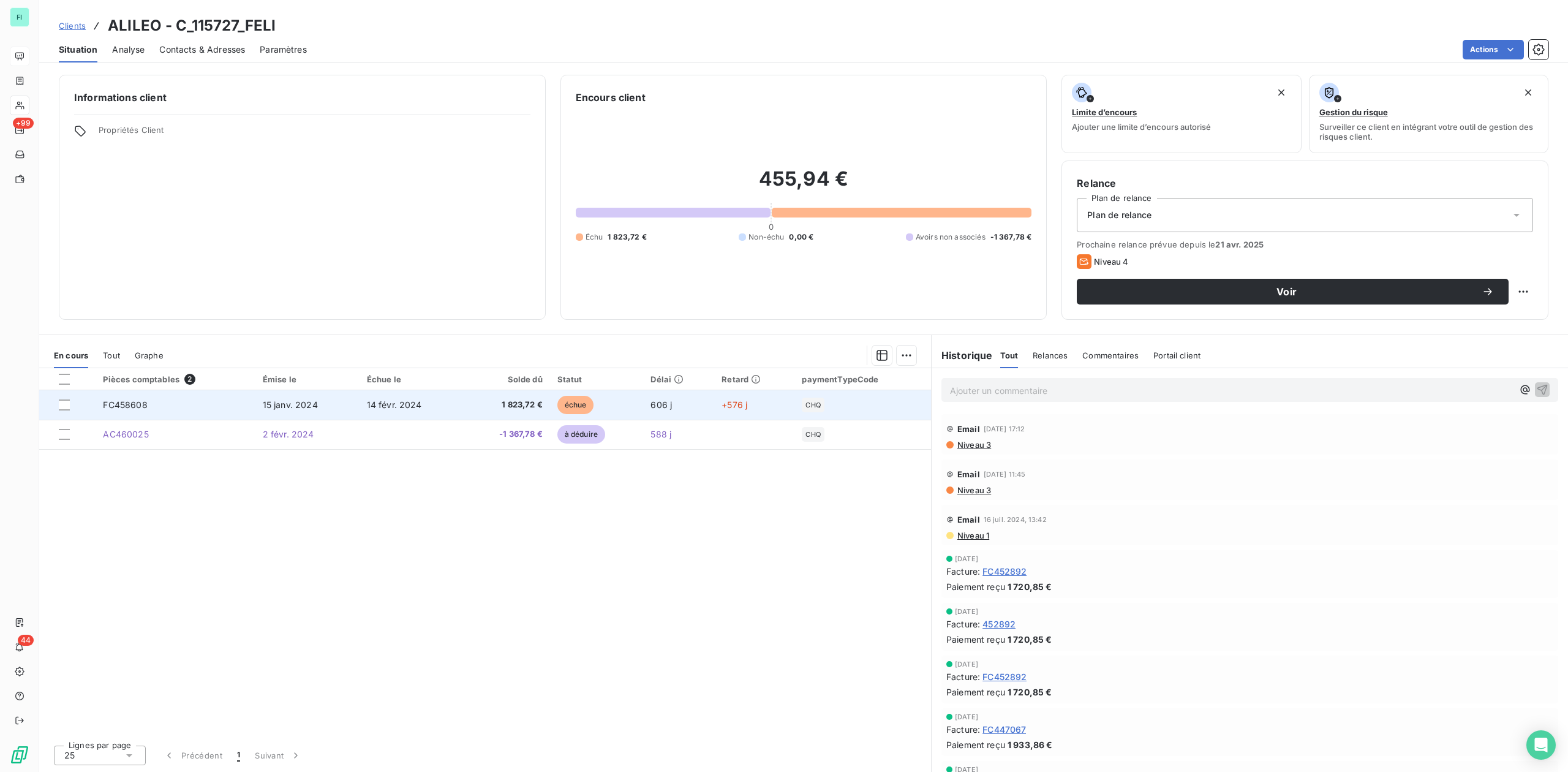
click at [522, 410] on span "1 823,72 €" at bounding box center [507, 405] width 72 height 12
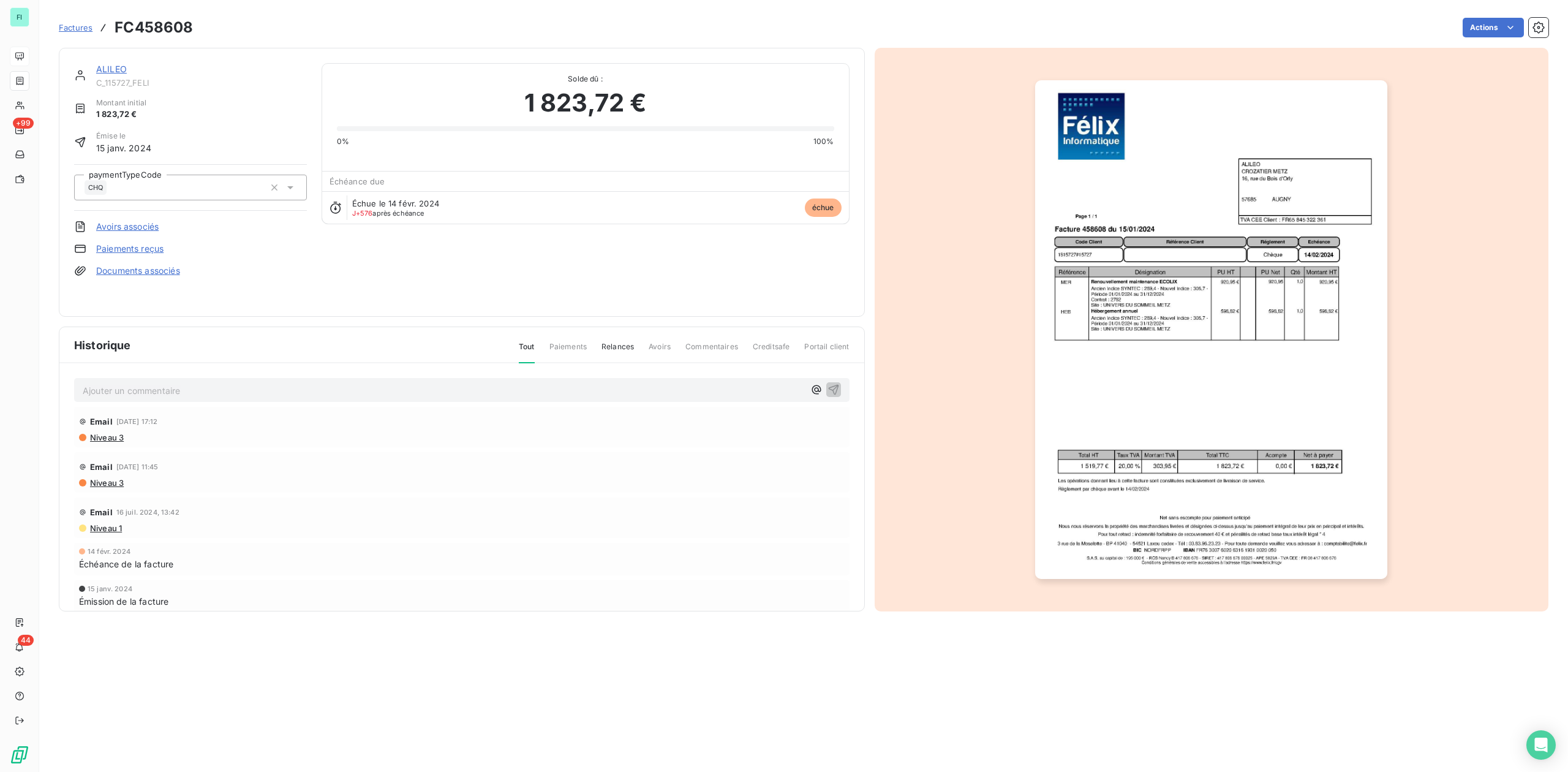
click at [1111, 374] on img "button" at bounding box center [1211, 329] width 352 height 499
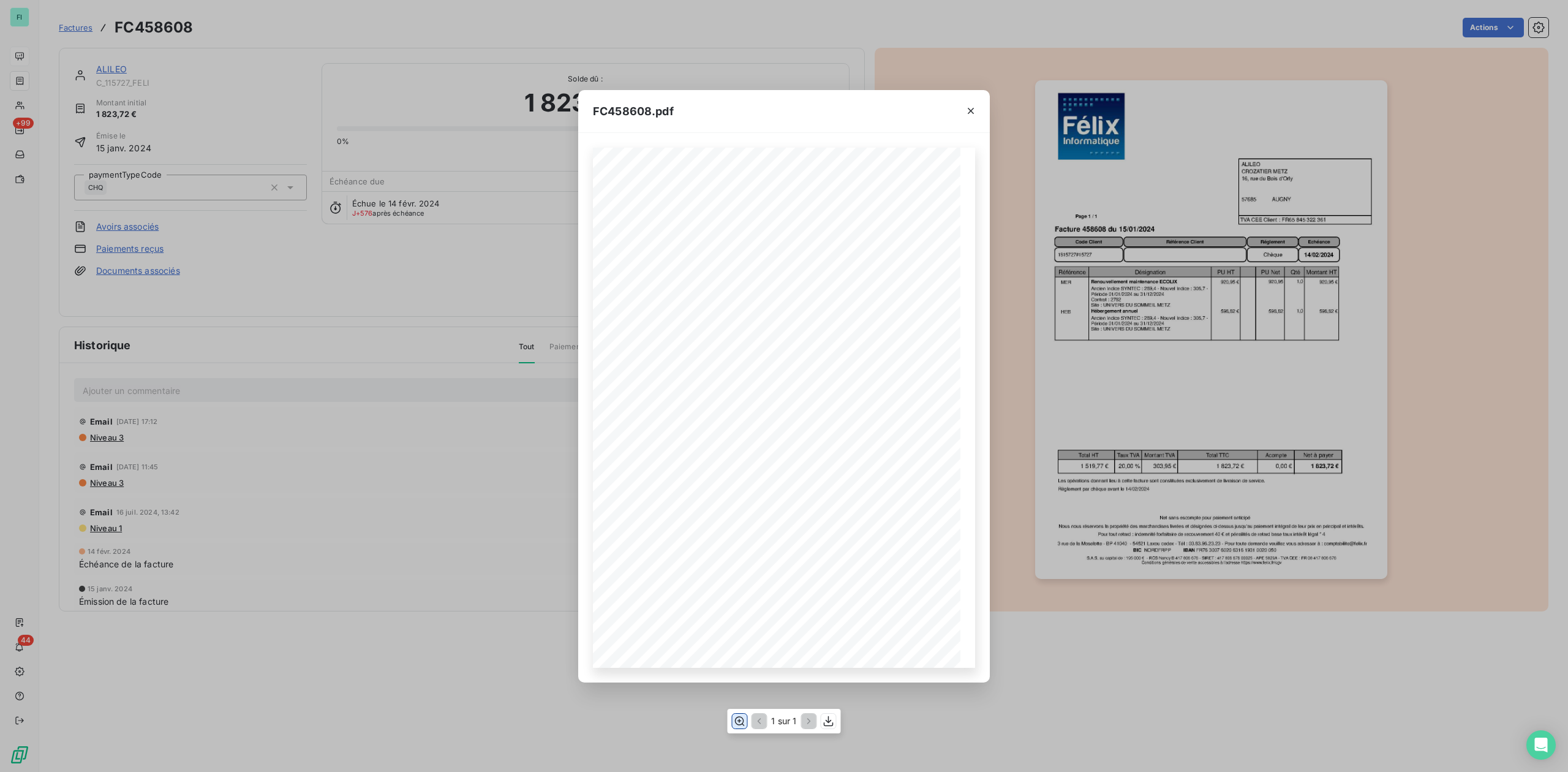
click at [736, 720] on icon "button" at bounding box center [739, 721] width 12 height 12
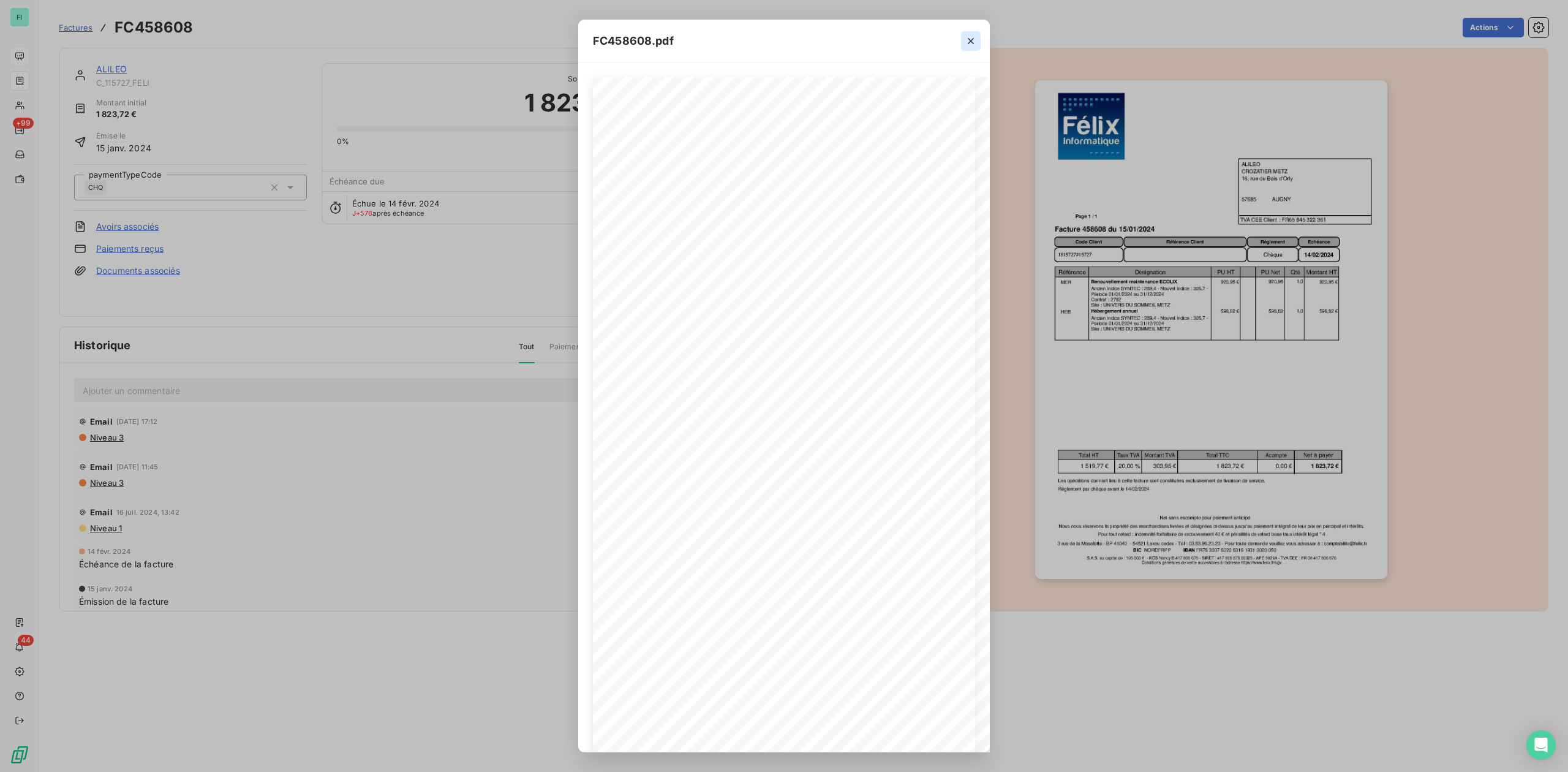
click at [966, 37] on icon "button" at bounding box center [971, 41] width 12 height 12
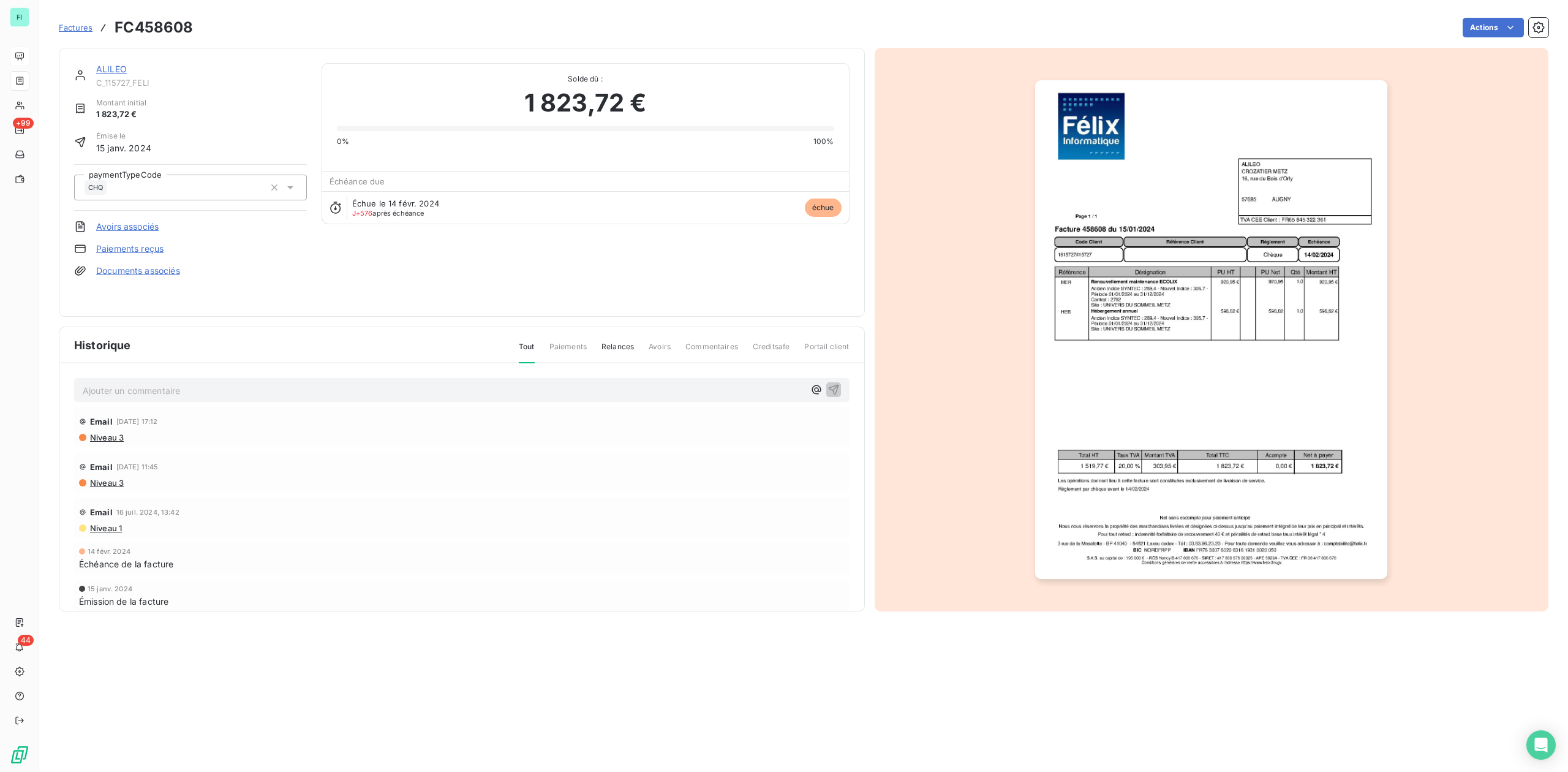
click at [111, 65] on link "ALILEO" at bounding box center [111, 69] width 31 height 11
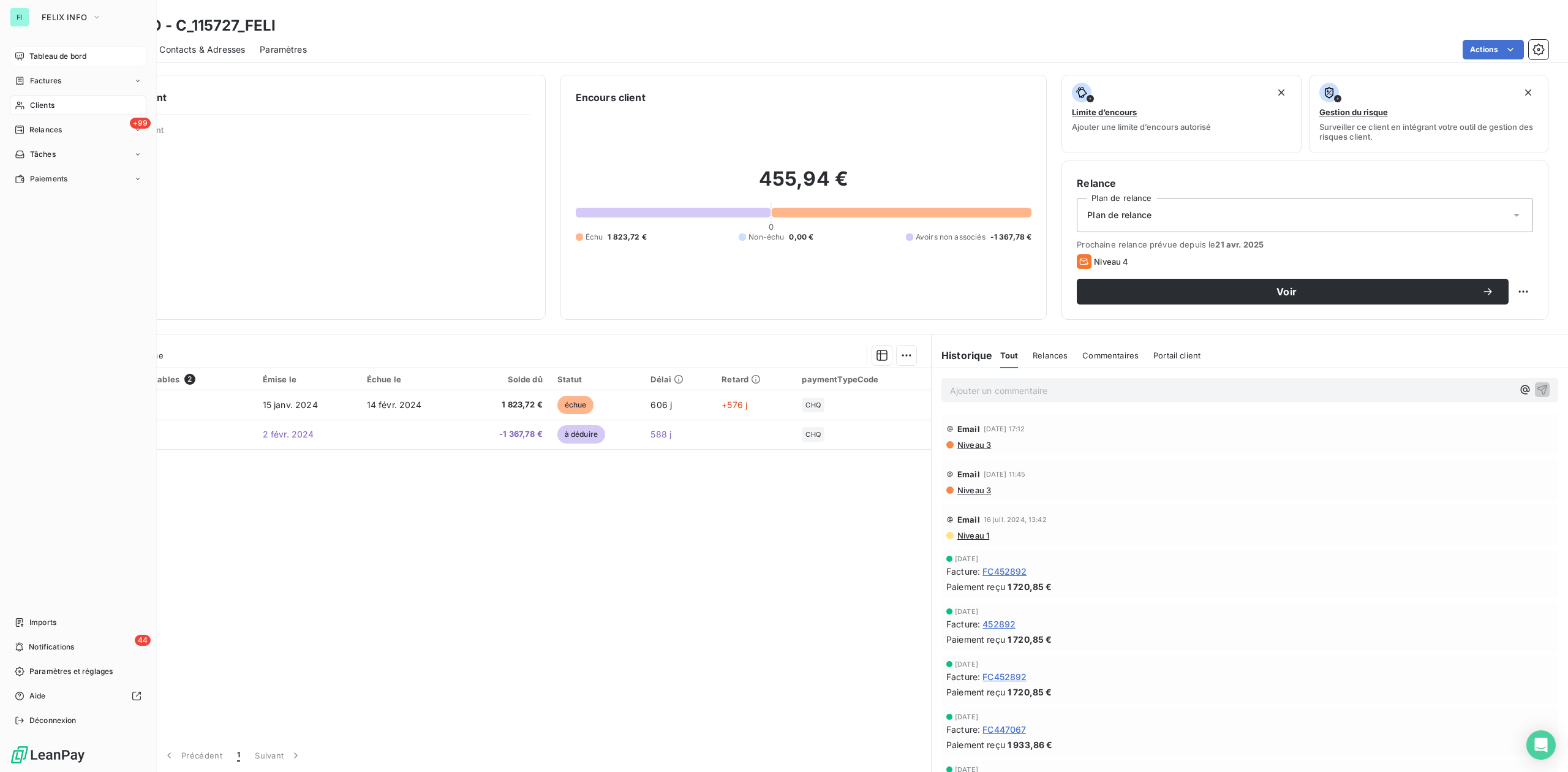
click at [50, 54] on span "Tableau de bord" at bounding box center [58, 56] width 57 height 11
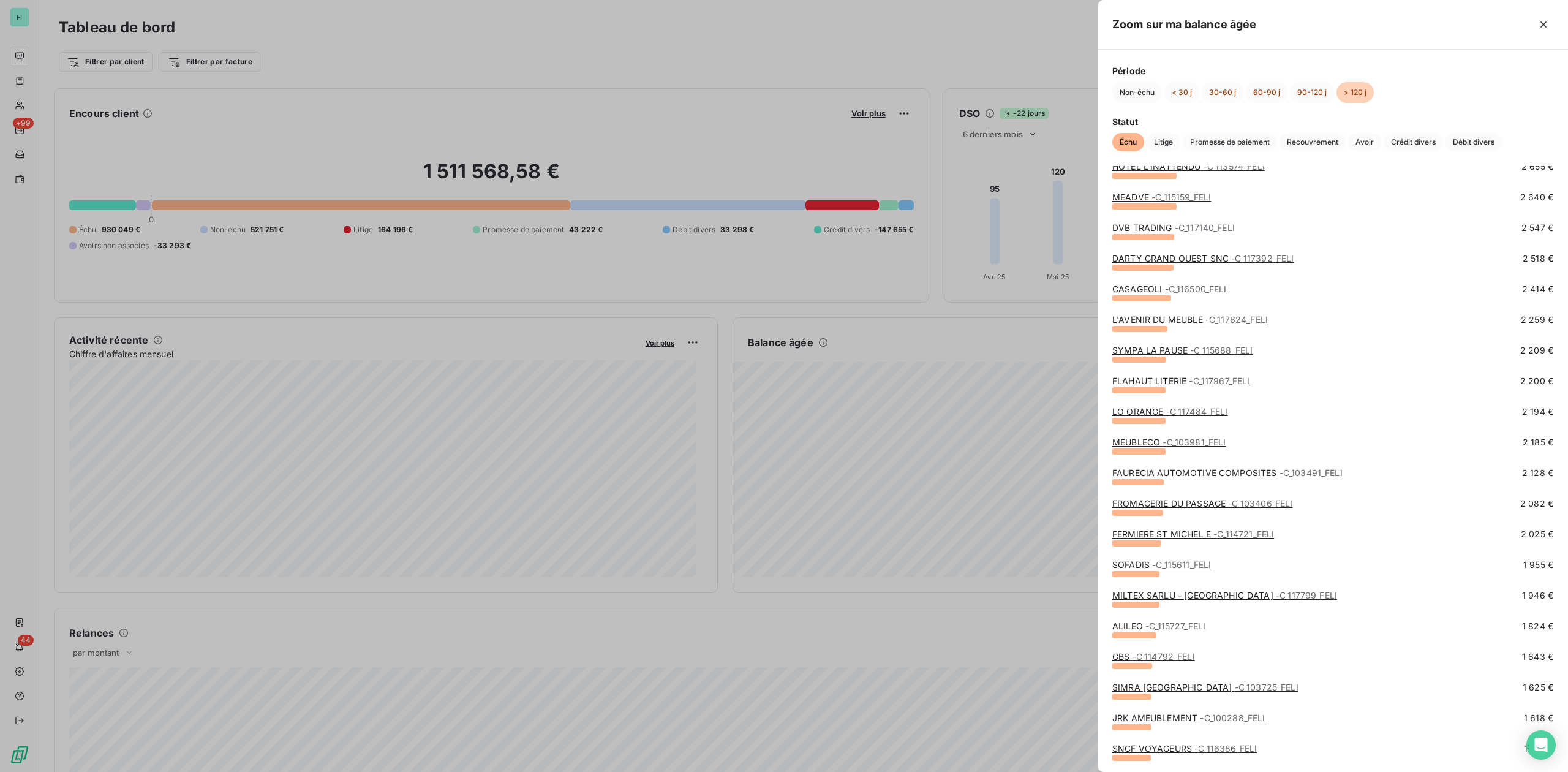
scroll to position [735, 0]
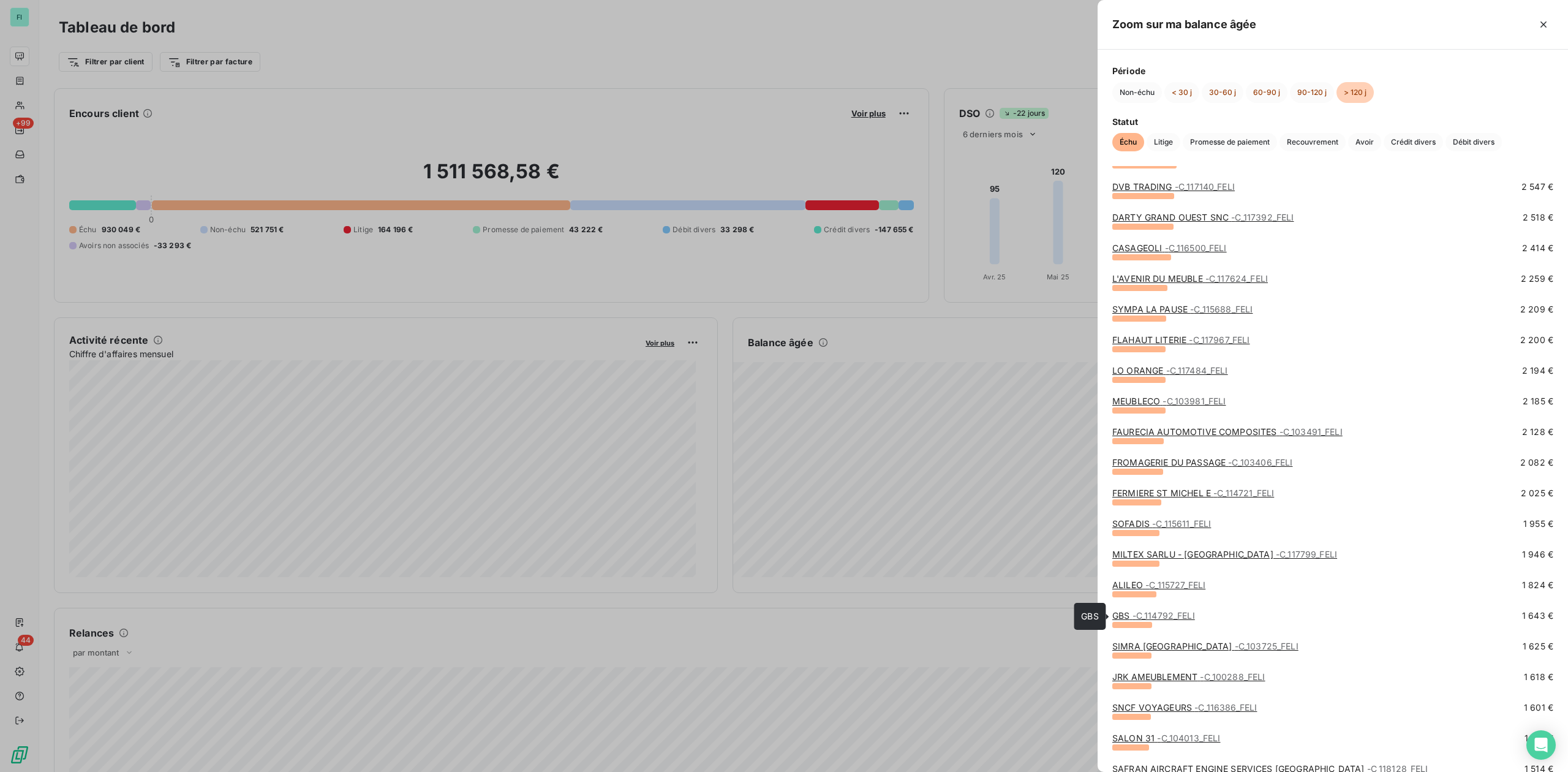
click at [1134, 612] on span "- C_114792_FELI" at bounding box center [1164, 615] width 62 height 11
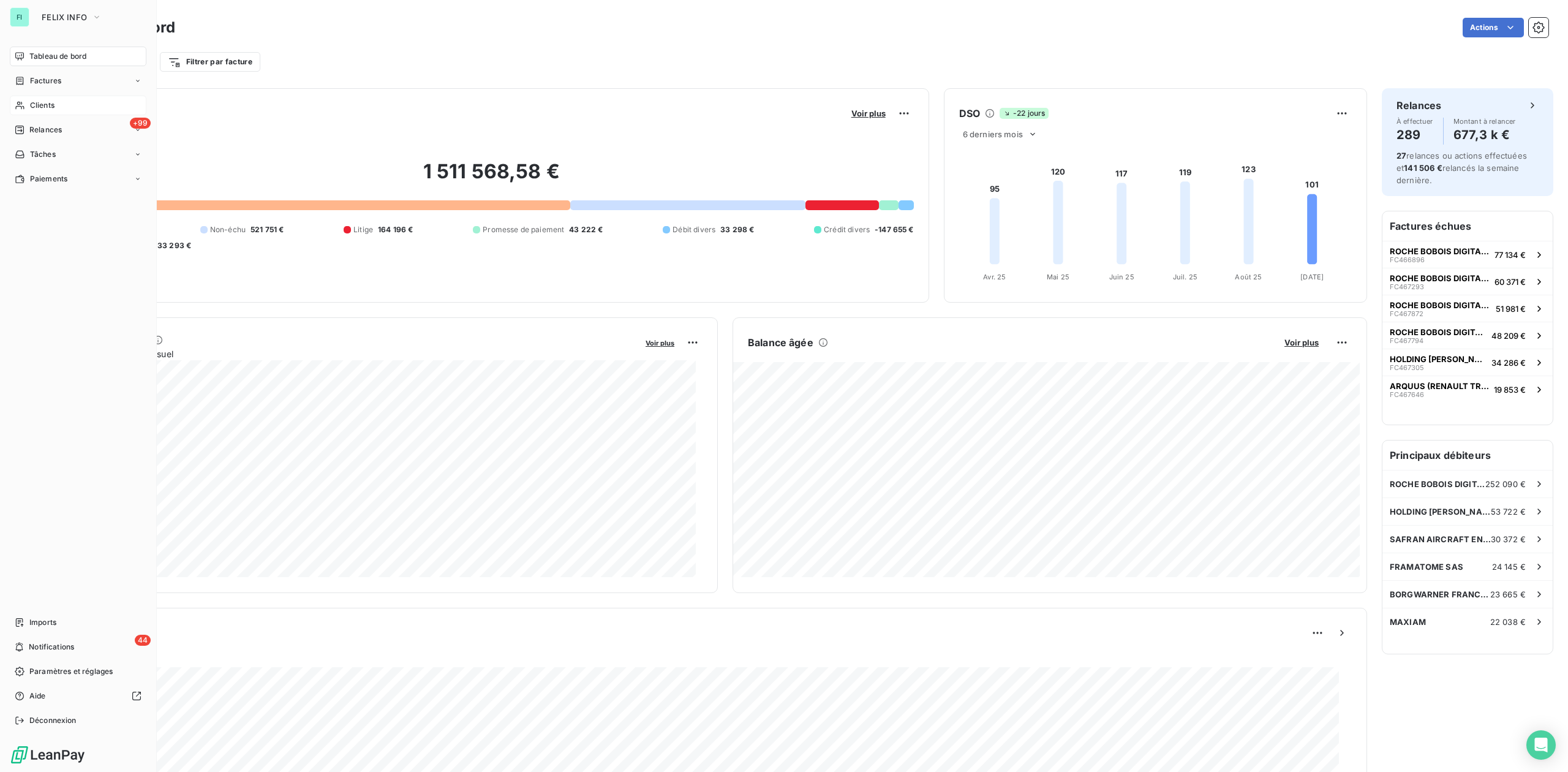
click at [38, 101] on span "Clients" at bounding box center [42, 105] width 25 height 11
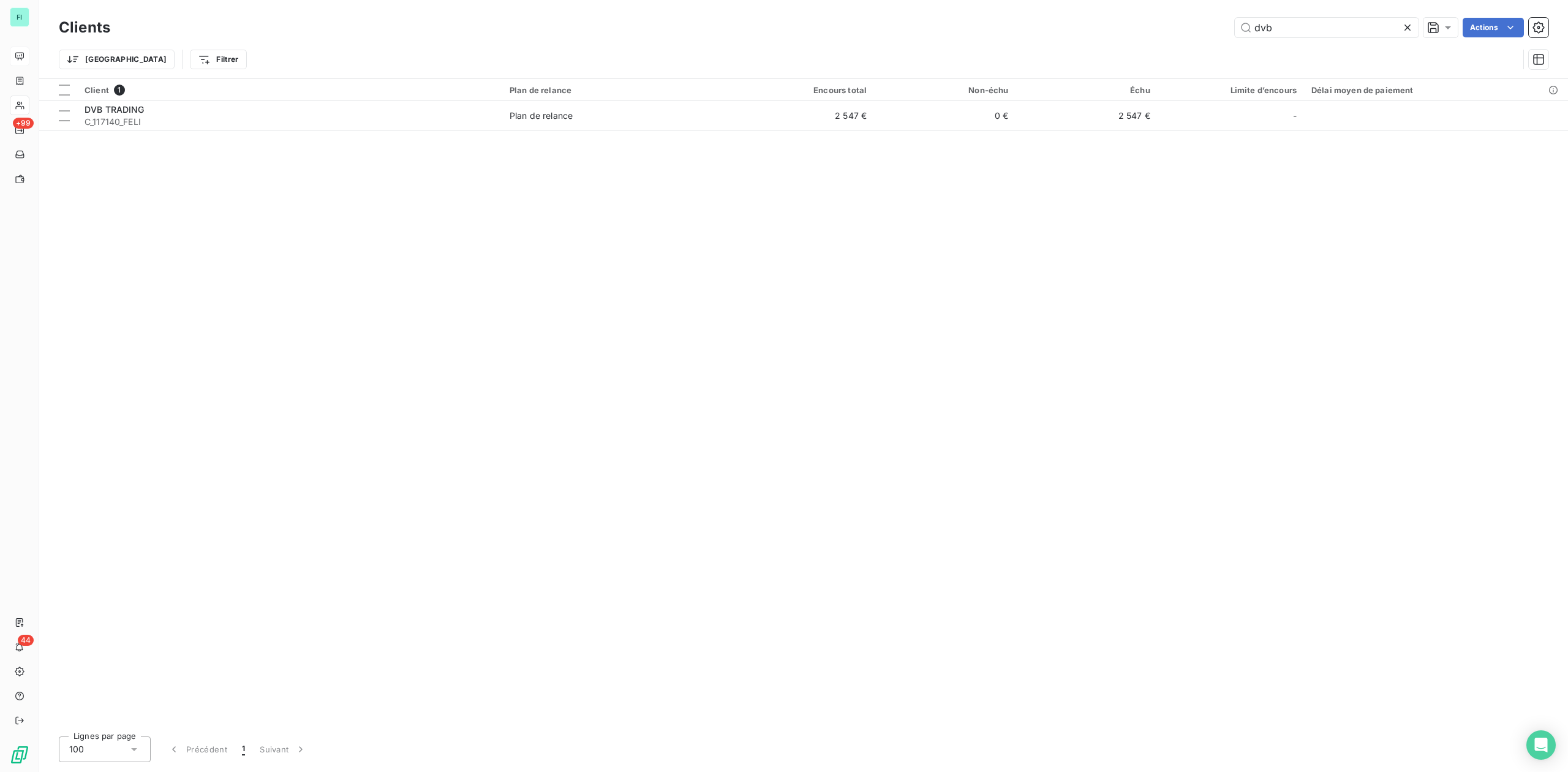
drag, startPoint x: 1307, startPoint y: 27, endPoint x: 1047, endPoint y: 27, distance: 260.0
click at [1084, 27] on div "dvb Actions" at bounding box center [837, 28] width 1424 height 20
type input "115727"
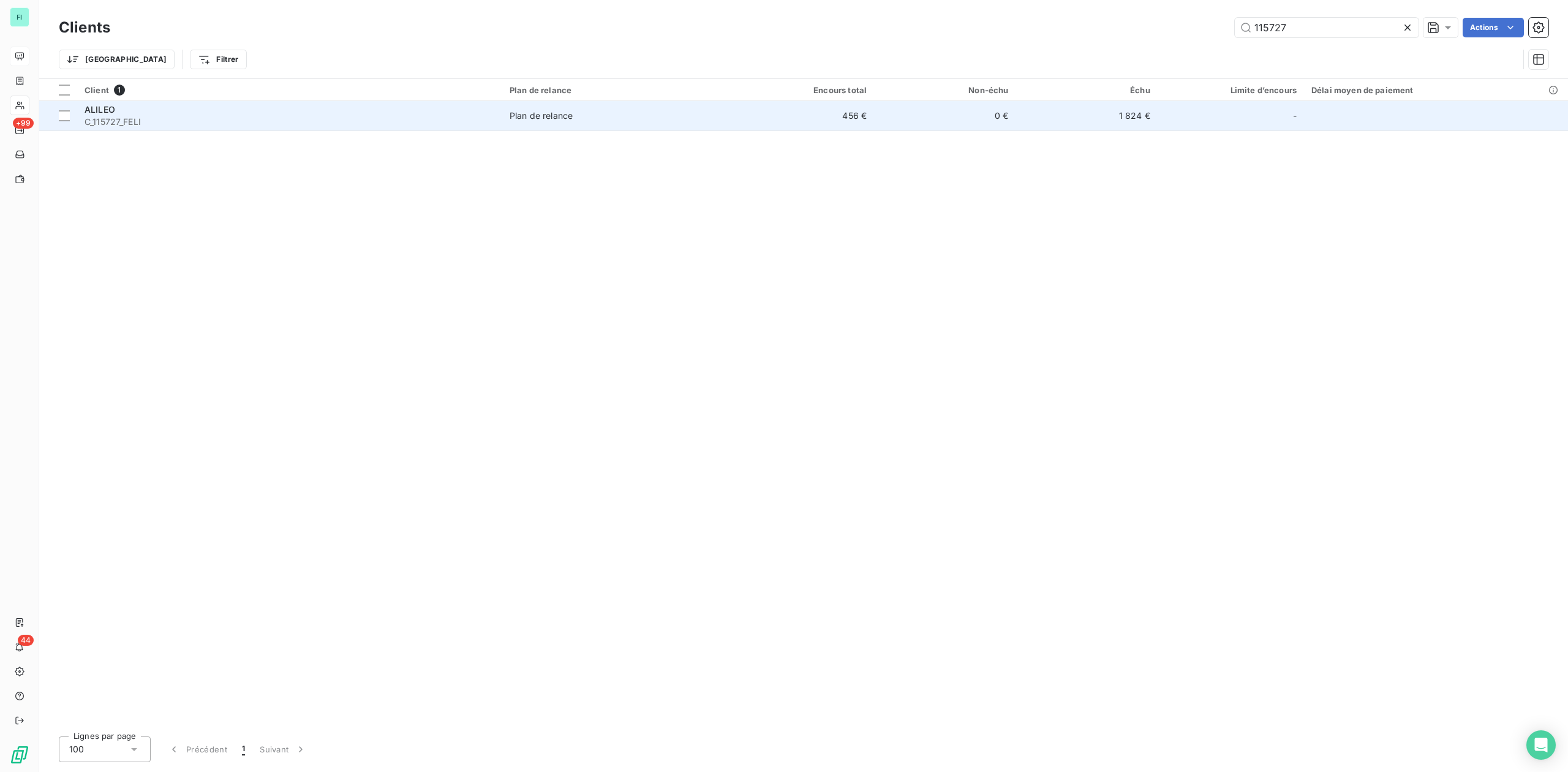
click at [125, 112] on div "ALILEO" at bounding box center [290, 110] width 410 height 12
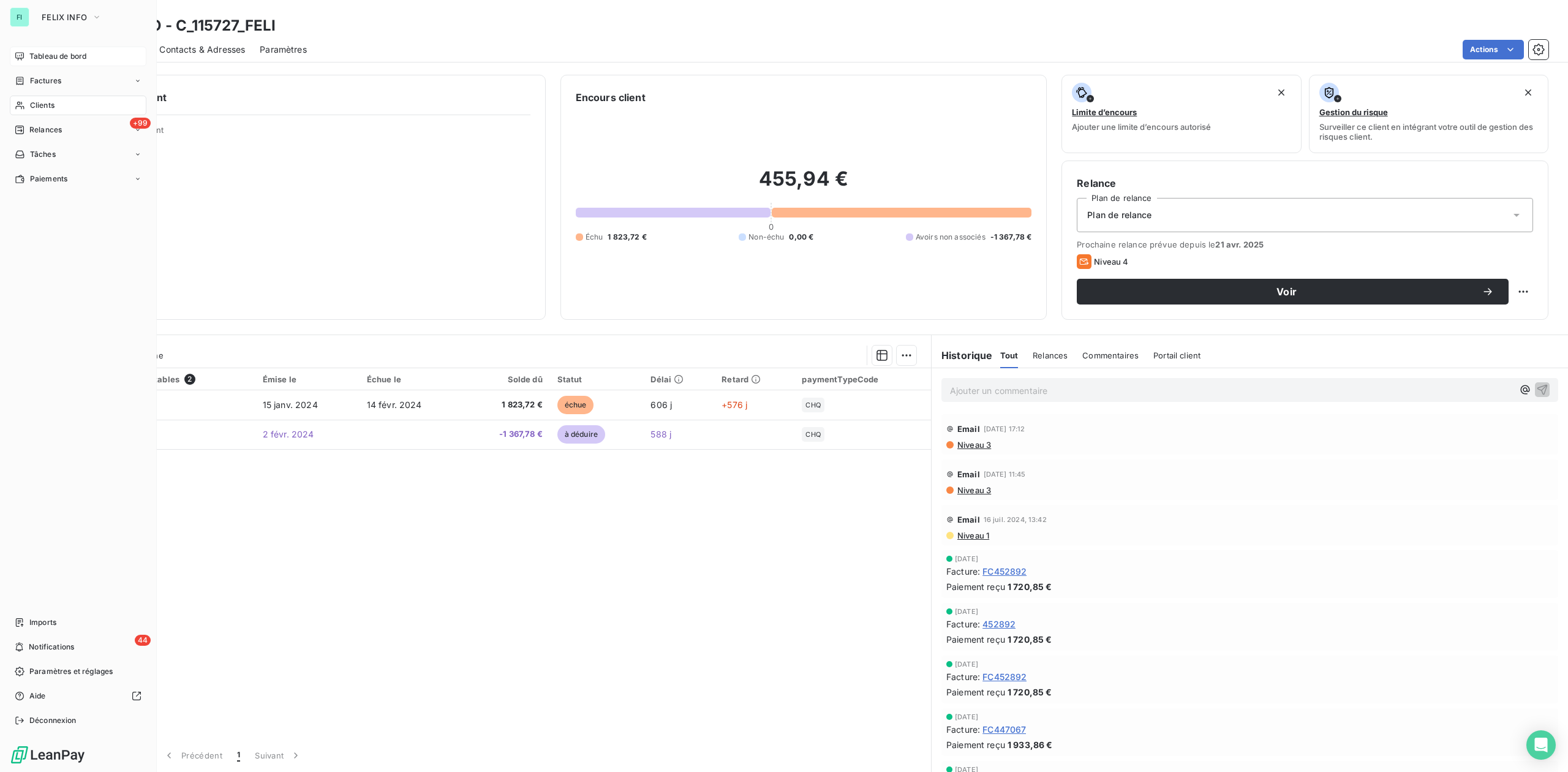
click at [59, 53] on span "Tableau de bord" at bounding box center [58, 56] width 57 height 11
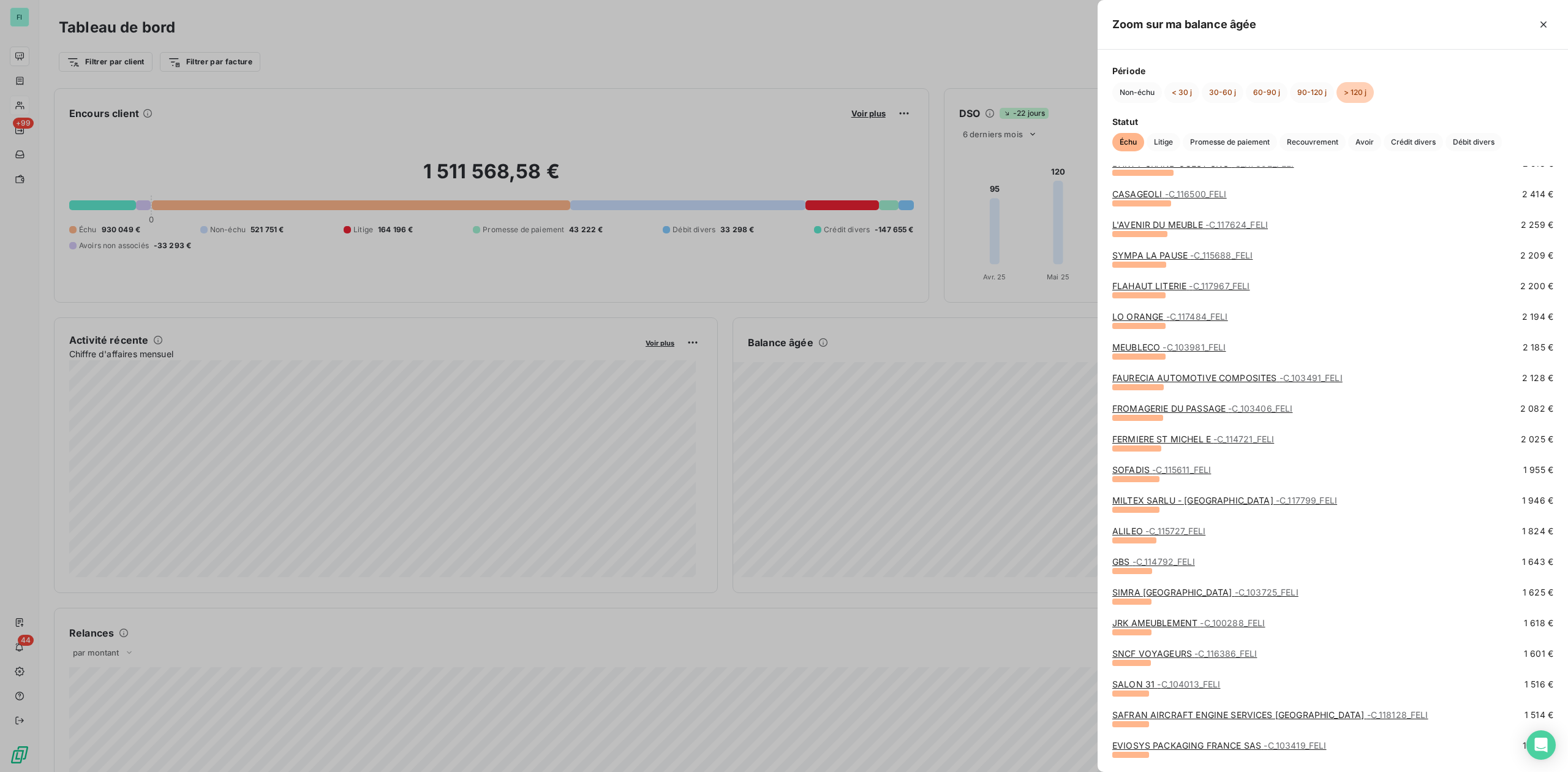
scroll to position [816, 0]
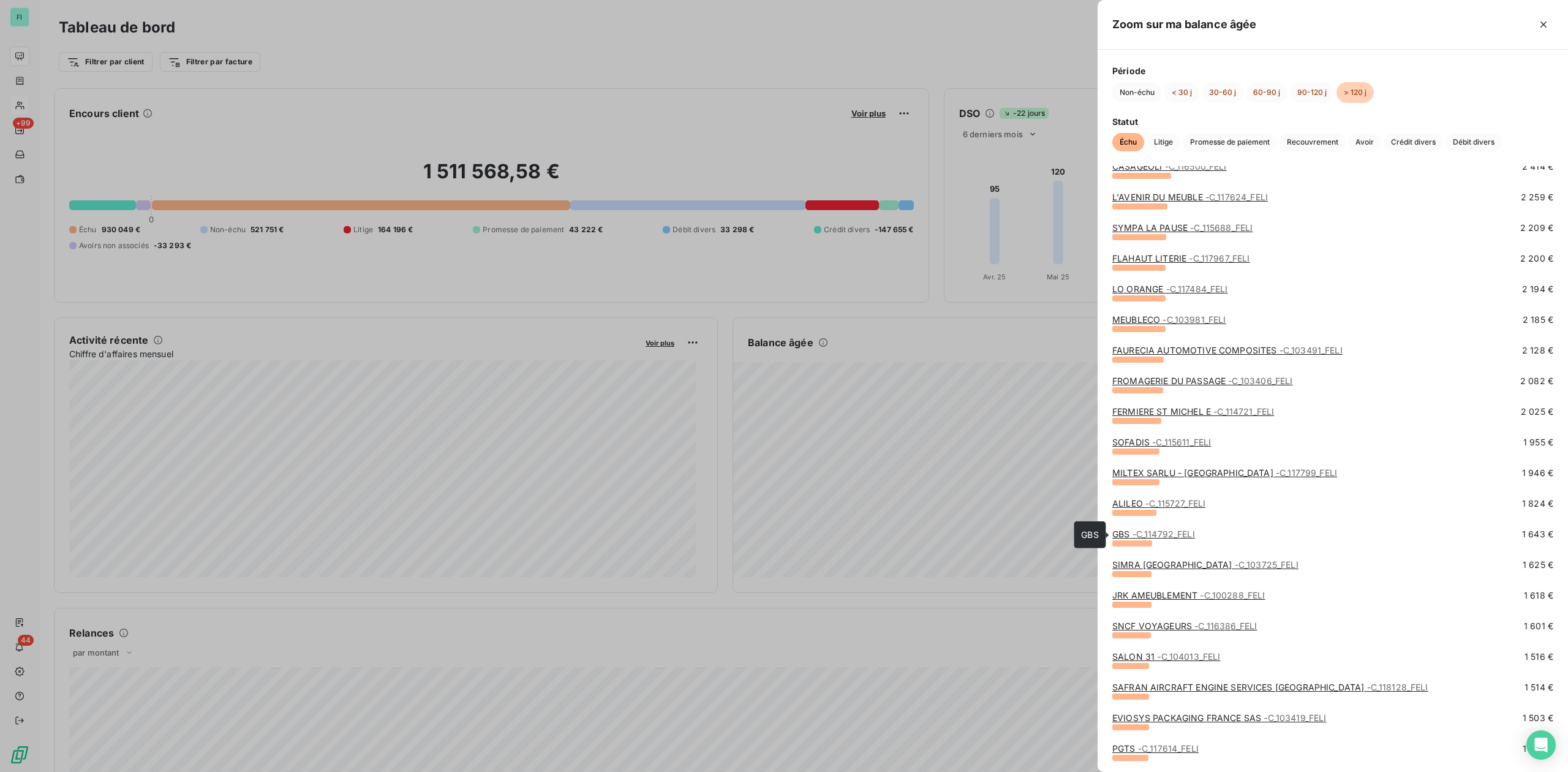
click at [1134, 532] on span "- C_114792_FELI" at bounding box center [1164, 534] width 62 height 11
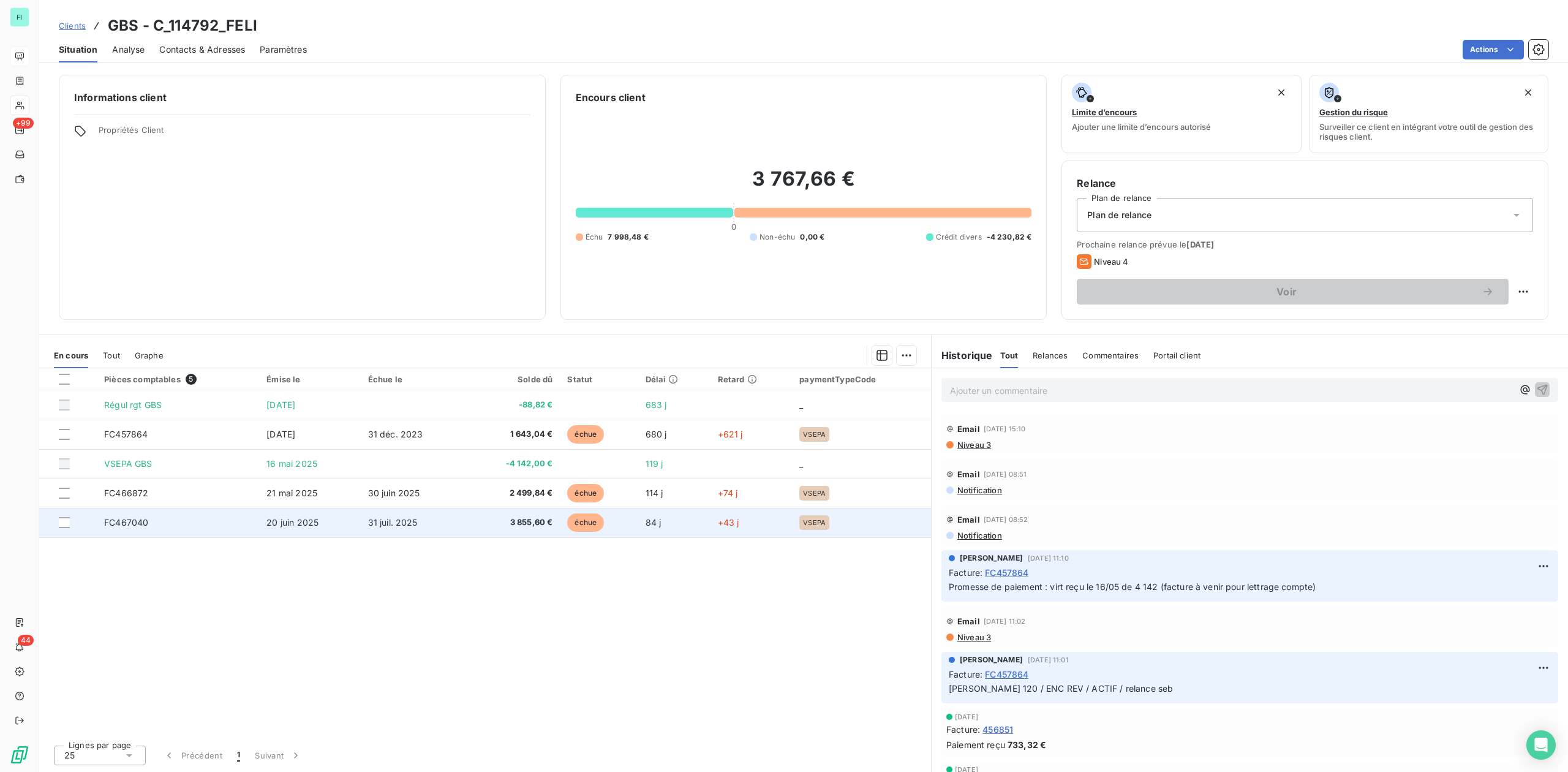
click at [520, 519] on span "3 855,60 €" at bounding box center [512, 522] width 79 height 12
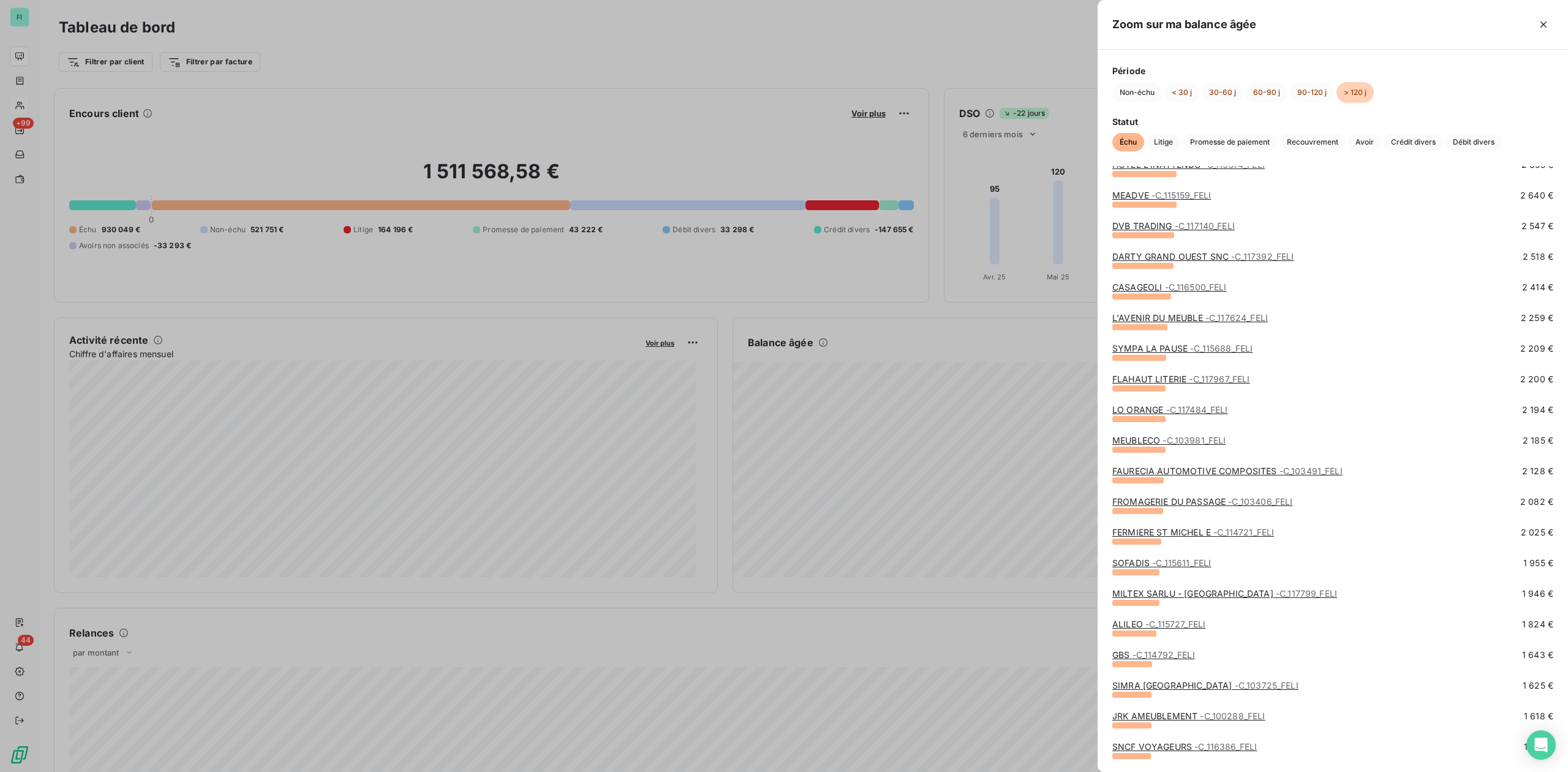
scroll to position [898, 0]
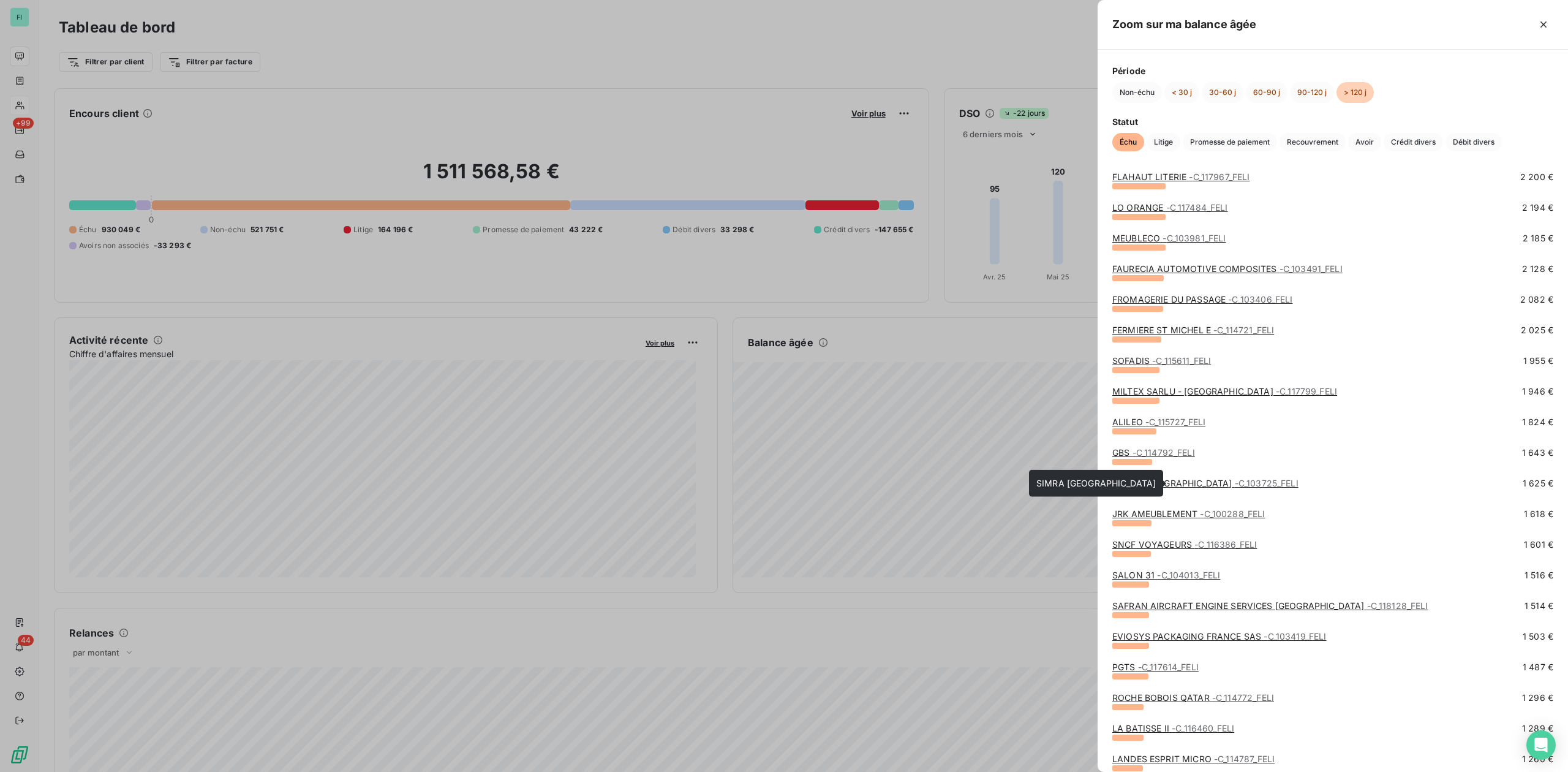
click at [1128, 486] on link "SIMRA MAROC - C_103725_FELI" at bounding box center [1206, 483] width 186 height 11
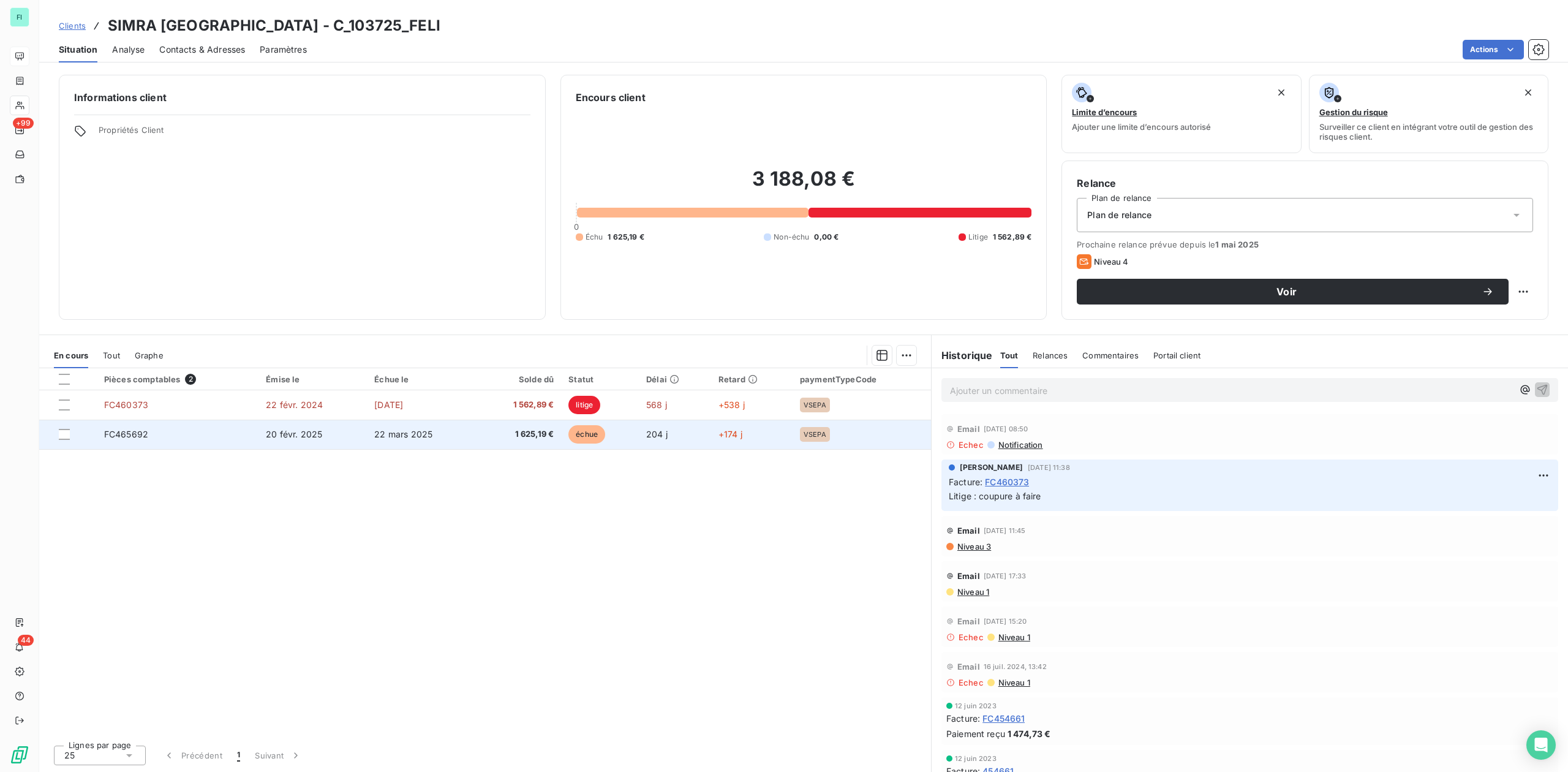
click at [554, 437] on span "1 625,19 €" at bounding box center [519, 434] width 69 height 12
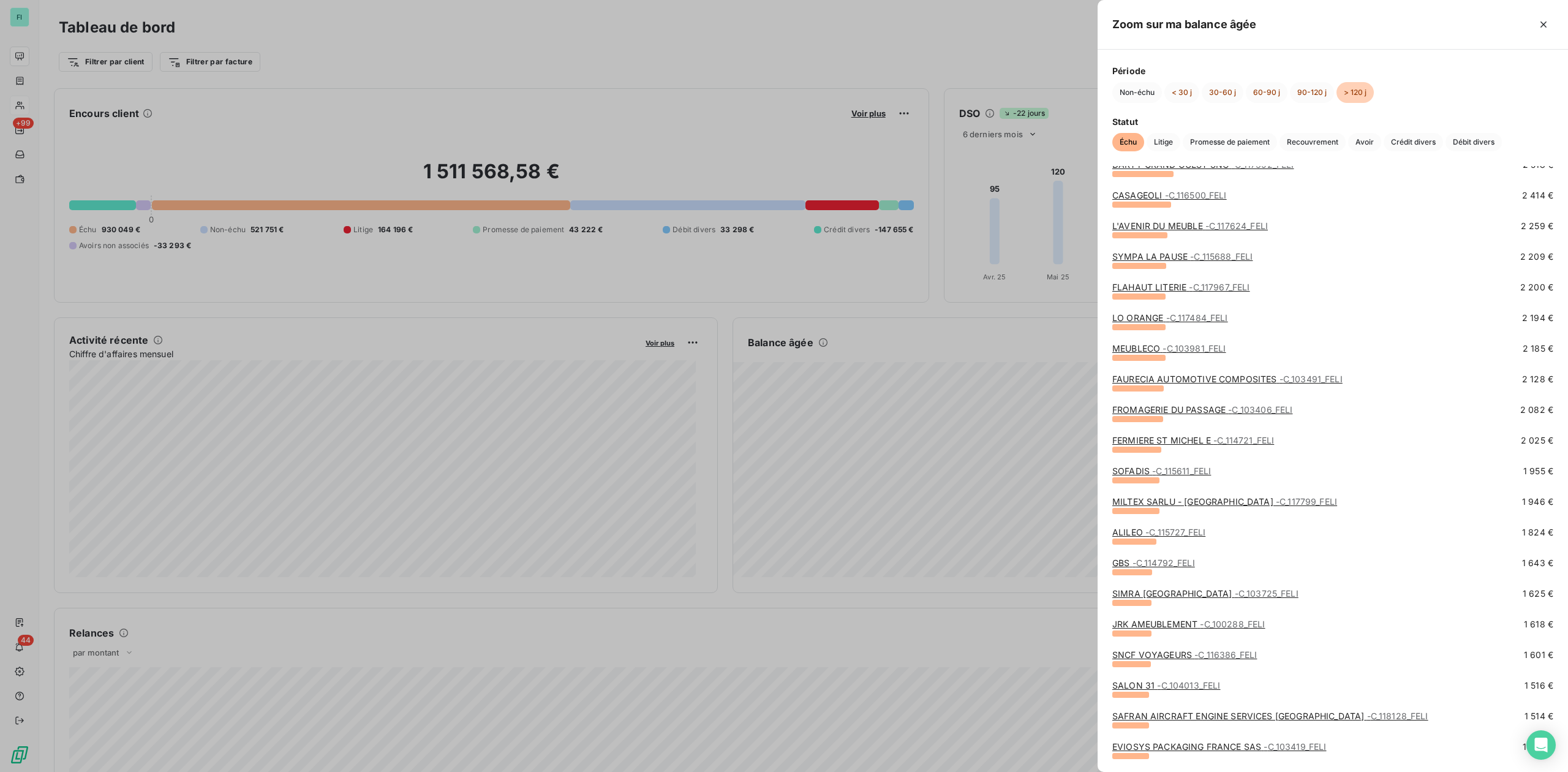
scroll to position [816, 0]
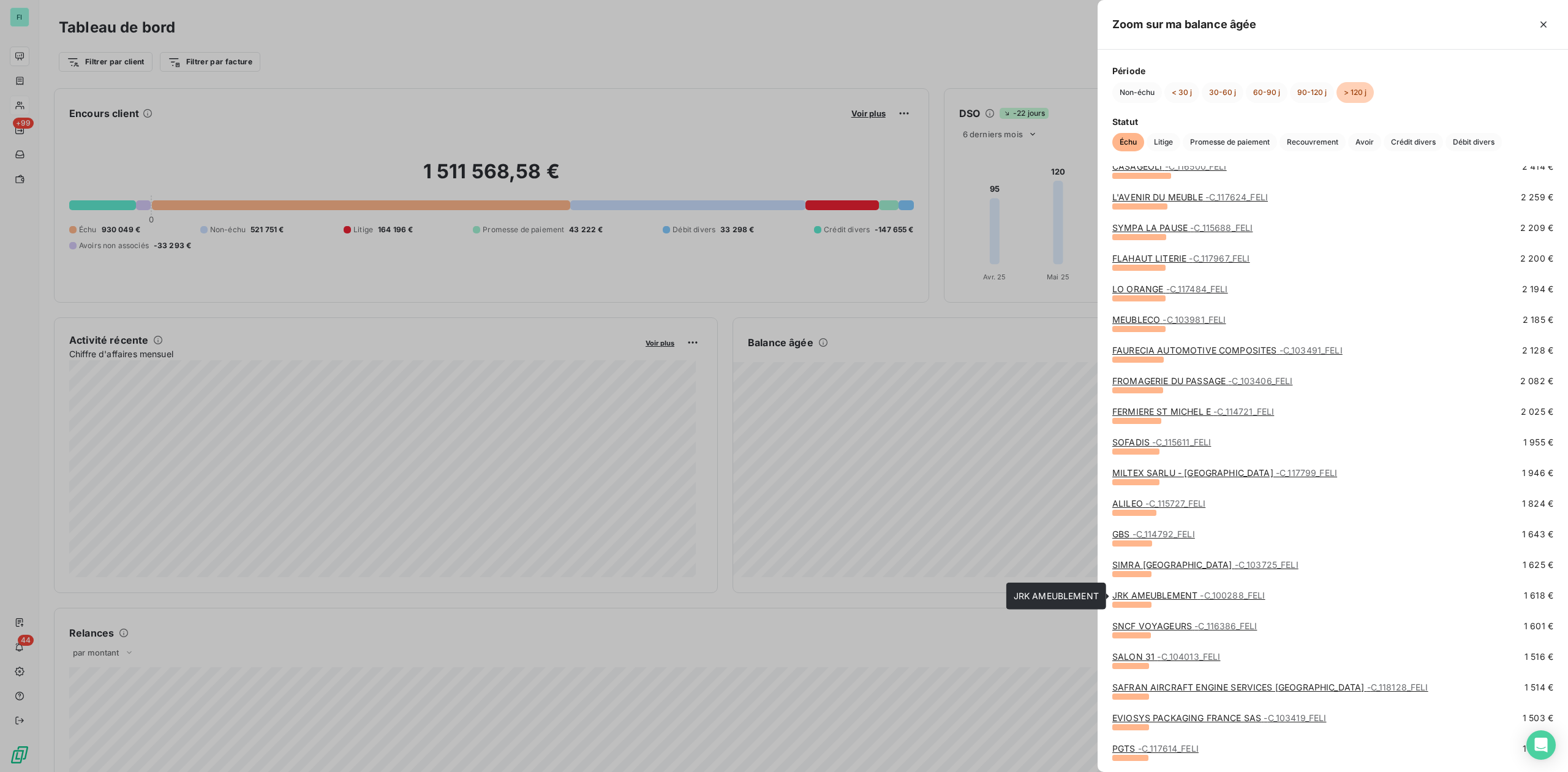
click at [1144, 594] on link "JRK AMEUBLEMENT - C_100288_FELI" at bounding box center [1189, 595] width 153 height 11
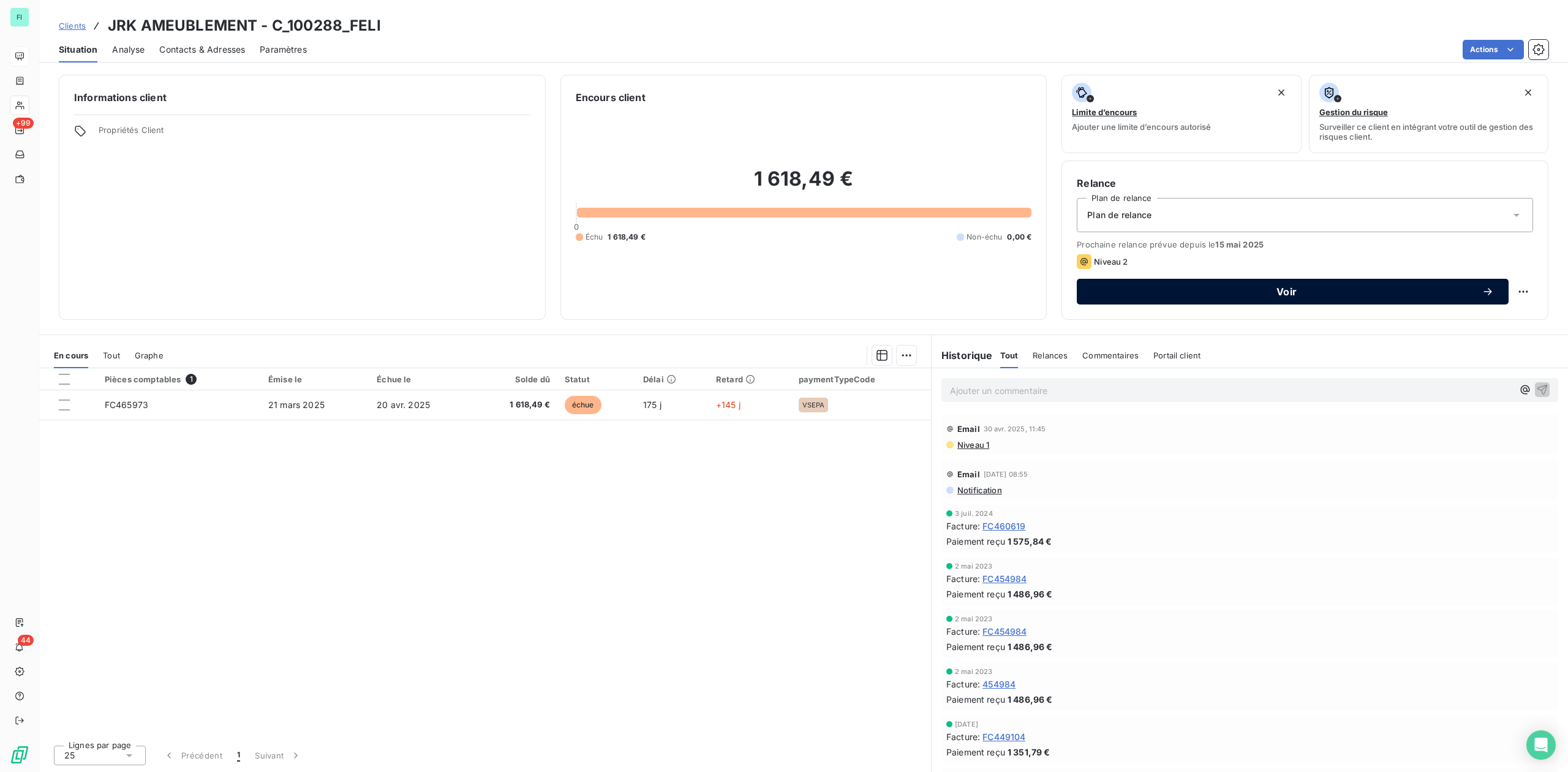
click at [1289, 287] on span "Voir" at bounding box center [1287, 291] width 390 height 10
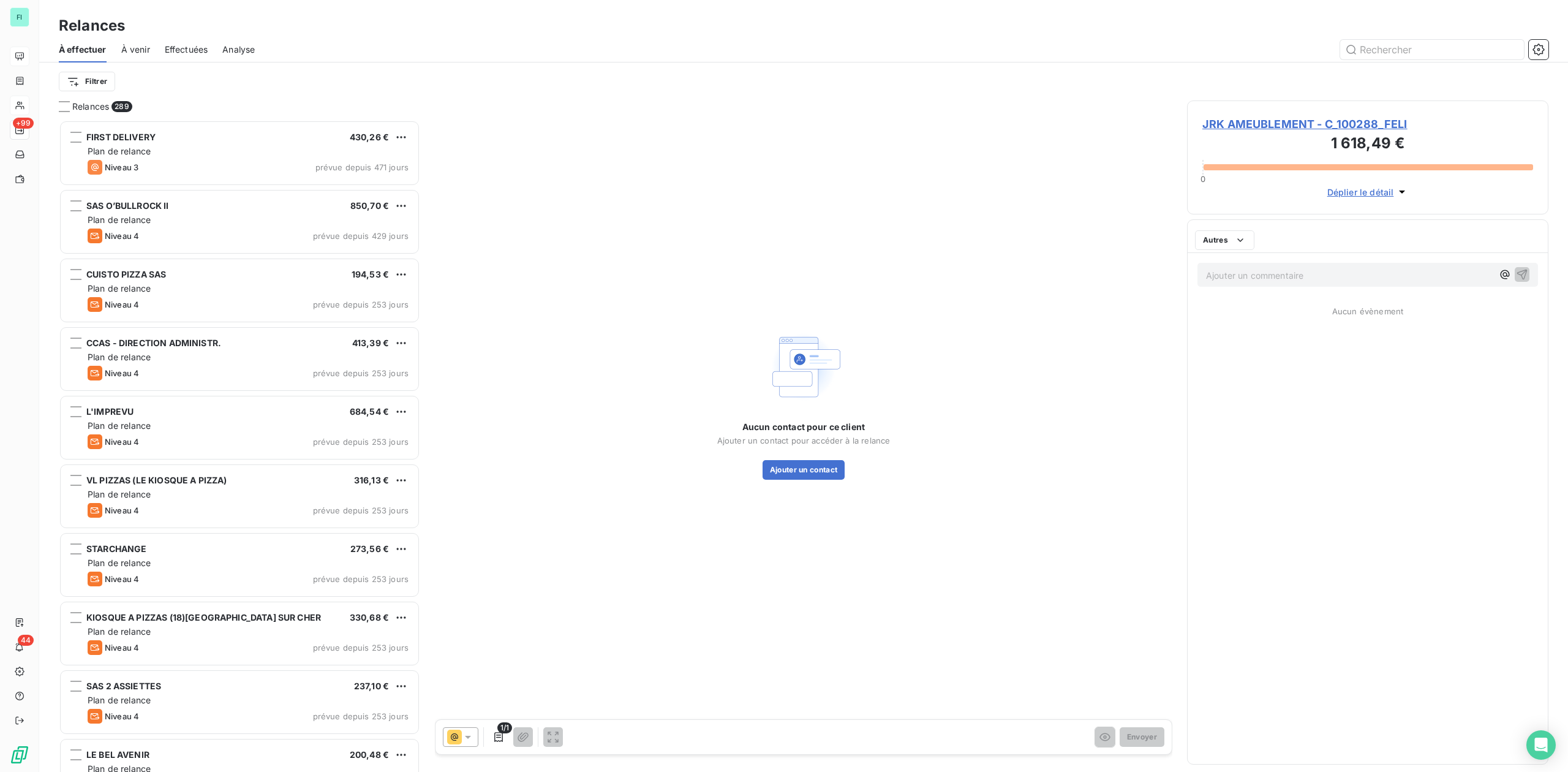
scroll to position [639, 349]
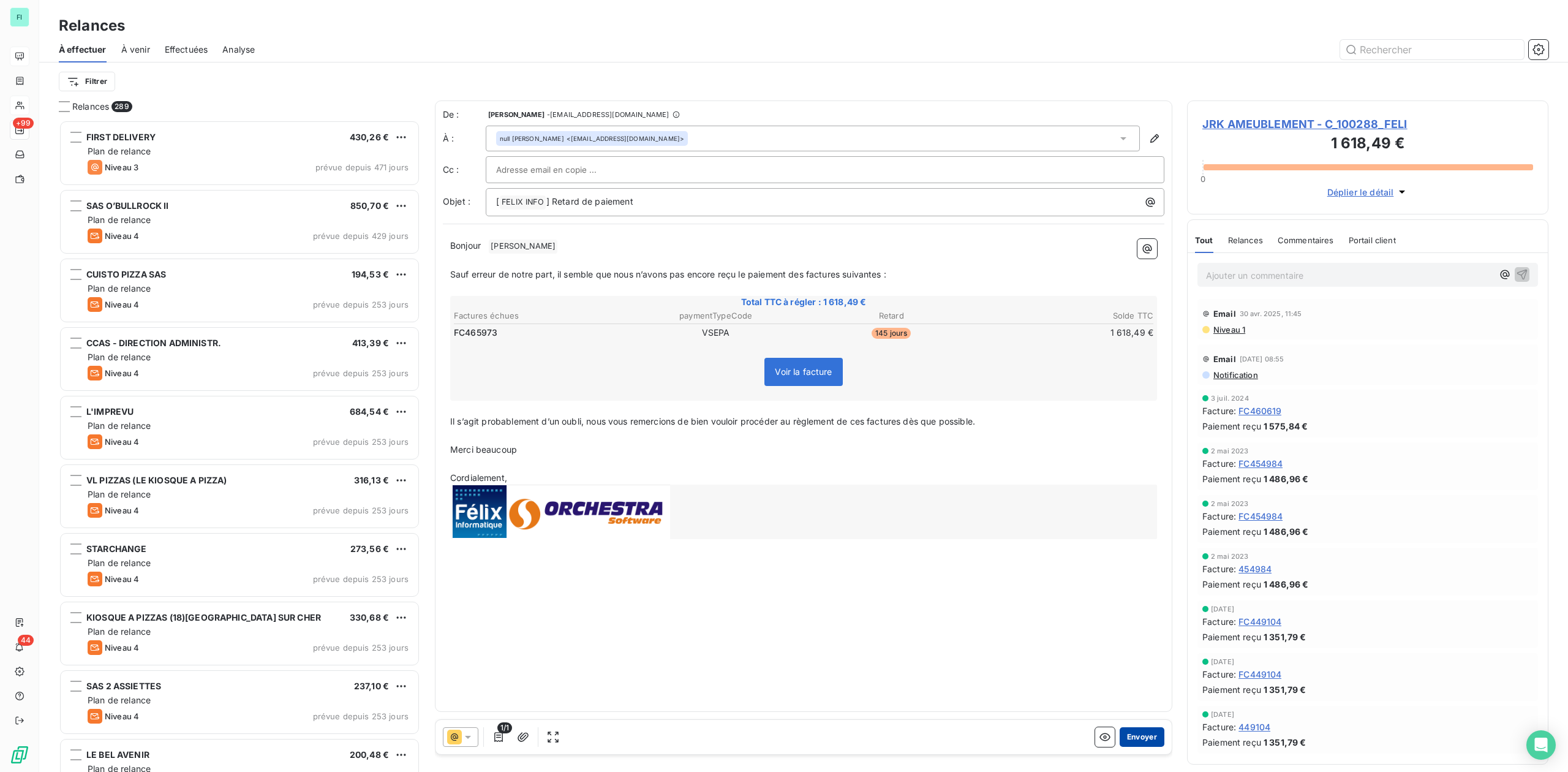
click at [1145, 737] on button "Envoyer" at bounding box center [1143, 737] width 45 height 20
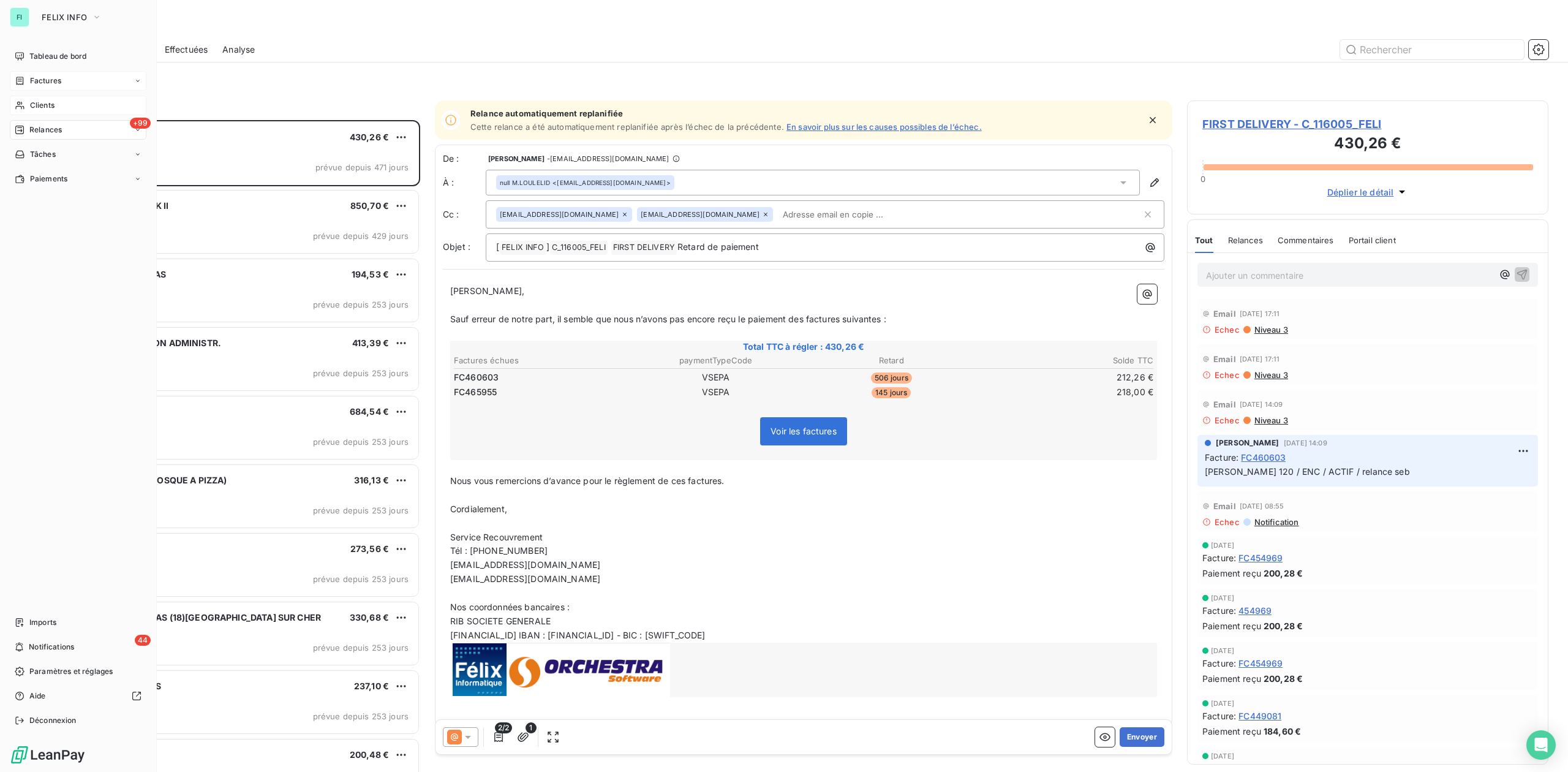
click at [47, 79] on span "Factures" at bounding box center [46, 80] width 32 height 11
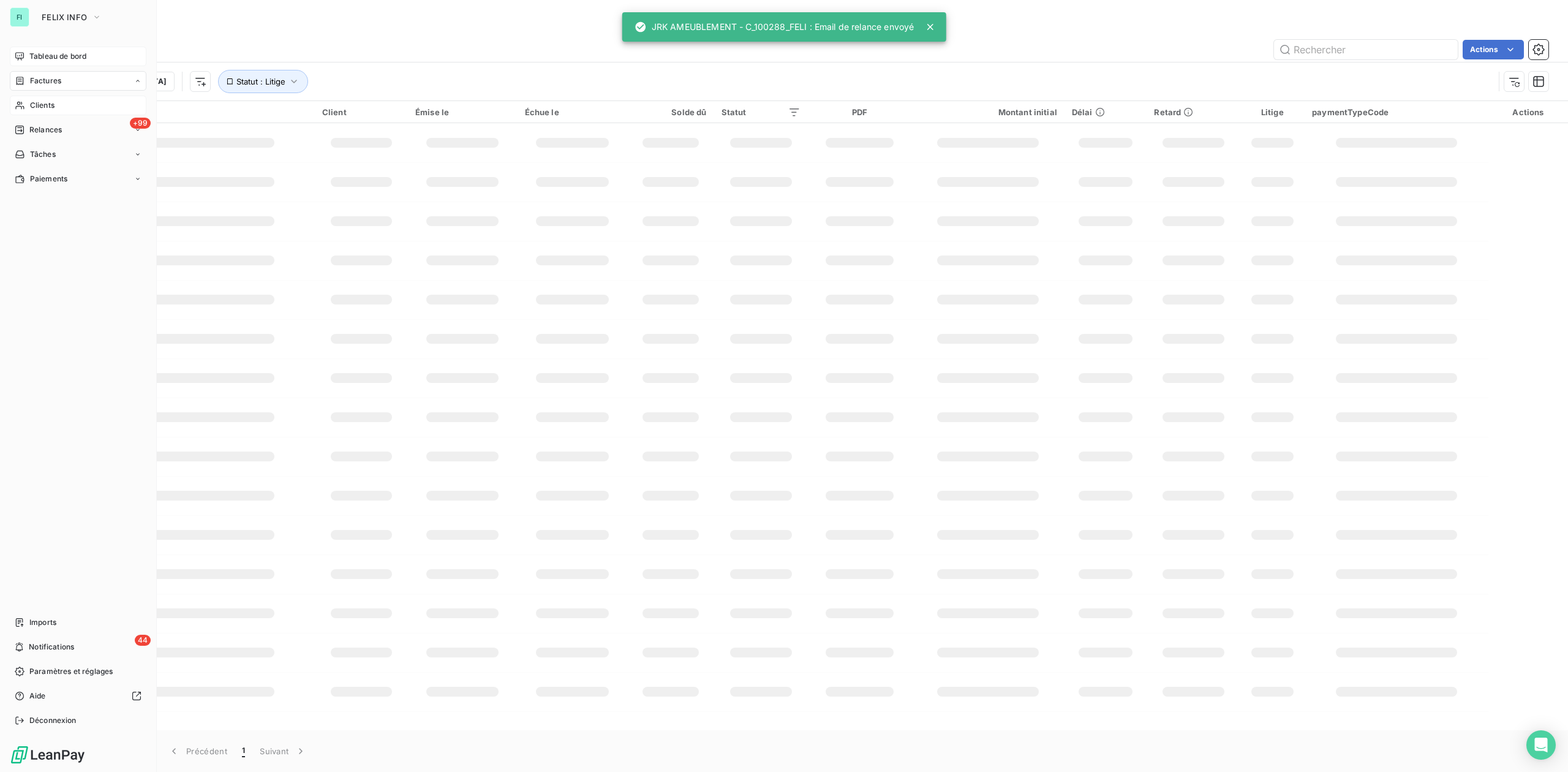
click at [48, 55] on span "Tableau de bord" at bounding box center [58, 56] width 57 height 11
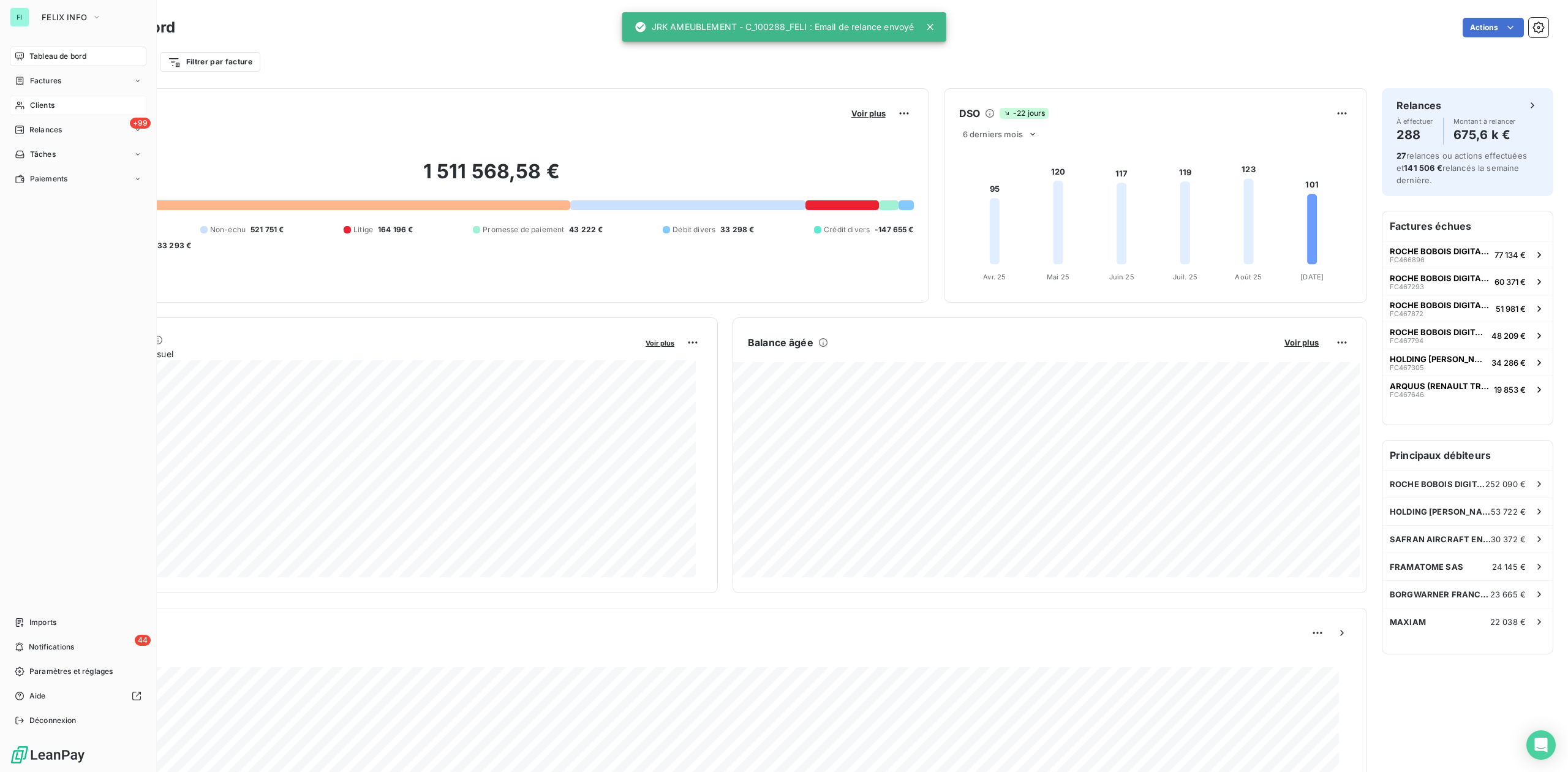
drag, startPoint x: 33, startPoint y: 101, endPoint x: 43, endPoint y: 101, distance: 10.0
click at [35, 101] on span "Clients" at bounding box center [42, 105] width 25 height 11
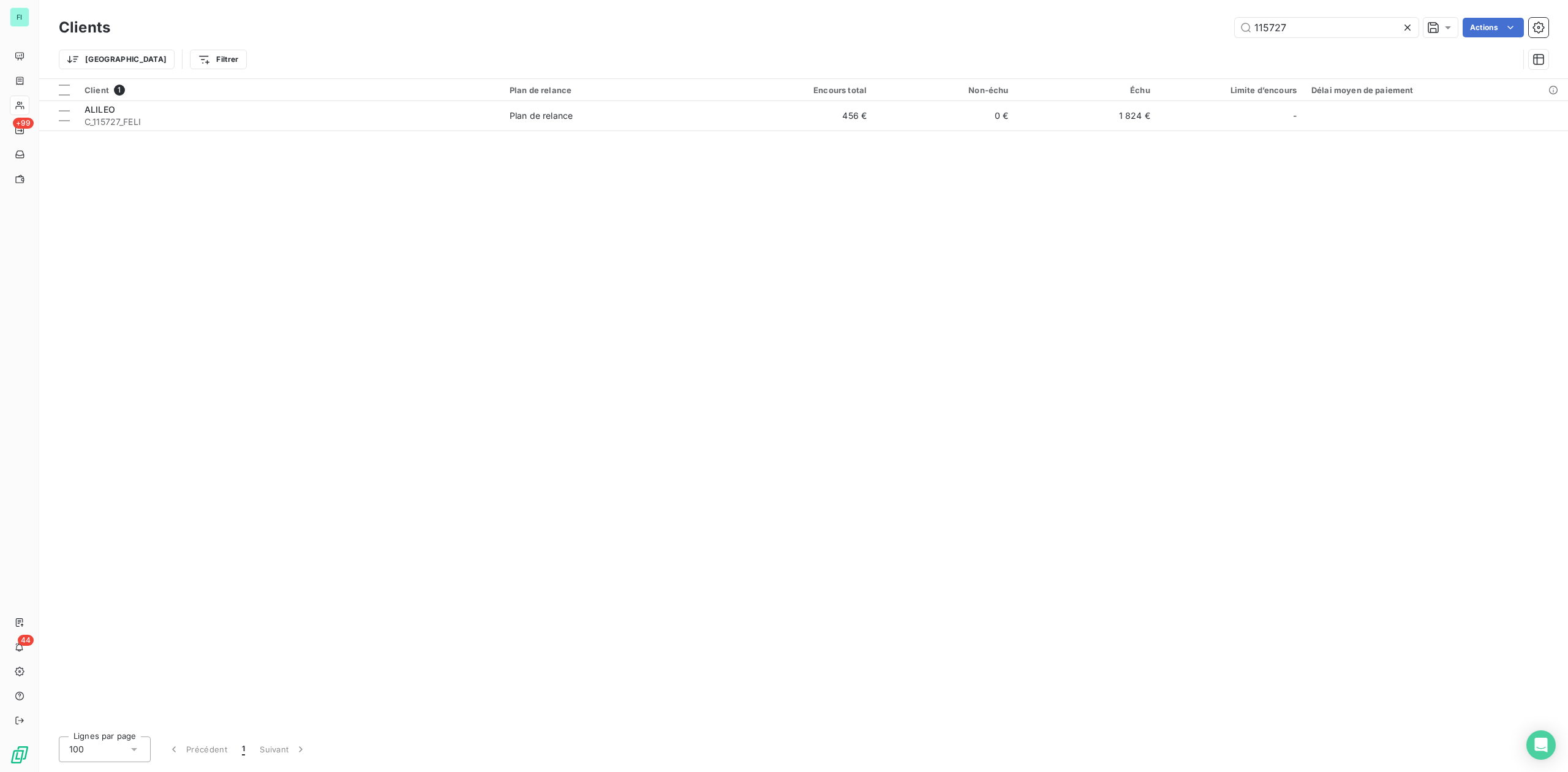
drag, startPoint x: 1267, startPoint y: 32, endPoint x: 1181, endPoint y: 32, distance: 86.0
click at [1181, 32] on div "115727 Actions" at bounding box center [837, 28] width 1424 height 20
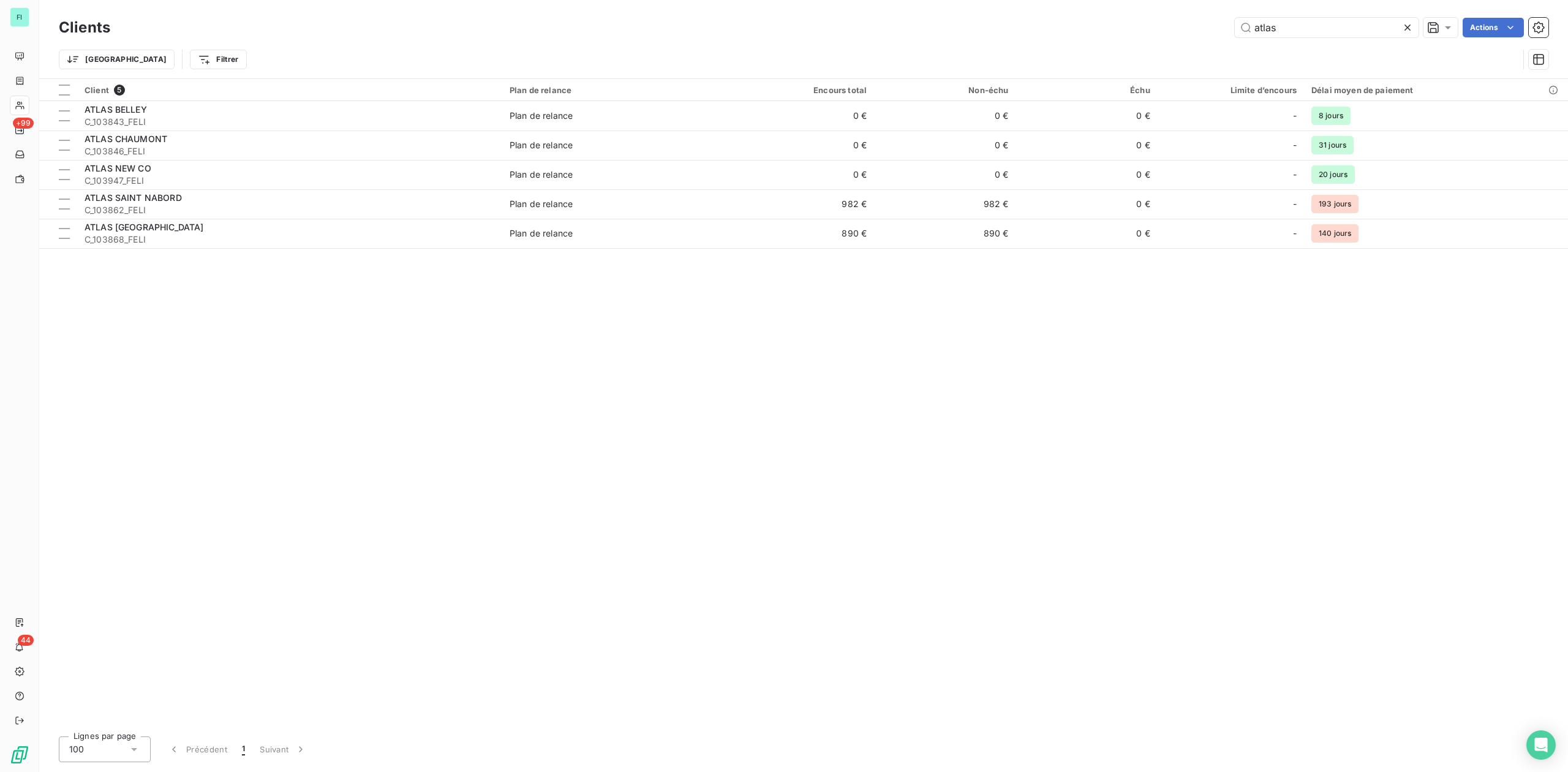
drag, startPoint x: 1321, startPoint y: 35, endPoint x: 1056, endPoint y: 35, distance: 265.0
click at [1059, 35] on div "atlas Actions" at bounding box center [837, 28] width 1424 height 20
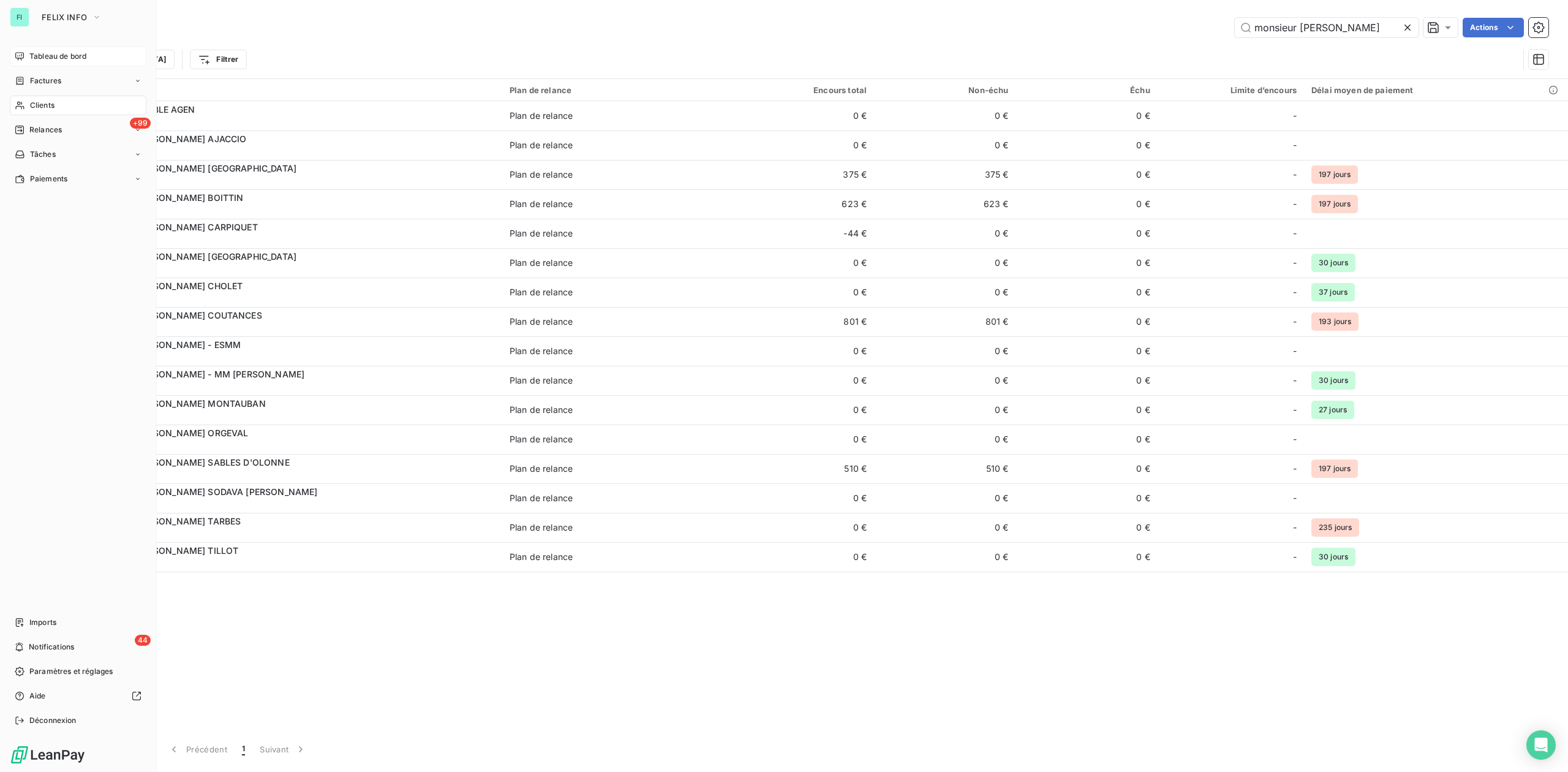
type input "monsieur meu"
click at [45, 52] on span "Tableau de bord" at bounding box center [58, 56] width 57 height 11
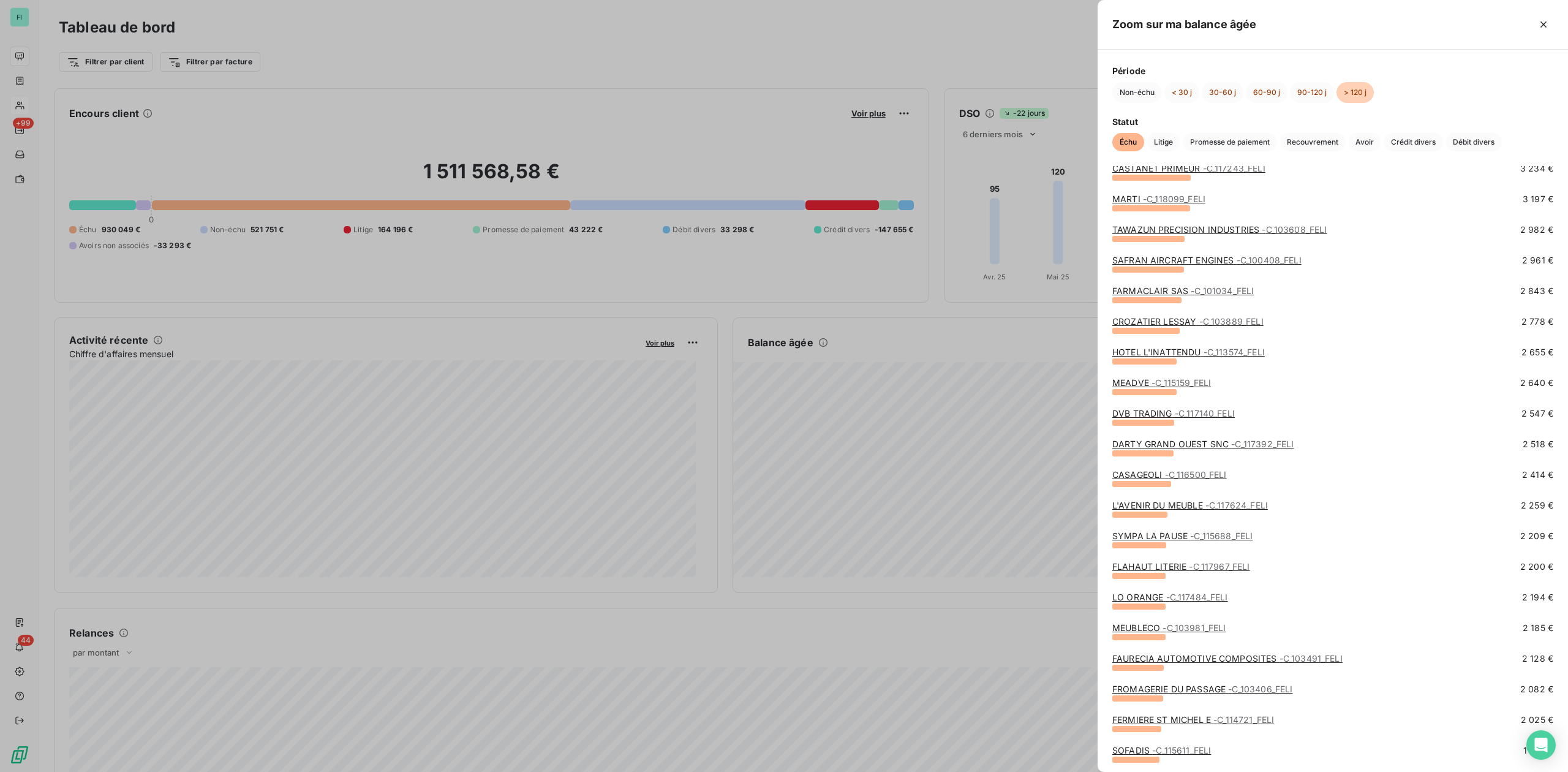
scroll to position [572, 0]
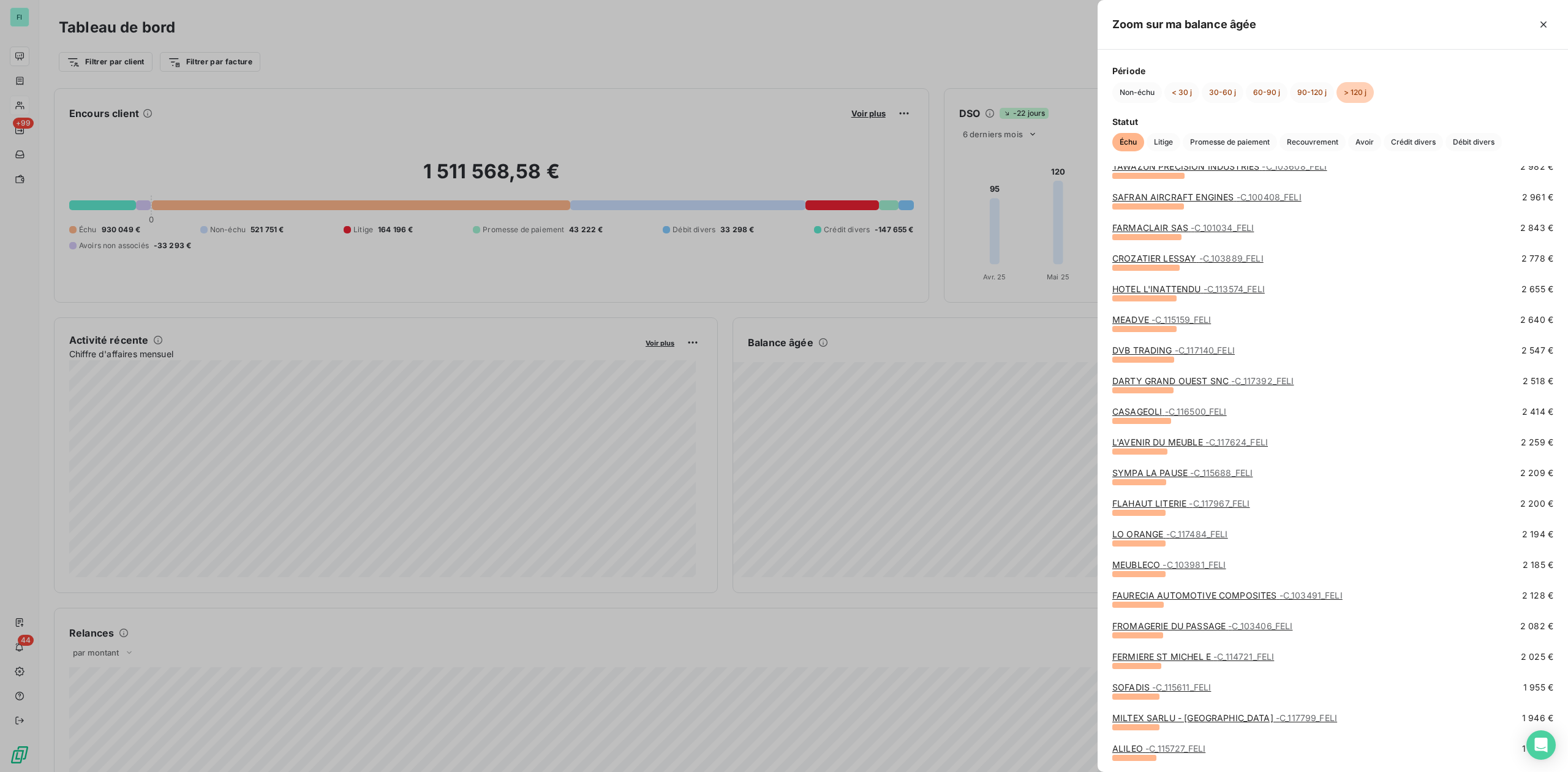
click at [30, 109] on div at bounding box center [784, 386] width 1568 height 772
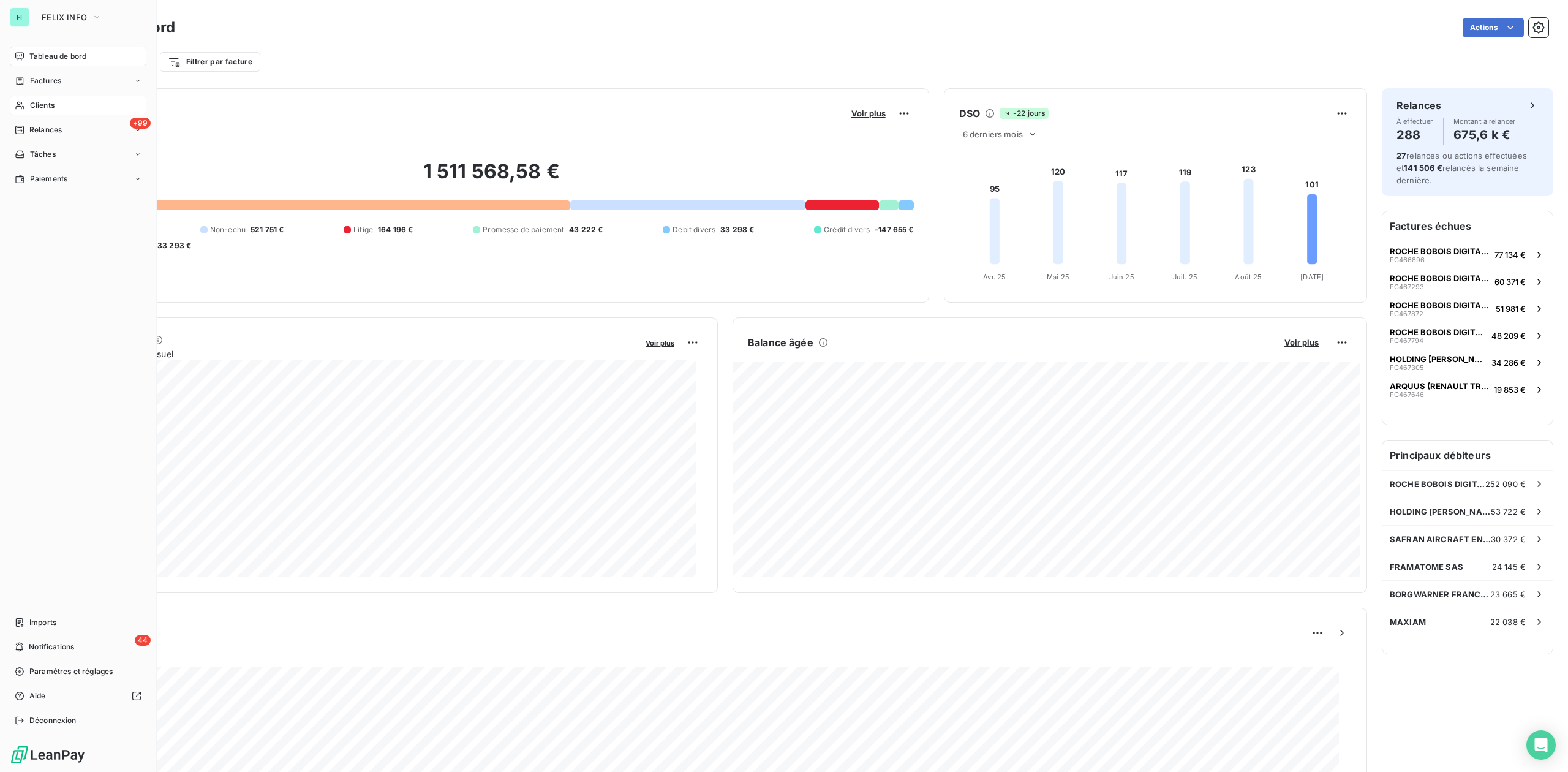
click at [25, 103] on icon at bounding box center [20, 105] width 11 height 10
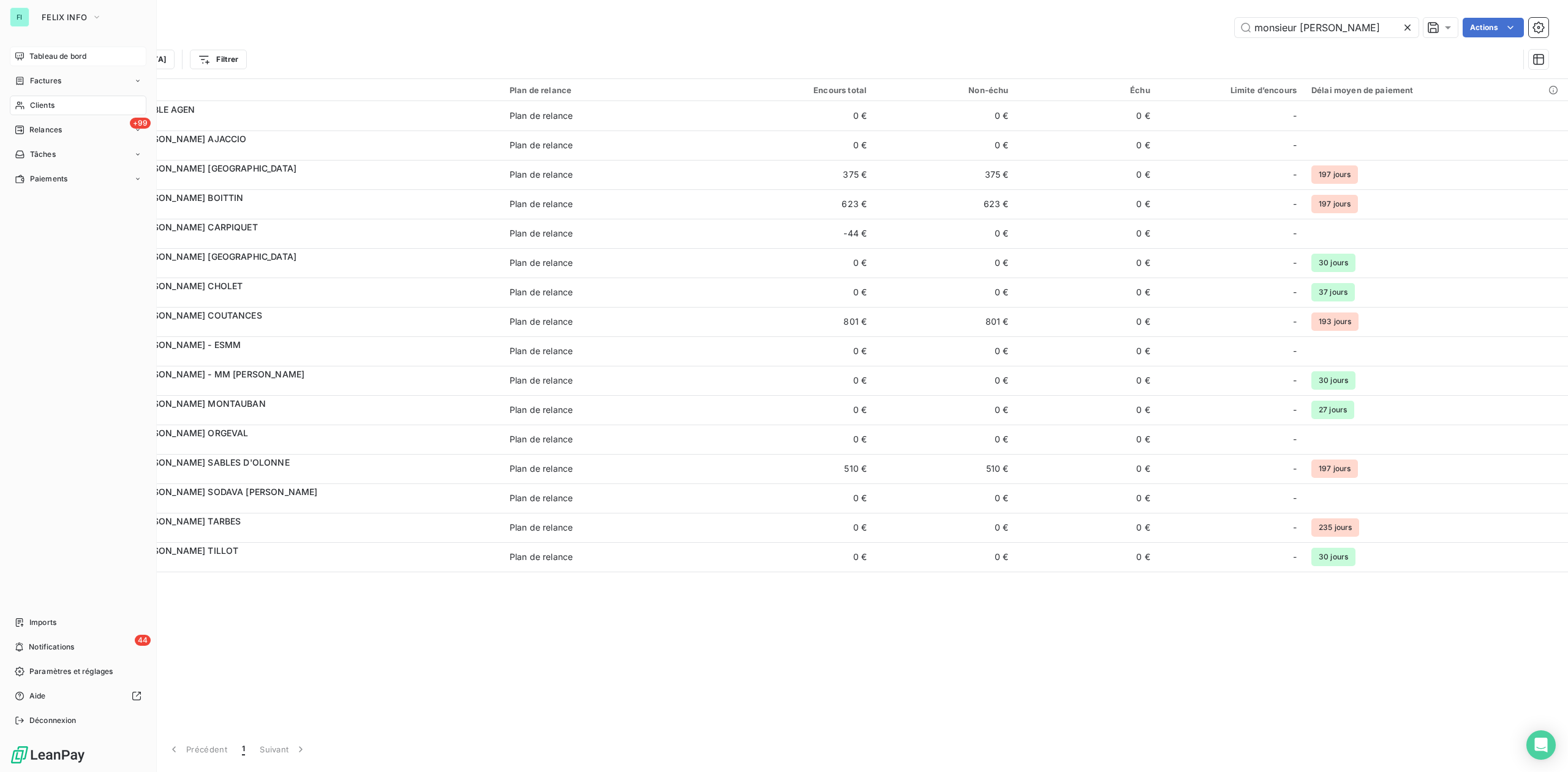
click at [37, 103] on span "Clients" at bounding box center [42, 105] width 25 height 11
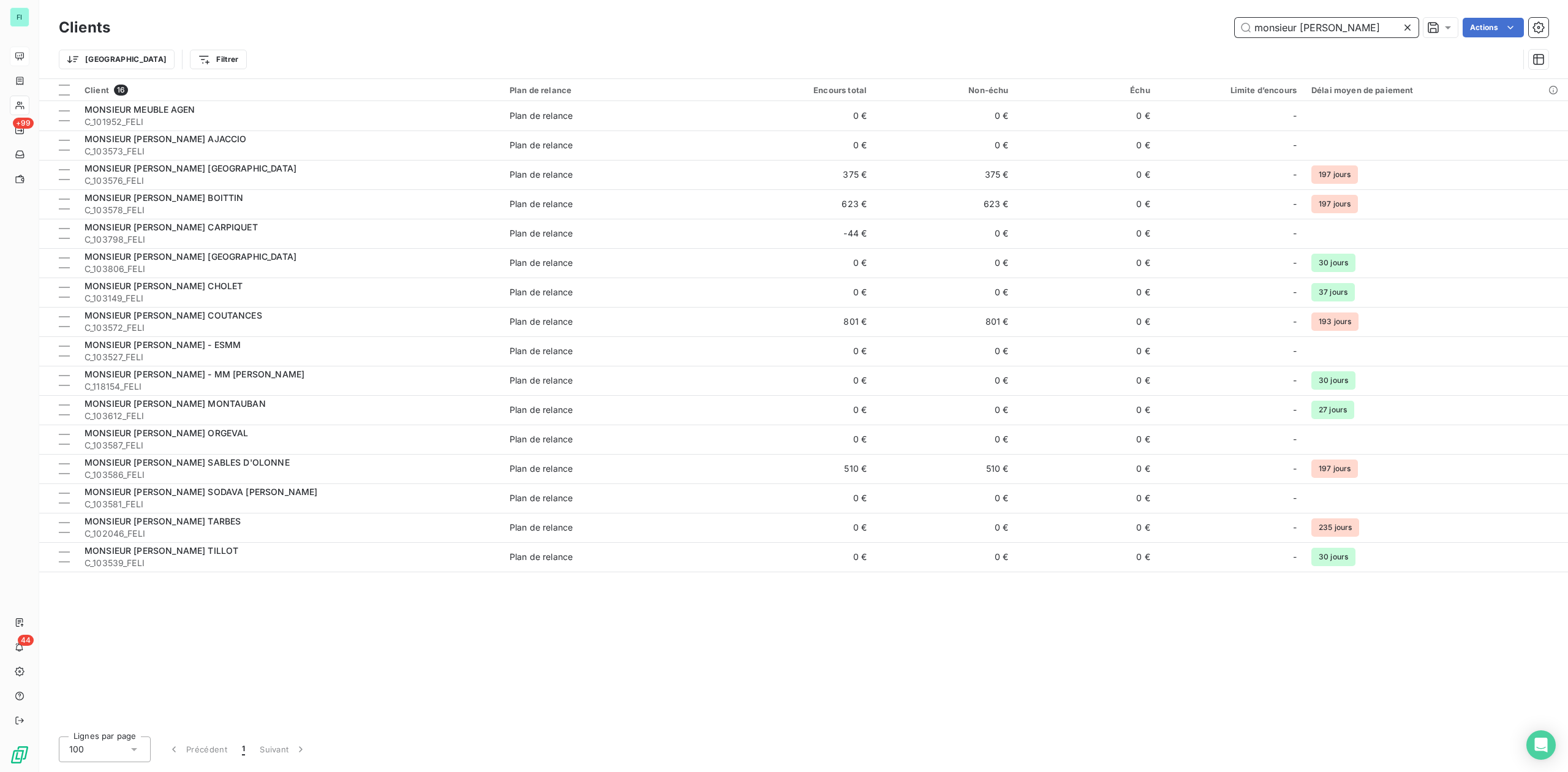
drag, startPoint x: 1370, startPoint y: 27, endPoint x: 1008, endPoint y: 32, distance: 362.0
click at [1023, 32] on div "monsieur meu Actions" at bounding box center [837, 28] width 1424 height 20
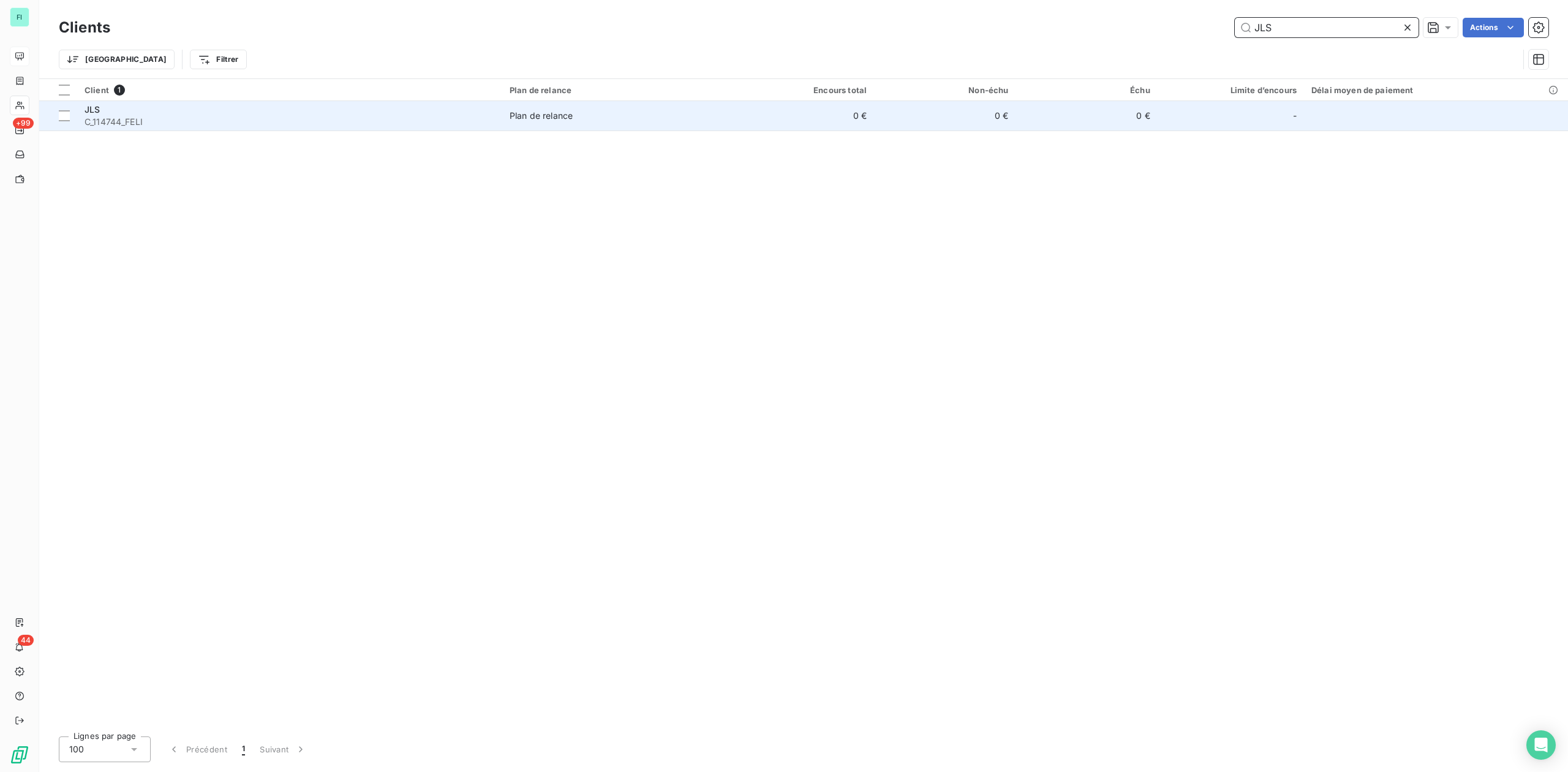
type input "JLS"
click at [125, 111] on div "JLS" at bounding box center [290, 110] width 410 height 12
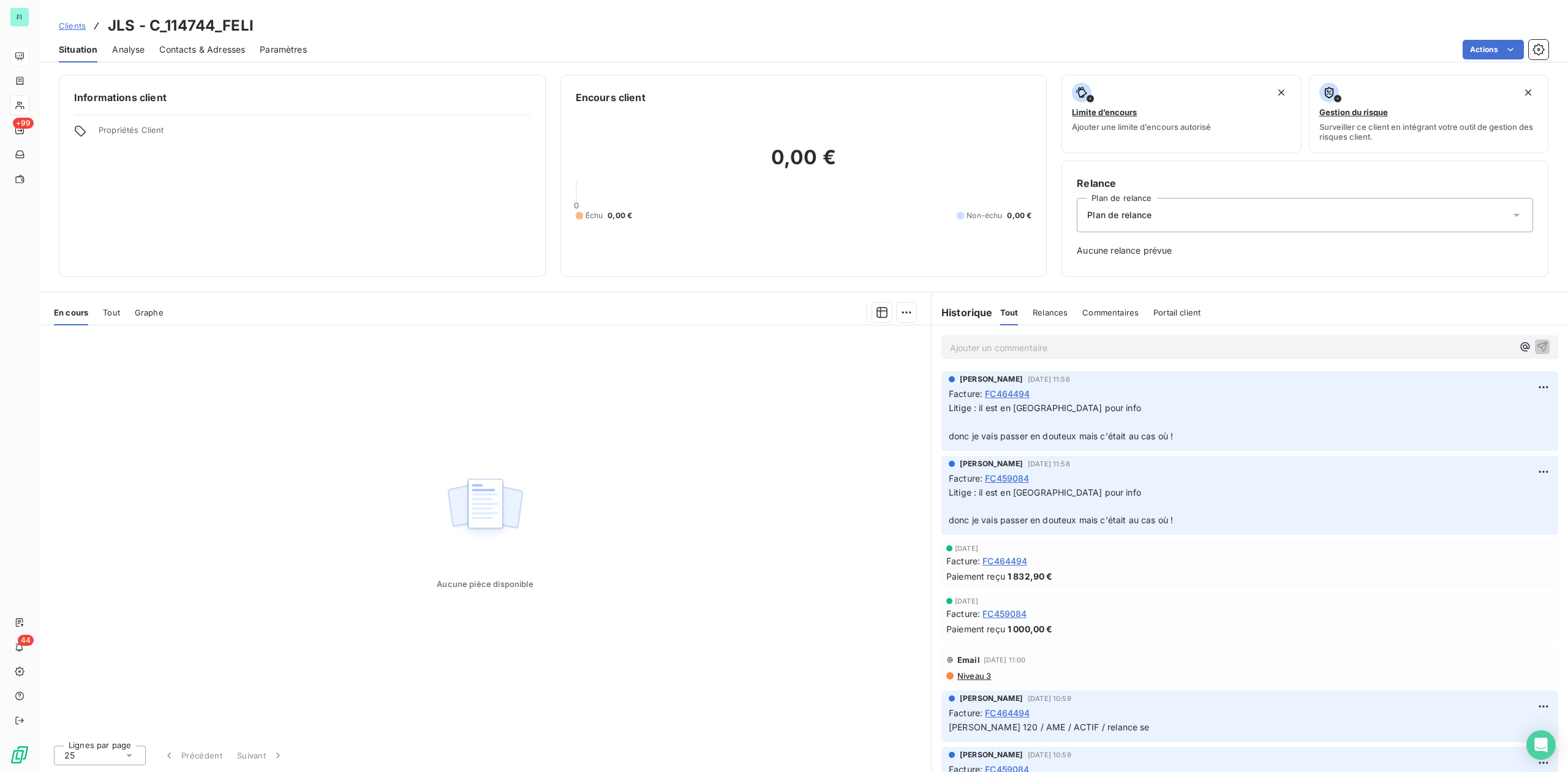
click at [196, 39] on div "Contacts & Adresses" at bounding box center [202, 50] width 86 height 26
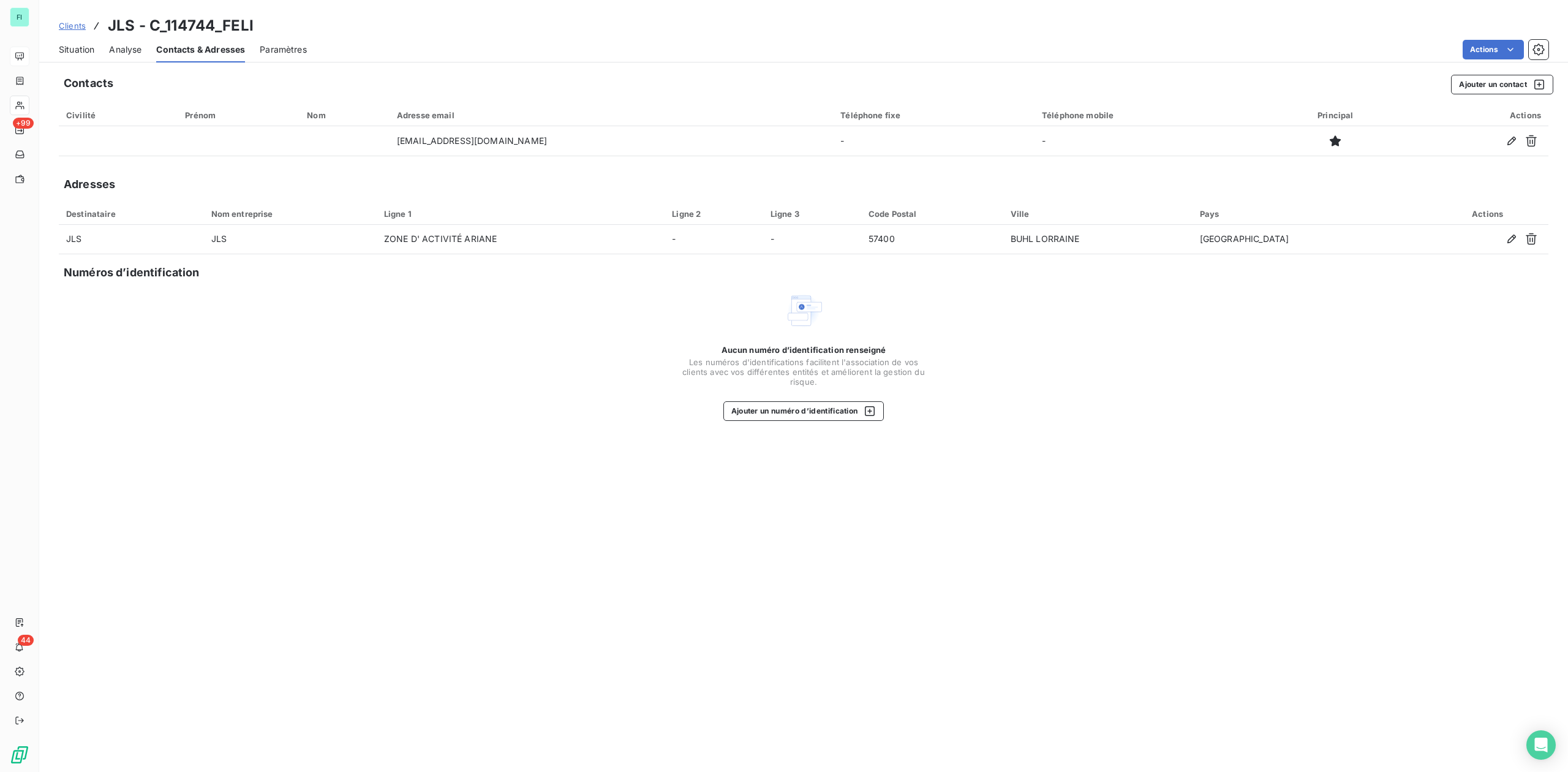
click at [71, 47] on span "Situation" at bounding box center [76, 50] width 35 height 12
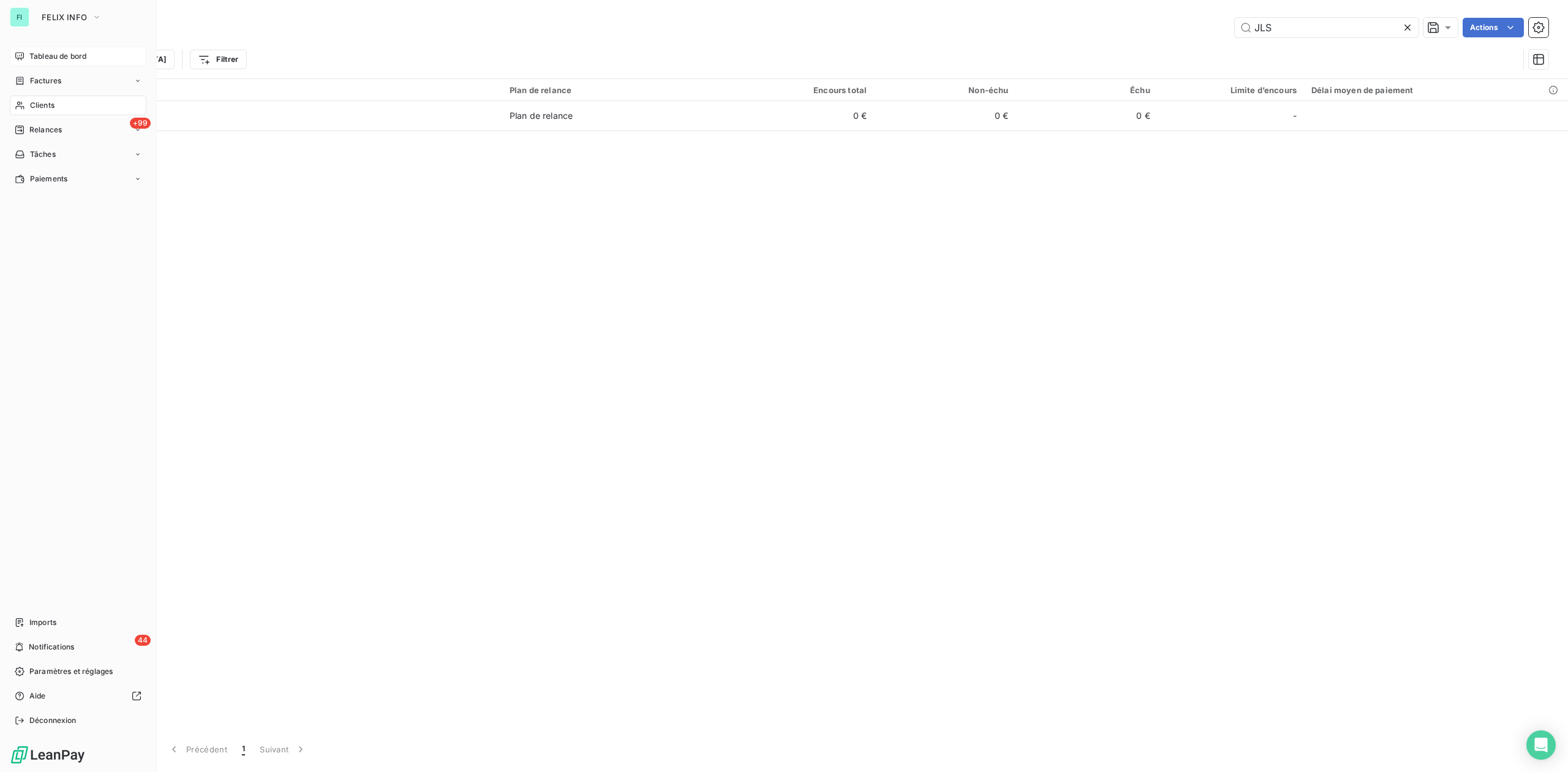
click at [50, 55] on span "Tableau de bord" at bounding box center [58, 56] width 57 height 11
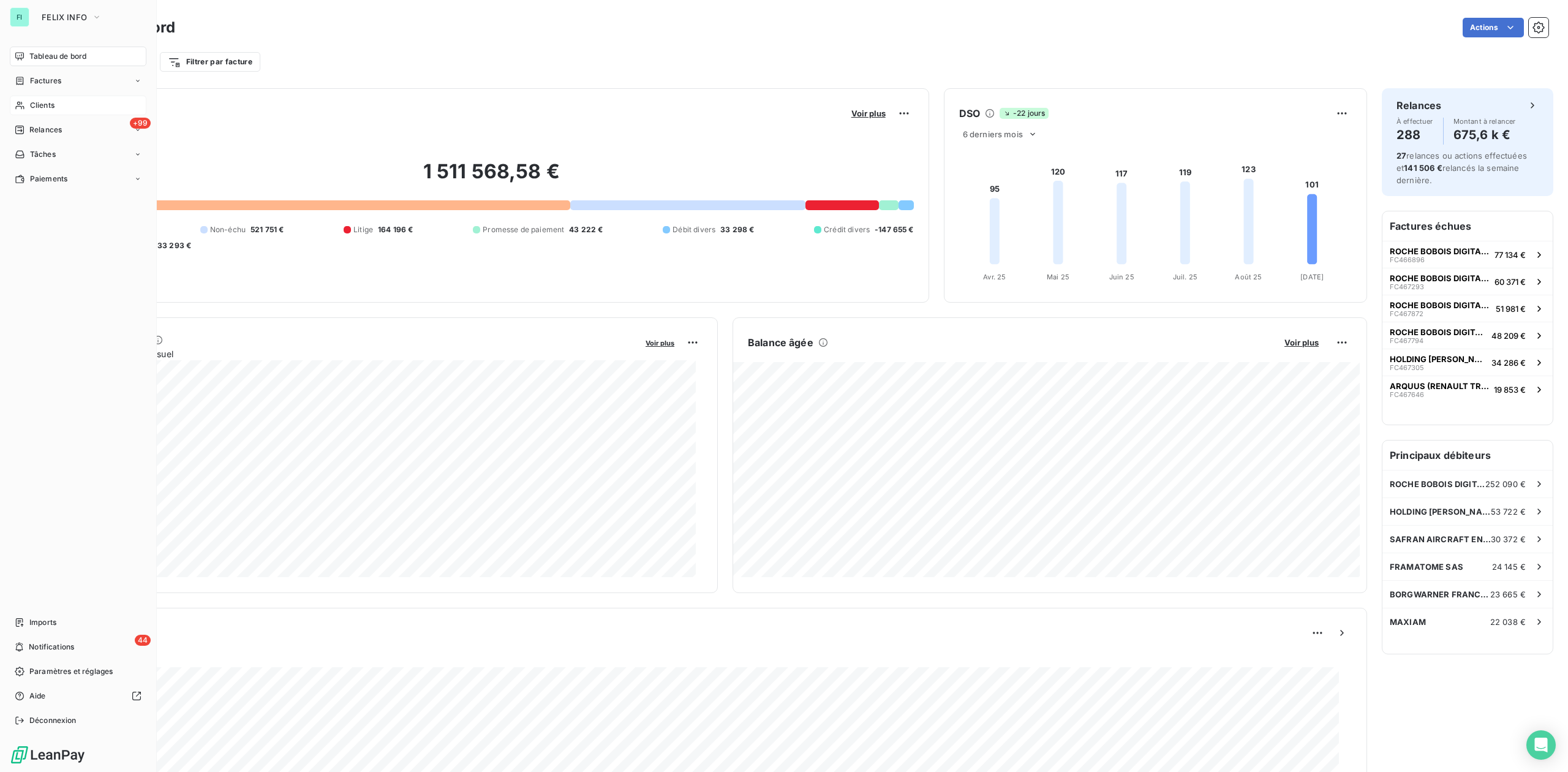
click at [31, 104] on span "Clients" at bounding box center [42, 105] width 25 height 11
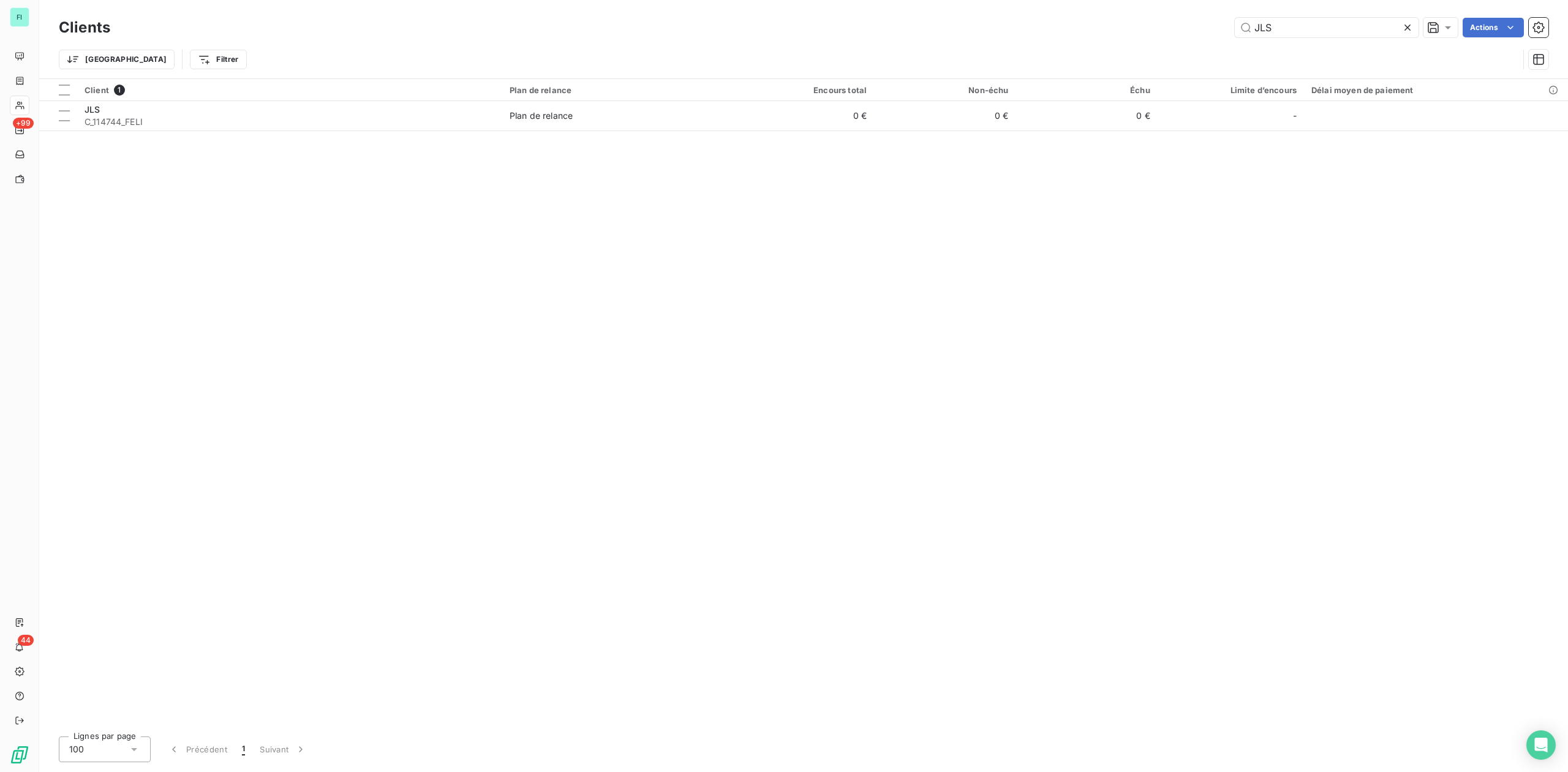
drag, startPoint x: 1292, startPoint y: 28, endPoint x: 1140, endPoint y: 8, distance: 153.3
click at [1160, 5] on div "Clients JLS Actions Trier Filtrer" at bounding box center [804, 39] width 1529 height 79
click at [1289, 27] on input "JLS" at bounding box center [1326, 28] width 184 height 20
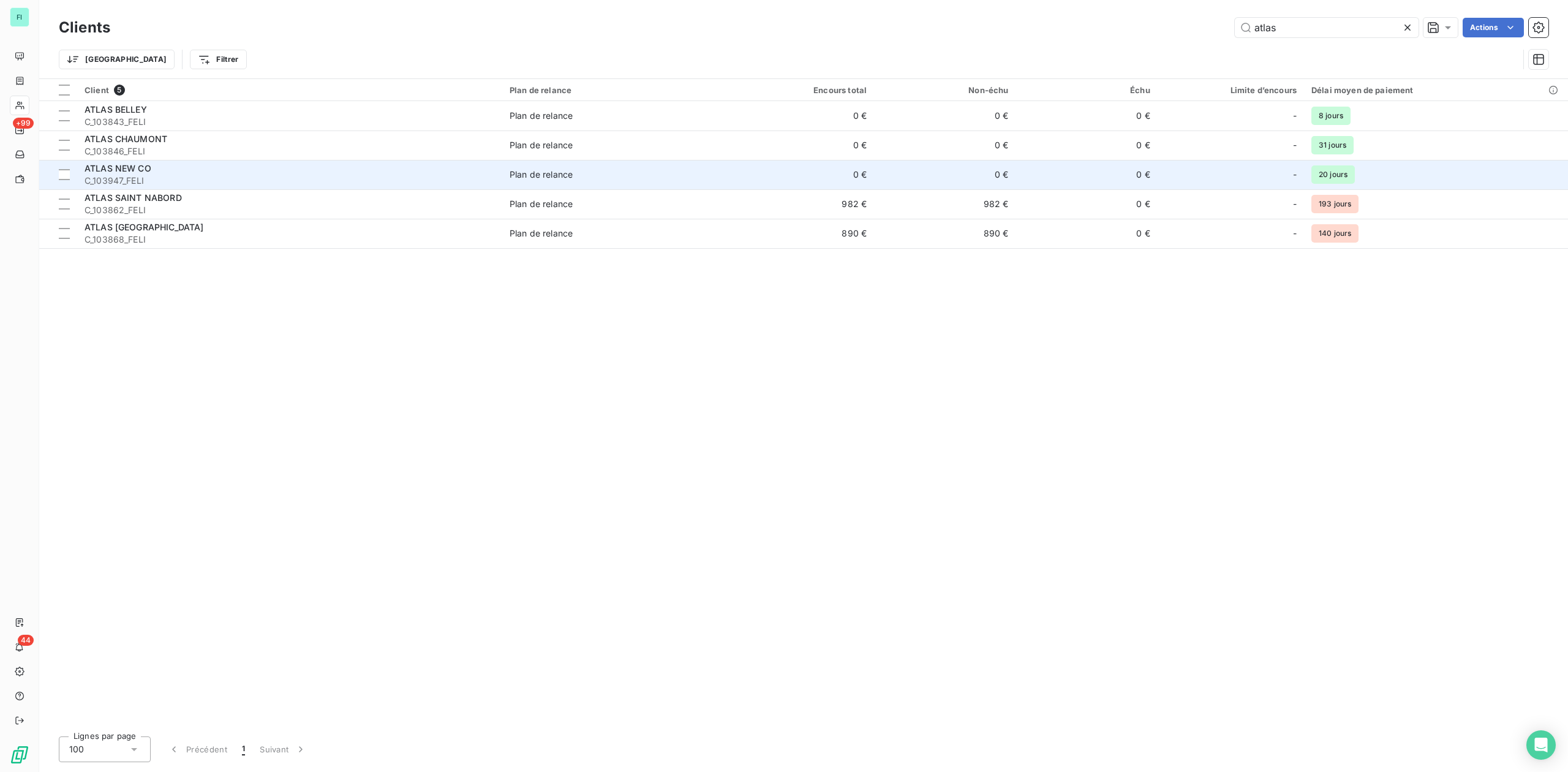
type input "atlas"
click at [131, 174] on div "ATLAS NEW CO" at bounding box center [290, 168] width 410 height 12
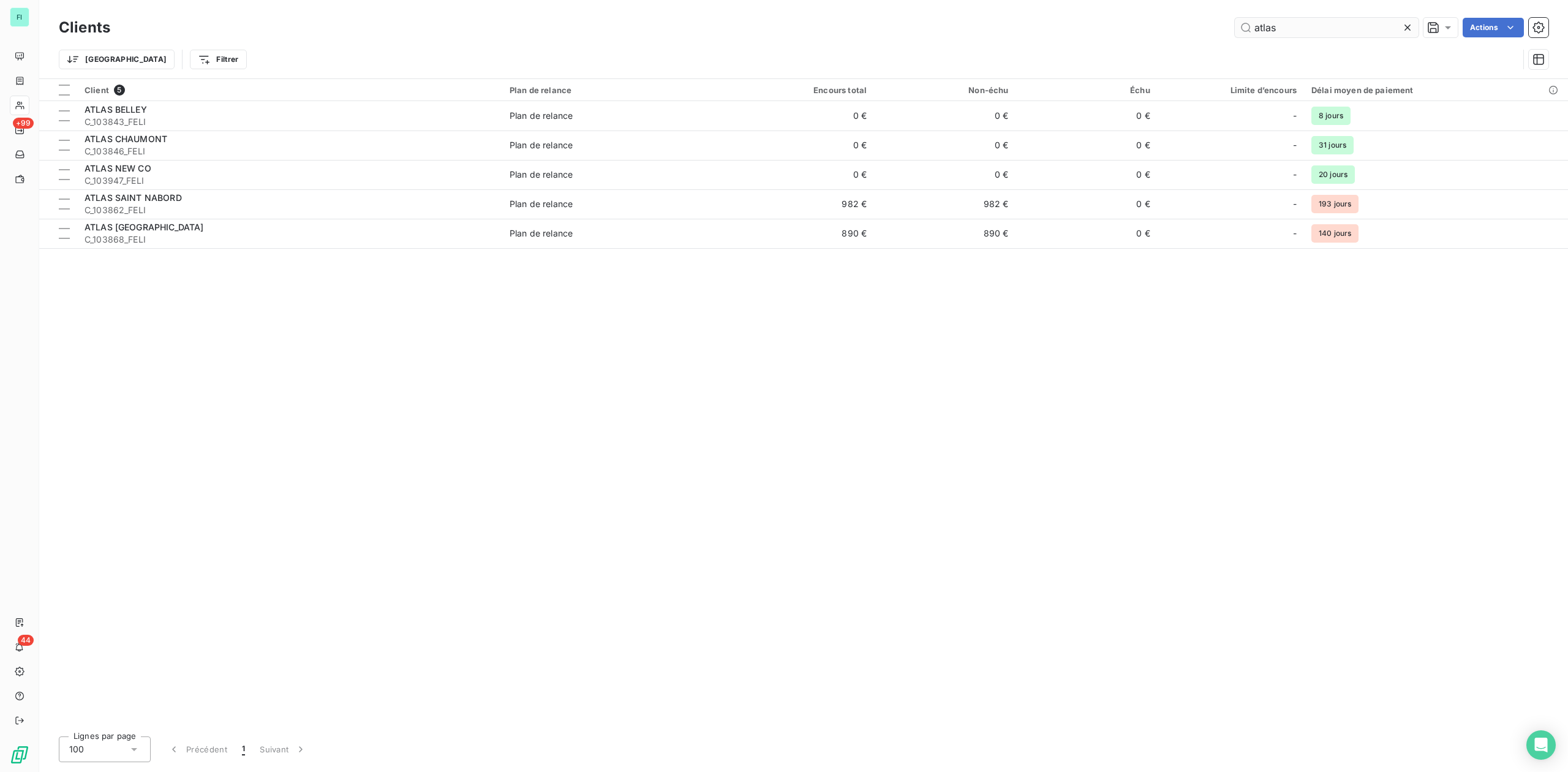
click at [1302, 29] on input "atlas" at bounding box center [1326, 28] width 184 height 20
click at [1132, 29] on div "atlas Actions" at bounding box center [837, 28] width 1424 height 20
drag, startPoint x: 1304, startPoint y: 28, endPoint x: 1143, endPoint y: 28, distance: 161.0
click at [1143, 28] on div "sarre Actions" at bounding box center [837, 28] width 1424 height 20
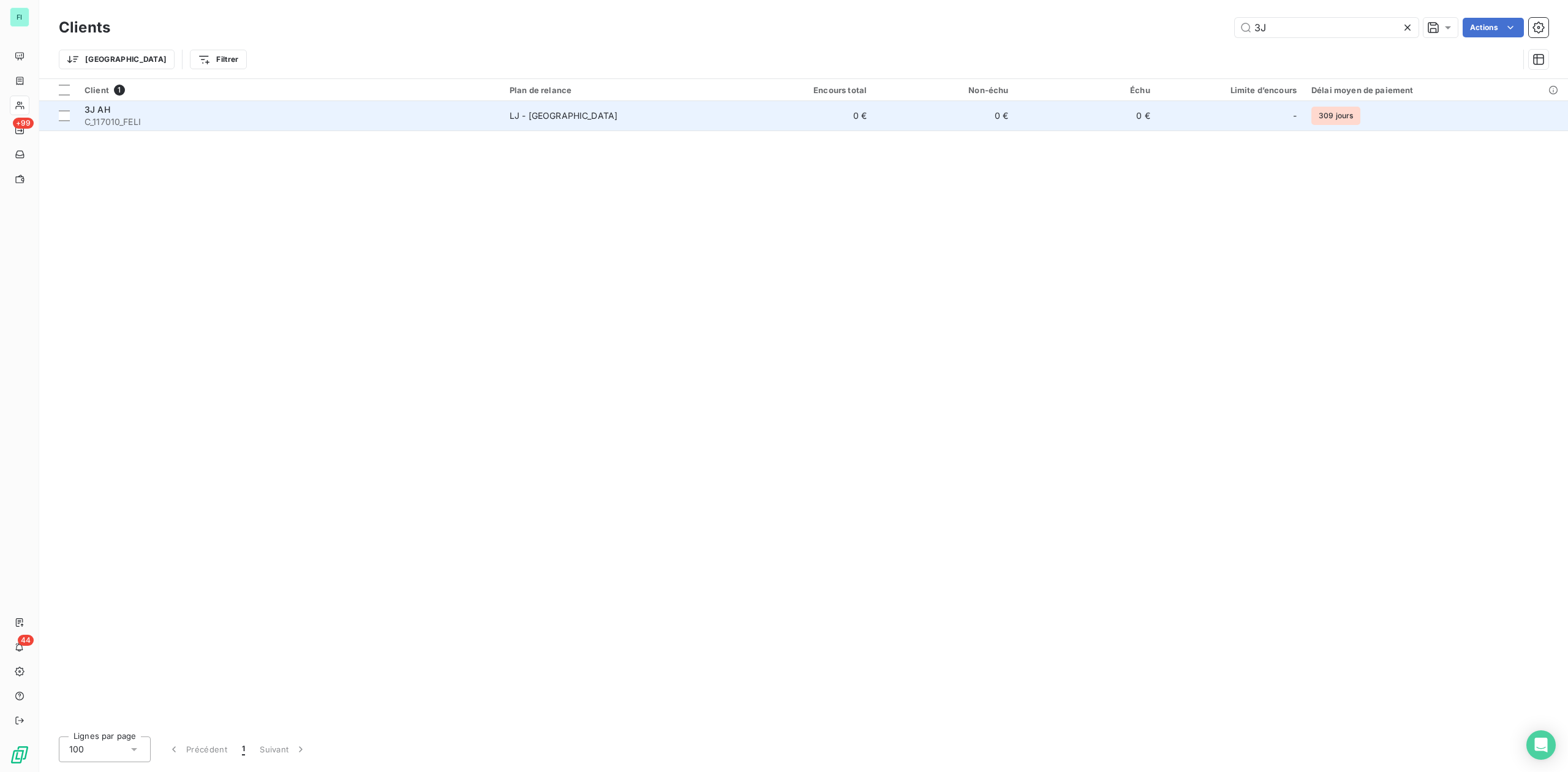
type input "3J"
click at [532, 113] on div "LJ - [GEOGRAPHIC_DATA]" at bounding box center [563, 116] width 108 height 12
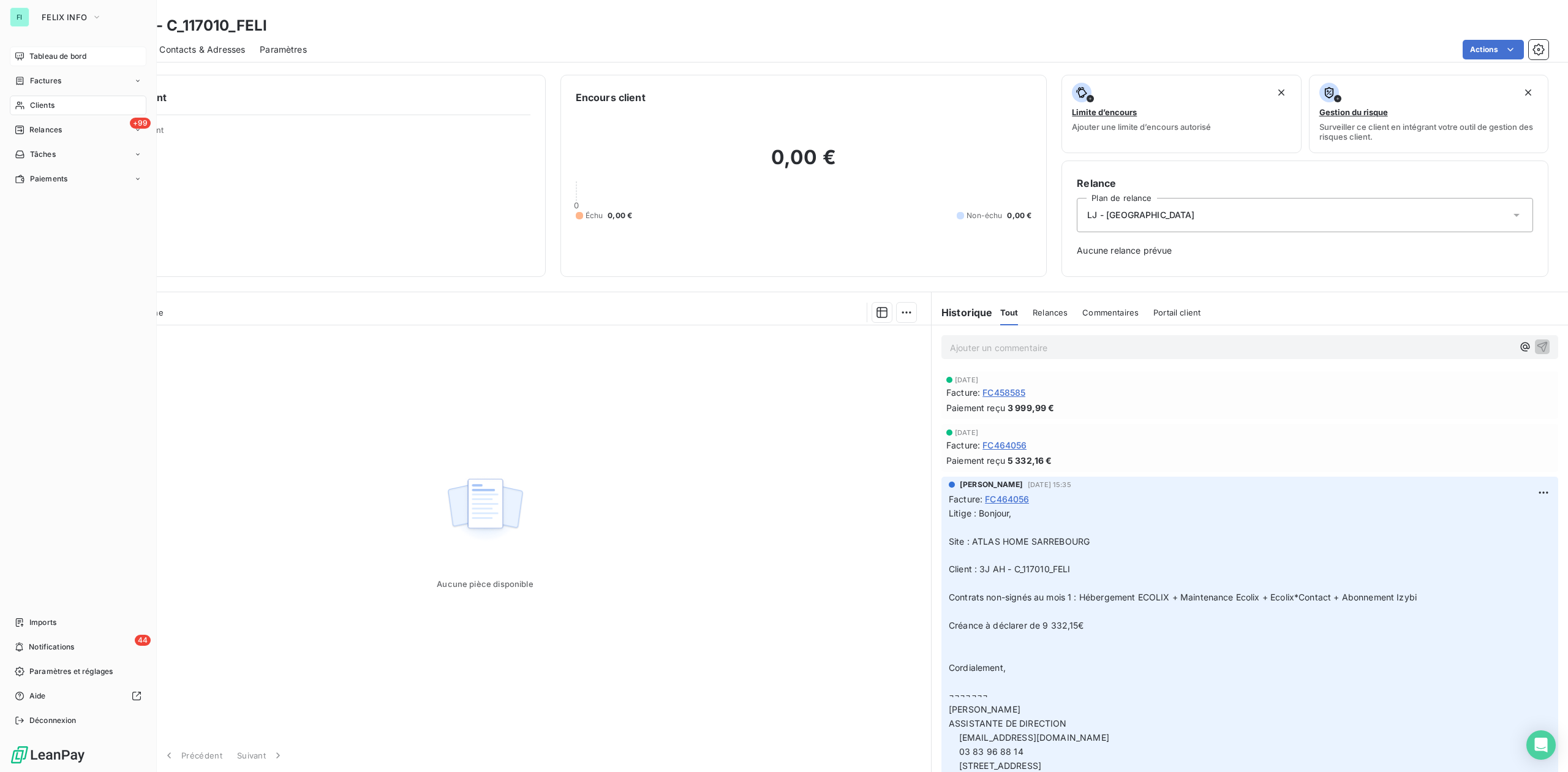
click at [31, 56] on span "Tableau de bord" at bounding box center [58, 56] width 57 height 11
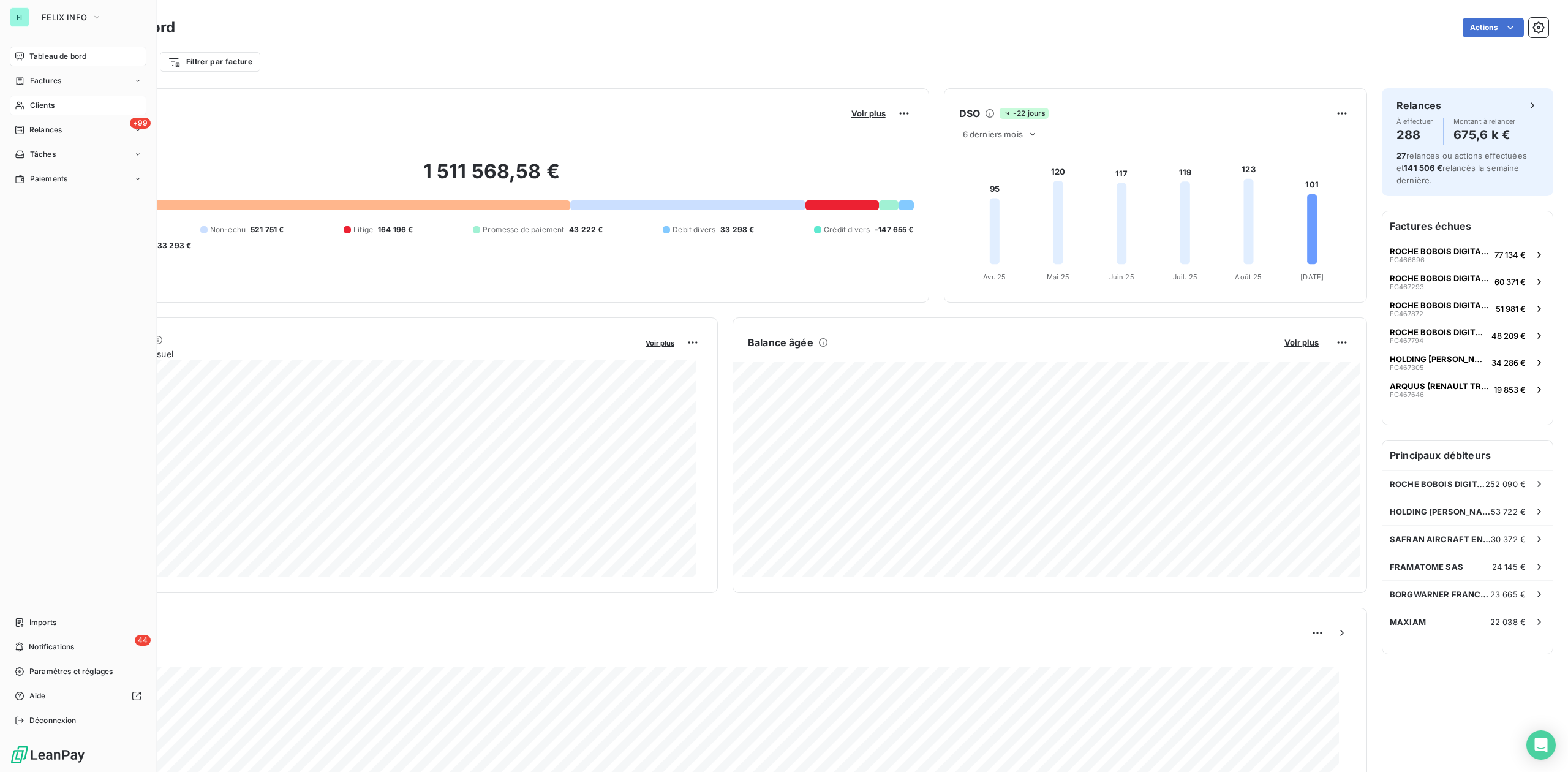
click at [42, 109] on span "Clients" at bounding box center [42, 105] width 25 height 11
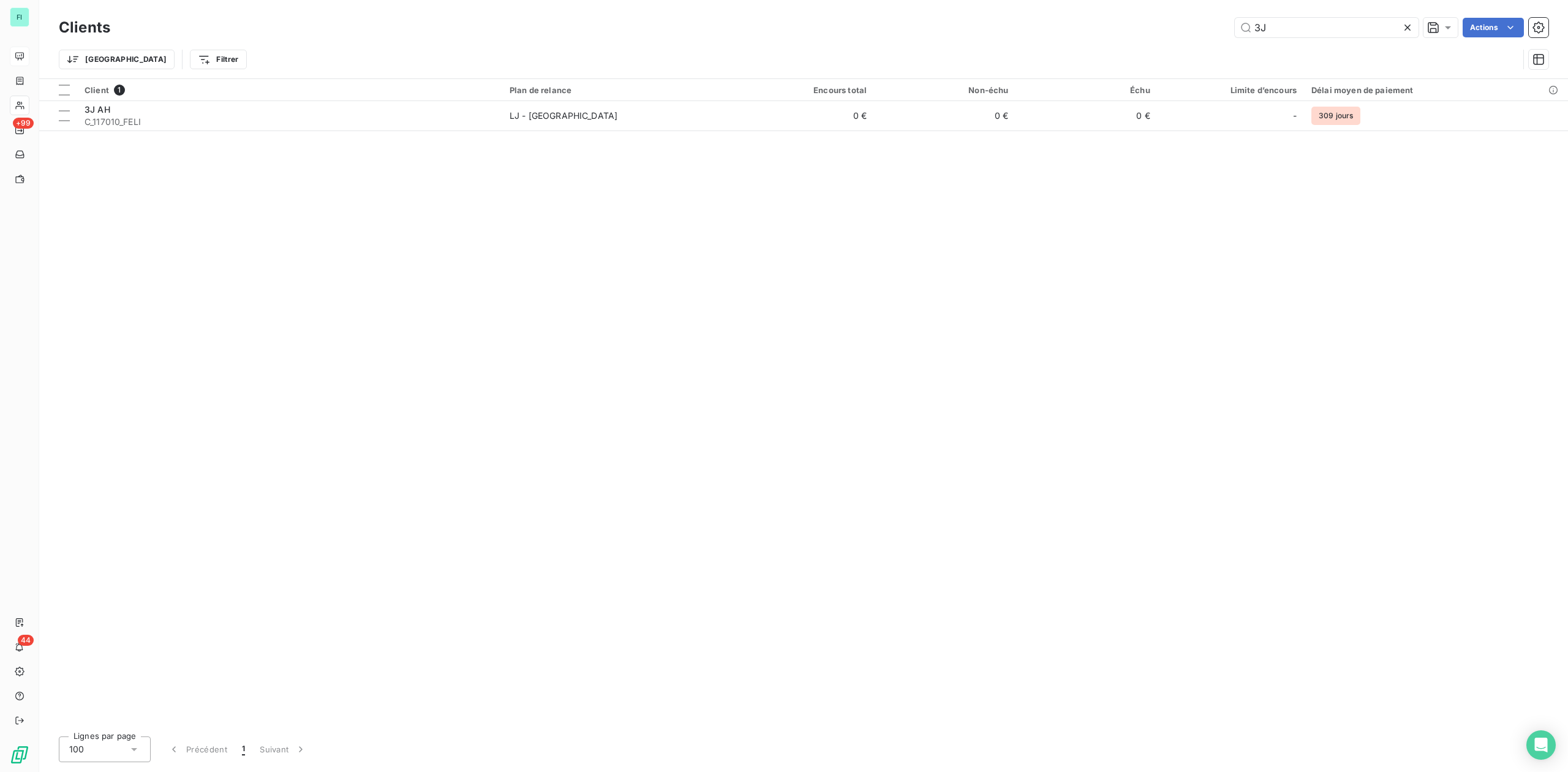
drag, startPoint x: 1282, startPoint y: 29, endPoint x: 1034, endPoint y: 35, distance: 248.1
click at [1113, 30] on div "3J Actions" at bounding box center [837, 28] width 1424 height 20
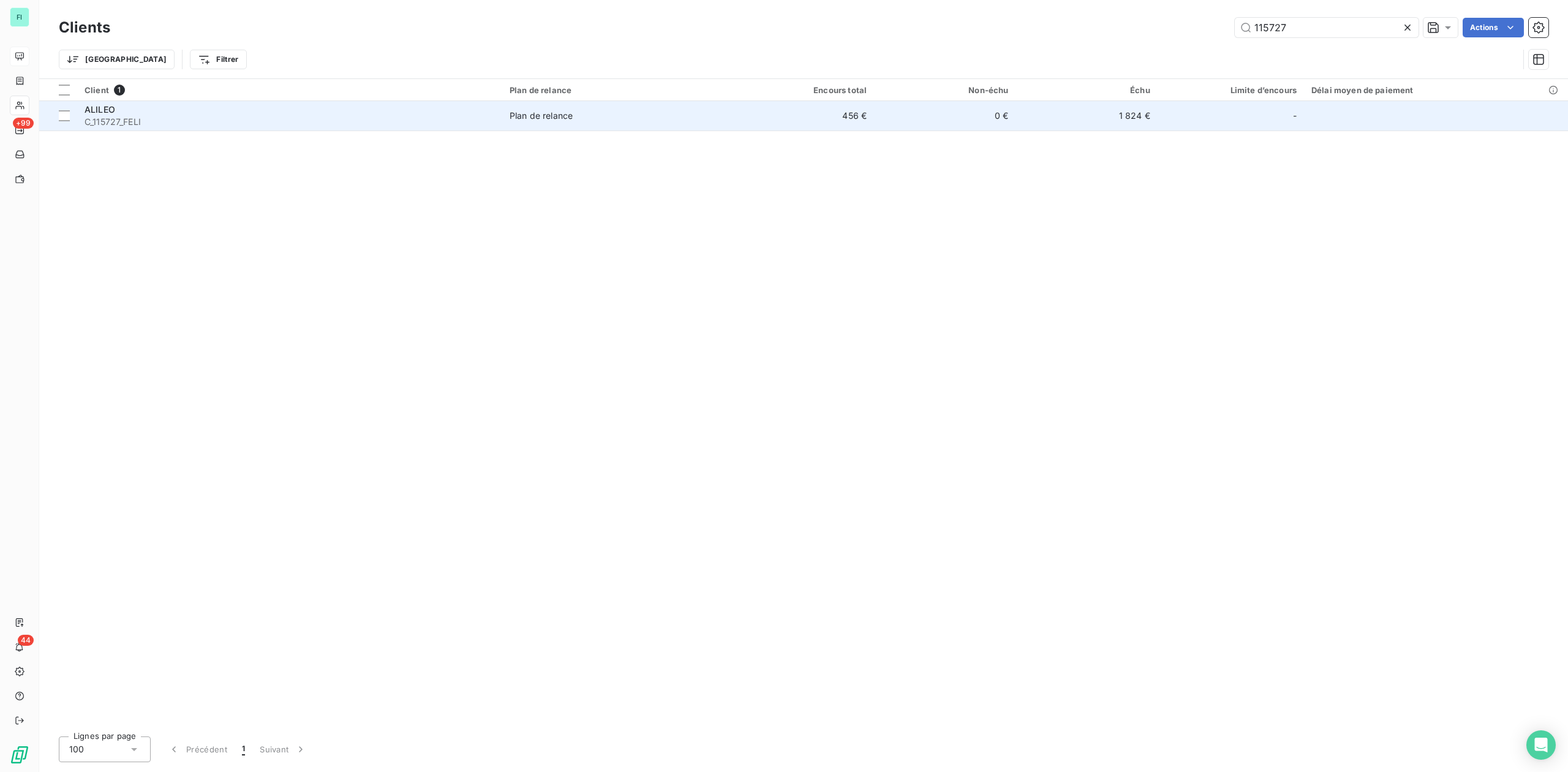
type input "115727"
click at [108, 124] on span "C_115727_FELI" at bounding box center [290, 122] width 410 height 12
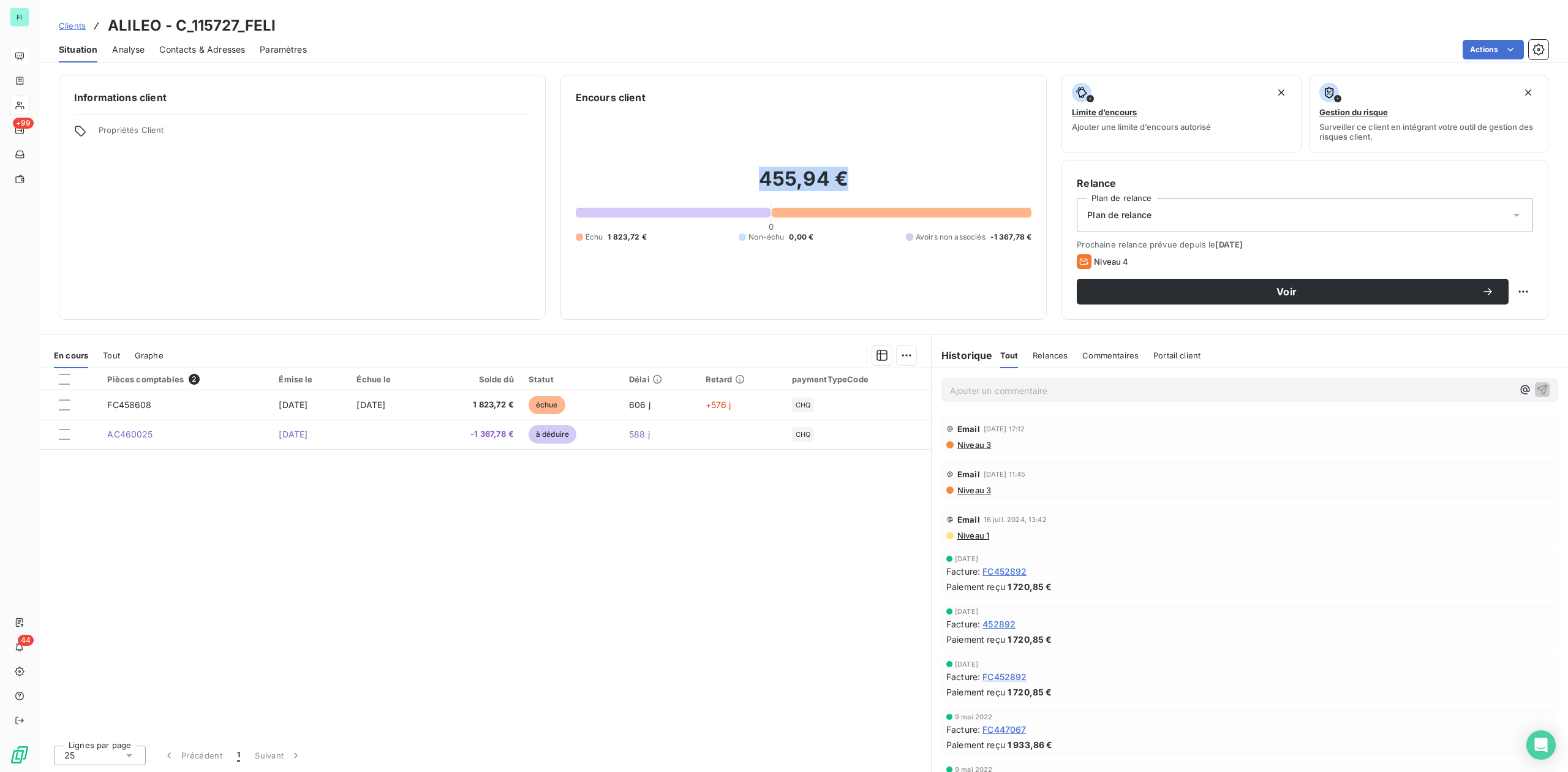
drag, startPoint x: 760, startPoint y: 182, endPoint x: 886, endPoint y: 182, distance: 126.0
click at [886, 182] on h2 "455,94 €" at bounding box center [804, 185] width 456 height 37
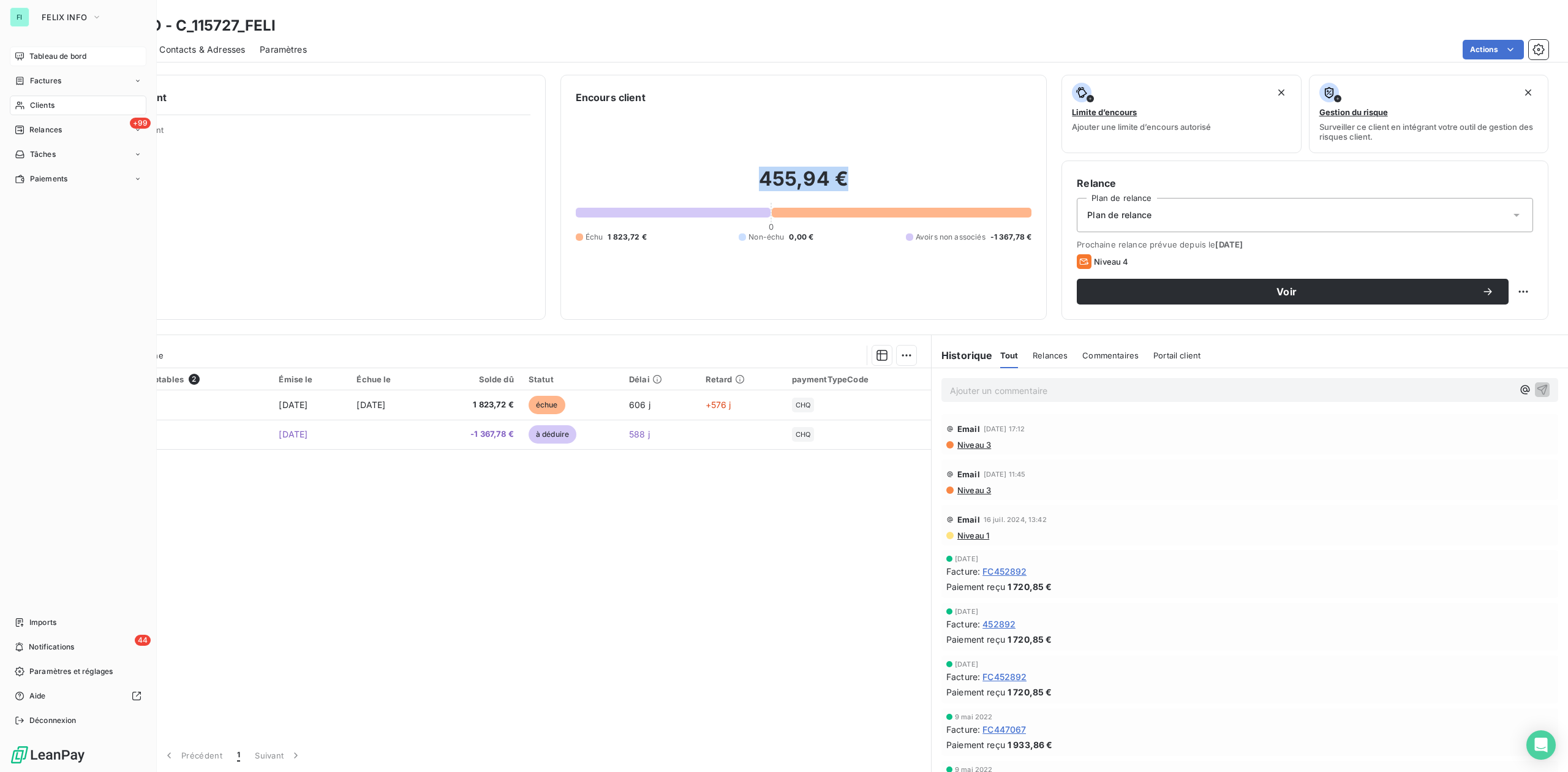
click at [32, 55] on span "Tableau de bord" at bounding box center [58, 56] width 57 height 11
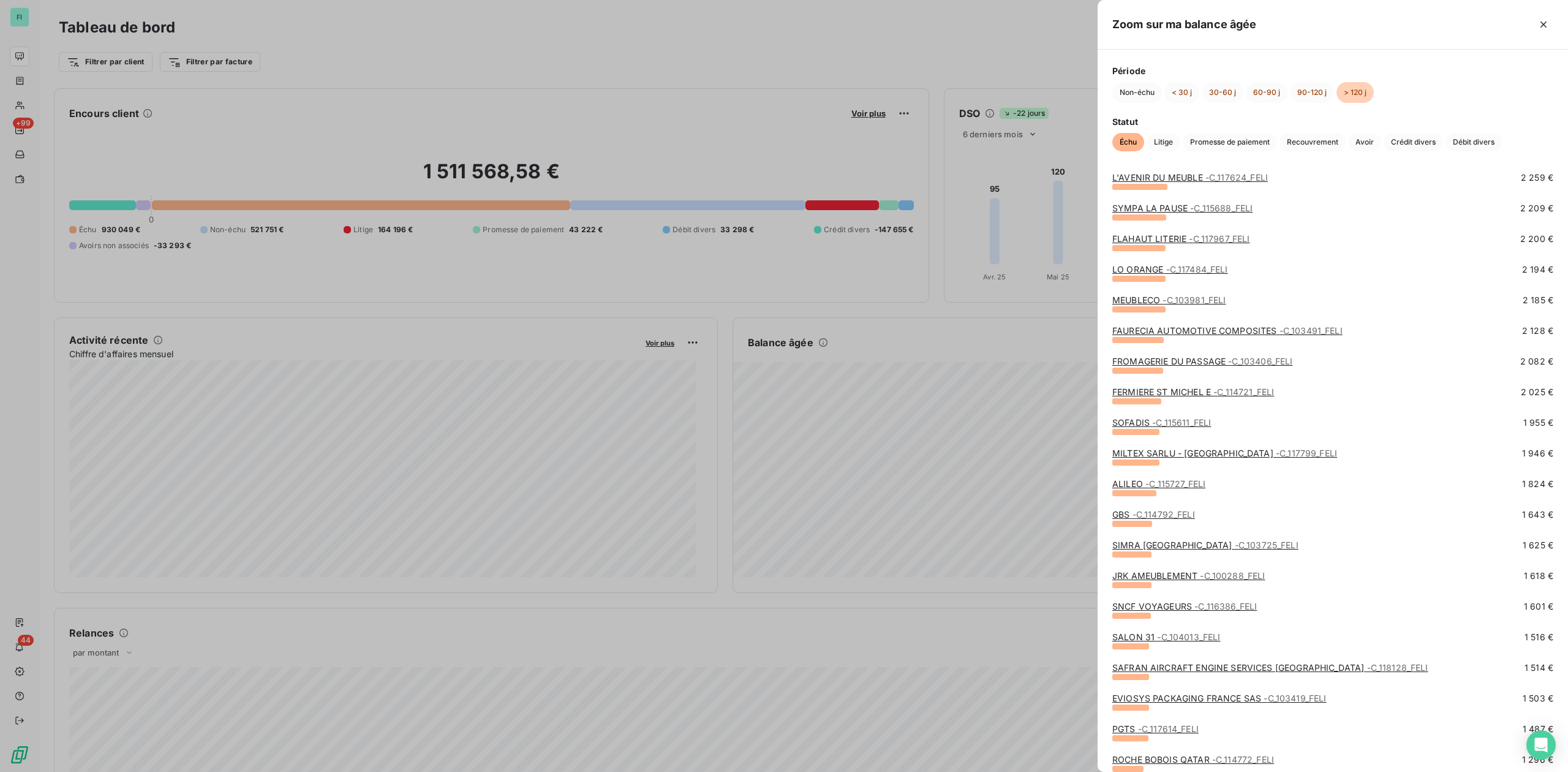
scroll to position [898, 0]
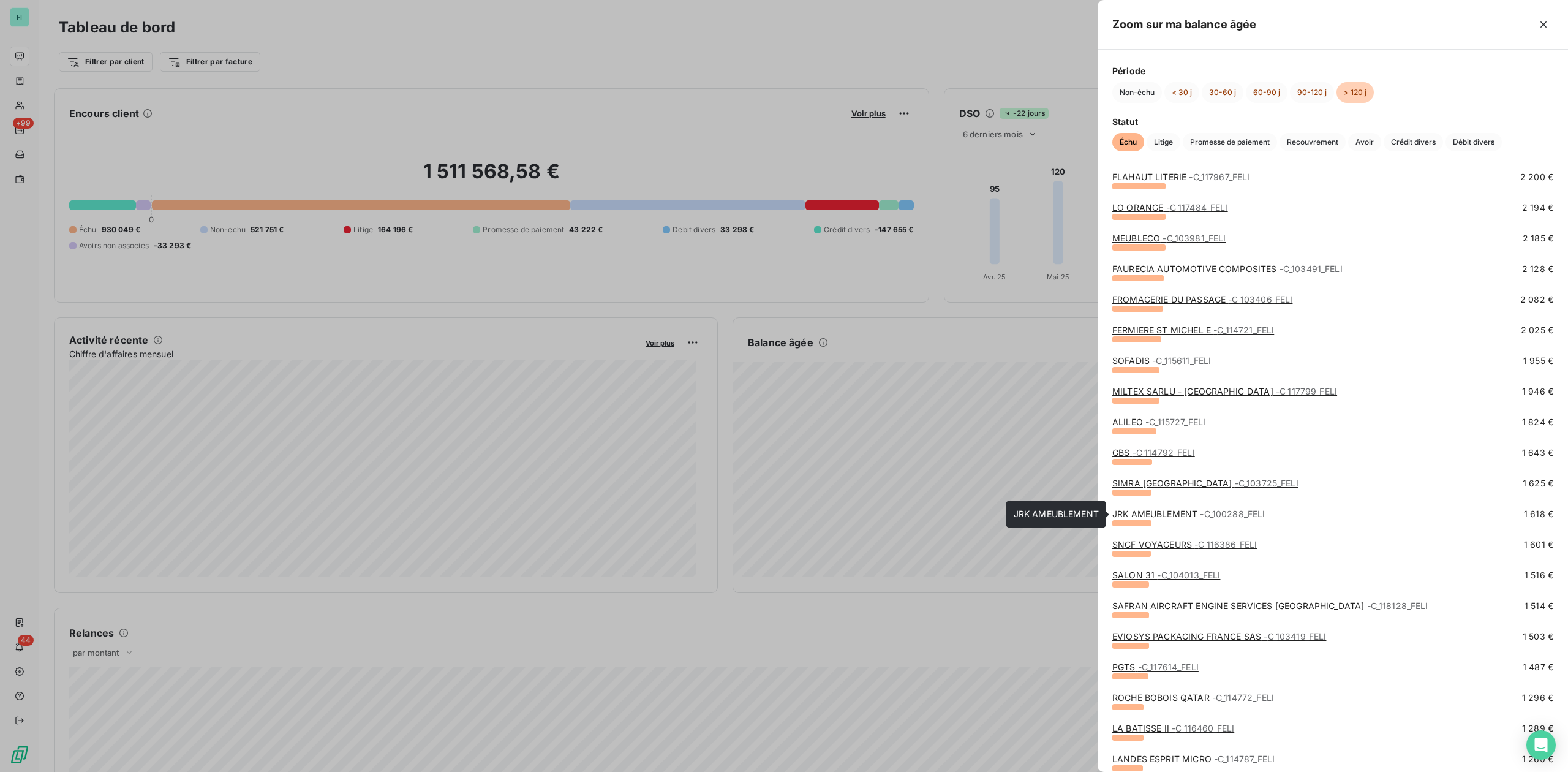
click at [1140, 515] on link "JRK AMEUBLEMENT - C_100288_FELI" at bounding box center [1189, 514] width 153 height 11
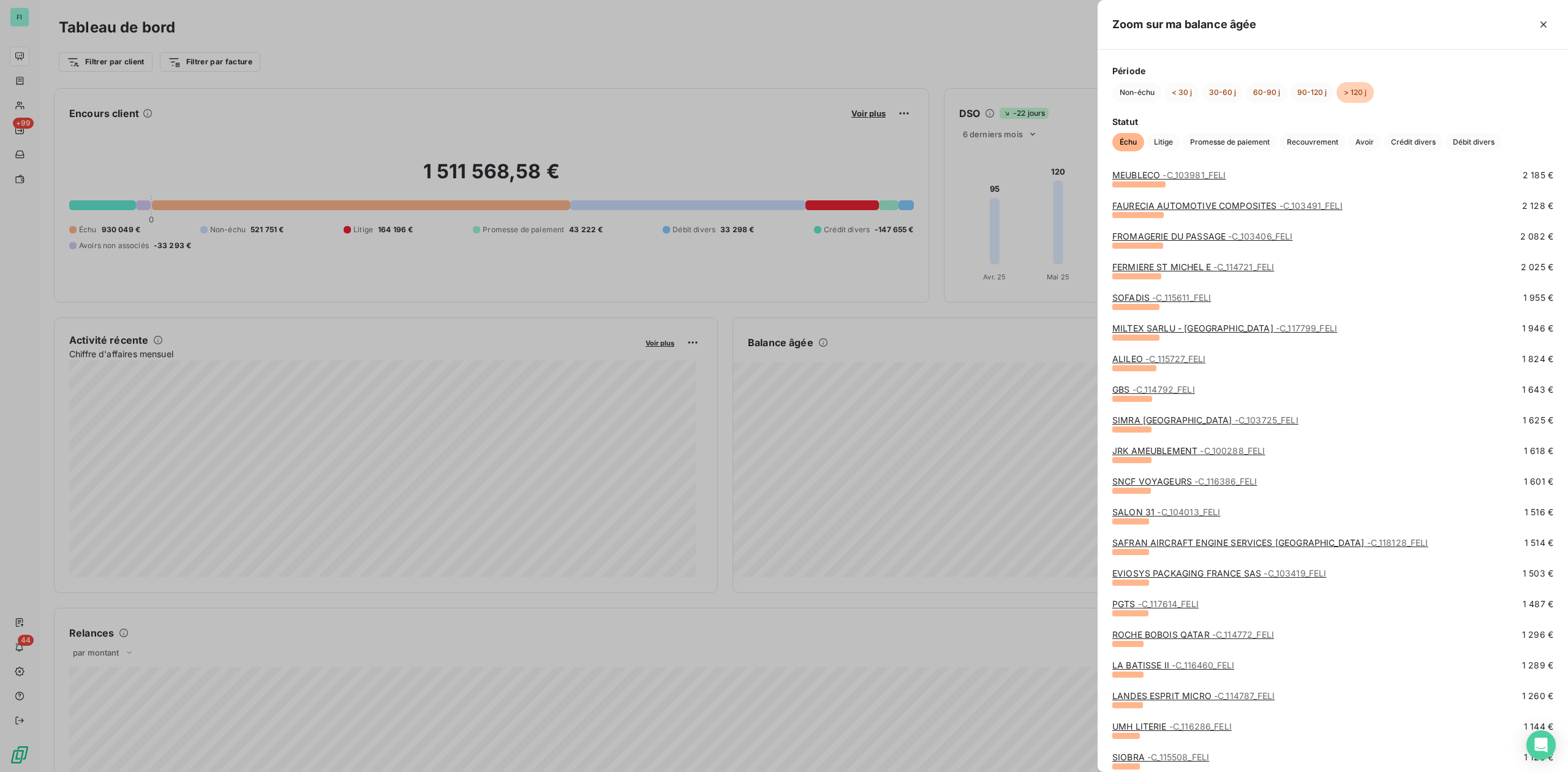
scroll to position [980, 0]
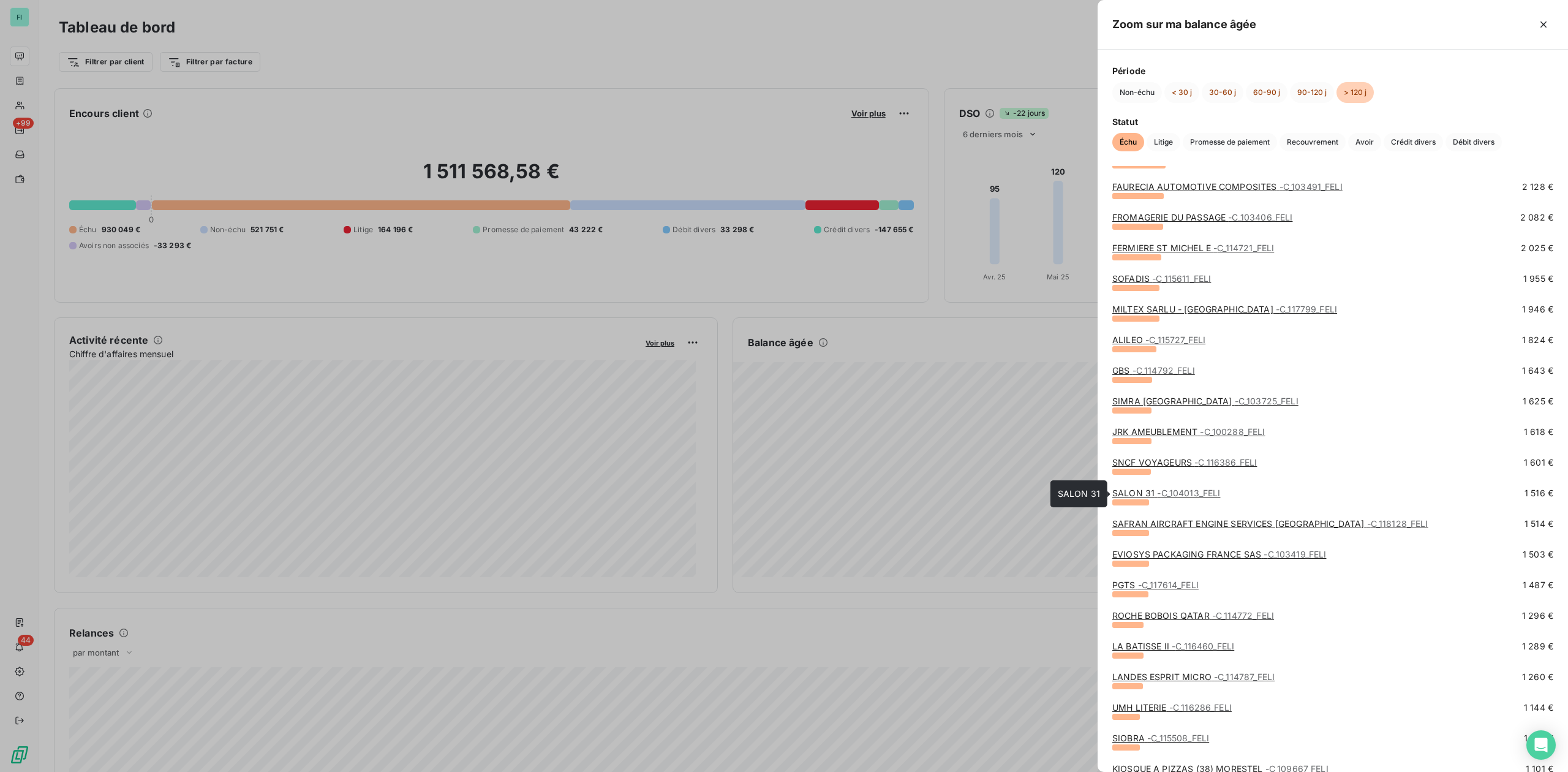
click at [1155, 494] on link "SALON 31 - C_104013_FELI" at bounding box center [1167, 493] width 108 height 11
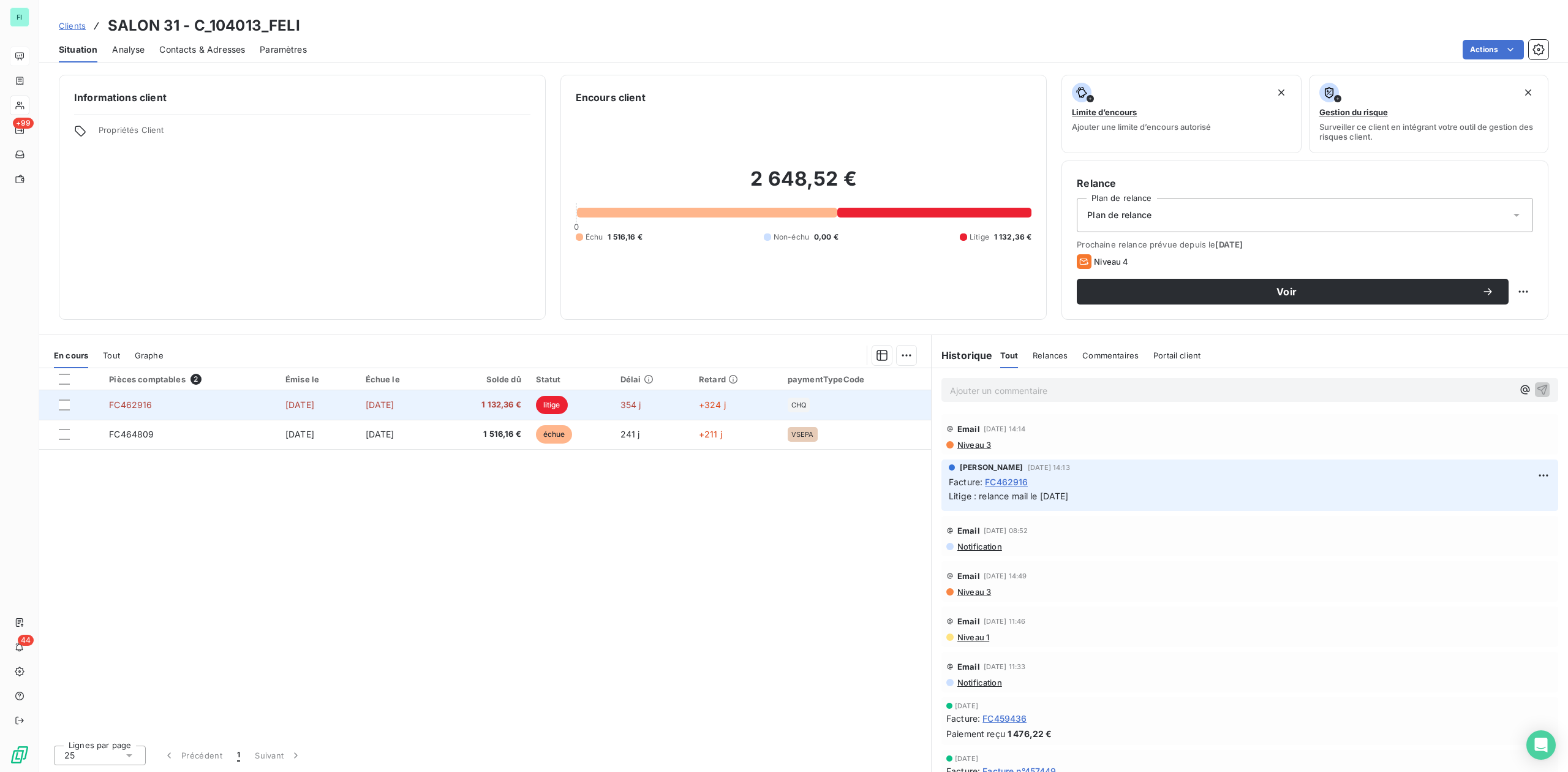
click at [522, 407] on span "1 132,36 €" at bounding box center [515, 405] width 68 height 12
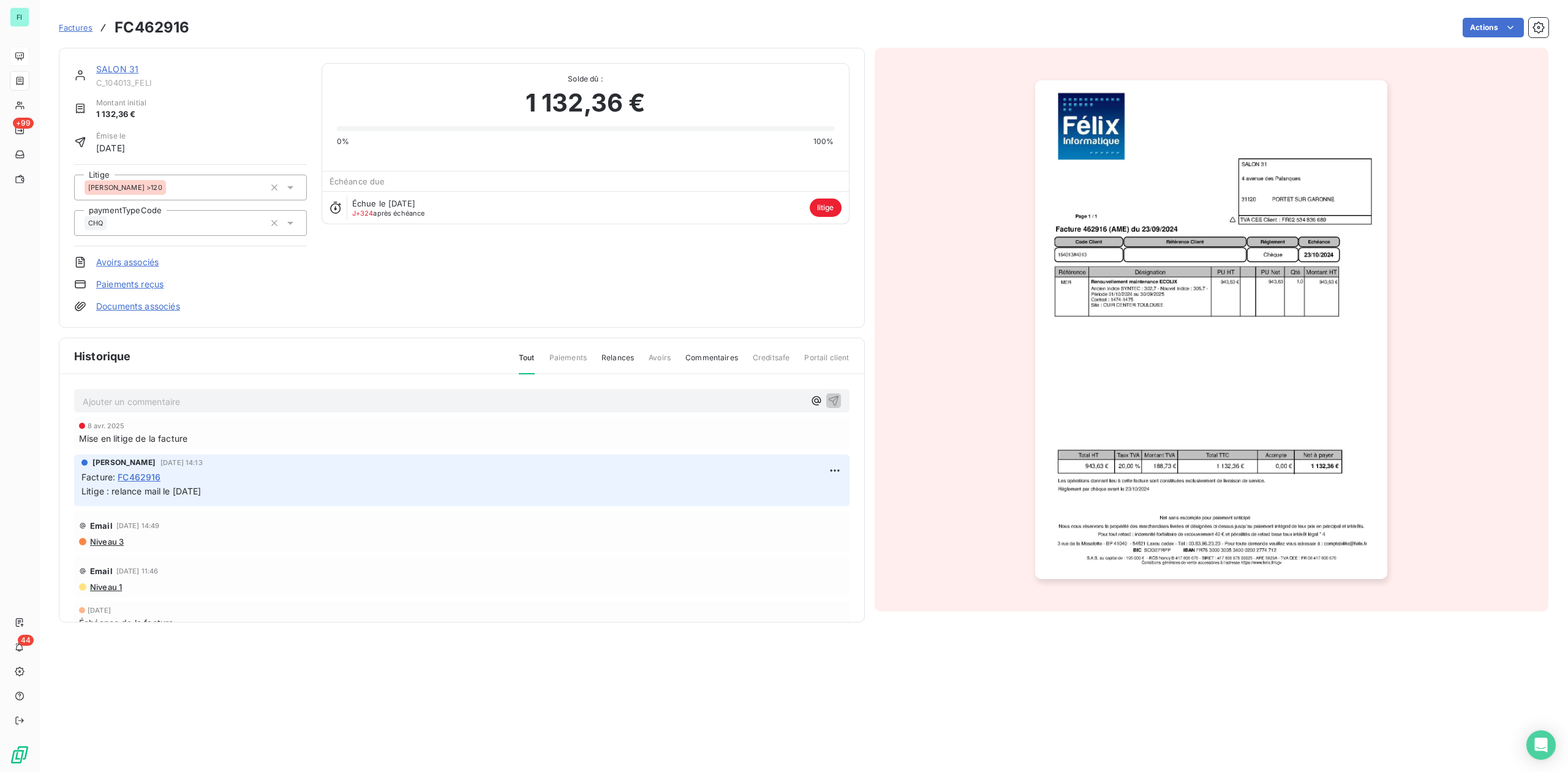
click at [1184, 336] on img "button" at bounding box center [1211, 329] width 352 height 499
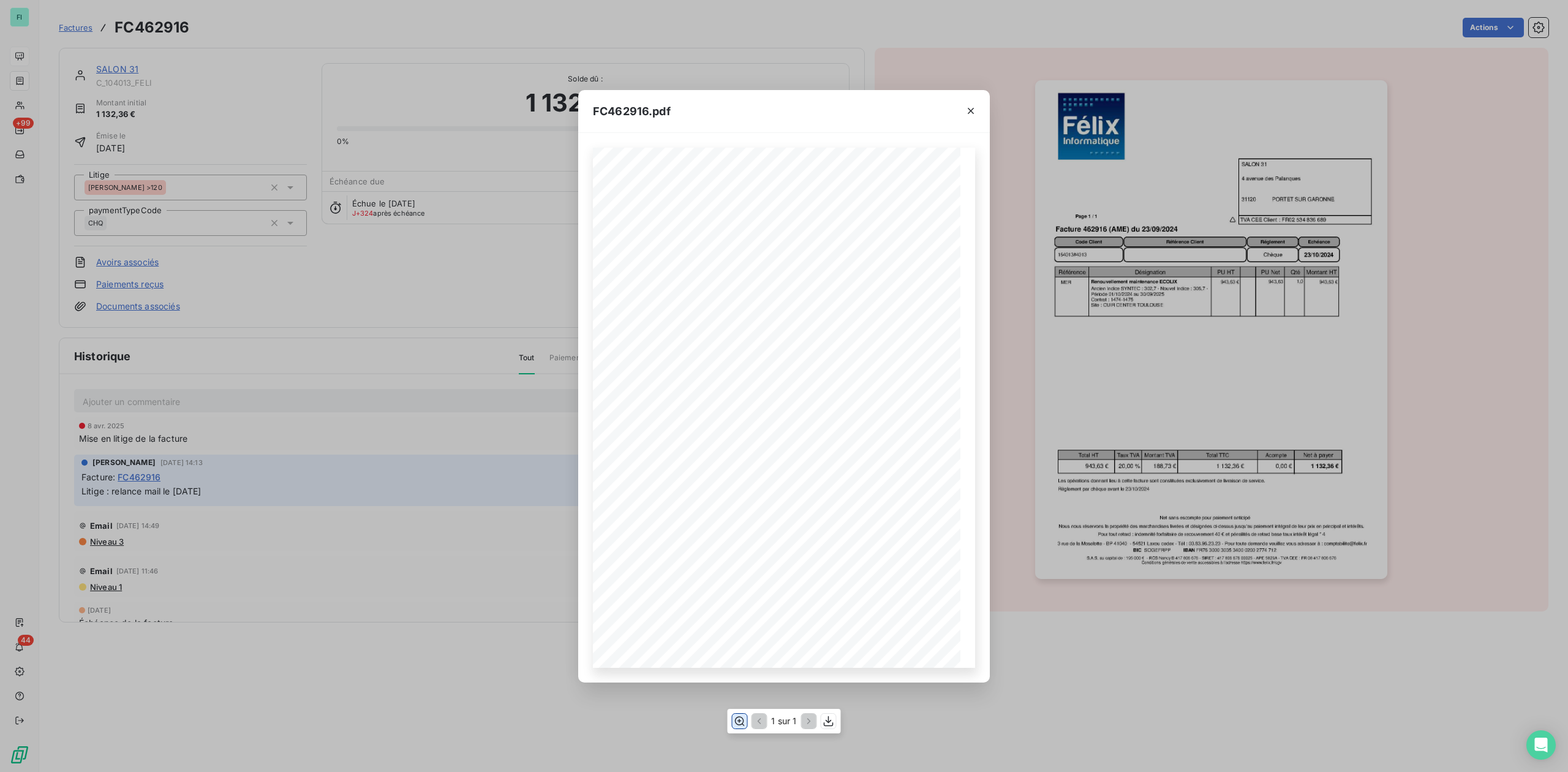
click at [740, 718] on icon "button" at bounding box center [739, 721] width 12 height 12
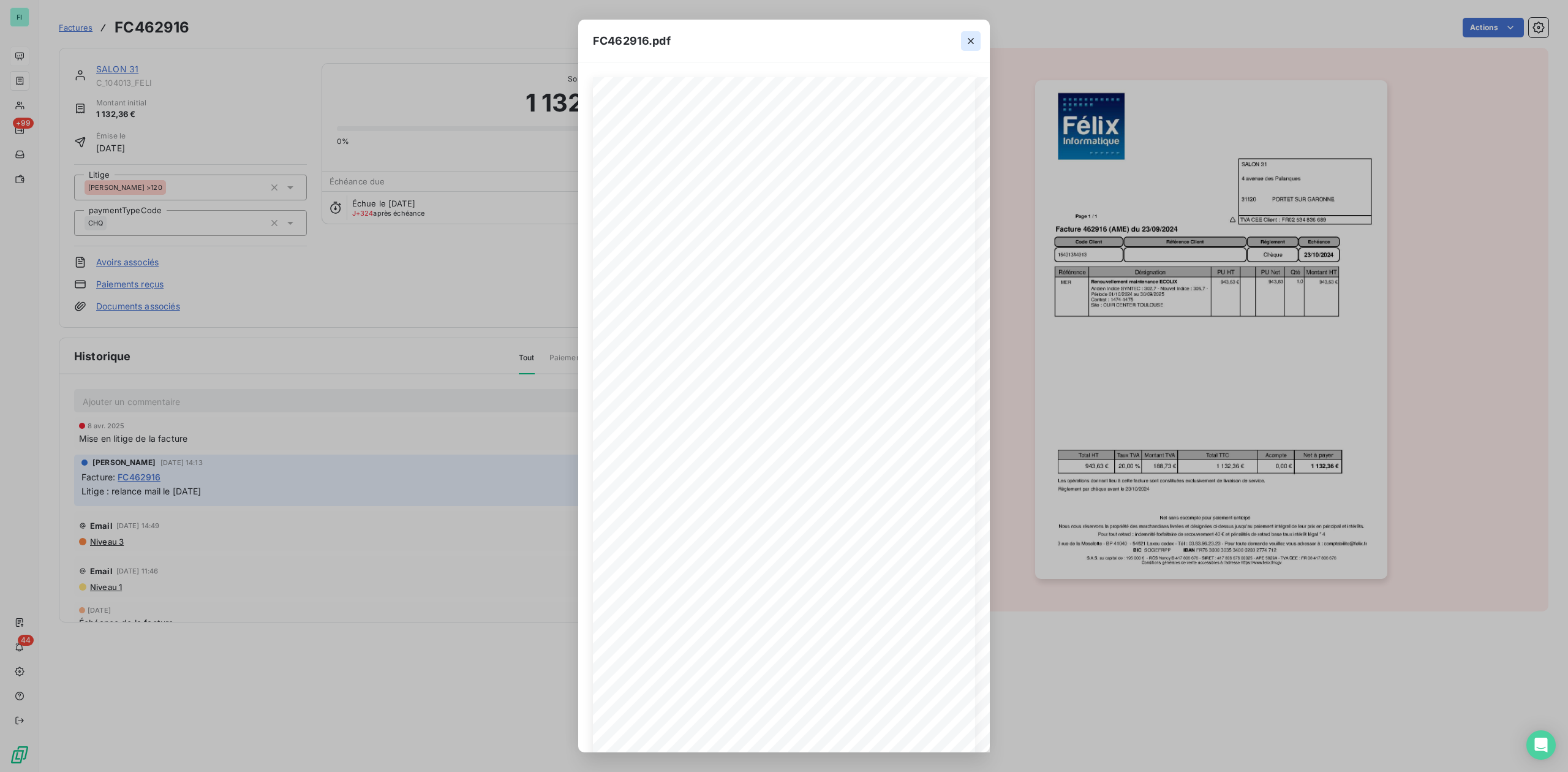
click at [966, 42] on icon "button" at bounding box center [971, 41] width 12 height 12
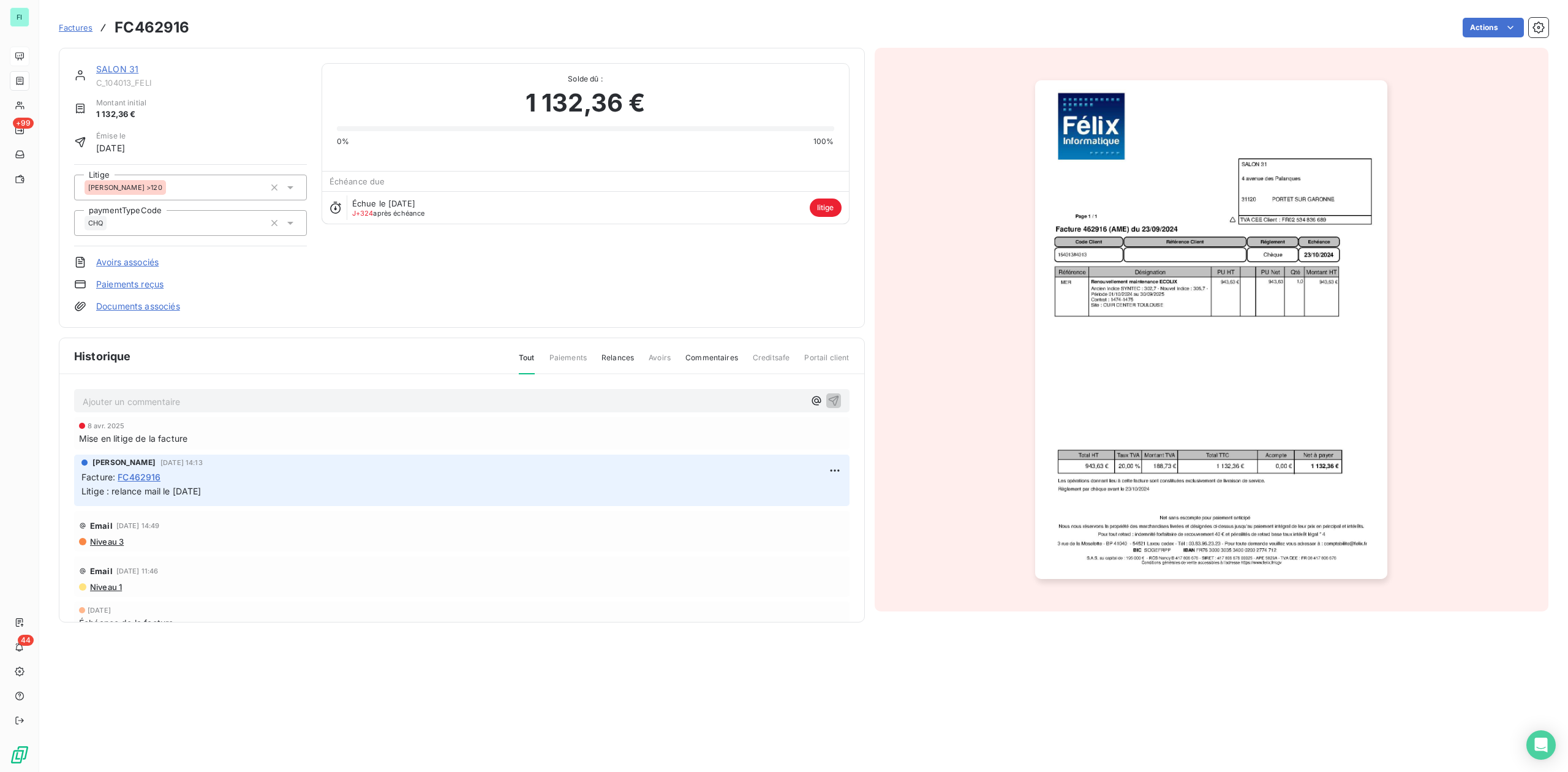
click at [123, 69] on link "SALON 31" at bounding box center [117, 69] width 42 height 11
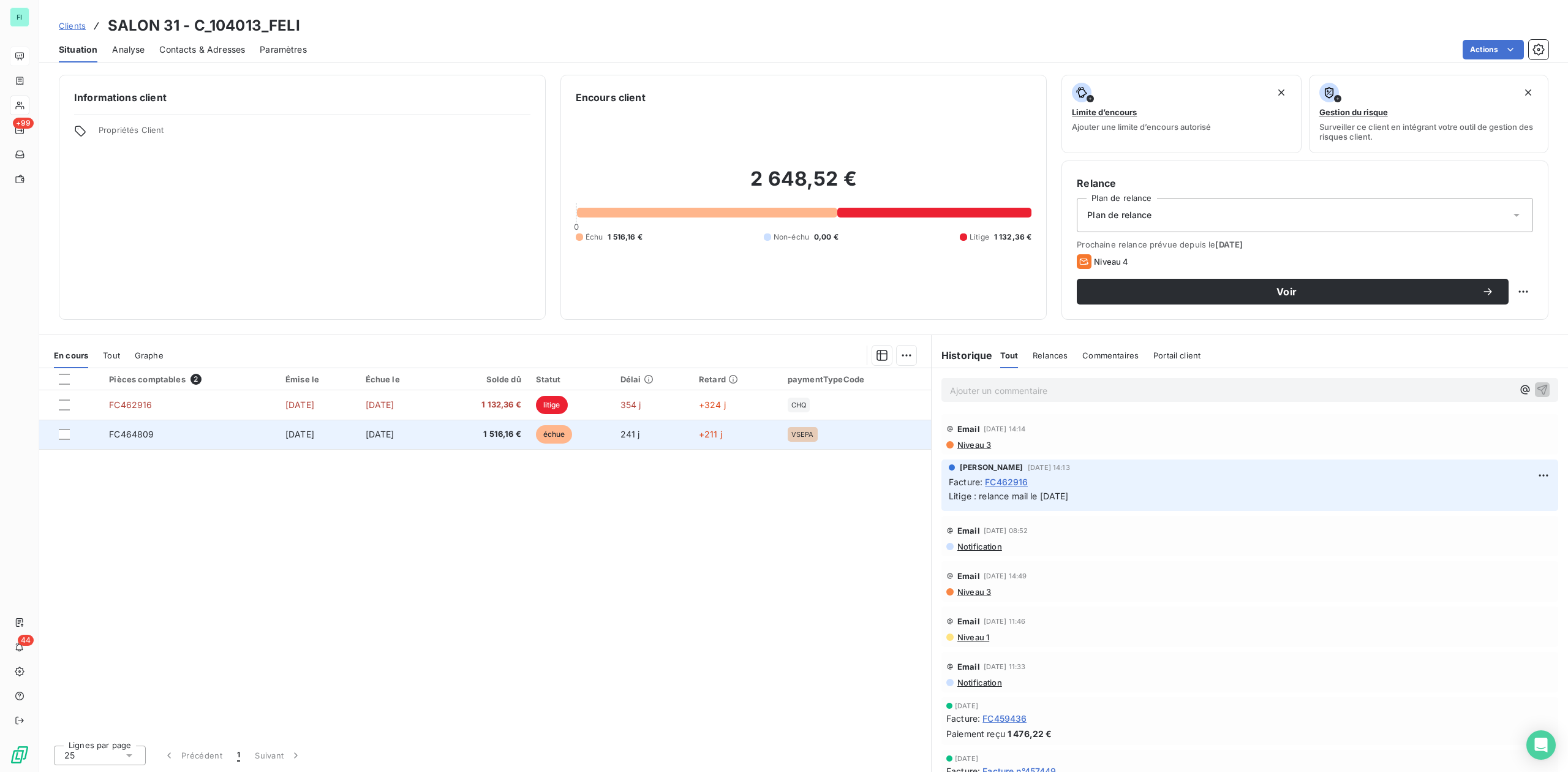
click at [310, 429] on td "14 janv. 2025" at bounding box center [314, 434] width 107 height 29
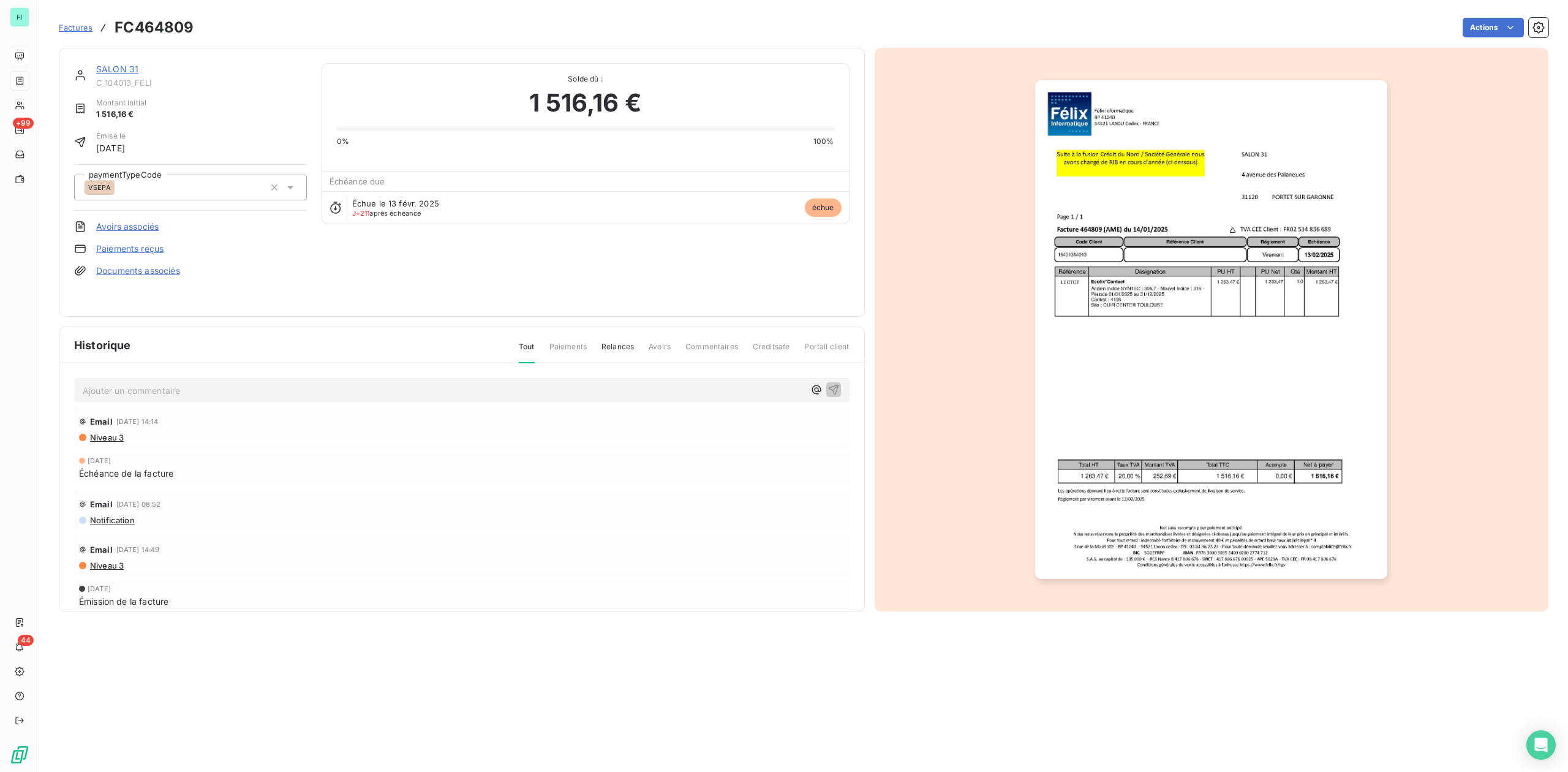
click at [1145, 342] on img "button" at bounding box center [1211, 329] width 352 height 499
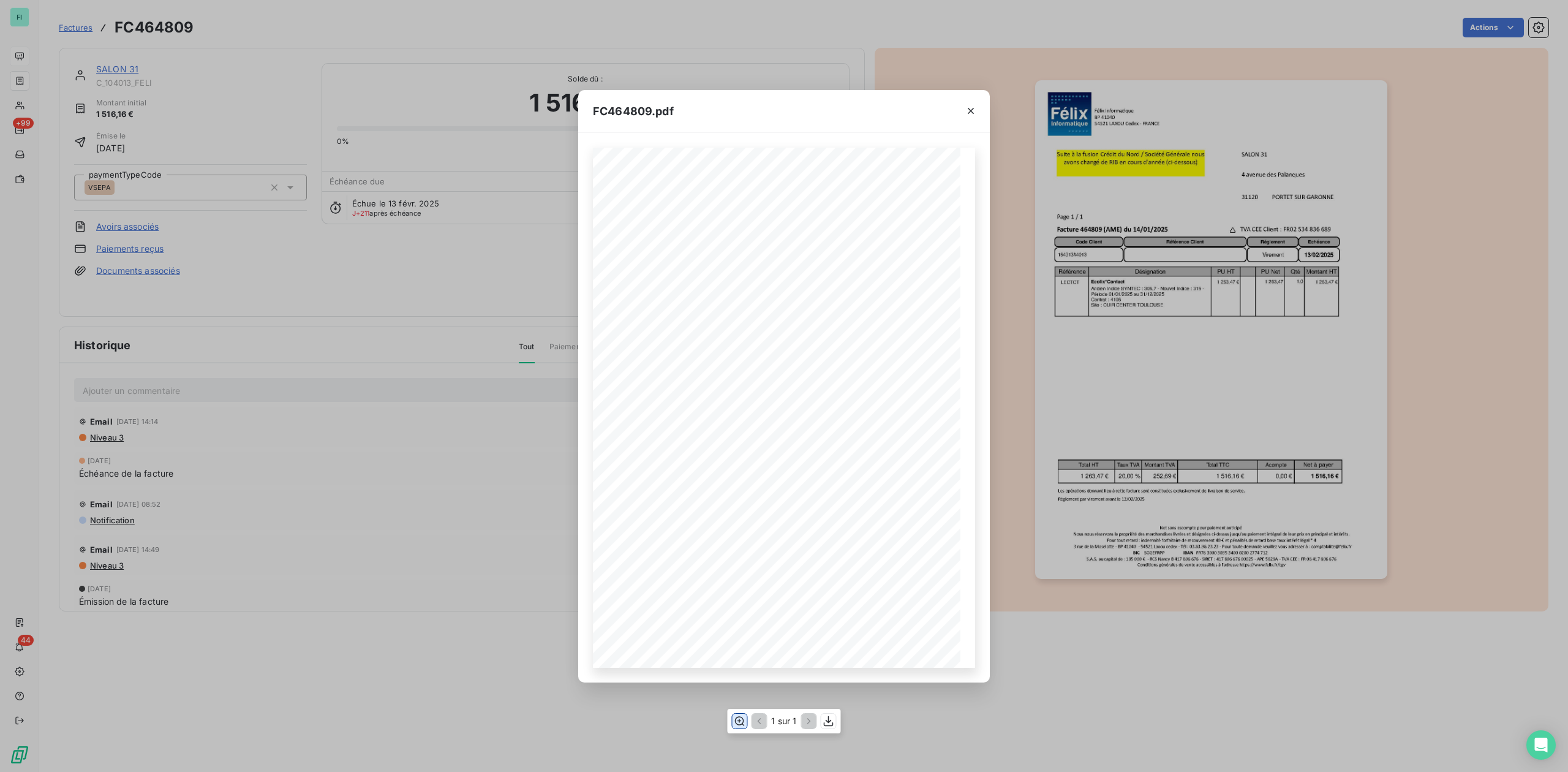
click at [737, 719] on icon "button" at bounding box center [739, 721] width 12 height 12
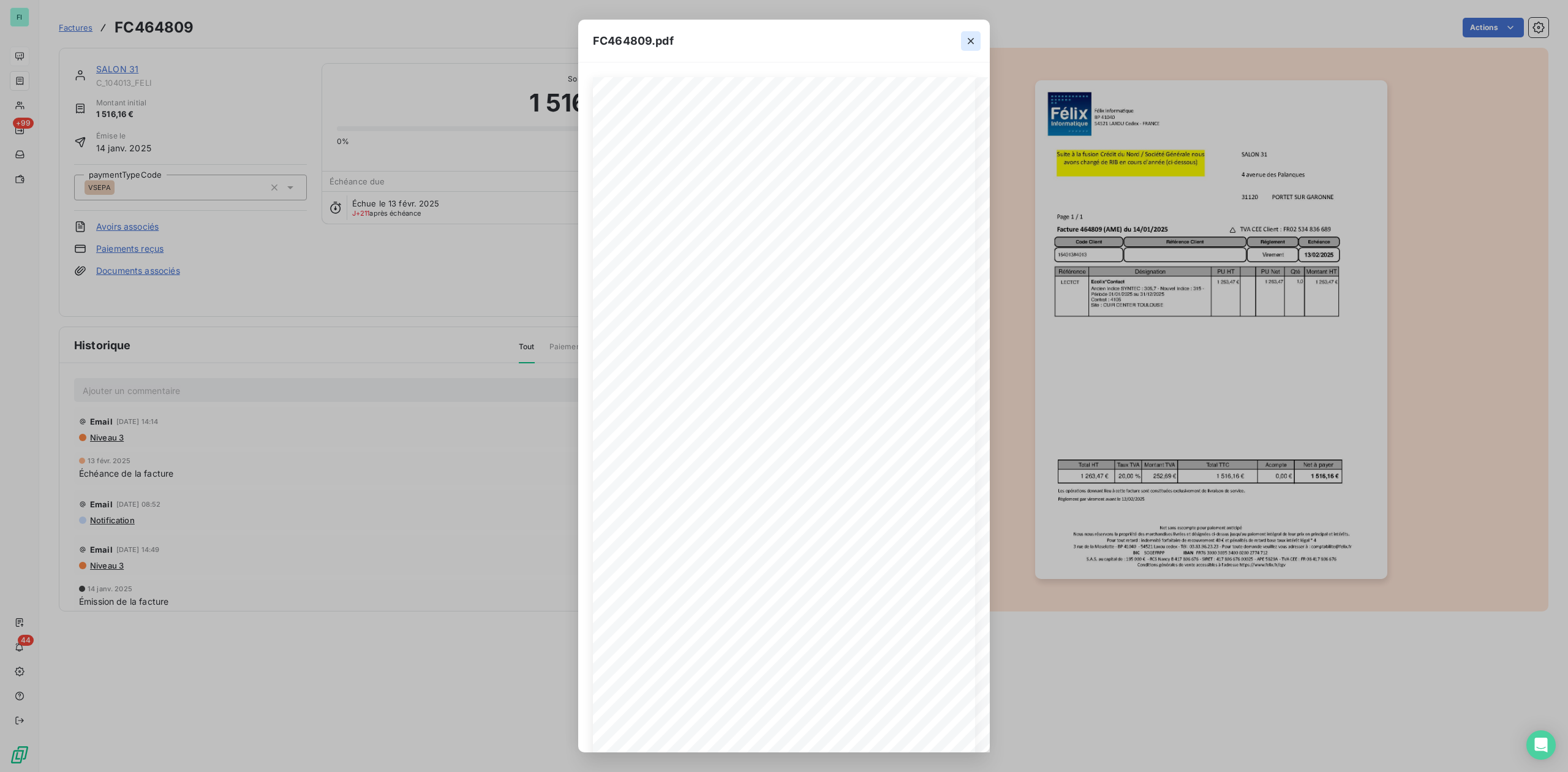
click at [970, 38] on icon "button" at bounding box center [971, 41] width 12 height 12
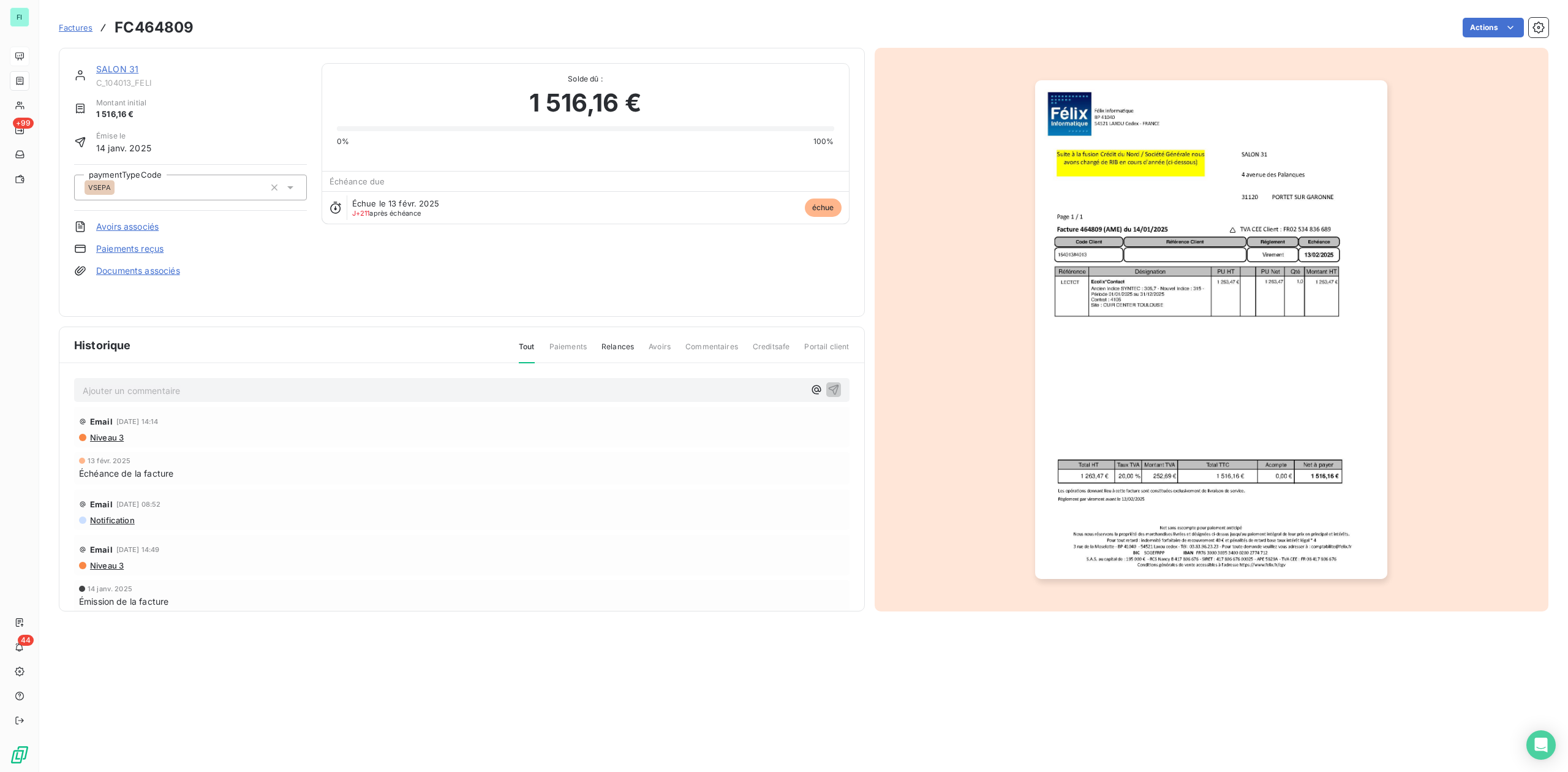
click at [122, 70] on link "SALON 31" at bounding box center [117, 69] width 42 height 11
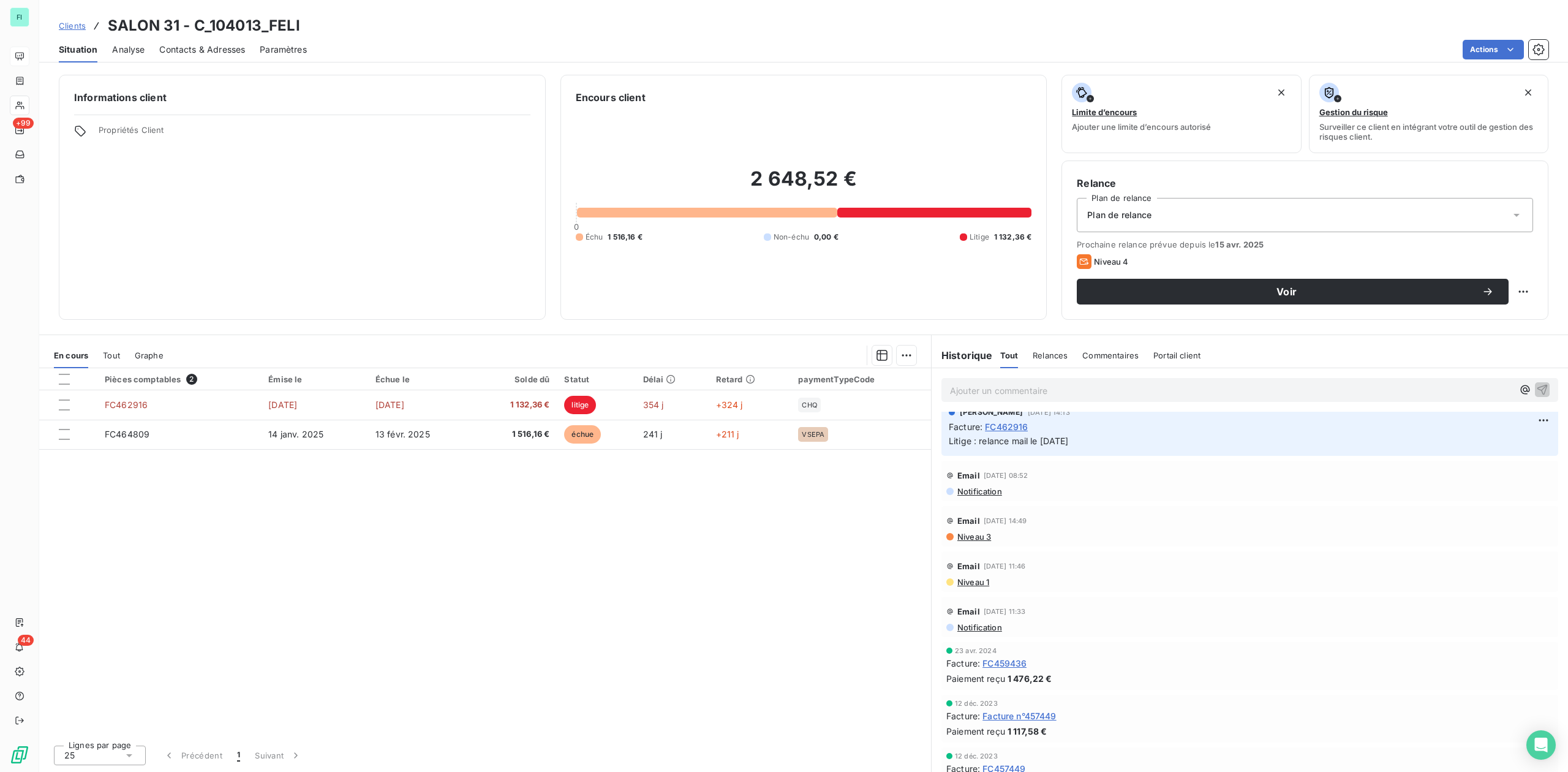
scroll to position [82, 0]
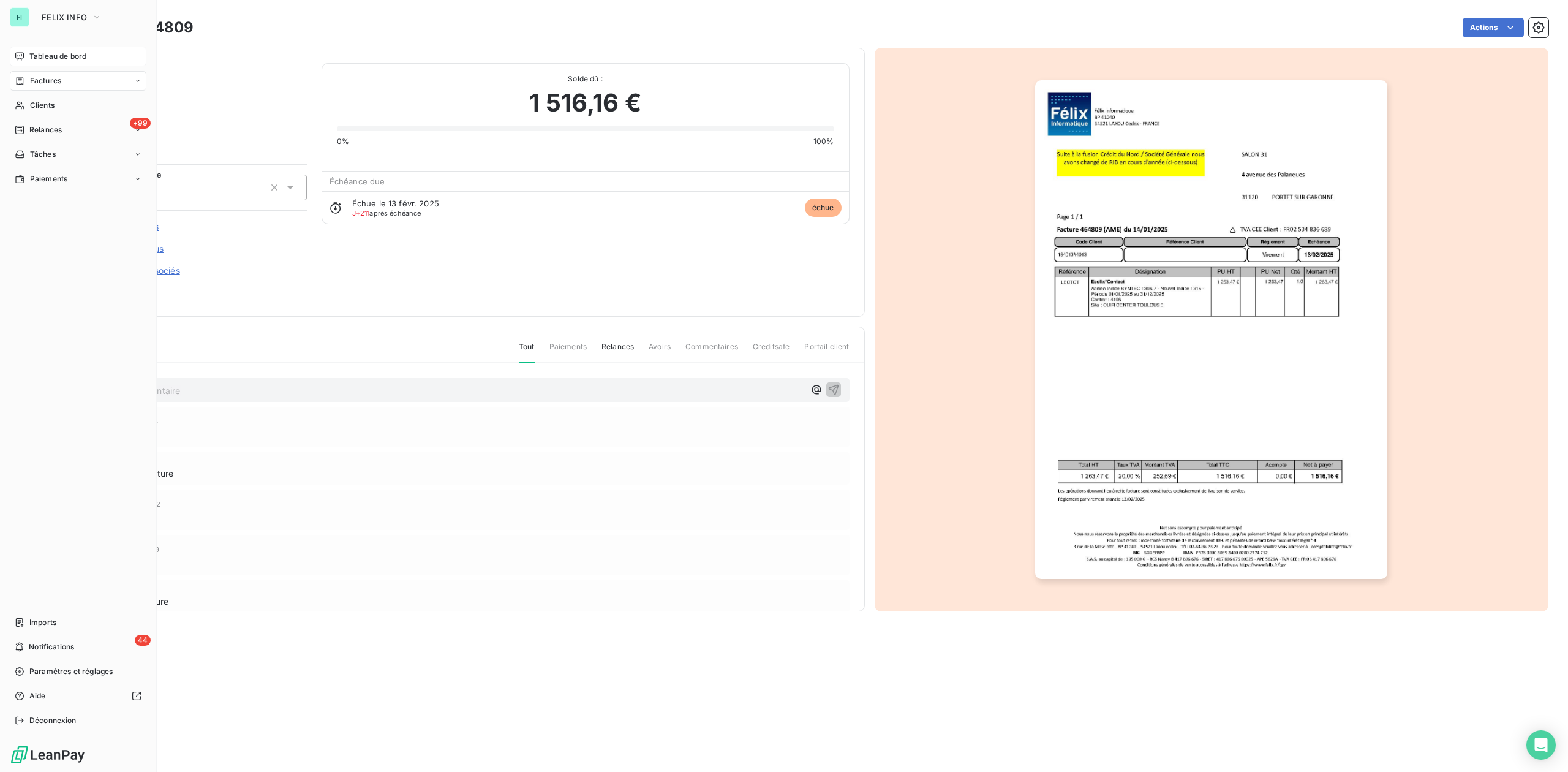
click at [47, 57] on span "Tableau de bord" at bounding box center [58, 56] width 57 height 11
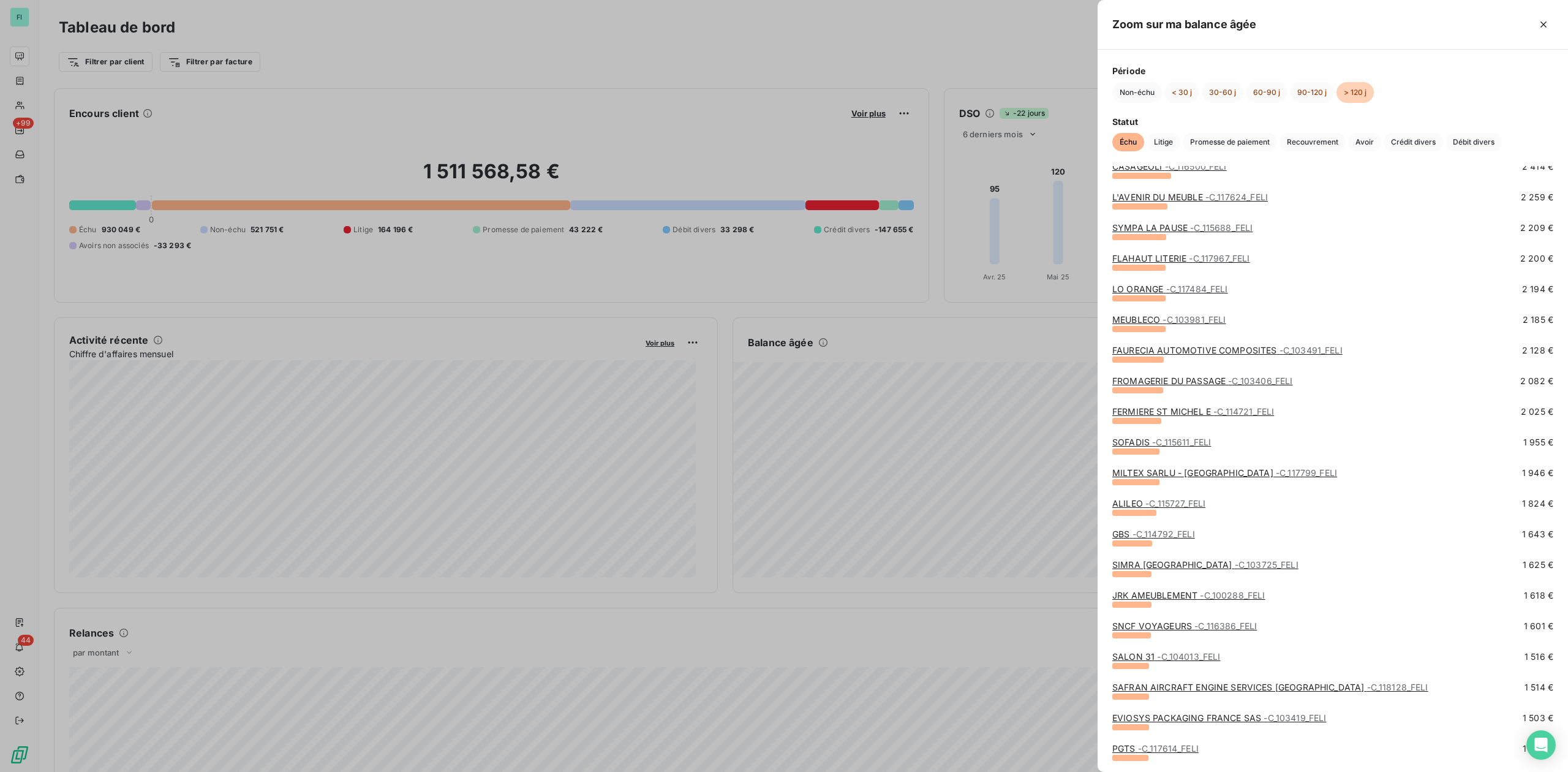
scroll to position [898, 0]
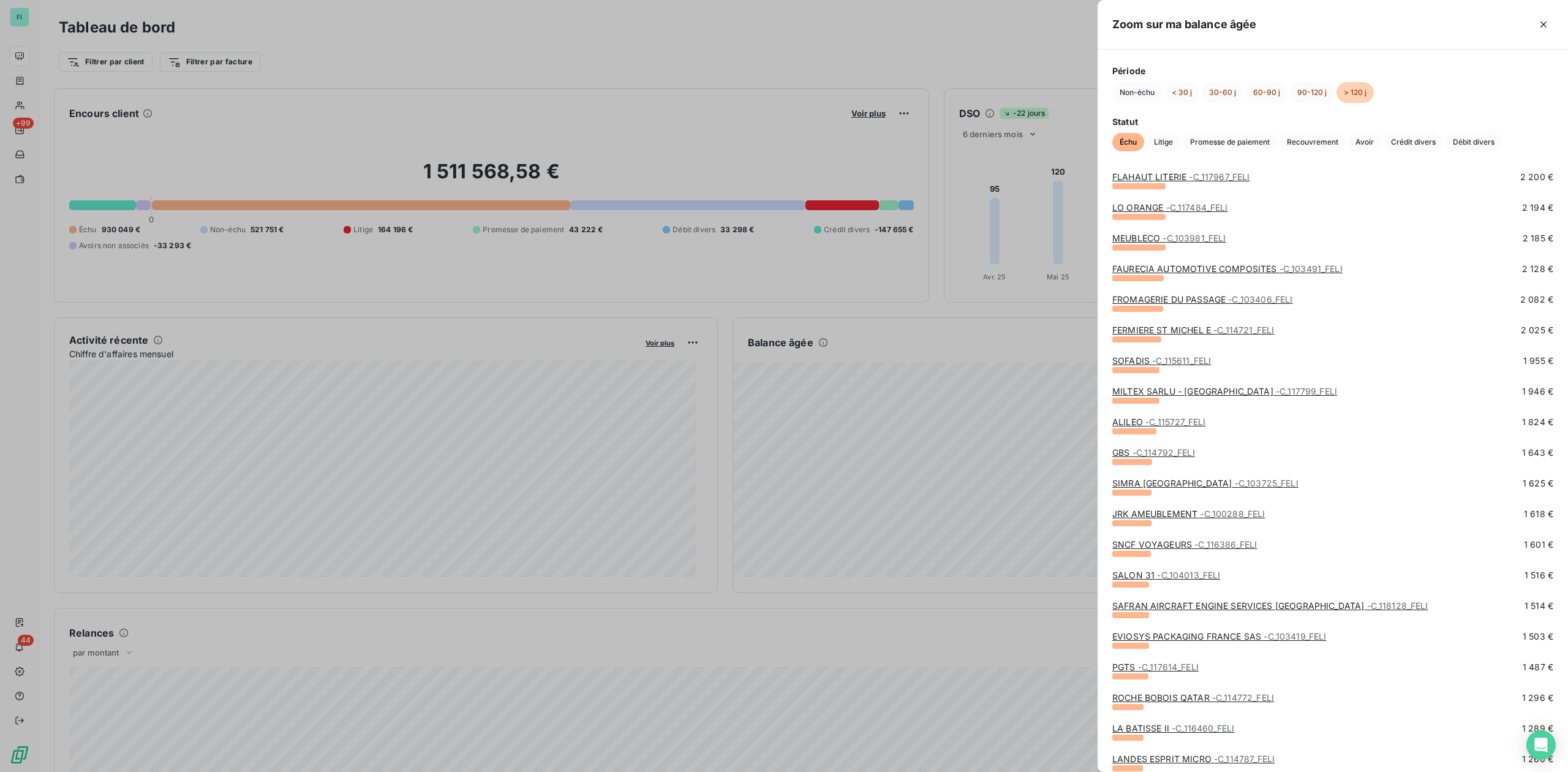
click at [1149, 697] on link "ROCHE BOBOIS QATAR - C_114772_FELI" at bounding box center [1194, 698] width 162 height 11
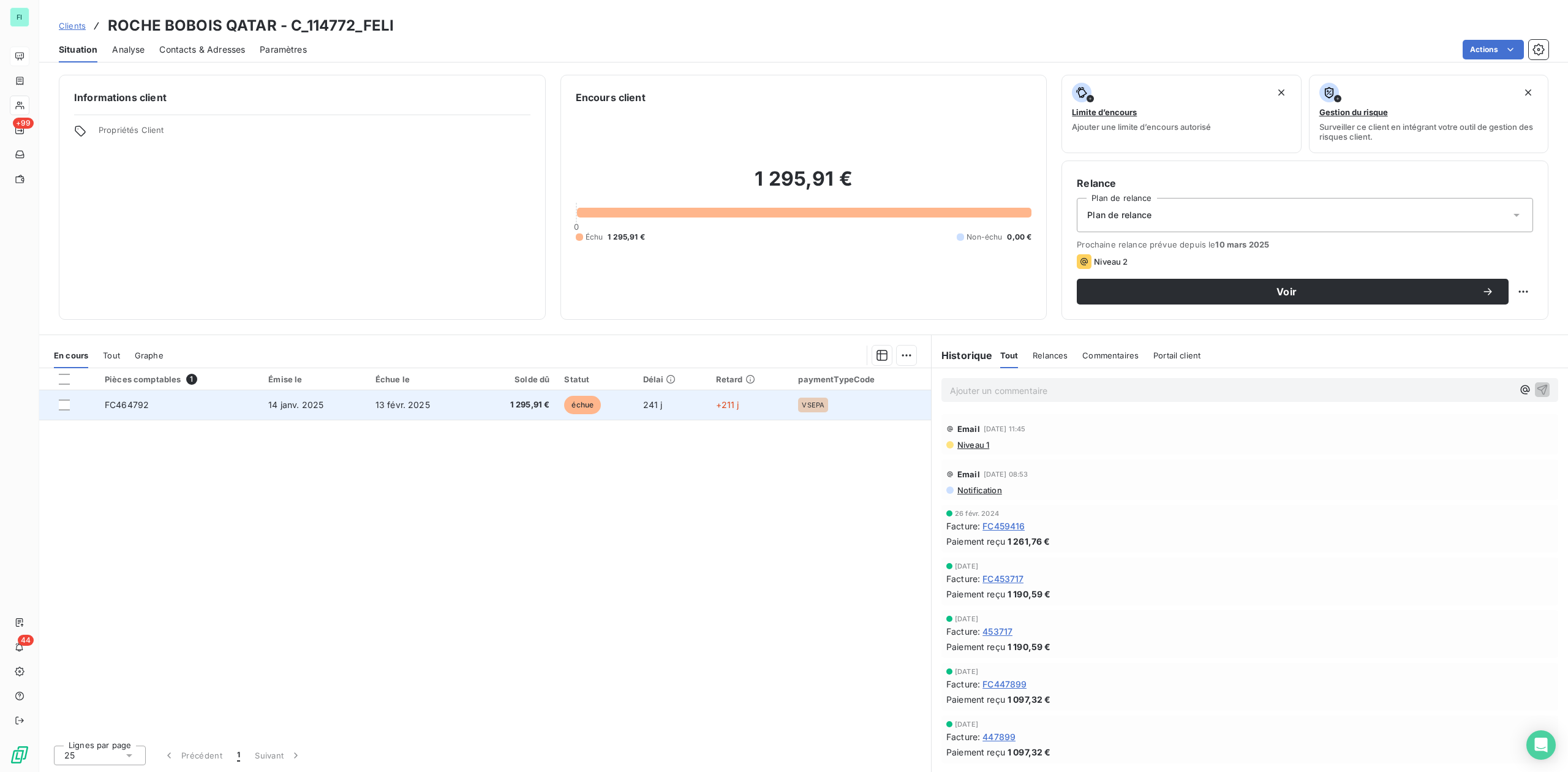
click at [505, 406] on span "1 295,91 €" at bounding box center [515, 405] width 68 height 12
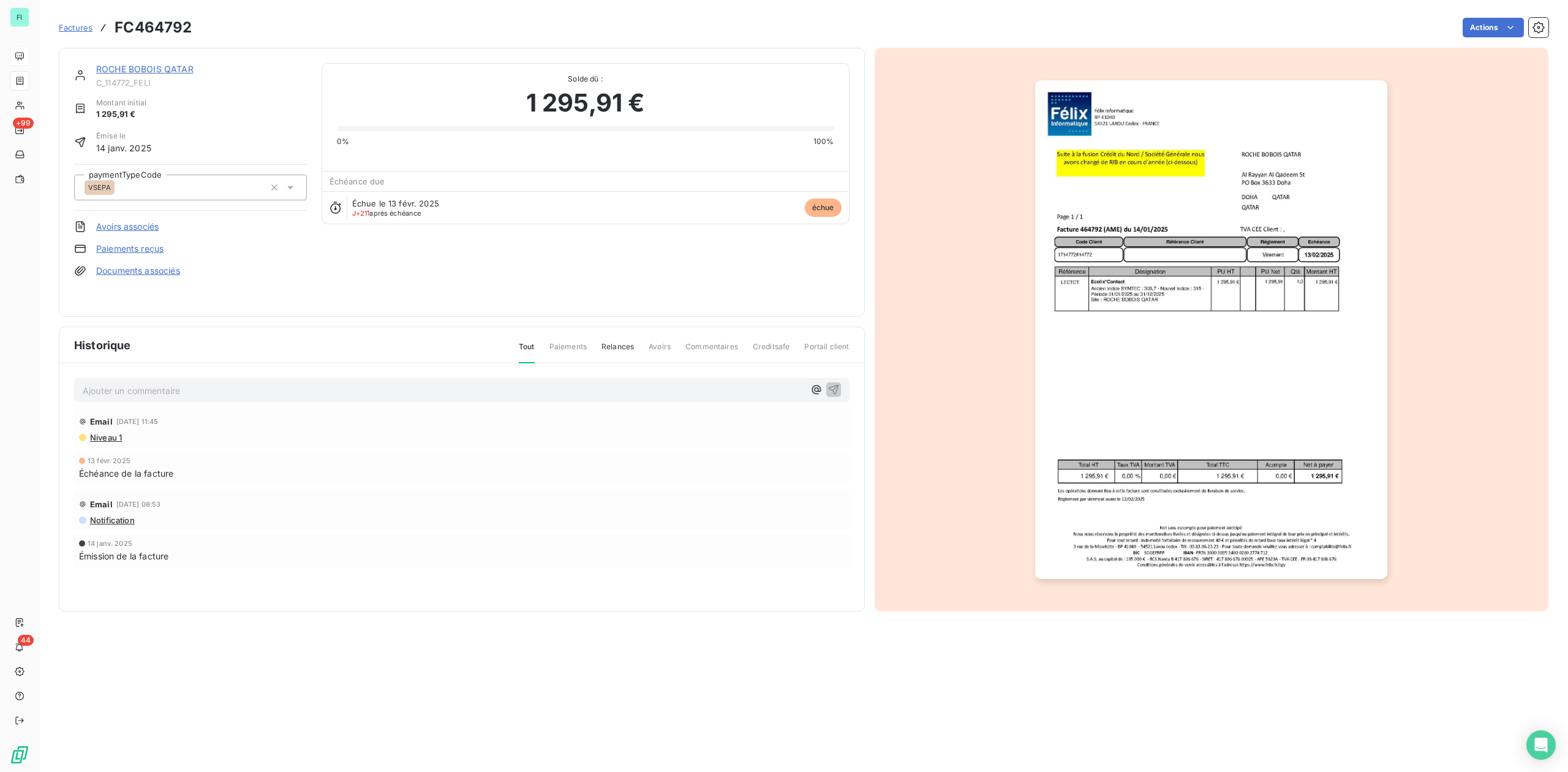
click at [1125, 308] on img "button" at bounding box center [1211, 329] width 352 height 499
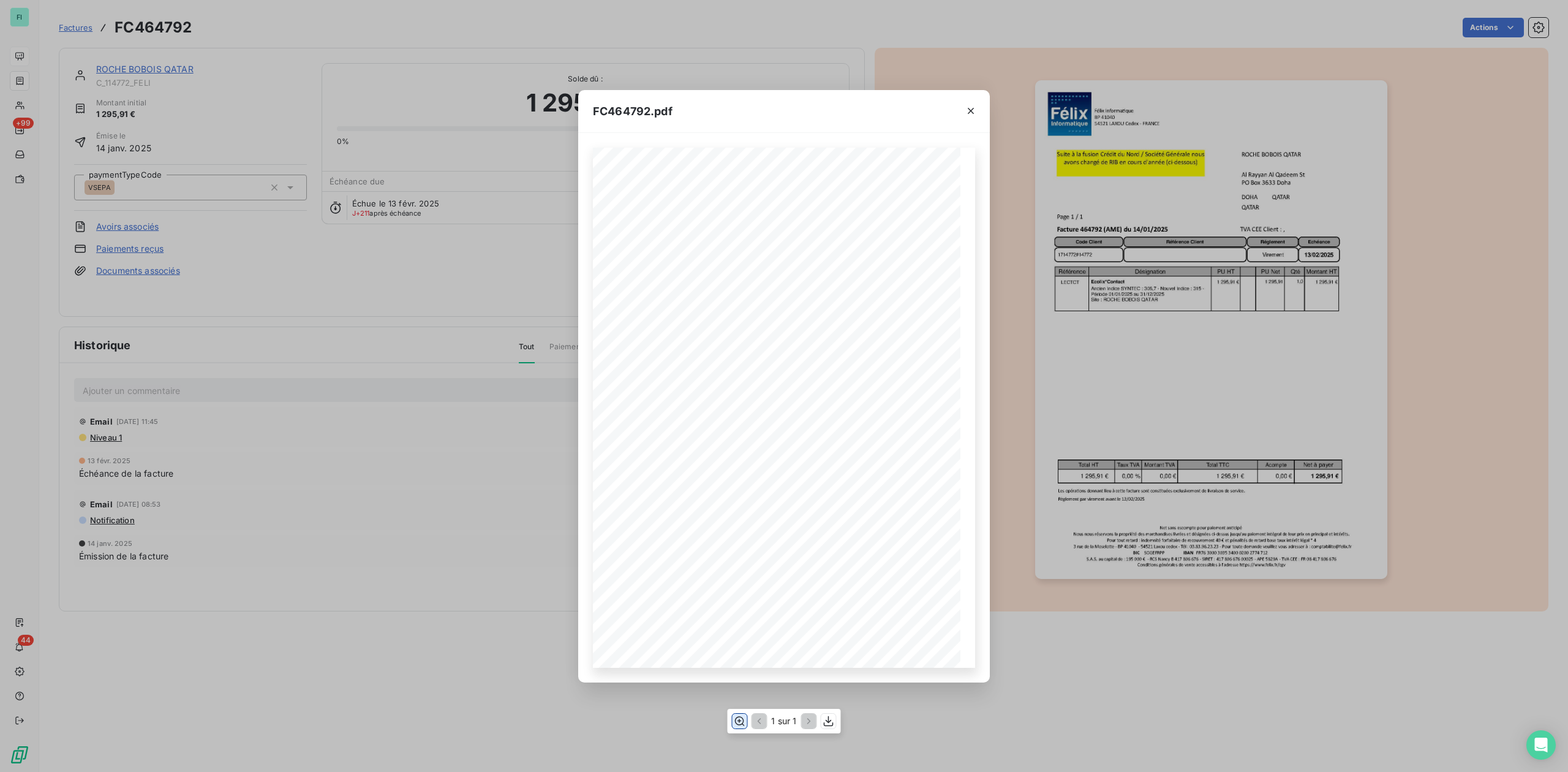
click at [738, 719] on icon "button" at bounding box center [739, 721] width 12 height 12
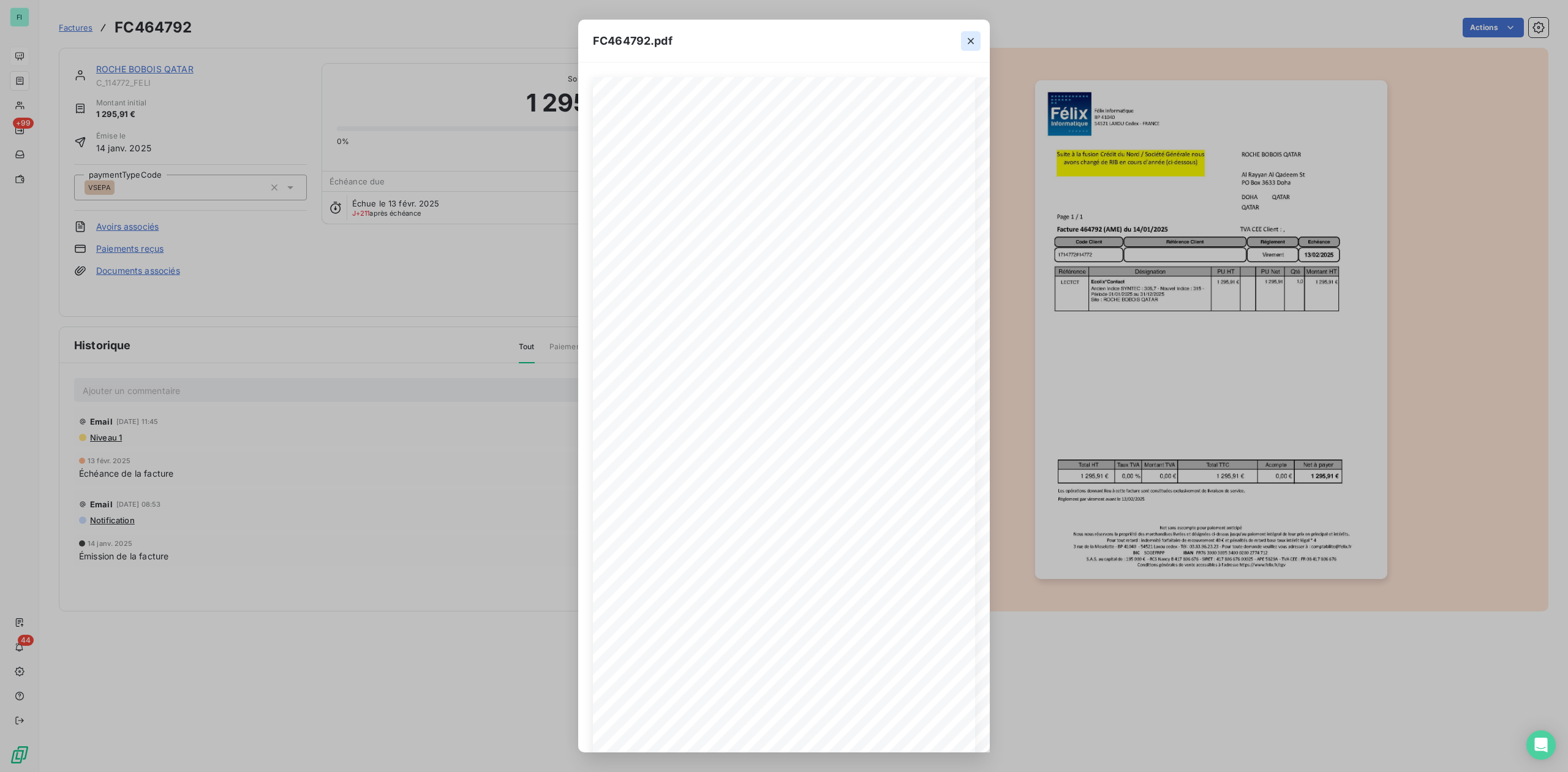
click at [973, 37] on icon "button" at bounding box center [971, 41] width 12 height 12
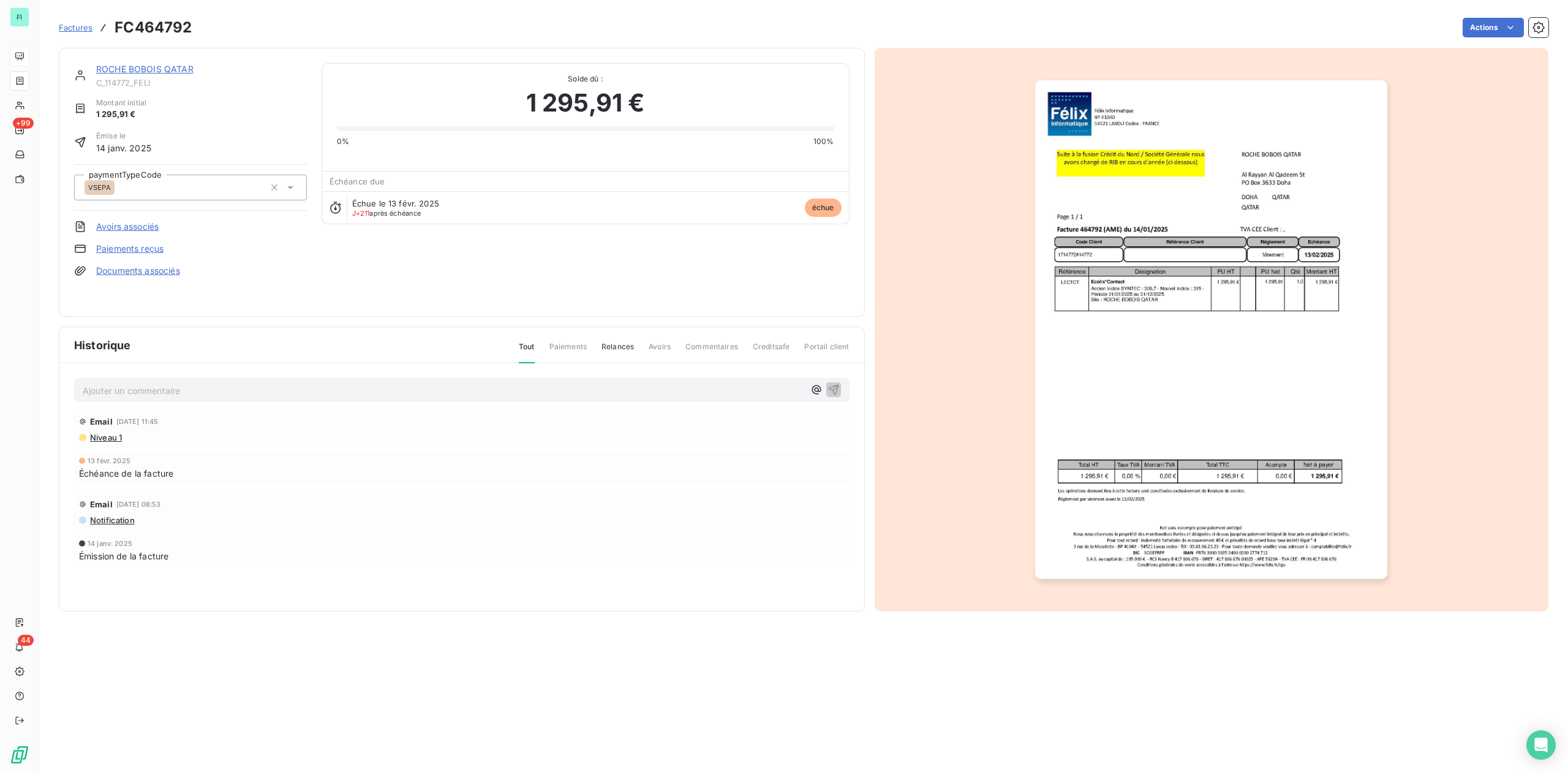
click at [162, 68] on link "ROCHE BOBOIS QATAR" at bounding box center [145, 69] width 98 height 11
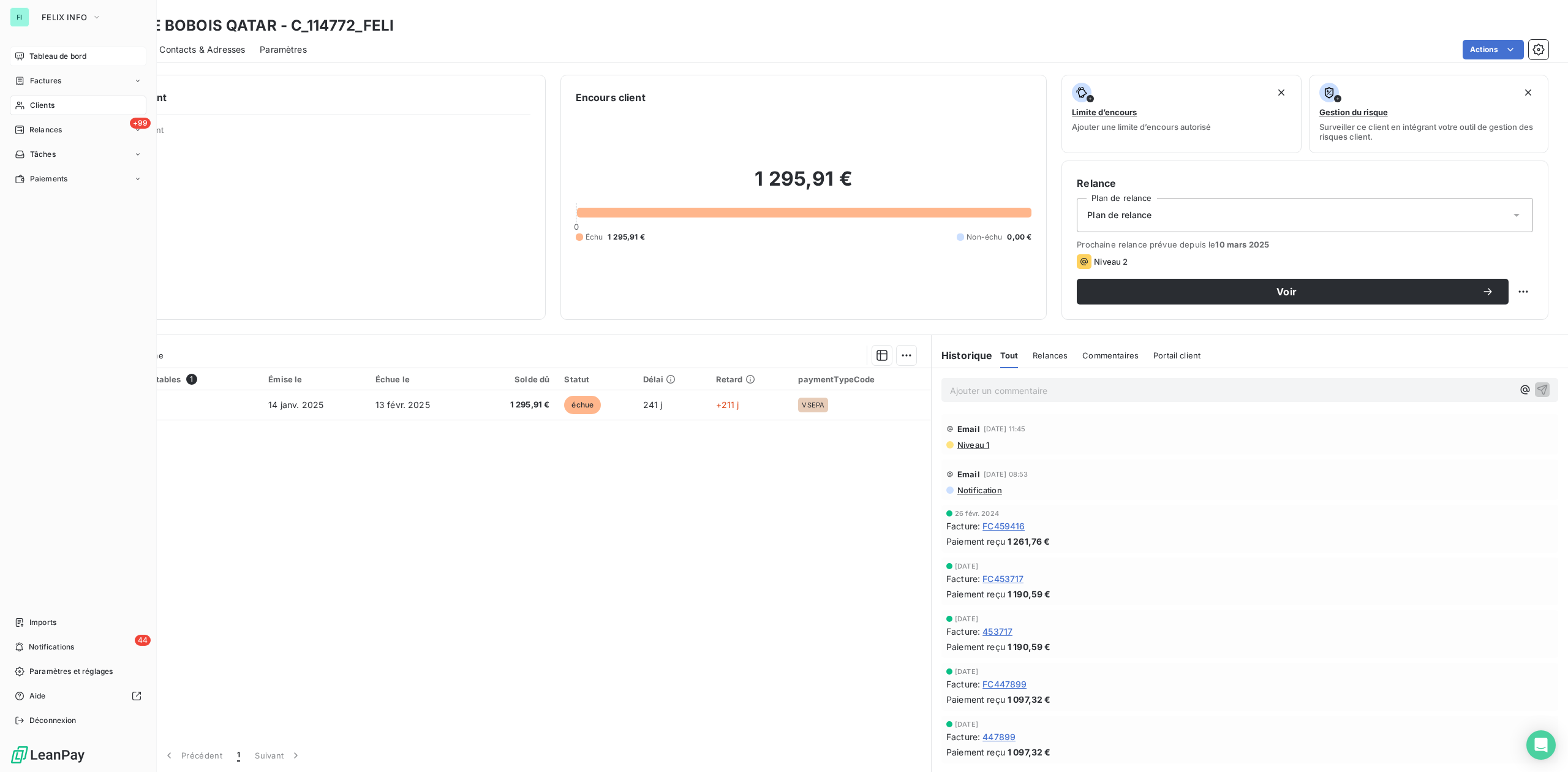
click at [66, 48] on div "Tableau de bord" at bounding box center [78, 56] width 137 height 20
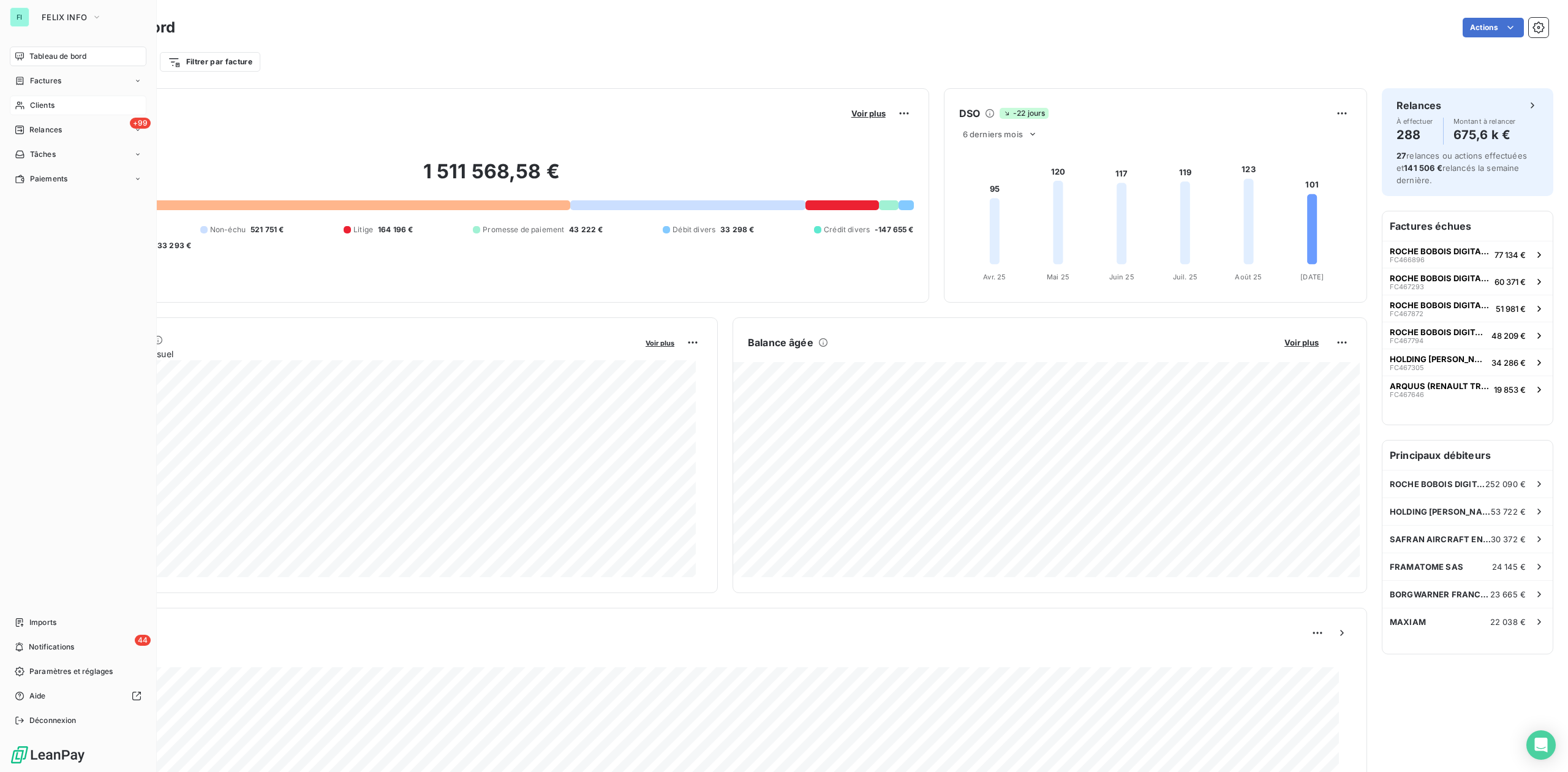
click at [30, 104] on span "Clients" at bounding box center [42, 105] width 25 height 11
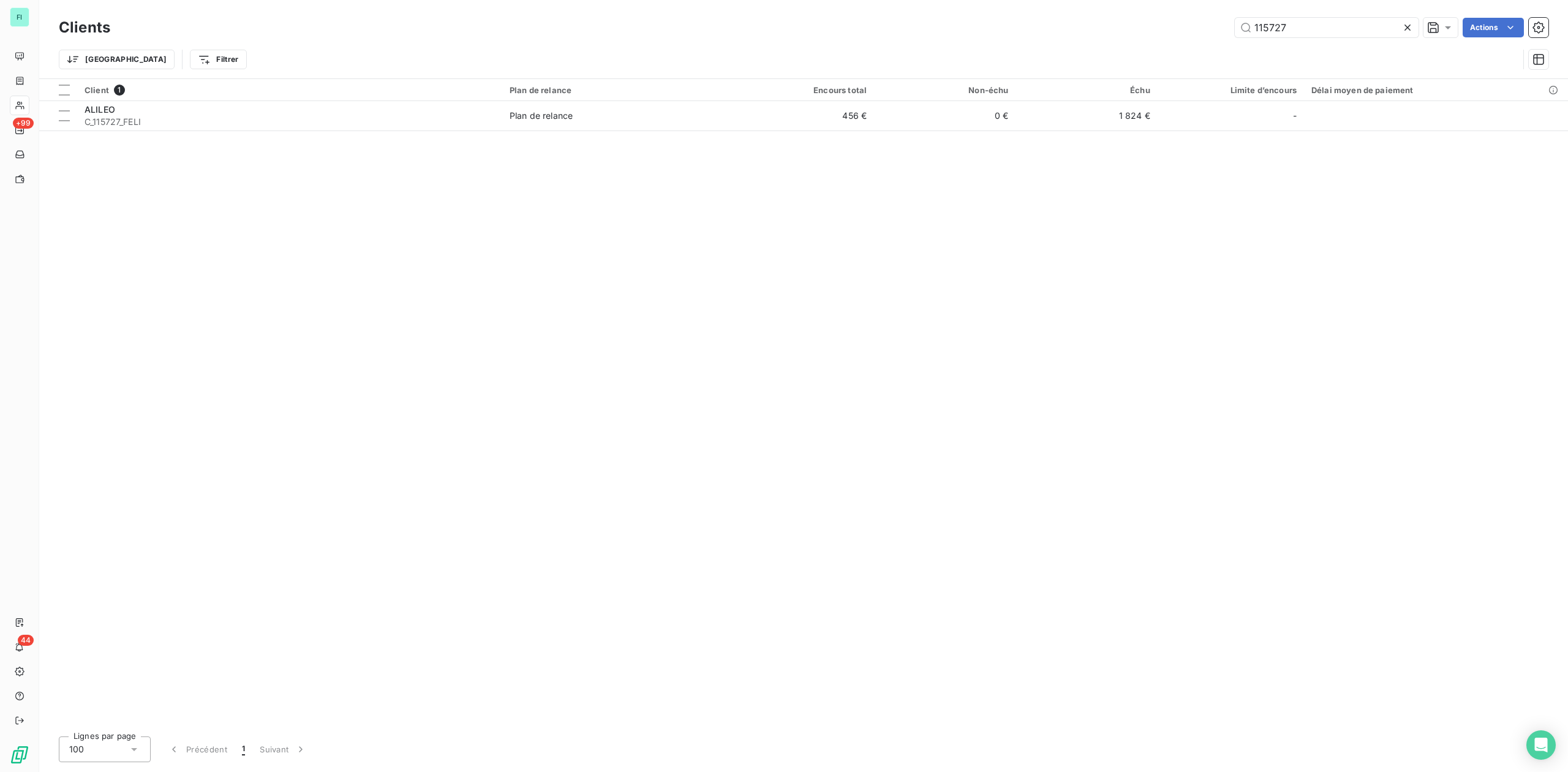
drag, startPoint x: 1326, startPoint y: 29, endPoint x: 1143, endPoint y: 29, distance: 183.0
click at [1143, 29] on div "115727 Actions" at bounding box center [837, 28] width 1424 height 20
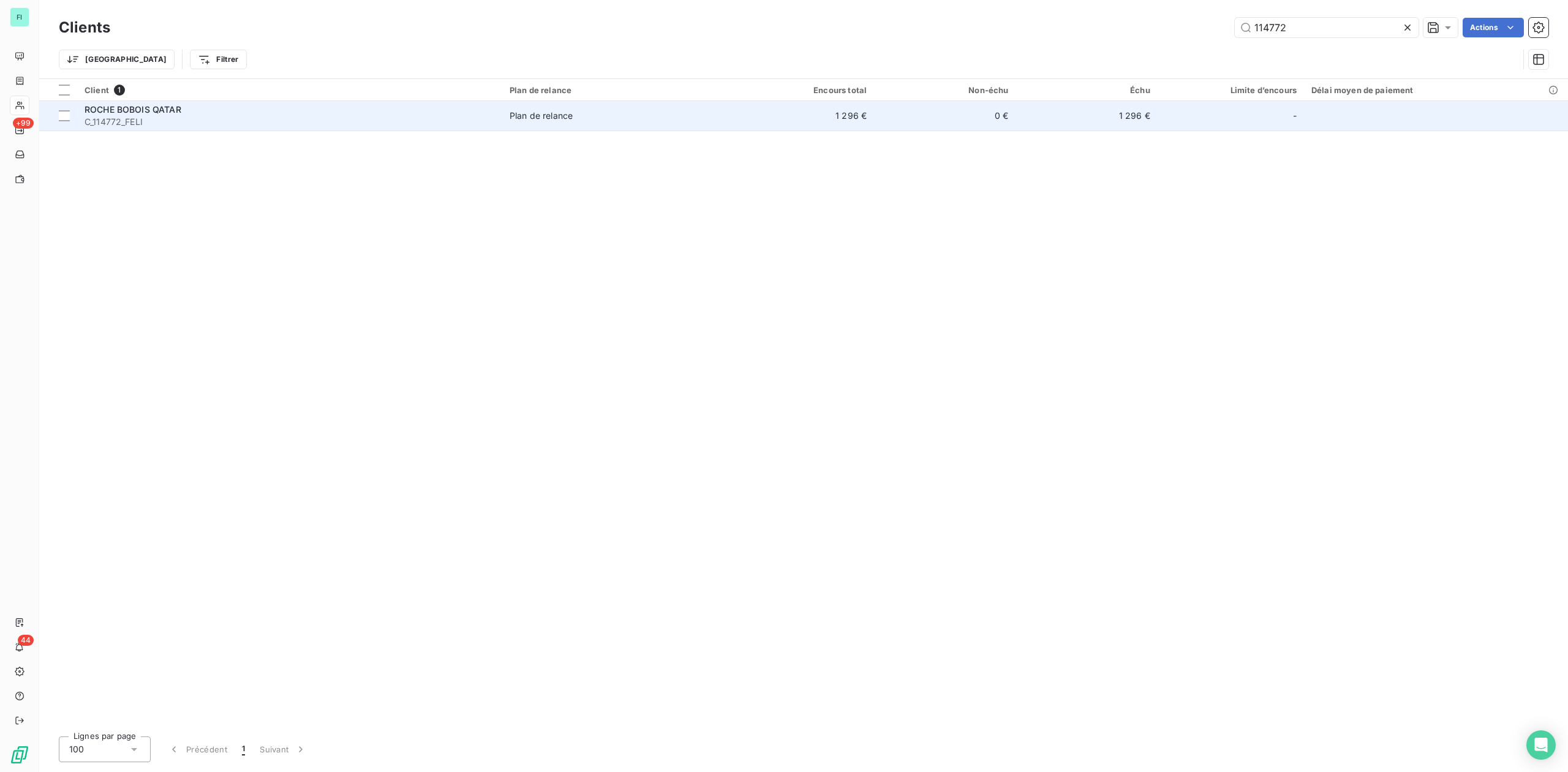
type input "114772"
click at [242, 108] on div "ROCHE BOBOIS QATAR" at bounding box center [290, 110] width 410 height 12
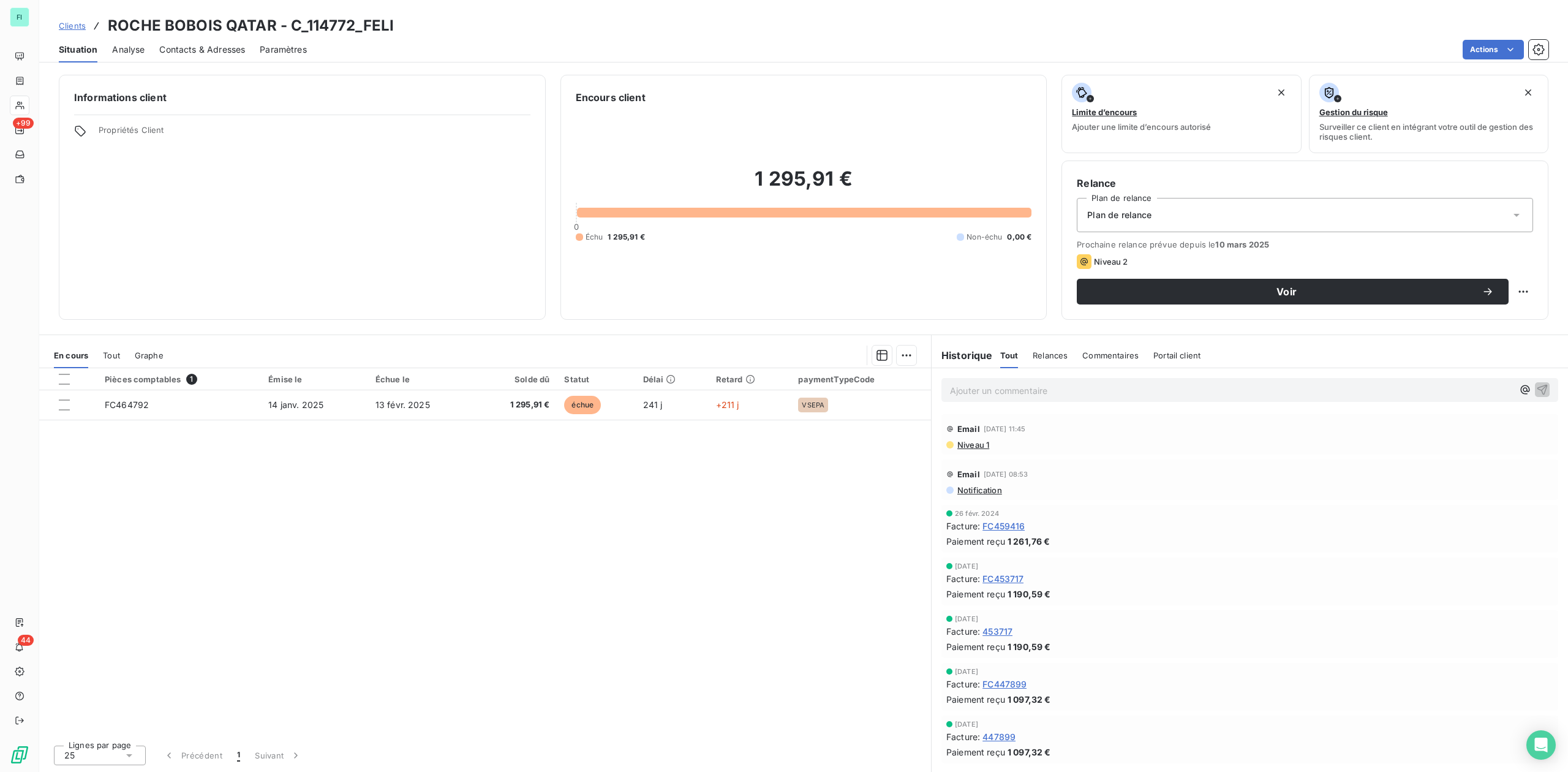
click at [197, 44] on span "Contacts & Adresses" at bounding box center [202, 50] width 86 height 12
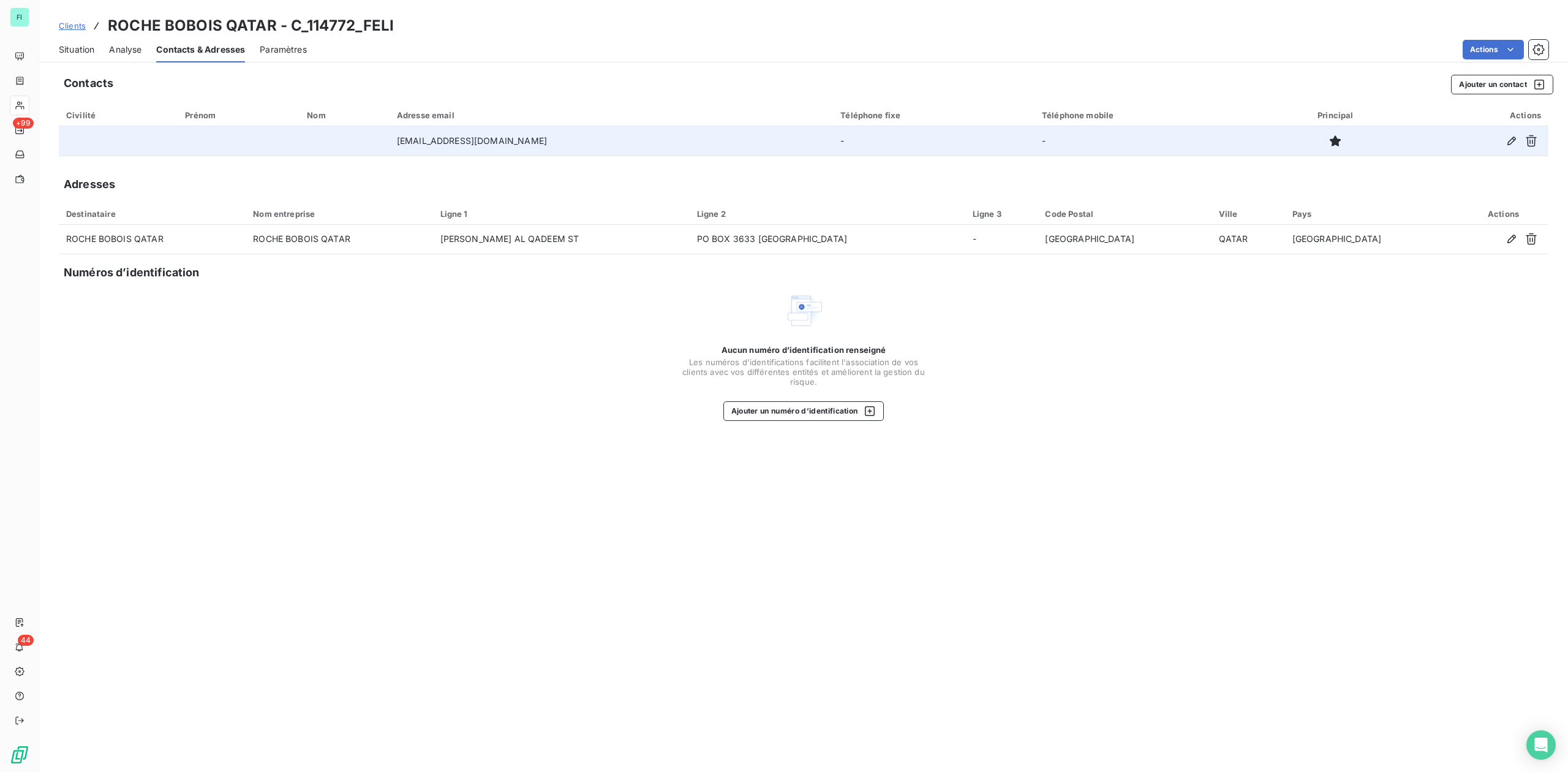
drag, startPoint x: 403, startPoint y: 141, endPoint x: 674, endPoint y: 141, distance: 271.0
click at [674, 141] on td "h.nouraldine@roche-bobois.com" at bounding box center [611, 140] width 444 height 29
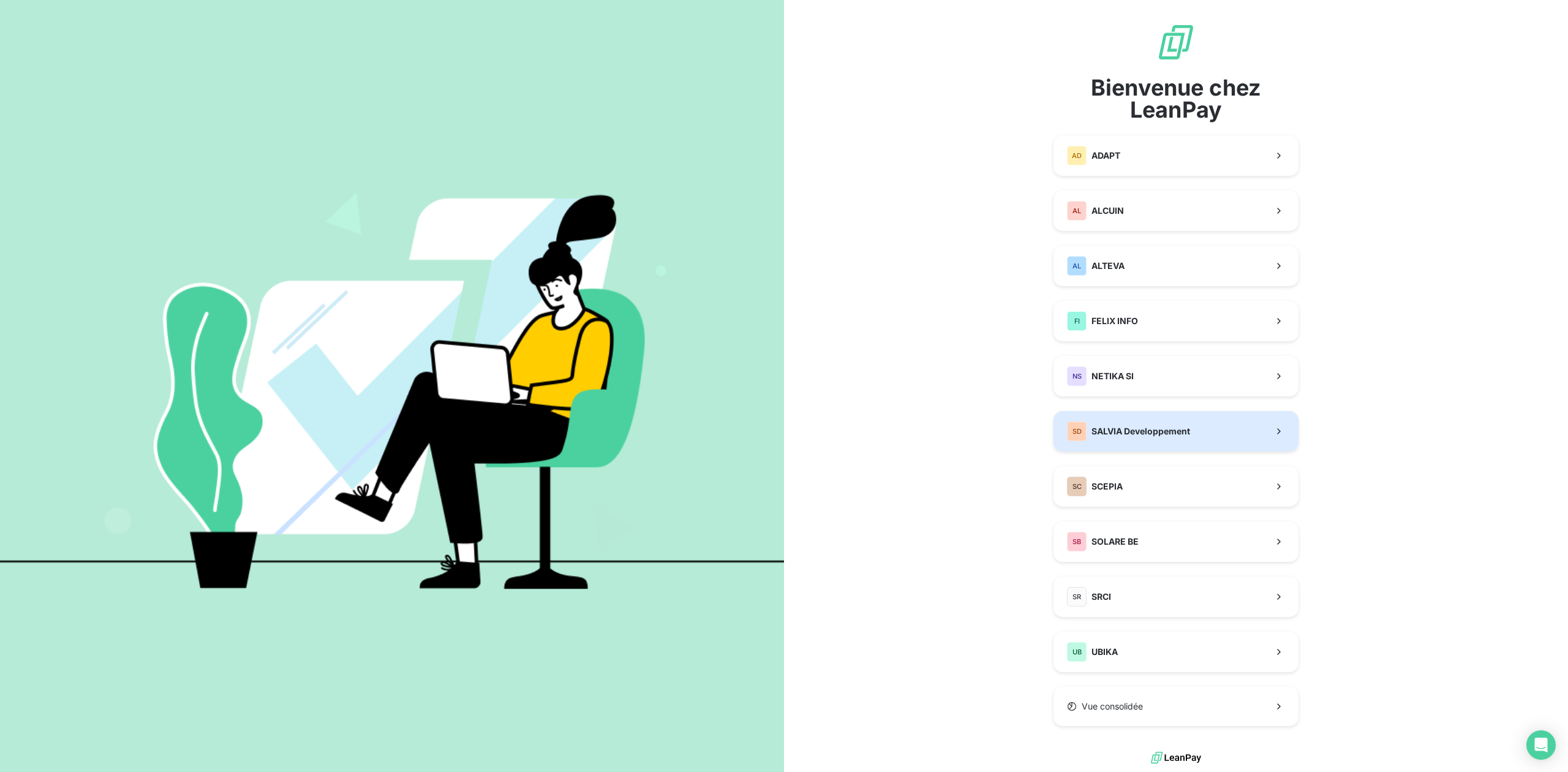
click at [1146, 435] on span "SALVIA Developpement" at bounding box center [1140, 431] width 98 height 12
